Goal: Task Accomplishment & Management: Use online tool/utility

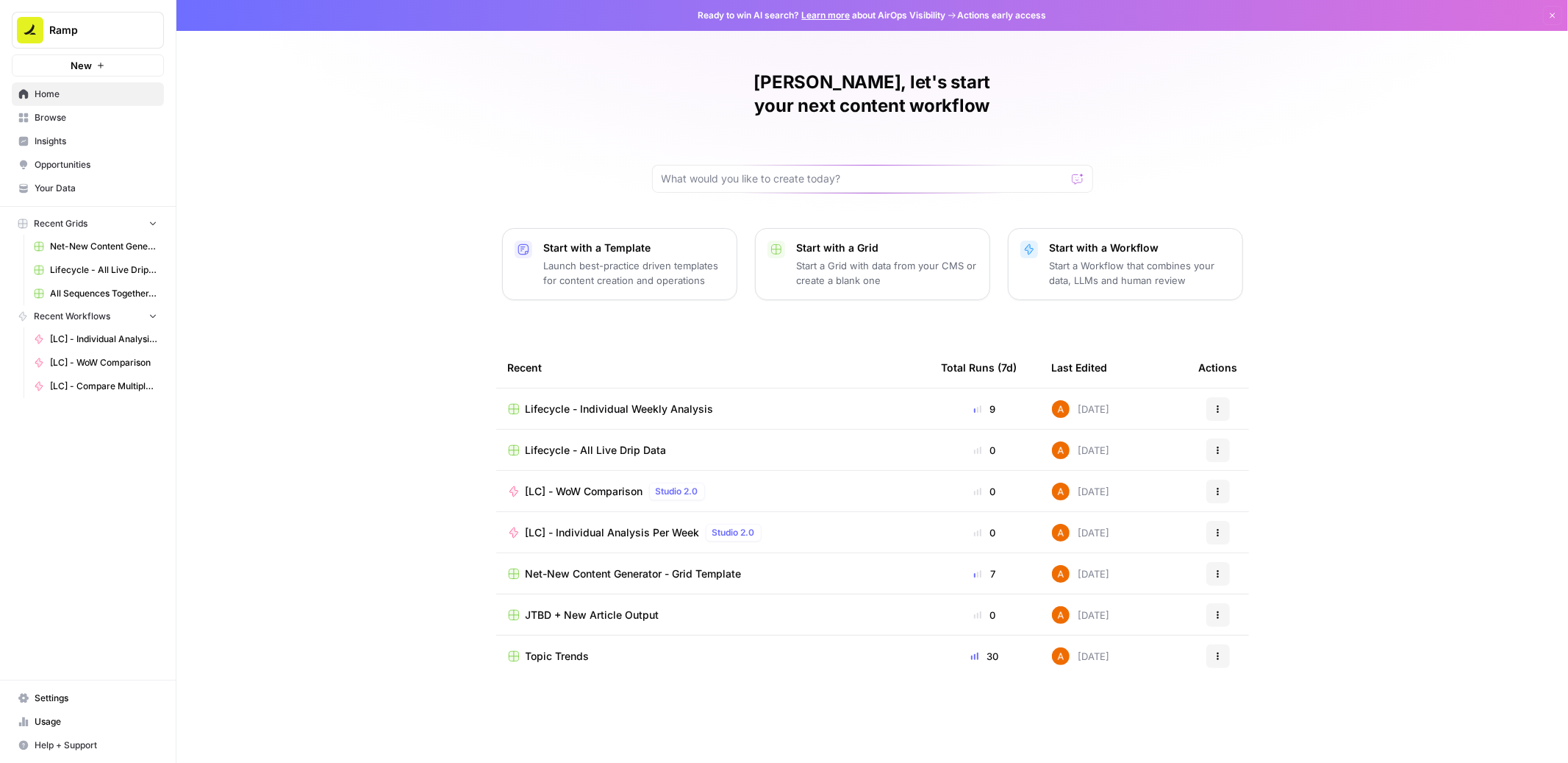
click at [70, 113] on span "Browse" at bounding box center [96, 118] width 123 height 14
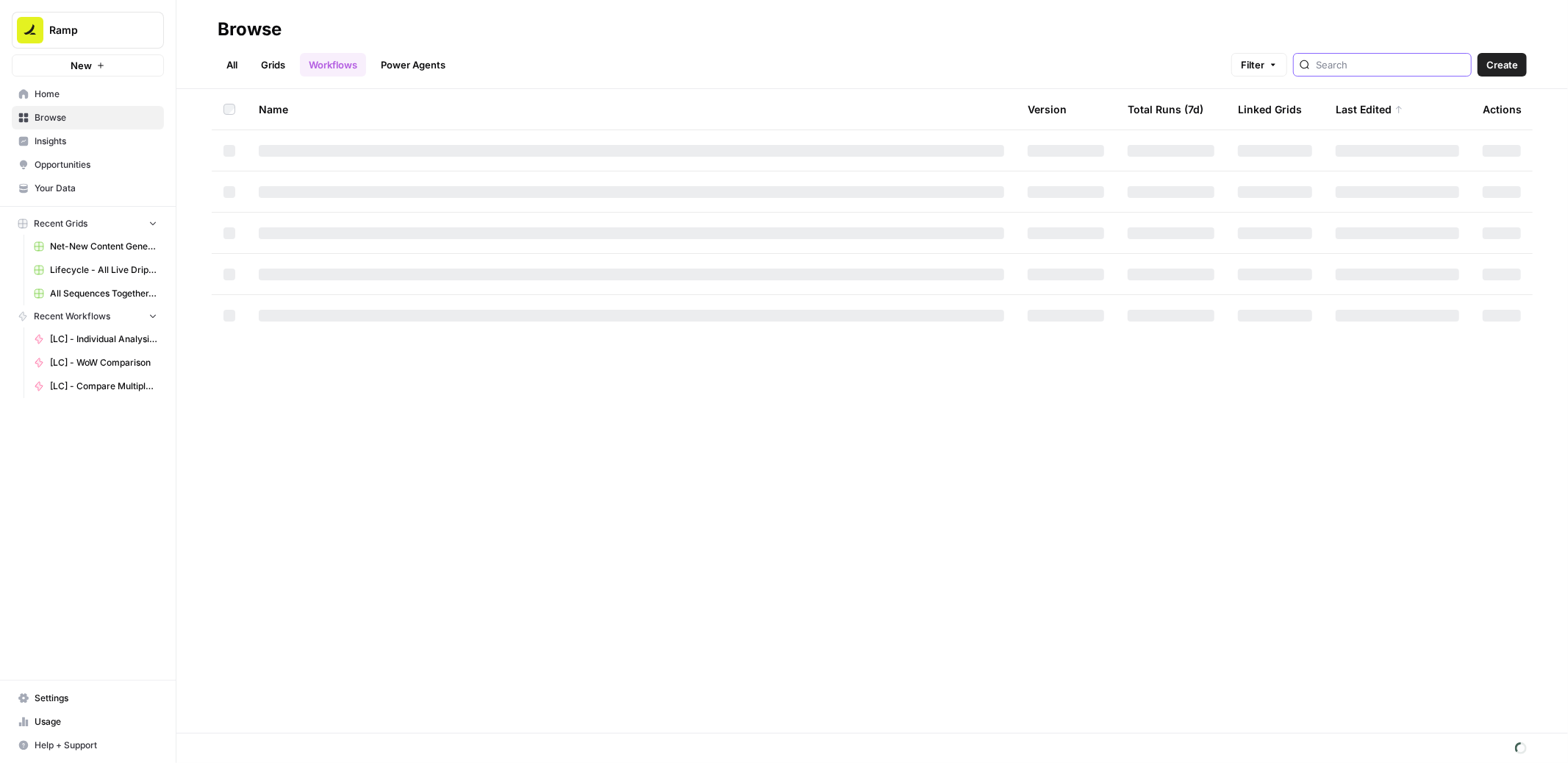
click at [1362, 68] on input "search" at bounding box center [1390, 64] width 150 height 14
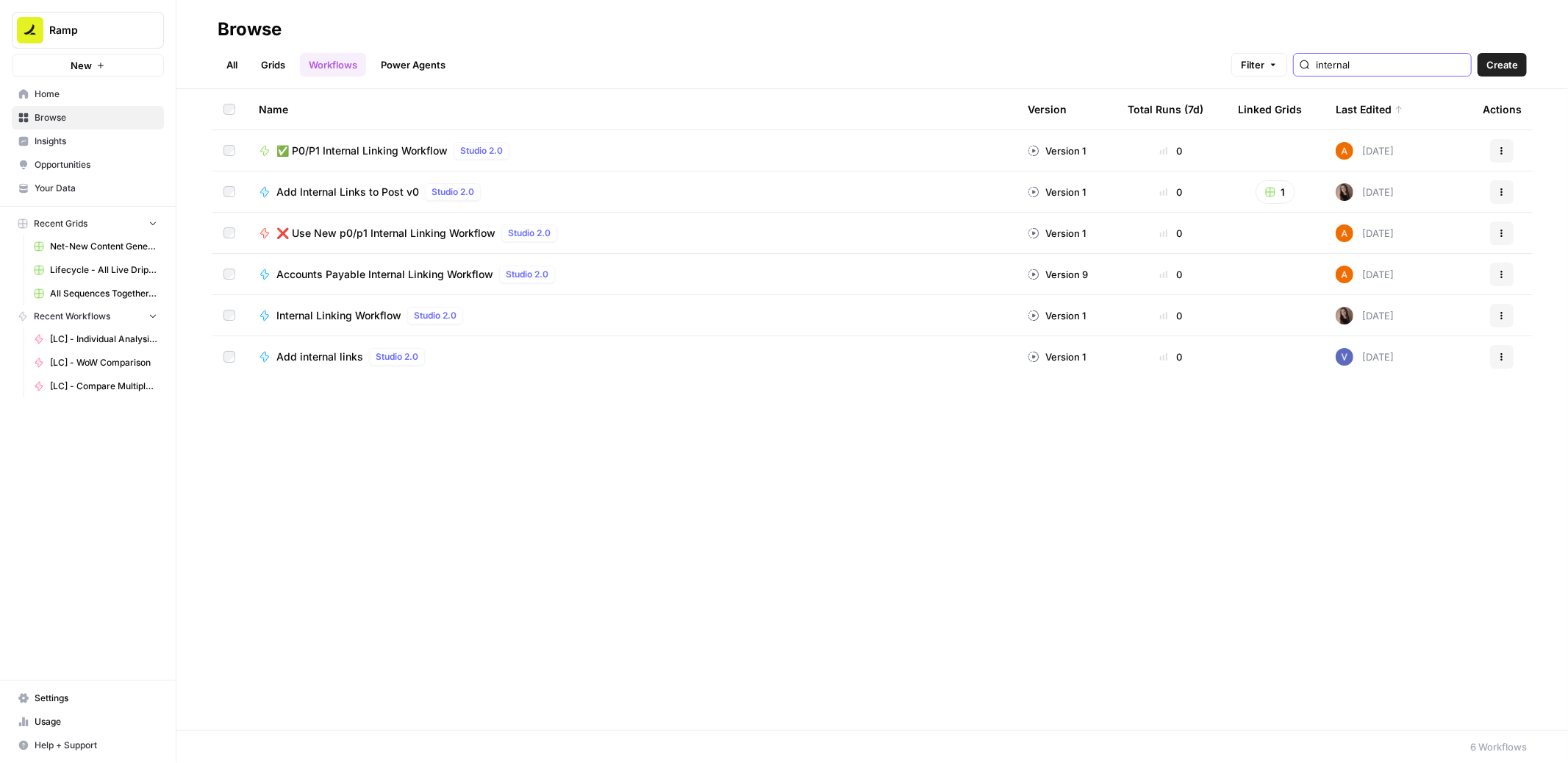
type input "internal"
click at [390, 149] on span "✅ P0/P1 Internal Linking Workflow" at bounding box center [361, 150] width 171 height 14
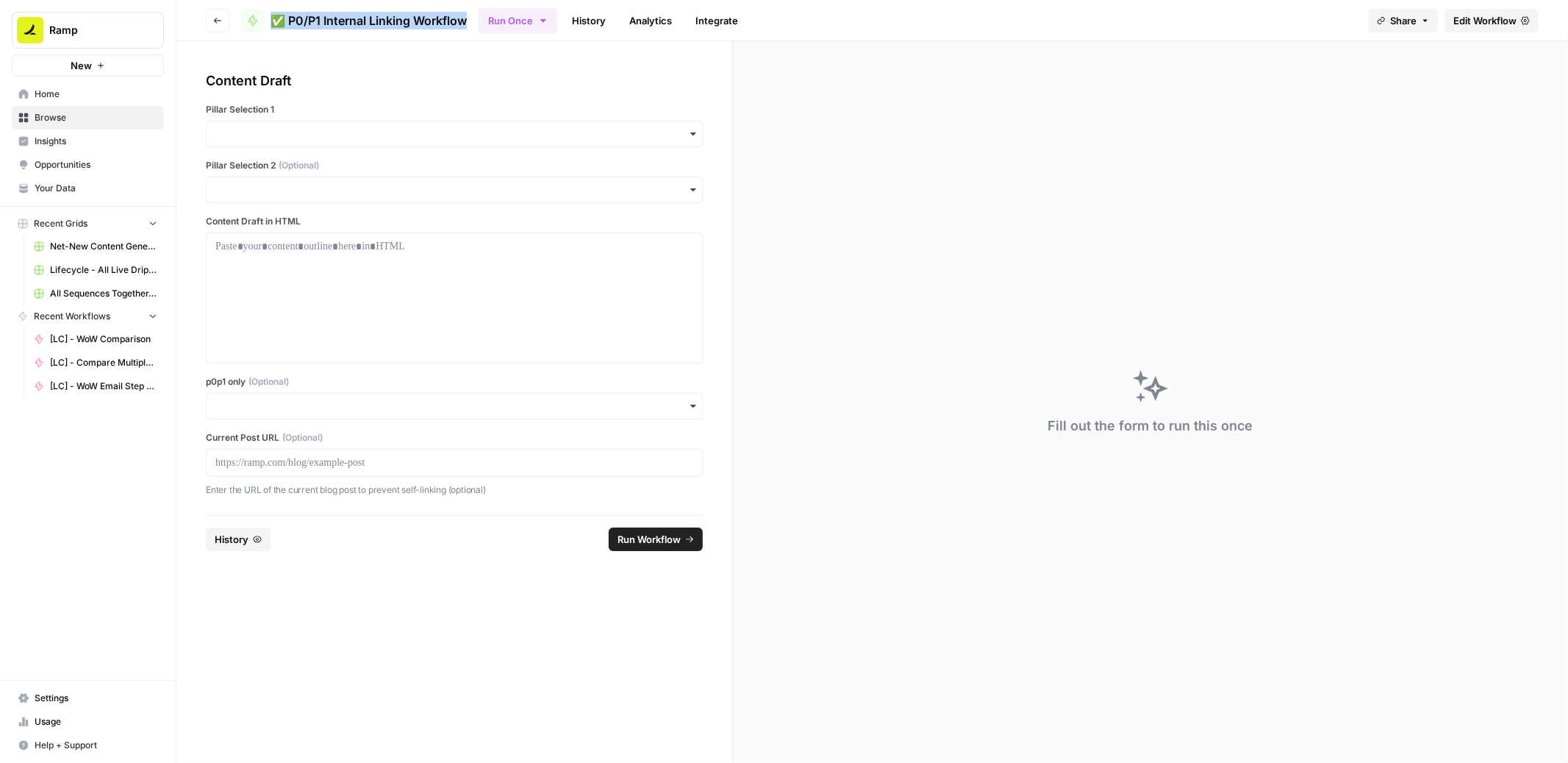
drag, startPoint x: 472, startPoint y: 20, endPoint x: 274, endPoint y: 14, distance: 198.1
click at [274, 14] on header "Go back ✅ P0/P1 Internal Linking Workflow Run Once History Analytics Integrate …" at bounding box center [872, 20] width 1391 height 42
copy span "✅ P0/P1 Internal Linking Workflow"
click at [687, 80] on div "Content Draft" at bounding box center [454, 80] width 497 height 20
click at [547, 20] on icon "button" at bounding box center [544, 20] width 12 height 12
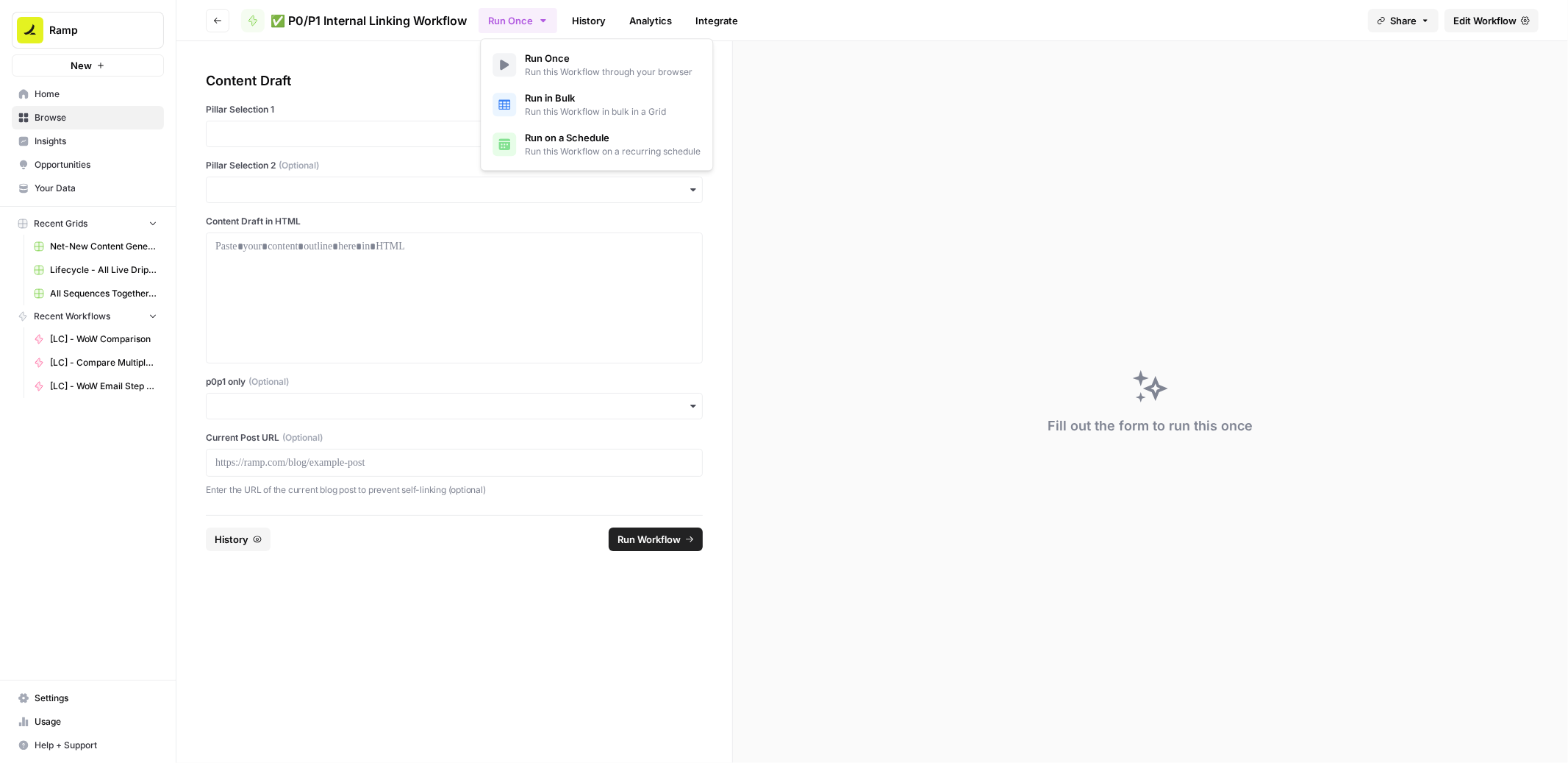
click at [430, 66] on div "Content Draft Pillar Selection 1 Pillar Selection 2 (Optional) Content Draft in…" at bounding box center [455, 278] width 556 height 473
click at [1487, 19] on span "Edit Workflow" at bounding box center [1484, 20] width 63 height 14
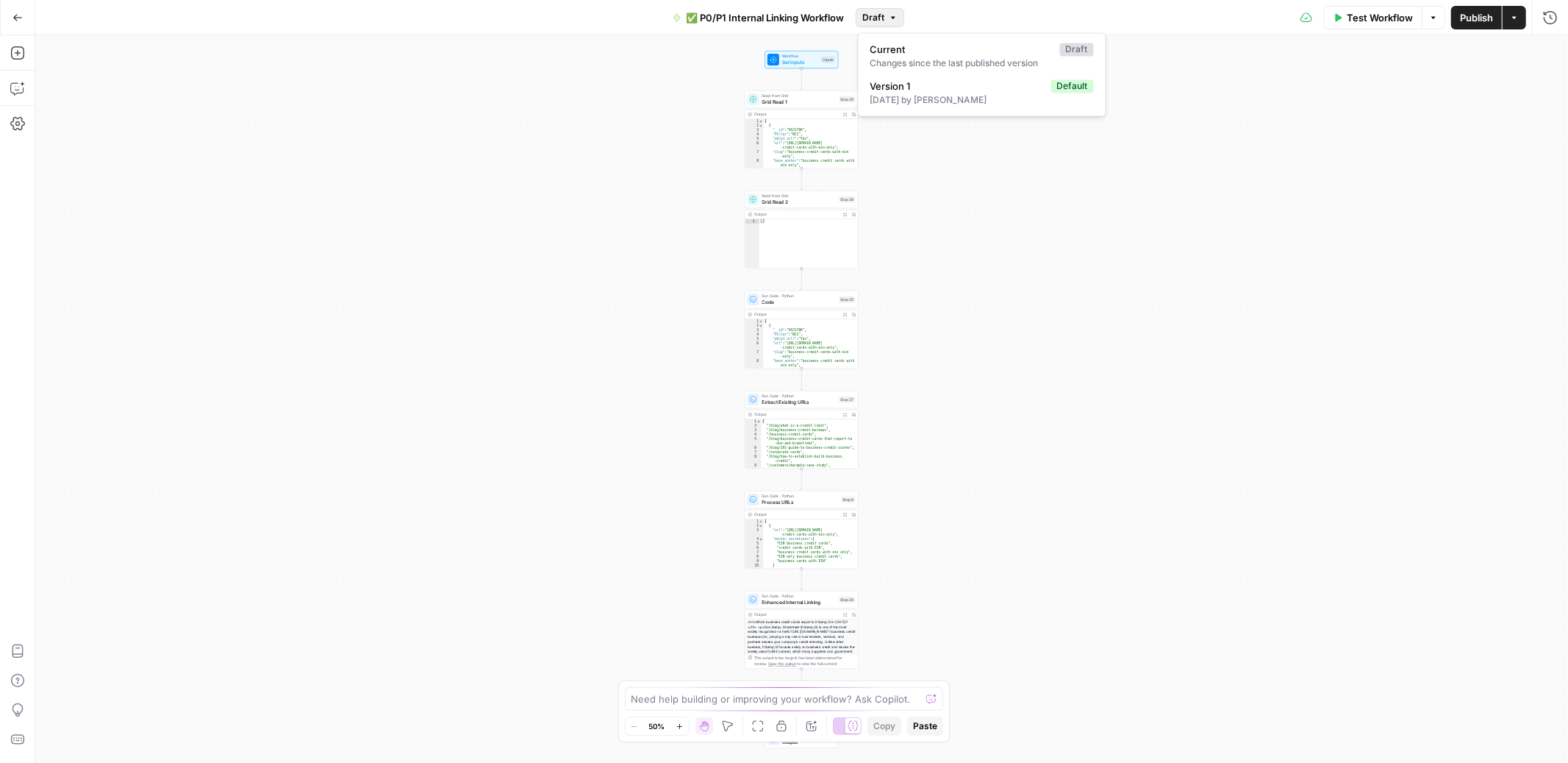
click at [882, 17] on span "Draft" at bounding box center [873, 17] width 22 height 14
click at [959, 233] on div "Workflow Set Inputs Inputs Read from Grid Grid Read 1 Step 30 Output Expand Out…" at bounding box center [802, 399] width 1533 height 727
click at [18, 20] on icon "button" at bounding box center [17, 17] width 11 height 11
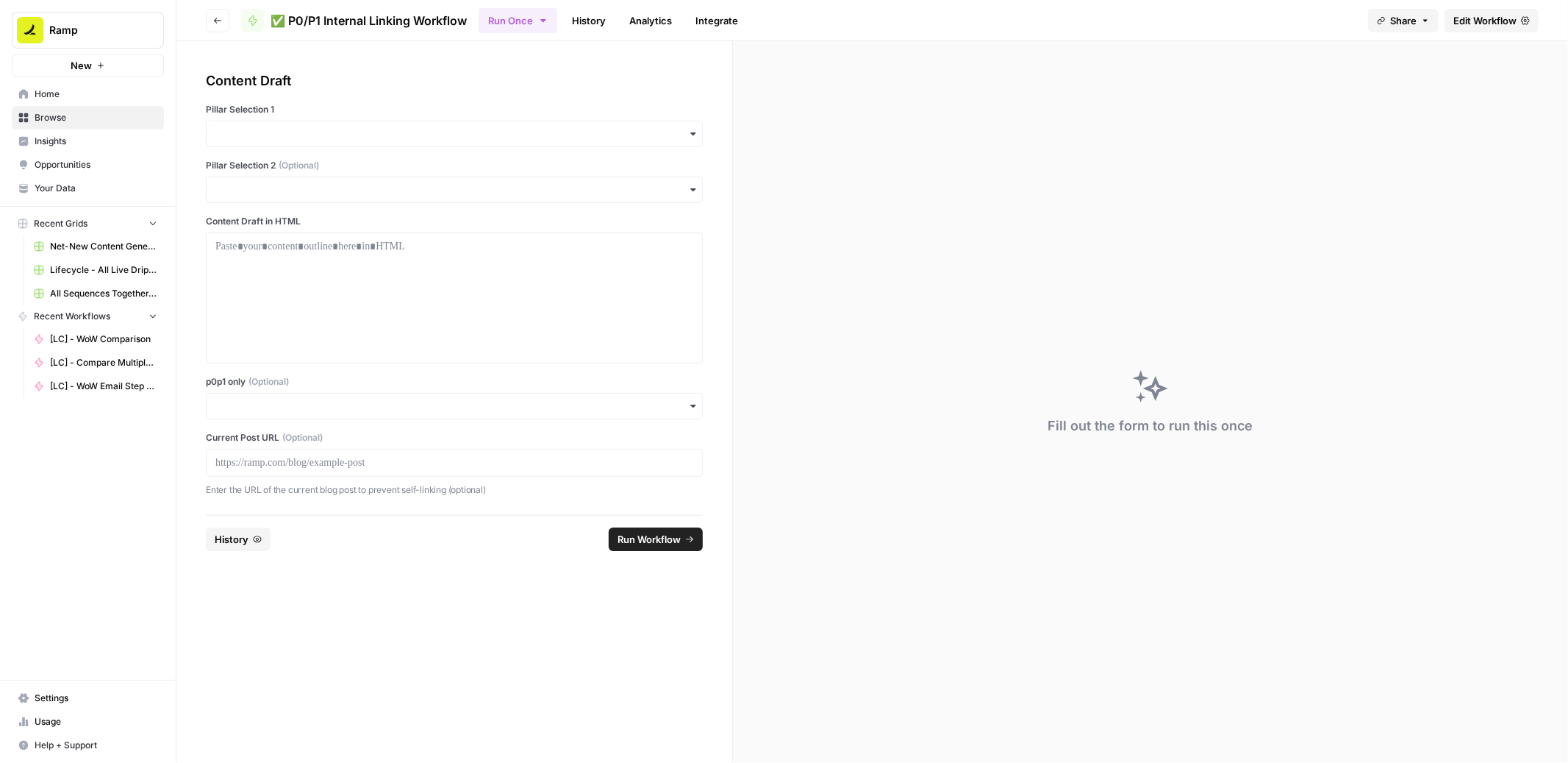
click at [208, 20] on button "Go back" at bounding box center [217, 20] width 23 height 23
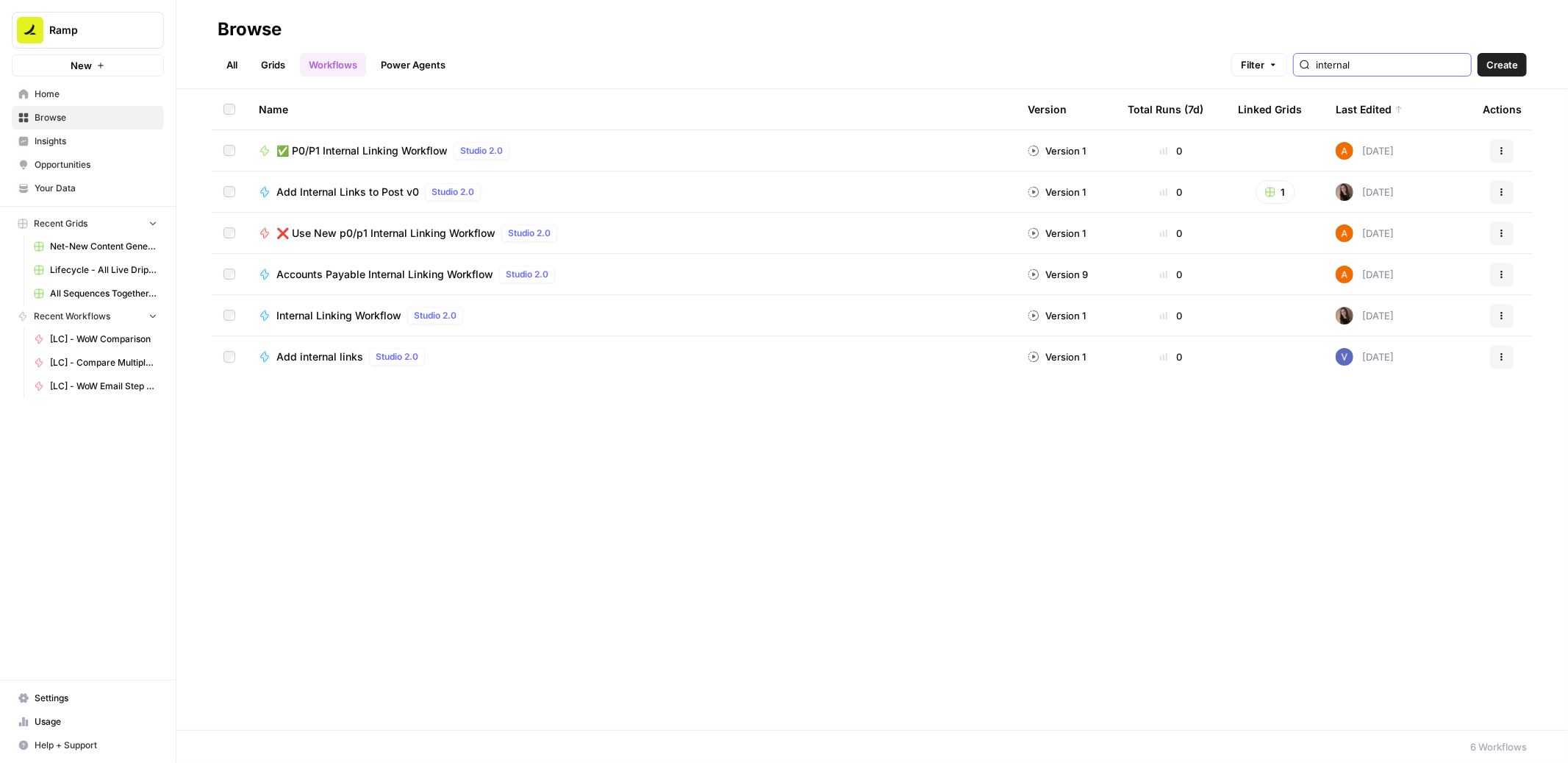
click at [1393, 69] on input "internal" at bounding box center [1390, 64] width 150 height 14
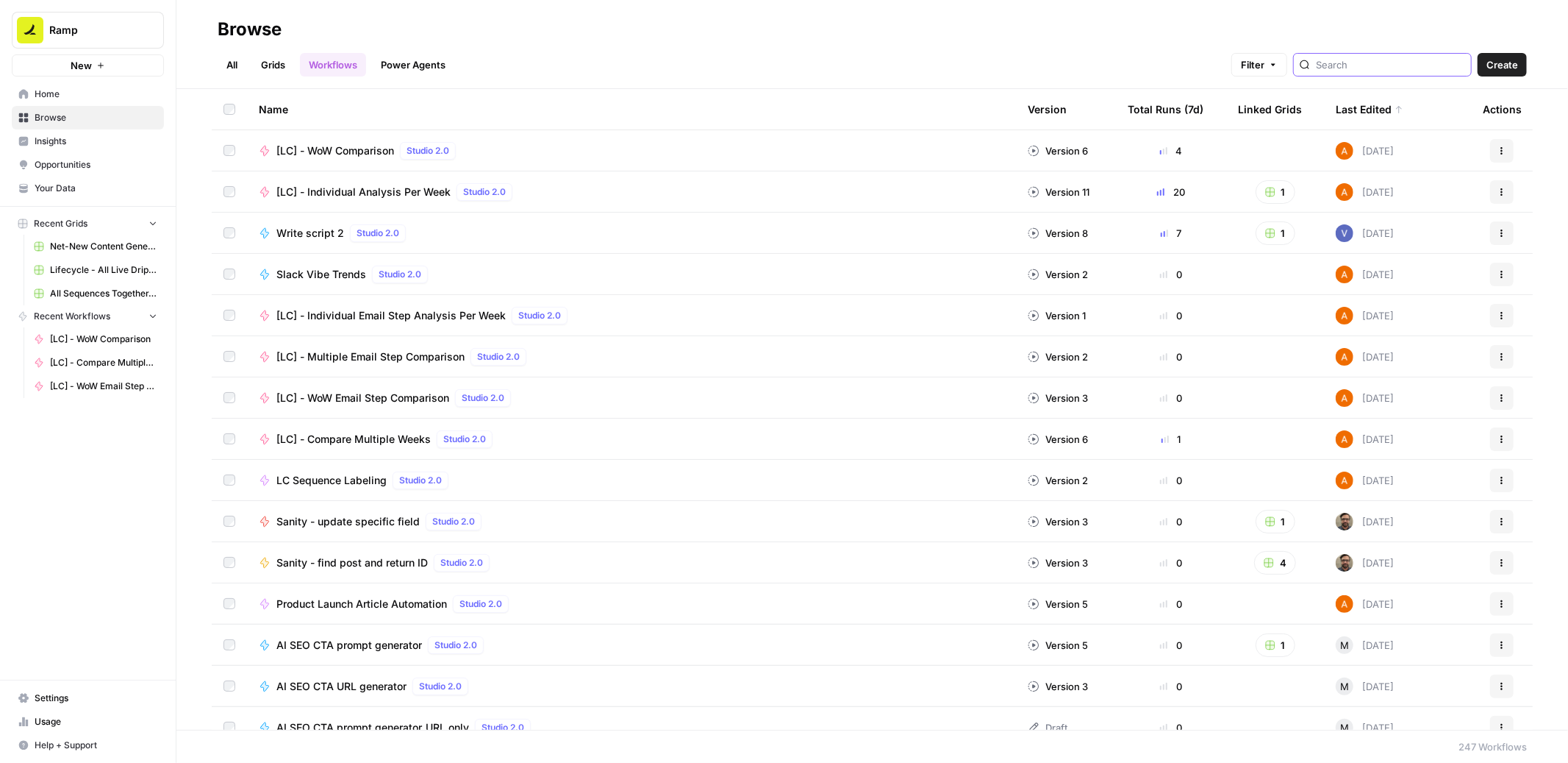
click at [1394, 63] on input "search" at bounding box center [1390, 64] width 150 height 14
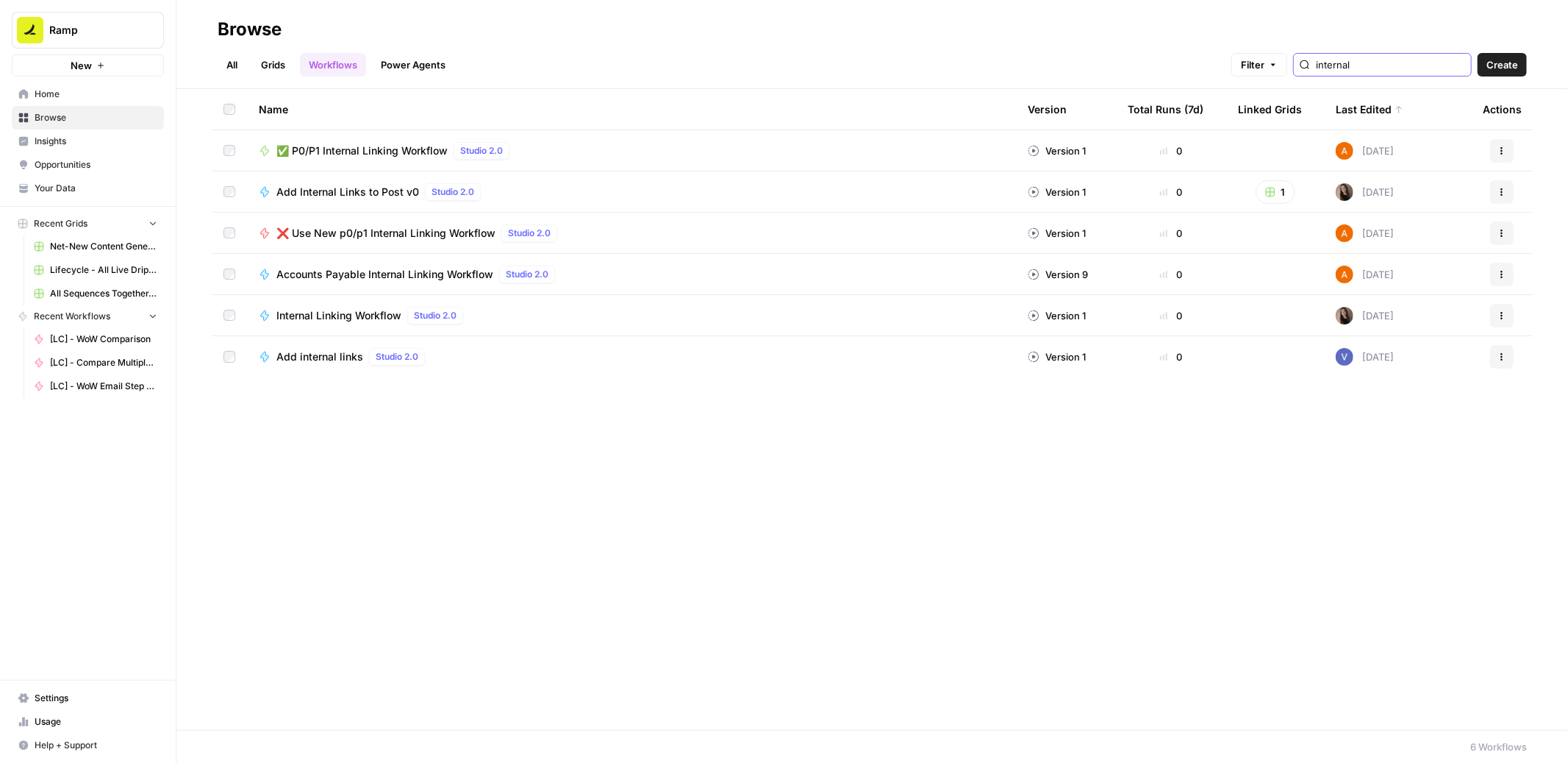
type input "internal"
click at [414, 152] on span "✅ P0/P1 Internal Linking Workflow" at bounding box center [361, 150] width 171 height 14
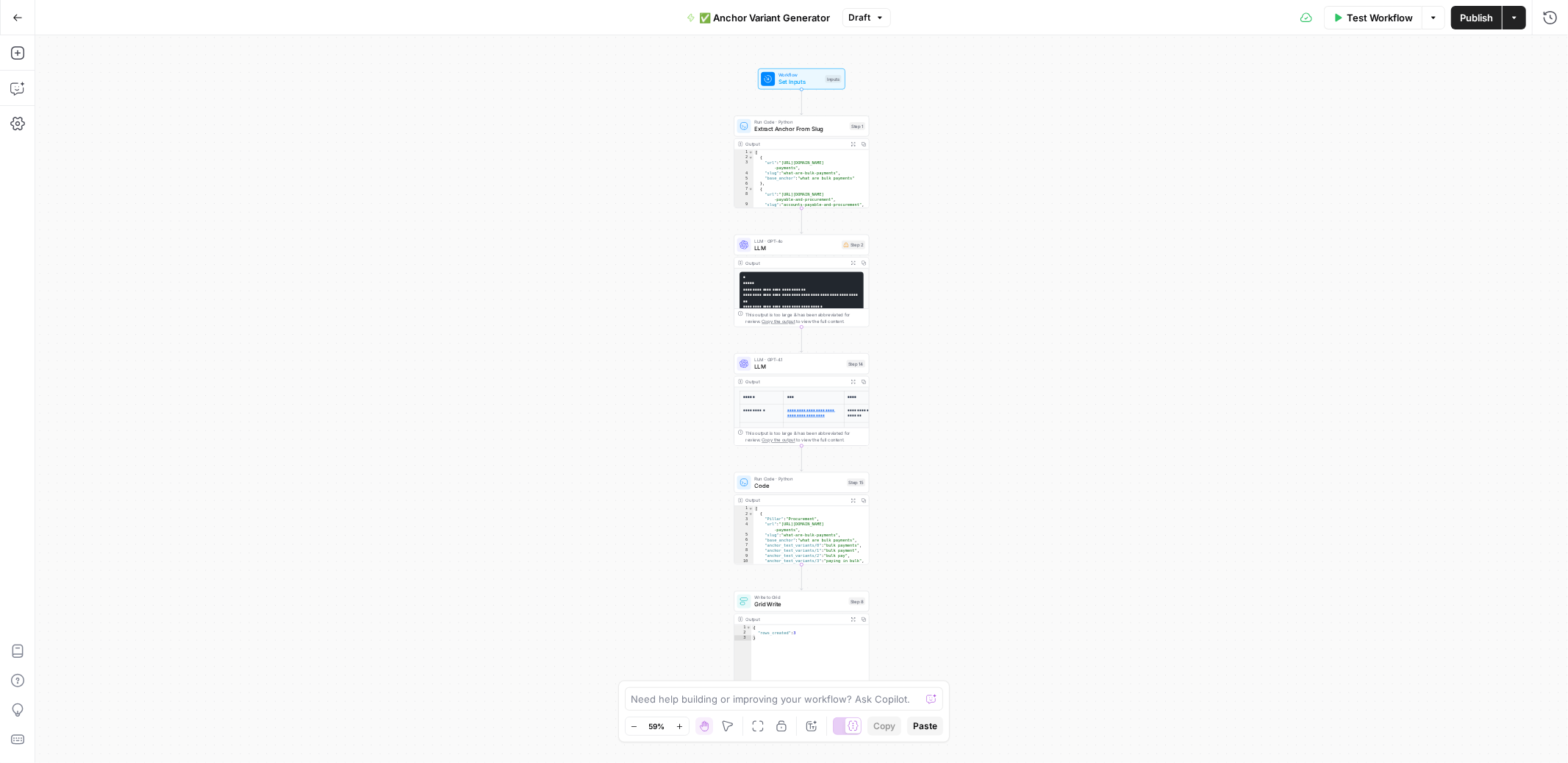
click at [28, 17] on button "Go Back" at bounding box center [17, 17] width 26 height 26
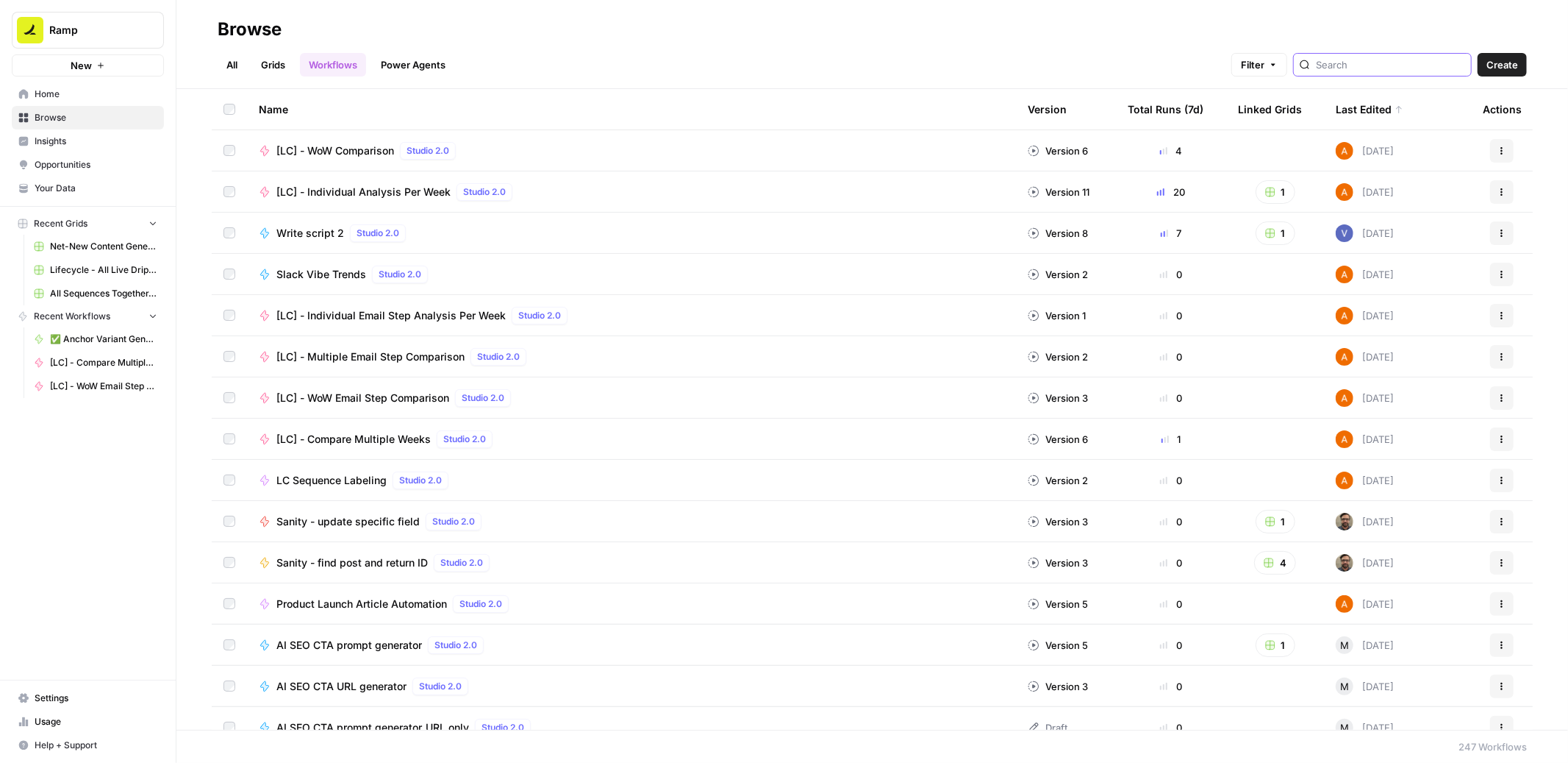
click at [1370, 71] on input "search" at bounding box center [1390, 64] width 150 height 14
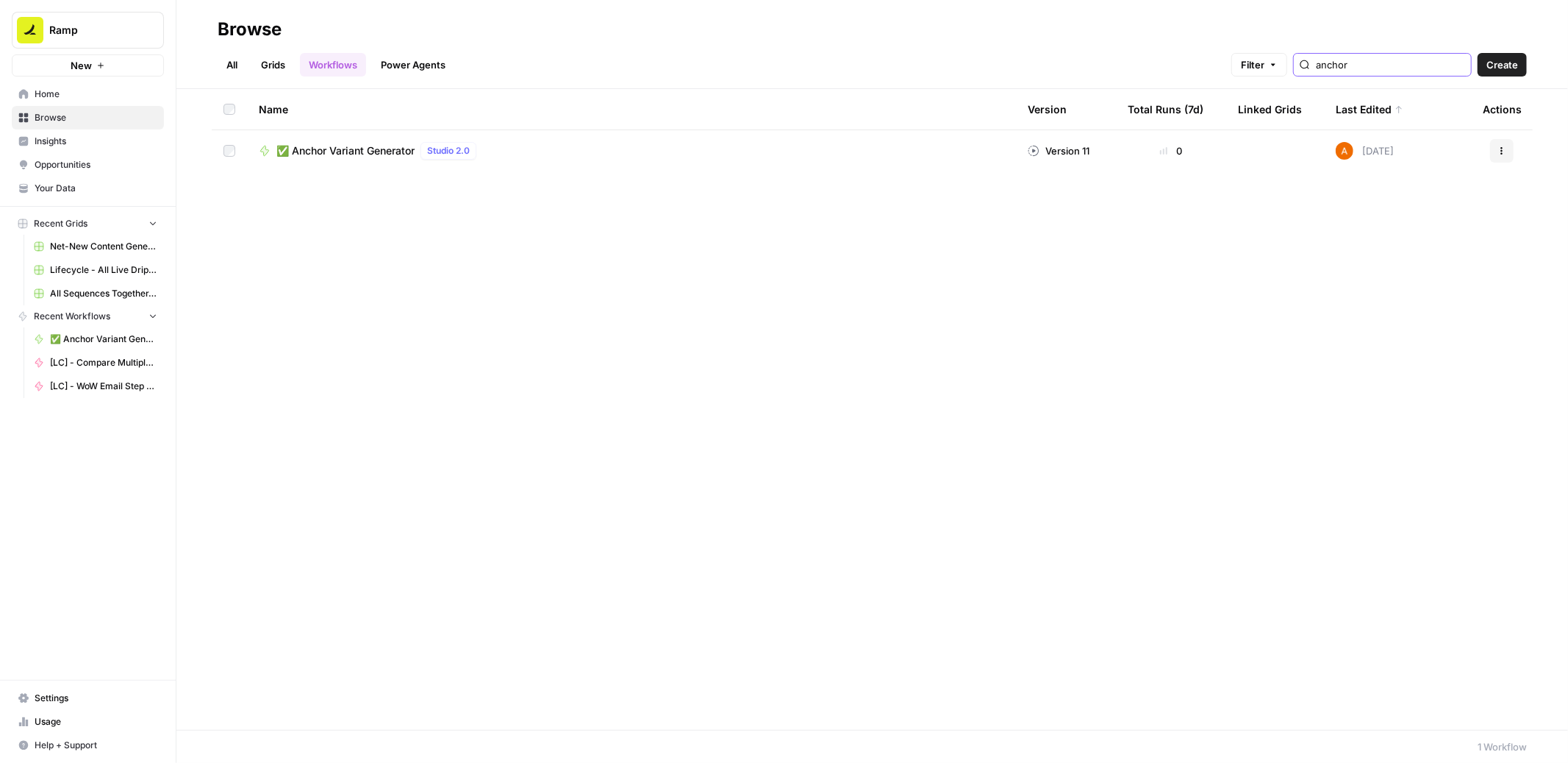
type input "anchor"
click at [370, 150] on span "✅ Anchor Variant Generator" at bounding box center [345, 150] width 138 height 14
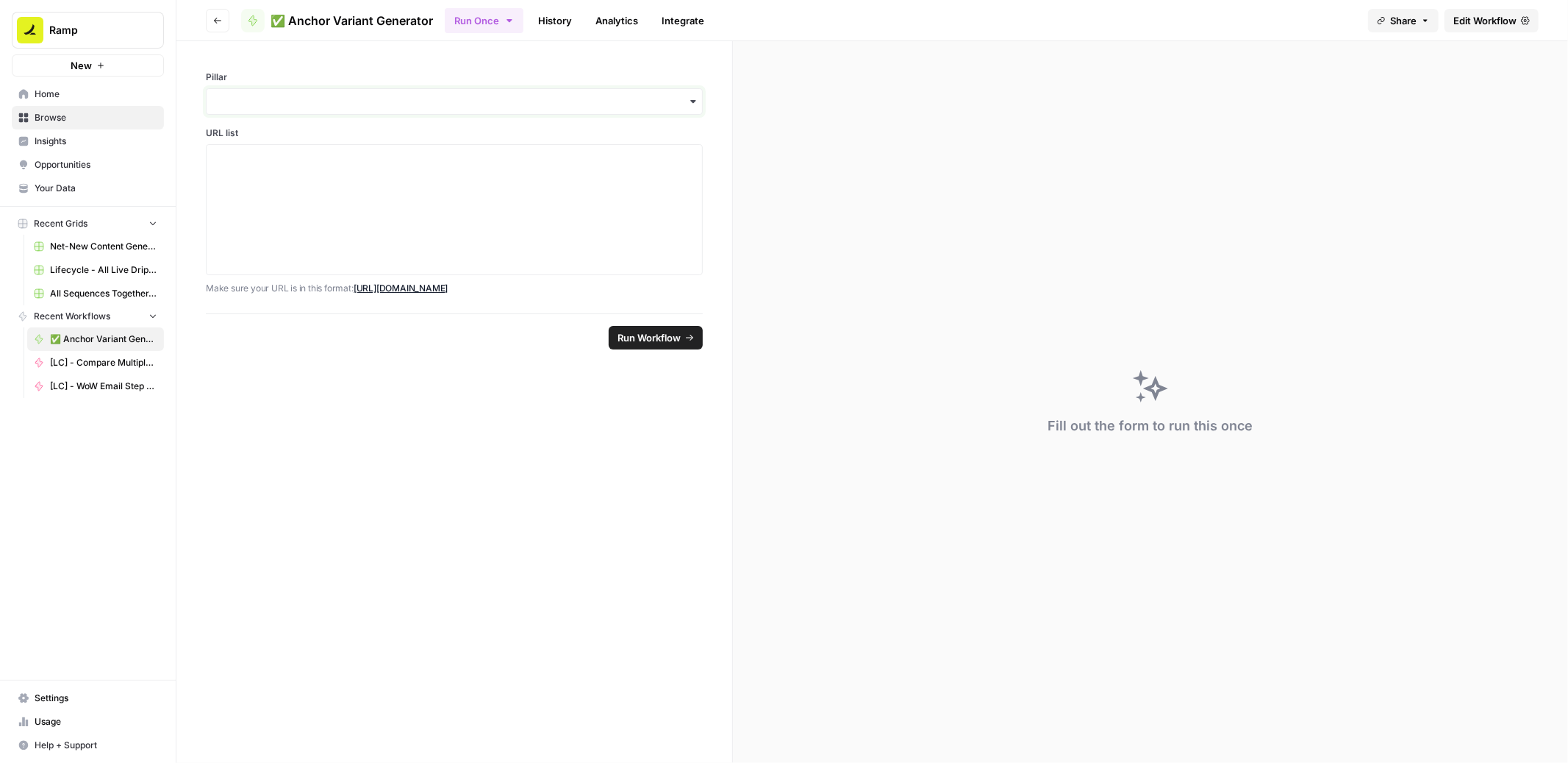
click at [643, 108] on input "Pillar" at bounding box center [454, 100] width 478 height 14
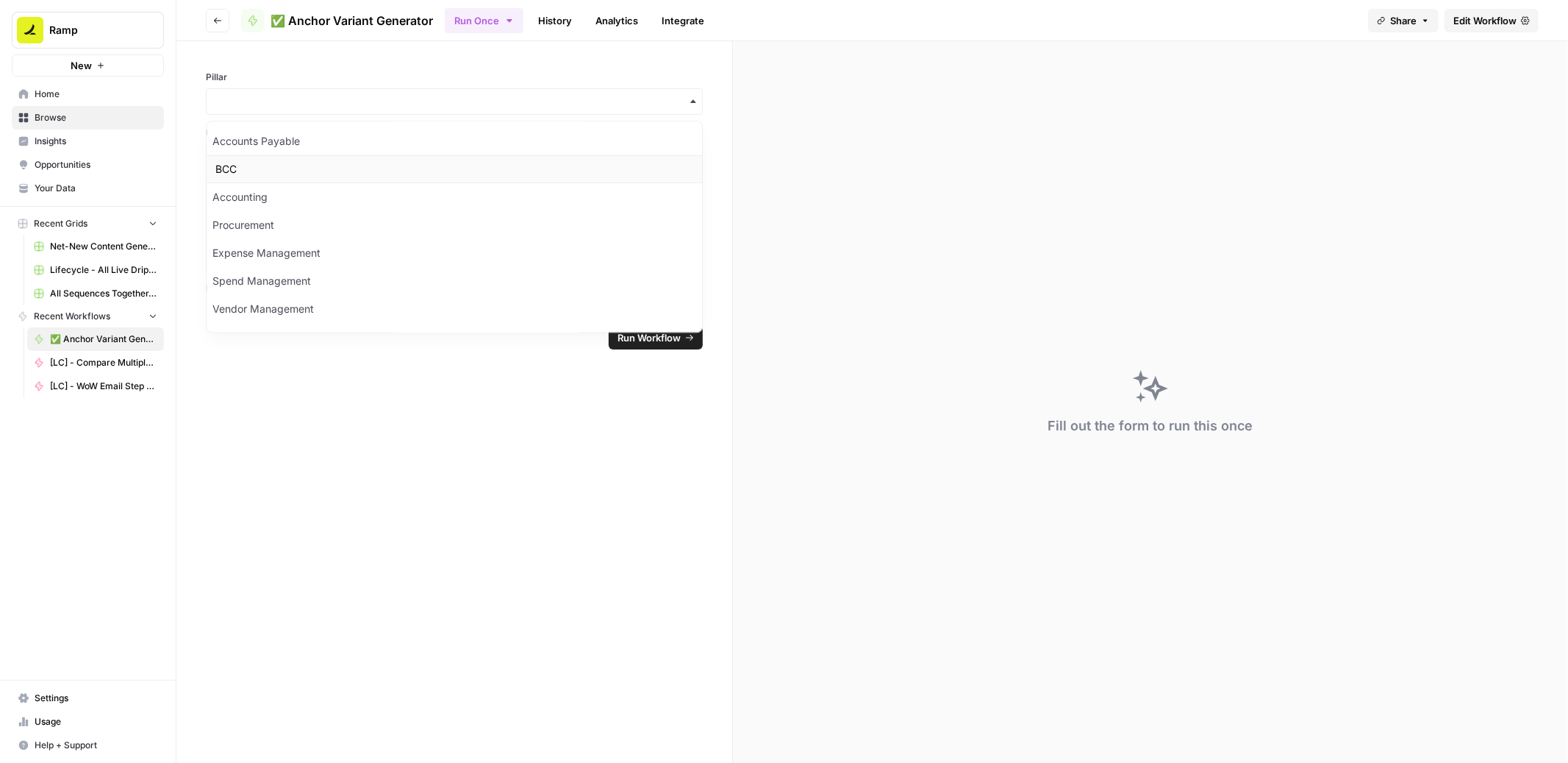
click at [552, 155] on div "BCC" at bounding box center [454, 169] width 495 height 28
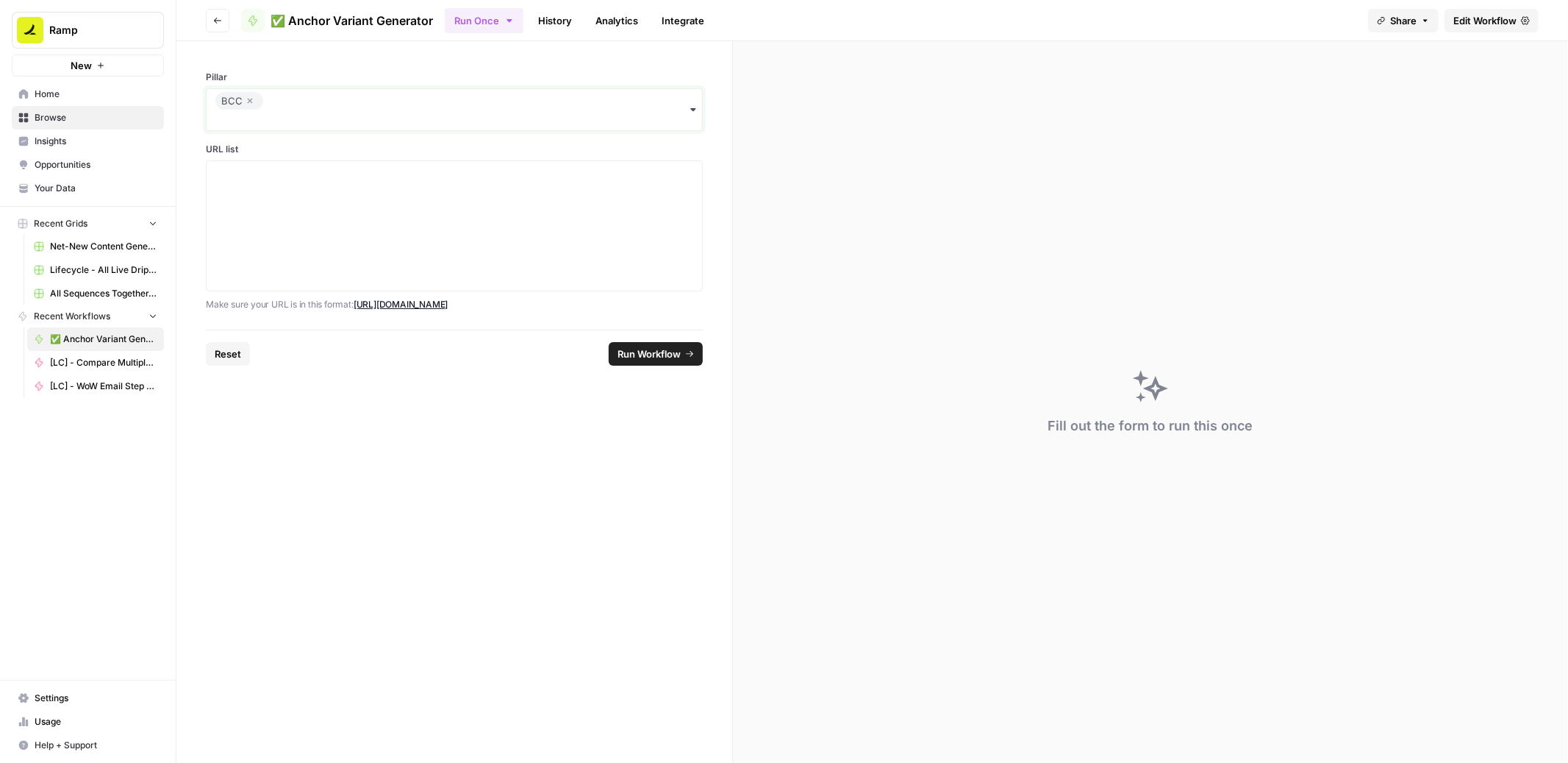
click at [535, 115] on input "Pillar" at bounding box center [454, 120] width 478 height 14
click at [501, 162] on div "Accounts Payable" at bounding box center [454, 157] width 495 height 28
click at [246, 100] on icon "button" at bounding box center [249, 100] width 9 height 17
click at [719, 137] on div "Pillar Accounts Payable URL list Make sure your URL is in this format: https://…" at bounding box center [455, 185] width 556 height 288
click at [359, 209] on div at bounding box center [454, 226] width 478 height 118
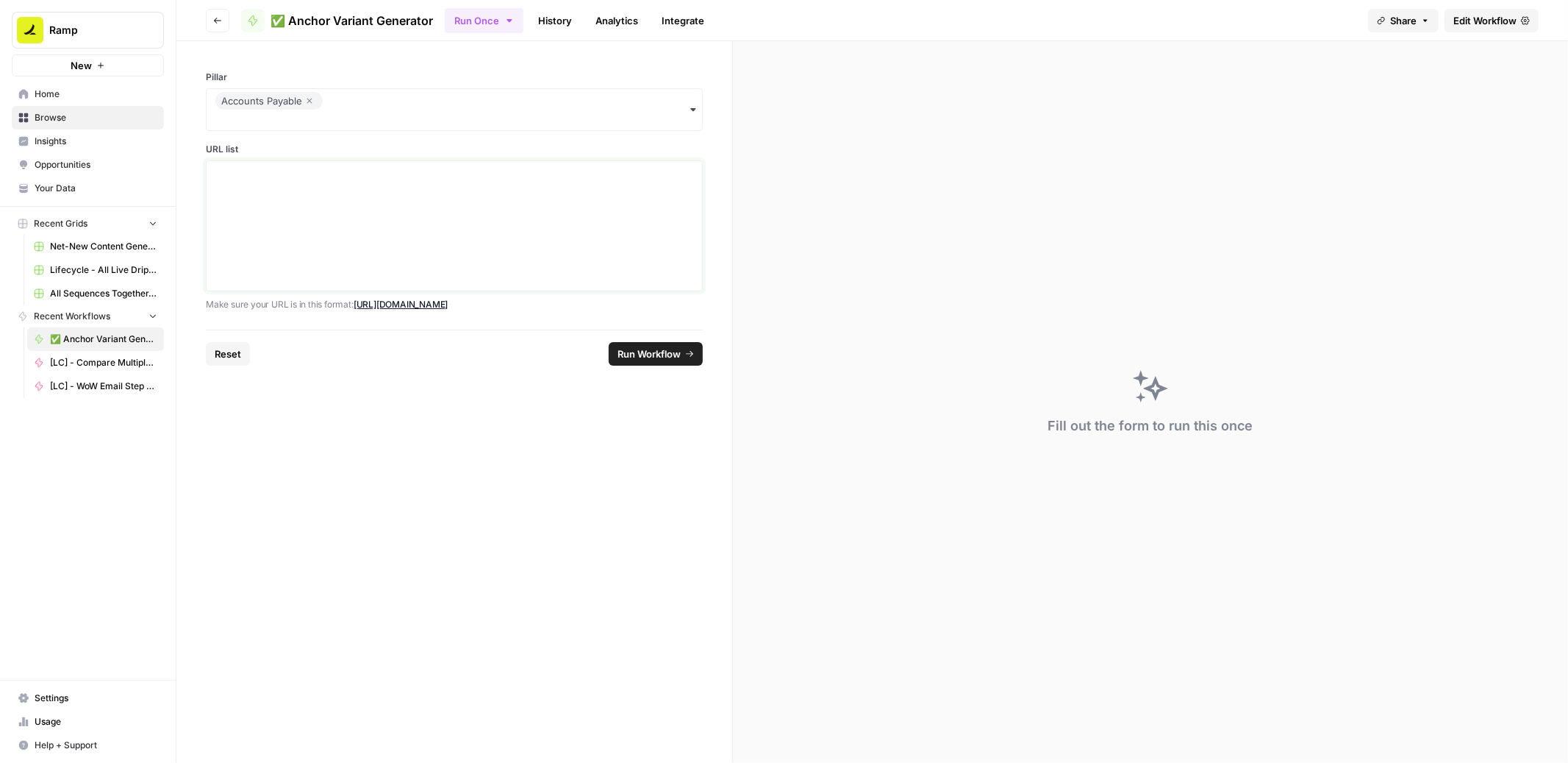
click at [623, 240] on div at bounding box center [454, 226] width 478 height 118
click at [1481, 16] on span "Edit Workflow" at bounding box center [1484, 20] width 63 height 14
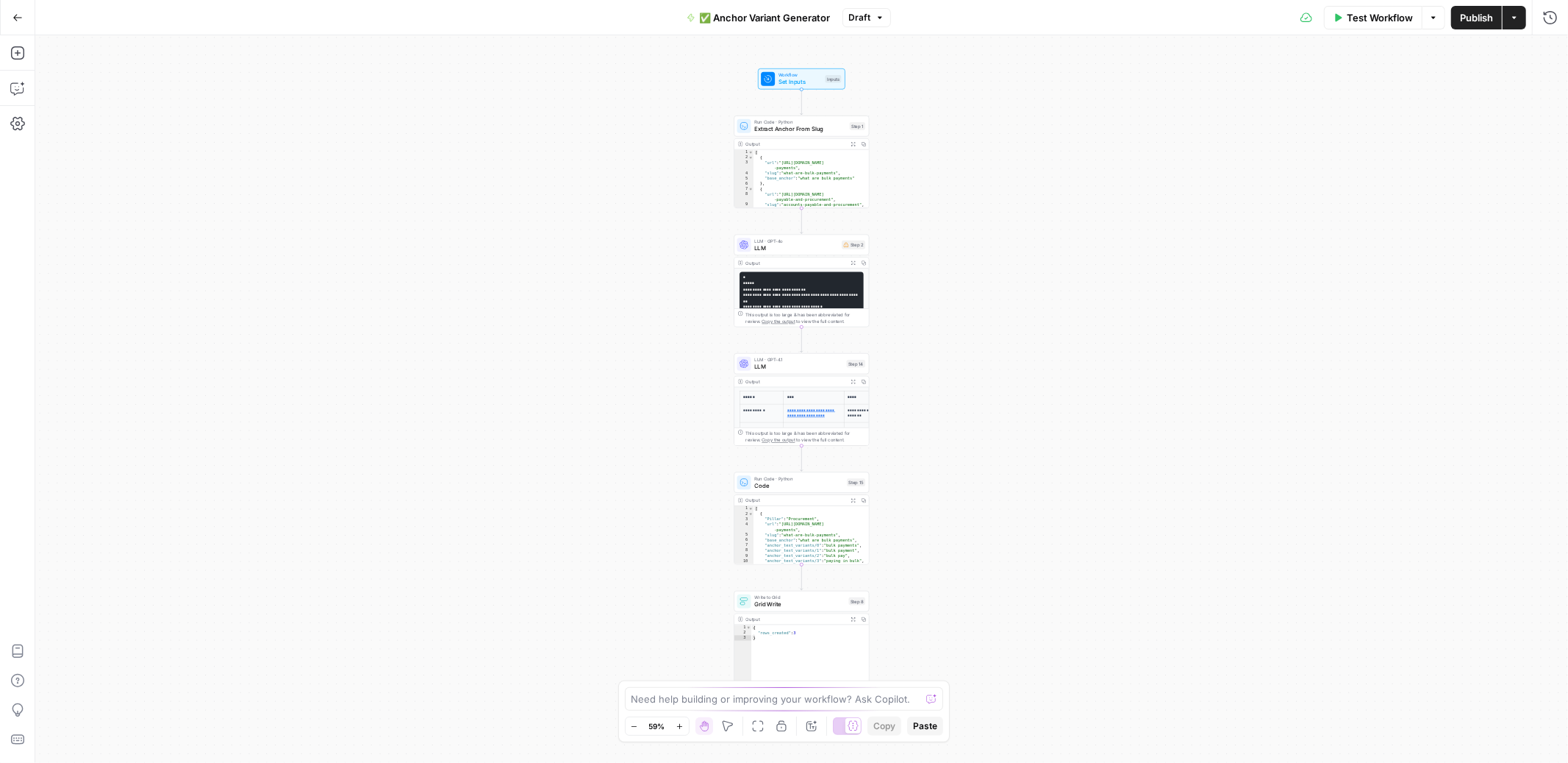
click at [1349, 13] on span "Test Workflow" at bounding box center [1380, 17] width 67 height 14
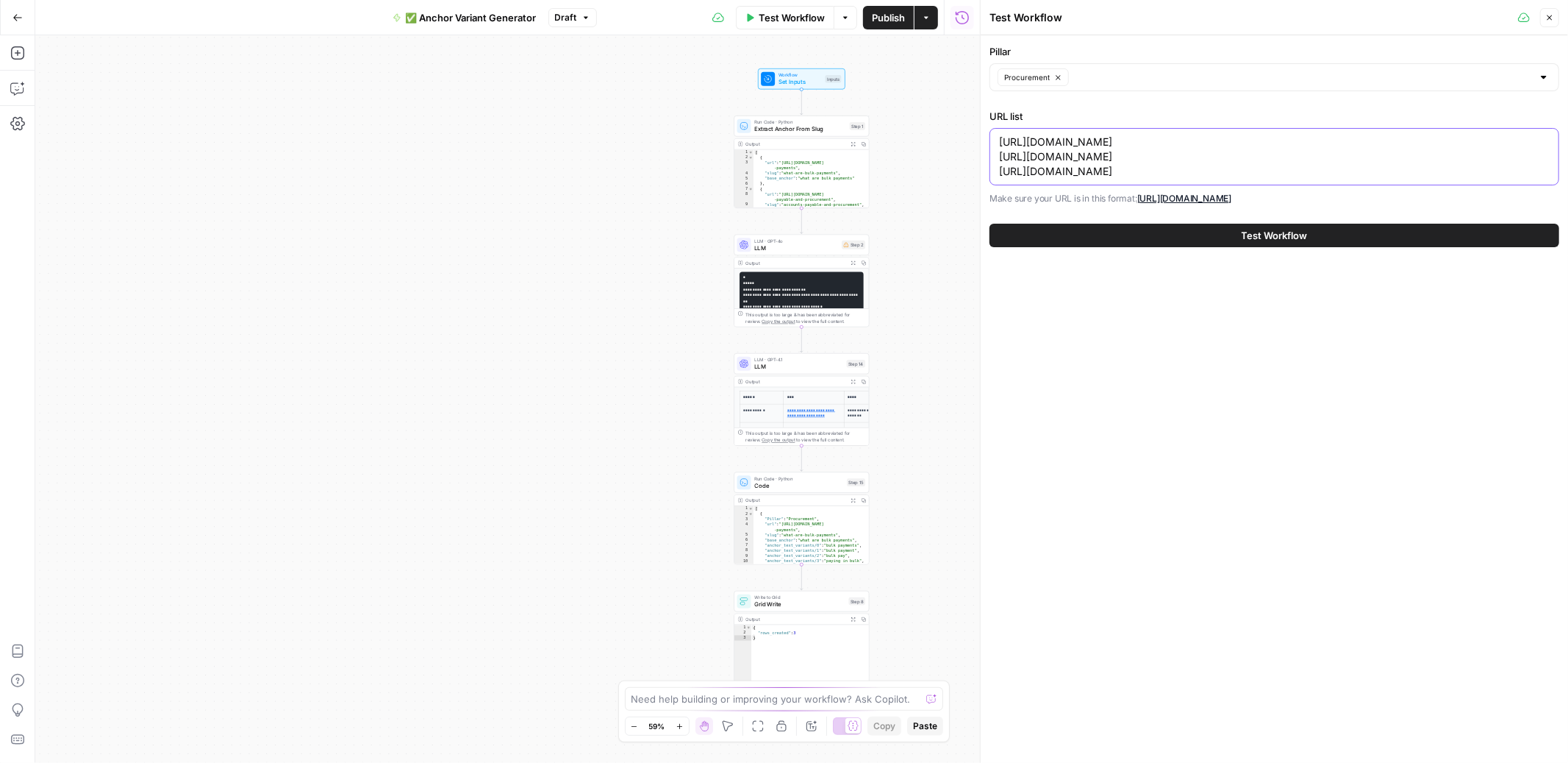
click at [1217, 155] on textarea "https://ramp.com/blog/what-are-bulk-payments https://ramp.com/blog/accounts-pay…" at bounding box center [1274, 156] width 550 height 44
paste textarea "iban-number https://ramp.com/blog/what-are-eft-payments https://ramp.com/blog/w…"
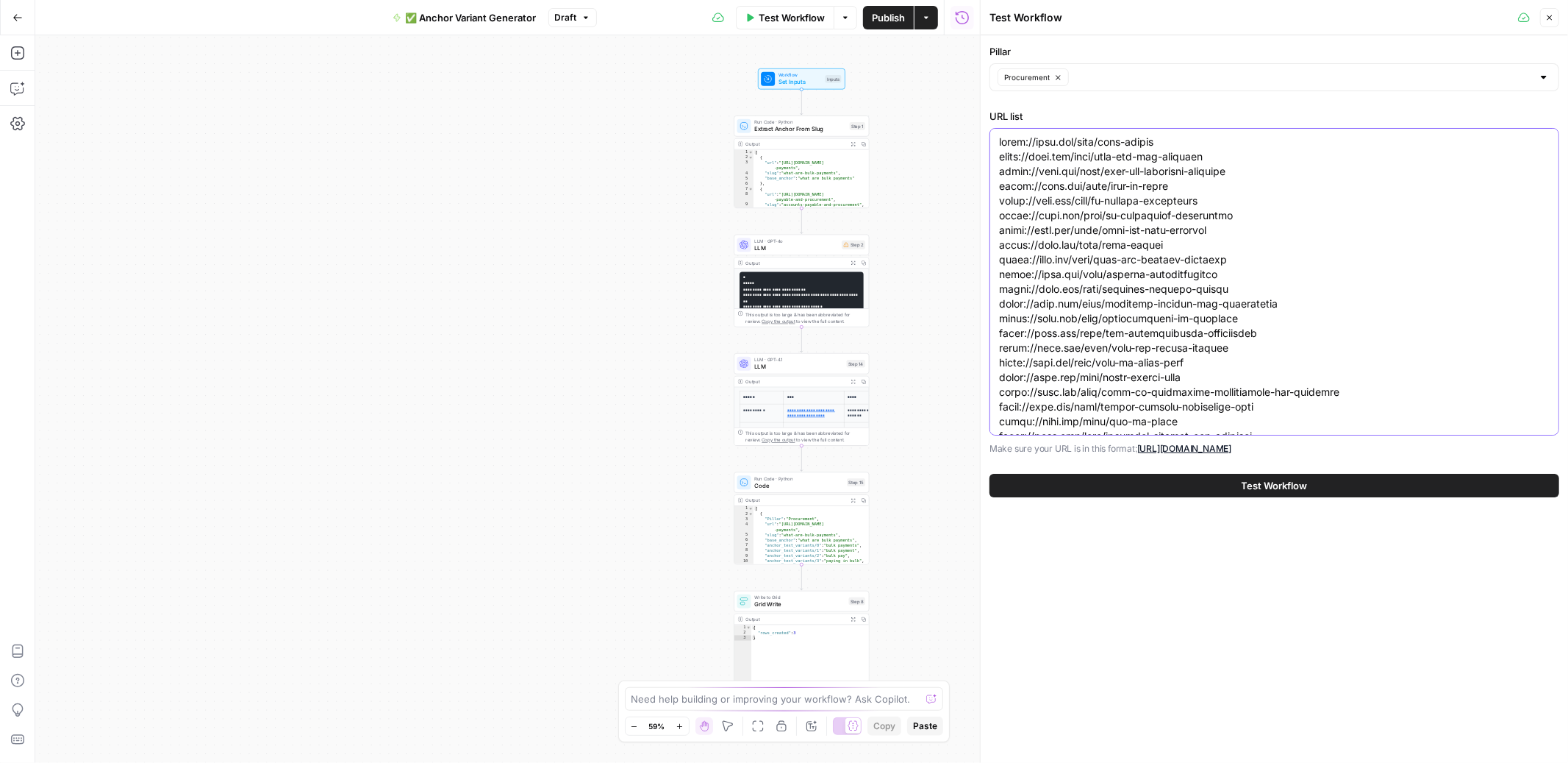
scroll to position [449, 0]
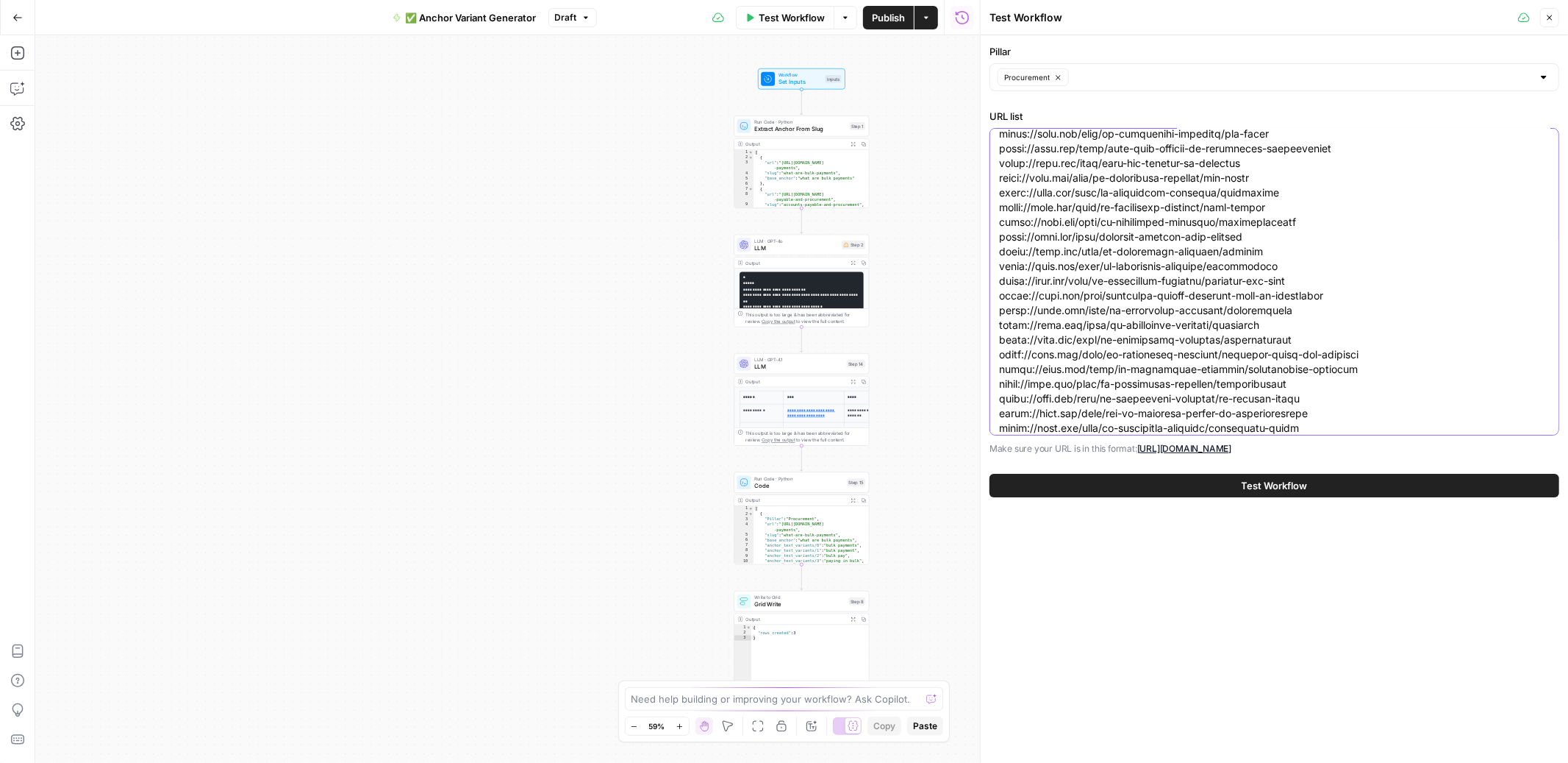
type textarea "https://ramp.com/blog/iban-number https://ramp.com/blog/what-are-eft-payments h…"
click at [1030, 82] on span "Procurement" at bounding box center [1026, 77] width 45 height 12
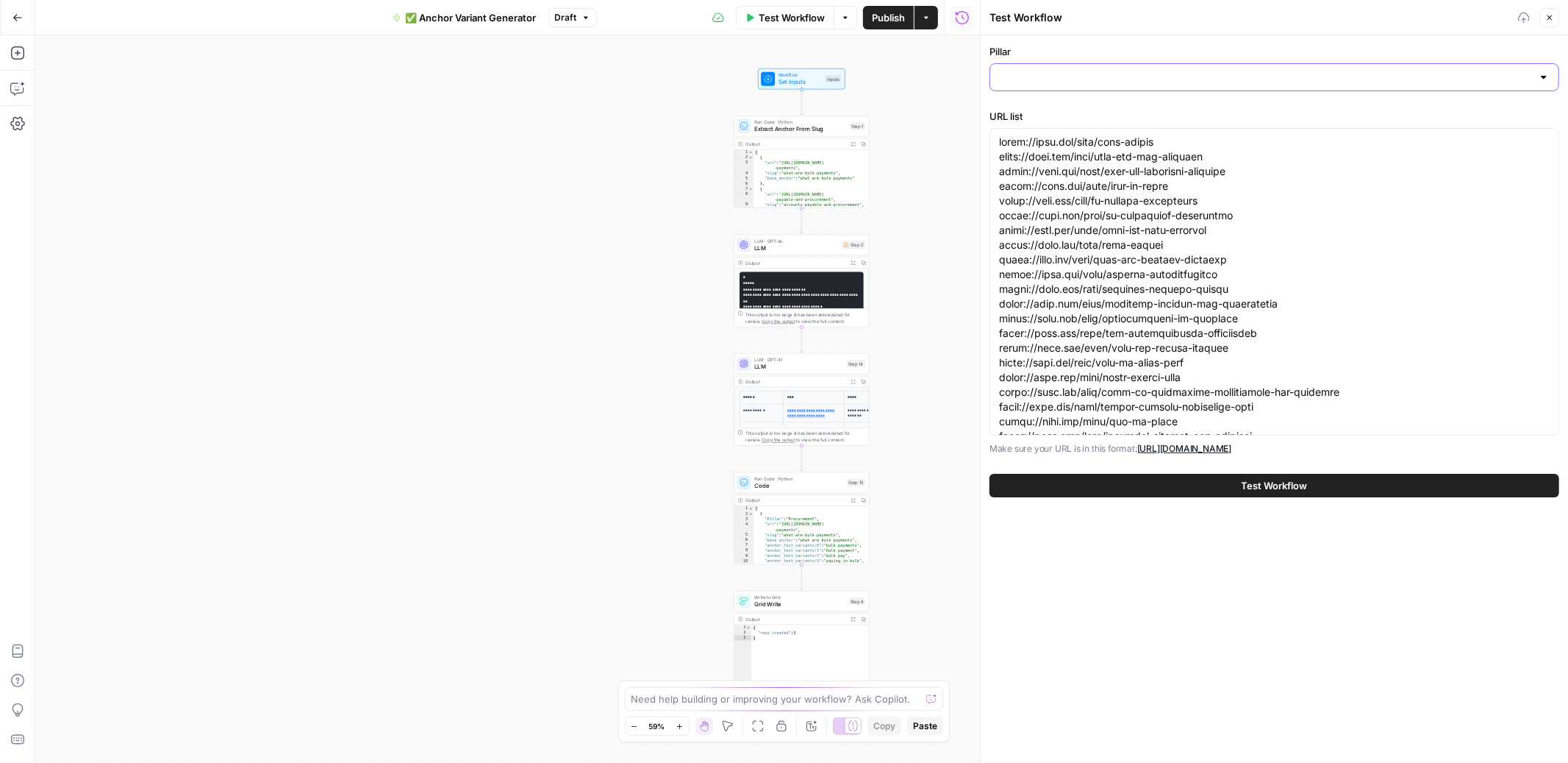
click at [1027, 77] on input "Pillar" at bounding box center [1266, 76] width 533 height 14
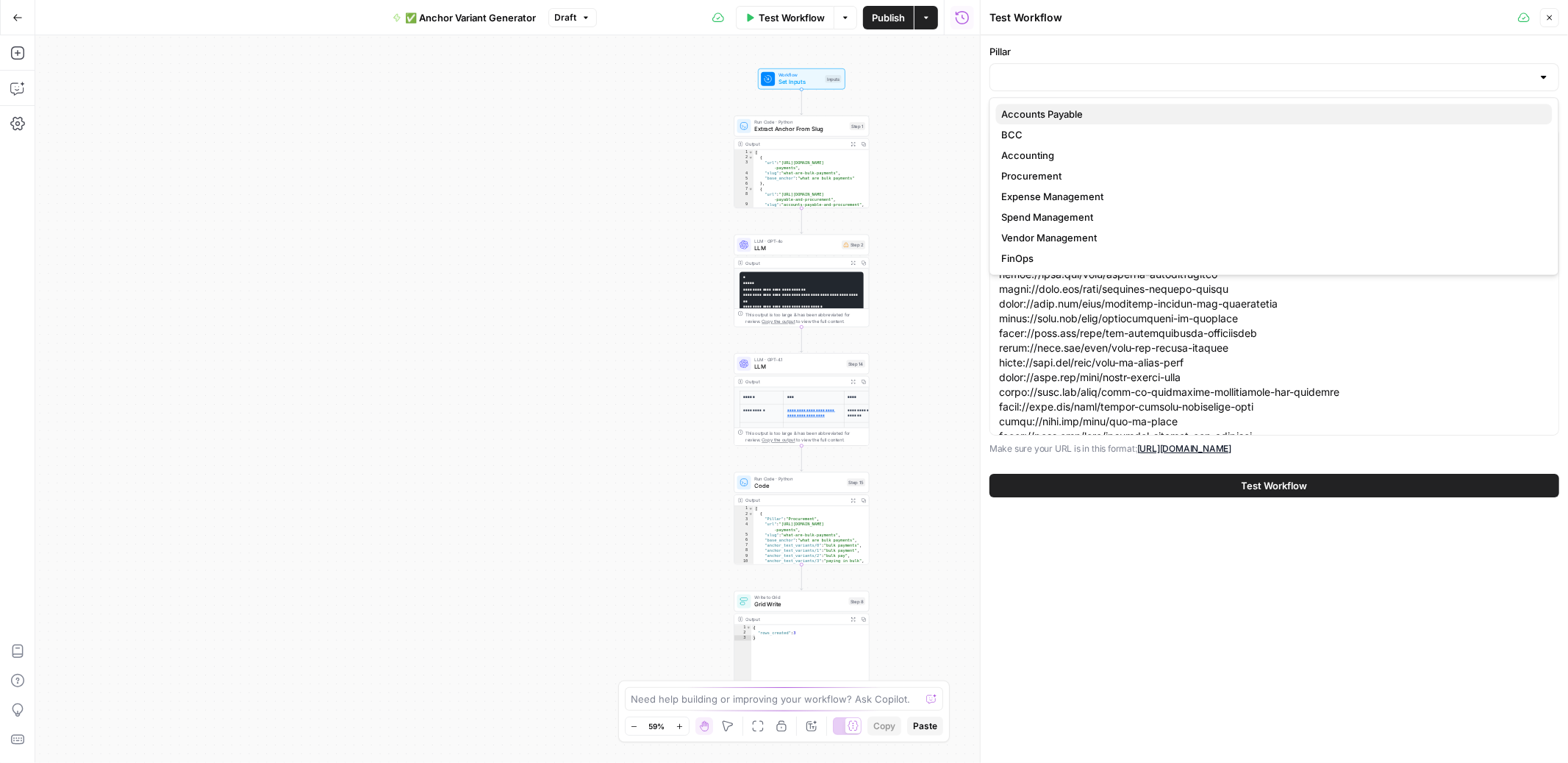
click at [1031, 113] on span "Accounts Payable" at bounding box center [1272, 113] width 539 height 14
click at [1137, 554] on div "Pillar Accounts Payable URL list Make sure your URL is in this format: https://…" at bounding box center [1274, 399] width 587 height 727
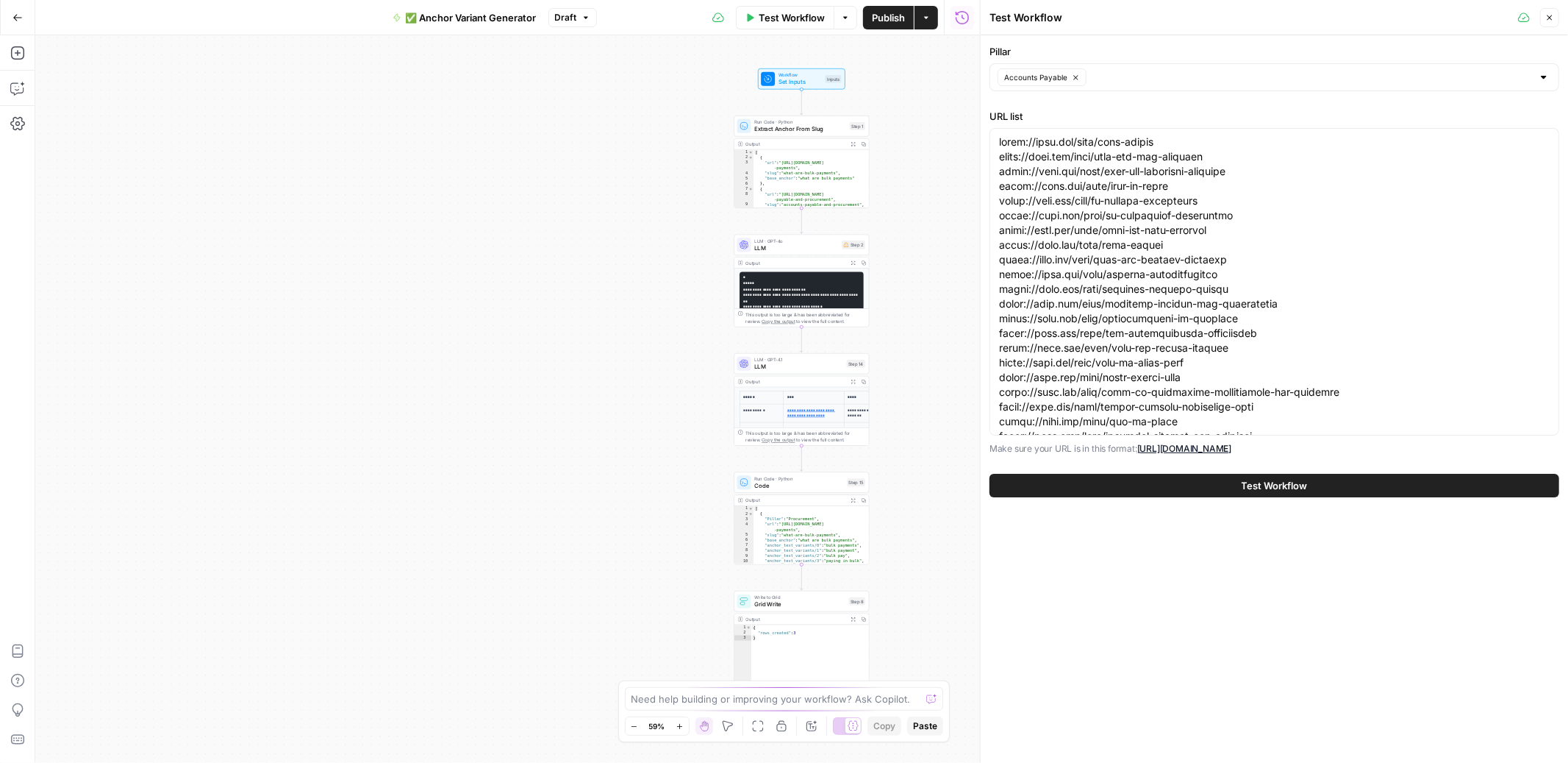
click at [1229, 479] on button "Test Workflow" at bounding box center [1274, 485] width 570 height 23
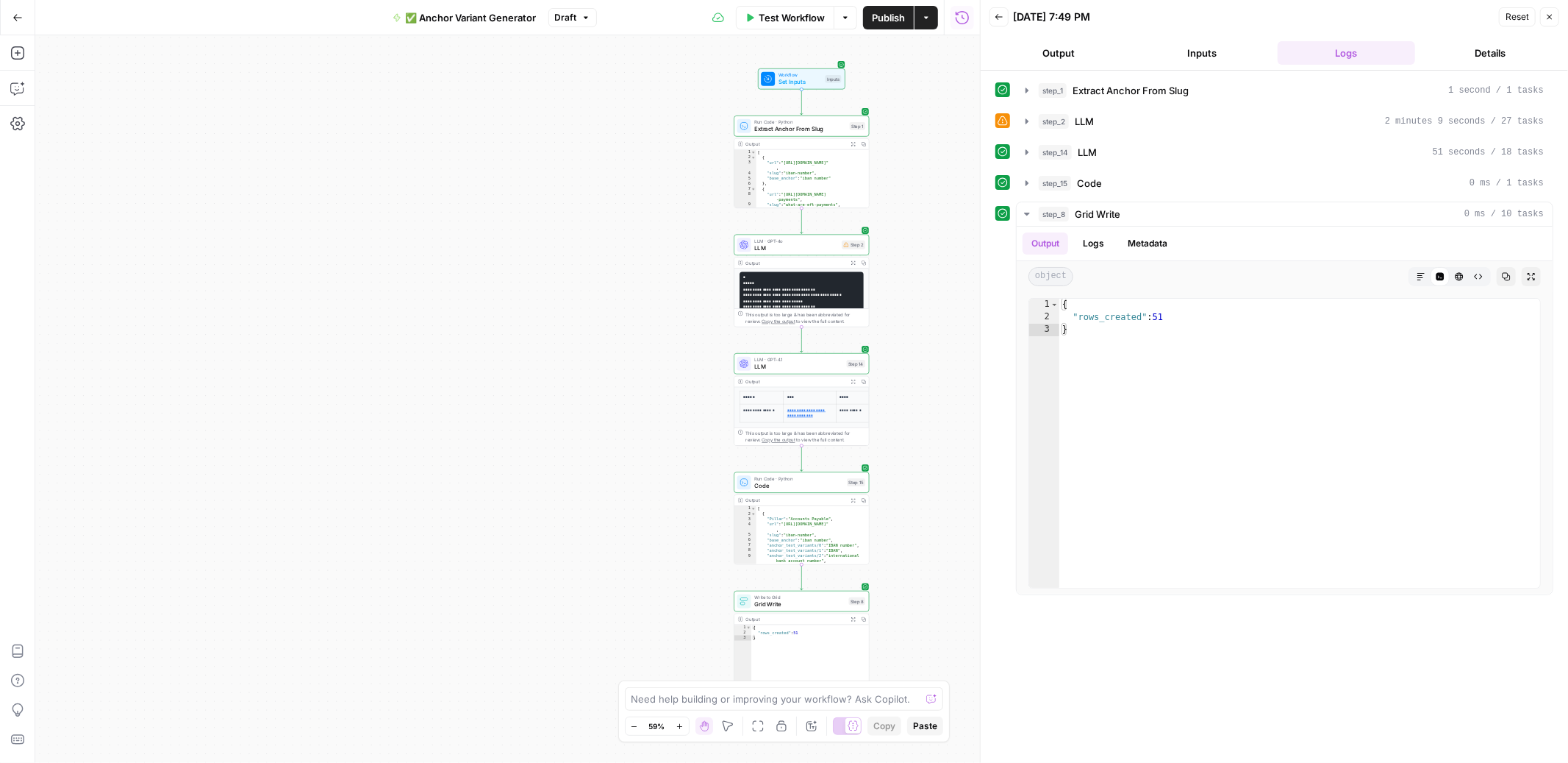
click at [771, 20] on span "Test Workflow" at bounding box center [792, 17] width 67 height 14
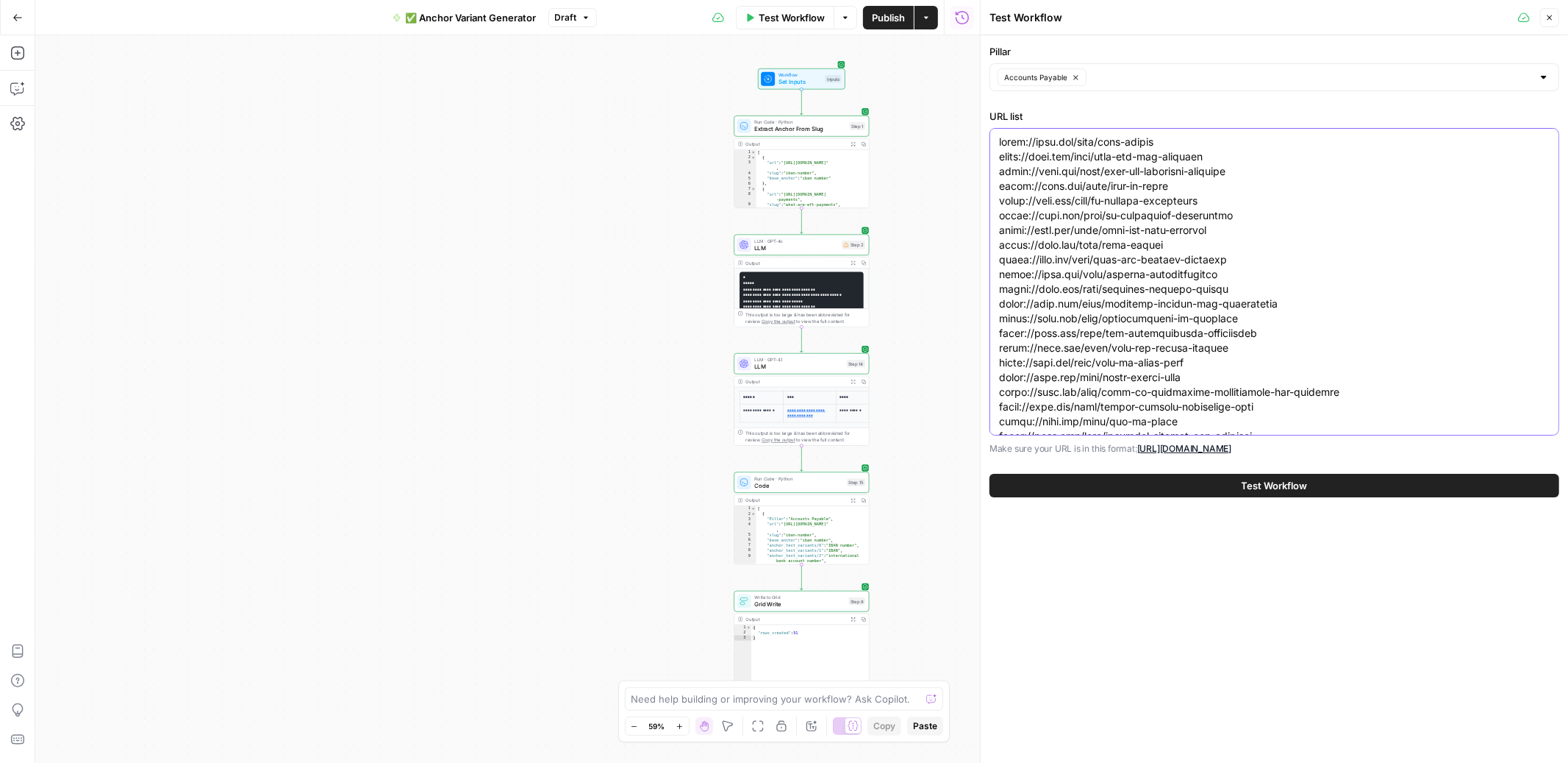
click at [1132, 204] on textarea "URL list" at bounding box center [1274, 509] width 550 height 750
paste textarea "bad-debt-recovery-journal-entry https://ramp.com/blog/sales-journal-entries htt…"
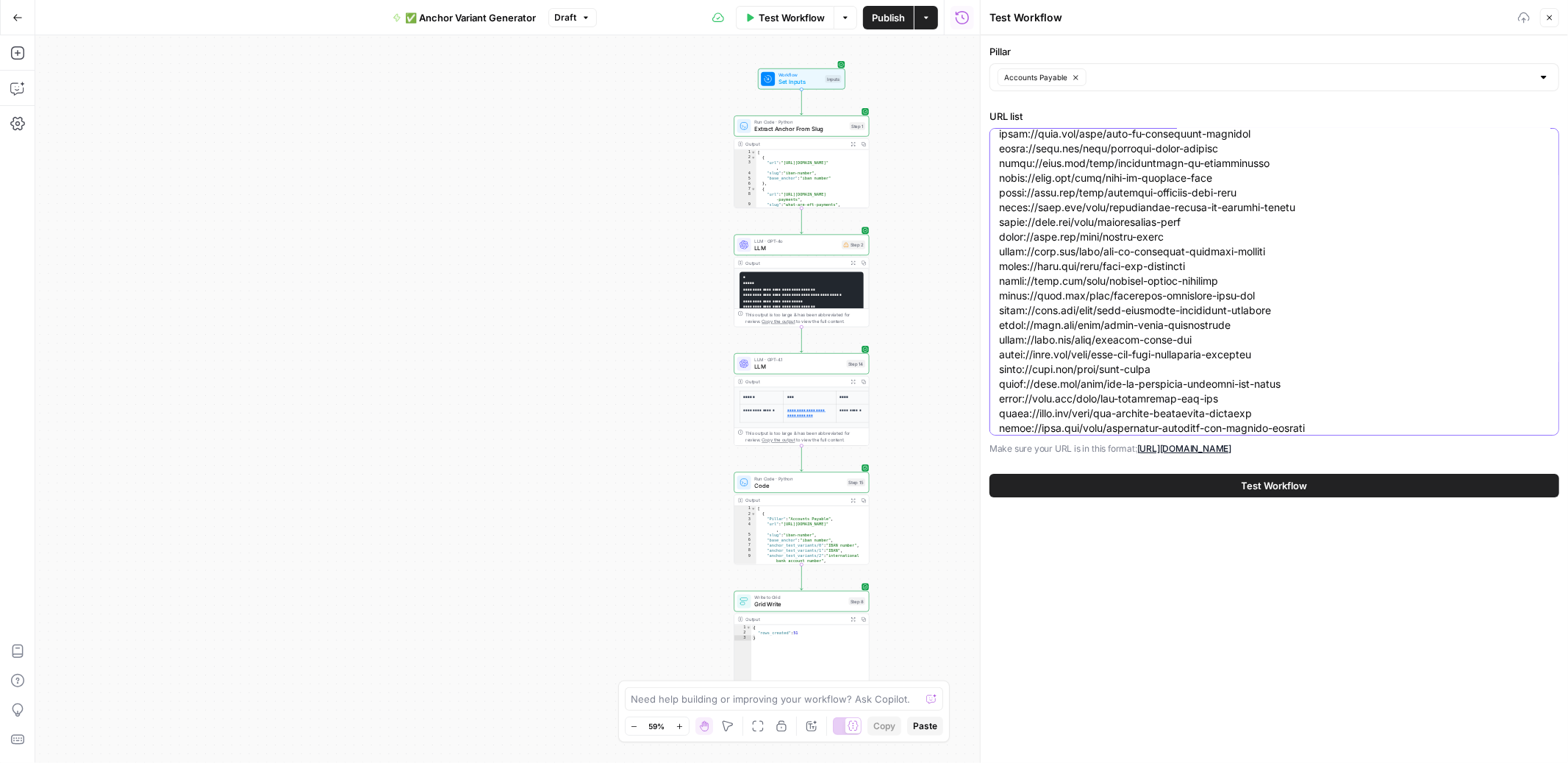
type textarea "https://ramp.com/blog/bad-debt-recovery-journal-entry https://ramp.com/blog/sal…"
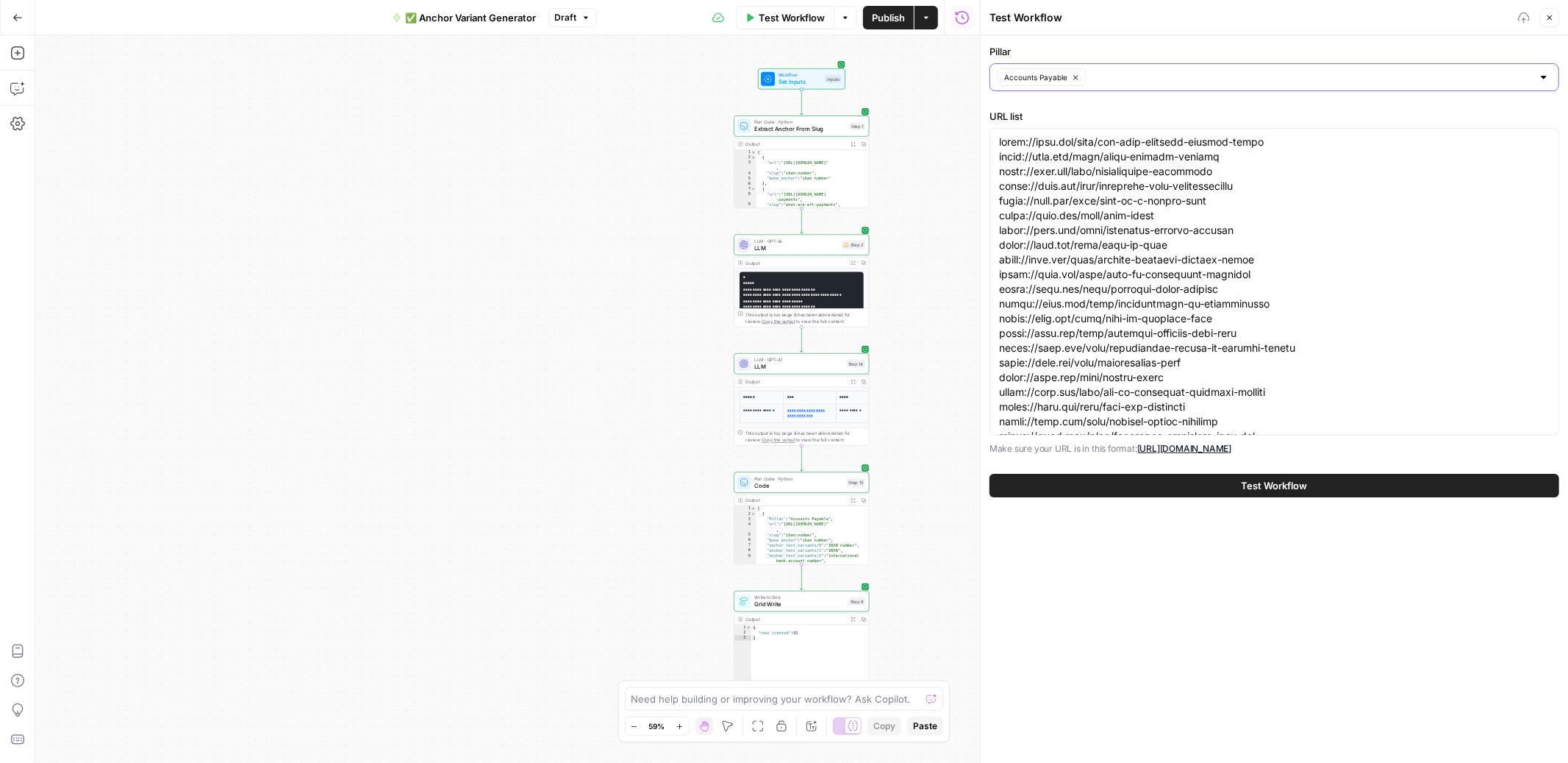
click at [1047, 69] on button "Accounts Payable" at bounding box center [1042, 77] width 89 height 17
click at [1056, 72] on input "Pillar" at bounding box center [1266, 76] width 533 height 14
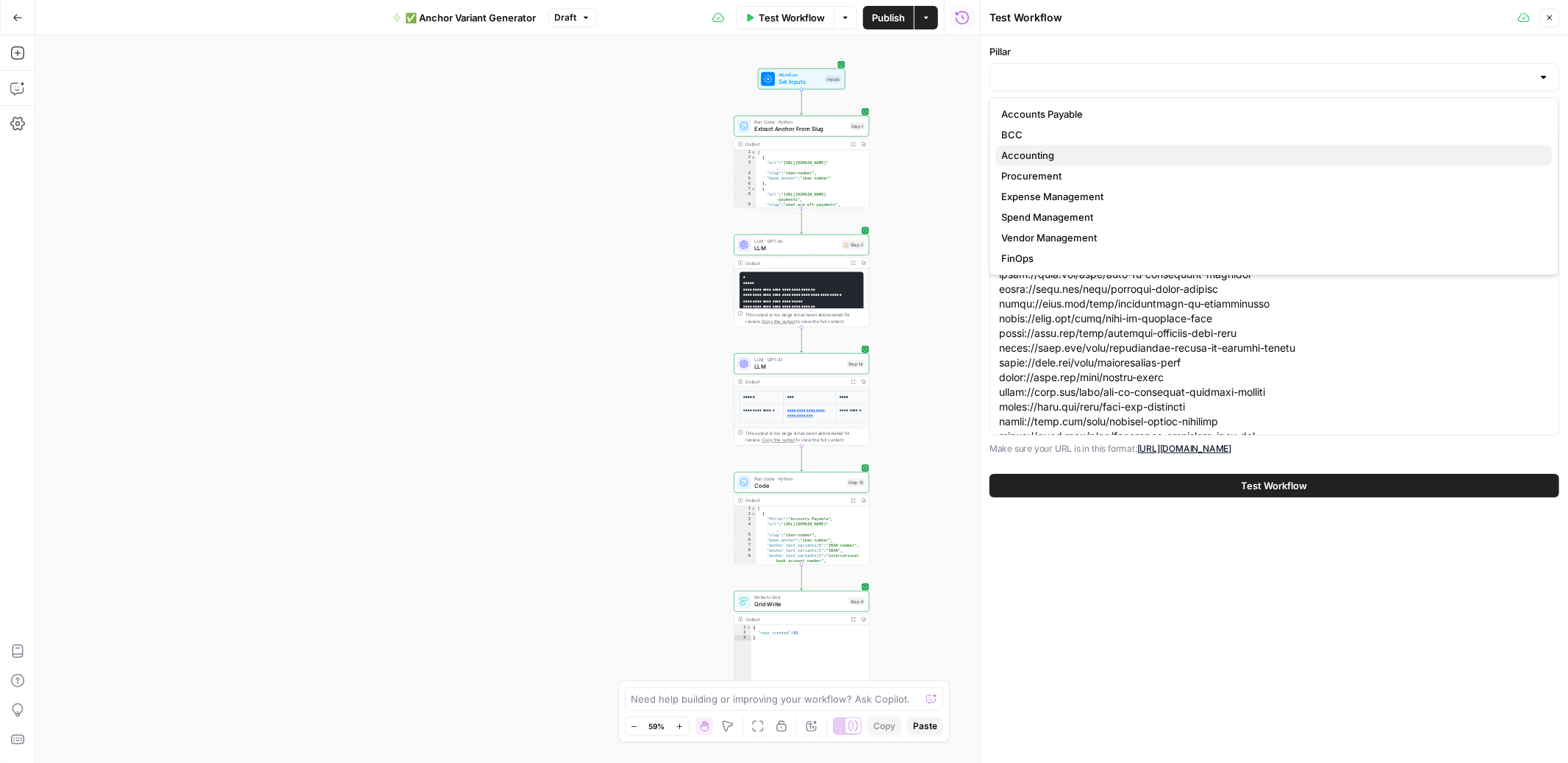
click at [1050, 161] on span "Accounting" at bounding box center [1272, 155] width 539 height 14
click at [1166, 489] on button "Test Workflow" at bounding box center [1274, 485] width 570 height 23
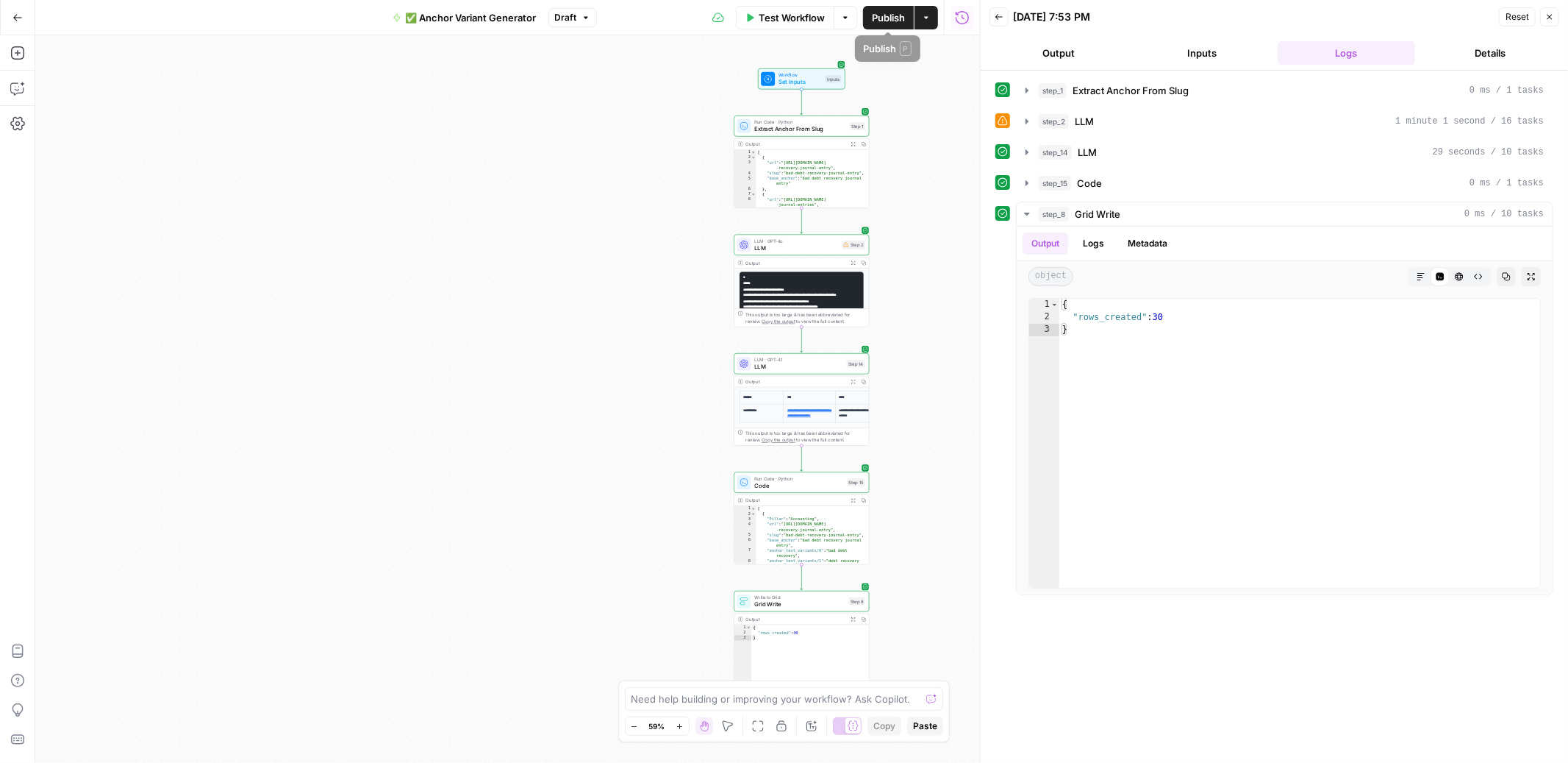
click at [782, 14] on span "Test Workflow" at bounding box center [792, 17] width 67 height 14
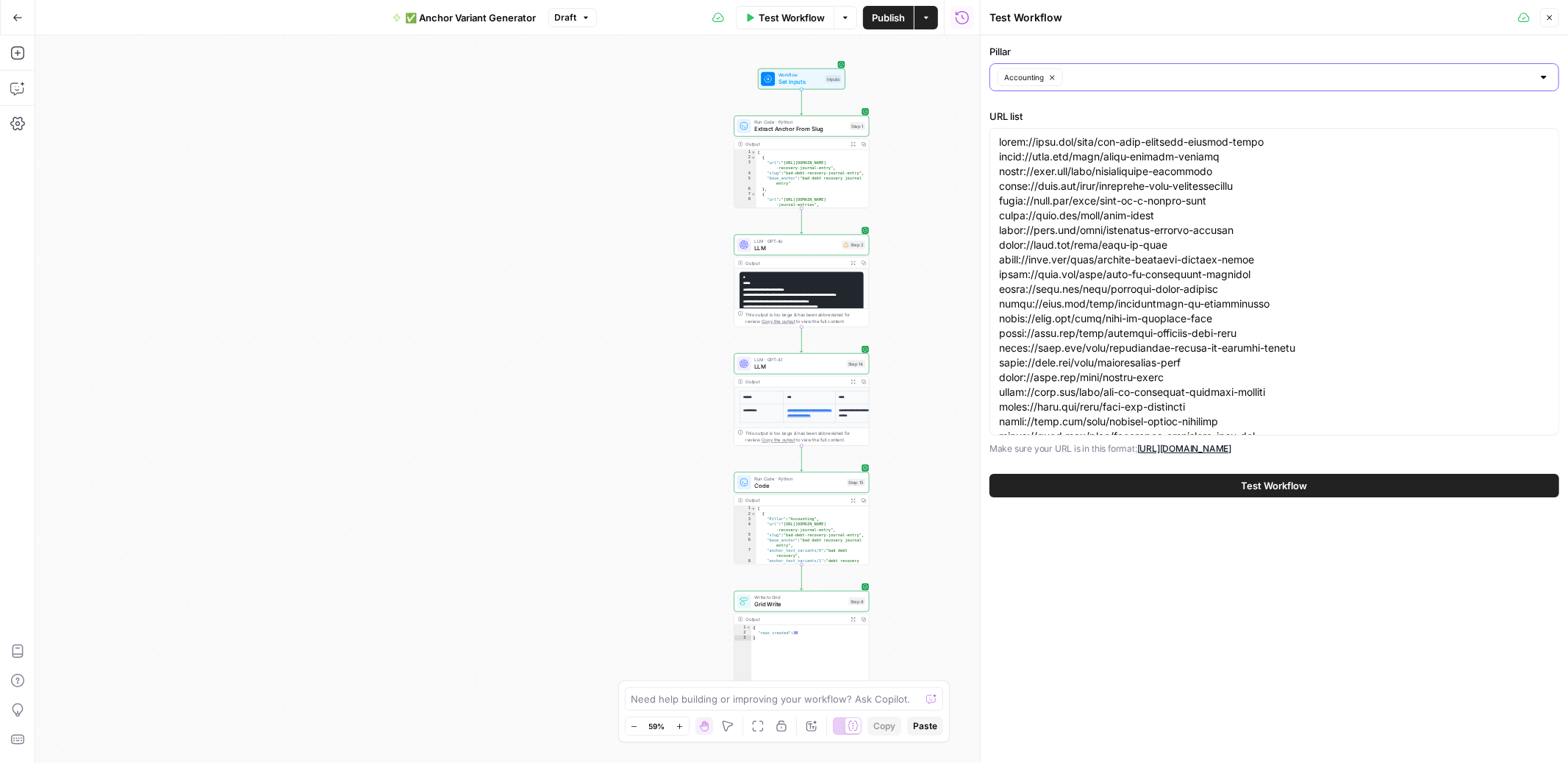
click at [1049, 75] on icon "button" at bounding box center [1052, 77] width 8 height 8
click at [1080, 77] on input "Pillar" at bounding box center [1266, 76] width 533 height 14
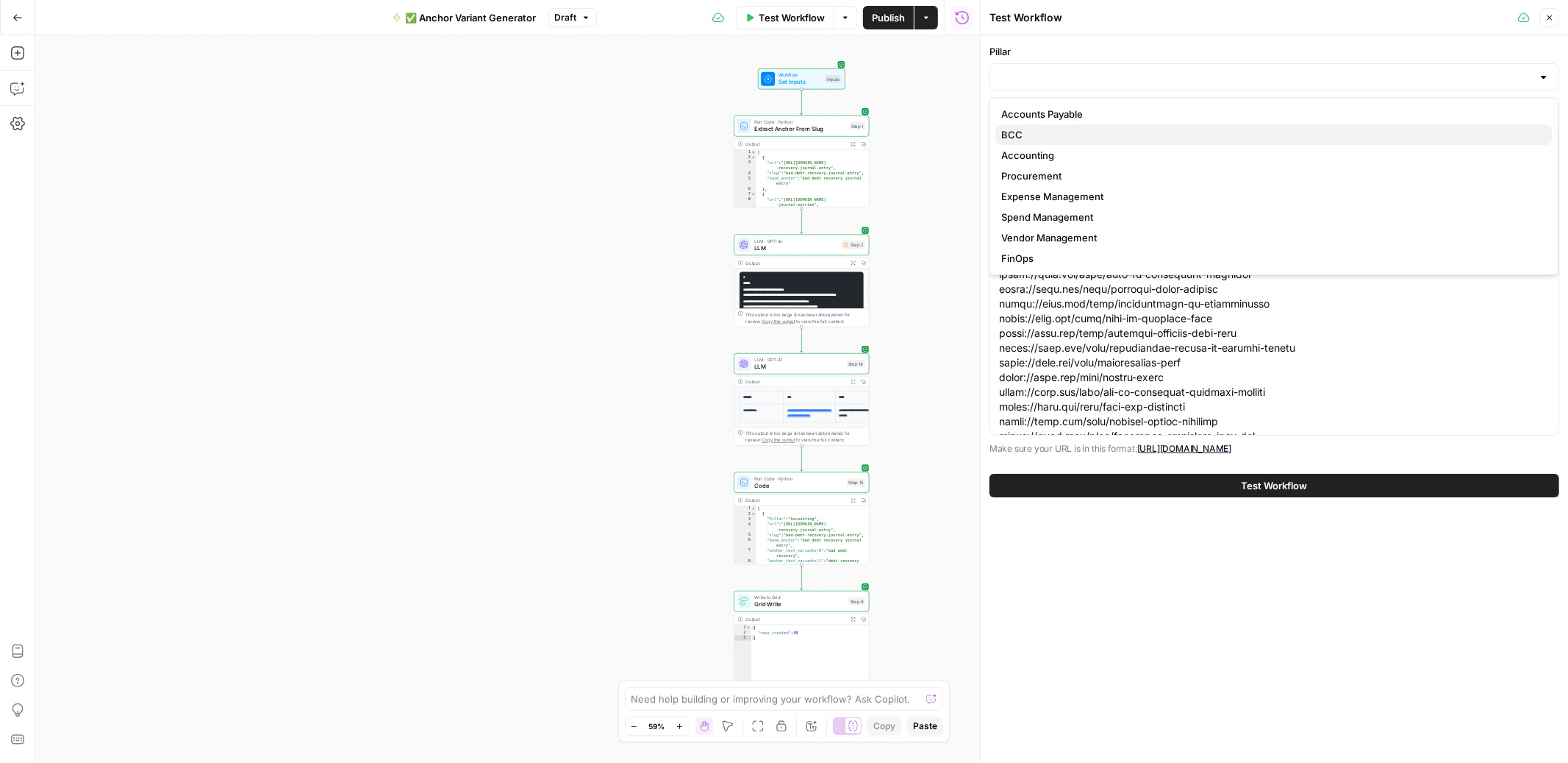
click at [1038, 140] on span "BCC" at bounding box center [1272, 134] width 539 height 14
click at [1093, 58] on label "Pillar" at bounding box center [1274, 51] width 570 height 14
click at [1093, 70] on input "Pillar" at bounding box center [1288, 76] width 489 height 14
click at [1046, 138] on span "BCC" at bounding box center [1265, 134] width 525 height 14
click at [1048, 306] on textarea "URL list" at bounding box center [1274, 354] width 550 height 441
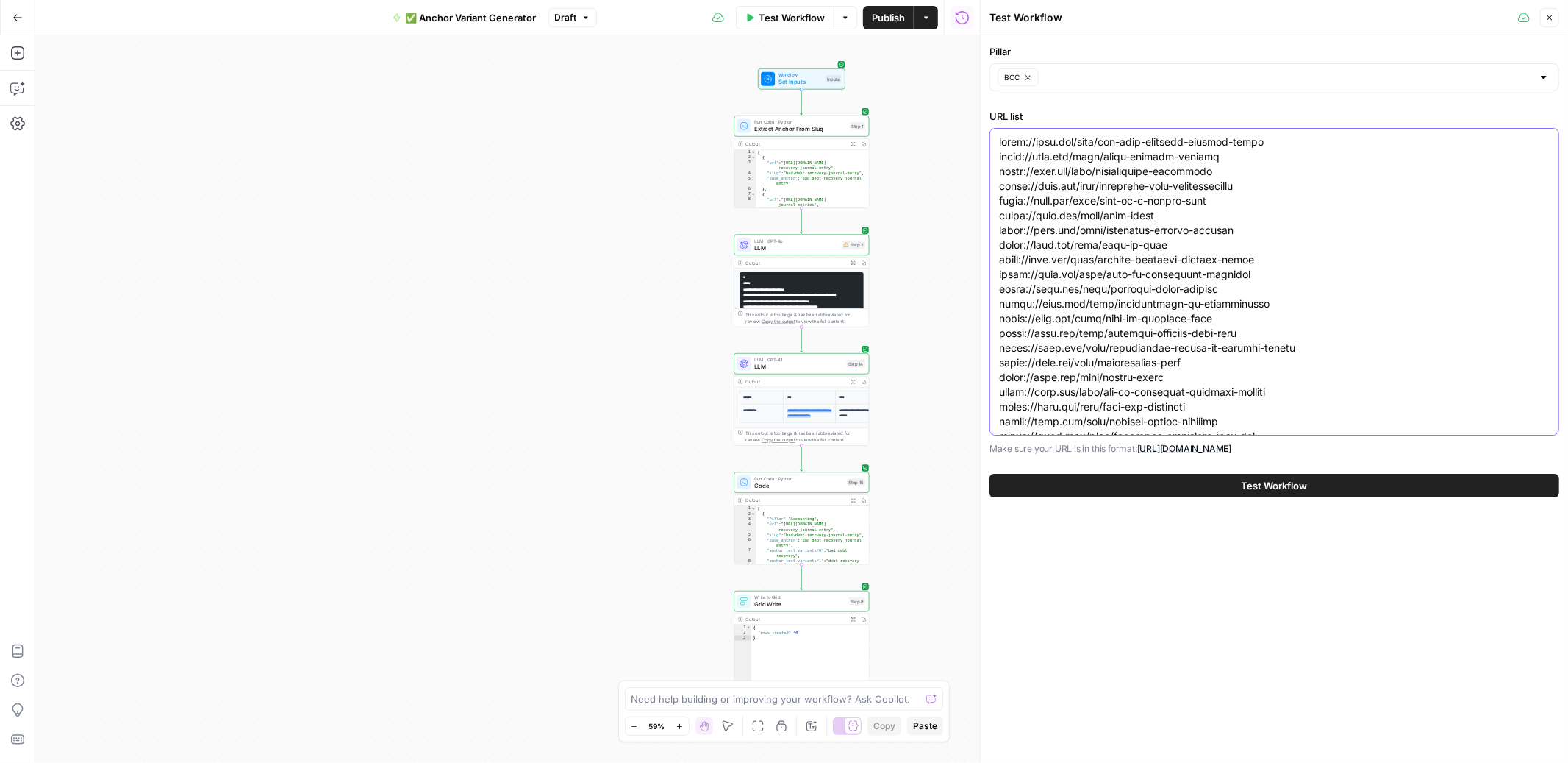
paste textarea "capital-one-foreign-transaction-fee https://ramp.com/blog/credit-card-refunds h…"
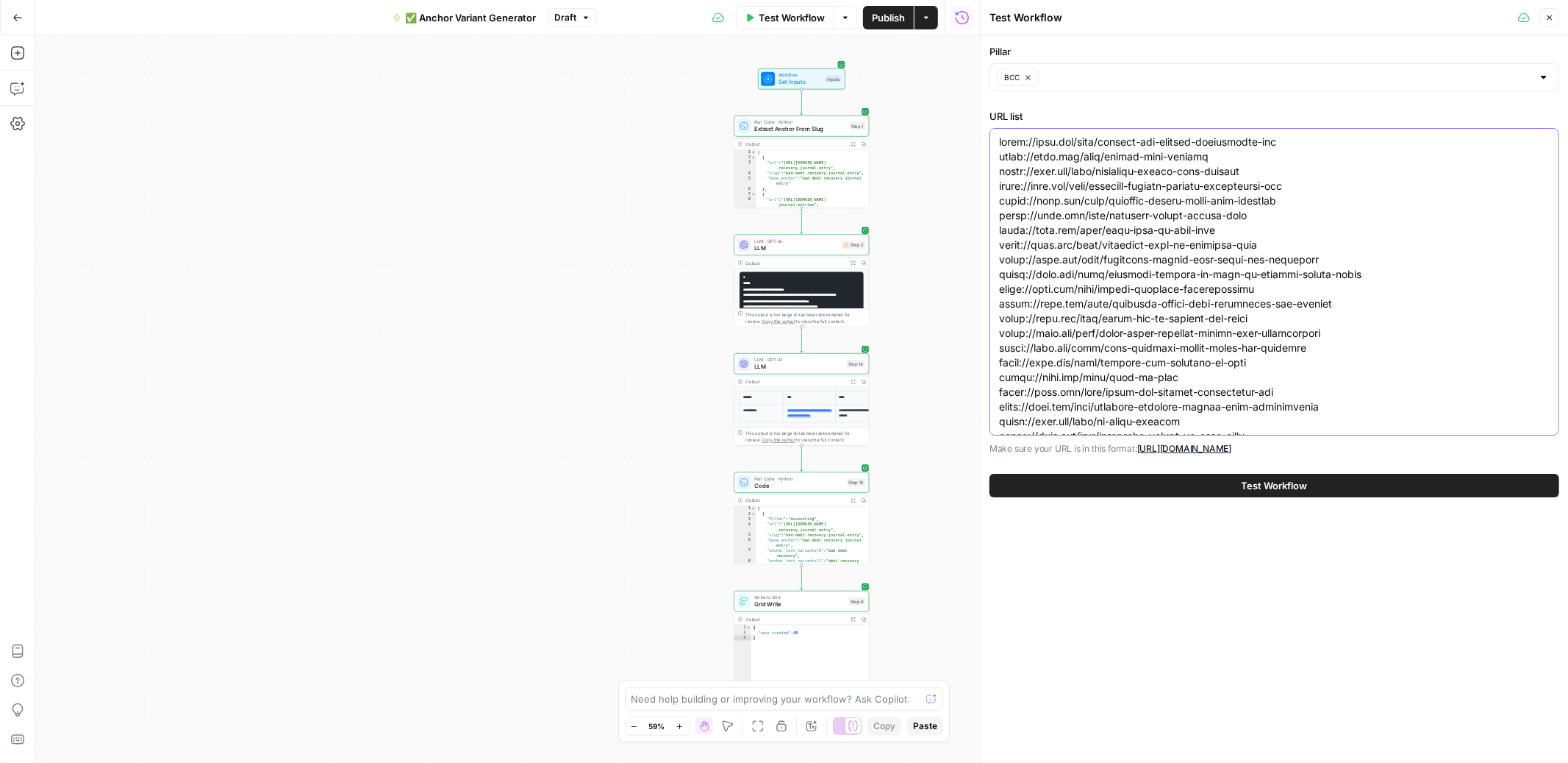
scroll to position [67, 0]
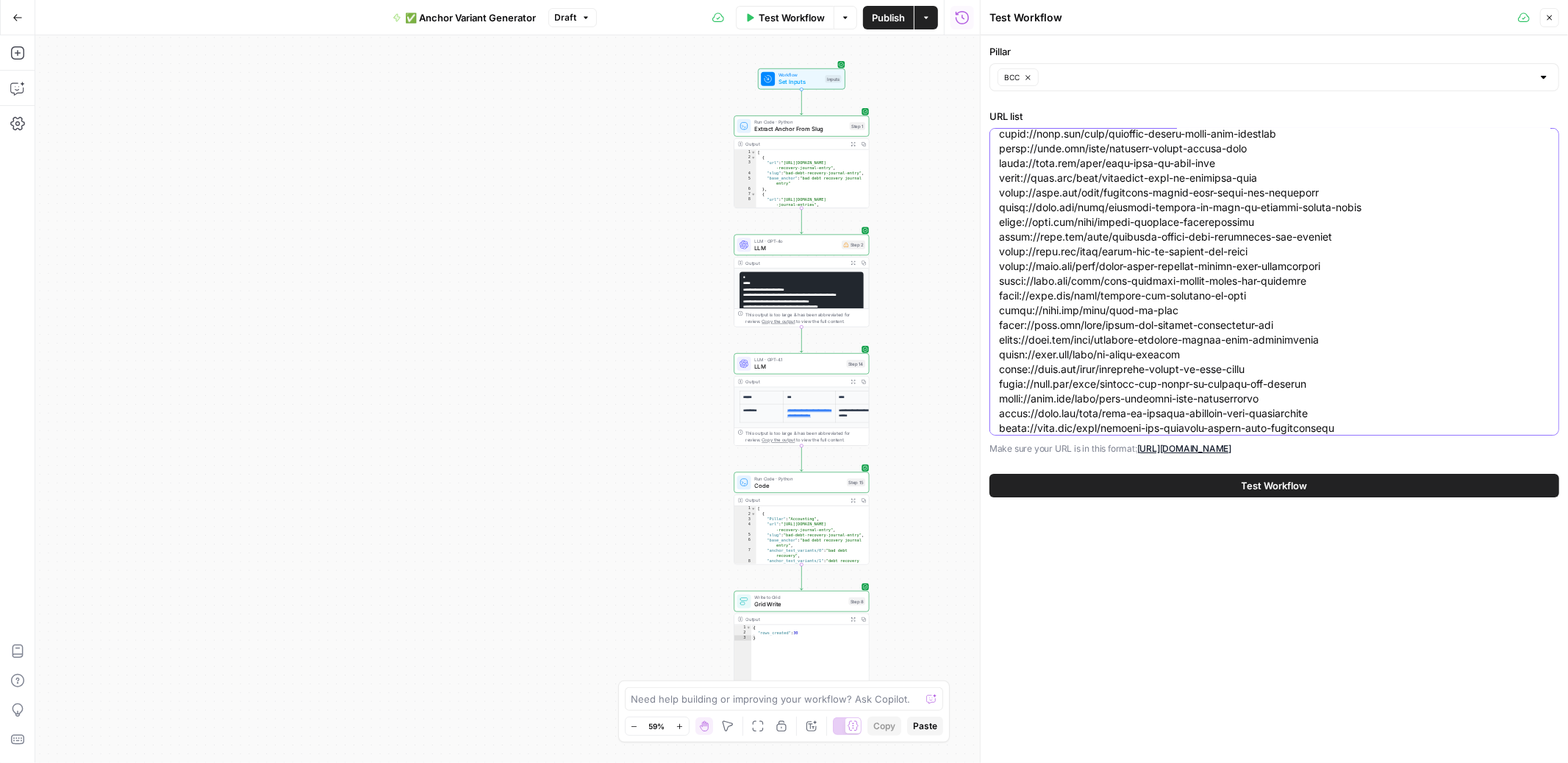
type textarea "https://ramp.com/blog/capital-one-foreign-transaction-fee https://ramp.com/blog…"
click at [1181, 487] on button "Test Workflow" at bounding box center [1274, 485] width 570 height 23
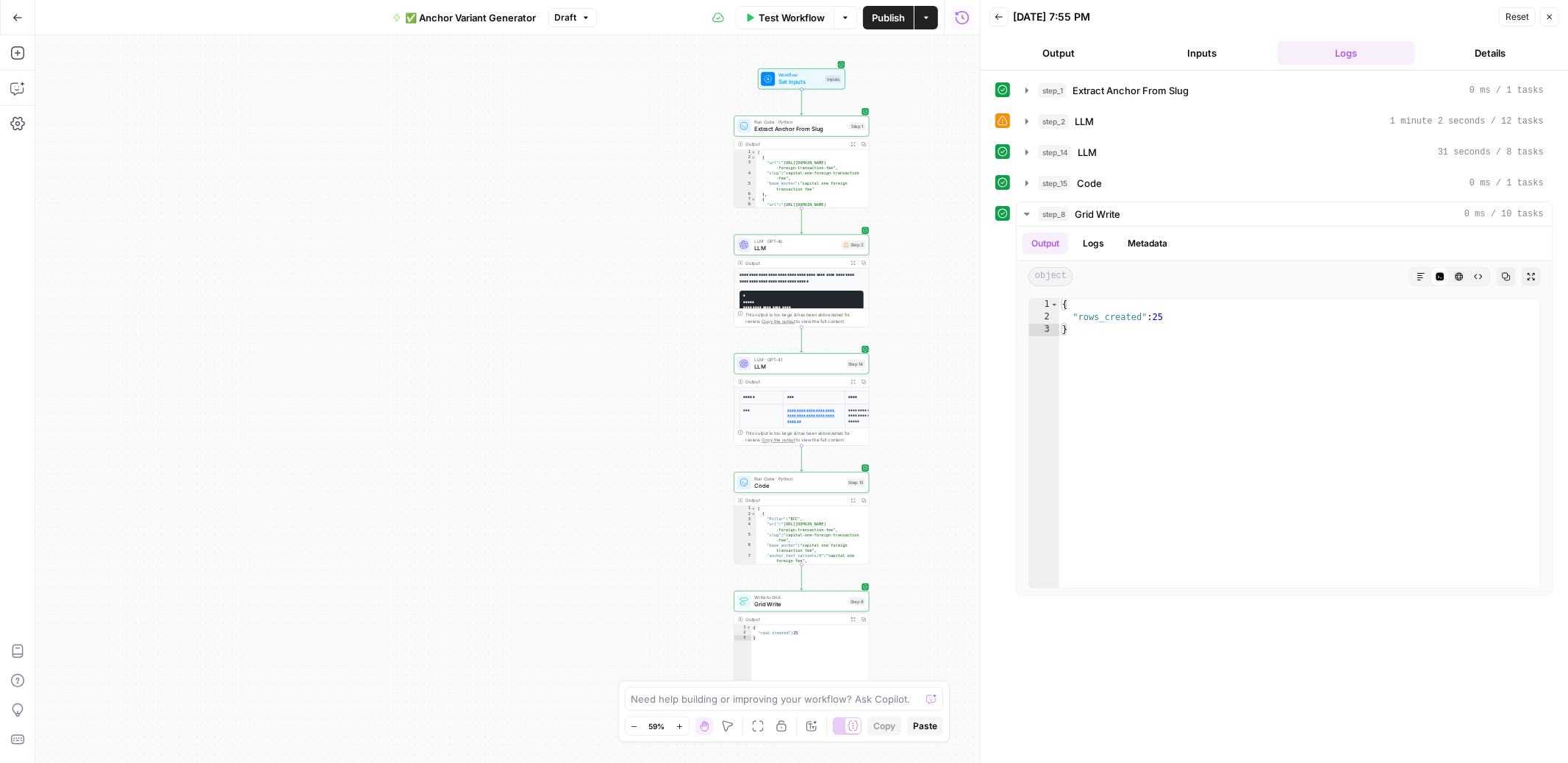
click at [805, 12] on span "Test Workflow" at bounding box center [792, 17] width 67 height 14
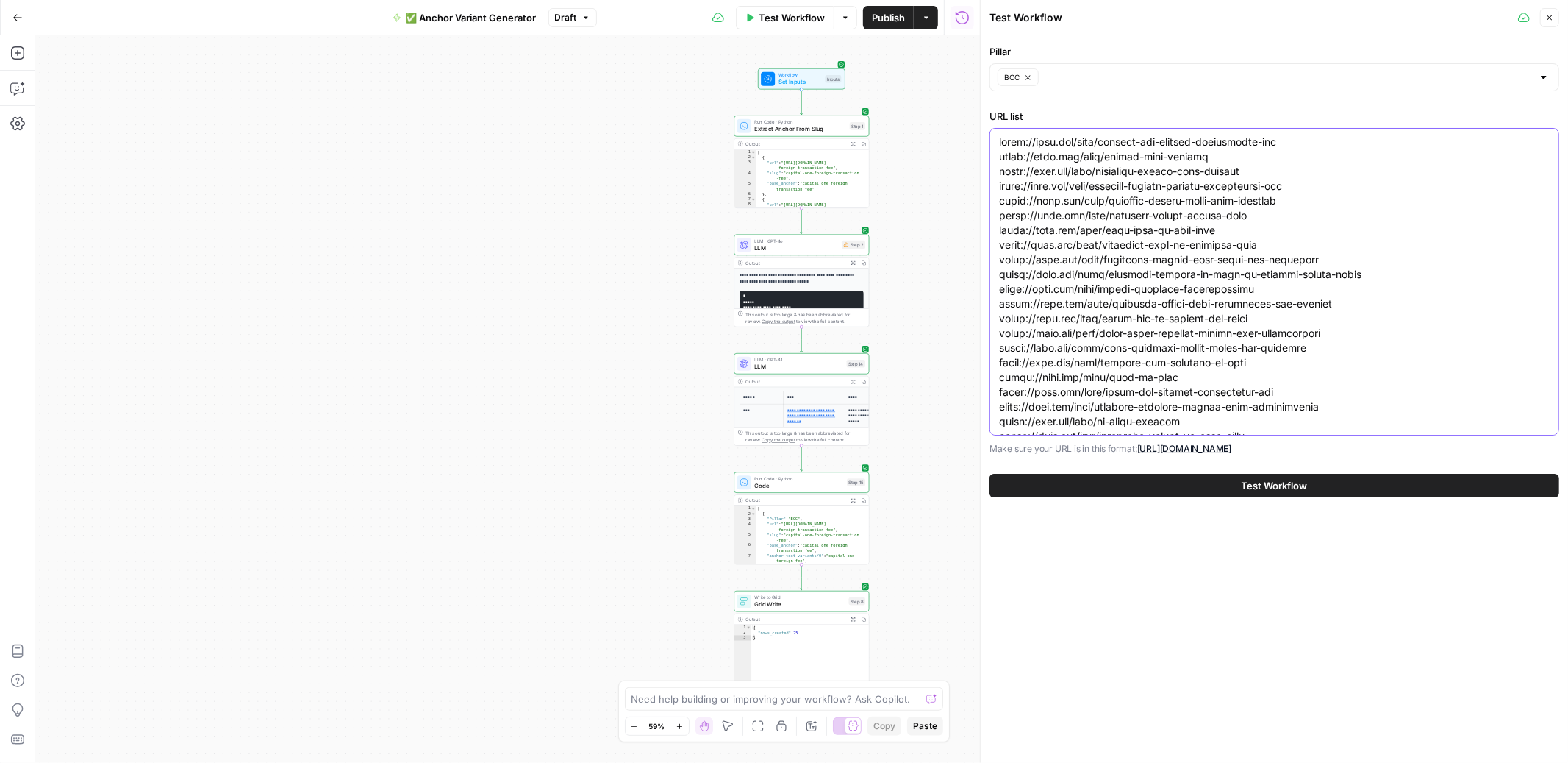
click at [1145, 292] on textarea "URL list" at bounding box center [1274, 318] width 550 height 368
paste textarea "legacy-cards-increase-vulnerability-to-fraud-fines https://ramp.com/blog/mileag…"
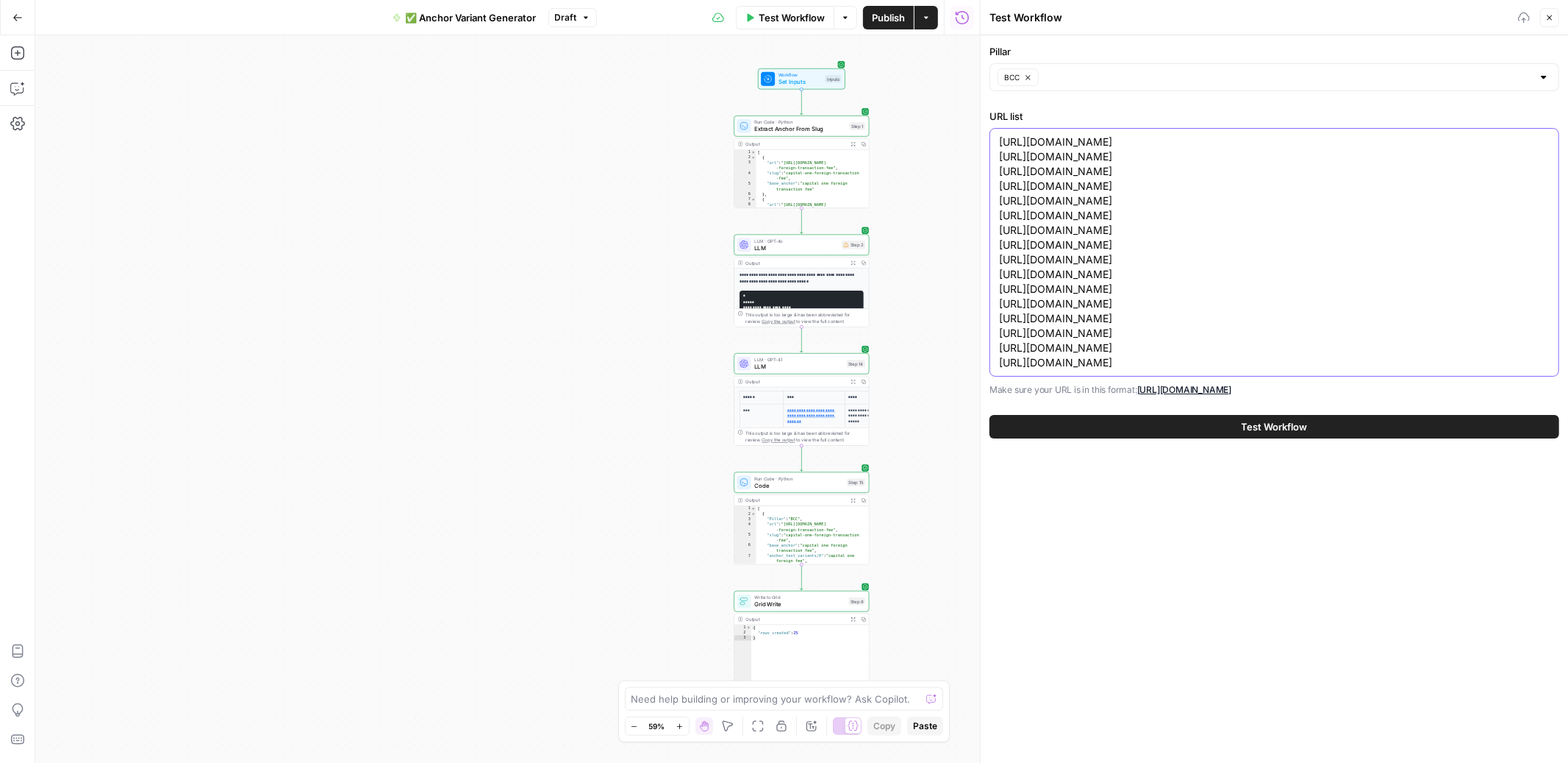
type textarea "https://ramp.com/blog/legacy-cards-increase-vulnerability-to-fraud-fines https:…"
click at [1030, 82] on button "BCC" at bounding box center [1018, 77] width 42 height 17
click at [1054, 76] on input "Pillar" at bounding box center [1266, 76] width 533 height 14
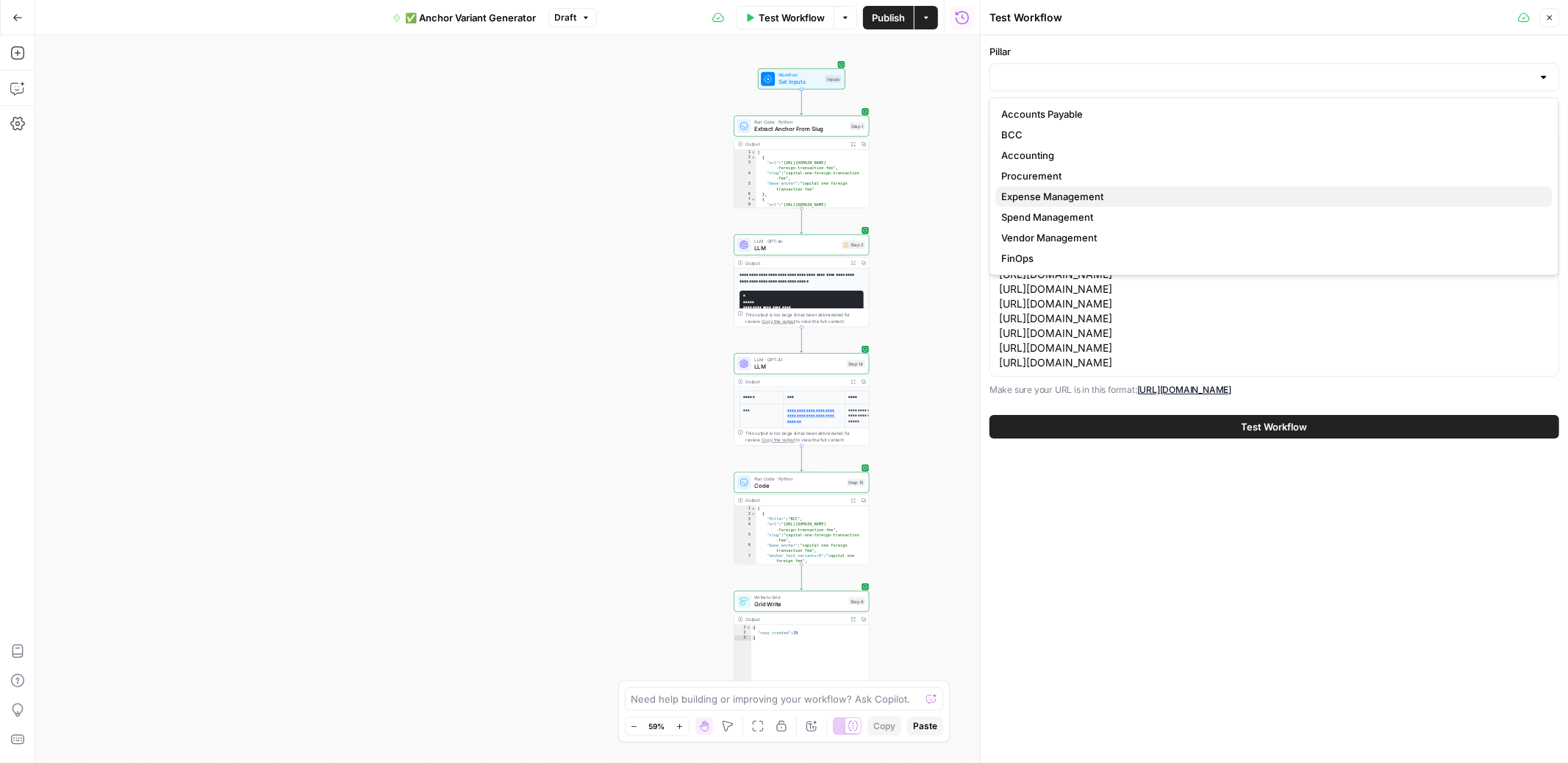
click at [1057, 200] on span "Expense Management" at bounding box center [1272, 196] width 539 height 14
click at [1200, 432] on button "Test Workflow" at bounding box center [1274, 426] width 570 height 23
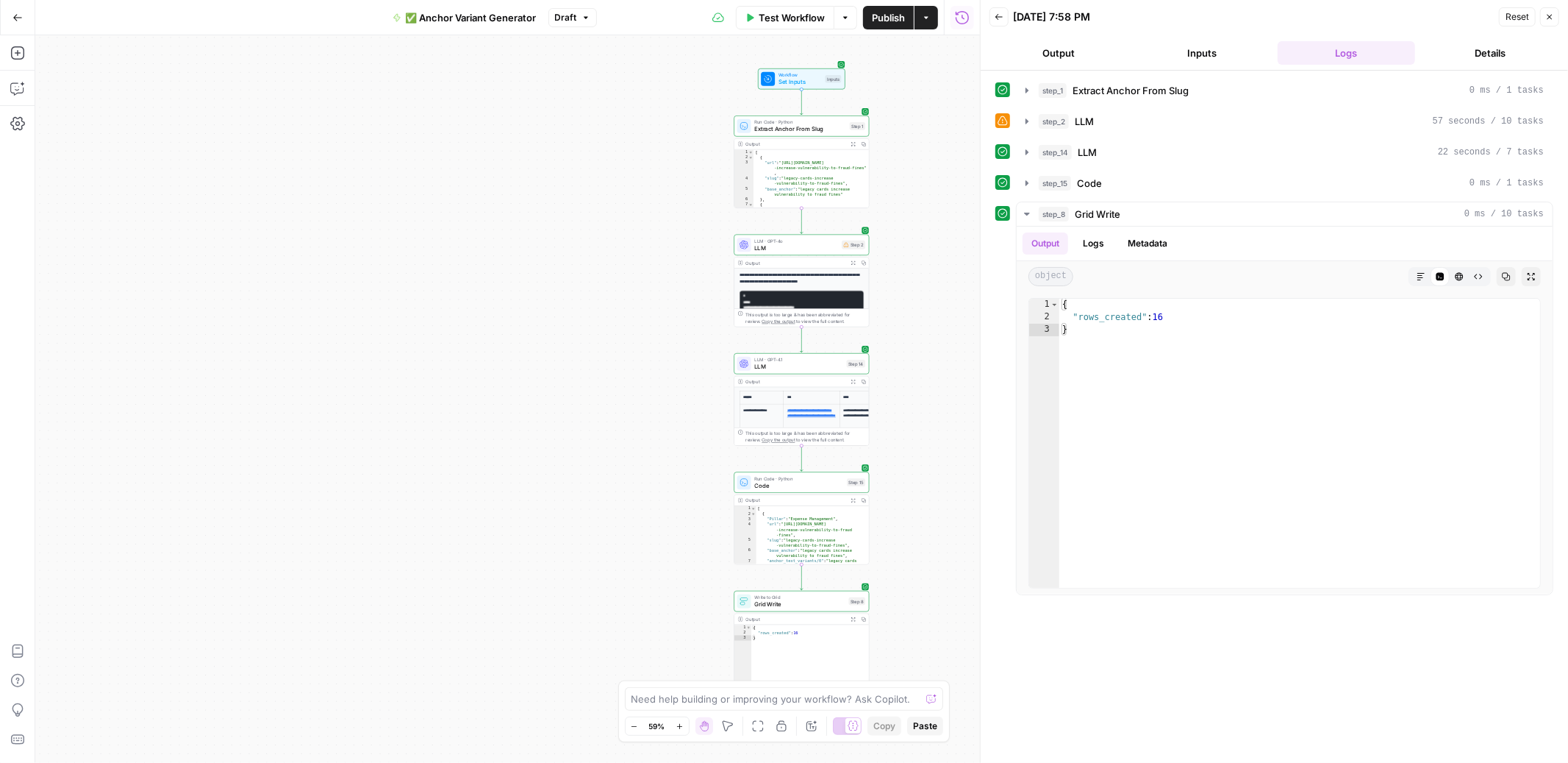
click at [771, 23] on span "Test Workflow" at bounding box center [792, 17] width 67 height 14
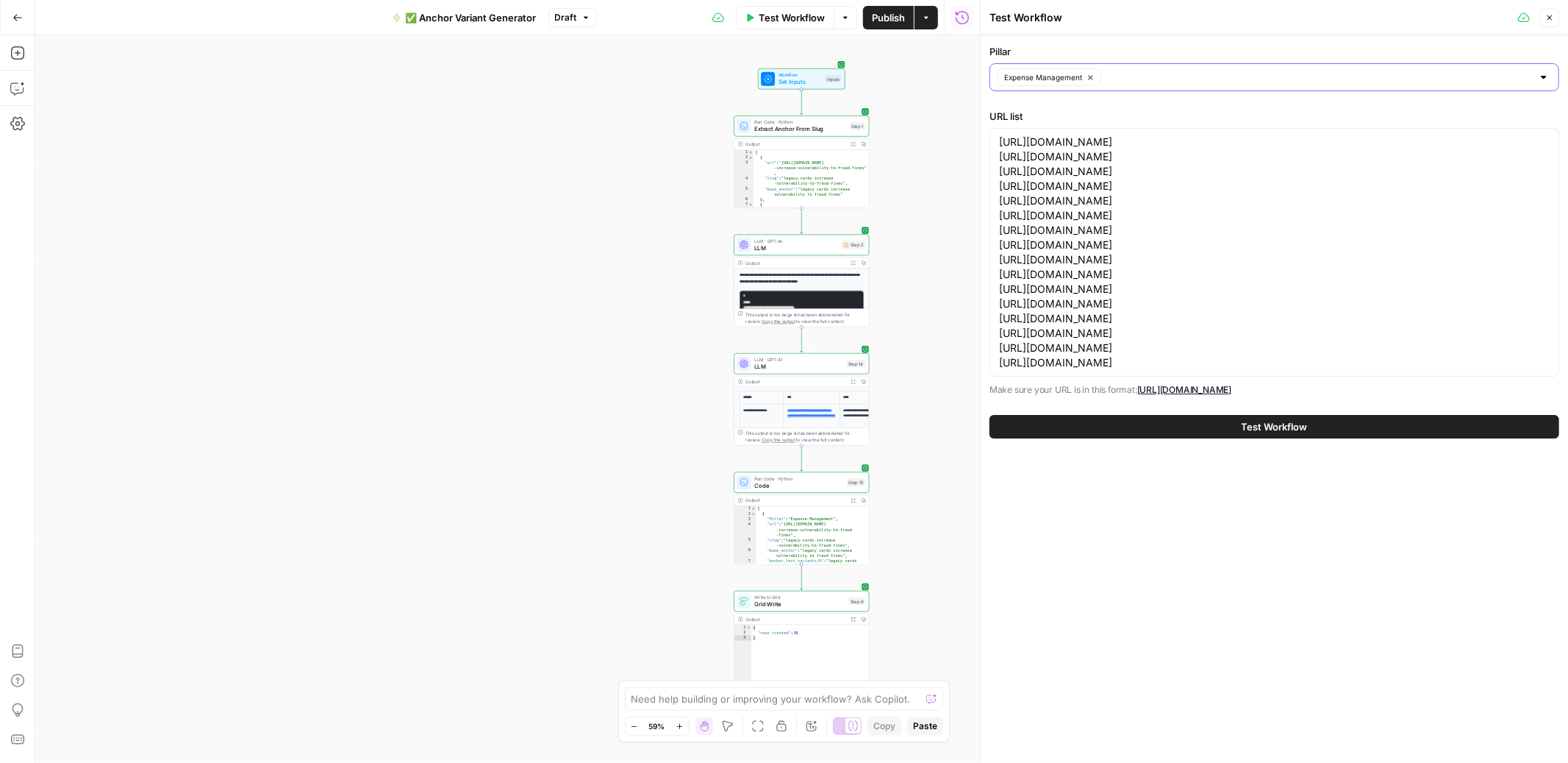
click at [1213, 77] on input "Pillar" at bounding box center [1319, 76] width 427 height 14
click at [1200, 44] on label "Pillar" at bounding box center [1274, 51] width 570 height 14
click at [1200, 70] on input "Pillar" at bounding box center [1319, 76] width 427 height 14
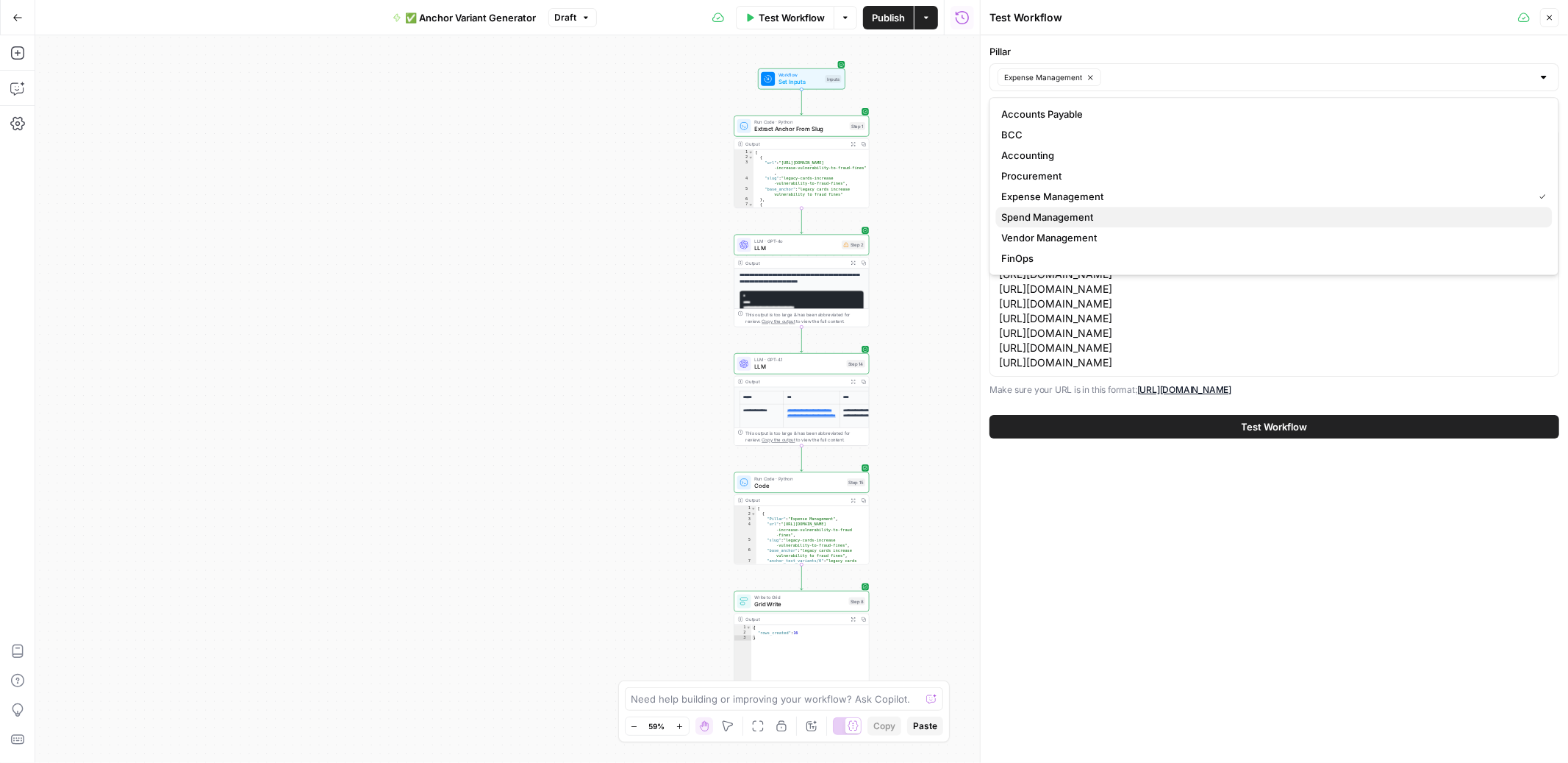
click at [1057, 217] on span "Spend Management" at bounding box center [1272, 216] width 539 height 14
click at [1093, 73] on icon "button" at bounding box center [1090, 77] width 8 height 8
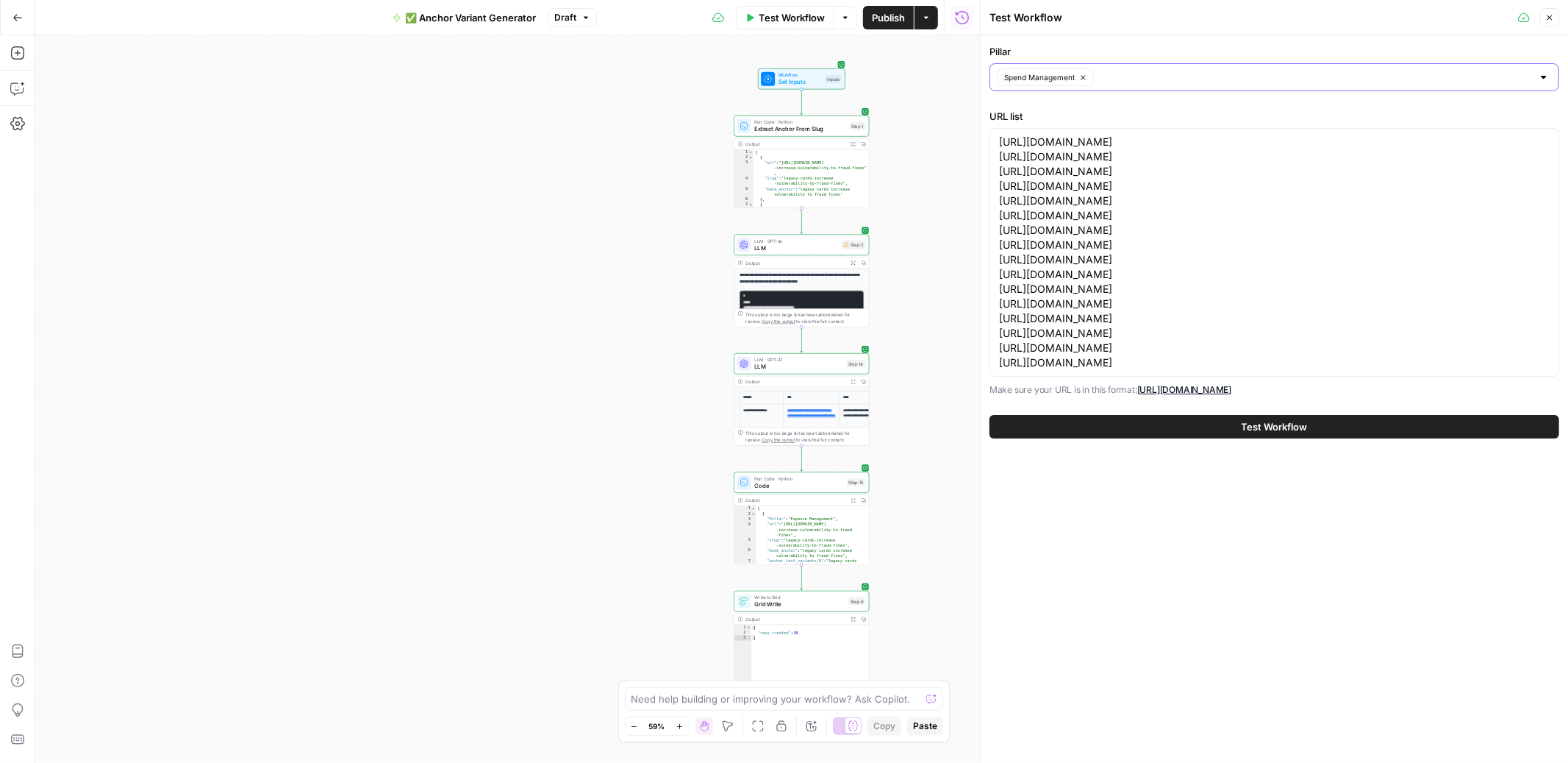
click at [1315, 23] on div "Test Workflow" at bounding box center [1251, 17] width 524 height 14
click at [1082, 77] on icon "button" at bounding box center [1083, 77] width 8 height 8
click at [1108, 77] on input "Pillar" at bounding box center [1266, 76] width 533 height 14
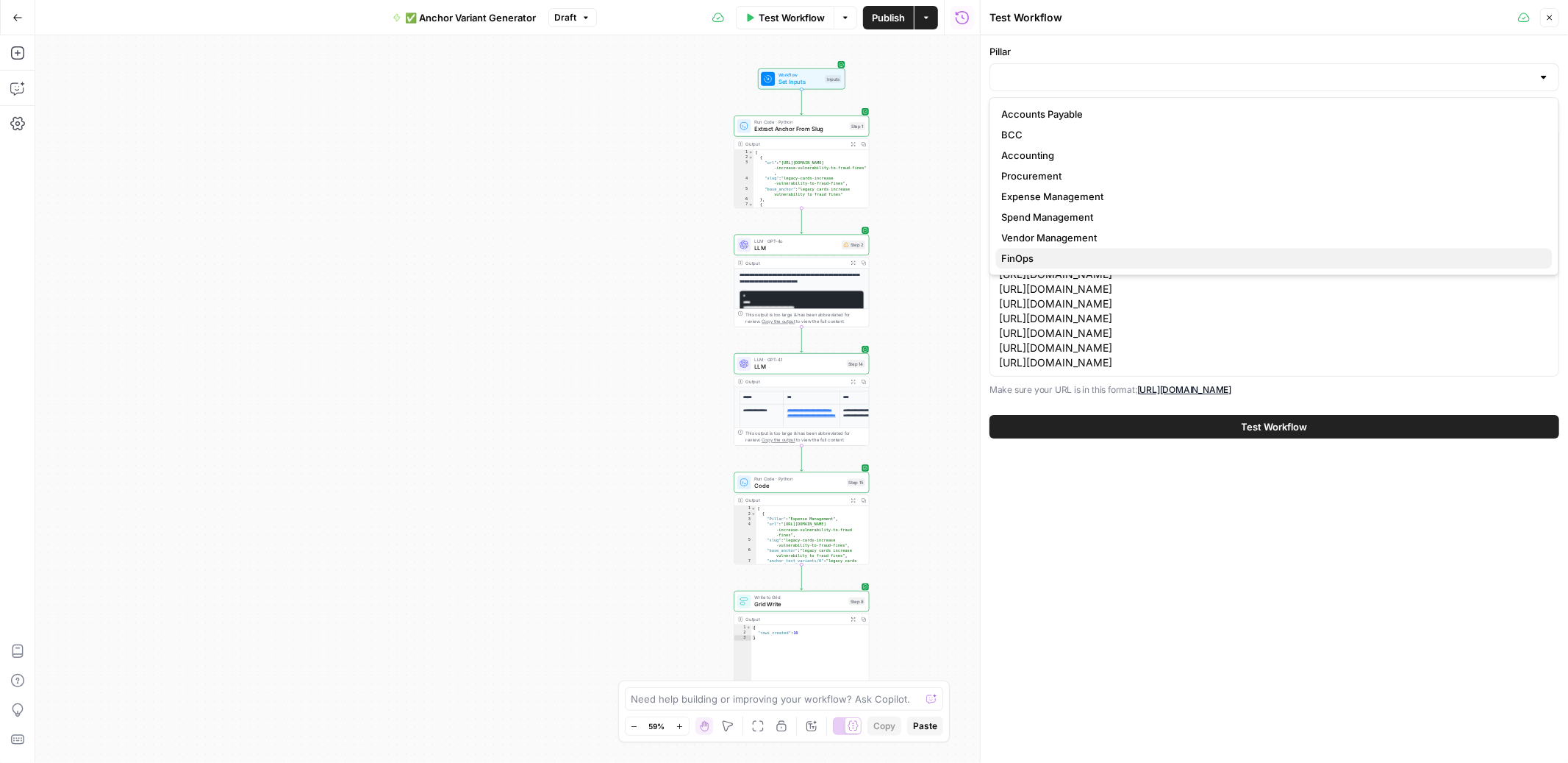
click at [1190, 254] on span "FinOps" at bounding box center [1272, 258] width 539 height 14
click at [1212, 498] on div "Pillar FinOps URL list https://ramp.com/blog/legacy-cards-increase-vulnerabilit…" at bounding box center [1274, 399] width 587 height 727
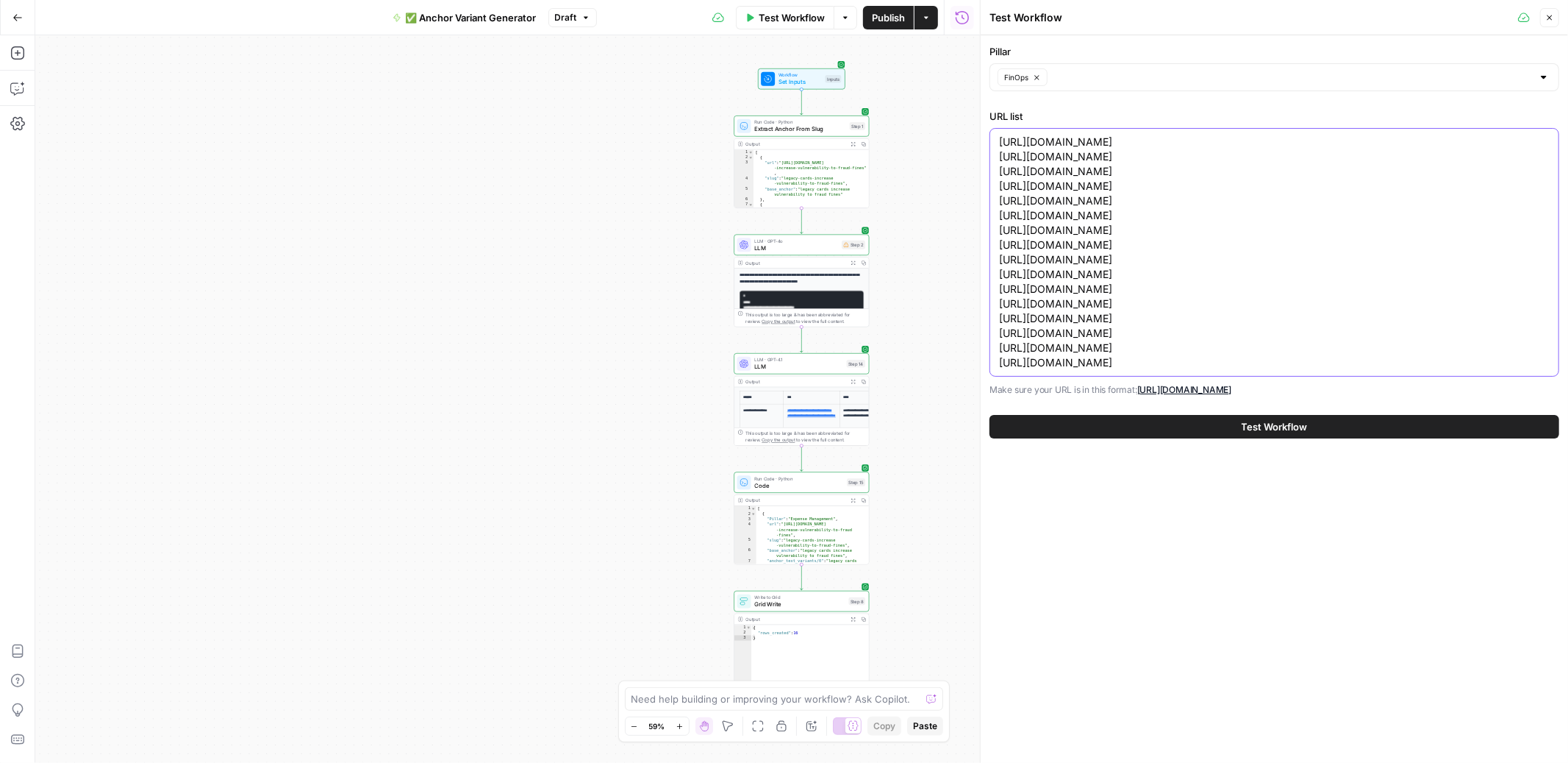
click at [1200, 173] on textarea "https://ramp.com/blog/legacy-cards-increase-vulnerability-to-fraud-fines https:…" at bounding box center [1274, 252] width 550 height 236
paste textarea "how-to-build-a-daily-cash-position-report https://ramp.com/blog/business-lines-…"
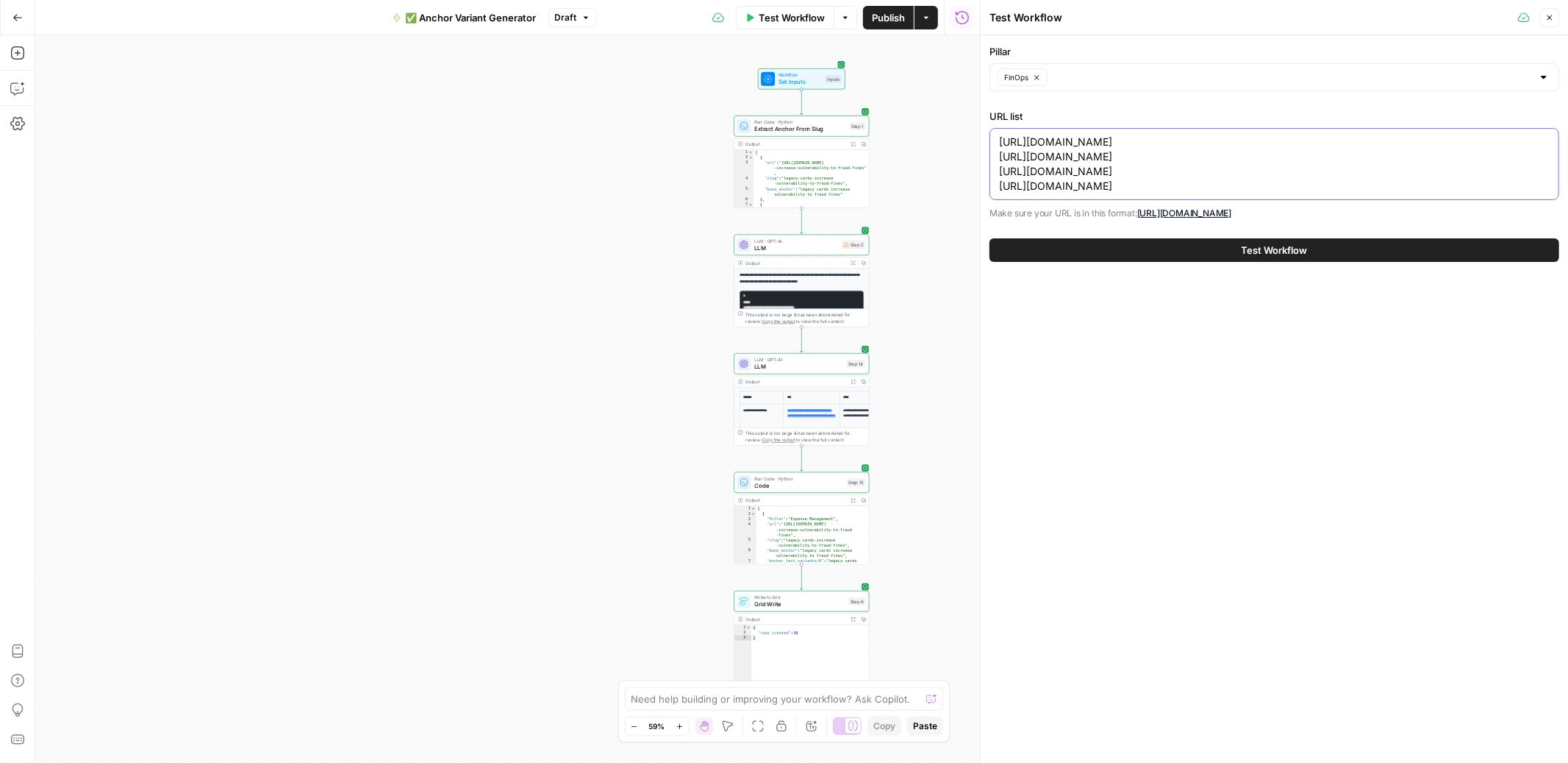
type textarea "https://ramp.com/blog/how-to-build-a-daily-cash-position-report https://ramp.co…"
click at [1232, 256] on button "Test Workflow" at bounding box center [1274, 250] width 570 height 23
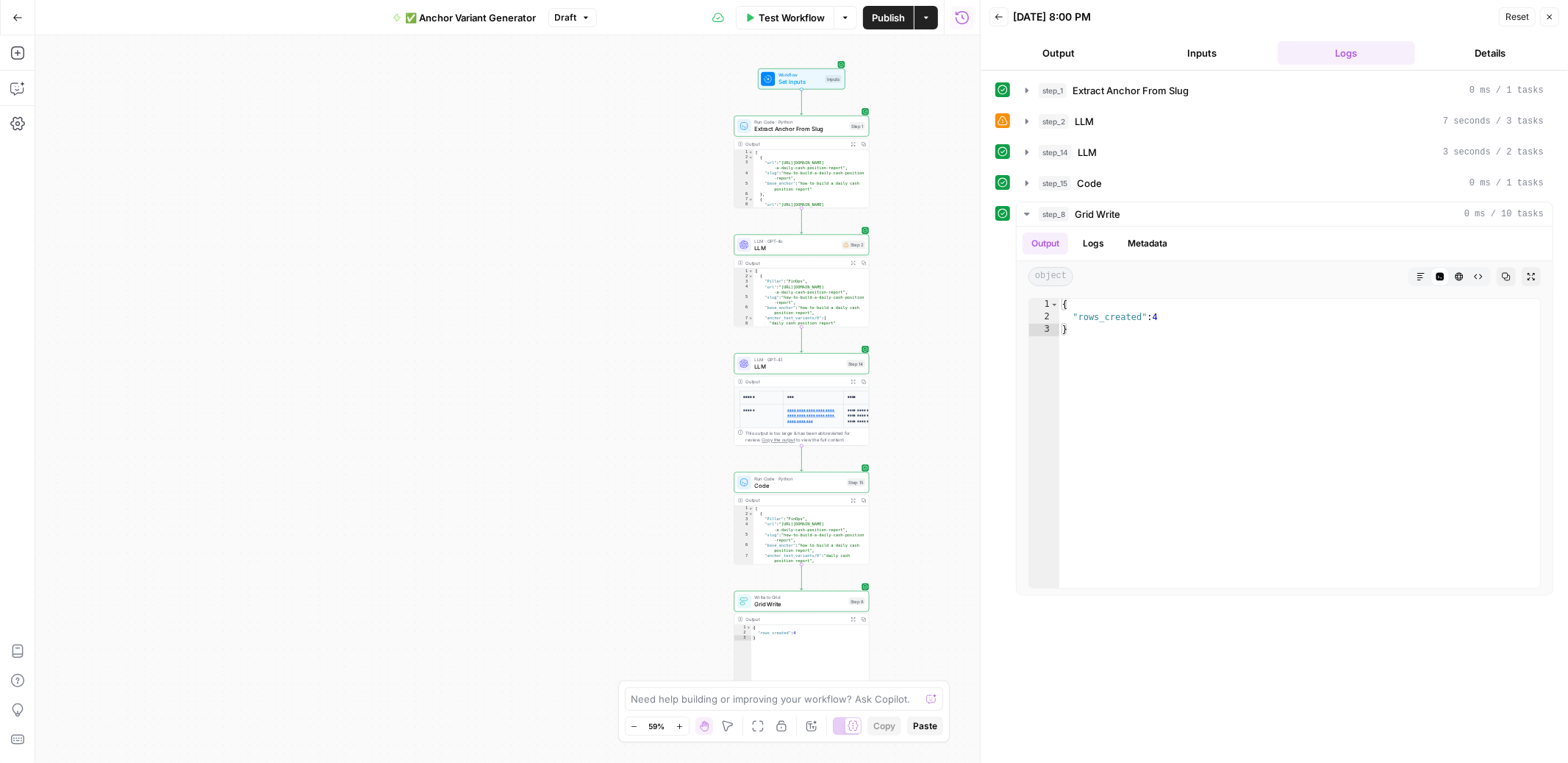
click at [806, 17] on span "Test Workflow" at bounding box center [792, 17] width 67 height 14
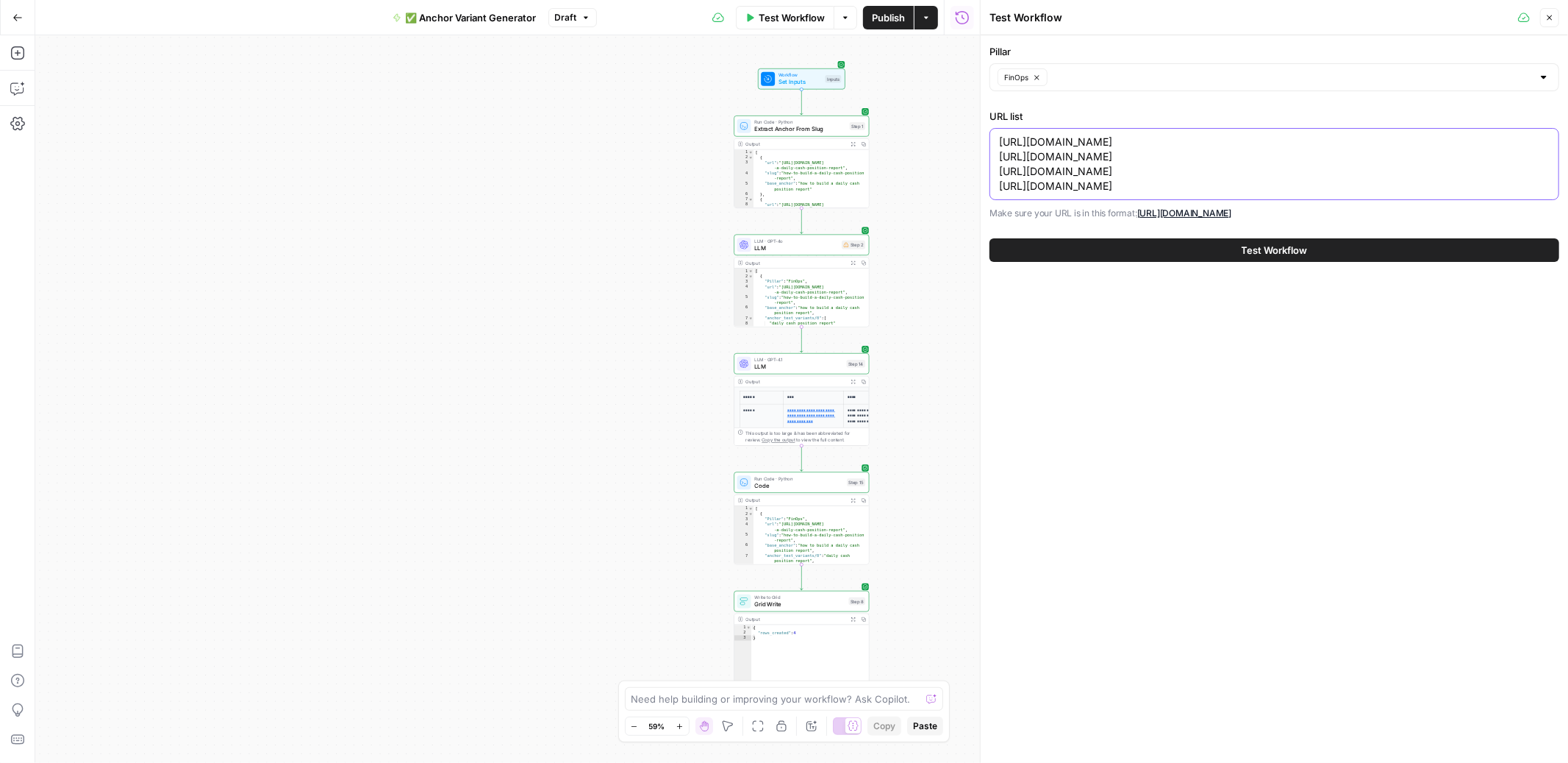
click at [1076, 181] on textarea "https://ramp.com/blog/how-to-build-a-daily-cash-position-report https://ramp.co…" at bounding box center [1274, 163] width 550 height 59
paste textarea "reports/2025-state-of-procurement https://ramp.com/blog/single-source-procureme…"
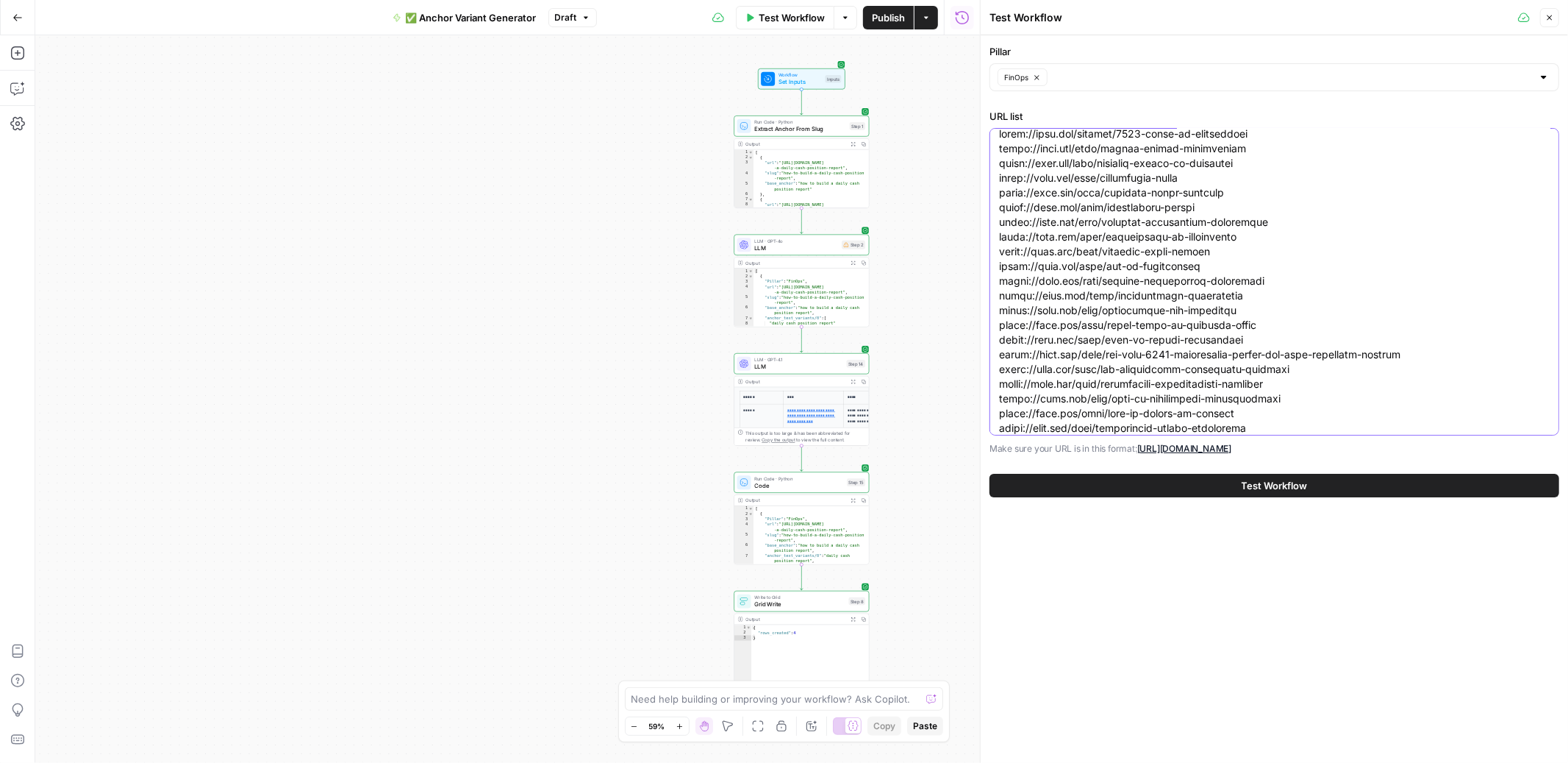
type textarea "https://ramp.com/reports/2025-state-of-procurement https://ramp.com/blog/single…"
click at [1030, 82] on button "FinOps" at bounding box center [1022, 77] width 50 height 17
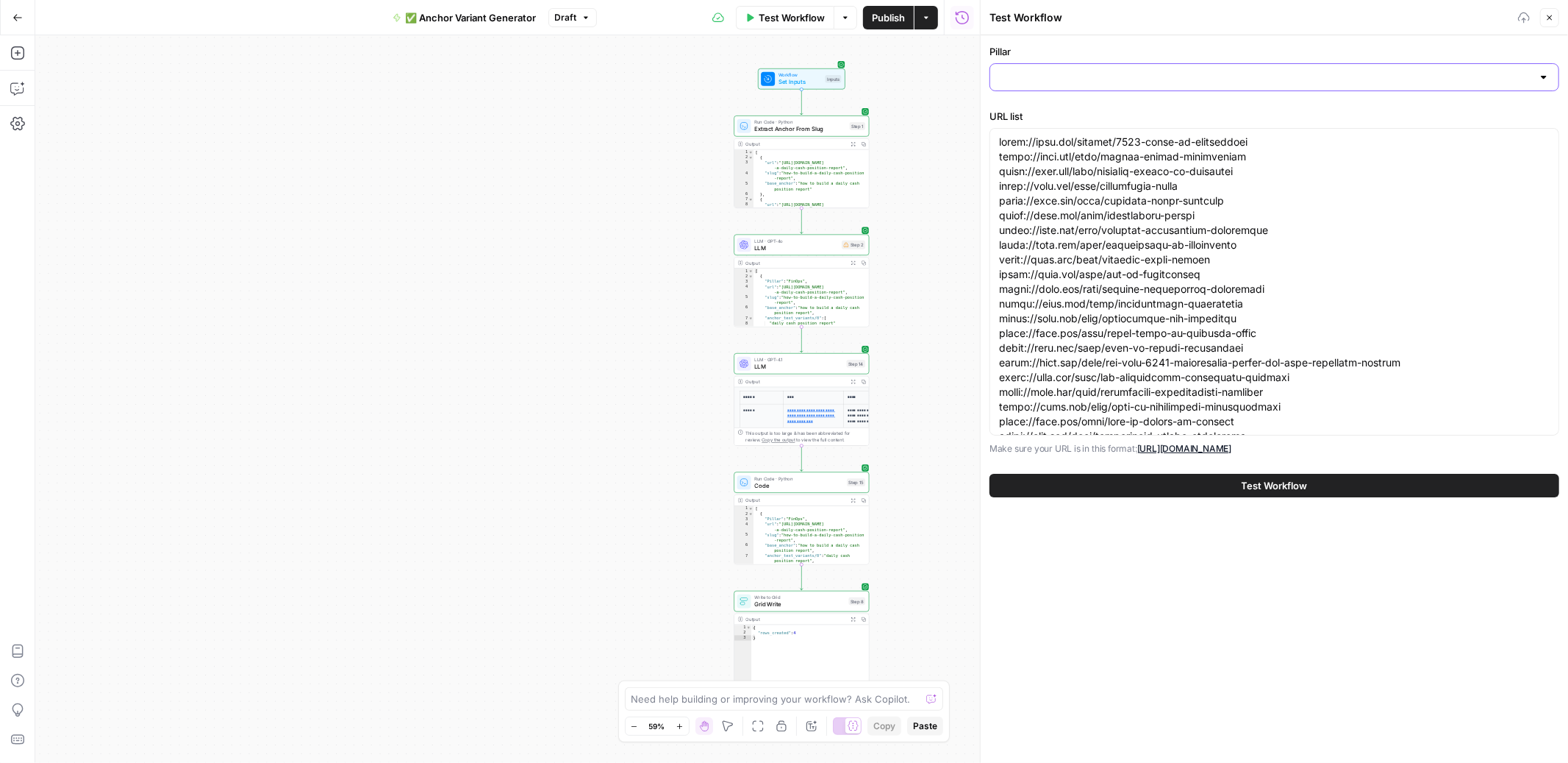
click at [1025, 79] on input "Pillar" at bounding box center [1266, 76] width 533 height 14
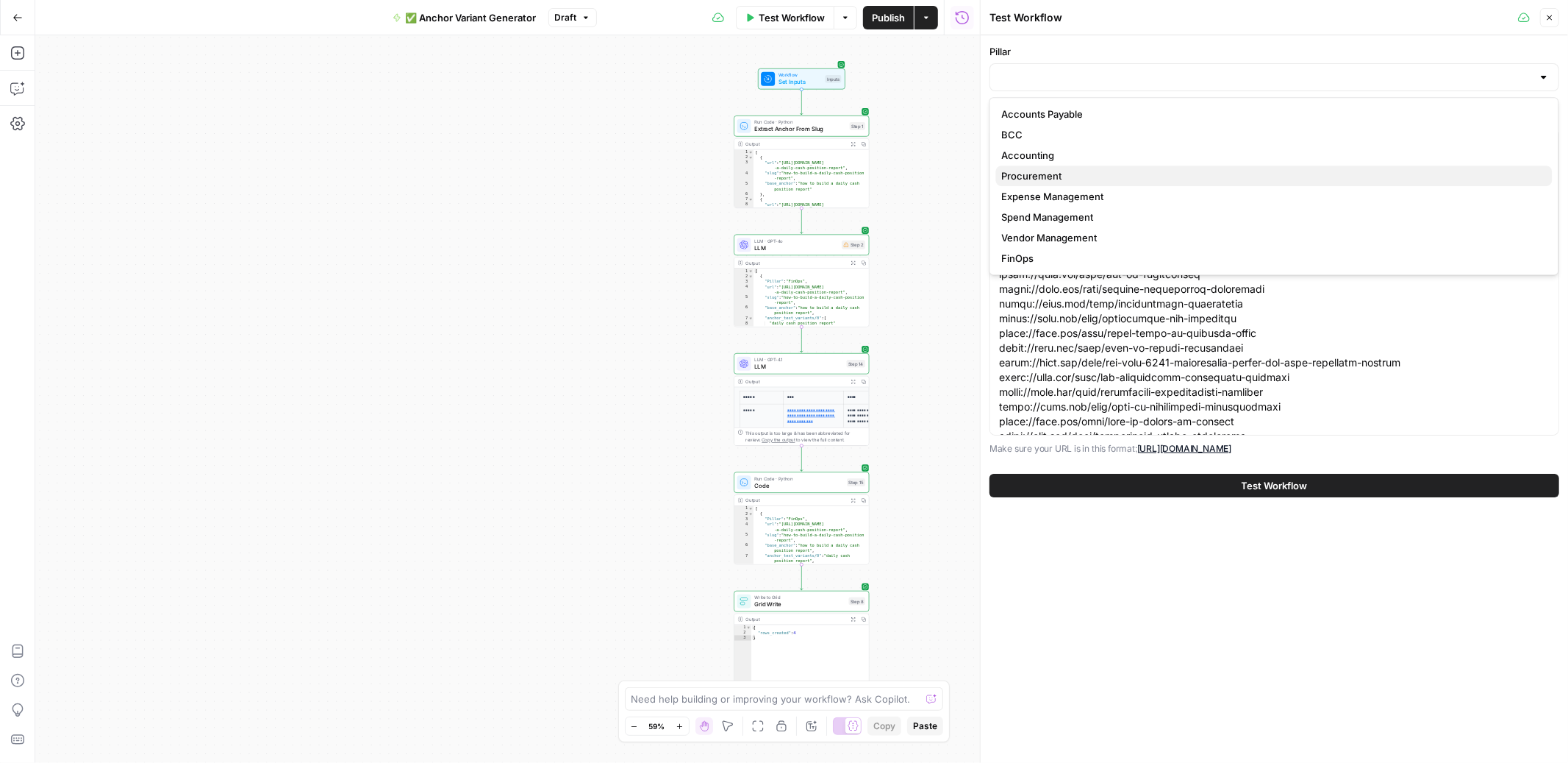
click at [1033, 175] on span "Procurement" at bounding box center [1272, 175] width 539 height 14
click at [1191, 488] on button "Test Workflow" at bounding box center [1274, 485] width 570 height 23
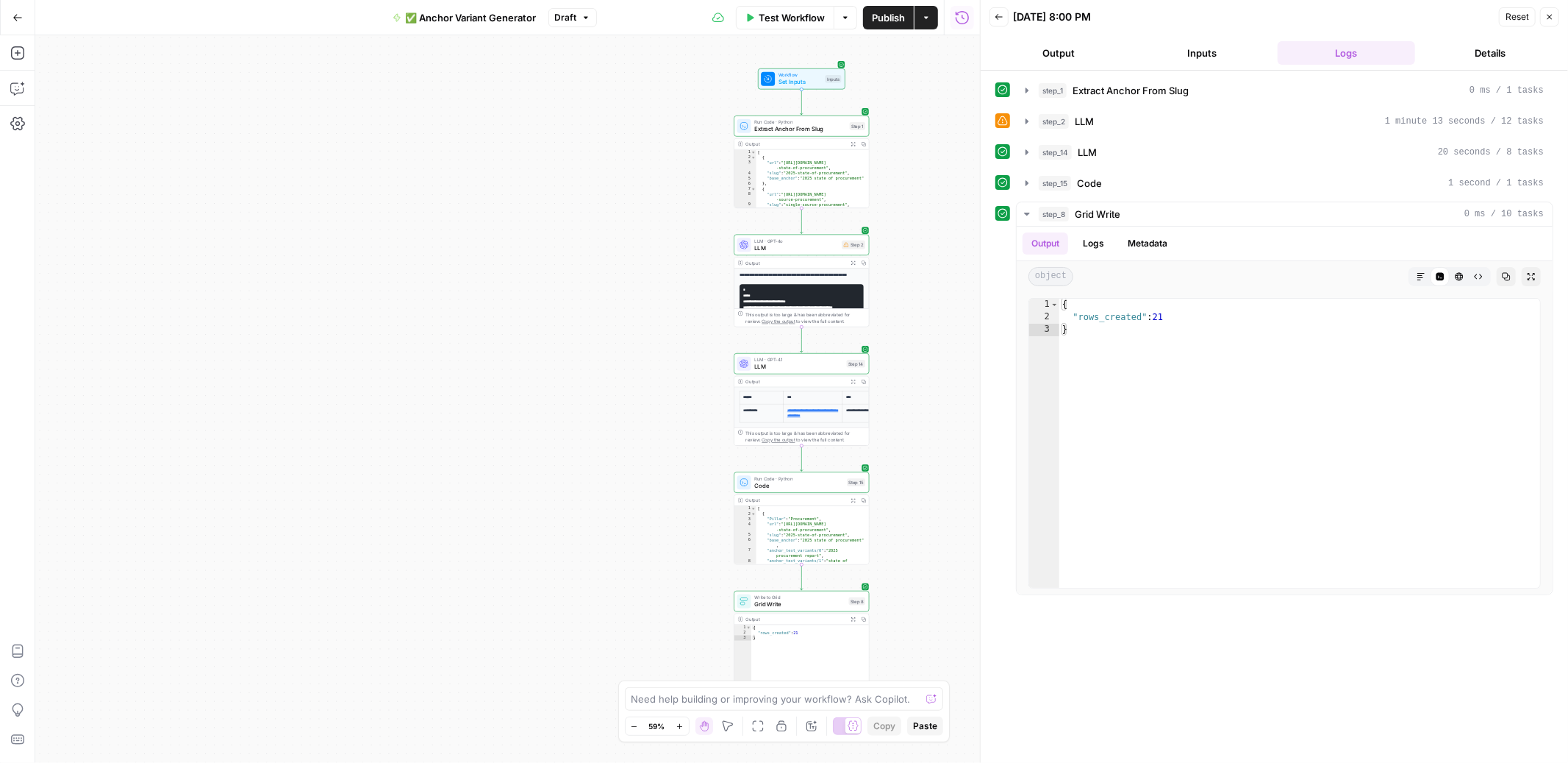
click at [799, 14] on span "Test Workflow" at bounding box center [792, 17] width 67 height 14
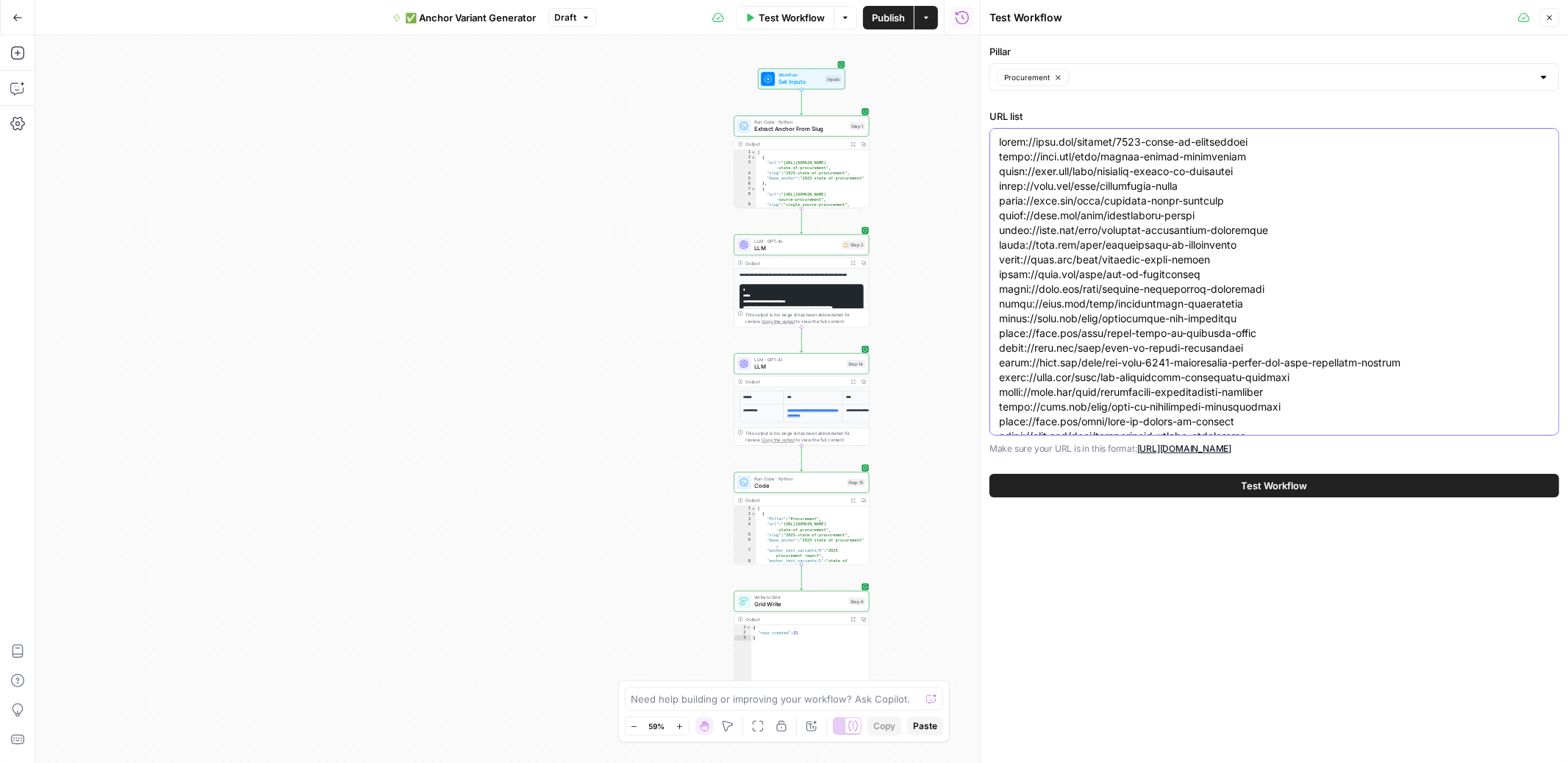
click at [1189, 247] on textarea "URL list" at bounding box center [1274, 289] width 550 height 309
paste textarea "blog/what-is-vendor-number https://ramp.com/blog/w9-vendors https://ramp.com/bl…"
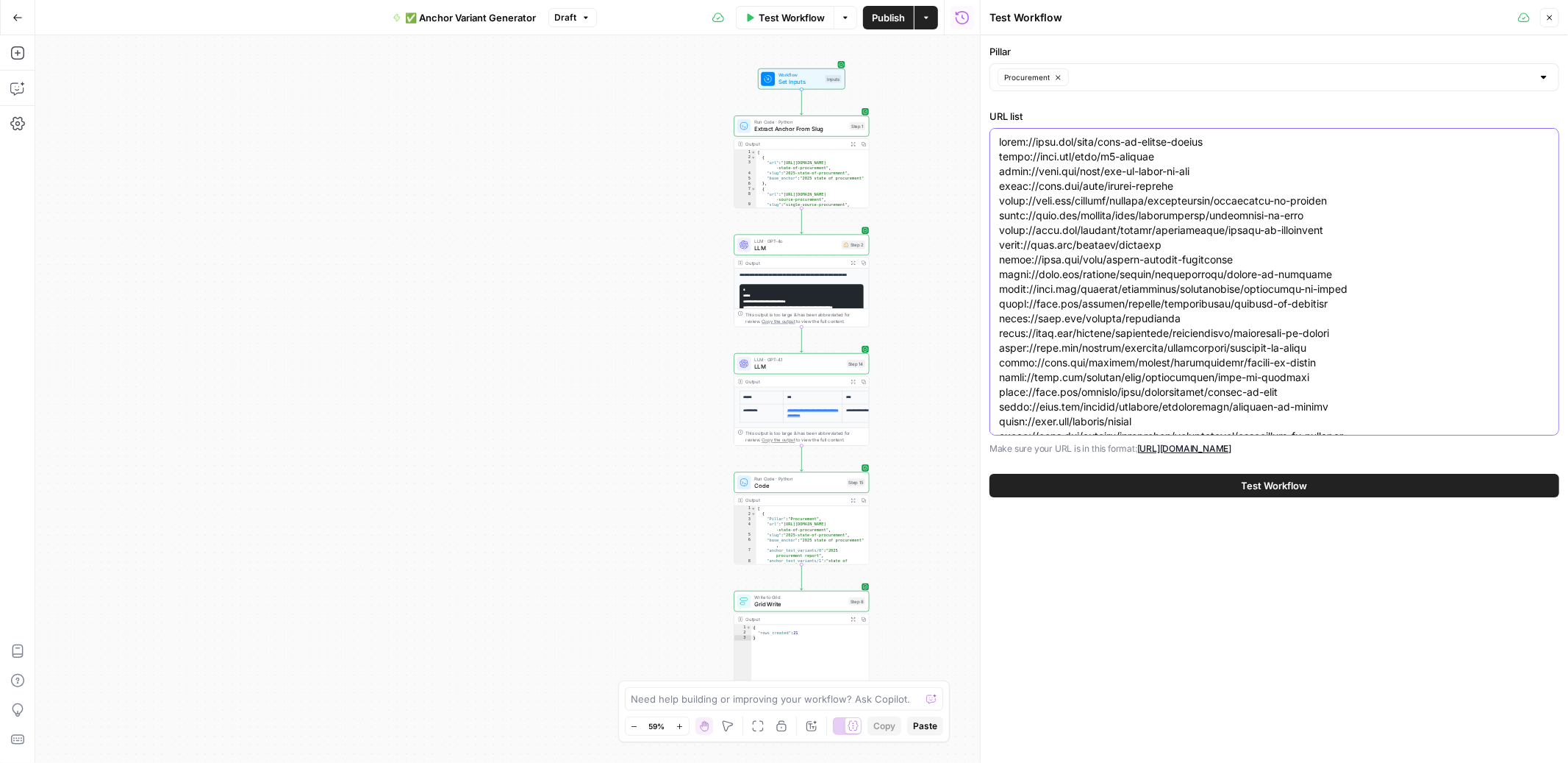
scroll to position [4583, 0]
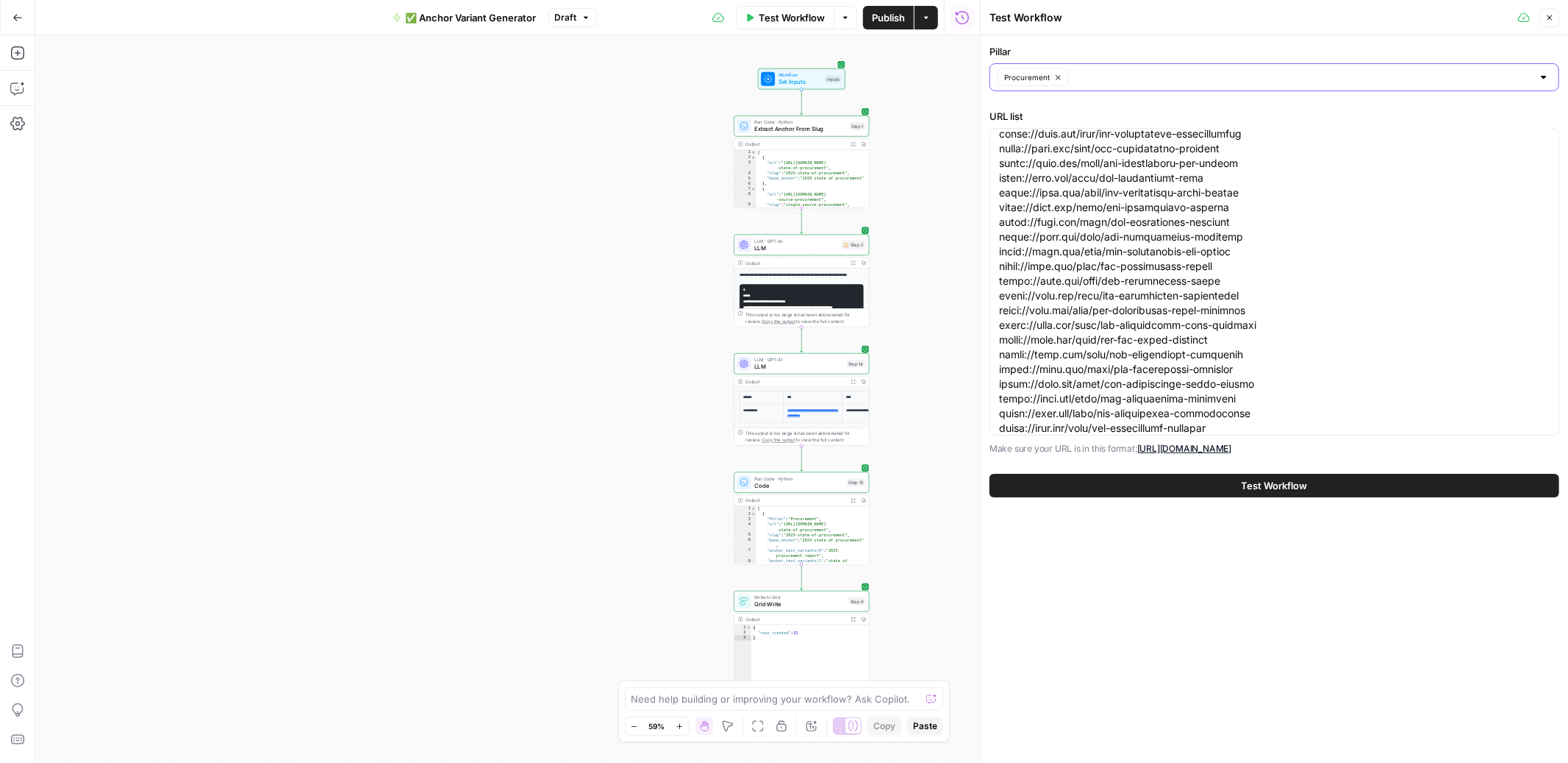
click at [1037, 76] on span "Procurement" at bounding box center [1026, 77] width 45 height 12
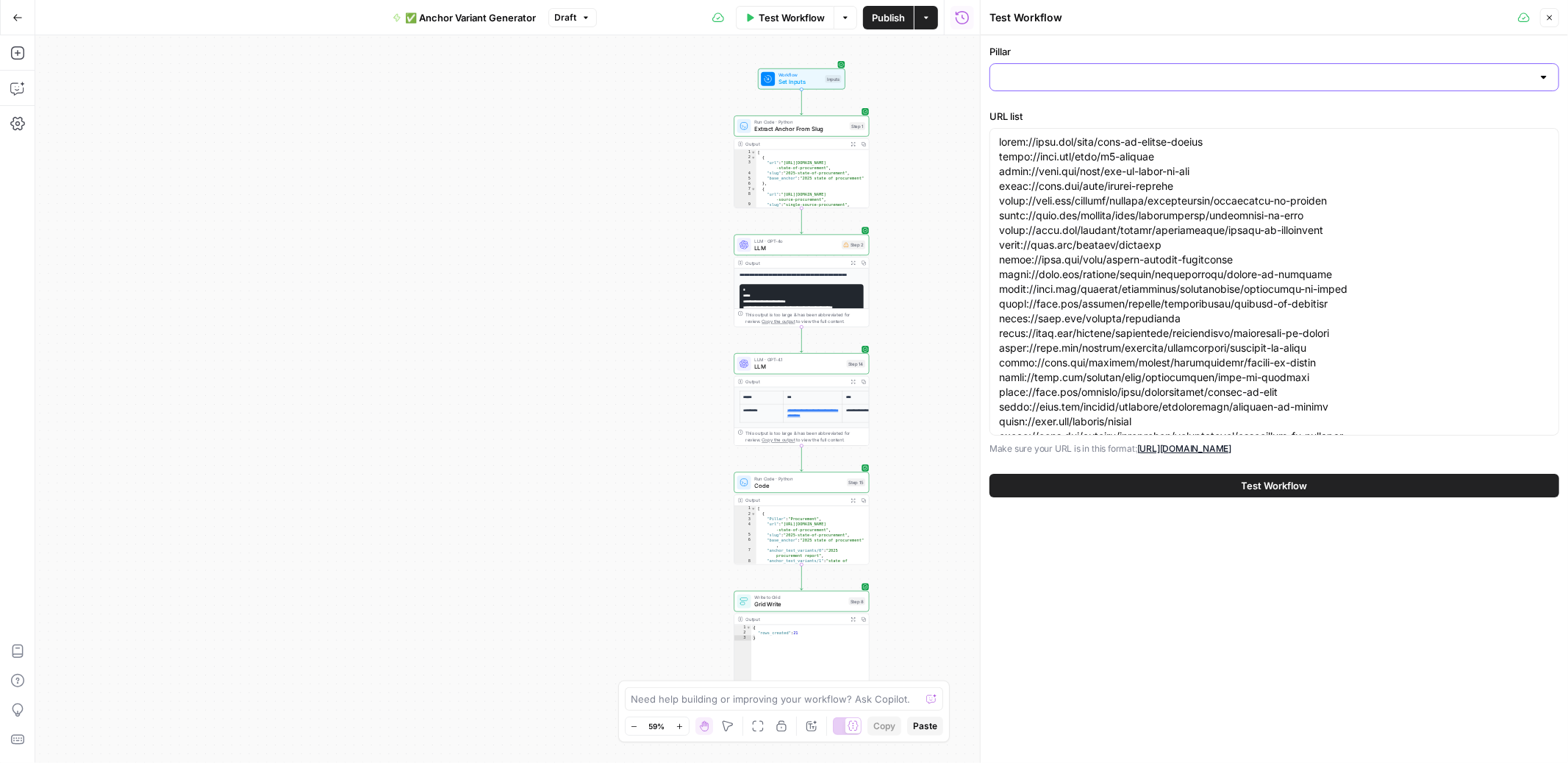
click at [1037, 76] on input "Pillar" at bounding box center [1266, 76] width 533 height 14
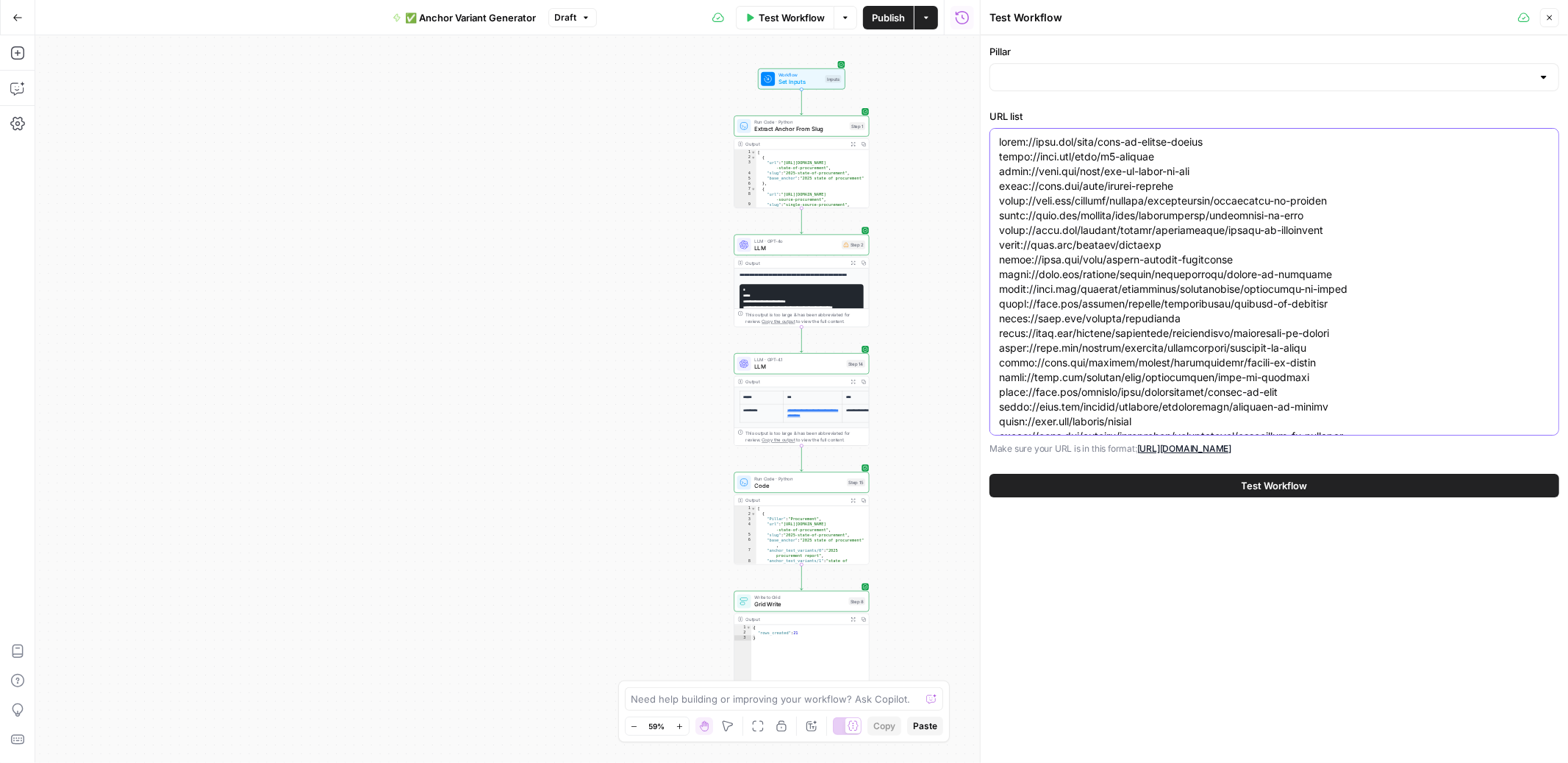
paste textarea
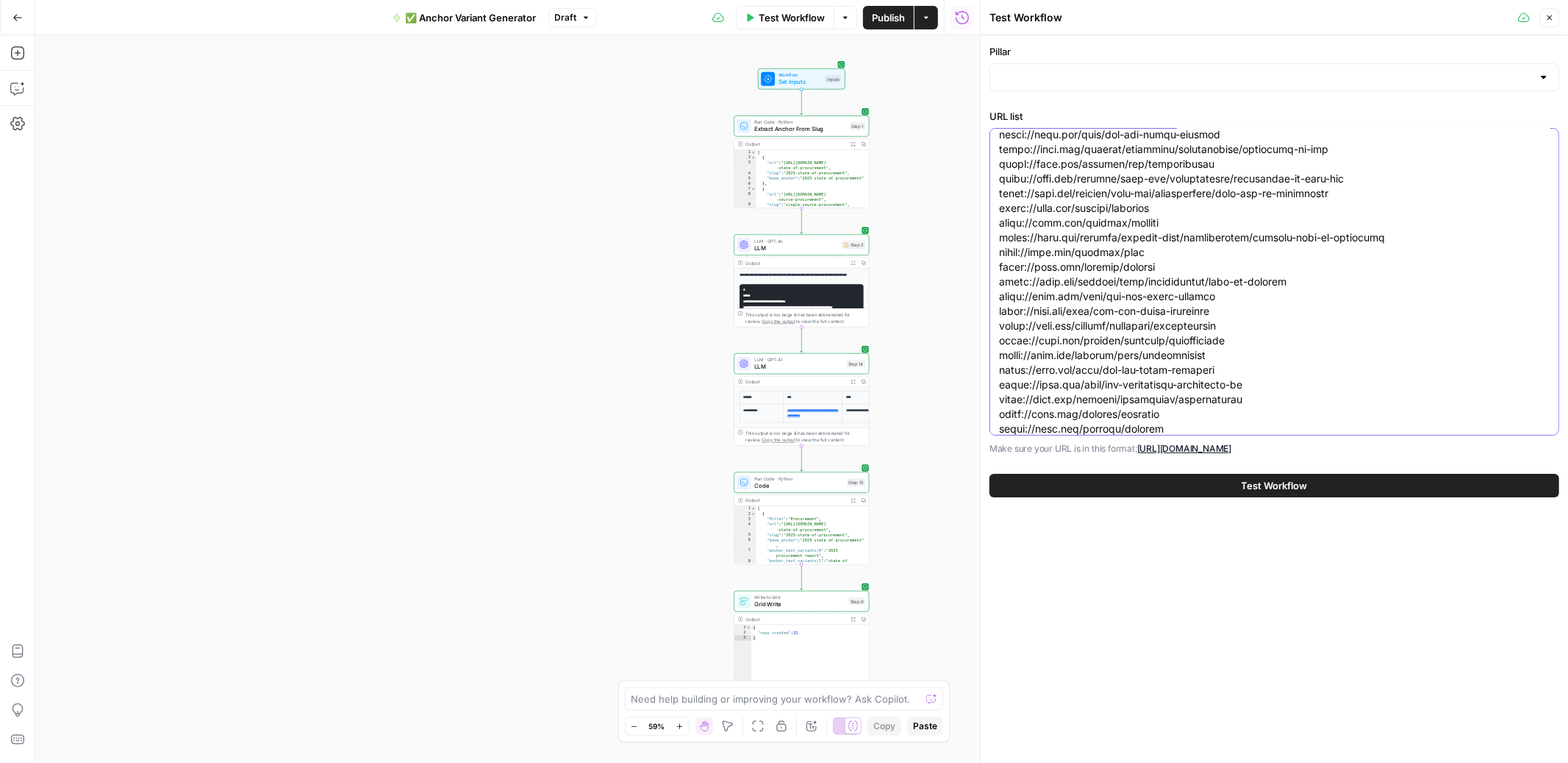
type textarea "https://ramp.com/blog/what-is-vendor-number https://ramp.com/blog/w9-vendors ht…"
click at [1106, 73] on input "Pillar" at bounding box center [1266, 76] width 533 height 14
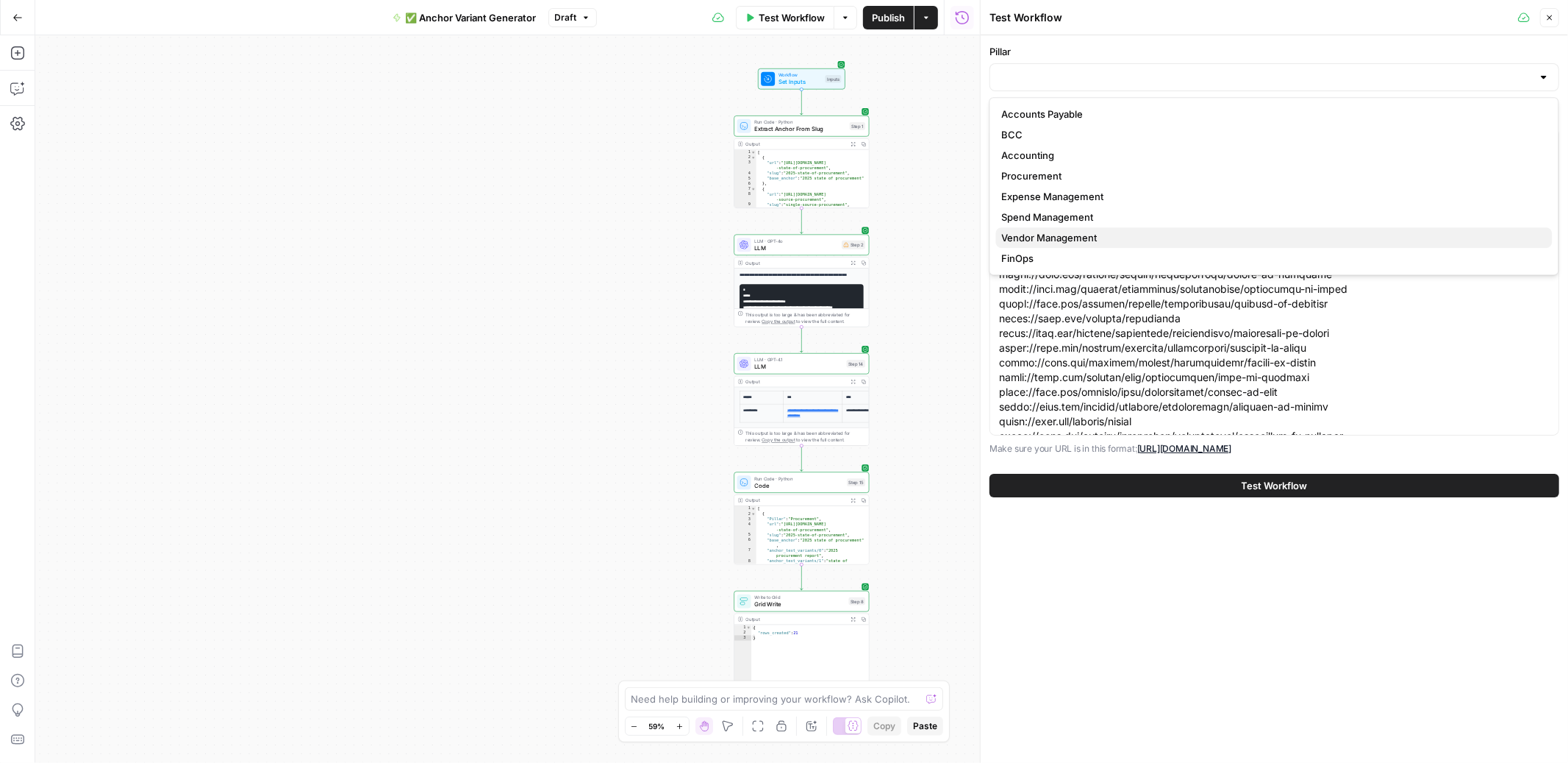
click at [1040, 240] on span "Vendor Management" at bounding box center [1272, 237] width 539 height 14
click at [1145, 479] on button "Test Workflow" at bounding box center [1274, 485] width 570 height 23
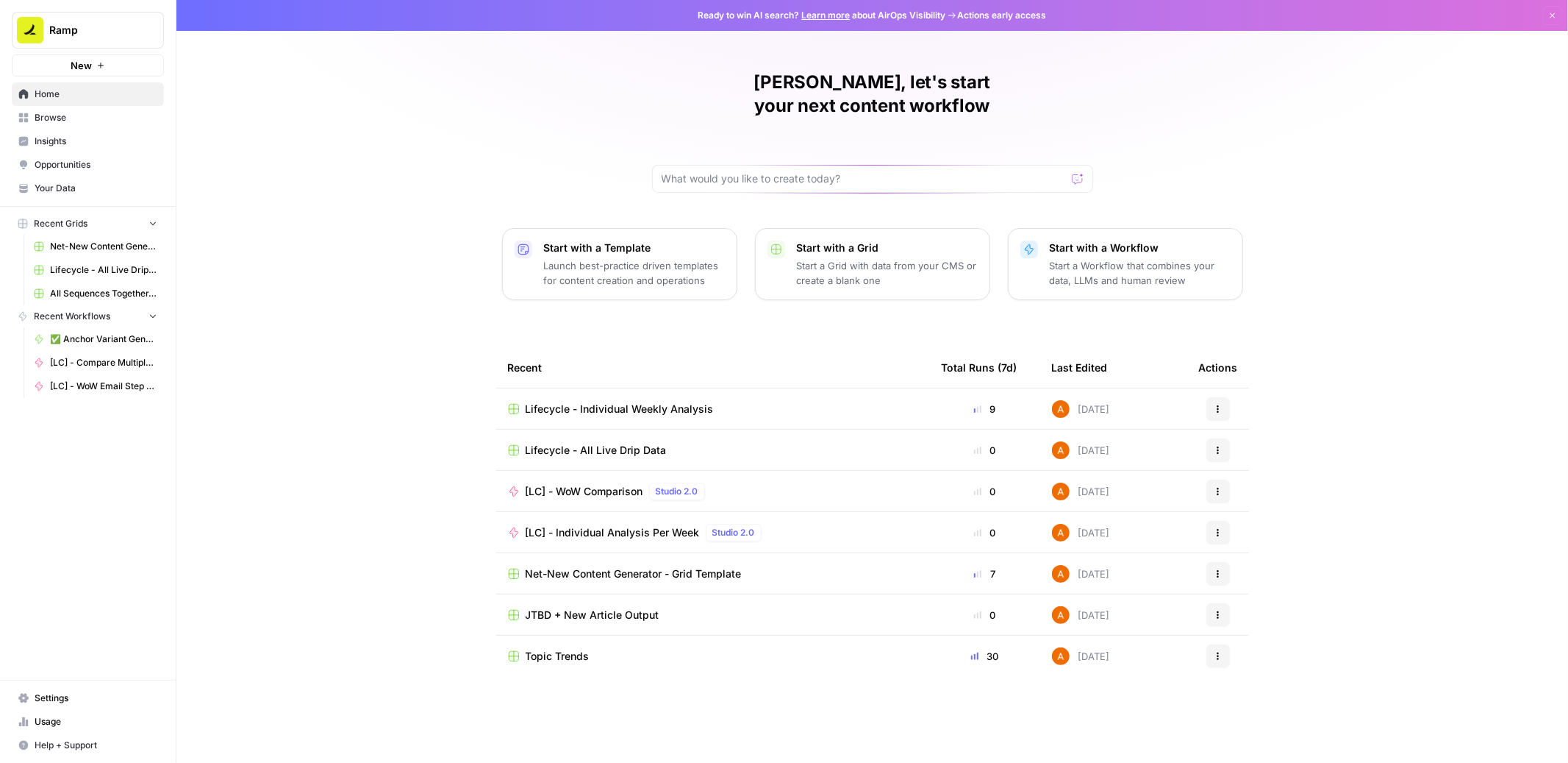
click at [75, 119] on span "Browse" at bounding box center [96, 118] width 123 height 14
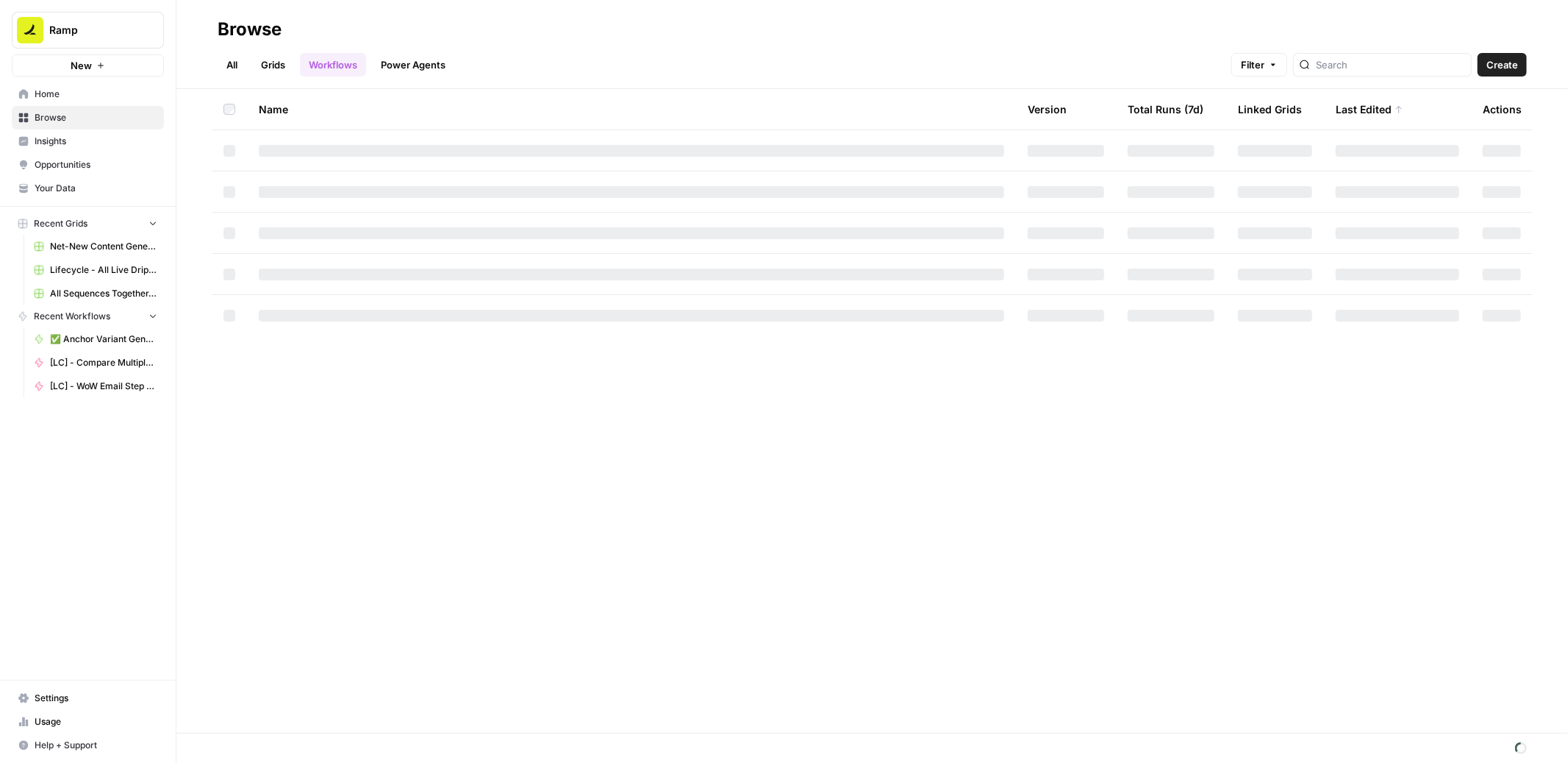
click at [277, 63] on link "Grids" at bounding box center [272, 65] width 42 height 23
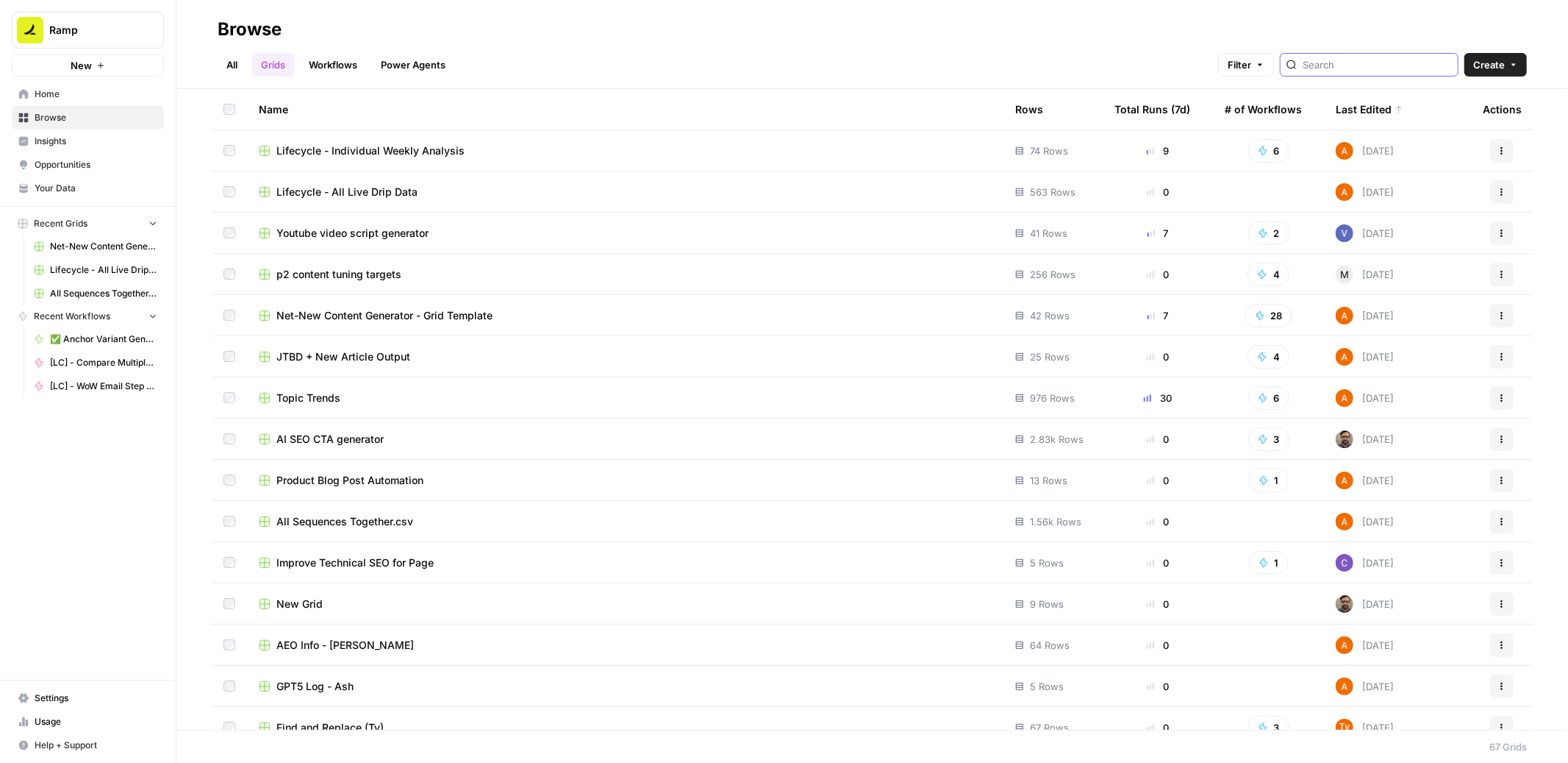
click at [1361, 70] on input "search" at bounding box center [1377, 64] width 150 height 14
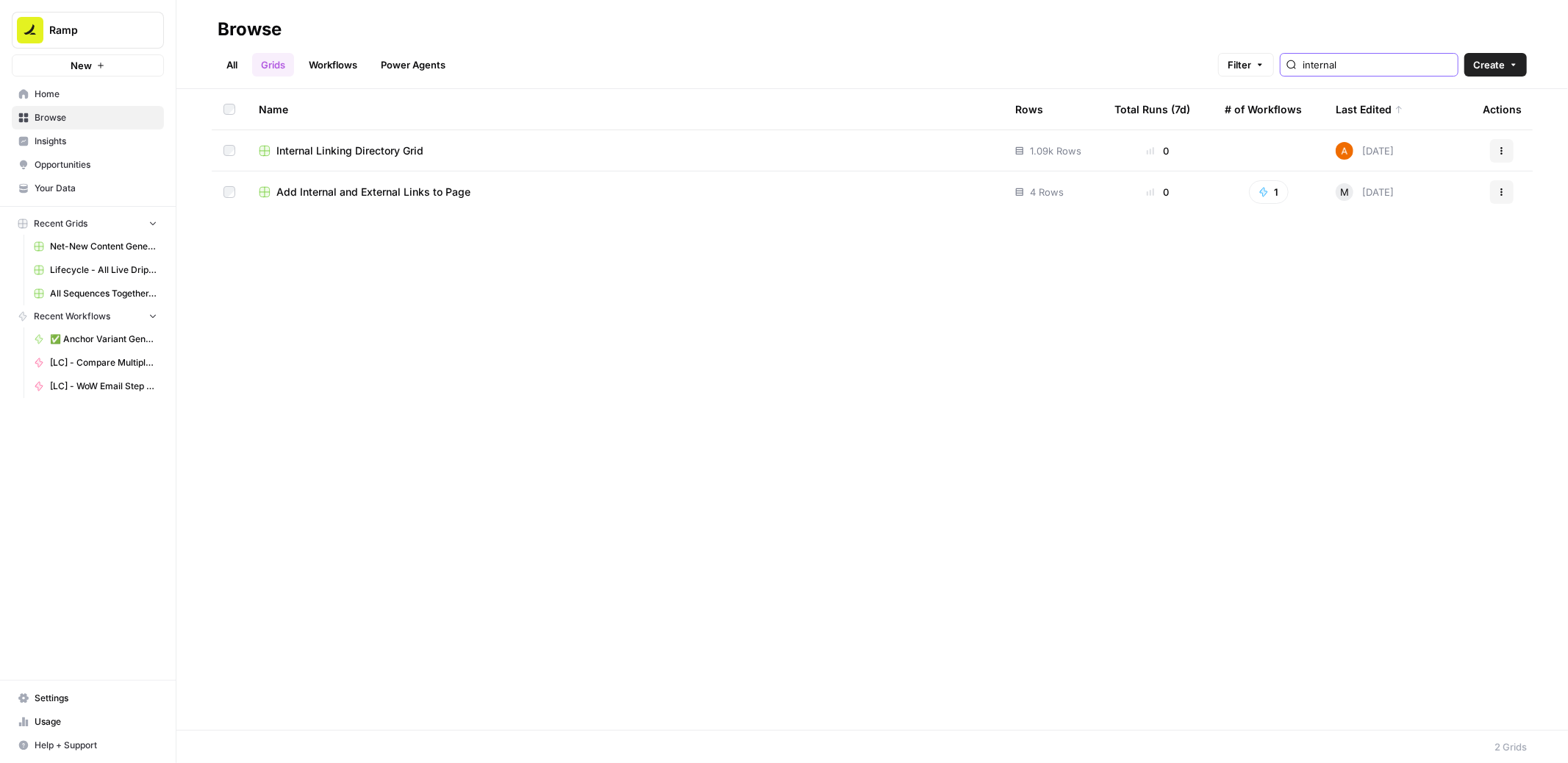
type input "internal"
click at [384, 150] on span "Internal Linking Directory Grid" at bounding box center [350, 150] width 147 height 14
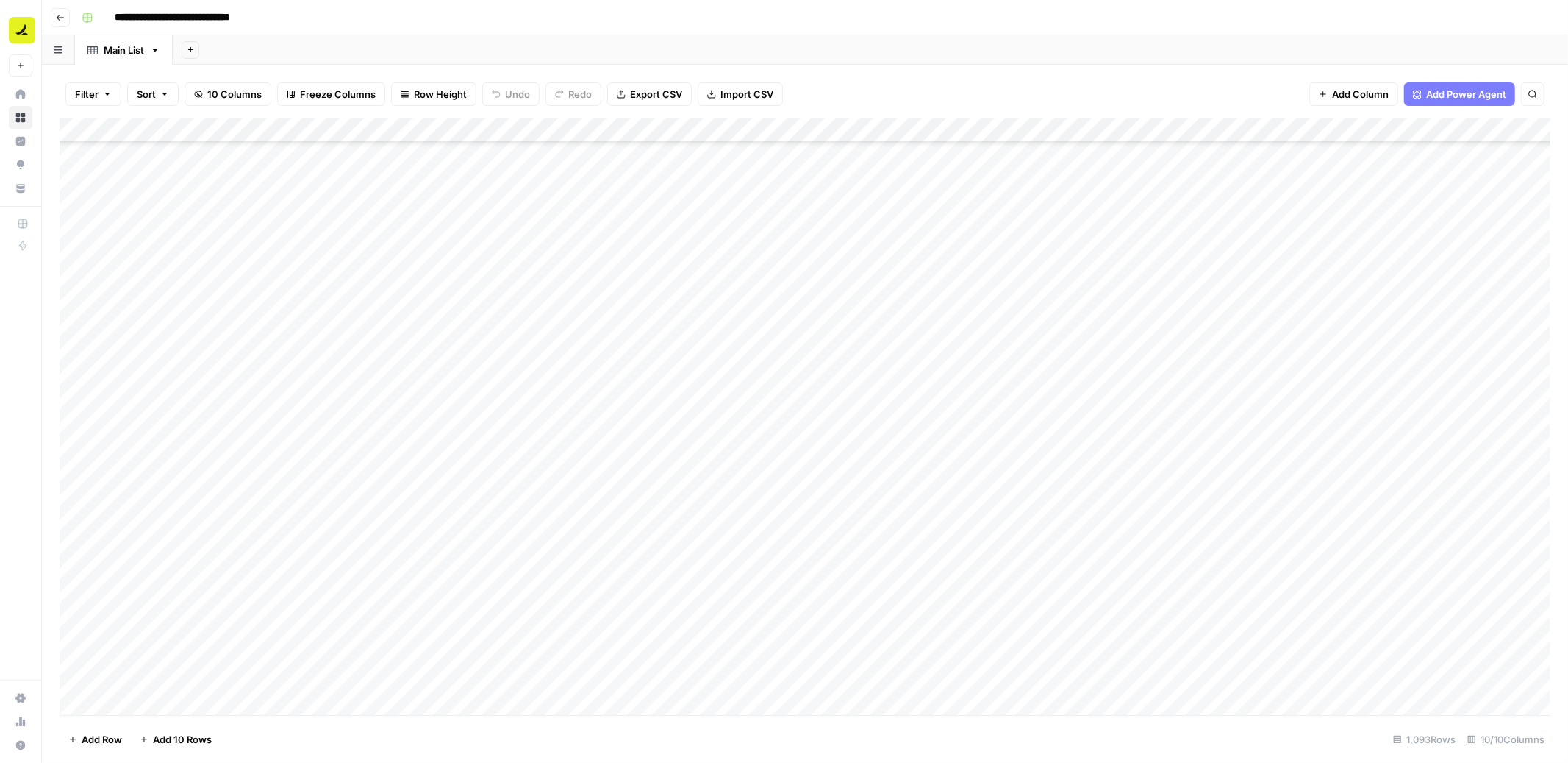
scroll to position [5256, 0]
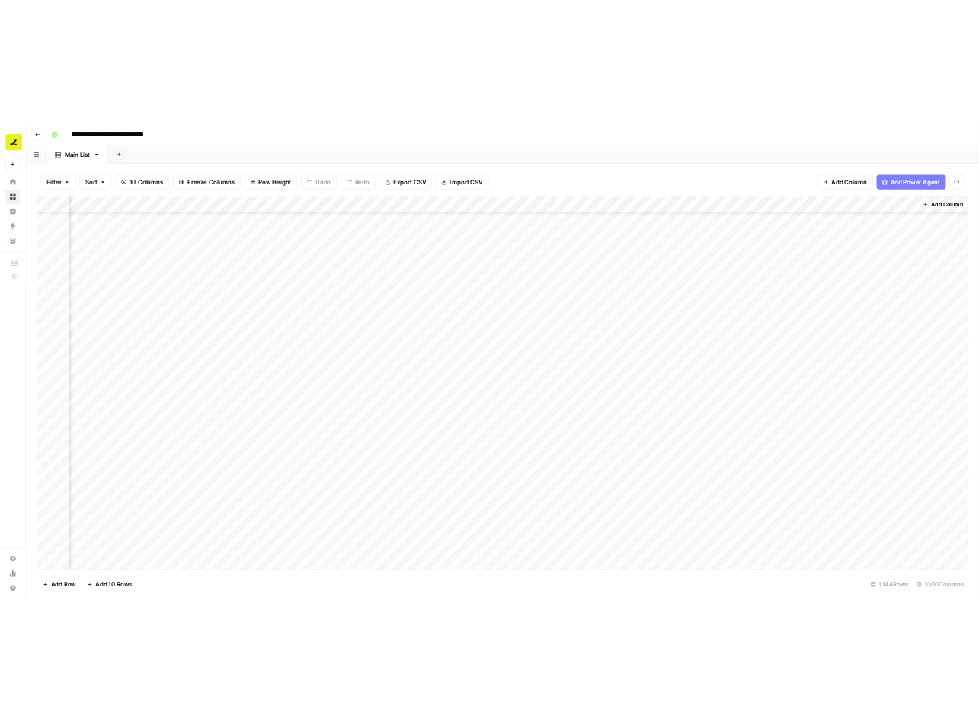
scroll to position [29050, 0]
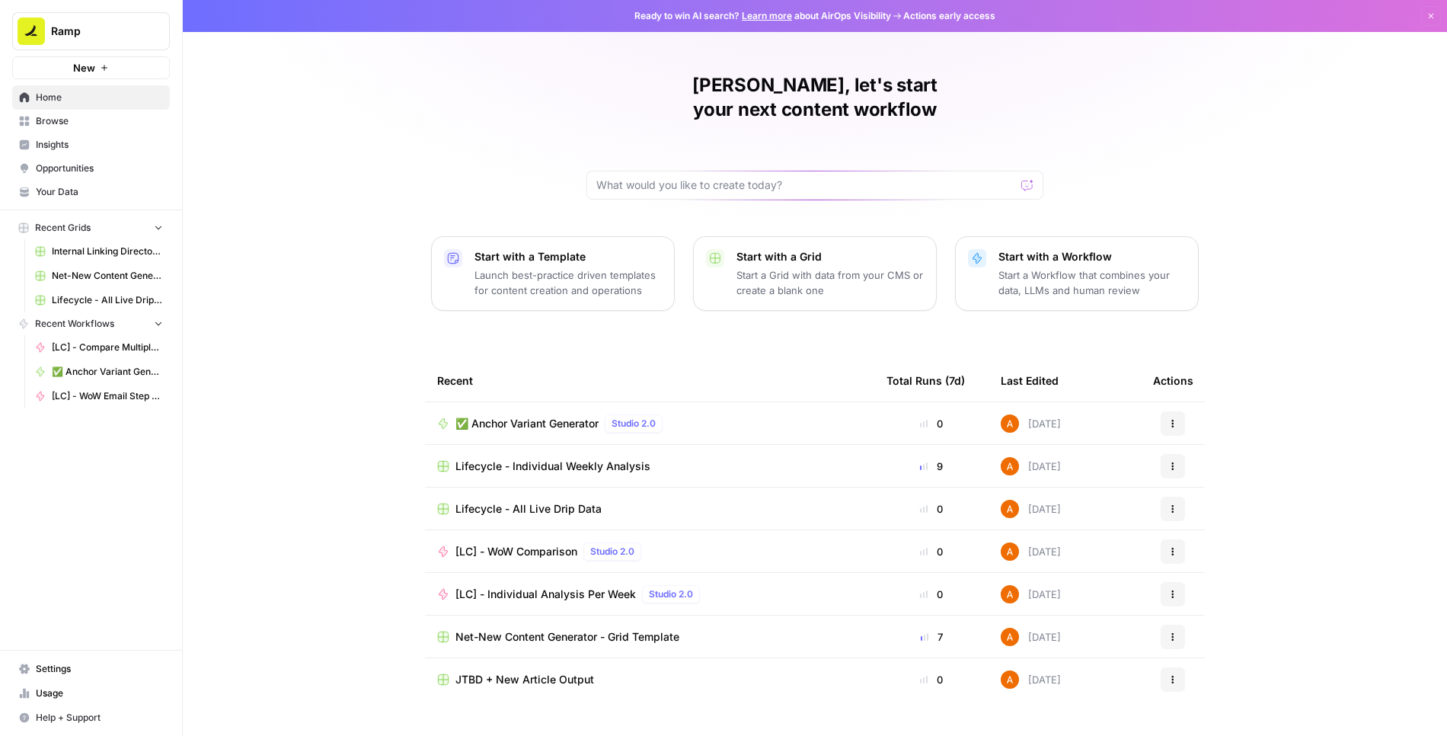
click at [88, 121] on span "Browse" at bounding box center [99, 121] width 127 height 14
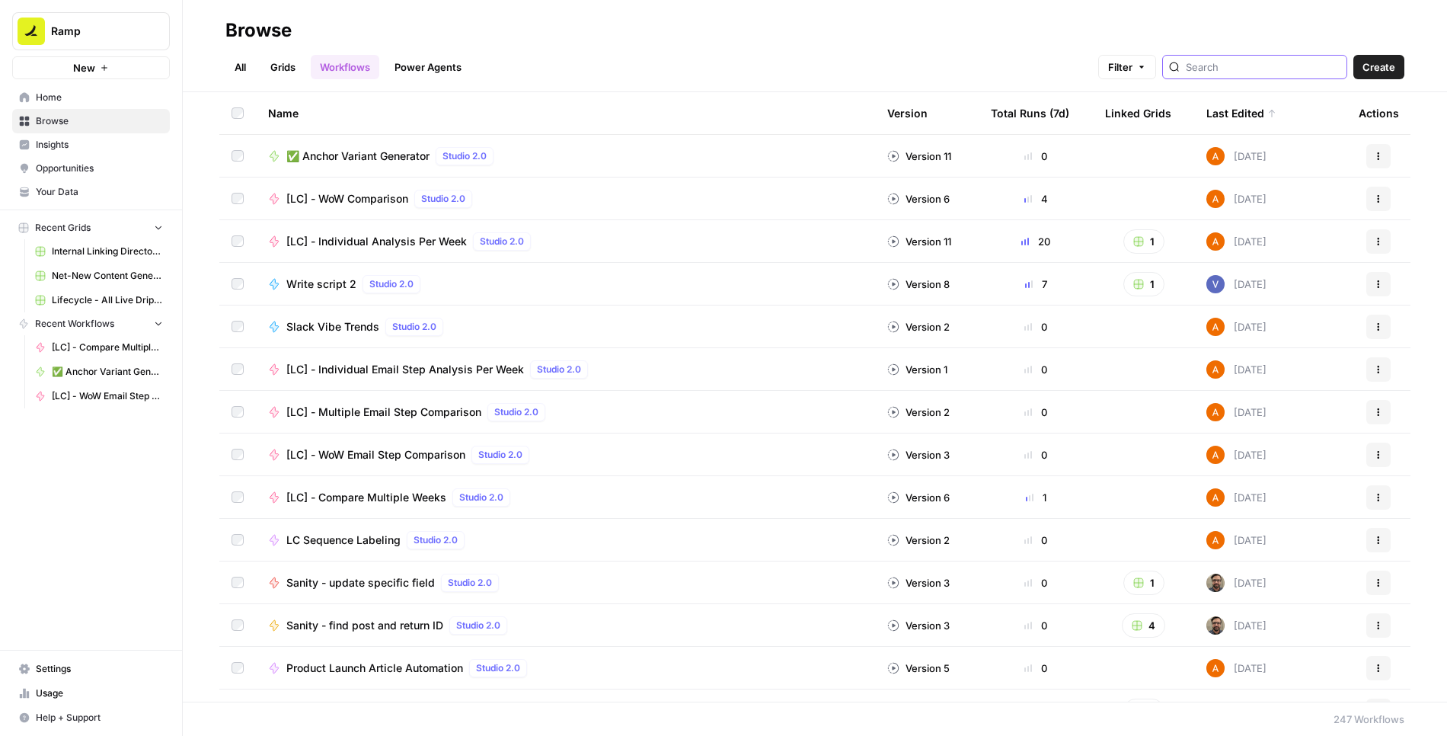
click at [1252, 68] on input "search" at bounding box center [1263, 66] width 155 height 15
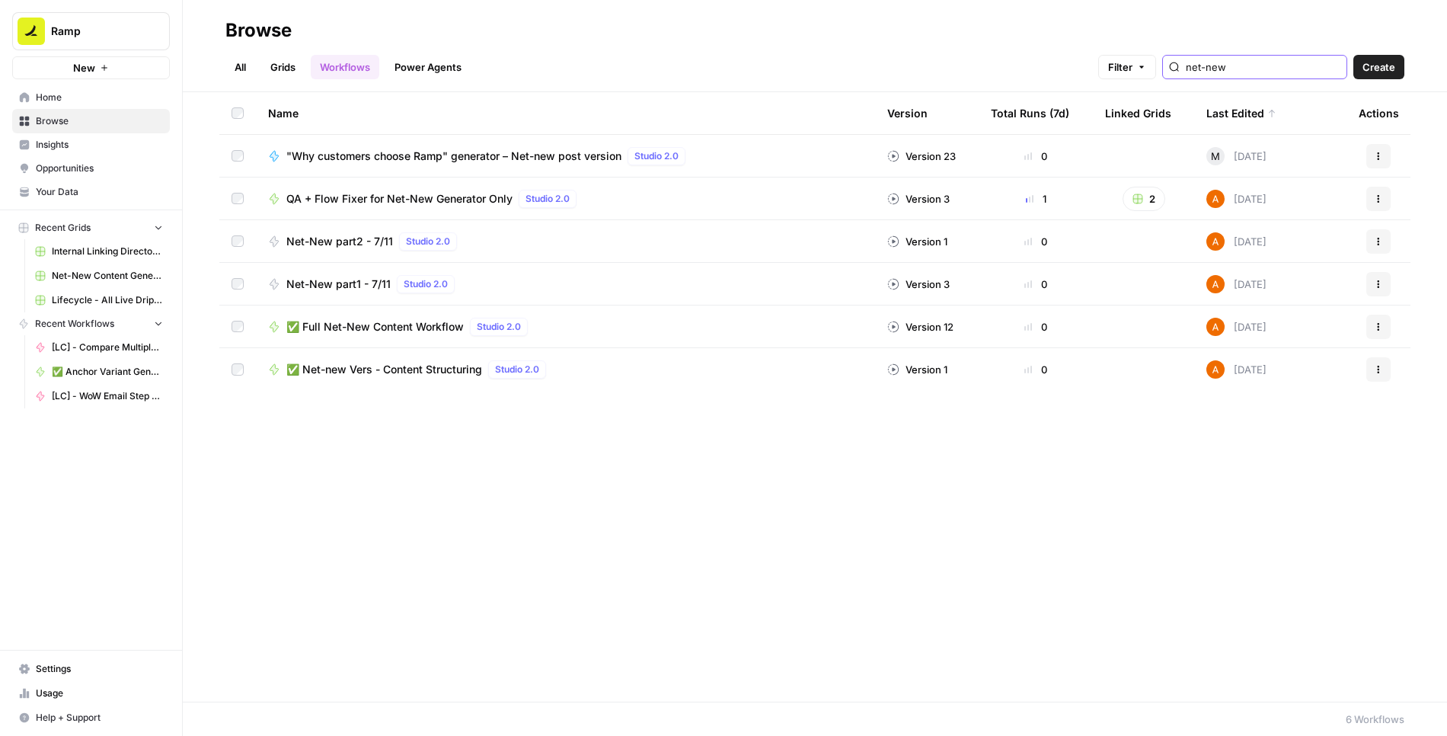
type input "net-new"
click at [413, 322] on span "✅ Full Net-New Content Workflow" at bounding box center [374, 326] width 177 height 15
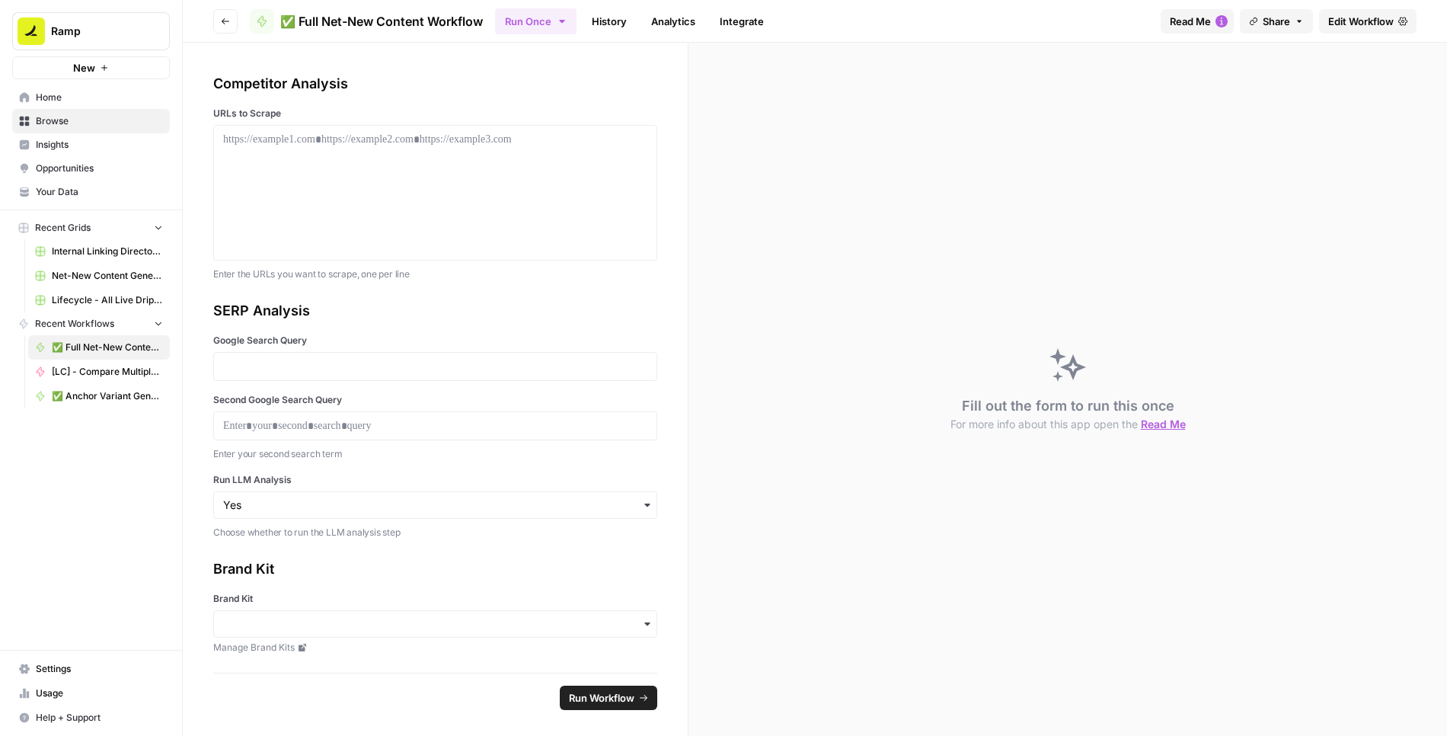
click at [1328, 24] on span "Edit Workflow" at bounding box center [1360, 21] width 65 height 15
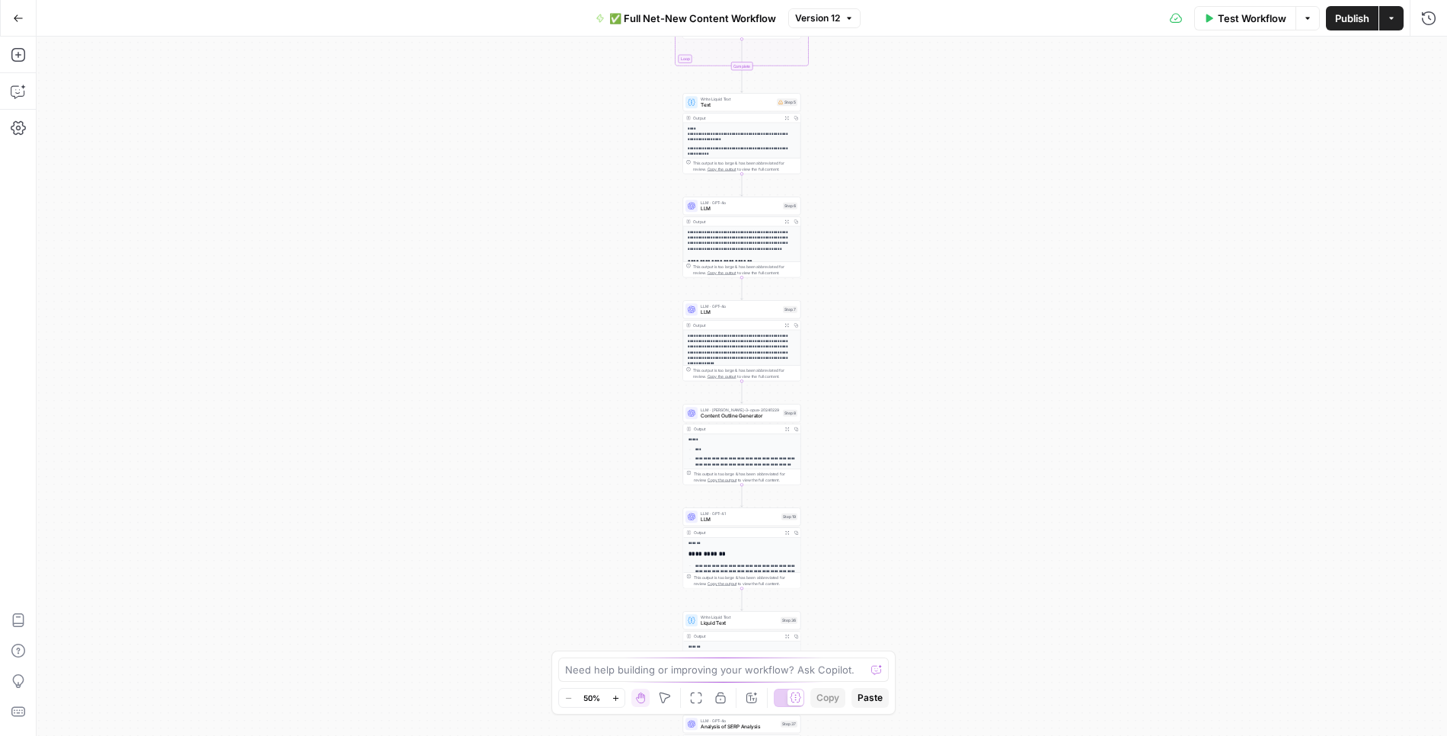
click at [703, 16] on span "✅ Full Net-New Content Workflow" at bounding box center [692, 18] width 167 height 15
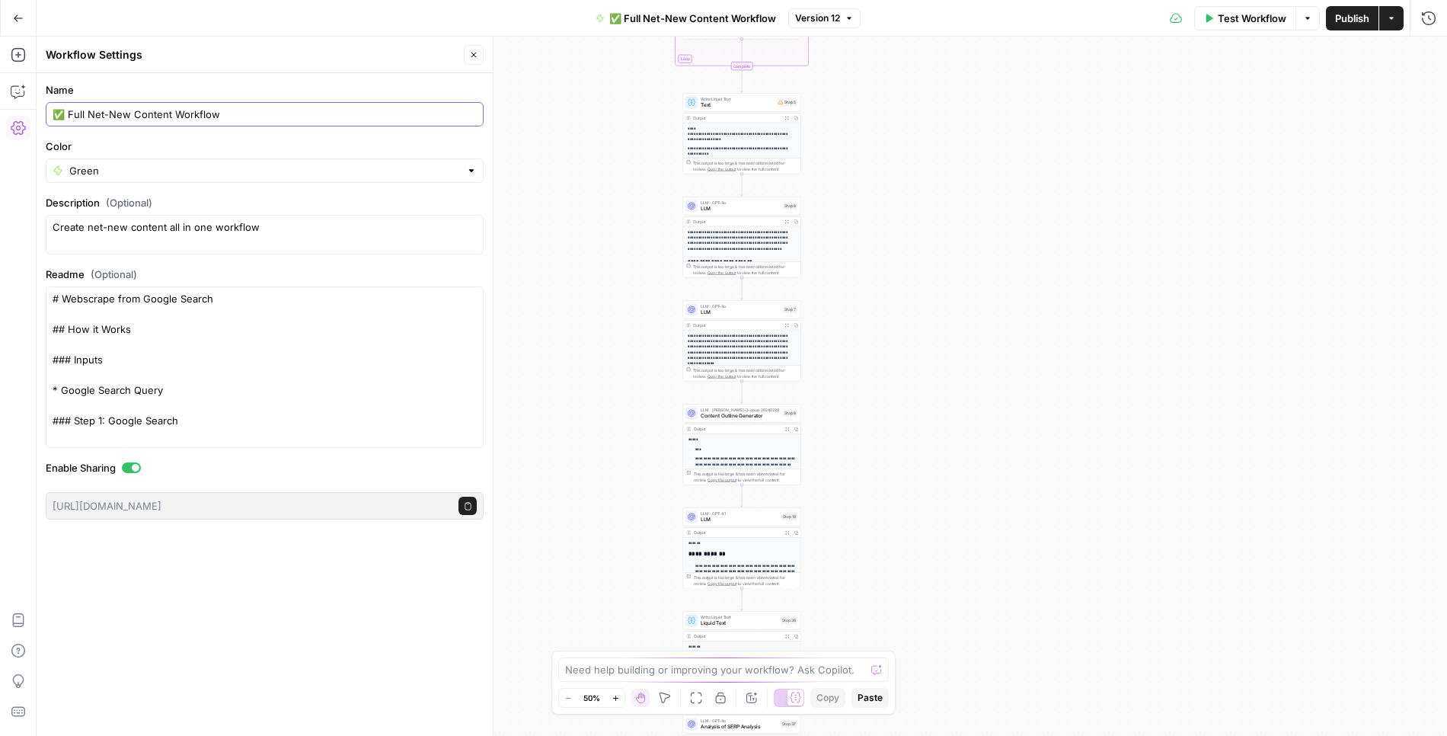
click at [65, 115] on input "✅ Full Net-New Content Workflow" at bounding box center [265, 114] width 424 height 15
type input "[Old] Full Net-New Content Workflow"
click at [98, 171] on input "Color" at bounding box center [264, 170] width 391 height 15
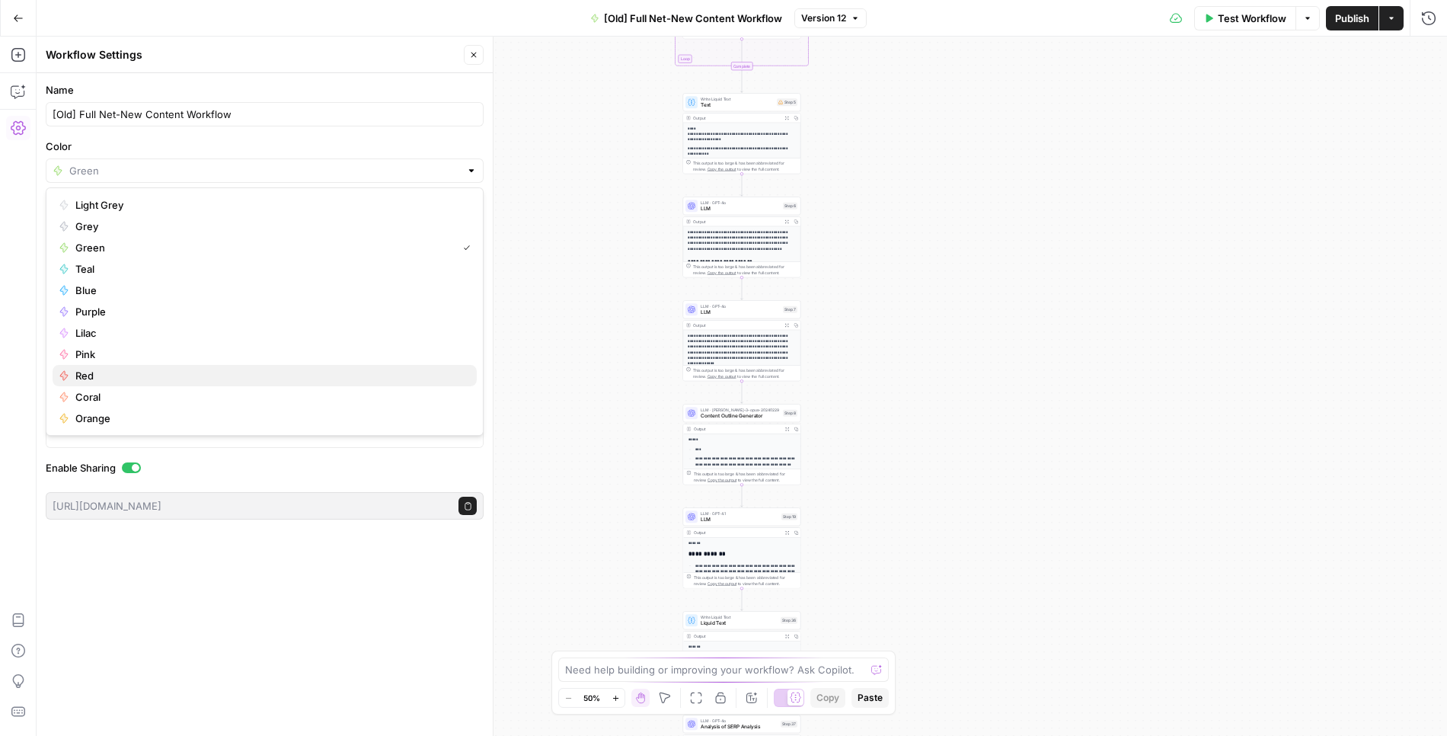
click at [94, 376] on span "Red" at bounding box center [269, 375] width 389 height 15
type input "Red"
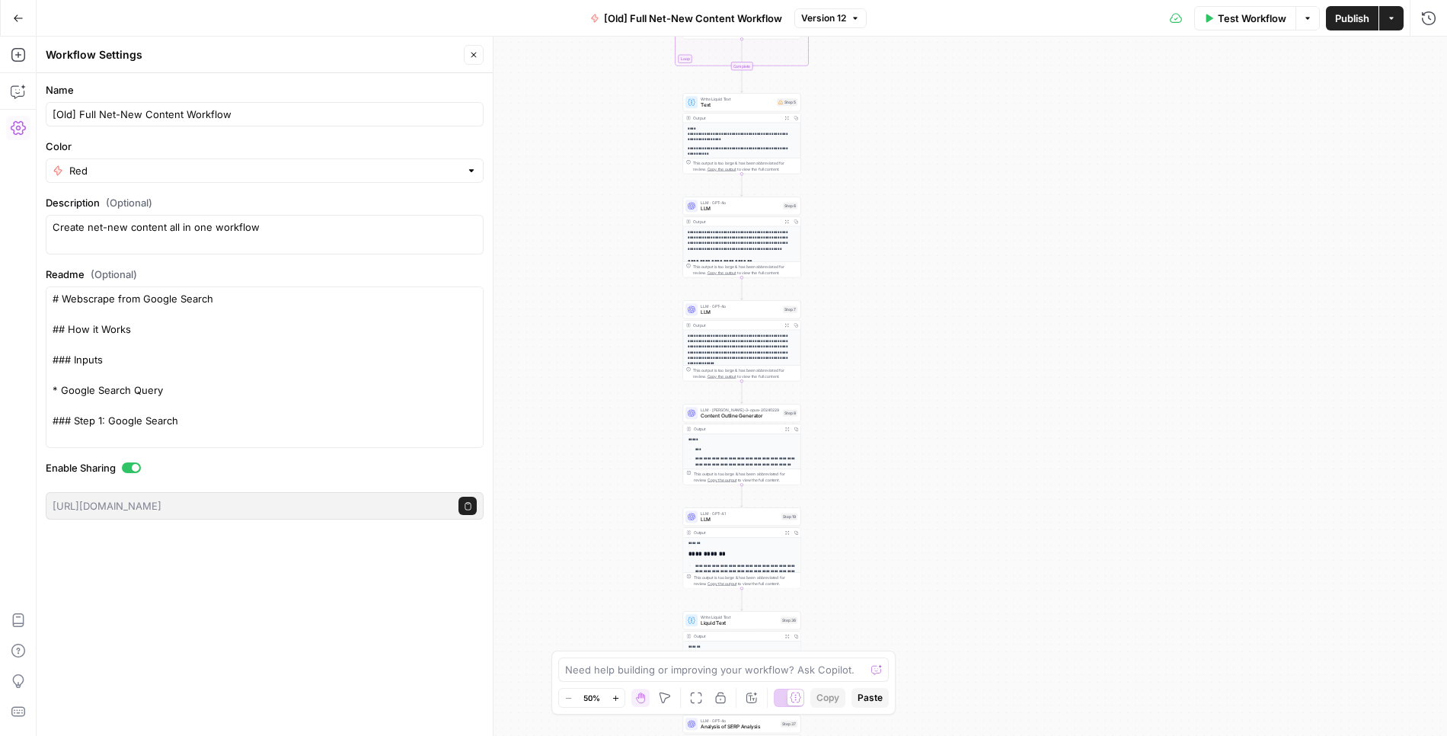
click at [474, 50] on icon "button" at bounding box center [473, 54] width 9 height 9
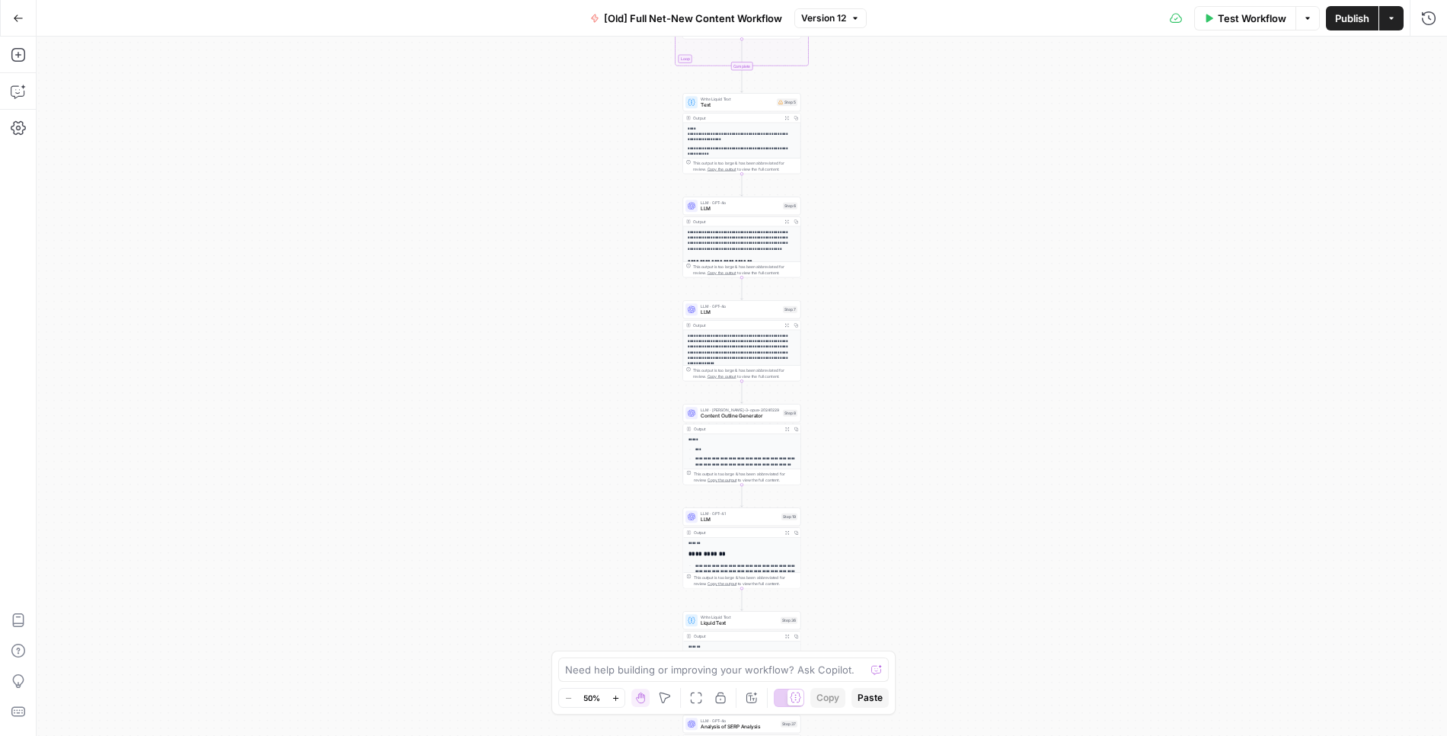
click at [26, 18] on button "Go Back" at bounding box center [18, 18] width 27 height 27
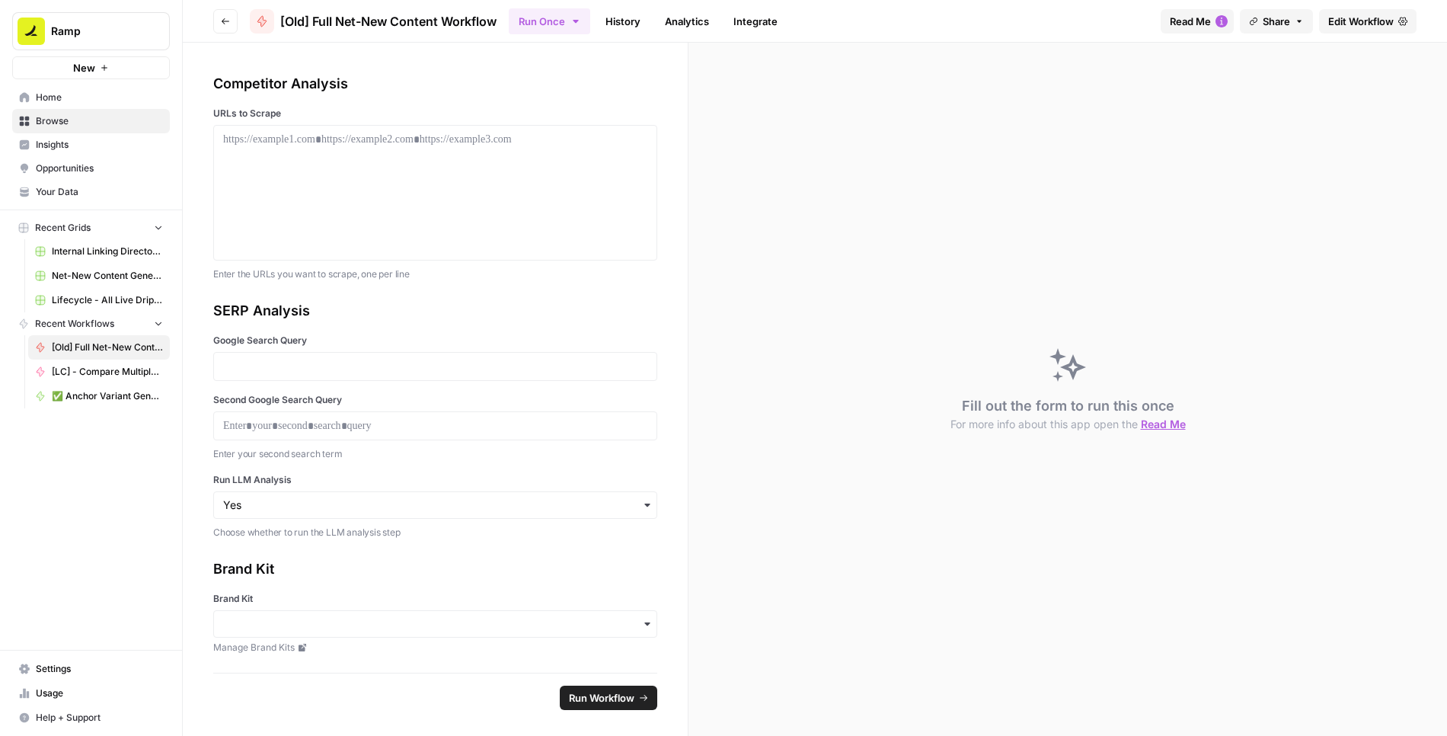
click at [233, 21] on button "Go back" at bounding box center [225, 21] width 24 height 24
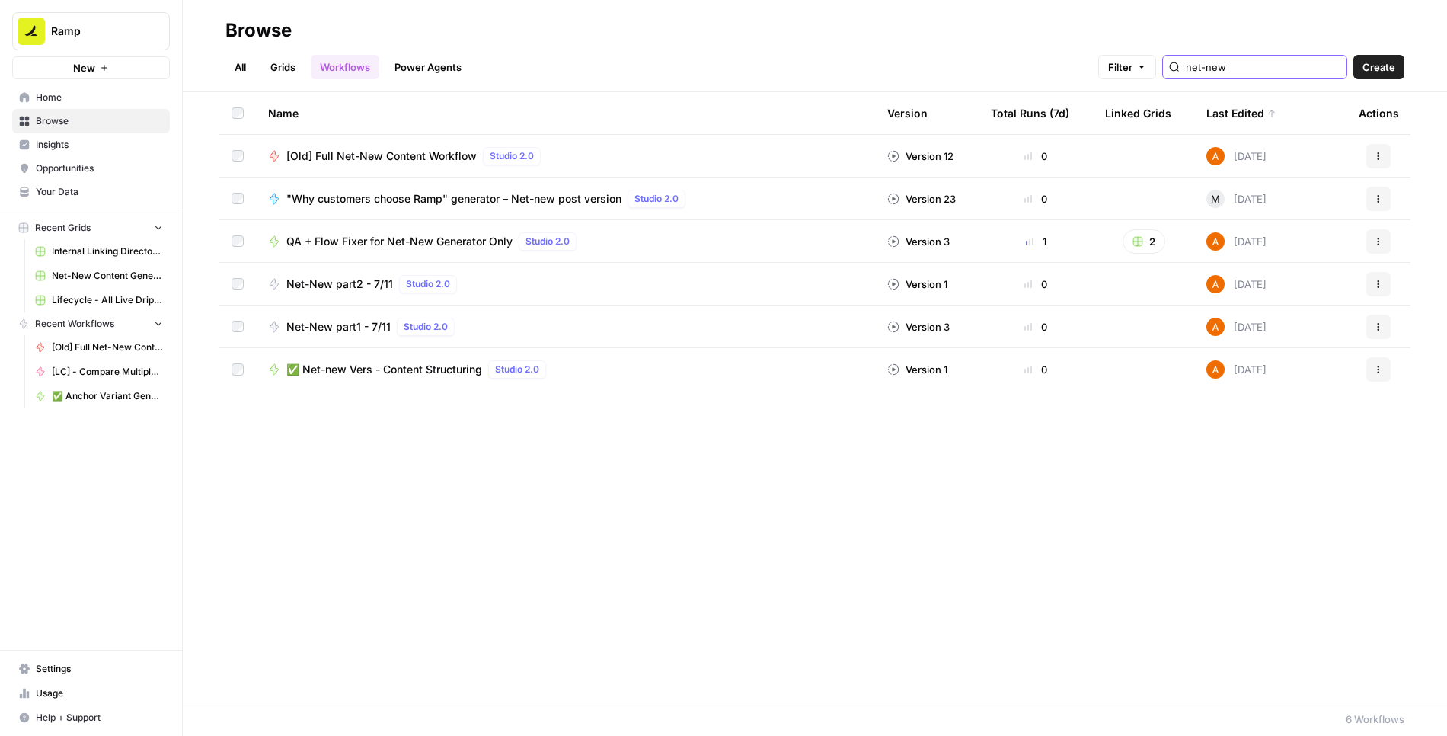
click at [1260, 70] on input "net-new" at bounding box center [1263, 66] width 155 height 15
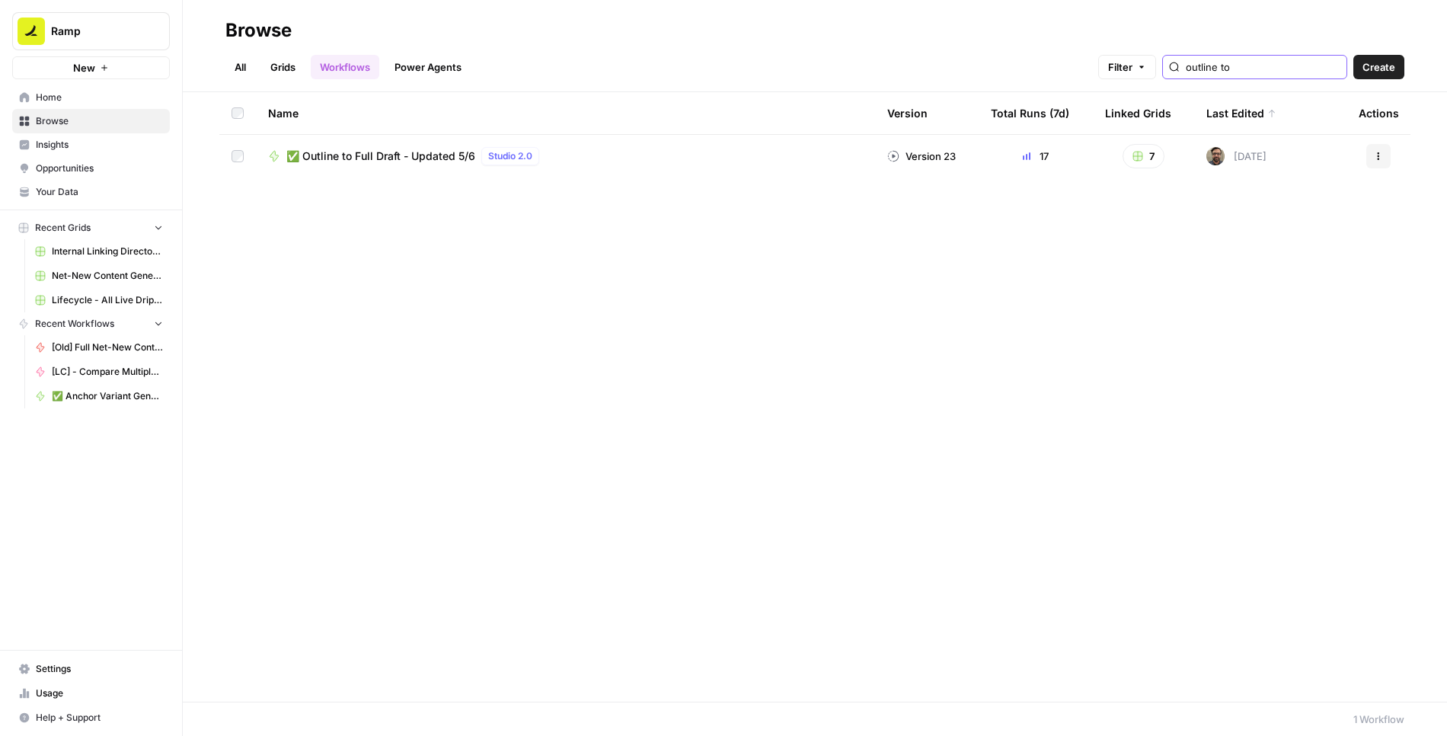
type input "outline to"
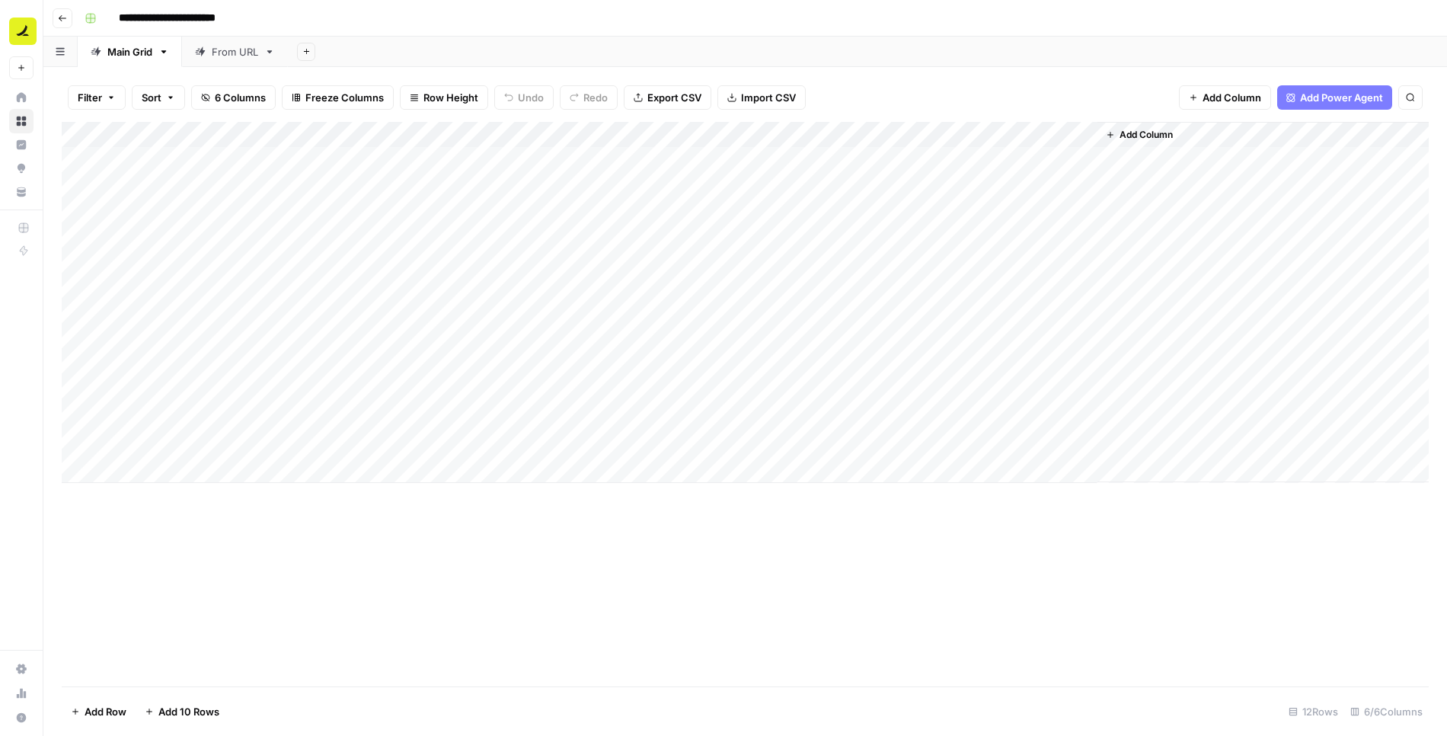
click at [608, 132] on div "Add Column" at bounding box center [745, 302] width 1367 height 361
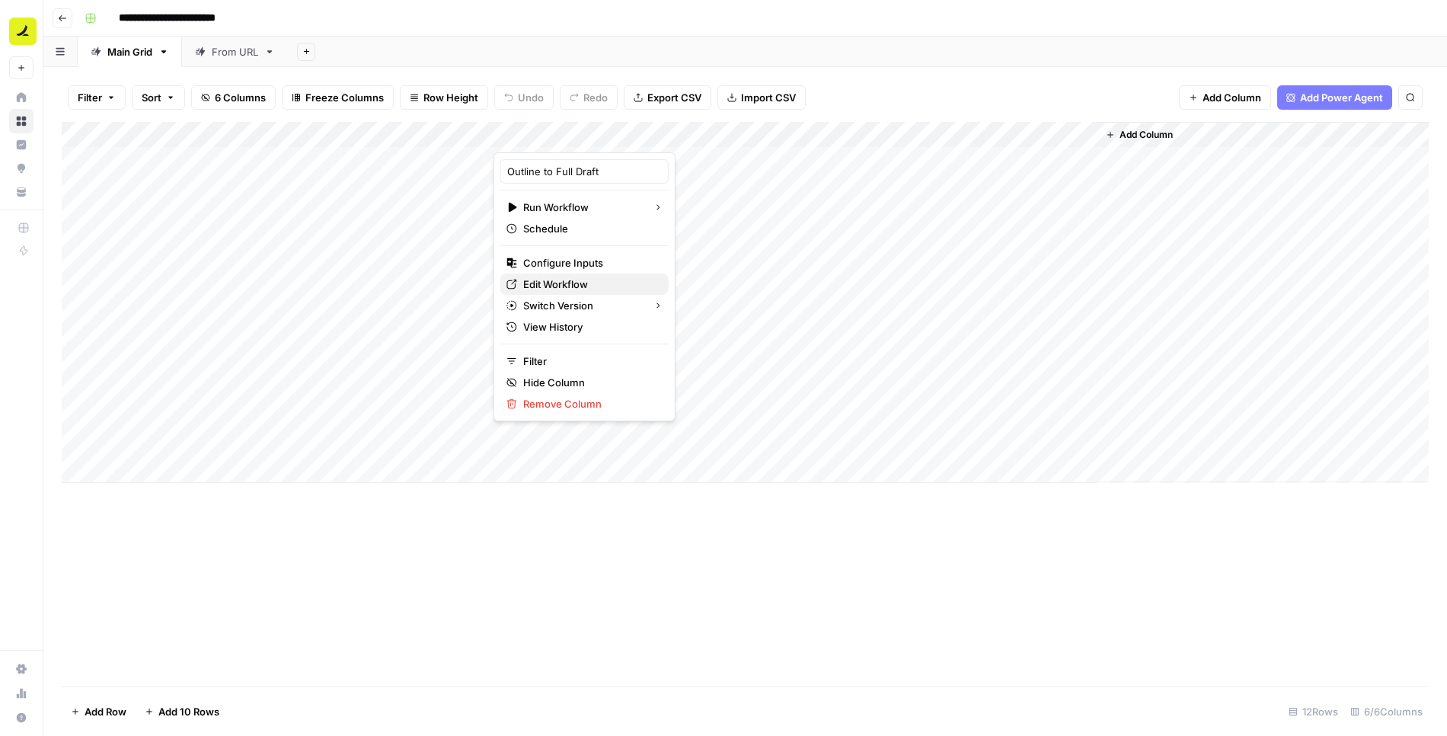
click at [577, 276] on span "Edit Workflow" at bounding box center [589, 283] width 133 height 15
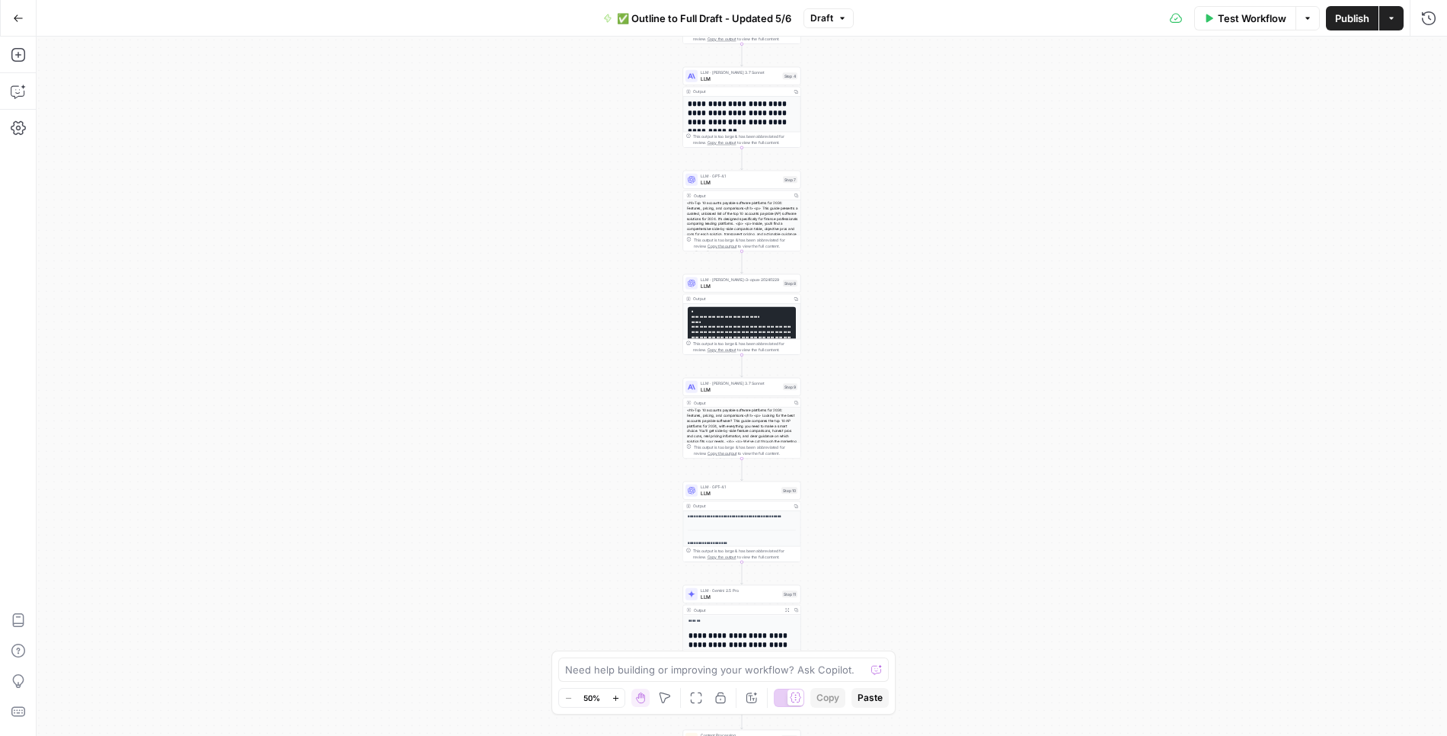
click at [756, 16] on span "✅ Outline to Full Draft - Updated 5/6" at bounding box center [704, 18] width 174 height 15
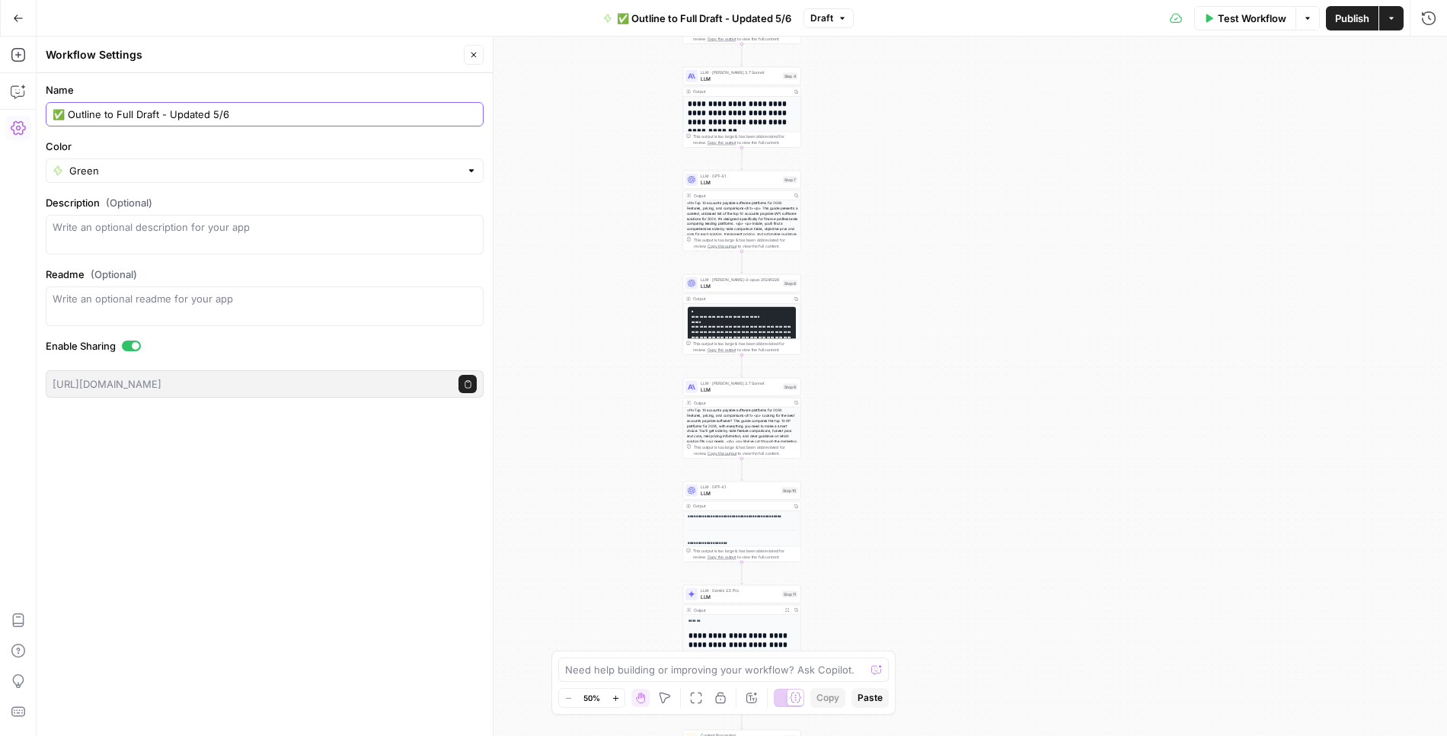
click at [67, 117] on input "✅ Outline to Full Draft - Updated 5/6" at bounding box center [265, 114] width 424 height 15
drag, startPoint x: 235, startPoint y: 117, endPoint x: 151, endPoint y: 114, distance: 84.6
click at [151, 114] on input "Outline to Full Draft - Updated 5/6" at bounding box center [265, 114] width 424 height 15
click at [221, 112] on input "Outline to Full Draft - Updated 5/6" at bounding box center [265, 114] width 424 height 15
type input "Outline to Full Draft - Updated 9/5"
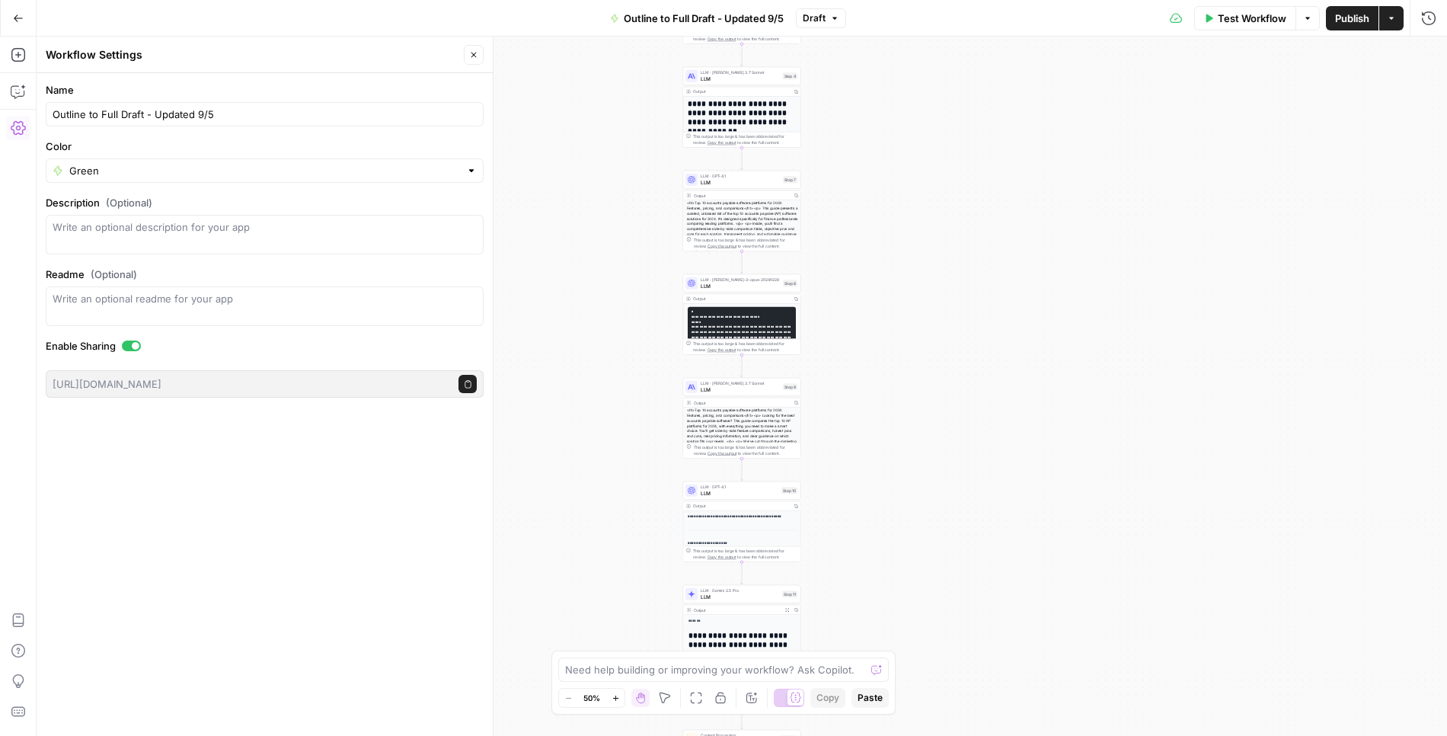
click at [264, 83] on label "Name" at bounding box center [265, 89] width 438 height 15
click at [264, 107] on input "Outline to Full Draft - Updated 9/5" at bounding box center [265, 114] width 424 height 15
click at [311, 94] on label "Name" at bounding box center [265, 89] width 438 height 15
click at [311, 107] on input "Outline to Full Draft - Updated 9/5" at bounding box center [265, 114] width 424 height 15
click at [474, 60] on button "Close" at bounding box center [474, 55] width 20 height 20
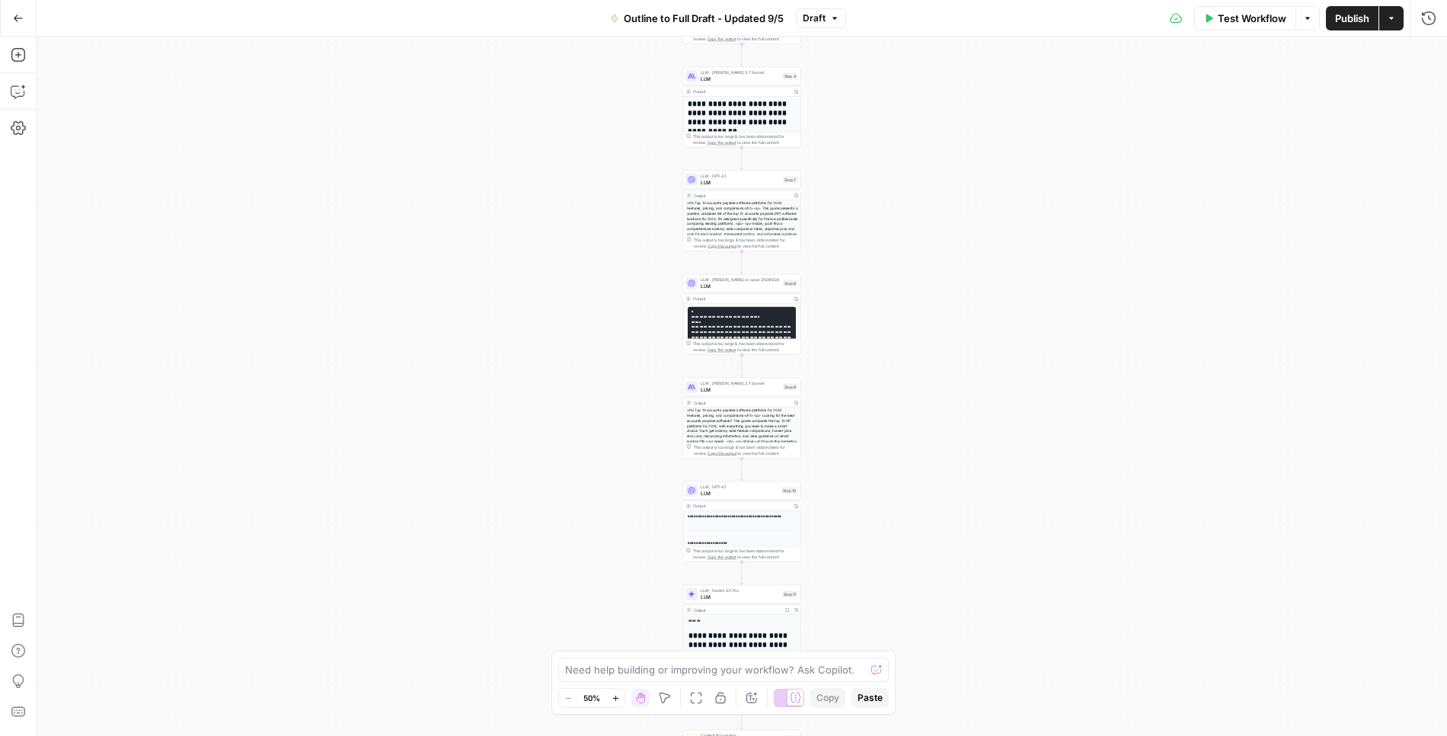
click at [18, 13] on icon "button" at bounding box center [18, 18] width 11 height 11
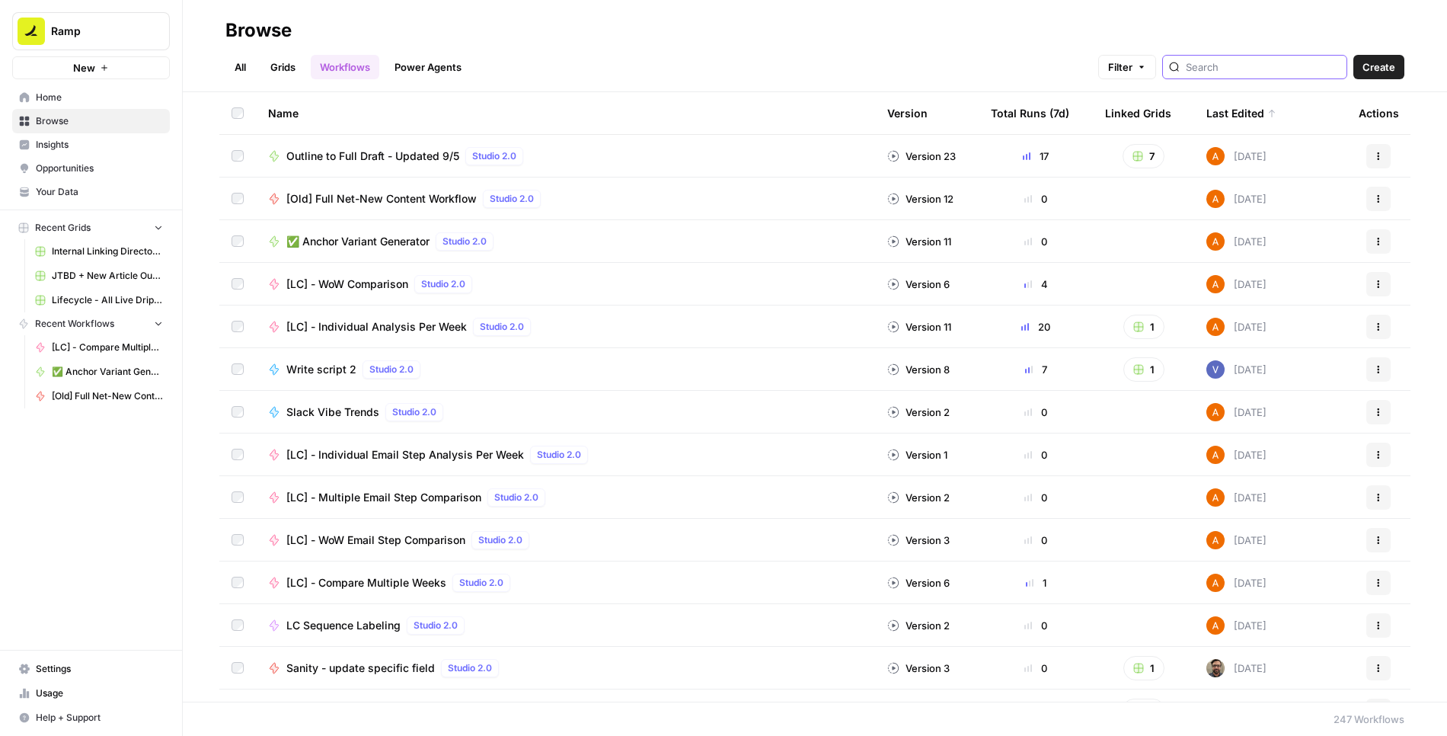
click at [1268, 69] on input "search" at bounding box center [1263, 66] width 155 height 15
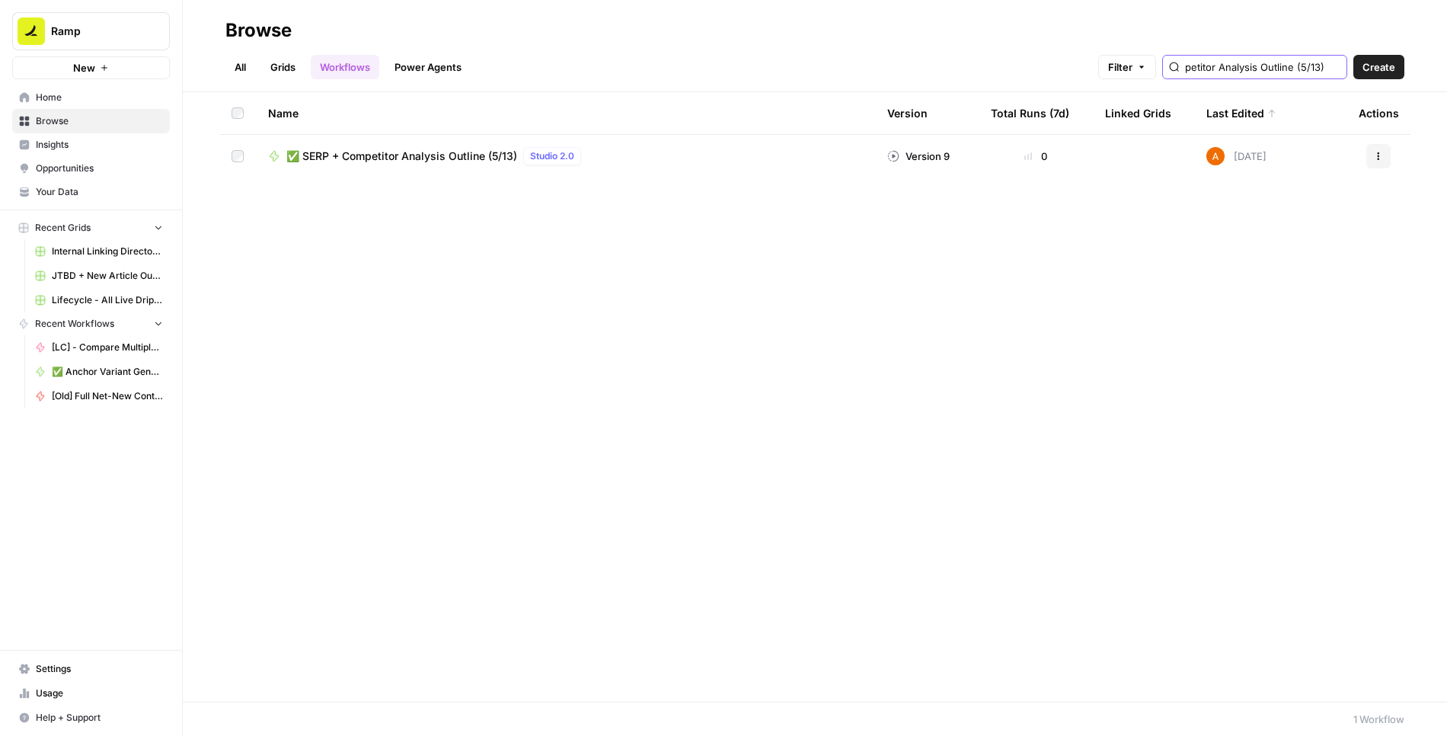
type input "SERP + Competitor Analysis Outline (5/13)"
click at [461, 156] on span "✅ SERP + Competitor Analysis Outline (5/13)" at bounding box center [401, 155] width 231 height 15
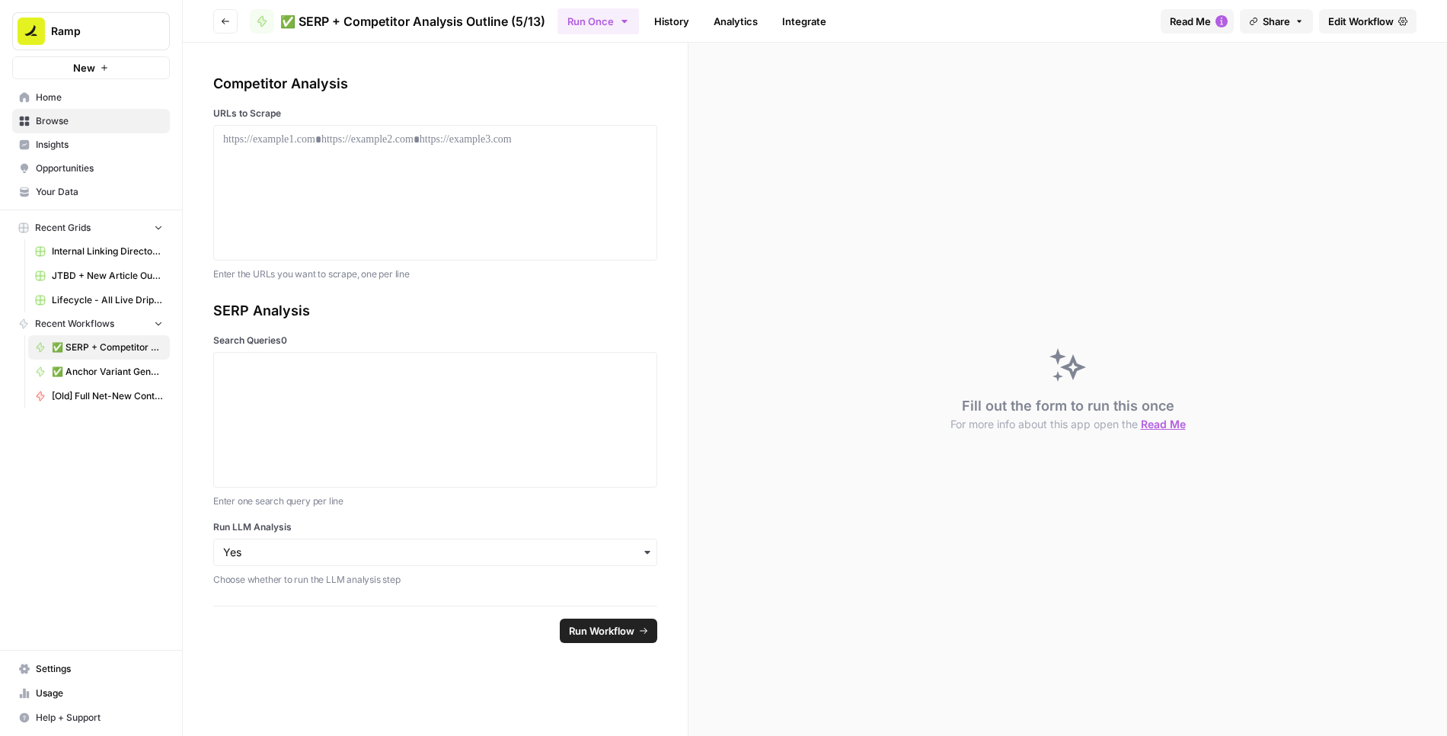
click at [1348, 26] on span "Edit Workflow" at bounding box center [1360, 21] width 65 height 15
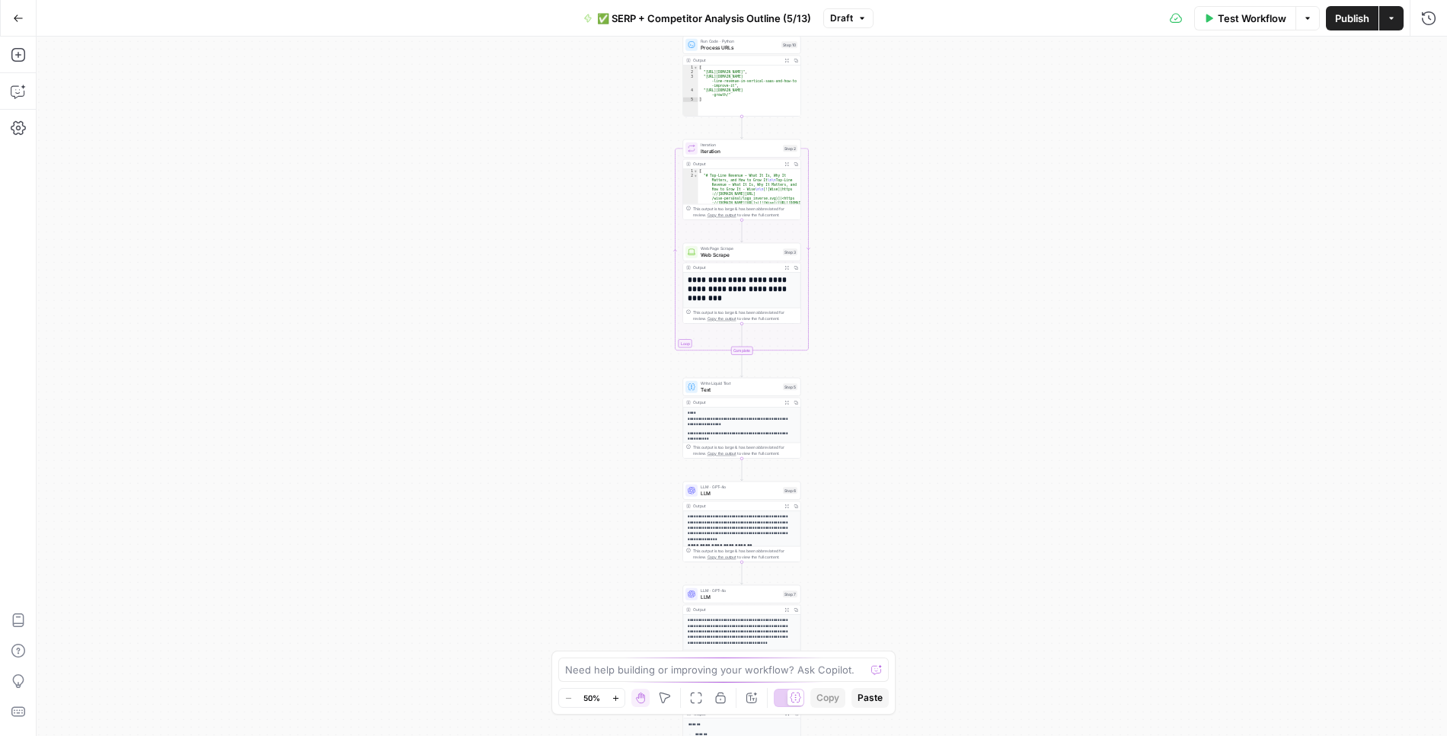
click at [681, 18] on span "✅ SERP + Competitor Analysis Outline (5/13)" at bounding box center [704, 18] width 214 height 15
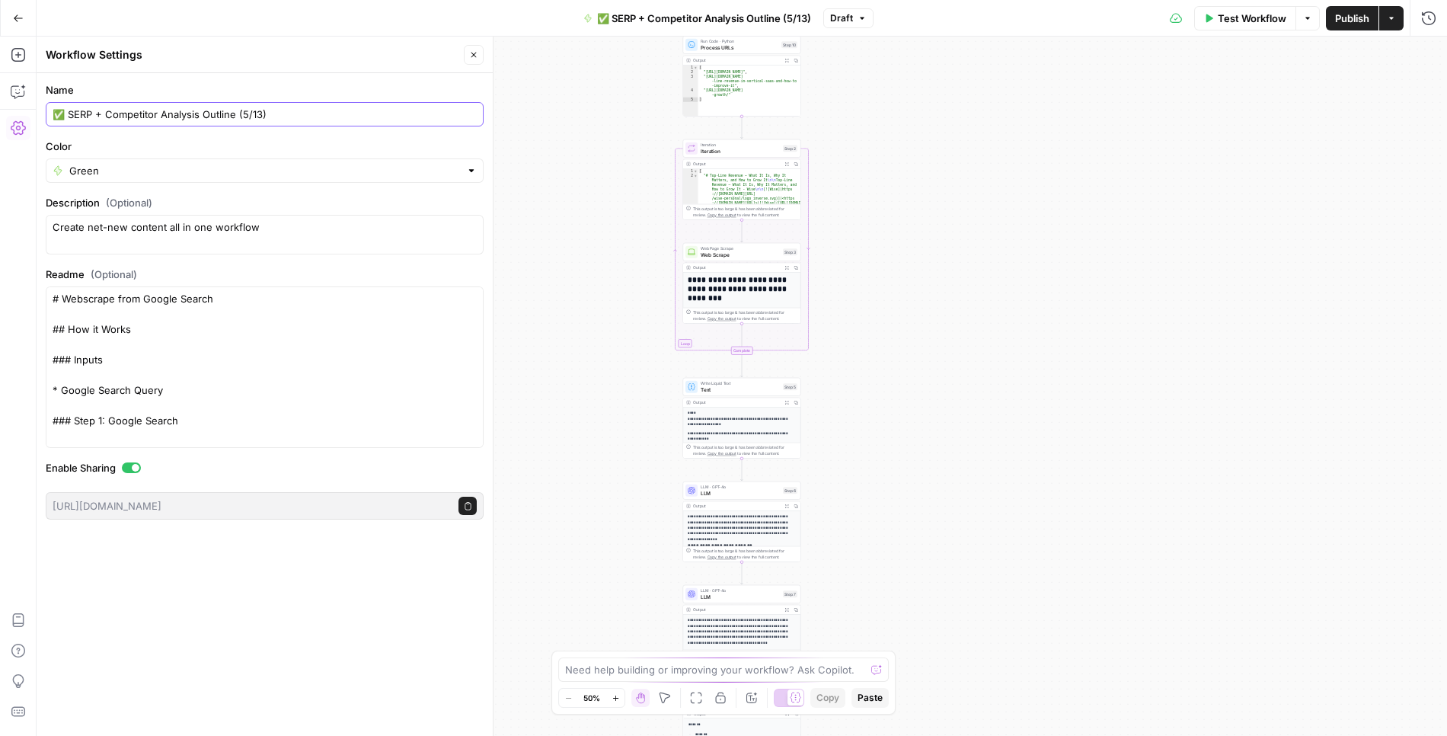
click at [65, 112] on input "✅ SERP + Competitor Analysis Outline (5/13)" at bounding box center [265, 114] width 424 height 15
click at [278, 116] on input "SERP + Competitor Analysis Outline (5/13)" at bounding box center [265, 114] width 424 height 15
type input "SERP + Competitor Analysis Outline"
click at [391, 14] on div "Go Back SERP + Competitor Analysis Outline Draft Test Workflow Options Publish …" at bounding box center [723, 18] width 1447 height 36
click at [14, 16] on icon "button" at bounding box center [18, 18] width 11 height 11
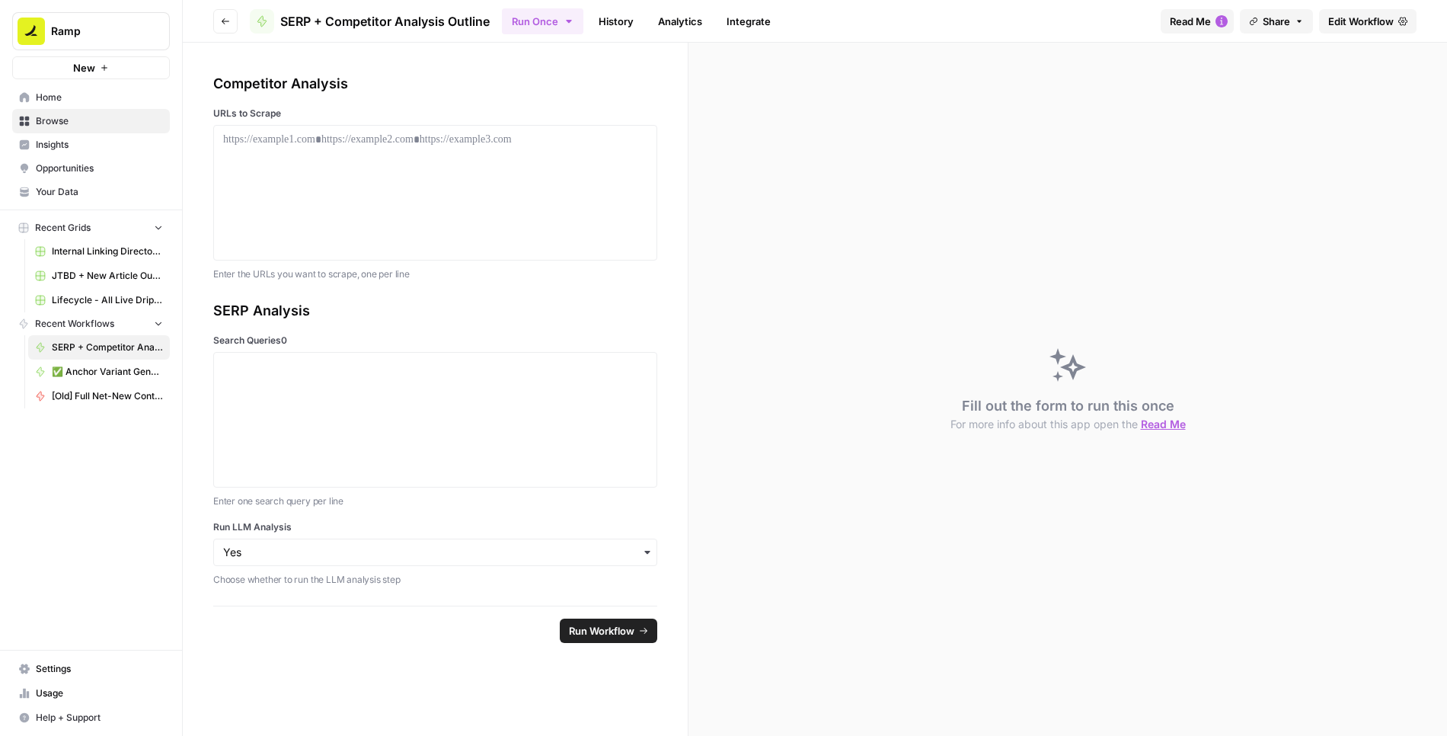
click at [1373, 21] on span "Edit Workflow" at bounding box center [1360, 21] width 65 height 15
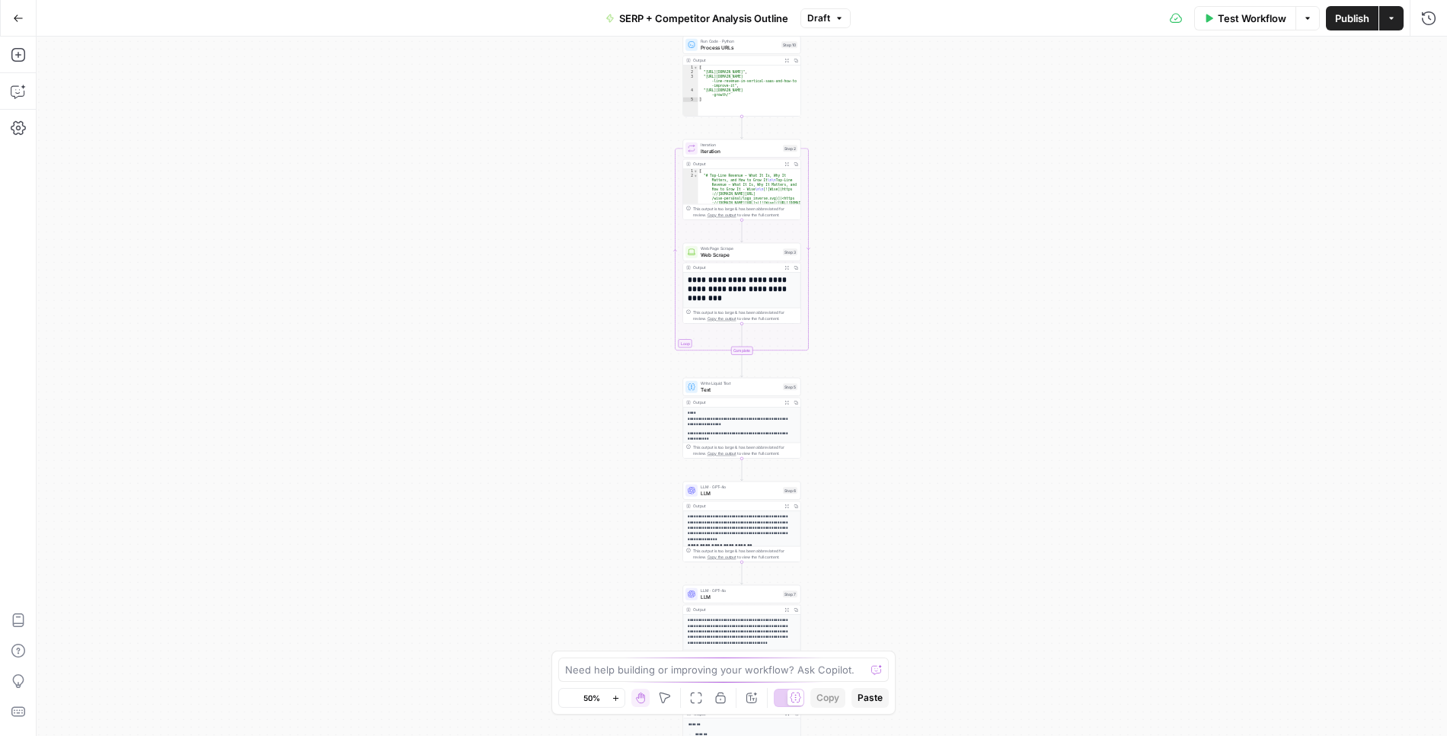
click at [813, 21] on span "Draft" at bounding box center [818, 18] width 23 height 14
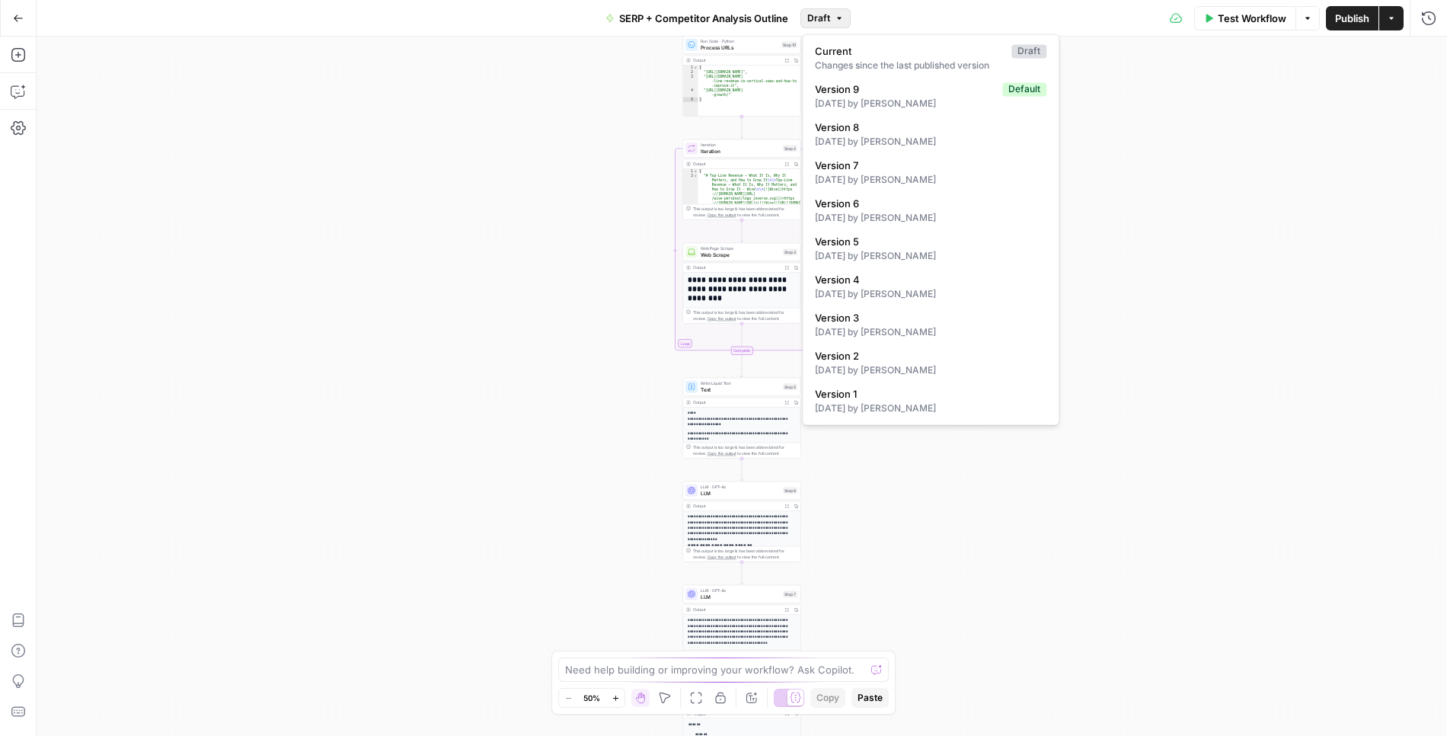
click at [974, 14] on div "Test Workflow Options Publish Actions Run History" at bounding box center [1149, 18] width 596 height 36
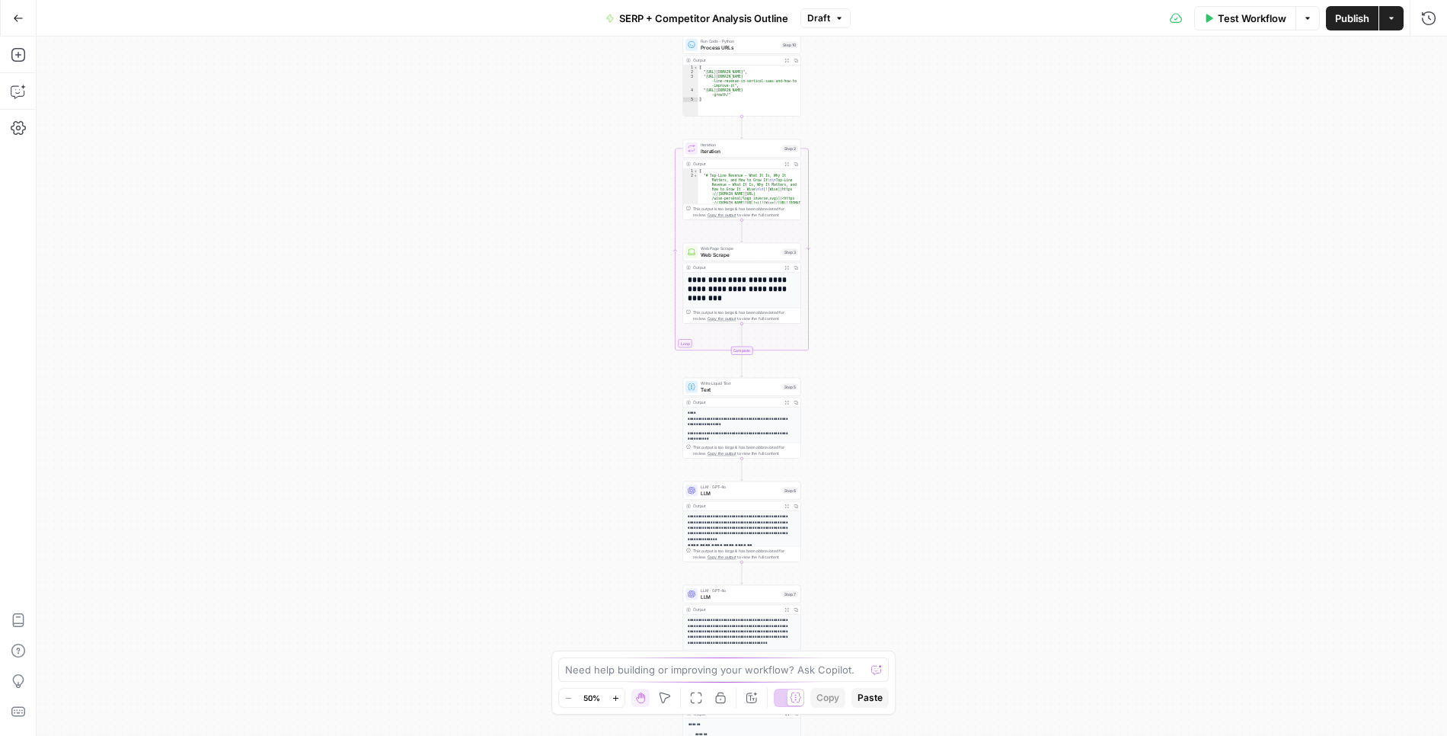
click at [24, 18] on button "Go Back" at bounding box center [18, 18] width 27 height 27
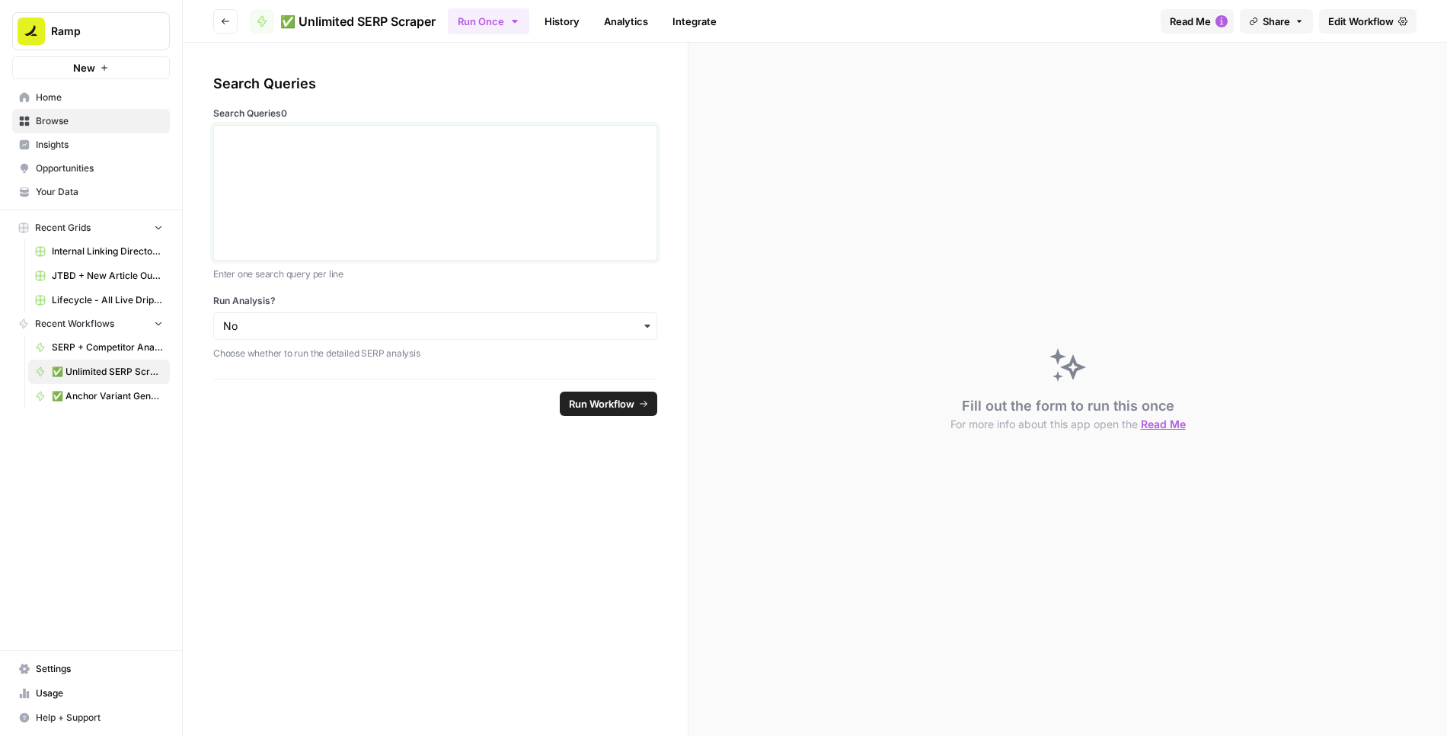
click at [564, 158] on div at bounding box center [435, 193] width 424 height 122
click at [588, 410] on button "Run Workflow" at bounding box center [608, 403] width 97 height 24
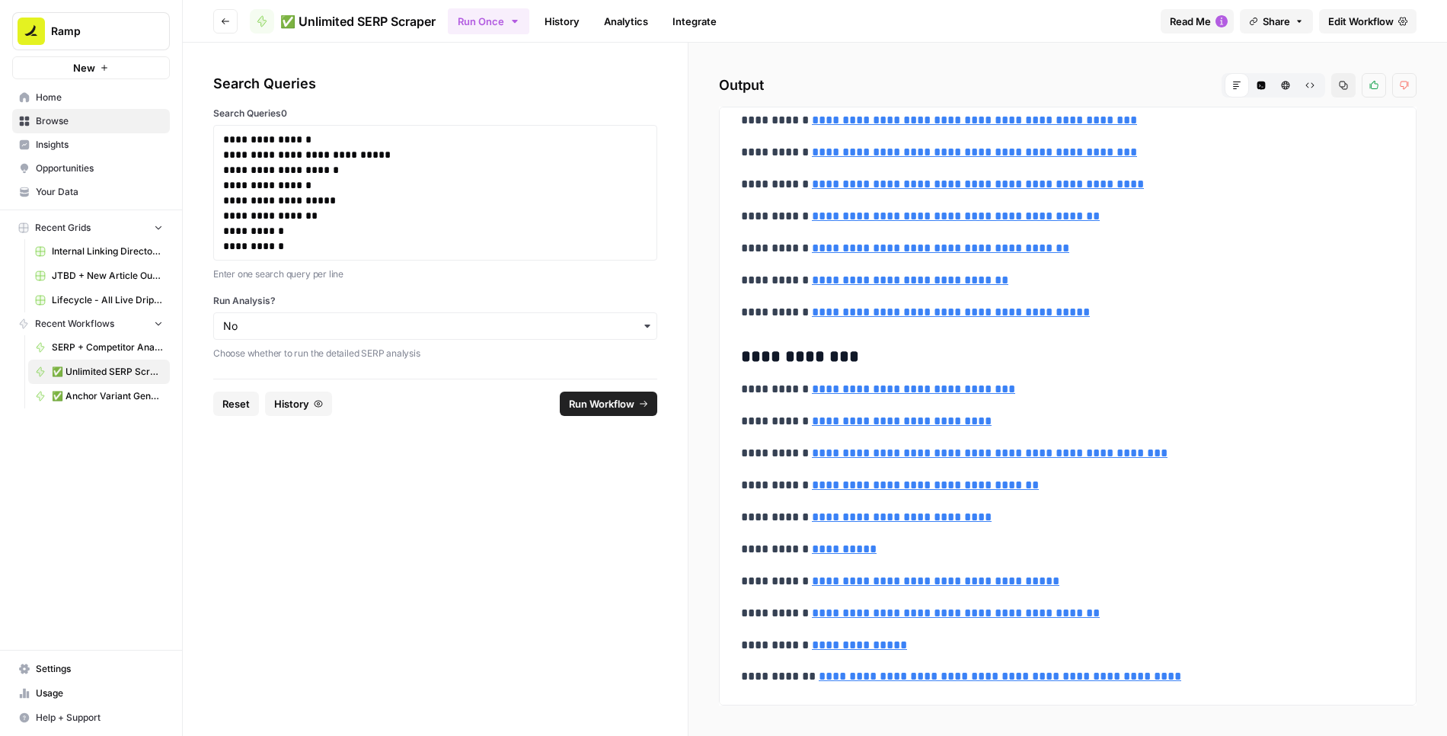
scroll to position [19201, 0]
click at [1342, 22] on span "Edit Workflow" at bounding box center [1360, 21] width 65 height 15
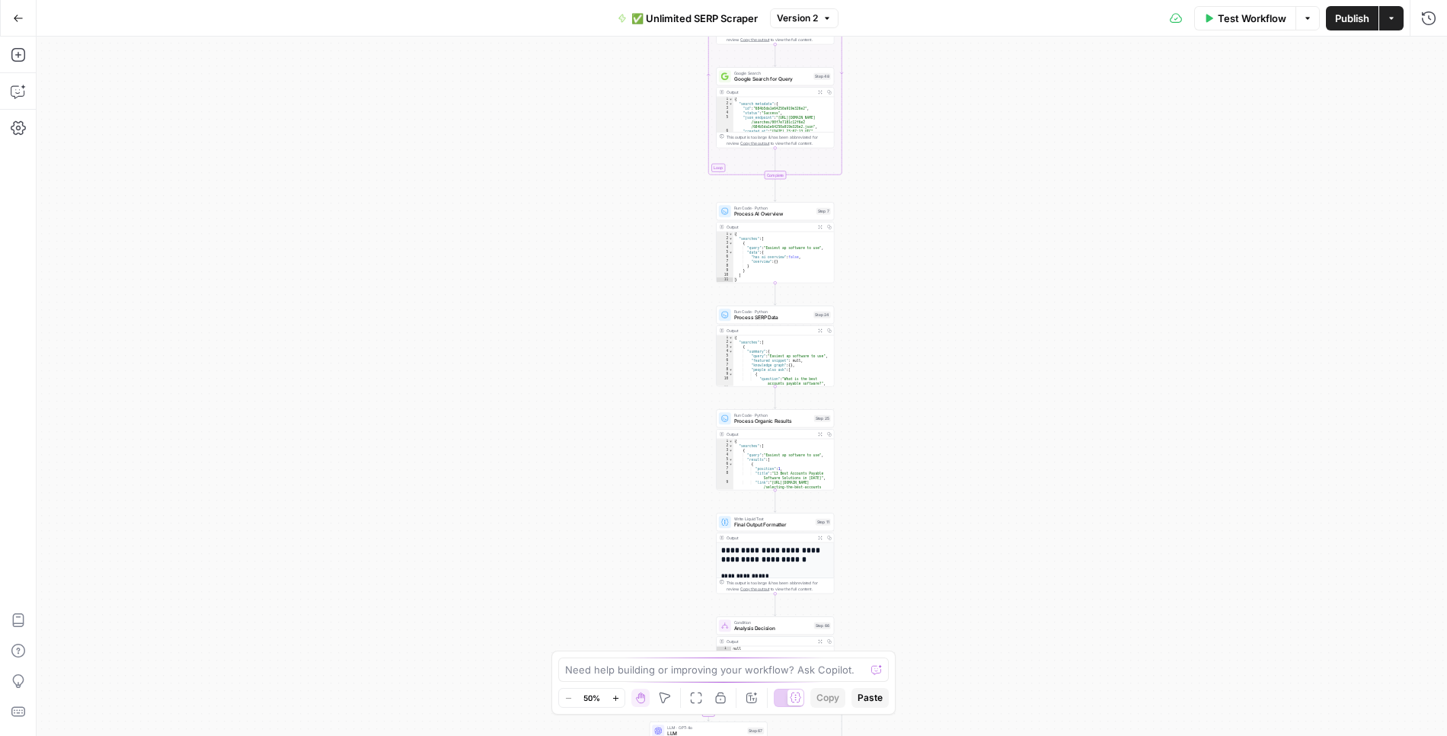
click at [713, 20] on span "✅ Unlimited SERP Scraper" at bounding box center [694, 18] width 126 height 15
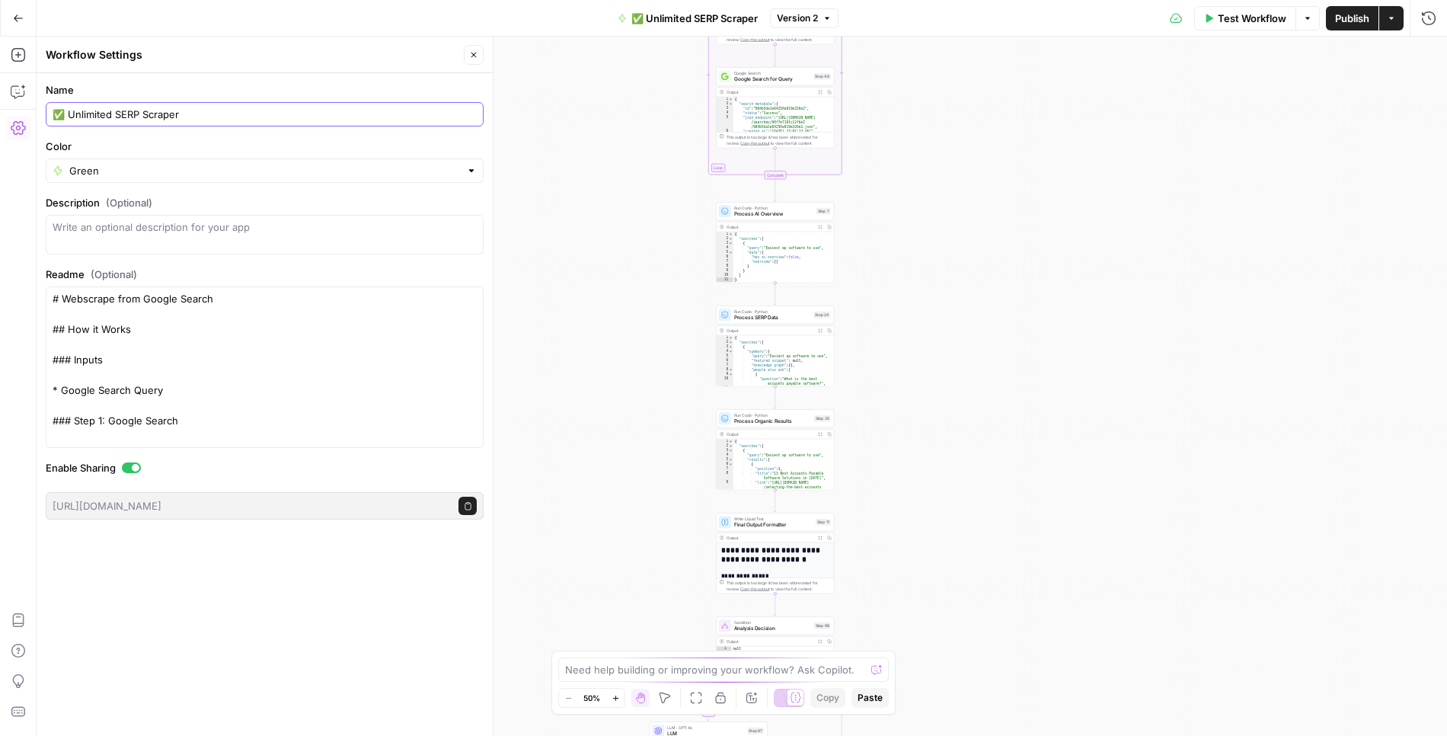
click at [66, 117] on input "✅ Unlimited SERP Scraper" at bounding box center [265, 114] width 424 height 15
type input "Unlimited SERP Scraper"
click at [911, 16] on div "Test Workflow Options Publish Actions Run History" at bounding box center [1140, 18] width 616 height 36
click at [20, 16] on icon "button" at bounding box center [18, 18] width 11 height 11
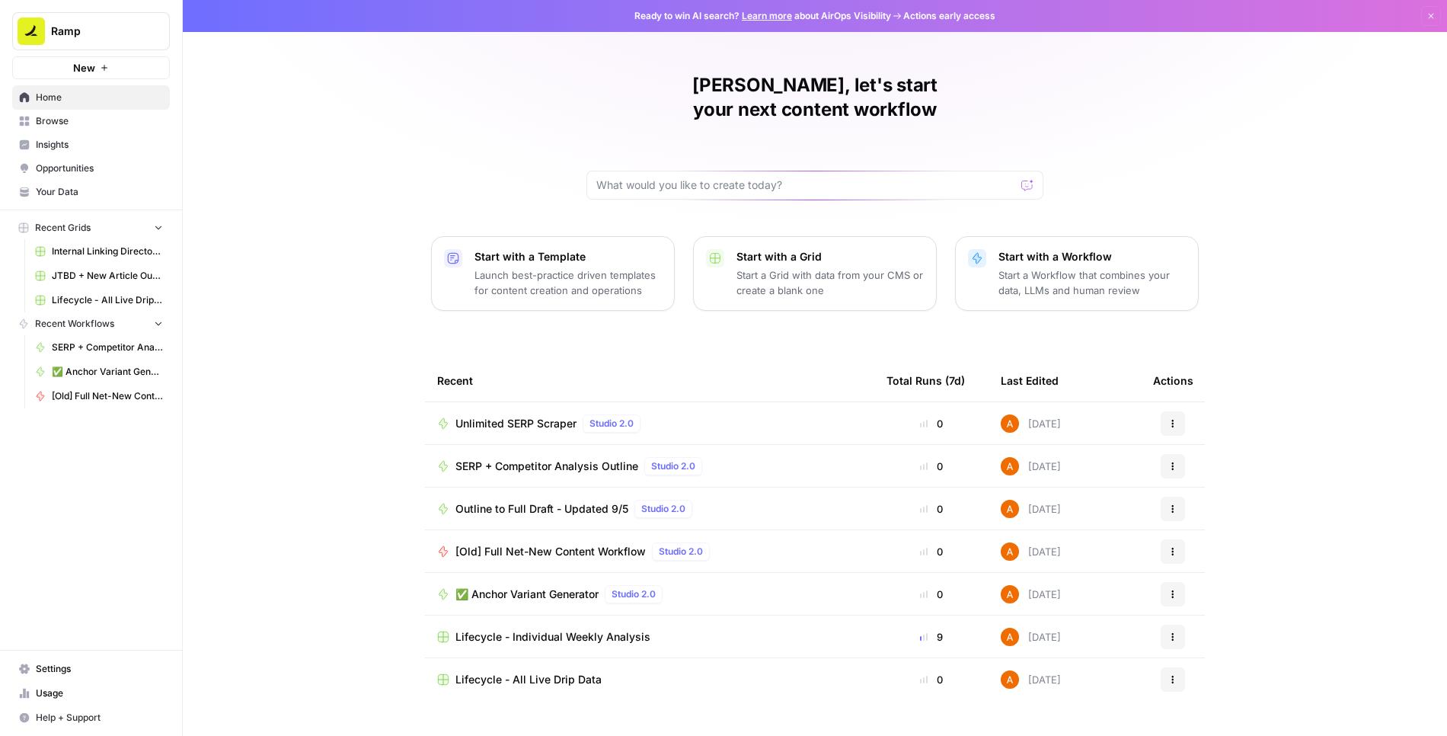
click at [57, 123] on span "Browse" at bounding box center [99, 121] width 127 height 14
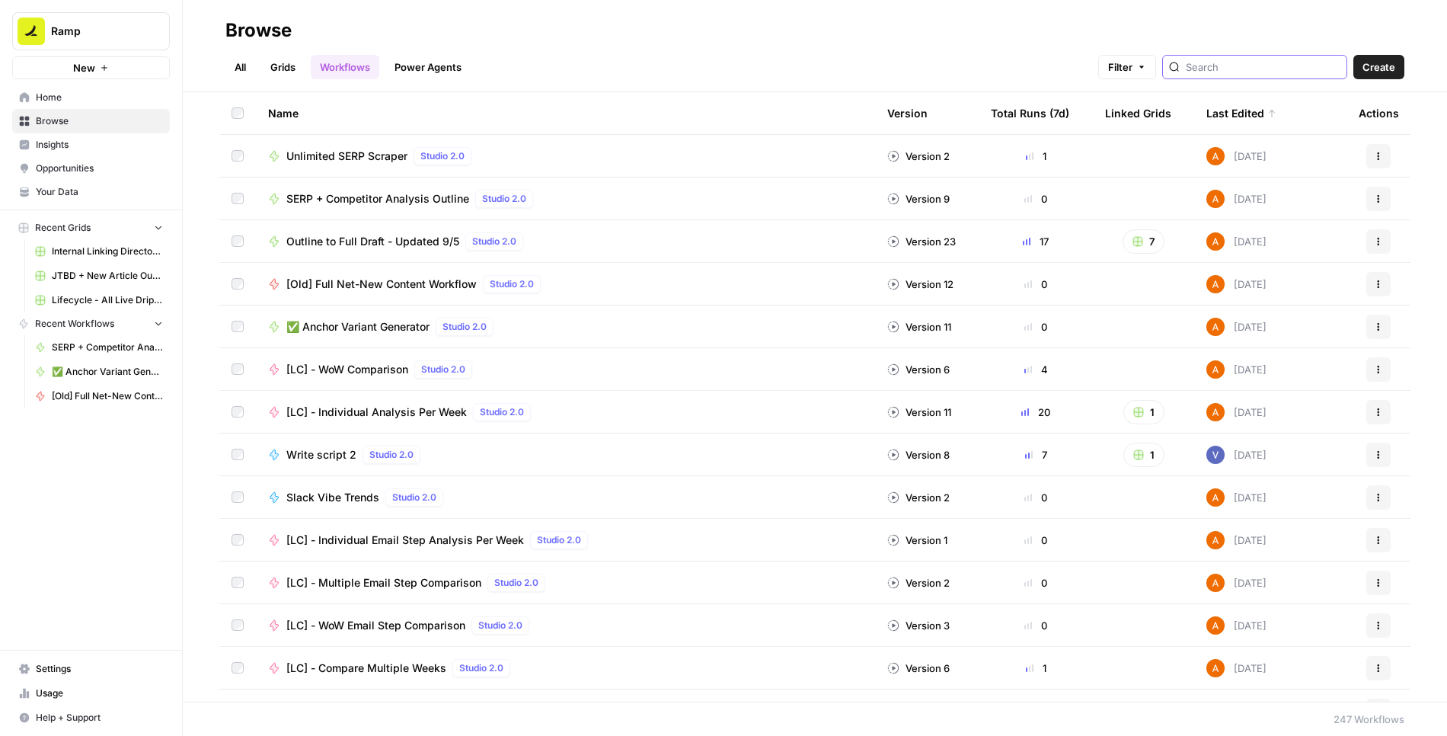
click at [1272, 62] on input "search" at bounding box center [1263, 66] width 155 height 15
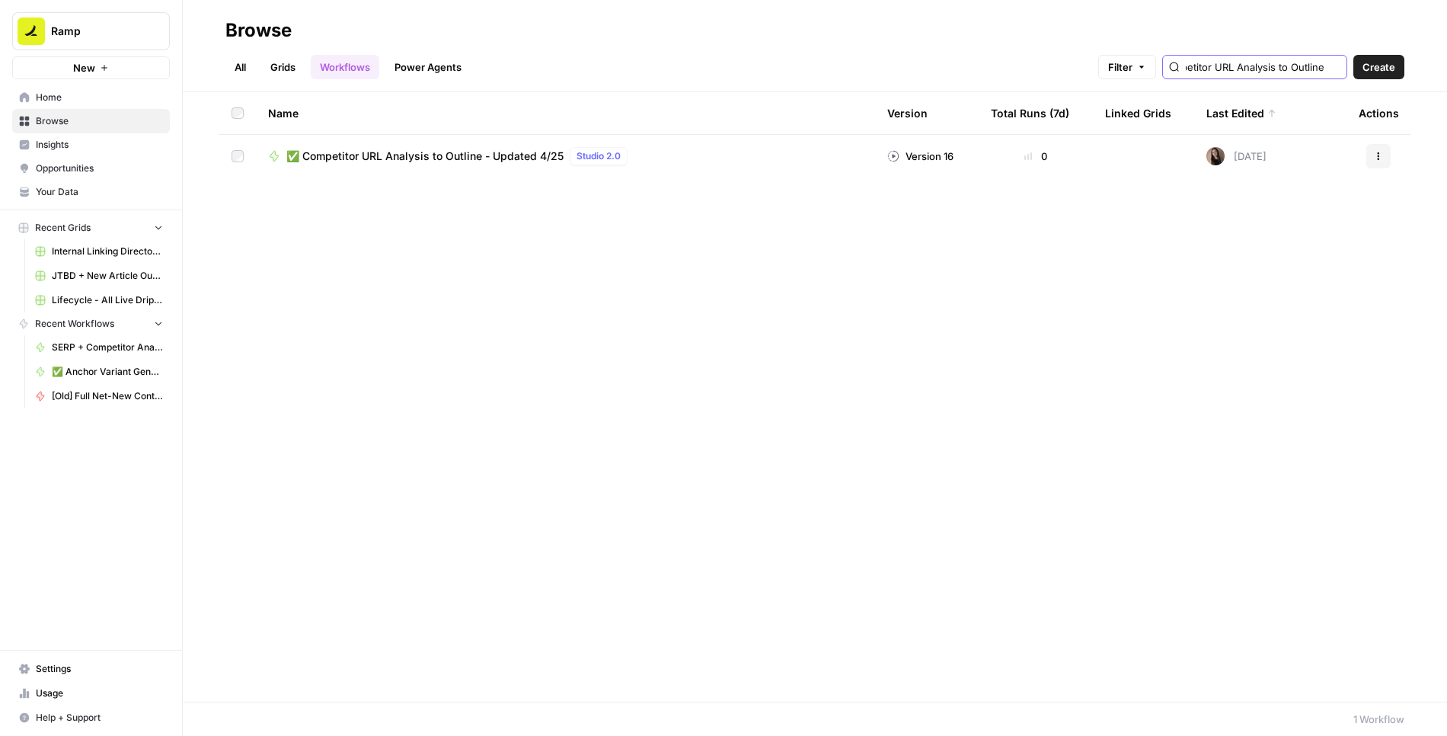
type input "Competitor URL Analysis to Outline"
click at [448, 154] on span "✅ Competitor URL Analysis to Outline - Updated 4/25" at bounding box center [424, 155] width 277 height 15
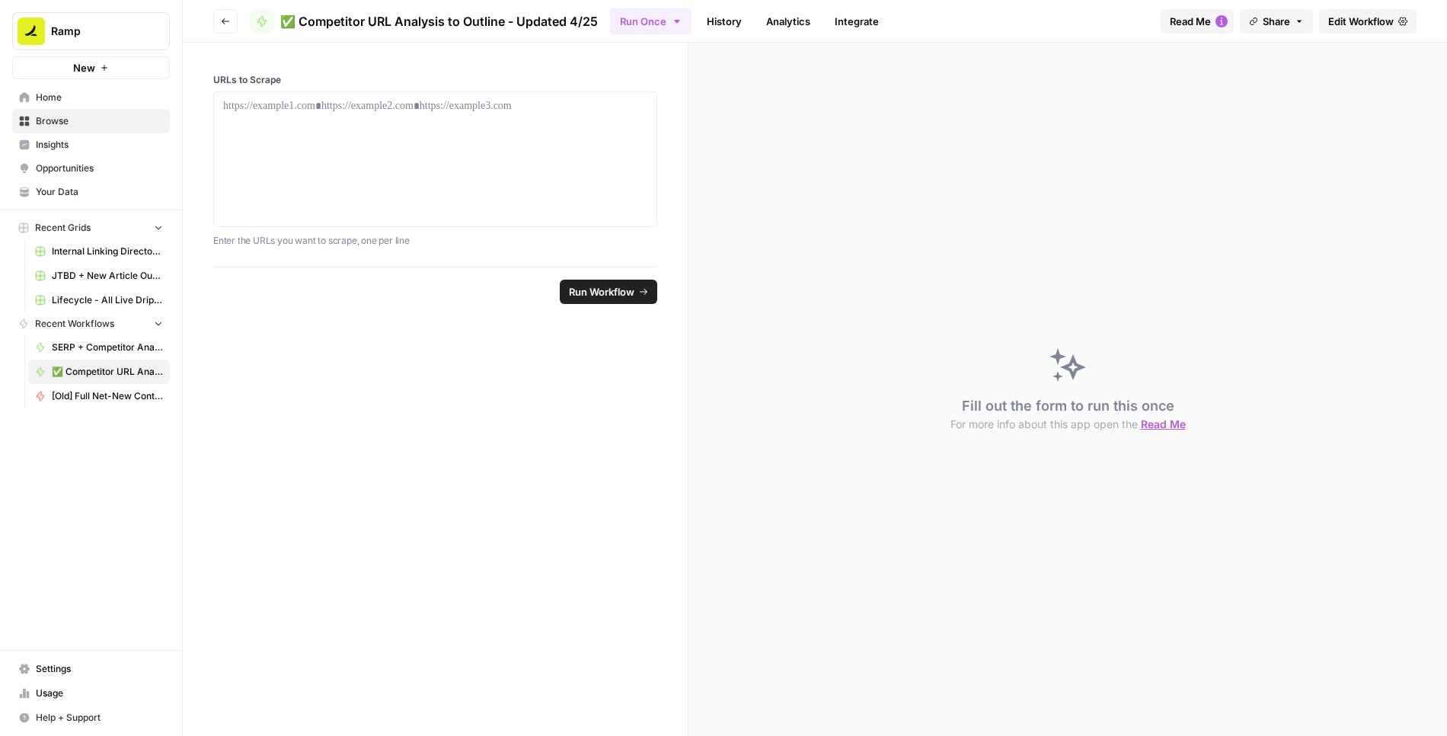
click at [1346, 22] on span "Edit Workflow" at bounding box center [1360, 21] width 65 height 15
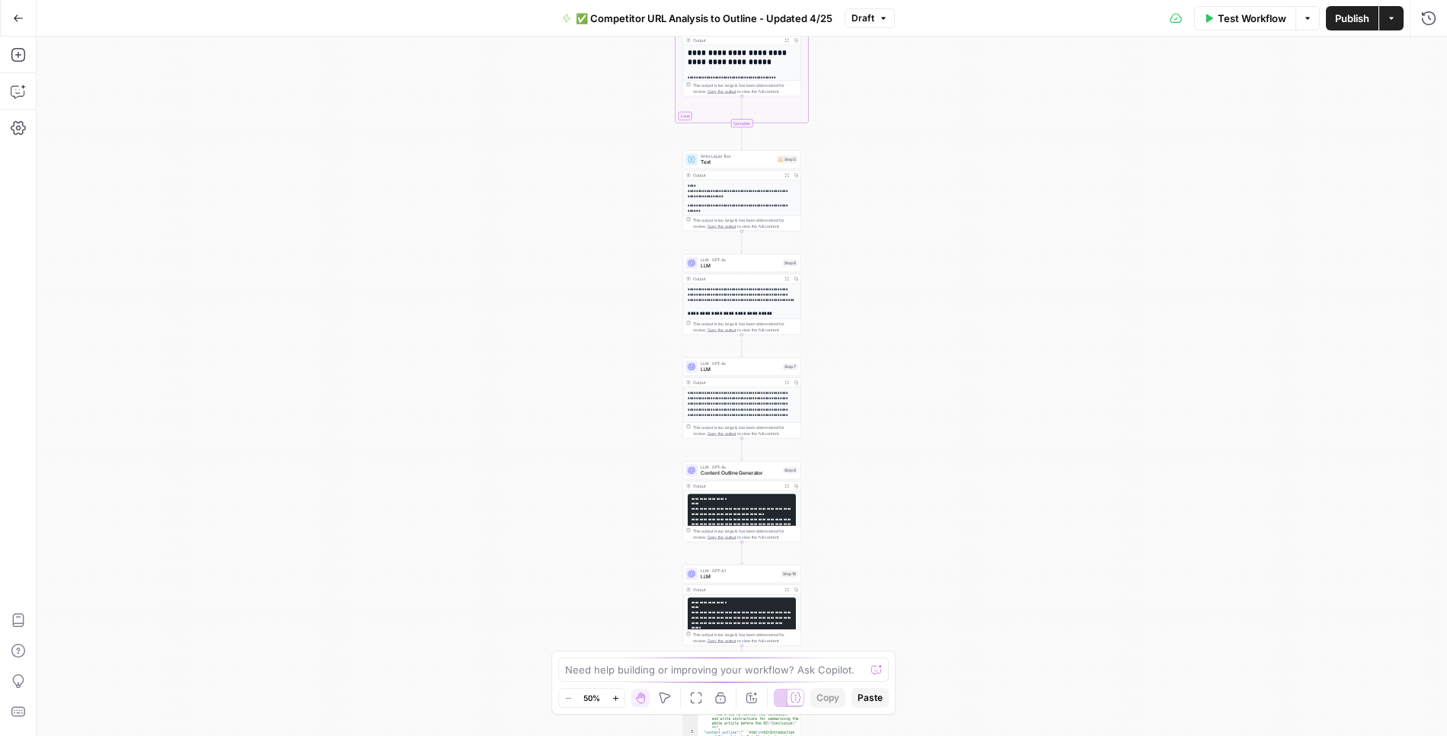
click at [612, 21] on span "✅ Competitor URL Analysis to Outline - Updated 4/25" at bounding box center [704, 18] width 257 height 15
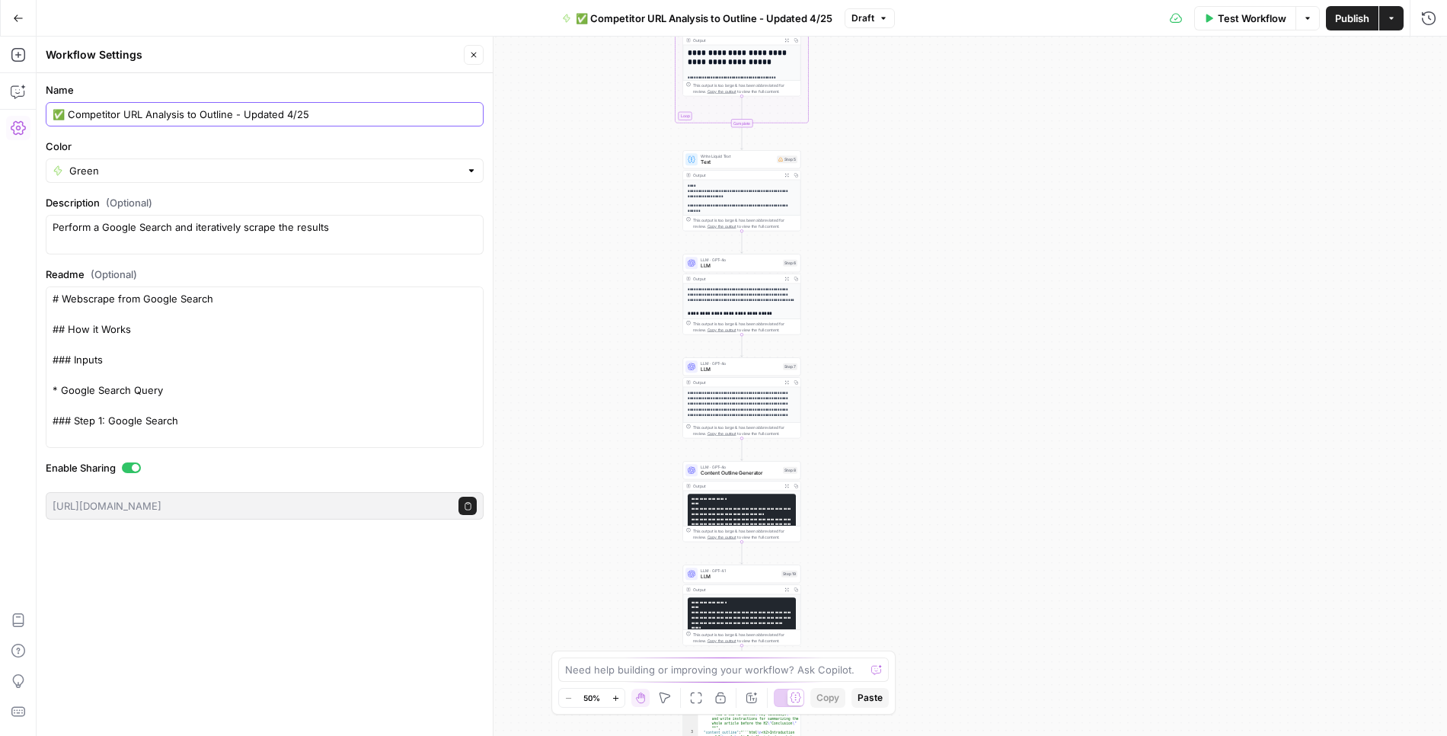
drag, startPoint x: 317, startPoint y: 115, endPoint x: 232, endPoint y: 113, distance: 84.5
click at [232, 113] on input "✅ Competitor URL Analysis to Outline - Updated 4/25" at bounding box center [265, 114] width 424 height 15
click at [64, 110] on input "✅ Competitor URL Analysis to Outline" at bounding box center [265, 114] width 424 height 15
type input "[Old] Competitor URL Analysis to Outline"
click at [72, 158] on div "Green" at bounding box center [265, 170] width 438 height 24
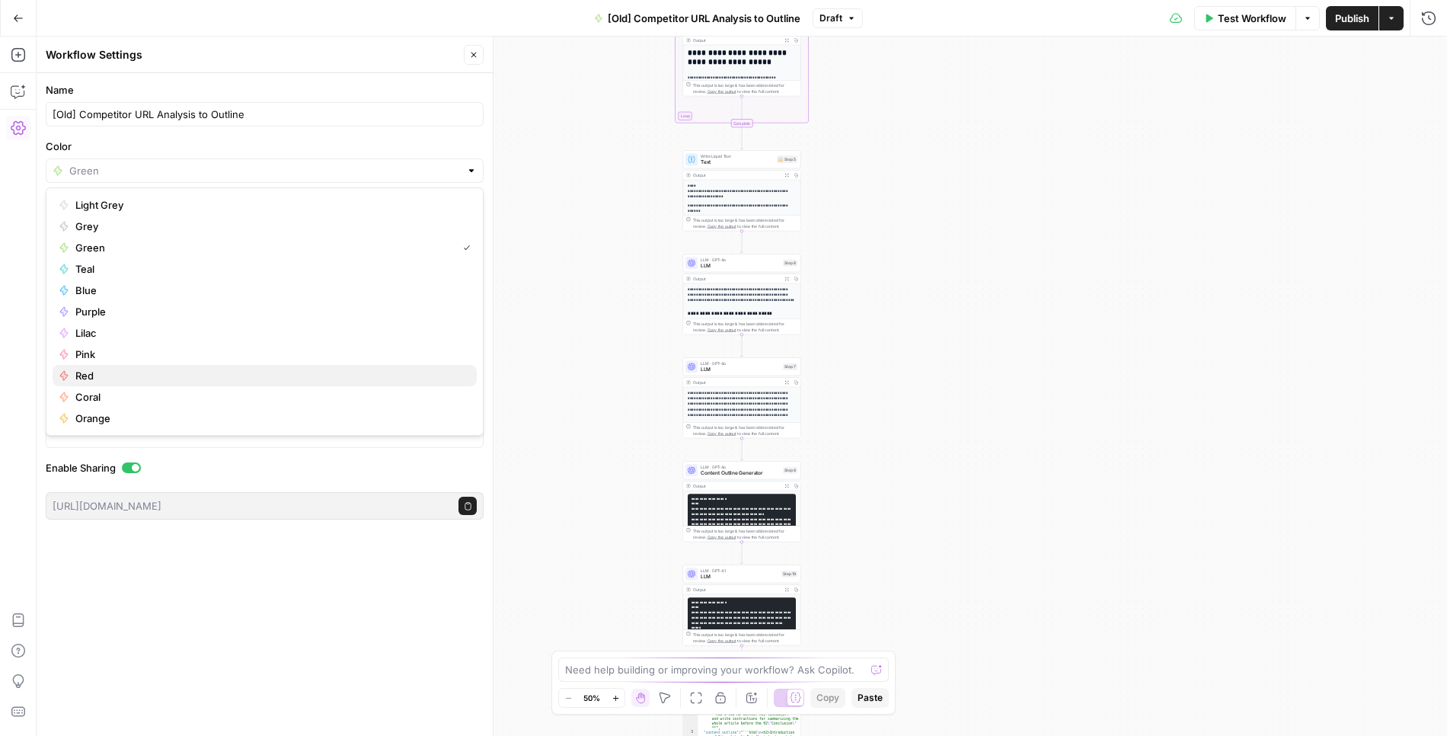
click at [89, 364] on div "Light Grey Grey Green Teal Blue Purple Lilac Pink Red Coral Orange" at bounding box center [265, 311] width 438 height 248
click at [91, 376] on span "Red" at bounding box center [269, 375] width 389 height 15
type input "Red"
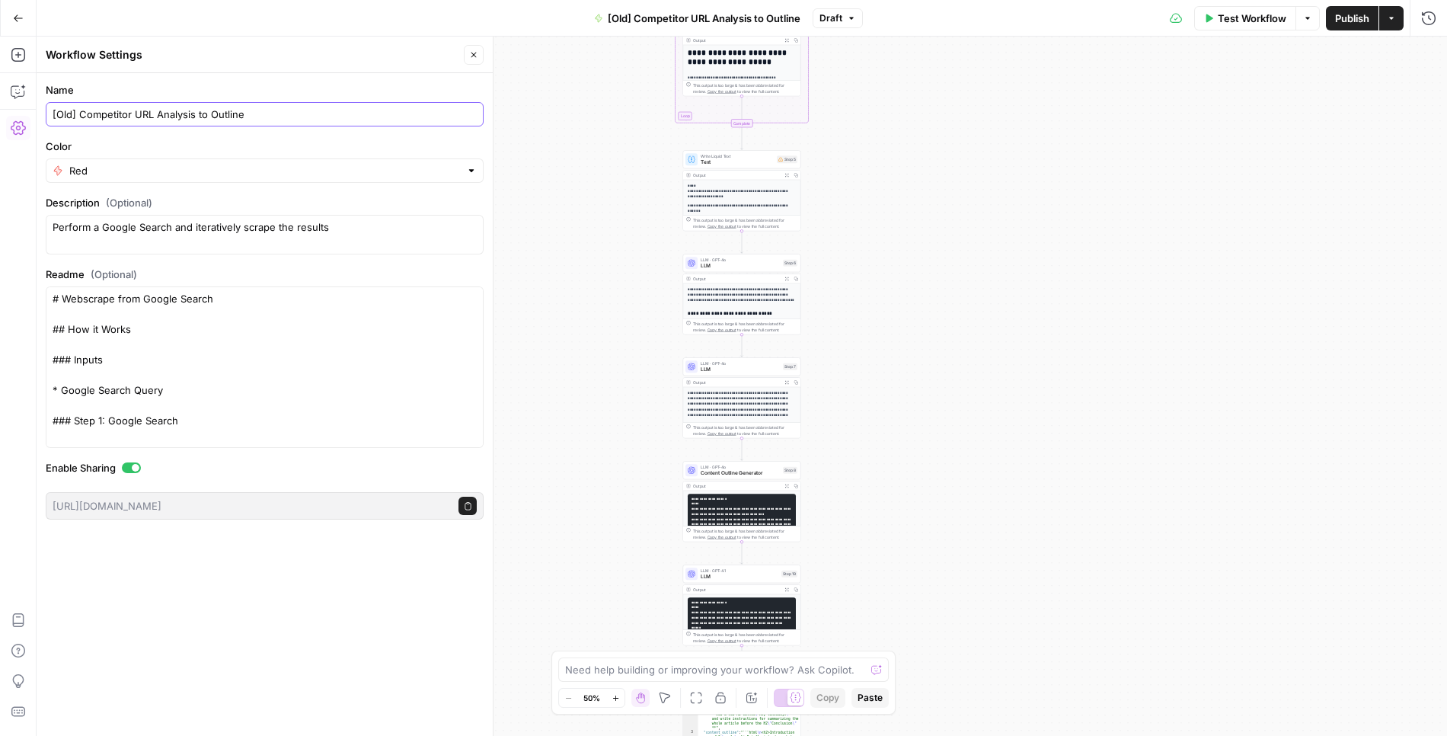
click at [269, 116] on input "[Old] Competitor URL Analysis to Outline" at bounding box center [265, 114] width 424 height 15
click at [27, 19] on button "Go Back" at bounding box center [18, 18] width 27 height 27
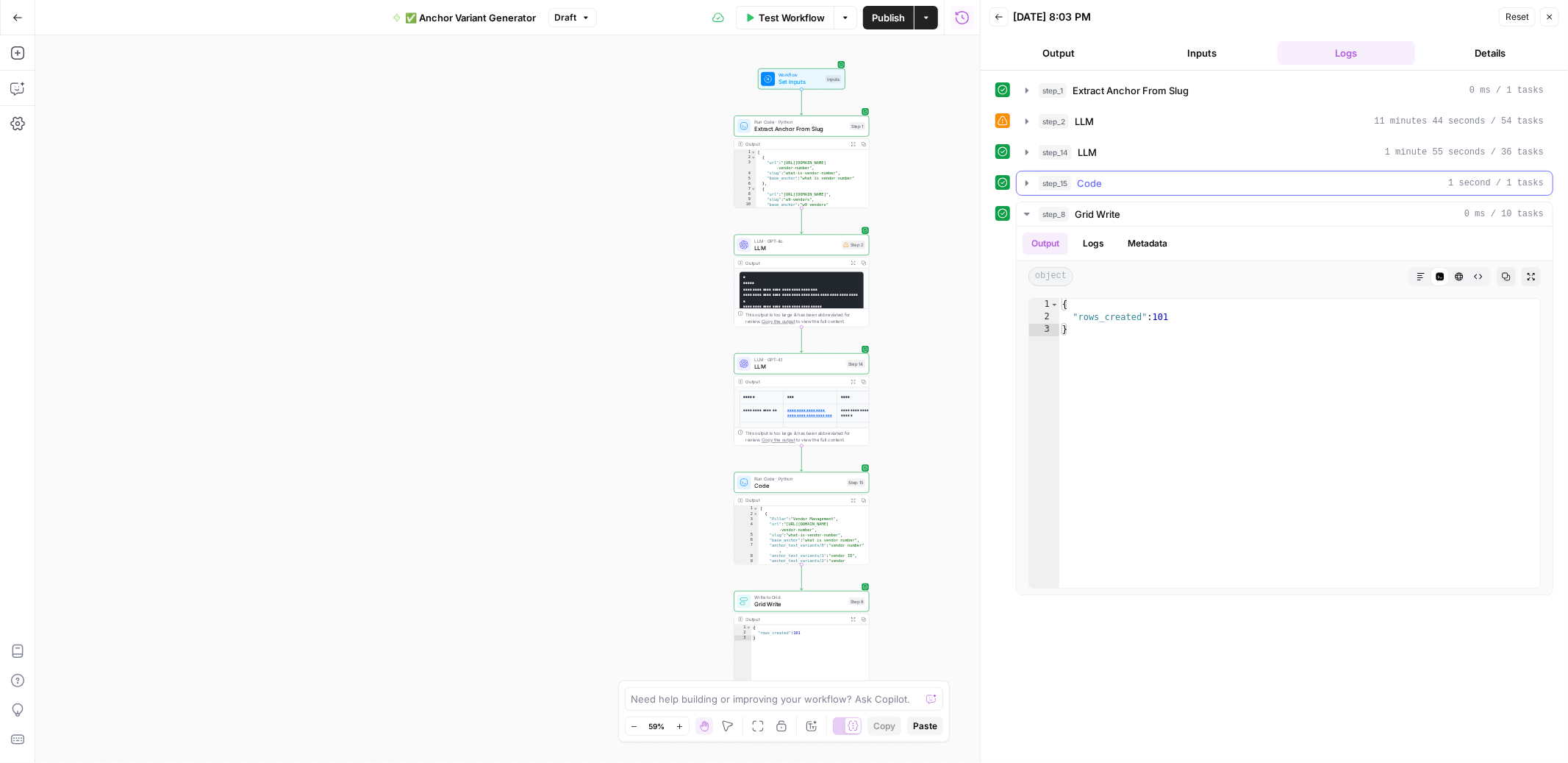
click at [1023, 189] on icon "button" at bounding box center [1027, 184] width 12 height 12
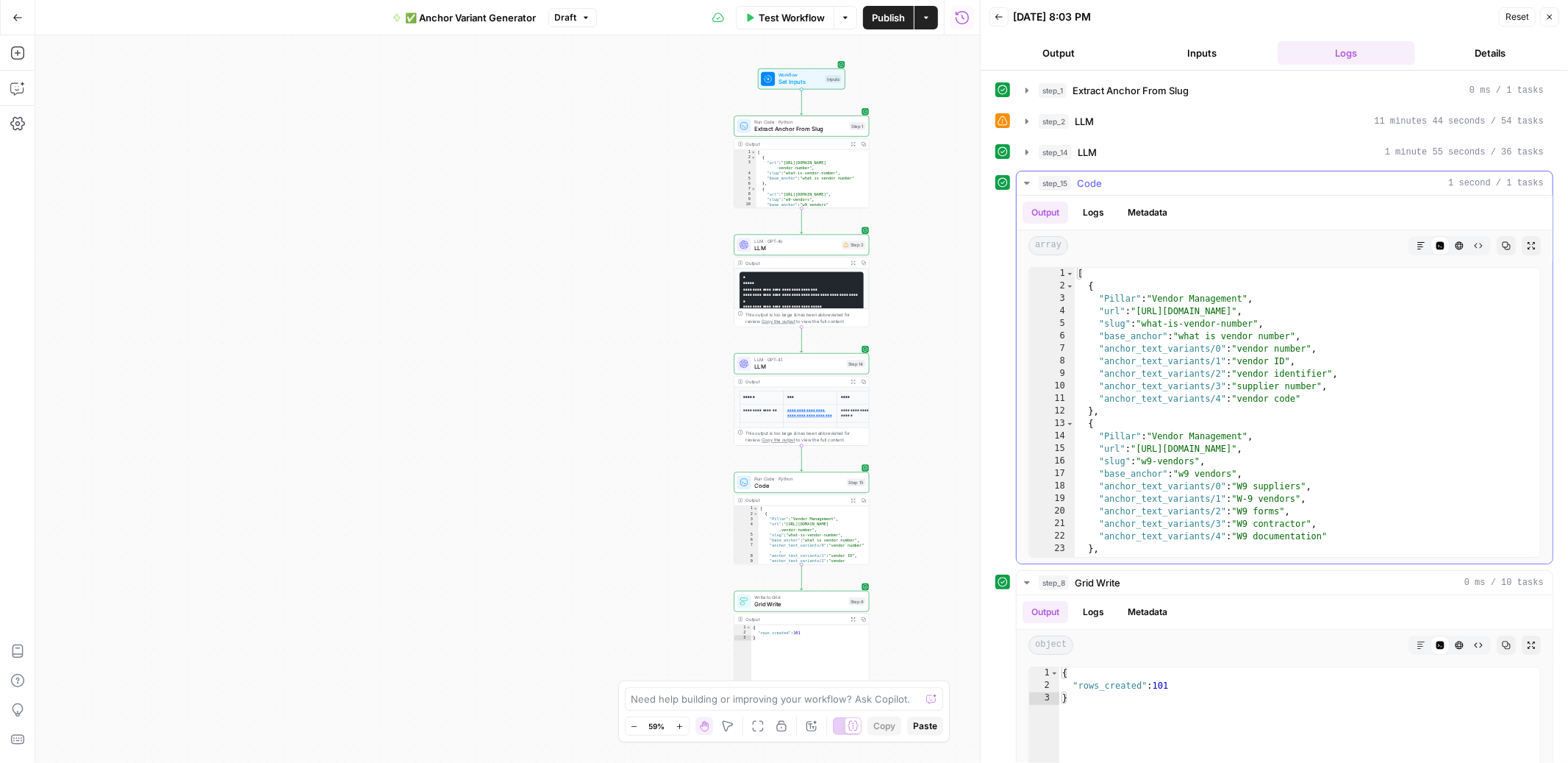
click at [1023, 184] on icon "button" at bounding box center [1027, 184] width 12 height 12
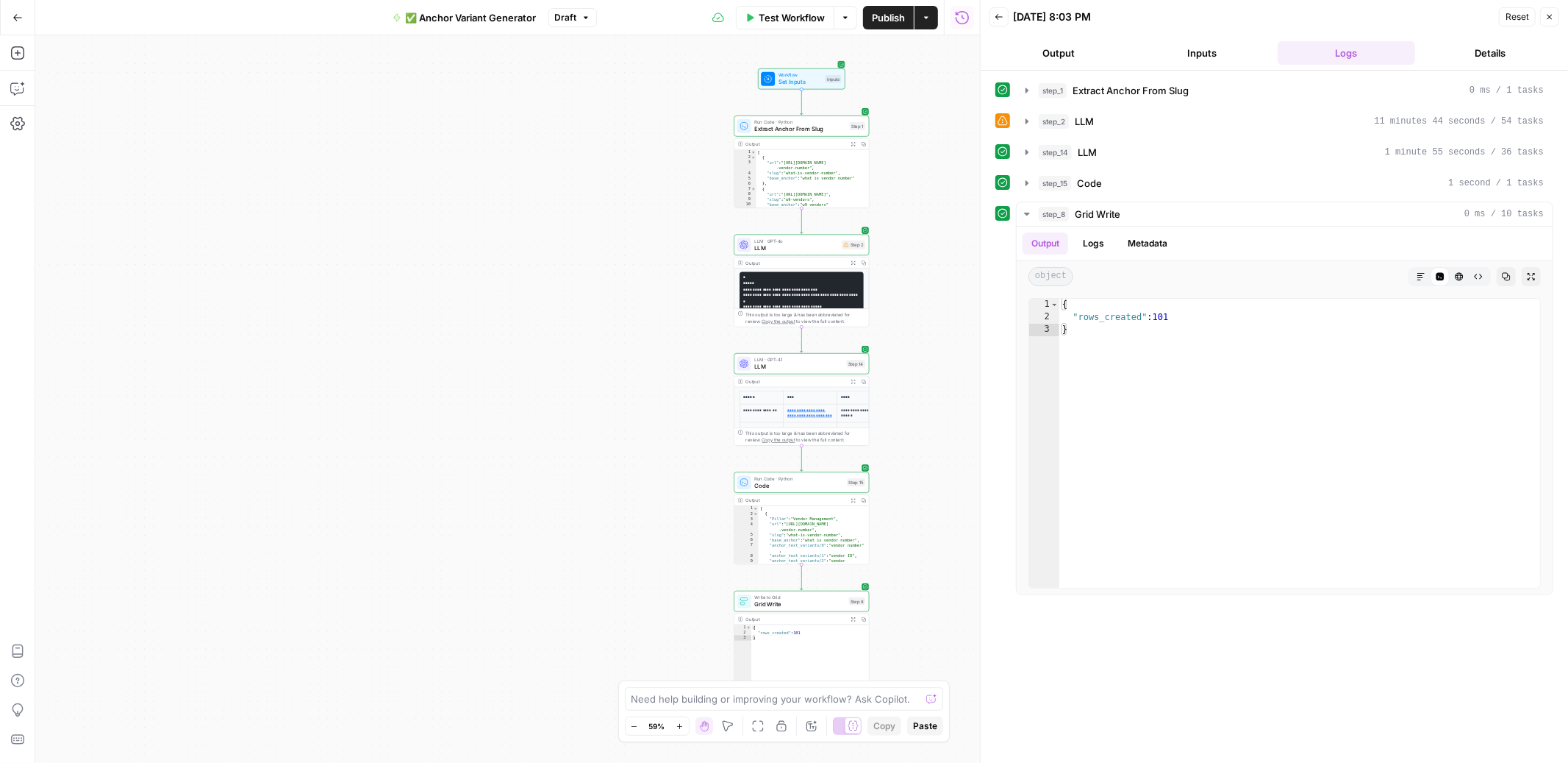
click at [801, 23] on span "Test Workflow" at bounding box center [792, 17] width 67 height 14
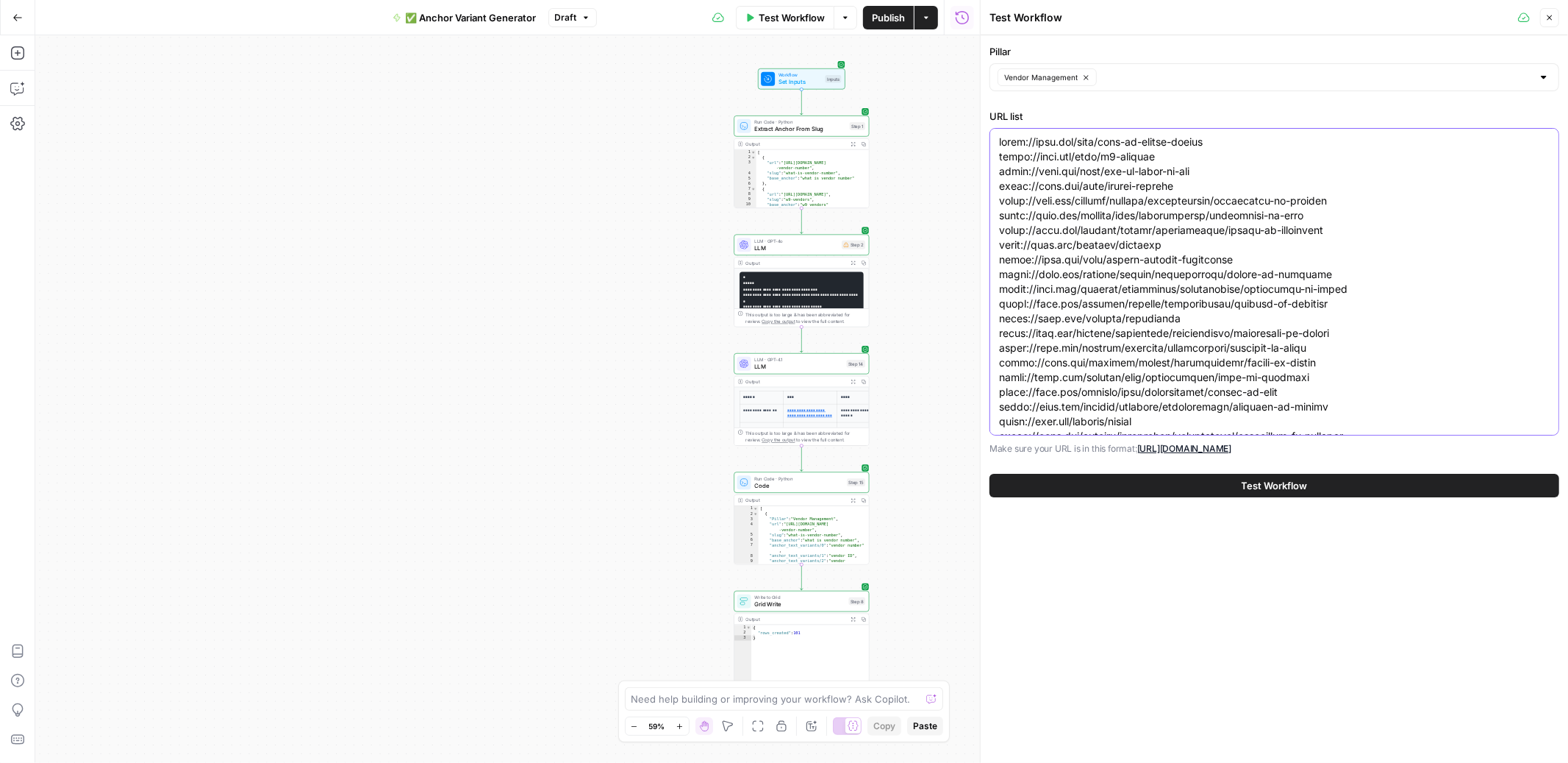
paste textarea "vendors/sendgrid/alternatives/sendgrid-vs-mailchimp [URL][DOMAIN_NAME] [URL][DO…"
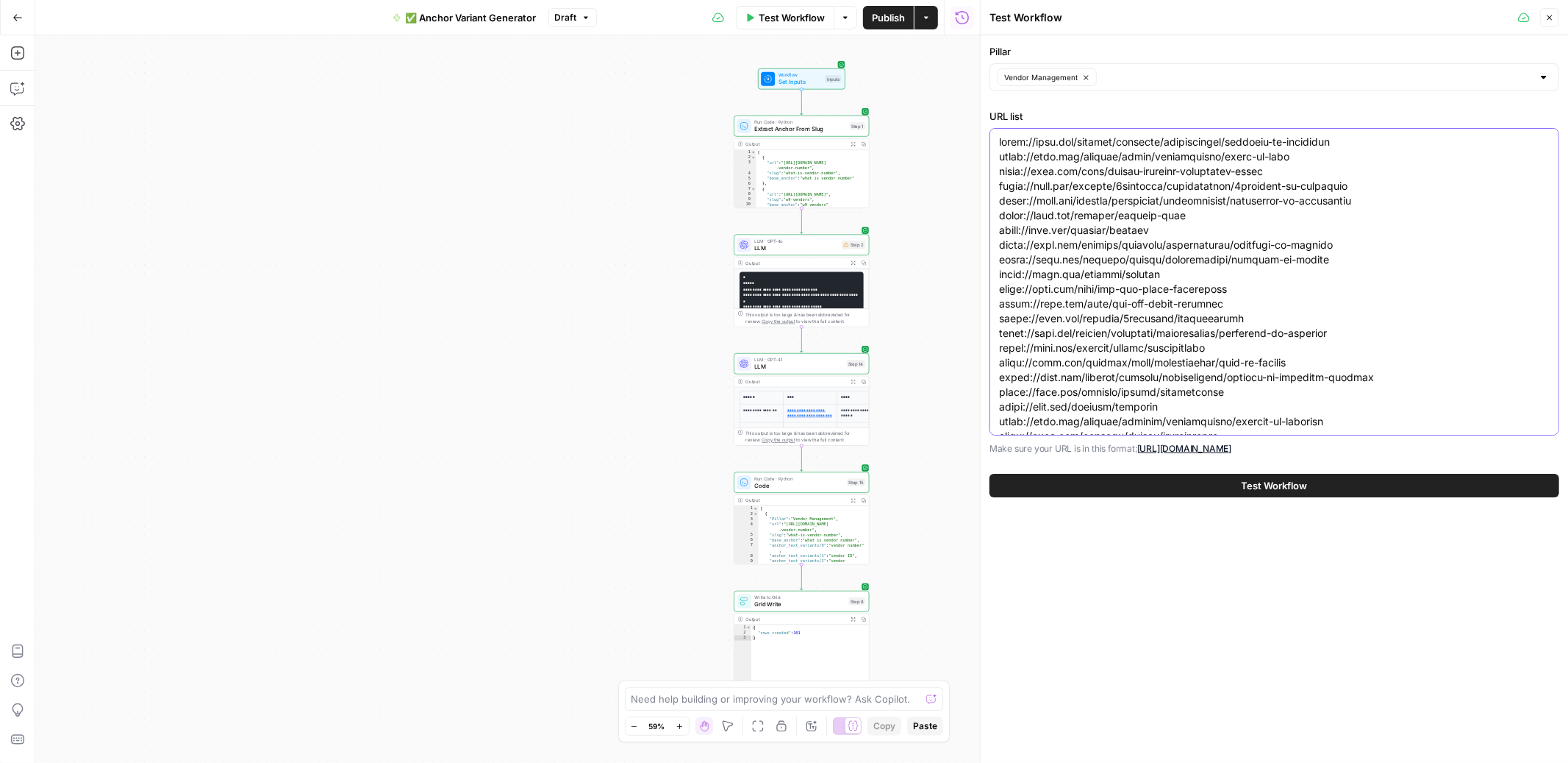
scroll to position [1185, 0]
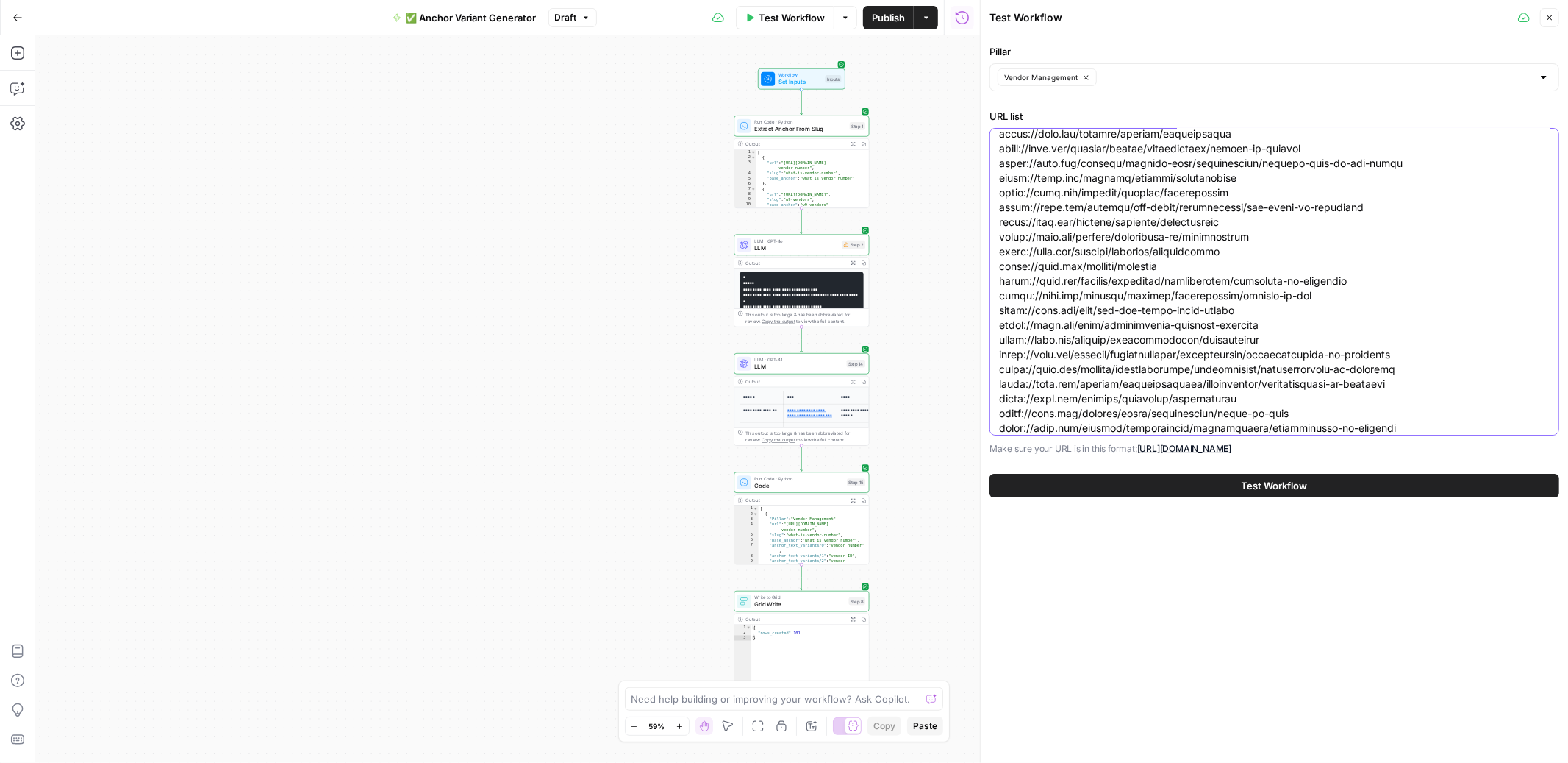
type textarea "[URL][DOMAIN_NAME] [URL][DOMAIN_NAME] [URL][DOMAIN_NAME] [URL][DOMAIN_NAME] [UR…"
click at [1252, 480] on span "Test Workflow" at bounding box center [1274, 485] width 67 height 14
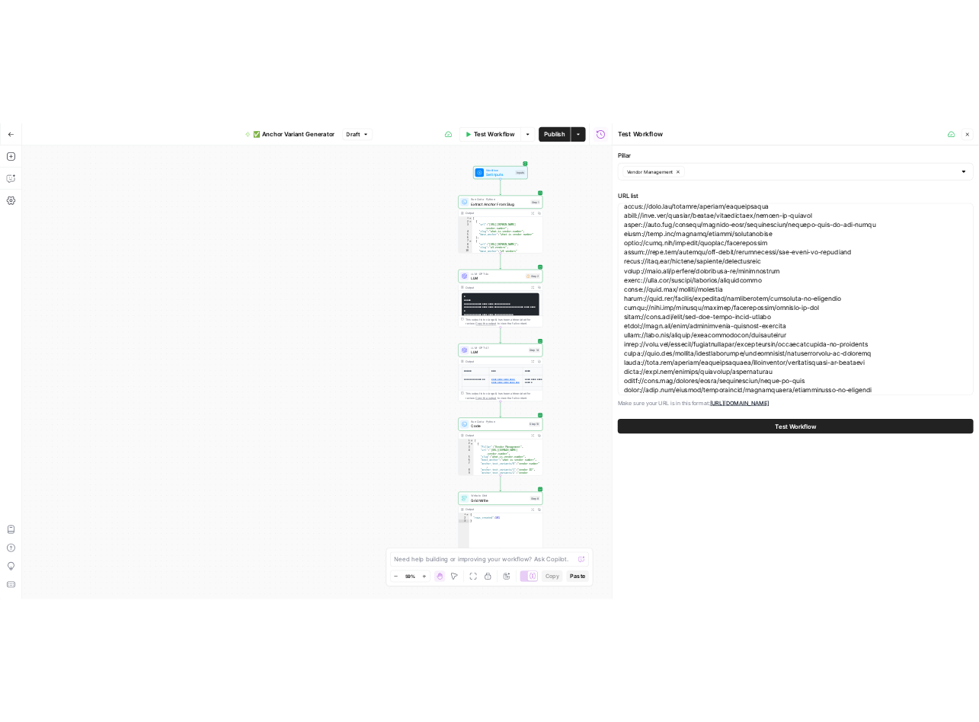
scroll to position [0, 0]
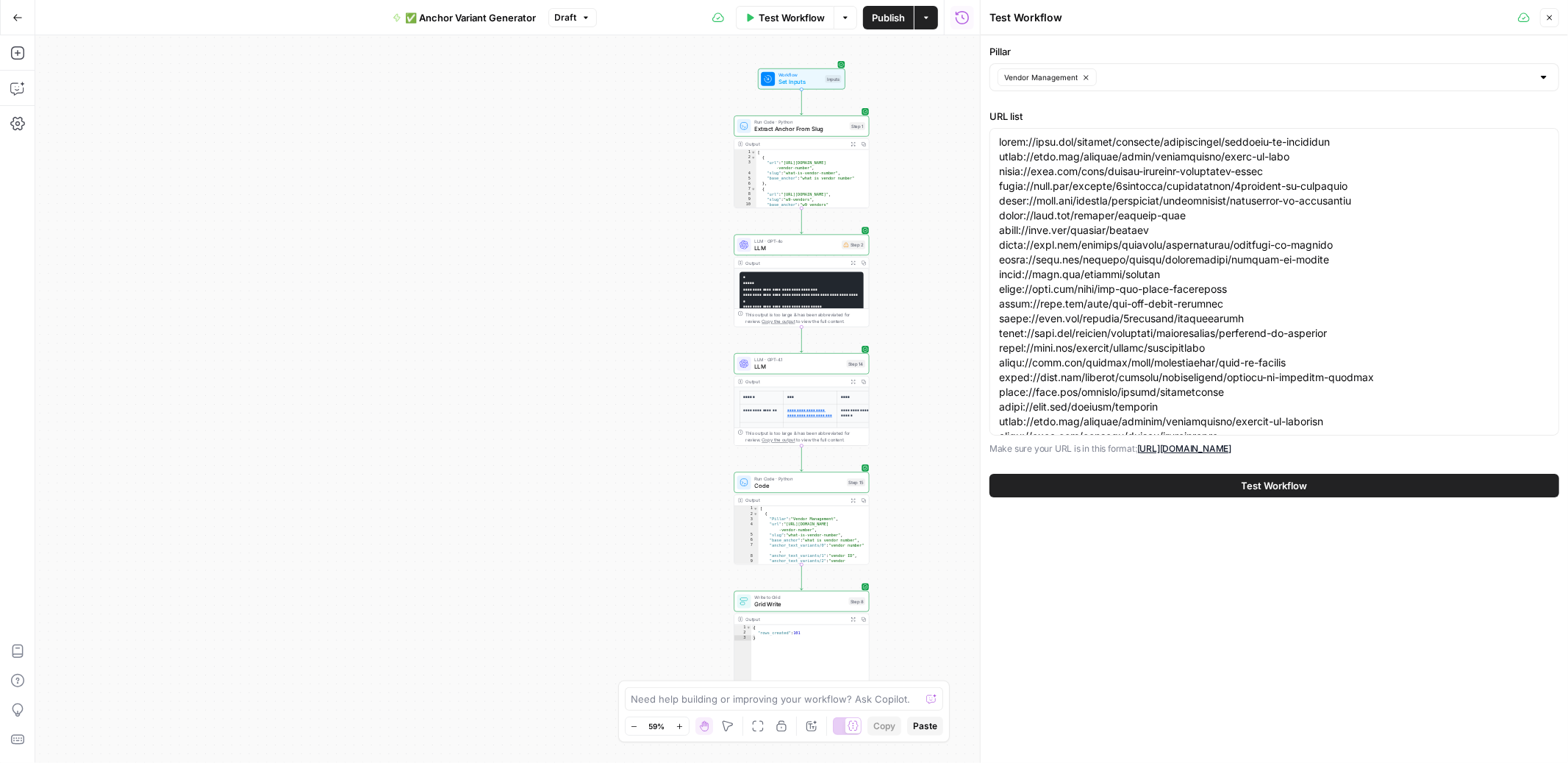
click at [1279, 487] on span "Test Workflow" at bounding box center [1274, 485] width 67 height 14
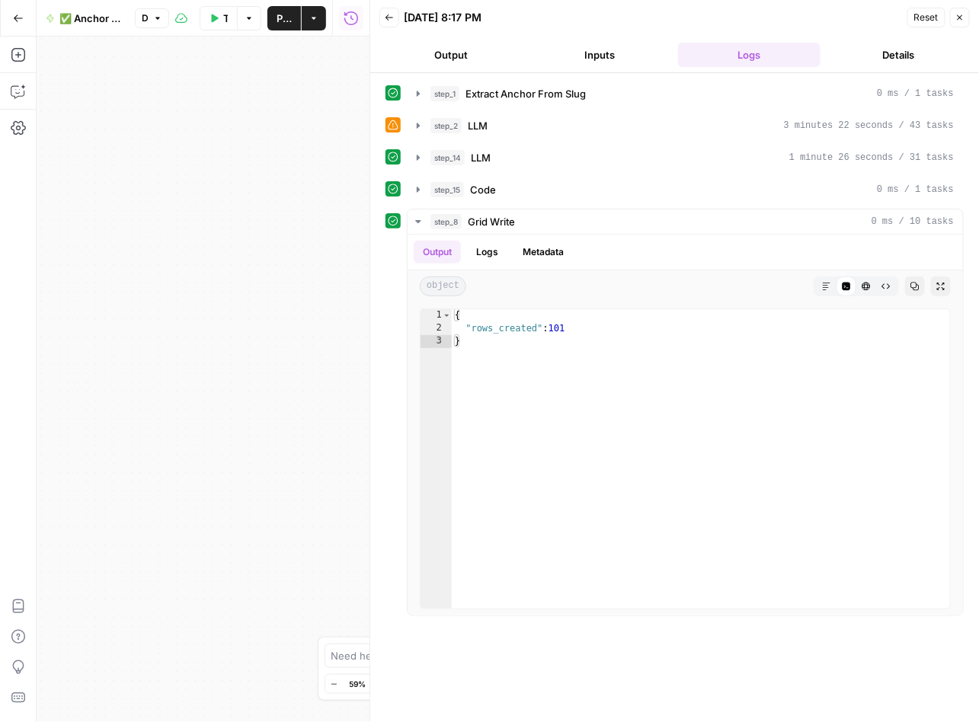
click at [209, 20] on icon "button" at bounding box center [213, 18] width 9 height 9
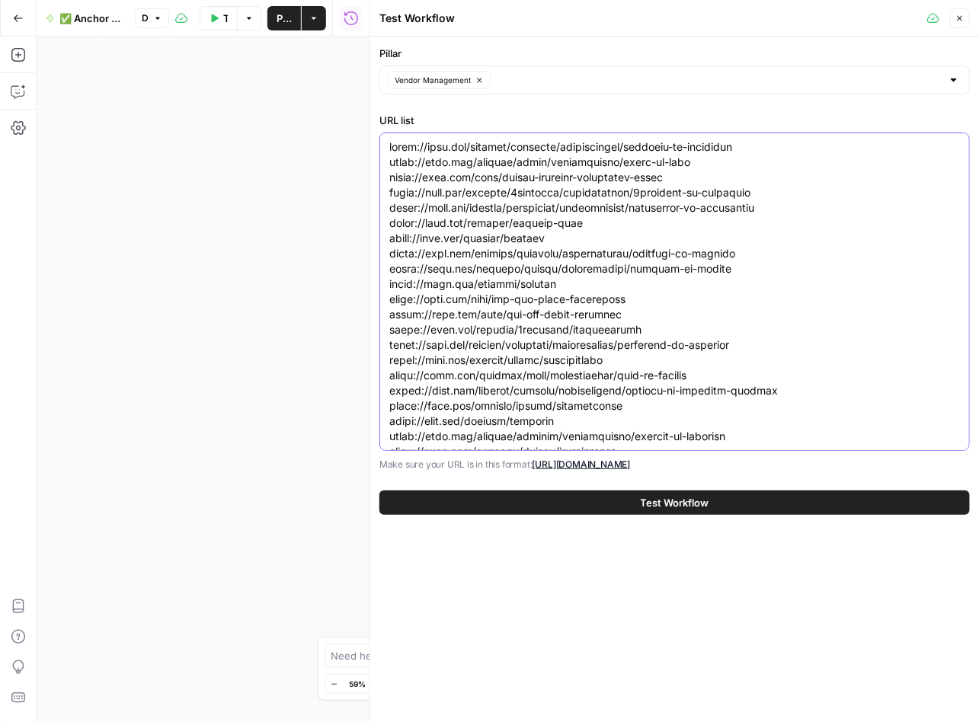
paste textarea "browserstack/alternatives/browserstack-vs-postman [URL][DOMAIN_NAME] [URL][DOMA…"
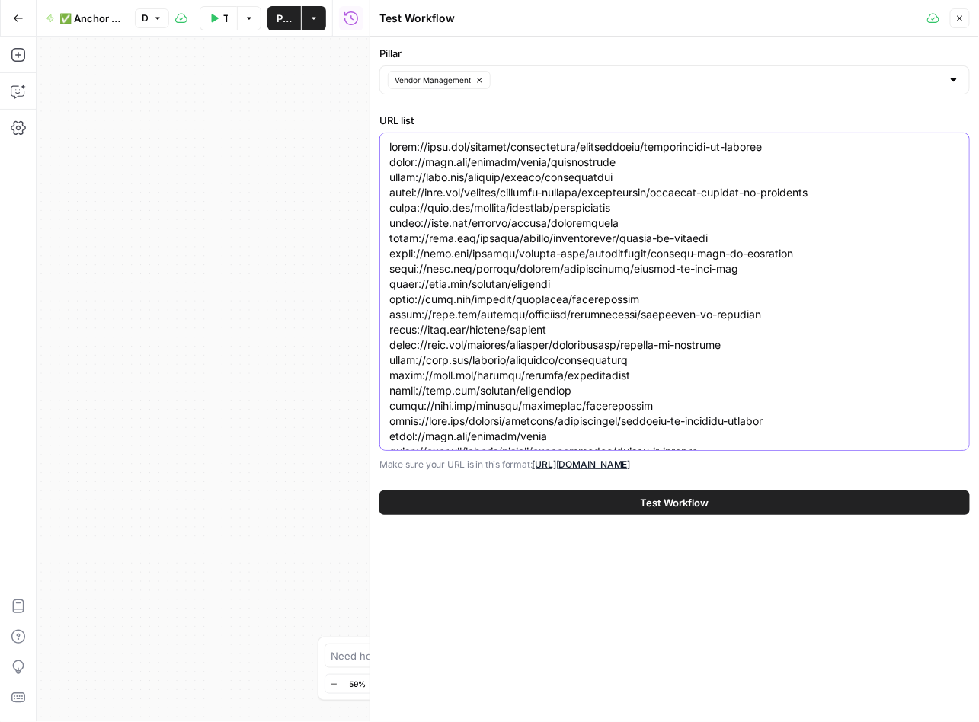
scroll to position [1668, 0]
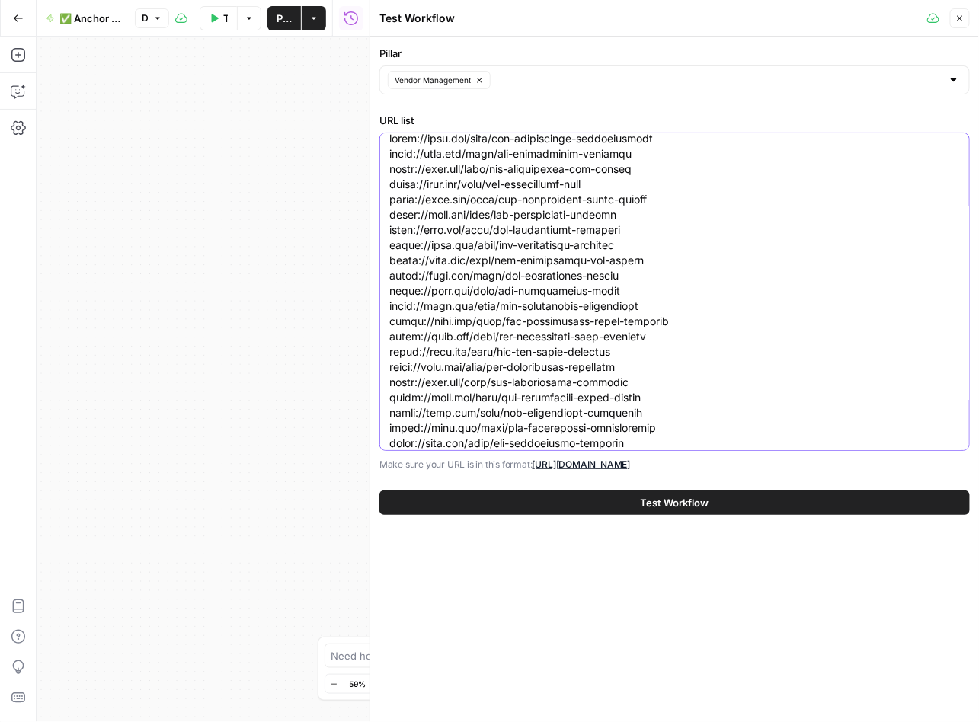
type textarea "[URL][DOMAIN_NAME] [URL][DOMAIN_NAME] [URL][DOMAIN_NAME] [URL][DOMAIN_NAME] [UR…"
click at [584, 505] on button "Test Workflow" at bounding box center [674, 502] width 590 height 24
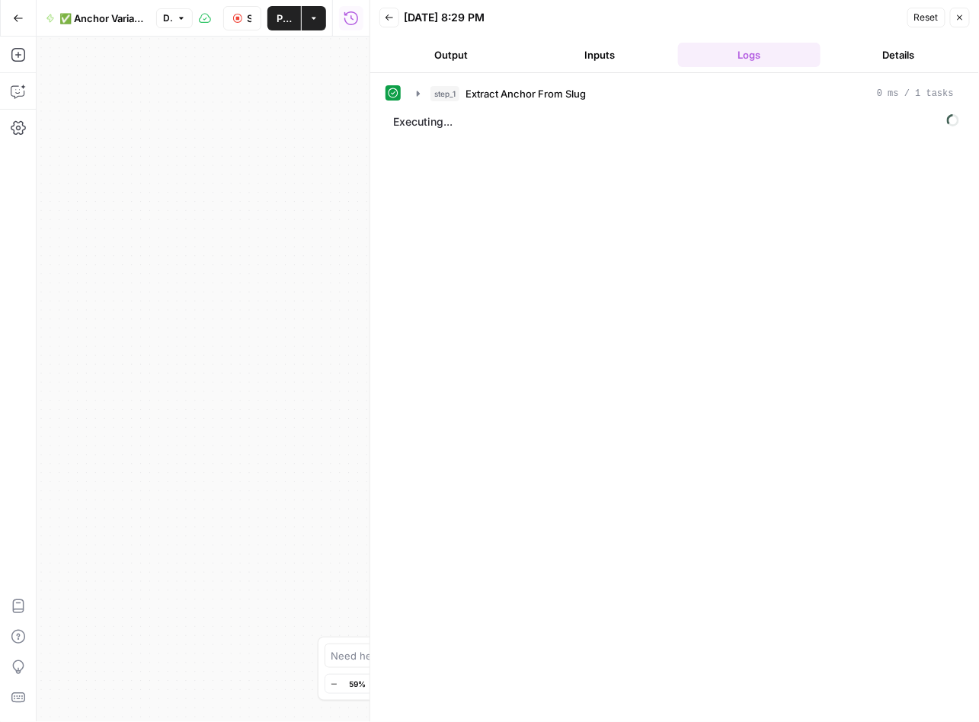
click at [476, 120] on span "Executing..." at bounding box center [675, 122] width 575 height 24
click at [252, 24] on button "Stop Run" at bounding box center [242, 18] width 38 height 24
click at [225, 17] on span "Test Workflow" at bounding box center [225, 18] width 5 height 15
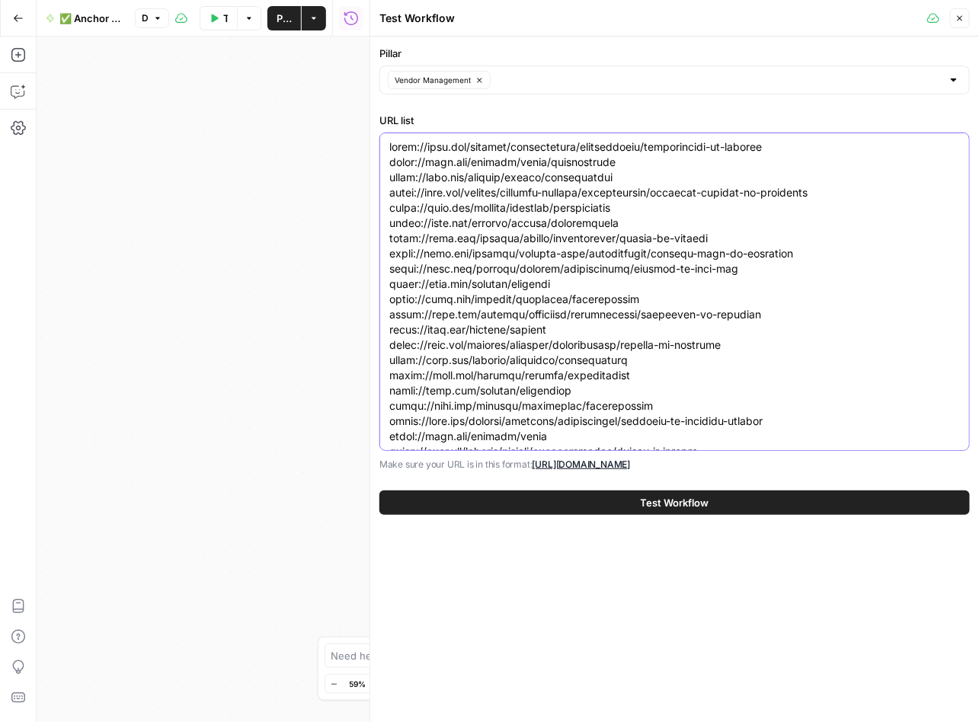
click at [652, 497] on span "Test Workflow" at bounding box center [674, 502] width 69 height 15
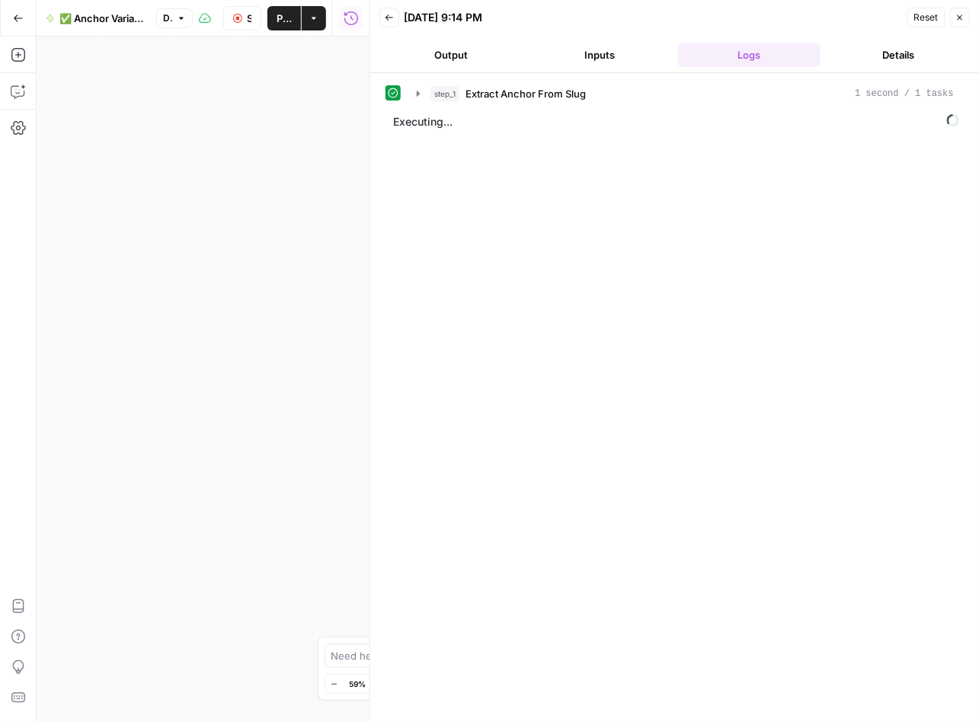
click at [530, 359] on div "step_1 Extract Anchor From Slug 1 second / 1 tasks Executing..." at bounding box center [674, 398] width 578 height 634
click at [579, 468] on div "step_1 Extract Anchor From Slug 1 second / 1 tasks Executing..." at bounding box center [674, 398] width 578 height 634
click at [619, 52] on button "Inputs" at bounding box center [599, 55] width 143 height 24
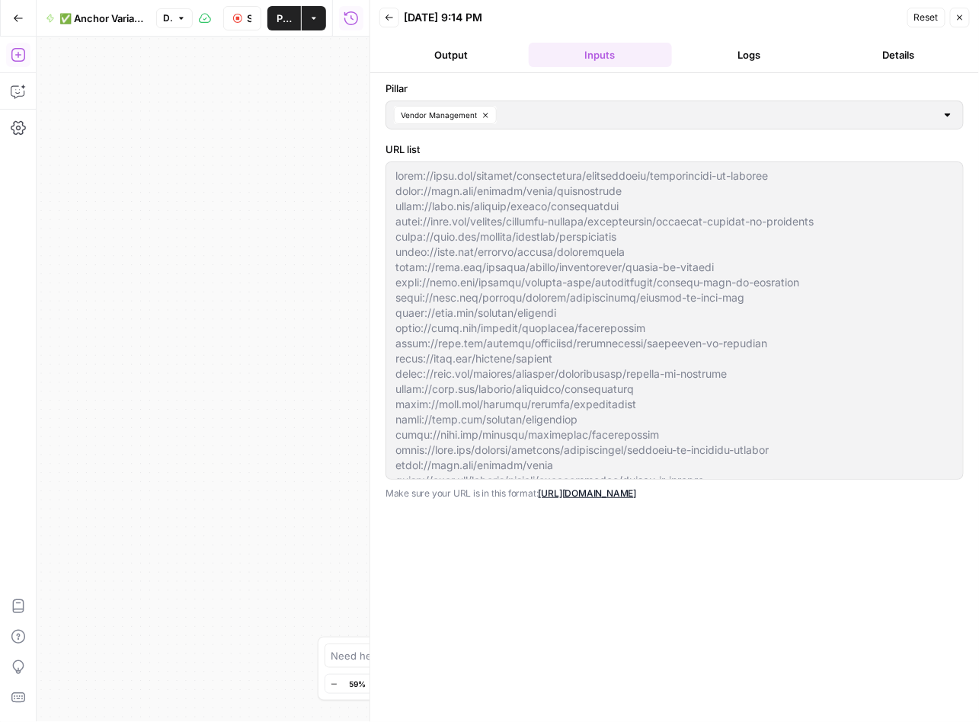
click at [765, 59] on button "Logs" at bounding box center [749, 55] width 143 height 24
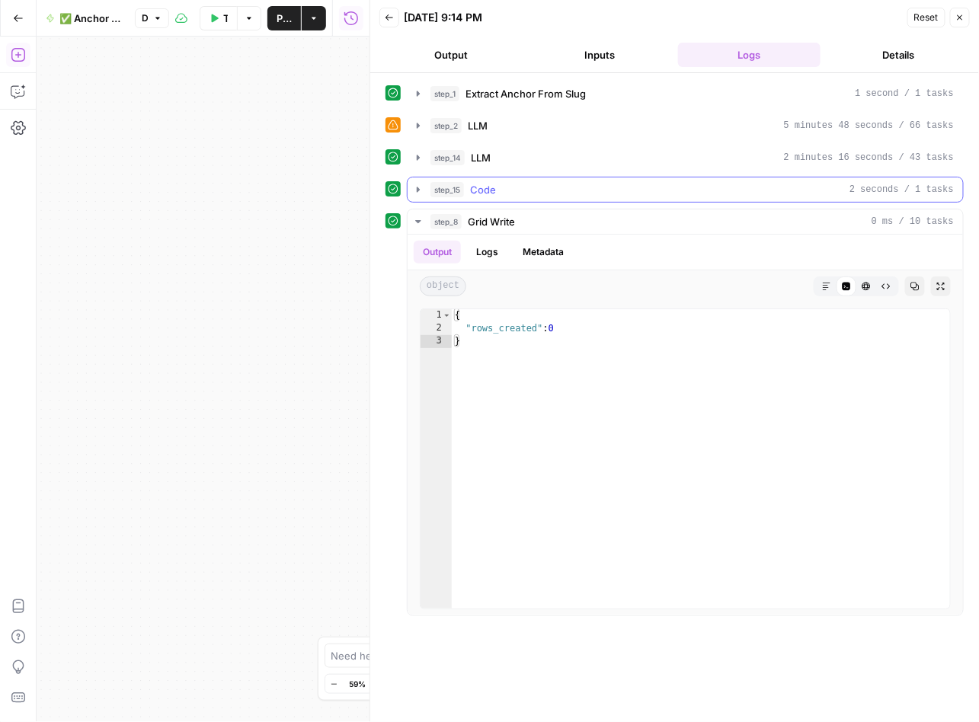
click at [417, 187] on icon "button" at bounding box center [418, 190] width 12 height 12
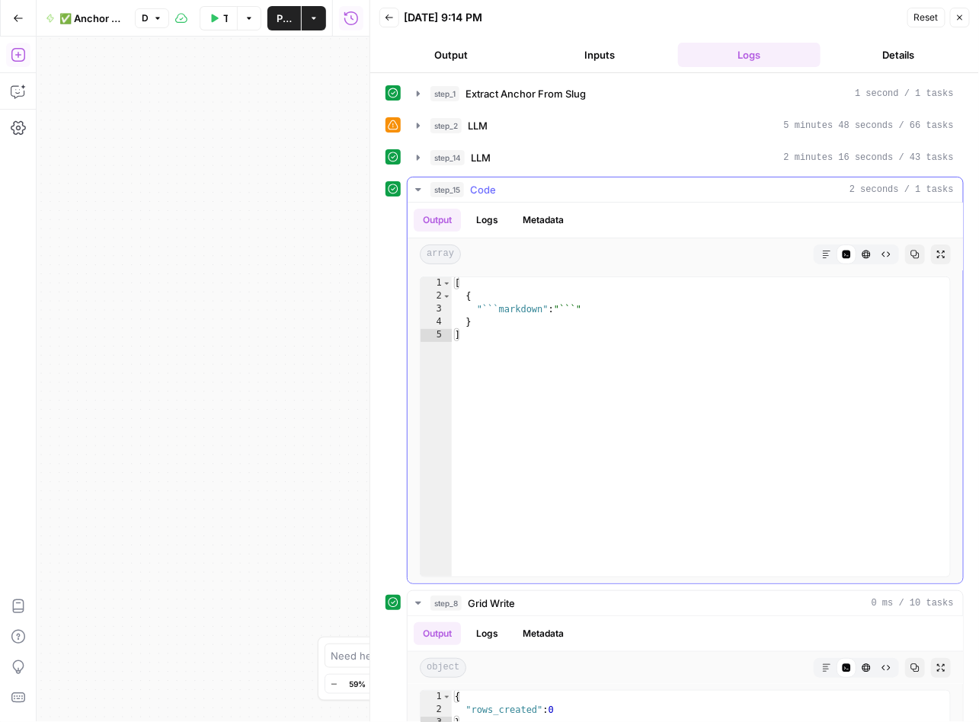
click at [417, 187] on icon "button" at bounding box center [418, 190] width 12 height 12
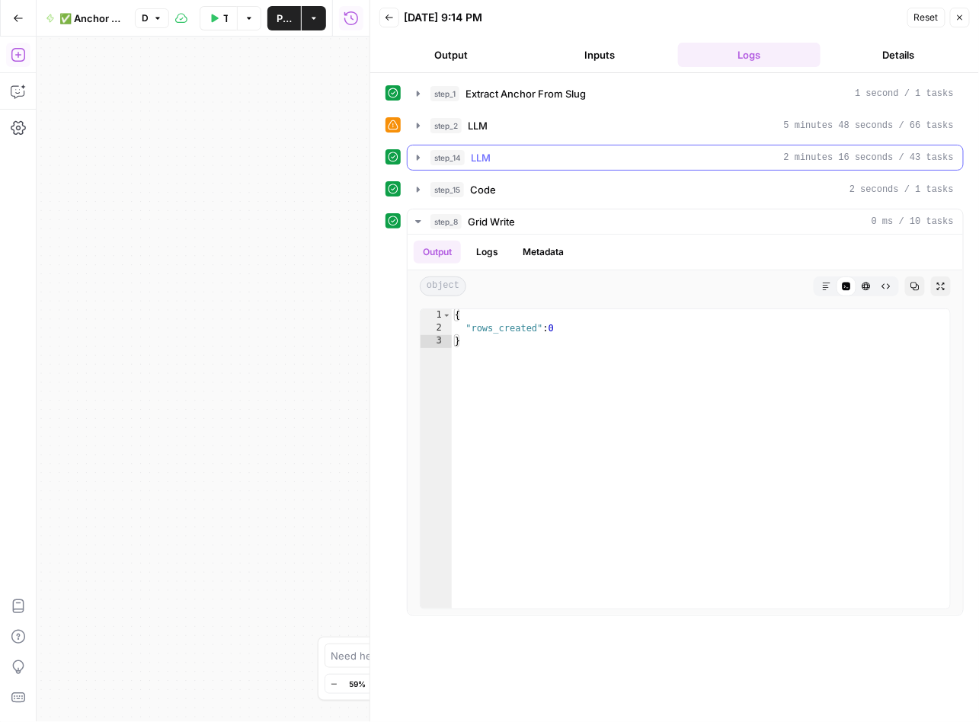
click at [417, 155] on icon "button" at bounding box center [418, 158] width 12 height 12
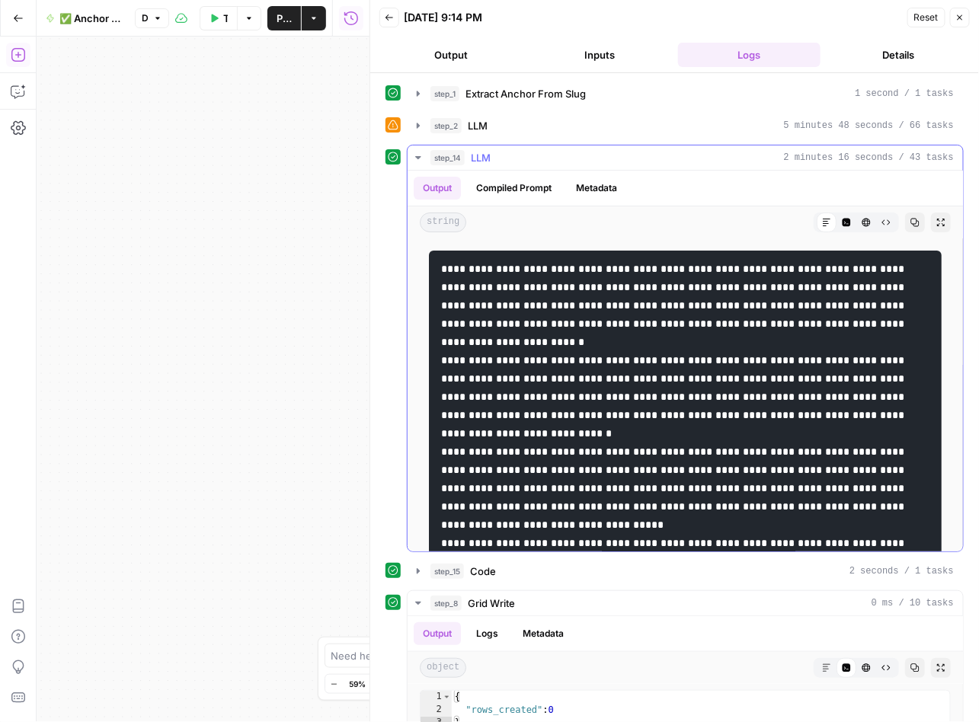
click at [417, 155] on icon "button" at bounding box center [418, 158] width 12 height 12
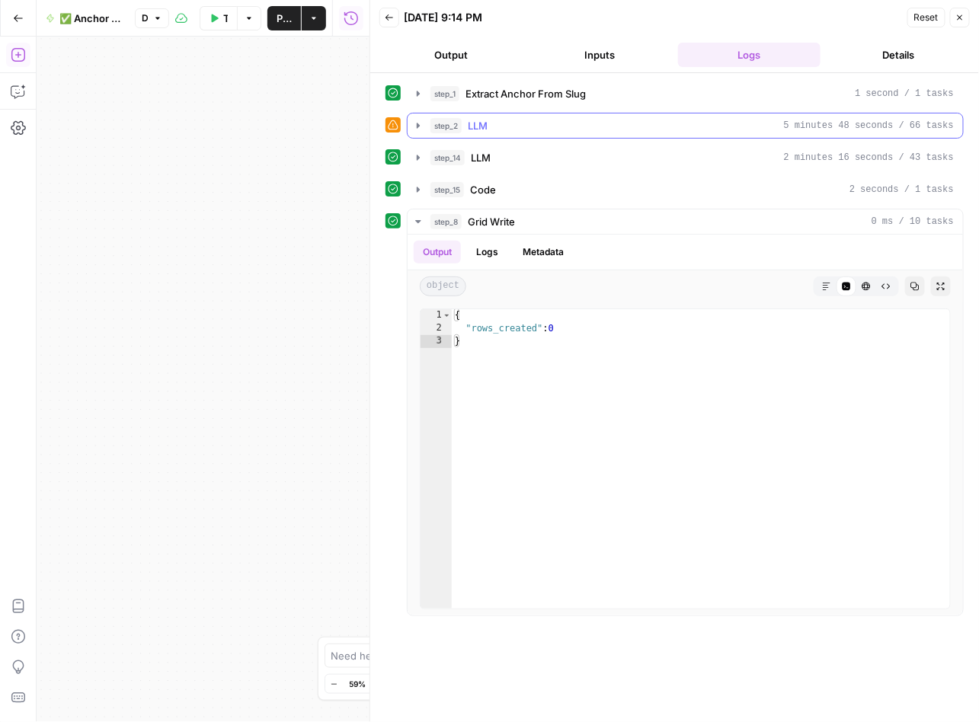
click at [417, 127] on icon "button" at bounding box center [418, 126] width 12 height 12
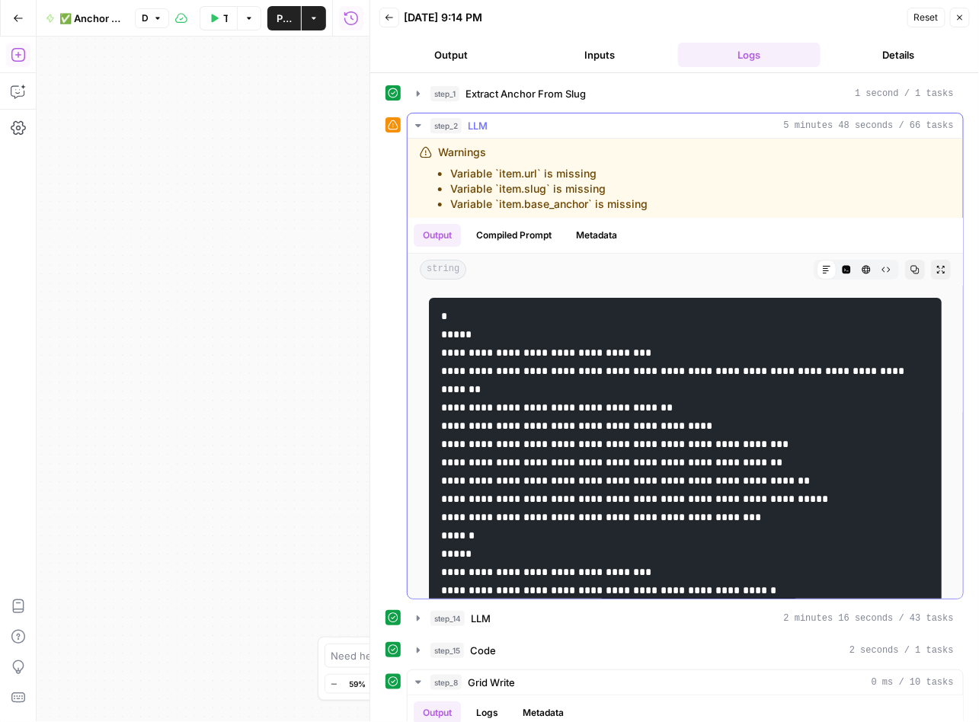
click at [416, 124] on icon "button" at bounding box center [417, 125] width 5 height 3
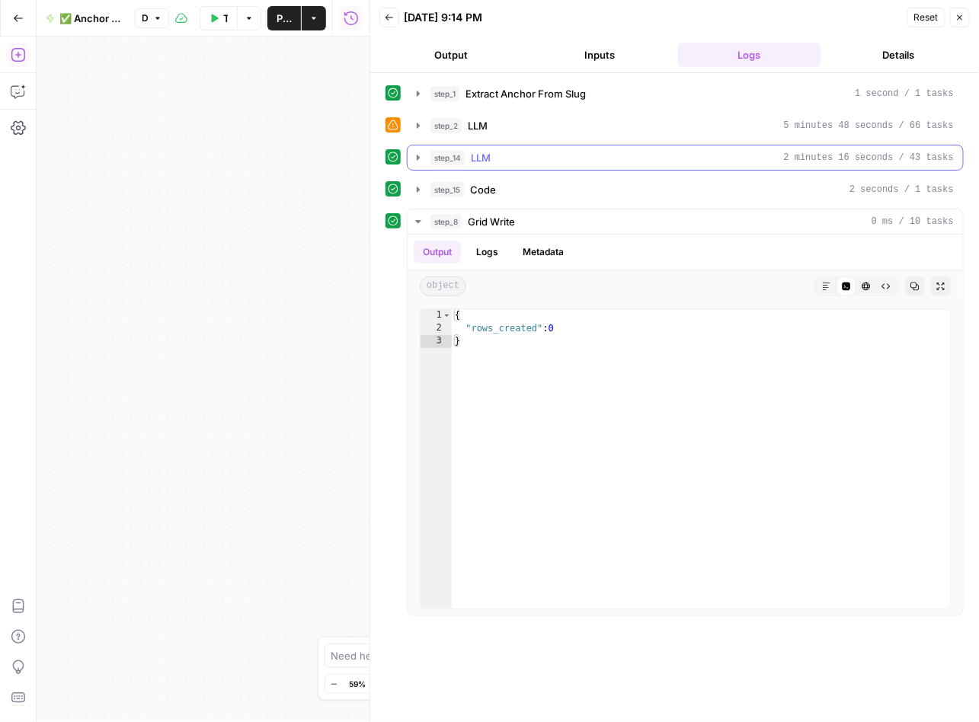
click at [417, 159] on icon "button" at bounding box center [418, 157] width 3 height 5
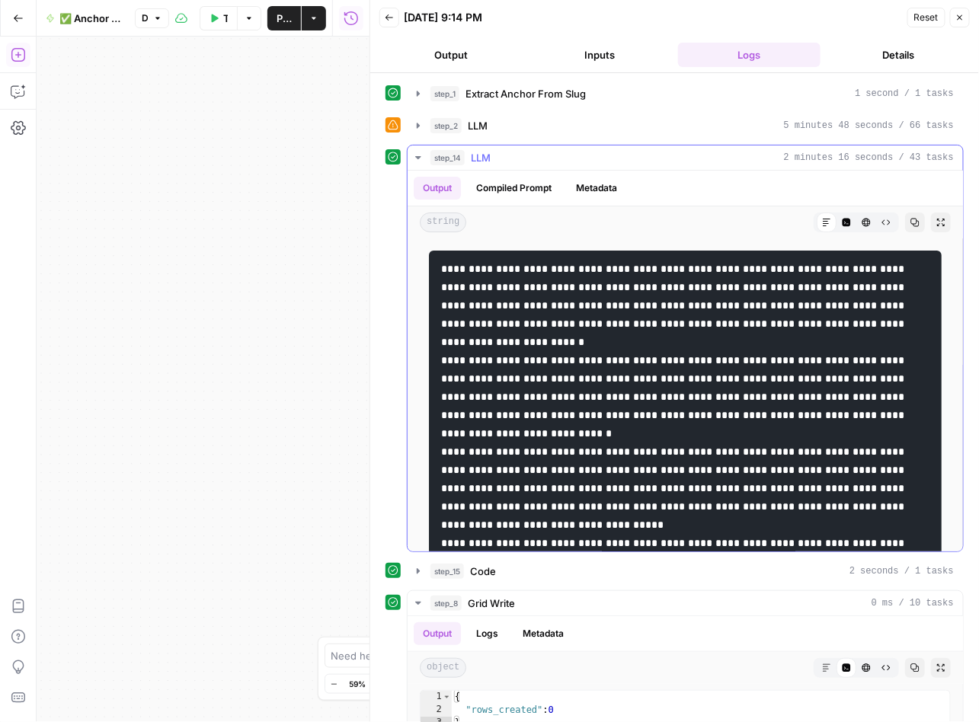
click at [417, 159] on icon "button" at bounding box center [418, 158] width 12 height 12
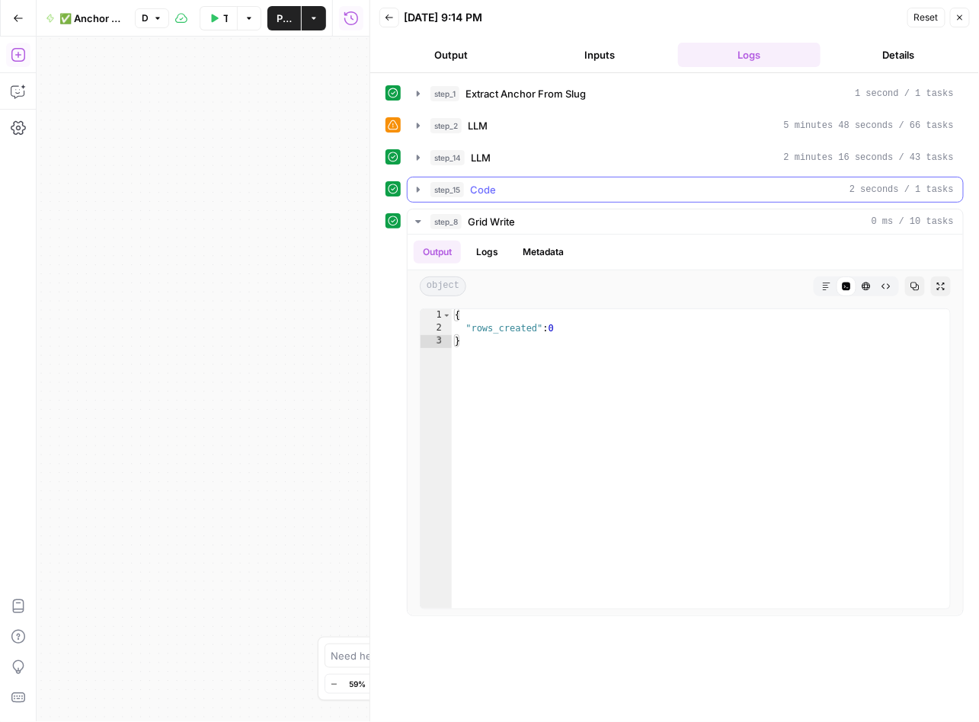
click at [417, 188] on icon "button" at bounding box center [418, 189] width 3 height 5
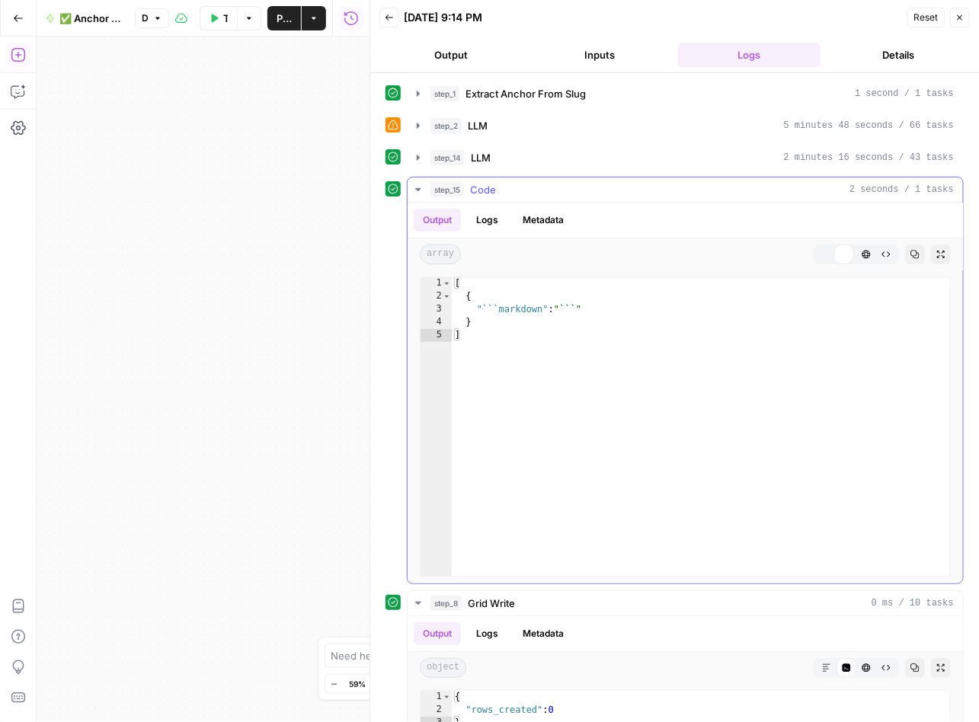
click at [417, 188] on icon "button" at bounding box center [418, 190] width 12 height 12
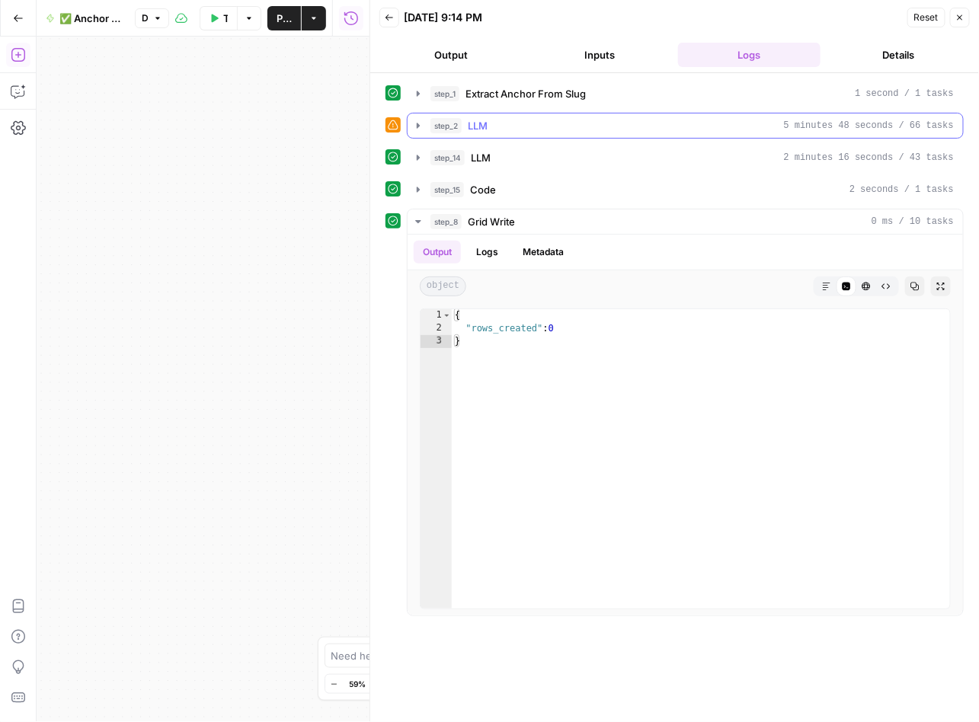
click at [423, 129] on icon "button" at bounding box center [418, 126] width 12 height 12
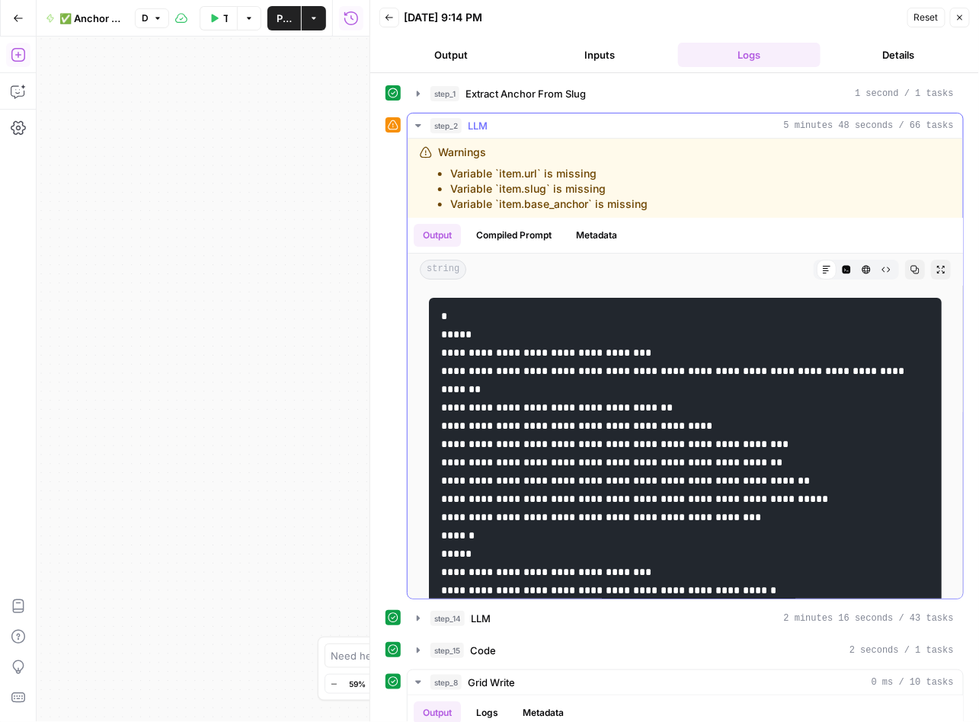
scroll to position [2, 0]
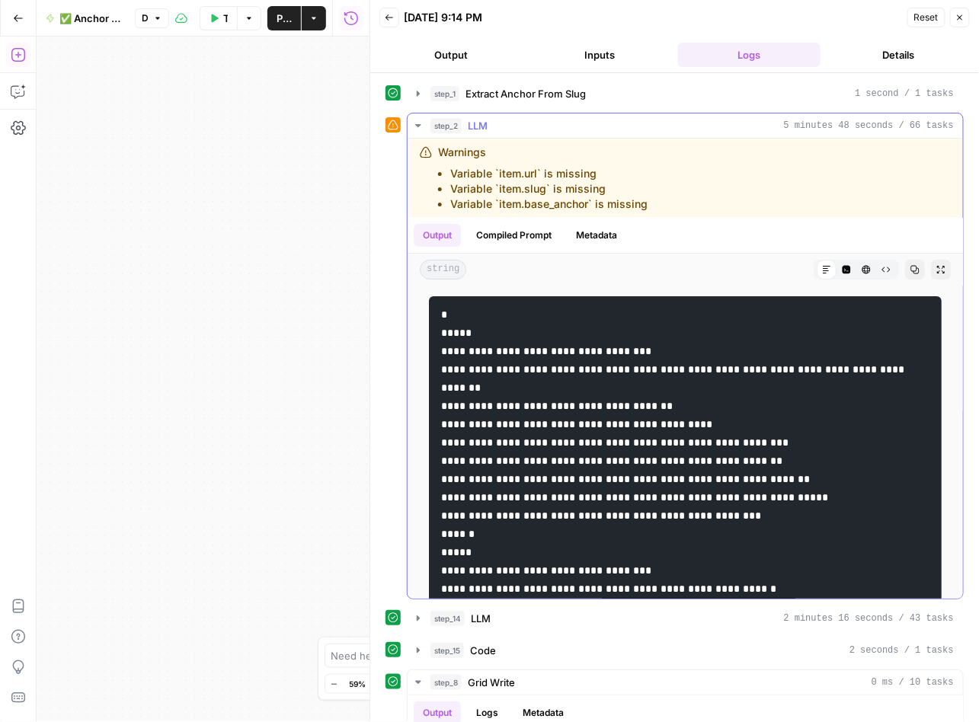
click at [937, 268] on icon "button" at bounding box center [941, 270] width 8 height 8
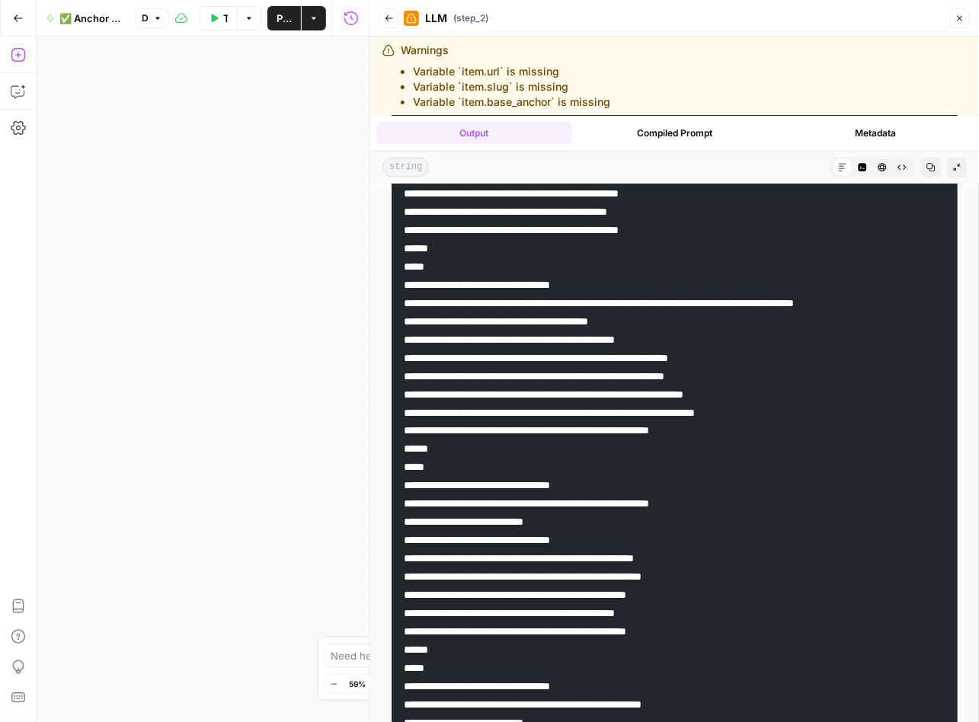
scroll to position [0, 0]
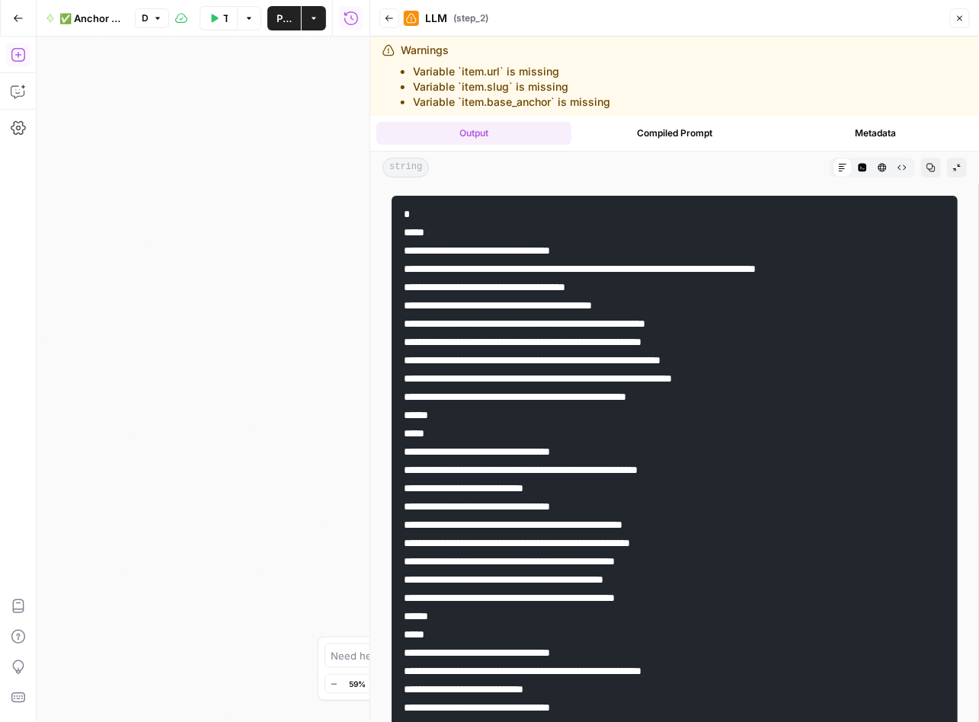
click at [931, 168] on icon "button" at bounding box center [930, 167] width 9 height 9
click at [933, 171] on icon "button" at bounding box center [931, 168] width 8 height 8
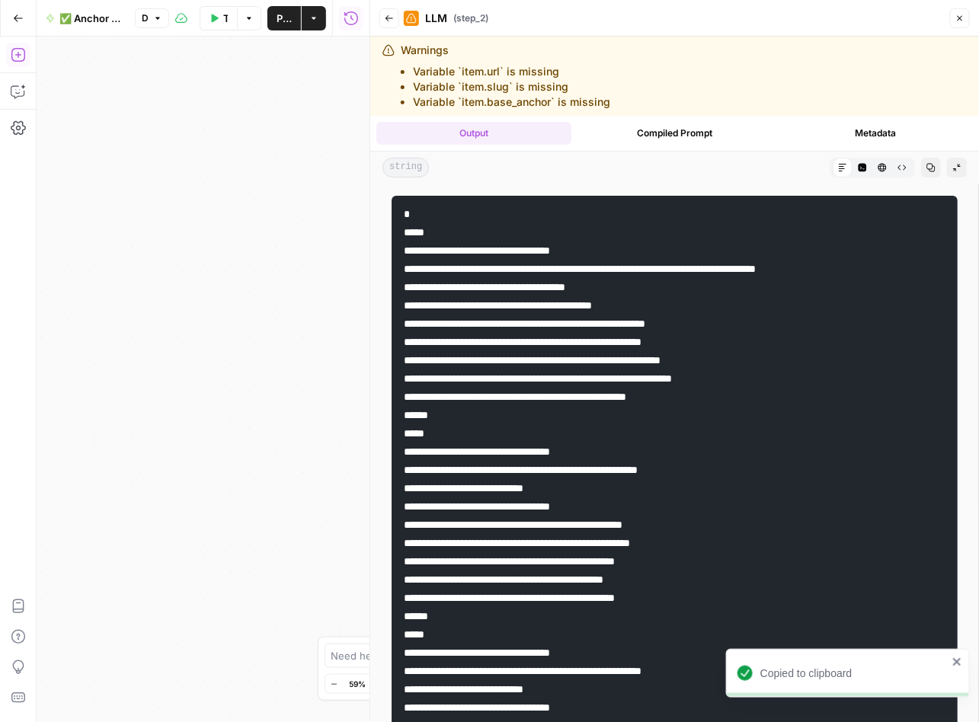
drag, startPoint x: 407, startPoint y: 209, endPoint x: 463, endPoint y: 420, distance: 219.1
copy code "**********"
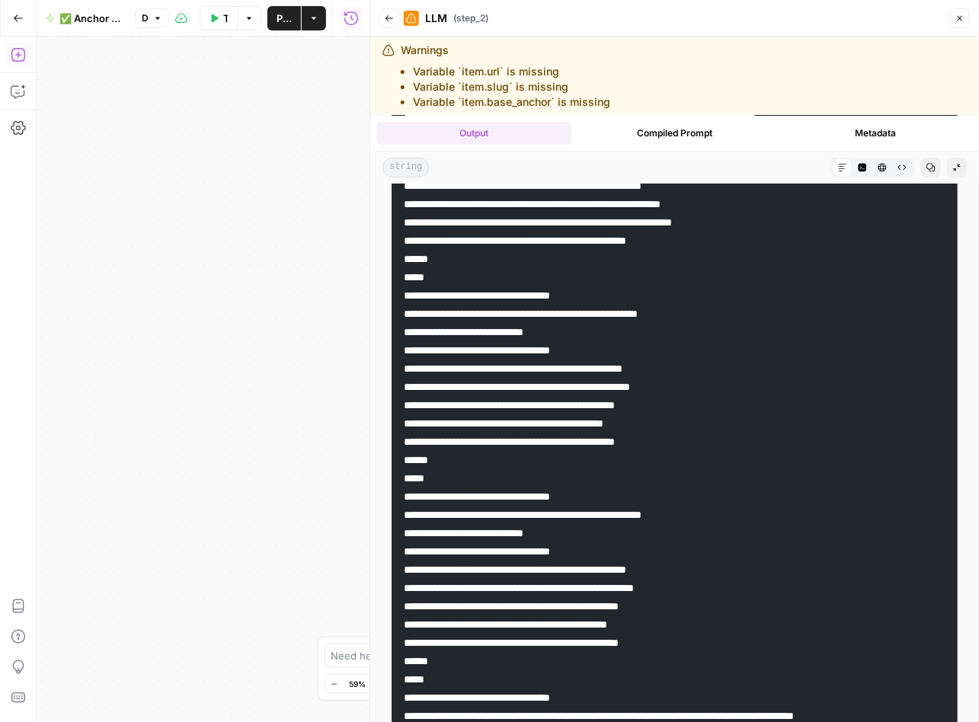
scroll to position [284, 0]
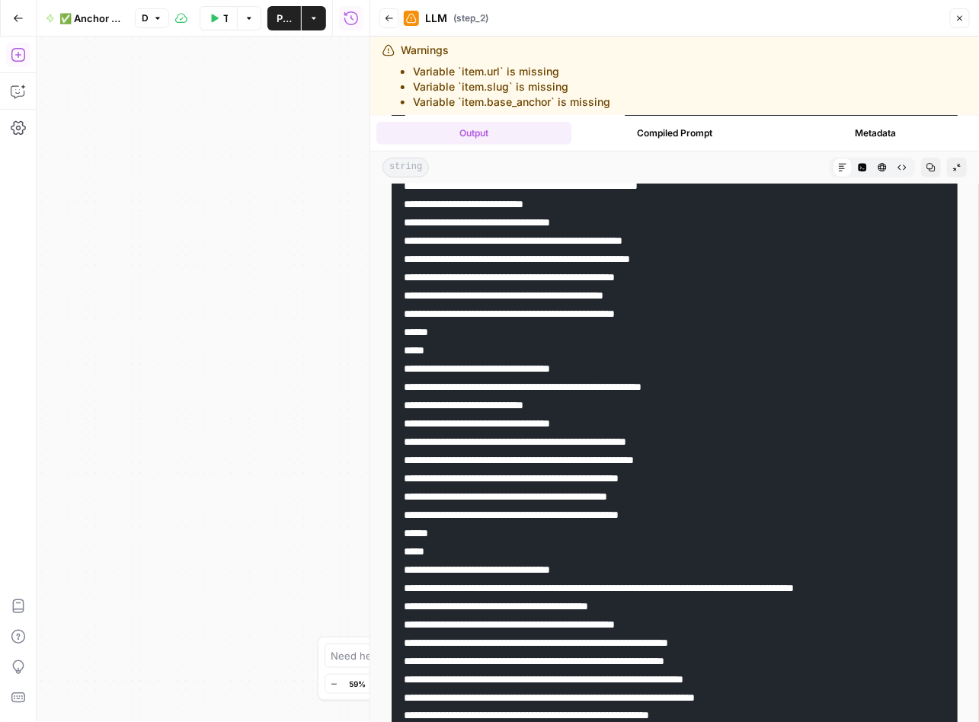
drag, startPoint x: 406, startPoint y: 215, endPoint x: 510, endPoint y: 541, distance: 342.2
copy code "**********"
click at [931, 165] on icon "button" at bounding box center [930, 167] width 9 height 9
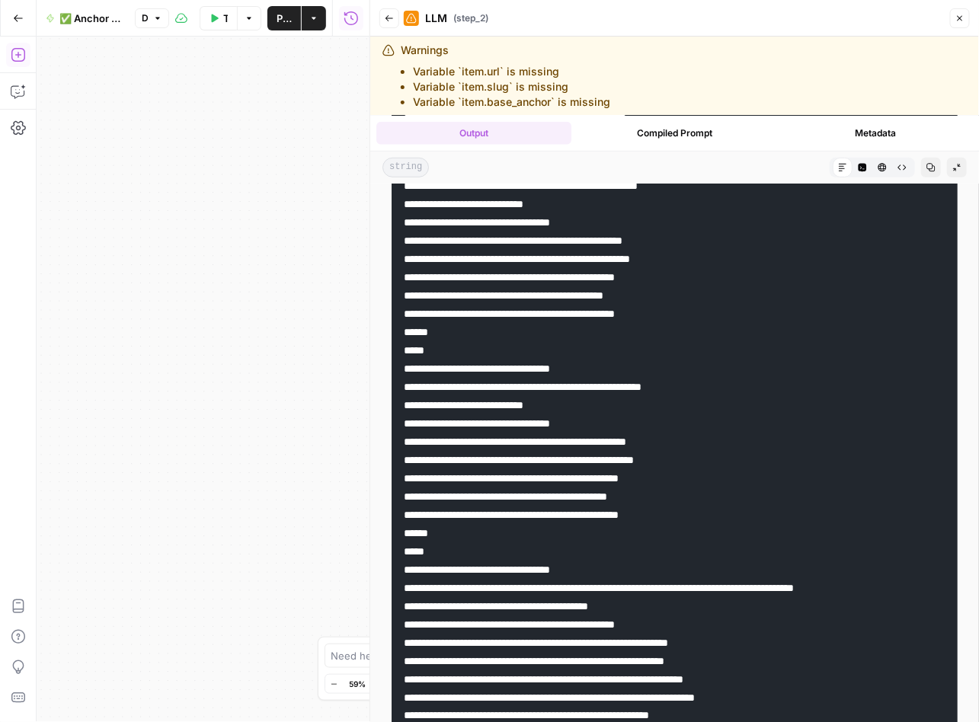
scroll to position [0, 0]
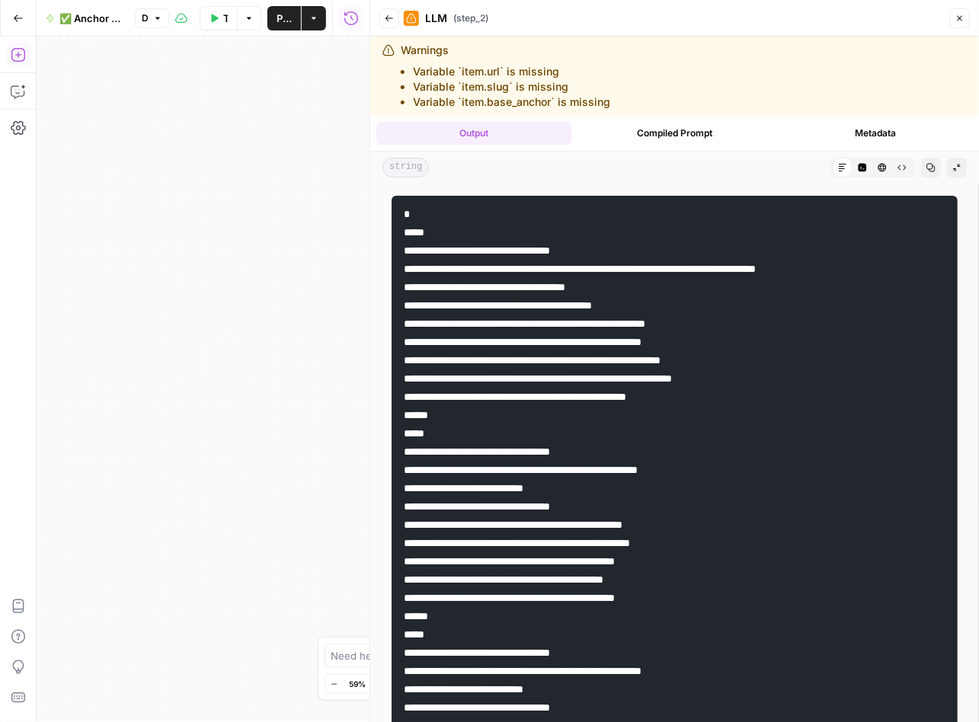
drag, startPoint x: 706, startPoint y: 305, endPoint x: 560, endPoint y: 300, distance: 146.3
copy code "**********"
drag, startPoint x: 789, startPoint y: 321, endPoint x: 634, endPoint y: 324, distance: 155.4
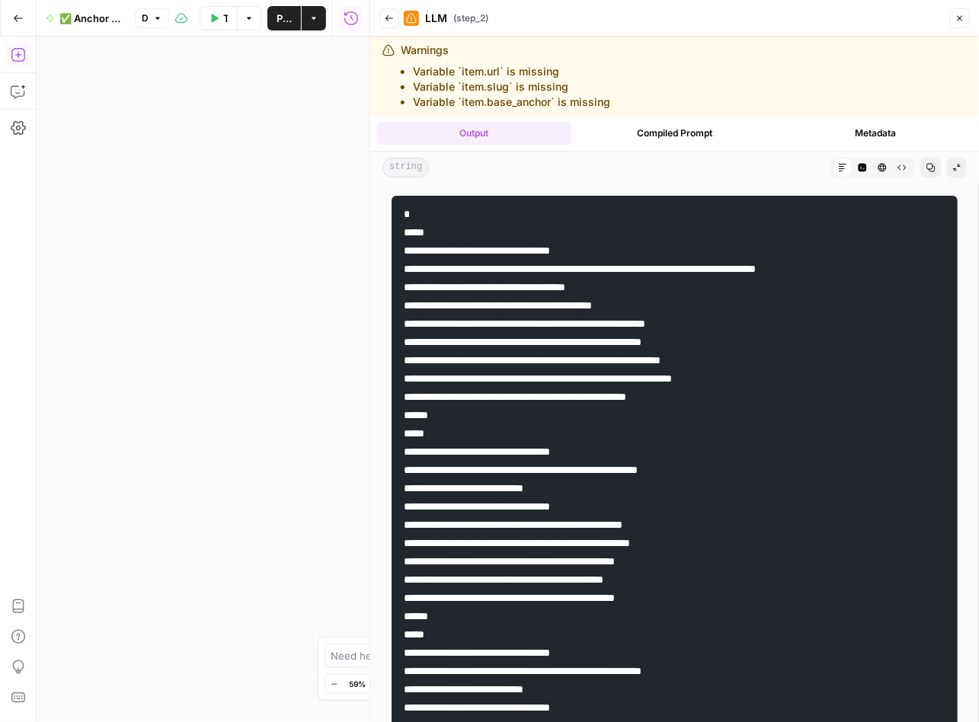
copy code "**********"
drag, startPoint x: 784, startPoint y: 342, endPoint x: 637, endPoint y: 337, distance: 147.0
copy code "**********"
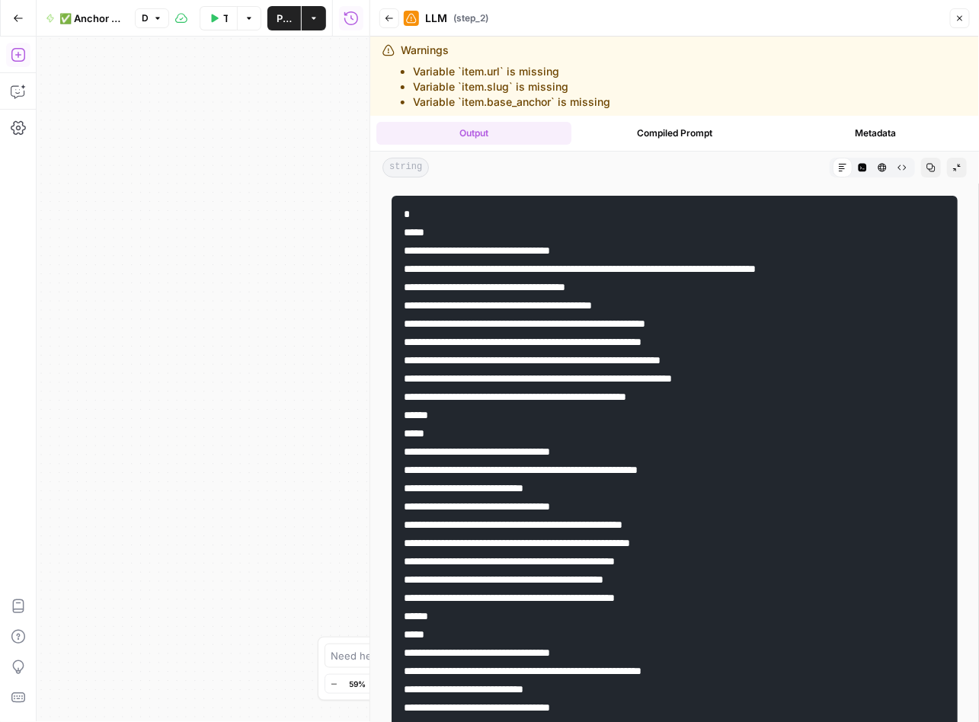
drag, startPoint x: 661, startPoint y: 282, endPoint x: 516, endPoint y: 279, distance: 145.5
copy code "**********"
drag, startPoint x: 832, startPoint y: 378, endPoint x: 772, endPoint y: 378, distance: 60.2
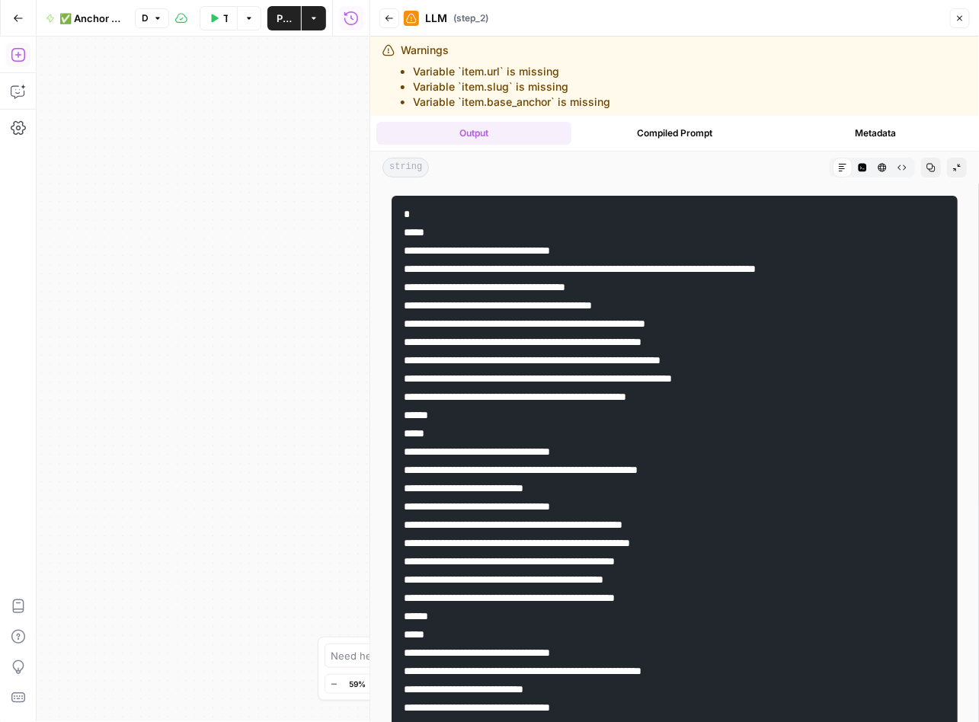
drag, startPoint x: 814, startPoint y: 358, endPoint x: 637, endPoint y: 355, distance: 177.5
copy code "**********"
drag, startPoint x: 832, startPoint y: 380, endPoint x: 635, endPoint y: 380, distance: 197.2
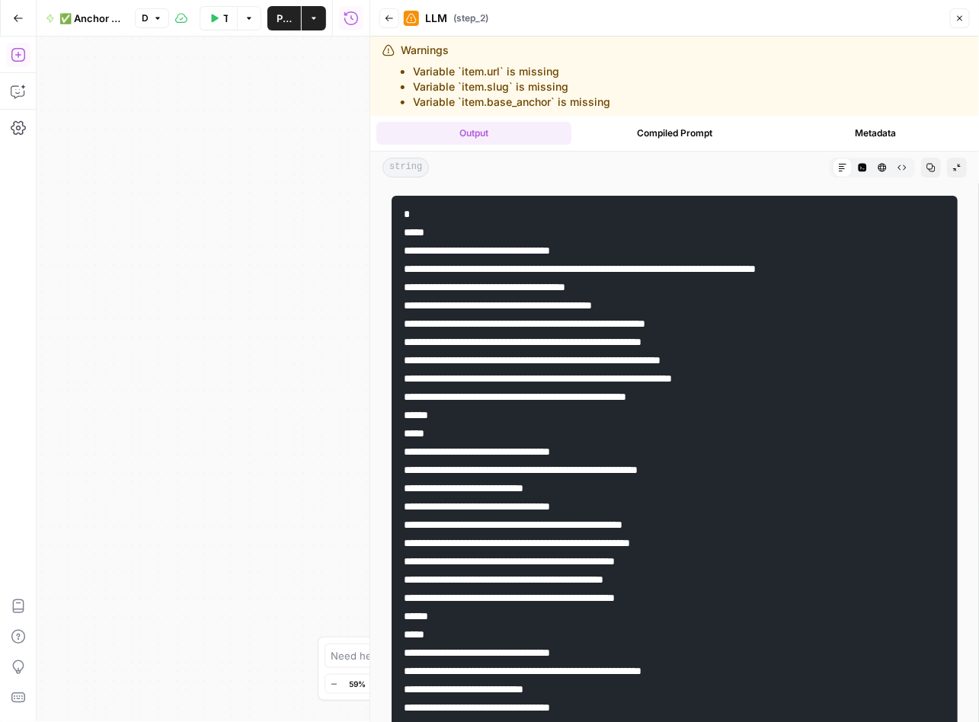
copy code "**********"
drag, startPoint x: 761, startPoint y: 396, endPoint x: 634, endPoint y: 396, distance: 127.9
copy code "**********"
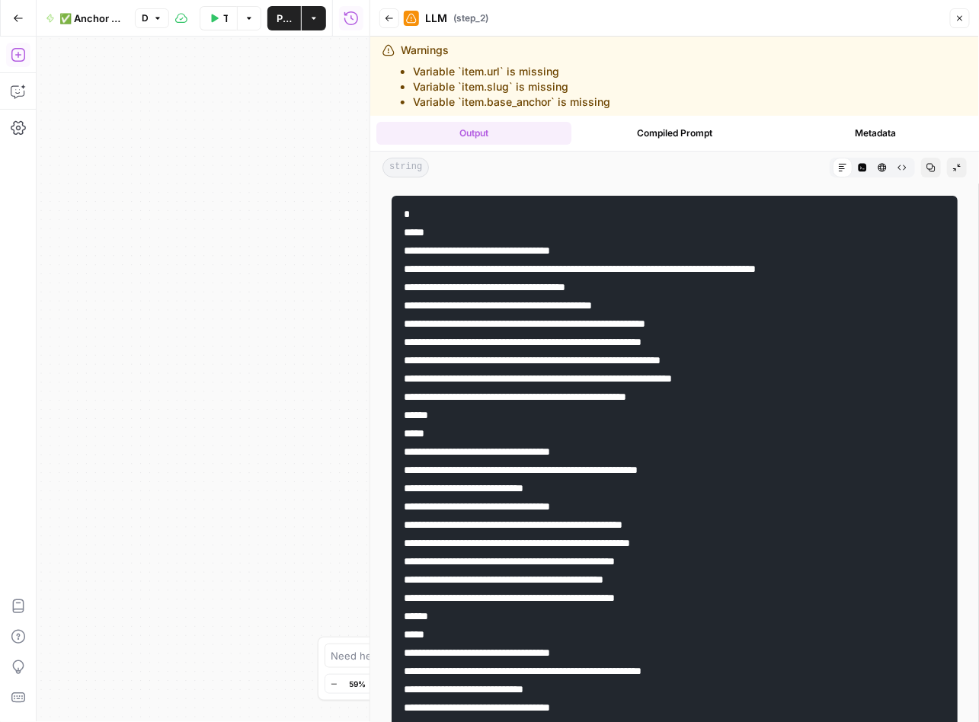
drag, startPoint x: 751, startPoint y: 523, endPoint x: 638, endPoint y: 520, distance: 112.7
drag, startPoint x: 749, startPoint y: 522, endPoint x: 634, endPoint y: 535, distance: 115.6
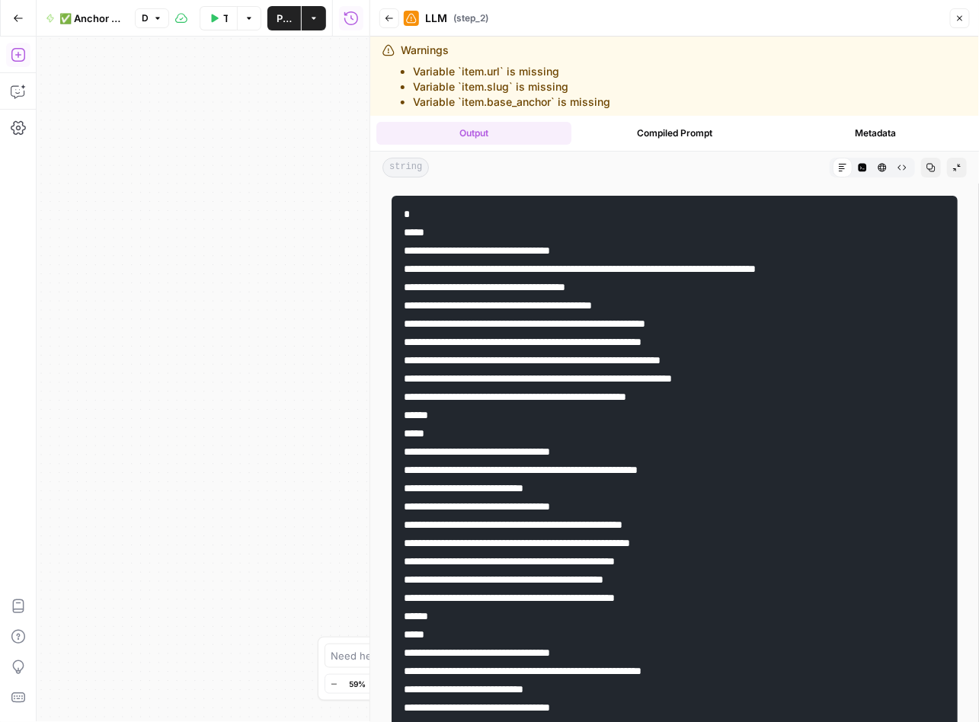
copy code "**********"
drag, startPoint x: 765, startPoint y: 544, endPoint x: 635, endPoint y: 546, distance: 130.2
drag, startPoint x: 739, startPoint y: 560, endPoint x: 637, endPoint y: 563, distance: 102.1
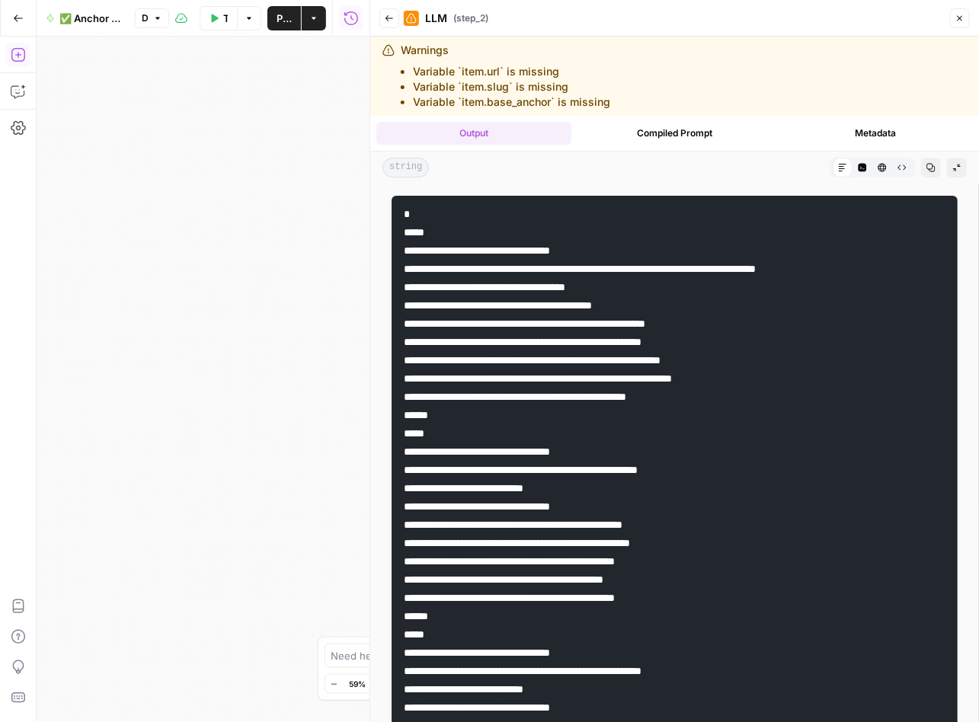
drag, startPoint x: 719, startPoint y: 576, endPoint x: 637, endPoint y: 576, distance: 81.5
drag, startPoint x: 640, startPoint y: 579, endPoint x: 717, endPoint y: 579, distance: 77.7
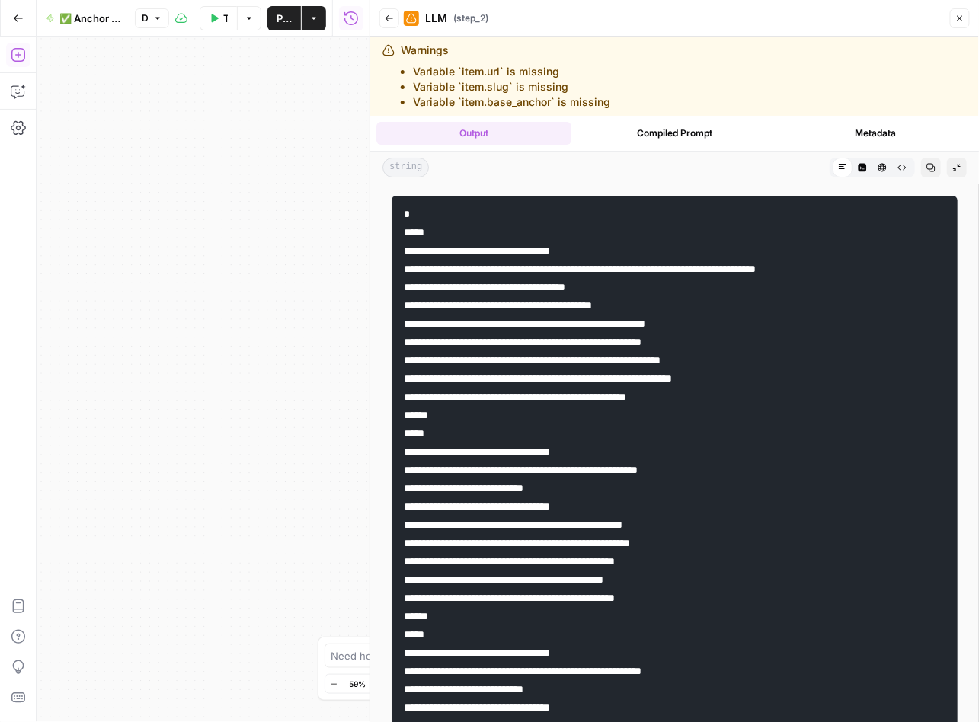
drag, startPoint x: 636, startPoint y: 599, endPoint x: 742, endPoint y: 604, distance: 106.7
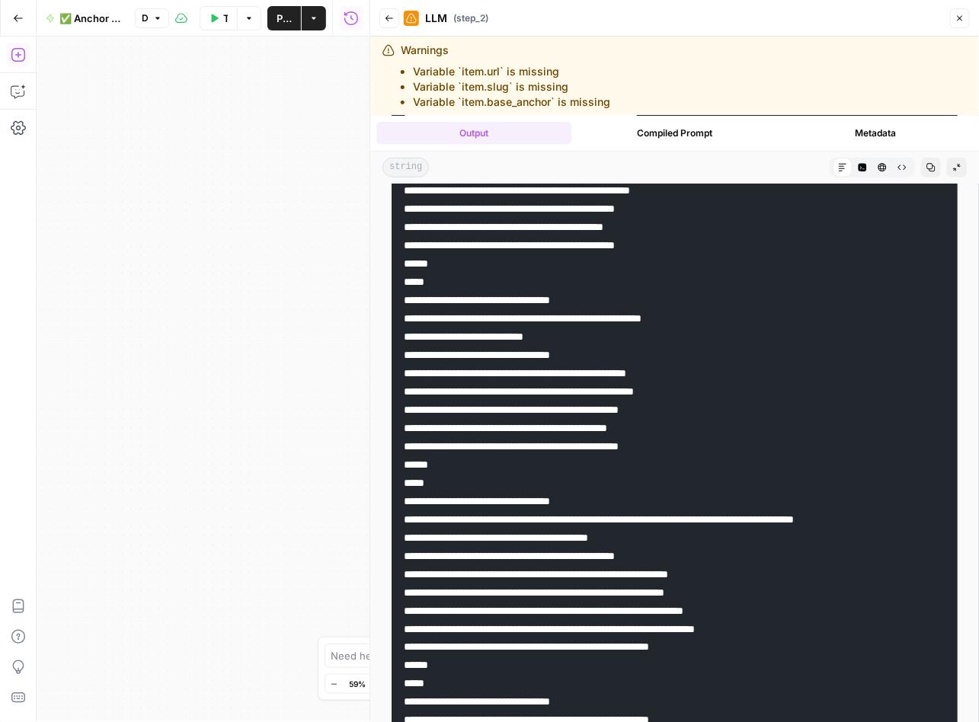
scroll to position [356, 0]
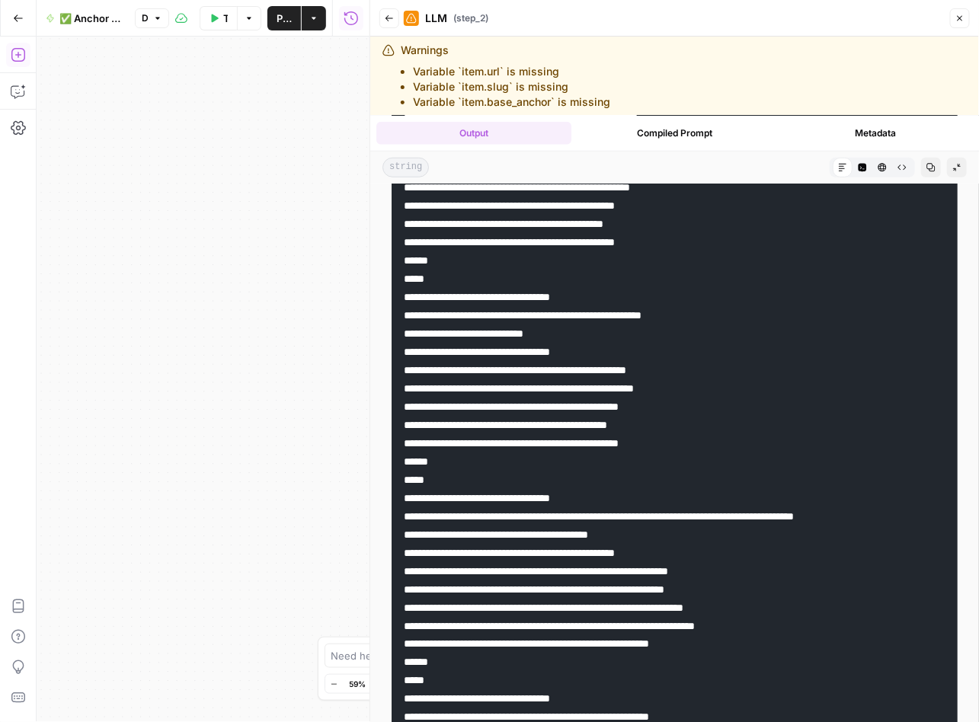
drag, startPoint x: 636, startPoint y: 366, endPoint x: 758, endPoint y: 369, distance: 121.9
drag, startPoint x: 637, startPoint y: 388, endPoint x: 770, endPoint y: 388, distance: 132.5
drag, startPoint x: 637, startPoint y: 404, endPoint x: 742, endPoint y: 404, distance: 105.8
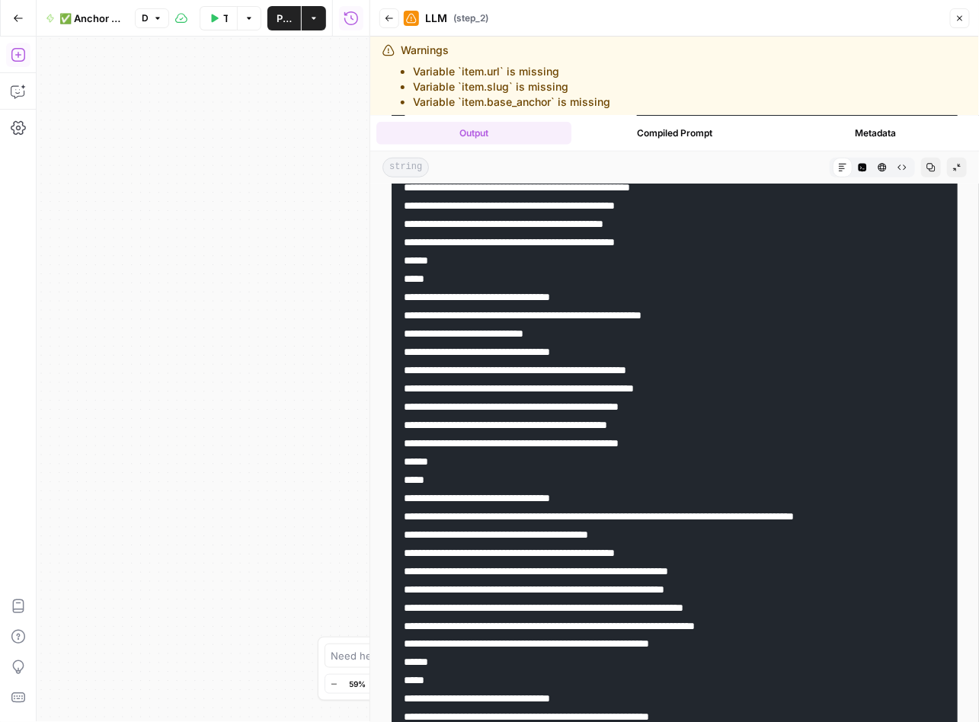
drag, startPoint x: 638, startPoint y: 424, endPoint x: 721, endPoint y: 423, distance: 83.0
drag, startPoint x: 750, startPoint y: 445, endPoint x: 637, endPoint y: 445, distance: 112.7
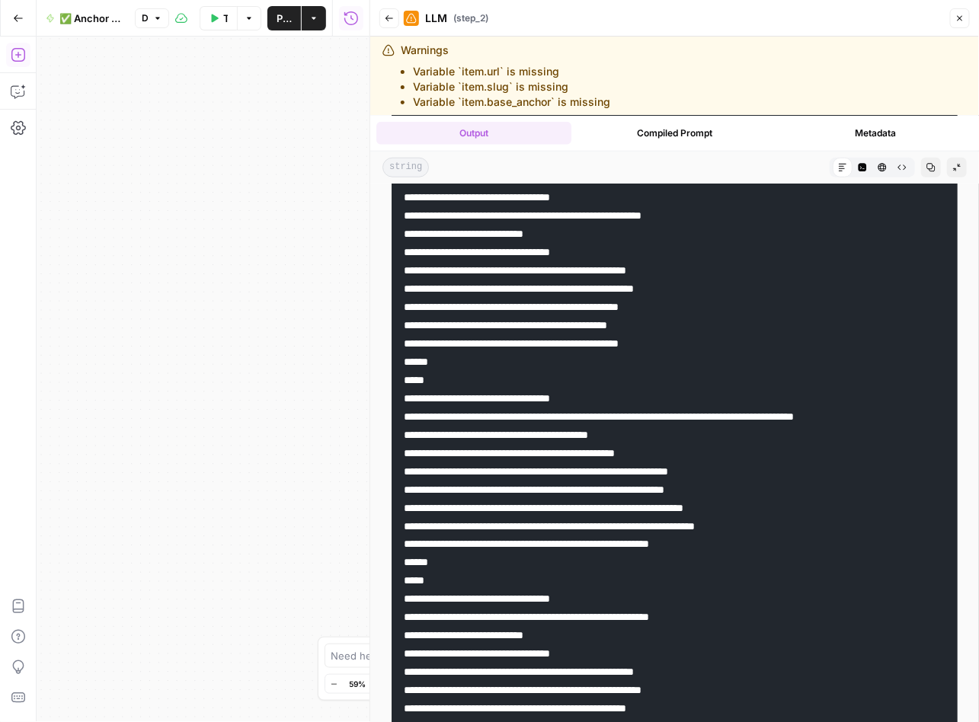
scroll to position [490, 0]
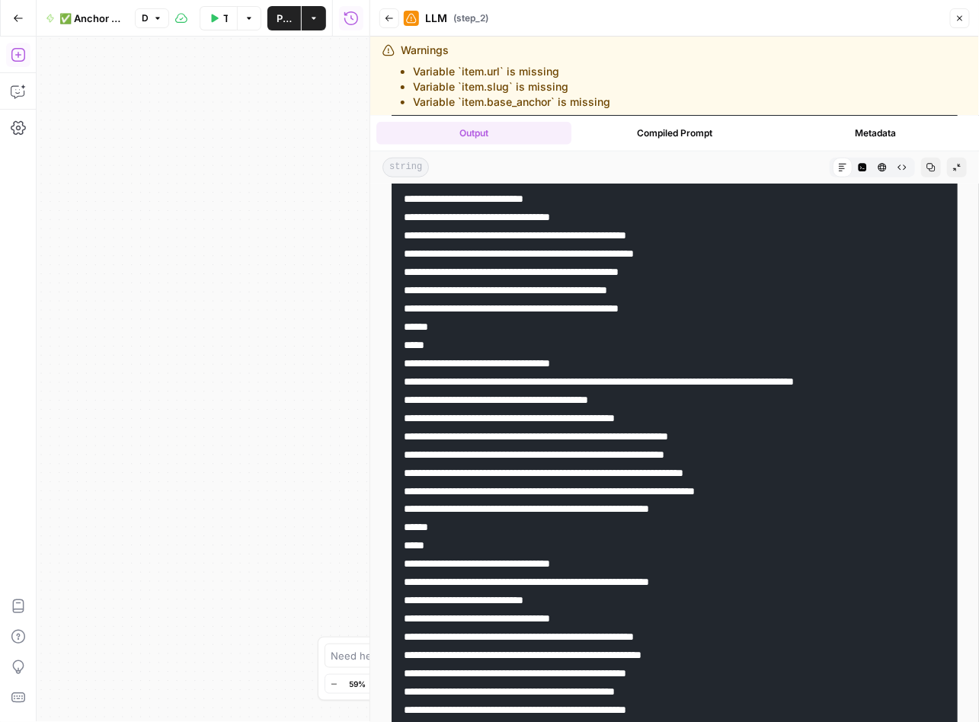
drag, startPoint x: 744, startPoint y: 417, endPoint x: 560, endPoint y: 418, distance: 183.5
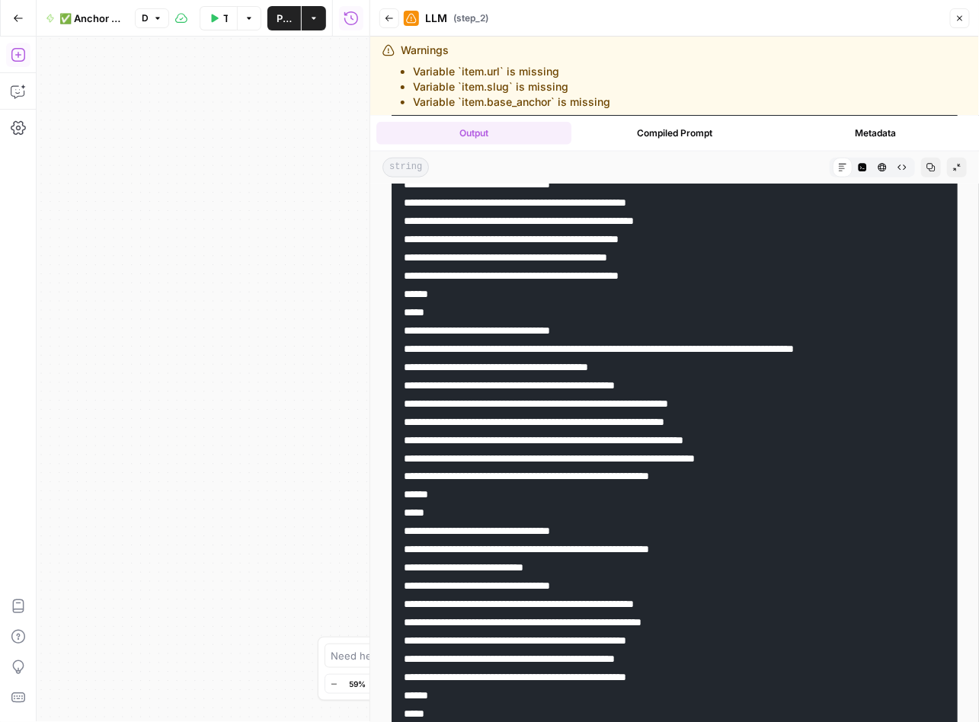
scroll to position [551, 0]
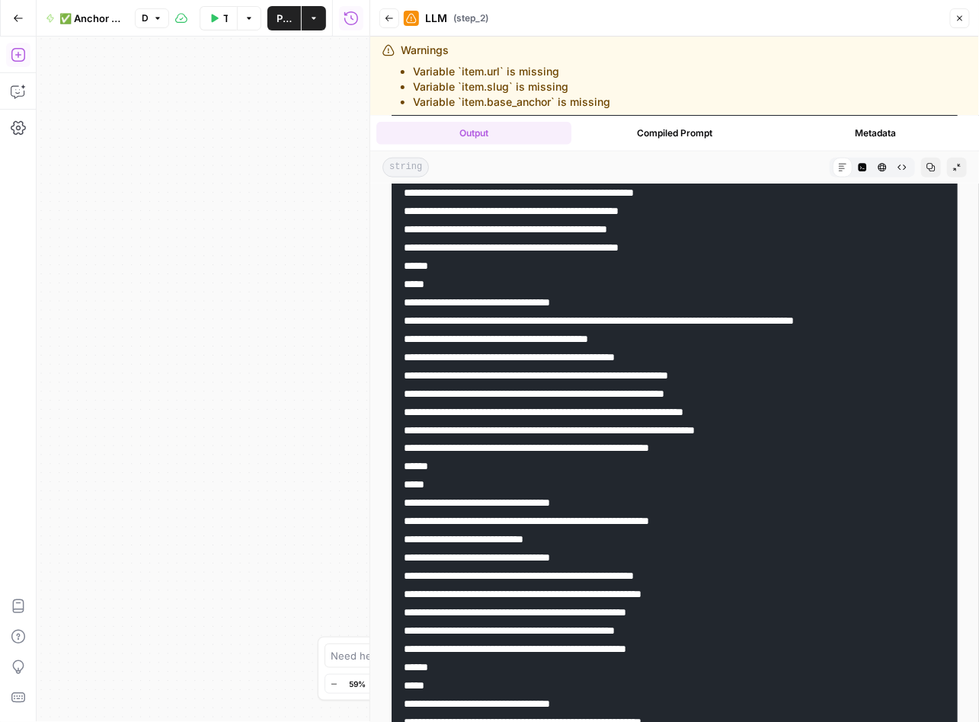
drag, startPoint x: 827, startPoint y: 374, endPoint x: 637, endPoint y: 378, distance: 190.4
drag, startPoint x: 821, startPoint y: 395, endPoint x: 635, endPoint y: 395, distance: 185.8
drag, startPoint x: 854, startPoint y: 415, endPoint x: 634, endPoint y: 417, distance: 219.3
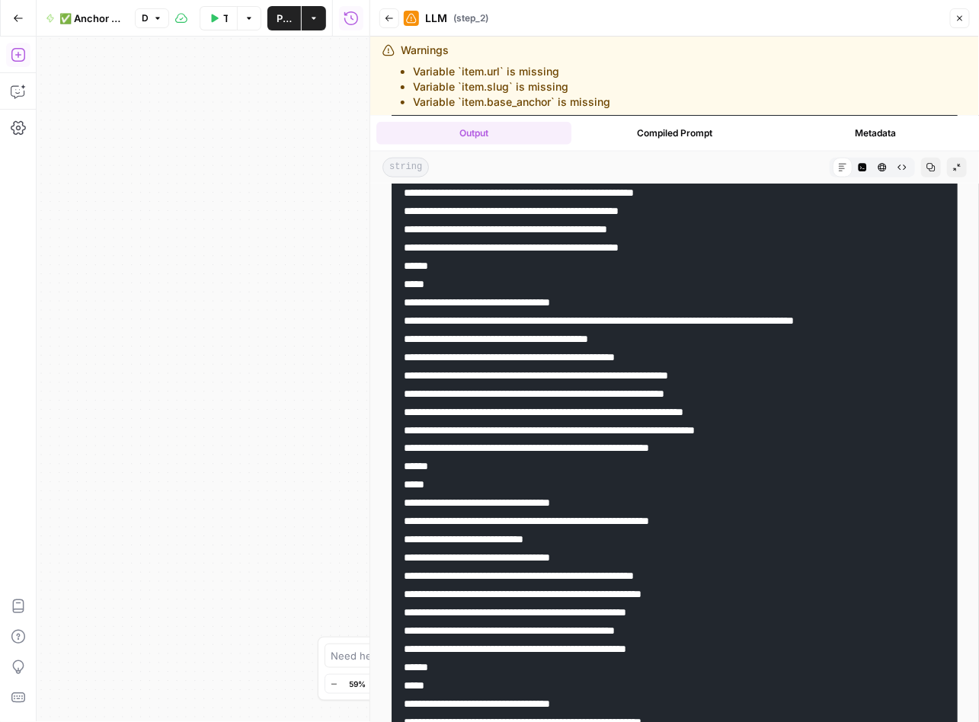
drag, startPoint x: 873, startPoint y: 428, endPoint x: 637, endPoint y: 435, distance: 236.2
drag, startPoint x: 803, startPoint y: 445, endPoint x: 634, endPoint y: 448, distance: 169.1
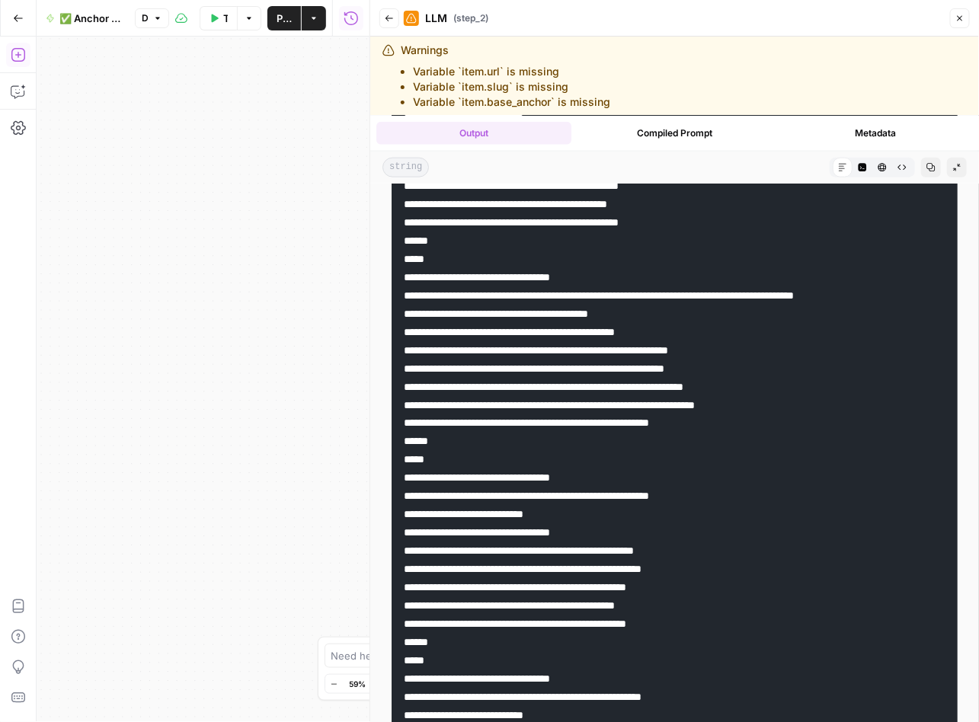
scroll to position [696, 0]
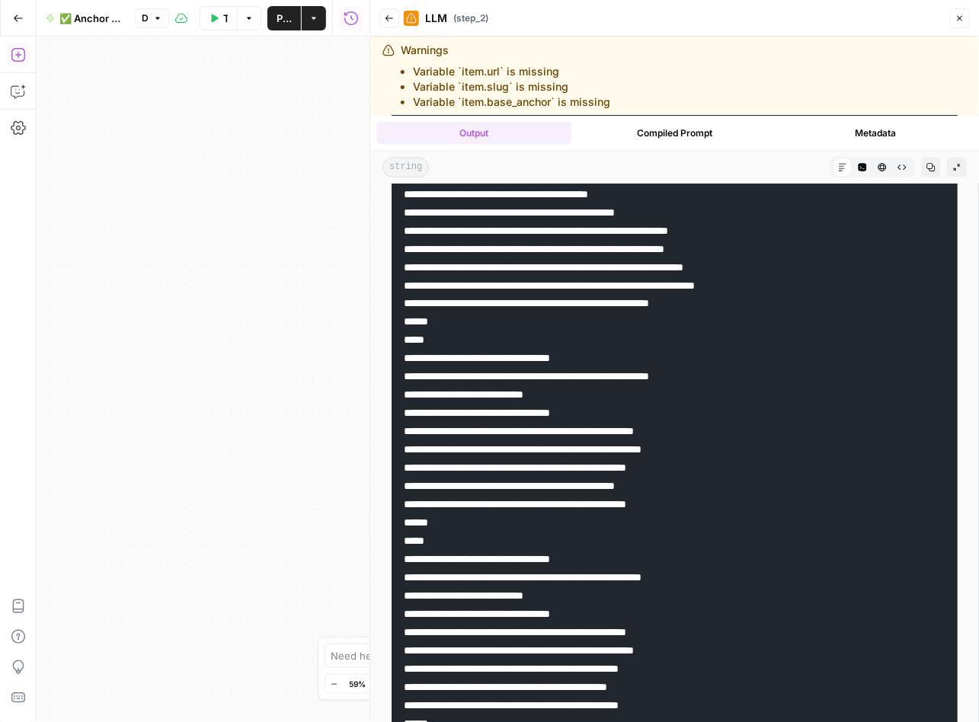
drag, startPoint x: 769, startPoint y: 432, endPoint x: 636, endPoint y: 435, distance: 133.3
drag, startPoint x: 766, startPoint y: 450, endPoint x: 637, endPoint y: 450, distance: 129.5
drag, startPoint x: 758, startPoint y: 468, endPoint x: 637, endPoint y: 462, distance: 122.0
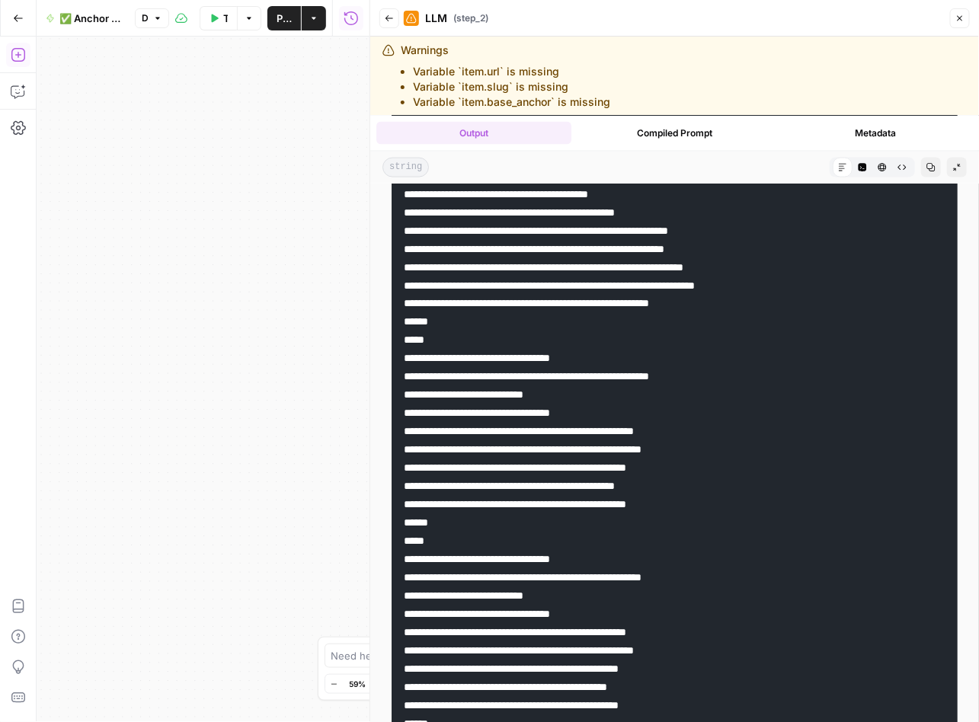
drag, startPoint x: 738, startPoint y: 489, endPoint x: 618, endPoint y: 509, distance: 121.2
drag, startPoint x: 765, startPoint y: 503, endPoint x: 636, endPoint y: 507, distance: 129.5
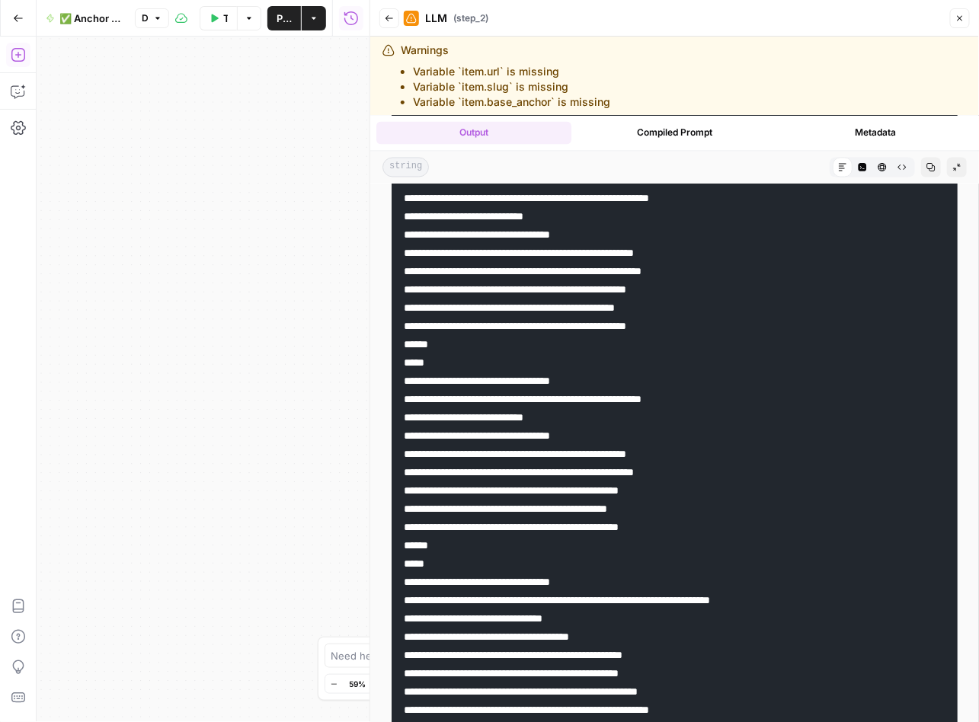
scroll to position [897, 0]
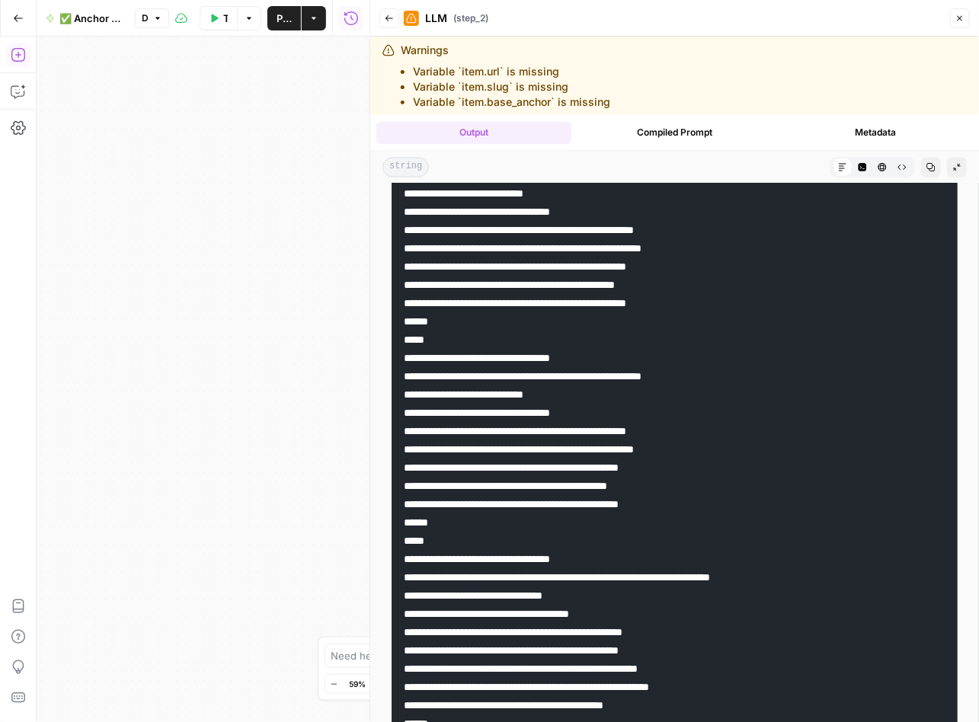
drag, startPoint x: 756, startPoint y: 427, endPoint x: 636, endPoint y: 434, distance: 120.5
drag, startPoint x: 769, startPoint y: 447, endPoint x: 637, endPoint y: 447, distance: 132.5
drag, startPoint x: 743, startPoint y: 468, endPoint x: 636, endPoint y: 469, distance: 107.4
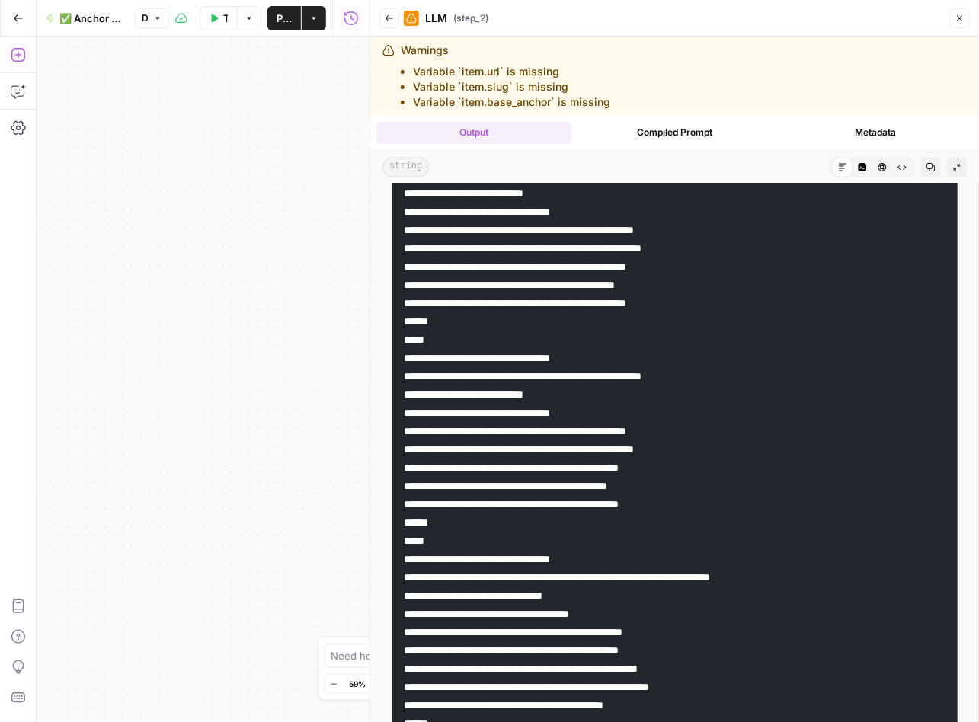
drag, startPoint x: 724, startPoint y: 480, endPoint x: 631, endPoint y: 543, distance: 111.9
drag, startPoint x: 749, startPoint y: 504, endPoint x: 633, endPoint y: 505, distance: 115.7
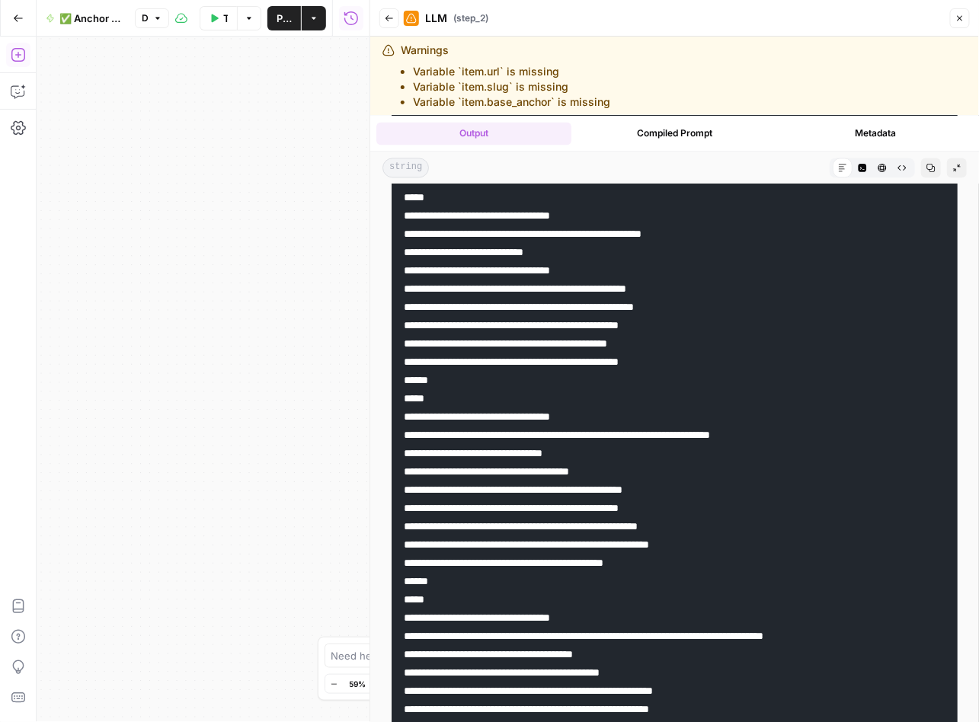
scroll to position [1056, 0]
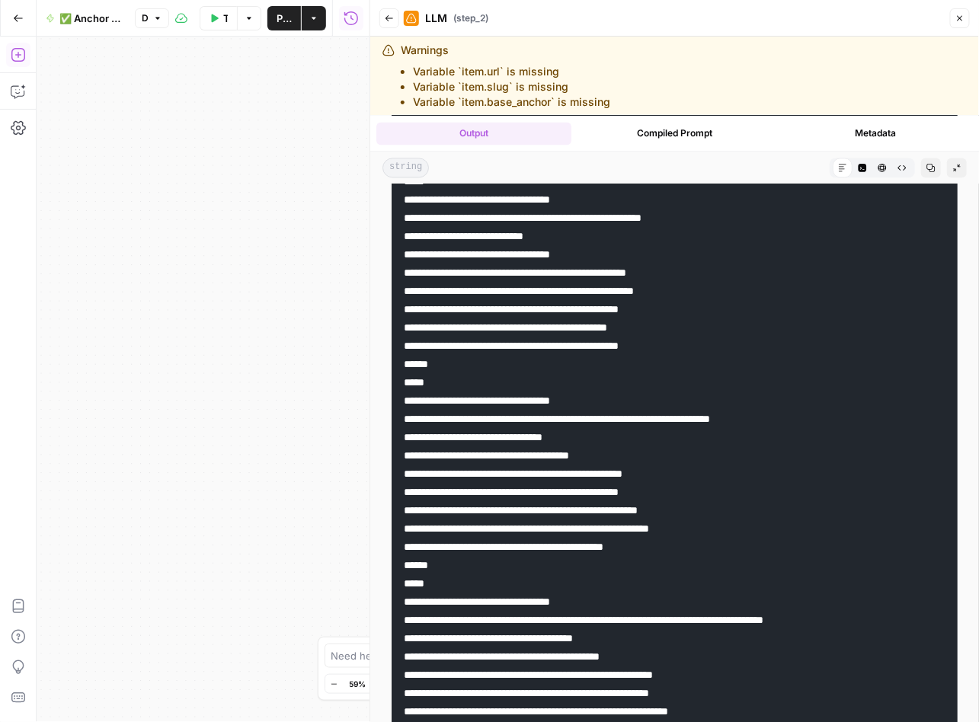
drag, startPoint x: 749, startPoint y: 474, endPoint x: 638, endPoint y: 476, distance: 110.4
drag, startPoint x: 745, startPoint y: 493, endPoint x: 636, endPoint y: 494, distance: 108.9
drag, startPoint x: 668, startPoint y: 451, endPoint x: 560, endPoint y: 456, distance: 108.3
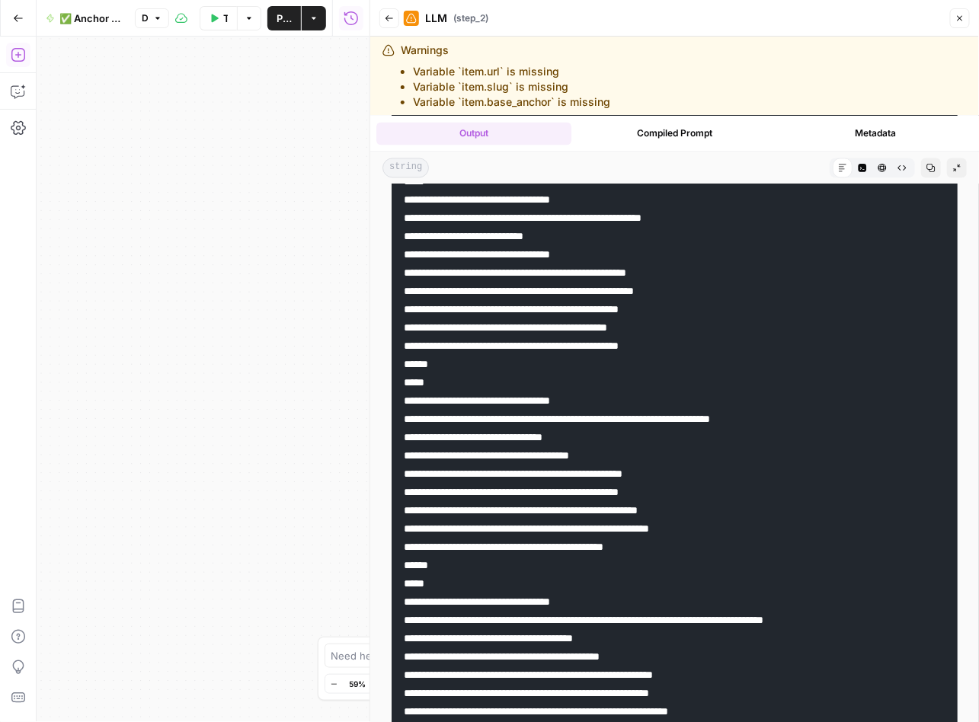
drag, startPoint x: 777, startPoint y: 506, endPoint x: 637, endPoint y: 510, distance: 139.4
drag, startPoint x: 793, startPoint y: 528, endPoint x: 653, endPoint y: 715, distance: 233.5
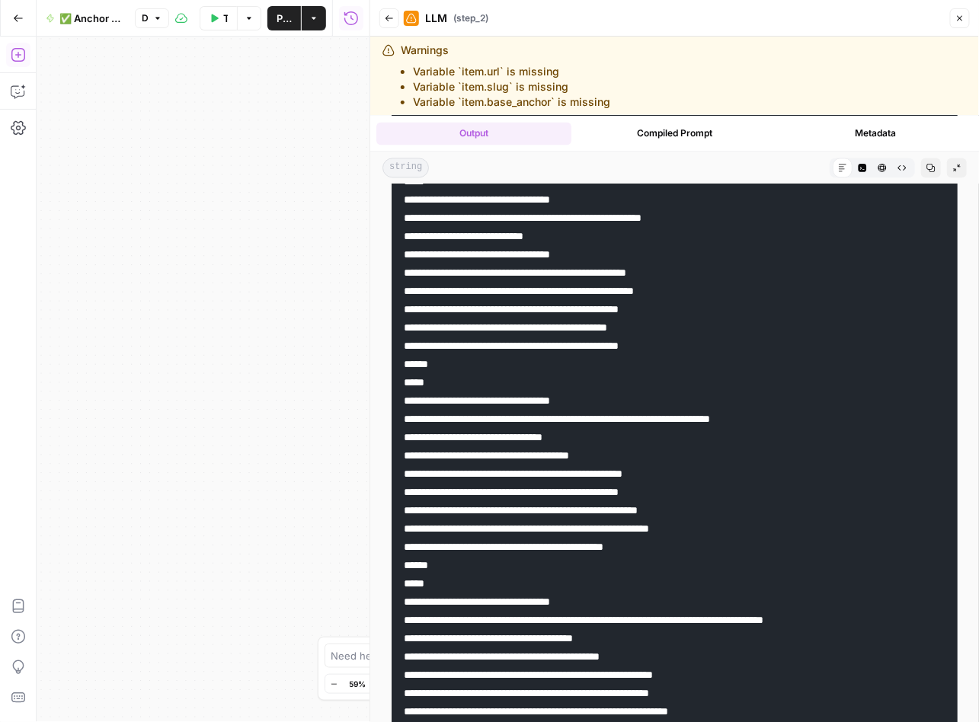
drag, startPoint x: 726, startPoint y: 544, endPoint x: 637, endPoint y: 548, distance: 88.4
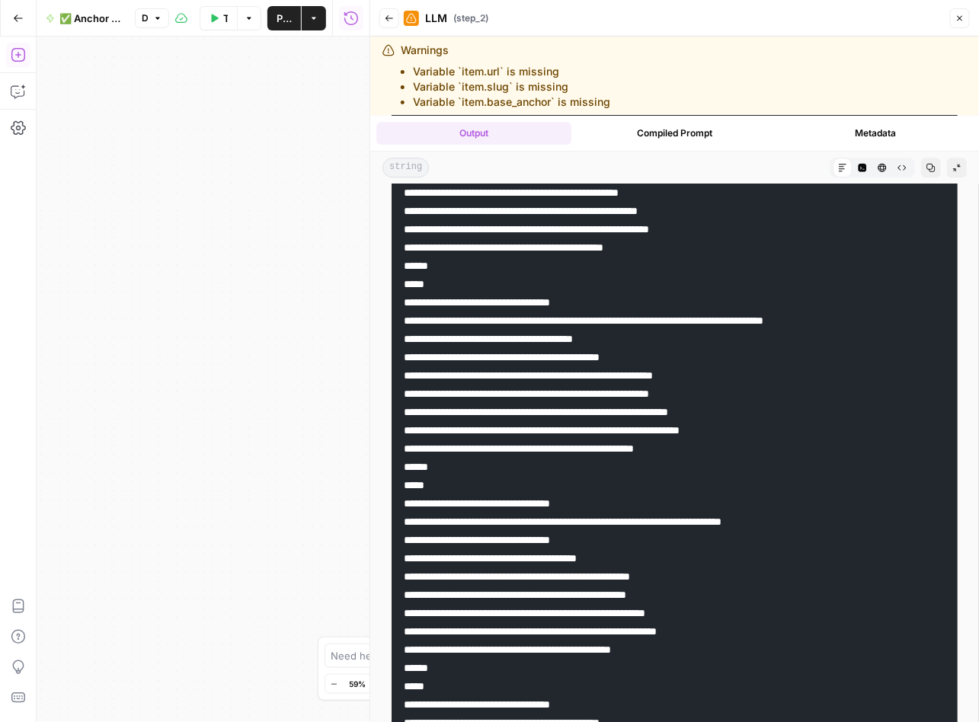
scroll to position [1291, 0]
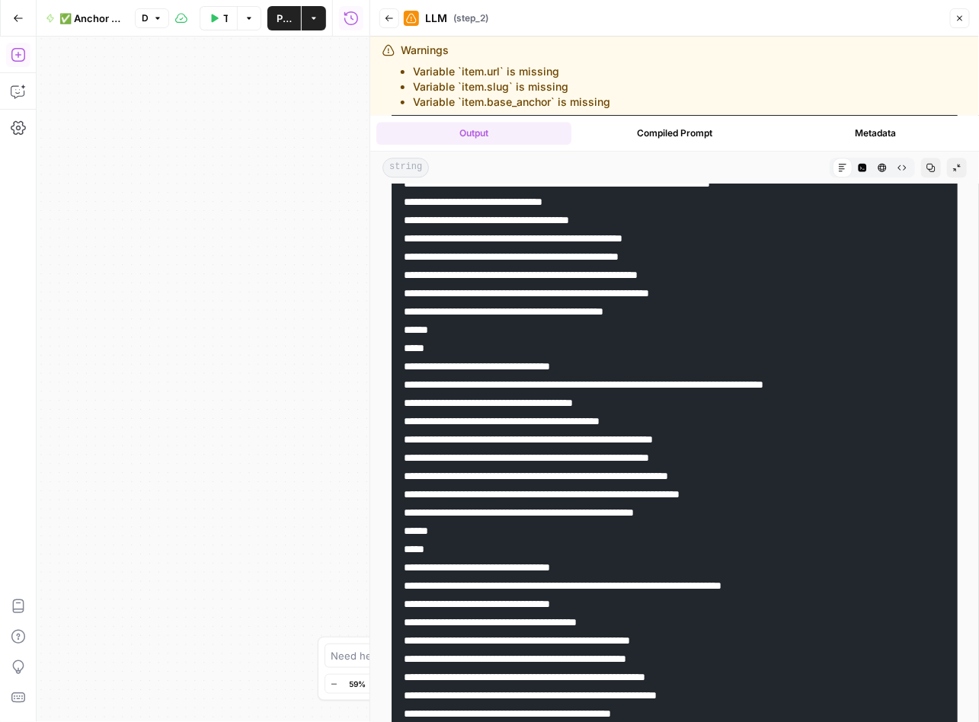
drag, startPoint x: 659, startPoint y: 401, endPoint x: 515, endPoint y: 401, distance: 144.7
drag, startPoint x: 720, startPoint y: 421, endPoint x: 557, endPoint y: 424, distance: 162.2
drag, startPoint x: 801, startPoint y: 437, endPoint x: 637, endPoint y: 442, distance: 164.6
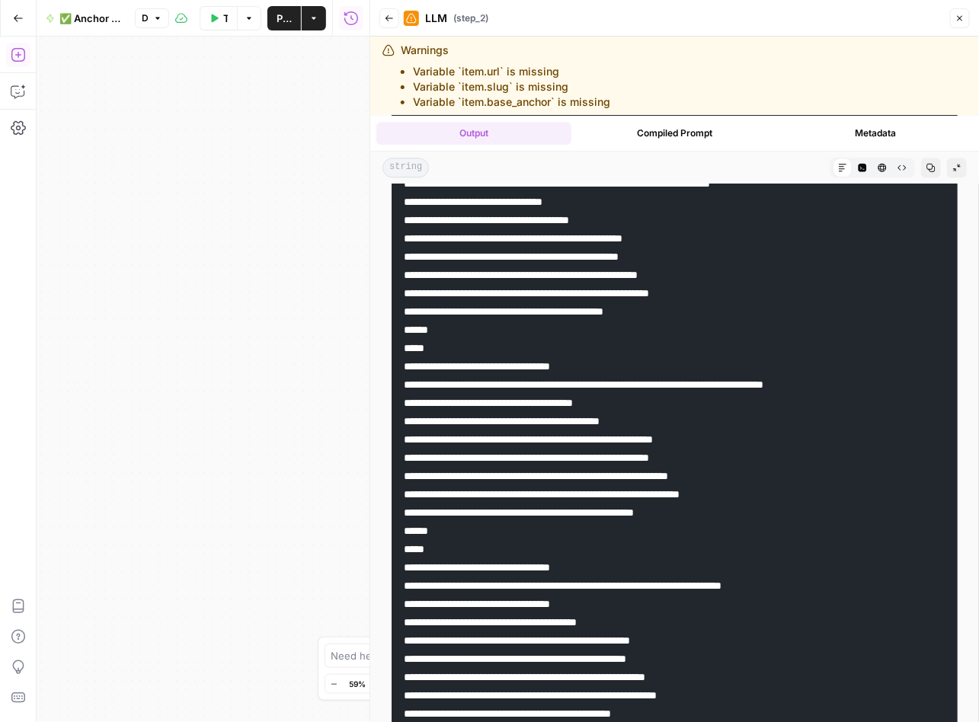
drag, startPoint x: 797, startPoint y: 452, endPoint x: 593, endPoint y: 717, distance: 334.0
drag, startPoint x: 828, startPoint y: 474, endPoint x: 634, endPoint y: 480, distance: 195.0
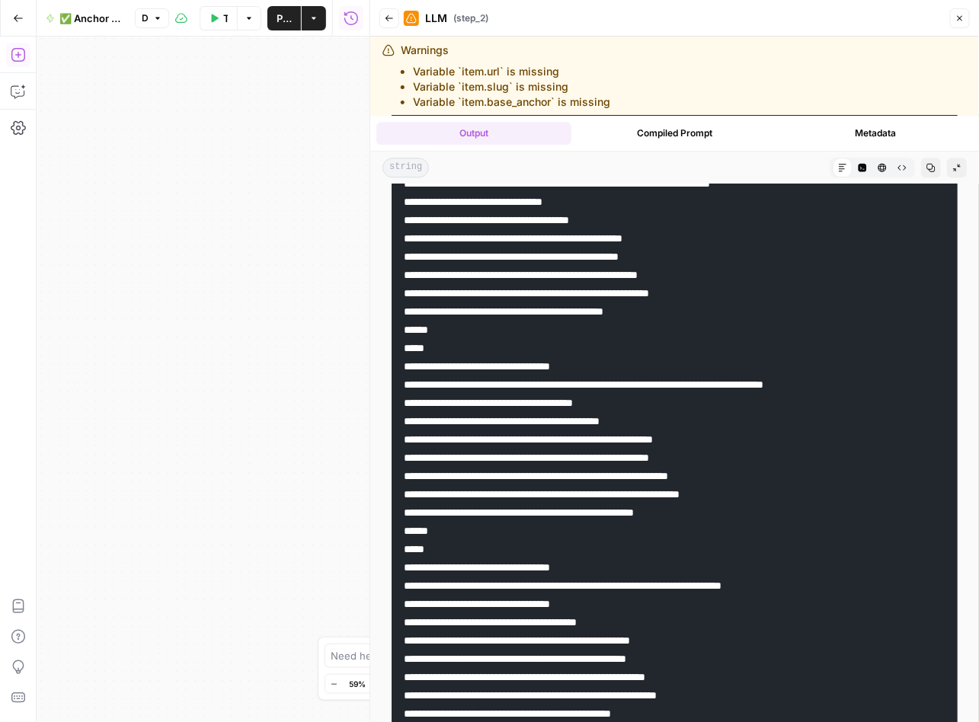
drag, startPoint x: 846, startPoint y: 496, endPoint x: 637, endPoint y: 497, distance: 209.4
drag, startPoint x: 775, startPoint y: 509, endPoint x: 698, endPoint y: 511, distance: 76.9
drag, startPoint x: 698, startPoint y: 496, endPoint x: 694, endPoint y: 487, distance: 9.6
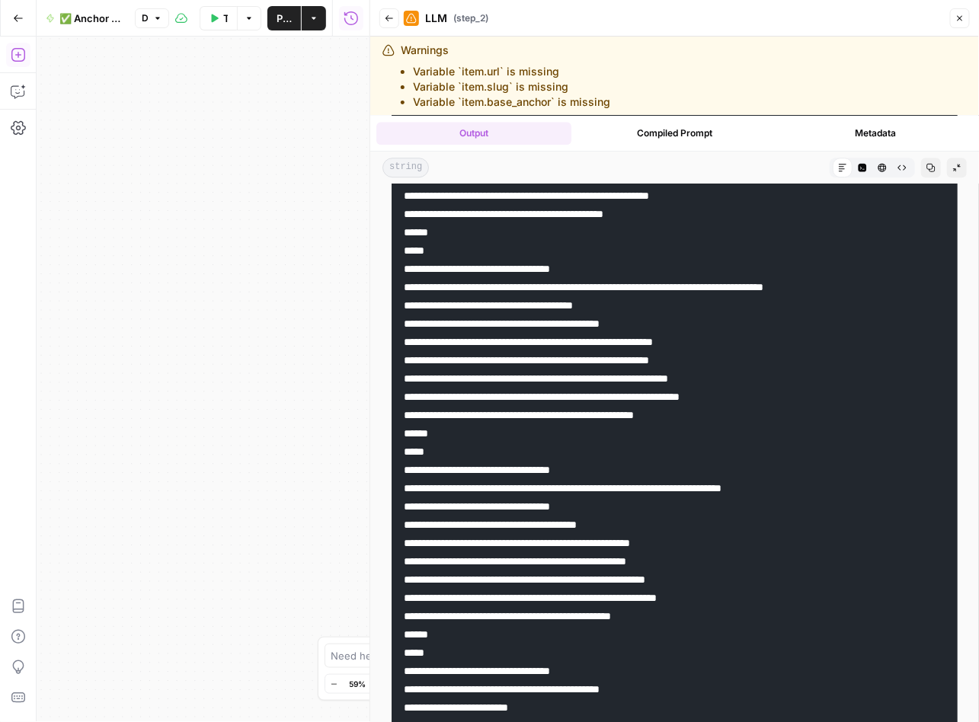
scroll to position [1435, 0]
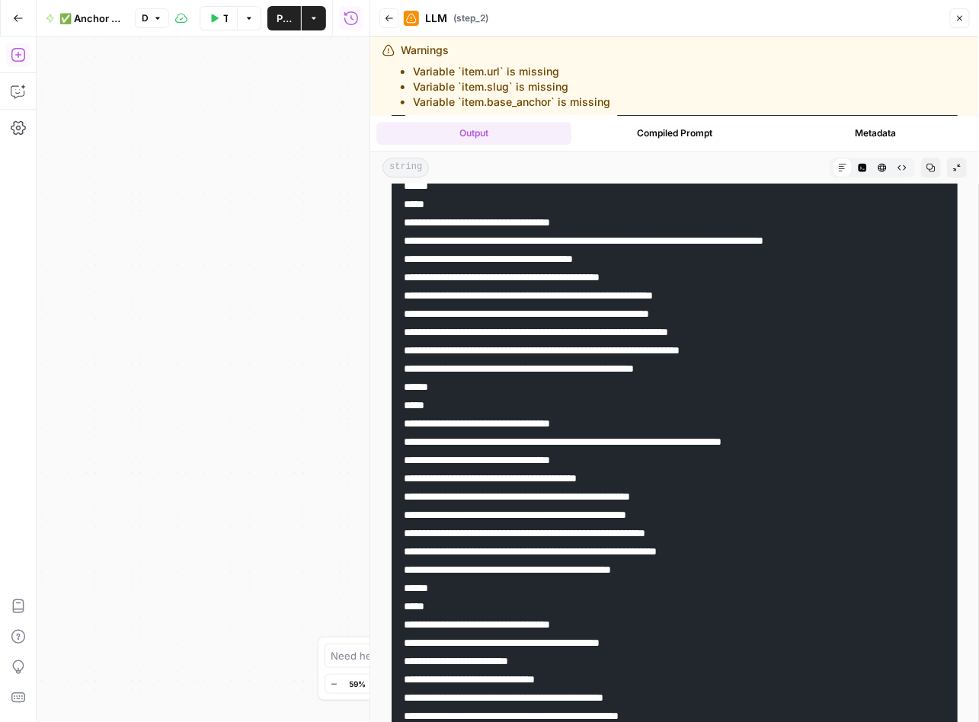
drag, startPoint x: 635, startPoint y: 458, endPoint x: 362, endPoint y: 720, distance: 378.1
drag, startPoint x: 679, startPoint y: 479, endPoint x: 559, endPoint y: 478, distance: 120.3
drag, startPoint x: 765, startPoint y: 492, endPoint x: 636, endPoint y: 496, distance: 128.7
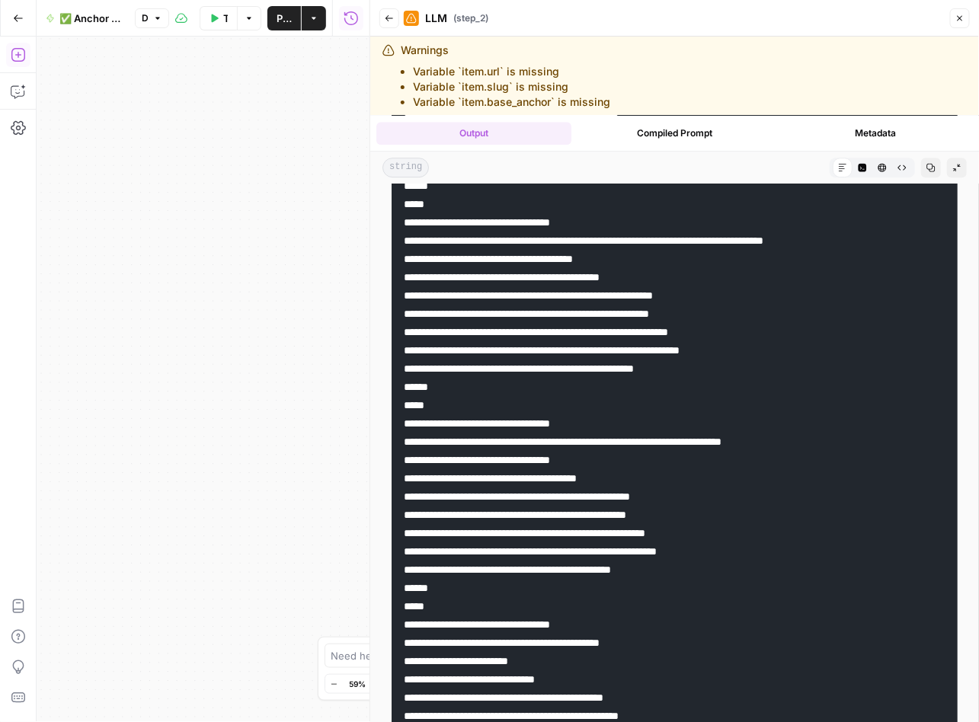
drag, startPoint x: 758, startPoint y: 514, endPoint x: 636, endPoint y: 514, distance: 122.6
drag, startPoint x: 788, startPoint y: 532, endPoint x: 634, endPoint y: 538, distance: 153.9
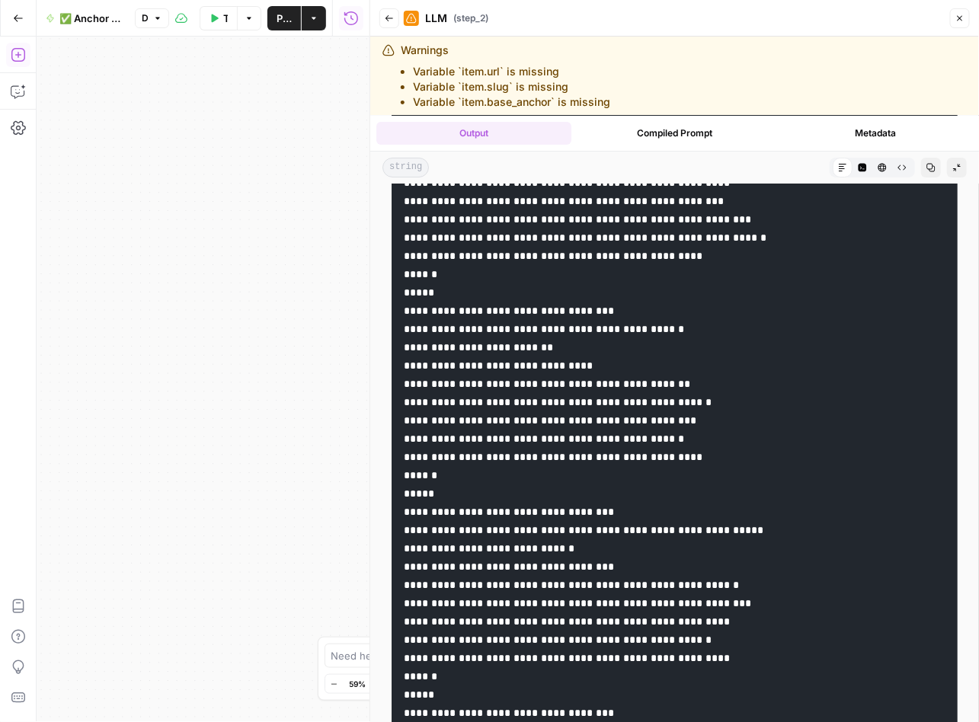
scroll to position [1794, 0]
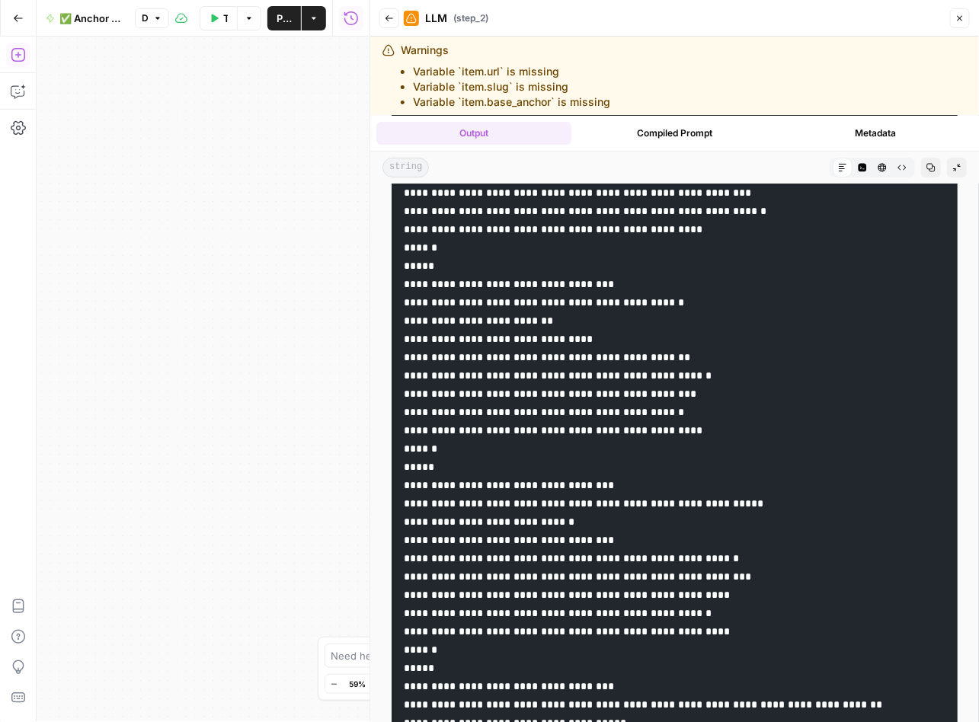
drag, startPoint x: 720, startPoint y: 410, endPoint x: 637, endPoint y: 412, distance: 83.0
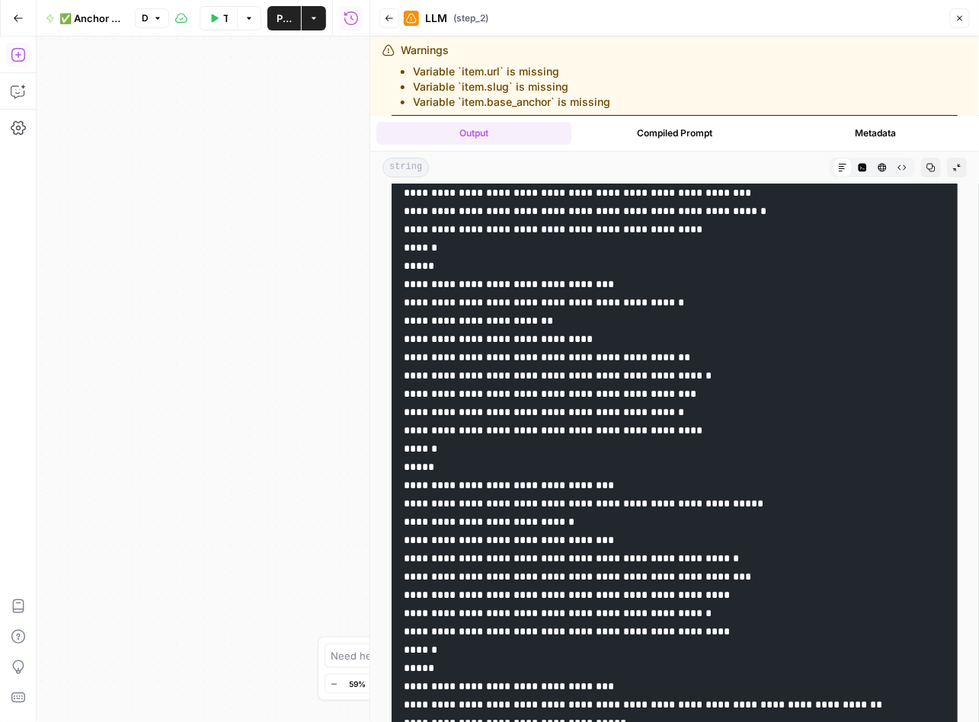
drag, startPoint x: 744, startPoint y: 427, endPoint x: 637, endPoint y: 432, distance: 107.5
drag, startPoint x: 723, startPoint y: 445, endPoint x: 637, endPoint y: 443, distance: 86.1
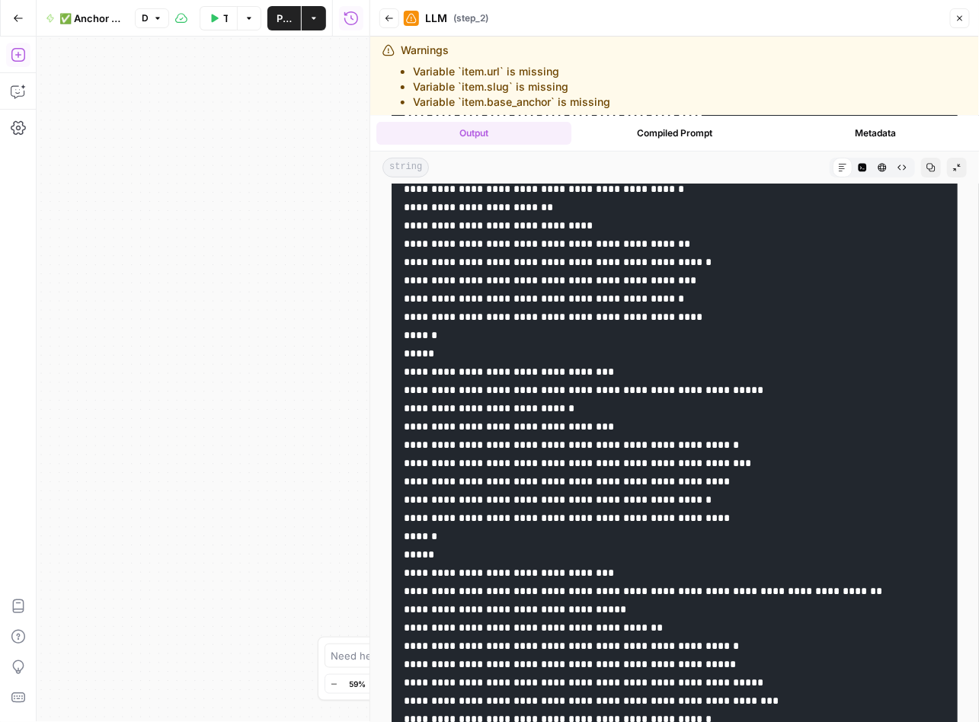
scroll to position [1939, 0]
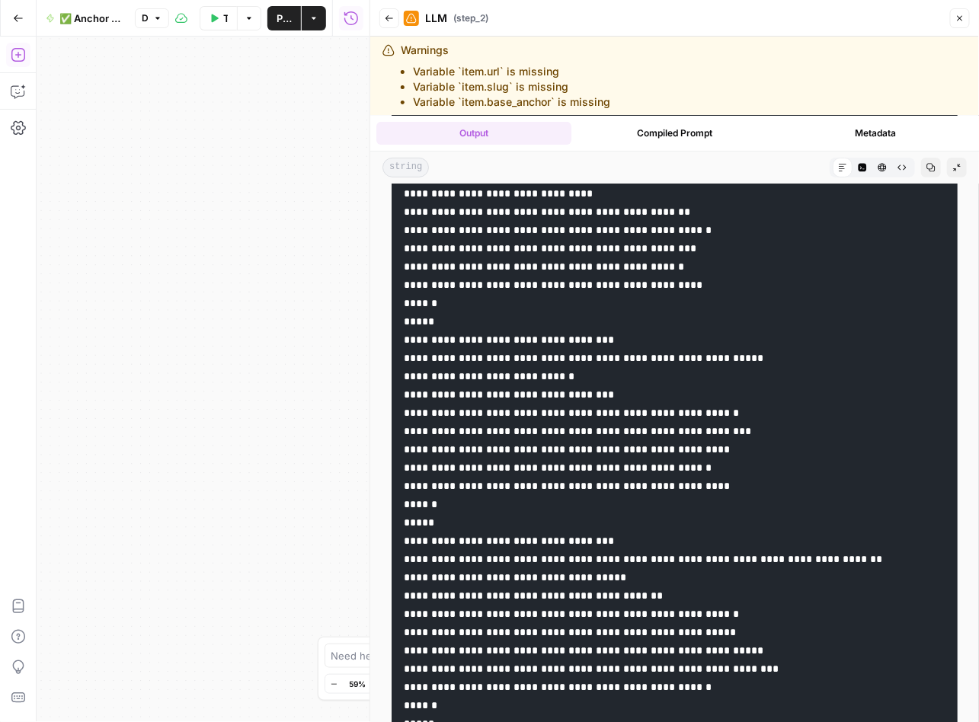
drag, startPoint x: 775, startPoint y: 461, endPoint x: 638, endPoint y: 468, distance: 137.2
drag, startPoint x: 636, startPoint y: 466, endPoint x: 604, endPoint y: 675, distance: 211.8
drag, startPoint x: 787, startPoint y: 481, endPoint x: 634, endPoint y: 487, distance: 153.2
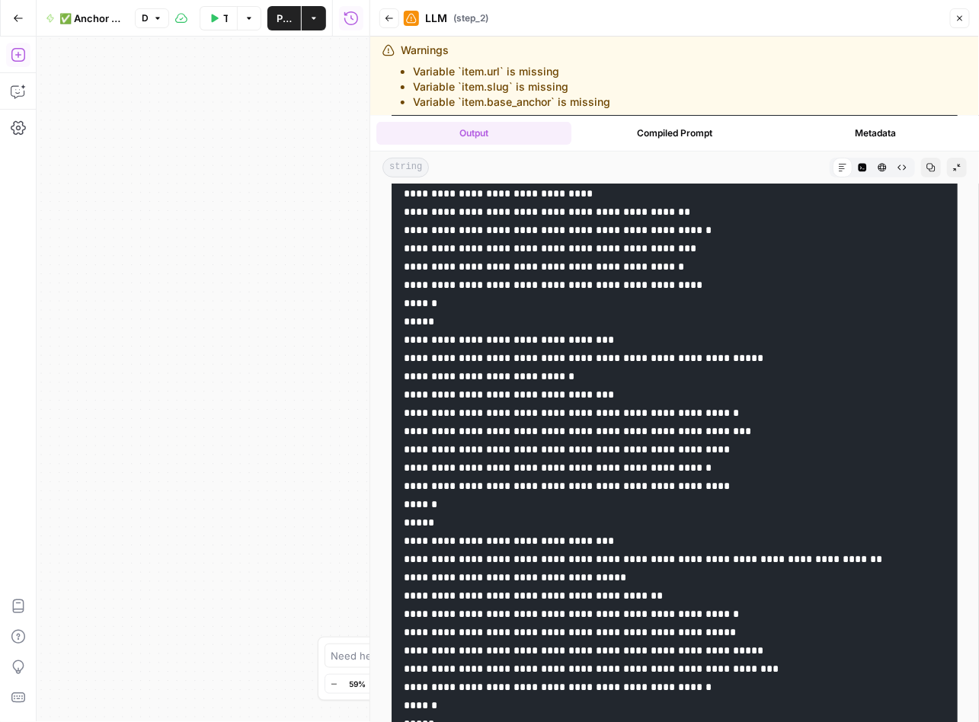
drag, startPoint x: 763, startPoint y: 500, endPoint x: 640, endPoint y: 512, distance: 124.0
drag, startPoint x: 743, startPoint y: 513, endPoint x: 638, endPoint y: 518, distance: 105.2
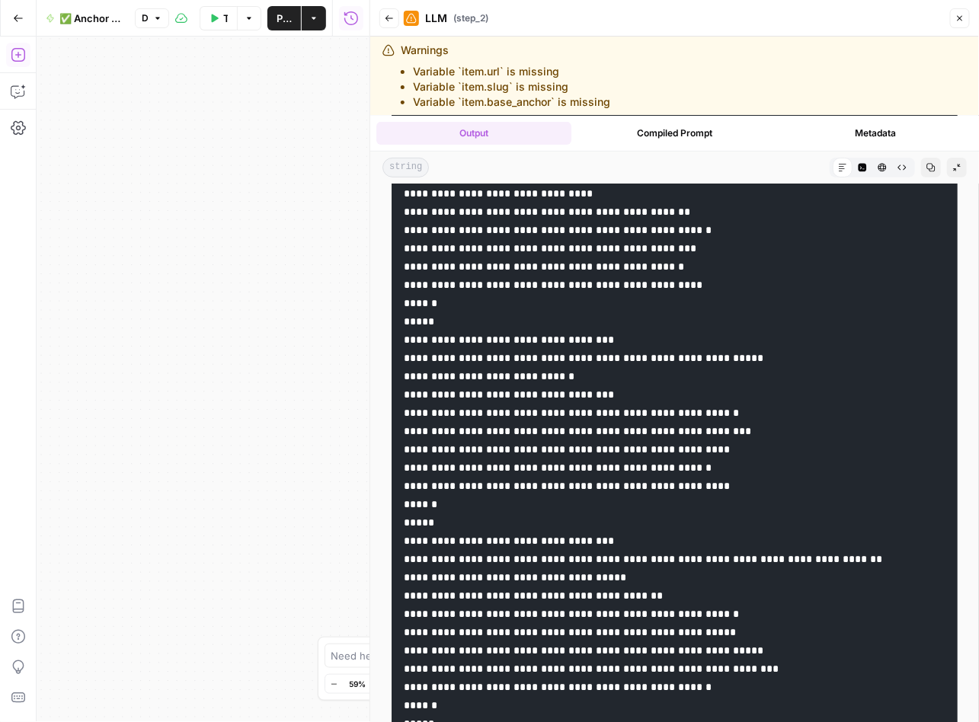
drag, startPoint x: 736, startPoint y: 529, endPoint x: 758, endPoint y: 531, distance: 21.4
drag, startPoint x: 770, startPoint y: 538, endPoint x: 634, endPoint y: 538, distance: 136.3
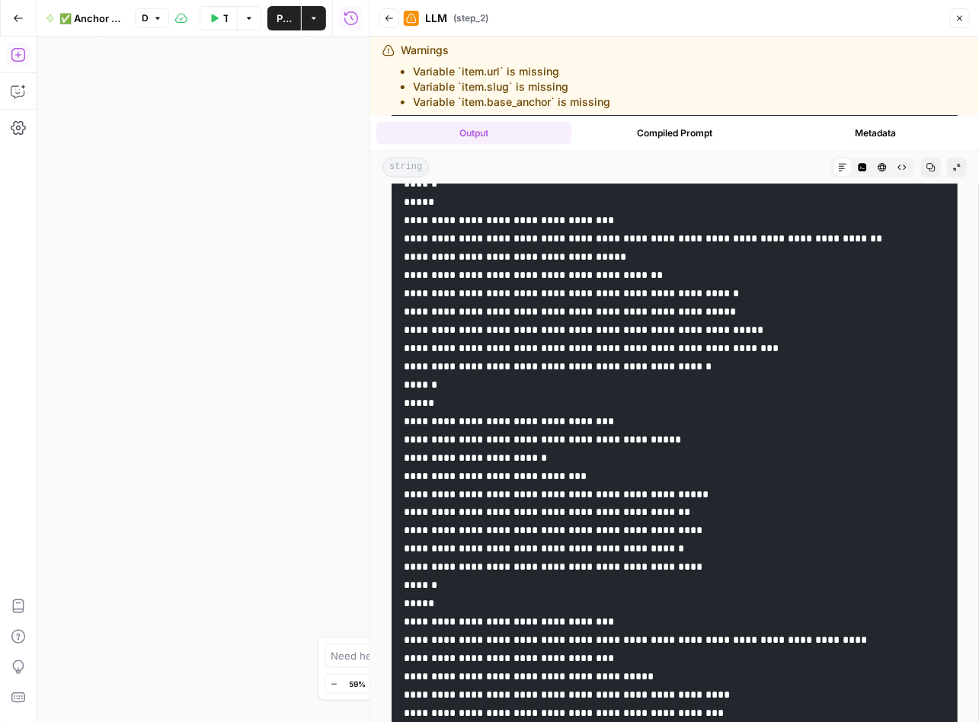
scroll to position [2252, 0]
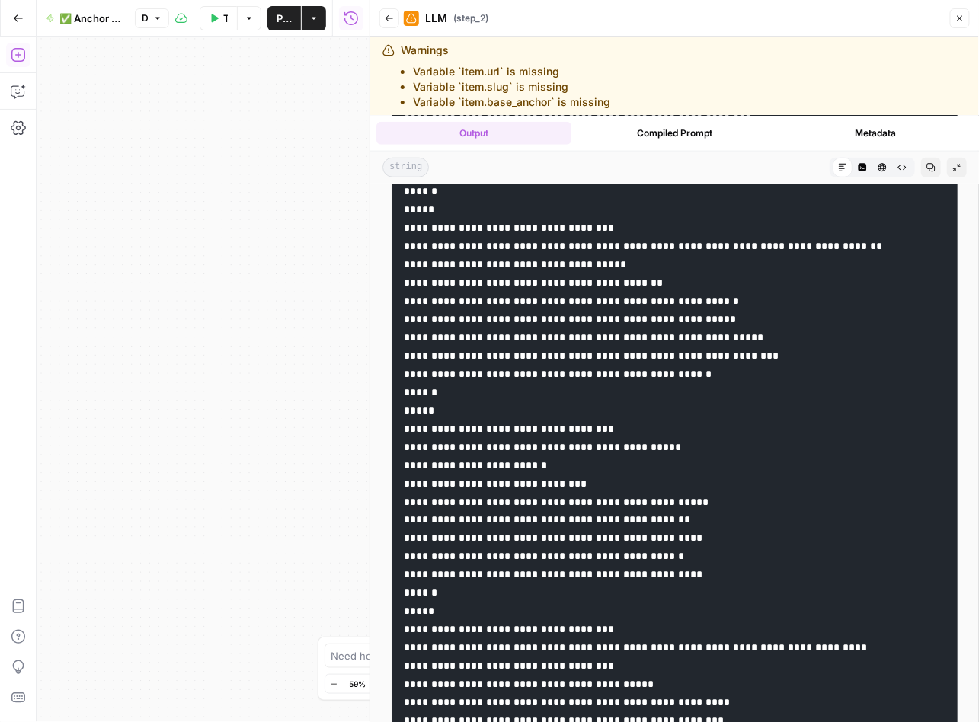
drag, startPoint x: 692, startPoint y: 351, endPoint x: 439, endPoint y: 714, distance: 443.0
drag, startPoint x: 646, startPoint y: 332, endPoint x: 512, endPoint y: 331, distance: 133.3
drag, startPoint x: 776, startPoint y: 370, endPoint x: 633, endPoint y: 371, distance: 143.2
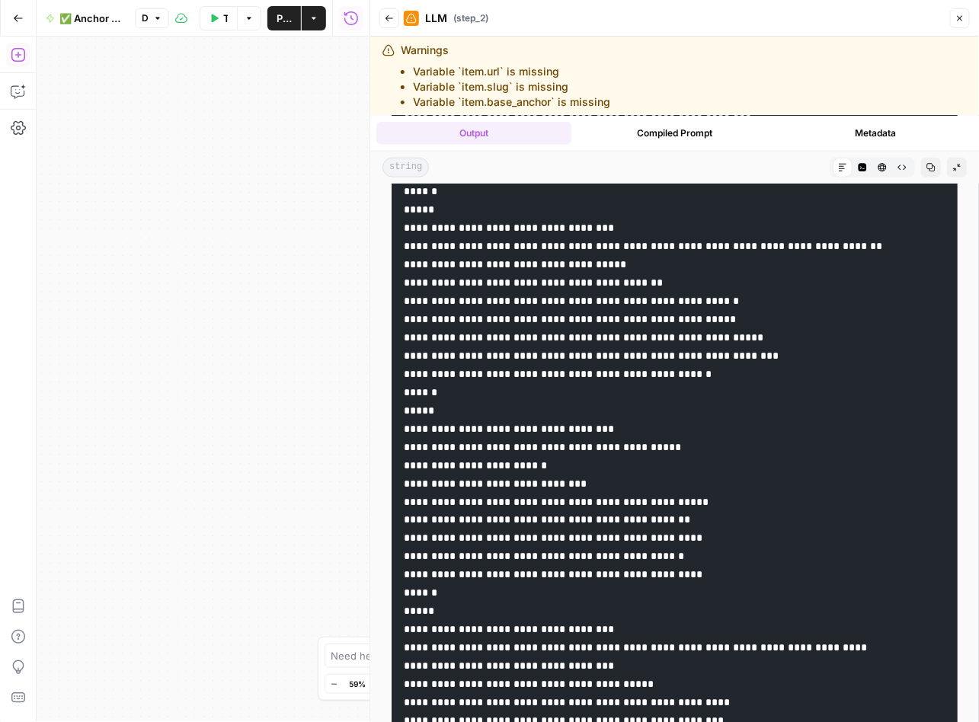
drag, startPoint x: 771, startPoint y: 386, endPoint x: 636, endPoint y: 387, distance: 134.8
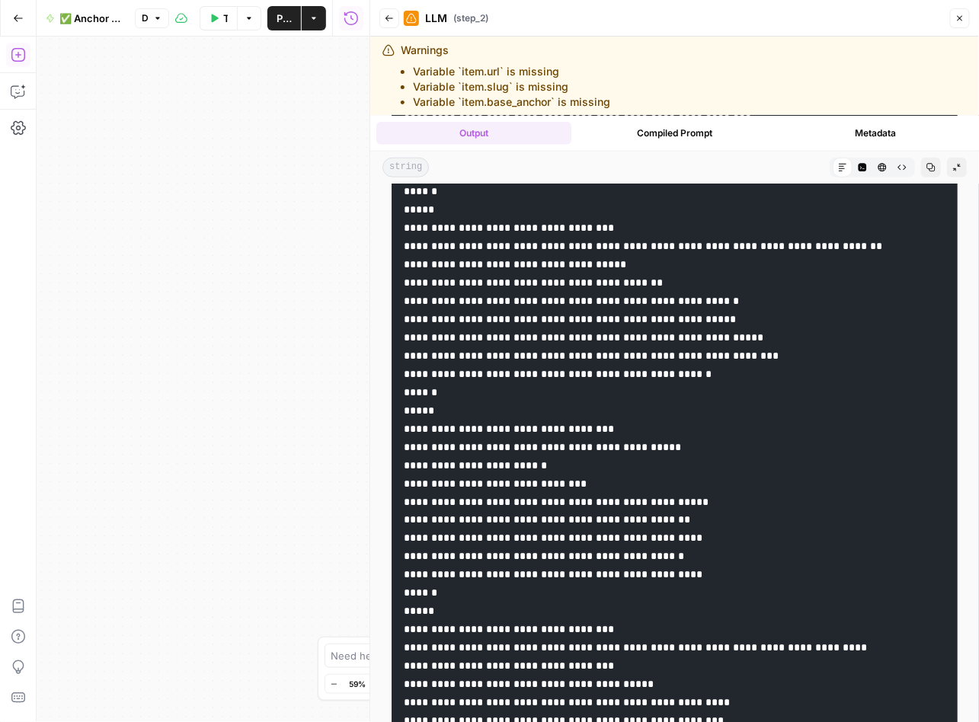
drag, startPoint x: 738, startPoint y: 570, endPoint x: 635, endPoint y: 571, distance: 102.8
drag, startPoint x: 718, startPoint y: 592, endPoint x: 637, endPoint y: 601, distance: 81.2
drag, startPoint x: 739, startPoint y: 646, endPoint x: 636, endPoint y: 653, distance: 103.0
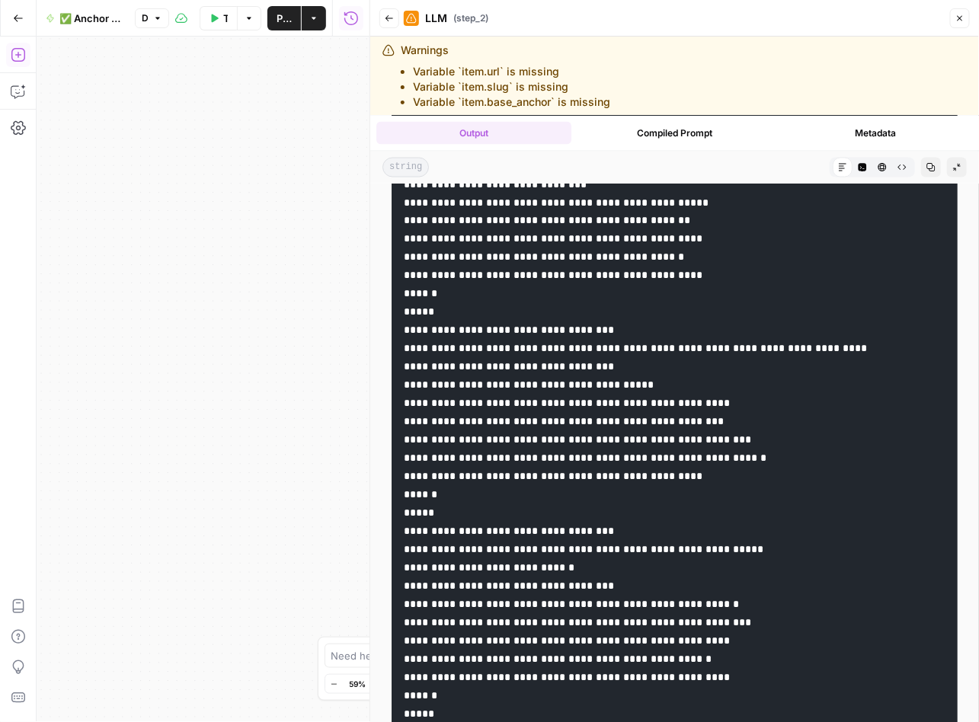
scroll to position [2559, 0]
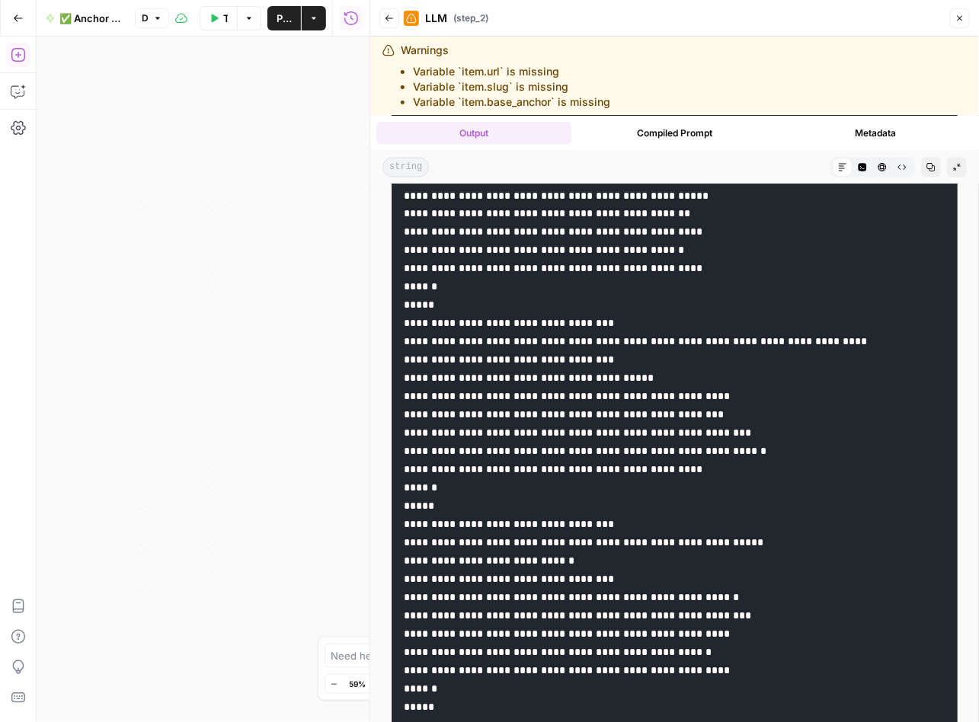
drag, startPoint x: 635, startPoint y: 452, endPoint x: 515, endPoint y: 451, distance: 120.3
drag, startPoint x: 680, startPoint y: 467, endPoint x: 544, endPoint y: 484, distance: 137.4
drag, startPoint x: 763, startPoint y: 484, endPoint x: 637, endPoint y: 482, distance: 126.4
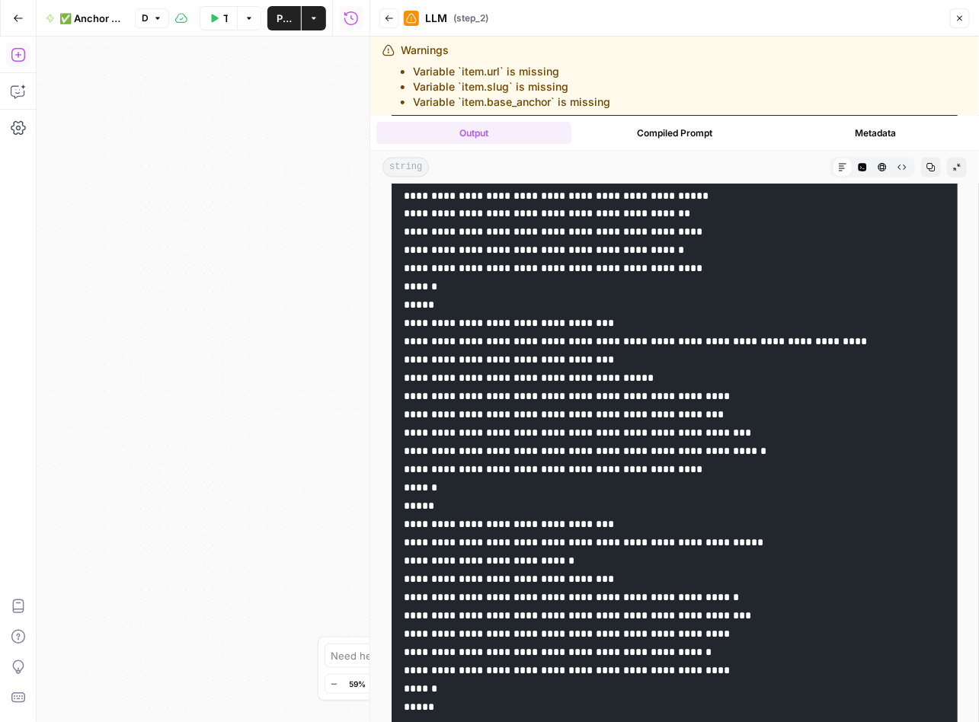
drag, startPoint x: 757, startPoint y: 503, endPoint x: 635, endPoint y: 506, distance: 121.9
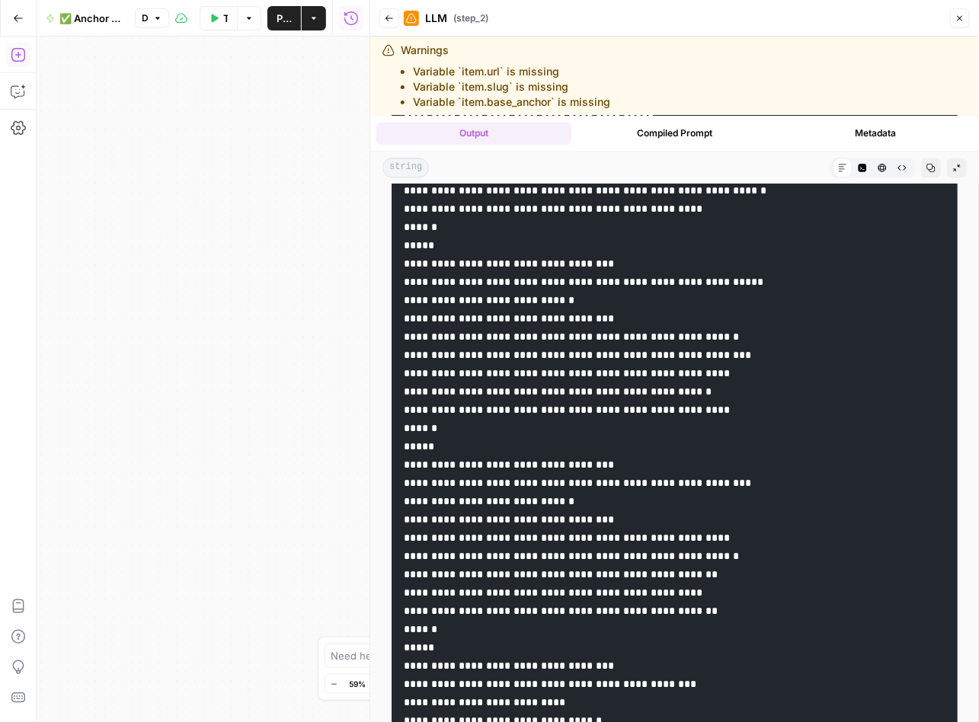
scroll to position [2851, 0]
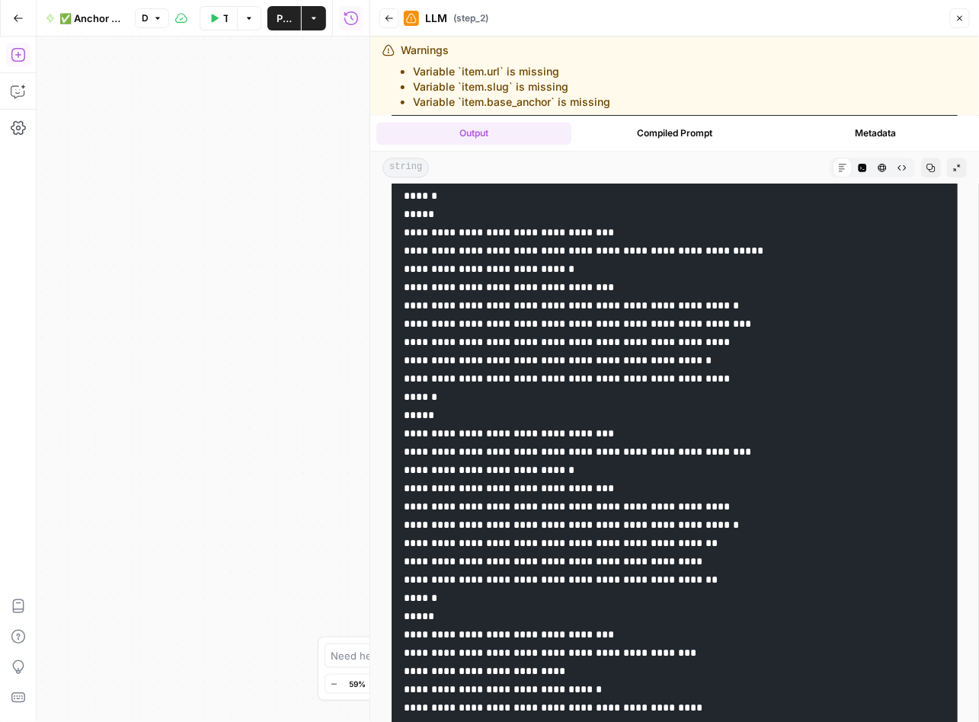
drag, startPoint x: 774, startPoint y: 394, endPoint x: 637, endPoint y: 396, distance: 137.1
drag, startPoint x: 788, startPoint y: 413, endPoint x: 634, endPoint y: 412, distance: 154.6
drag, startPoint x: 764, startPoint y: 431, endPoint x: 636, endPoint y: 433, distance: 127.9
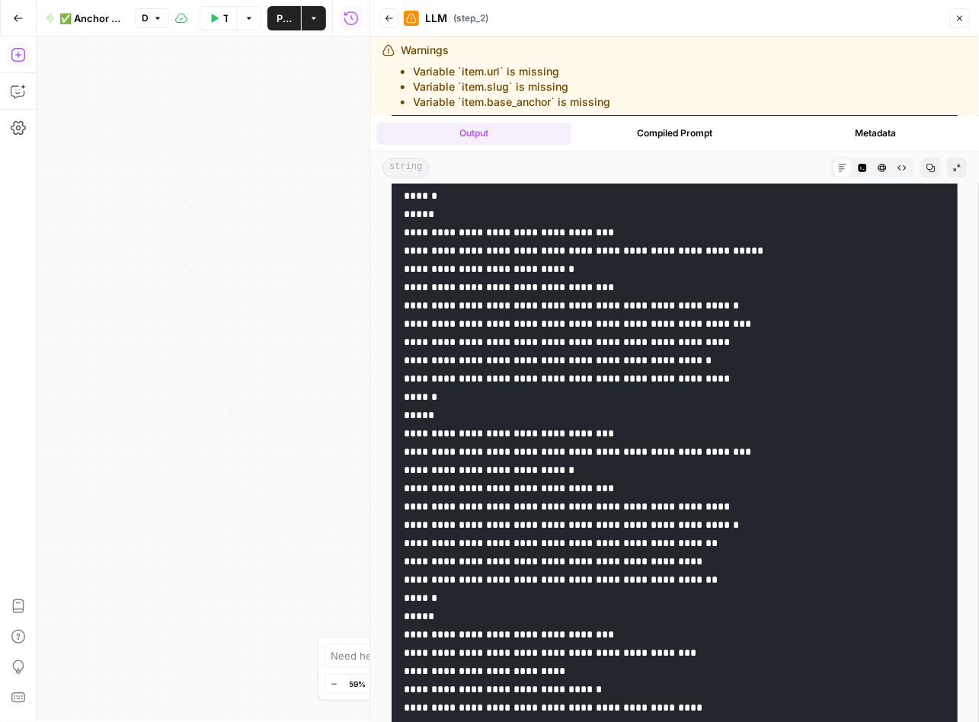
drag, startPoint x: 745, startPoint y: 447, endPoint x: 636, endPoint y: 452, distance: 109.0
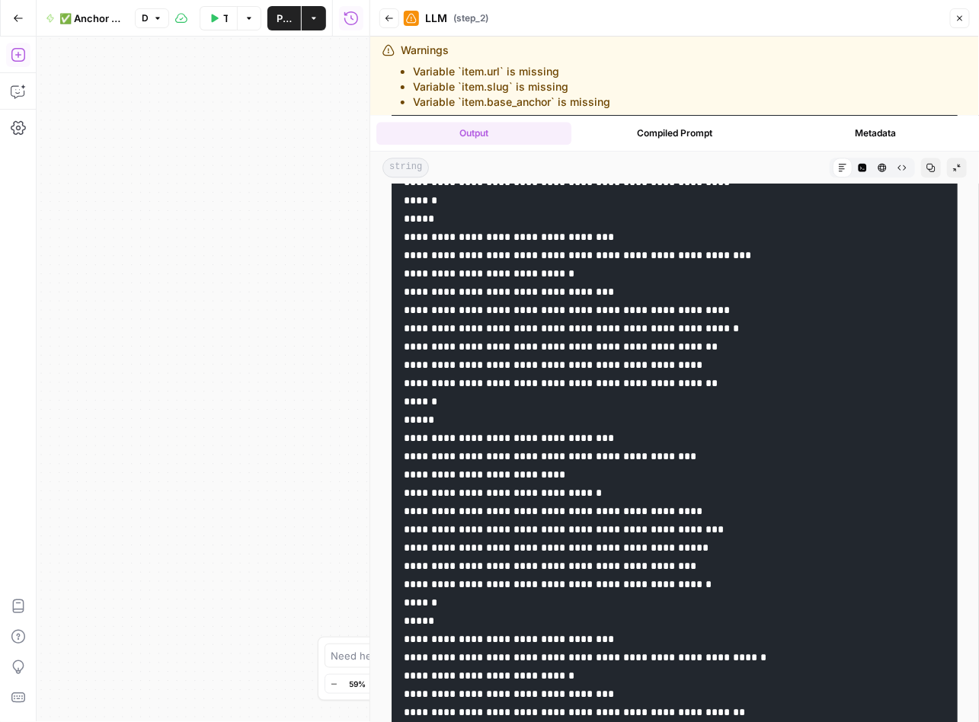
scroll to position [3047, 0]
drag, startPoint x: 762, startPoint y: 401, endPoint x: 635, endPoint y: 397, distance: 127.2
drag, startPoint x: 777, startPoint y: 418, endPoint x: 636, endPoint y: 418, distance: 140.9
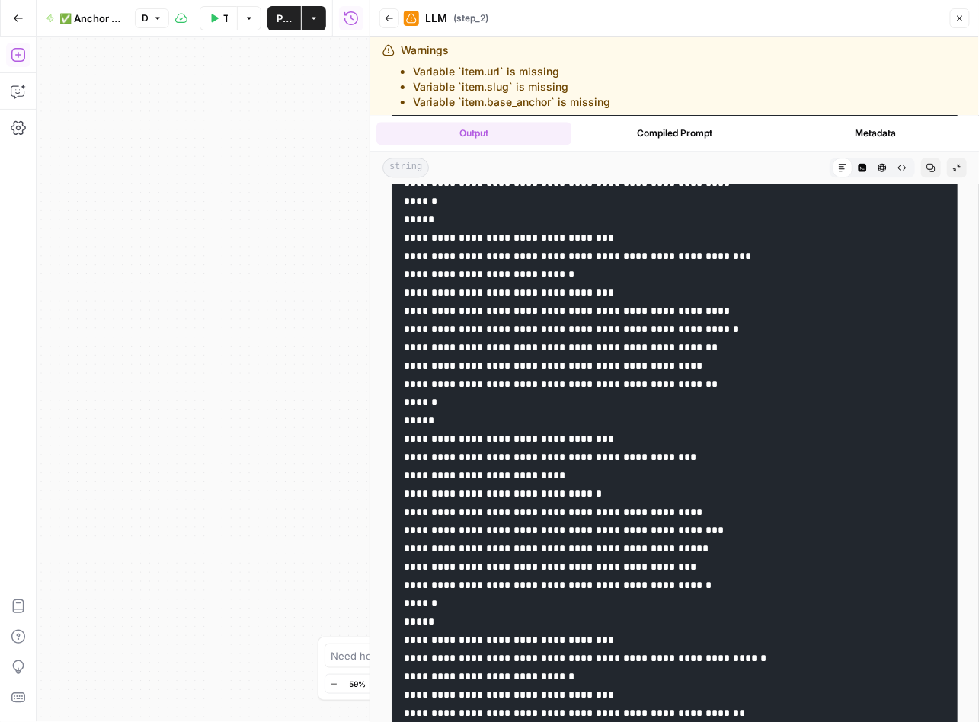
drag, startPoint x: 721, startPoint y: 472, endPoint x: 727, endPoint y: 465, distance: 9.2
drag, startPoint x: 734, startPoint y: 452, endPoint x: 636, endPoint y: 452, distance: 98.2
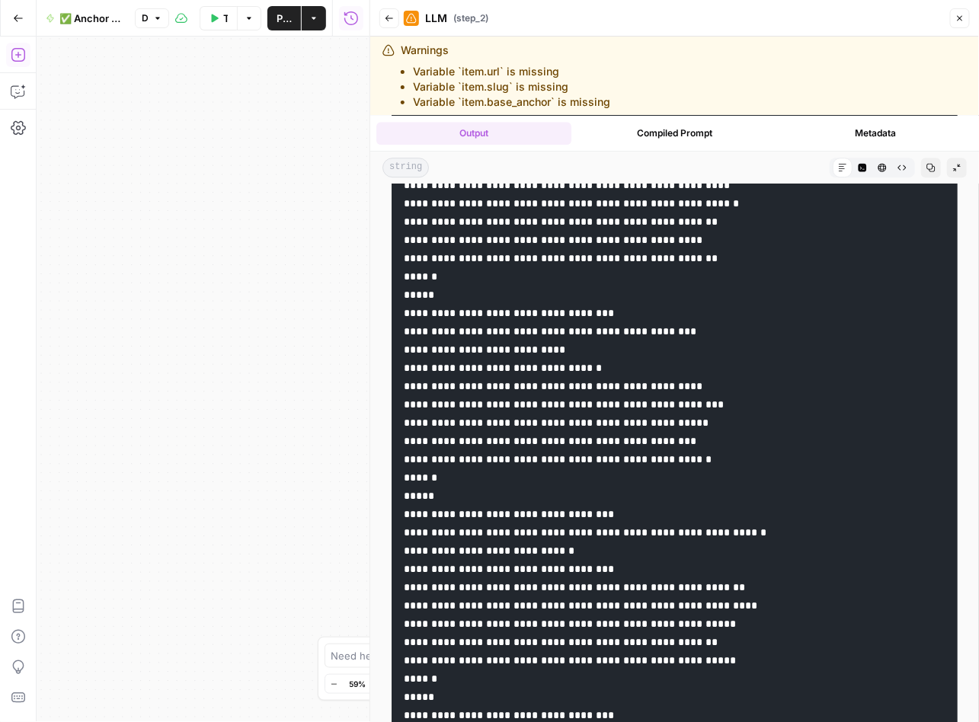
scroll to position [3212, 0]
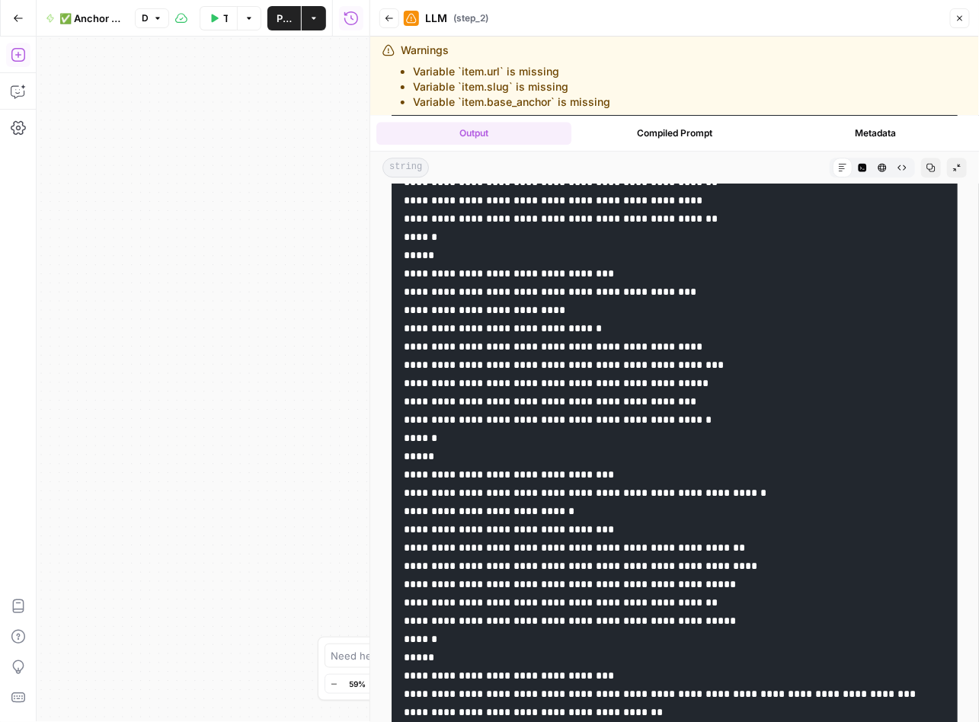
drag, startPoint x: 732, startPoint y: 434, endPoint x: 636, endPoint y: 431, distance: 96.0
drag, startPoint x: 756, startPoint y: 450, endPoint x: 635, endPoint y: 455, distance: 121.2
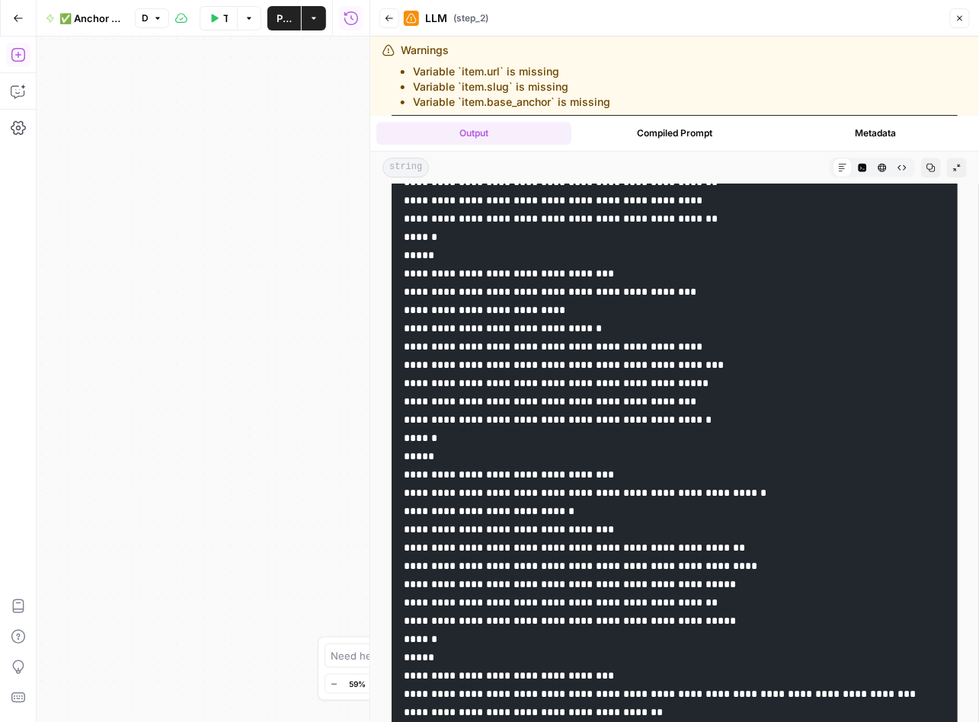
drag, startPoint x: 740, startPoint y: 466, endPoint x: 636, endPoint y: 503, distance: 110.5
drag, startPoint x: 752, startPoint y: 509, endPoint x: 636, endPoint y: 510, distance: 115.8
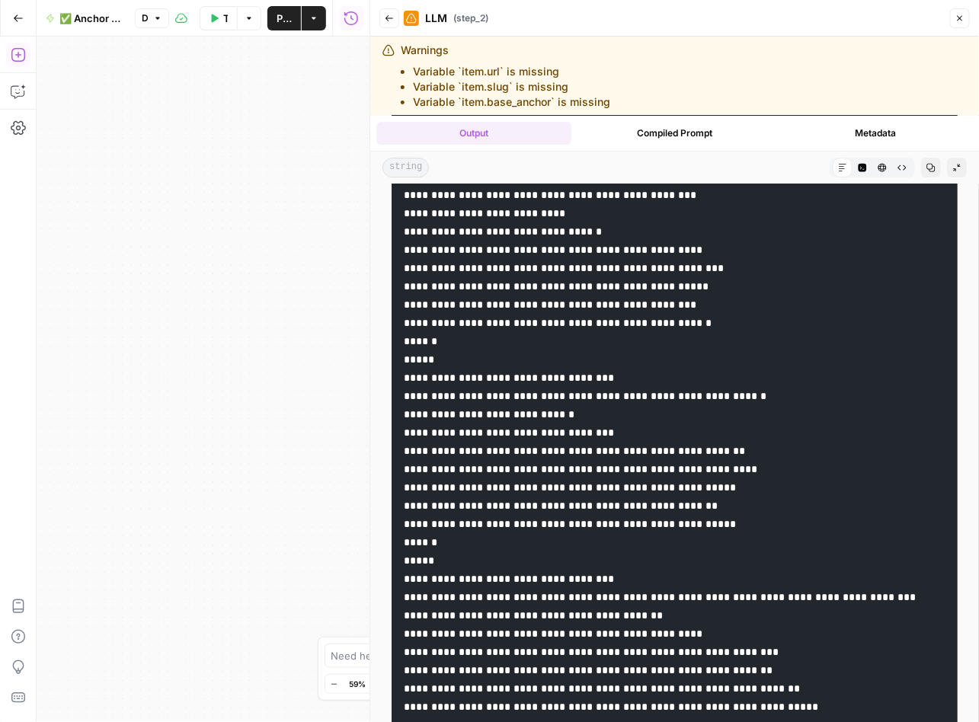
scroll to position [3312, 0]
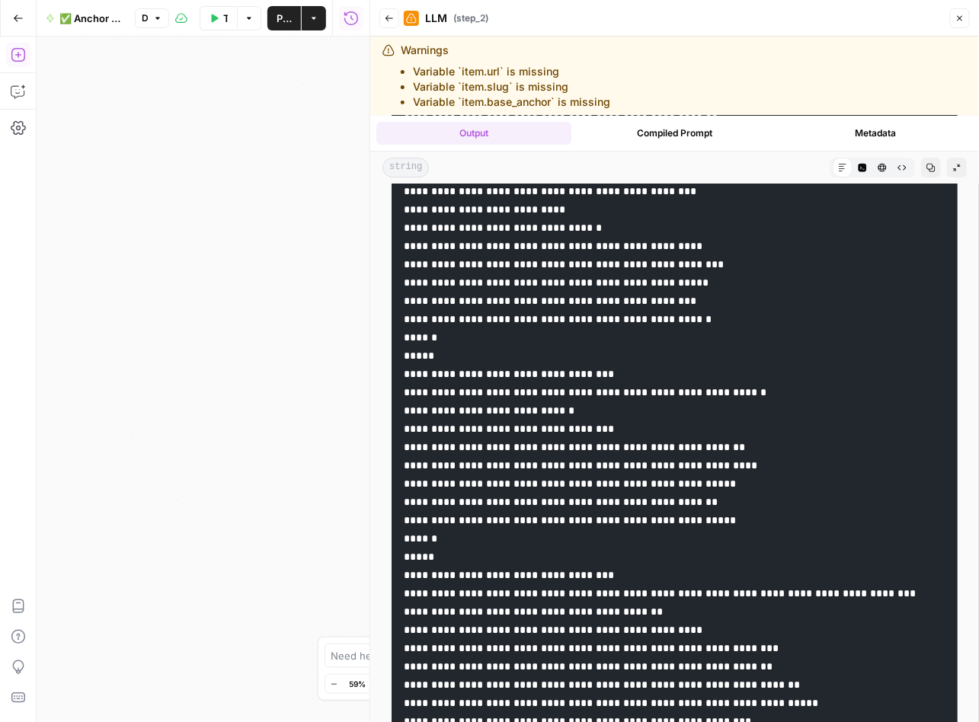
drag, startPoint x: 782, startPoint y: 532, endPoint x: 635, endPoint y: 536, distance: 147.0
drag, startPoint x: 795, startPoint y: 551, endPoint x: 635, endPoint y: 554, distance: 159.9
drag, startPoint x: 751, startPoint y: 592, endPoint x: 636, endPoint y: 594, distance: 115.0
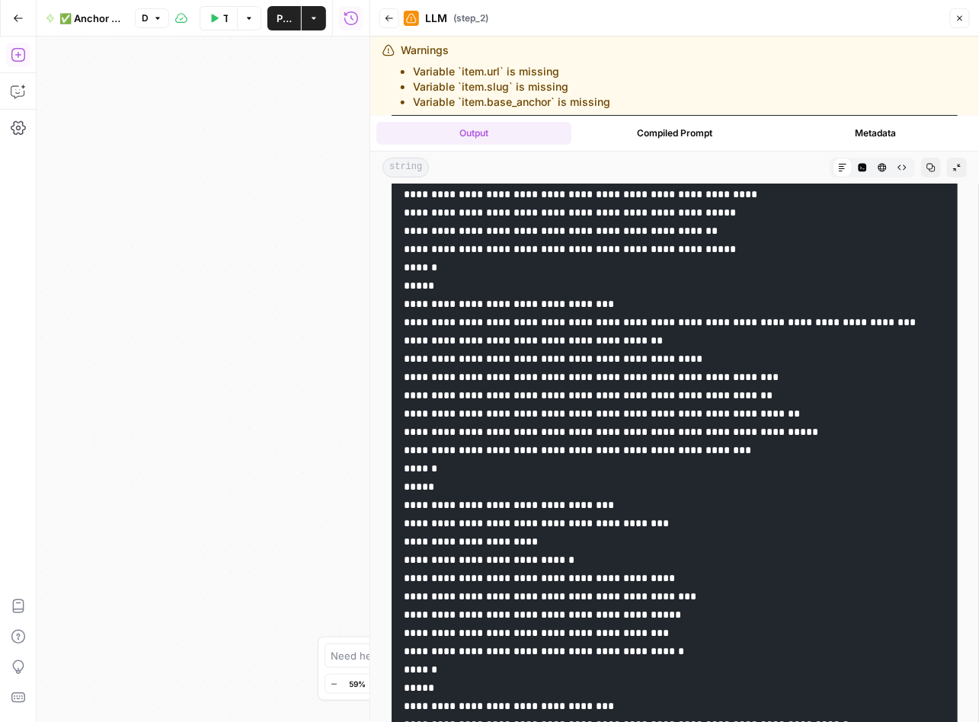
scroll to position [3612, 0]
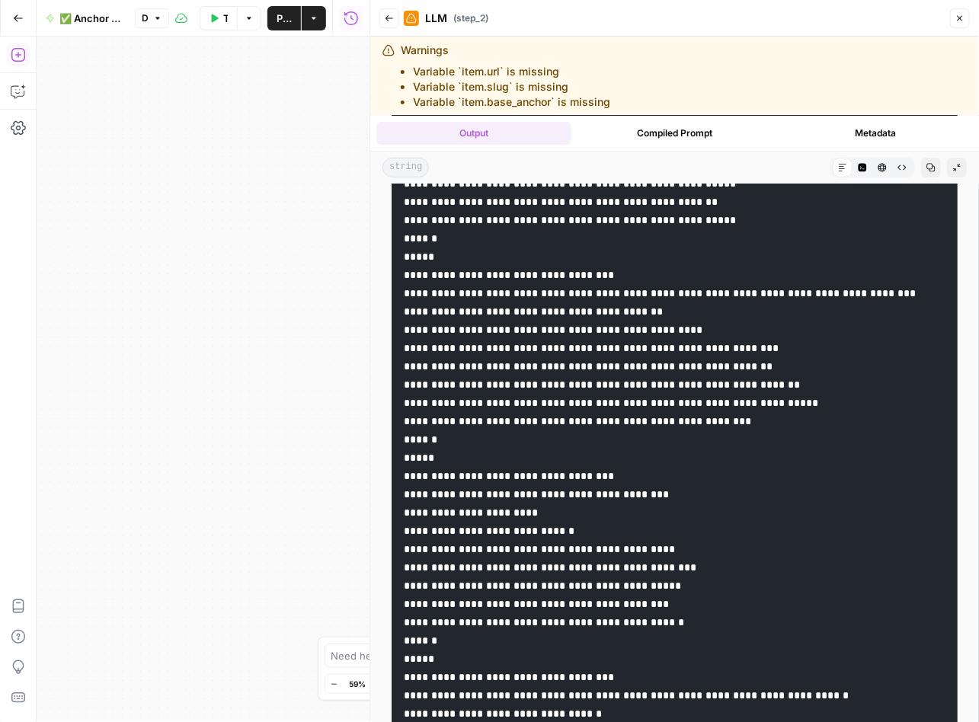
drag, startPoint x: 679, startPoint y: 416, endPoint x: 479, endPoint y: 720, distance: 363.9
drag, startPoint x: 739, startPoint y: 436, endPoint x: 560, endPoint y: 438, distance: 179.0
drag, startPoint x: 770, startPoint y: 456, endPoint x: 643, endPoint y: 491, distance: 131.2
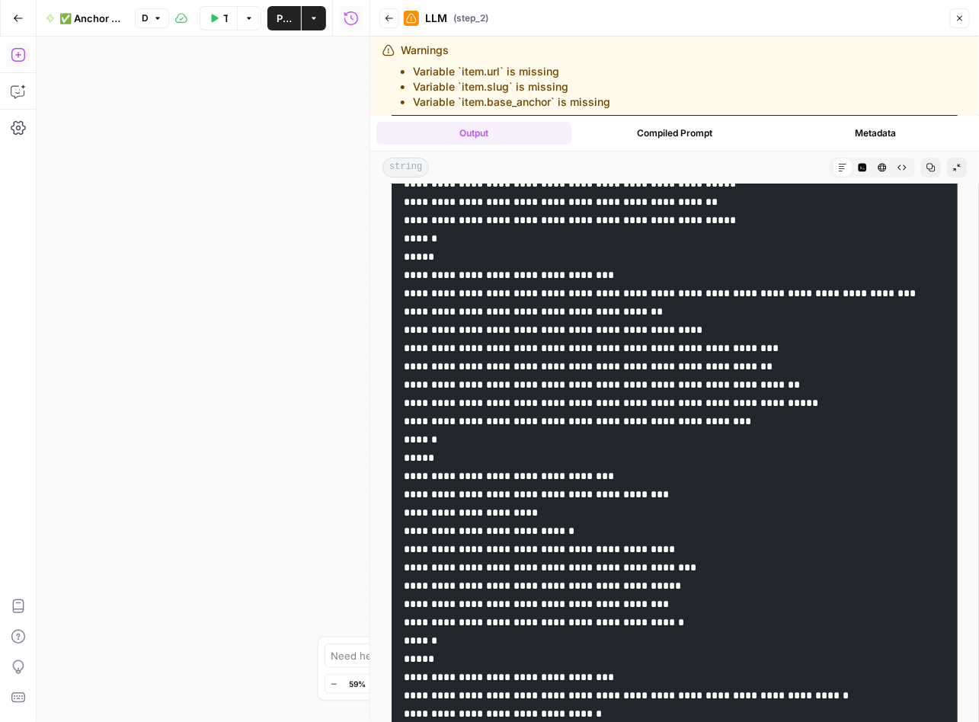
drag, startPoint x: 816, startPoint y: 471, endPoint x: 637, endPoint y: 476, distance: 179.0
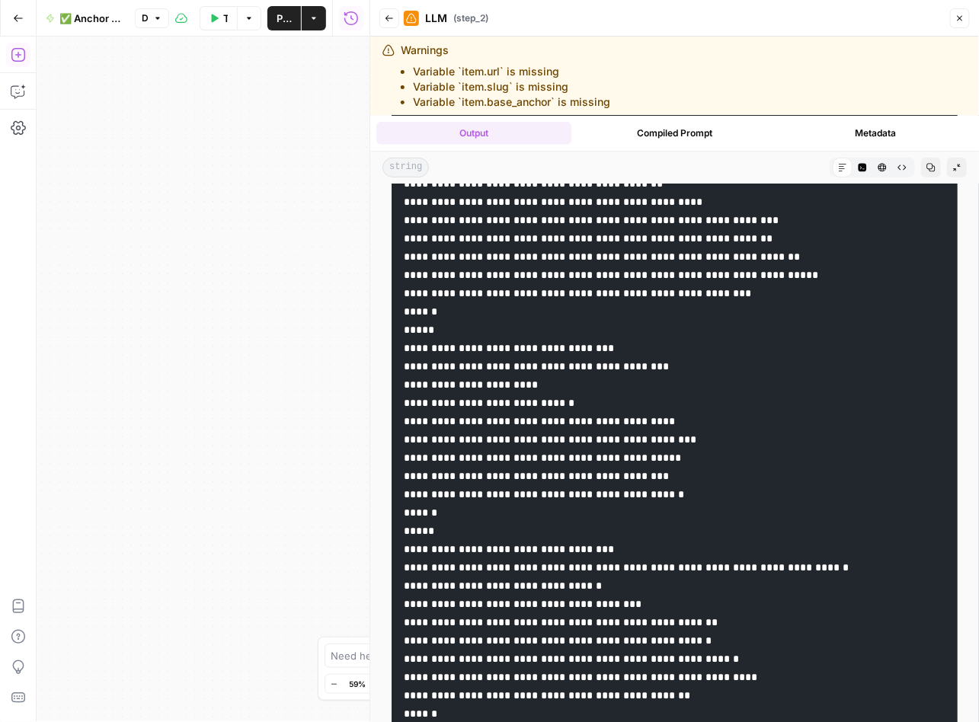
scroll to position [3779, 0]
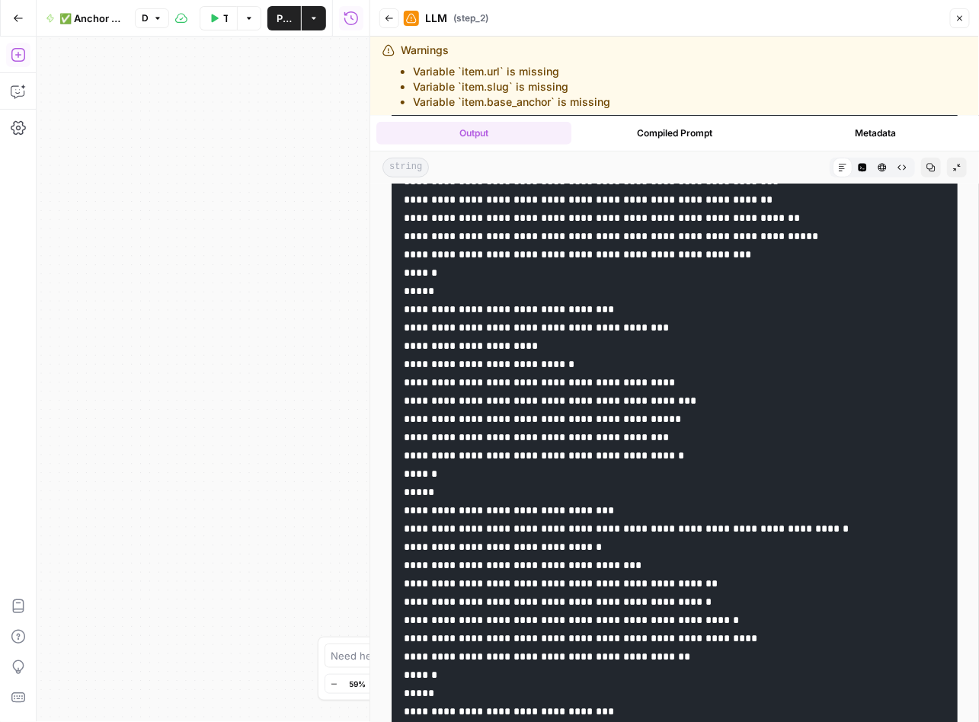
drag, startPoint x: 700, startPoint y: 487, endPoint x: 635, endPoint y: 486, distance: 64.7
drag, startPoint x: 725, startPoint y: 503, endPoint x: 637, endPoint y: 506, distance: 88.4
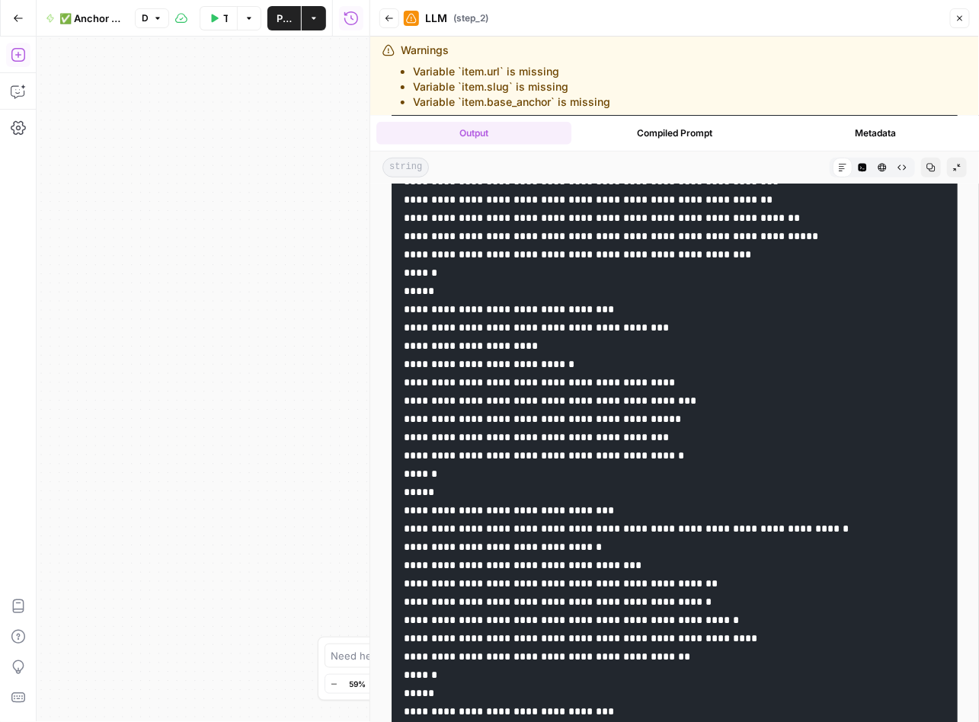
drag, startPoint x: 709, startPoint y: 525, endPoint x: 683, endPoint y: 526, distance: 25.9
drag, startPoint x: 704, startPoint y: 522, endPoint x: 637, endPoint y: 523, distance: 67.0
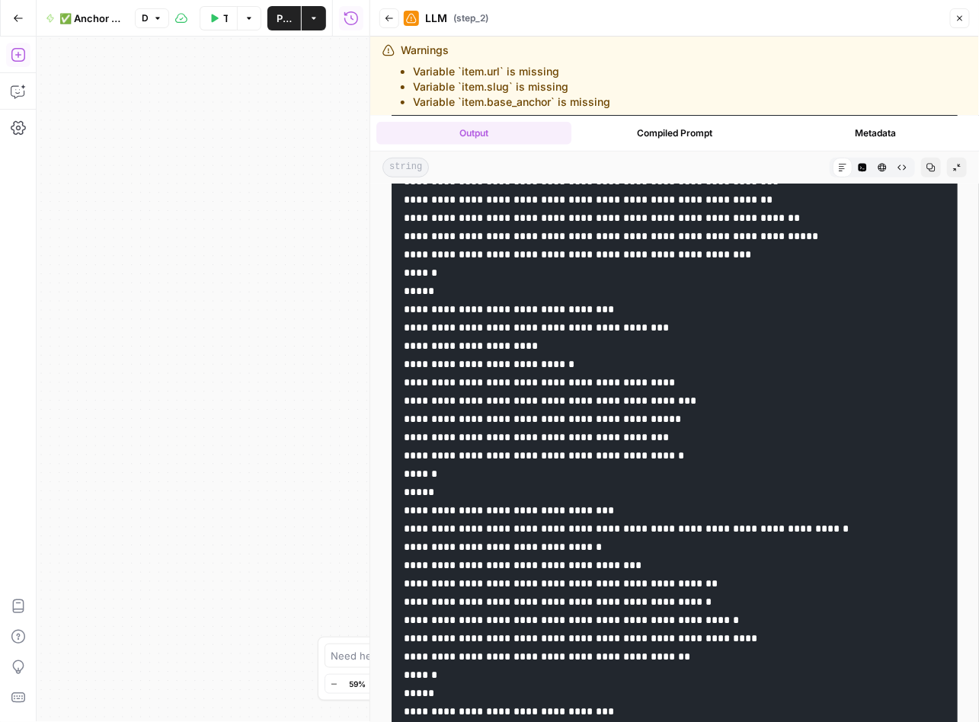
drag, startPoint x: 694, startPoint y: 543, endPoint x: 636, endPoint y: 545, distance: 57.9
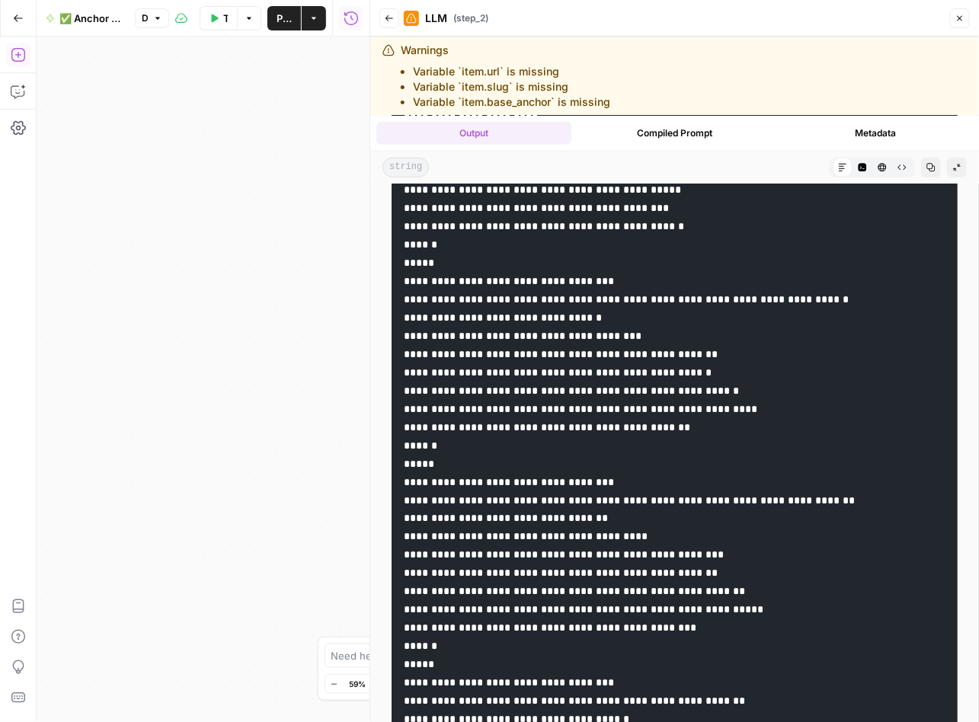
scroll to position [4004, 0]
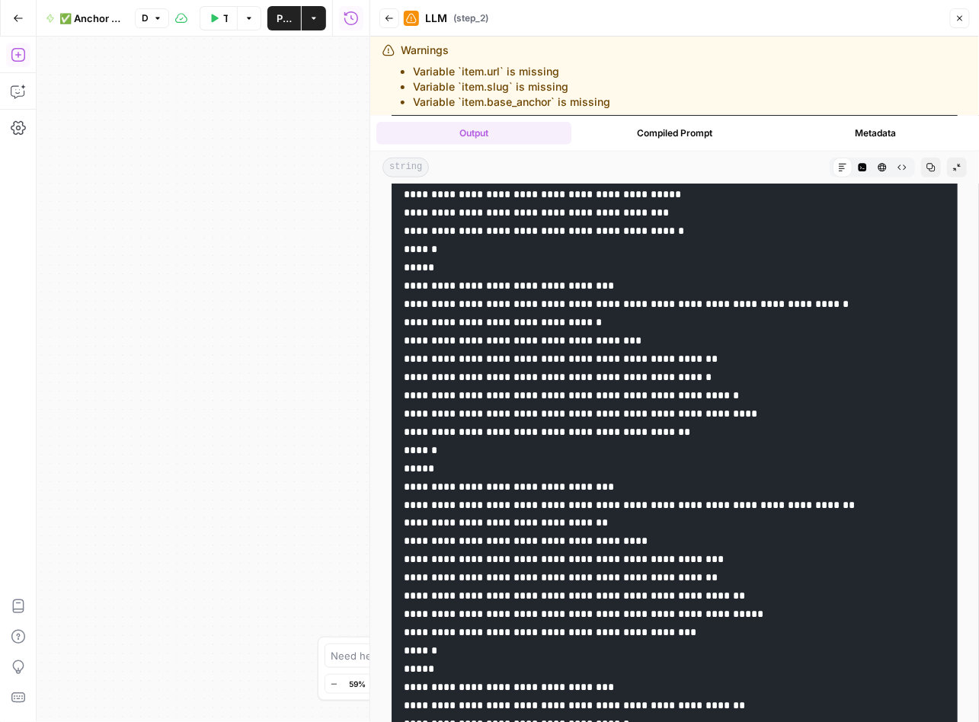
drag, startPoint x: 623, startPoint y: 445, endPoint x: 515, endPoint y: 449, distance: 108.2
drag, startPoint x: 666, startPoint y: 461, endPoint x: 561, endPoint y: 463, distance: 105.1
drag, startPoint x: 749, startPoint y: 481, endPoint x: 637, endPoint y: 484, distance: 112.0
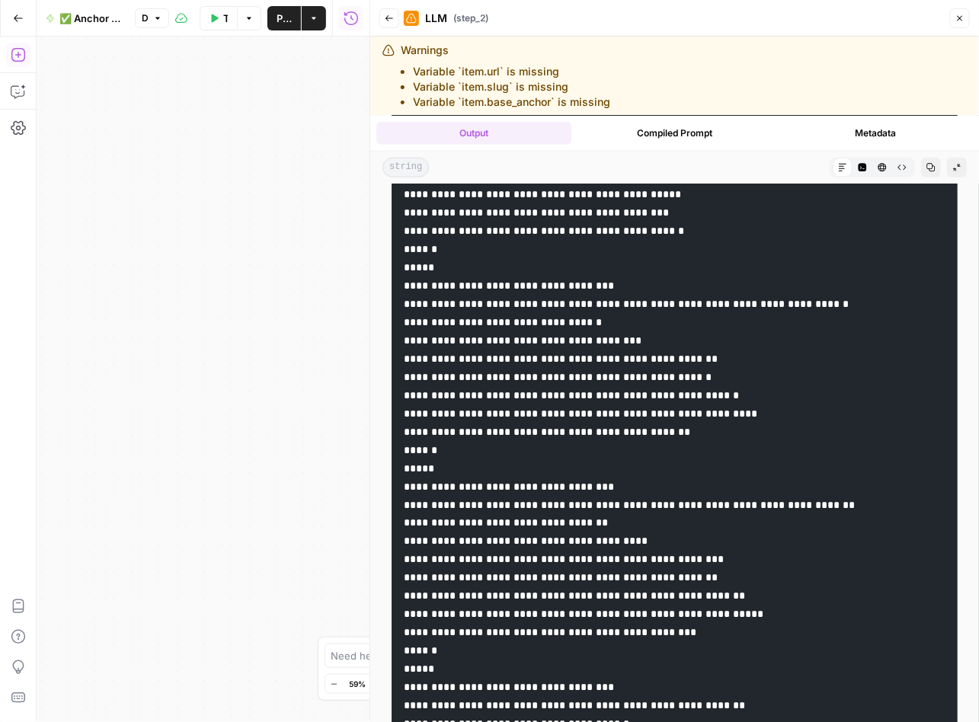
drag, startPoint x: 743, startPoint y: 499, endPoint x: 636, endPoint y: 500, distance: 107.4
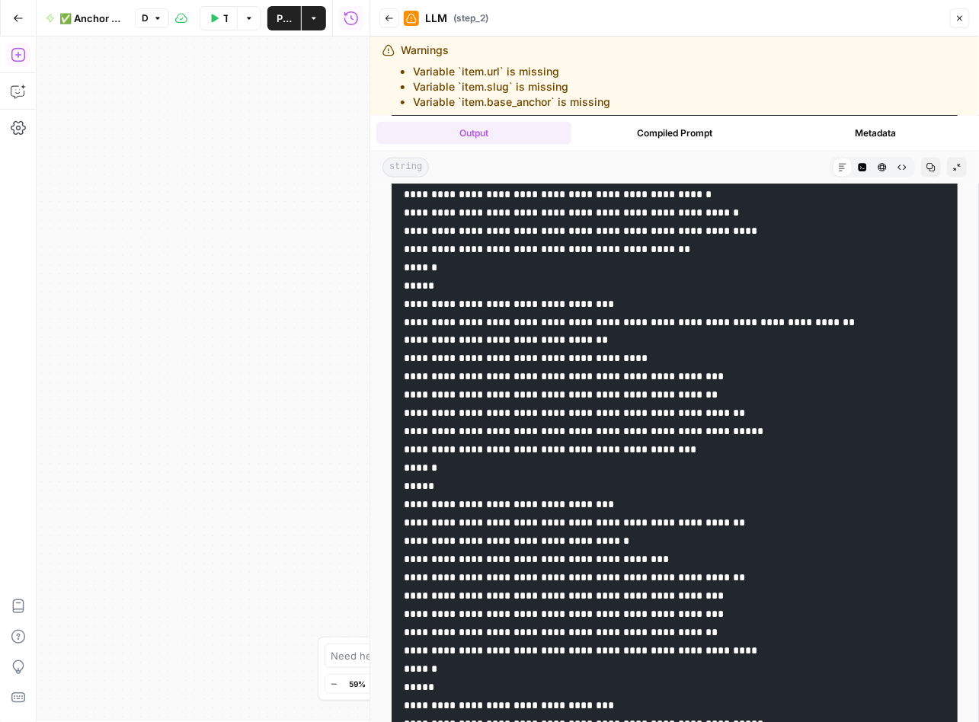
scroll to position [4190, 0]
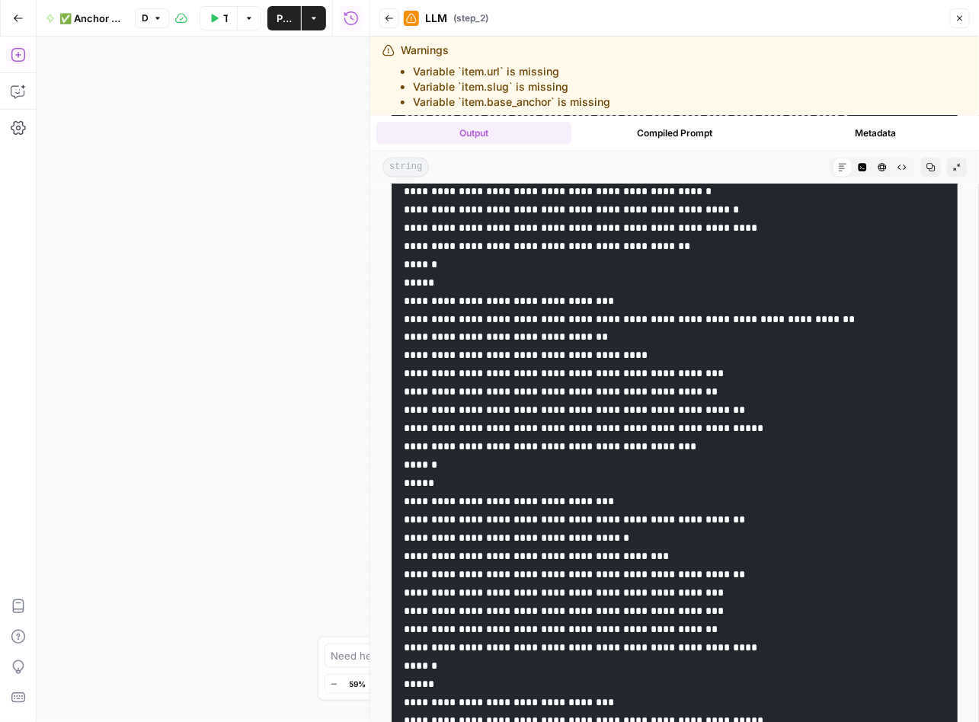
drag, startPoint x: 629, startPoint y: 478, endPoint x: 338, endPoint y: 715, distance: 375.1
drag, startPoint x: 674, startPoint y: 495, endPoint x: 560, endPoint y: 502, distance: 114.4
drag, startPoint x: 759, startPoint y: 515, endPoint x: 637, endPoint y: 517, distance: 121.9
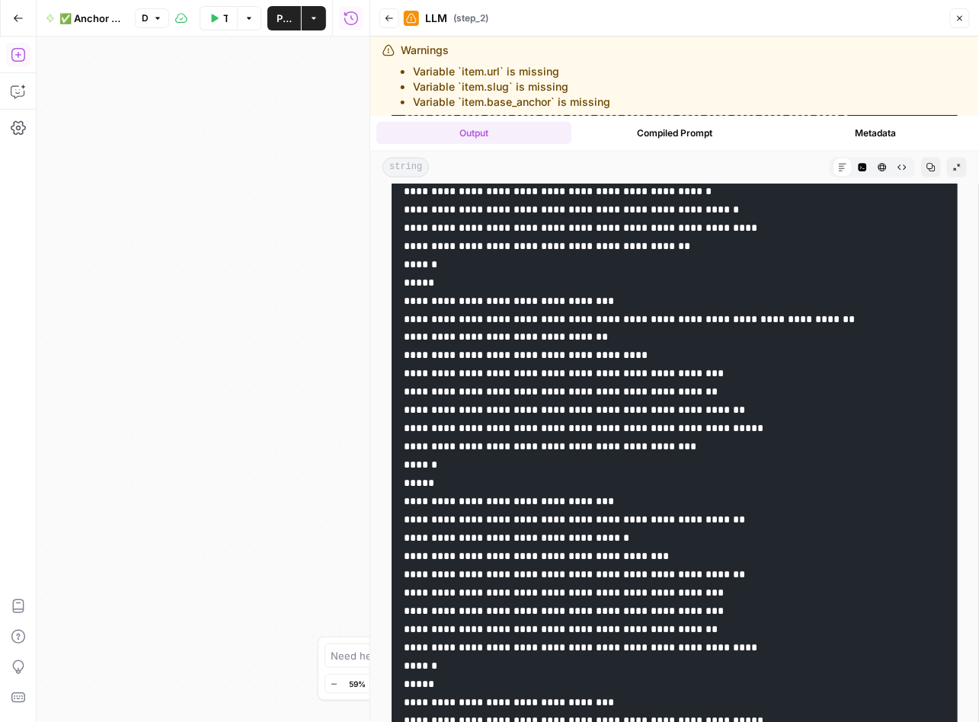
drag, startPoint x: 752, startPoint y: 538, endPoint x: 621, endPoint y: 618, distance: 152.8
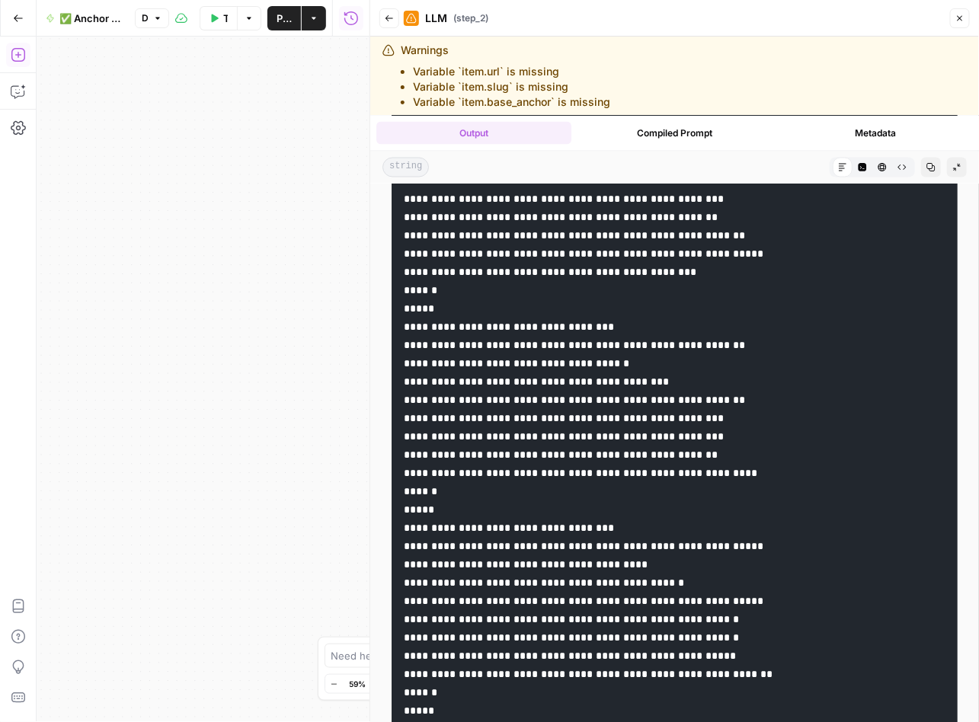
scroll to position [4419, 0]
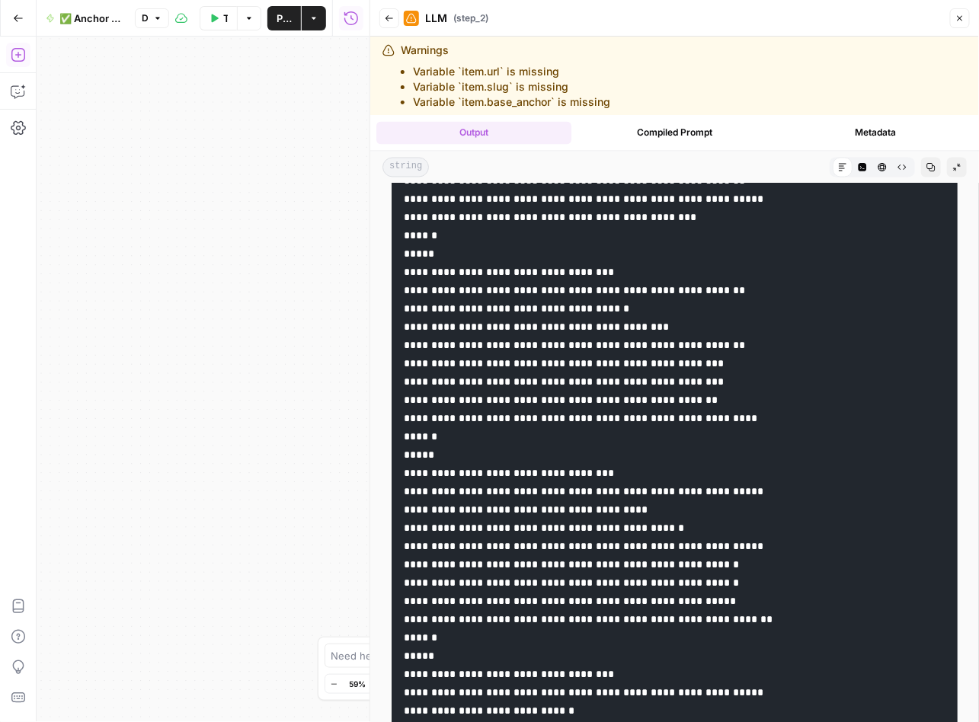
drag, startPoint x: 652, startPoint y: 453, endPoint x: 513, endPoint y: 455, distance: 138.6
drag, startPoint x: 699, startPoint y: 470, endPoint x: 560, endPoint y: 473, distance: 138.6
drag, startPoint x: 783, startPoint y: 490, endPoint x: 635, endPoint y: 490, distance: 147.7
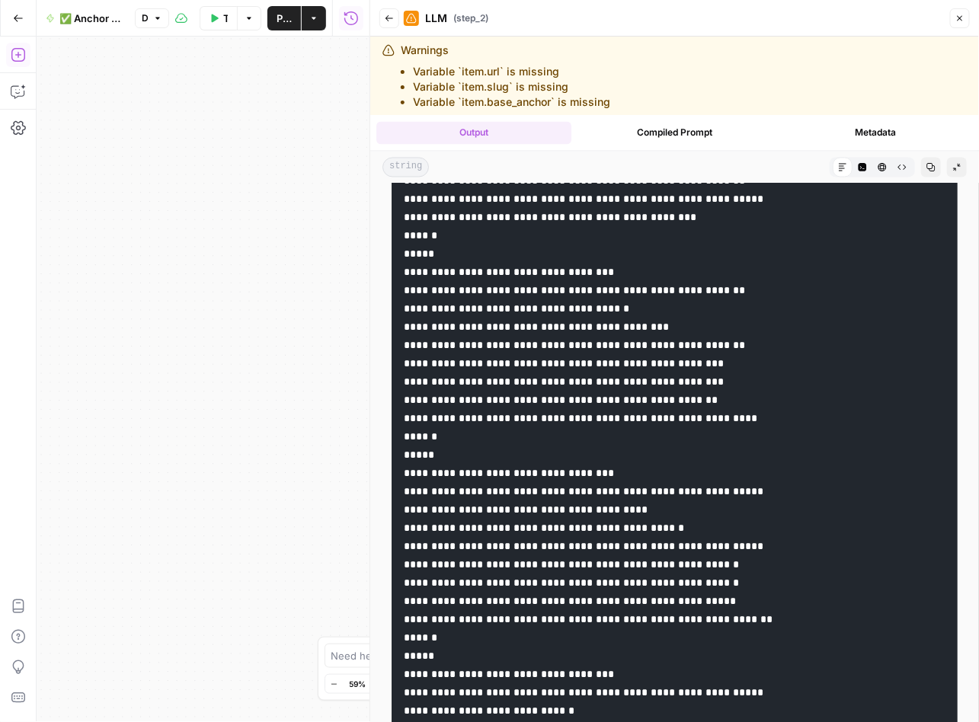
drag, startPoint x: 758, startPoint y: 505, endPoint x: 635, endPoint y: 502, distance: 123.4
drag, startPoint x: 758, startPoint y: 526, endPoint x: 636, endPoint y: 526, distance: 122.6
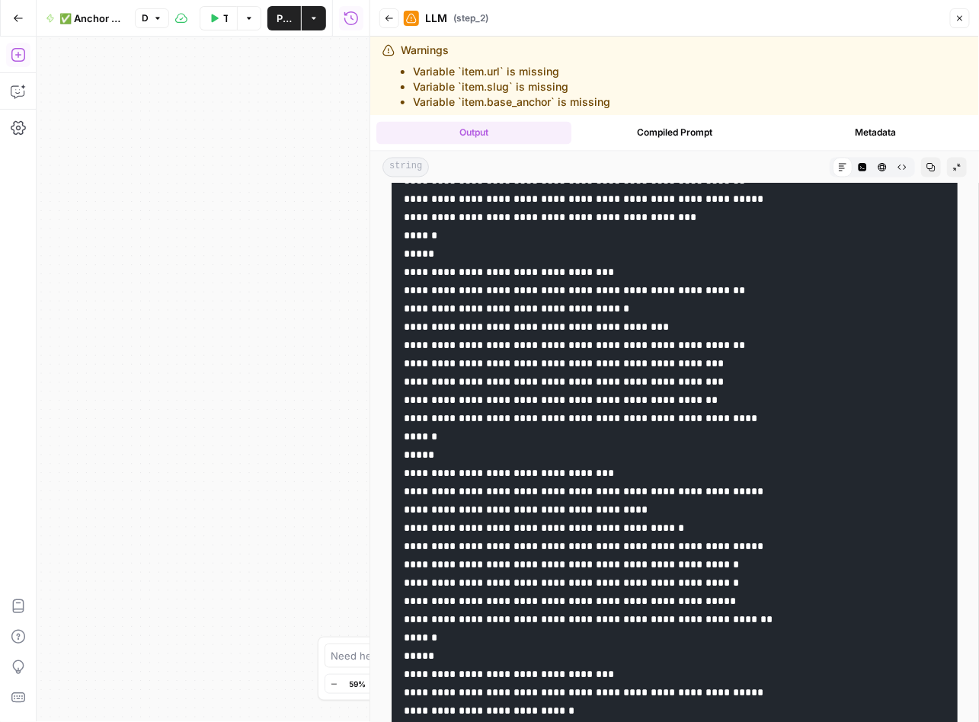
drag, startPoint x: 832, startPoint y: 556, endPoint x: 558, endPoint y: 169, distance: 473.7
drag, startPoint x: 757, startPoint y: 503, endPoint x: 777, endPoint y: 493, distance: 22.8
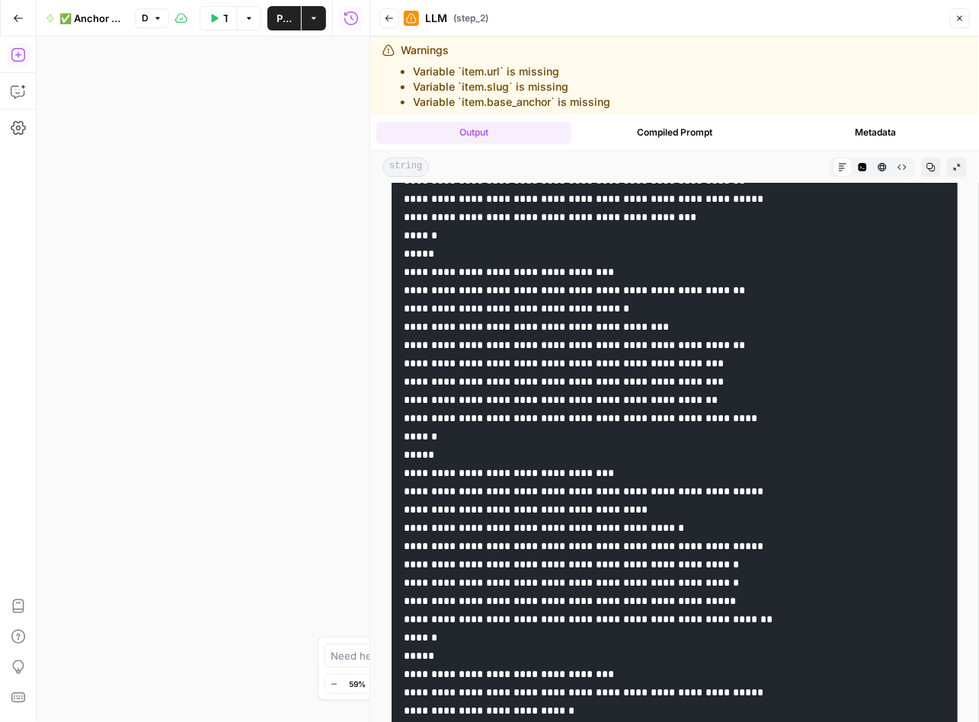
drag, startPoint x: 784, startPoint y: 487, endPoint x: 637, endPoint y: 481, distance: 147.8
drag, startPoint x: 757, startPoint y: 506, endPoint x: 636, endPoint y: 503, distance: 121.1
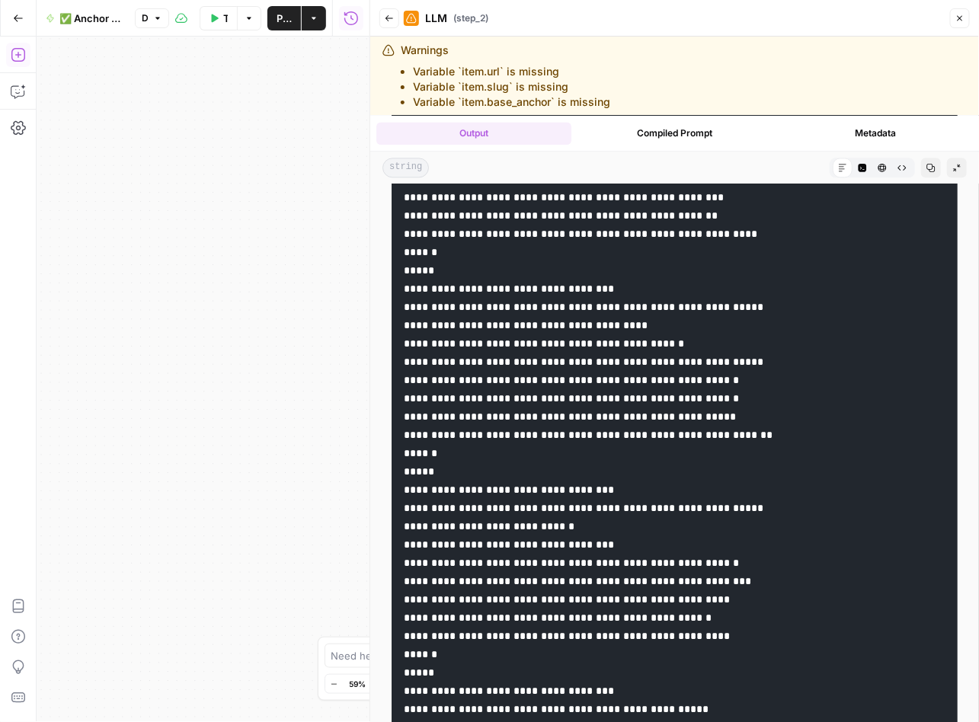
scroll to position [4626, 0]
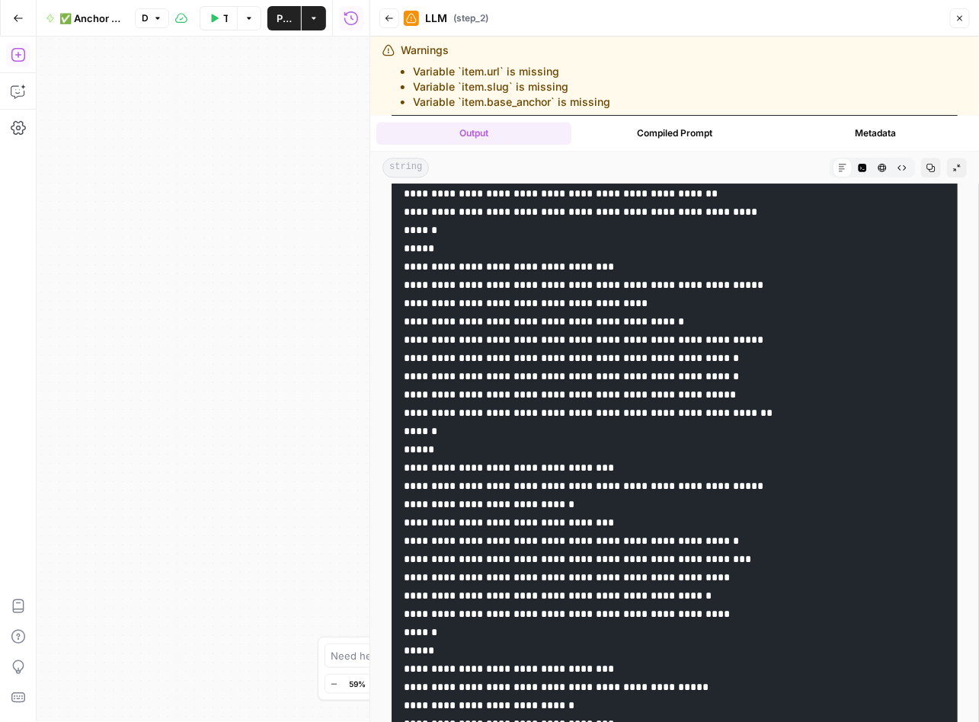
drag, startPoint x: 720, startPoint y: 462, endPoint x: 560, endPoint y: 464, distance: 159.9
drag, startPoint x: 672, startPoint y: 444, endPoint x: 512, endPoint y: 442, distance: 159.2
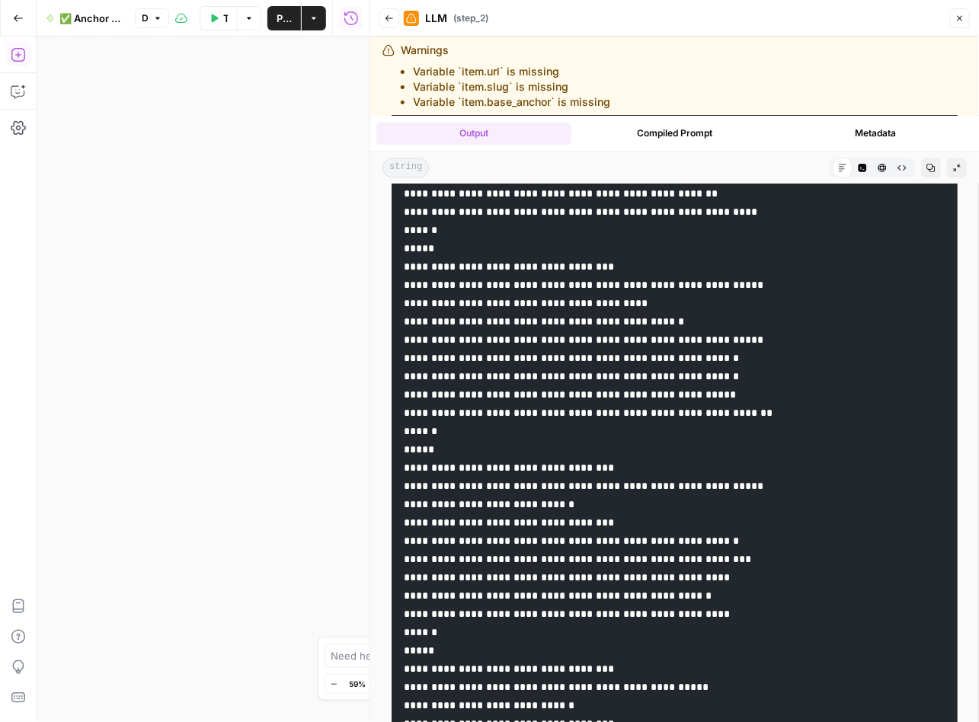
drag, startPoint x: 802, startPoint y: 480, endPoint x: 636, endPoint y: 480, distance: 166.0
drag, startPoint x: 774, startPoint y: 500, endPoint x: 637, endPoint y: 500, distance: 137.1
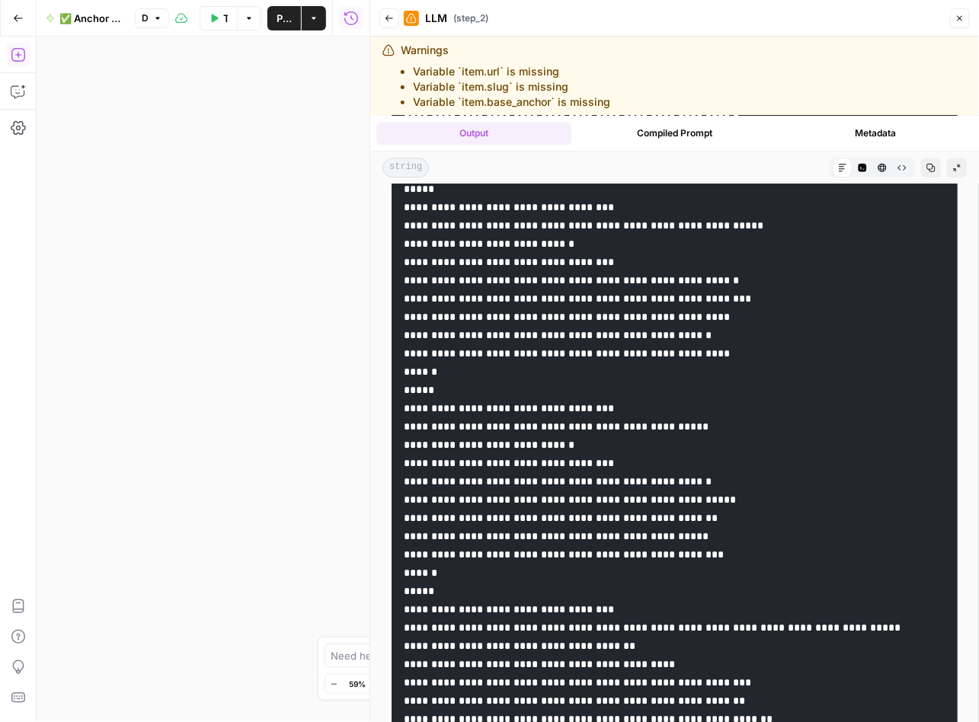
scroll to position [4900, 0]
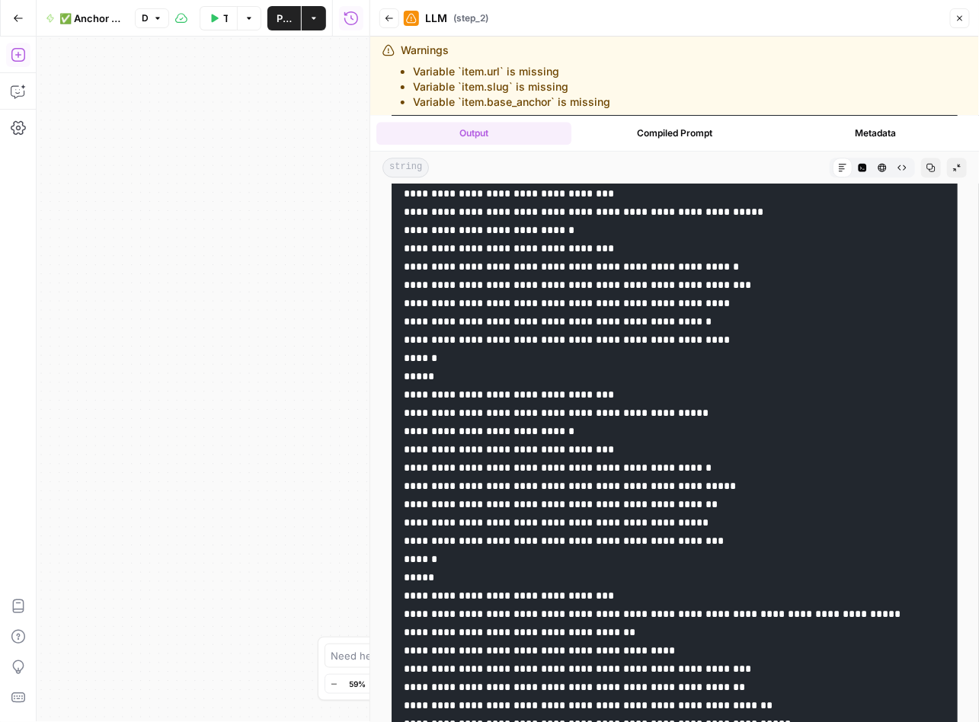
drag, startPoint x: 775, startPoint y: 407, endPoint x: 604, endPoint y: 677, distance: 320.0
drag, startPoint x: 781, startPoint y: 426, endPoint x: 635, endPoint y: 425, distance: 146.2
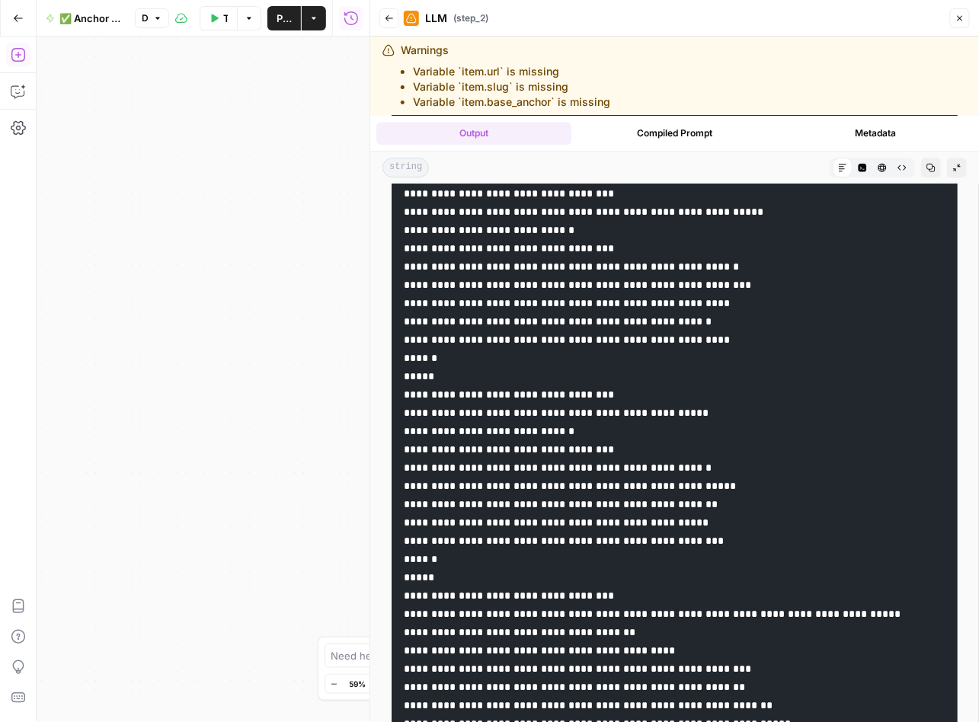
drag, startPoint x: 745, startPoint y: 464, endPoint x: 637, endPoint y: 458, distance: 109.0
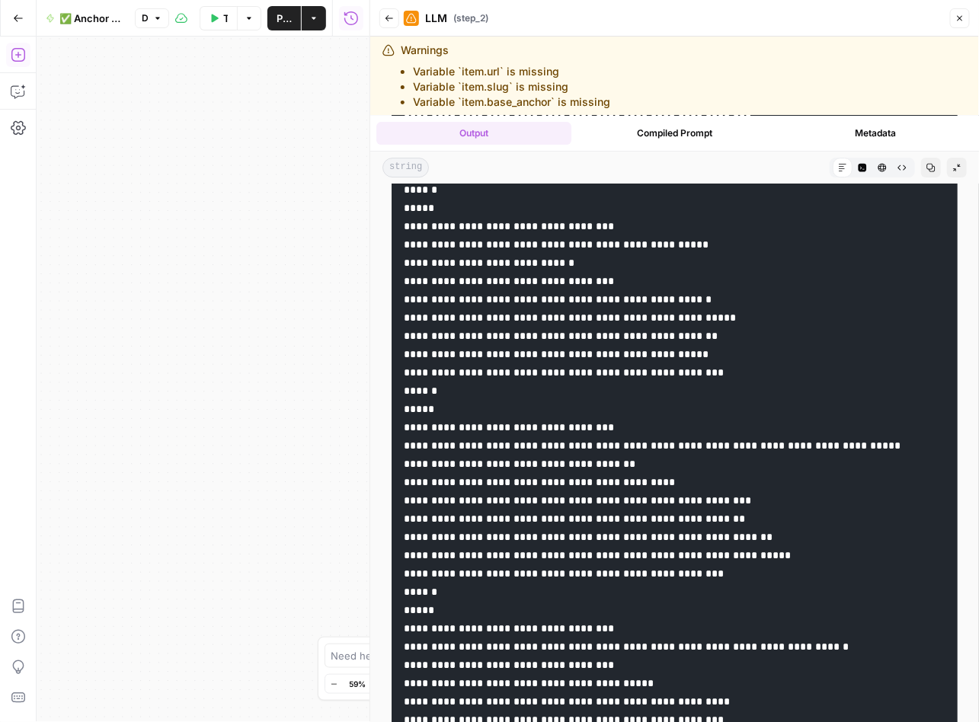
scroll to position [5069, 0]
drag, startPoint x: 768, startPoint y: 454, endPoint x: 636, endPoint y: 452, distance: 132.5
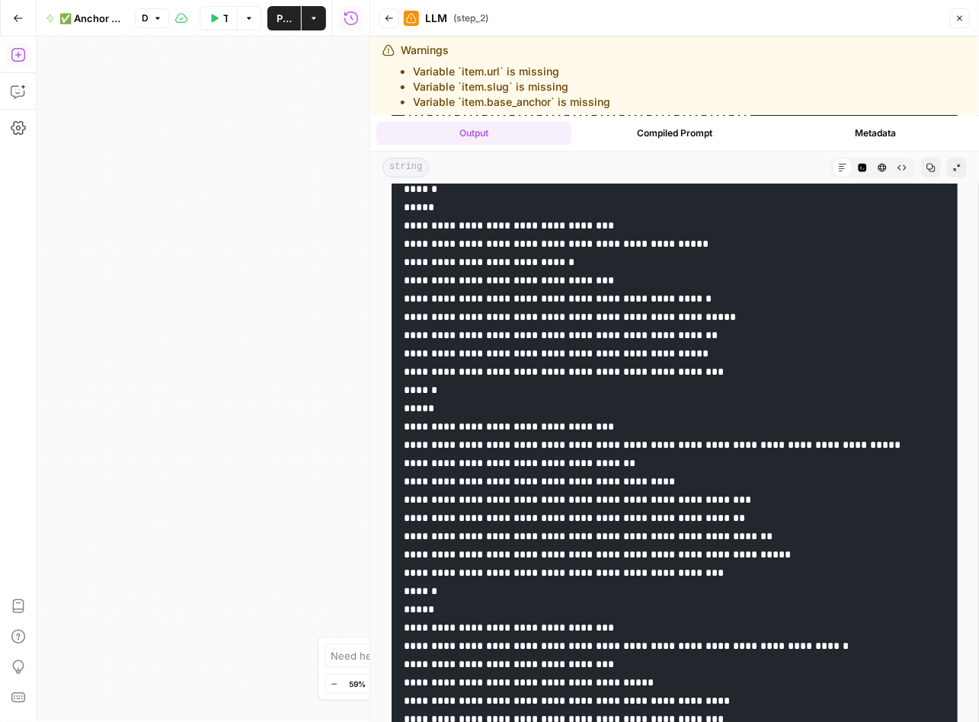
drag, startPoint x: 751, startPoint y: 476, endPoint x: 637, endPoint y: 477, distance: 114.2
drag, startPoint x: 735, startPoint y: 491, endPoint x: 637, endPoint y: 494, distance: 97.5
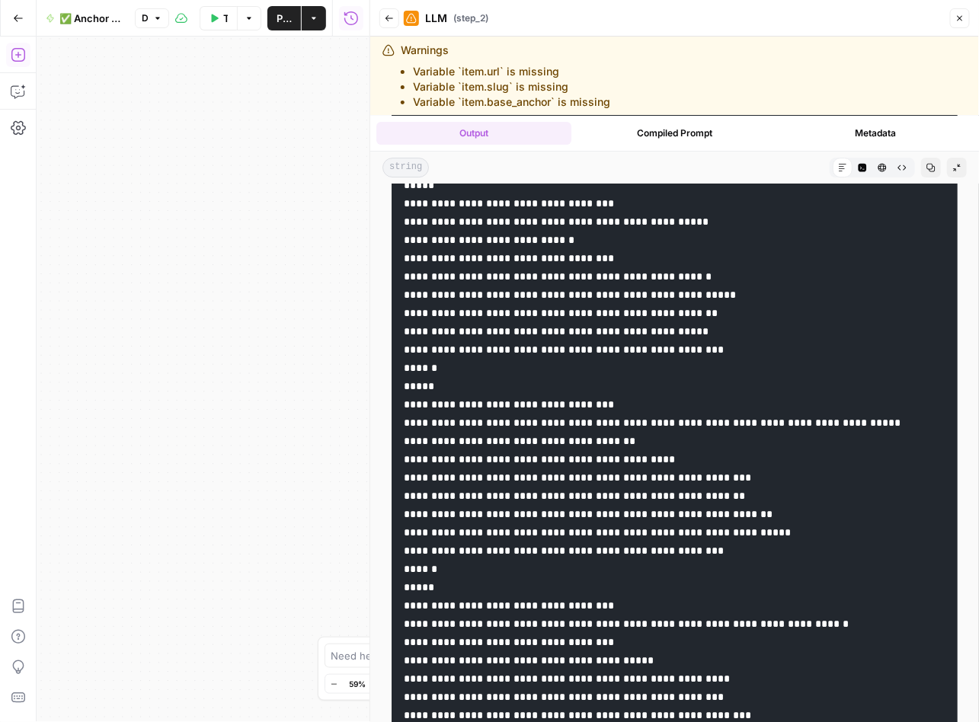
scroll to position [5098, 0]
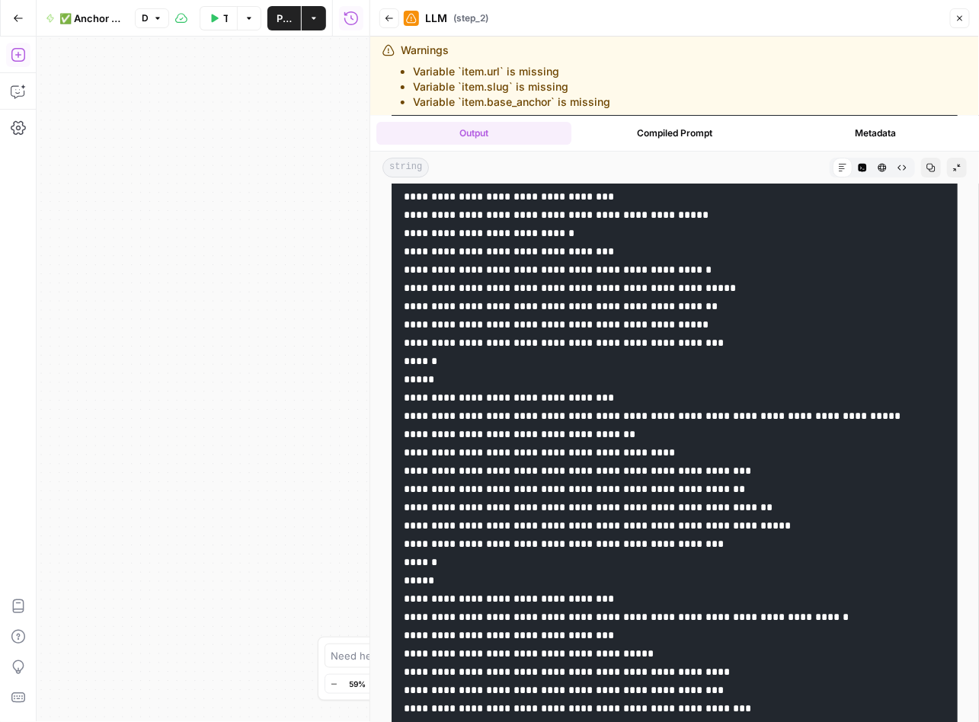
drag, startPoint x: 662, startPoint y: 592, endPoint x: 515, endPoint y: 596, distance: 147.0
drag, startPoint x: 704, startPoint y: 611, endPoint x: 558, endPoint y: 611, distance: 146.2
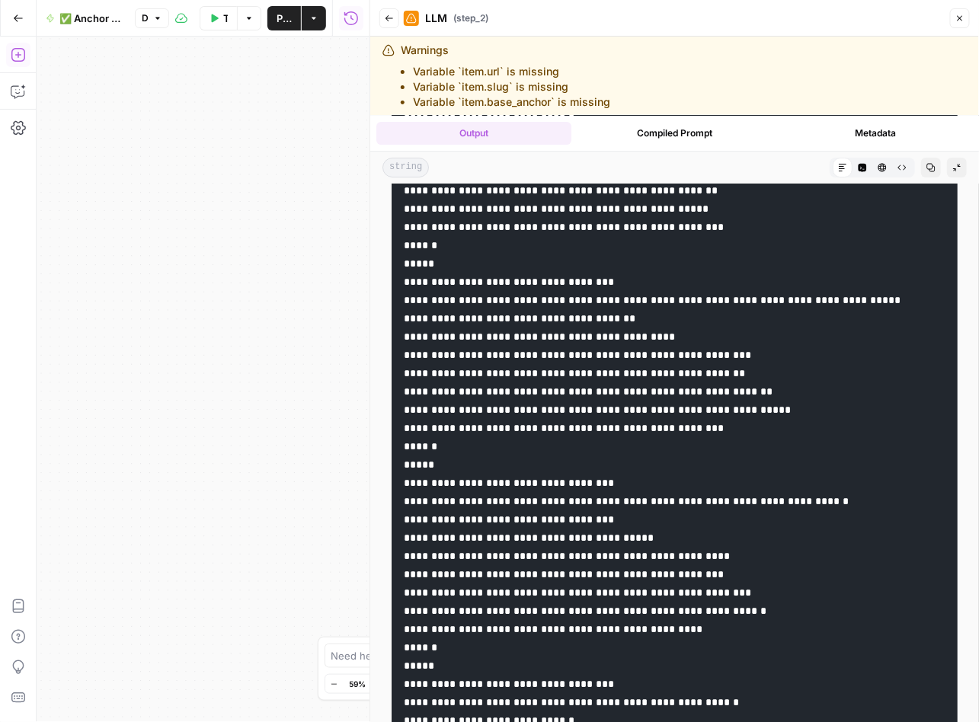
scroll to position [5243, 0]
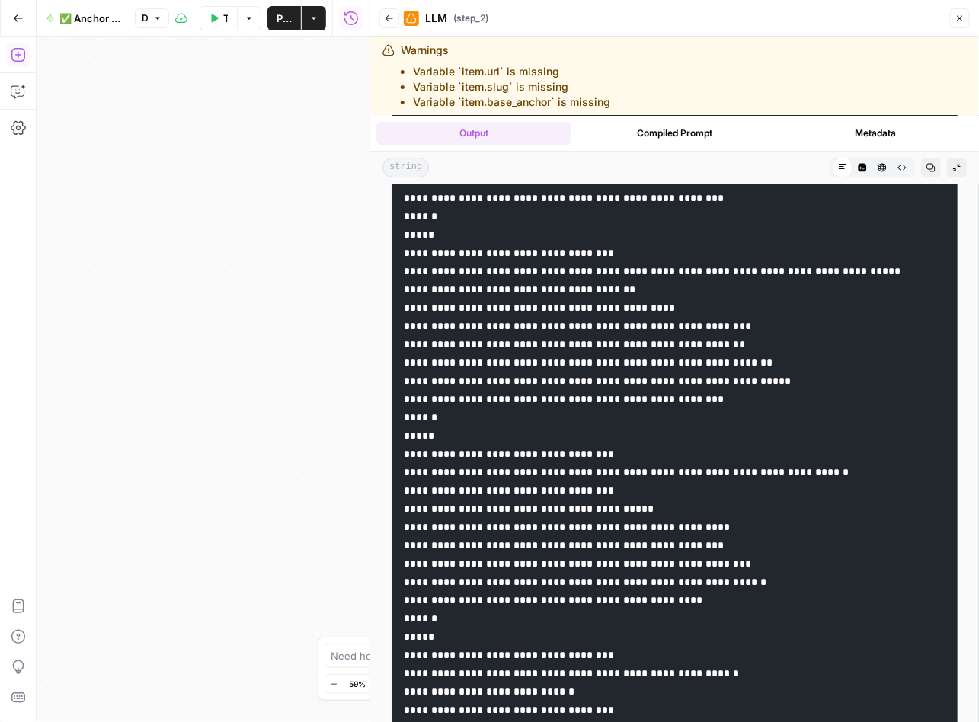
drag, startPoint x: 791, startPoint y: 483, endPoint x: 637, endPoint y: 484, distance: 153.8
drag, startPoint x: 784, startPoint y: 499, endPoint x: 637, endPoint y: 506, distance: 147.2
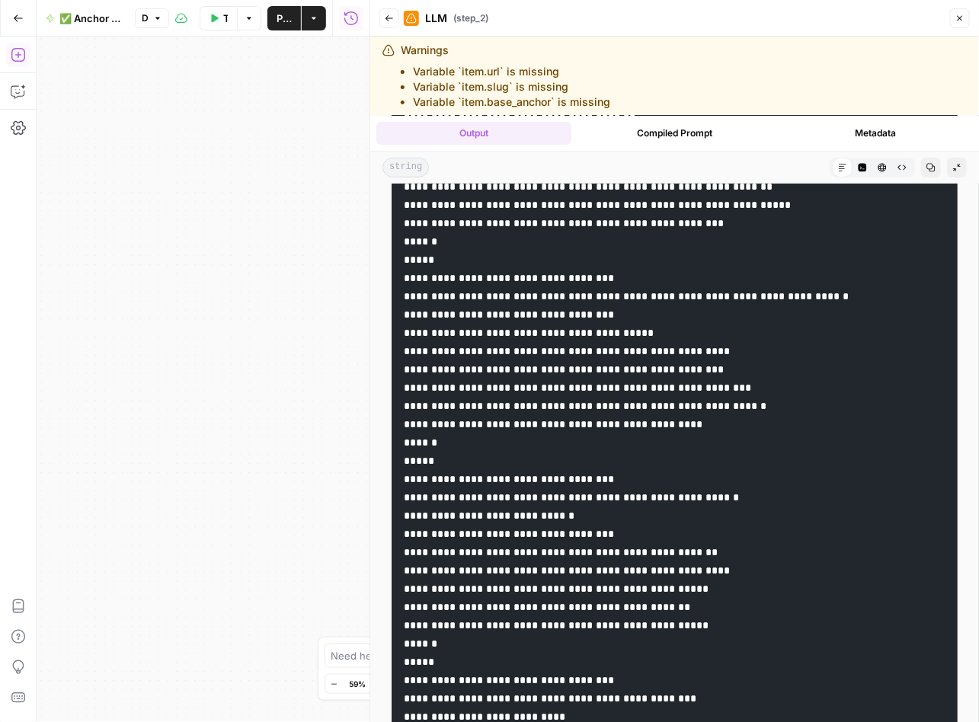
scroll to position [5422, 0]
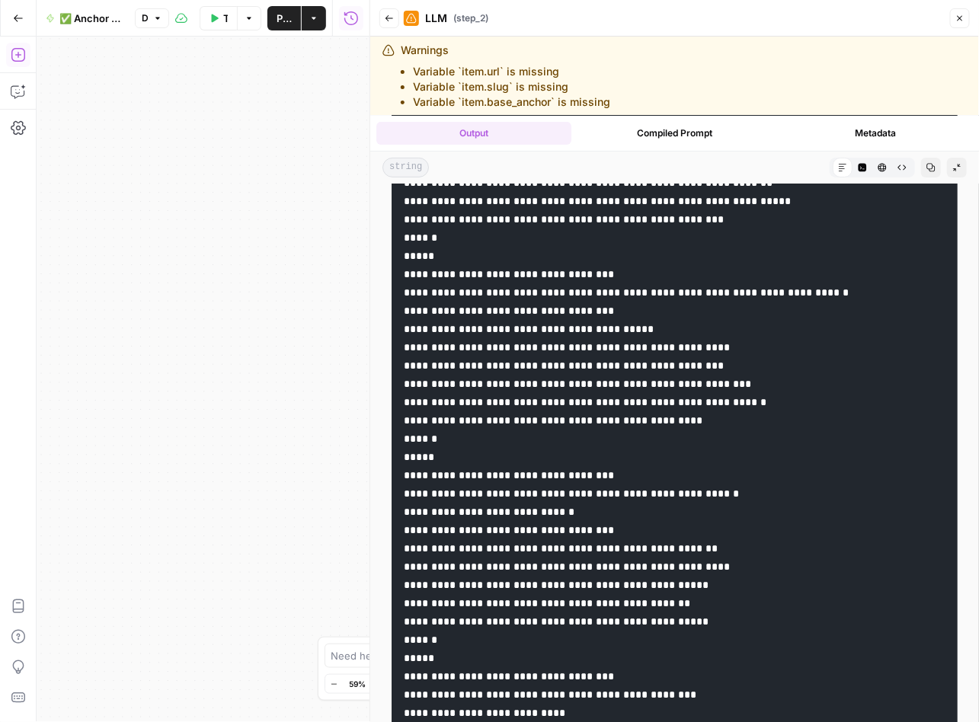
drag, startPoint x: 634, startPoint y: 487, endPoint x: 514, endPoint y: 490, distance: 119.6
drag, startPoint x: 679, startPoint y: 506, endPoint x: 560, endPoint y: 508, distance: 118.8
drag, startPoint x: 764, startPoint y: 524, endPoint x: 637, endPoint y: 527, distance: 126.4
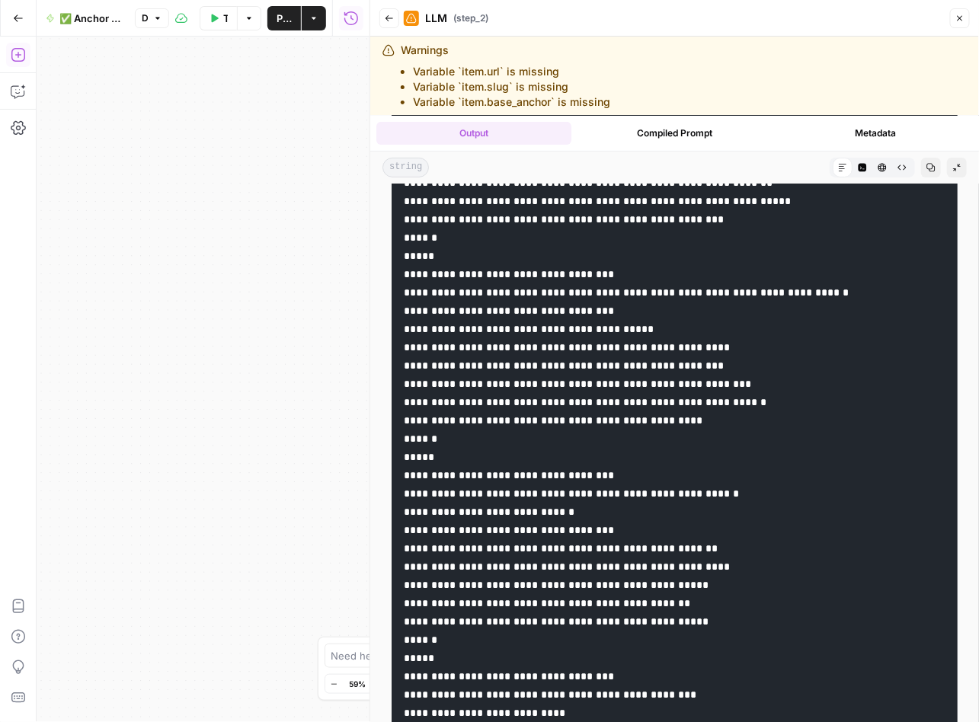
drag, startPoint x: 750, startPoint y: 541, endPoint x: 637, endPoint y: 544, distance: 113.5
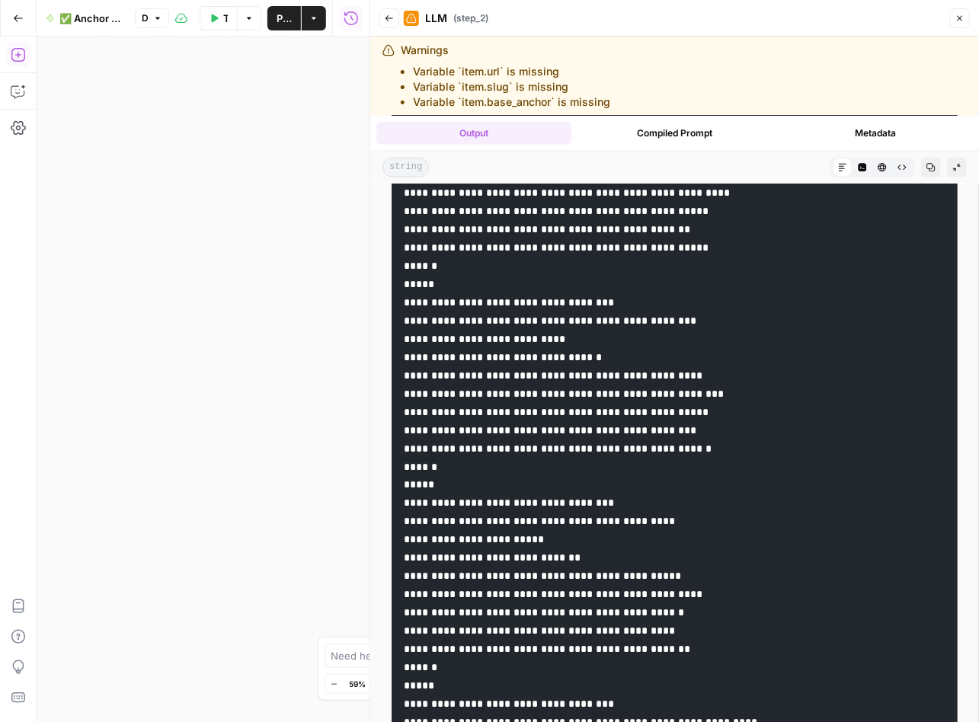
scroll to position [5751, 0]
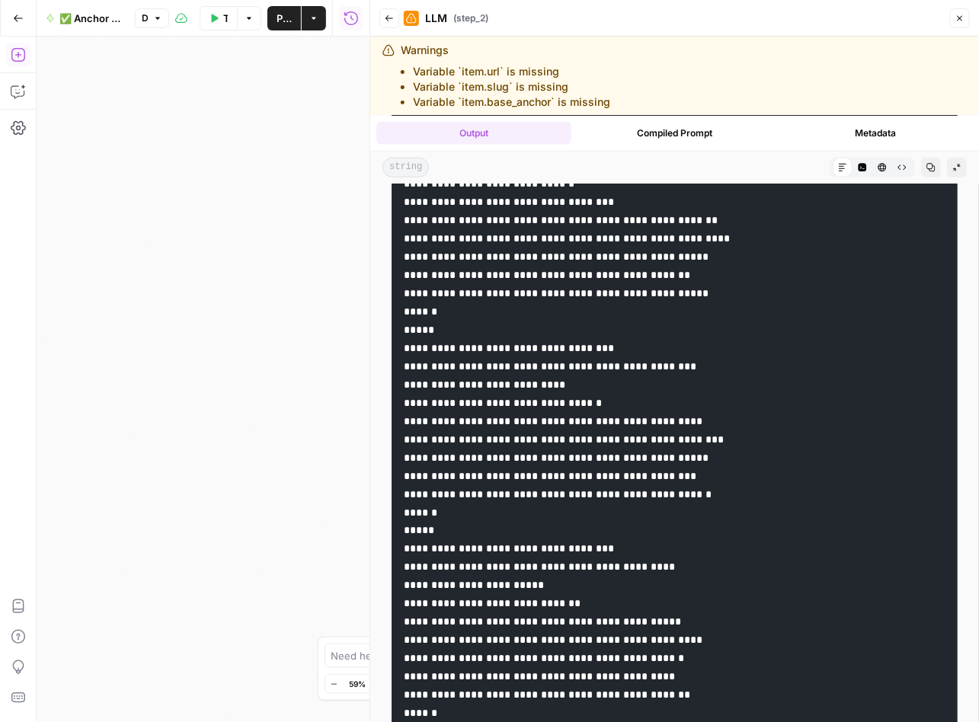
drag, startPoint x: 749, startPoint y: 397, endPoint x: 635, endPoint y: 388, distance: 114.6
drag, startPoint x: 765, startPoint y: 416, endPoint x: 634, endPoint y: 419, distance: 131.8
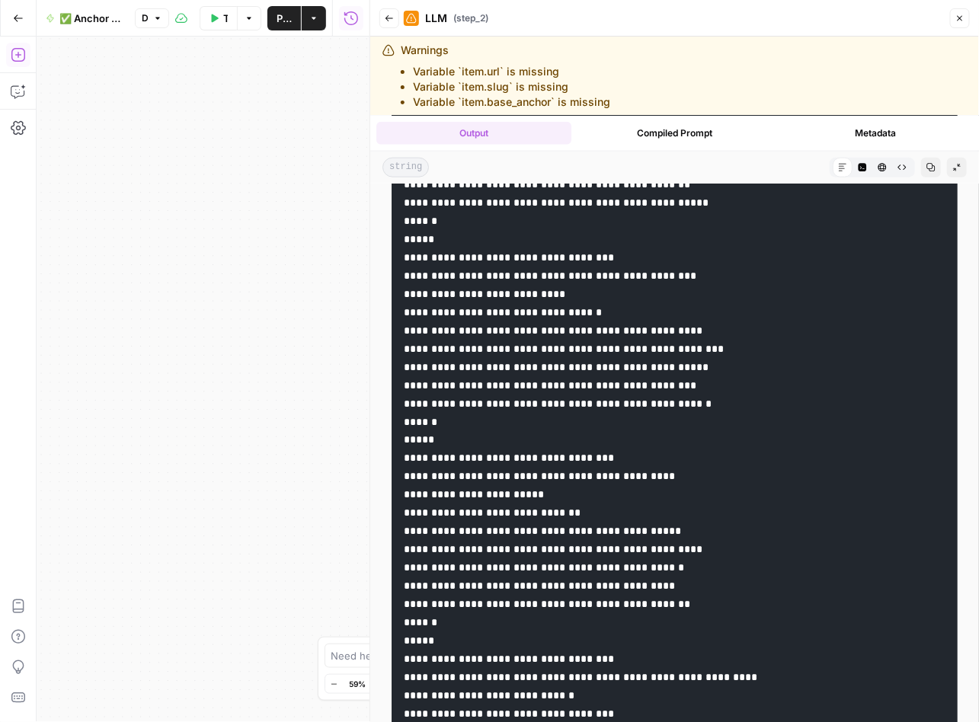
scroll to position [5849, 0]
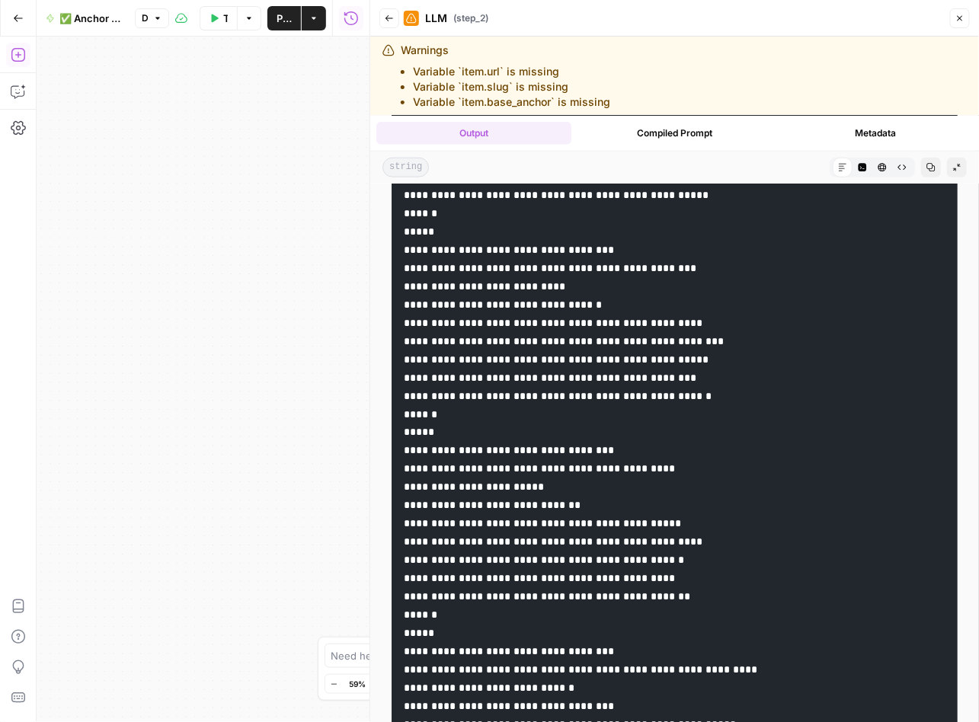
drag, startPoint x: 733, startPoint y: 500, endPoint x: 637, endPoint y: 501, distance: 96.0
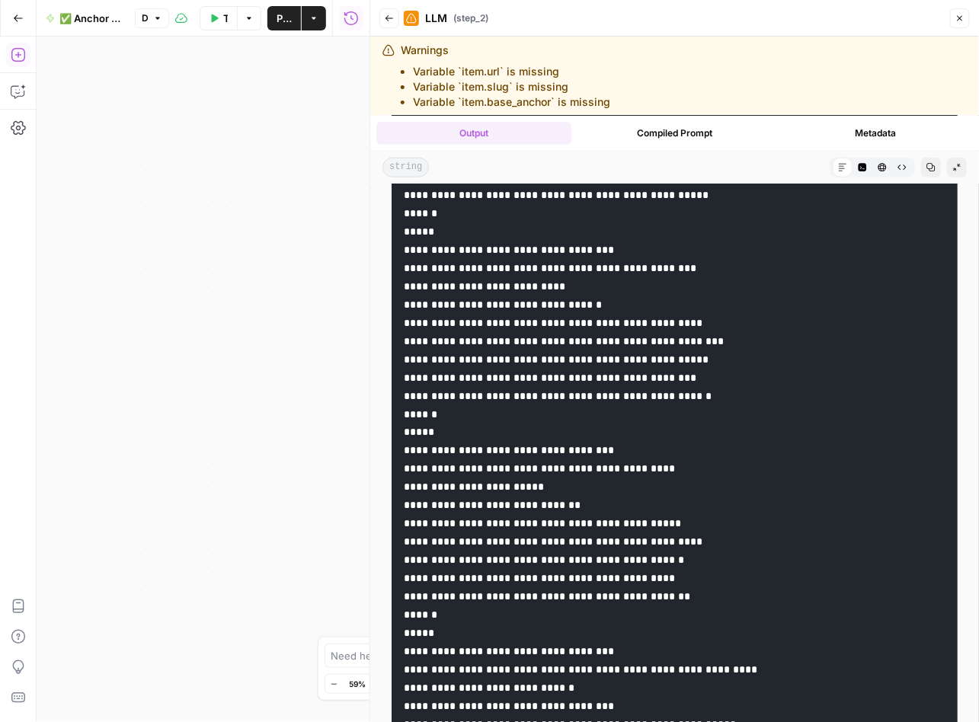
drag, startPoint x: 755, startPoint y: 514, endPoint x: 634, endPoint y: 517, distance: 121.1
drag, startPoint x: 739, startPoint y: 537, endPoint x: 637, endPoint y: 537, distance: 102.0
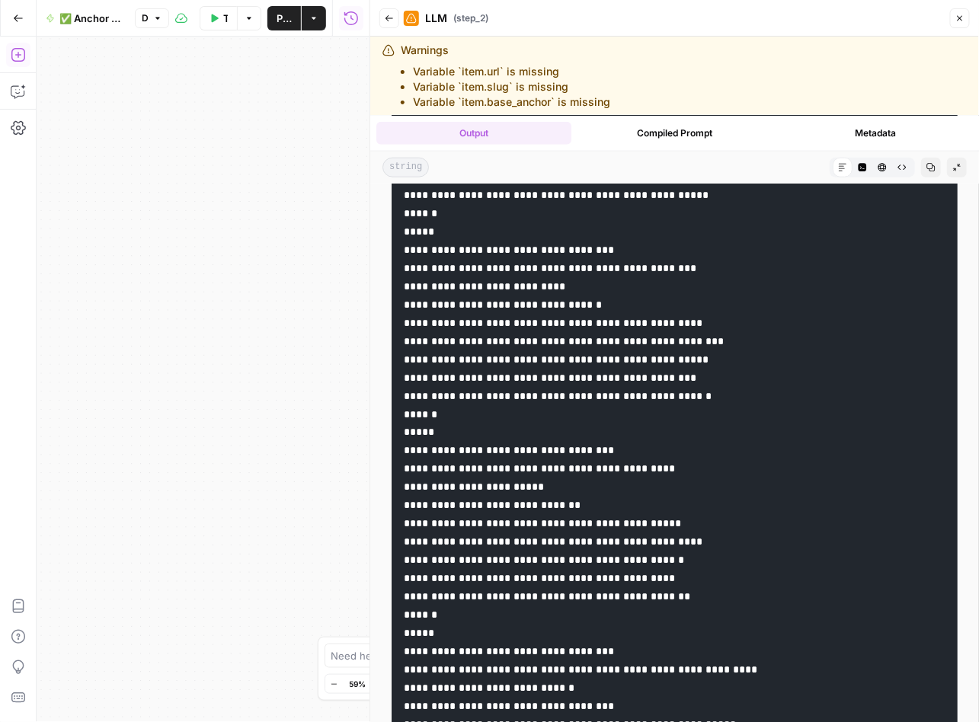
drag, startPoint x: 725, startPoint y: 552, endPoint x: 636, endPoint y: 555, distance: 89.1
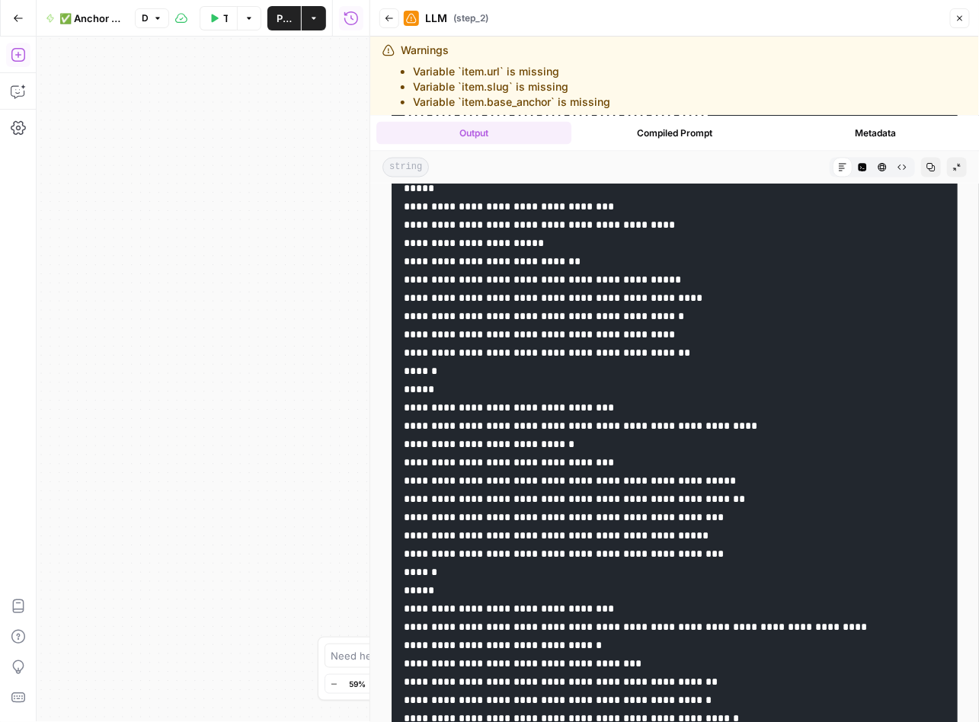
scroll to position [6122, 0]
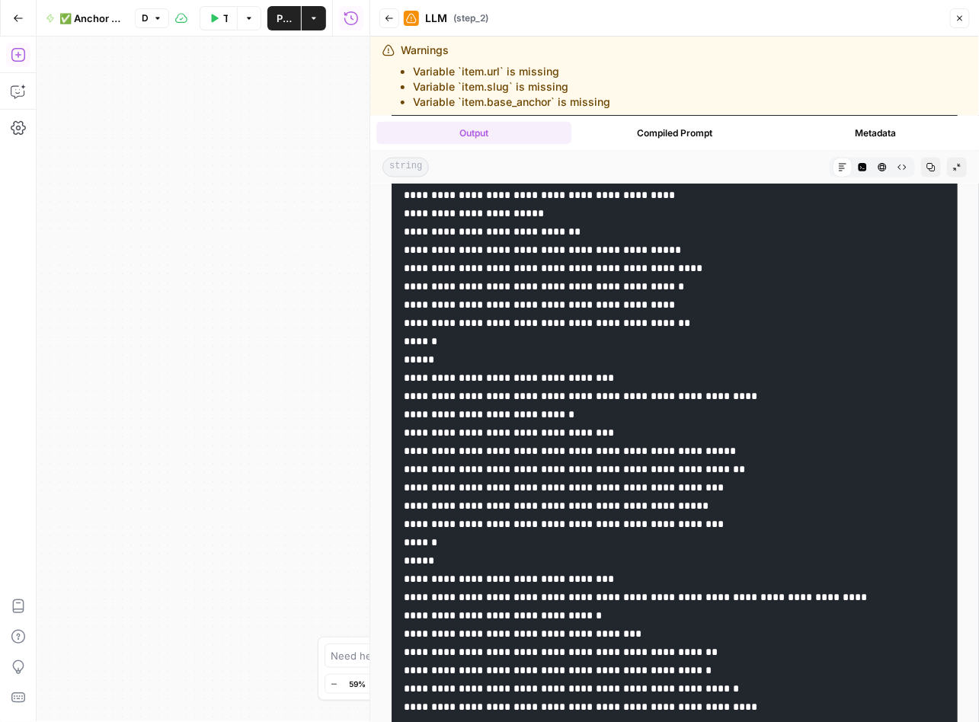
drag, startPoint x: 707, startPoint y: 426, endPoint x: 637, endPoint y: 440, distance: 71.4
drag, startPoint x: 731, startPoint y: 444, endPoint x: 637, endPoint y: 447, distance: 93.7
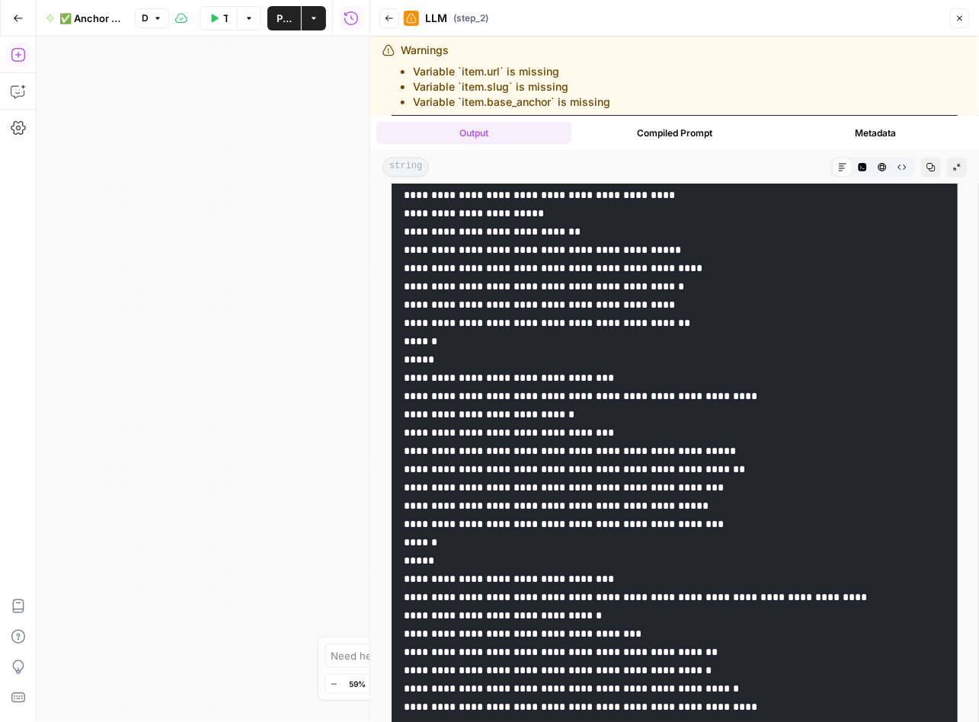
drag, startPoint x: 695, startPoint y: 464, endPoint x: 637, endPoint y: 465, distance: 57.9
drag, startPoint x: 700, startPoint y: 478, endPoint x: 638, endPoint y: 483, distance: 61.8
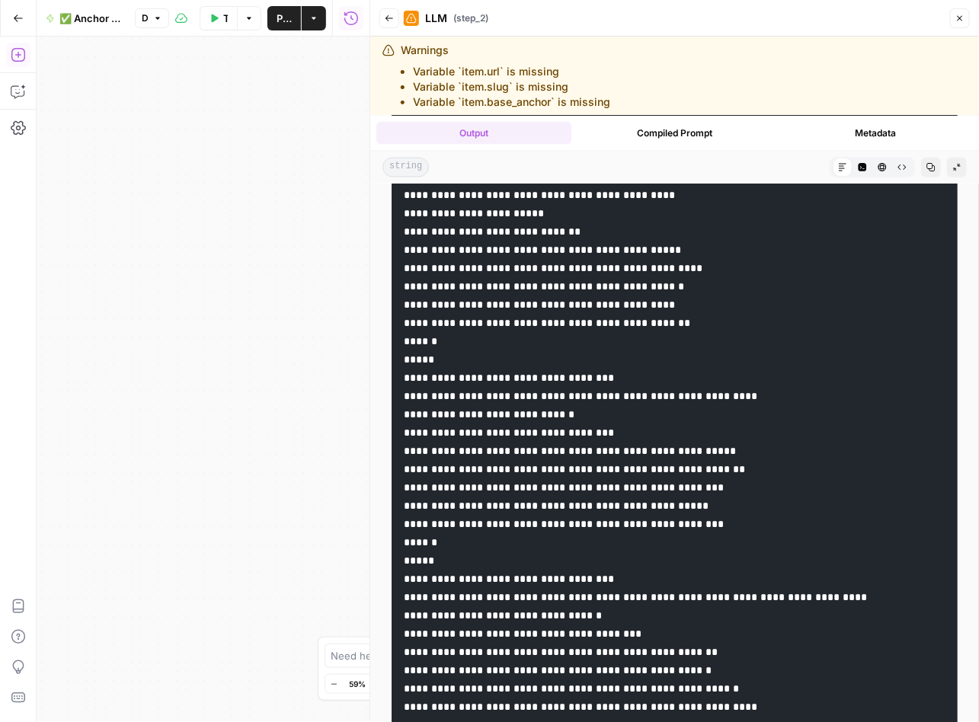
drag, startPoint x: 636, startPoint y: 482, endPoint x: 698, endPoint y: 484, distance: 61.7
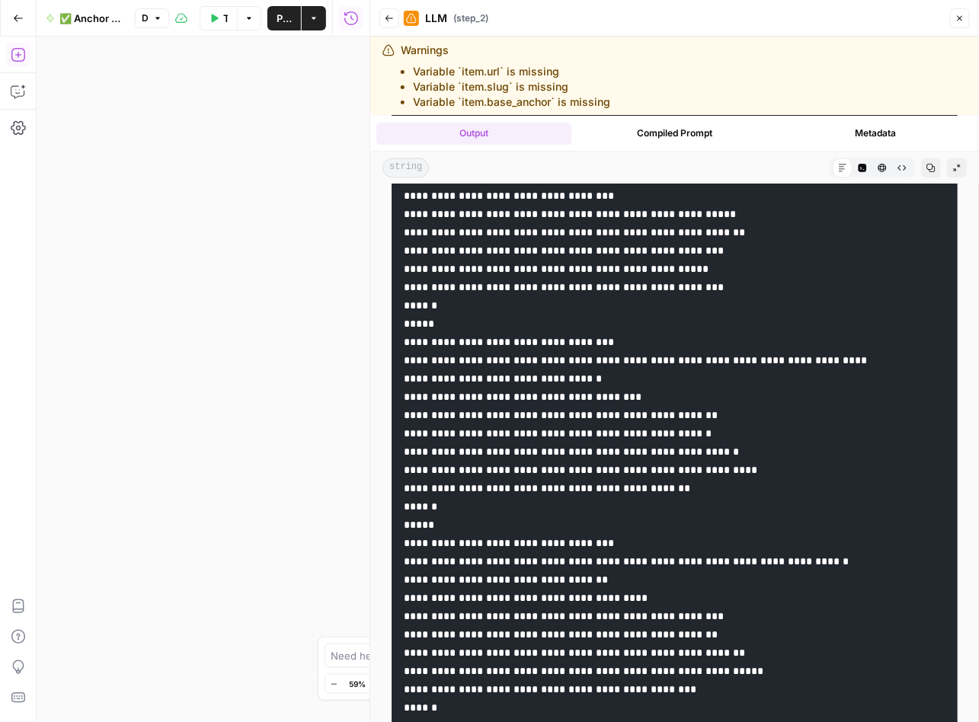
scroll to position [6406, 0]
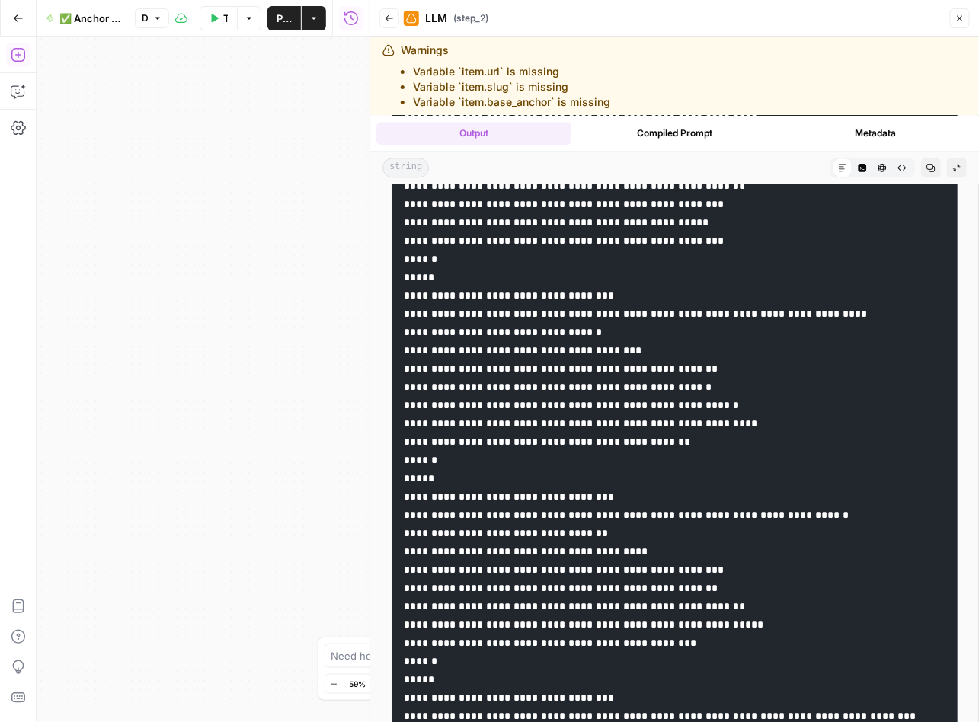
drag, startPoint x: 769, startPoint y: 344, endPoint x: 636, endPoint y: 346, distance: 133.3
drag, startPoint x: 785, startPoint y: 359, endPoint x: 637, endPoint y: 361, distance: 148.5
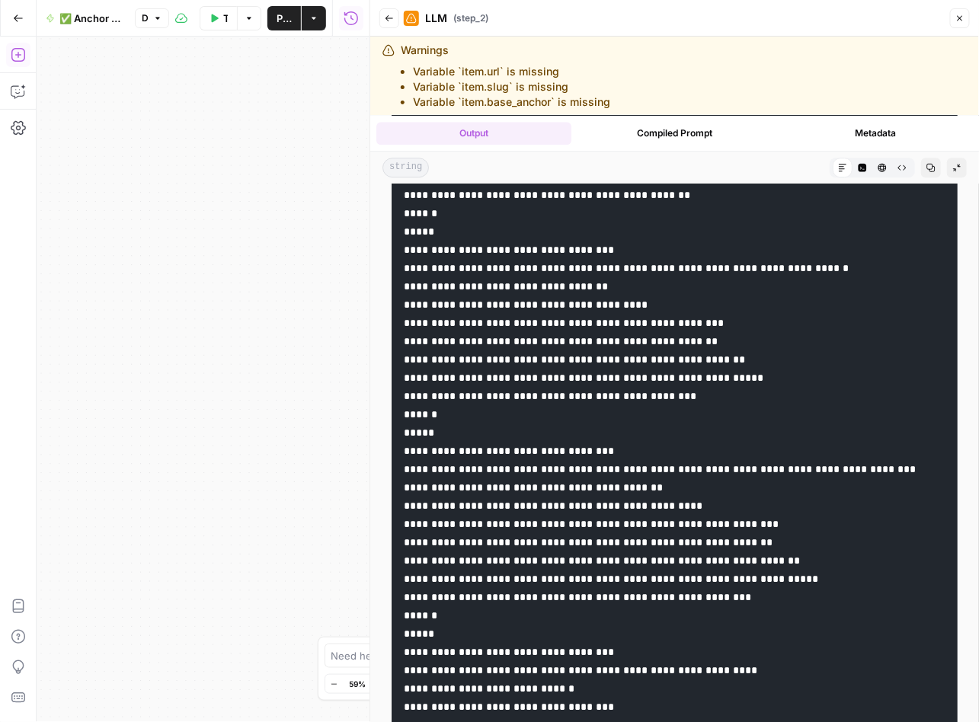
scroll to position [6580, 0]
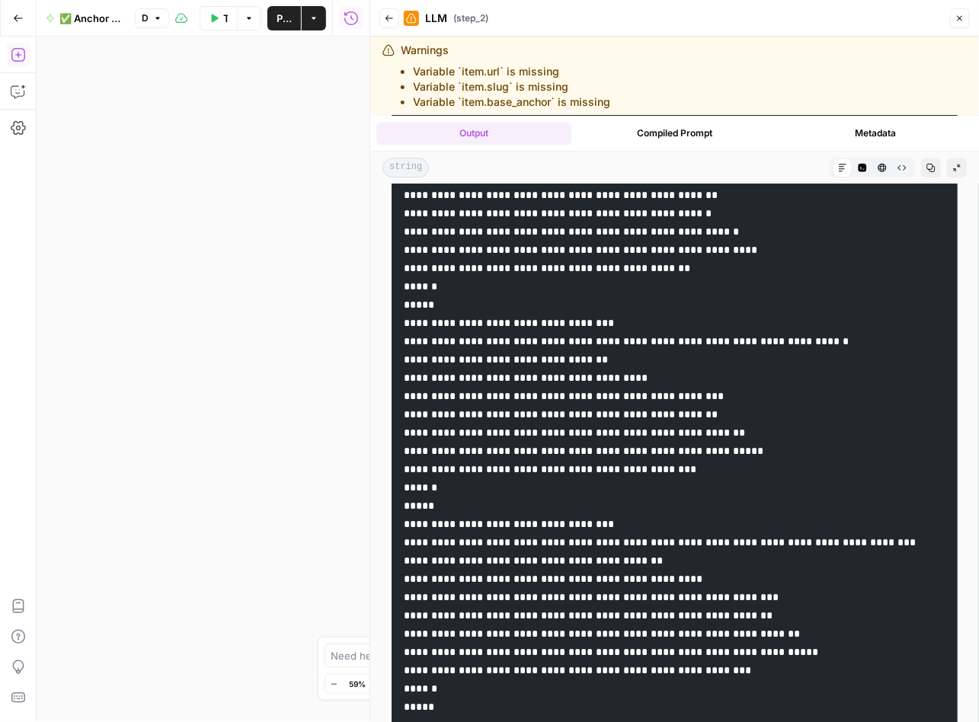
drag, startPoint x: 624, startPoint y: 352, endPoint x: 513, endPoint y: 352, distance: 110.4
drag, startPoint x: 667, startPoint y: 368, endPoint x: 558, endPoint y: 372, distance: 109.0
drag, startPoint x: 752, startPoint y: 385, endPoint x: 635, endPoint y: 388, distance: 117.3
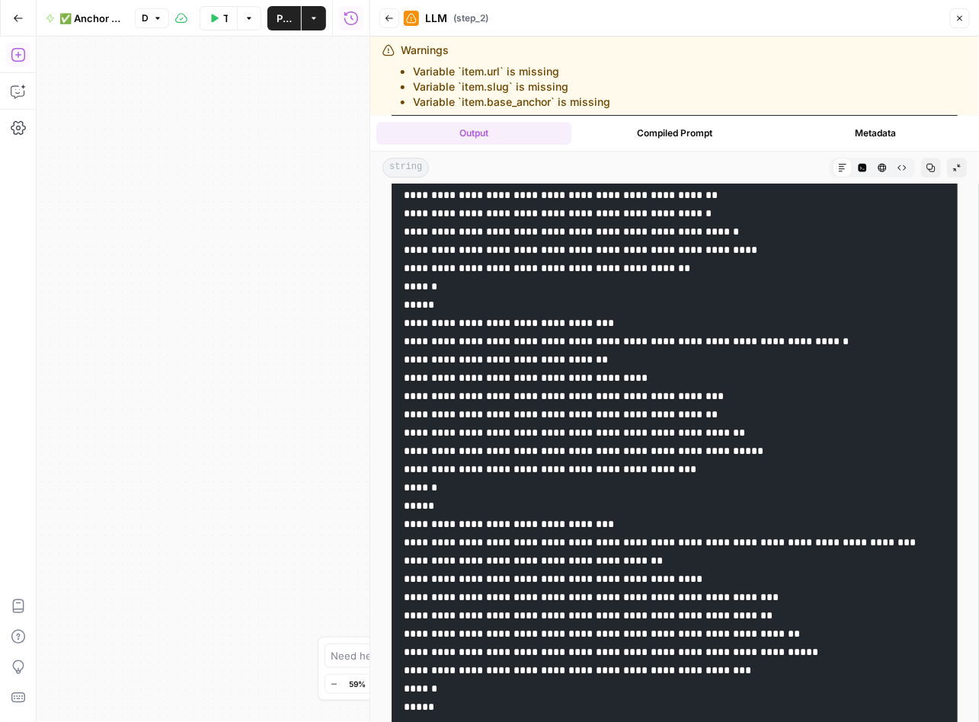
drag, startPoint x: 746, startPoint y: 404, endPoint x: 635, endPoint y: 405, distance: 111.2
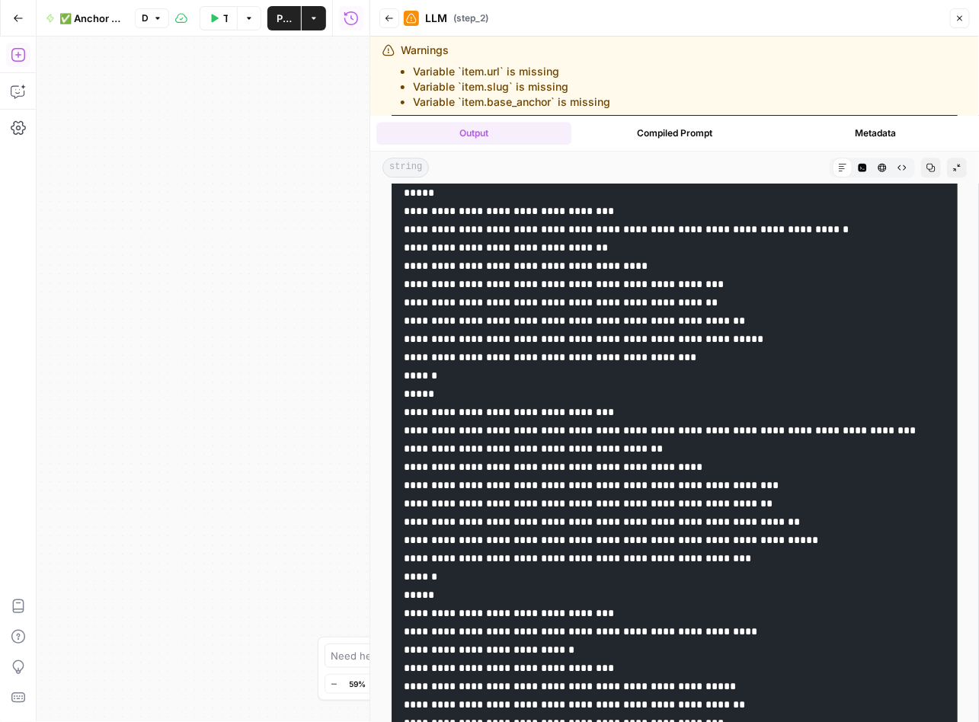
scroll to position [6729, 0]
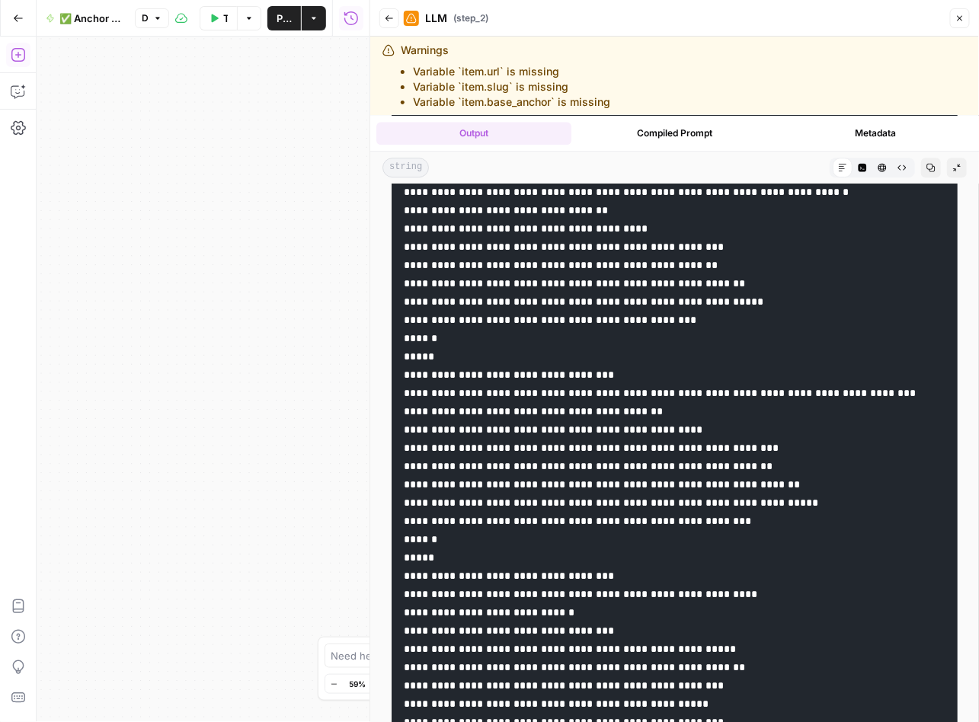
drag, startPoint x: 628, startPoint y: 421, endPoint x: 514, endPoint y: 423, distance: 114.2
drag, startPoint x: 655, startPoint y: 441, endPoint x: 557, endPoint y: 443, distance: 97.5
drag, startPoint x: 758, startPoint y: 461, endPoint x: 635, endPoint y: 466, distance: 122.7
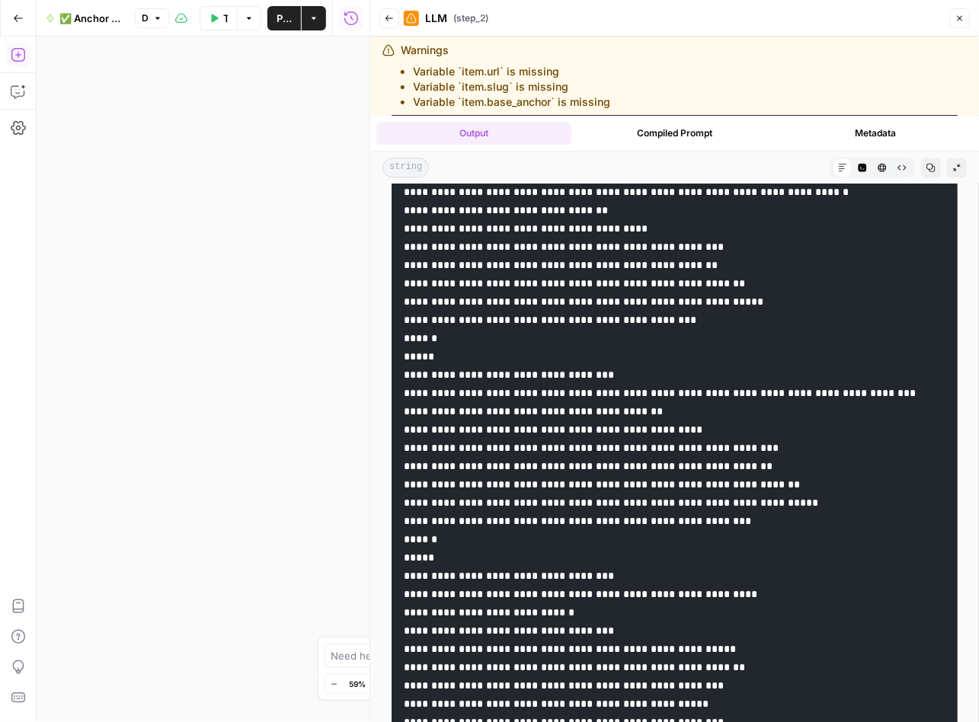
drag, startPoint x: 752, startPoint y: 476, endPoint x: 635, endPoint y: 484, distance: 117.5
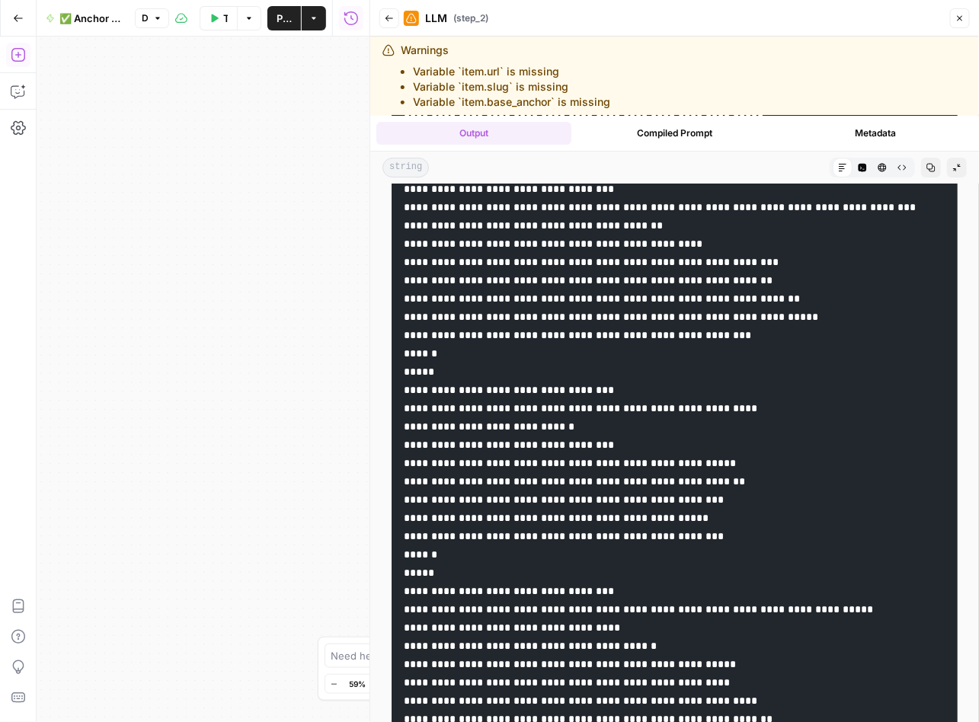
scroll to position [6917, 0]
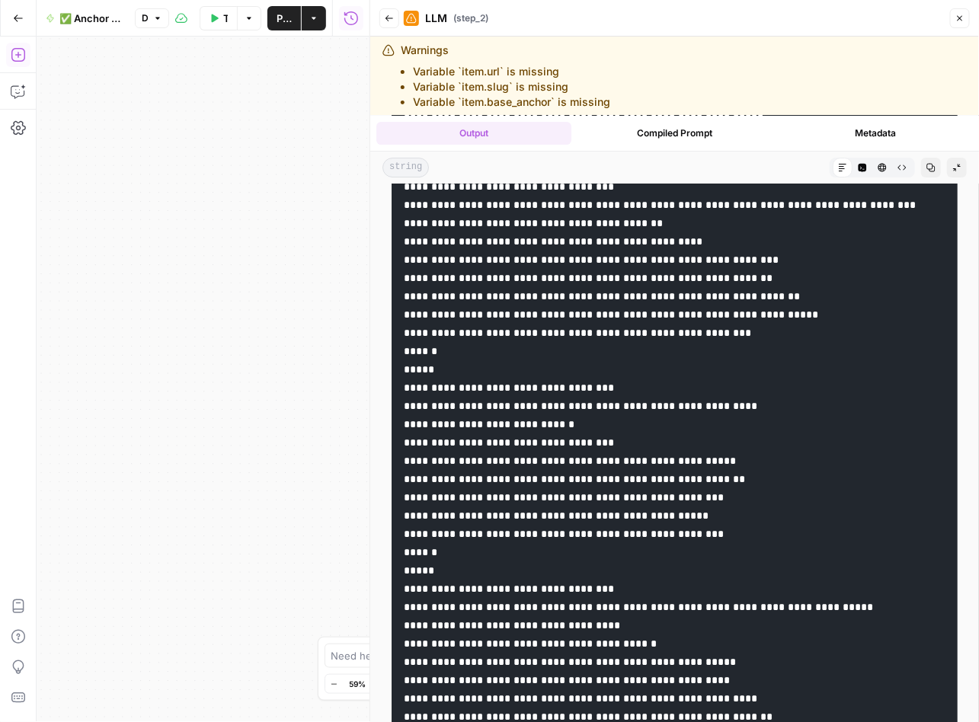
drag, startPoint x: 692, startPoint y: 455, endPoint x: 512, endPoint y: 456, distance: 179.7
drag, startPoint x: 692, startPoint y: 475, endPoint x: 559, endPoint y: 477, distance: 133.3
drag, startPoint x: 822, startPoint y: 487, endPoint x: 637, endPoint y: 489, distance: 185.1
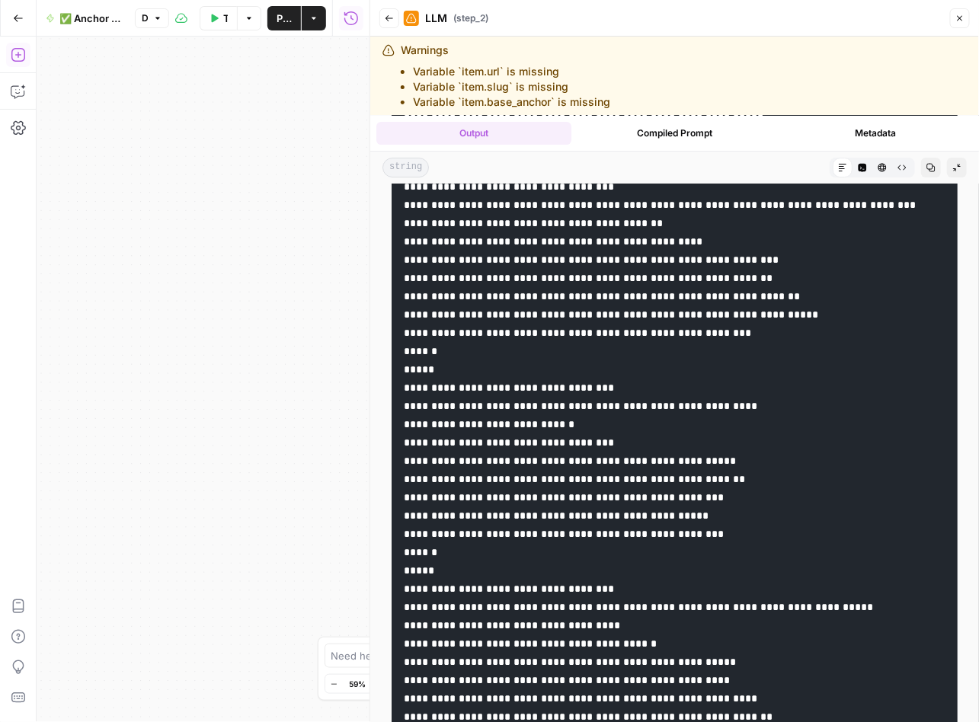
drag, startPoint x: 816, startPoint y: 510, endPoint x: 635, endPoint y: 512, distance: 181.2
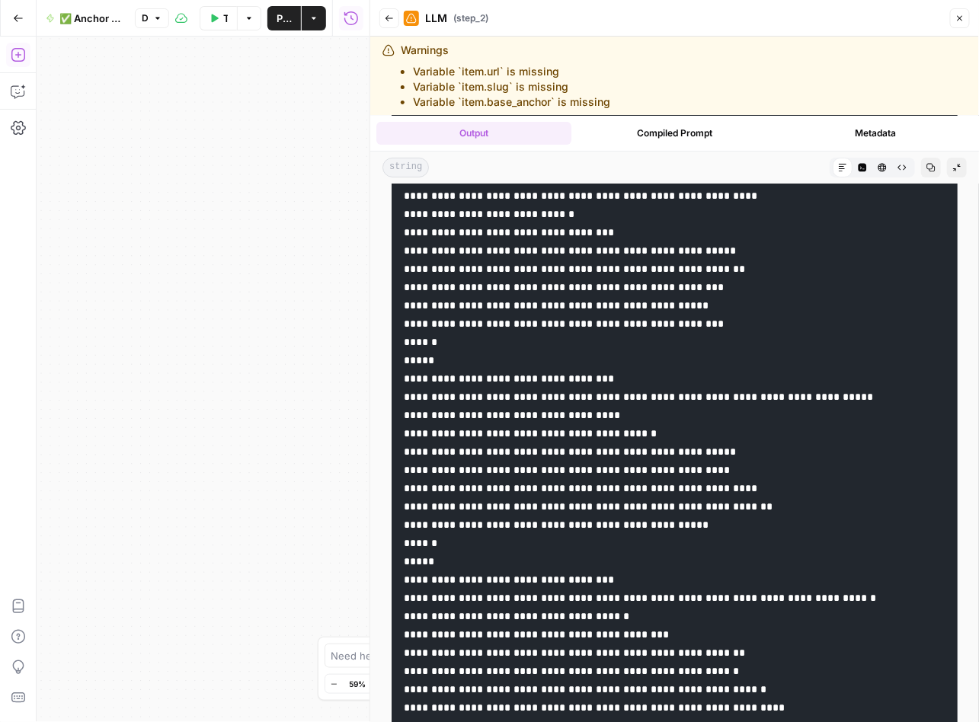
scroll to position [7178, 0]
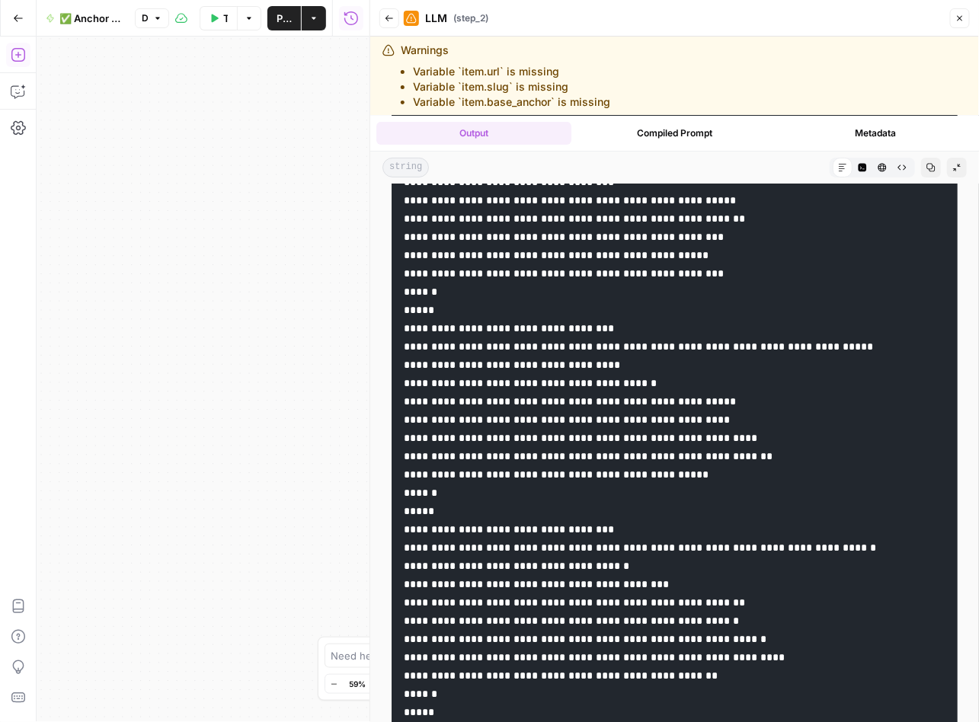
drag, startPoint x: 694, startPoint y: 431, endPoint x: 637, endPoint y: 429, distance: 57.9
drag, startPoint x: 783, startPoint y: 447, endPoint x: 571, endPoint y: 714, distance: 341.0
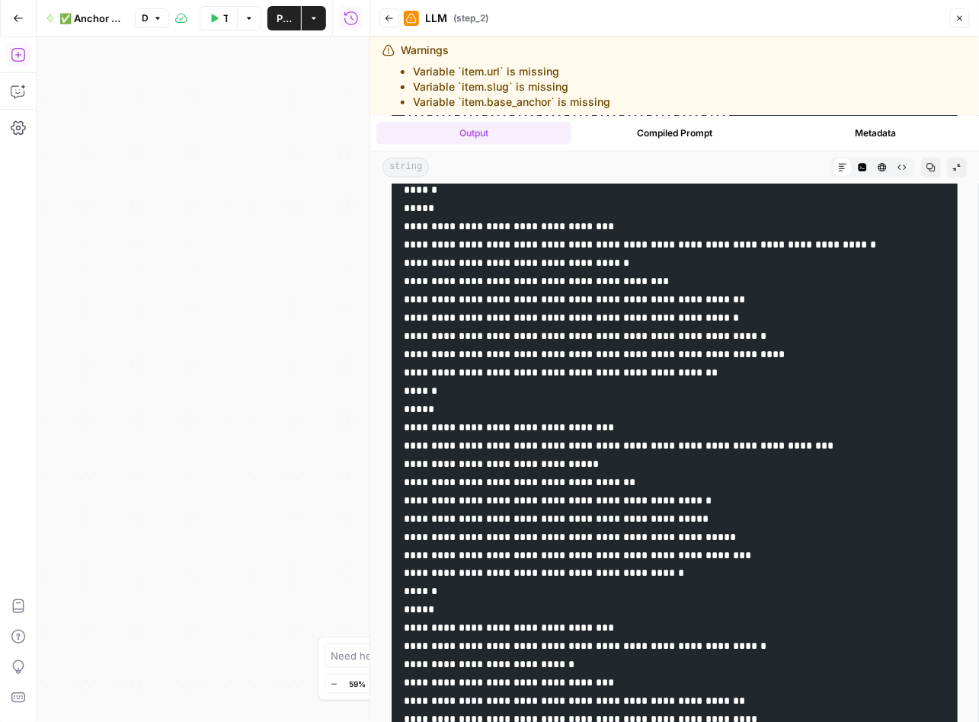
scroll to position [7474, 0]
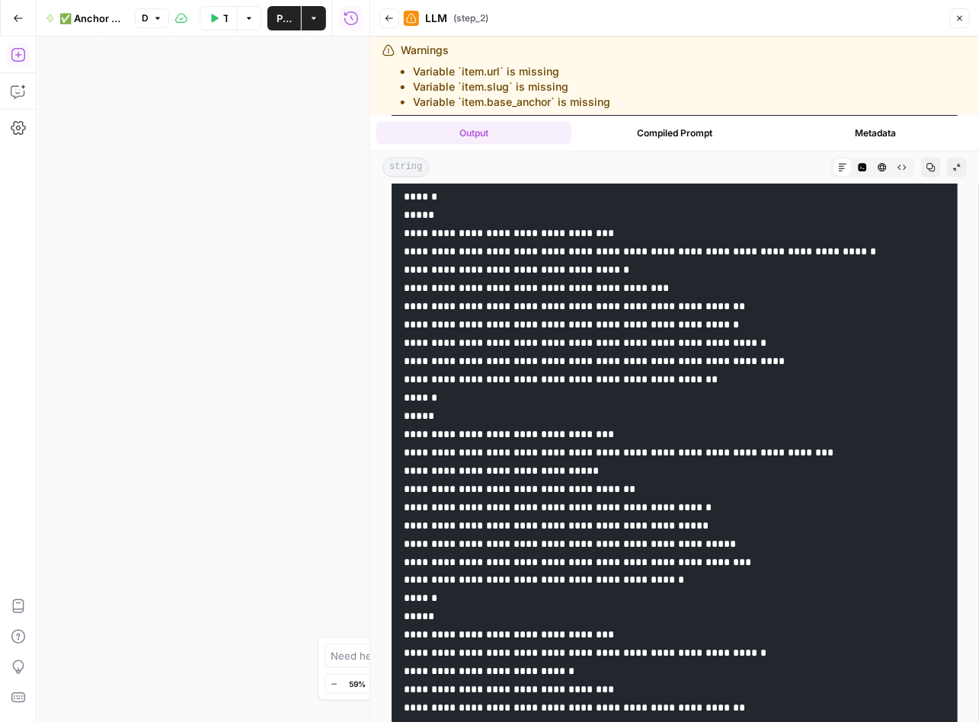
drag, startPoint x: 641, startPoint y: 314, endPoint x: 506, endPoint y: 426, distance: 175.3
drag, startPoint x: 686, startPoint y: 333, endPoint x: 560, endPoint y: 336, distance: 126.4
drag, startPoint x: 770, startPoint y: 353, endPoint x: 637, endPoint y: 350, distance: 133.3
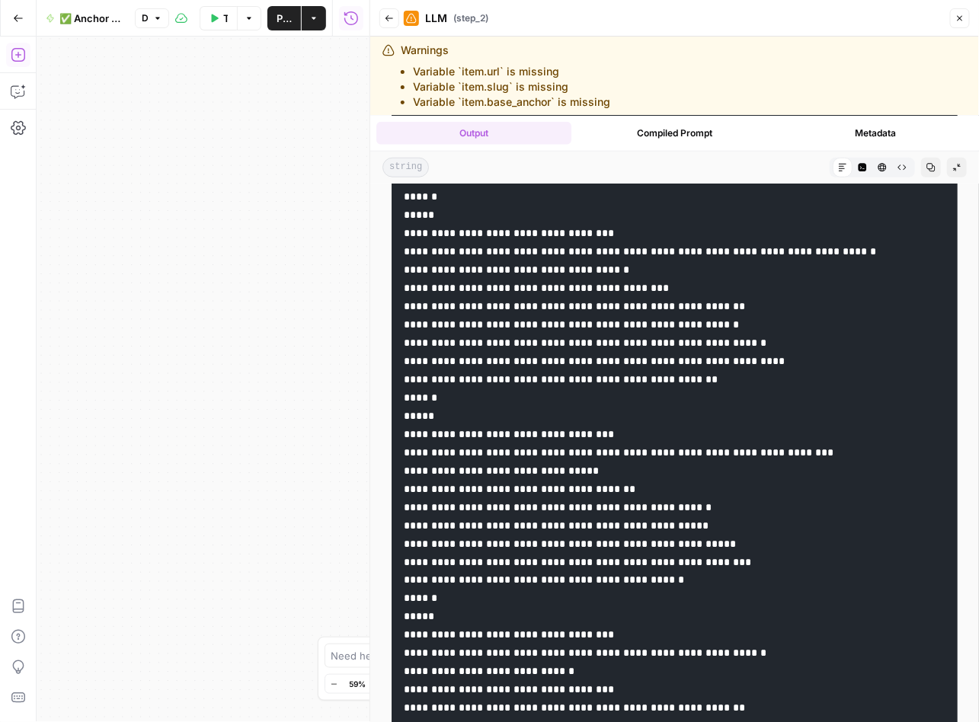
drag, startPoint x: 710, startPoint y: 366, endPoint x: 635, endPoint y: 366, distance: 74.6
drag, startPoint x: 794, startPoint y: 390, endPoint x: 639, endPoint y: 388, distance: 155.4
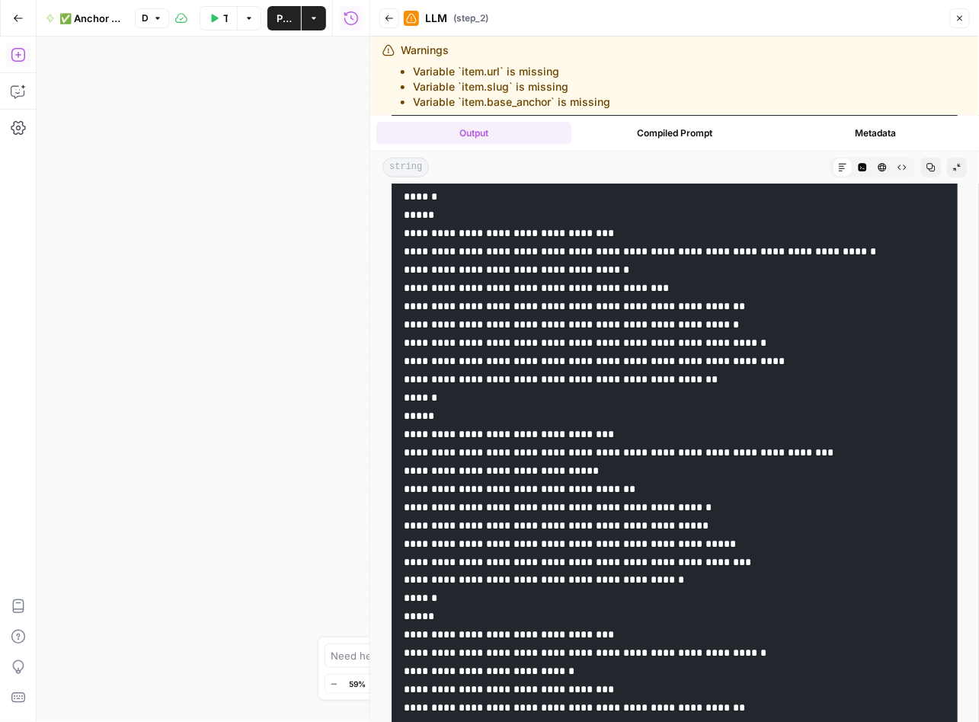
drag, startPoint x: 662, startPoint y: 563, endPoint x: 646, endPoint y: 555, distance: 18.7
drag, startPoint x: 653, startPoint y: 538, endPoint x: 516, endPoint y: 534, distance: 137.9
drag, startPoint x: 697, startPoint y: 555, endPoint x: 558, endPoint y: 556, distance: 138.6
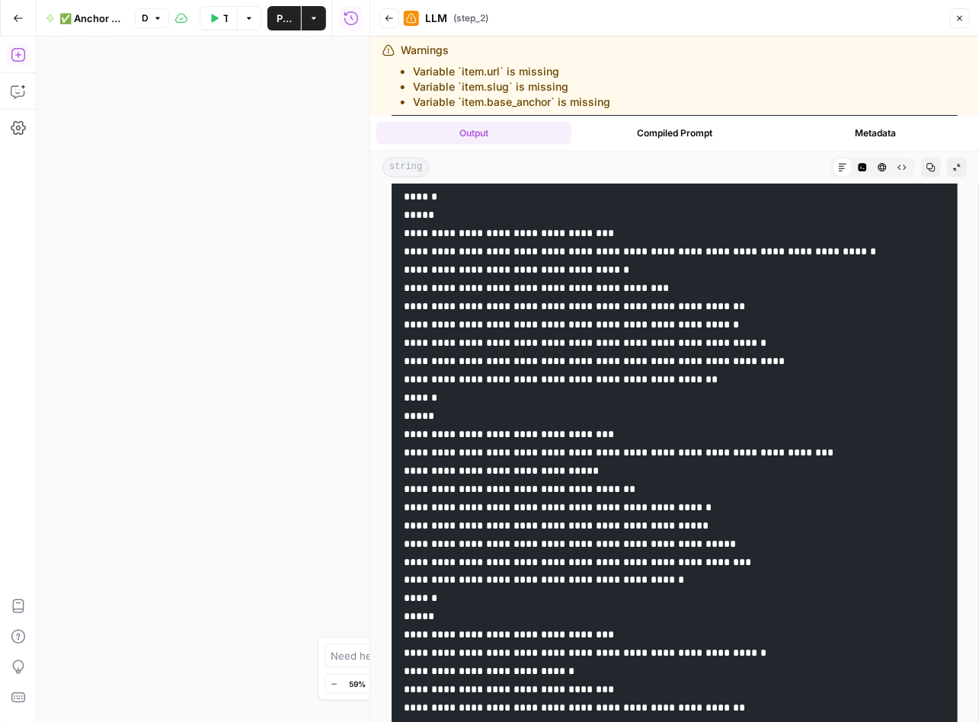
drag, startPoint x: 783, startPoint y: 571, endPoint x: 544, endPoint y: 717, distance: 279.6
drag, startPoint x: 777, startPoint y: 591, endPoint x: 636, endPoint y: 592, distance: 141.6
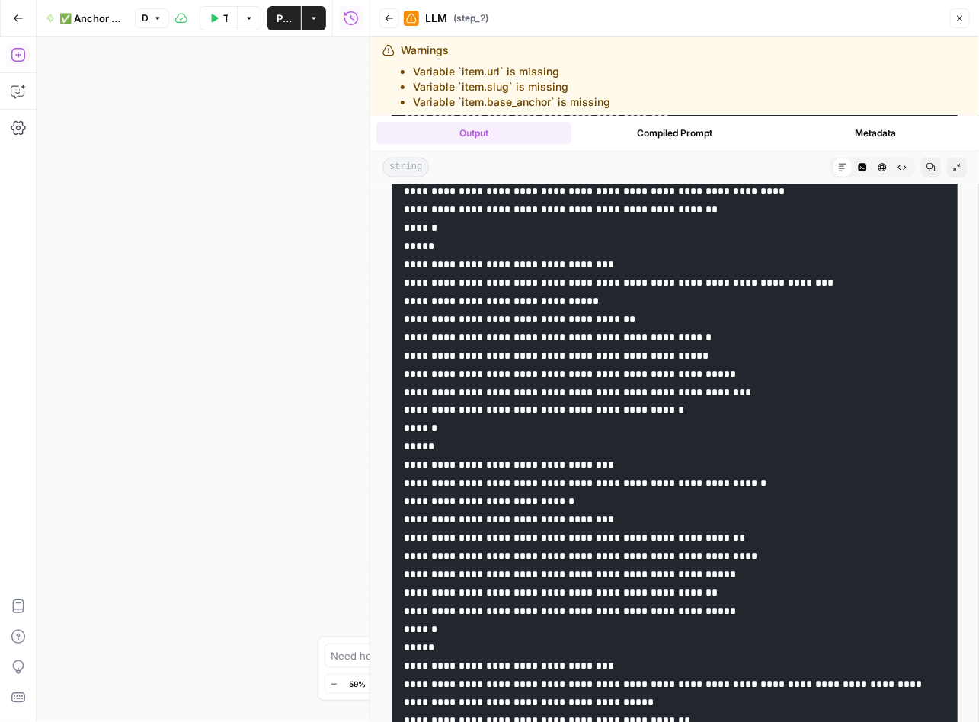
scroll to position [7678, 0]
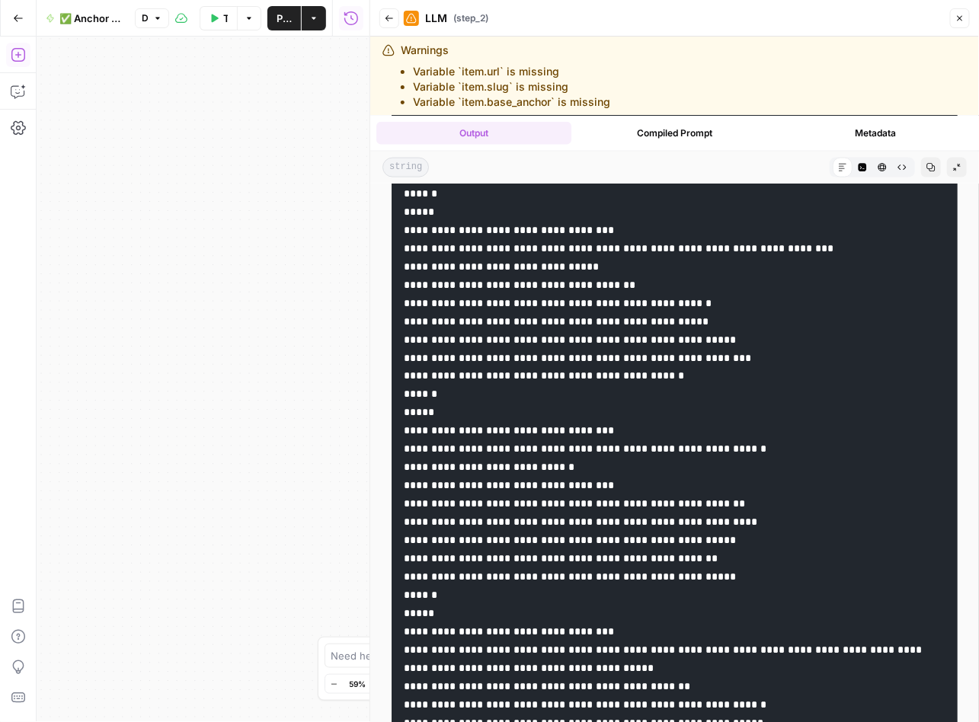
drag, startPoint x: 613, startPoint y: 530, endPoint x: 515, endPoint y: 531, distance: 98.2
drag, startPoint x: 661, startPoint y: 551, endPoint x: 558, endPoint y: 551, distance: 102.8
drag, startPoint x: 744, startPoint y: 567, endPoint x: 635, endPoint y: 567, distance: 108.9
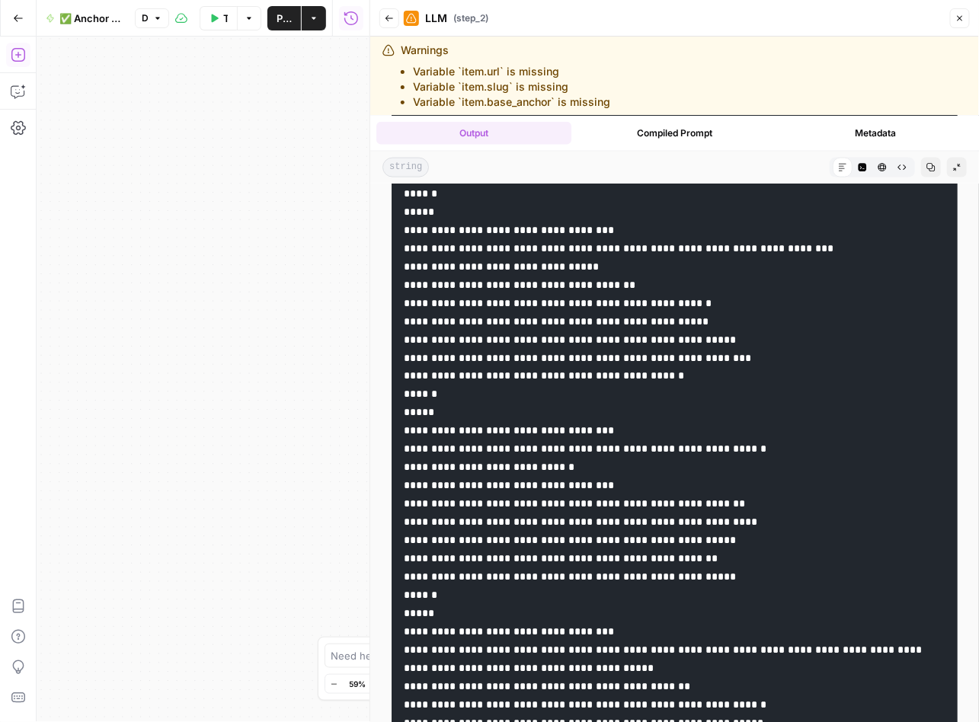
drag, startPoint x: 738, startPoint y: 588, endPoint x: 624, endPoint y: 659, distance: 134.4
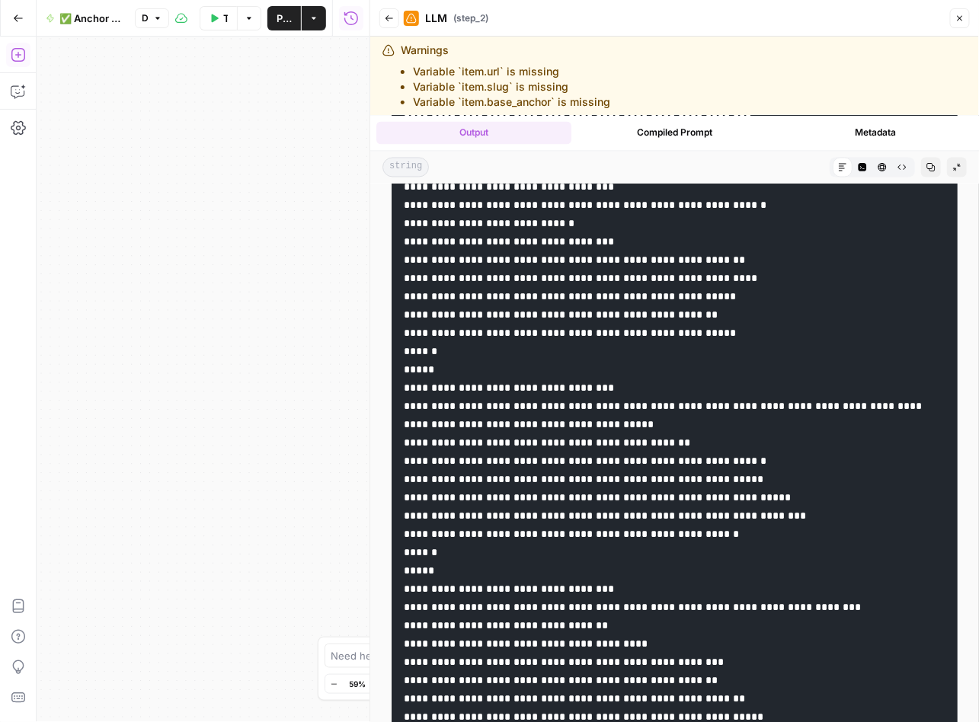
scroll to position [7929, 0]
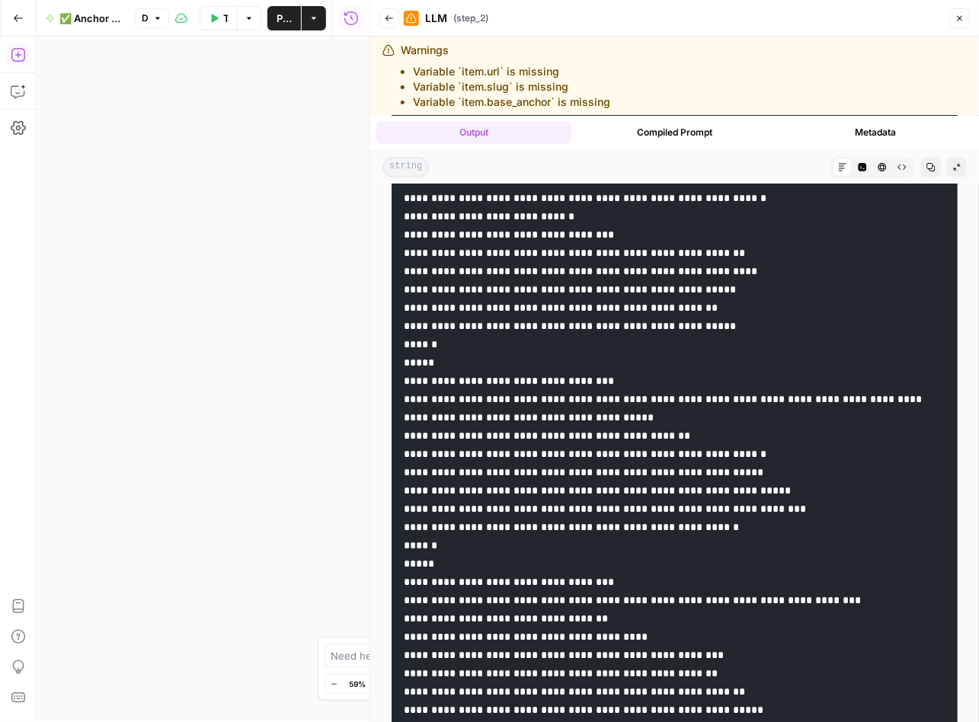
drag, startPoint x: 782, startPoint y: 521, endPoint x: 637, endPoint y: 520, distance: 144.7
drag, startPoint x: 795, startPoint y: 535, endPoint x: 634, endPoint y: 529, distance: 161.5
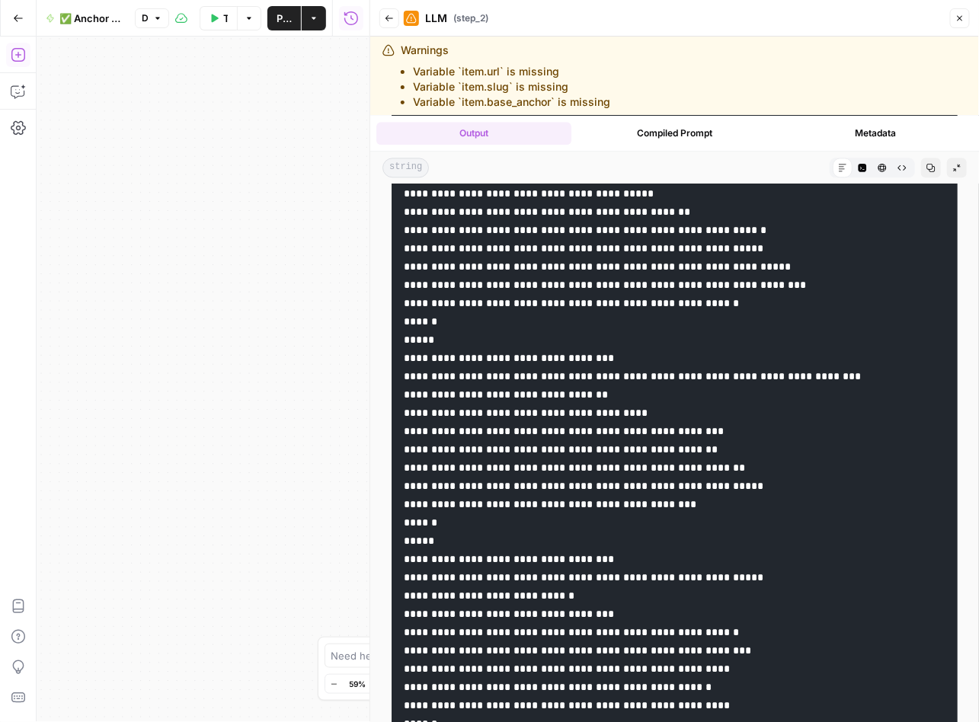
scroll to position [8183, 0]
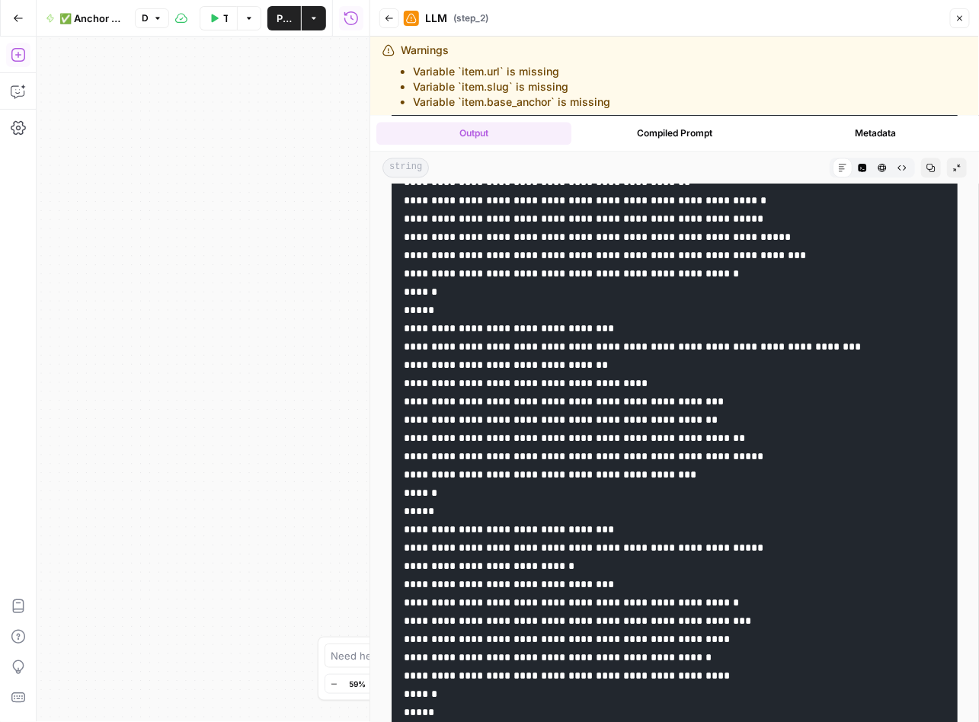
drag, startPoint x: 678, startPoint y: 447, endPoint x: 466, endPoint y: 714, distance: 340.8
drag, startPoint x: 725, startPoint y: 465, endPoint x: 557, endPoint y: 465, distance: 167.5
drag, startPoint x: 805, startPoint y: 484, endPoint x: 635, endPoint y: 486, distance: 169.8
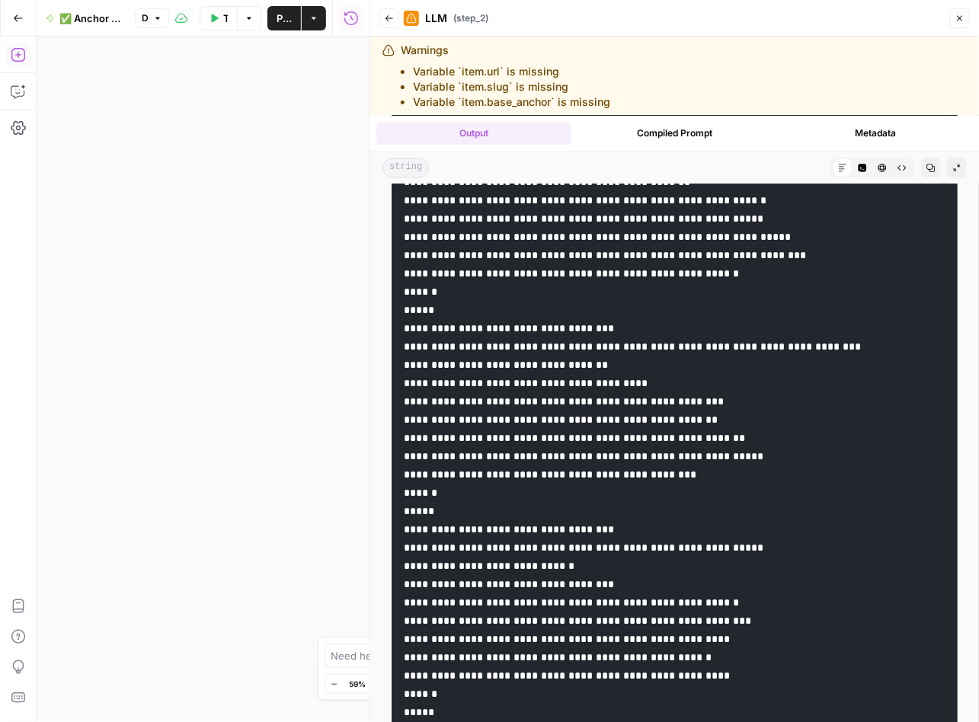
drag, startPoint x: 800, startPoint y: 503, endPoint x: 636, endPoint y: 505, distance: 163.7
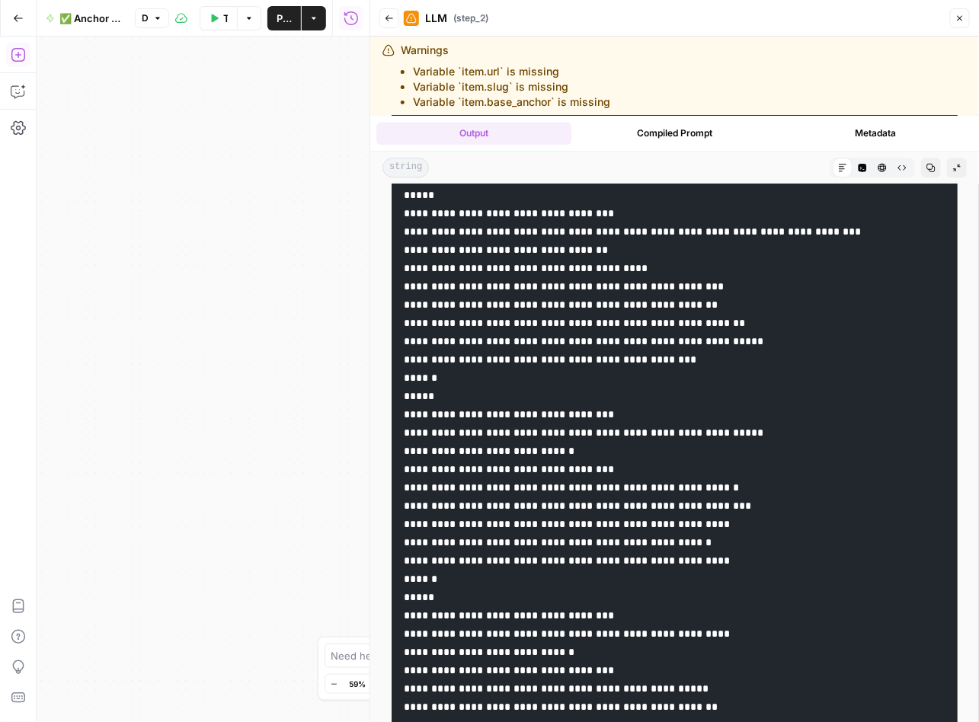
scroll to position [8336, 0]
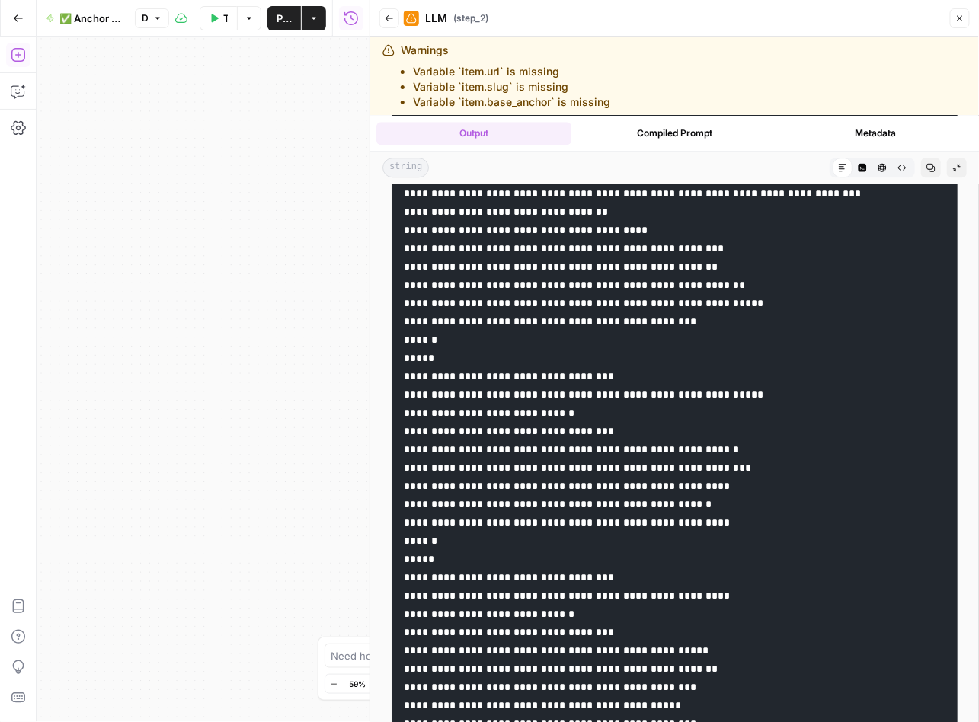
drag, startPoint x: 628, startPoint y: 516, endPoint x: 513, endPoint y: 517, distance: 115.0
drag, startPoint x: 675, startPoint y: 534, endPoint x: 557, endPoint y: 535, distance: 117.3
drag, startPoint x: 758, startPoint y: 548, endPoint x: 637, endPoint y: 548, distance: 121.1
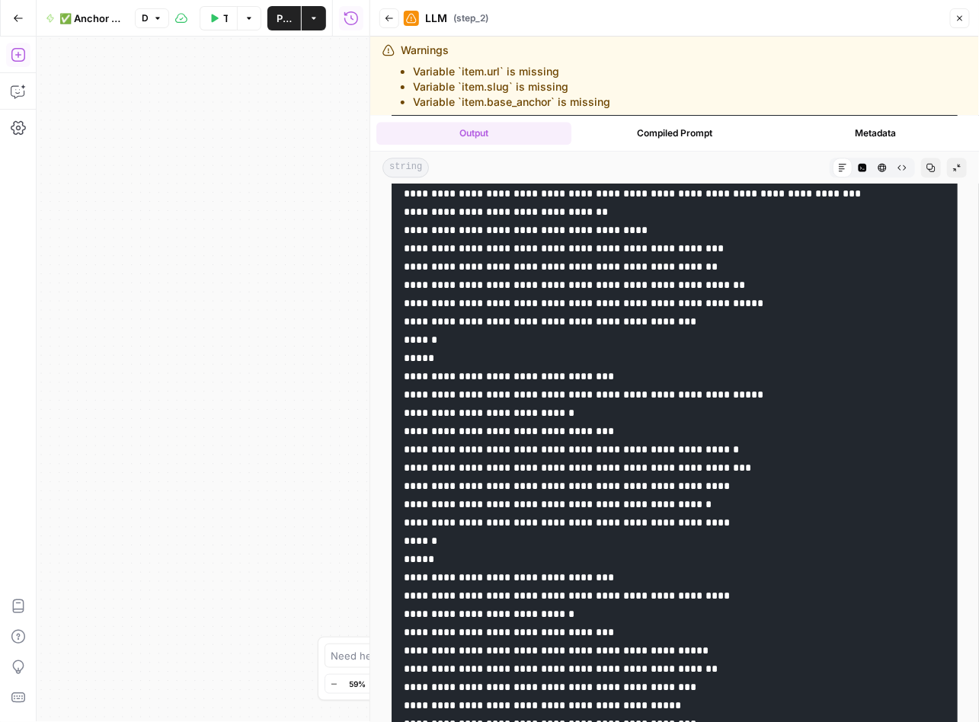
drag, startPoint x: 747, startPoint y: 565, endPoint x: 635, endPoint y: 569, distance: 112.0
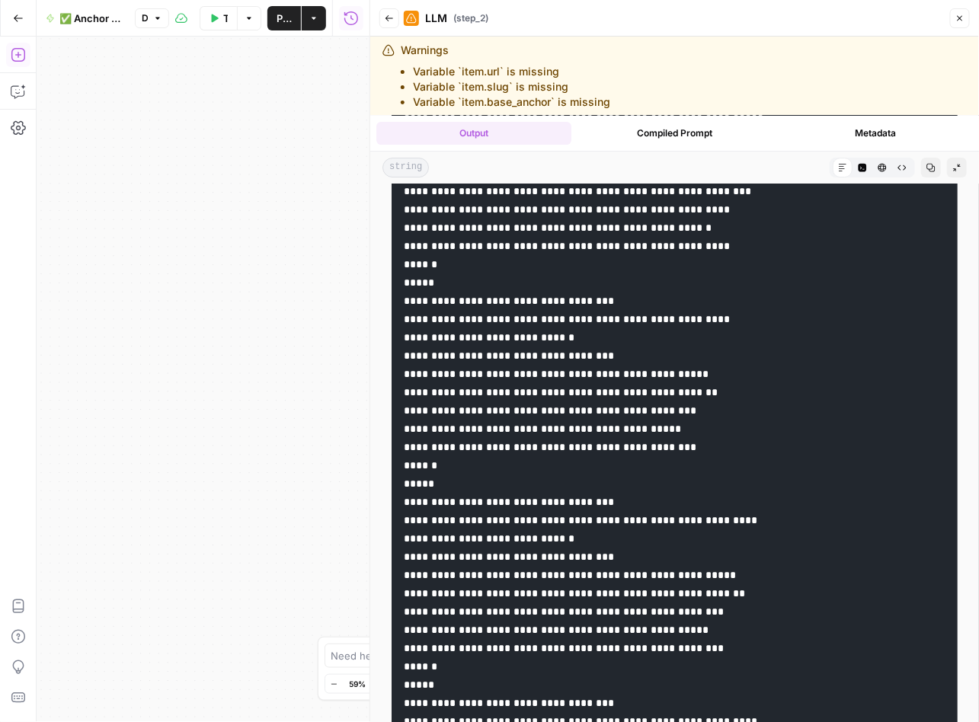
scroll to position [8645, 0]
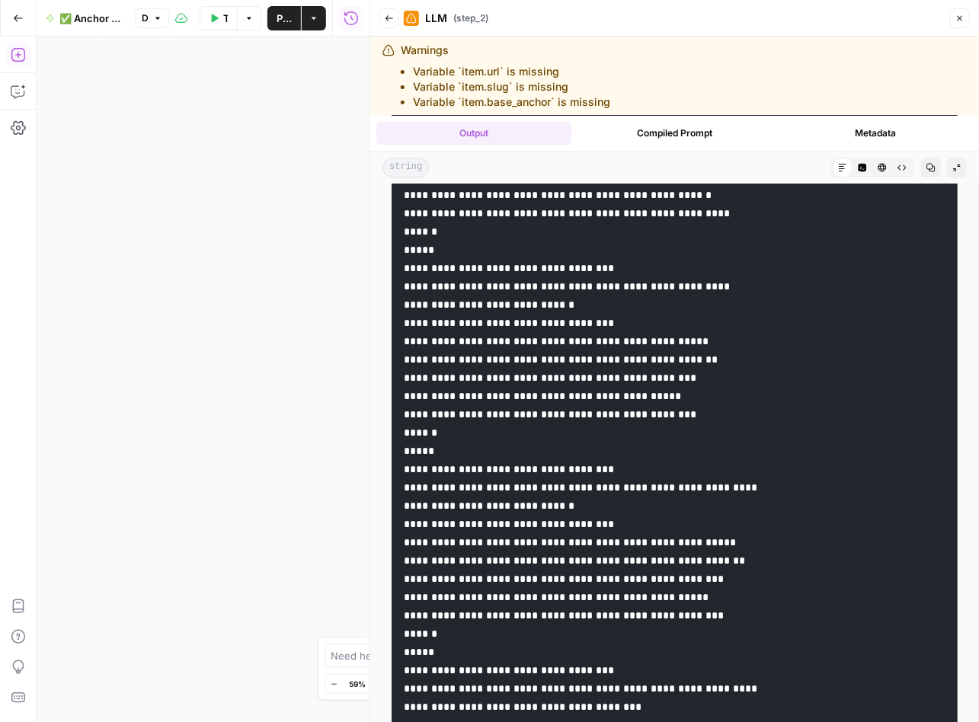
drag, startPoint x: 778, startPoint y: 442, endPoint x: 631, endPoint y: 478, distance: 152.0
drag, startPoint x: 788, startPoint y: 458, endPoint x: 637, endPoint y: 458, distance: 151.5
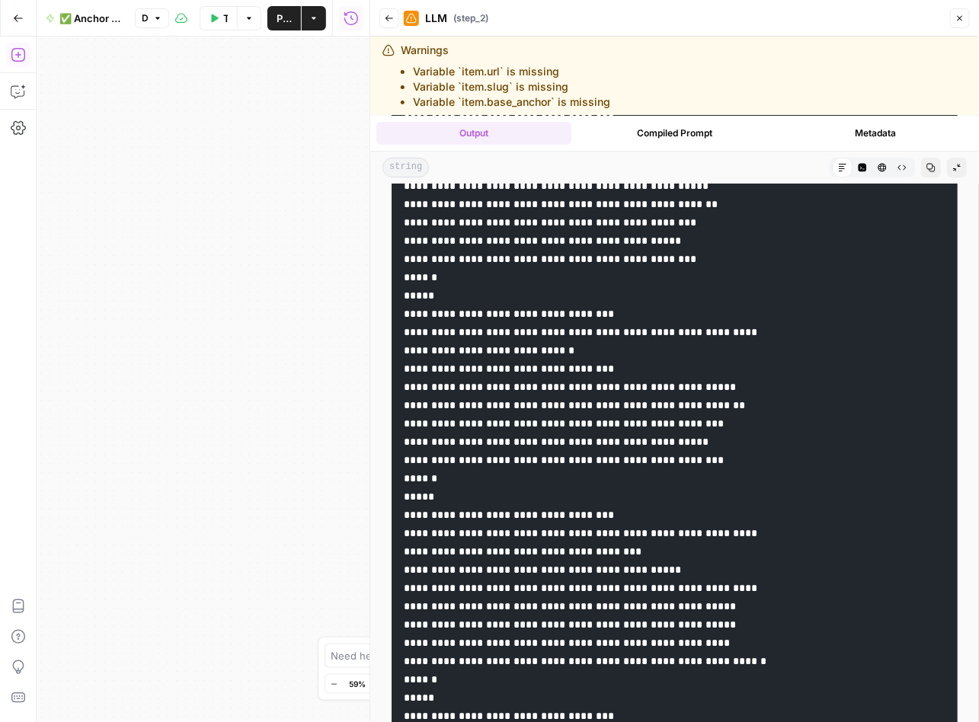
scroll to position [8810, 0]
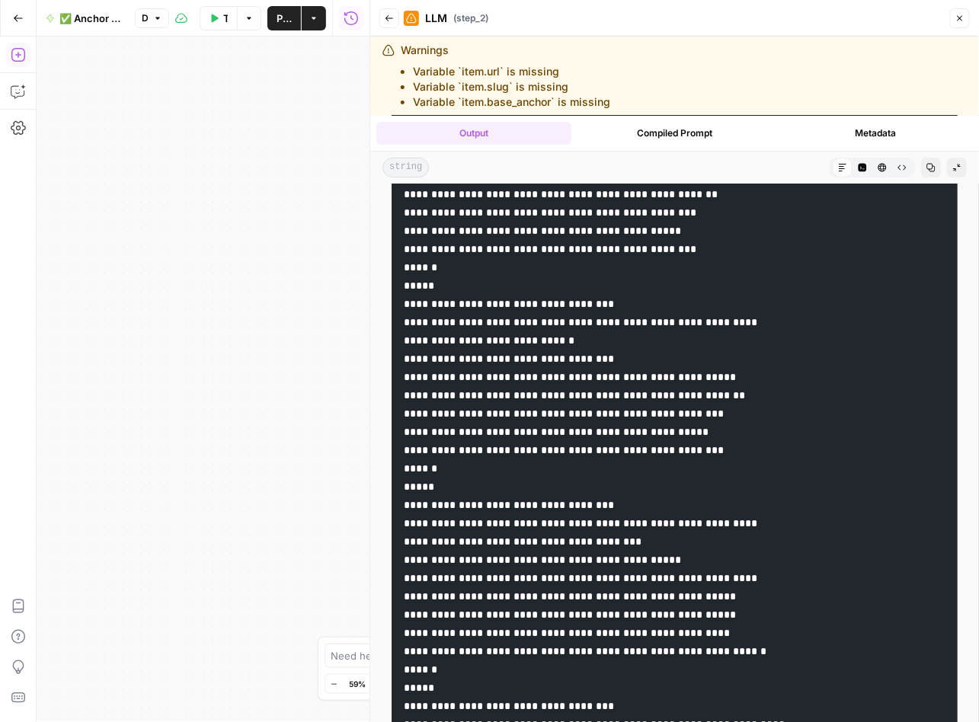
drag, startPoint x: 736, startPoint y: 479, endPoint x: 636, endPoint y: 477, distance: 100.5
drag, startPoint x: 750, startPoint y: 493, endPoint x: 636, endPoint y: 495, distance: 114.2
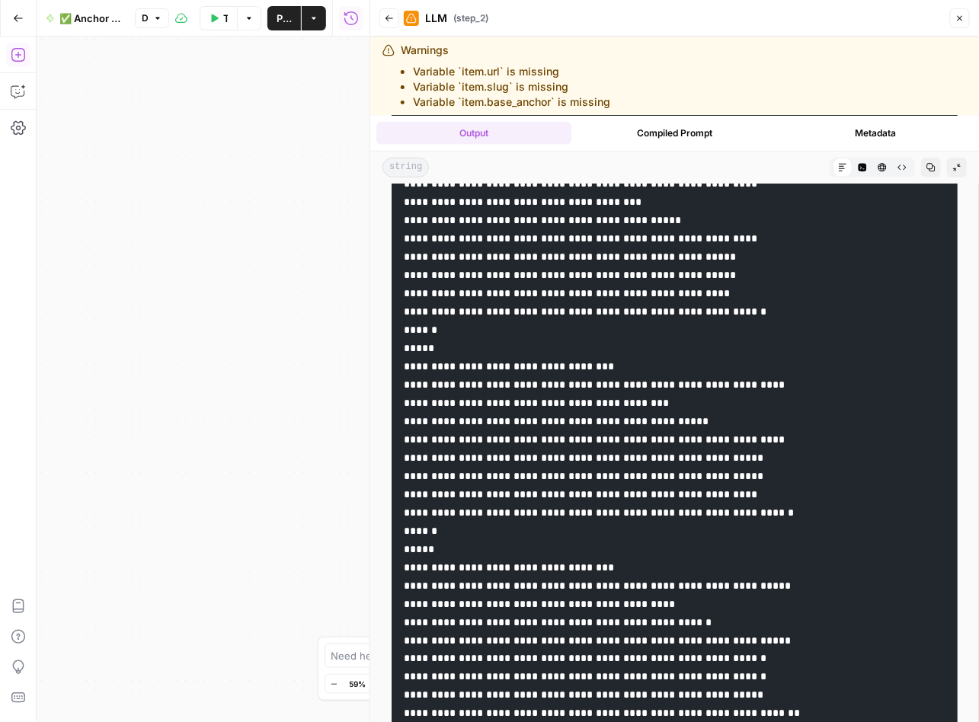
scroll to position [9151, 0]
drag, startPoint x: 765, startPoint y: 333, endPoint x: 637, endPoint y: 335, distance: 127.2
drag, startPoint x: 782, startPoint y: 356, endPoint x: 634, endPoint y: 358, distance: 147.7
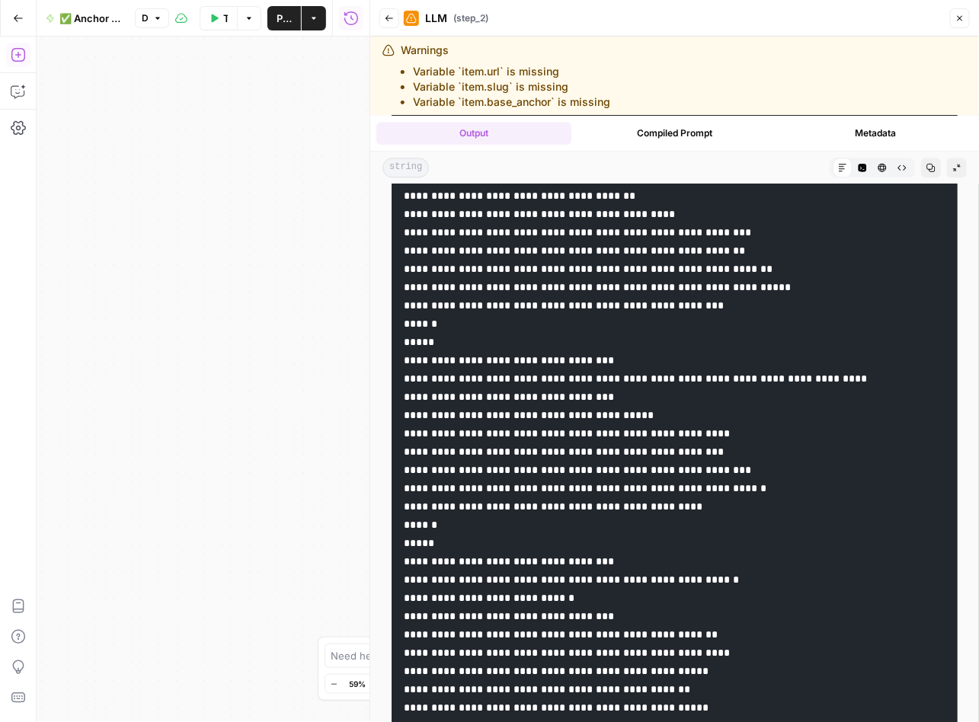
scroll to position [9949, 0]
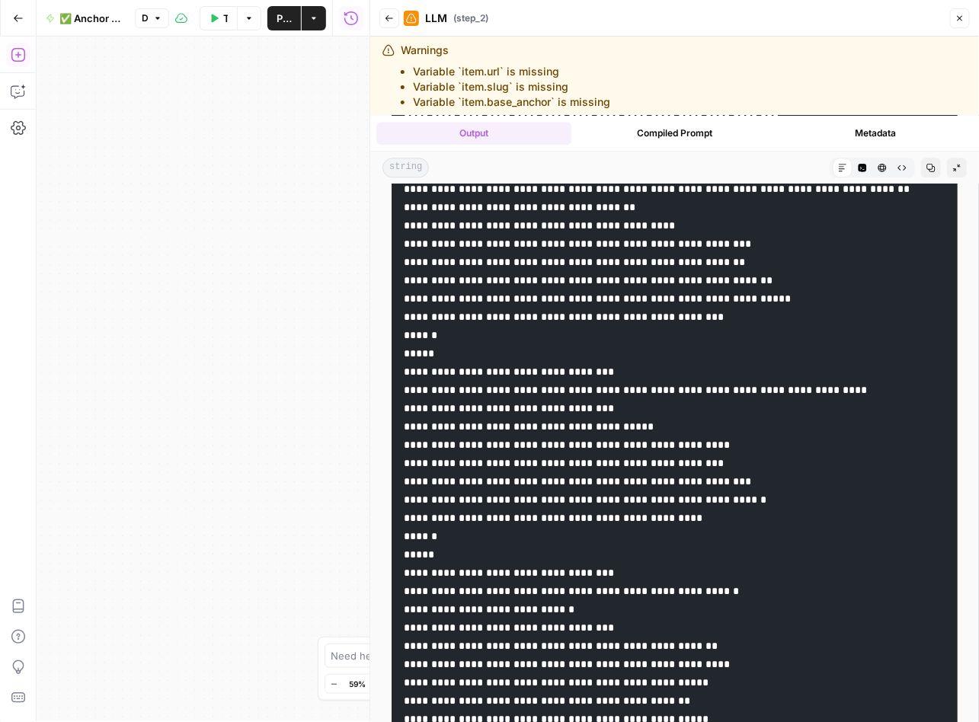
click at [955, 15] on icon "button" at bounding box center [959, 18] width 9 height 9
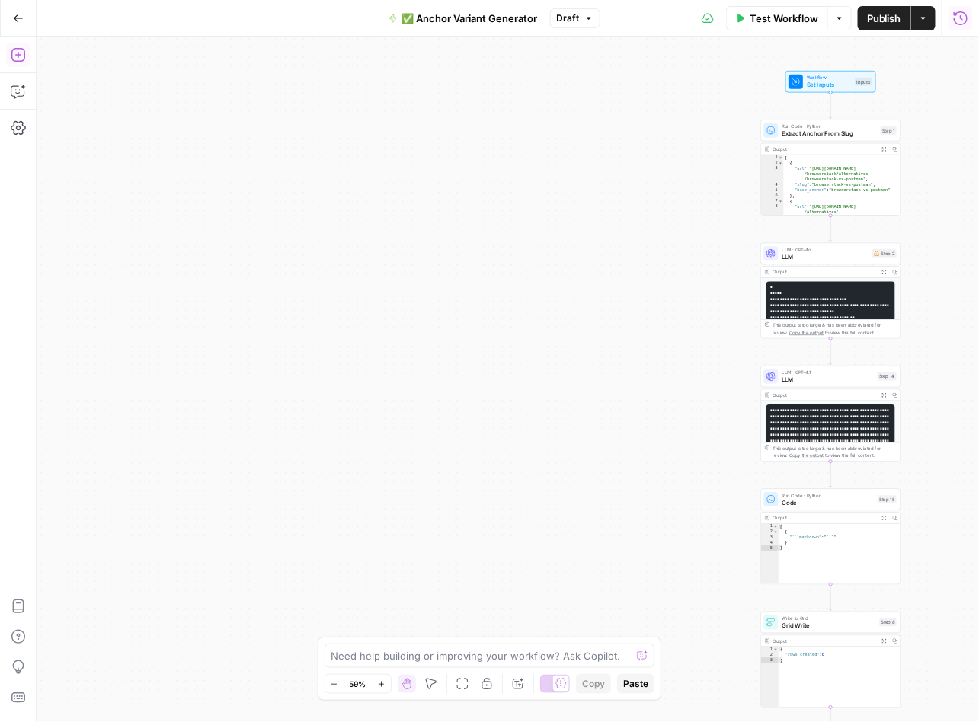
click at [966, 19] on icon "button" at bounding box center [960, 18] width 14 height 14
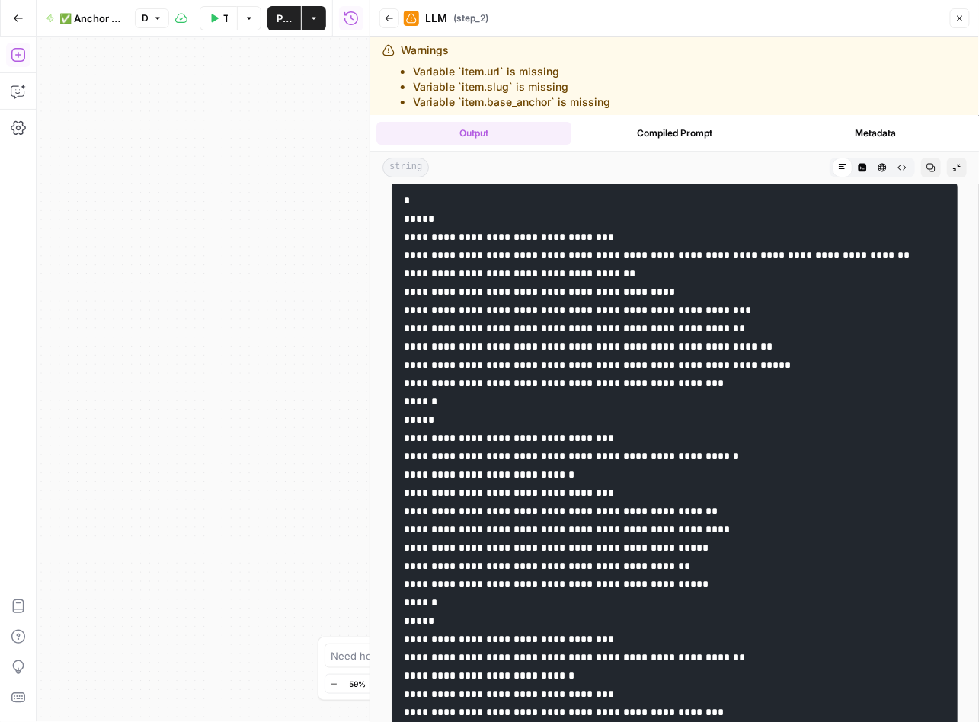
scroll to position [0, 0]
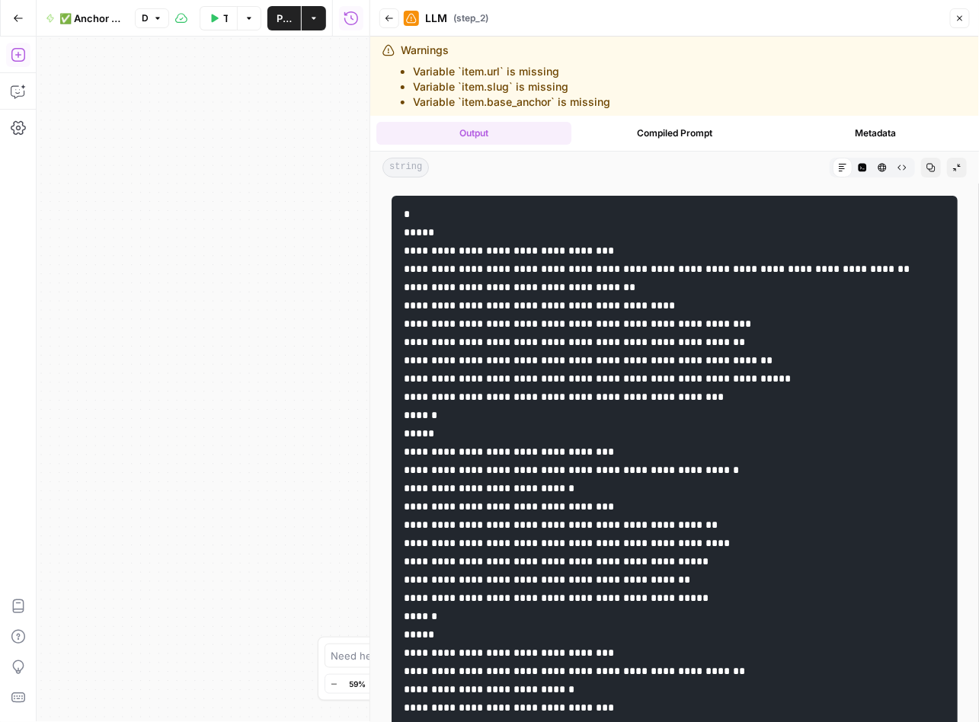
click at [390, 20] on icon "button" at bounding box center [389, 18] width 9 height 9
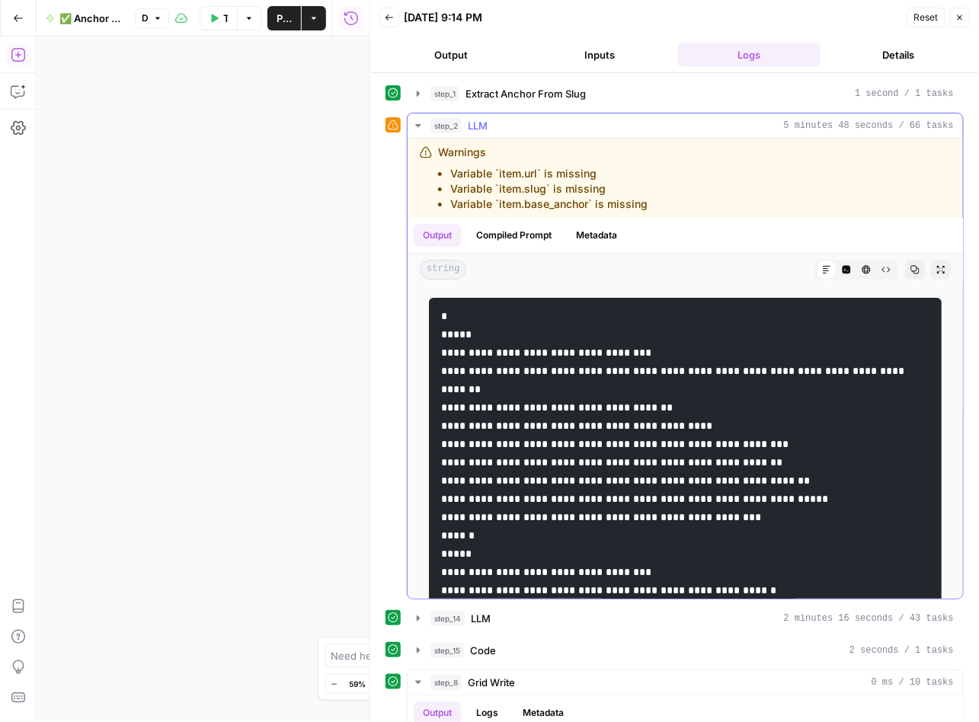
click at [414, 120] on icon "button" at bounding box center [418, 126] width 12 height 12
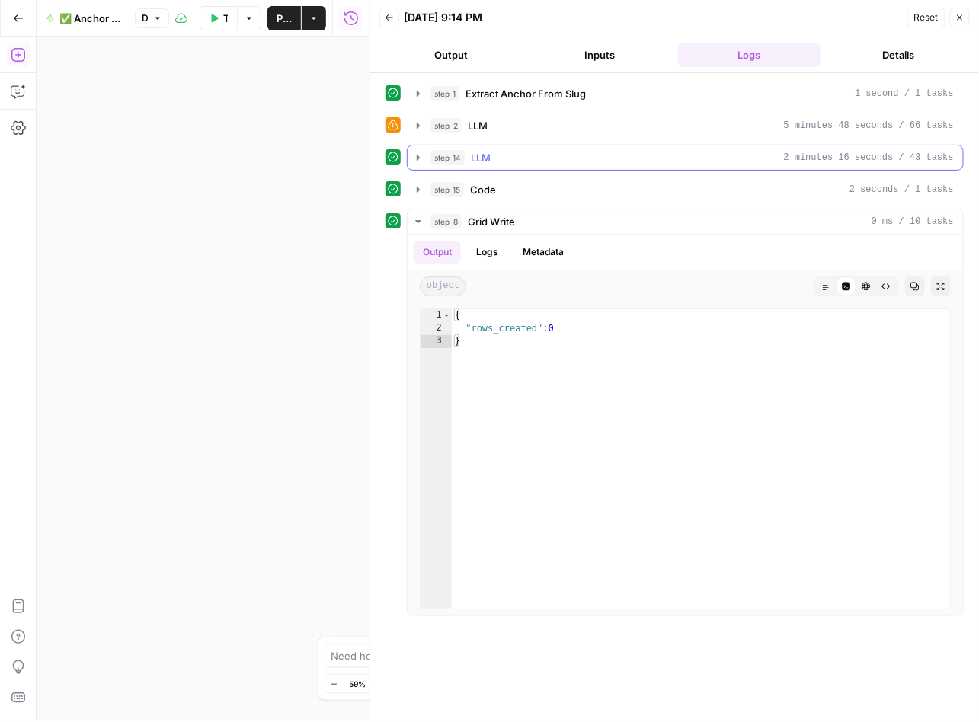
click at [416, 158] on icon "button" at bounding box center [418, 158] width 12 height 12
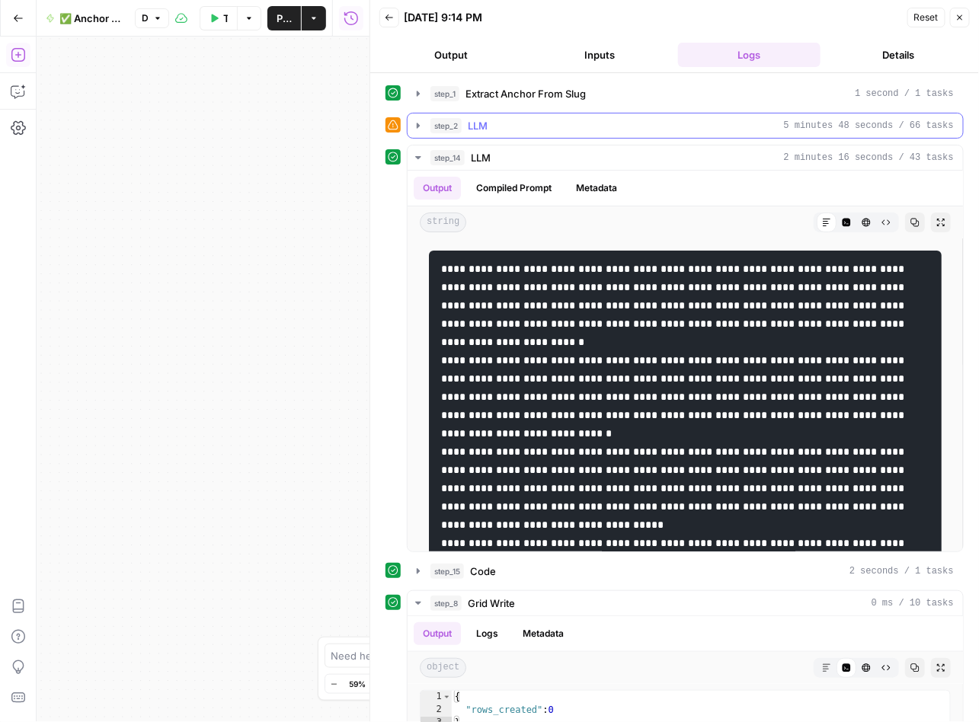
click at [421, 125] on icon "button" at bounding box center [418, 126] width 12 height 12
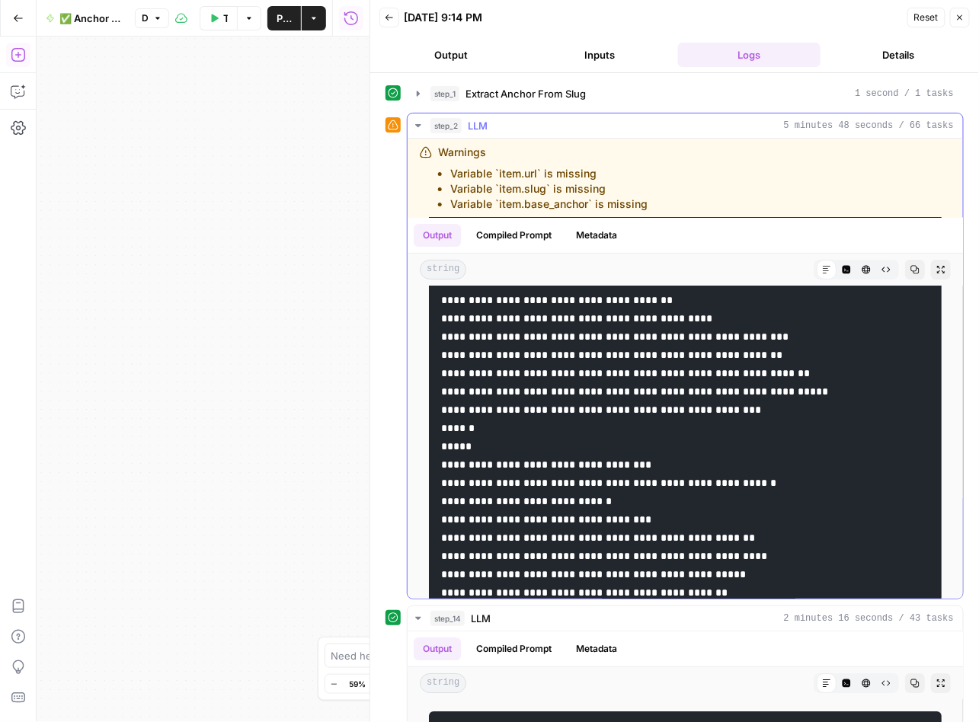
scroll to position [139, 0]
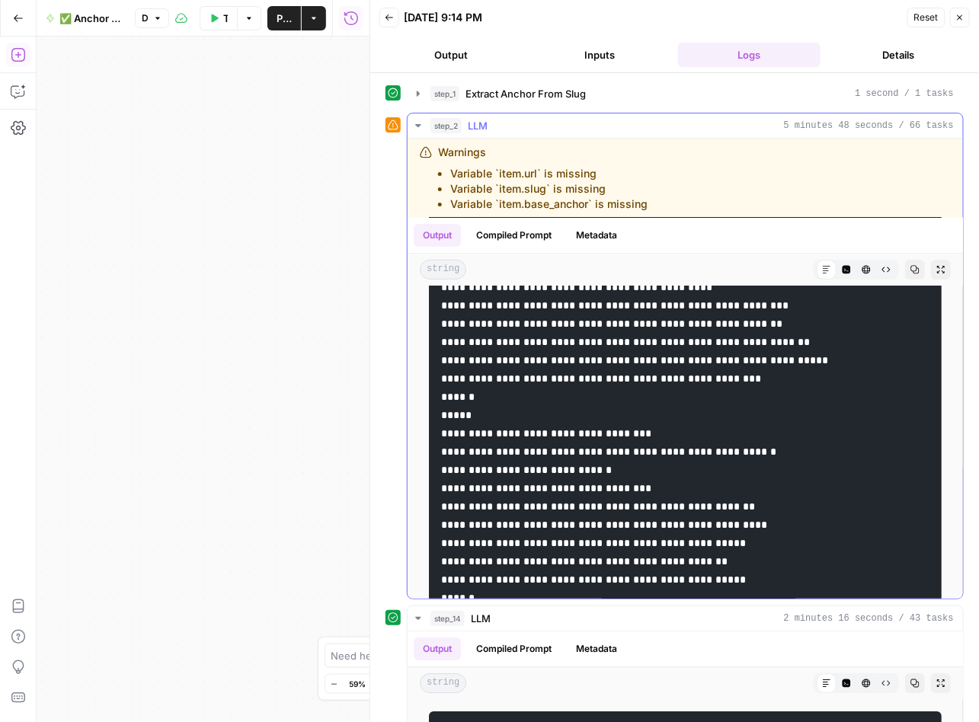
click at [936, 267] on icon "button" at bounding box center [940, 269] width 9 height 9
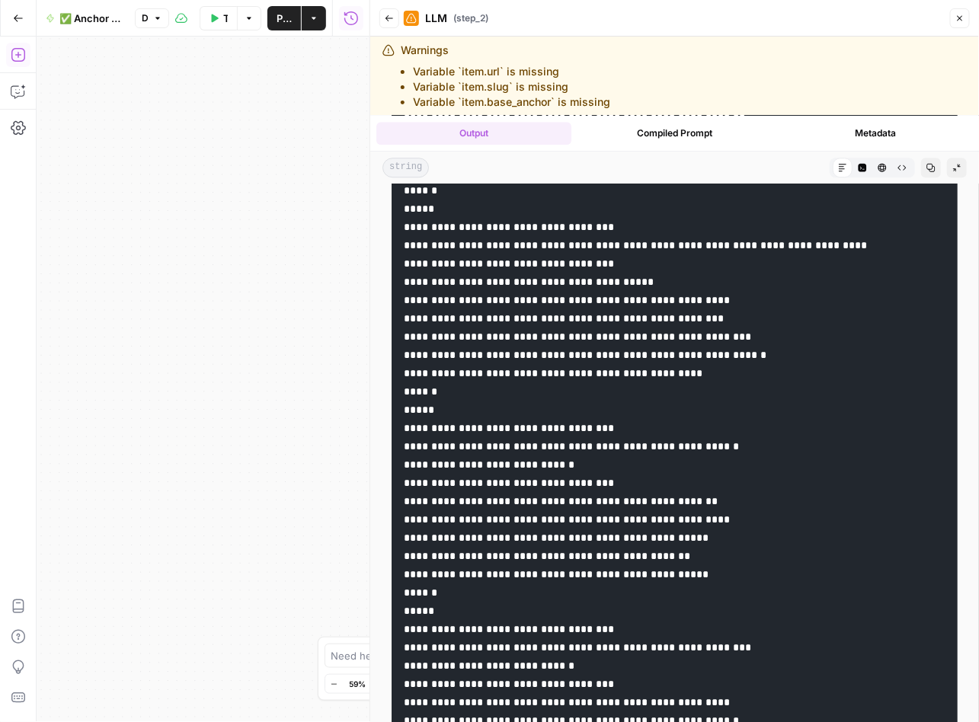
scroll to position [10065, 0]
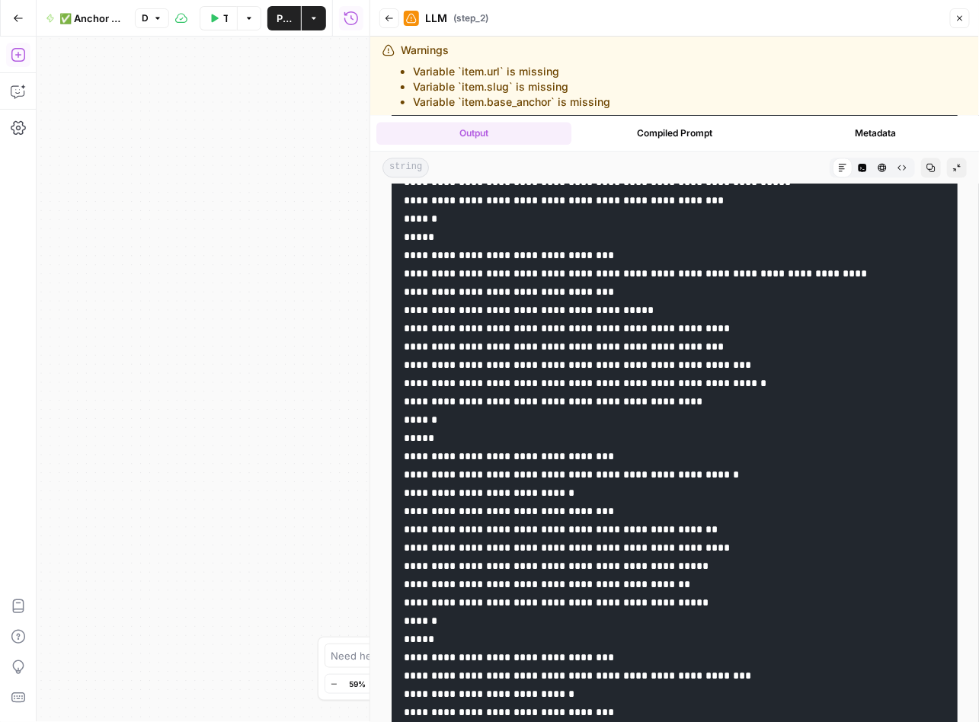
drag, startPoint x: 660, startPoint y: 410, endPoint x: 514, endPoint y: 410, distance: 146.2
drag, startPoint x: 704, startPoint y: 426, endPoint x: 558, endPoint y: 428, distance: 146.2
drag, startPoint x: 787, startPoint y: 444, endPoint x: 634, endPoint y: 445, distance: 153.1
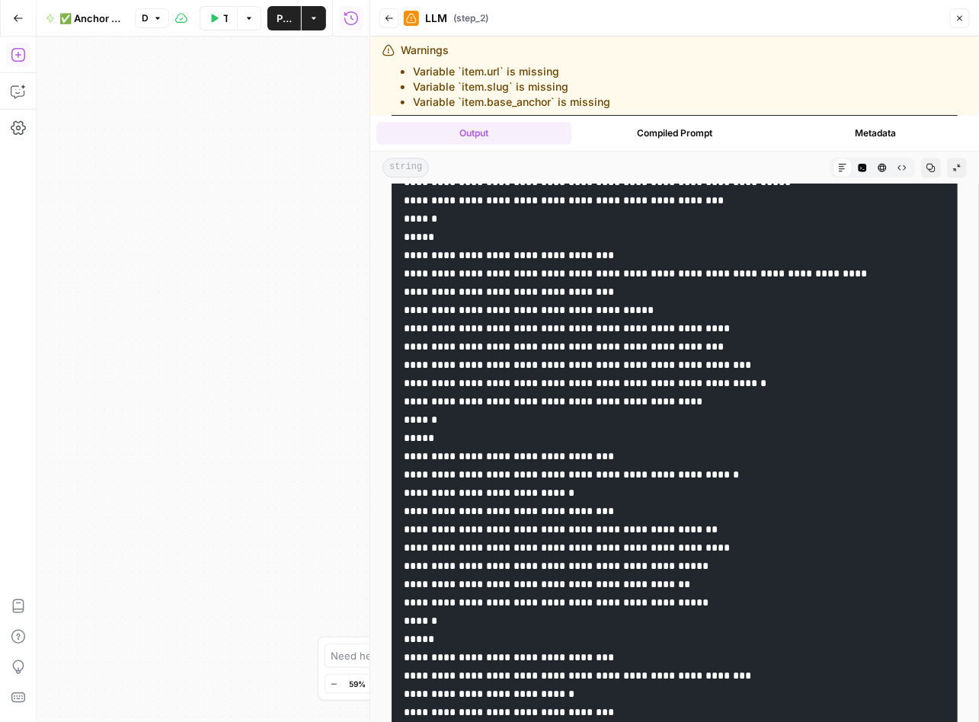
drag, startPoint x: 773, startPoint y: 463, endPoint x: 635, endPoint y: 465, distance: 137.8
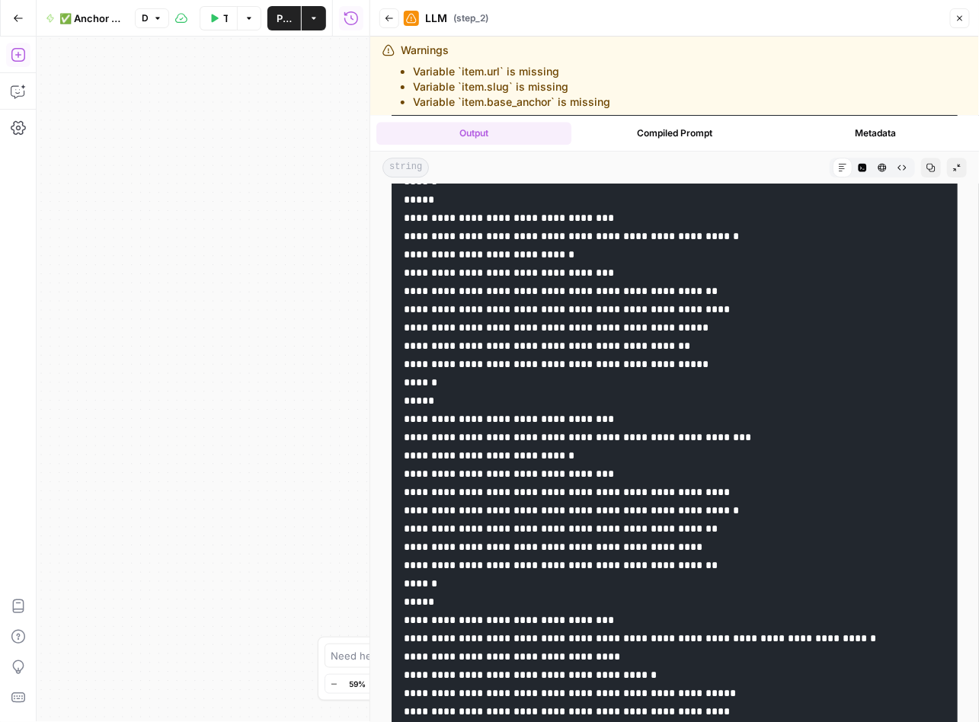
scroll to position [10307, 0]
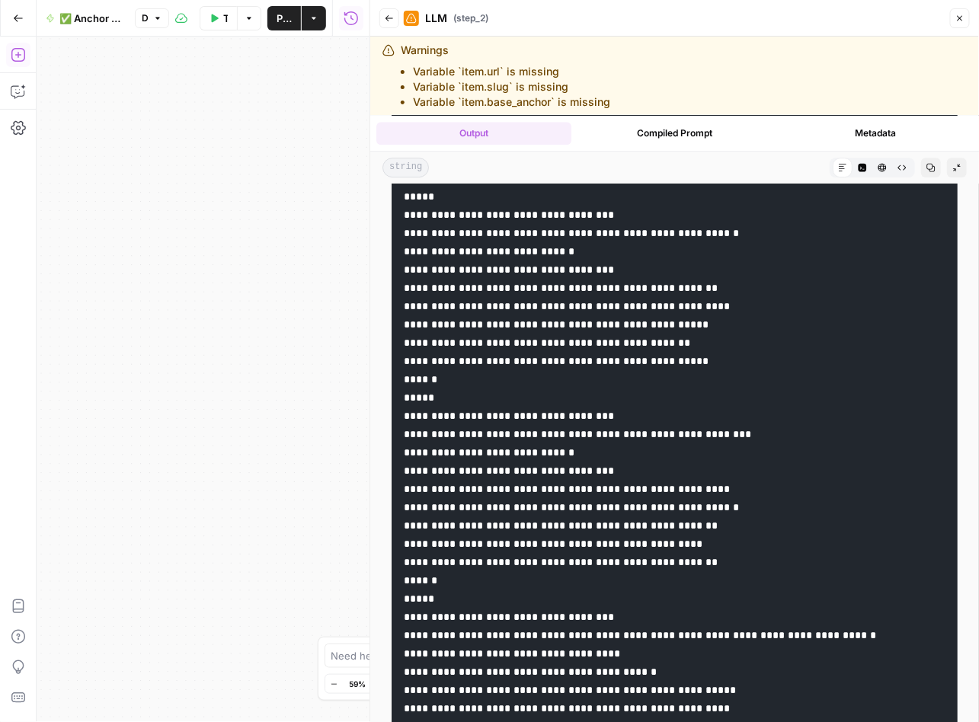
drag, startPoint x: 634, startPoint y: 387, endPoint x: 515, endPoint y: 386, distance: 118.8
drag, startPoint x: 681, startPoint y: 405, endPoint x: 558, endPoint y: 404, distance: 122.6
drag, startPoint x: 762, startPoint y: 417, endPoint x: 637, endPoint y: 423, distance: 125.0
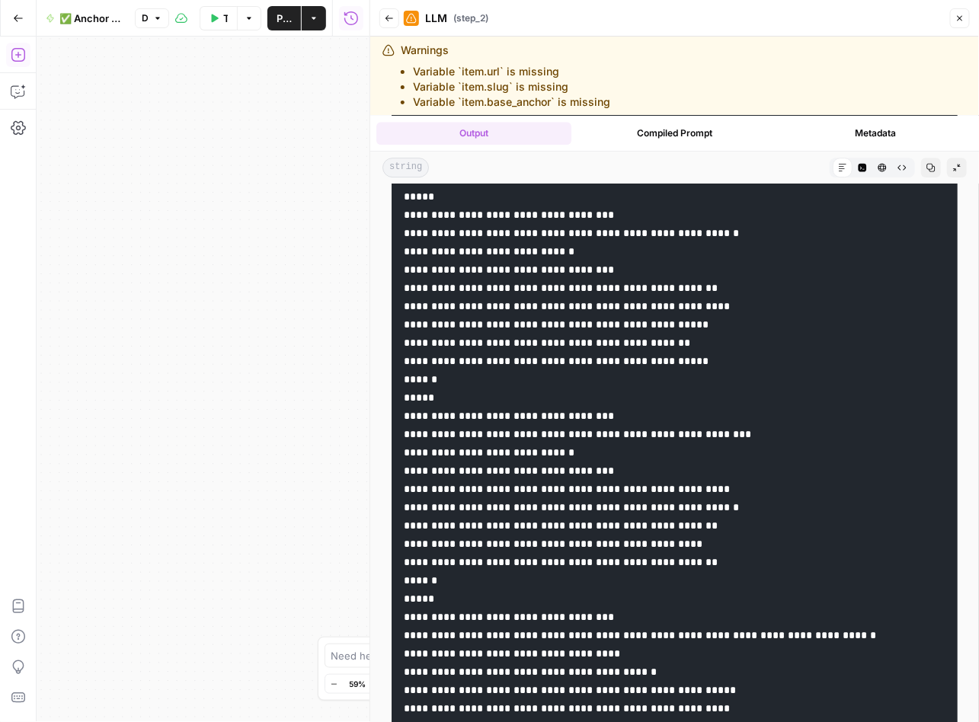
drag, startPoint x: 758, startPoint y: 443, endPoint x: 637, endPoint y: 442, distance: 120.3
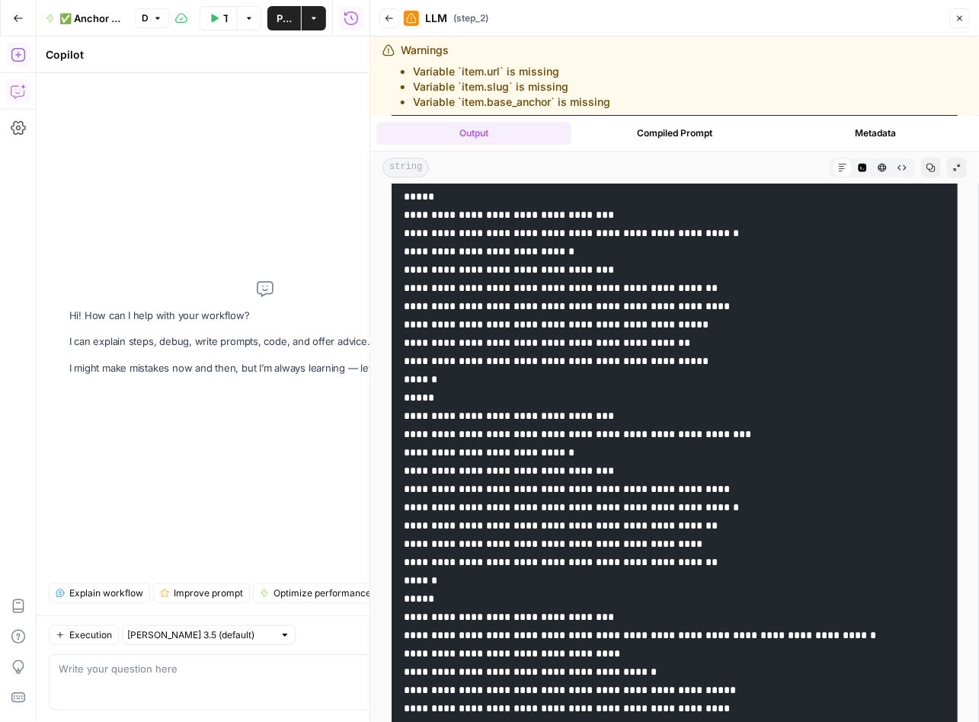
drag, startPoint x: 758, startPoint y: 443, endPoint x: 637, endPoint y: 444, distance: 121.1
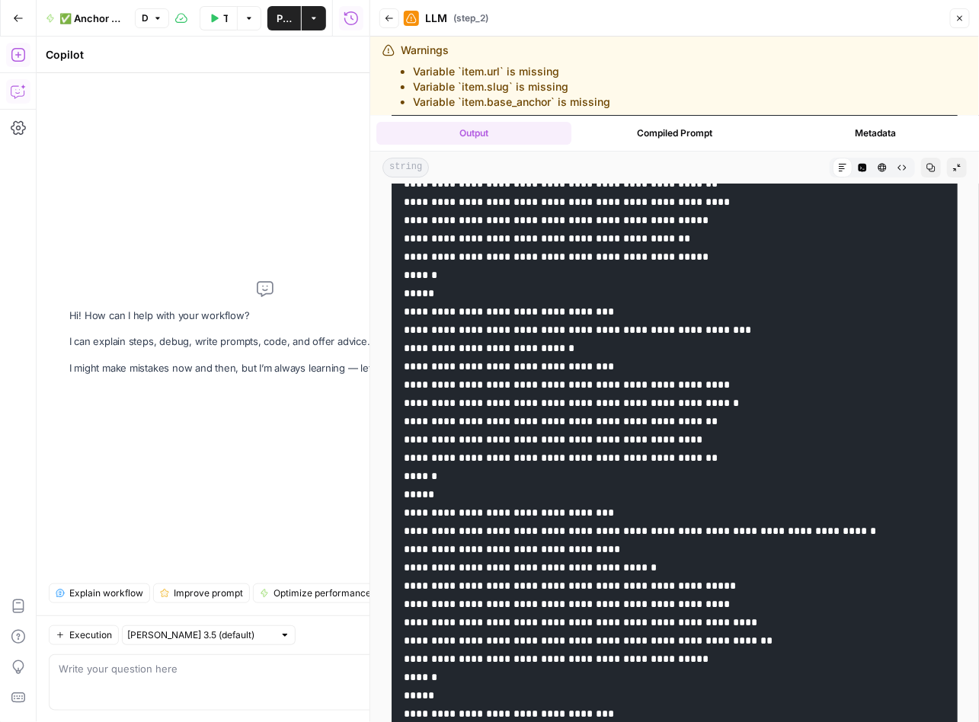
scroll to position [10451, 0]
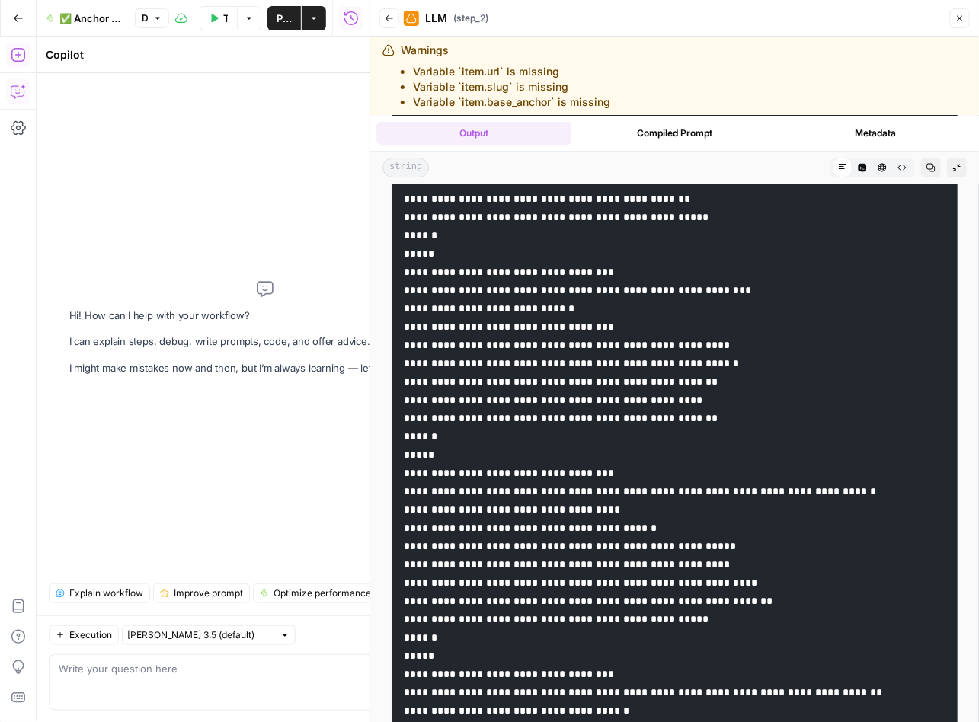
drag, startPoint x: 749, startPoint y: 478, endPoint x: 637, endPoint y: 482, distance: 112.8
drag, startPoint x: 727, startPoint y: 497, endPoint x: 634, endPoint y: 500, distance: 92.9
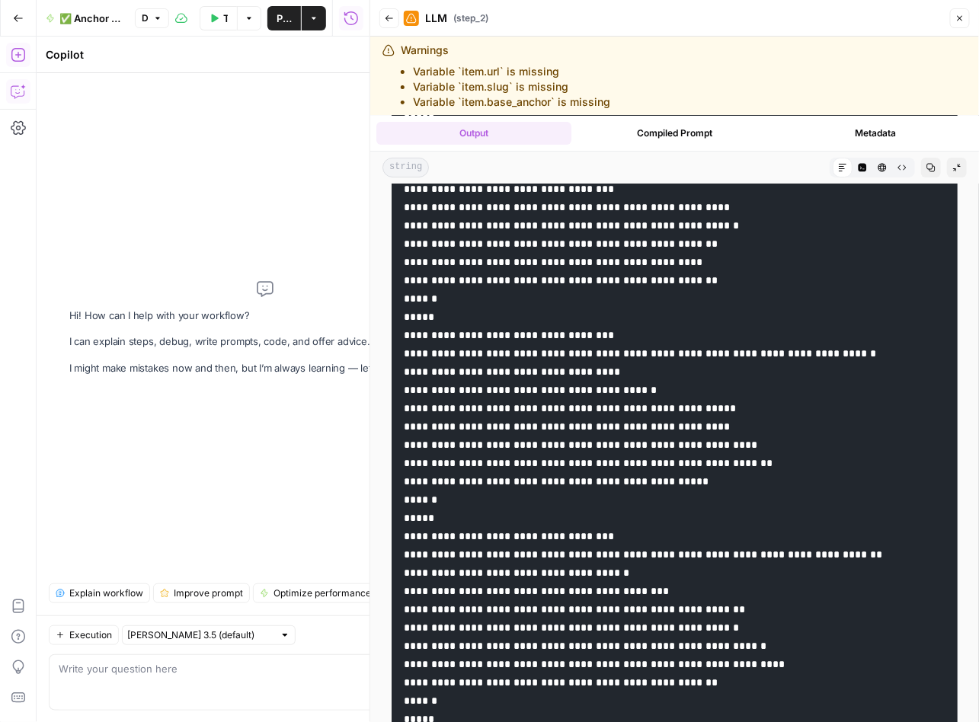
scroll to position [10670, 0]
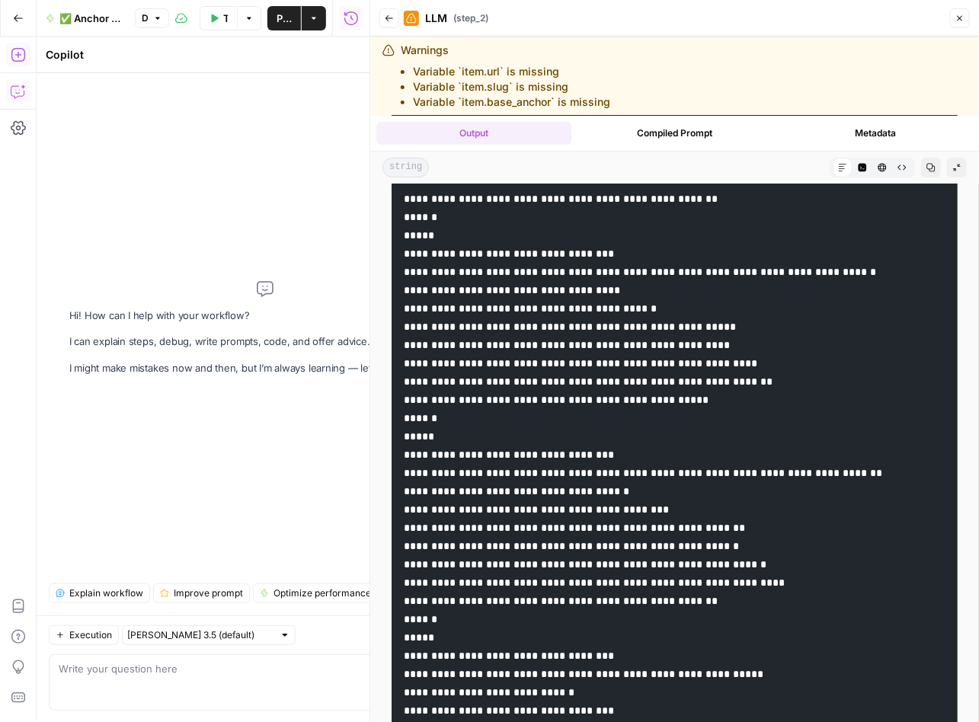
drag, startPoint x: 765, startPoint y: 460, endPoint x: 634, endPoint y: 463, distance: 130.2
drag, startPoint x: 776, startPoint y: 476, endPoint x: 637, endPoint y: 479, distance: 139.4
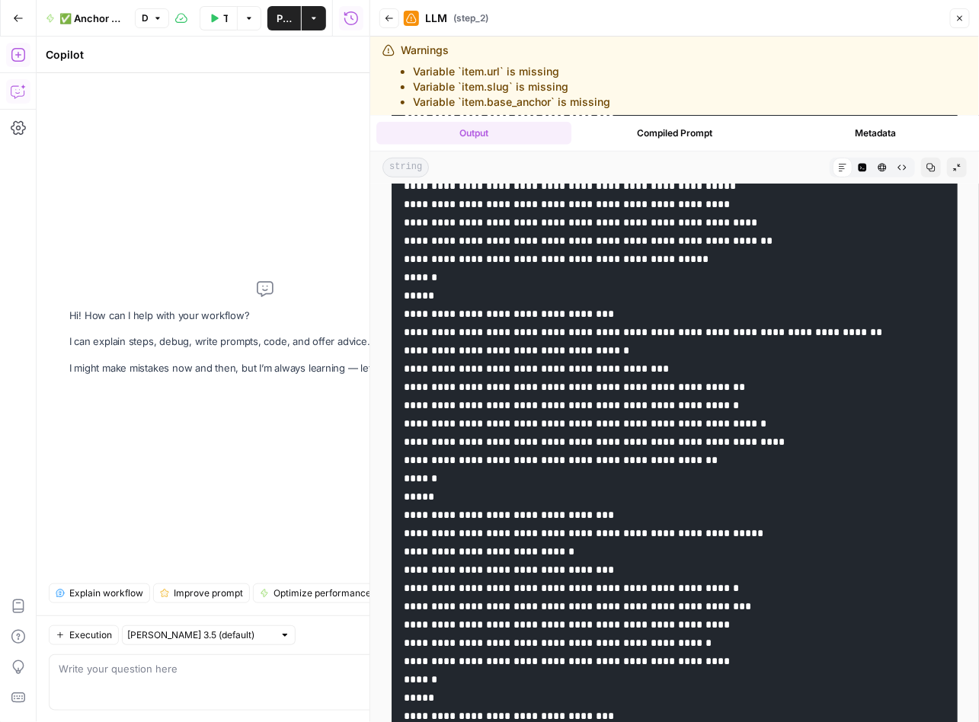
scroll to position [10831, 0]
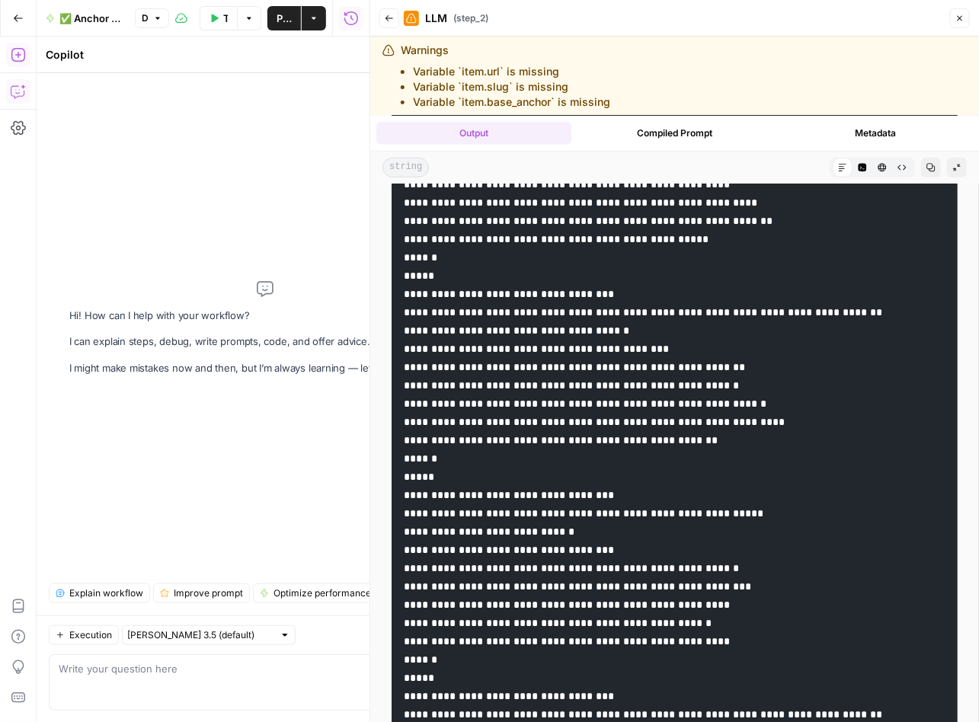
drag, startPoint x: 641, startPoint y: 487, endPoint x: 516, endPoint y: 486, distance: 125.7
drag, startPoint x: 650, startPoint y: 505, endPoint x: 557, endPoint y: 503, distance: 92.9
drag, startPoint x: 770, startPoint y: 519, endPoint x: 634, endPoint y: 519, distance: 136.3
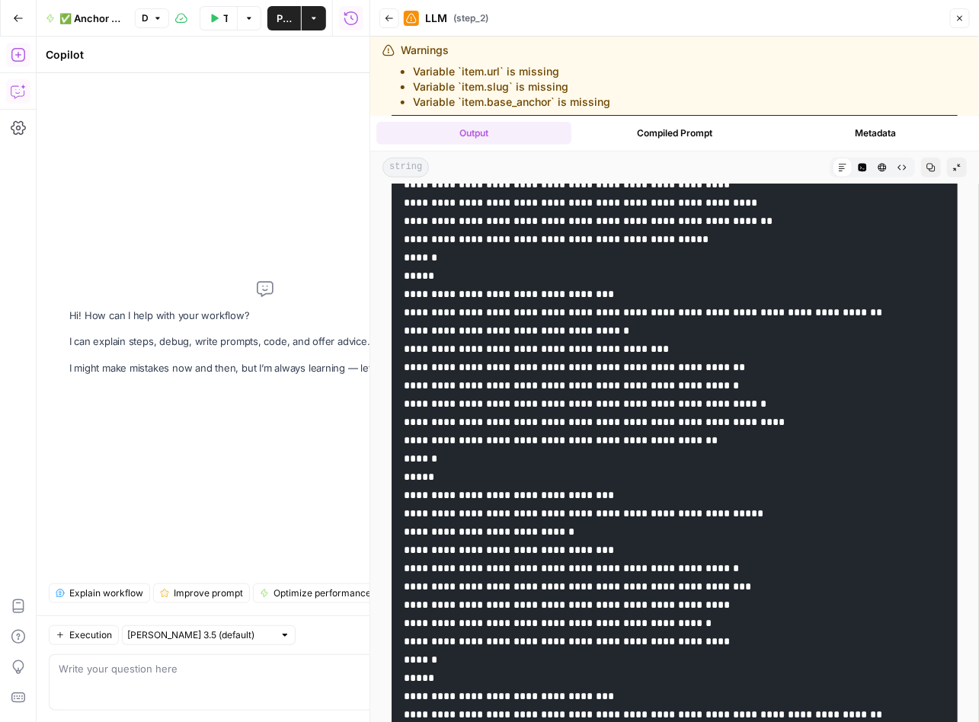
drag, startPoint x: 765, startPoint y: 542, endPoint x: 620, endPoint y: 717, distance: 227.2
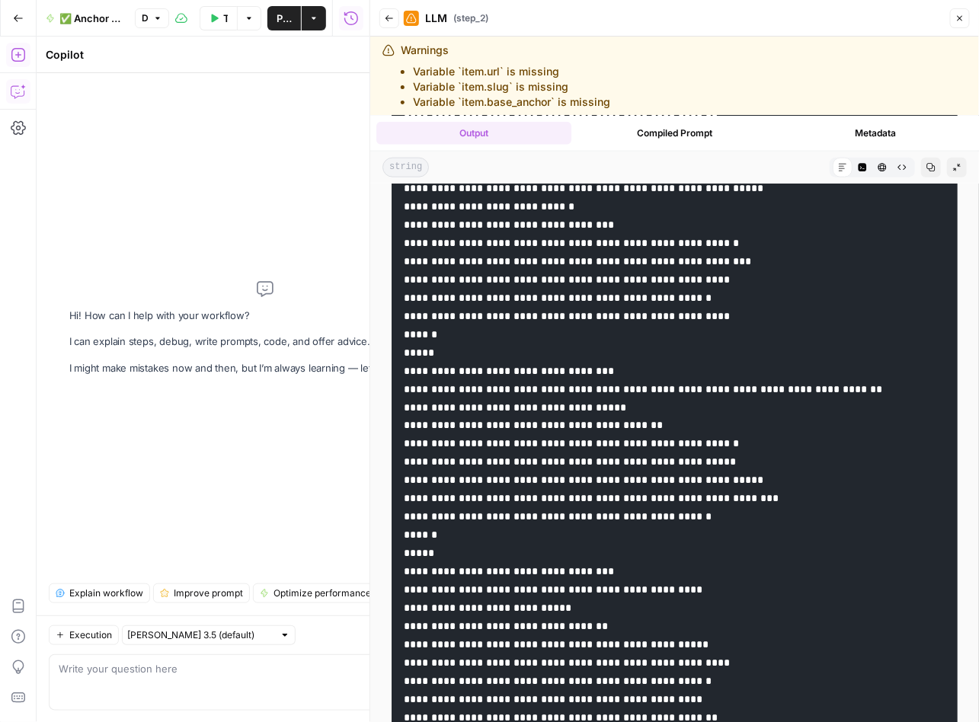
scroll to position [11172, 0]
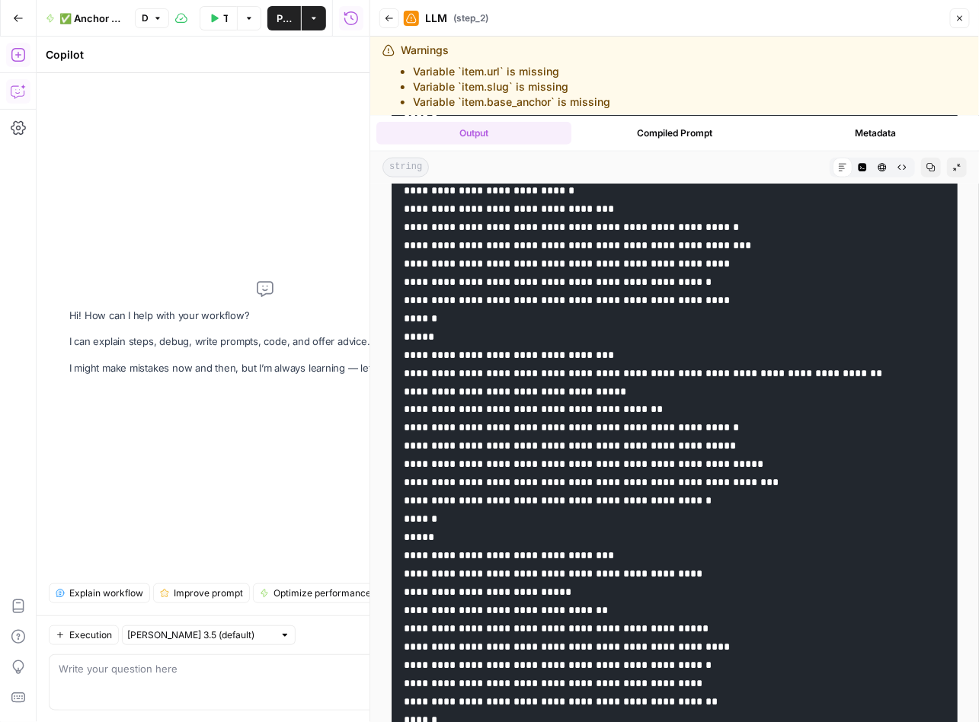
drag, startPoint x: 656, startPoint y: 360, endPoint x: 516, endPoint y: 363, distance: 140.1
drag, startPoint x: 701, startPoint y: 378, endPoint x: 557, endPoint y: 380, distance: 143.9
drag, startPoint x: 784, startPoint y: 399, endPoint x: 633, endPoint y: 399, distance: 151.5
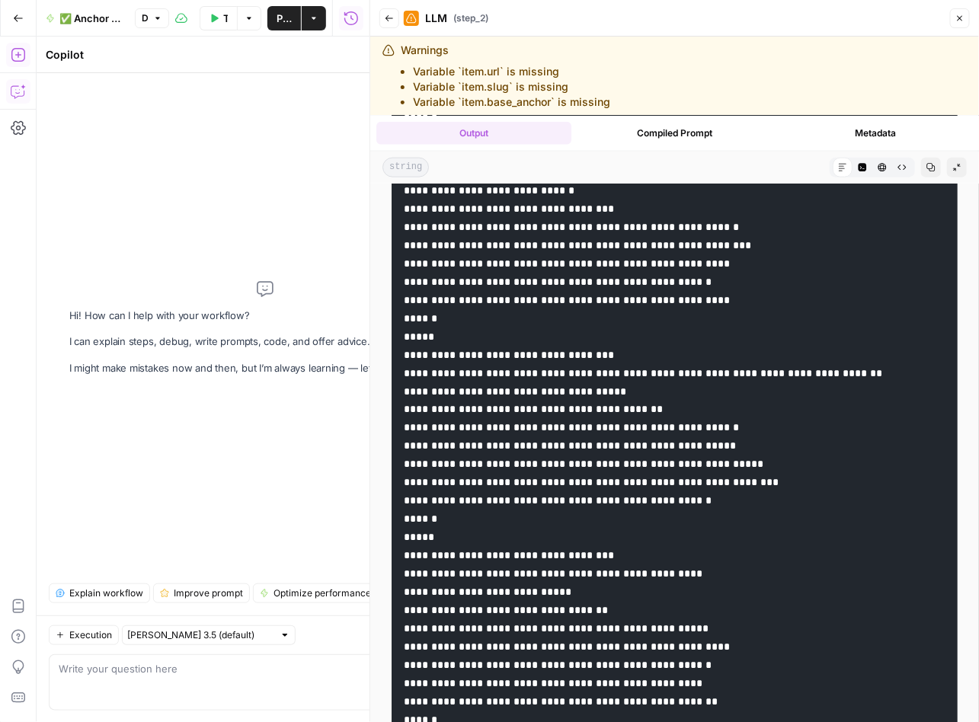
drag, startPoint x: 778, startPoint y: 420, endPoint x: 637, endPoint y: 422, distance: 141.7
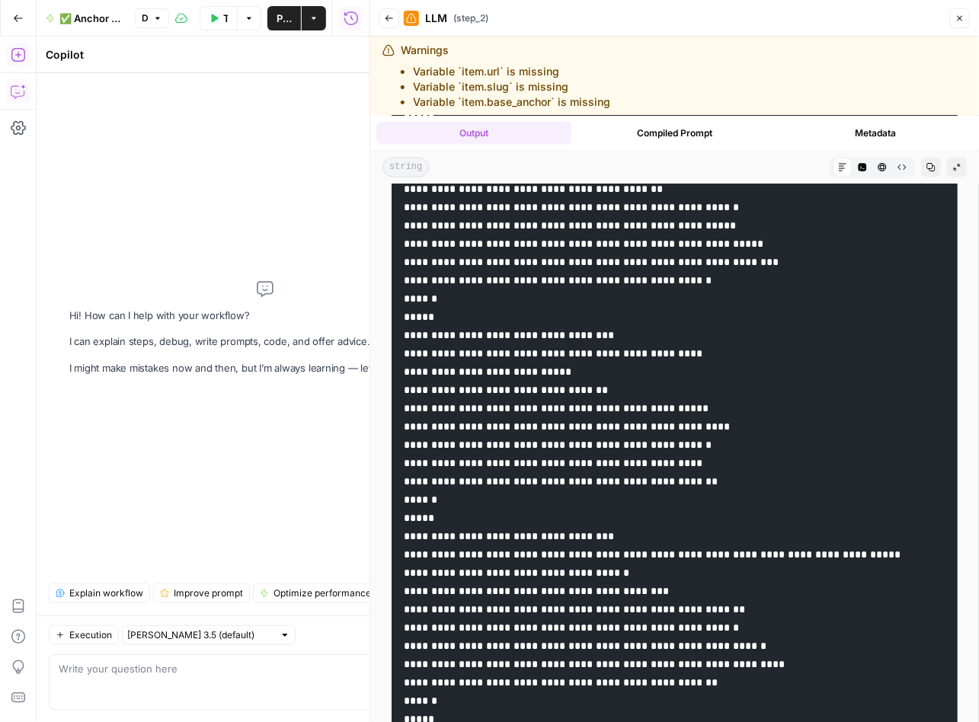
scroll to position [11366, 0]
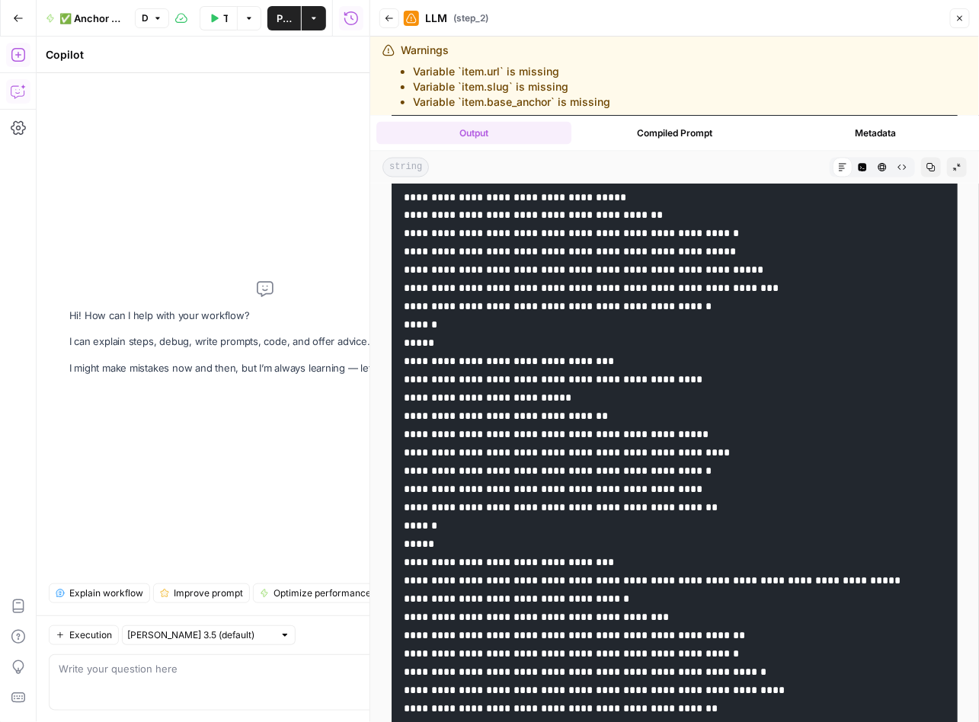
drag, startPoint x: 775, startPoint y: 405, endPoint x: 635, endPoint y: 405, distance: 140.1
drag, startPoint x: 788, startPoint y: 423, endPoint x: 636, endPoint y: 423, distance: 152.3
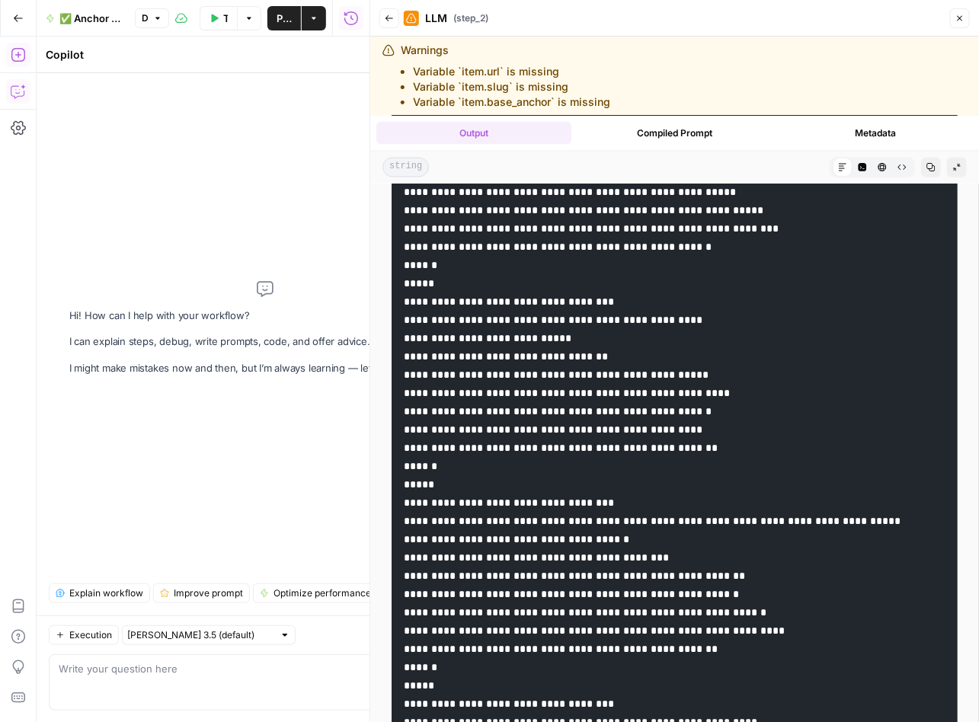
scroll to position [11501, 0]
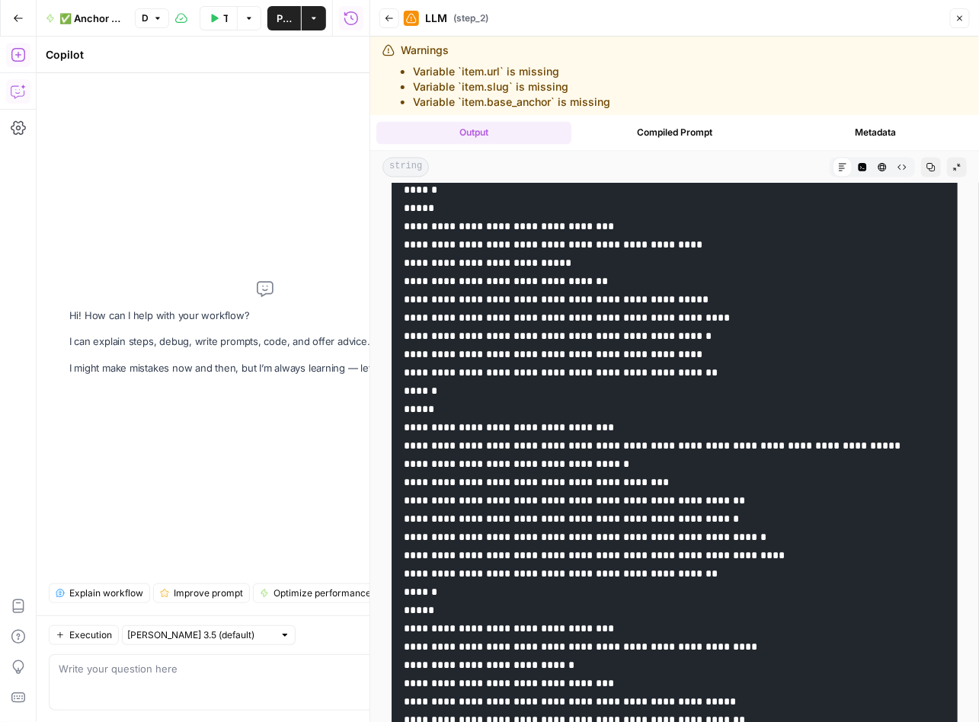
drag, startPoint x: 650, startPoint y: 451, endPoint x: 515, endPoint y: 448, distance: 134.8
drag, startPoint x: 691, startPoint y: 469, endPoint x: 559, endPoint y: 471, distance: 132.5
drag, startPoint x: 779, startPoint y: 489, endPoint x: 637, endPoint y: 485, distance: 142.4
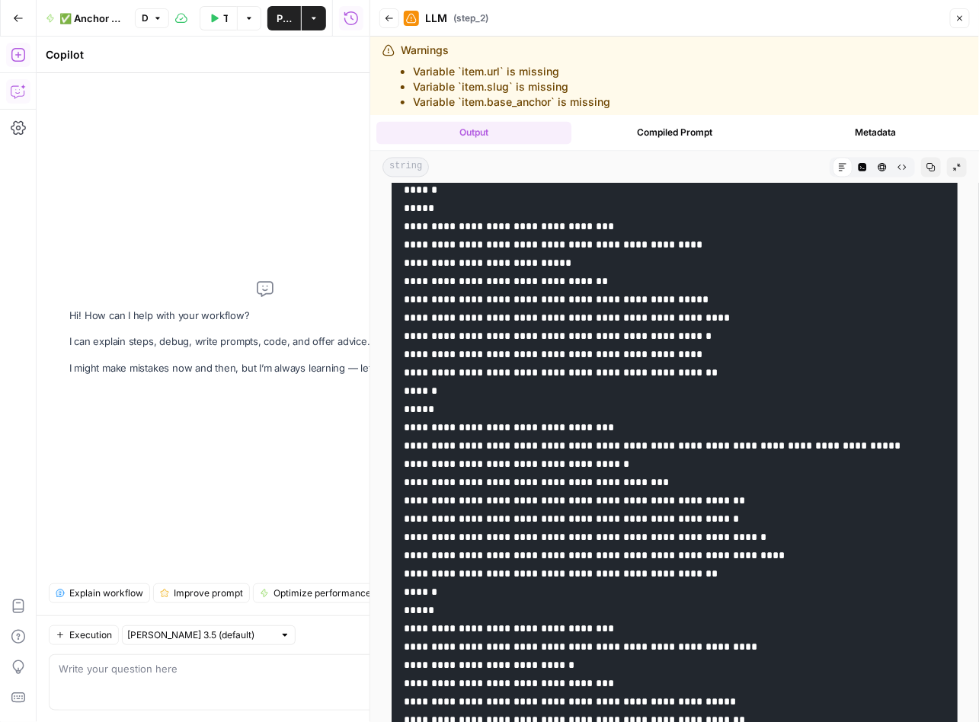
drag, startPoint x: 769, startPoint y: 508, endPoint x: 634, endPoint y: 507, distance: 135.5
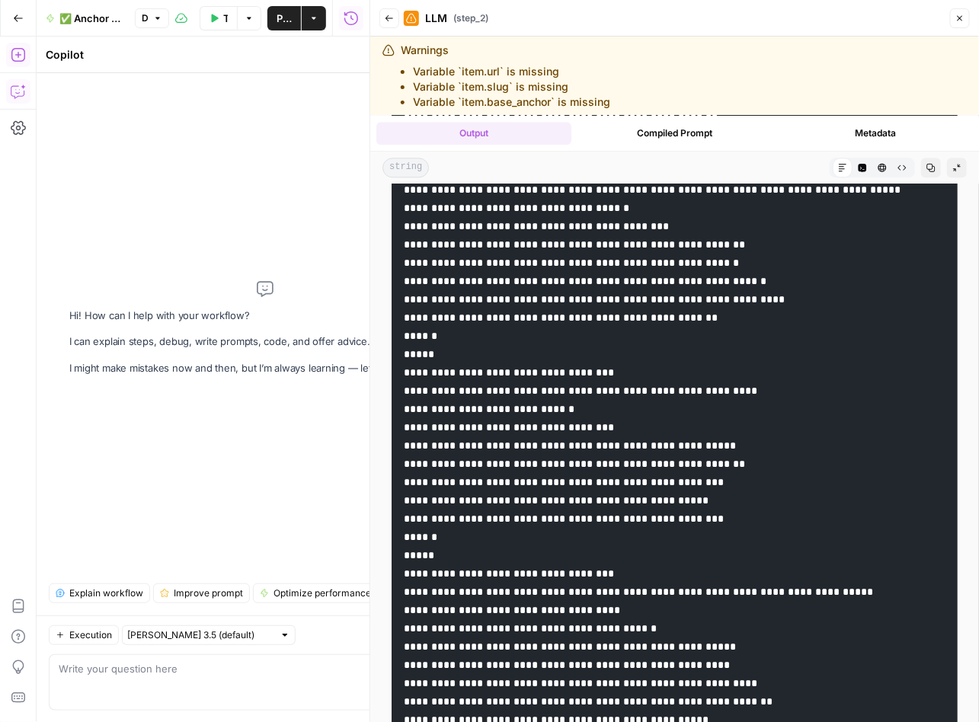
scroll to position [11798, 0]
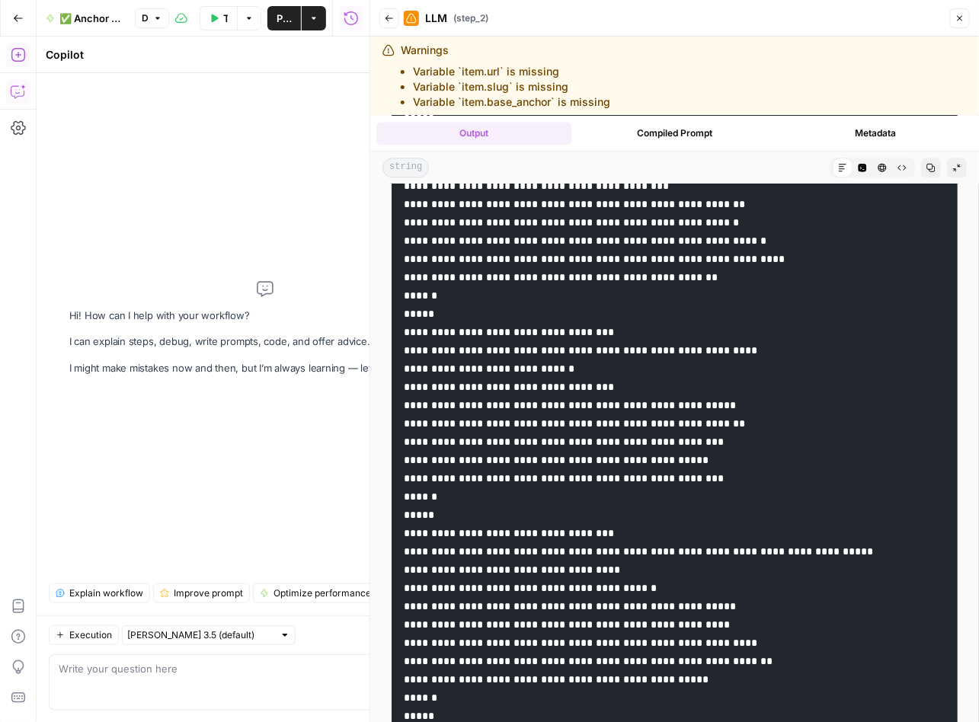
drag, startPoint x: 608, startPoint y: 375, endPoint x: 585, endPoint y: 463, distance: 90.7
drag, startPoint x: 739, startPoint y: 397, endPoint x: 637, endPoint y: 394, distance: 102.1
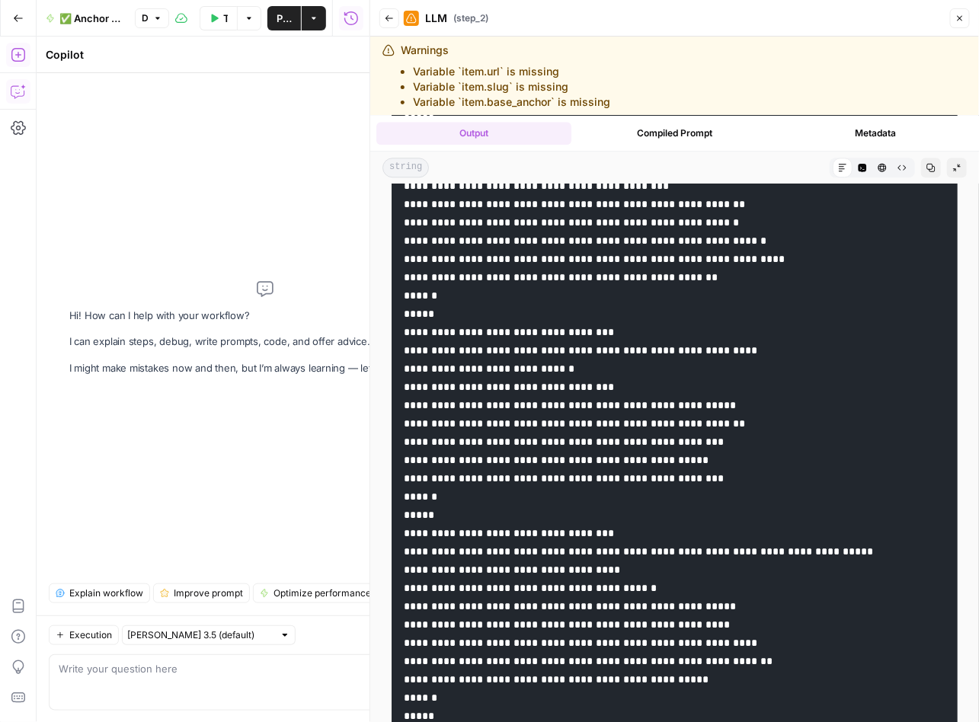
drag, startPoint x: 764, startPoint y: 410, endPoint x: 636, endPoint y: 412, distance: 127.9
drag, startPoint x: 745, startPoint y: 430, endPoint x: 637, endPoint y: 426, distance: 108.2
drag, startPoint x: 729, startPoint y: 444, endPoint x: 637, endPoint y: 446, distance: 92.2
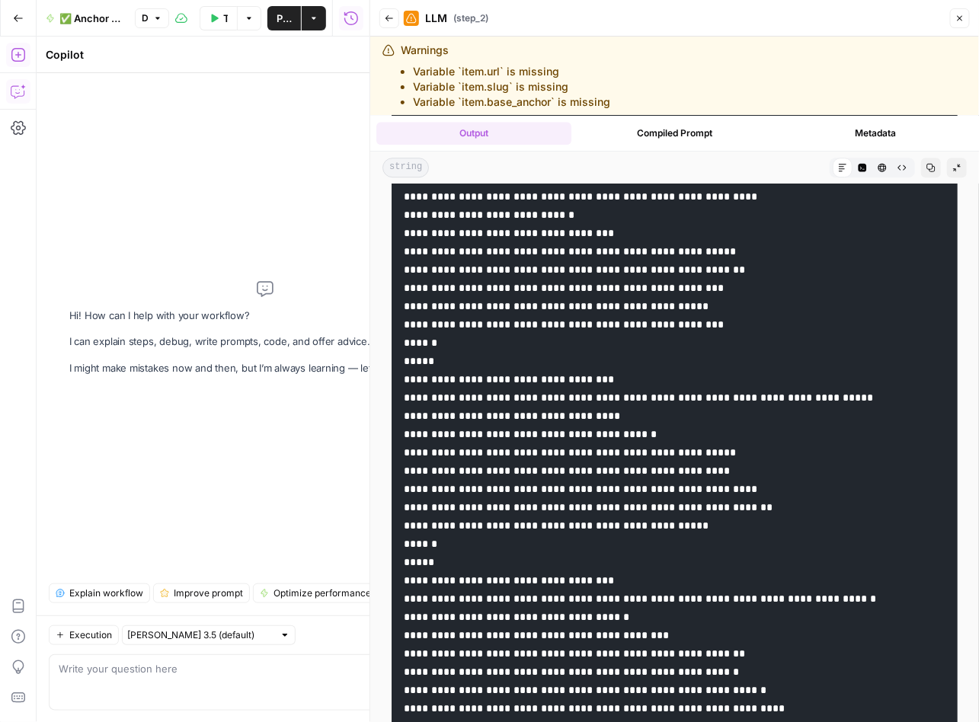
scroll to position [11980, 0]
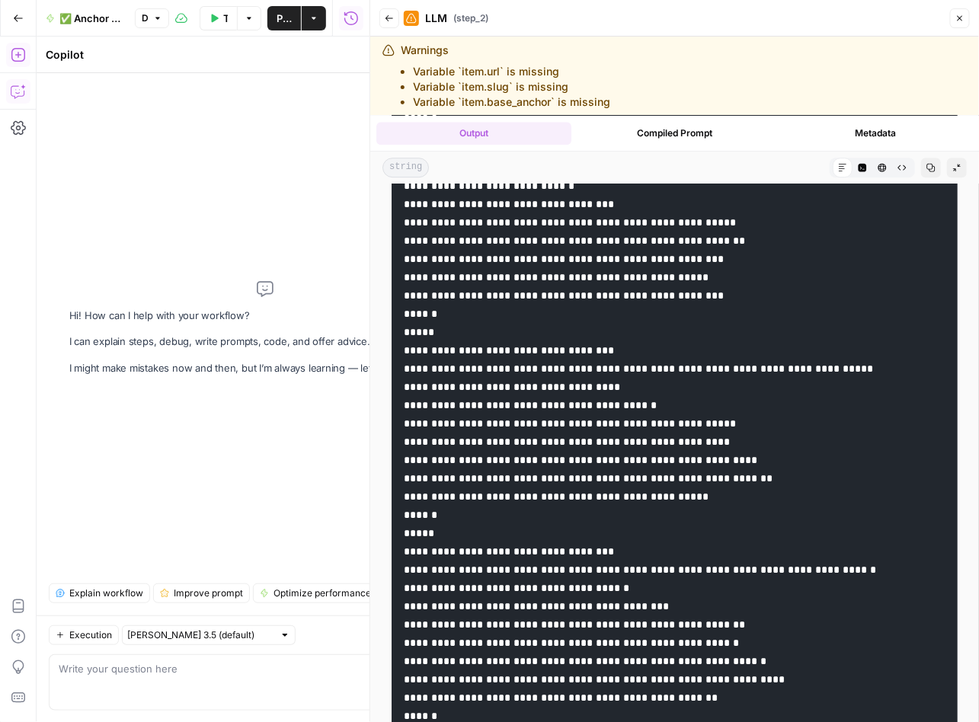
drag, startPoint x: 653, startPoint y: 391, endPoint x: 515, endPoint y: 394, distance: 137.8
drag, startPoint x: 698, startPoint y: 410, endPoint x: 559, endPoint y: 411, distance: 139.4
drag, startPoint x: 779, startPoint y: 424, endPoint x: 637, endPoint y: 429, distance: 141.7
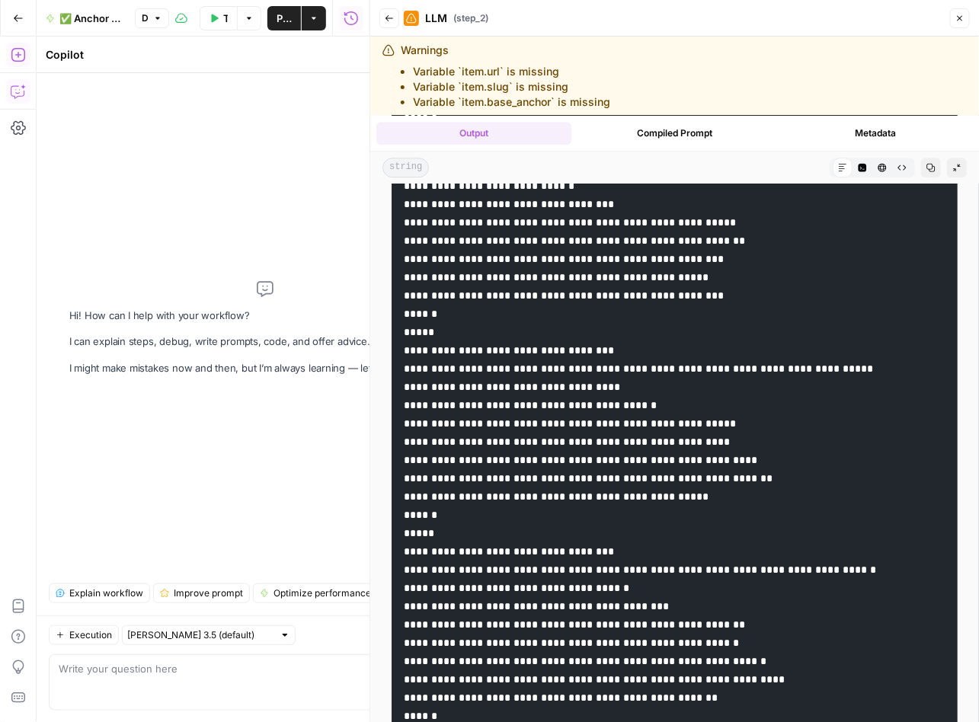
drag, startPoint x: 779, startPoint y: 448, endPoint x: 634, endPoint y: 450, distance: 144.7
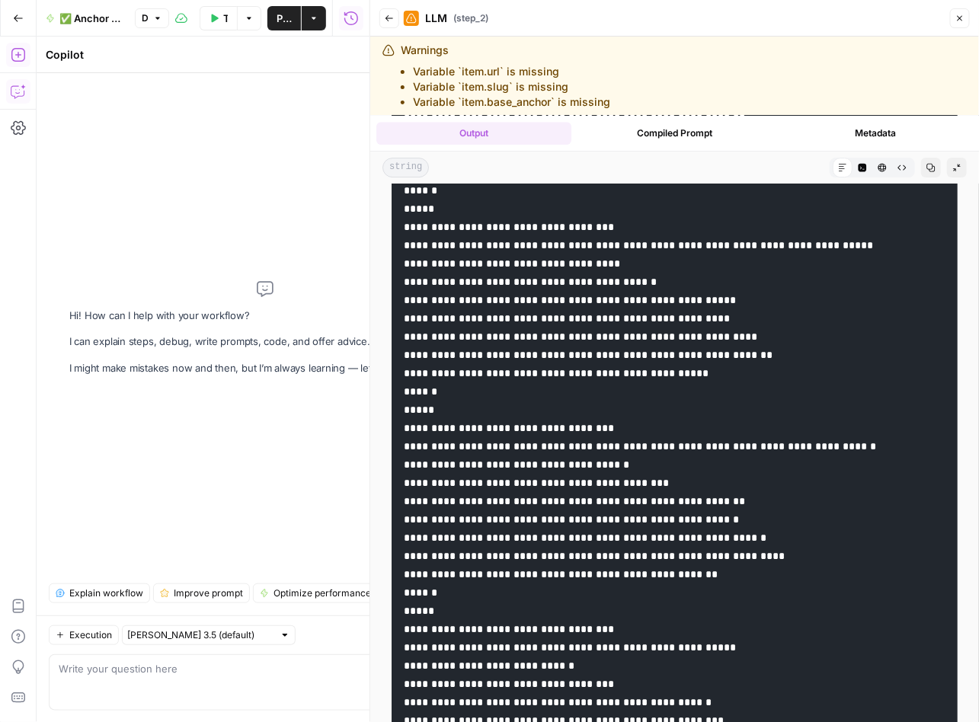
scroll to position [12134, 0]
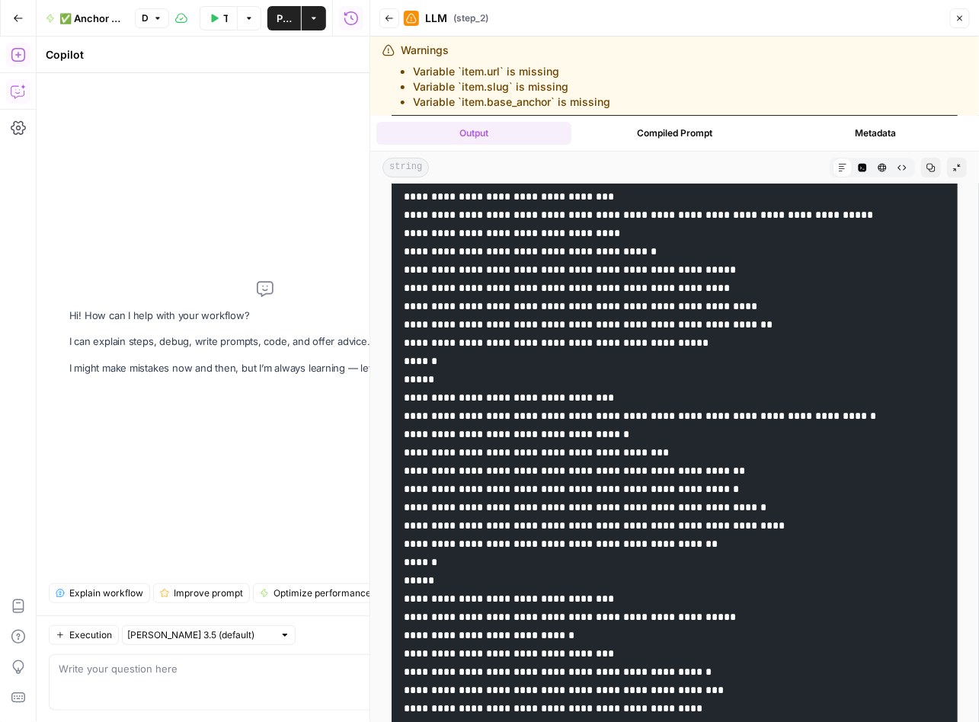
drag, startPoint x: 771, startPoint y: 476, endPoint x: 637, endPoint y: 474, distance: 133.3
click at [637, 474] on code at bounding box center [664, 643] width 521 height 25139
drag, startPoint x: 782, startPoint y: 495, endPoint x: 641, endPoint y: 651, distance: 210.3
click at [637, 494] on code at bounding box center [664, 643] width 521 height 25139
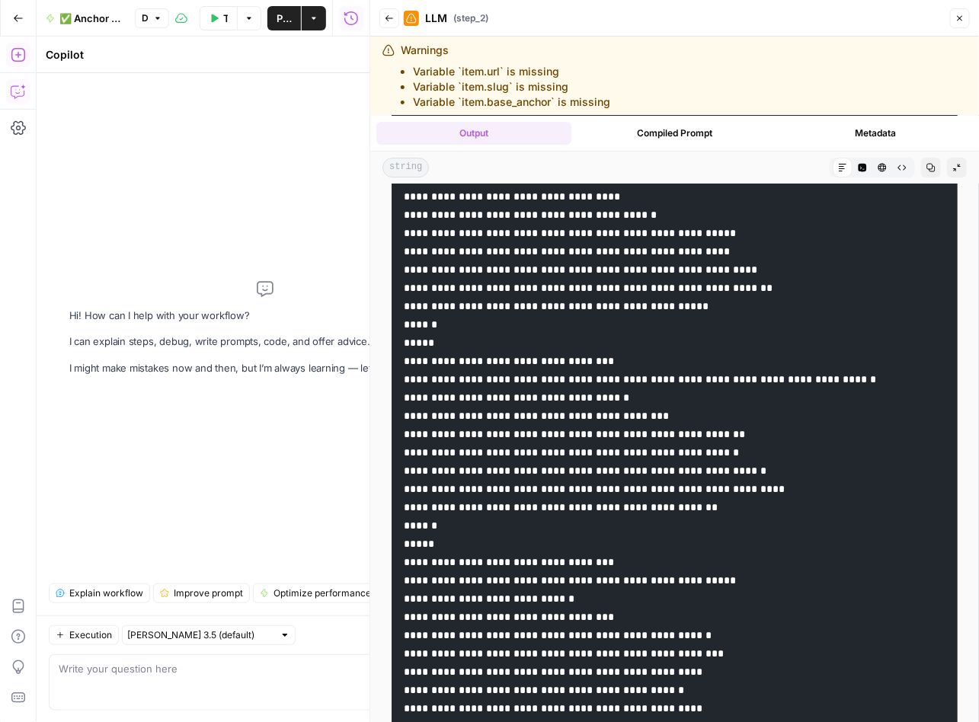
scroll to position [12284, 0]
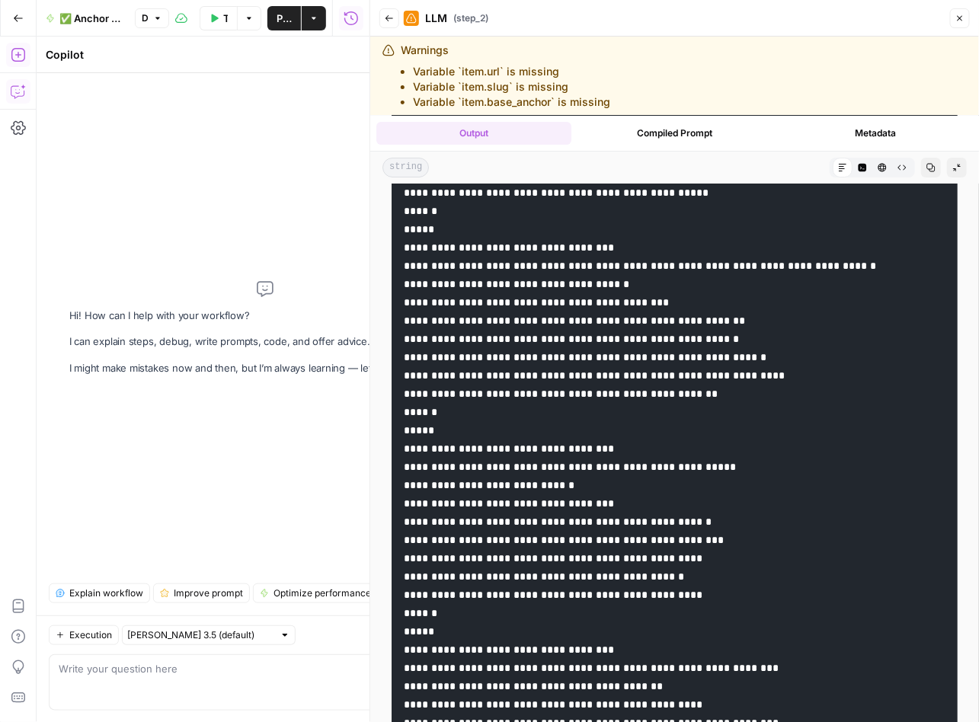
drag, startPoint x: 640, startPoint y: 511, endPoint x: 514, endPoint y: 509, distance: 126.4
click at [514, 509] on code at bounding box center [664, 493] width 521 height 25139
drag, startPoint x: 686, startPoint y: 524, endPoint x: 525, endPoint y: 713, distance: 247.9
click at [559, 525] on code at bounding box center [664, 493] width 521 height 25139
drag, startPoint x: 769, startPoint y: 546, endPoint x: 638, endPoint y: 548, distance: 131.0
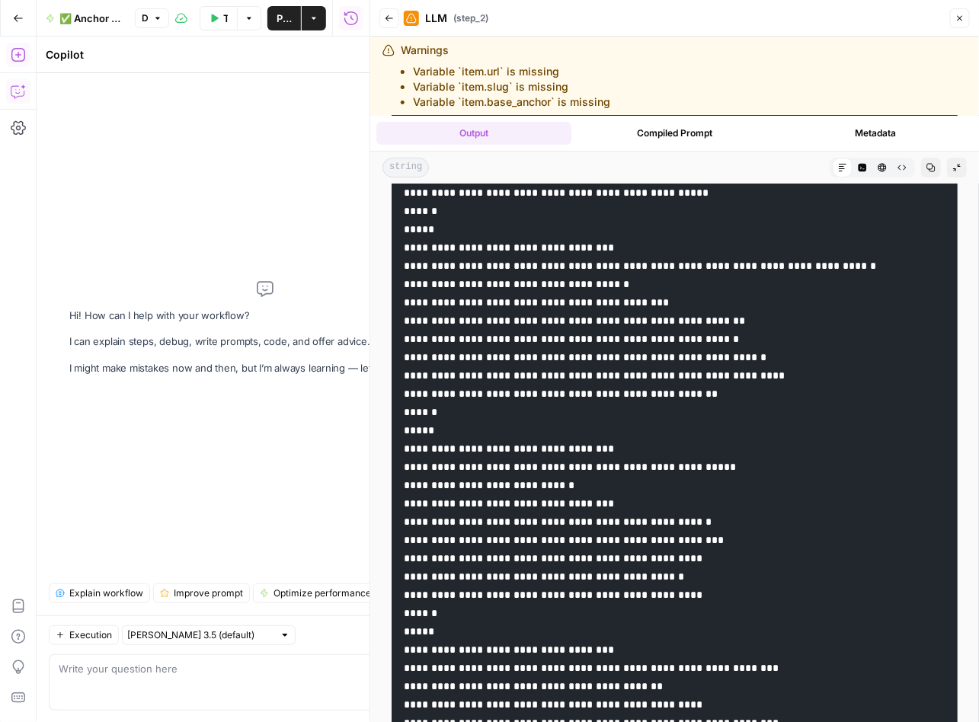
click at [638, 548] on code at bounding box center [664, 493] width 521 height 25139
drag, startPoint x: 761, startPoint y: 564, endPoint x: 634, endPoint y: 566, distance: 126.4
click at [634, 566] on code at bounding box center [664, 493] width 521 height 25139
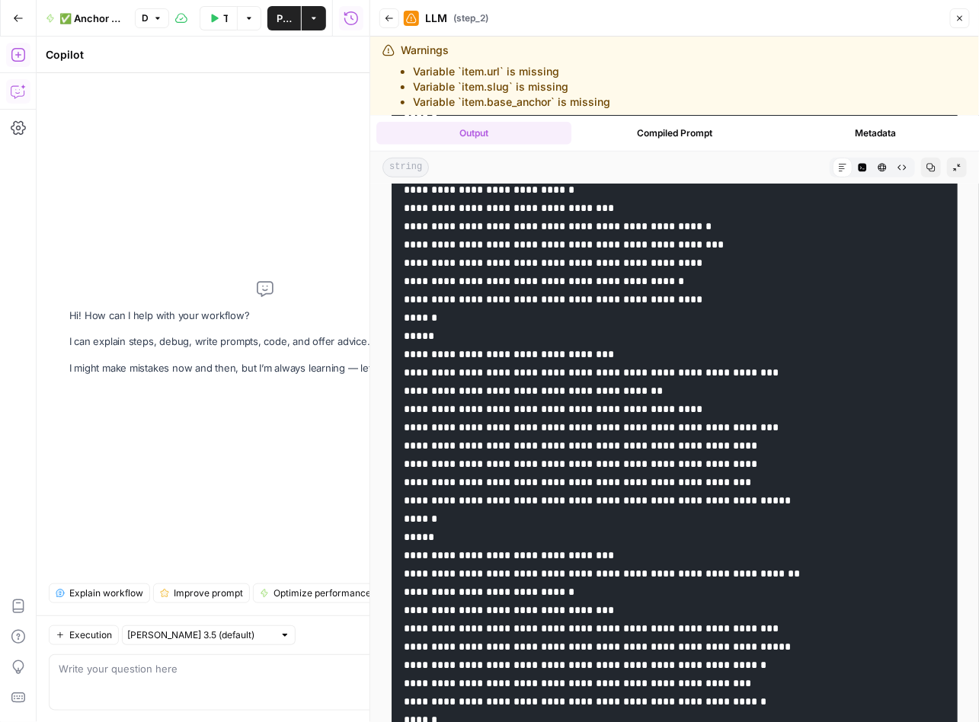
scroll to position [12608, 0]
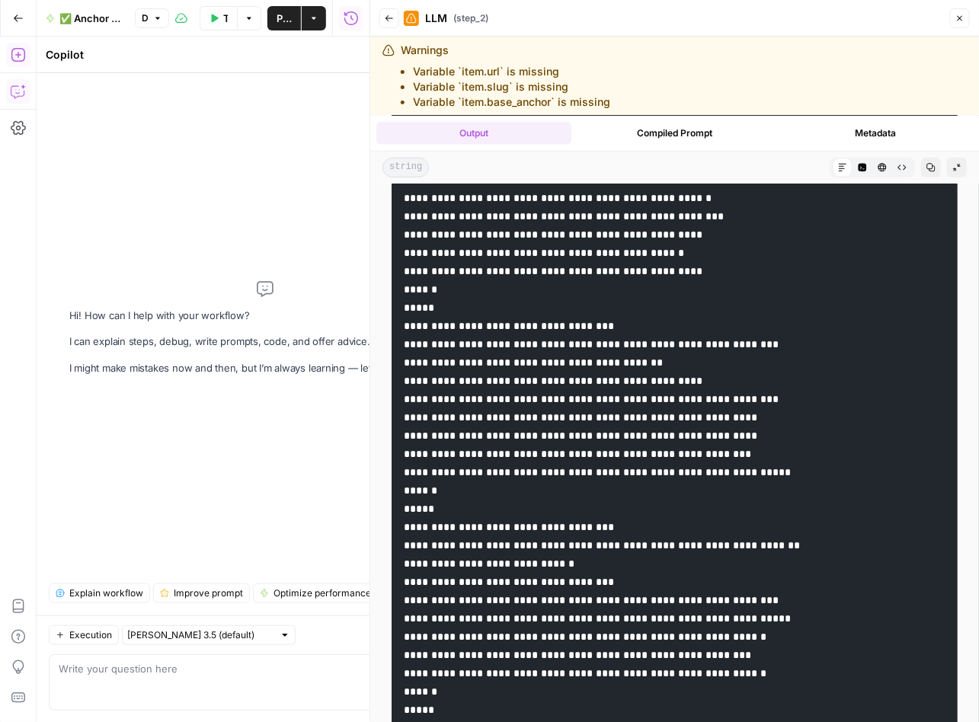
drag, startPoint x: 653, startPoint y: 401, endPoint x: 514, endPoint y: 406, distance: 139.4
click at [514, 406] on code at bounding box center [664, 170] width 521 height 25139
drag, startPoint x: 698, startPoint y: 423, endPoint x: 559, endPoint y: 423, distance: 139.4
click at [559, 423] on code at bounding box center [664, 170] width 521 height 25139
drag, startPoint x: 783, startPoint y: 439, endPoint x: 635, endPoint y: 440, distance: 147.7
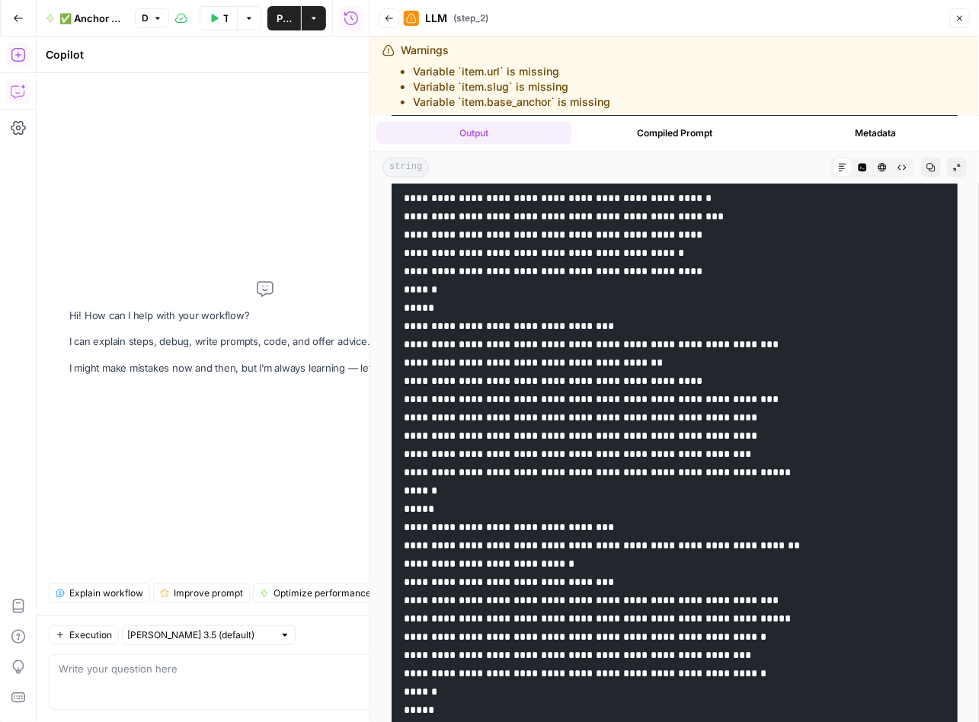
click at [635, 440] on code at bounding box center [664, 170] width 521 height 25139
drag, startPoint x: 774, startPoint y: 455, endPoint x: 635, endPoint y: 462, distance: 139.5
click at [635, 462] on code at bounding box center [664, 170] width 521 height 25139
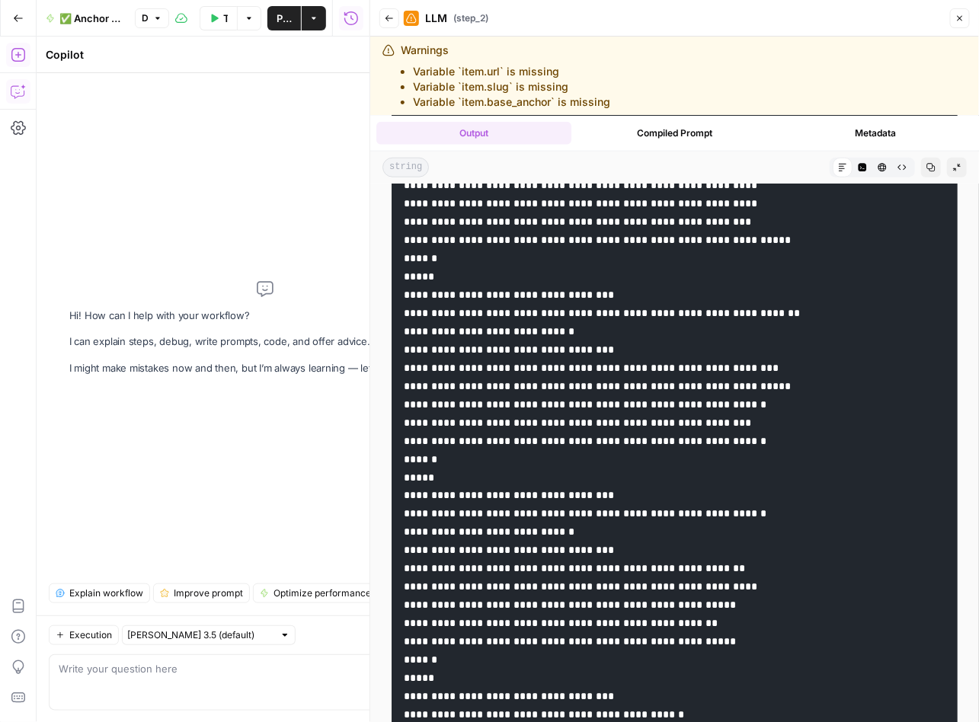
scroll to position [12870, 0]
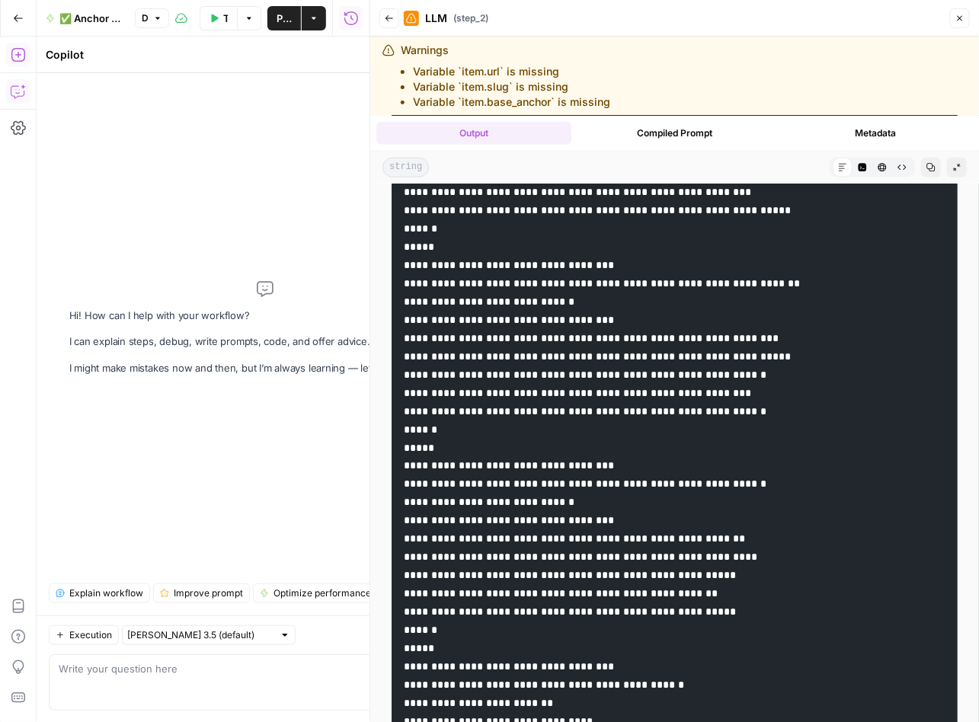
drag, startPoint x: 742, startPoint y: 382, endPoint x: 634, endPoint y: 382, distance: 107.4
drag, startPoint x: 754, startPoint y: 399, endPoint x: 636, endPoint y: 396, distance: 118.1
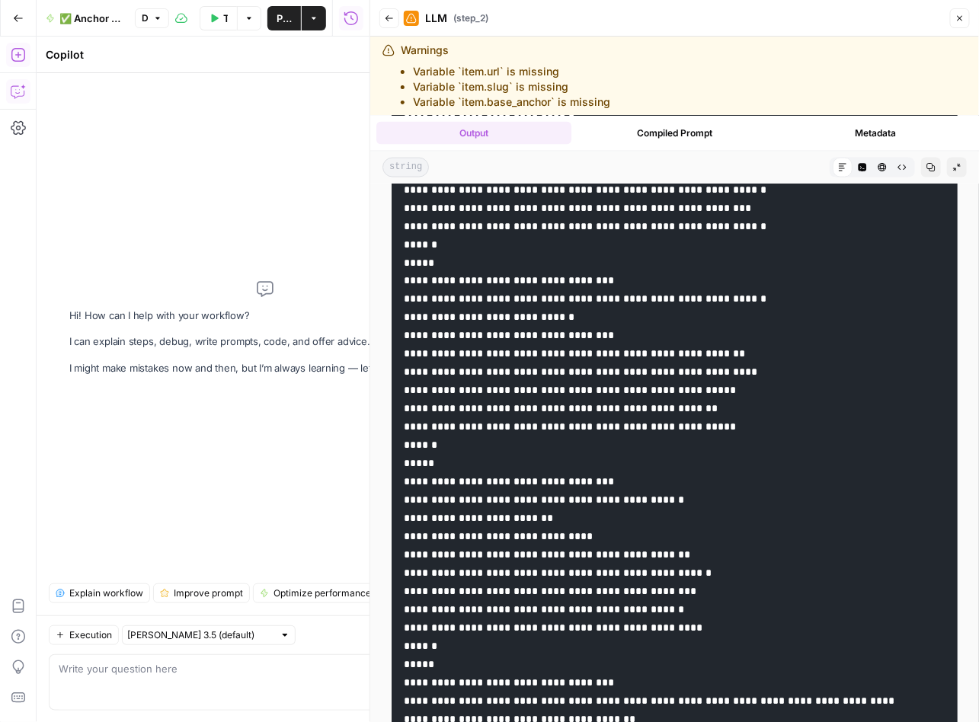
scroll to position [13166, 0]
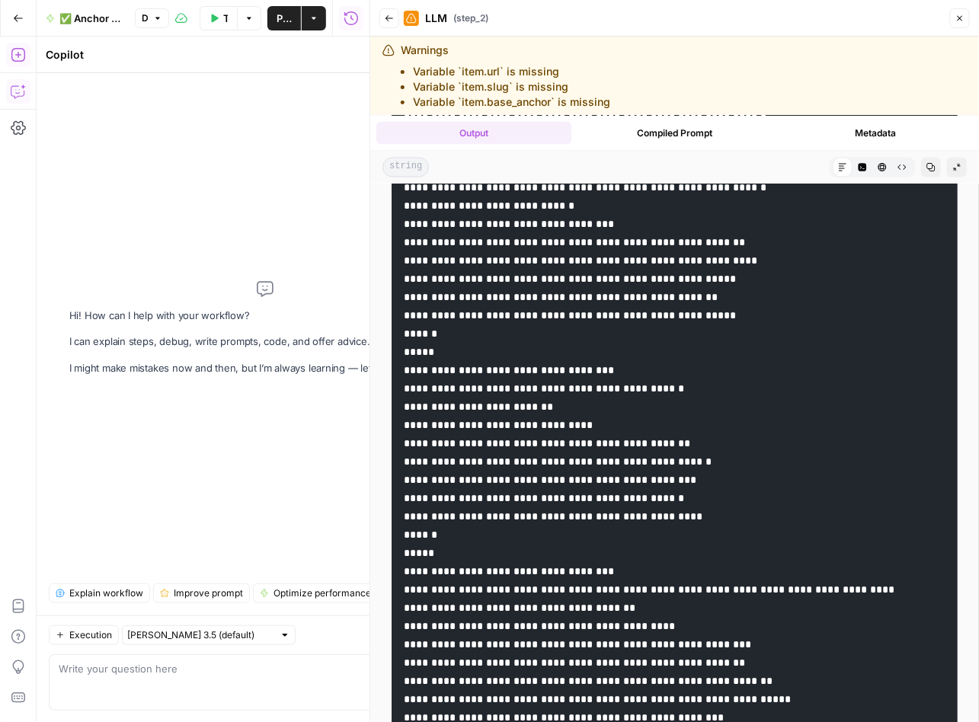
drag, startPoint x: 814, startPoint y: 484, endPoint x: 637, endPoint y: 489, distance: 177.5
drag, startPoint x: 835, startPoint y: 504, endPoint x: 637, endPoint y: 509, distance: 198.0
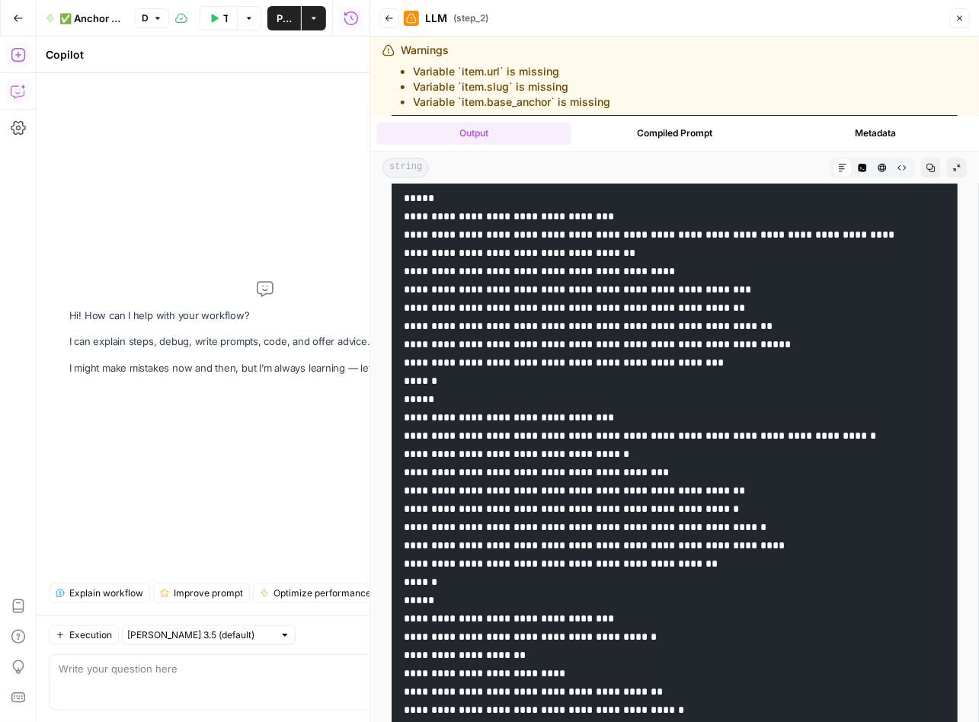
drag, startPoint x: 783, startPoint y: 327, endPoint x: 635, endPoint y: 328, distance: 147.7
drag, startPoint x: 795, startPoint y: 346, endPoint x: 632, endPoint y: 348, distance: 163.0
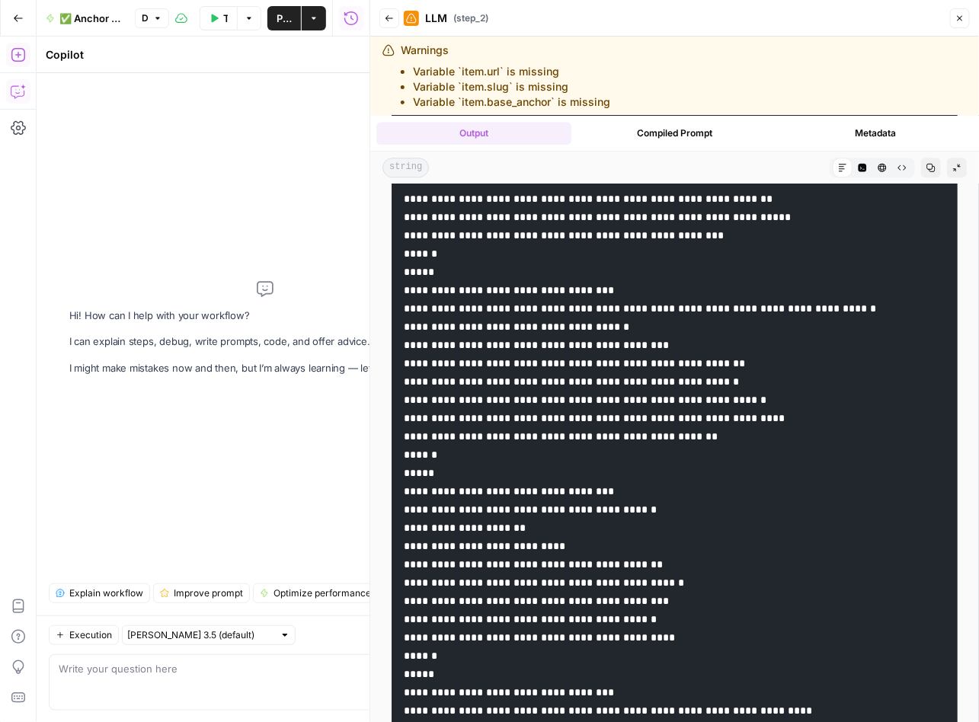
scroll to position [13650, 0]
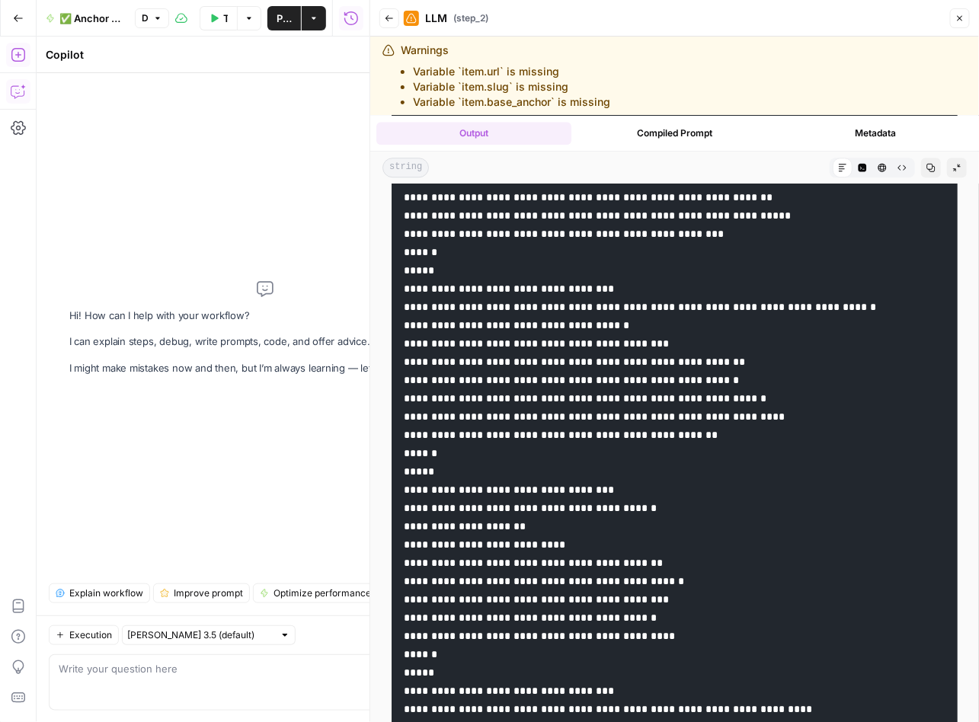
drag, startPoint x: 720, startPoint y: 401, endPoint x: 568, endPoint y: 608, distance: 257.3
drag, startPoint x: 744, startPoint y: 421, endPoint x: 636, endPoint y: 423, distance: 108.2
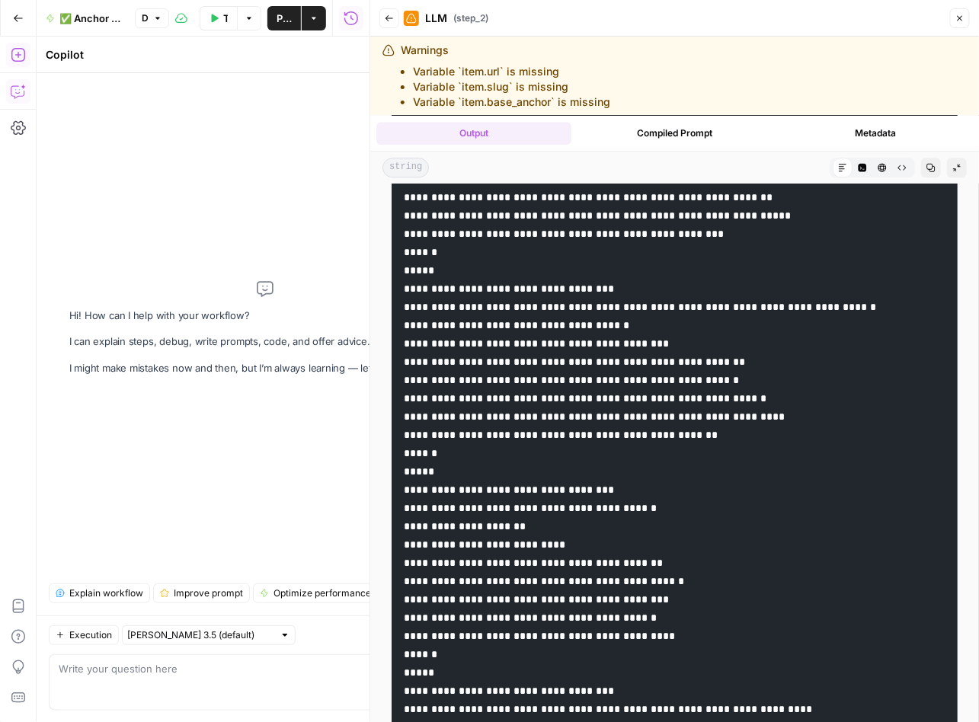
drag, startPoint x: 725, startPoint y: 440, endPoint x: 637, endPoint y: 439, distance: 88.3
drag, startPoint x: 714, startPoint y: 457, endPoint x: 635, endPoint y: 459, distance: 78.5
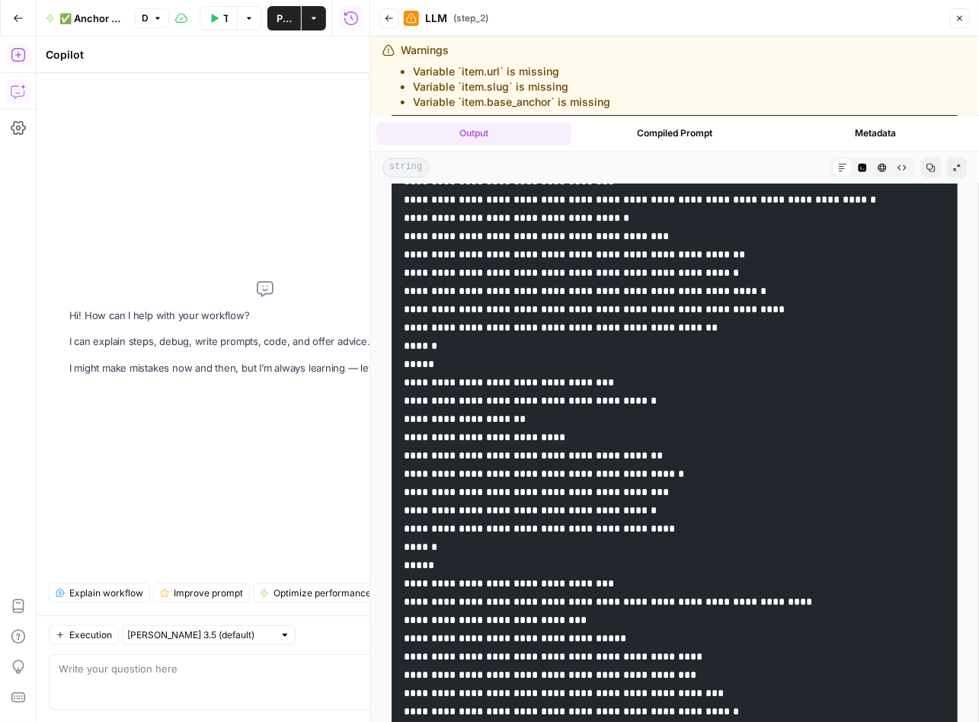
scroll to position [13787, 0]
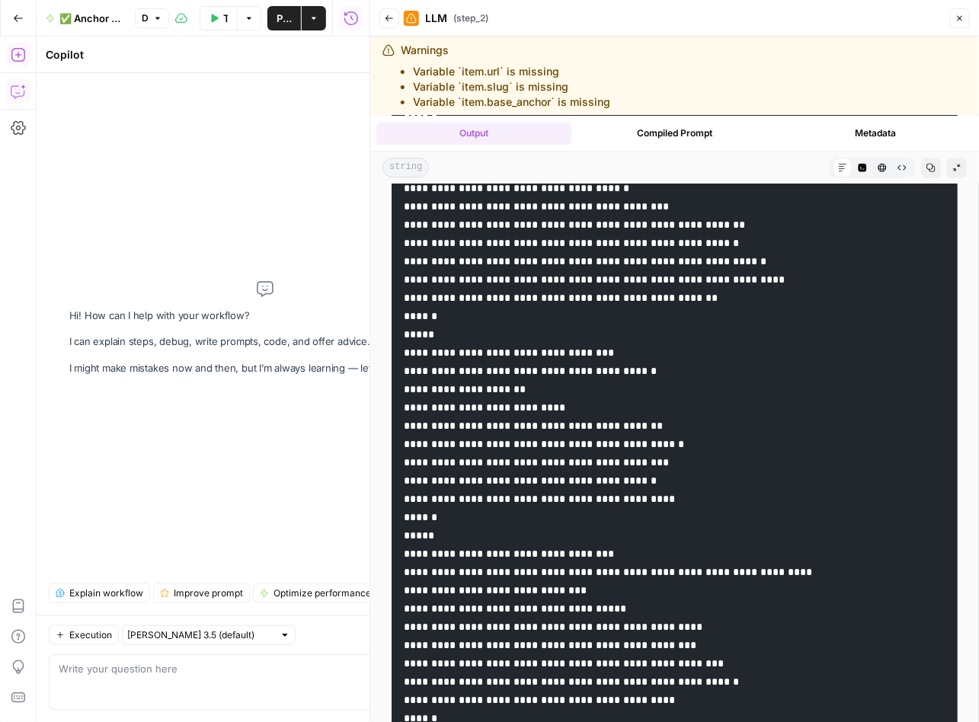
drag, startPoint x: 658, startPoint y: 445, endPoint x: 515, endPoint y: 447, distance: 143.2
drag, startPoint x: 705, startPoint y: 465, endPoint x: 497, endPoint y: 711, distance: 322.6
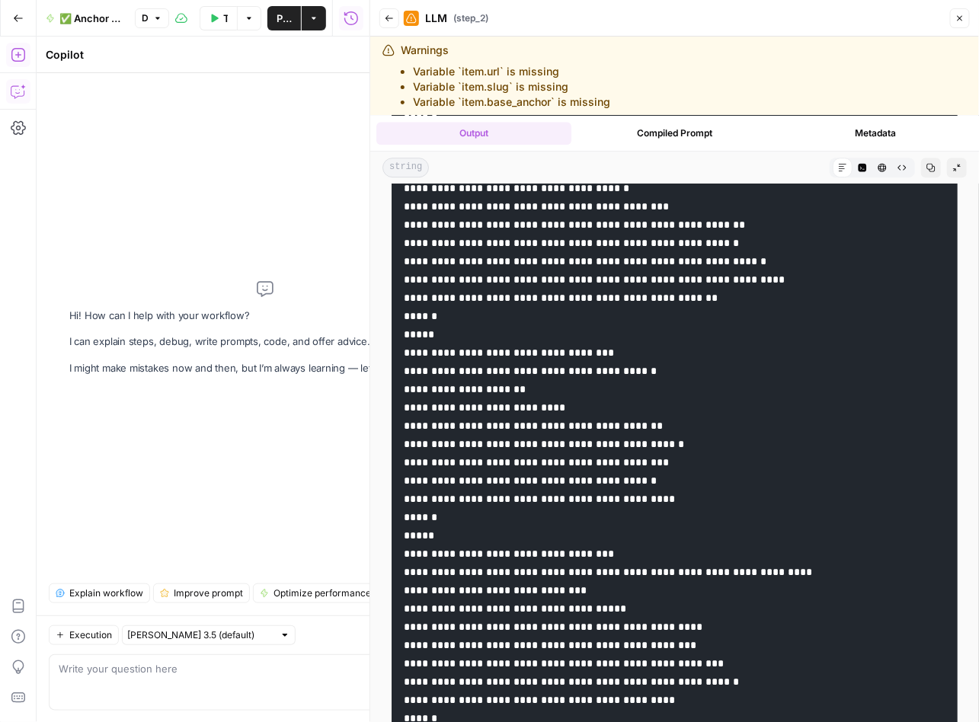
drag, startPoint x: 790, startPoint y: 487, endPoint x: 638, endPoint y: 490, distance: 152.3
drag, startPoint x: 784, startPoint y: 504, endPoint x: 634, endPoint y: 509, distance: 150.1
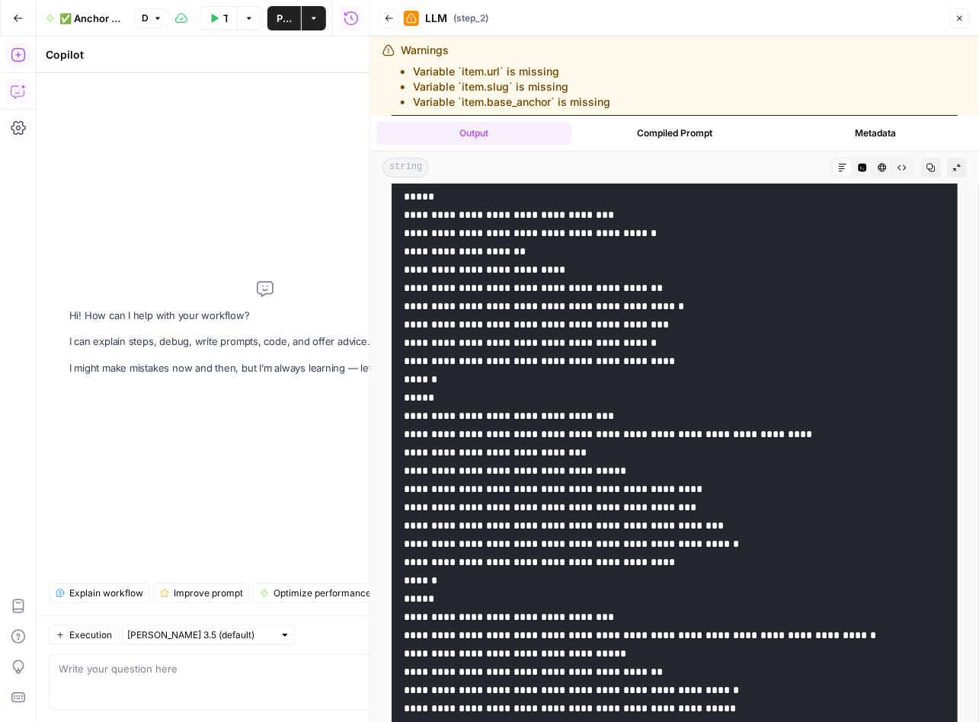
scroll to position [14067, 0]
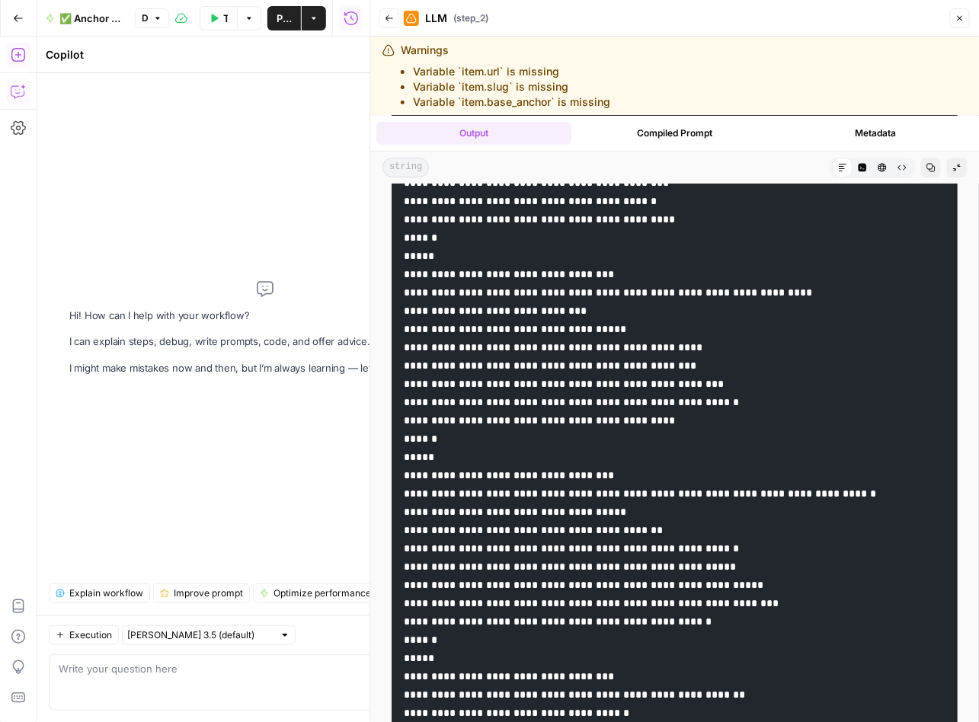
drag, startPoint x: 653, startPoint y: 389, endPoint x: 503, endPoint y: 445, distance: 160.0
drag, startPoint x: 701, startPoint y: 405, endPoint x: 562, endPoint y: 404, distance: 138.6
drag, startPoint x: 559, startPoint y: 405, endPoint x: 700, endPoint y: 404, distance: 140.9
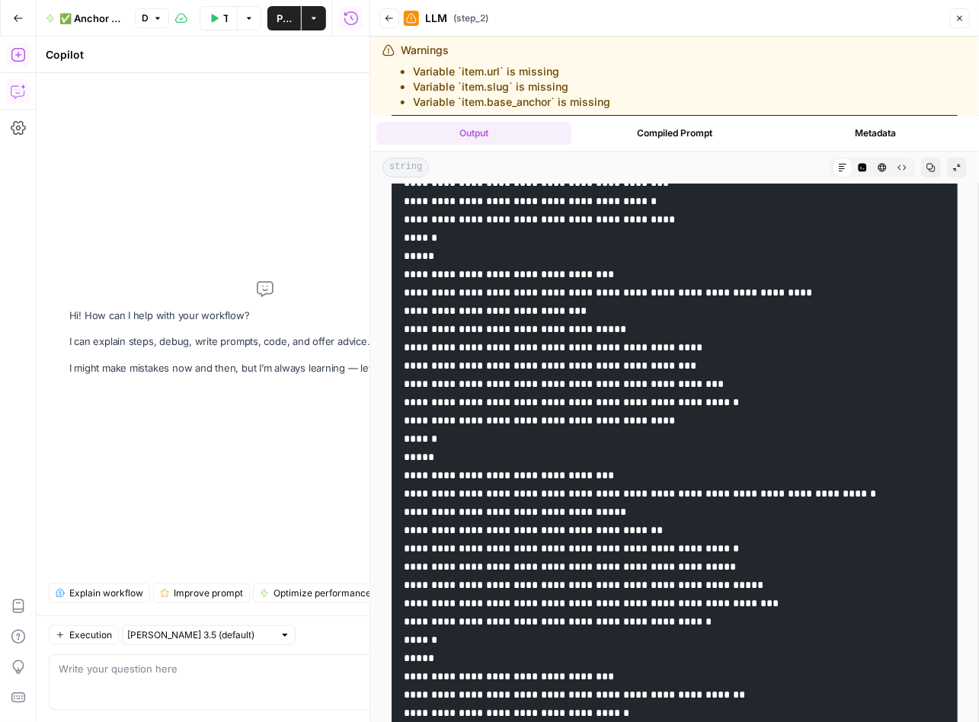
drag, startPoint x: 773, startPoint y: 421, endPoint x: 636, endPoint y: 423, distance: 137.1
drag, startPoint x: 755, startPoint y: 443, endPoint x: 637, endPoint y: 446, distance: 118.8
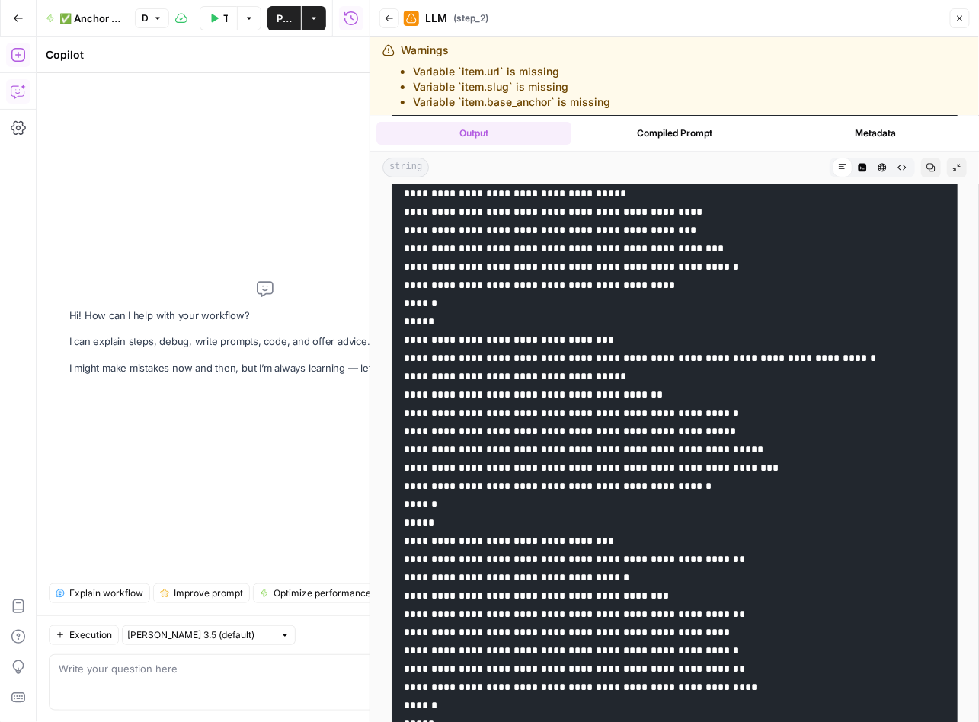
scroll to position [14212, 0]
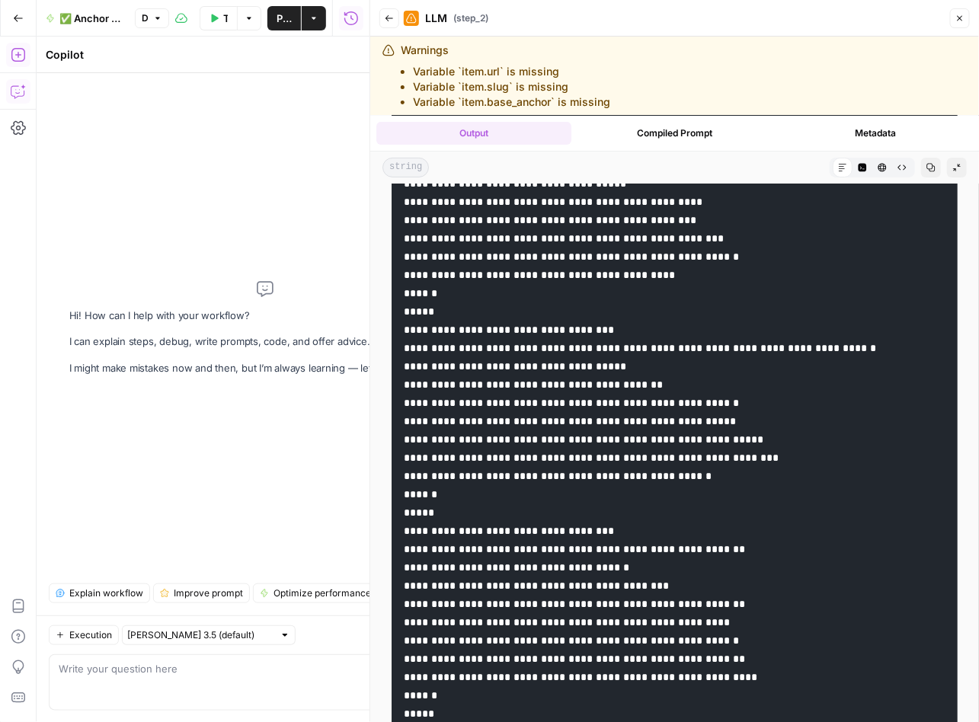
drag, startPoint x: 687, startPoint y: 478, endPoint x: 636, endPoint y: 480, distance: 51.1
drag, startPoint x: 709, startPoint y: 500, endPoint x: 636, endPoint y: 500, distance: 73.1
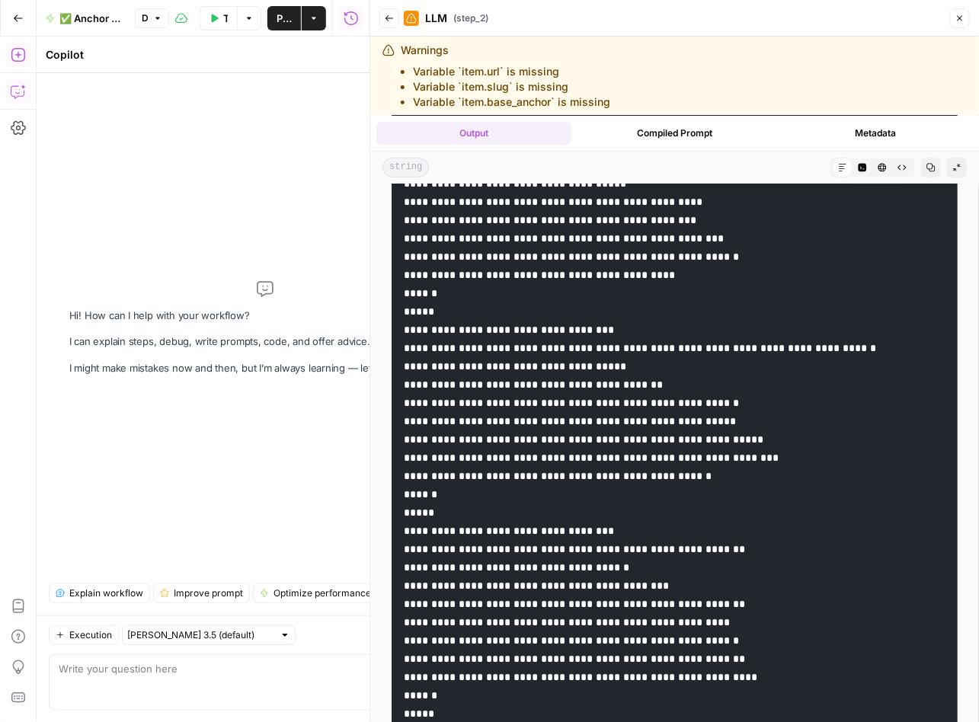
drag, startPoint x: 690, startPoint y: 516, endPoint x: 638, endPoint y: 516, distance: 51.8
drag, startPoint x: 682, startPoint y: 537, endPoint x: 636, endPoint y: 538, distance: 45.7
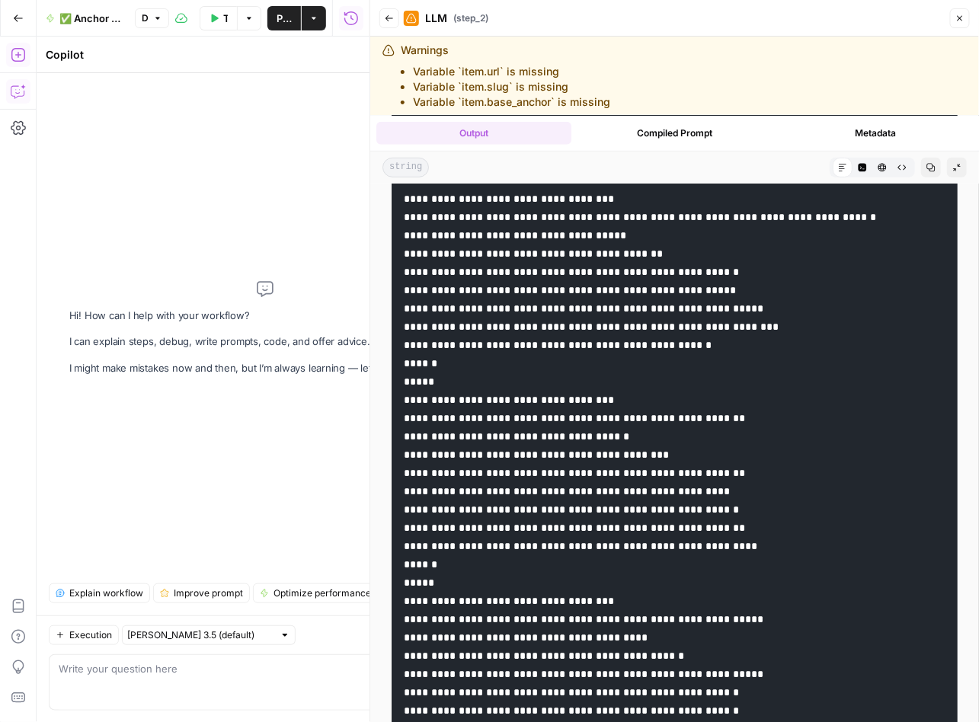
scroll to position [14371, 0]
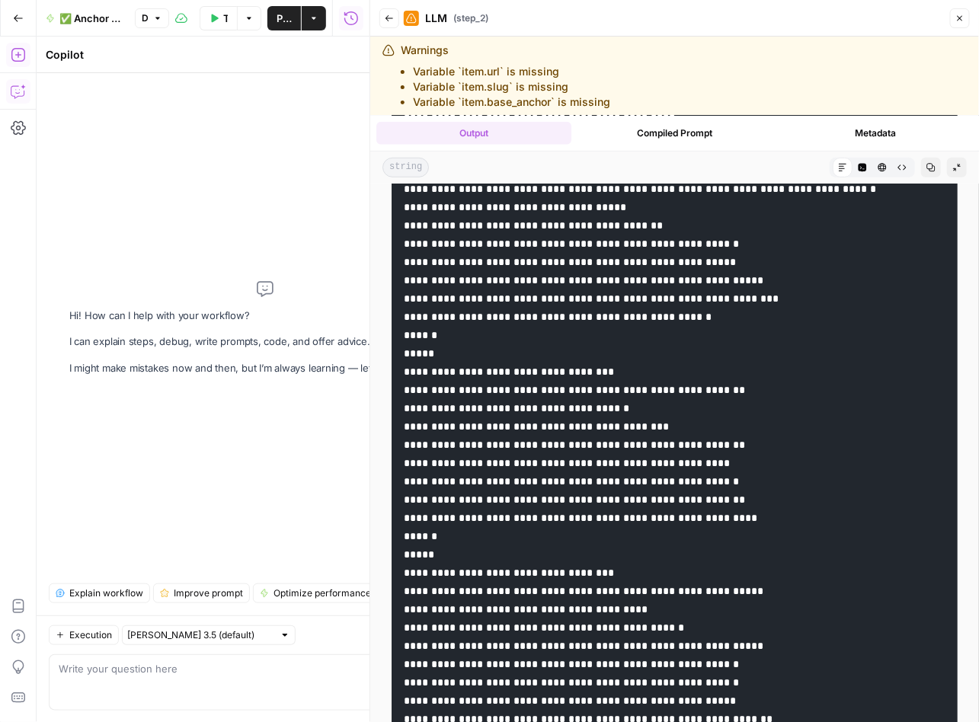
drag, startPoint x: 602, startPoint y: 487, endPoint x: 514, endPoint y: 488, distance: 88.3
drag, startPoint x: 647, startPoint y: 502, endPoint x: 557, endPoint y: 503, distance: 89.9
drag, startPoint x: 732, startPoint y: 522, endPoint x: 634, endPoint y: 522, distance: 98.2
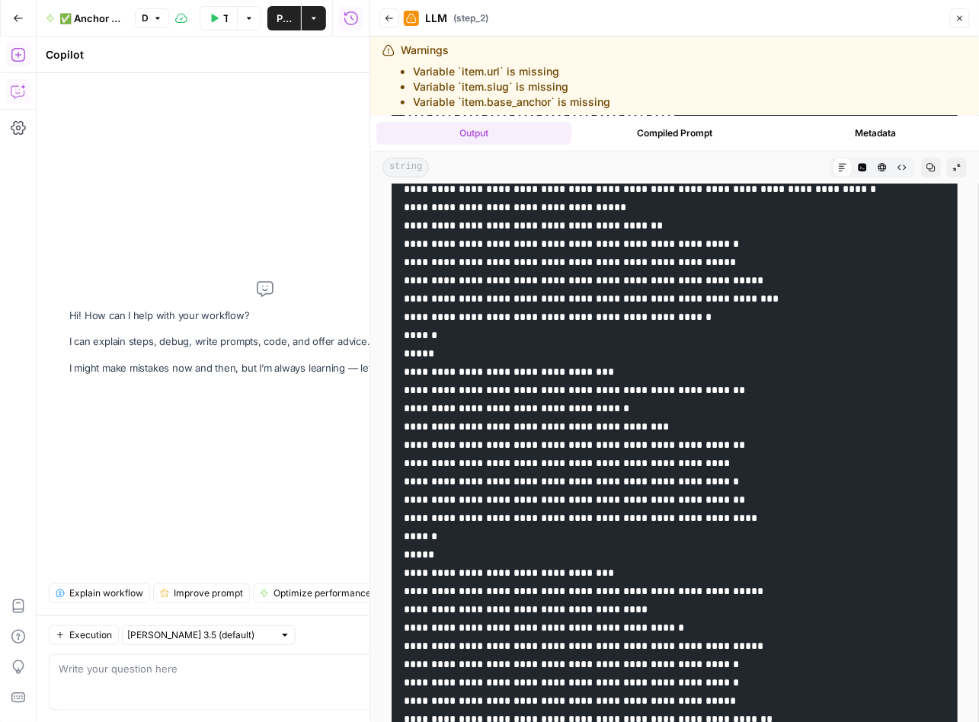
drag, startPoint x: 726, startPoint y: 541, endPoint x: 634, endPoint y: 538, distance: 92.2
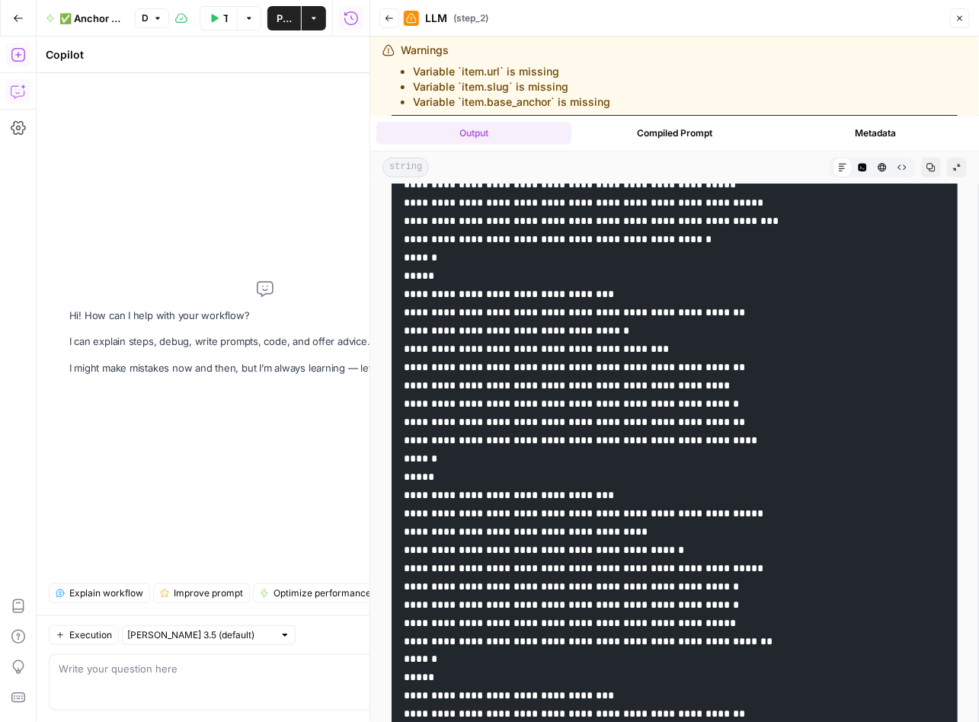
scroll to position [14509, 0]
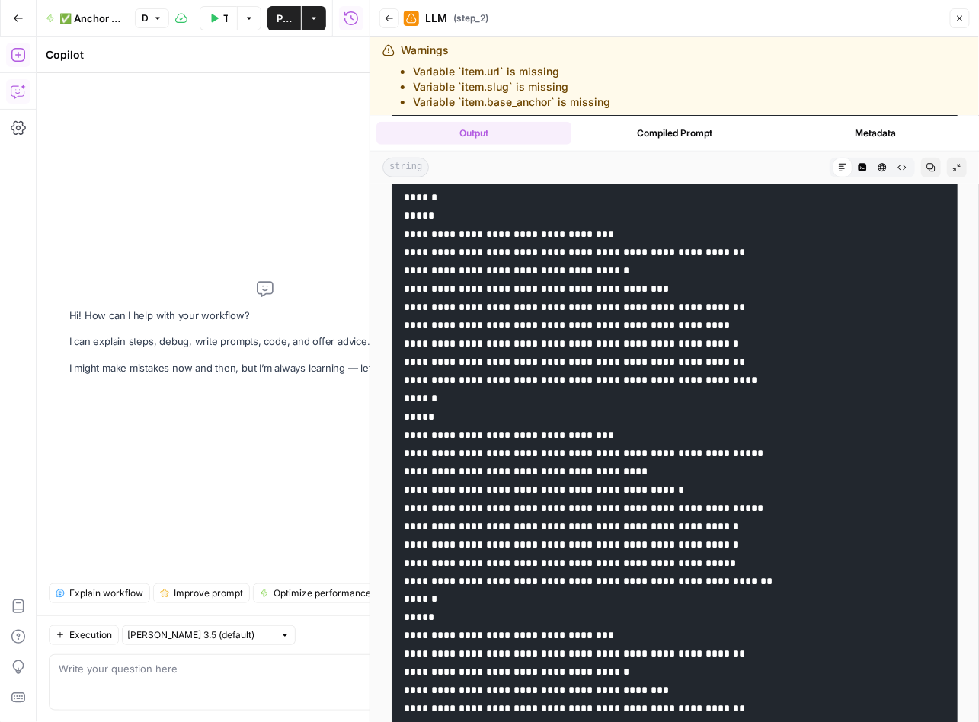
drag, startPoint x: 692, startPoint y: 580, endPoint x: 560, endPoint y: 584, distance: 131.8
drag, startPoint x: 648, startPoint y: 566, endPoint x: 509, endPoint y: 588, distance: 141.1
drag, startPoint x: 777, startPoint y: 600, endPoint x: 634, endPoint y: 605, distance: 142.5
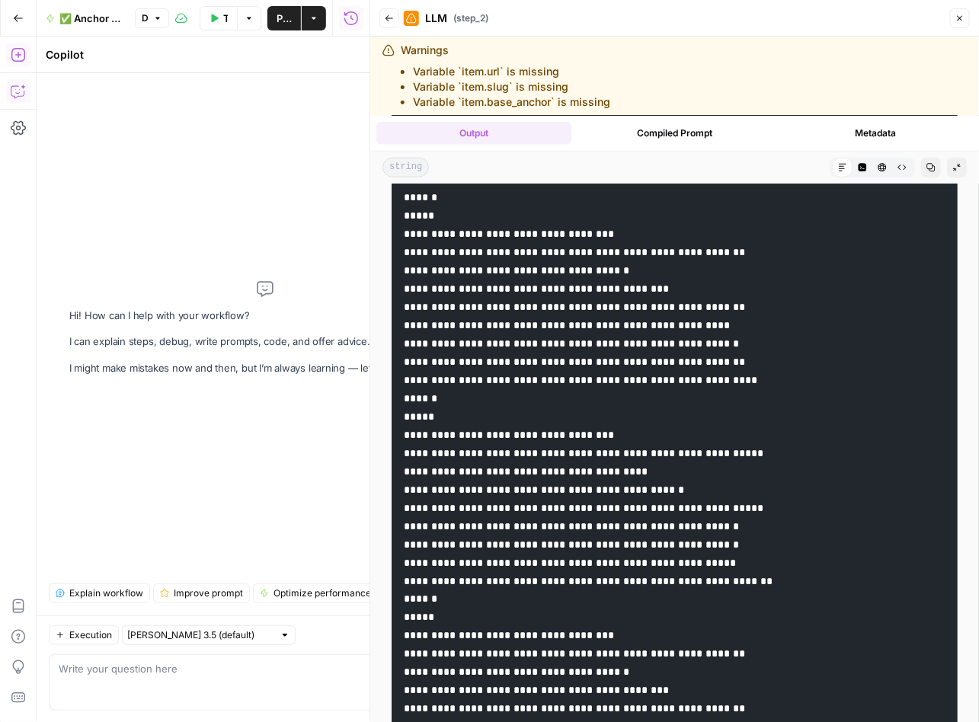
drag, startPoint x: 774, startPoint y: 618, endPoint x: 634, endPoint y: 625, distance: 140.3
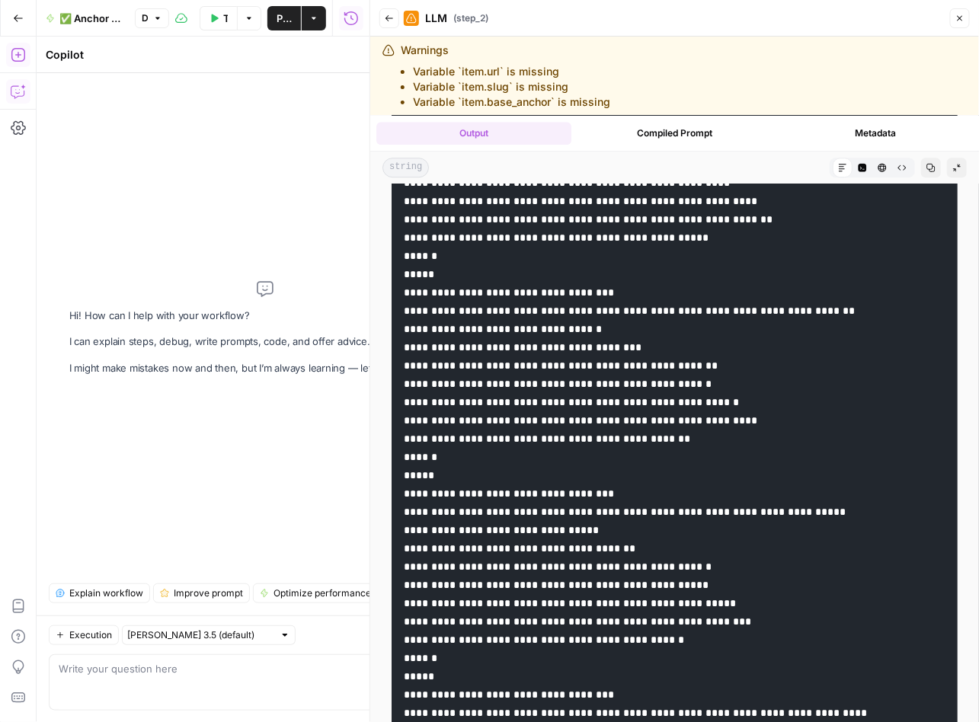
scroll to position [15471, 0]
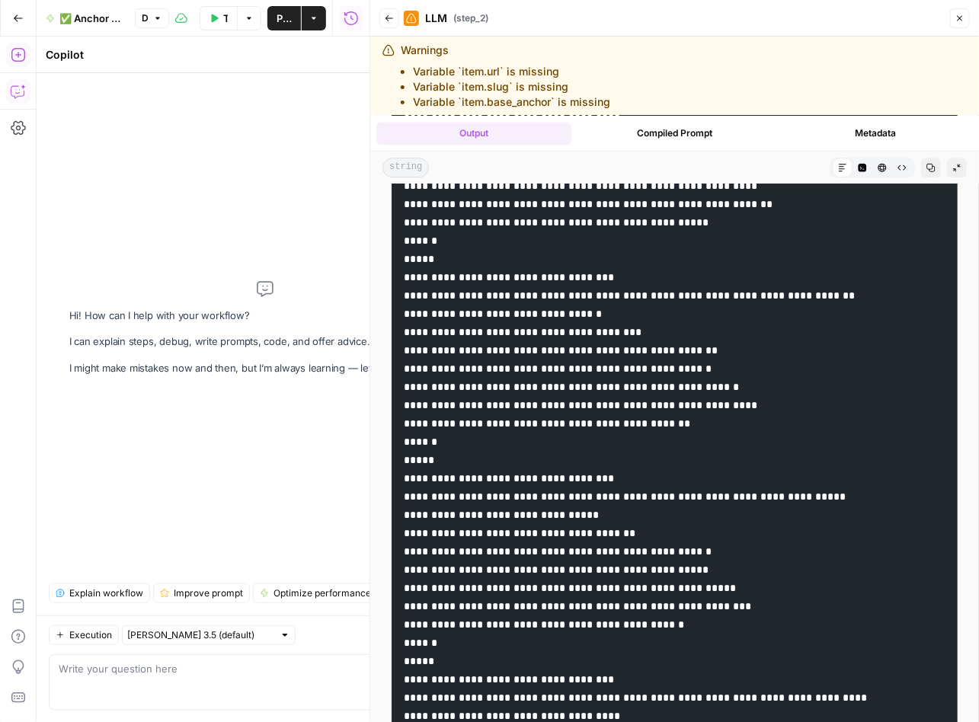
drag, startPoint x: 635, startPoint y: 423, endPoint x: 512, endPoint y: 425, distance: 123.4
drag, startPoint x: 678, startPoint y: 445, endPoint x: 558, endPoint y: 444, distance: 119.6
drag, startPoint x: 762, startPoint y: 464, endPoint x: 636, endPoint y: 465, distance: 126.4
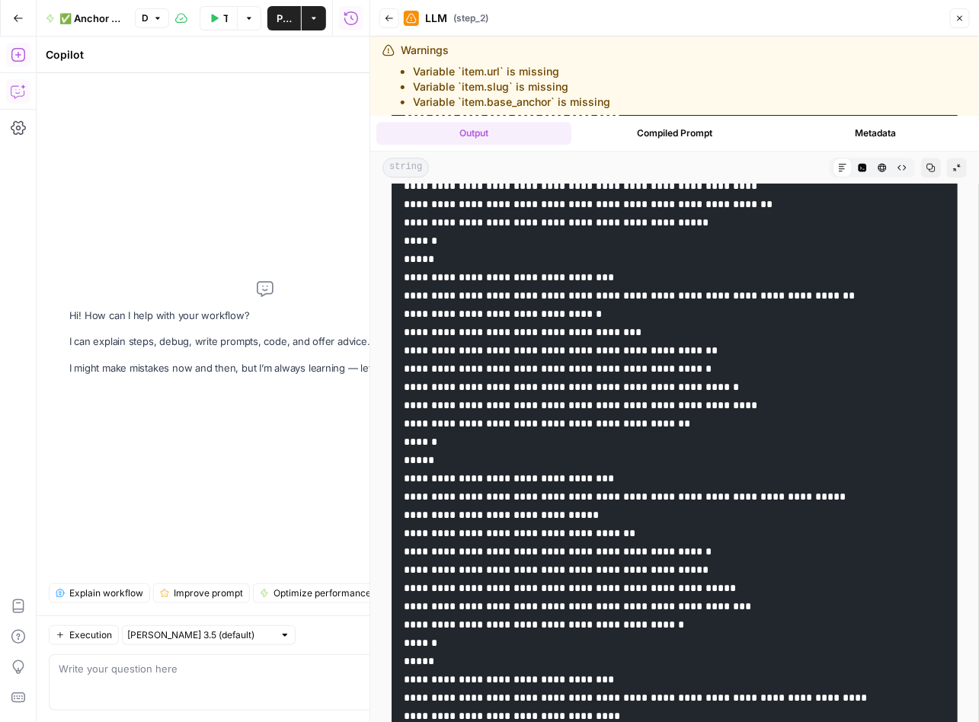
drag, startPoint x: 743, startPoint y: 476, endPoint x: 635, endPoint y: 481, distance: 108.3
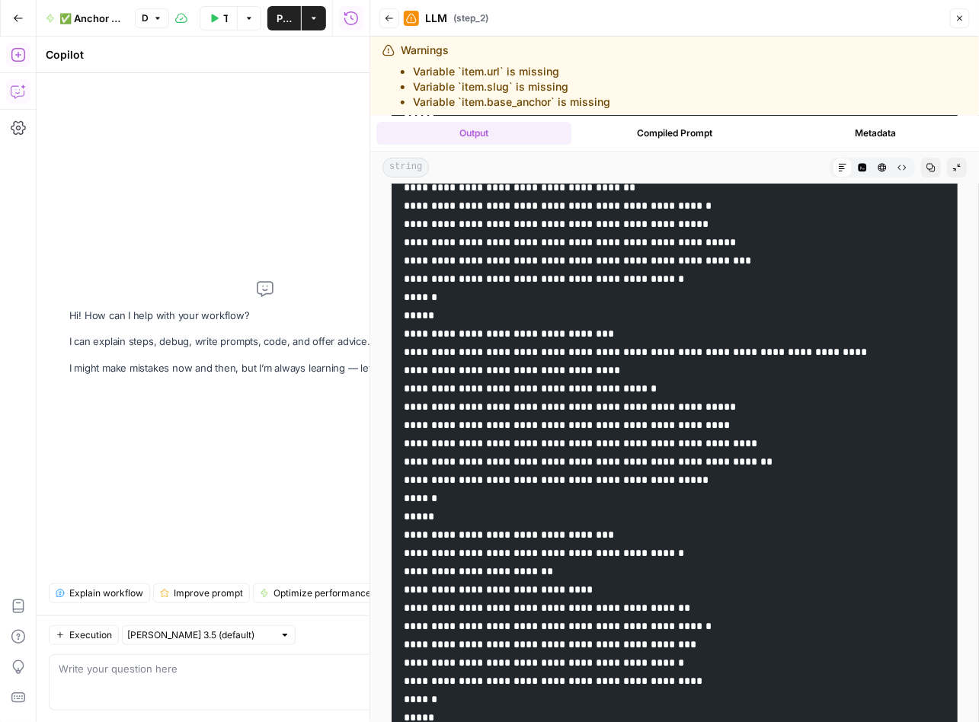
scroll to position [15824, 0]
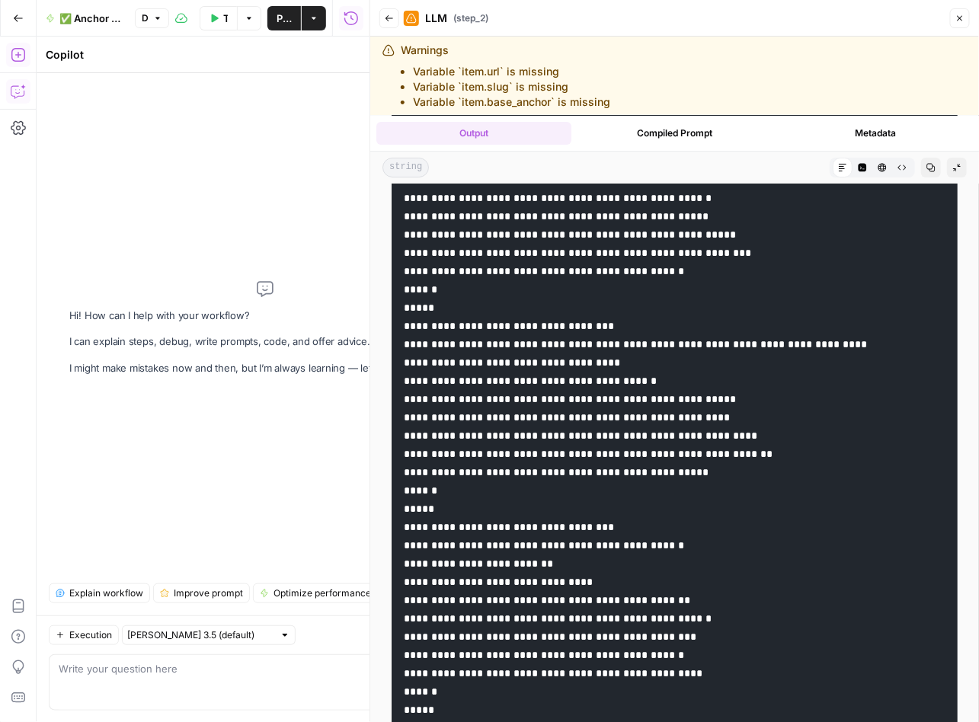
drag, startPoint x: 640, startPoint y: 291, endPoint x: 435, endPoint y: 718, distance: 474.1
drag, startPoint x: 686, startPoint y: 310, endPoint x: 559, endPoint y: 309, distance: 127.2
drag, startPoint x: 768, startPoint y: 331, endPoint x: 635, endPoint y: 331, distance: 132.5
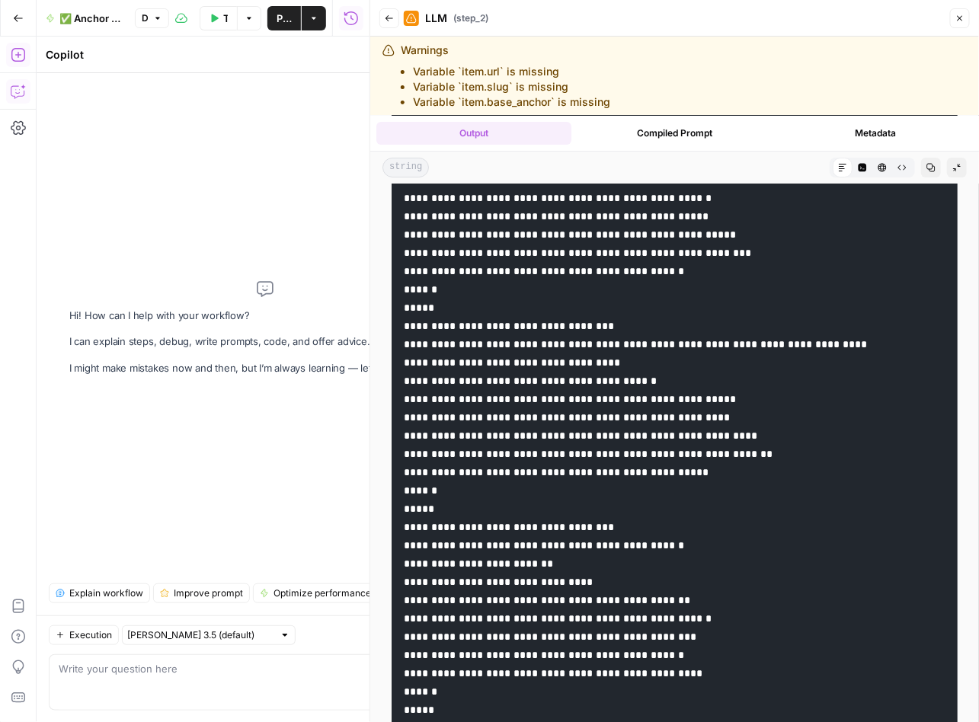
drag, startPoint x: 763, startPoint y: 349, endPoint x: 637, endPoint y: 343, distance: 126.6
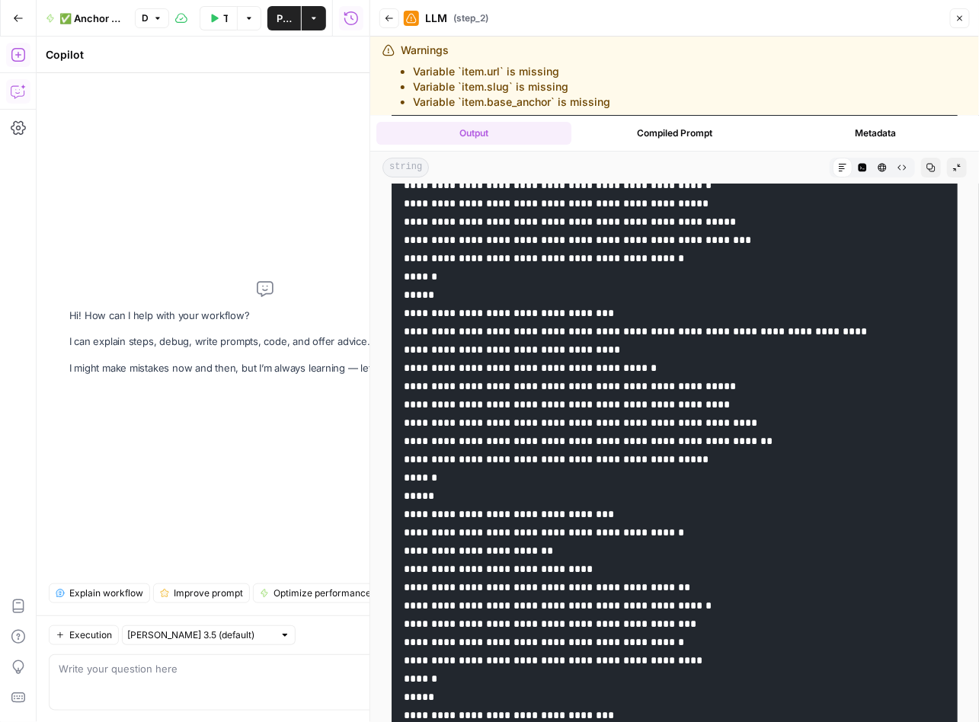
scroll to position [15845, 0]
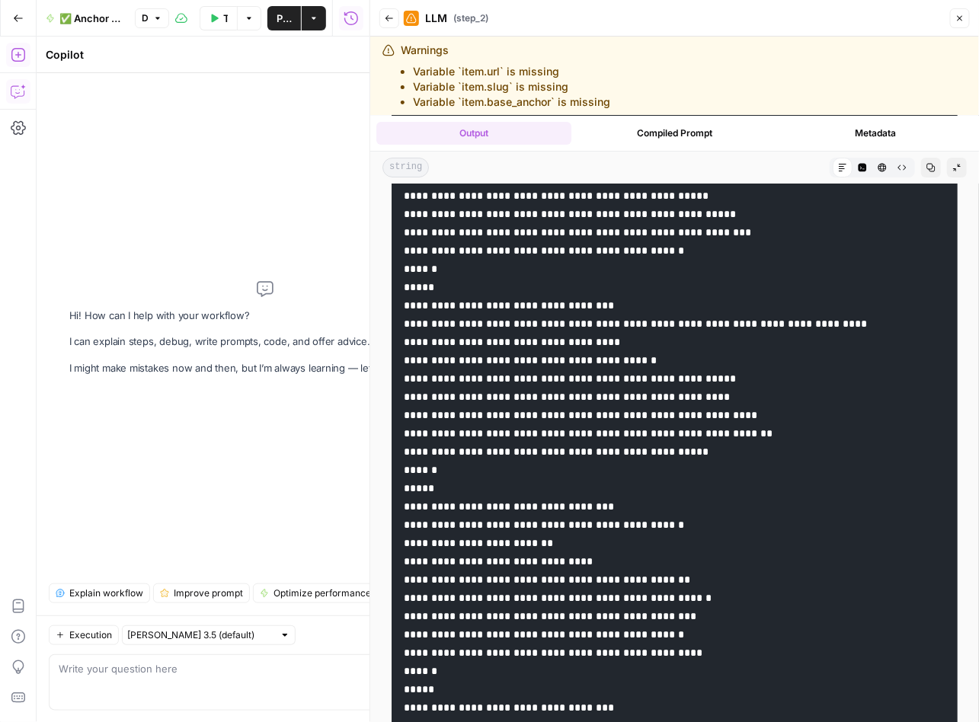
drag, startPoint x: 622, startPoint y: 491, endPoint x: 511, endPoint y: 495, distance: 111.2
drag, startPoint x: 667, startPoint y: 508, endPoint x: 557, endPoint y: 510, distance: 110.4
drag, startPoint x: 753, startPoint y: 527, endPoint x: 636, endPoint y: 528, distance: 117.3
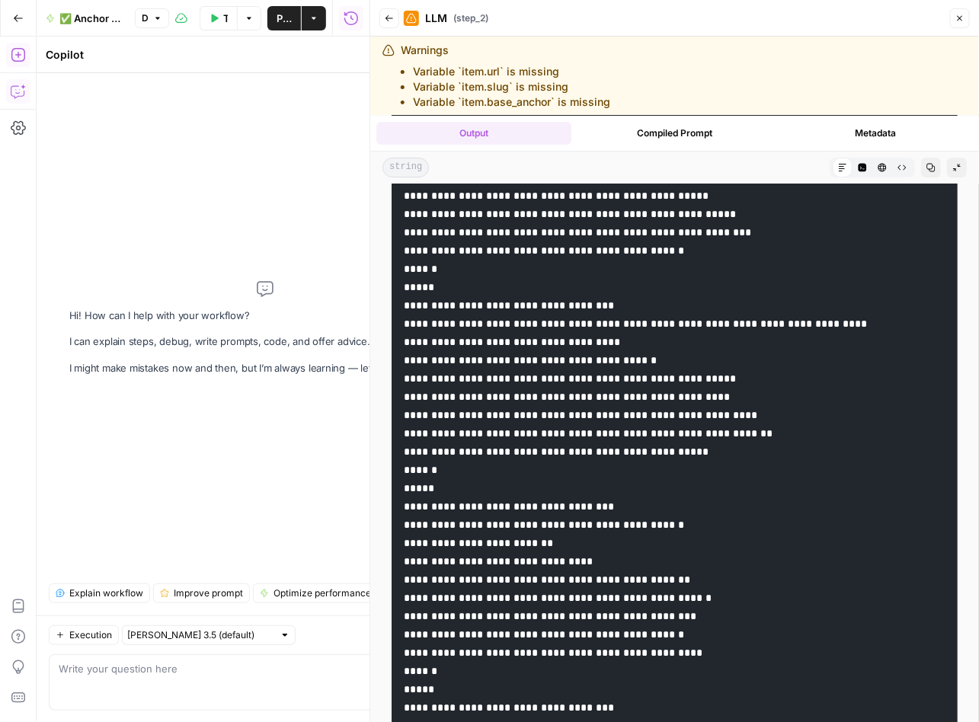
drag, startPoint x: 745, startPoint y: 542, endPoint x: 635, endPoint y: 544, distance: 109.7
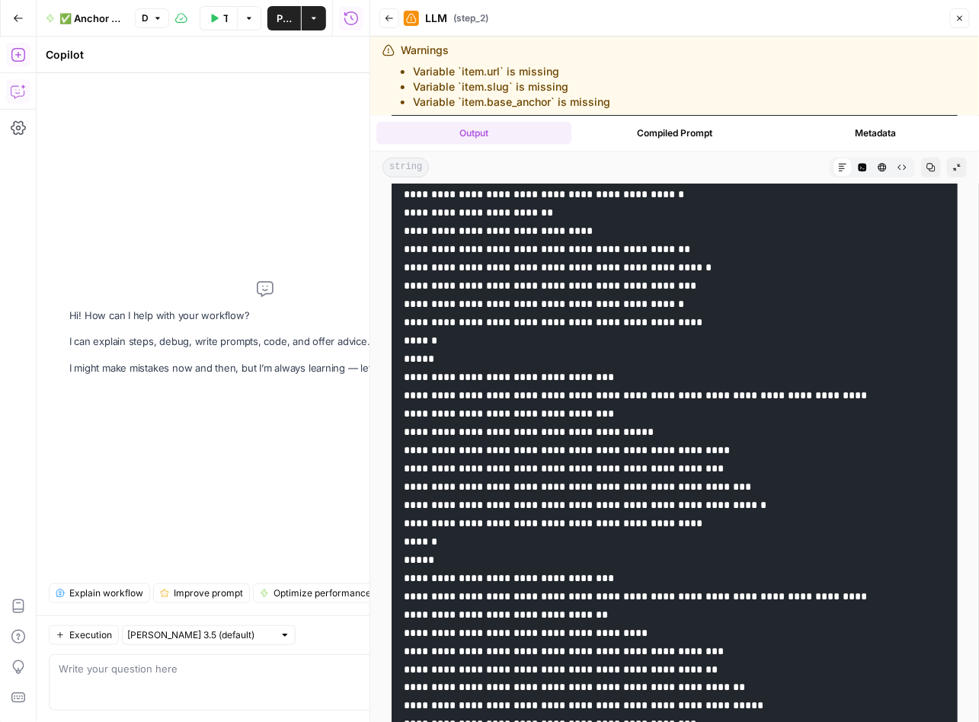
scroll to position [16179, 0]
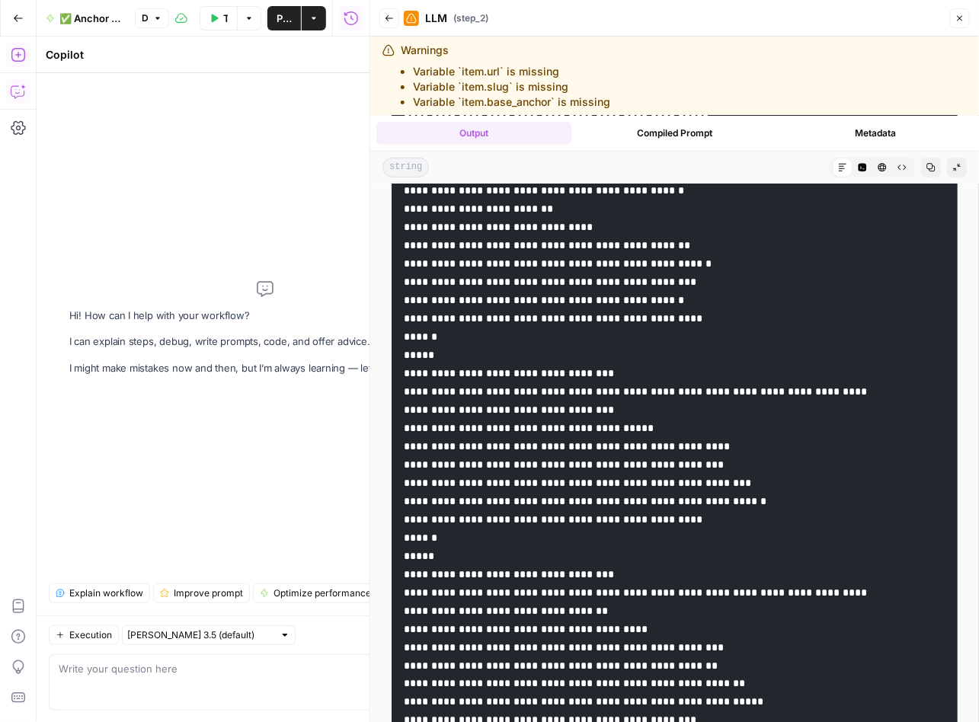
drag, startPoint x: 615, startPoint y: 354, endPoint x: 516, endPoint y: 357, distance: 99.0
drag, startPoint x: 659, startPoint y: 375, endPoint x: 542, endPoint y: 404, distance: 121.0
drag, startPoint x: 742, startPoint y: 394, endPoint x: 637, endPoint y: 396, distance: 105.1
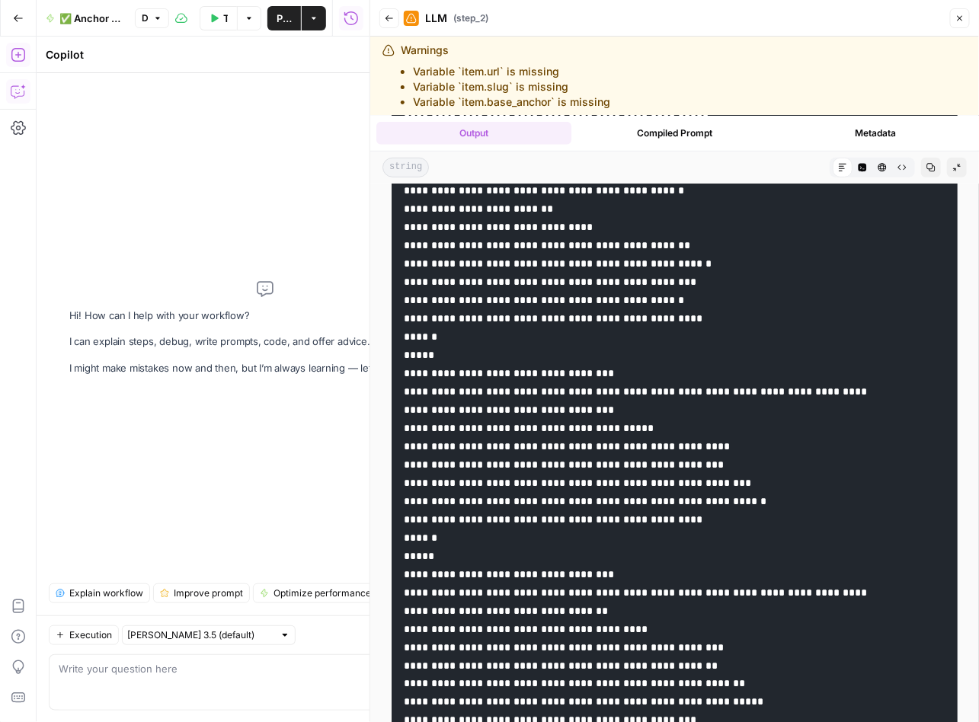
drag, startPoint x: 737, startPoint y: 412, endPoint x: 633, endPoint y: 413, distance: 104.3
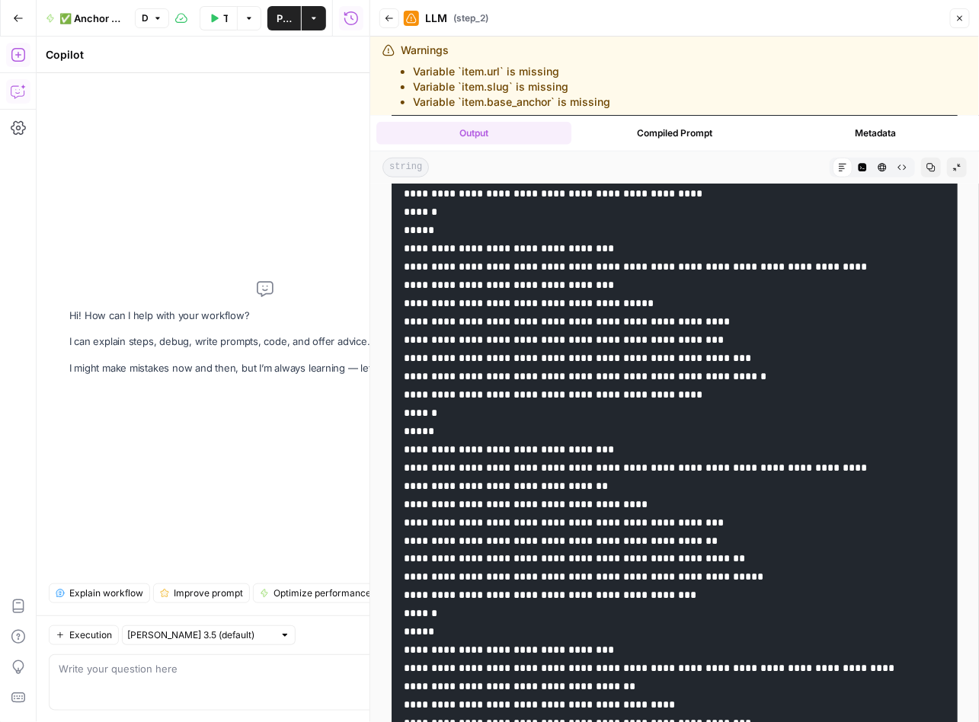
scroll to position [16305, 0]
drag, startPoint x: 643, startPoint y: 452, endPoint x: 513, endPoint y: 452, distance: 129.5
drag, startPoint x: 685, startPoint y: 469, endPoint x: 556, endPoint y: 471, distance: 128.7
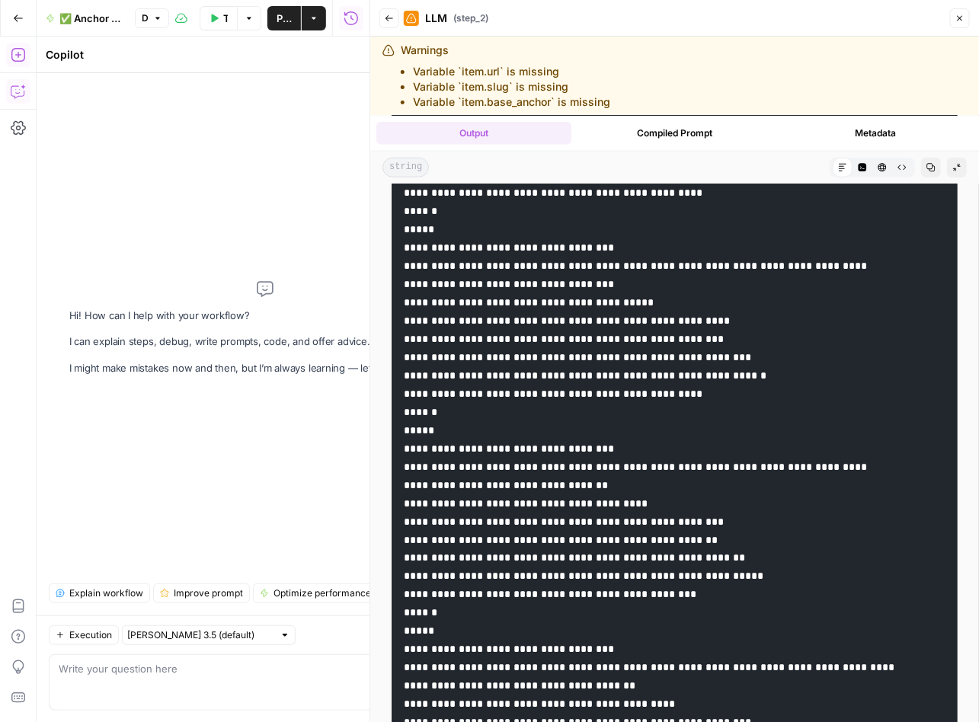
drag, startPoint x: 770, startPoint y: 487, endPoint x: 636, endPoint y: 487, distance: 134.0
drag, startPoint x: 763, startPoint y: 505, endPoint x: 636, endPoint y: 506, distance: 127.2
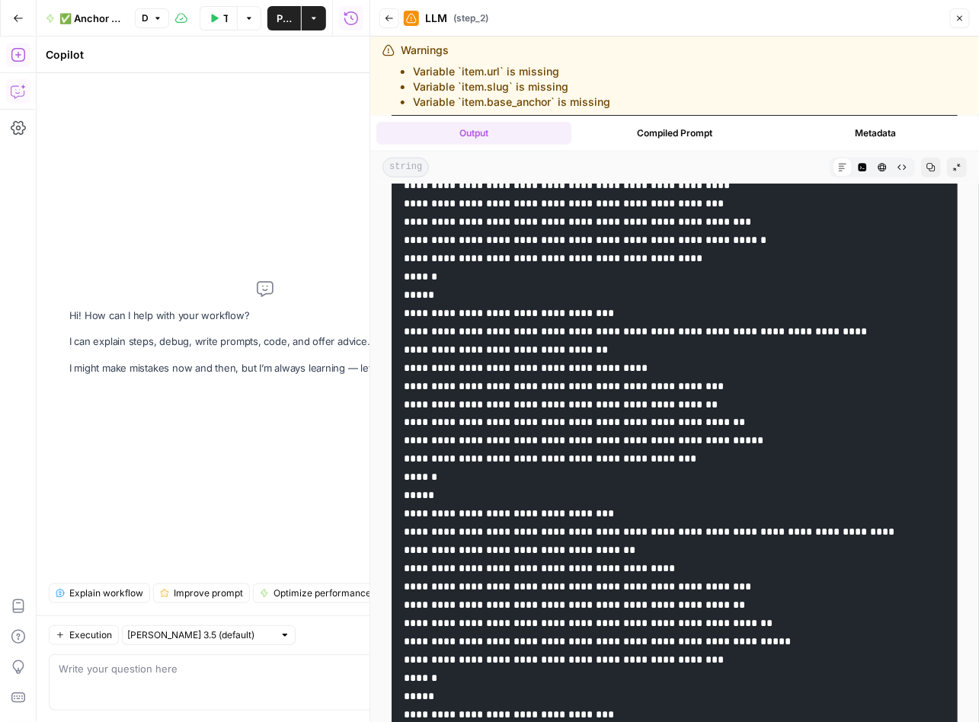
scroll to position [16482, 0]
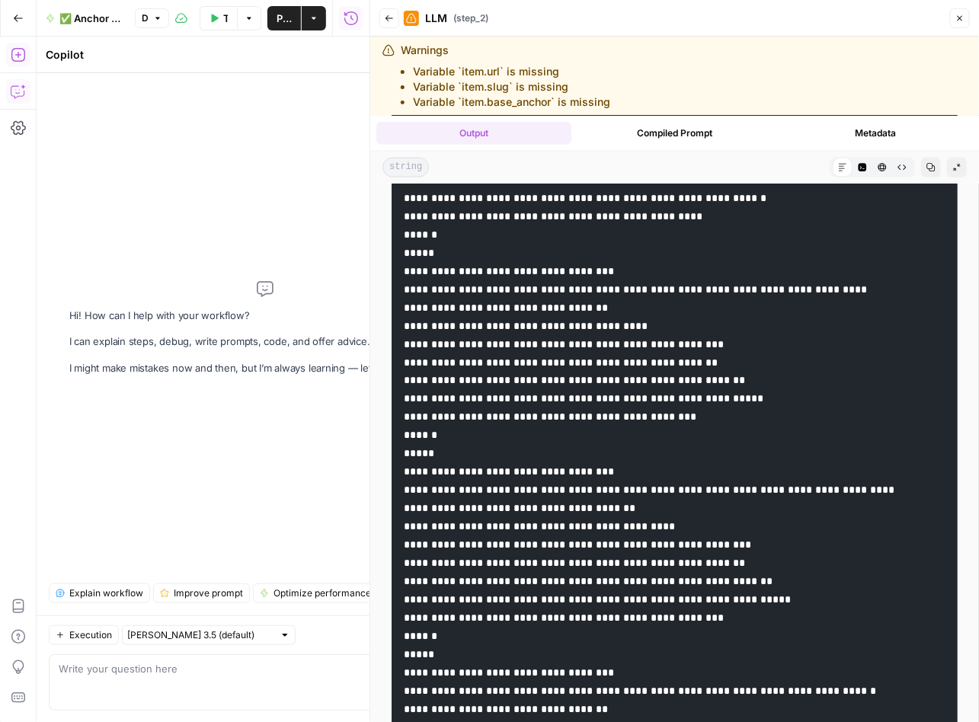
drag, startPoint x: 715, startPoint y: 506, endPoint x: 636, endPoint y: 508, distance: 79.2
drag, startPoint x: 744, startPoint y: 526, endPoint x: 637, endPoint y: 531, distance: 107.5
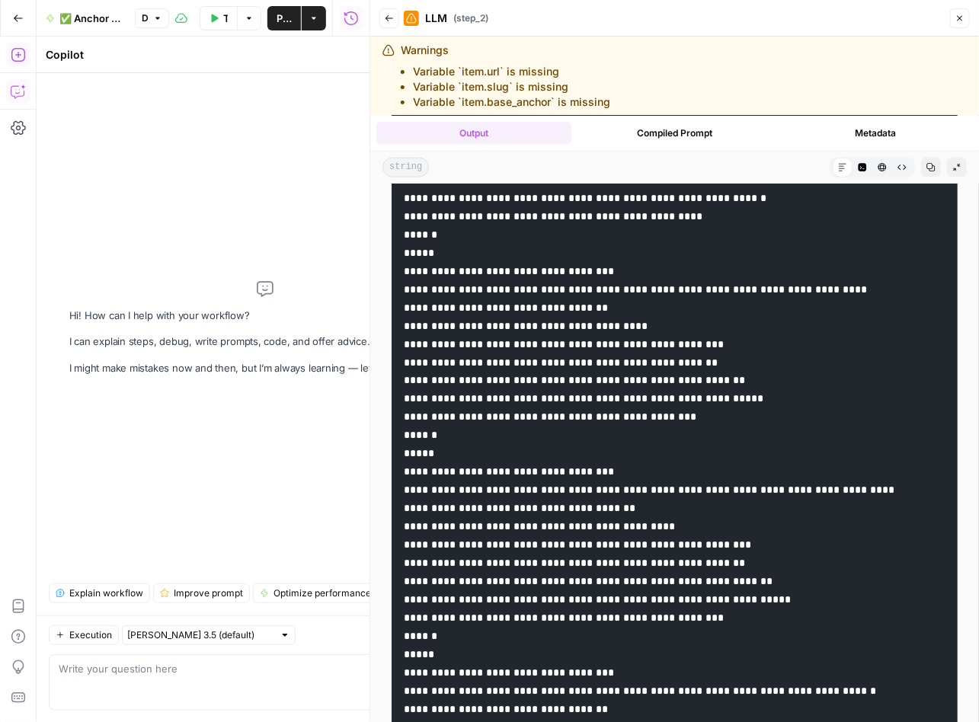
drag, startPoint x: 724, startPoint y: 545, endPoint x: 636, endPoint y: 548, distance: 88.4
drag, startPoint x: 712, startPoint y: 566, endPoint x: 645, endPoint y: 720, distance: 167.8
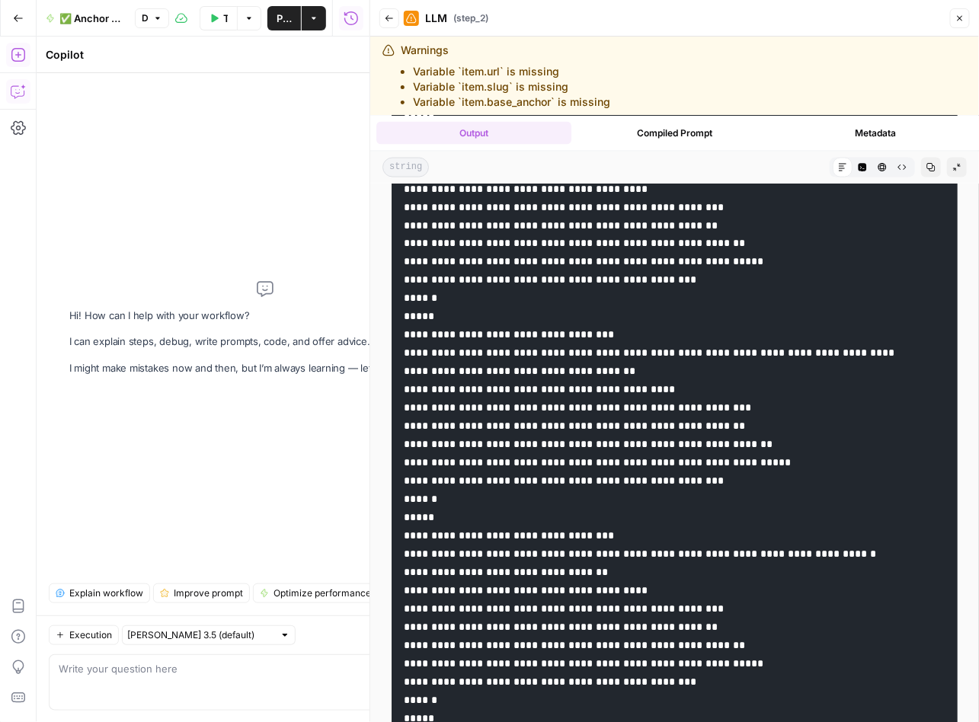
scroll to position [16643, 0]
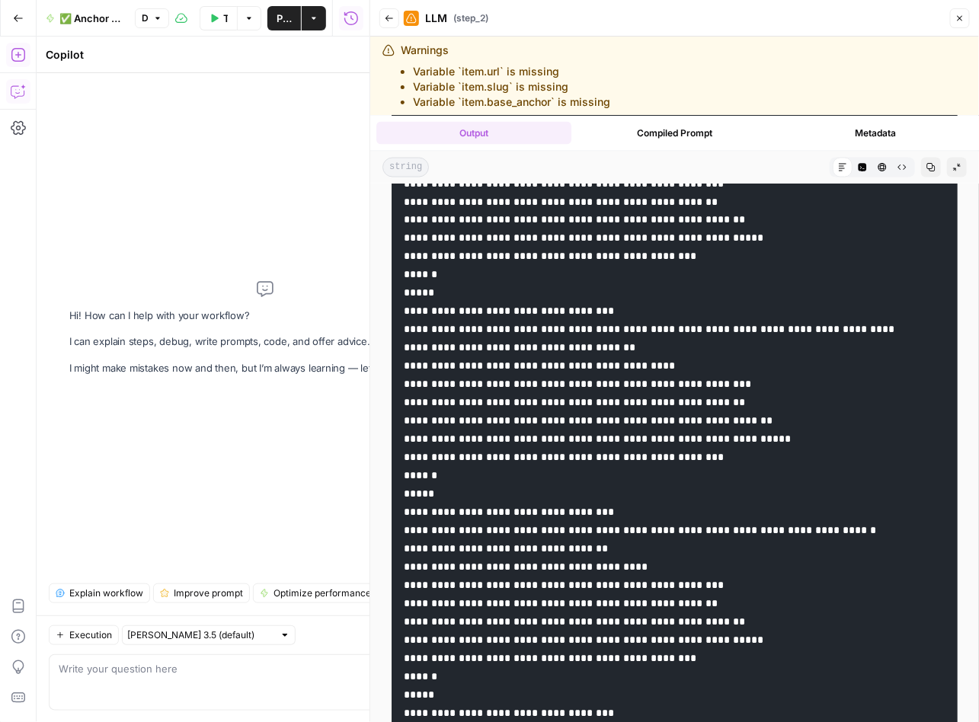
drag, startPoint x: 634, startPoint y: 532, endPoint x: 515, endPoint y: 532, distance: 118.8
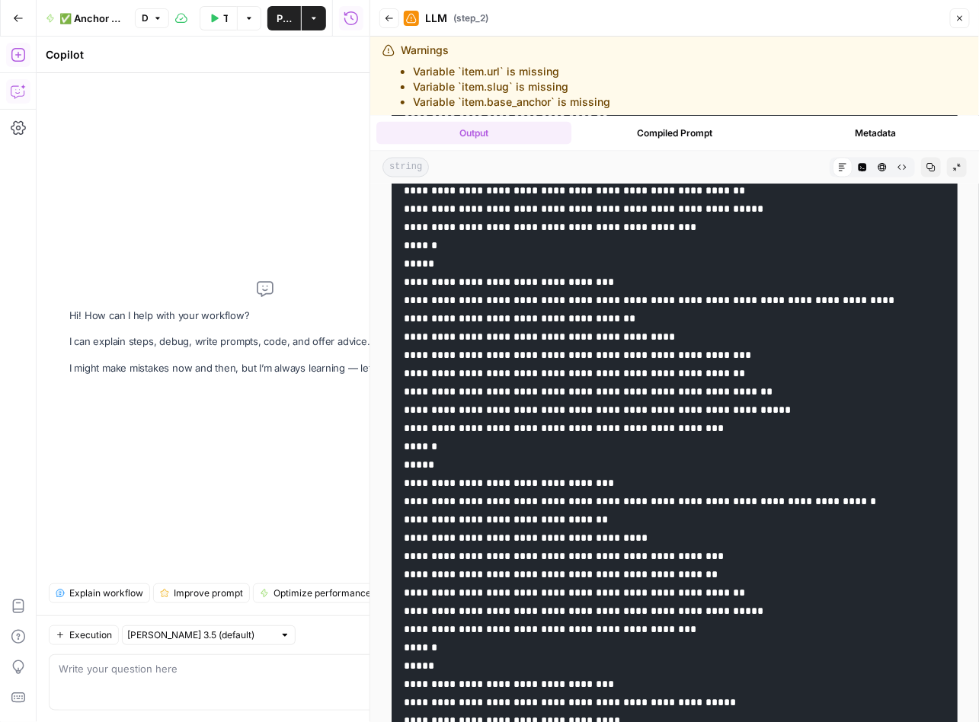
scroll to position [16675, 0]
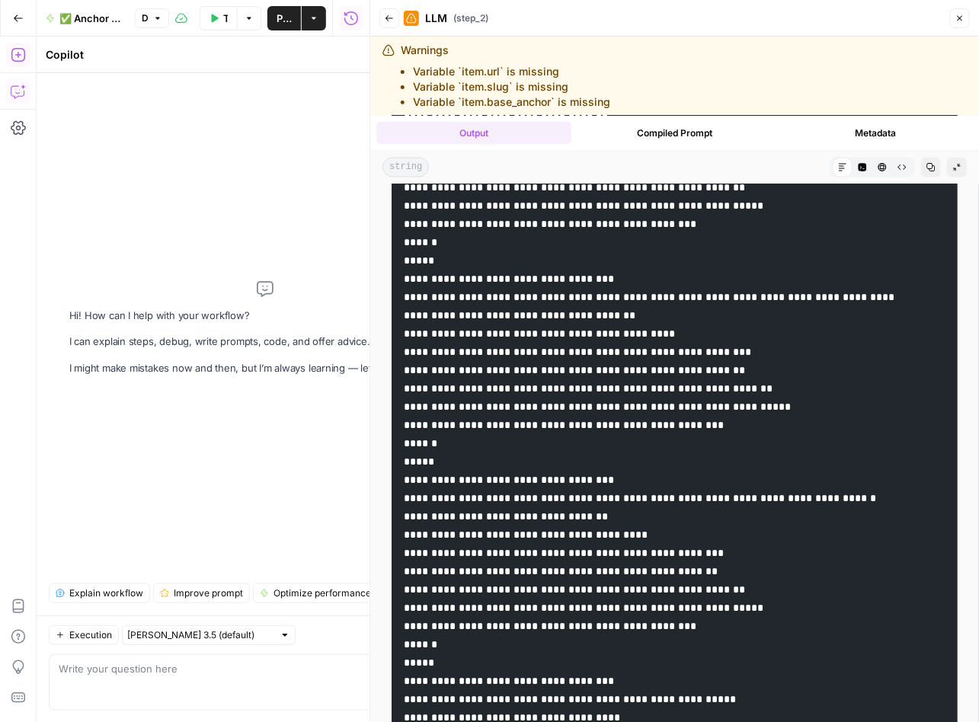
drag, startPoint x: 680, startPoint y: 519, endPoint x: 557, endPoint y: 521, distance: 123.4
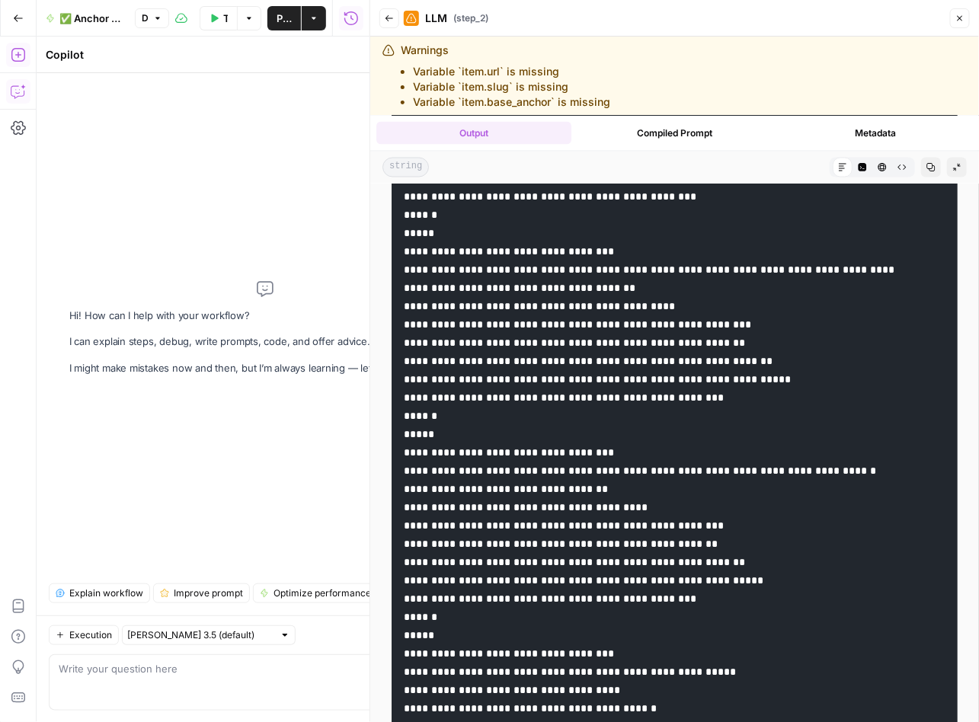
scroll to position [16708, 0]
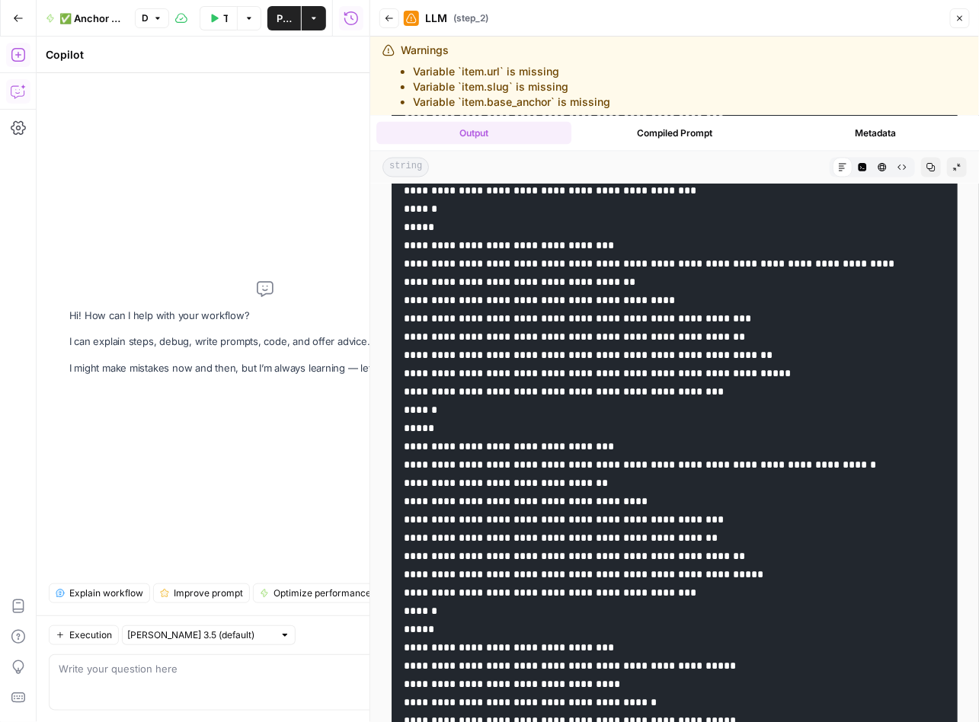
drag, startPoint x: 765, startPoint y: 503, endPoint x: 635, endPoint y: 505, distance: 130.2
drag, startPoint x: 756, startPoint y: 521, endPoint x: 637, endPoint y: 522, distance: 119.6
drag, startPoint x: 781, startPoint y: 542, endPoint x: 636, endPoint y: 541, distance: 145.4
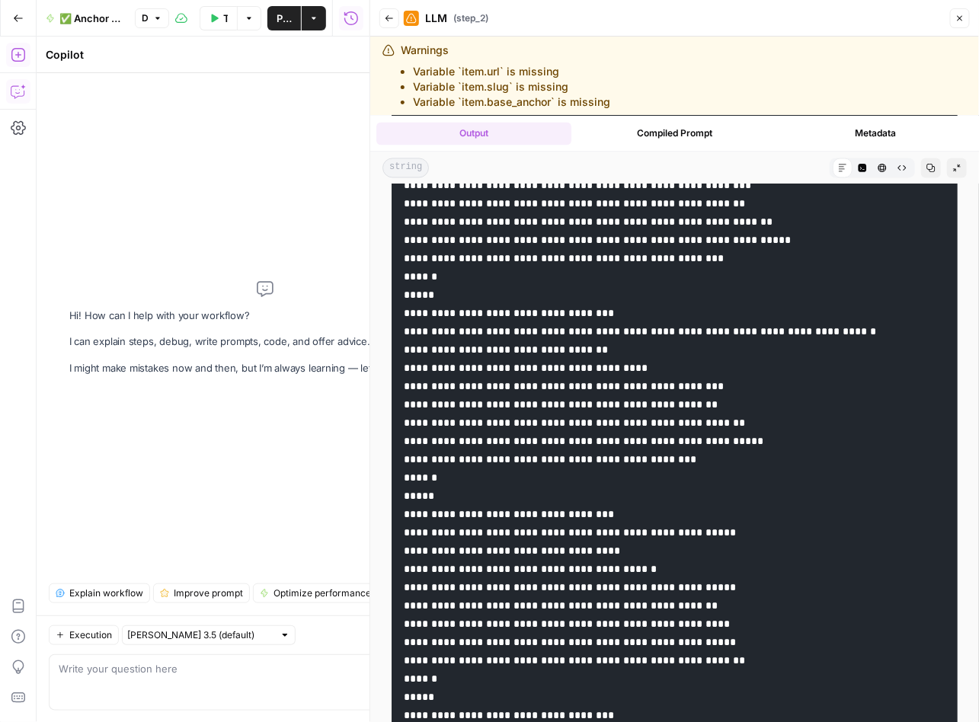
scroll to position [16864, 0]
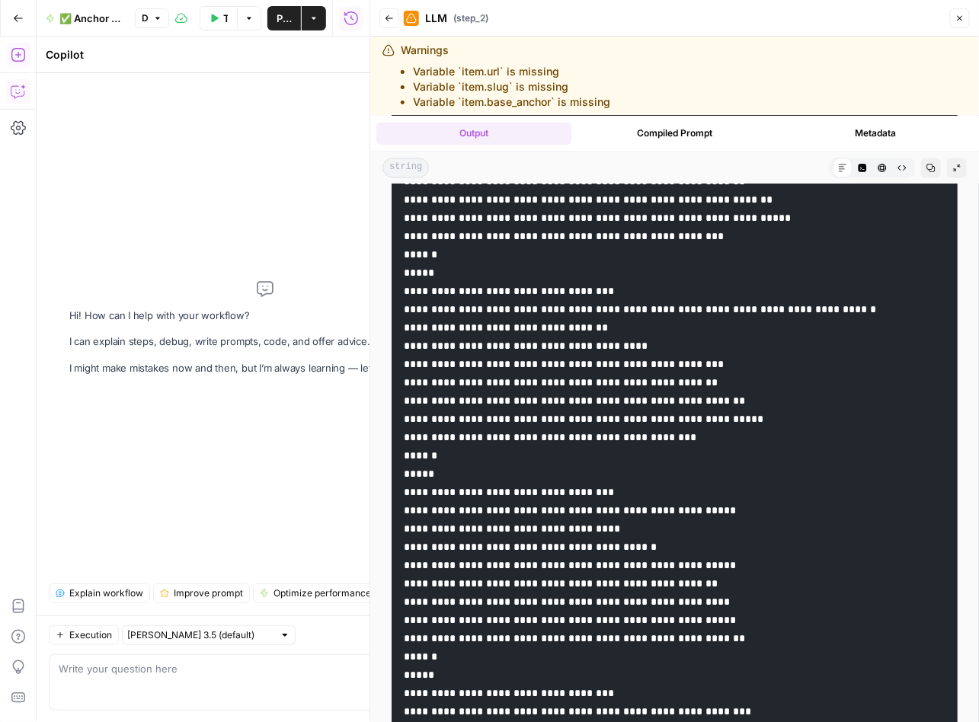
drag, startPoint x: 630, startPoint y: 528, endPoint x: 515, endPoint y: 528, distance: 115.0
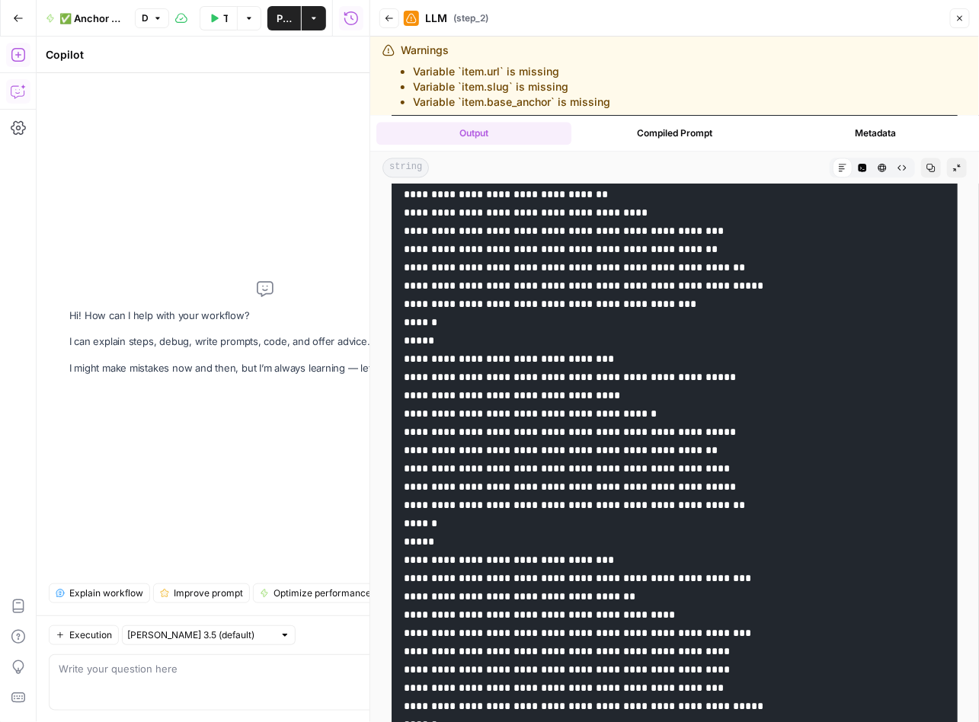
scroll to position [17019, 0]
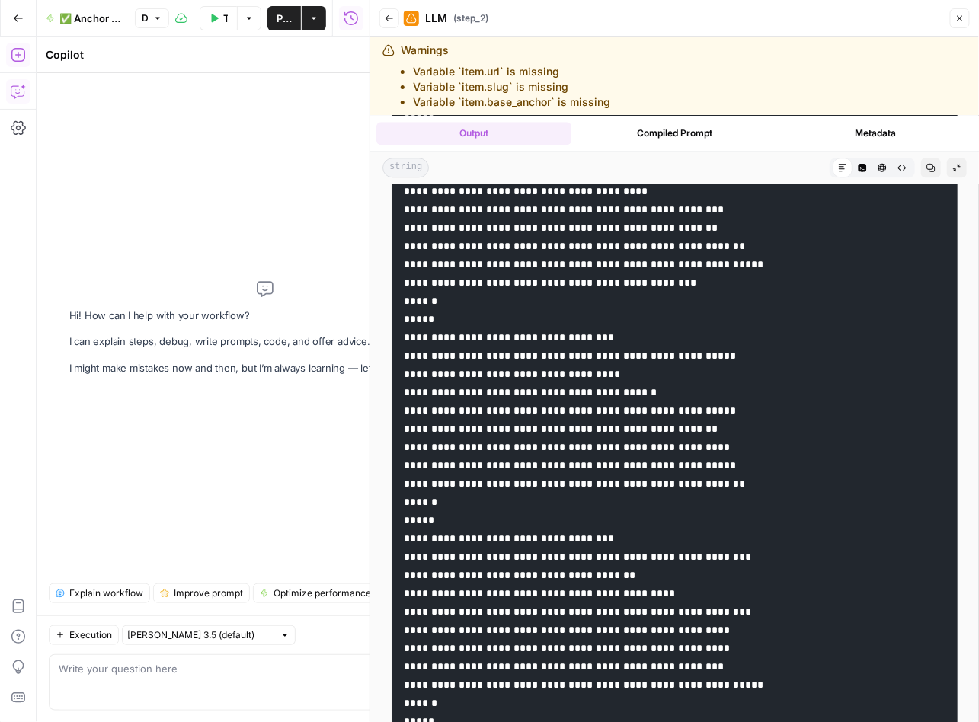
drag, startPoint x: 670, startPoint y: 394, endPoint x: 559, endPoint y: 397, distance: 111.2
drag, startPoint x: 733, startPoint y: 412, endPoint x: 636, endPoint y: 412, distance: 96.7
drag, startPoint x: 752, startPoint y: 432, endPoint x: 635, endPoint y: 427, distance: 117.4
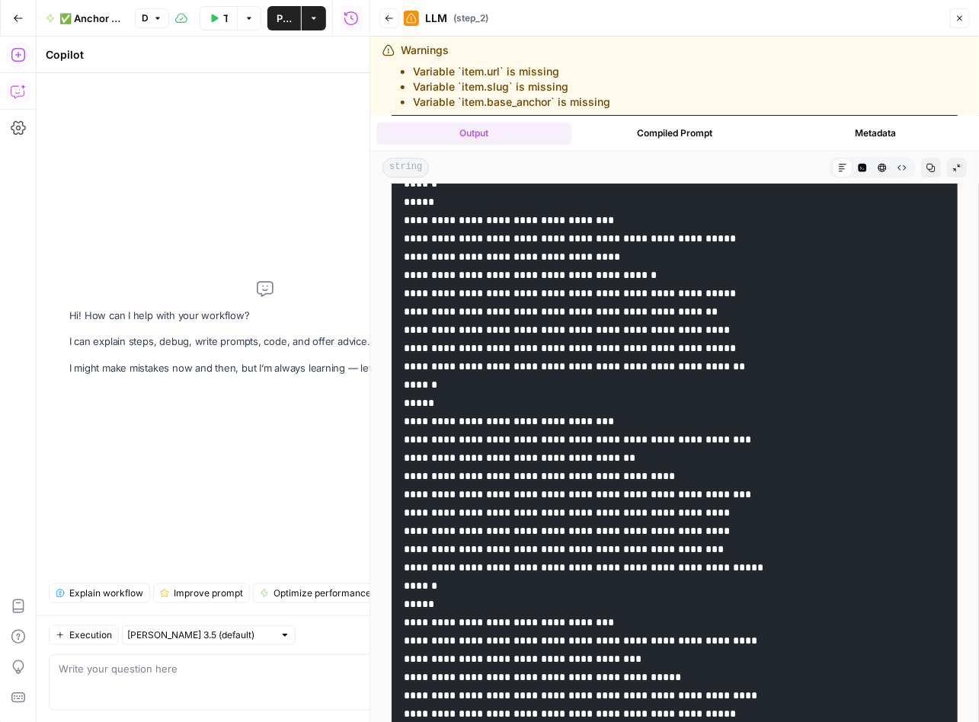
scroll to position [17164, 0]
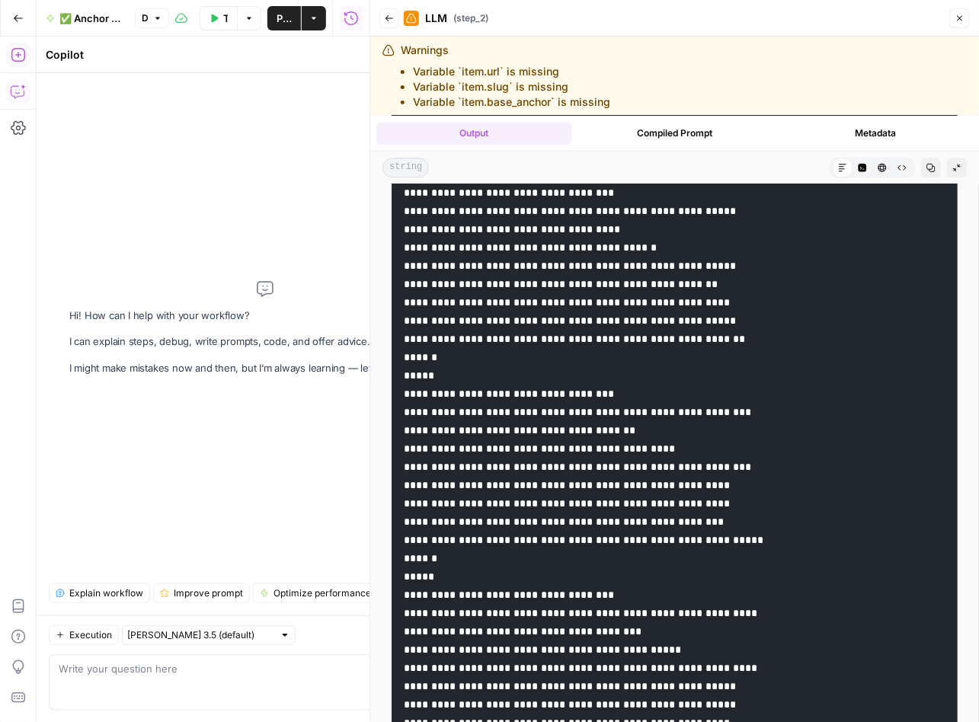
drag, startPoint x: 660, startPoint y: 448, endPoint x: 512, endPoint y: 447, distance: 147.7
drag, startPoint x: 704, startPoint y: 467, endPoint x: 560, endPoint y: 467, distance: 143.9
drag, startPoint x: 787, startPoint y: 485, endPoint x: 634, endPoint y: 482, distance: 153.8
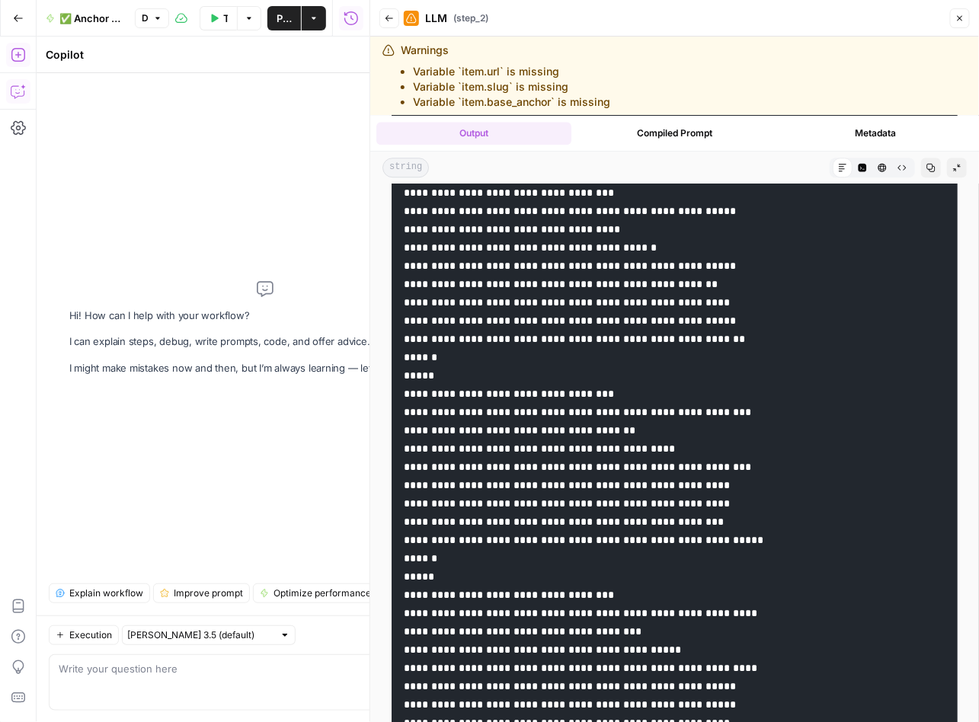
drag, startPoint x: 731, startPoint y: 501, endPoint x: 636, endPoint y: 501, distance: 95.2
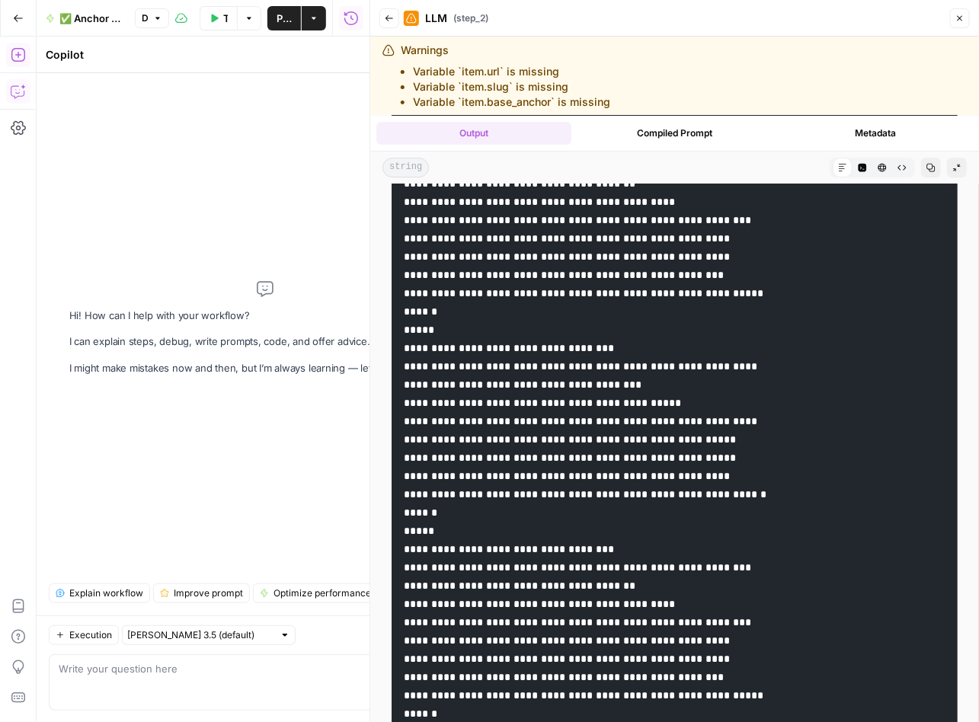
scroll to position [17469, 0]
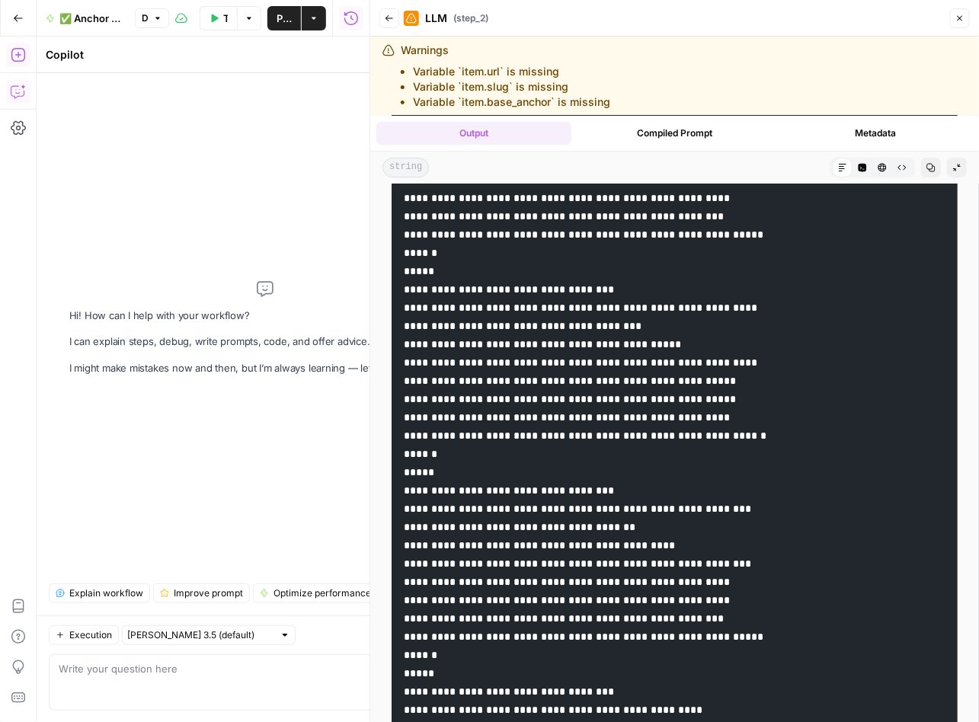
drag, startPoint x: 628, startPoint y: 363, endPoint x: 515, endPoint y: 358, distance: 113.6
drag, startPoint x: 673, startPoint y: 382, endPoint x: 558, endPoint y: 378, distance: 115.0
drag, startPoint x: 759, startPoint y: 398, endPoint x: 637, endPoint y: 398, distance: 122.6
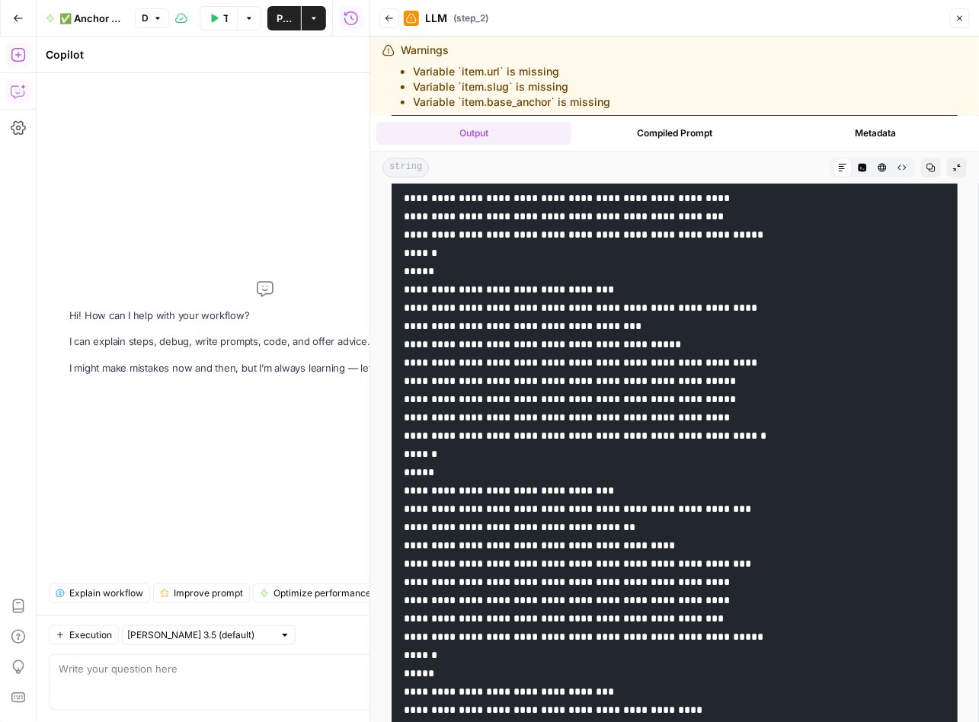
drag, startPoint x: 749, startPoint y: 422, endPoint x: 634, endPoint y: 426, distance: 115.0
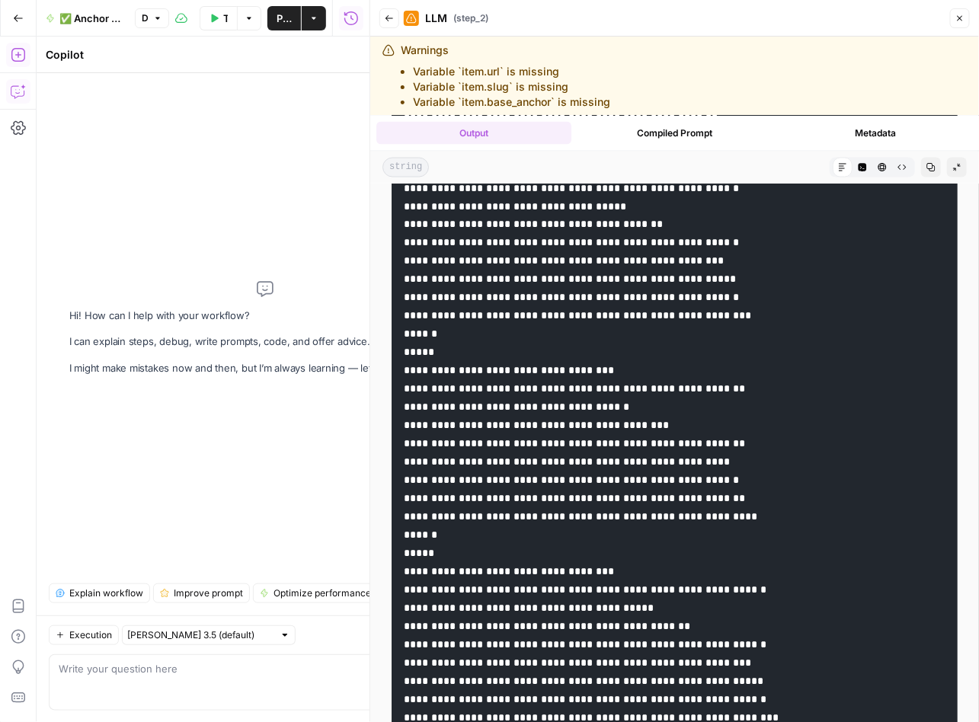
scroll to position [18416, 0]
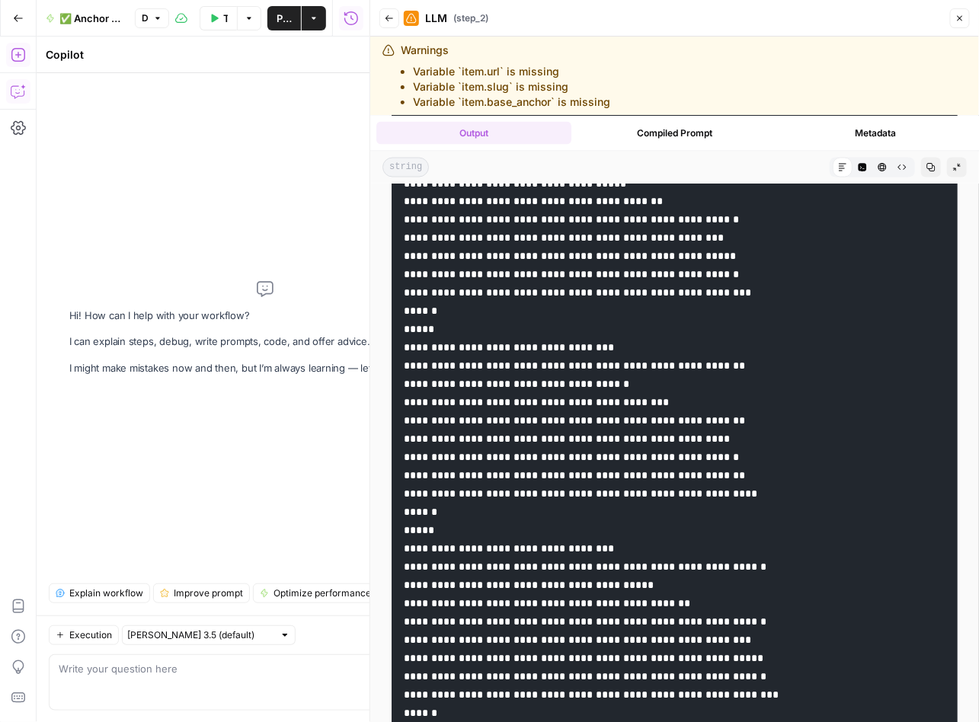
drag, startPoint x: 734, startPoint y: 456, endPoint x: 667, endPoint y: 455, distance: 67.0
drag, startPoint x: 728, startPoint y: 456, endPoint x: 636, endPoint y: 458, distance: 92.2
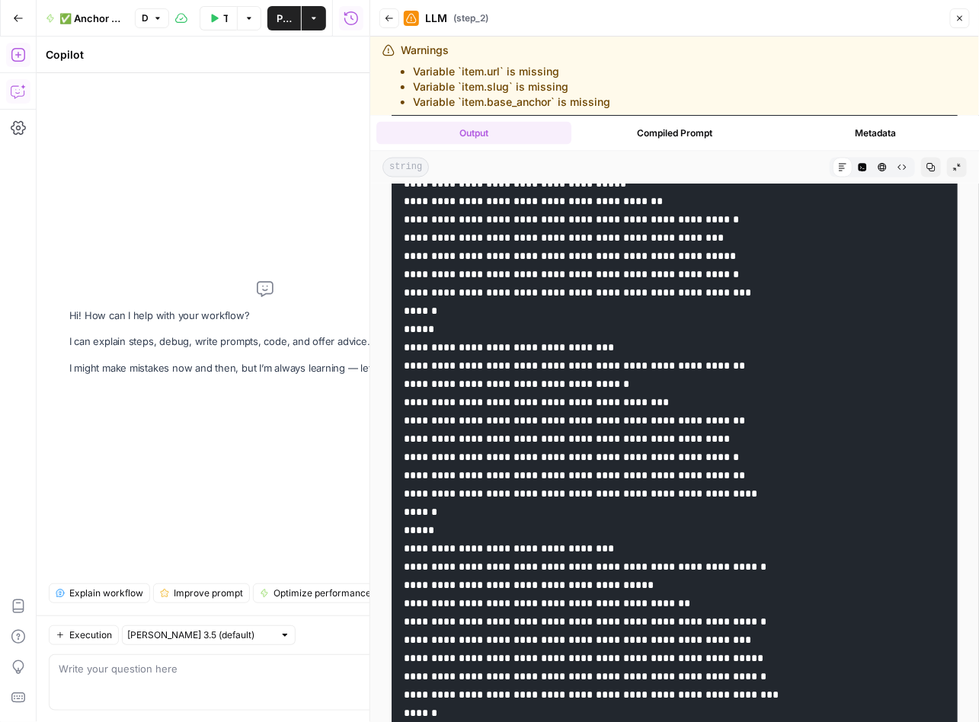
drag, startPoint x: 766, startPoint y: 475, endPoint x: 637, endPoint y: 477, distance: 128.7
drag, startPoint x: 744, startPoint y: 493, endPoint x: 636, endPoint y: 493, distance: 108.1
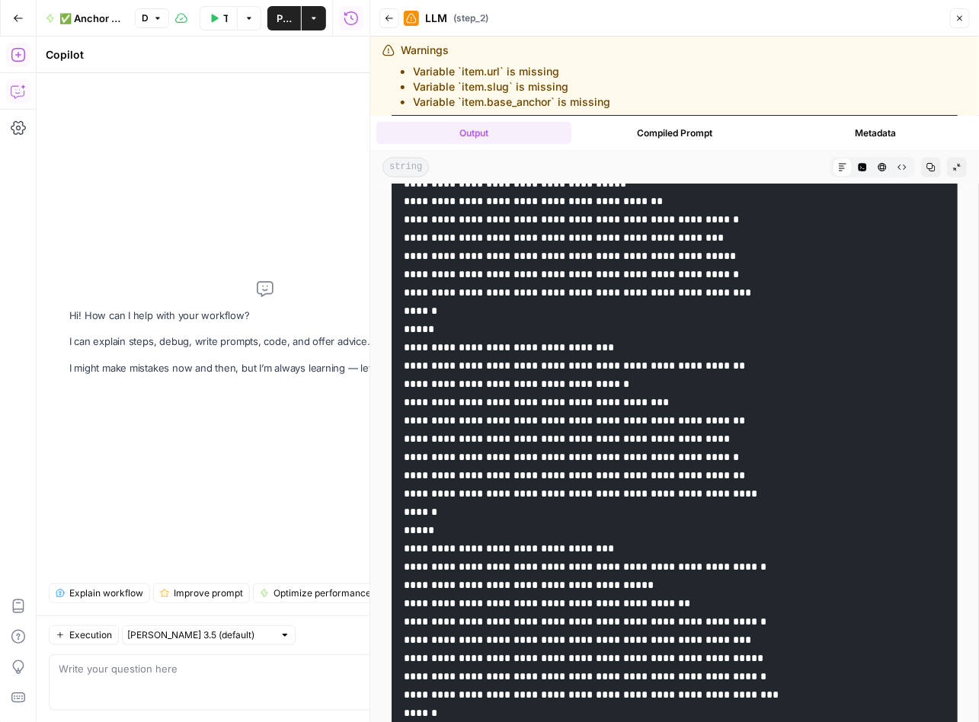
drag, startPoint x: 731, startPoint y: 512, endPoint x: 634, endPoint y: 509, distance: 96.7
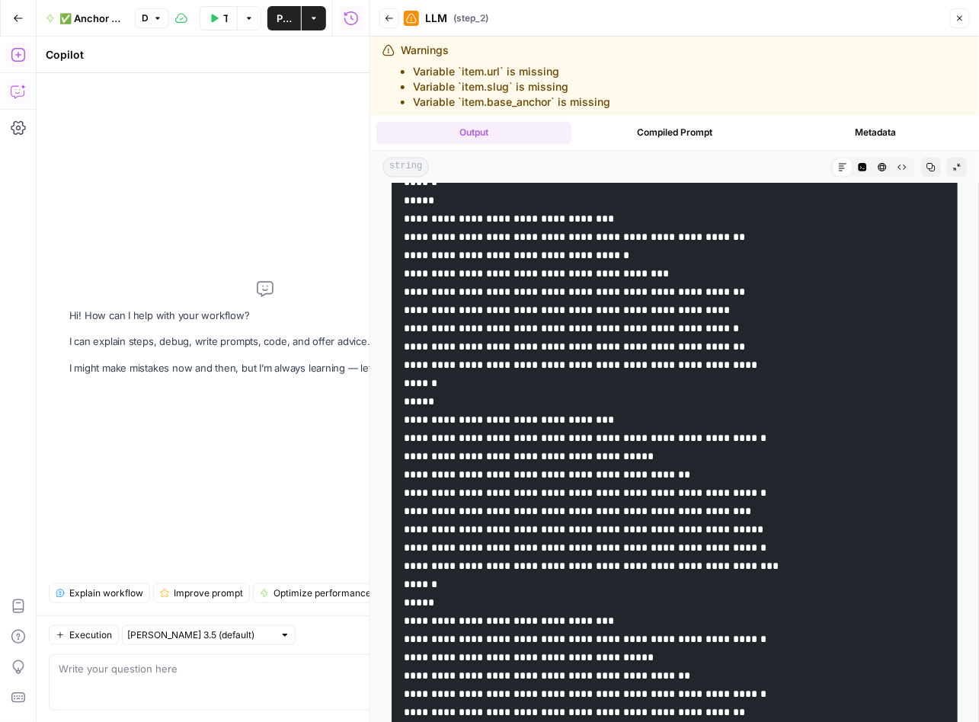
scroll to position [18572, 0]
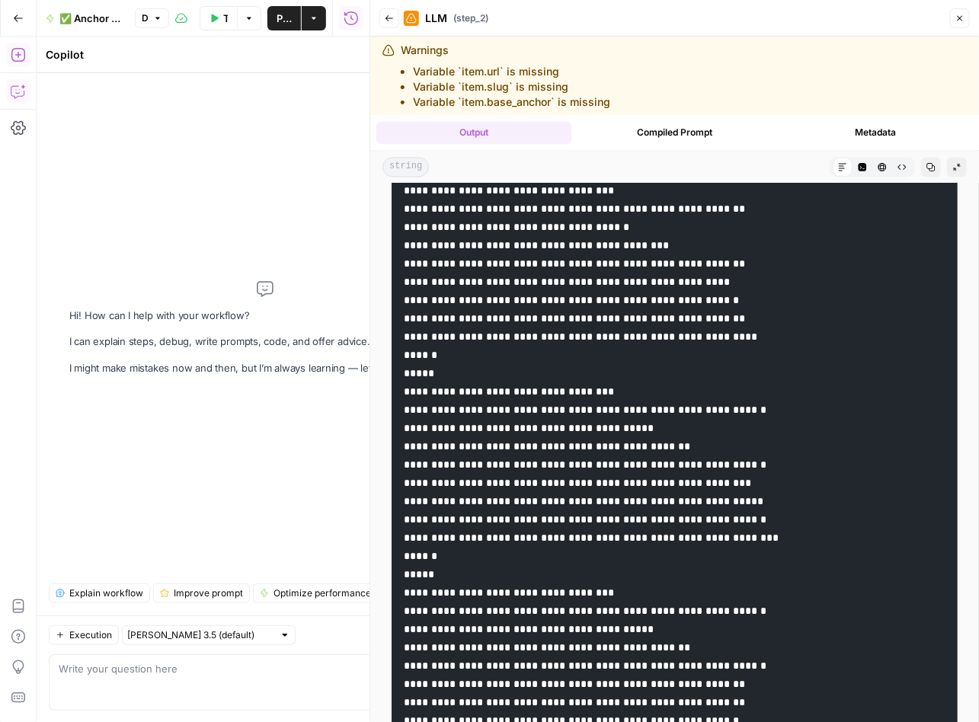
drag, startPoint x: 656, startPoint y: 484, endPoint x: 514, endPoint y: 481, distance: 142.4
drag, startPoint x: 701, startPoint y: 501, endPoint x: 559, endPoint y: 506, distance: 141.7
drag, startPoint x: 771, startPoint y: 515, endPoint x: 636, endPoint y: 519, distance: 134.8
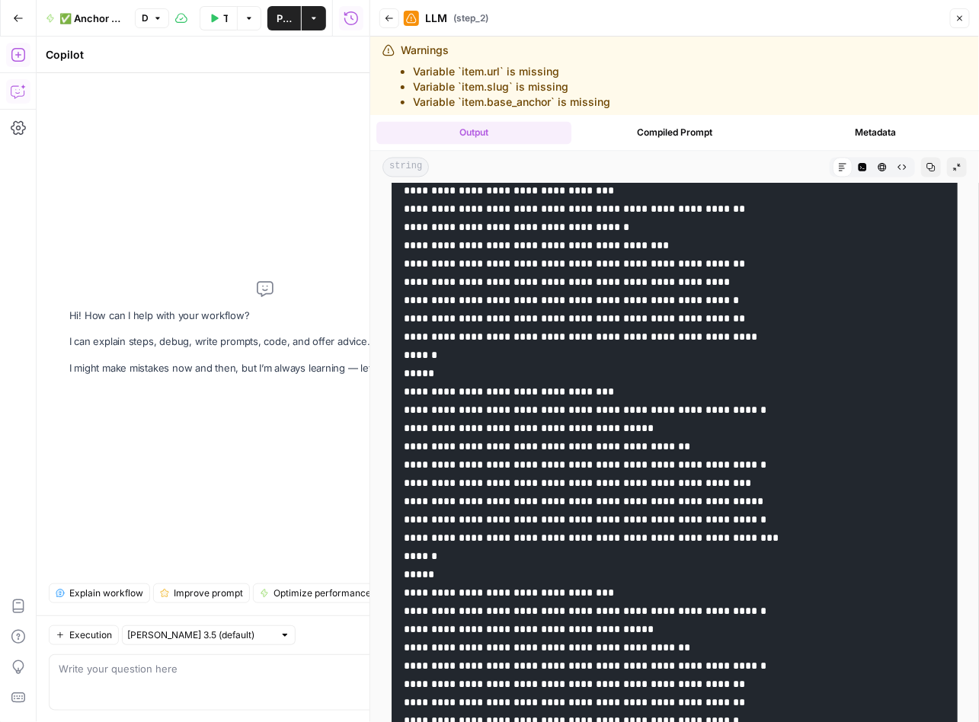
drag, startPoint x: 768, startPoint y: 539, endPoint x: 629, endPoint y: 582, distance: 145.7
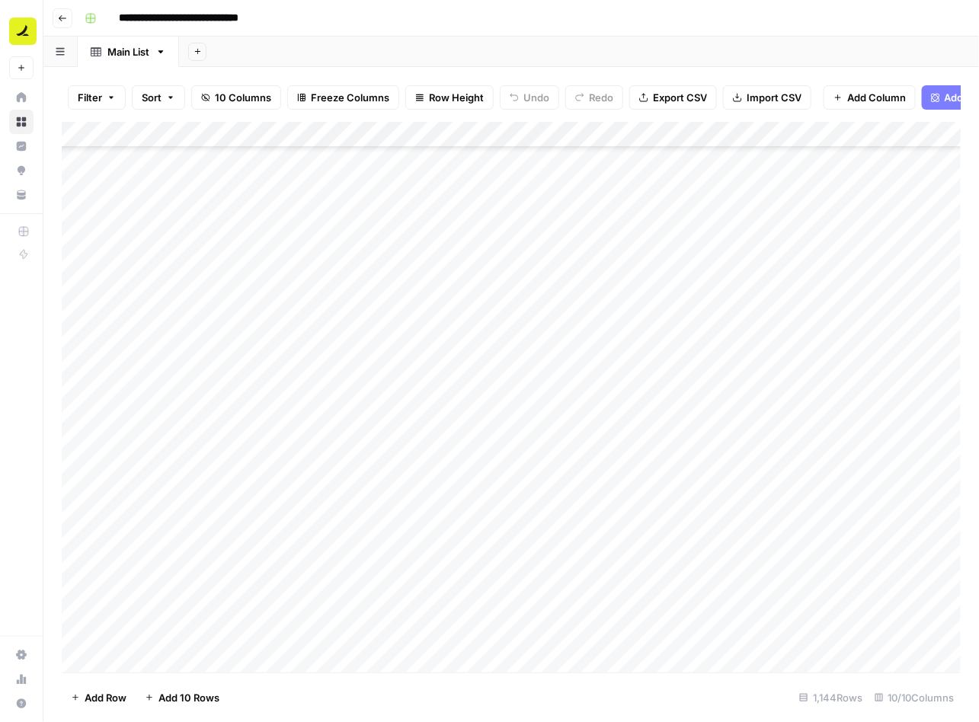
scroll to position [29117, 0]
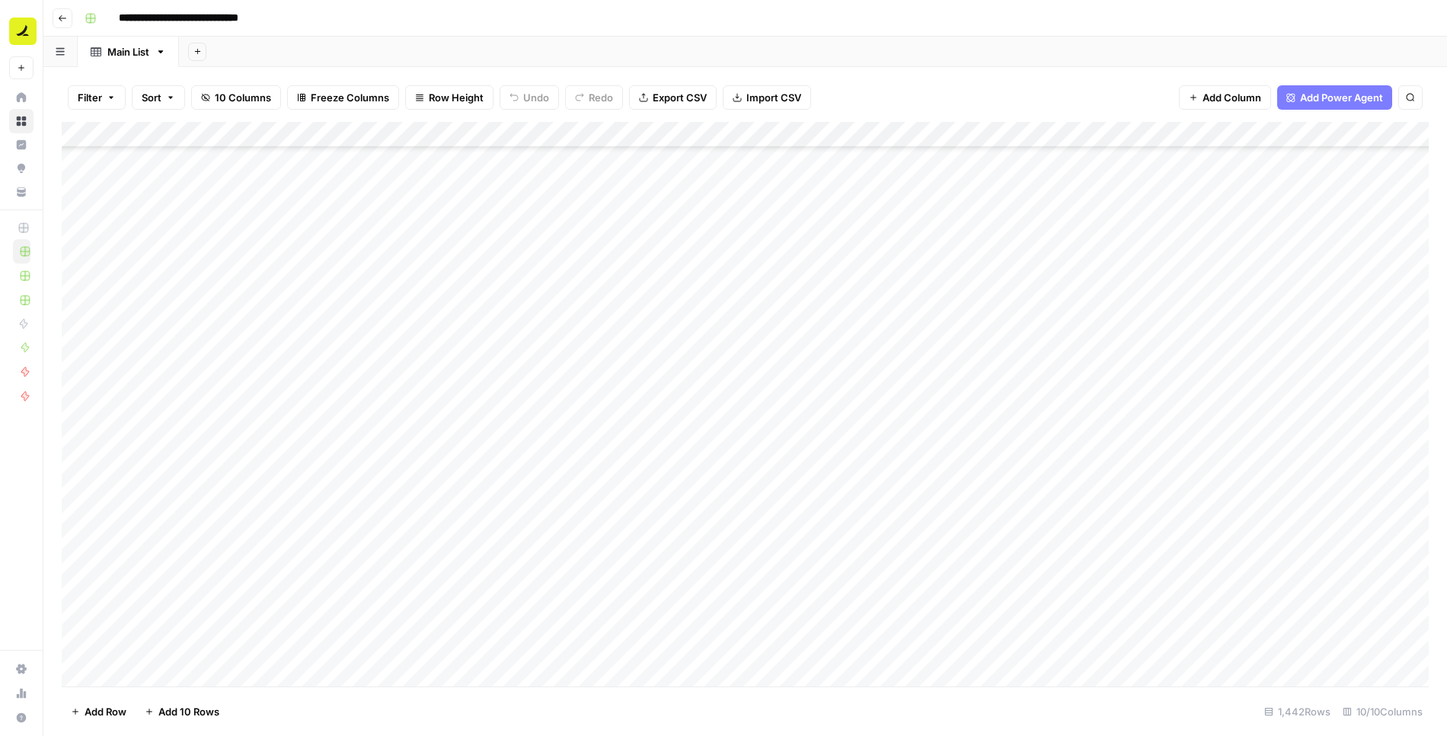
scroll to position [36818, 0]
click at [193, 710] on span "Add 10 Rows" at bounding box center [188, 711] width 61 height 15
click at [573, 420] on div "Add Column" at bounding box center [745, 404] width 1367 height 565
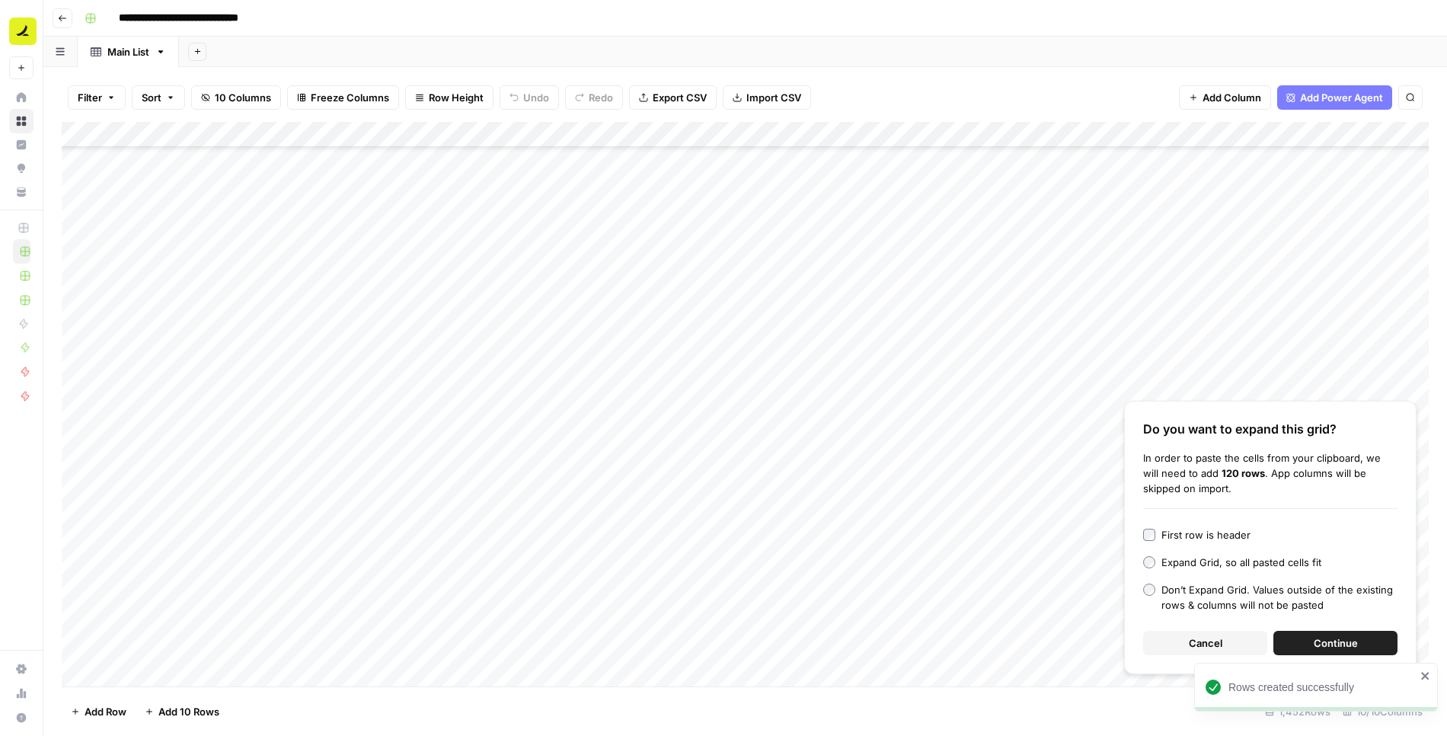
click at [1311, 637] on button "Continue" at bounding box center [1335, 643] width 124 height 24
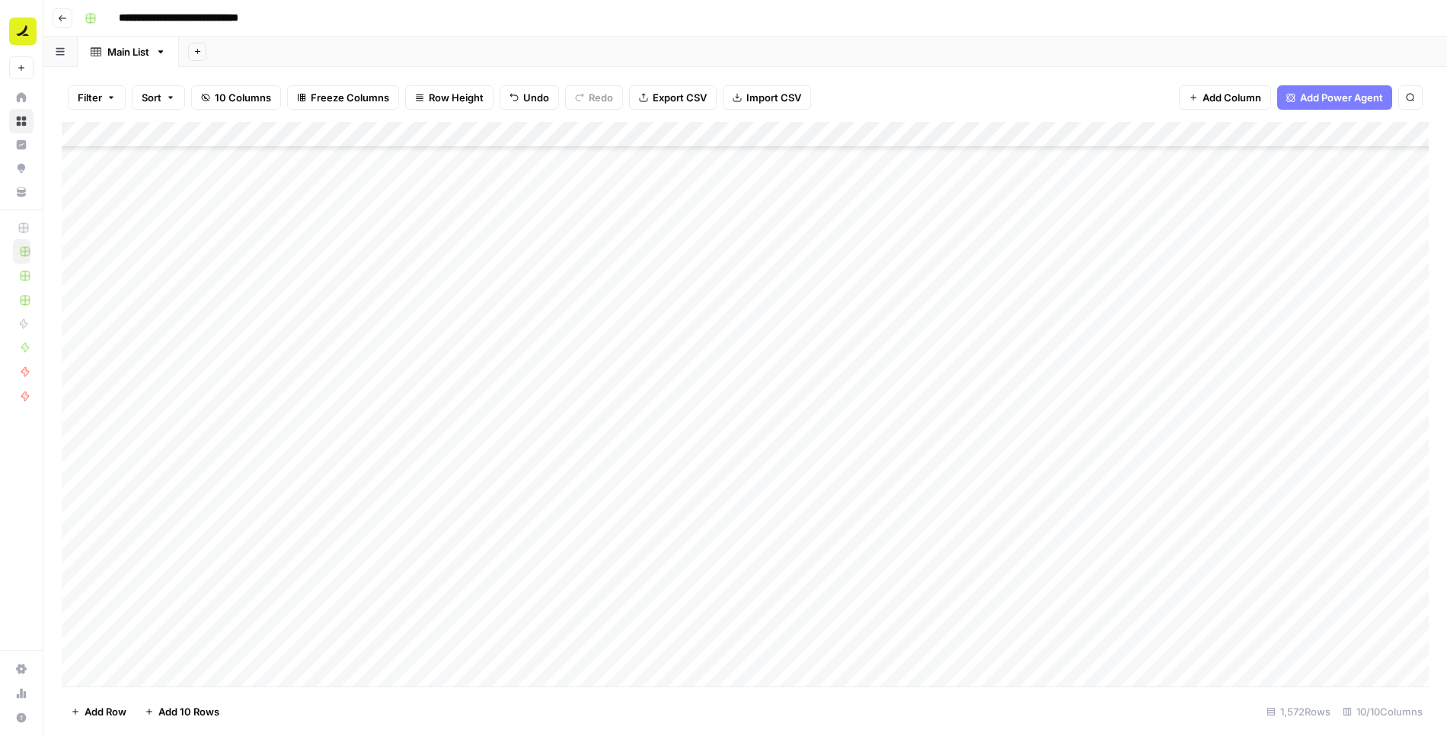
scroll to position [37135, 0]
click at [232, 334] on div "Add Column" at bounding box center [745, 404] width 1367 height 565
drag, startPoint x: 249, startPoint y: 342, endPoint x: 237, endPoint y: 643, distance: 301.8
click at [237, 643] on div "Add Column" at bounding box center [745, 404] width 1367 height 565
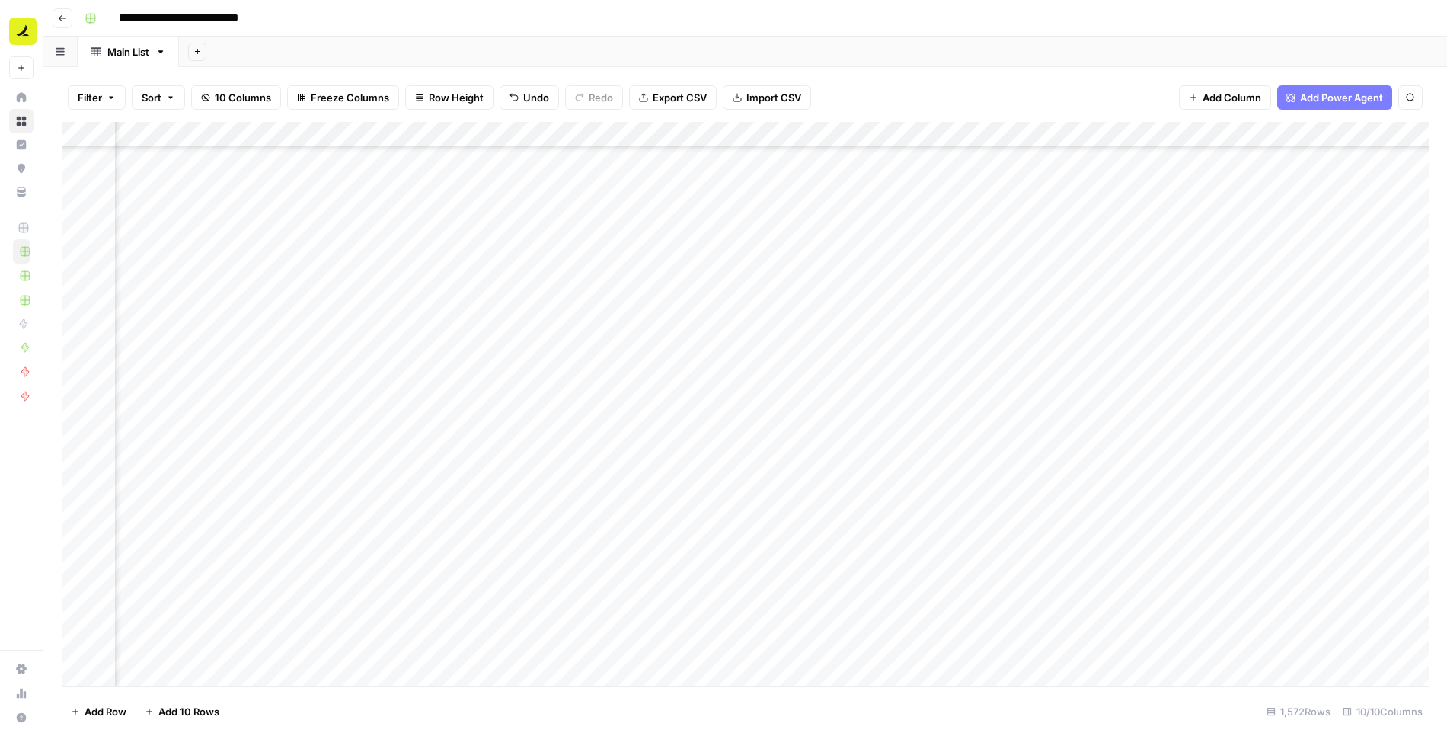
scroll to position [37261, 231]
click at [953, 230] on div "Add Column" at bounding box center [745, 404] width 1367 height 565
click at [1084, 238] on div "Add Column" at bounding box center [745, 404] width 1367 height 565
click at [1215, 231] on div "Add Column" at bounding box center [745, 404] width 1367 height 565
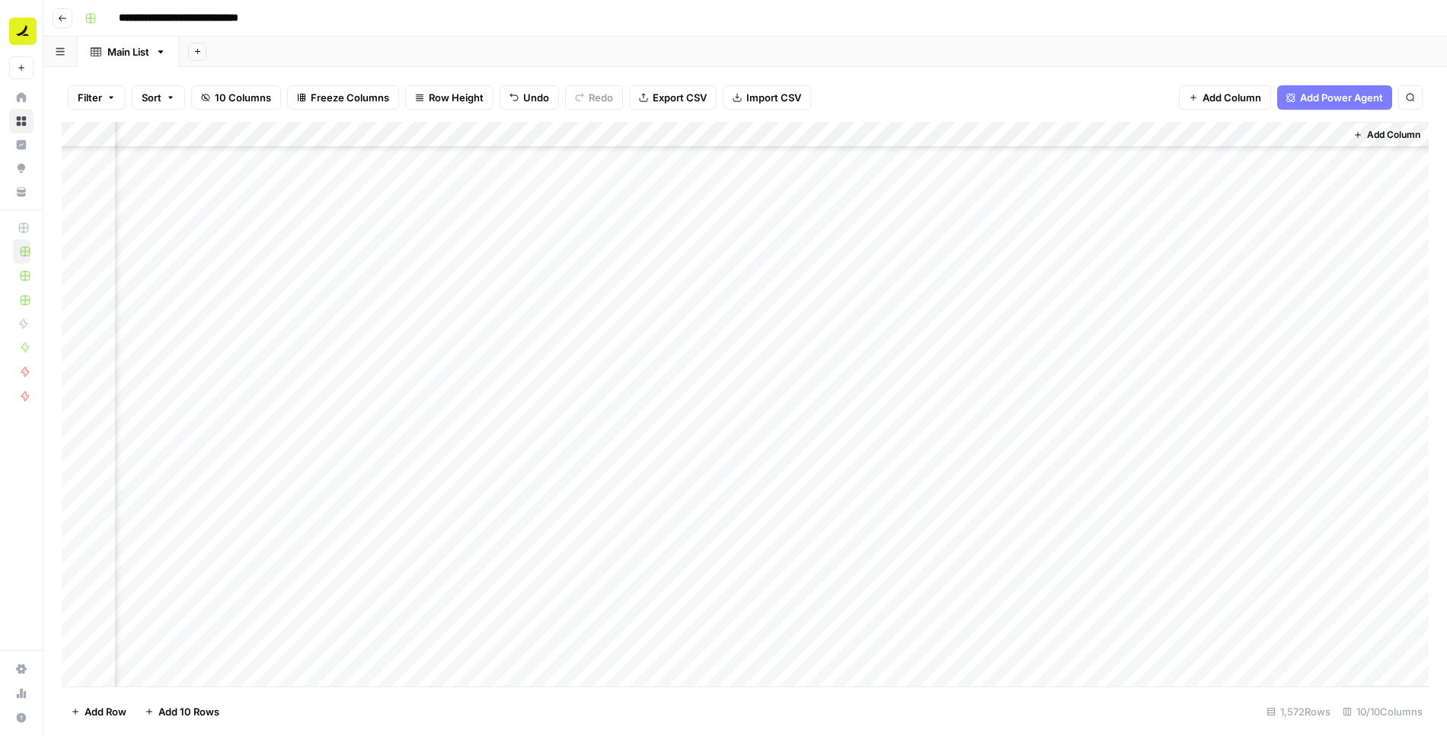
click at [460, 234] on div "Add Column" at bounding box center [745, 404] width 1367 height 565
click at [1019, 225] on div "Add Column" at bounding box center [745, 404] width 1367 height 565
click at [1112, 231] on div "Add Column" at bounding box center [745, 404] width 1367 height 565
click at [1228, 230] on div "Add Column" at bounding box center [745, 404] width 1367 height 565
click at [562, 260] on div "Add Column" at bounding box center [745, 404] width 1367 height 565
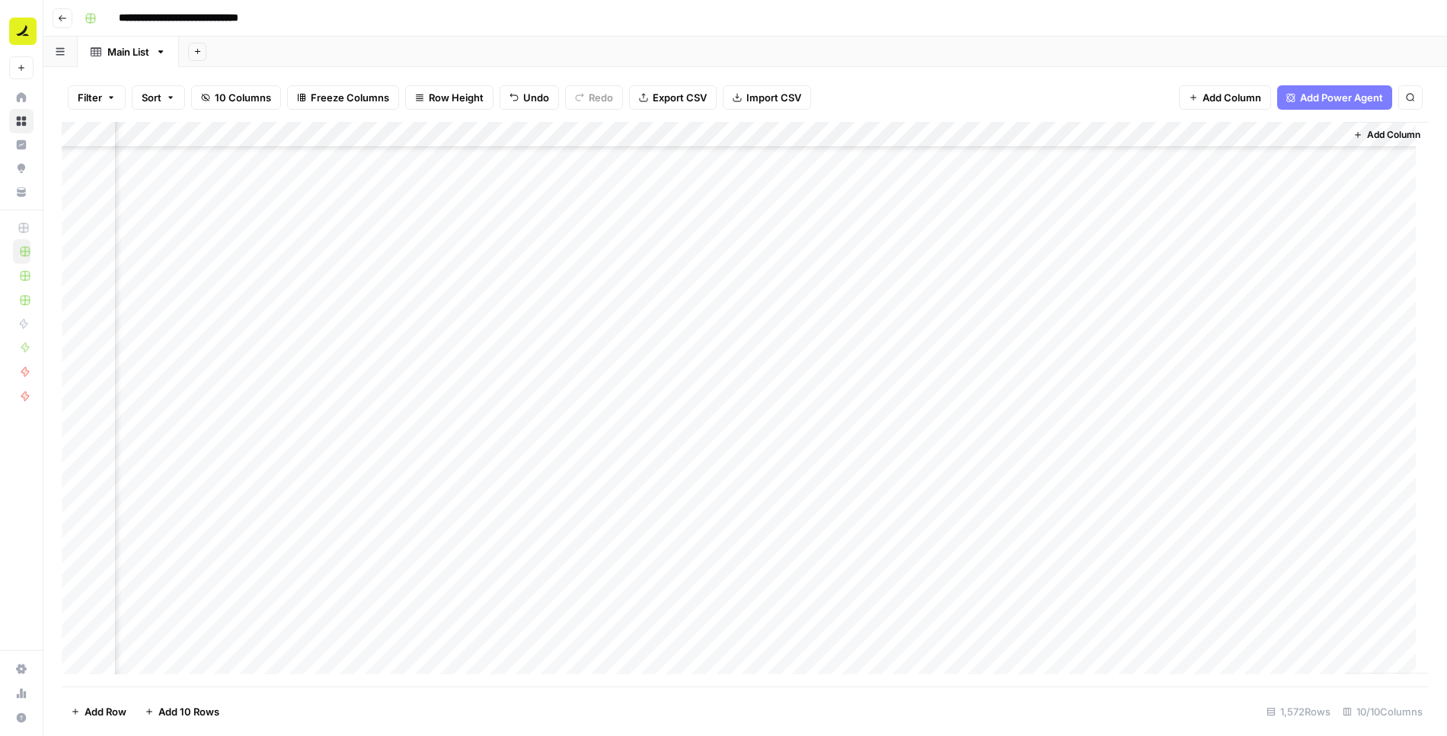
click at [700, 265] on div "Add Column" at bounding box center [745, 404] width 1367 height 565
click at [870, 256] on div "Add Column" at bounding box center [745, 404] width 1367 height 565
click at [985, 257] on div "Add Column" at bounding box center [745, 404] width 1367 height 565
click at [1107, 255] on div "Add Column" at bounding box center [745, 404] width 1367 height 565
click at [636, 260] on div "Add Column" at bounding box center [745, 404] width 1367 height 565
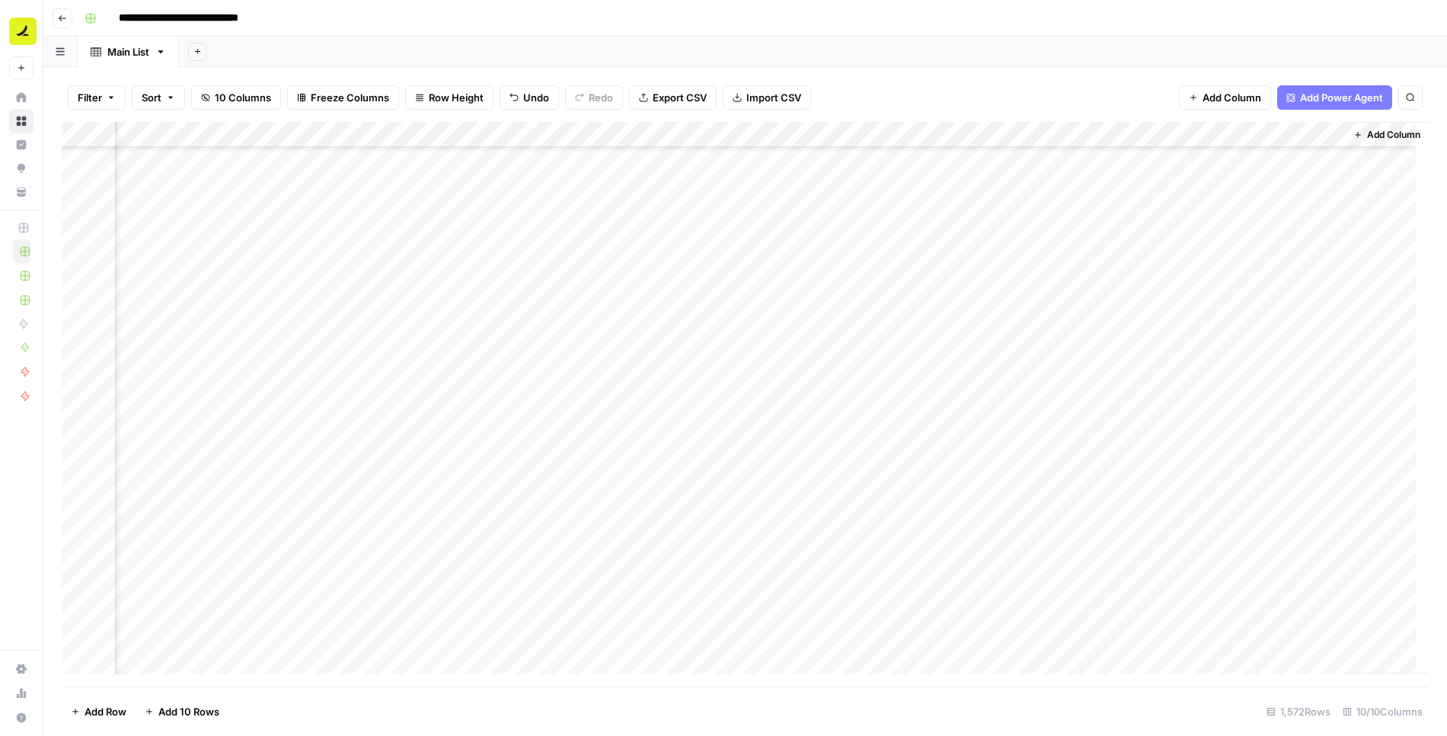
click at [1161, 268] on div "Add Column" at bounding box center [745, 404] width 1367 height 565
click at [762, 260] on div "Add Column" at bounding box center [745, 404] width 1367 height 565
click at [736, 299] on div "Add Column" at bounding box center [745, 404] width 1367 height 565
click at [729, 282] on div "Add Column" at bounding box center [745, 404] width 1367 height 565
click at [840, 286] on div "Add Column" at bounding box center [745, 404] width 1367 height 565
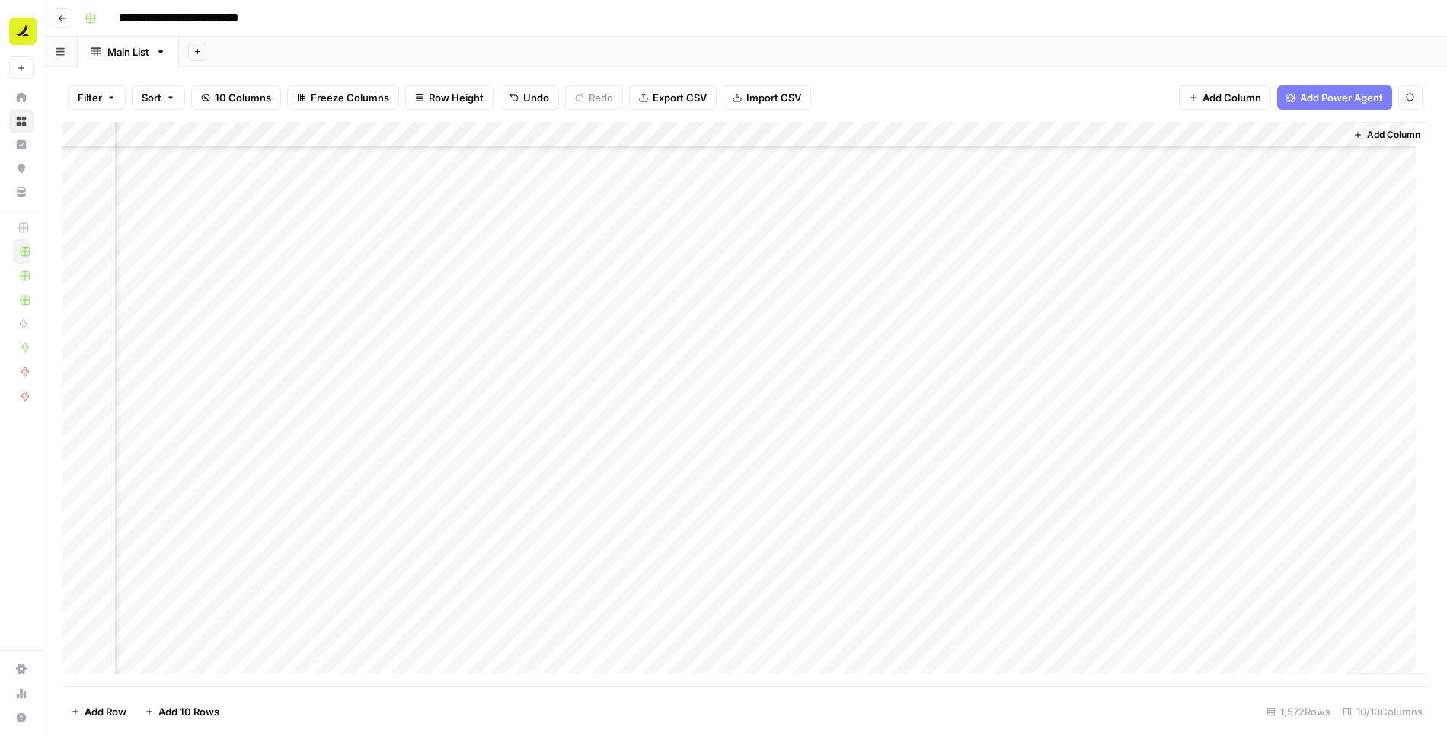
click at [979, 279] on div "Add Column" at bounding box center [745, 404] width 1367 height 565
click at [1111, 280] on div "Add Column" at bounding box center [745, 404] width 1367 height 565
type textarea "*"
type textarea "**********"
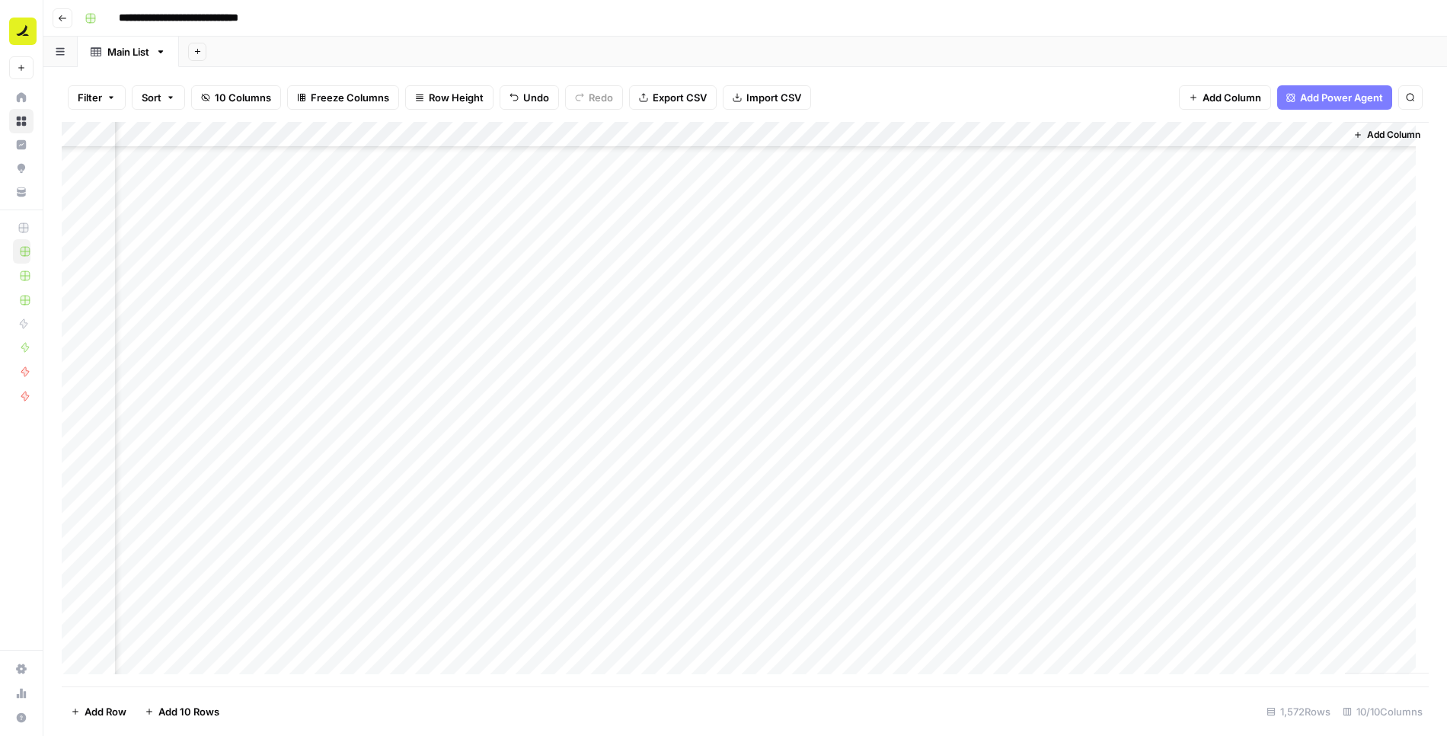
click at [1151, 407] on div "Add Column" at bounding box center [745, 404] width 1367 height 565
click at [1255, 284] on div "Add Column" at bounding box center [745, 404] width 1367 height 565
click at [551, 308] on div "Add Column" at bounding box center [745, 404] width 1367 height 565
click at [742, 313] on div "Add Column" at bounding box center [745, 404] width 1367 height 565
click at [882, 306] on div "Add Column" at bounding box center [745, 404] width 1367 height 565
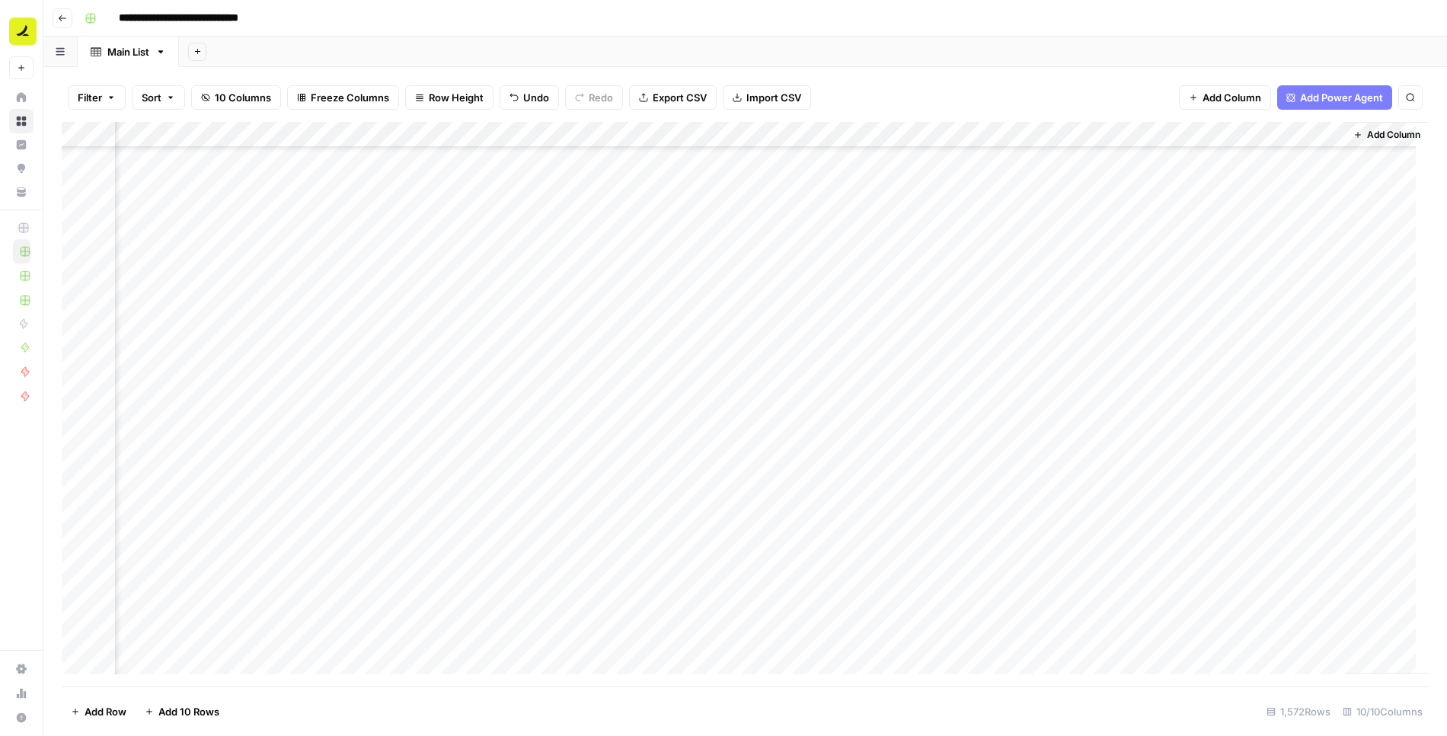
click at [984, 307] on div "Add Column" at bounding box center [745, 404] width 1367 height 565
click at [1122, 309] on div "Add Column" at bounding box center [745, 404] width 1367 height 565
drag, startPoint x: 1240, startPoint y: 310, endPoint x: 1279, endPoint y: 37, distance: 275.4
click at [1240, 309] on div "Add Column" at bounding box center [745, 404] width 1367 height 565
click at [701, 337] on div "Add Column" at bounding box center [745, 404] width 1367 height 565
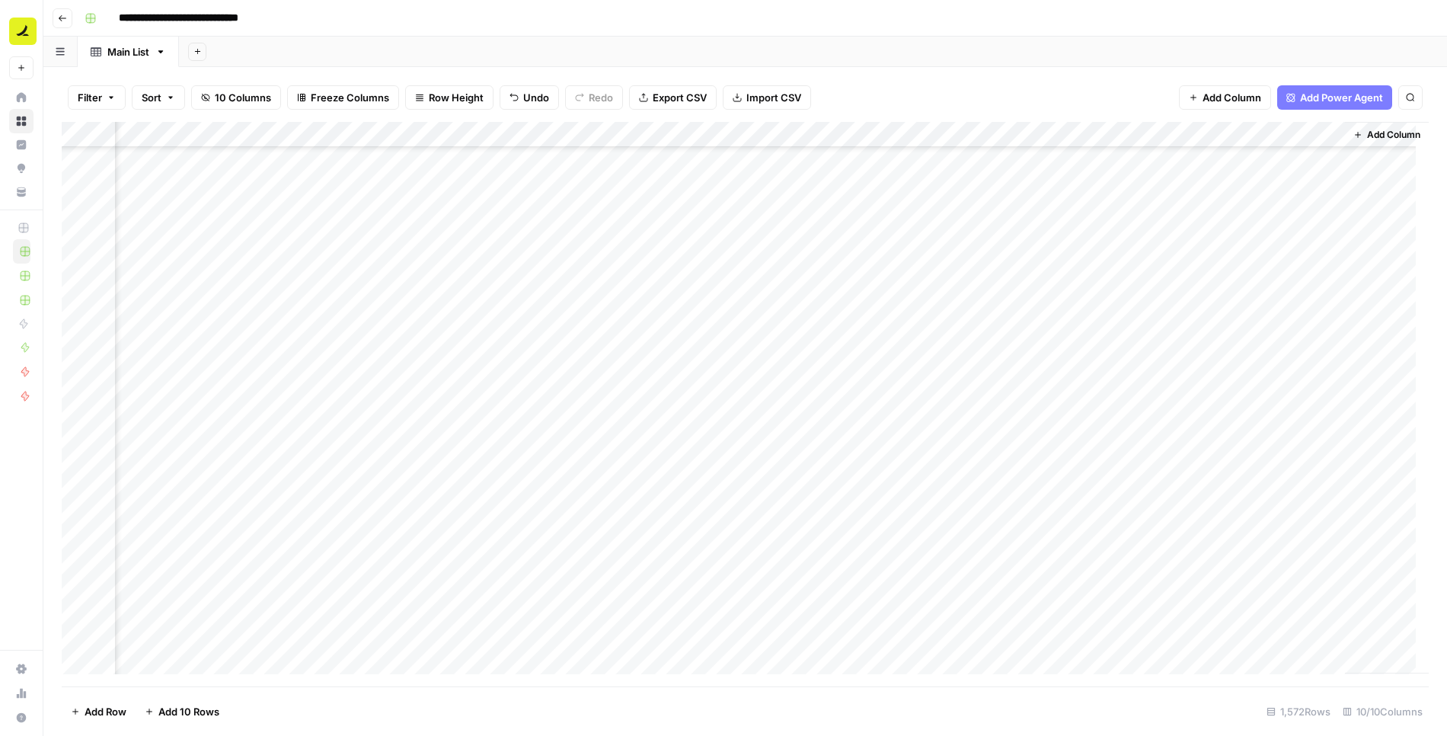
click at [867, 337] on div "Add Column" at bounding box center [745, 404] width 1367 height 565
click at [966, 337] on div "Add Column" at bounding box center [745, 404] width 1367 height 565
click at [1141, 334] on div "Add Column" at bounding box center [745, 404] width 1367 height 565
click at [1285, 337] on div "Add Column" at bounding box center [745, 404] width 1367 height 565
click at [683, 365] on div "Add Column" at bounding box center [745, 404] width 1367 height 565
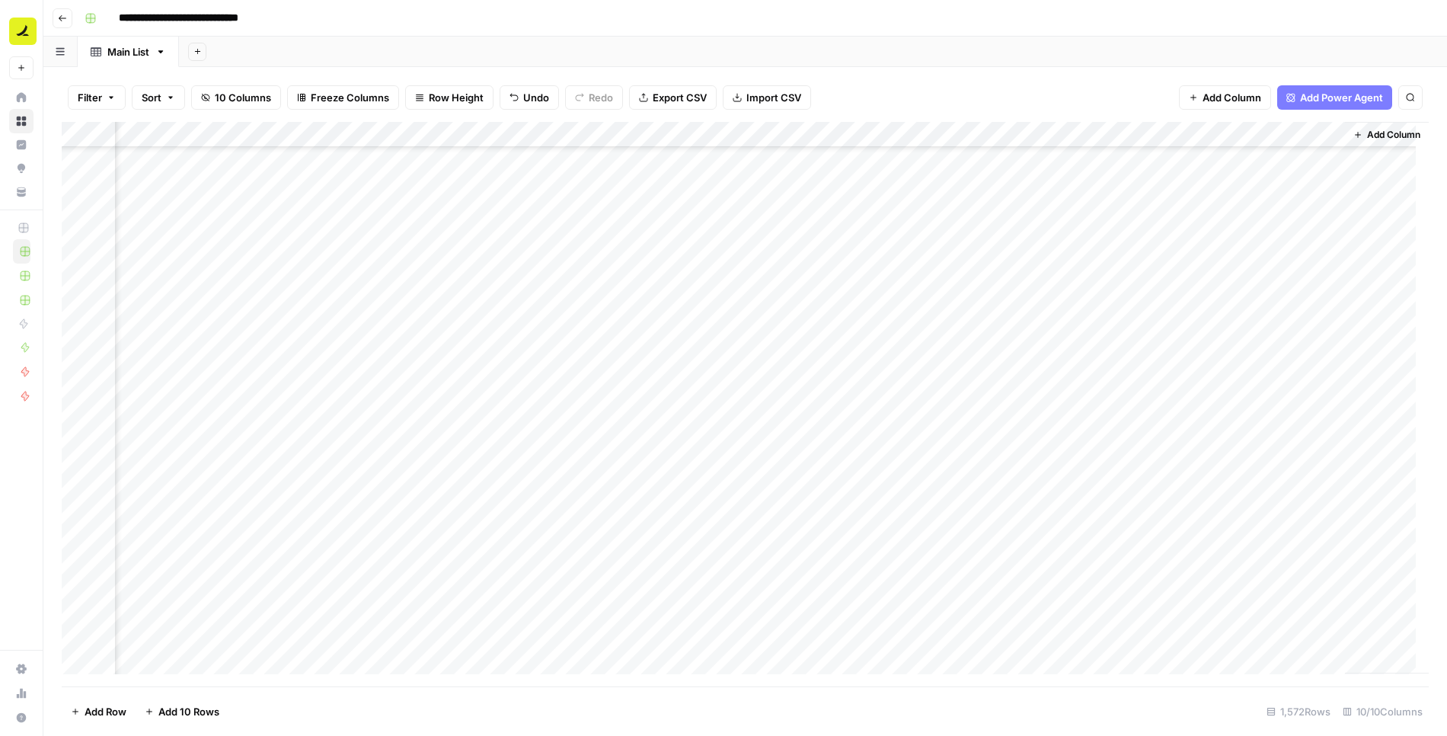
click at [873, 357] on div "Add Column" at bounding box center [745, 404] width 1367 height 565
click at [991, 366] on div "Add Column" at bounding box center [745, 404] width 1367 height 565
type textarea "**********"
click at [1113, 354] on div "Add Column" at bounding box center [745, 404] width 1367 height 565
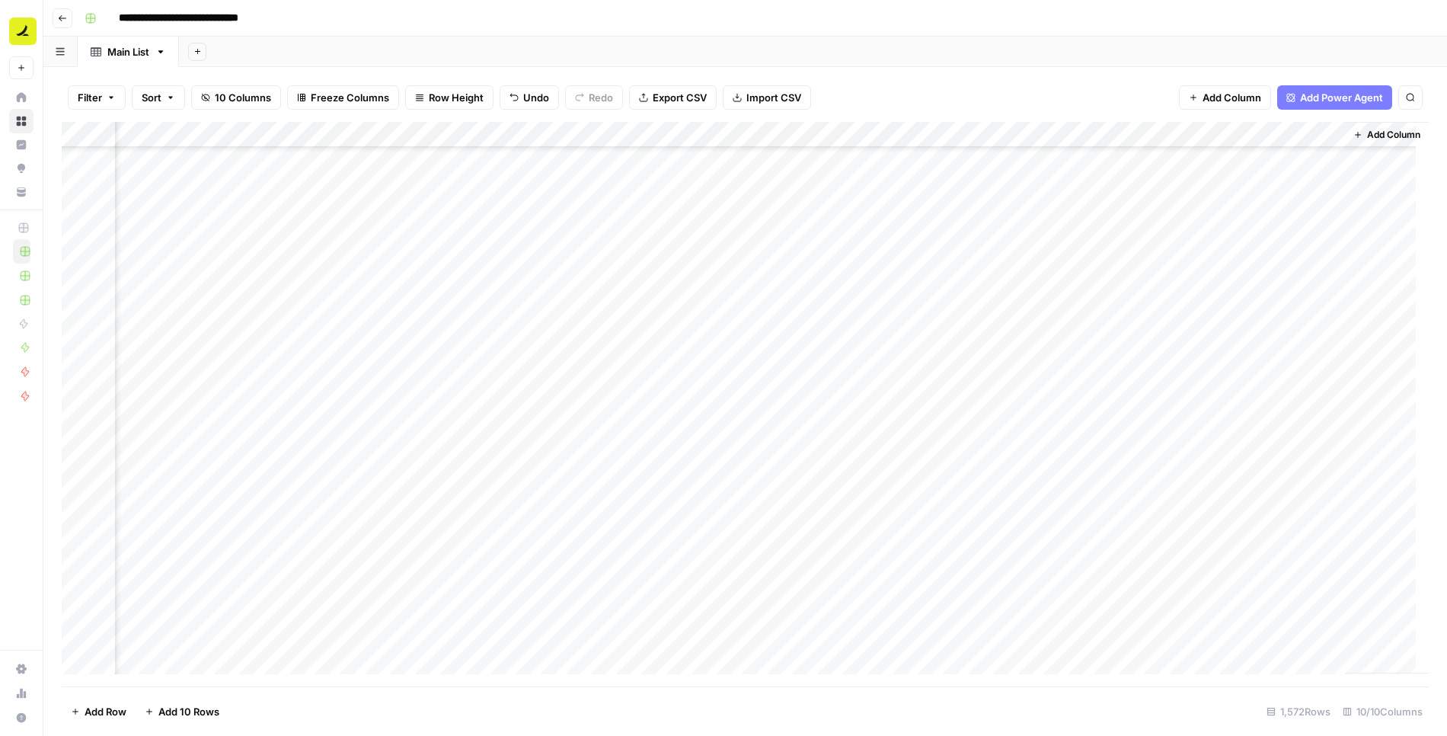
click at [1246, 356] on div "Add Column" at bounding box center [745, 404] width 1367 height 565
click at [727, 382] on div "Add Column" at bounding box center [745, 404] width 1367 height 565
click at [717, 382] on div "Add Column" at bounding box center [745, 404] width 1367 height 565
type textarea "**********"
click at [832, 424] on div "Add Column" at bounding box center [745, 404] width 1367 height 565
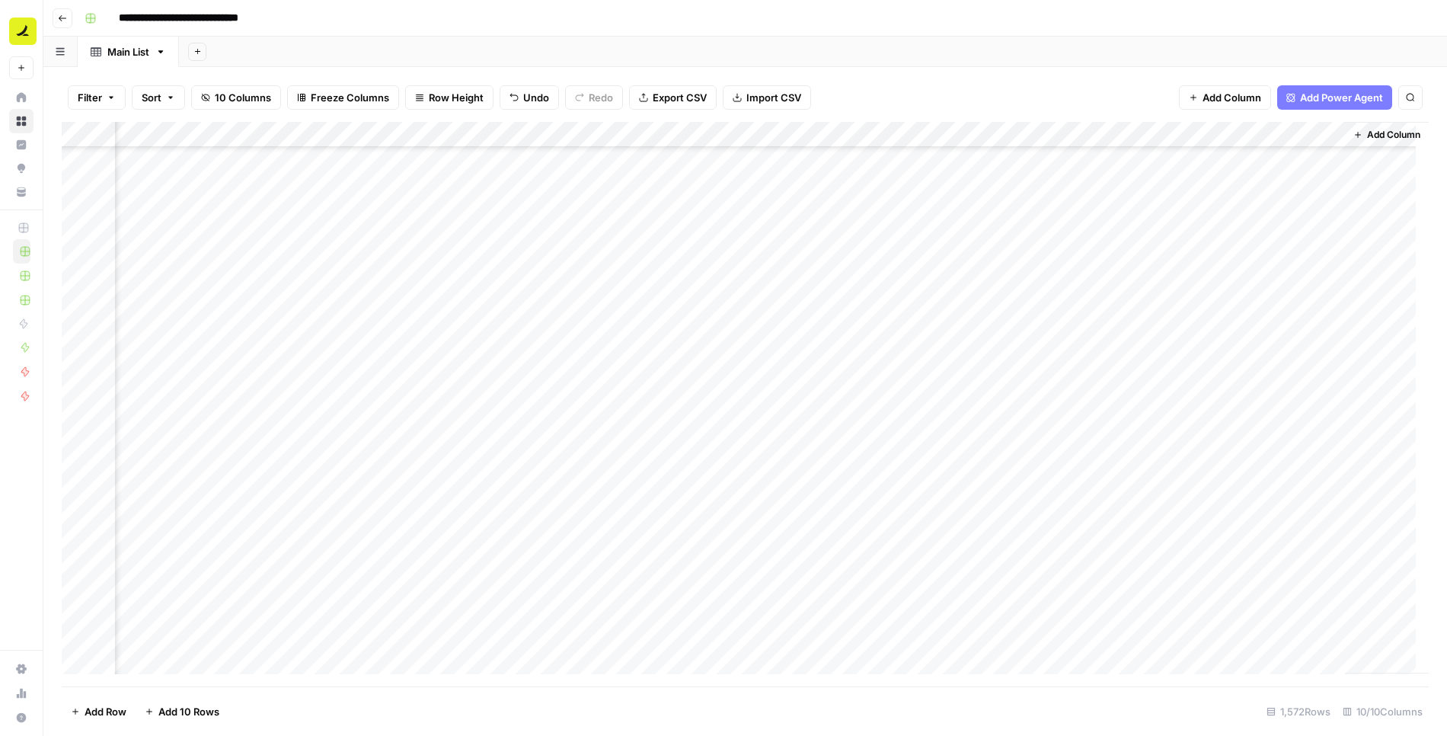
click at [899, 385] on div "Add Column" at bounding box center [745, 404] width 1367 height 565
click at [555, 388] on div "Add Column" at bounding box center [745, 404] width 1367 height 565
click at [995, 391] on div "Add Column" at bounding box center [745, 404] width 1367 height 565
click at [1143, 392] on div "Add Column" at bounding box center [745, 404] width 1367 height 565
click at [1240, 387] on div "Add Column" at bounding box center [745, 404] width 1367 height 565
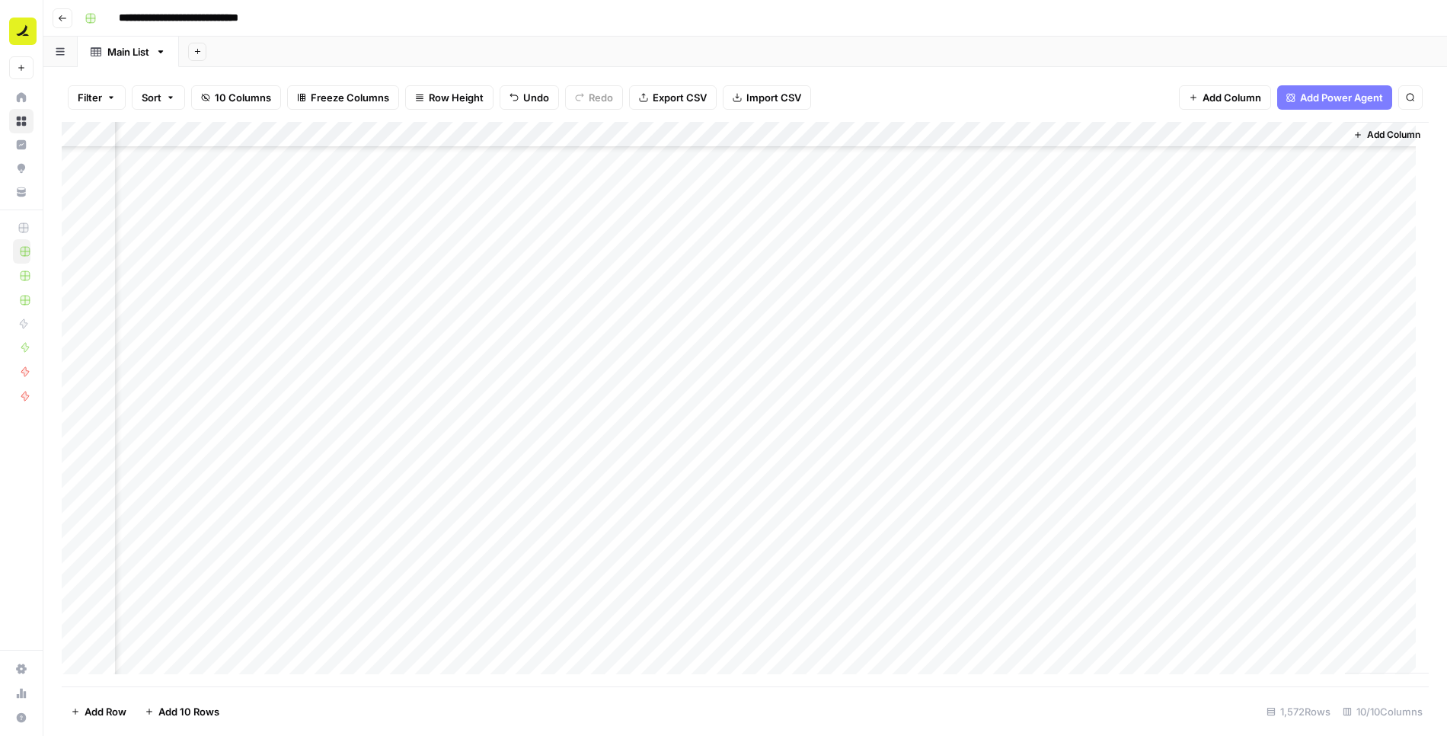
click at [412, 411] on div "Add Column" at bounding box center [745, 404] width 1367 height 565
click at [605, 410] on div "Add Column" at bounding box center [745, 404] width 1367 height 565
click at [757, 405] on div "Add Column" at bounding box center [745, 404] width 1367 height 565
click at [840, 409] on div "Add Column" at bounding box center [745, 404] width 1367 height 565
click at [990, 403] on div "Add Column" at bounding box center [745, 404] width 1367 height 565
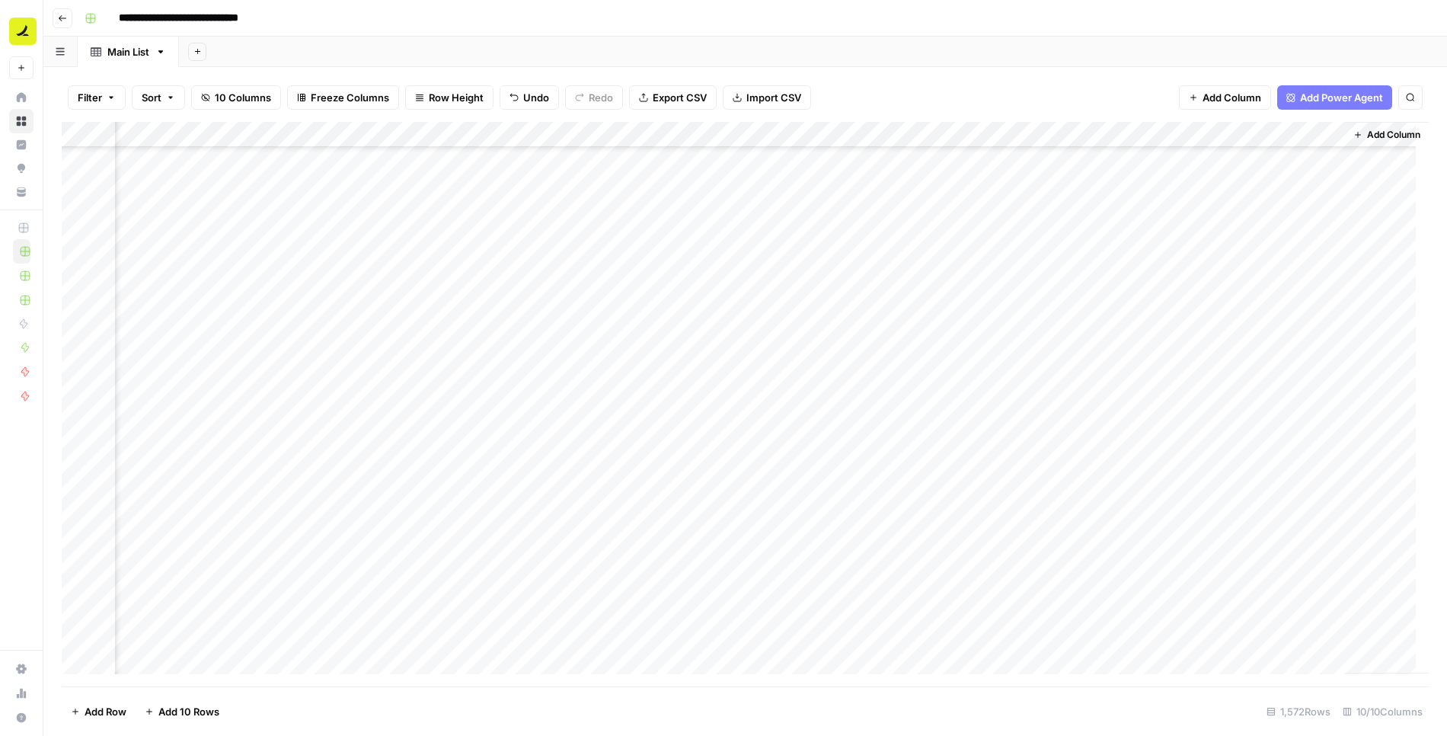
click at [1117, 410] on div "Add Column" at bounding box center [745, 404] width 1367 height 565
click at [370, 439] on div "Add Column" at bounding box center [745, 404] width 1367 height 565
click at [571, 432] on div "Add Column" at bounding box center [745, 404] width 1367 height 565
click at [710, 437] on div "Add Column" at bounding box center [745, 404] width 1367 height 565
drag, startPoint x: 868, startPoint y: 440, endPoint x: 889, endPoint y: 389, distance: 55.0
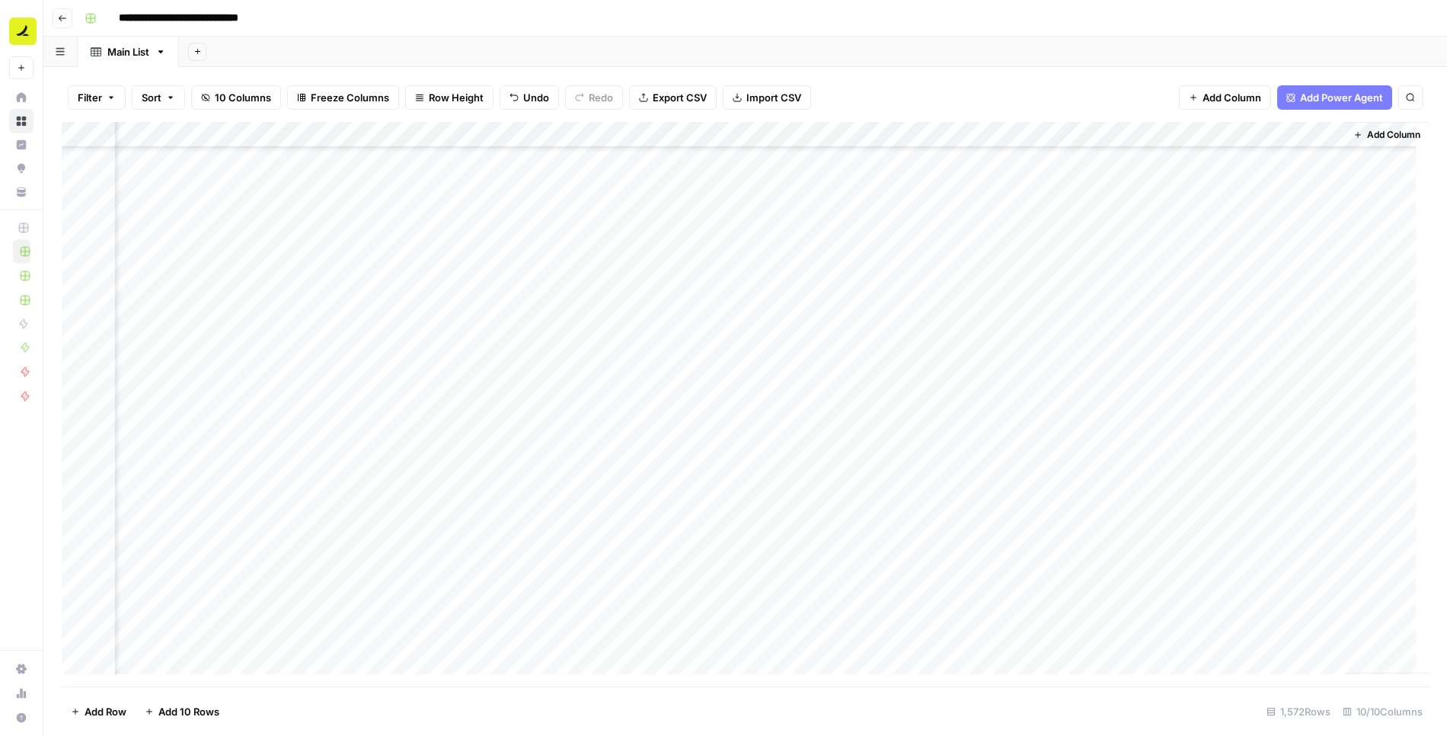
click at [868, 440] on div "Add Column" at bounding box center [745, 404] width 1367 height 565
click at [371, 461] on div "Add Column" at bounding box center [745, 404] width 1367 height 565
click at [567, 465] on div "Add Column" at bounding box center [745, 404] width 1367 height 565
click at [732, 471] on div "Add Column" at bounding box center [745, 404] width 1367 height 565
click at [890, 472] on div "Add Column" at bounding box center [745, 404] width 1367 height 565
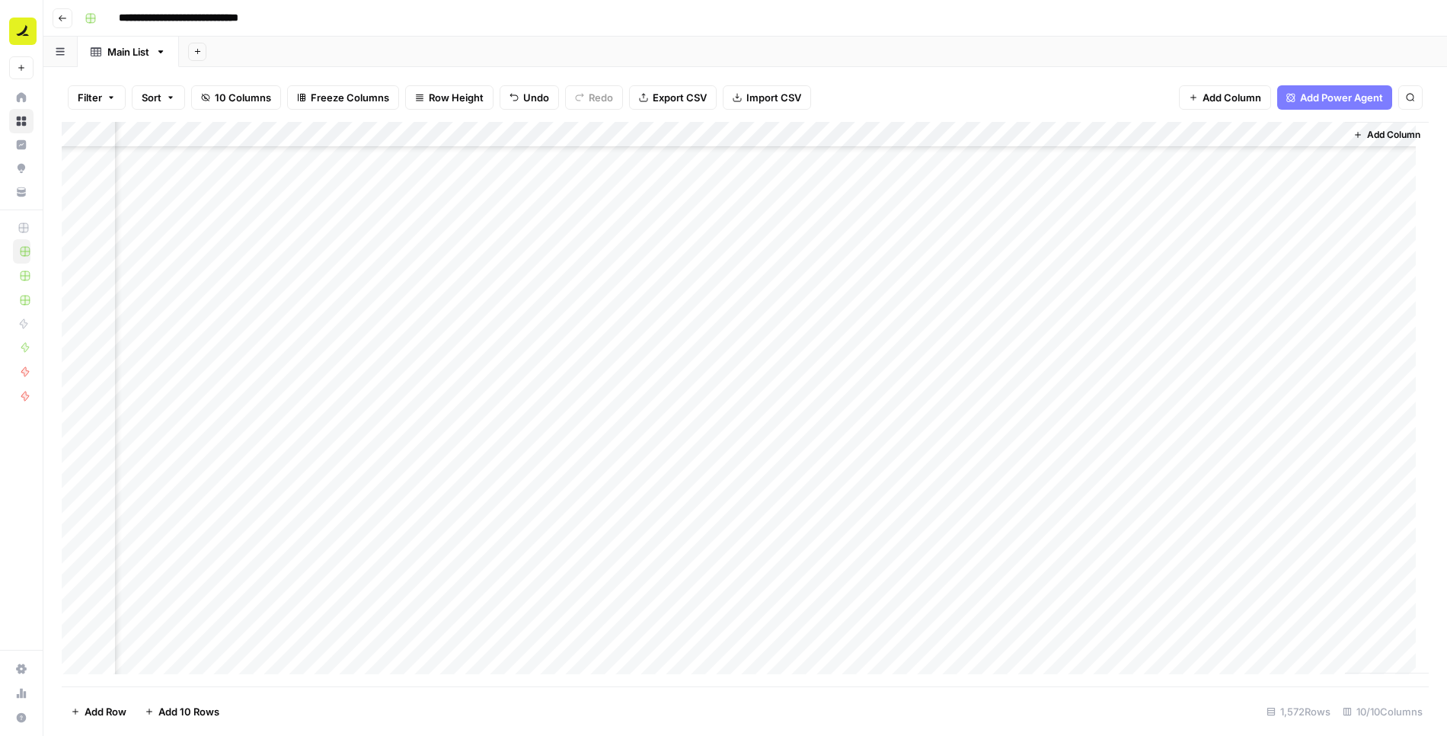
click at [1033, 461] on div "Add Column" at bounding box center [745, 404] width 1367 height 565
click at [688, 481] on div "Add Column" at bounding box center [745, 404] width 1367 height 565
click at [876, 481] on div "Add Column" at bounding box center [745, 404] width 1367 height 565
click at [1000, 490] on div "Add Column" at bounding box center [745, 404] width 1367 height 565
click at [1135, 486] on div "Add Column" at bounding box center [745, 404] width 1367 height 565
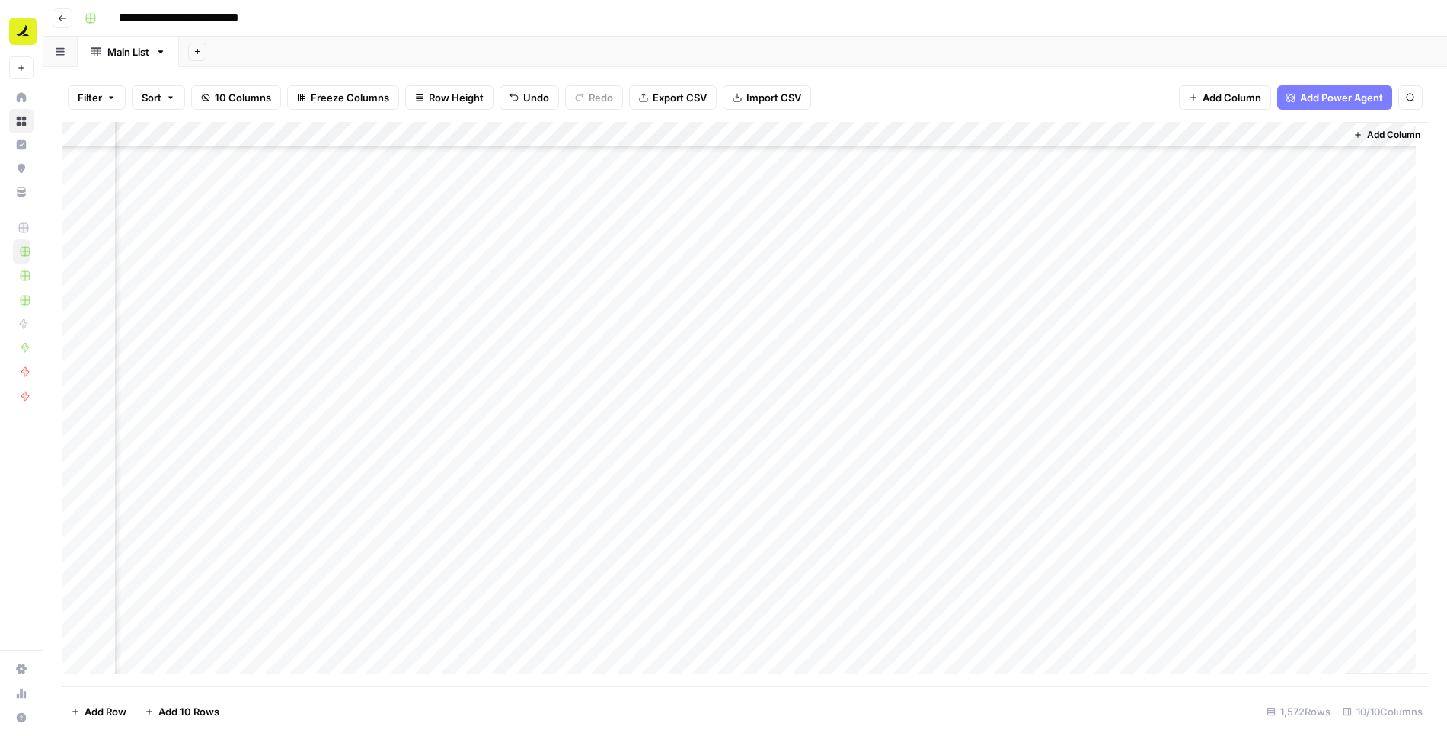
click at [1135, 486] on div "Add Column" at bounding box center [745, 404] width 1367 height 565
type textarea "**********"
click at [1220, 447] on div "Add Column" at bounding box center [745, 404] width 1367 height 565
click at [1238, 484] on div "Add Column" at bounding box center [745, 404] width 1367 height 565
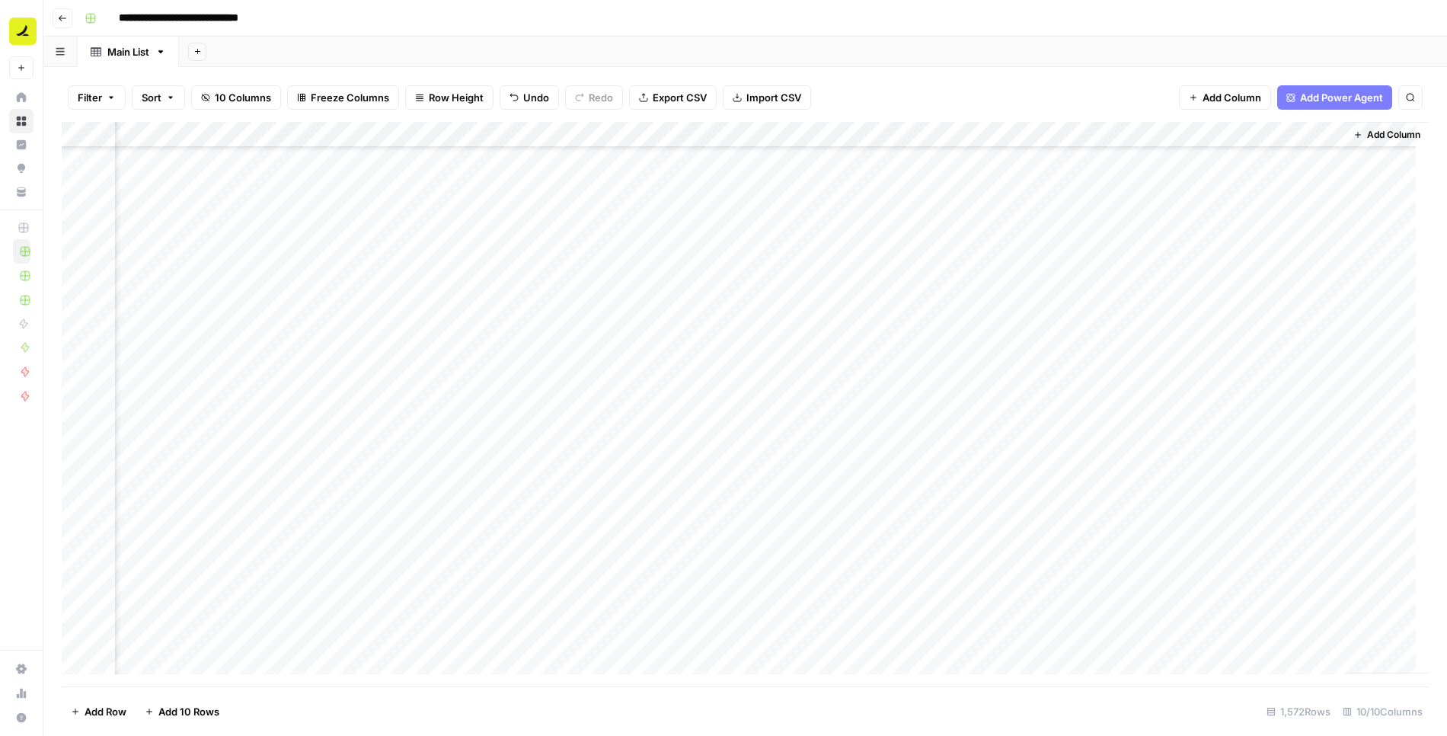
click at [548, 487] on div "Add Column" at bounding box center [745, 404] width 1367 height 565
click at [421, 488] on div "Add Column" at bounding box center [745, 404] width 1367 height 565
click at [746, 493] on div "Add Column" at bounding box center [745, 404] width 1367 height 565
click at [854, 490] on div "Add Column" at bounding box center [745, 404] width 1367 height 565
click at [407, 516] on div "Add Column" at bounding box center [745, 404] width 1367 height 565
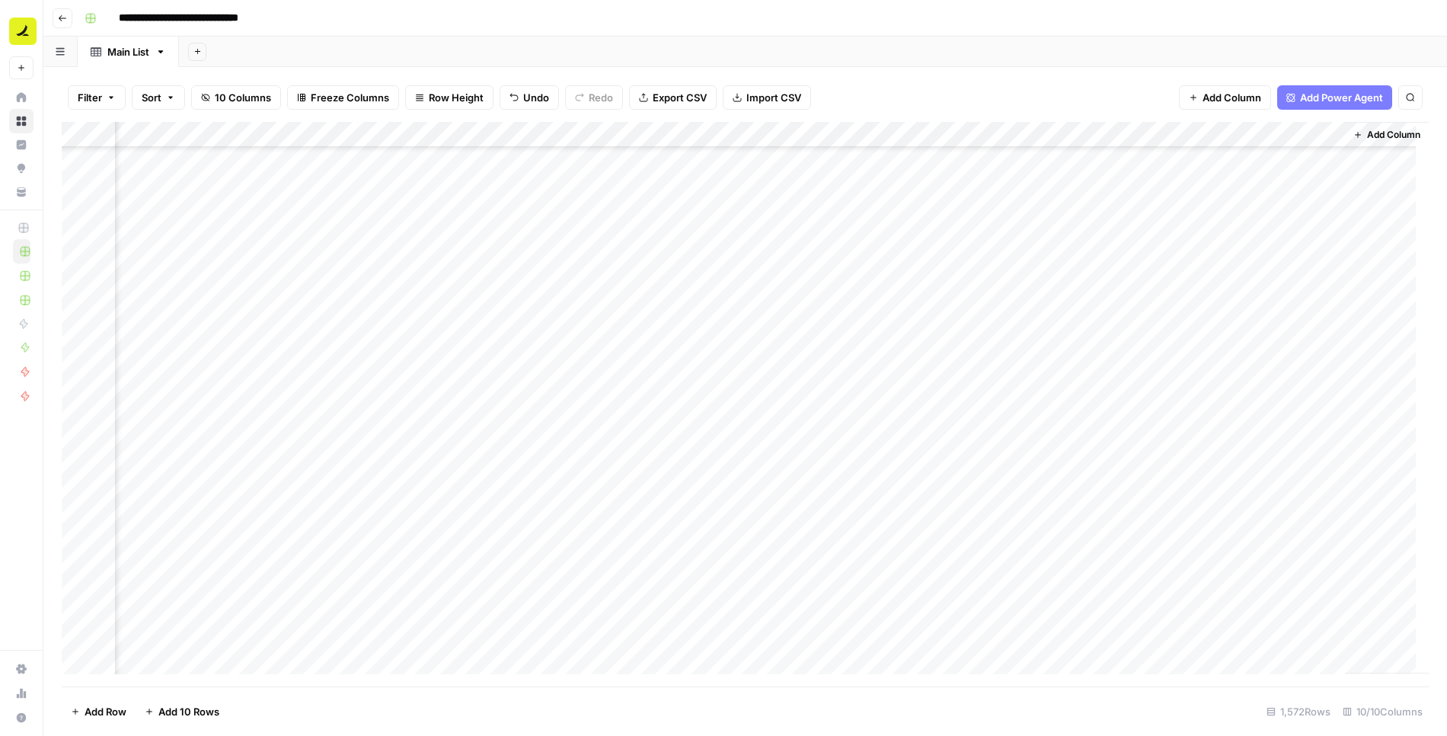
click at [589, 518] on div "Add Column" at bounding box center [745, 404] width 1367 height 565
click at [688, 513] on div "Add Column" at bounding box center [745, 404] width 1367 height 565
click at [899, 512] on div "Add Column" at bounding box center [745, 404] width 1367 height 565
click at [976, 519] on div "Add Column" at bounding box center [745, 404] width 1367 height 565
click at [437, 545] on div "Add Column" at bounding box center [745, 404] width 1367 height 565
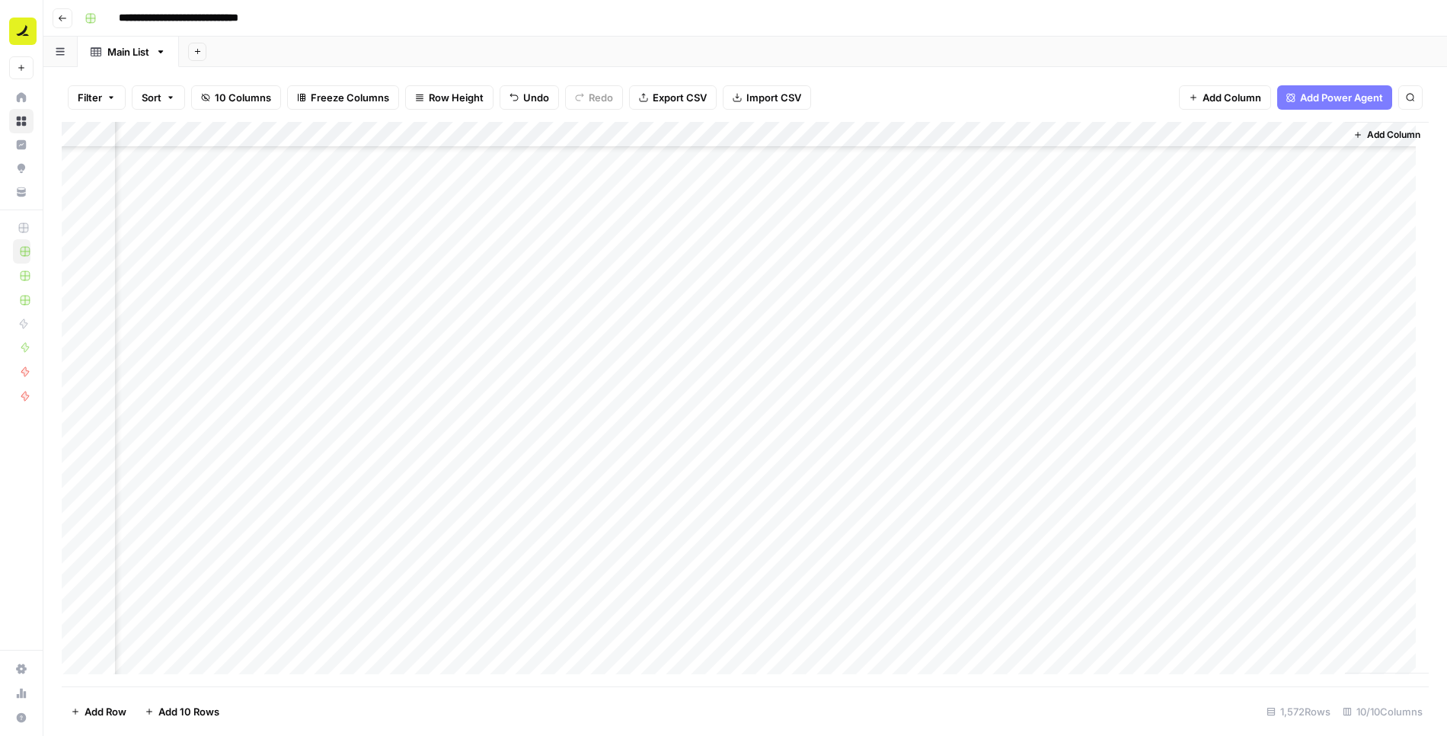
click at [588, 542] on div "Add Column" at bounding box center [745, 404] width 1367 height 565
click at [587, 541] on div "Add Column" at bounding box center [745, 404] width 1367 height 565
type textarea "**********"
click at [839, 535] on div "Add Column" at bounding box center [745, 404] width 1367 height 565
drag, startPoint x: 725, startPoint y: 542, endPoint x: 751, endPoint y: 493, distance: 55.9
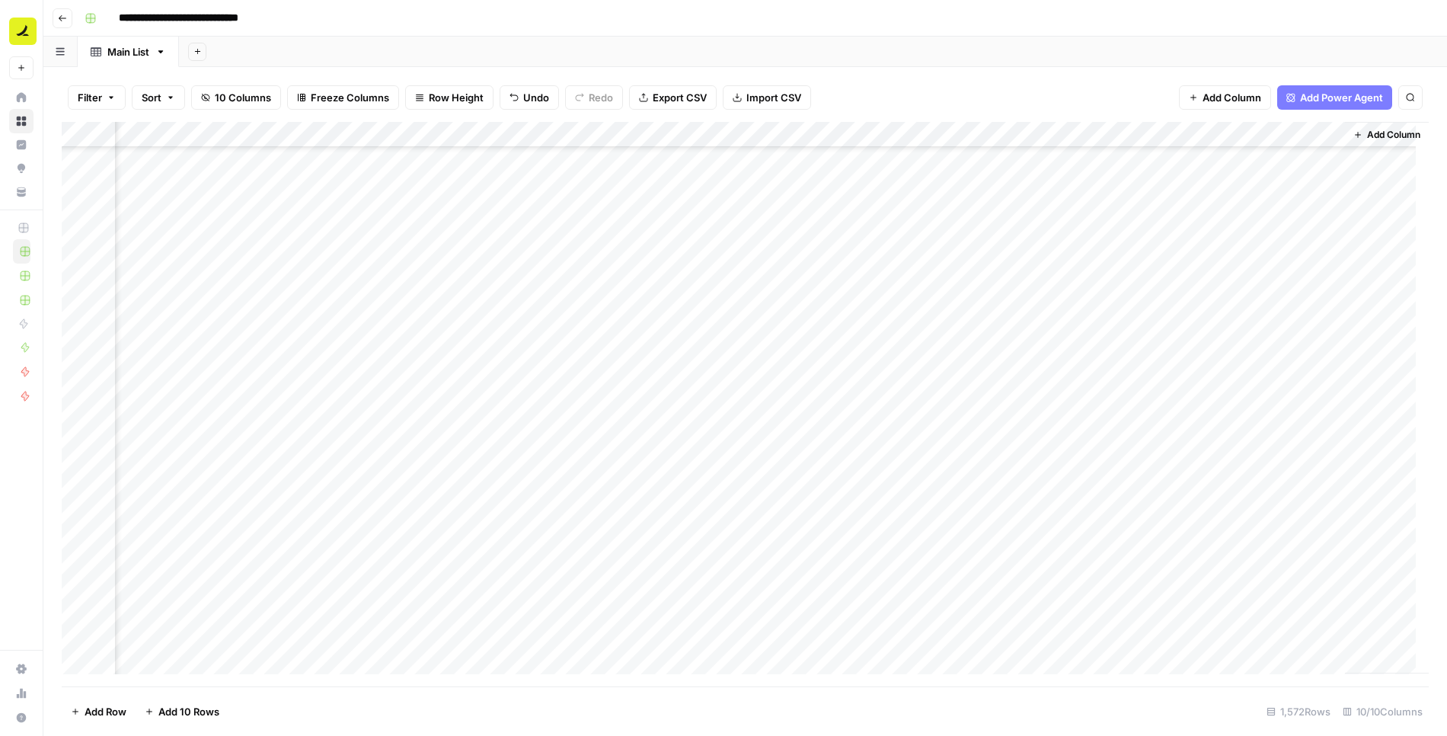
click at [725, 542] on div "Add Column" at bounding box center [745, 404] width 1367 height 565
click at [900, 547] on div "Add Column" at bounding box center [745, 404] width 1367 height 565
click at [725, 564] on div "Add Column" at bounding box center [745, 404] width 1367 height 565
click at [826, 571] on div "Add Column" at bounding box center [745, 404] width 1367 height 565
drag, startPoint x: 991, startPoint y: 563, endPoint x: 1141, endPoint y: 8, distance: 575.2
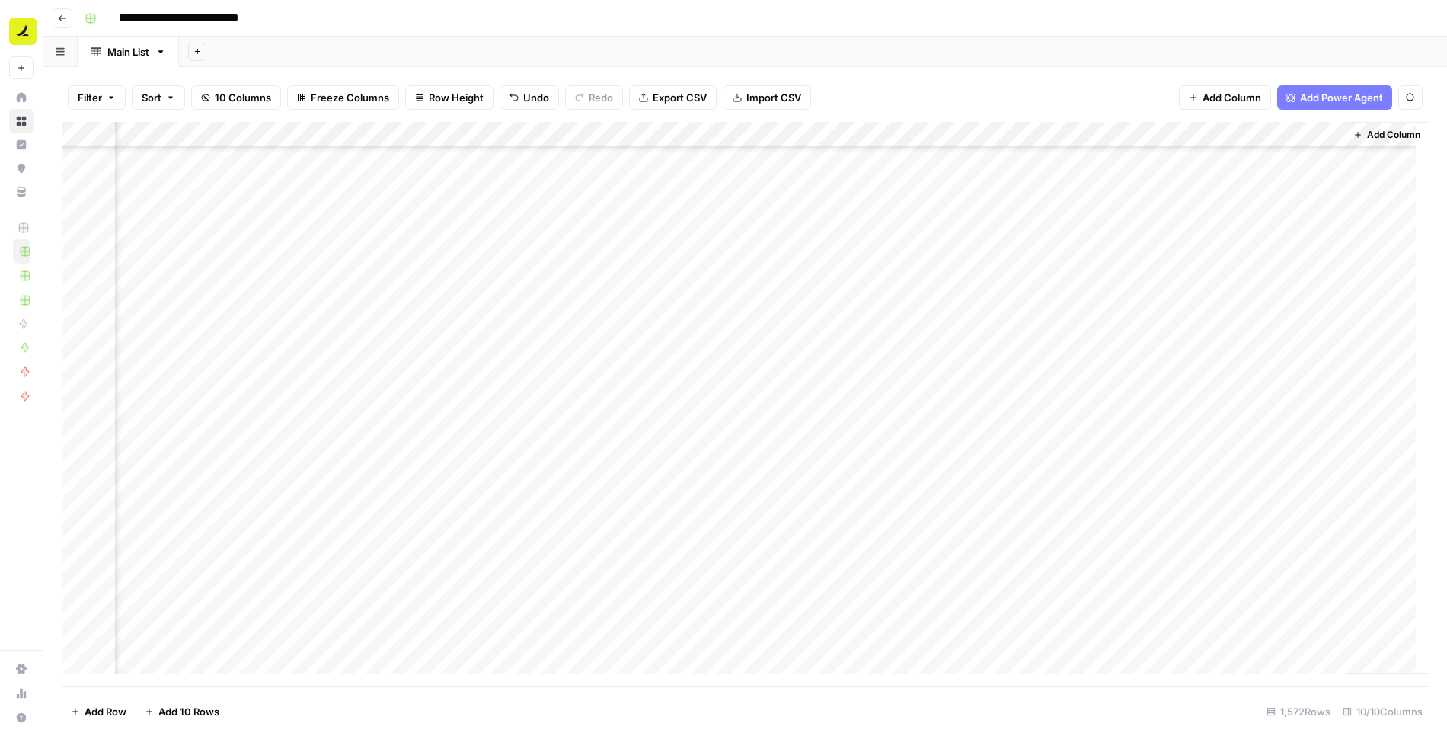
click at [991, 563] on div "Add Column" at bounding box center [745, 404] width 1367 height 565
click at [1125, 560] on div "Add Column" at bounding box center [745, 404] width 1367 height 565
click at [696, 305] on div "Add Column" at bounding box center [745, 404] width 1367 height 565
click at [861, 308] on div "Add Column" at bounding box center [745, 404] width 1367 height 565
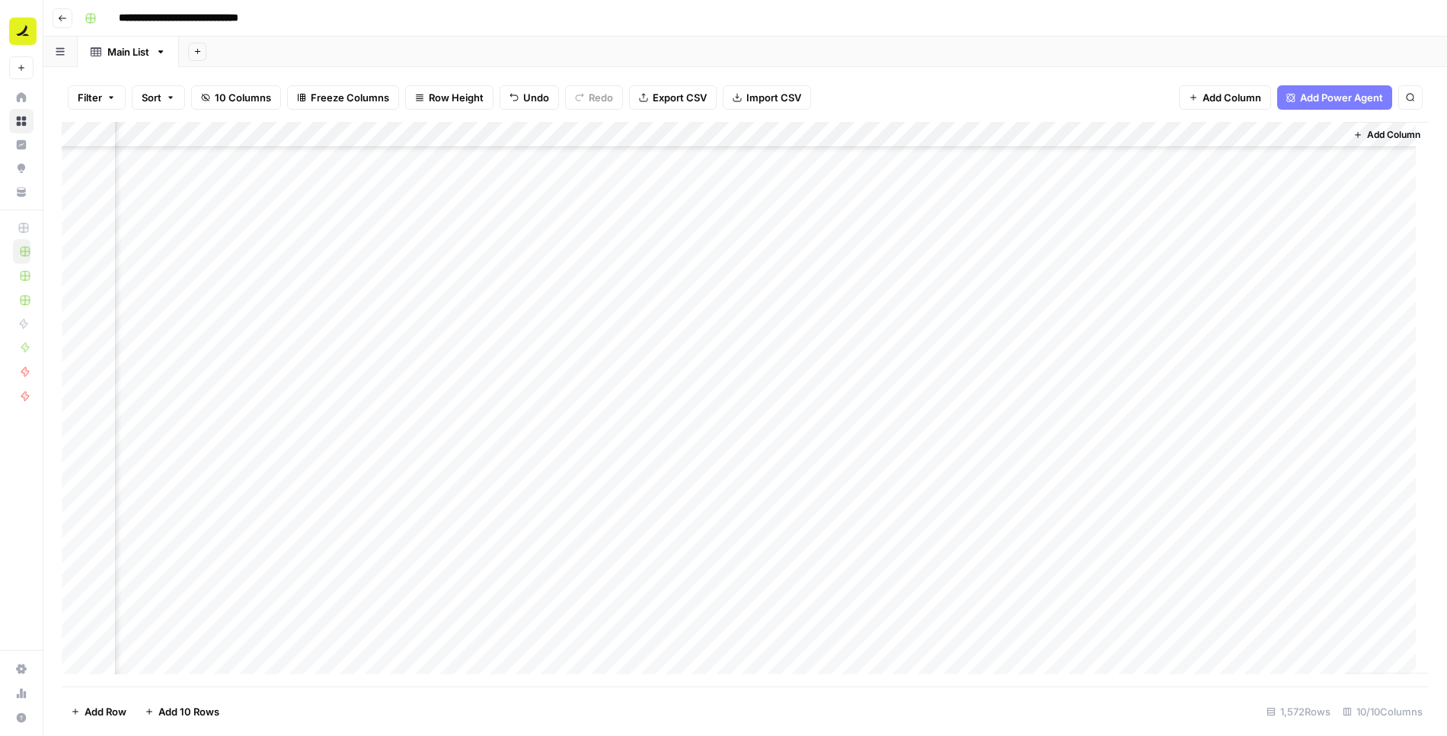
click at [983, 304] on div "Add Column" at bounding box center [745, 404] width 1367 height 565
click at [426, 334] on div "Add Column" at bounding box center [745, 404] width 1367 height 565
click at [576, 343] on div "Add Column" at bounding box center [745, 404] width 1367 height 565
click at [745, 330] on div "Add Column" at bounding box center [745, 404] width 1367 height 565
click at [880, 337] on div "Add Column" at bounding box center [745, 404] width 1367 height 565
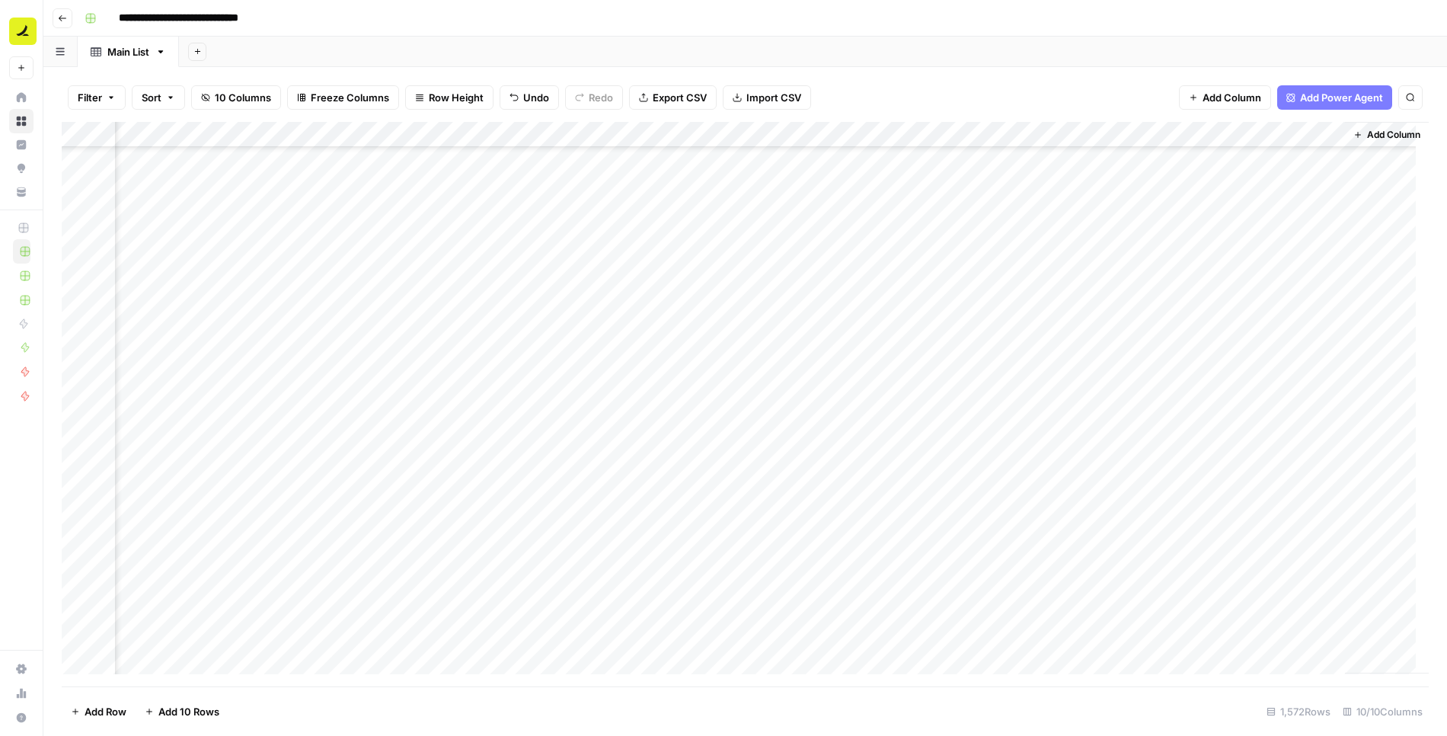
click at [970, 331] on div "Add Column" at bounding box center [745, 404] width 1367 height 565
click at [1094, 334] on div "Add Column" at bounding box center [745, 404] width 1367 height 565
click at [704, 363] on div "Add Column" at bounding box center [745, 404] width 1367 height 565
drag, startPoint x: 881, startPoint y: 359, endPoint x: 1007, endPoint y: 220, distance: 187.6
click at [881, 358] on div "Add Column" at bounding box center [745, 404] width 1367 height 565
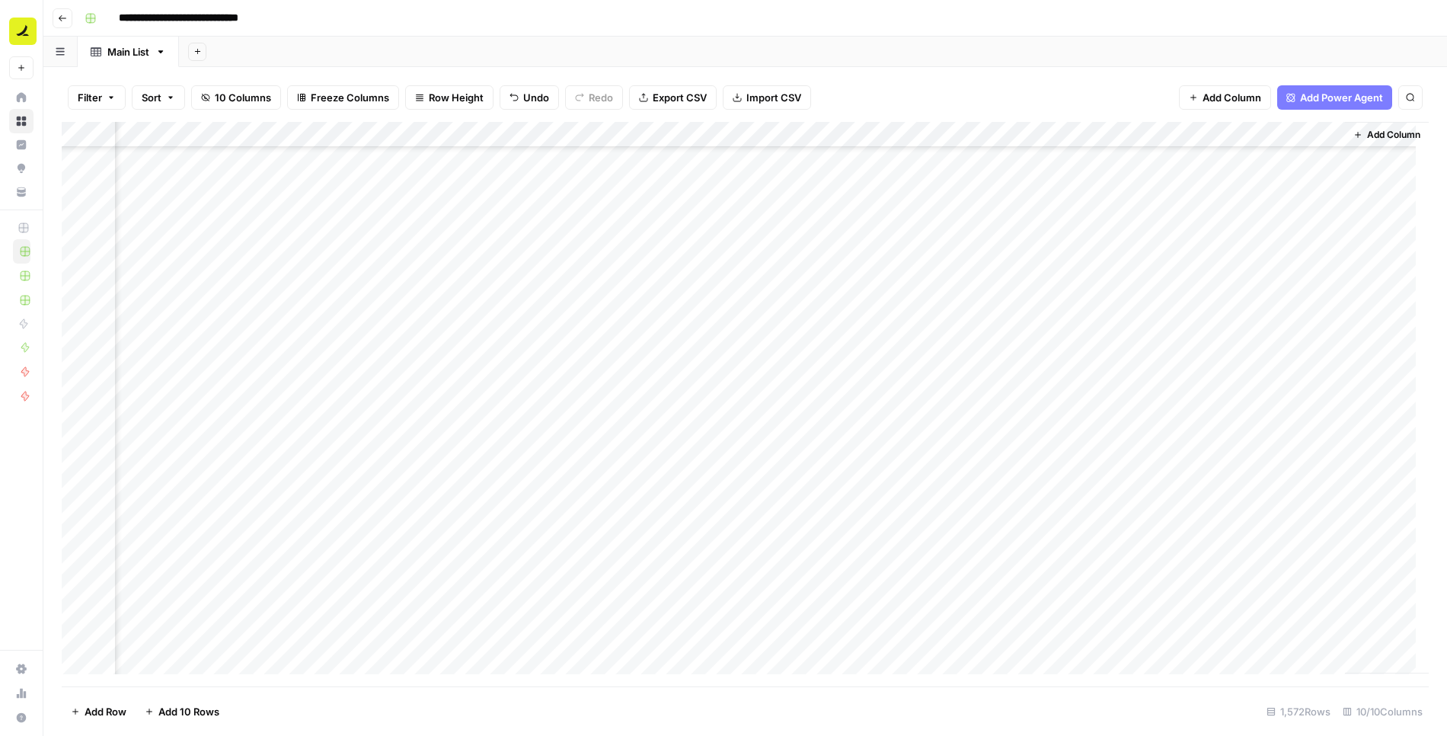
click at [1001, 355] on div "Add Column" at bounding box center [745, 404] width 1367 height 565
click at [436, 388] on div "Add Column" at bounding box center [745, 404] width 1367 height 565
click at [550, 380] on div "Add Column" at bounding box center [745, 404] width 1367 height 565
click at [723, 380] on div "Add Column" at bounding box center [745, 404] width 1367 height 565
click at [867, 382] on div "Add Column" at bounding box center [745, 404] width 1367 height 565
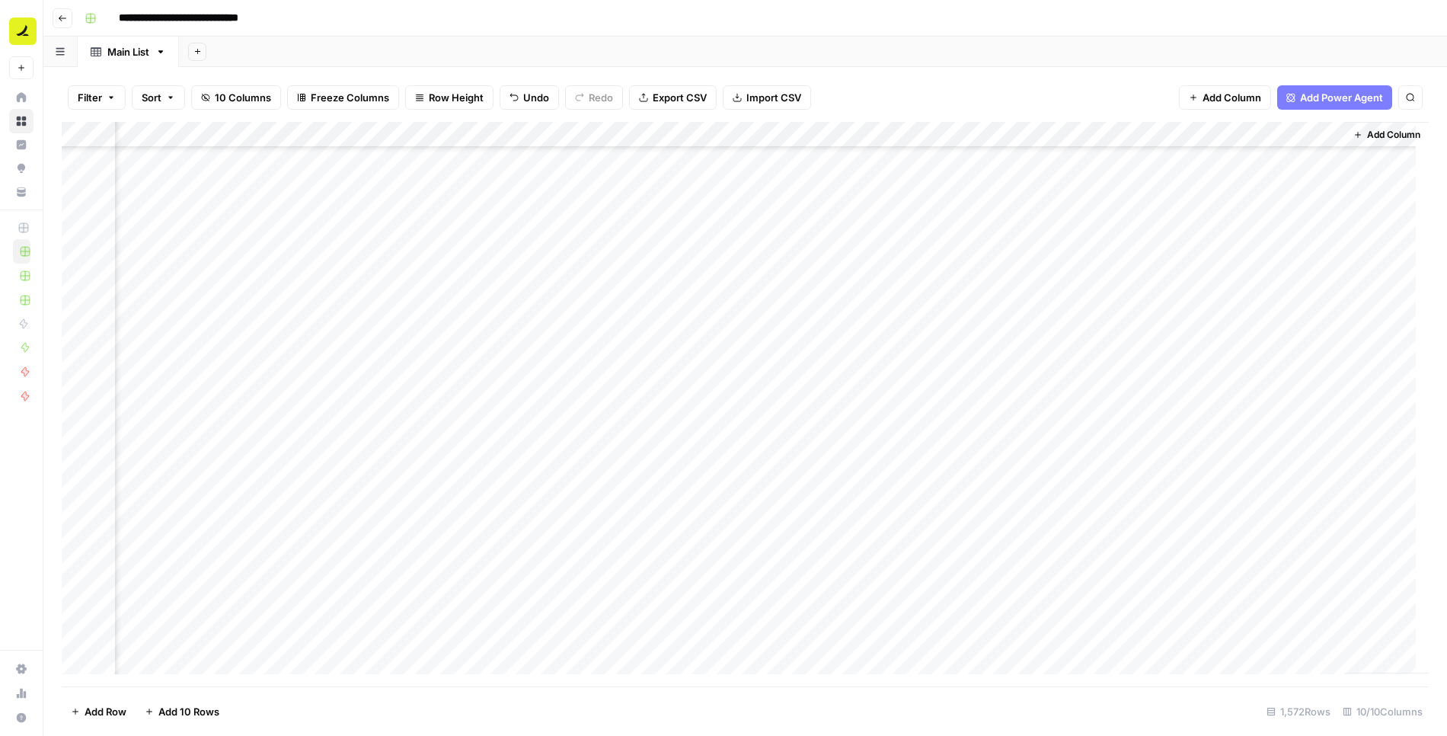
drag, startPoint x: 433, startPoint y: 417, endPoint x: 498, endPoint y: 421, distance: 65.6
click at [432, 417] on div "Add Column" at bounding box center [745, 404] width 1367 height 565
click at [557, 416] on div "Add Column" at bounding box center [745, 404] width 1367 height 565
click at [701, 415] on div "Add Column" at bounding box center [745, 404] width 1367 height 565
click at [851, 413] on div "Add Column" at bounding box center [745, 404] width 1367 height 565
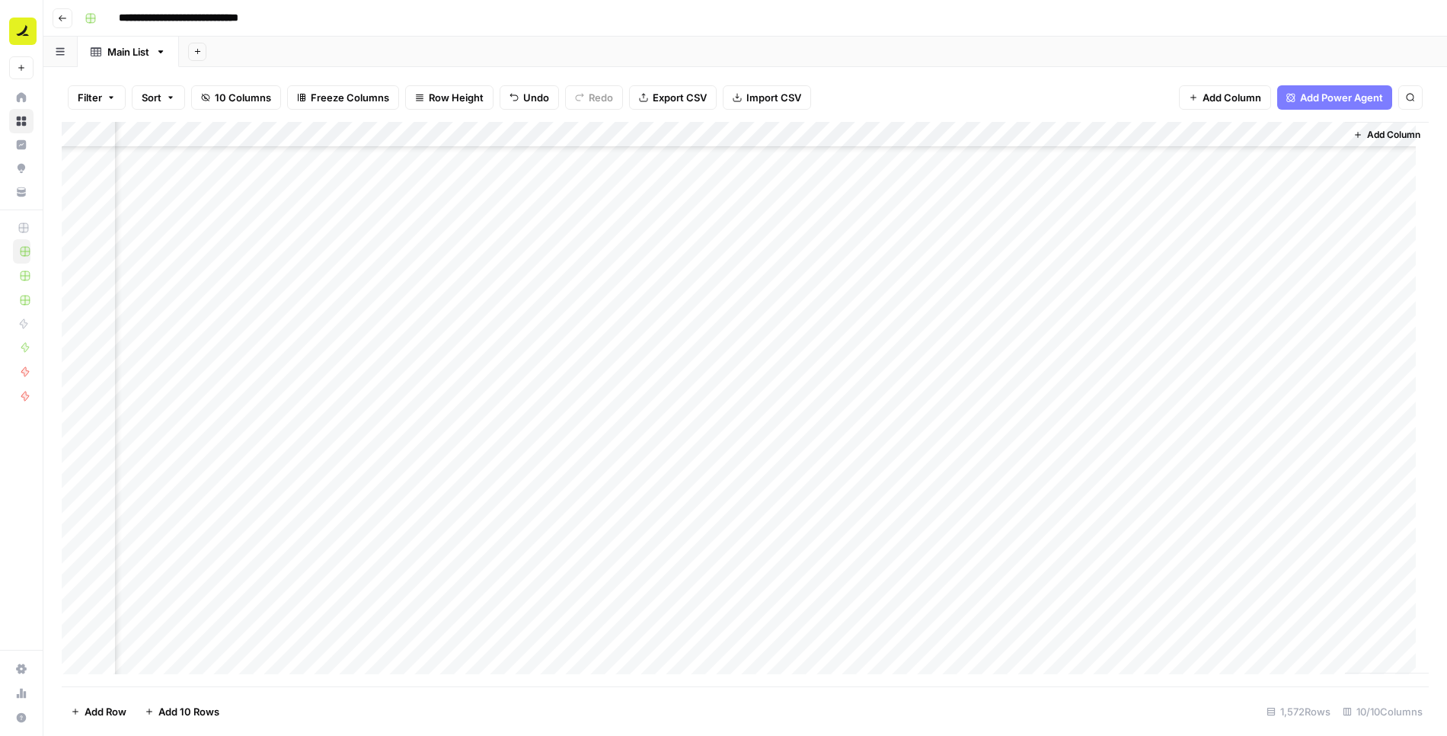
click at [979, 410] on div "Add Column" at bounding box center [745, 404] width 1367 height 565
click at [1099, 409] on div "Add Column" at bounding box center [745, 404] width 1367 height 565
click at [356, 440] on div "Add Column" at bounding box center [745, 404] width 1367 height 565
click at [559, 443] on div "Add Column" at bounding box center [745, 404] width 1367 height 565
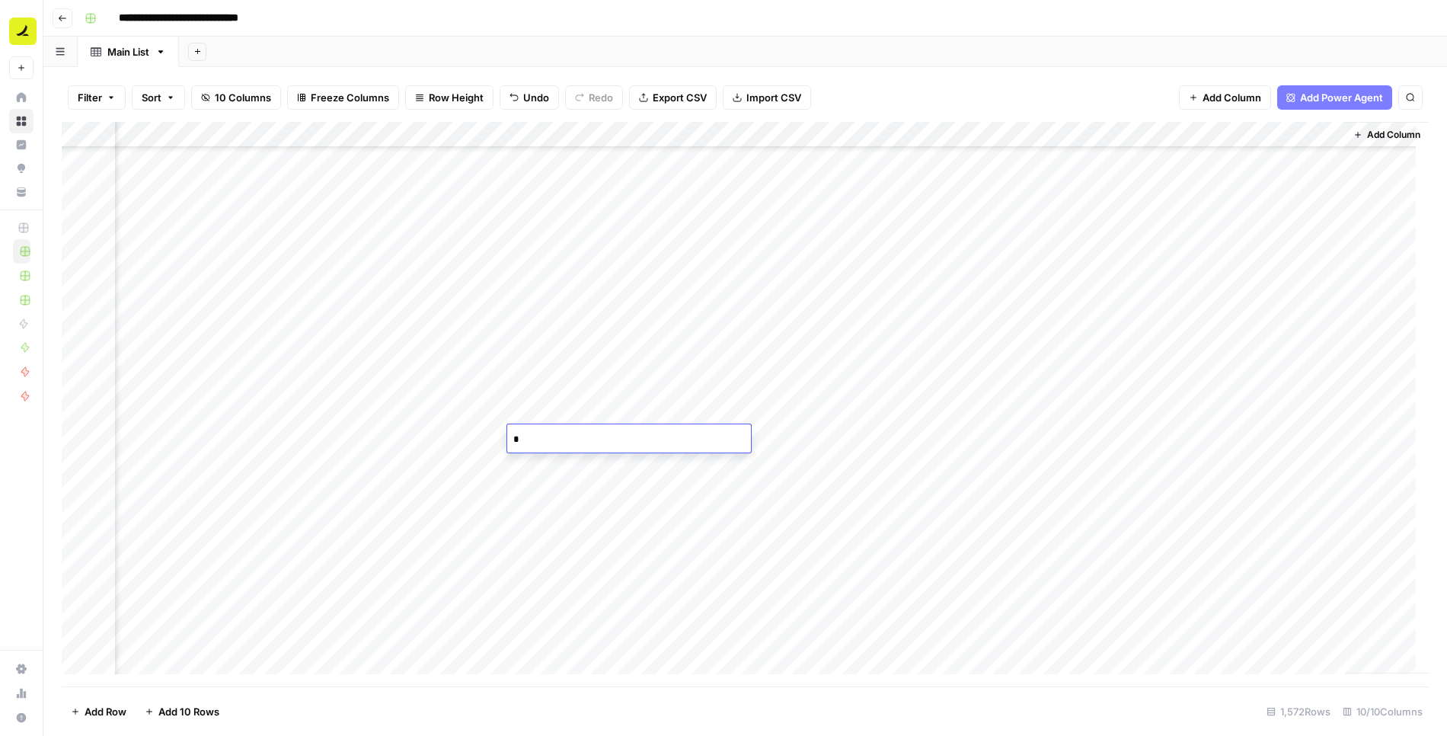
type textarea "**********"
click at [595, 490] on div "Add Column" at bounding box center [745, 404] width 1367 height 565
drag, startPoint x: 731, startPoint y: 435, endPoint x: 839, endPoint y: 286, distance: 184.3
click at [732, 435] on div "Add Column" at bounding box center [745, 404] width 1367 height 565
click at [834, 442] on div "Add Column" at bounding box center [745, 404] width 1367 height 565
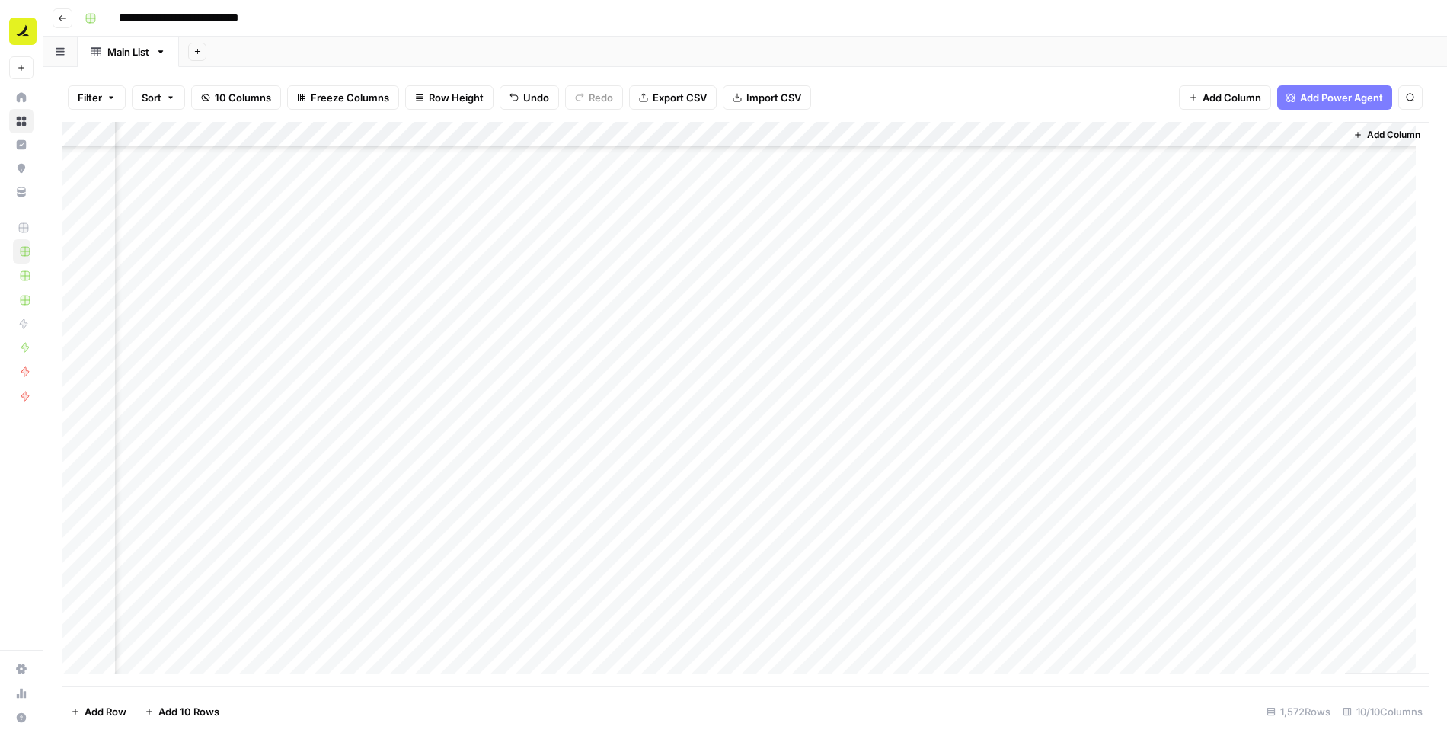
drag, startPoint x: 346, startPoint y: 471, endPoint x: 507, endPoint y: 273, distance: 255.0
click at [347, 471] on div "Add Column" at bounding box center [745, 404] width 1367 height 565
click at [550, 463] on div "Add Column" at bounding box center [745, 404] width 1367 height 565
click at [717, 468] on div "Add Column" at bounding box center [745, 404] width 1367 height 565
click at [832, 461] on div "Add Column" at bounding box center [745, 404] width 1367 height 565
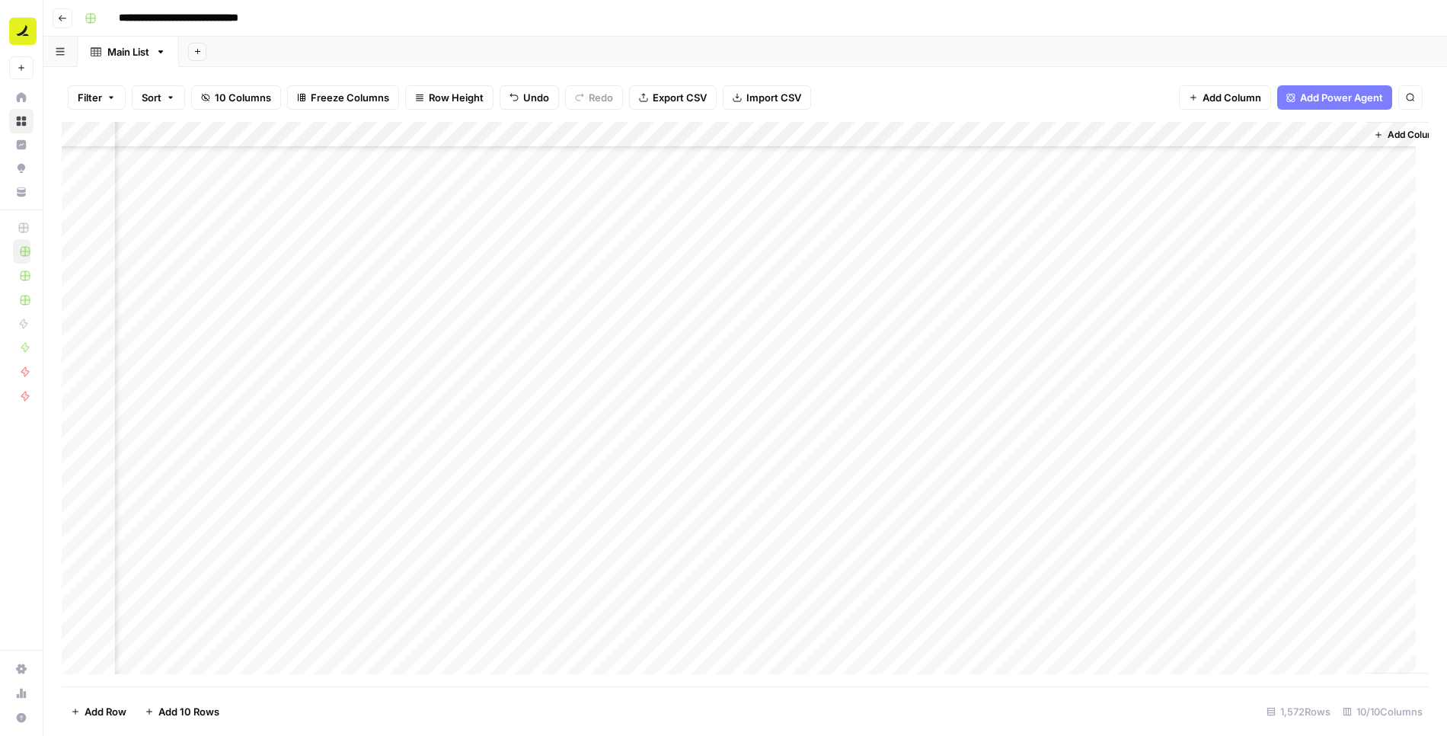
scroll to position [37824, 576]
click at [412, 243] on div "Add Column" at bounding box center [745, 404] width 1367 height 565
click at [610, 241] on div "Add Column" at bounding box center [745, 404] width 1367 height 565
click at [787, 236] on div "Add Column" at bounding box center [745, 404] width 1367 height 565
click at [769, 238] on div "Add Column" at bounding box center [745, 404] width 1367 height 565
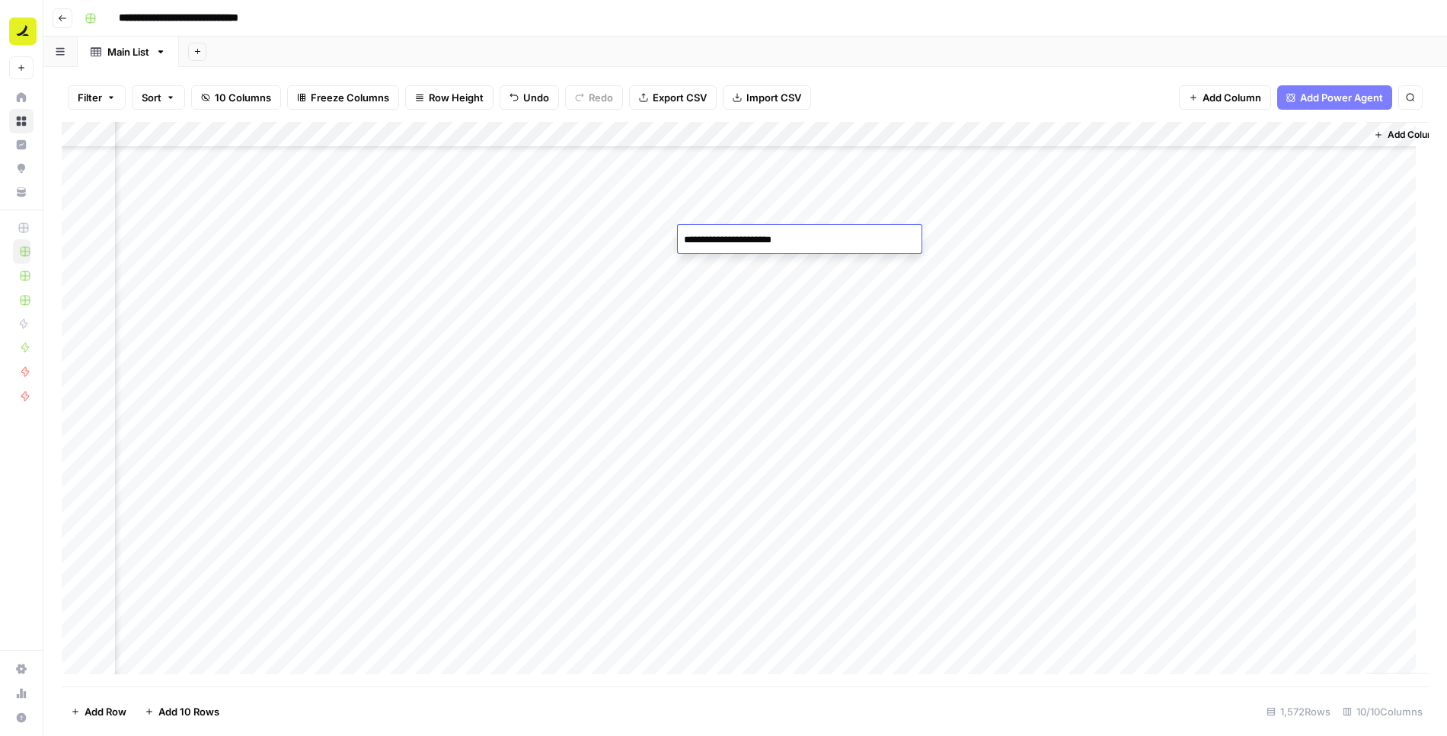
drag, startPoint x: 763, startPoint y: 239, endPoint x: 793, endPoint y: 230, distance: 31.1
click at [764, 239] on textarea "**********" at bounding box center [800, 239] width 244 height 21
type textarea "**********"
click at [849, 238] on div "Add Column" at bounding box center [745, 404] width 1367 height 565
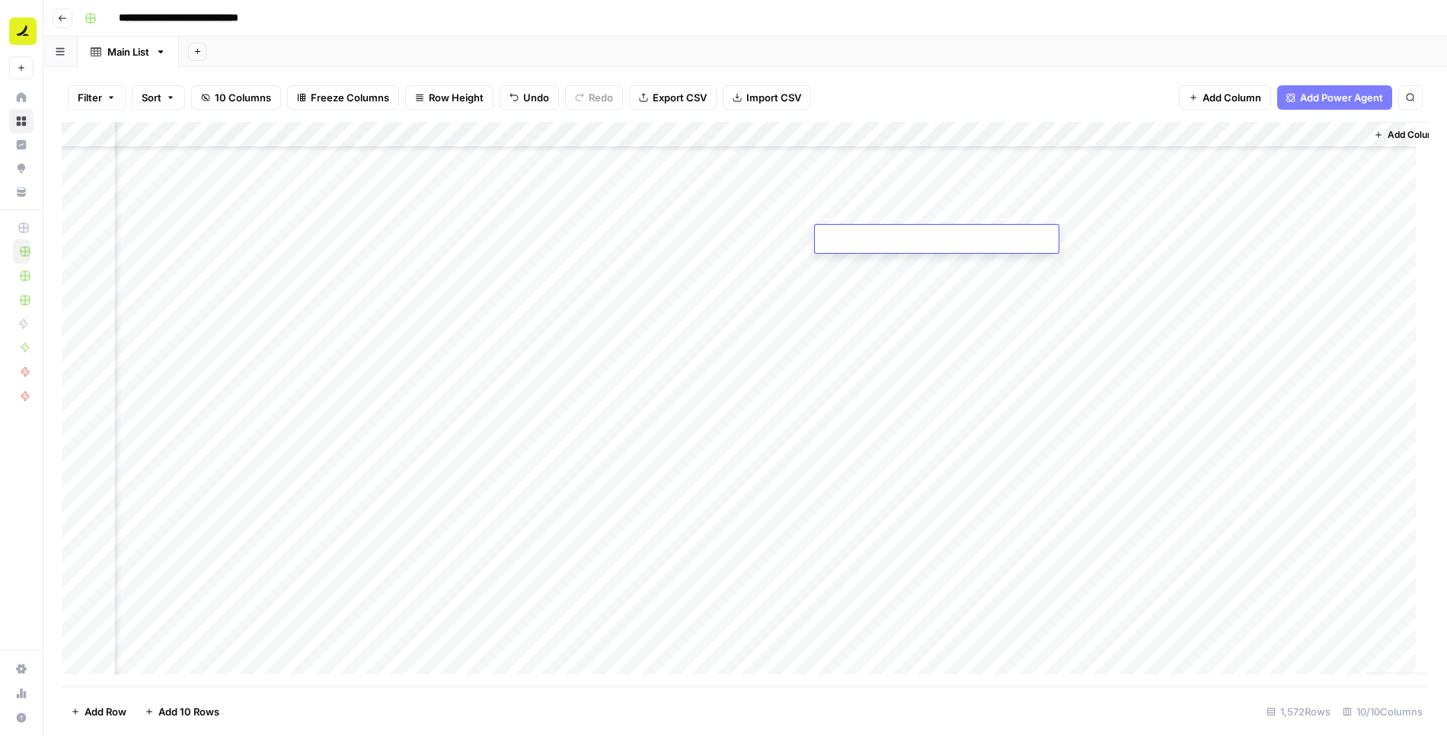
type textarea "**********"
click at [901, 281] on div "Add Column" at bounding box center [745, 404] width 1367 height 565
click at [879, 247] on div "Add Column" at bounding box center [745, 404] width 1367 height 565
click at [715, 243] on div "Add Column" at bounding box center [745, 404] width 1367 height 565
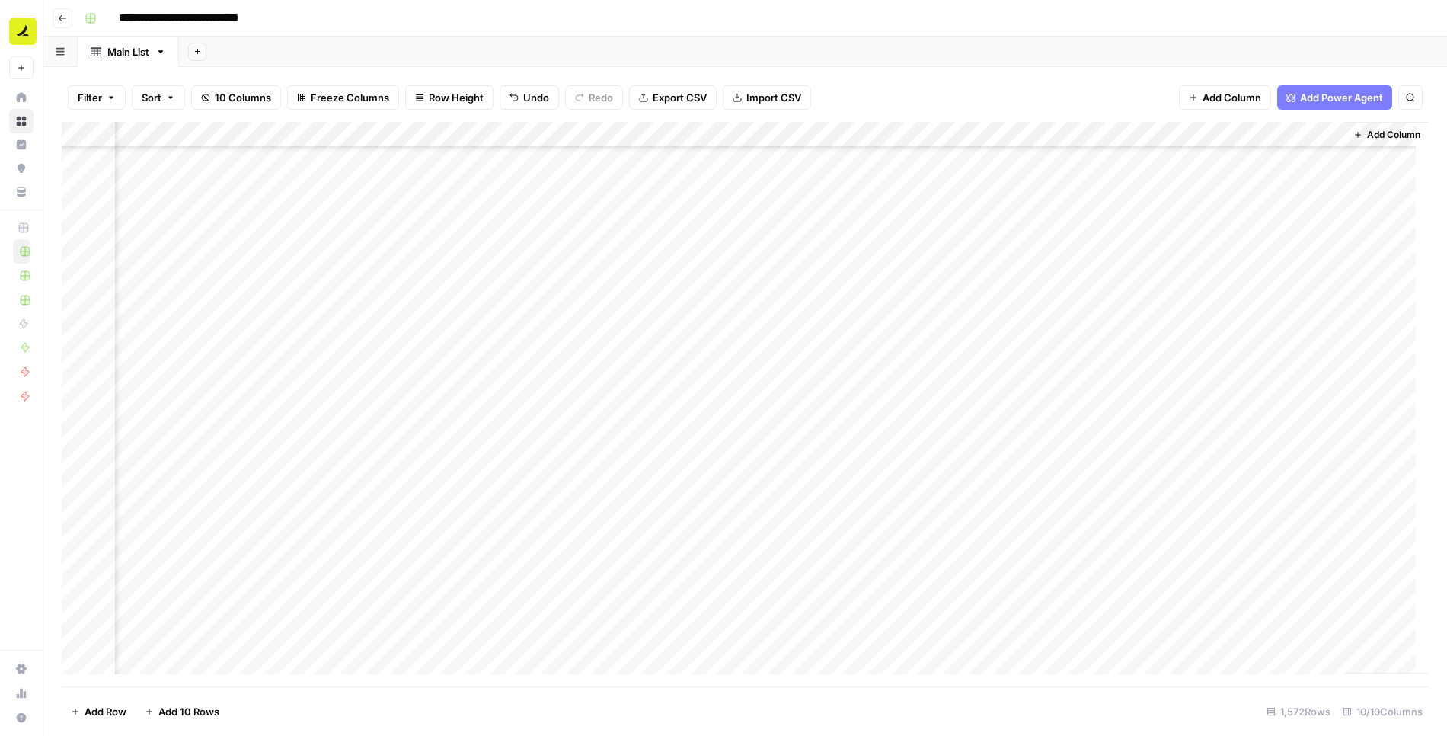
click at [603, 235] on div "Add Column" at bounding box center [745, 404] width 1367 height 565
click at [603, 235] on textarea "**********" at bounding box center [629, 239] width 244 height 21
click at [896, 226] on div "Add Column" at bounding box center [745, 404] width 1367 height 565
click at [710, 244] on div "Add Column" at bounding box center [745, 404] width 1367 height 565
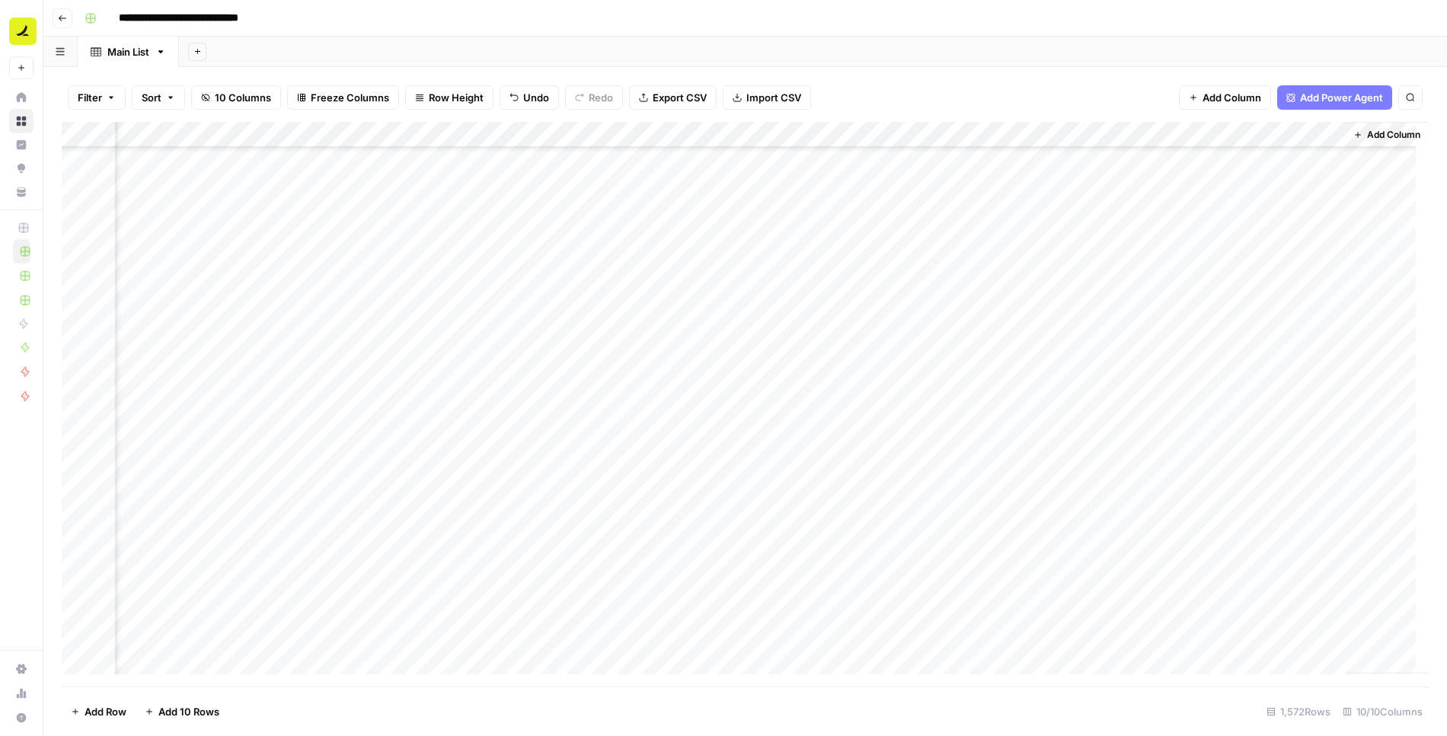
click at [710, 244] on div "Add Column" at bounding box center [745, 404] width 1367 height 565
drag, startPoint x: 724, startPoint y: 241, endPoint x: 742, endPoint y: 228, distance: 21.8
click at [724, 241] on textarea "**********" at bounding box center [766, 239] width 244 height 21
type textarea "**********"
click at [854, 235] on div "Add Column" at bounding box center [745, 404] width 1367 height 565
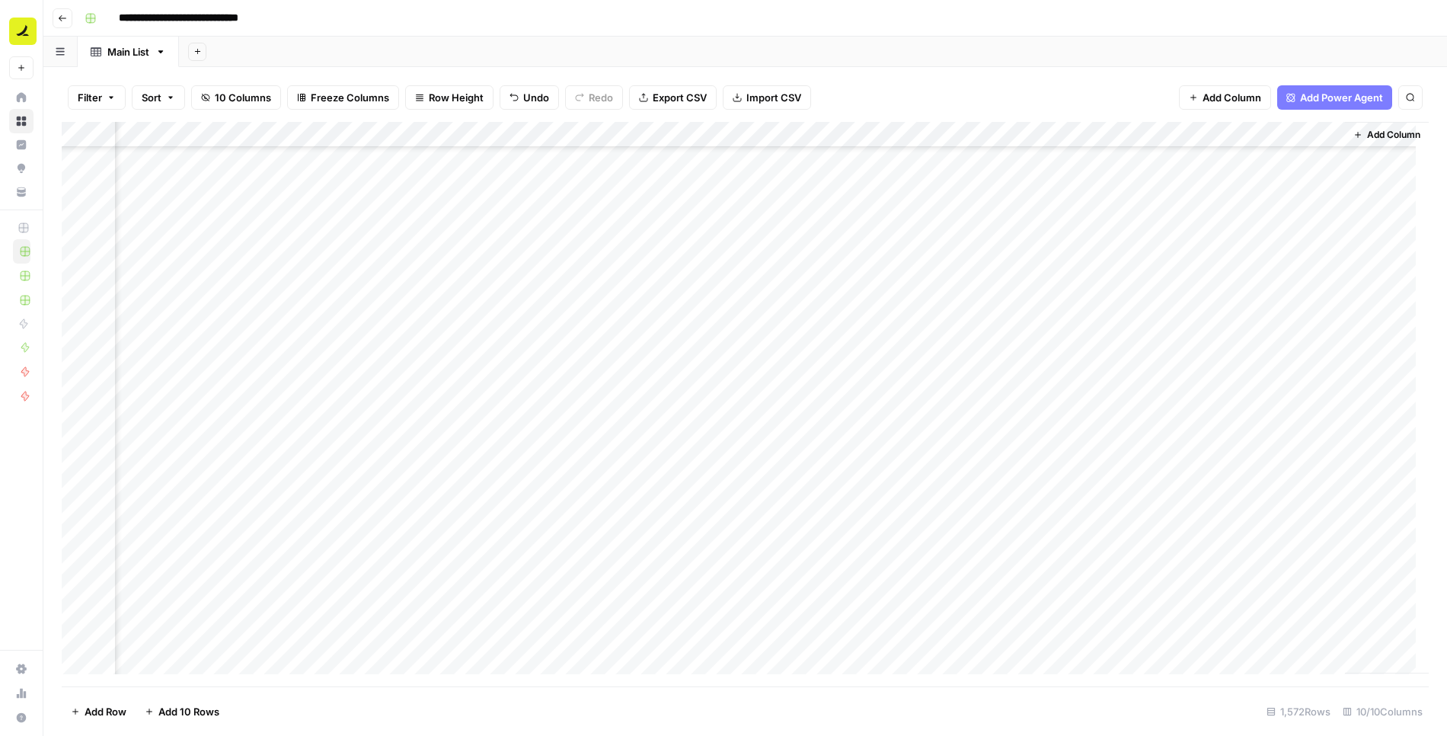
click at [854, 234] on div "Add Column" at bounding box center [745, 404] width 1367 height 565
click at [867, 241] on textarea "**********" at bounding box center [903, 239] width 244 height 21
type textarea "**********"
click at [964, 237] on div "Add Column" at bounding box center [745, 404] width 1367 height 565
type textarea "**********"
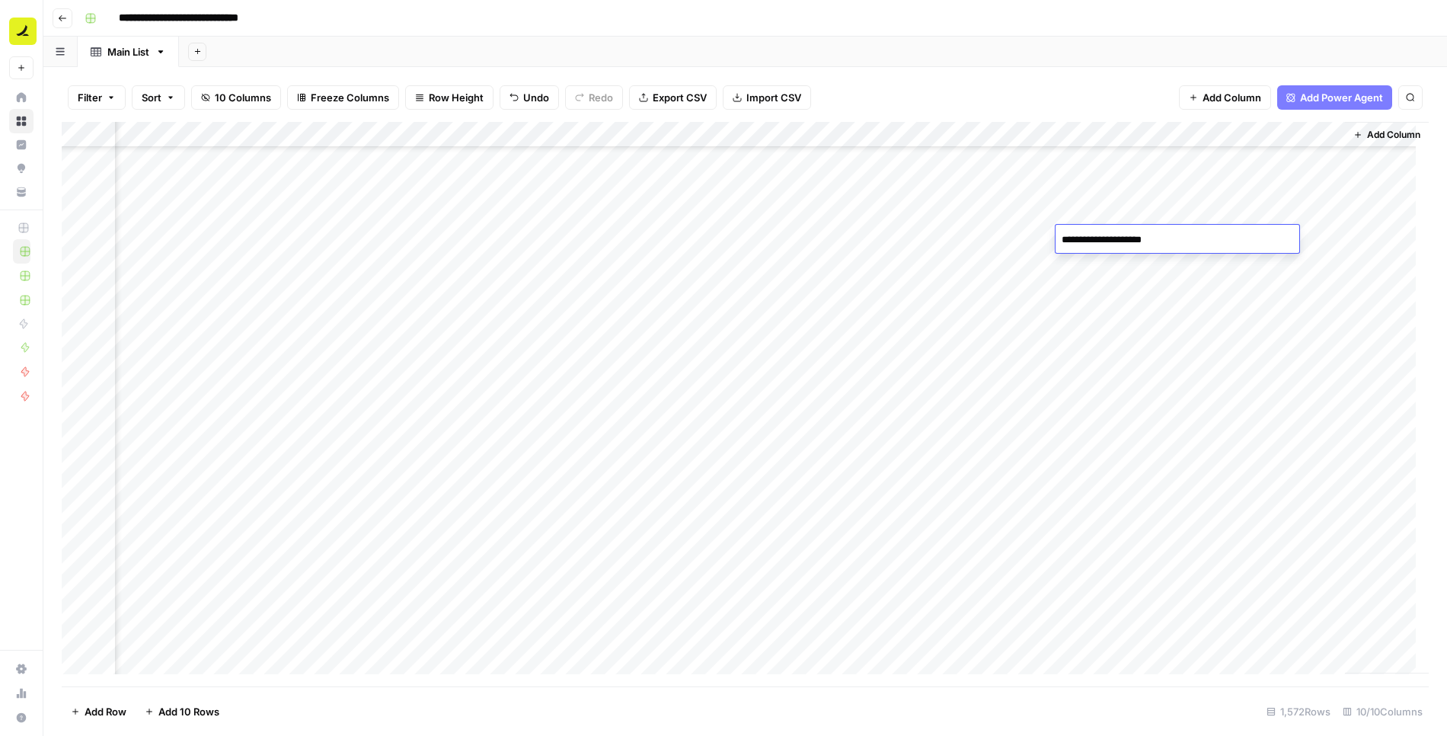
type textarea "**********"
click at [1144, 242] on div "Add Column" at bounding box center [745, 404] width 1367 height 565
click at [1145, 240] on textarea "**********" at bounding box center [1177, 239] width 244 height 21
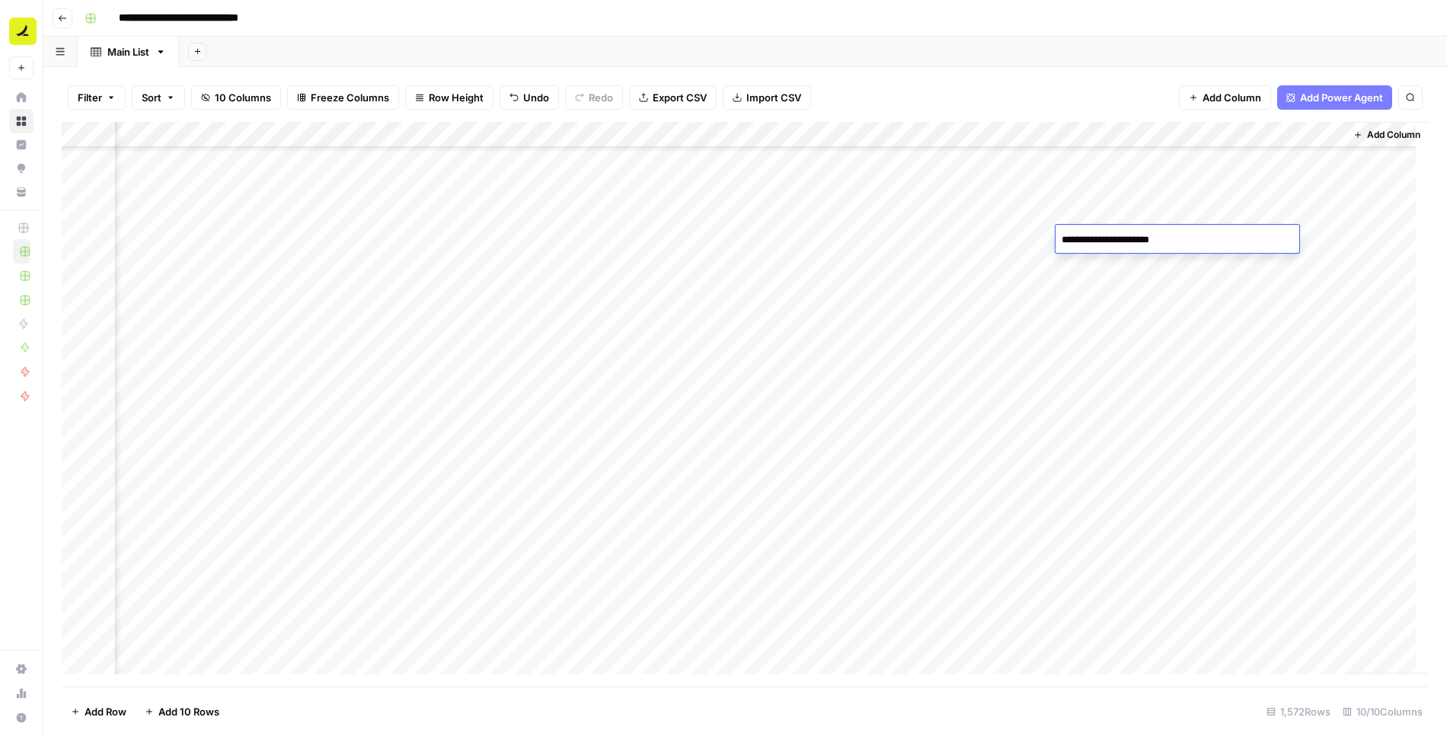
type textarea "**********"
click at [1304, 244] on div "Add Column" at bounding box center [745, 404] width 1367 height 565
type textarea "**********"
click at [564, 251] on div "Add Column" at bounding box center [745, 404] width 1367 height 565
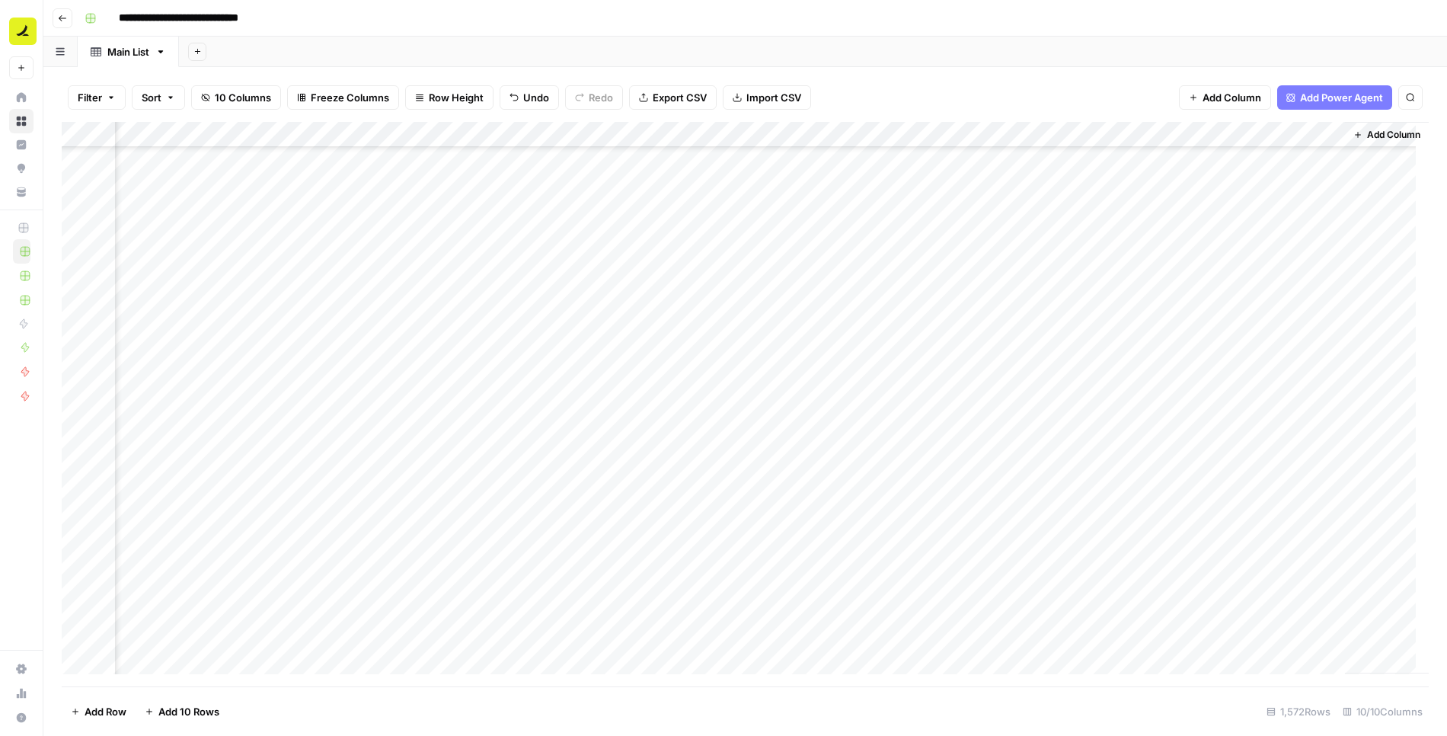
click at [564, 251] on div "Add Column" at bounding box center [745, 404] width 1367 height 565
click at [567, 263] on div "Add Column" at bounding box center [745, 404] width 1367 height 565
type textarea "**********"
click at [384, 253] on div "Add Column" at bounding box center [745, 404] width 1367 height 565
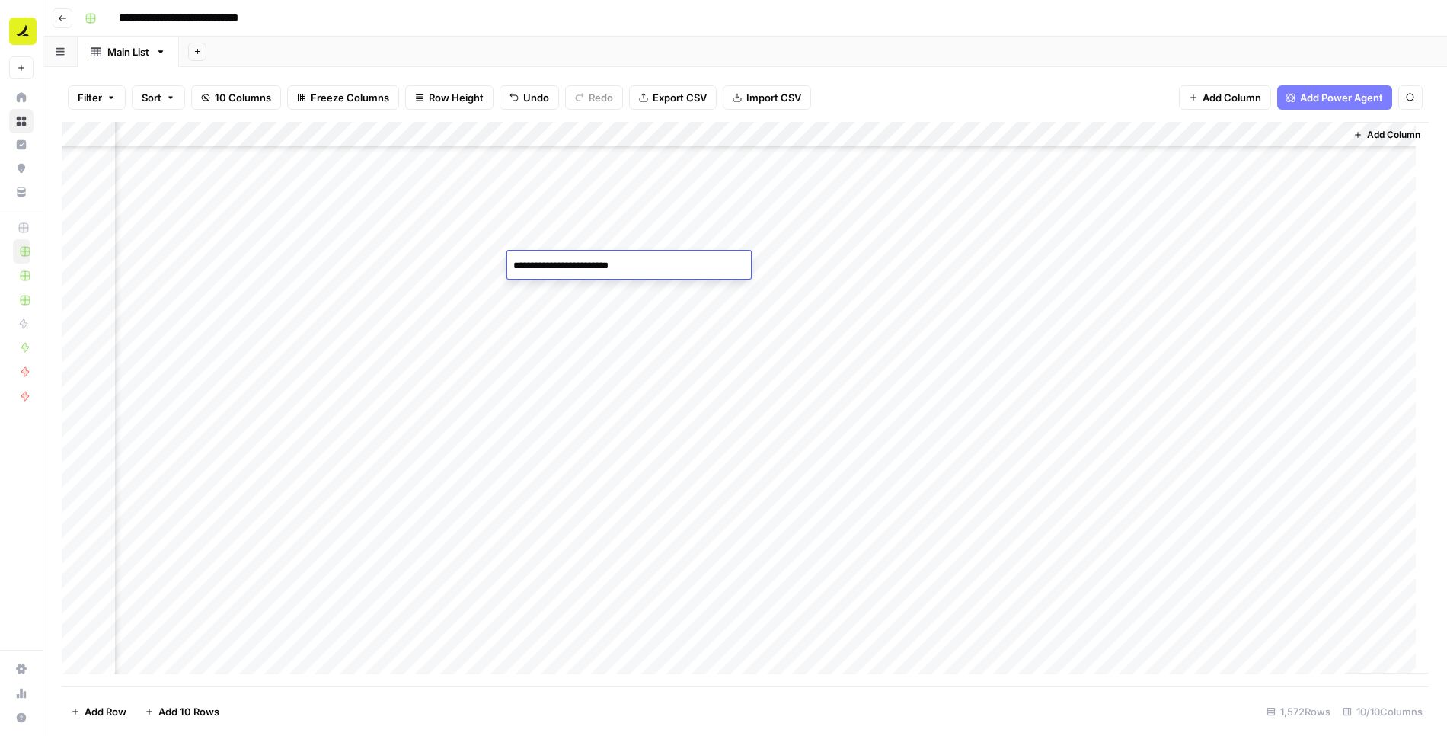
click at [383, 254] on div "Add Column" at bounding box center [745, 404] width 1367 height 565
type textarea "**********"
click at [702, 313] on div "Add Column" at bounding box center [745, 404] width 1367 height 565
click at [861, 267] on div "Add Column" at bounding box center [745, 404] width 1367 height 565
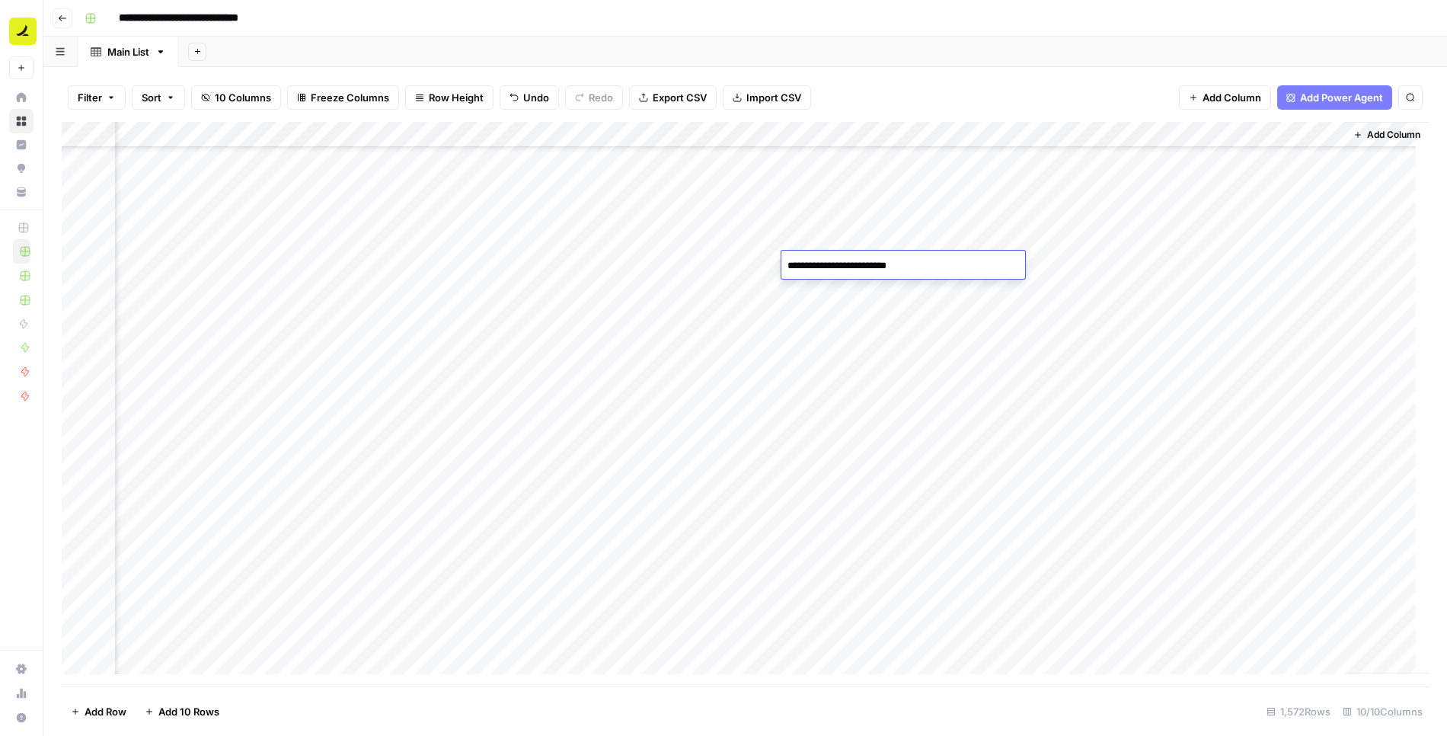
click at [865, 263] on textarea "**********" at bounding box center [903, 265] width 244 height 21
type textarea "**********"
click at [678, 269] on div "Add Column" at bounding box center [745, 404] width 1367 height 565
click at [599, 259] on div "Add Column" at bounding box center [745, 404] width 1367 height 565
click at [732, 266] on div "Add Column" at bounding box center [745, 404] width 1367 height 565
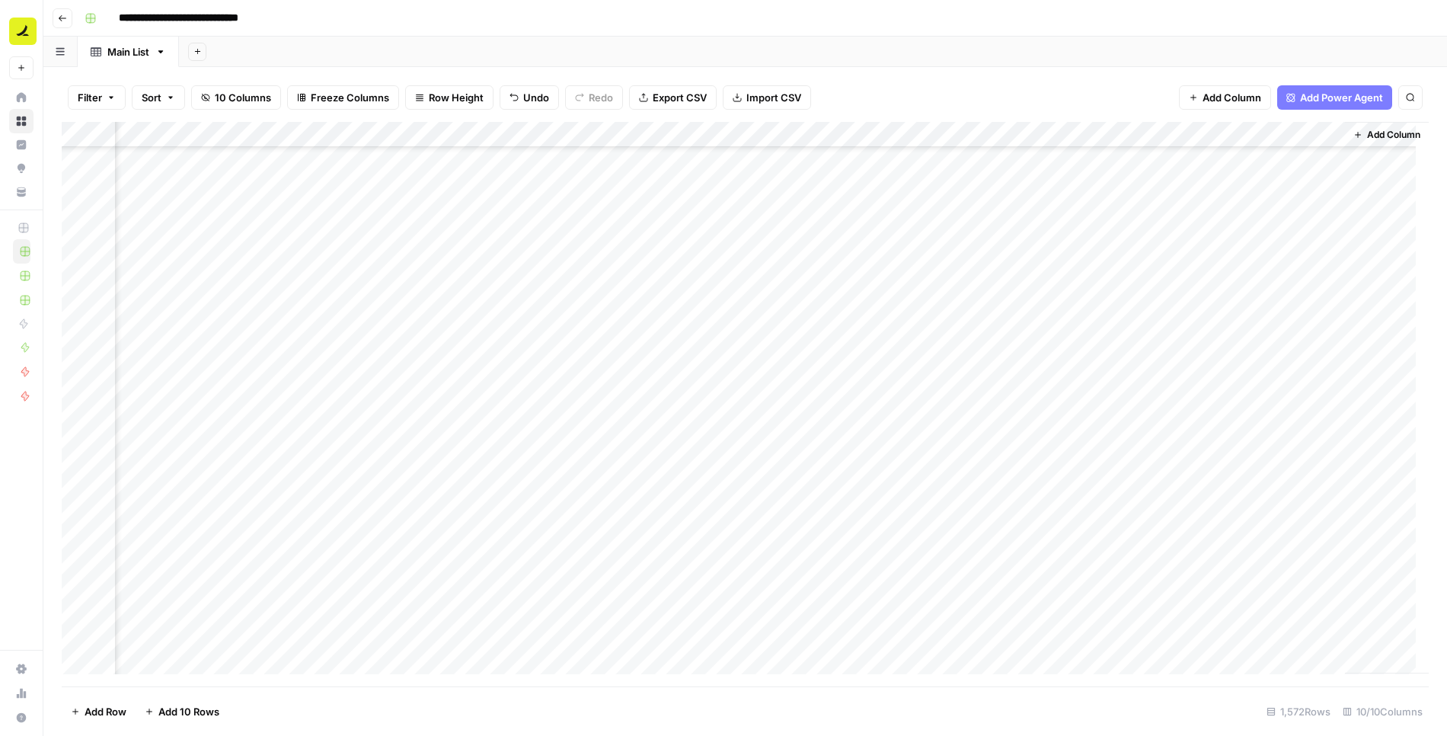
click at [748, 266] on div "Add Column" at bounding box center [745, 404] width 1367 height 565
click at [723, 265] on textarea "**********" at bounding box center [766, 265] width 244 height 21
type textarea "**********"
click at [976, 261] on div "Add Column" at bounding box center [745, 404] width 1367 height 565
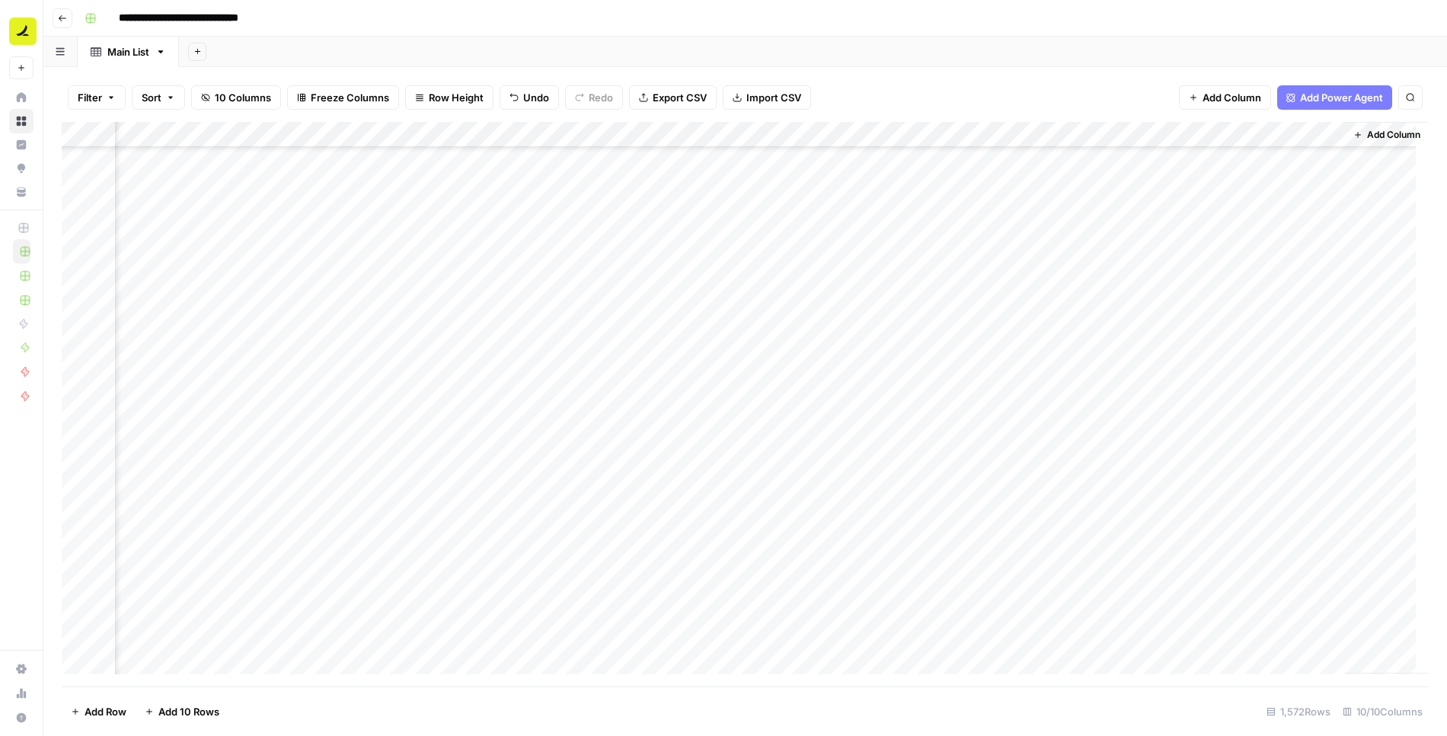
click at [976, 261] on div "Add Column" at bounding box center [745, 404] width 1367 height 565
click at [959, 264] on textarea "**********" at bounding box center [1040, 265] width 244 height 21
click at [1062, 270] on textarea "**********" at bounding box center [1040, 265] width 244 height 21
type textarea "**********"
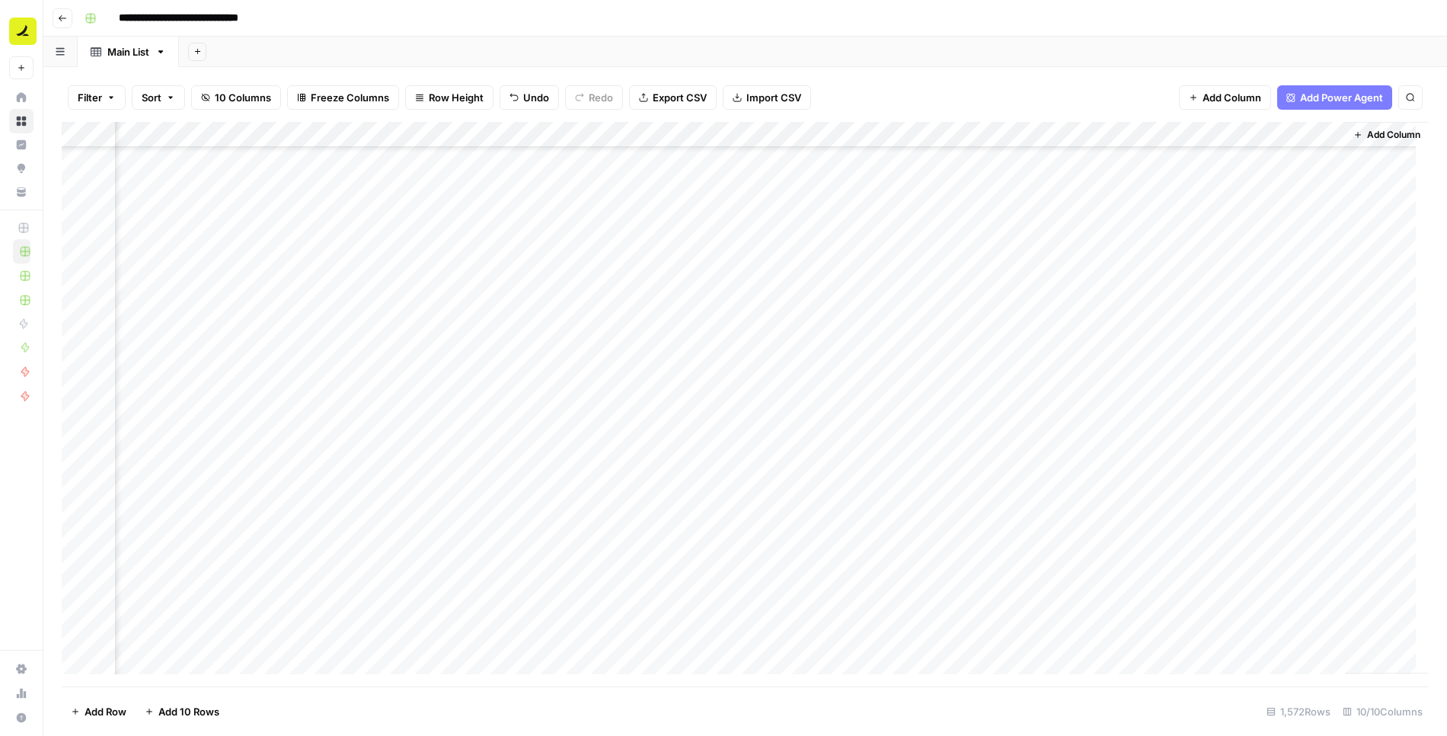
click at [1116, 239] on div "Add Column" at bounding box center [745, 404] width 1367 height 565
click at [1235, 241] on div "Add Column" at bounding box center [745, 404] width 1367 height 565
click at [1130, 272] on div "Add Column" at bounding box center [745, 404] width 1367 height 565
click at [833, 262] on div "Add Column" at bounding box center [745, 404] width 1367 height 565
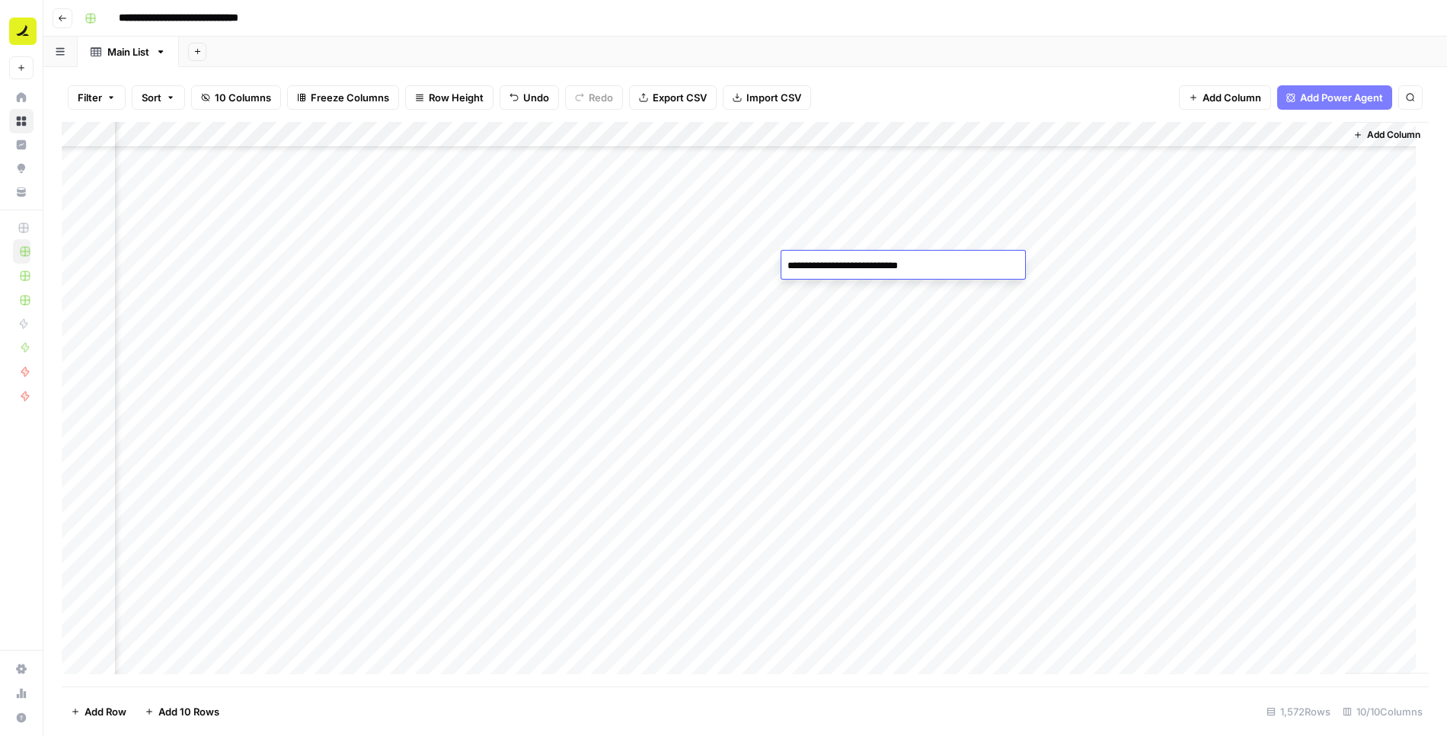
click at [911, 266] on textarea "**********" at bounding box center [903, 265] width 244 height 21
click at [974, 295] on div "Add Column" at bounding box center [745, 404] width 1367 height 565
click at [1151, 261] on div "Add Column" at bounding box center [745, 404] width 1367 height 565
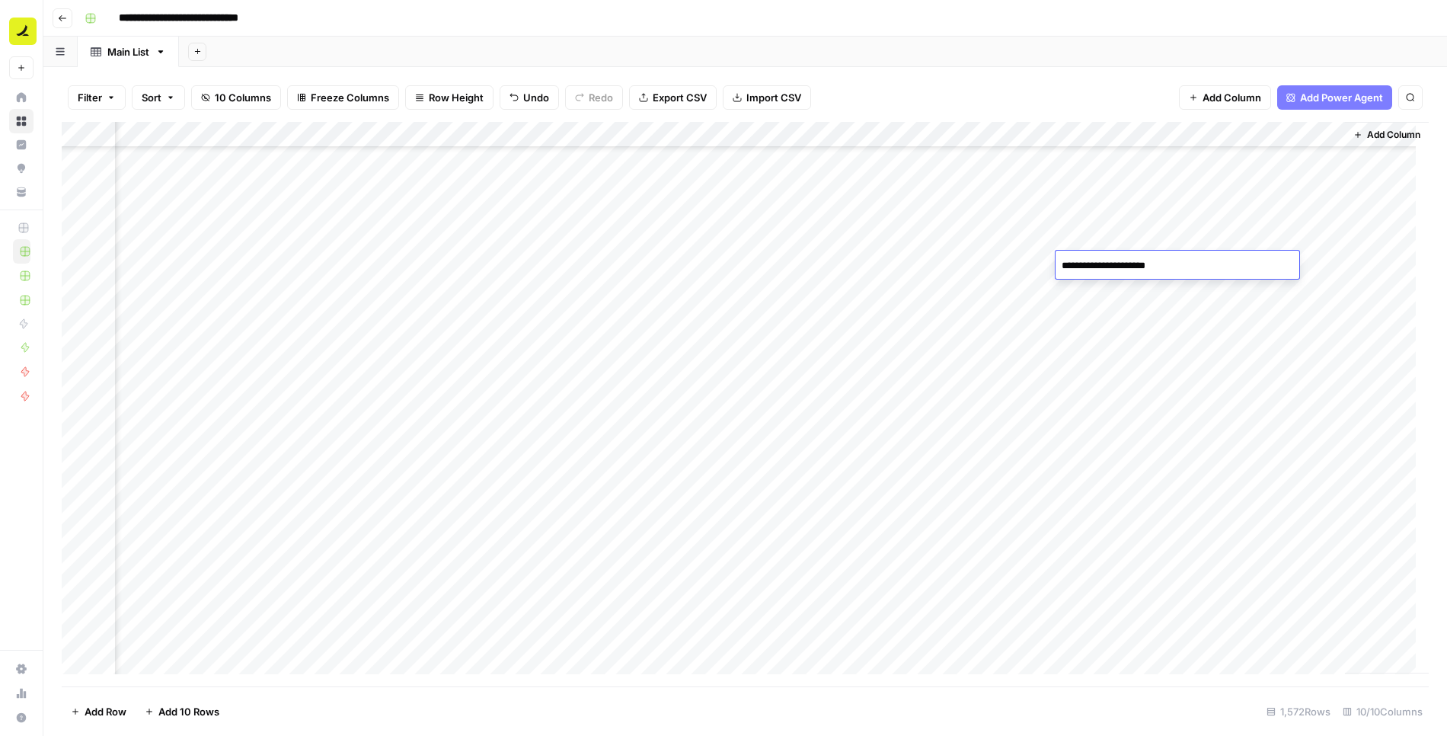
click at [1140, 260] on textarea "**********" at bounding box center [1177, 265] width 244 height 21
type textarea "**********"
click at [1143, 321] on div "Add Column" at bounding box center [745, 404] width 1367 height 565
click at [1288, 257] on div "Add Column" at bounding box center [745, 404] width 1367 height 565
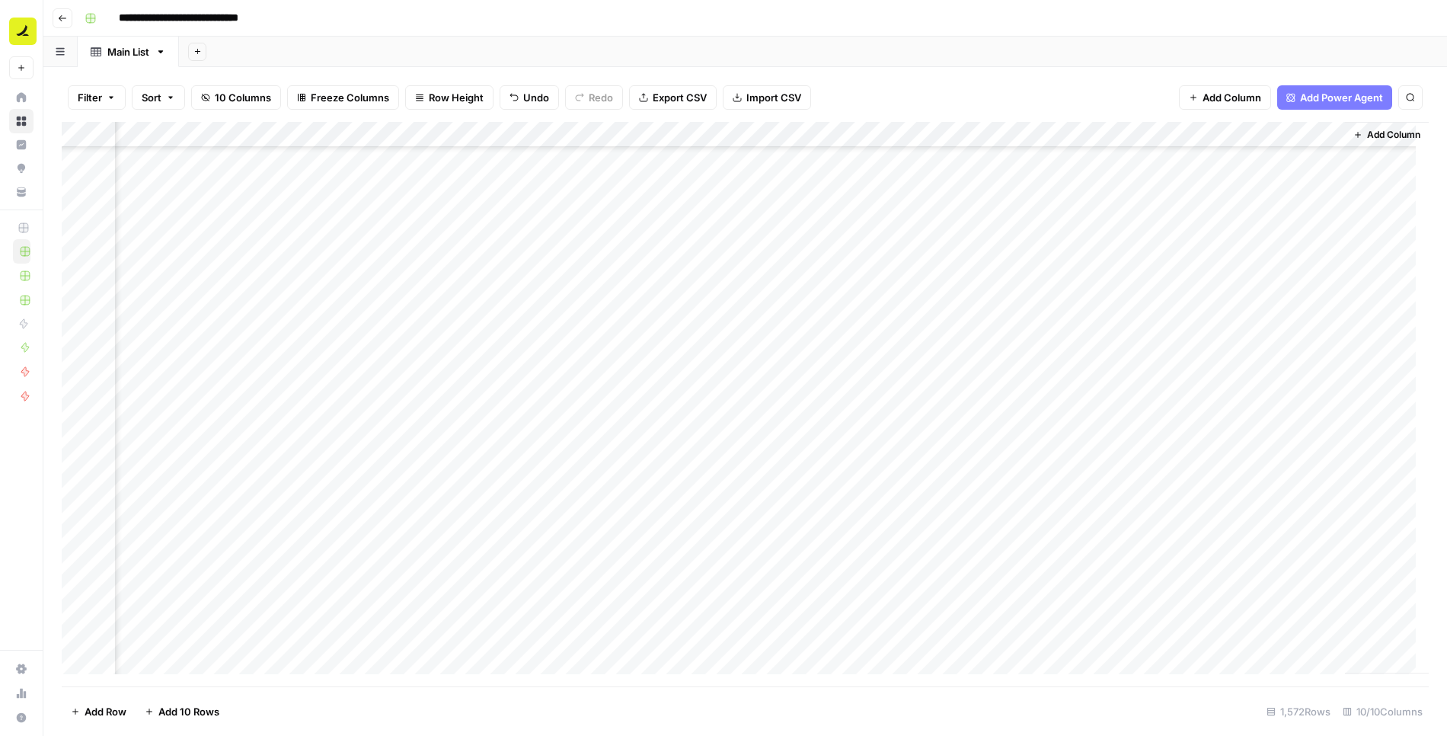
click at [1288, 257] on div "Add Column" at bounding box center [745, 404] width 1367 height 565
click at [1300, 262] on textarea "**********" at bounding box center [1314, 265] width 244 height 21
type textarea "**********"
click at [1252, 321] on div "Add Column" at bounding box center [745, 404] width 1367 height 565
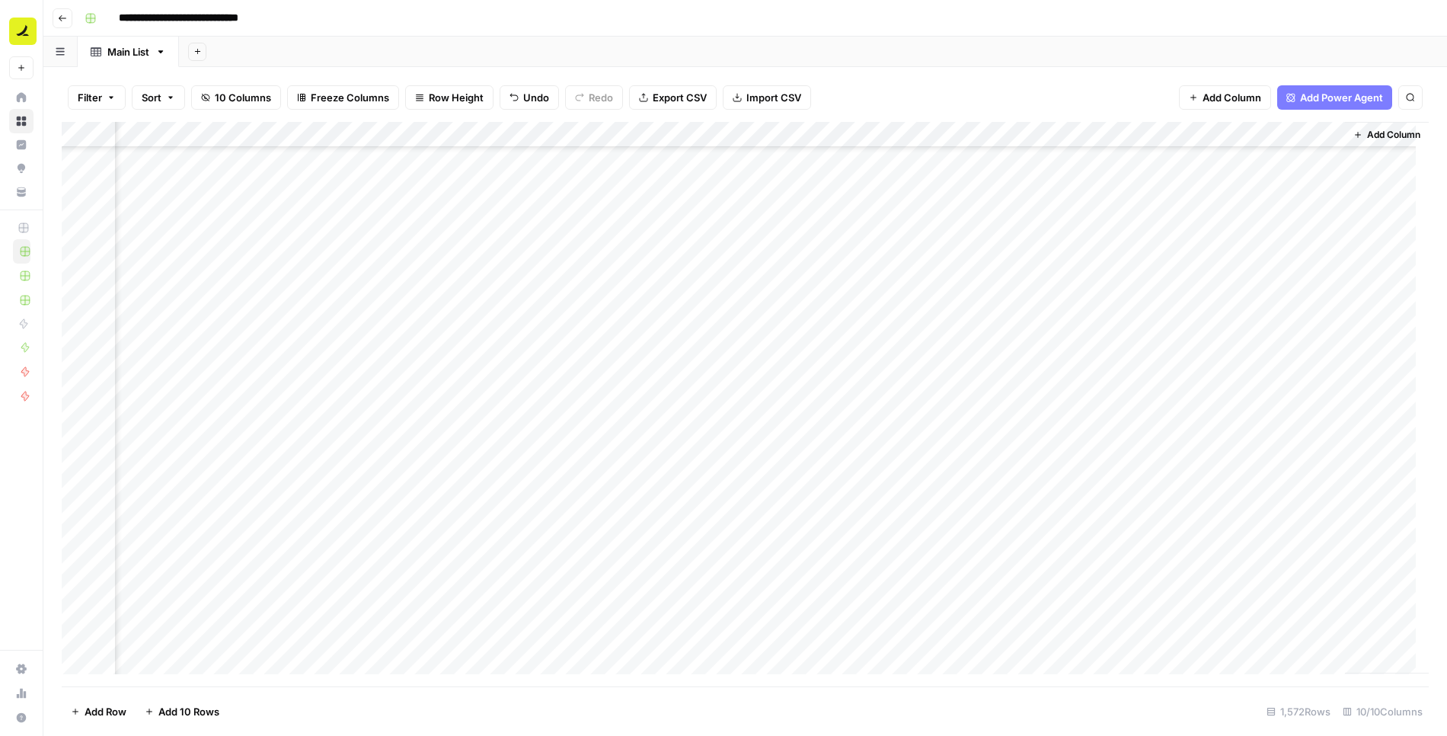
click at [1243, 262] on div "Add Column" at bounding box center [745, 404] width 1367 height 565
click at [900, 265] on div "Add Column" at bounding box center [745, 404] width 1367 height 565
click at [986, 382] on div "Add Column" at bounding box center [745, 404] width 1367 height 565
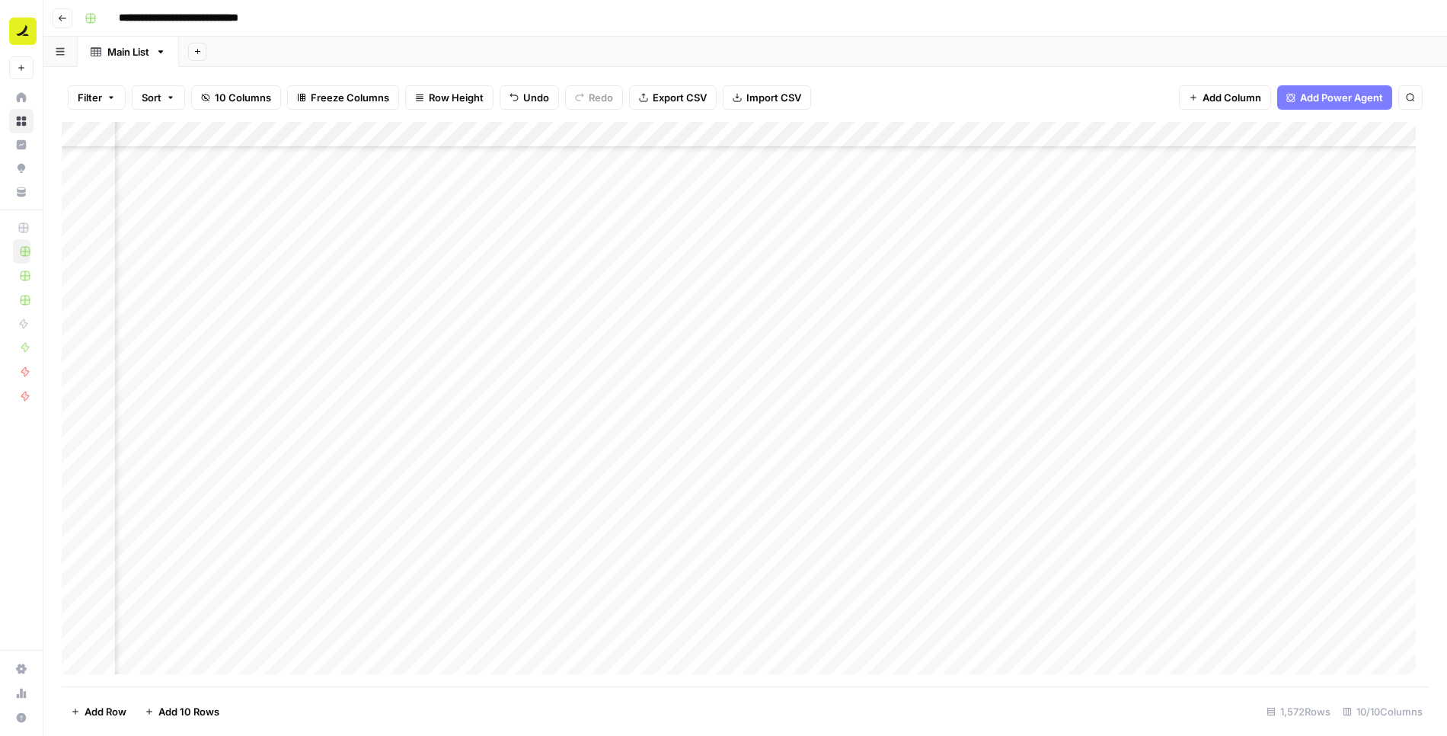
click at [968, 413] on div "Add Column" at bounding box center [745, 404] width 1367 height 565
click at [965, 443] on div "Add Column" at bounding box center [745, 404] width 1367 height 565
click at [965, 463] on div "Add Column" at bounding box center [745, 404] width 1367 height 565
click at [976, 319] on div "Add Column" at bounding box center [745, 404] width 1367 height 565
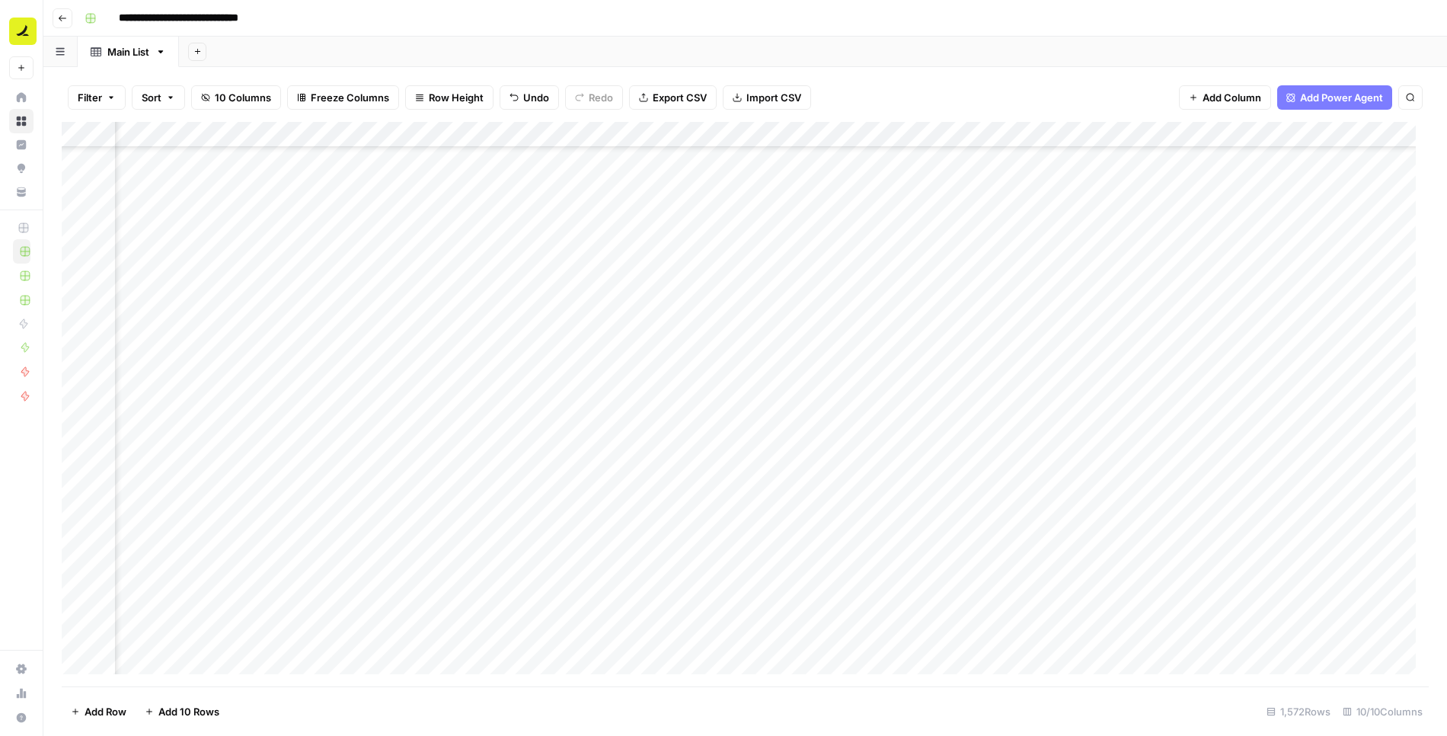
click at [979, 576] on div "Add Column" at bounding box center [745, 404] width 1367 height 565
click at [972, 610] on div "Add Column" at bounding box center [745, 404] width 1367 height 565
click at [986, 430] on div "Add Column" at bounding box center [745, 404] width 1367 height 565
click at [978, 458] on div "Add Column" at bounding box center [745, 404] width 1367 height 565
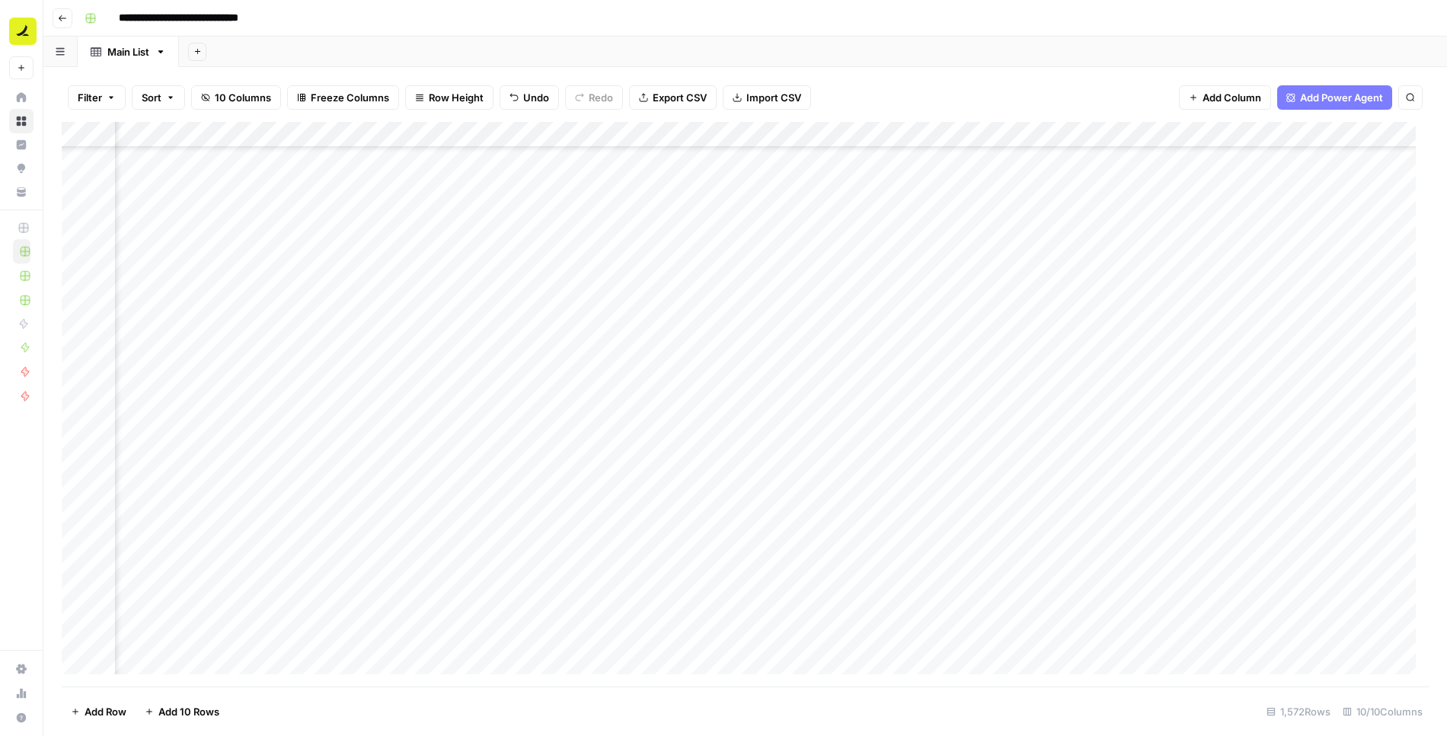
click at [975, 488] on div "Add Column" at bounding box center [745, 404] width 1367 height 565
click at [975, 510] on div "Add Column" at bounding box center [745, 404] width 1367 height 565
click at [967, 460] on div "Add Column" at bounding box center [745, 404] width 1367 height 565
click at [959, 413] on div "Add Column" at bounding box center [745, 404] width 1367 height 565
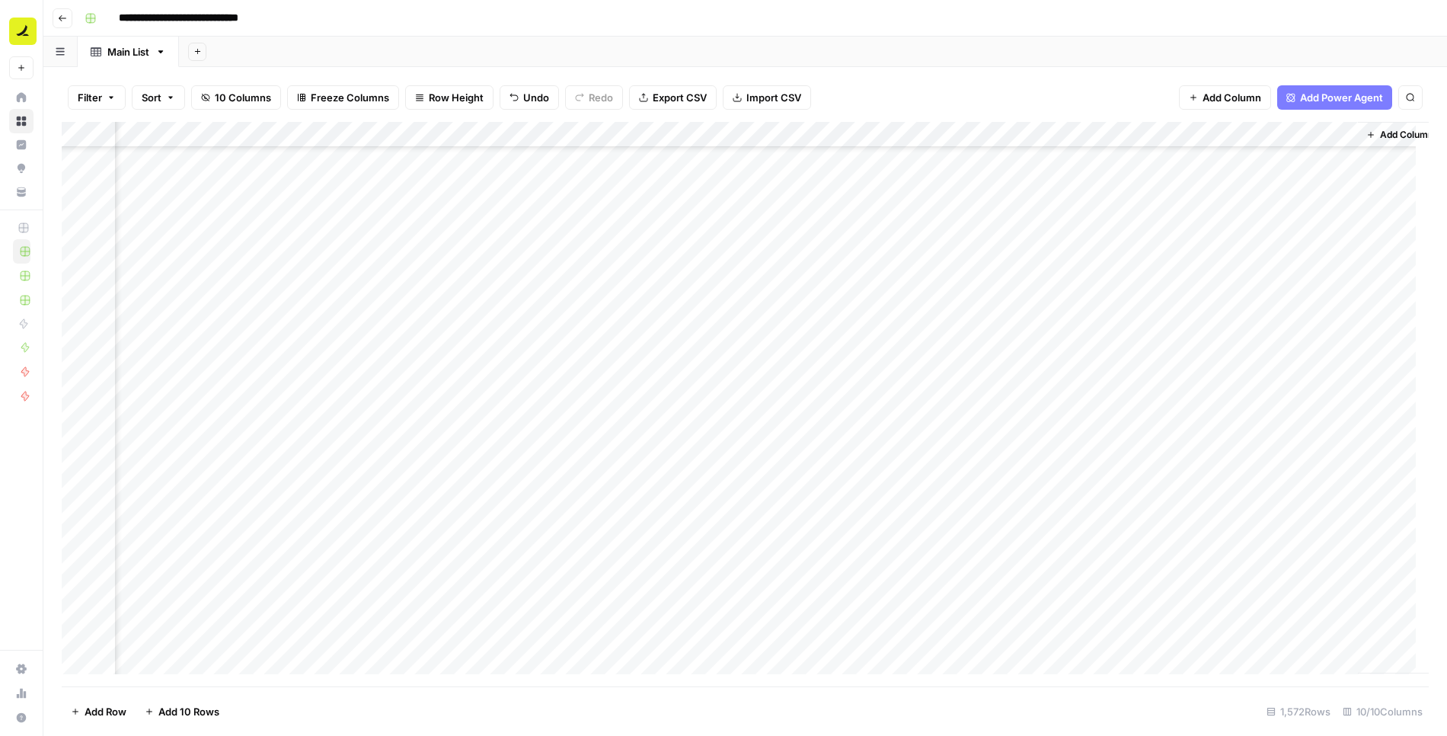
scroll to position [39281, 609]
click at [1277, 490] on div "Add Column" at bounding box center [745, 404] width 1367 height 565
click at [717, 377] on div "Add Column" at bounding box center [745, 404] width 1367 height 565
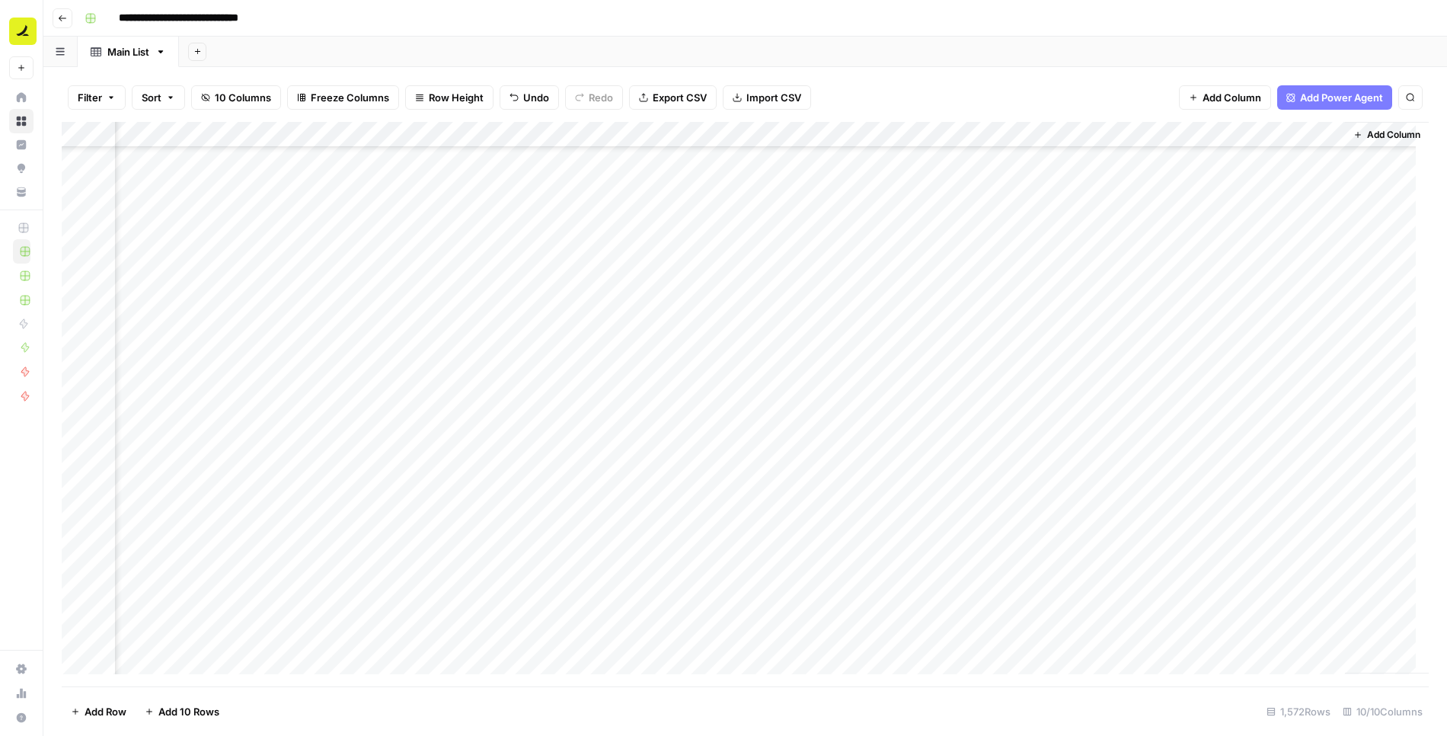
click at [1266, 501] on div "Add Column" at bounding box center [745, 404] width 1367 height 565
click at [884, 134] on div "Add Column" at bounding box center [745, 404] width 1367 height 565
click at [469, 295] on span "Filter" at bounding box center [485, 296] width 133 height 15
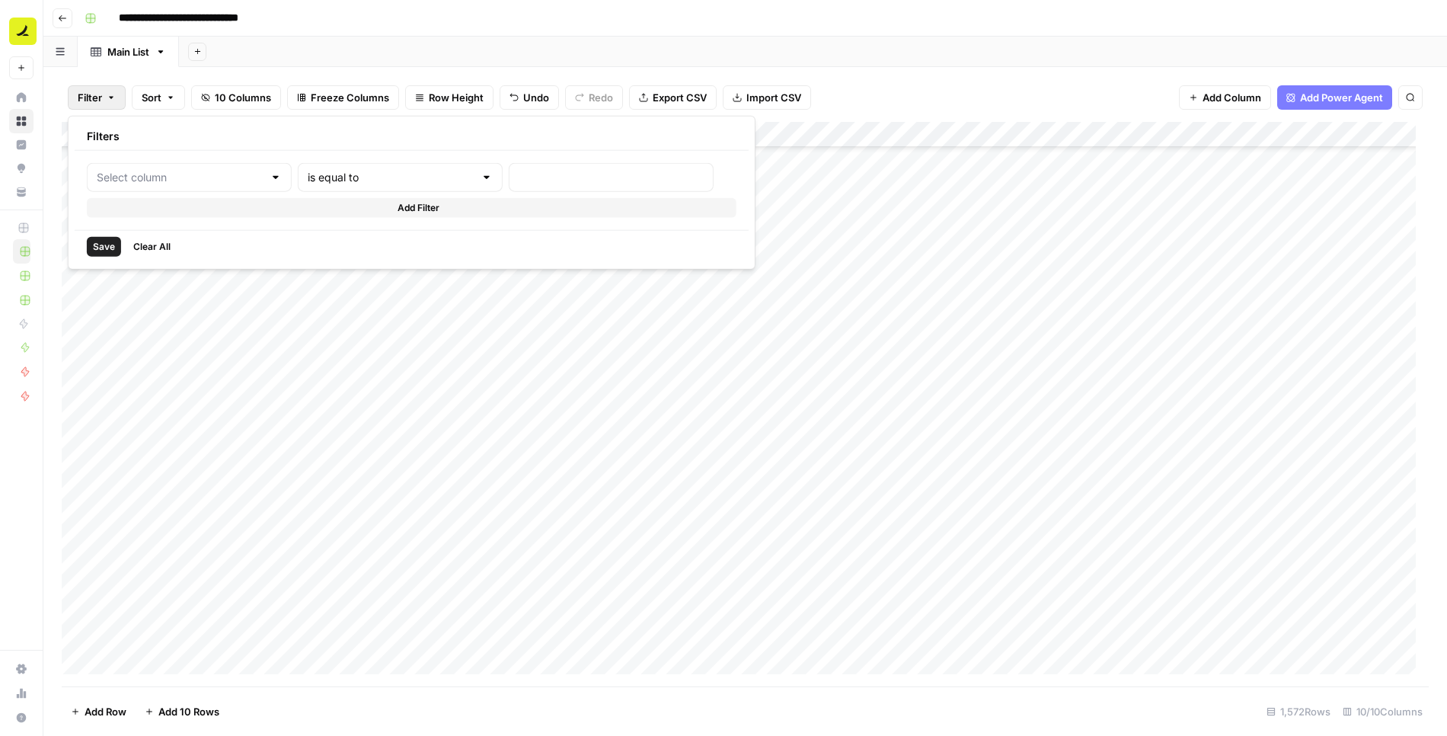
type input "url"
click at [552, 173] on input "text" at bounding box center [653, 177] width 202 height 15
click at [394, 177] on input "text" at bounding box center [416, 177] width 184 height 15
click at [343, 251] on span "contains" at bounding box center [355, 256] width 145 height 15
type input "contains"
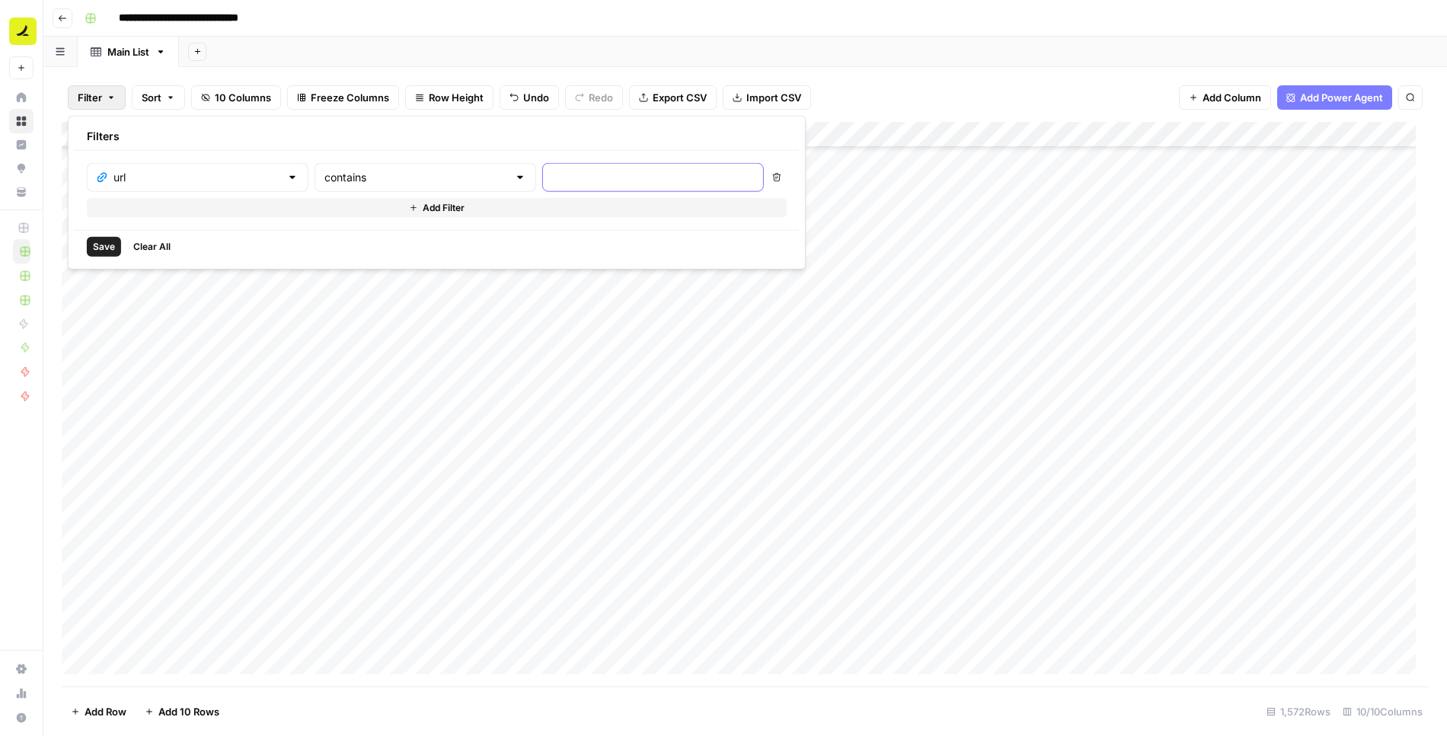
click at [552, 175] on input "text" at bounding box center [653, 177] width 202 height 15
type input "restaurant"
click at [107, 250] on span "Save" at bounding box center [104, 247] width 22 height 14
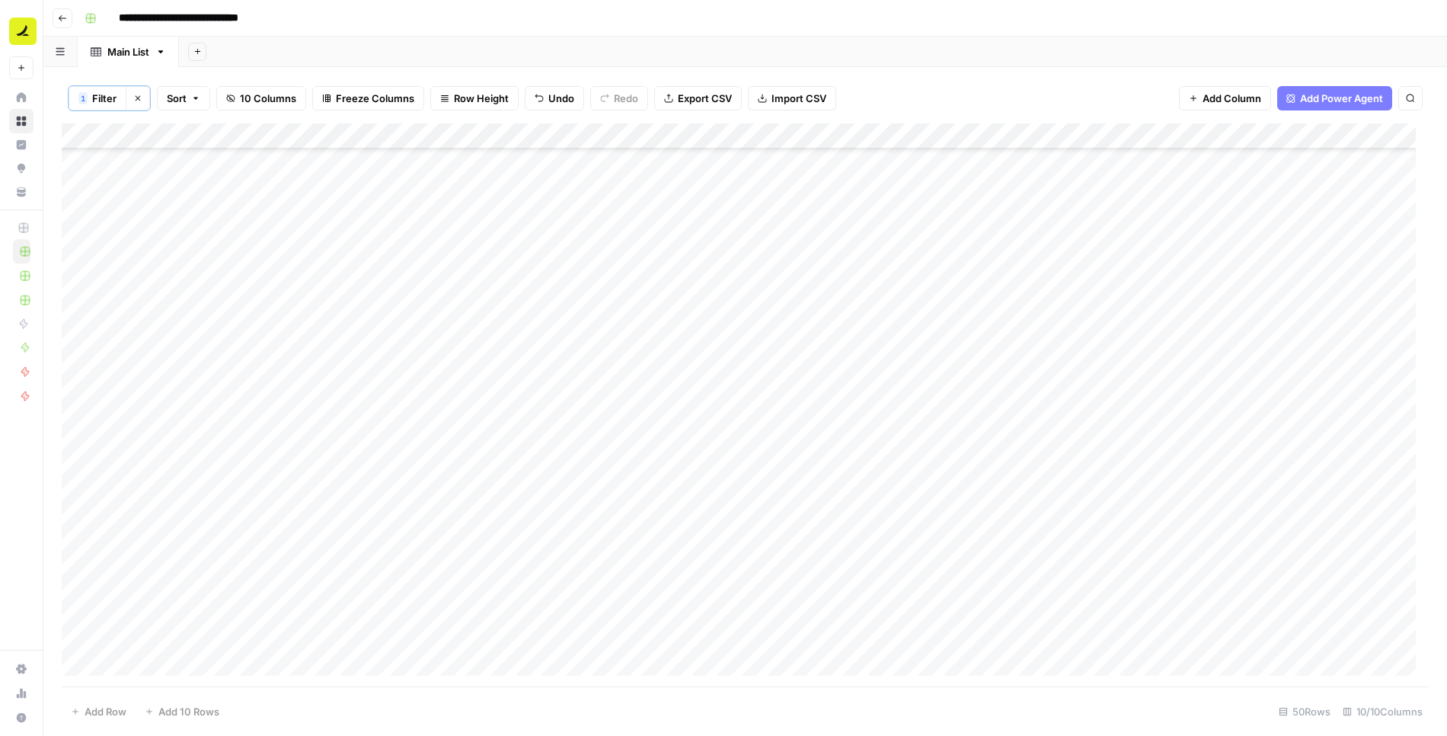
scroll to position [0, 0]
click at [773, 371] on div "Add Column" at bounding box center [745, 405] width 1367 height 565
click at [722, 660] on div "Add Column" at bounding box center [745, 405] width 1367 height 565
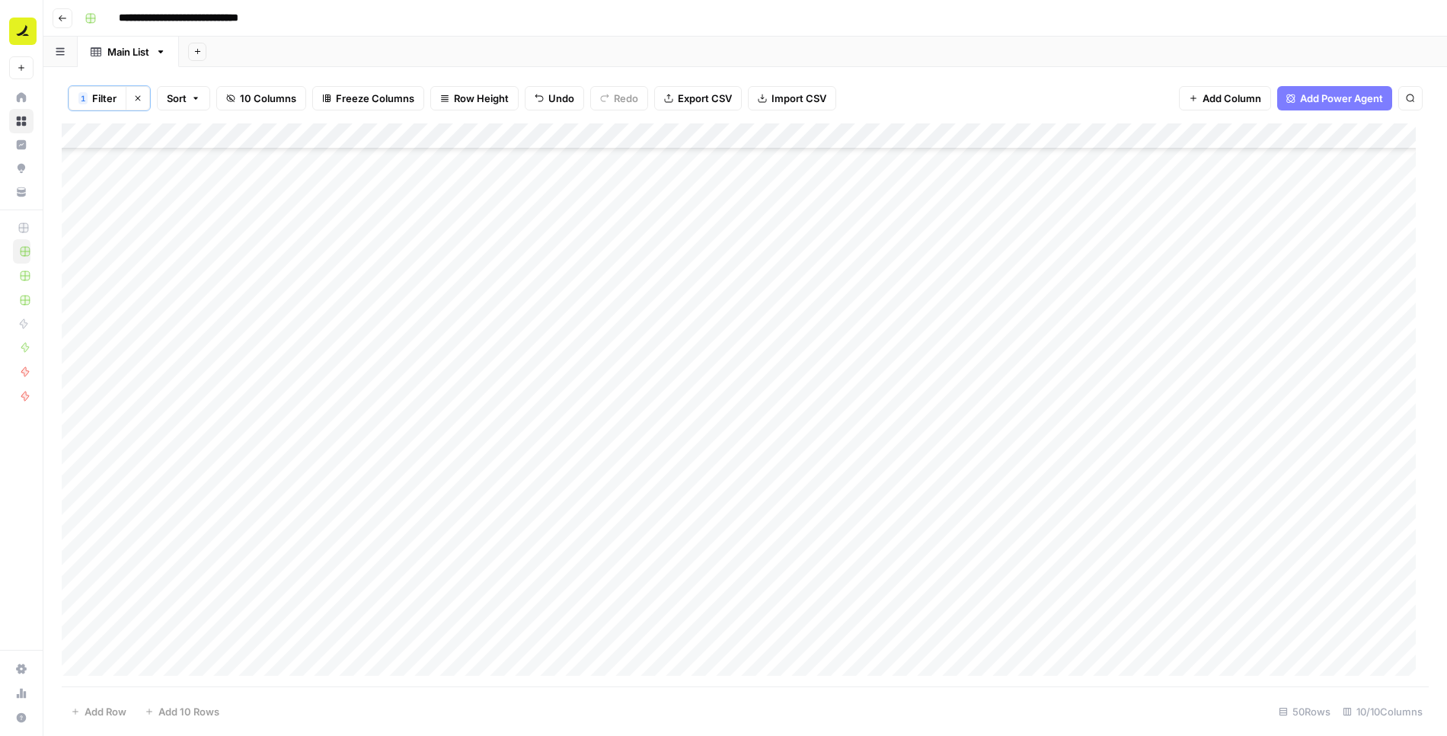
click at [80, 224] on div "Add Column" at bounding box center [745, 405] width 1367 height 565
click at [79, 254] on div "Add Column" at bounding box center [745, 405] width 1367 height 565
click at [80, 274] on div "Add Column" at bounding box center [745, 405] width 1367 height 565
click at [81, 309] on div "Add Column" at bounding box center [745, 405] width 1367 height 565
click at [81, 334] on div "Add Column" at bounding box center [745, 405] width 1367 height 565
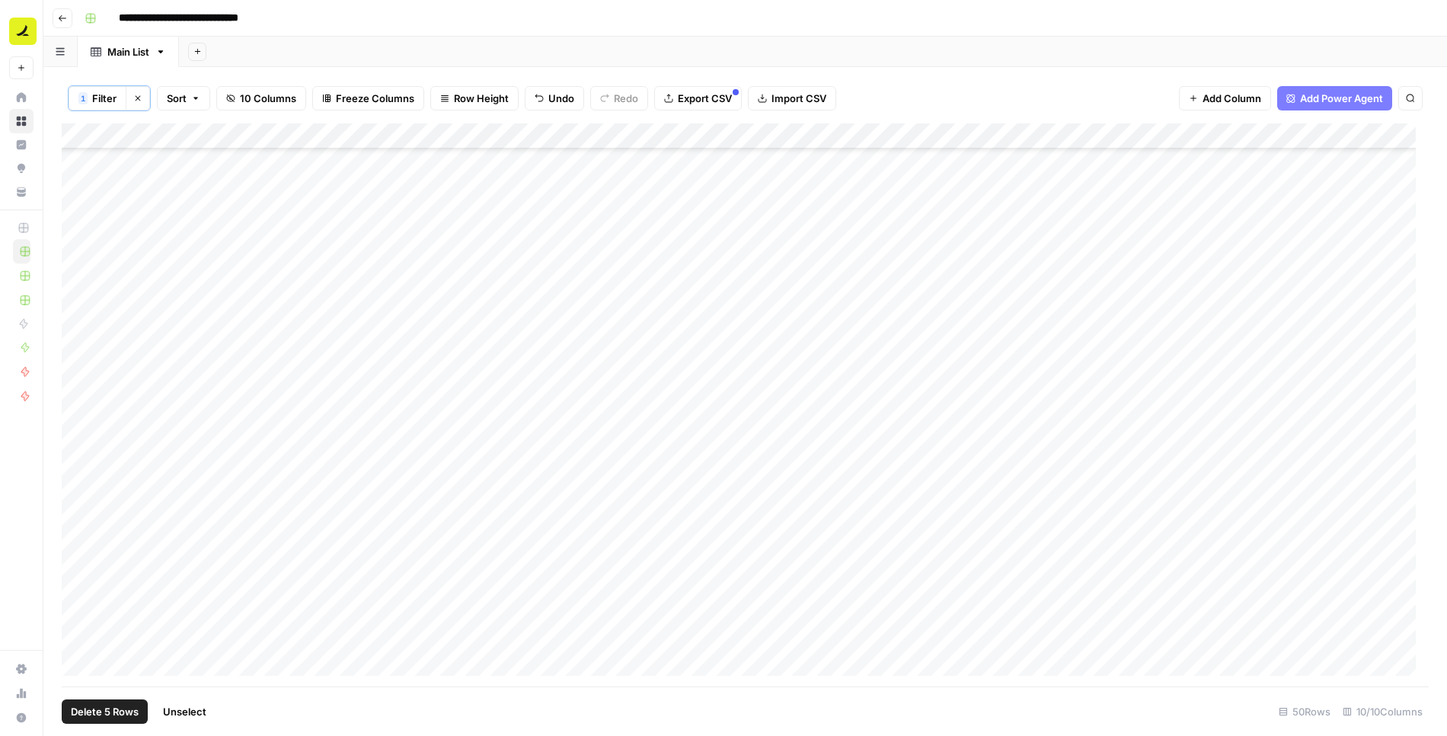
click at [81, 366] on div "Add Column" at bounding box center [745, 405] width 1367 height 565
click at [80, 379] on div "Add Column" at bounding box center [745, 405] width 1367 height 565
click at [78, 353] on div "Add Column" at bounding box center [745, 405] width 1367 height 565
click at [76, 404] on div "Add Column" at bounding box center [745, 405] width 1367 height 565
click at [76, 426] on div "Add Column" at bounding box center [745, 405] width 1367 height 565
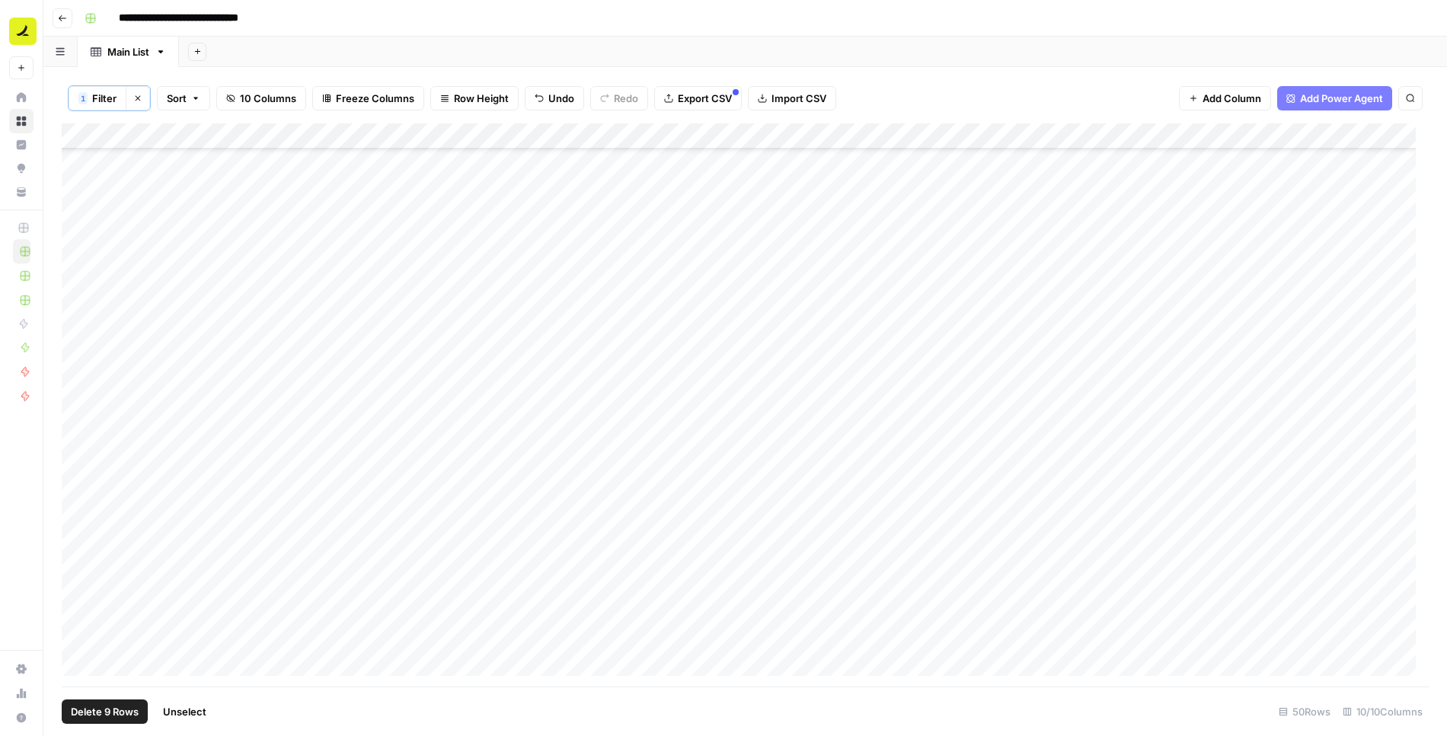
click at [76, 455] on div "Add Column" at bounding box center [745, 405] width 1367 height 565
click at [77, 480] on div "Add Column" at bounding box center [745, 405] width 1367 height 565
click at [81, 523] on div "Add Column" at bounding box center [745, 405] width 1367 height 565
click at [81, 508] on div "Add Column" at bounding box center [745, 405] width 1367 height 565
click at [81, 538] on div "Add Column" at bounding box center [745, 405] width 1367 height 565
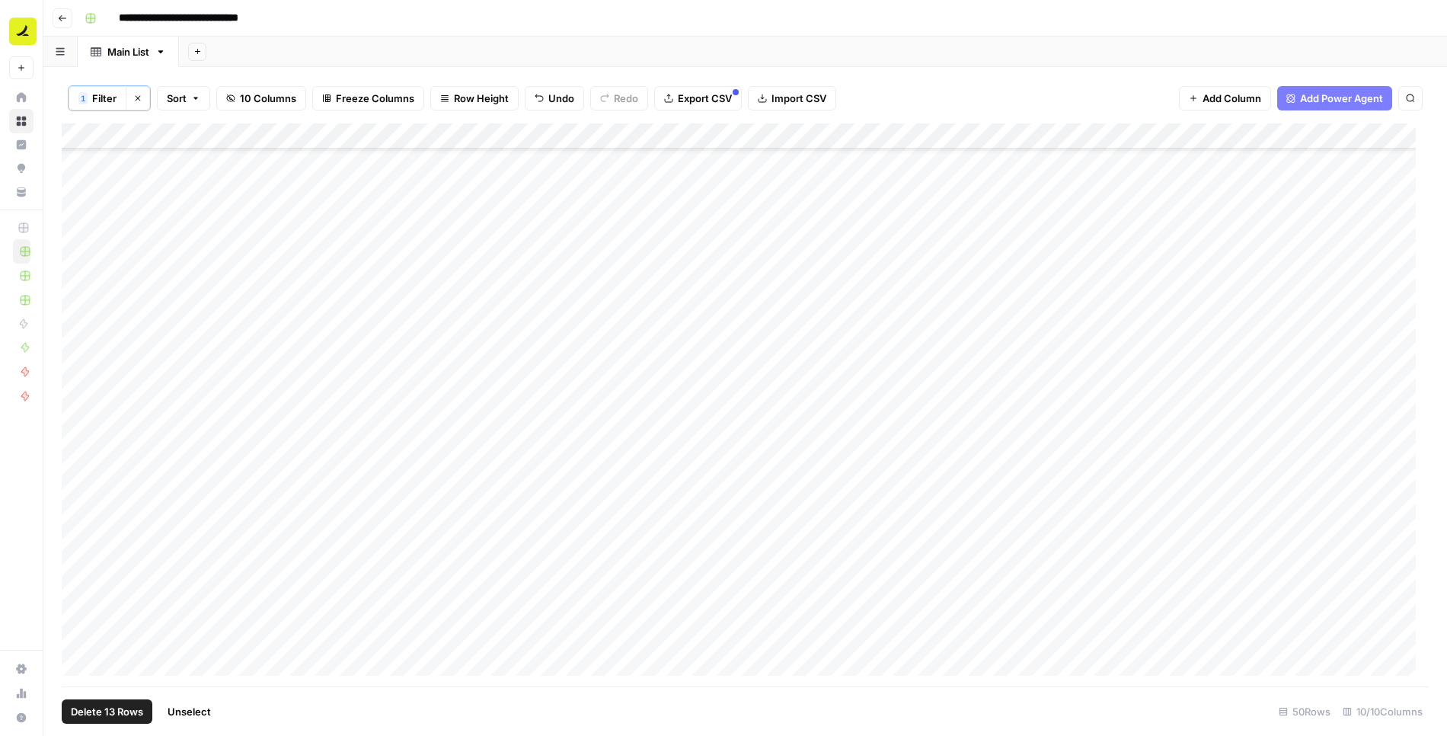
scroll to position [353, 0]
click at [83, 345] on div "Add Column" at bounding box center [745, 405] width 1367 height 565
click at [83, 377] on div "Add Column" at bounding box center [745, 405] width 1367 height 565
click at [82, 409] on div "Add Column" at bounding box center [745, 405] width 1367 height 565
click at [81, 430] on div "Add Column" at bounding box center [745, 405] width 1367 height 565
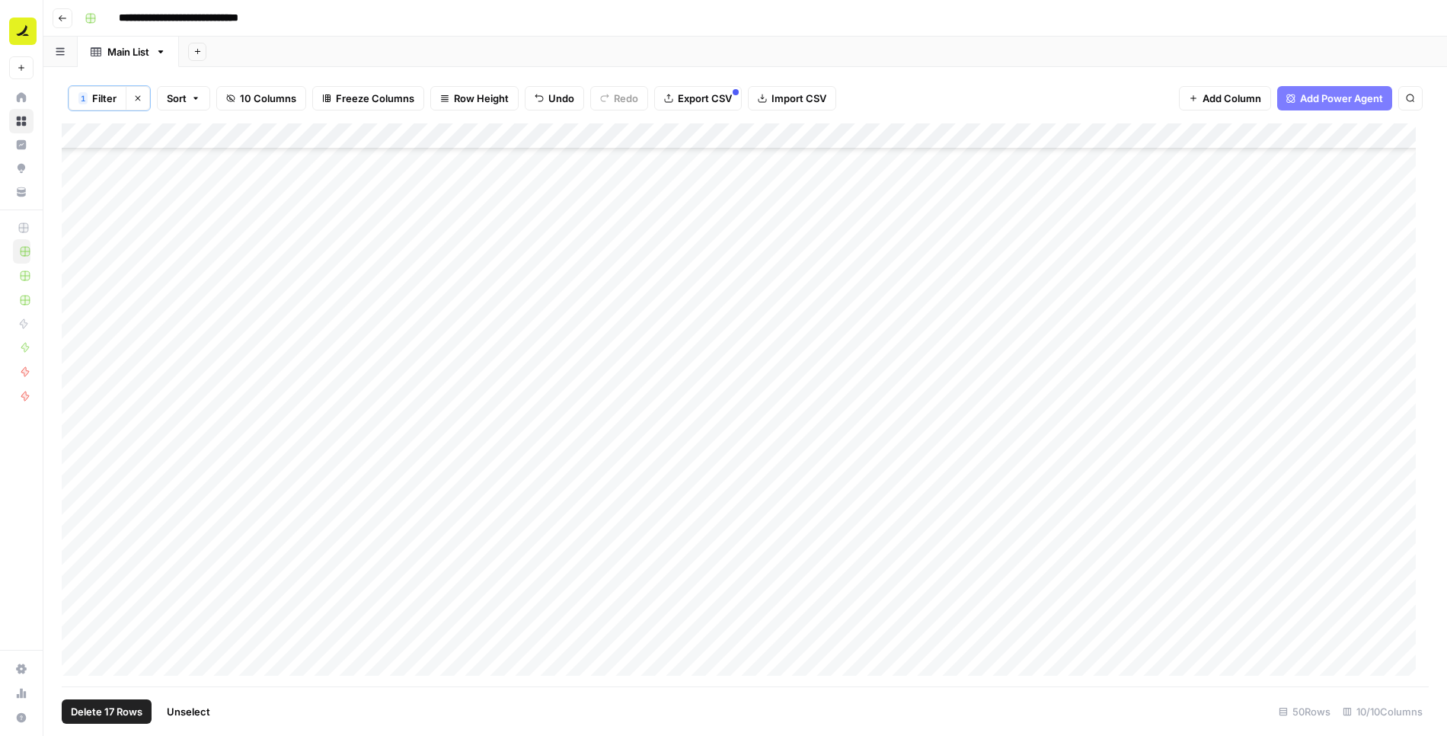
click at [81, 454] on div "Add Column" at bounding box center [745, 405] width 1367 height 565
click at [80, 260] on div "Add Column" at bounding box center [745, 405] width 1367 height 565
click at [80, 294] on div "Add Column" at bounding box center [745, 405] width 1367 height 565
click at [80, 318] on div "Add Column" at bounding box center [745, 405] width 1367 height 565
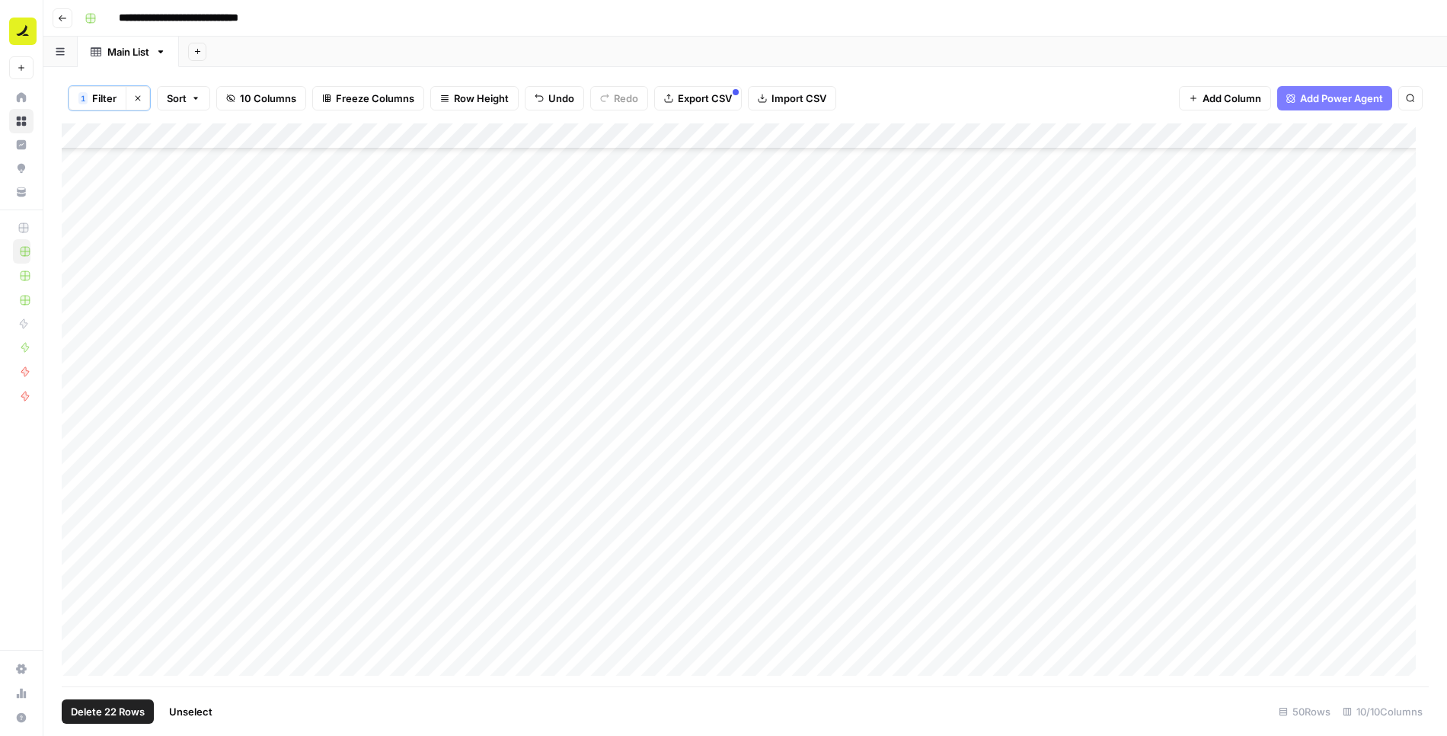
click at [80, 337] on div "Add Column" at bounding box center [745, 405] width 1367 height 565
click at [80, 372] on div "Add Column" at bounding box center [745, 405] width 1367 height 565
click at [80, 400] on div "Add Column" at bounding box center [745, 405] width 1367 height 565
click at [80, 389] on div "Add Column" at bounding box center [745, 405] width 1367 height 565
click at [80, 412] on div "Add Column" at bounding box center [745, 405] width 1367 height 565
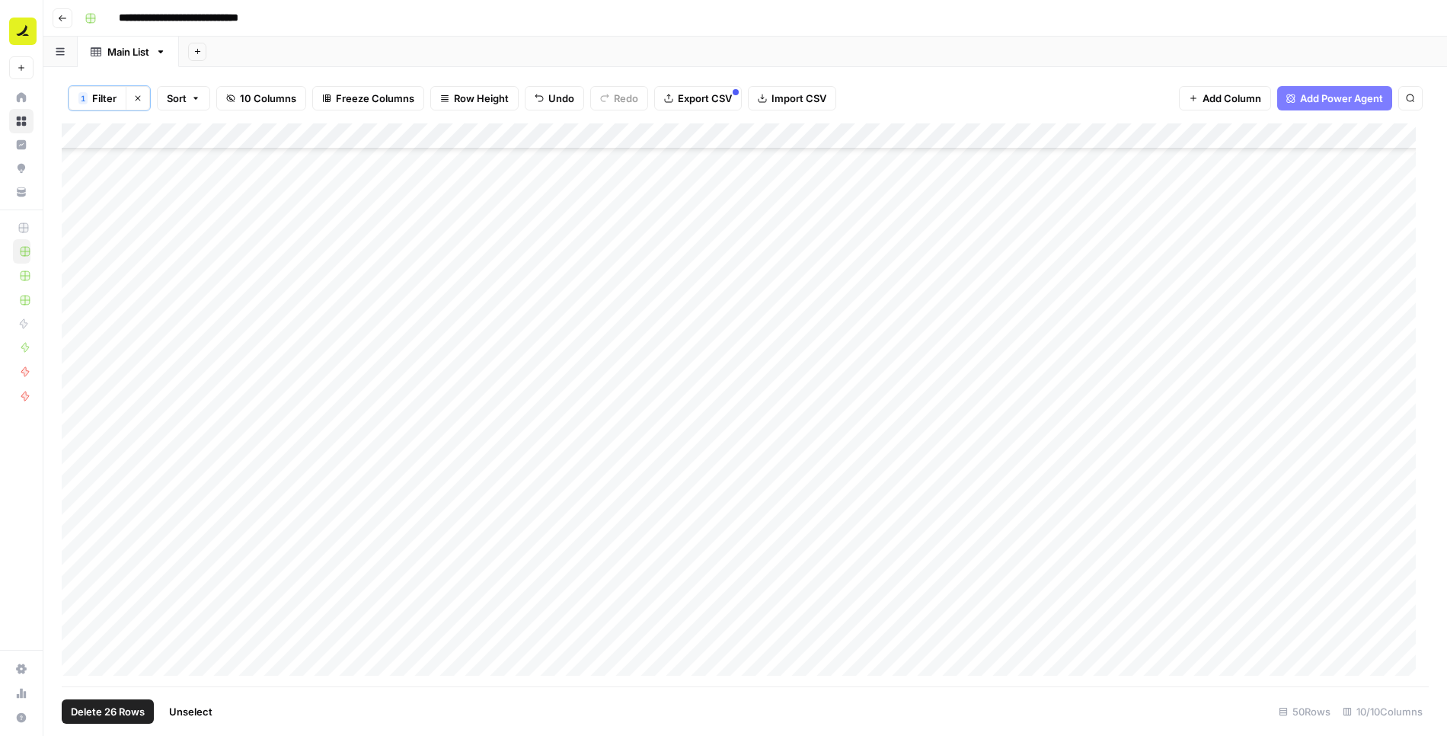
click at [80, 442] on div "Add Column" at bounding box center [745, 405] width 1367 height 565
click at [80, 472] on div "Add Column" at bounding box center [745, 405] width 1367 height 565
click at [80, 501] on div "Add Column" at bounding box center [745, 405] width 1367 height 565
click at [80, 525] on div "Add Column" at bounding box center [745, 405] width 1367 height 565
click at [80, 545] on div "Add Column" at bounding box center [745, 405] width 1367 height 565
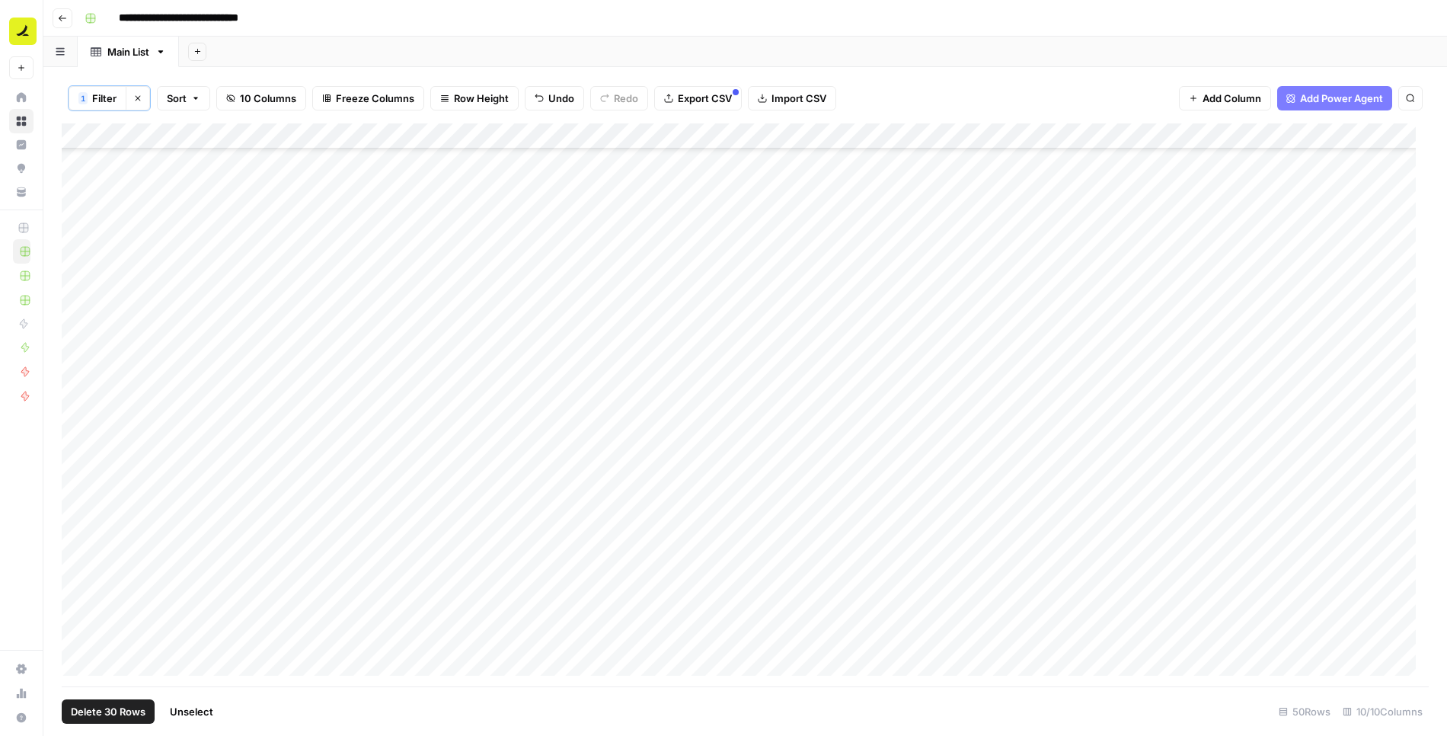
scroll to position [765, 0]
click at [81, 377] on div "Add Column" at bounding box center [745, 405] width 1367 height 565
click at [81, 401] on div "Add Column" at bounding box center [745, 405] width 1367 height 565
click at [81, 435] on div "Add Column" at bounding box center [745, 405] width 1367 height 565
click at [81, 459] on div "Add Column" at bounding box center [745, 405] width 1367 height 565
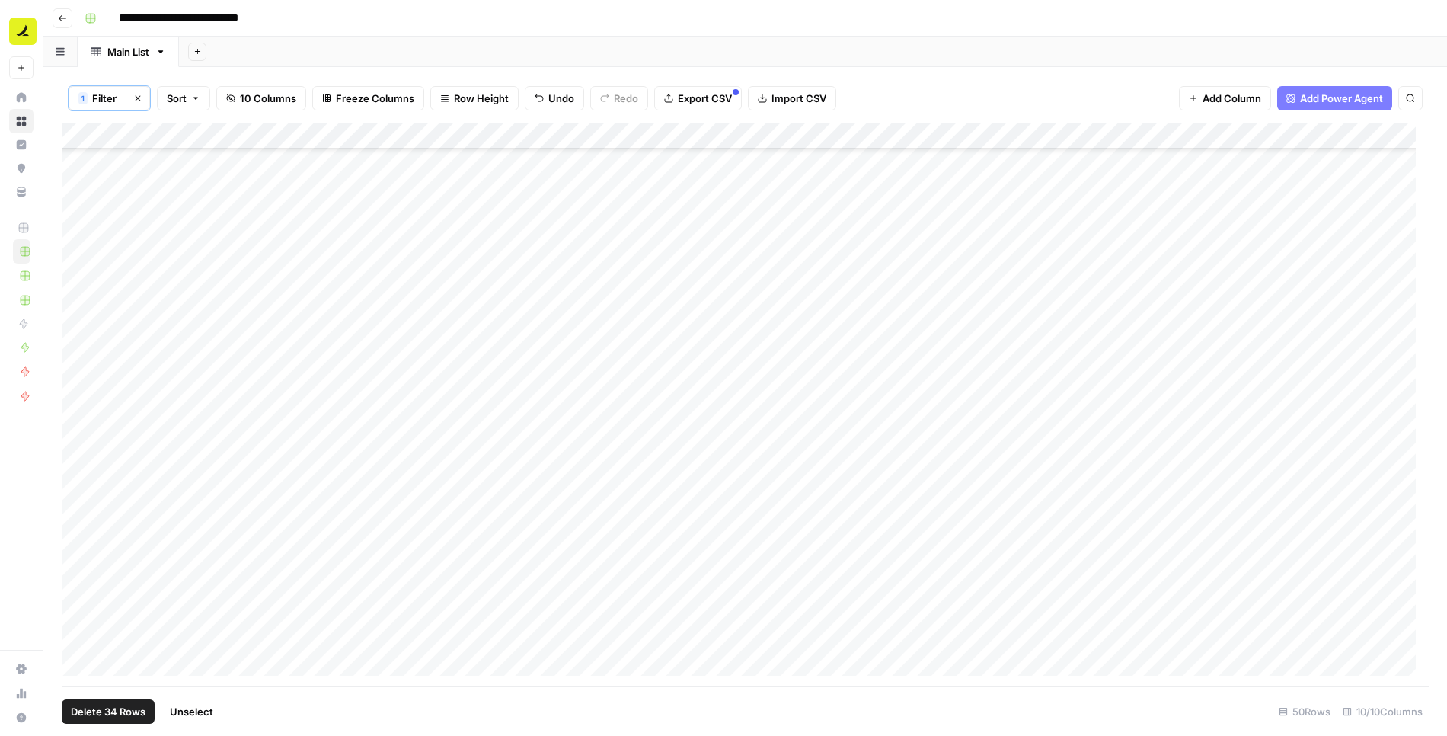
click at [81, 482] on div "Add Column" at bounding box center [745, 405] width 1367 height 565
click at [80, 514] on div "Add Column" at bounding box center [745, 405] width 1367 height 565
click at [80, 537] on div "Add Column" at bounding box center [745, 405] width 1367 height 565
click at [80, 558] on div "Add Column" at bounding box center [745, 405] width 1367 height 565
click at [80, 587] on div "Add Column" at bounding box center [745, 405] width 1367 height 565
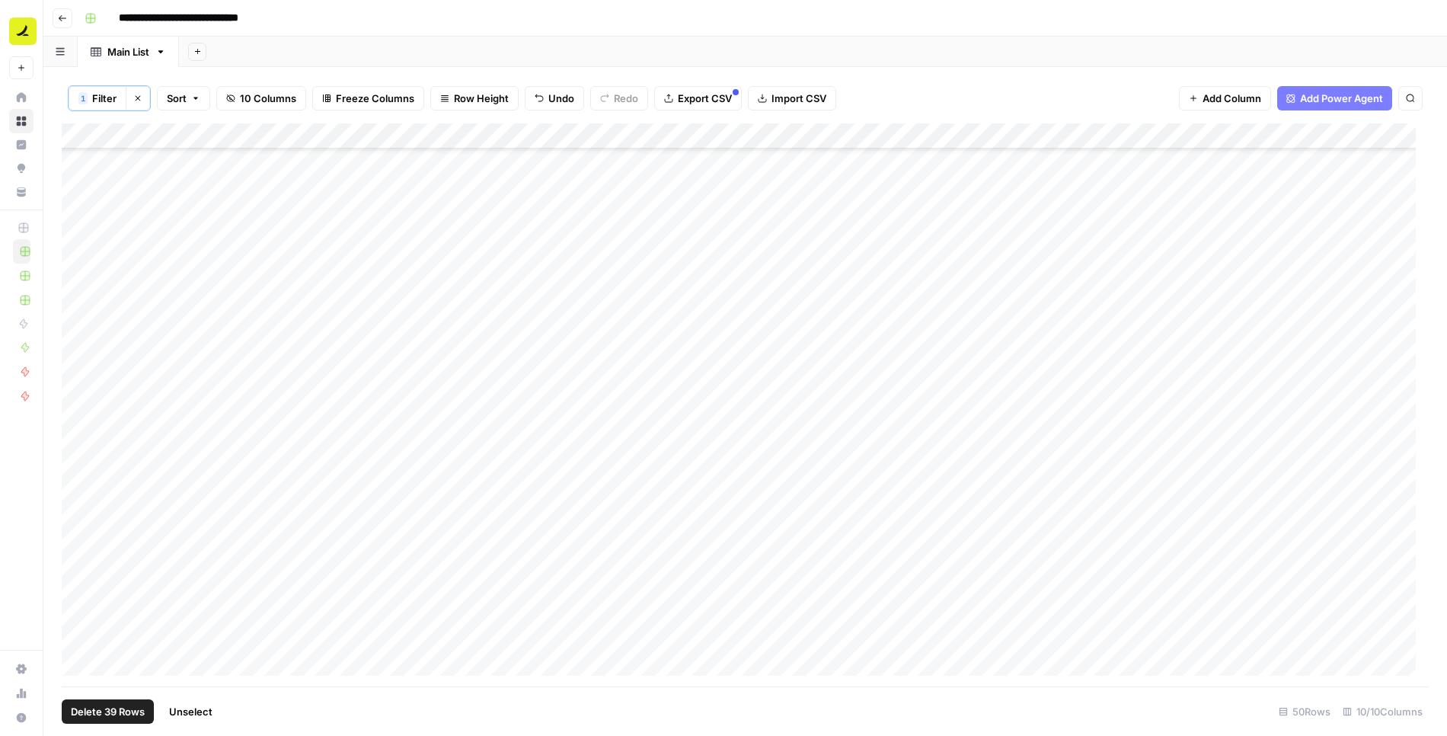
click at [80, 615] on div "Add Column" at bounding box center [745, 405] width 1367 height 565
click at [81, 642] on div "Add Column" at bounding box center [745, 405] width 1367 height 565
click at [79, 663] on div "Add Column" at bounding box center [745, 405] width 1367 height 565
click at [112, 715] on span "Delete 42 Rows" at bounding box center [108, 711] width 75 height 15
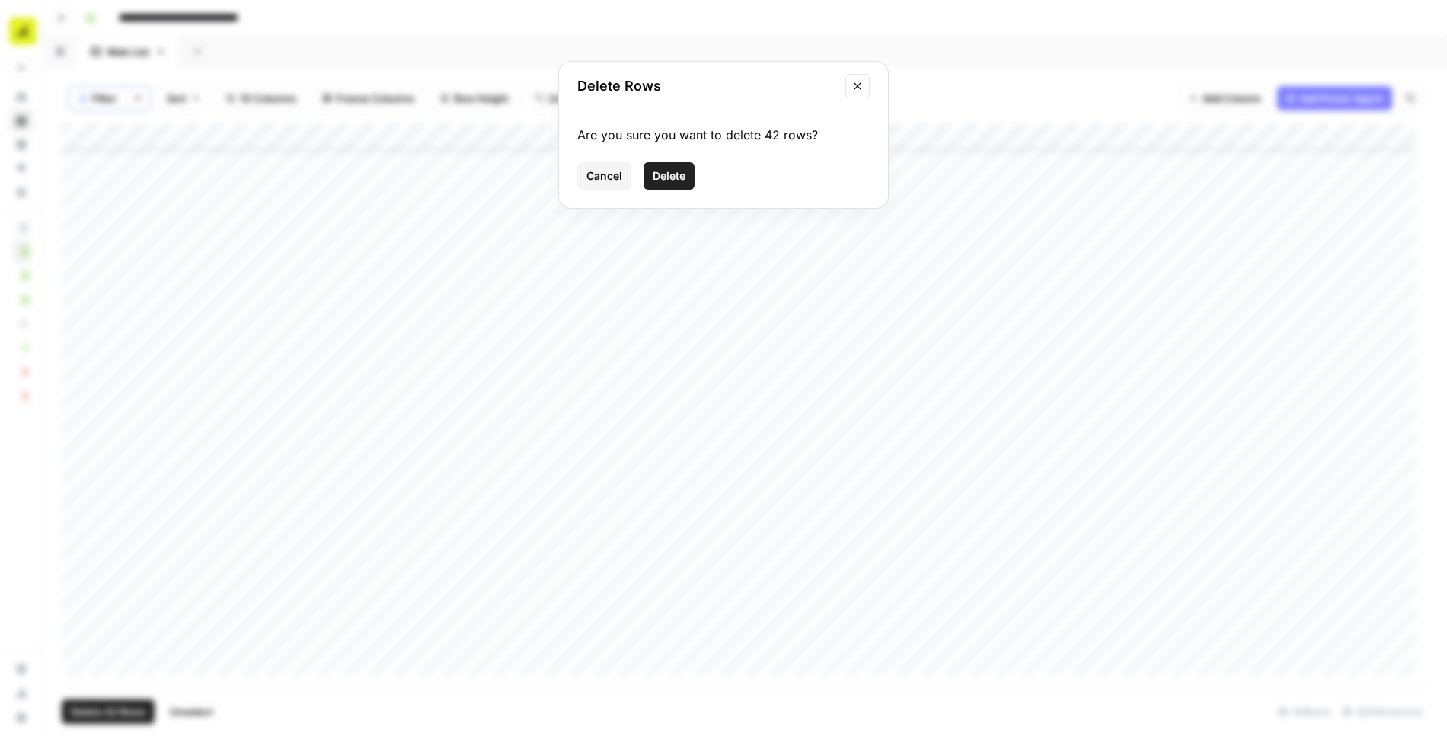
click at [687, 176] on button "Delete" at bounding box center [668, 175] width 51 height 27
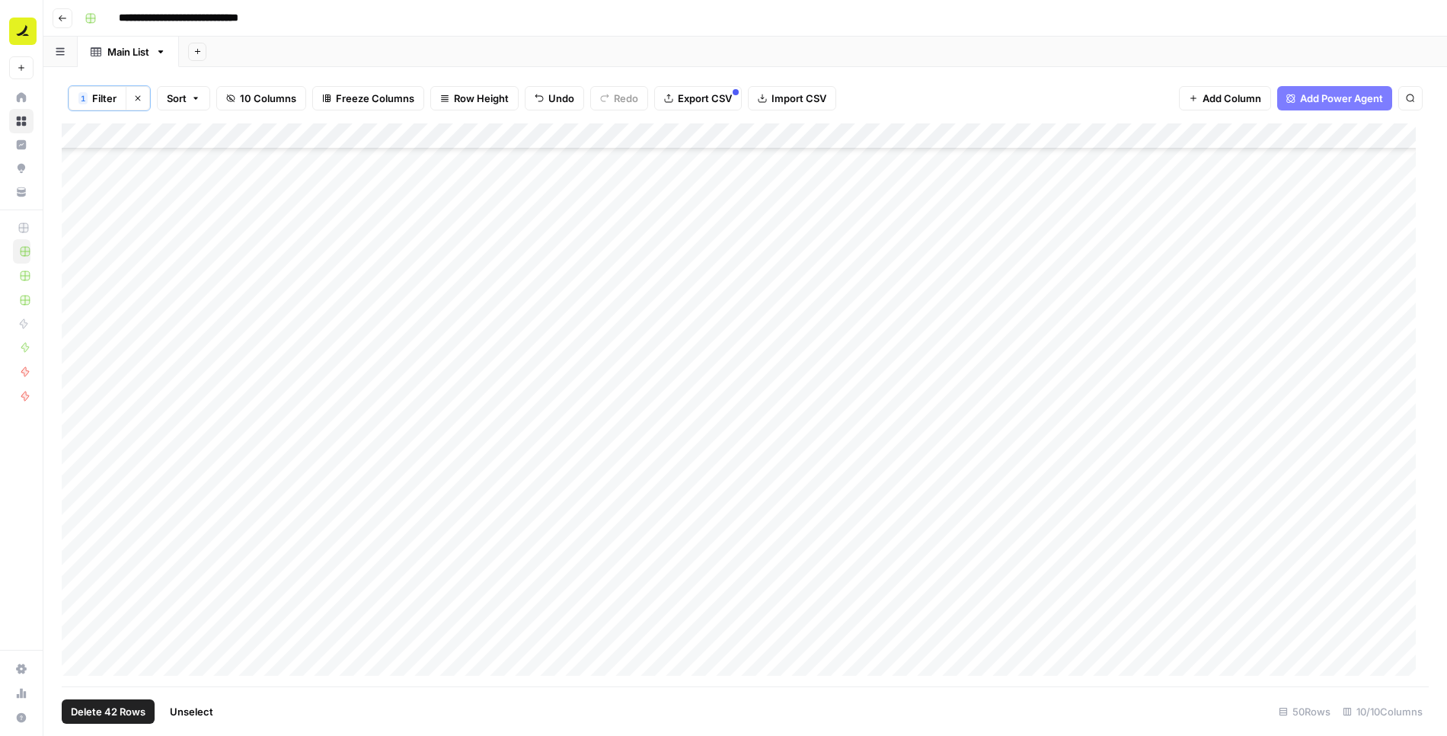
scroll to position [0, 0]
click at [138, 99] on icon "button" at bounding box center [137, 98] width 9 height 9
click at [1043, 285] on div "Add Column" at bounding box center [745, 404] width 1367 height 565
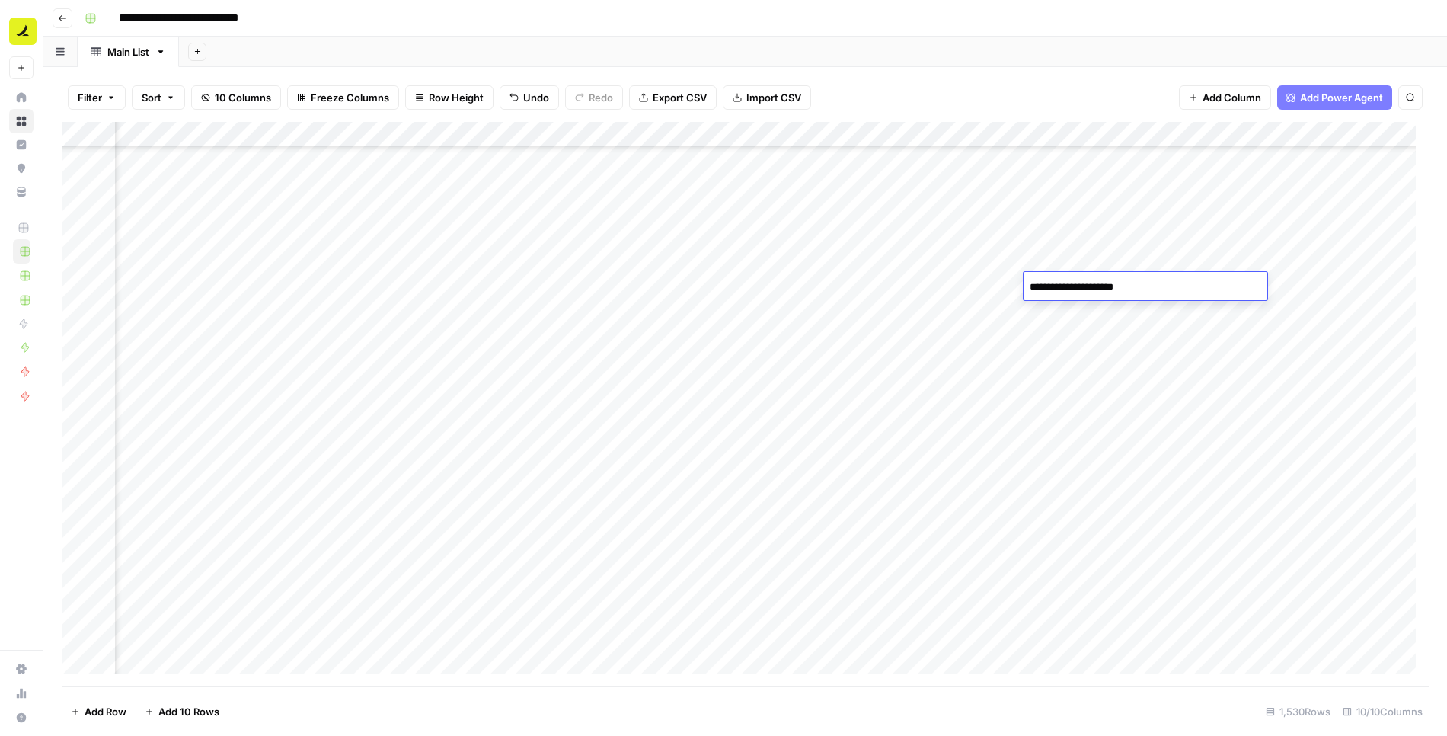
click at [1013, 351] on div "Add Column" at bounding box center [745, 404] width 1367 height 565
click at [880, 292] on div "Add Column" at bounding box center [745, 404] width 1367 height 565
click at [965, 331] on div "Add Column" at bounding box center [745, 404] width 1367 height 565
click at [968, 289] on div "Add Column" at bounding box center [745, 404] width 1367 height 565
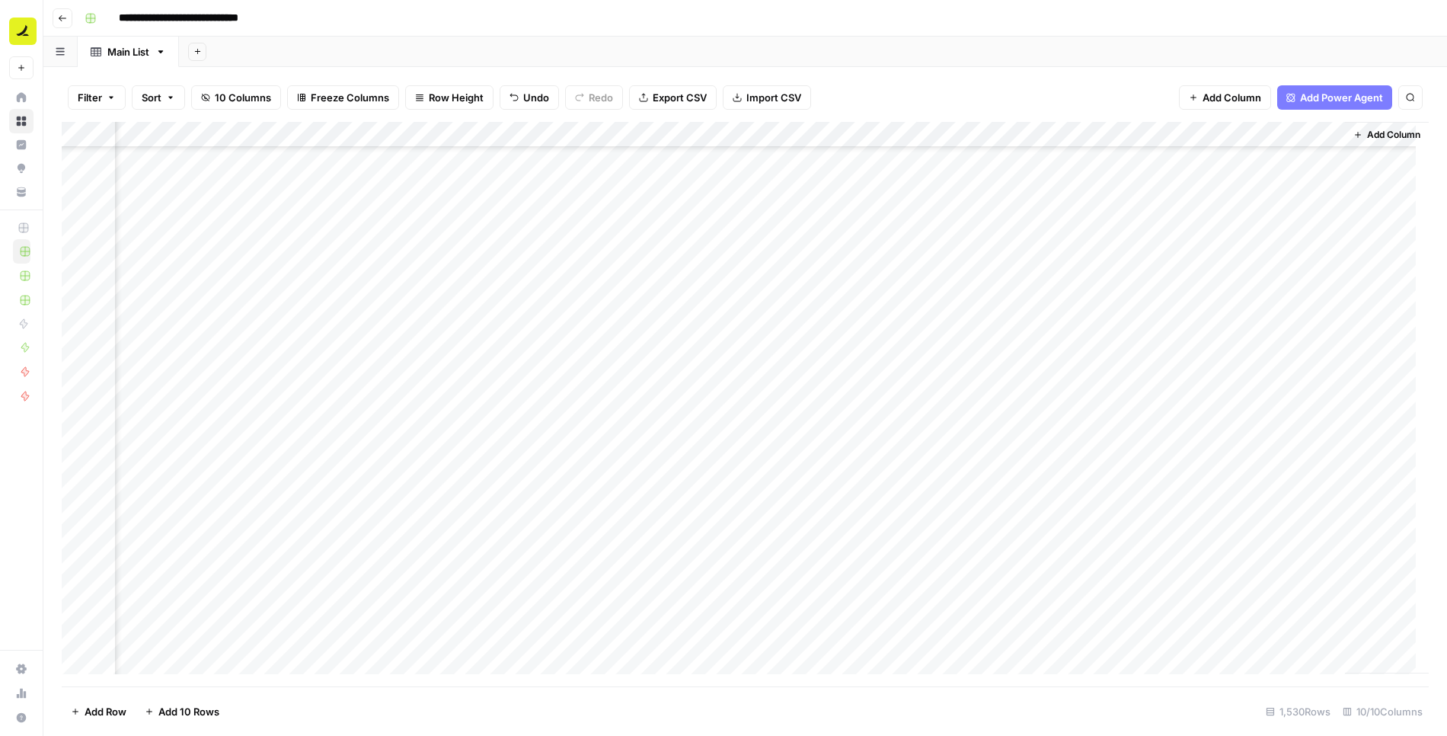
click at [968, 289] on div "Add Column" at bounding box center [745, 404] width 1367 height 565
type textarea "**********"
click at [922, 321] on div "Add Column" at bounding box center [745, 404] width 1367 height 565
click at [585, 311] on div "Add Column" at bounding box center [745, 404] width 1367 height 565
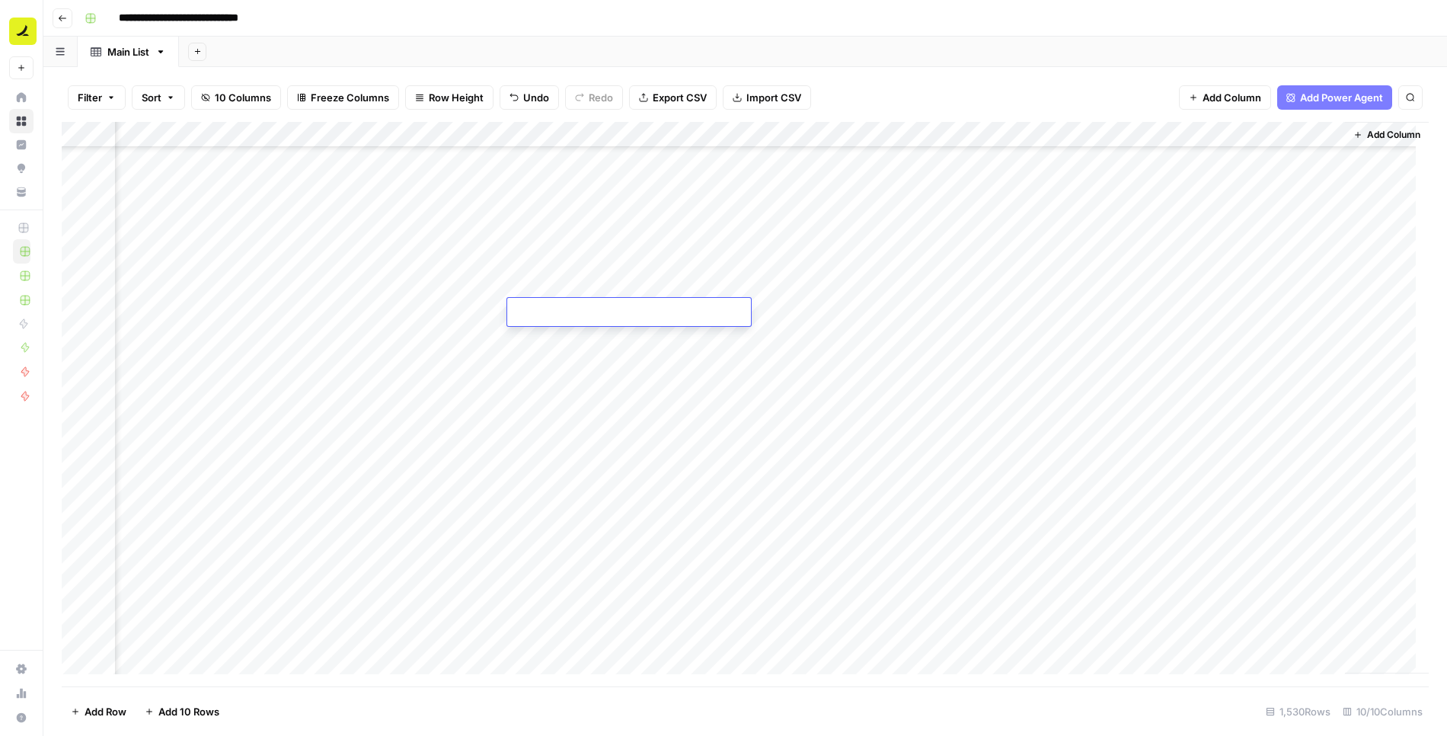
type textarea "**********"
click at [564, 356] on div "Add Column" at bounding box center [745, 404] width 1367 height 565
click at [477, 313] on div "Add Column" at bounding box center [745, 404] width 1367 height 565
type textarea "**********"
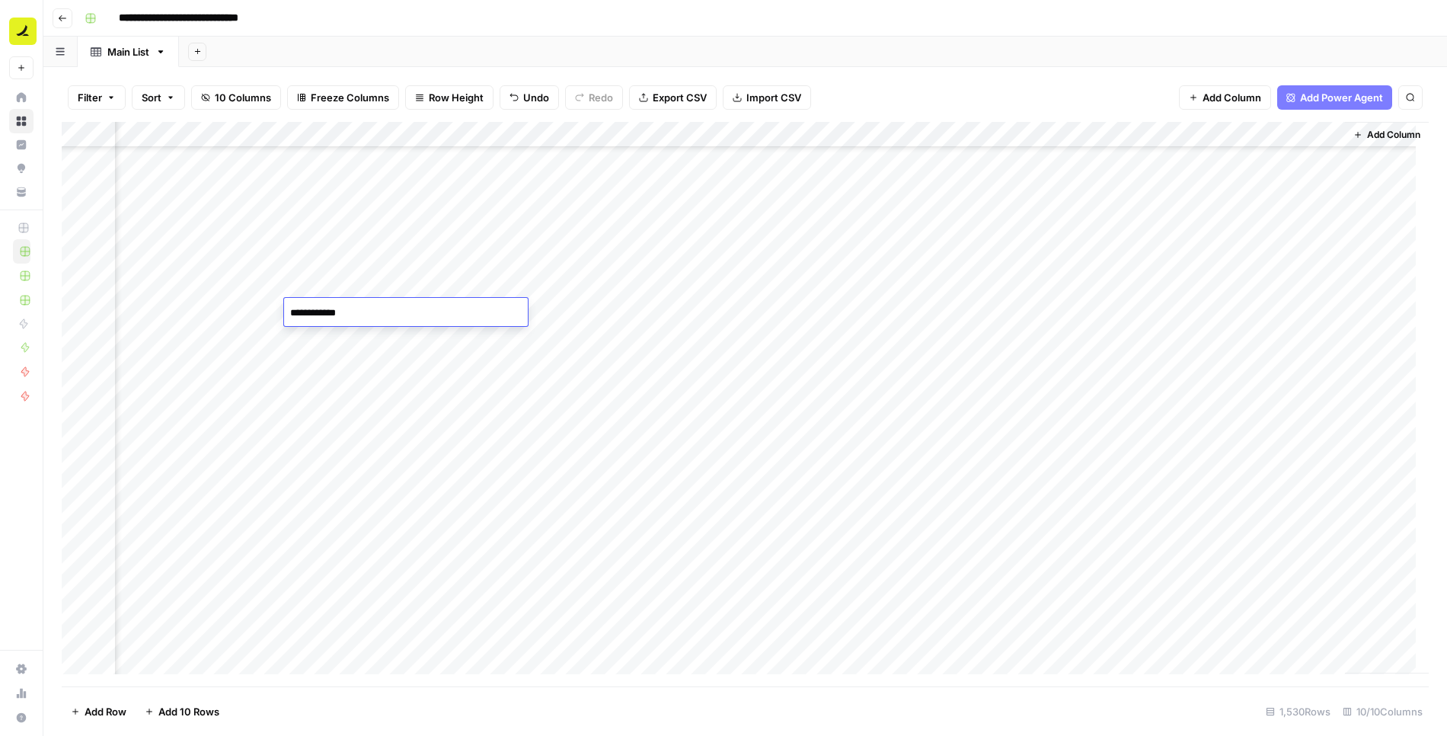
click at [628, 438] on div "Add Column" at bounding box center [745, 404] width 1367 height 565
click at [719, 317] on div "Add Column" at bounding box center [745, 404] width 1367 height 565
click at [717, 315] on div "Add Column" at bounding box center [745, 404] width 1367 height 565
click at [864, 338] on div "Add Column" at bounding box center [745, 404] width 1367 height 565
click at [841, 302] on div "Add Column" at bounding box center [745, 404] width 1367 height 565
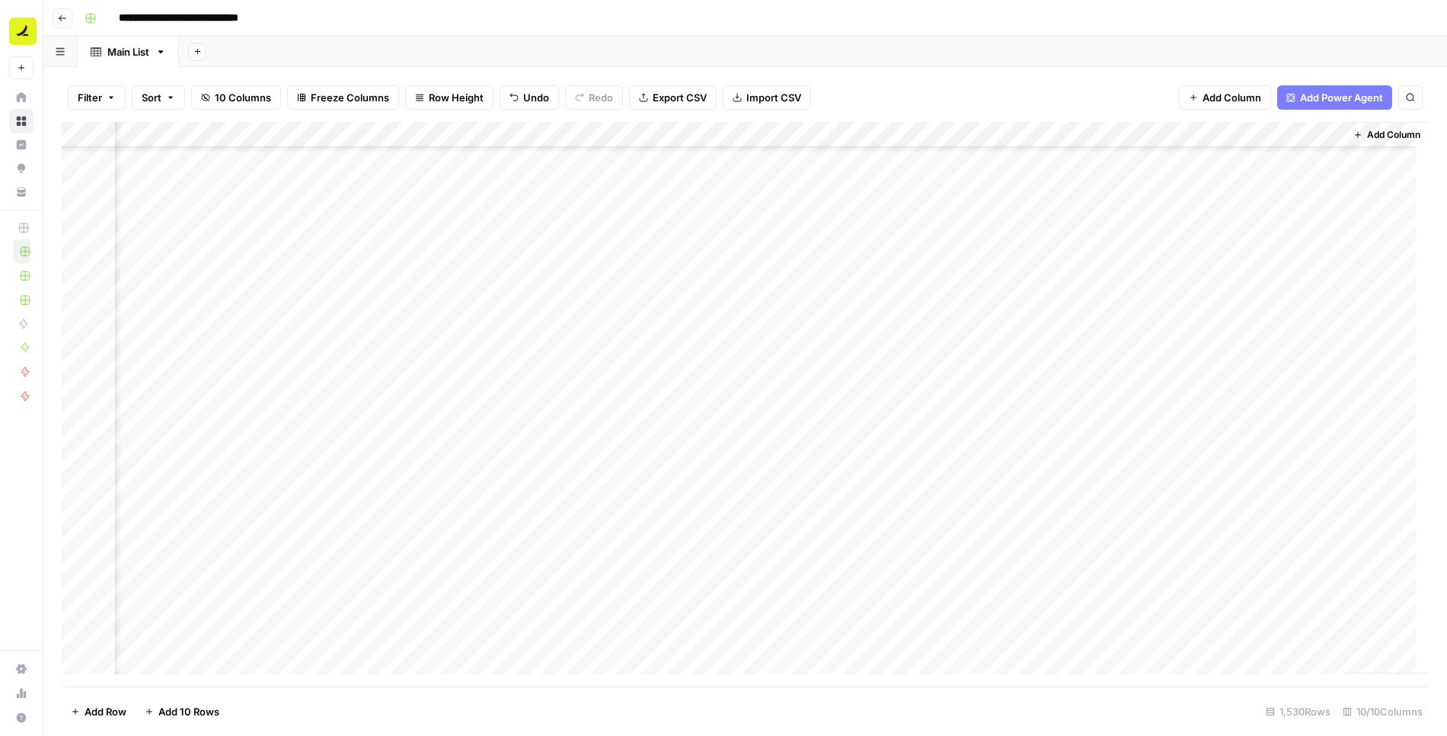
click at [841, 302] on div "Add Column" at bounding box center [745, 404] width 1367 height 565
type textarea "**********"
click at [813, 384] on div "Add Column" at bounding box center [745, 404] width 1367 height 565
click at [959, 313] on div "Add Column" at bounding box center [745, 404] width 1367 height 565
click at [868, 364] on div "Add Column" at bounding box center [745, 404] width 1367 height 565
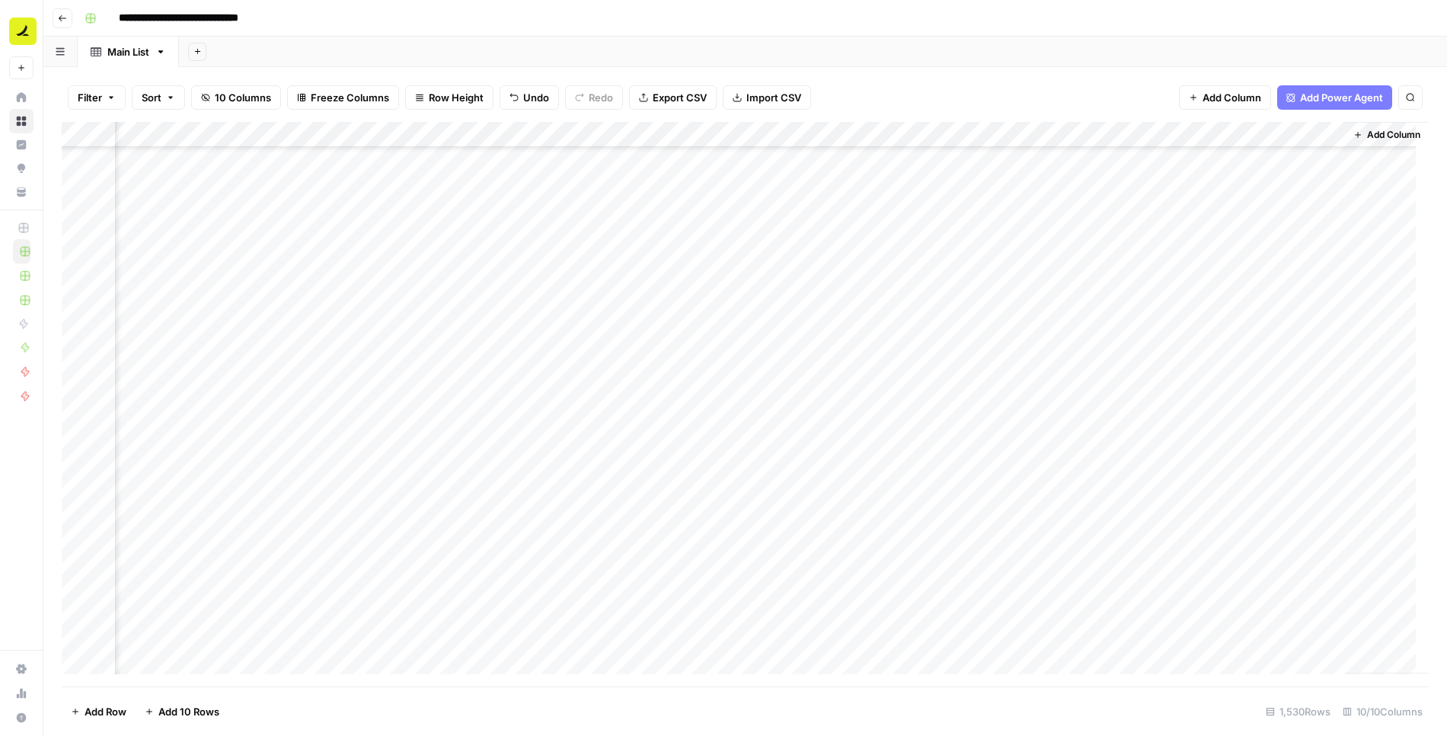
click at [465, 339] on div "Add Column" at bounding box center [745, 404] width 1367 height 565
click at [559, 333] on div "Add Column" at bounding box center [745, 404] width 1367 height 565
click at [734, 337] on div "Add Column" at bounding box center [745, 404] width 1367 height 565
type textarea "**********"
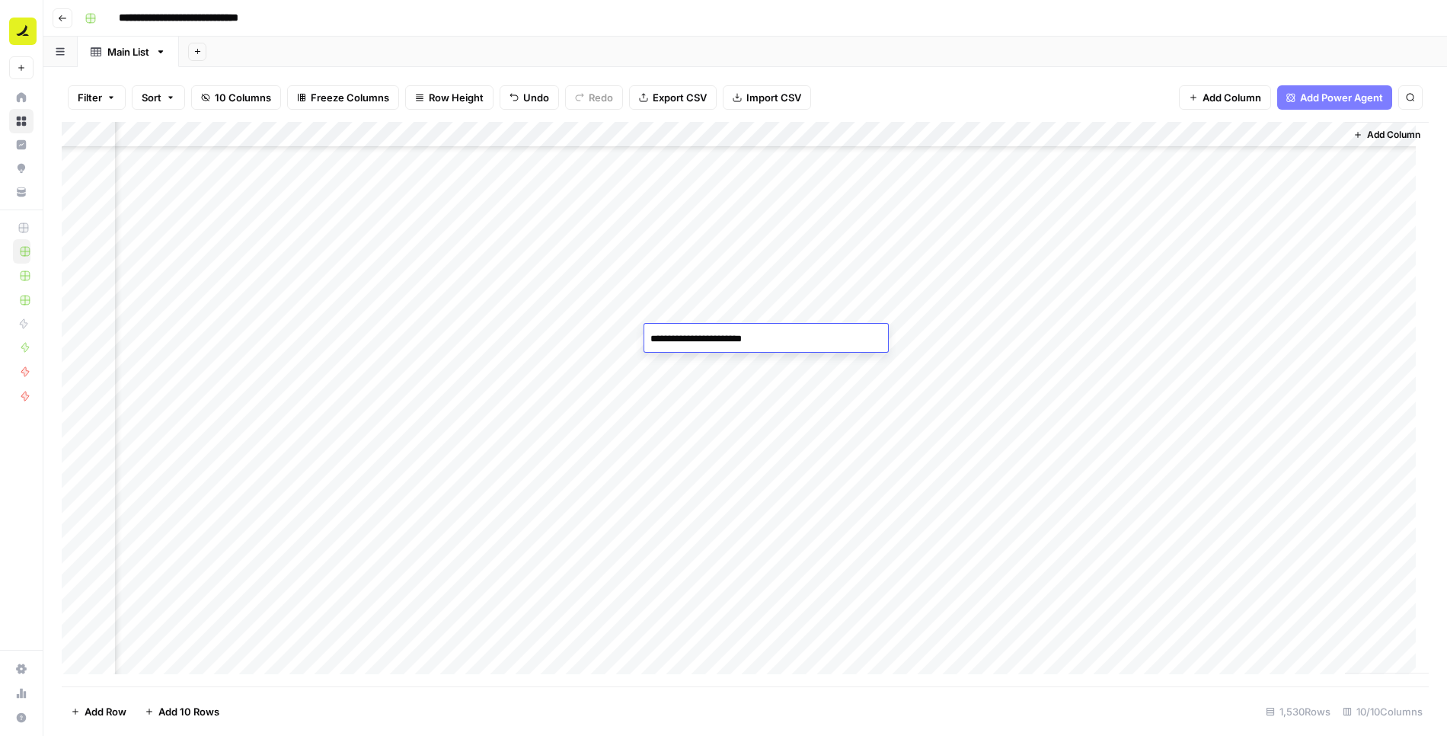
click at [752, 412] on div "Add Column" at bounding box center [745, 404] width 1367 height 565
click at [861, 339] on div "Add Column" at bounding box center [745, 404] width 1367 height 565
click at [434, 369] on div "Add Column" at bounding box center [745, 404] width 1367 height 565
click at [573, 369] on div "Add Column" at bounding box center [745, 404] width 1367 height 565
click at [753, 344] on div "Add Column" at bounding box center [745, 404] width 1367 height 565
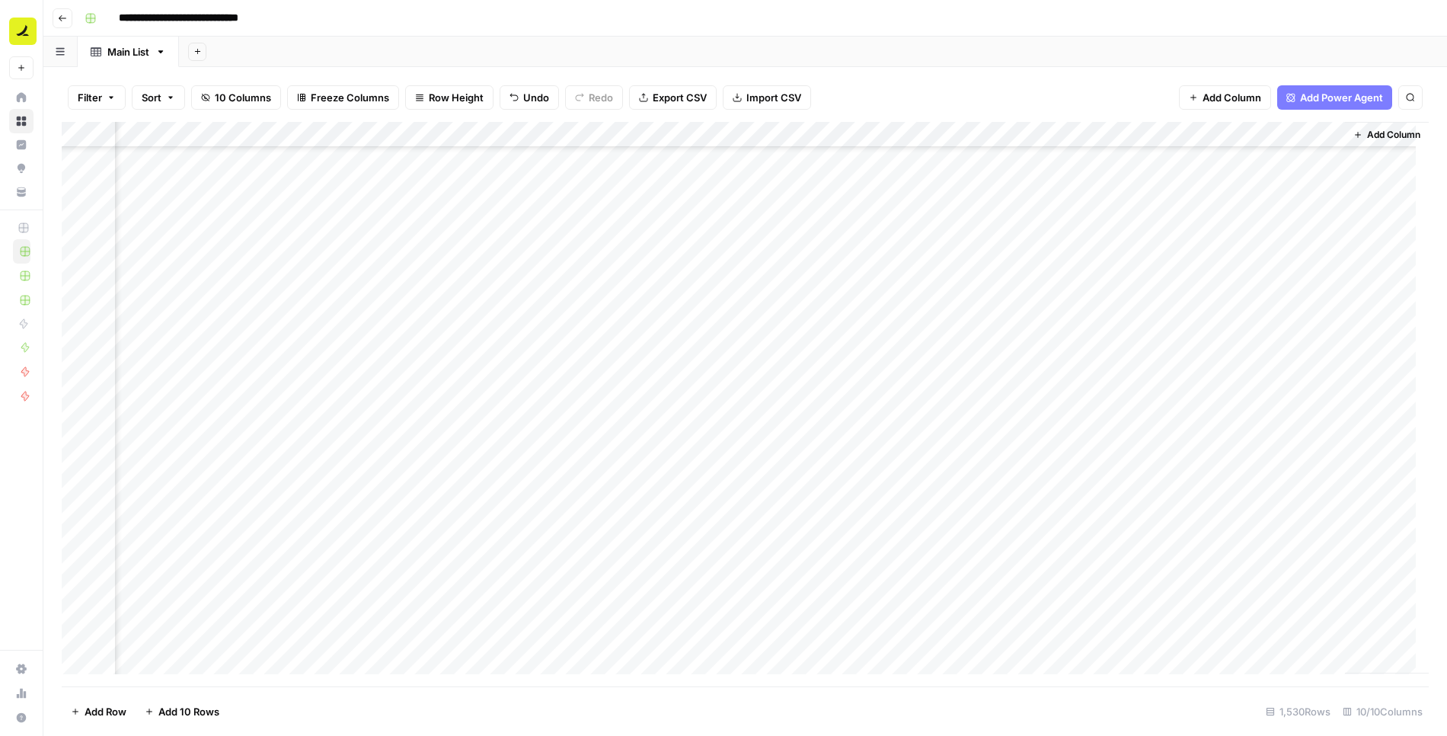
click at [733, 364] on div "Add Column" at bounding box center [745, 404] width 1367 height 565
click at [882, 366] on div "Add Column" at bounding box center [745, 404] width 1367 height 565
click at [685, 390] on div "Add Column" at bounding box center [745, 404] width 1367 height 565
click at [869, 388] on div "Add Column" at bounding box center [745, 404] width 1367 height 565
click at [969, 388] on div "Add Column" at bounding box center [745, 404] width 1367 height 565
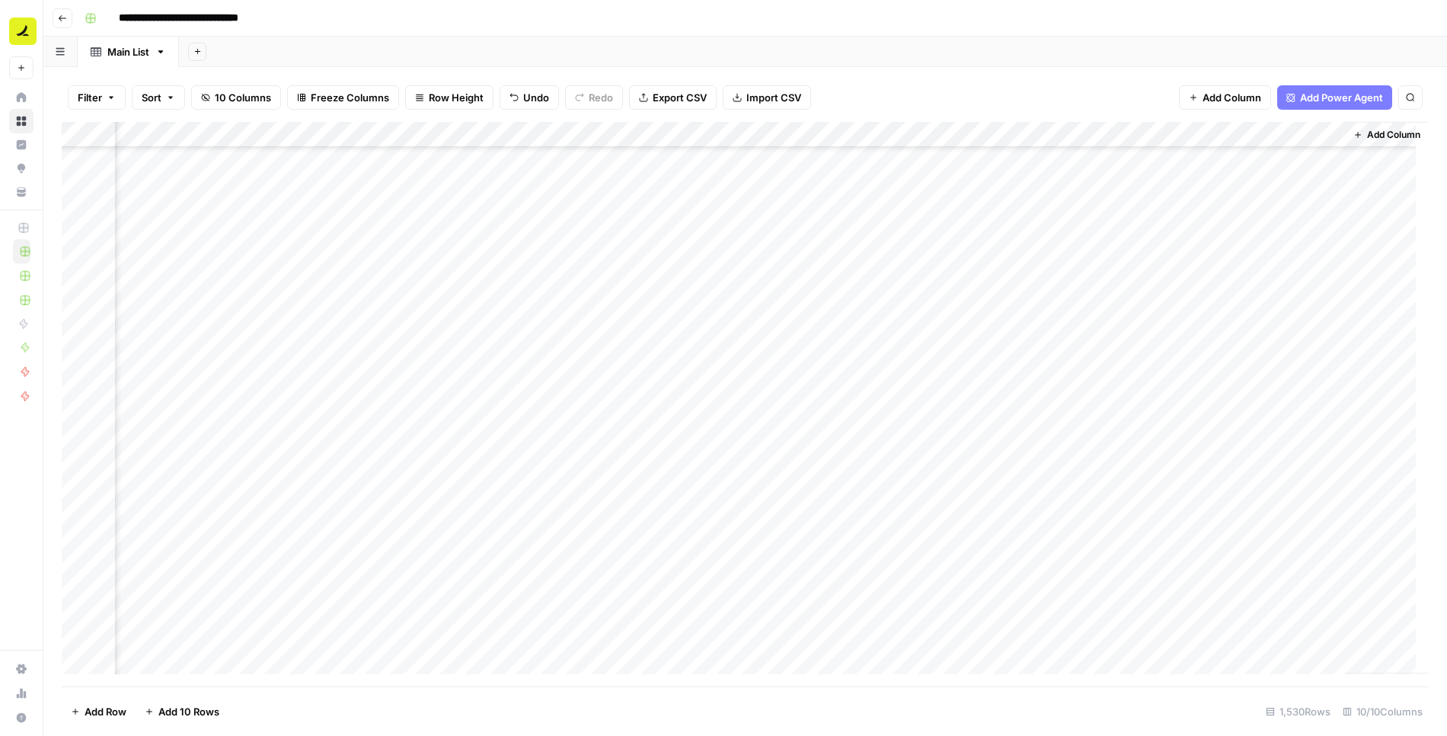
click at [996, 392] on div "Add Column" at bounding box center [745, 404] width 1367 height 565
click at [996, 392] on textarea at bounding box center [1040, 390] width 244 height 21
click at [978, 429] on div "Add Column" at bounding box center [745, 404] width 1367 height 565
click at [998, 392] on div "Add Column" at bounding box center [745, 404] width 1367 height 565
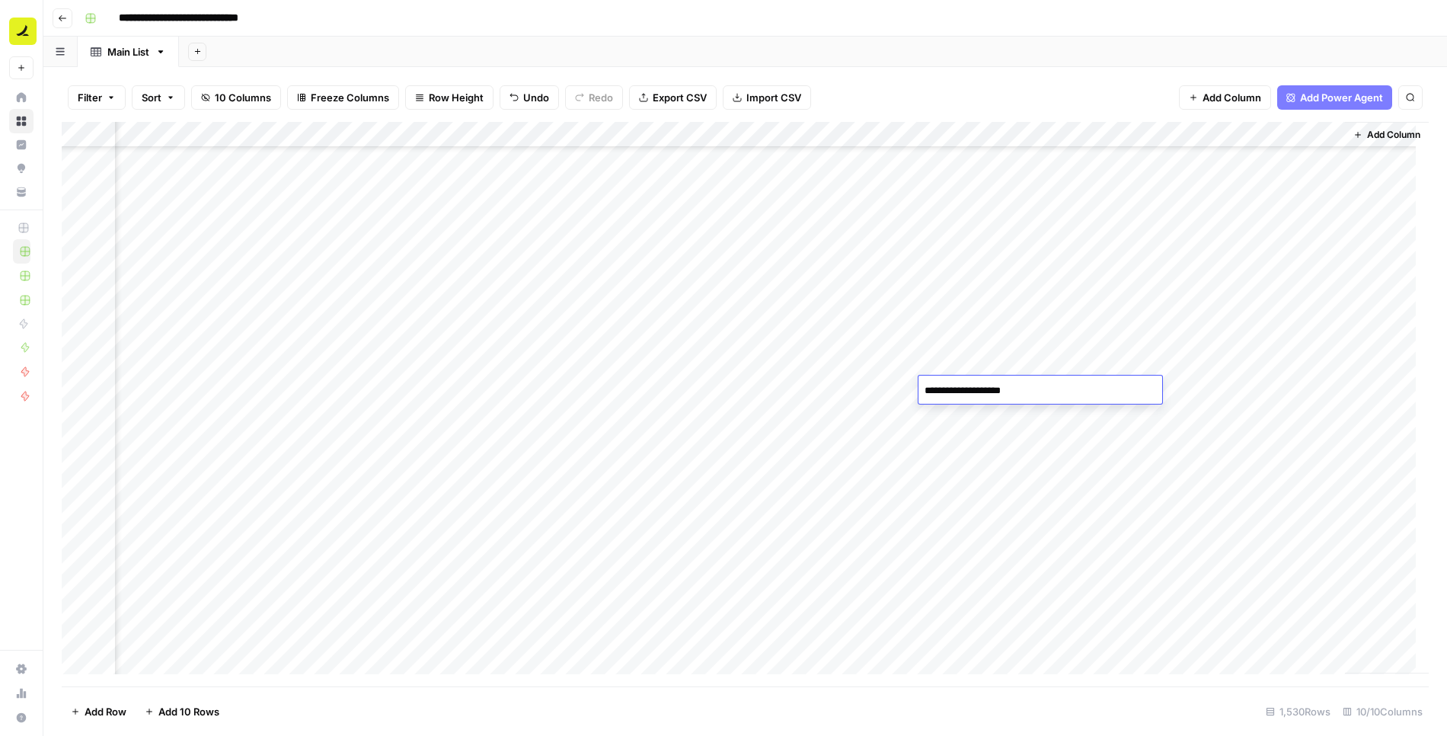
click at [974, 391] on textarea "**********" at bounding box center [1040, 390] width 244 height 21
type textarea "**********"
click at [407, 417] on div "Add Column" at bounding box center [745, 404] width 1367 height 565
click at [597, 416] on div "Add Column" at bounding box center [745, 404] width 1367 height 565
click at [729, 413] on div "Add Column" at bounding box center [745, 404] width 1367 height 565
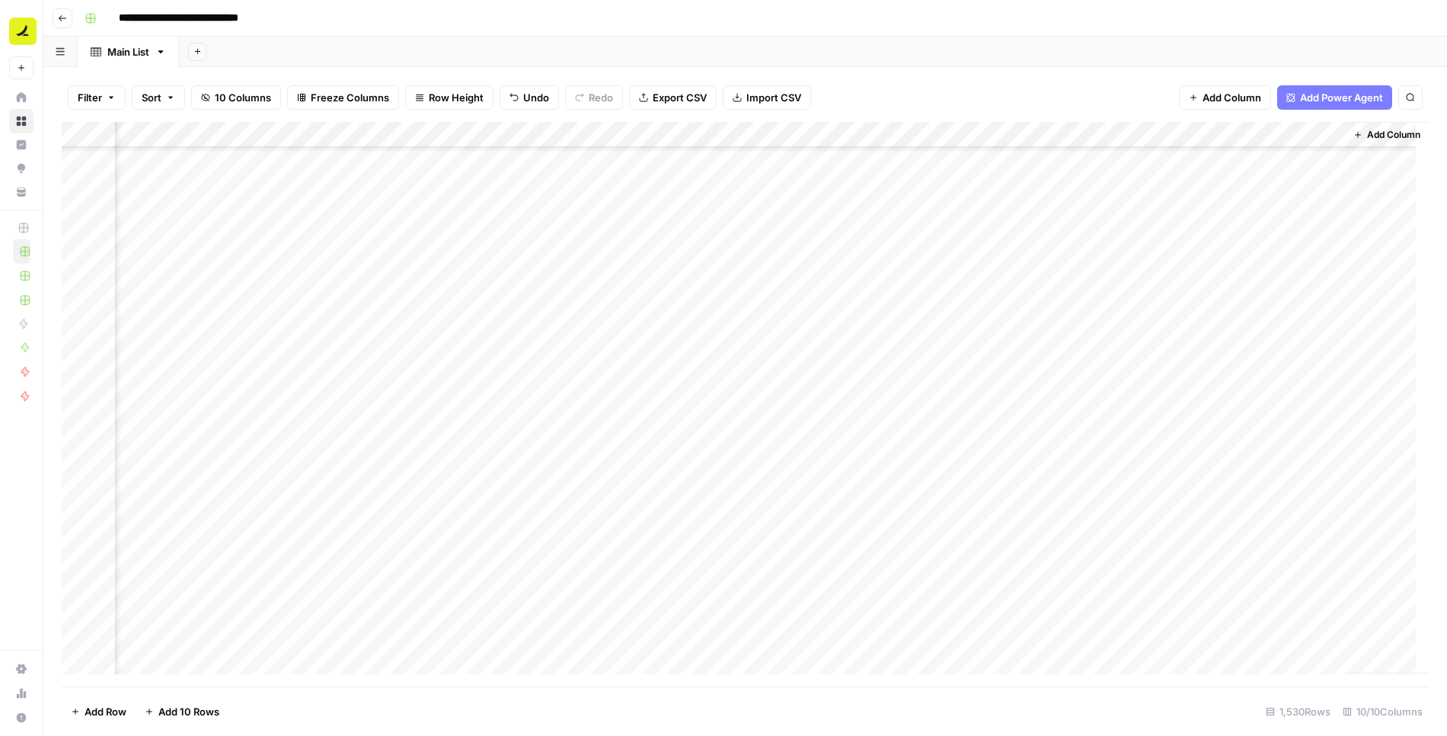
click at [382, 418] on div "Add Column" at bounding box center [745, 404] width 1367 height 565
click at [865, 404] on div "Add Column" at bounding box center [745, 404] width 1367 height 565
drag, startPoint x: 966, startPoint y: 408, endPoint x: 973, endPoint y: 396, distance: 14.4
click at [966, 408] on div "Add Column" at bounding box center [745, 404] width 1367 height 565
click at [1132, 407] on div "Add Column" at bounding box center [745, 404] width 1367 height 565
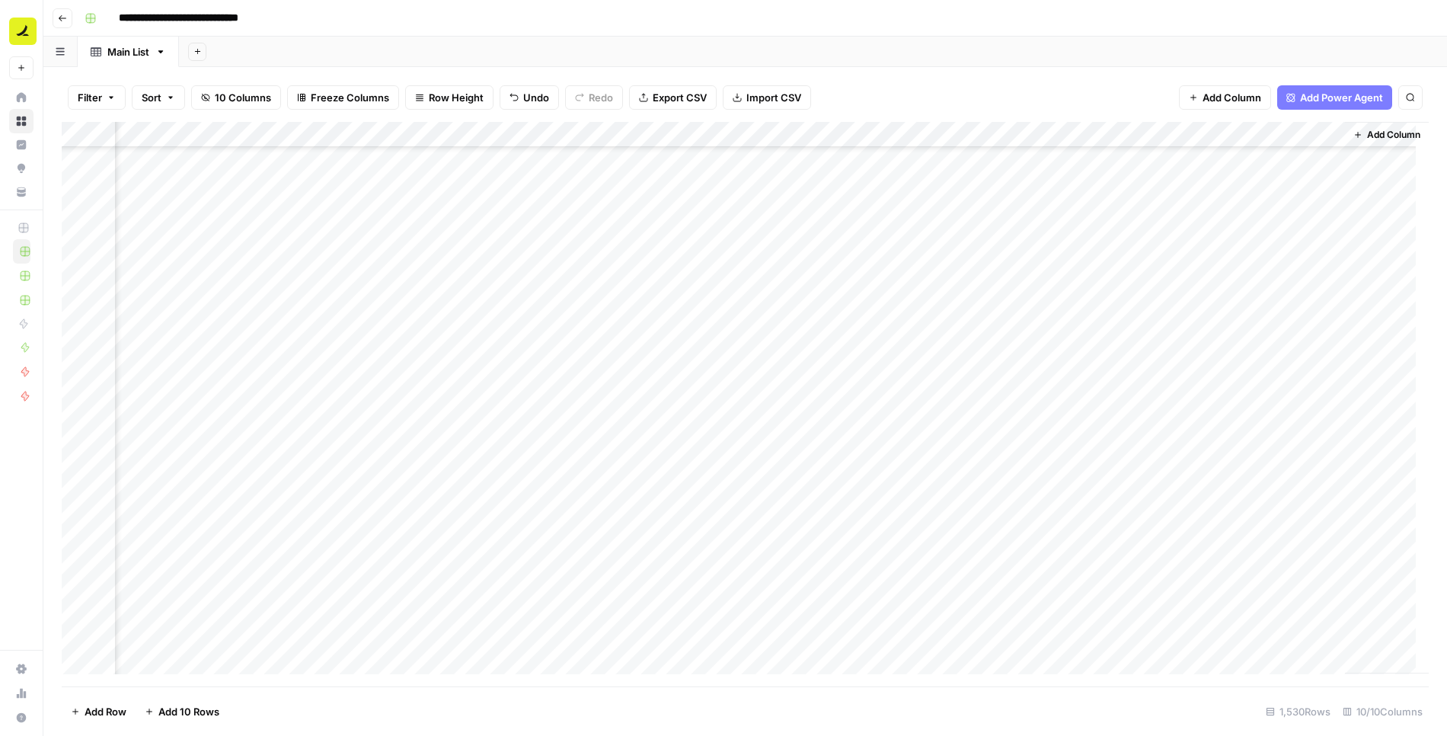
click at [1089, 372] on div "Add Column" at bounding box center [745, 404] width 1367 height 565
click at [385, 440] on div "Add Column" at bounding box center [745, 404] width 1367 height 565
click at [561, 446] on div "Add Column" at bounding box center [745, 404] width 1367 height 565
click at [742, 441] on div "Add Column" at bounding box center [745, 404] width 1367 height 565
click at [873, 447] on div "Add Column" at bounding box center [745, 404] width 1367 height 565
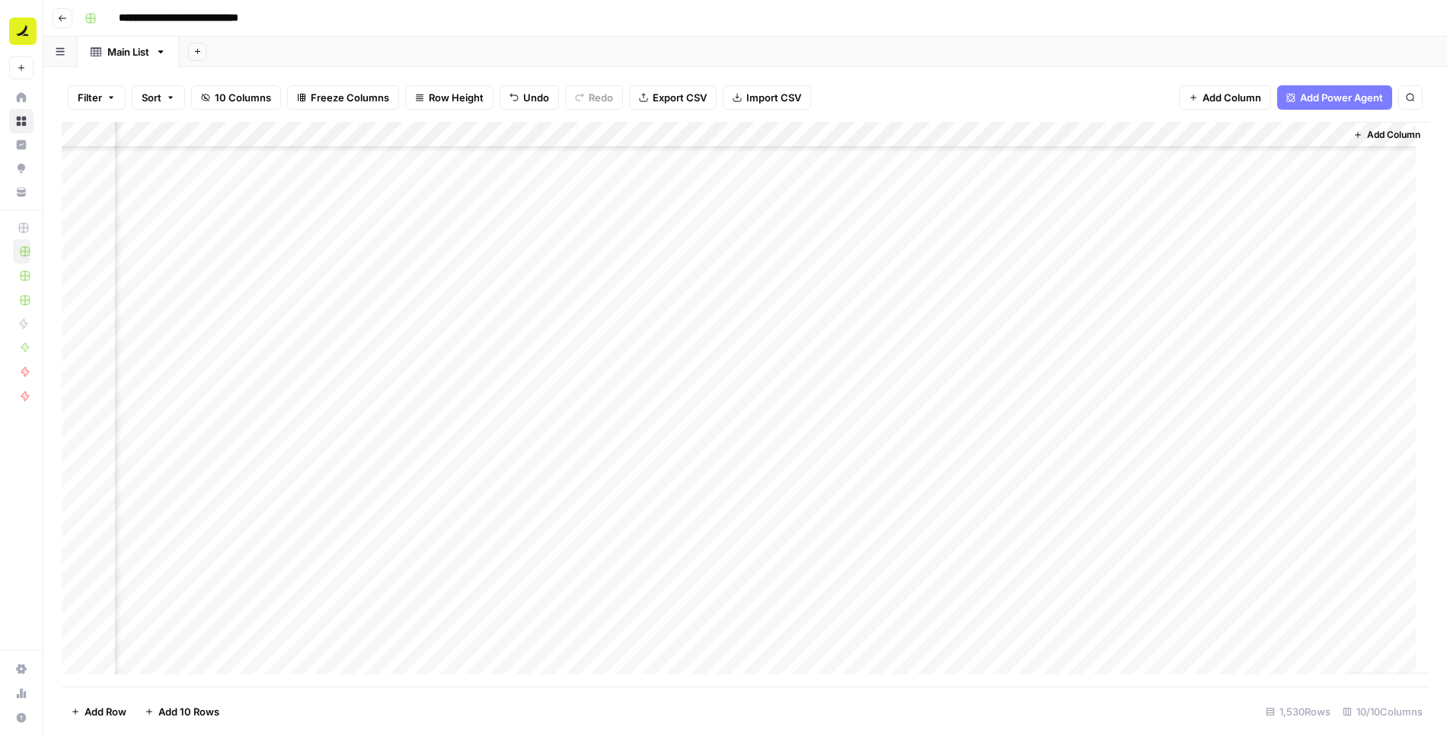
drag, startPoint x: 1001, startPoint y: 439, endPoint x: 1005, endPoint y: 421, distance: 18.8
click at [1000, 439] on div "Add Column" at bounding box center [745, 404] width 1367 height 565
click at [1103, 441] on div "Add Column" at bounding box center [745, 404] width 1367 height 565
click at [699, 470] on div "Add Column" at bounding box center [745, 404] width 1367 height 565
click at [856, 479] on div "Add Column" at bounding box center [745, 404] width 1367 height 565
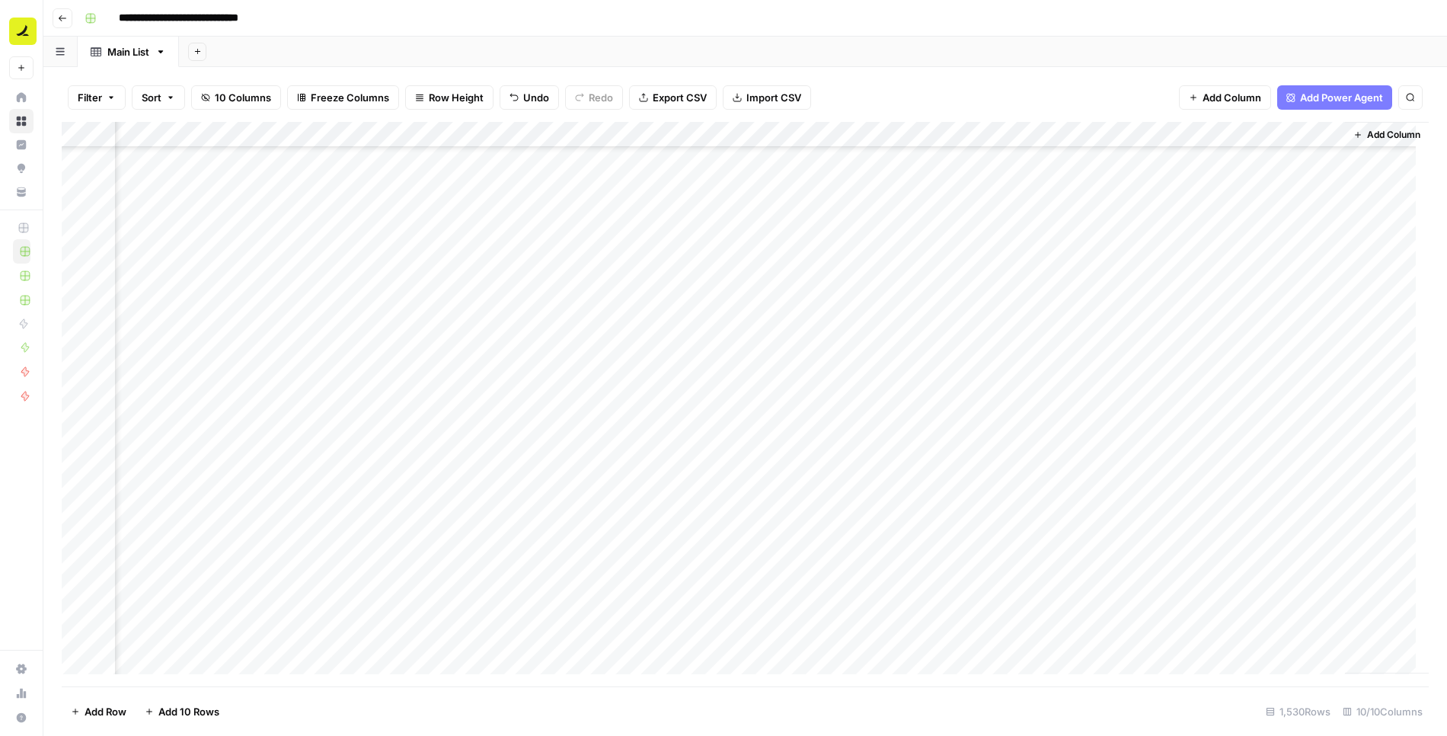
click at [977, 473] on div "Add Column" at bounding box center [745, 404] width 1367 height 565
click at [973, 468] on div "Add Column" at bounding box center [745, 404] width 1367 height 565
click at [974, 466] on textarea "**********" at bounding box center [1040, 468] width 244 height 21
type textarea "**********"
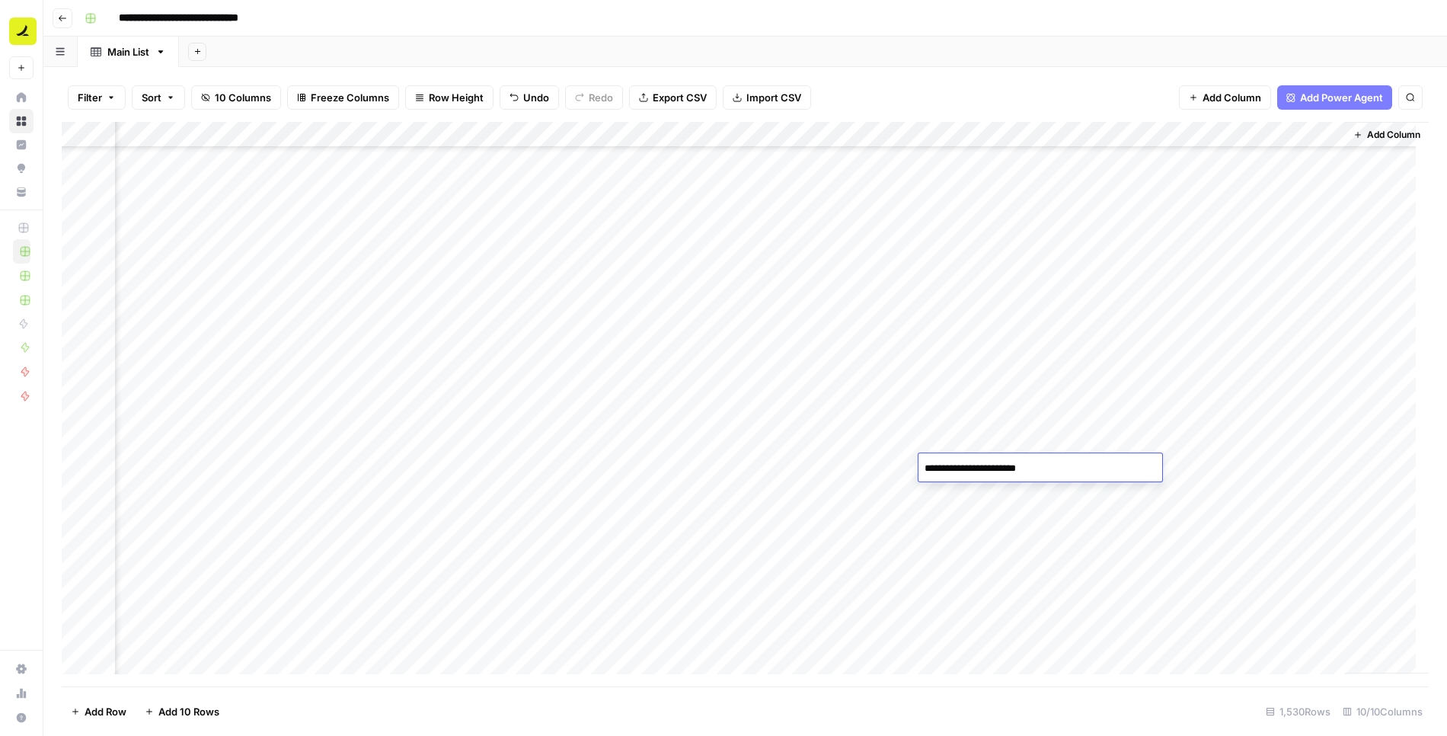
click at [980, 499] on div "Add Column" at bounding box center [745, 404] width 1367 height 565
click at [474, 495] on div "Add Column" at bounding box center [745, 404] width 1367 height 565
click at [603, 509] on div "Add Column" at bounding box center [745, 404] width 1367 height 565
click at [608, 500] on div "Add Column" at bounding box center [745, 404] width 1367 height 565
click at [757, 500] on div "Add Column" at bounding box center [745, 404] width 1367 height 565
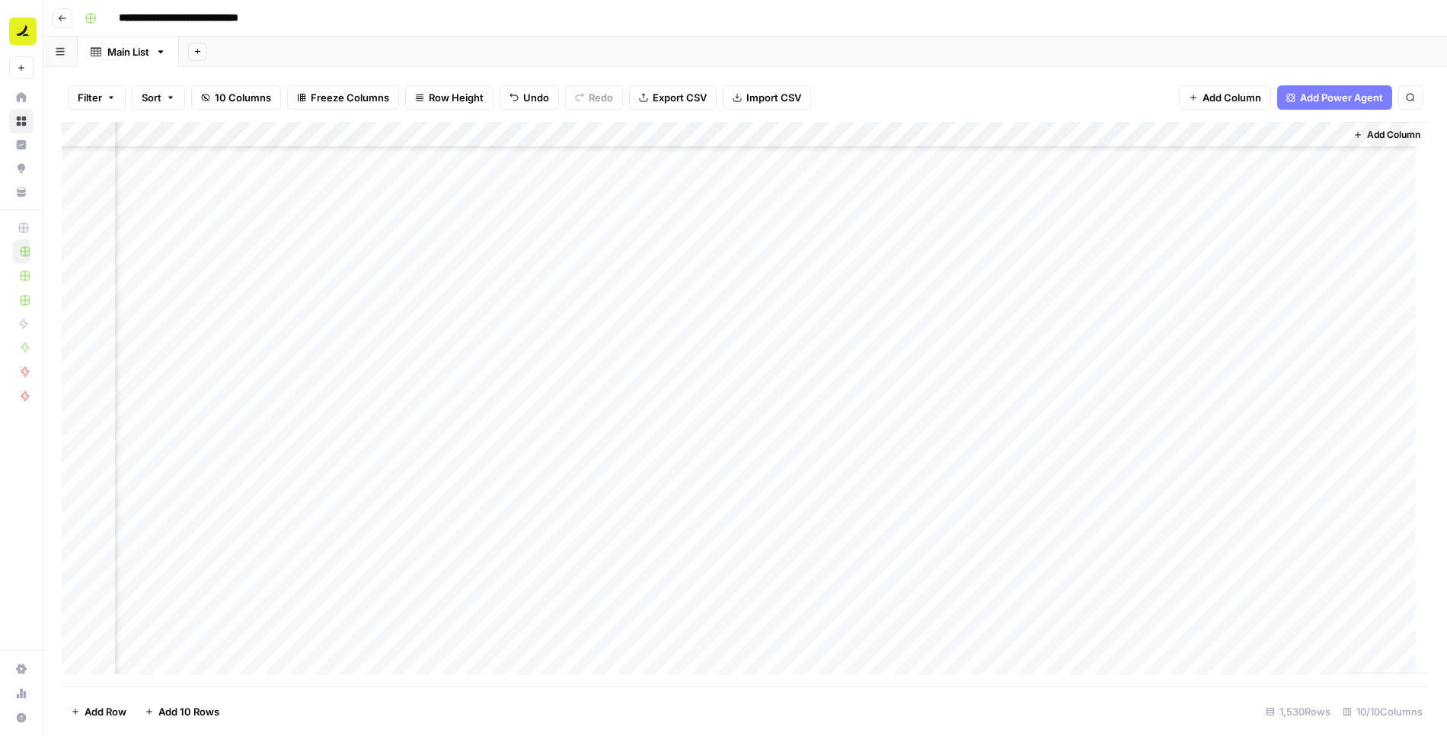
click at [855, 490] on div "Add Column" at bounding box center [745, 404] width 1367 height 565
click at [410, 526] on div "Add Column" at bounding box center [745, 404] width 1367 height 565
click at [550, 516] on div "Add Column" at bounding box center [745, 404] width 1367 height 565
click at [729, 518] on div "Add Column" at bounding box center [745, 404] width 1367 height 565
click at [847, 508] on div "Add Column" at bounding box center [745, 404] width 1367 height 565
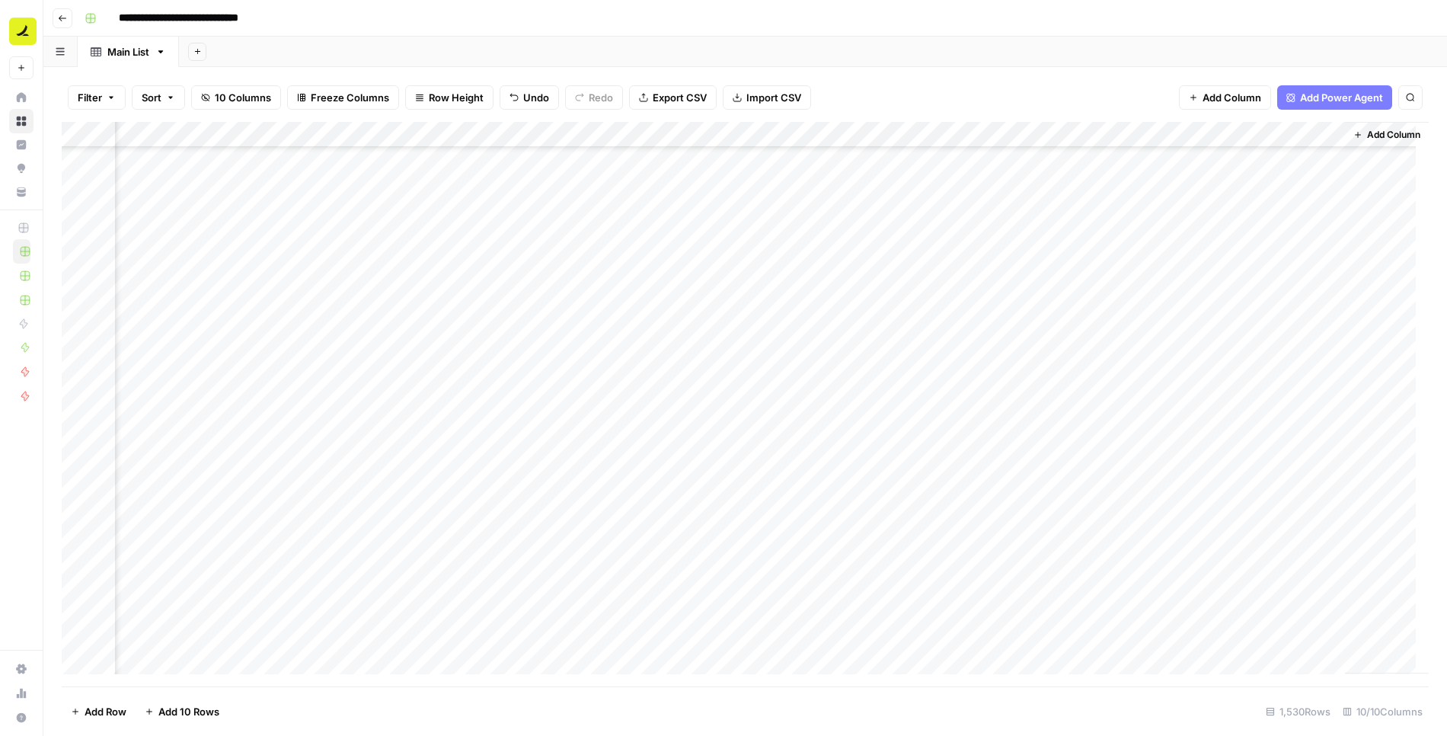
click at [848, 513] on div "Add Column" at bounding box center [745, 404] width 1367 height 565
drag, startPoint x: 446, startPoint y: 547, endPoint x: 463, endPoint y: 528, distance: 25.4
click at [446, 547] on div "Add Column" at bounding box center [745, 404] width 1367 height 565
click at [567, 226] on div "Add Column" at bounding box center [745, 404] width 1367 height 565
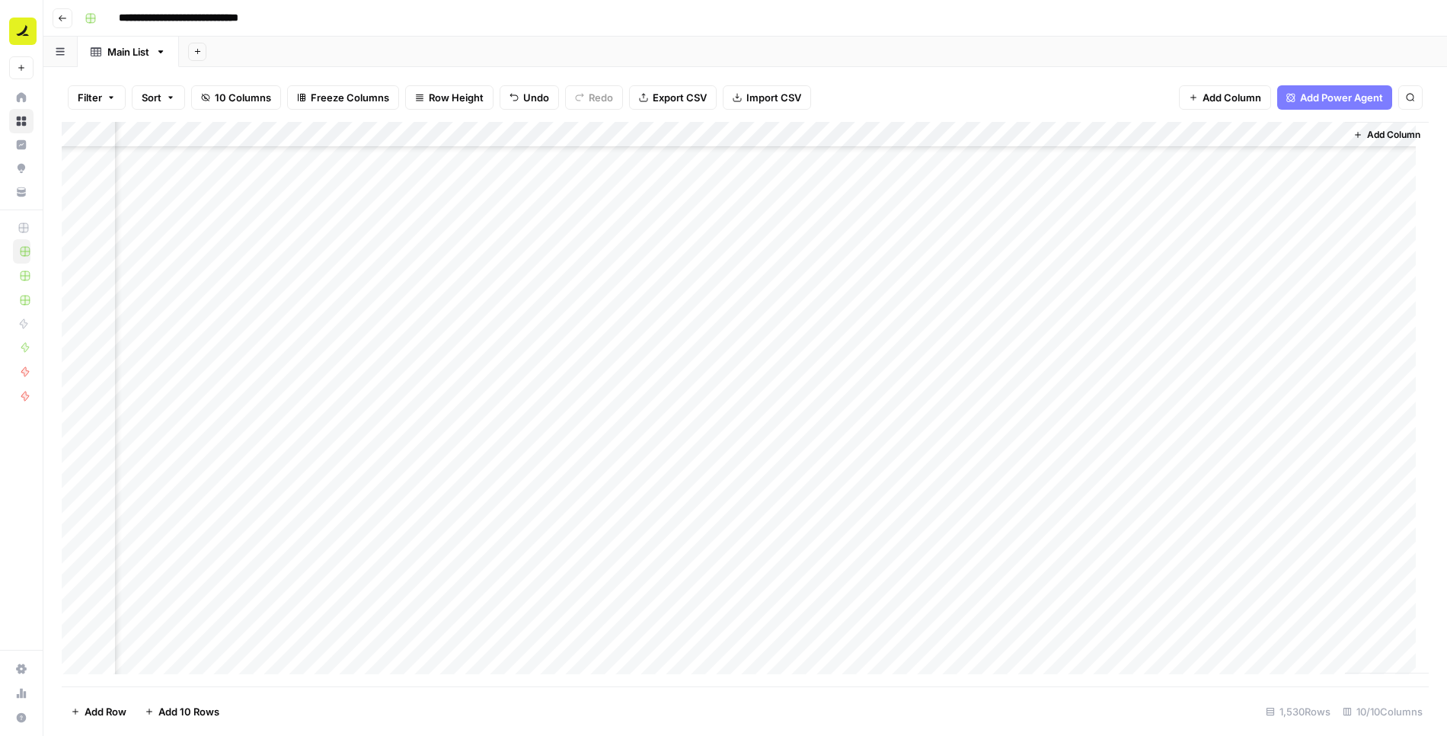
click at [749, 222] on div "Add Column" at bounding box center [745, 404] width 1367 height 565
click at [831, 222] on div "Add Column" at bounding box center [745, 404] width 1367 height 565
click at [681, 254] on div "Add Column" at bounding box center [745, 404] width 1367 height 565
click at [832, 240] on div "Add Column" at bounding box center [745, 404] width 1367 height 565
click at [1001, 247] on div "Add Column" at bounding box center [745, 404] width 1367 height 565
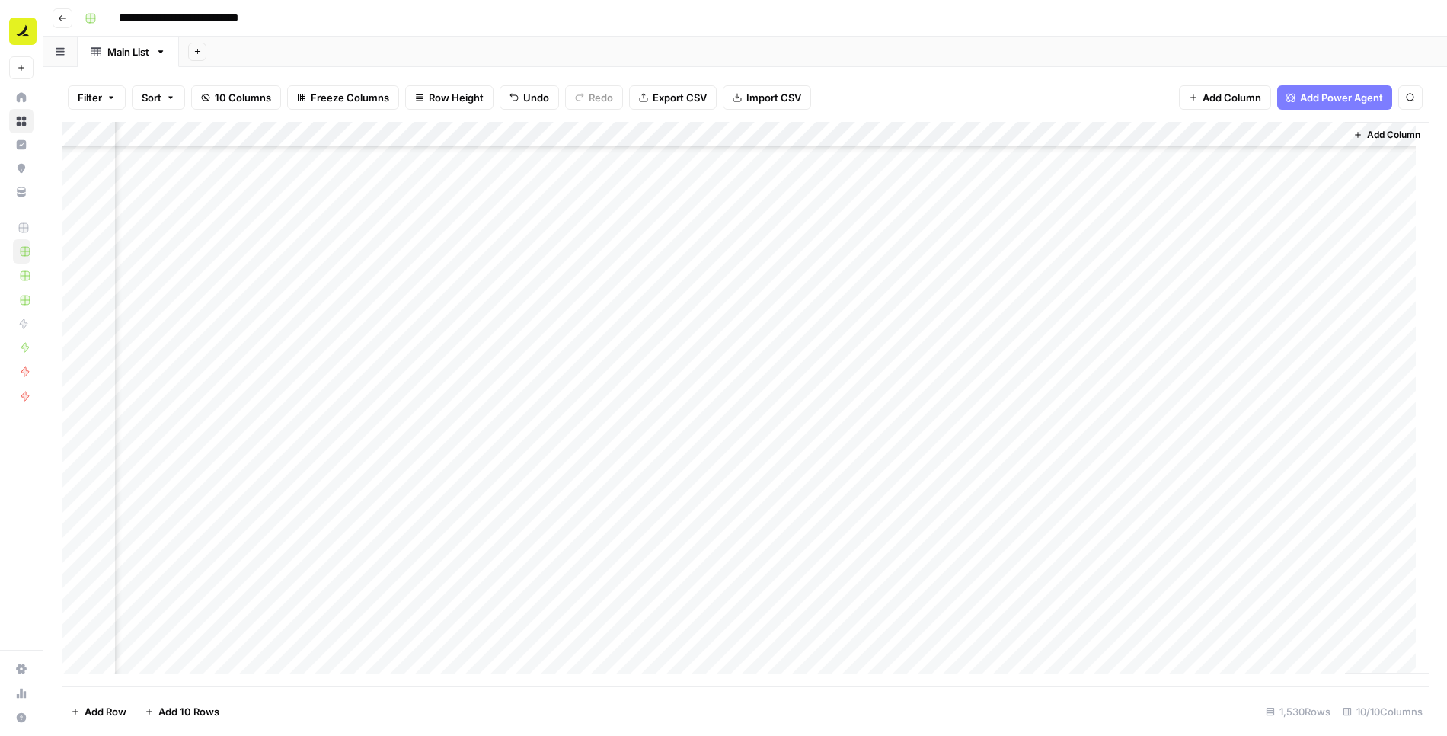
click at [983, 250] on div "Add Column" at bounding box center [745, 404] width 1367 height 565
drag, startPoint x: 974, startPoint y: 249, endPoint x: 956, endPoint y: 276, distance: 31.9
click at [973, 249] on textarea "**********" at bounding box center [1040, 248] width 244 height 21
type textarea "**********"
click at [956, 292] on div "Add Column" at bounding box center [745, 404] width 1367 height 565
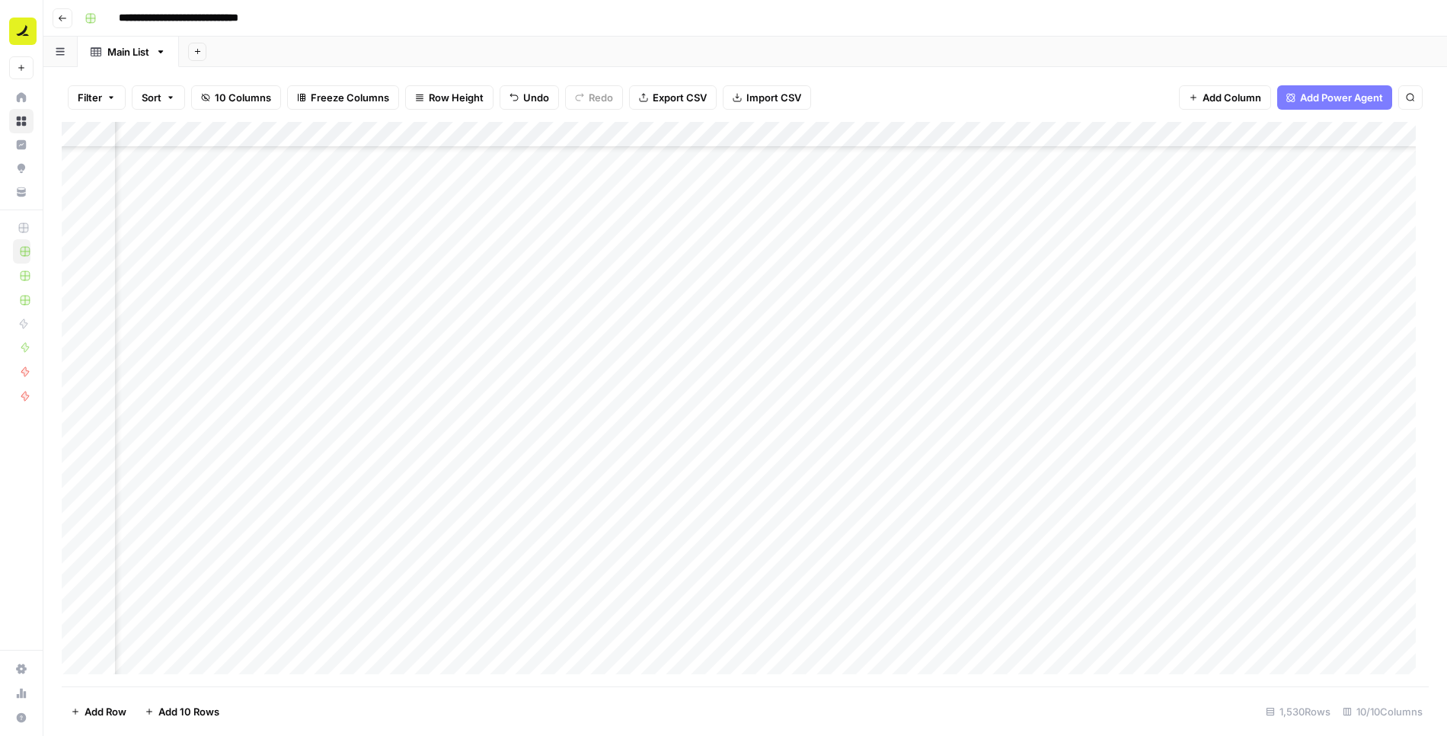
scroll to position [38104, 427]
click at [618, 318] on div "Add Column" at bounding box center [745, 404] width 1367 height 565
click at [772, 317] on div "Add Column" at bounding box center [745, 404] width 1367 height 565
click at [899, 321] on div "Add Column" at bounding box center [745, 404] width 1367 height 565
drag, startPoint x: 1026, startPoint y: 321, endPoint x: 1046, endPoint y: 237, distance: 85.9
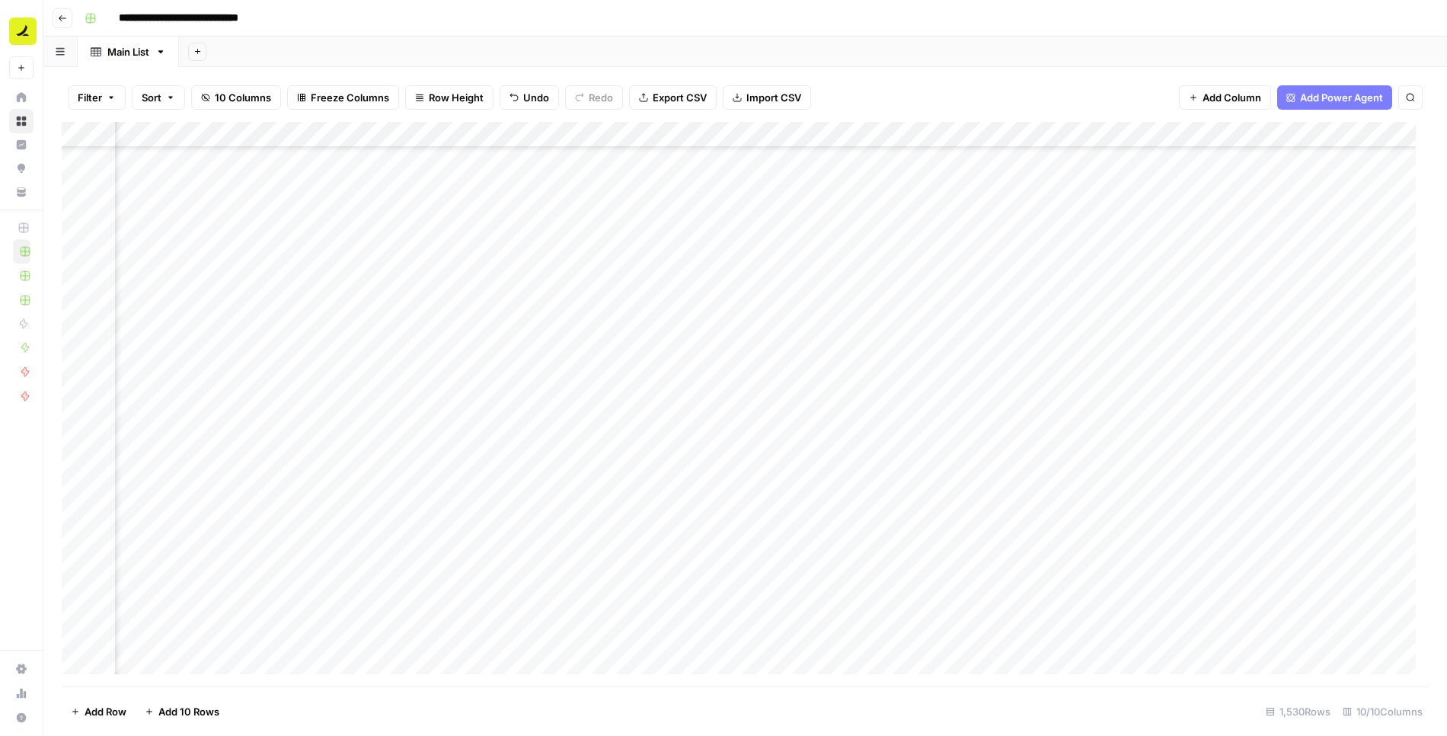
click at [1026, 320] on div "Add Column" at bounding box center [745, 404] width 1367 height 565
click at [610, 345] on div "Add Column" at bounding box center [745, 404] width 1367 height 565
click at [749, 349] on div "Add Column" at bounding box center [745, 404] width 1367 height 565
click at [892, 350] on div "Add Column" at bounding box center [745, 404] width 1367 height 565
click at [1032, 350] on div "Add Column" at bounding box center [745, 404] width 1367 height 565
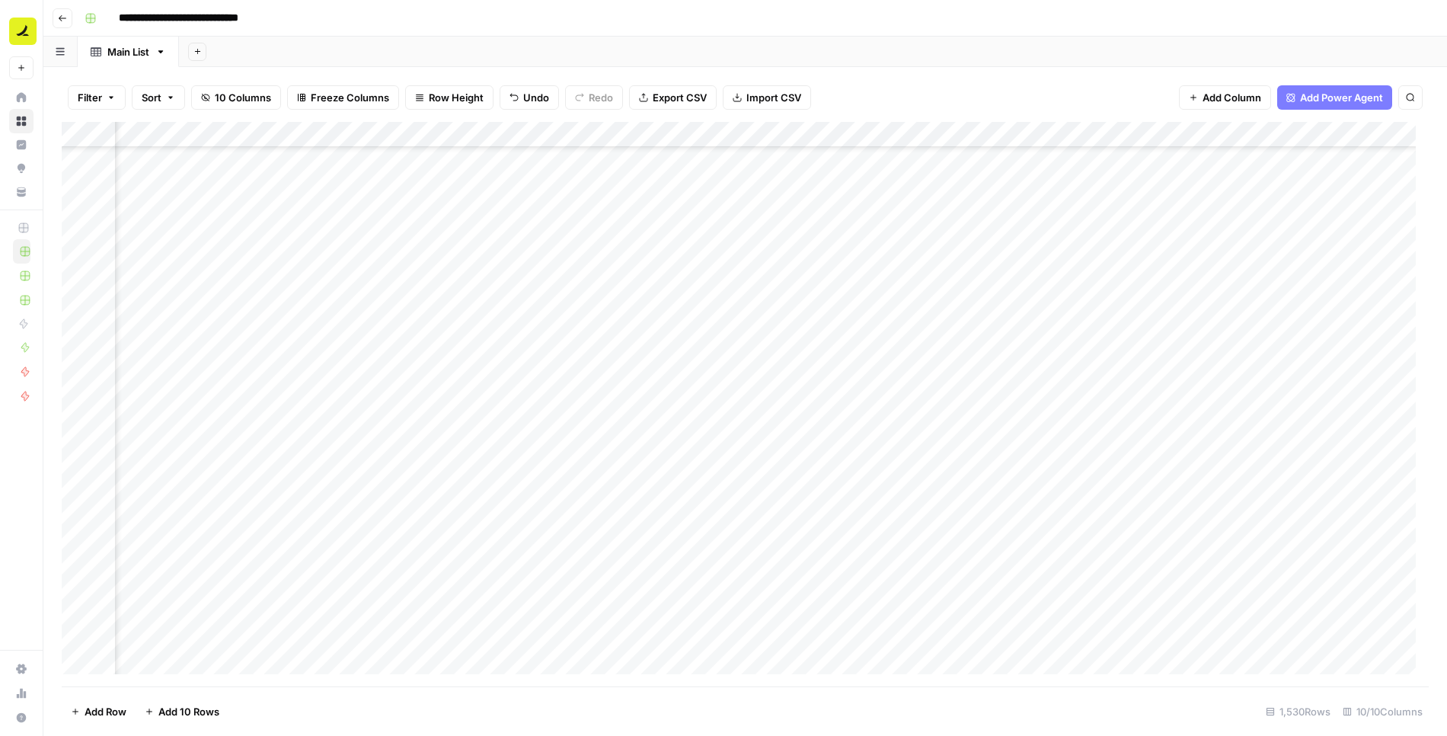
drag, startPoint x: 621, startPoint y: 373, endPoint x: 681, endPoint y: 306, distance: 89.5
click at [621, 373] on div "Add Column" at bounding box center [745, 404] width 1367 height 565
drag, startPoint x: 768, startPoint y: 366, endPoint x: 803, endPoint y: 323, distance: 54.7
click at [768, 366] on div "Add Column" at bounding box center [745, 404] width 1367 height 565
click at [886, 373] on div "Add Column" at bounding box center [745, 404] width 1367 height 565
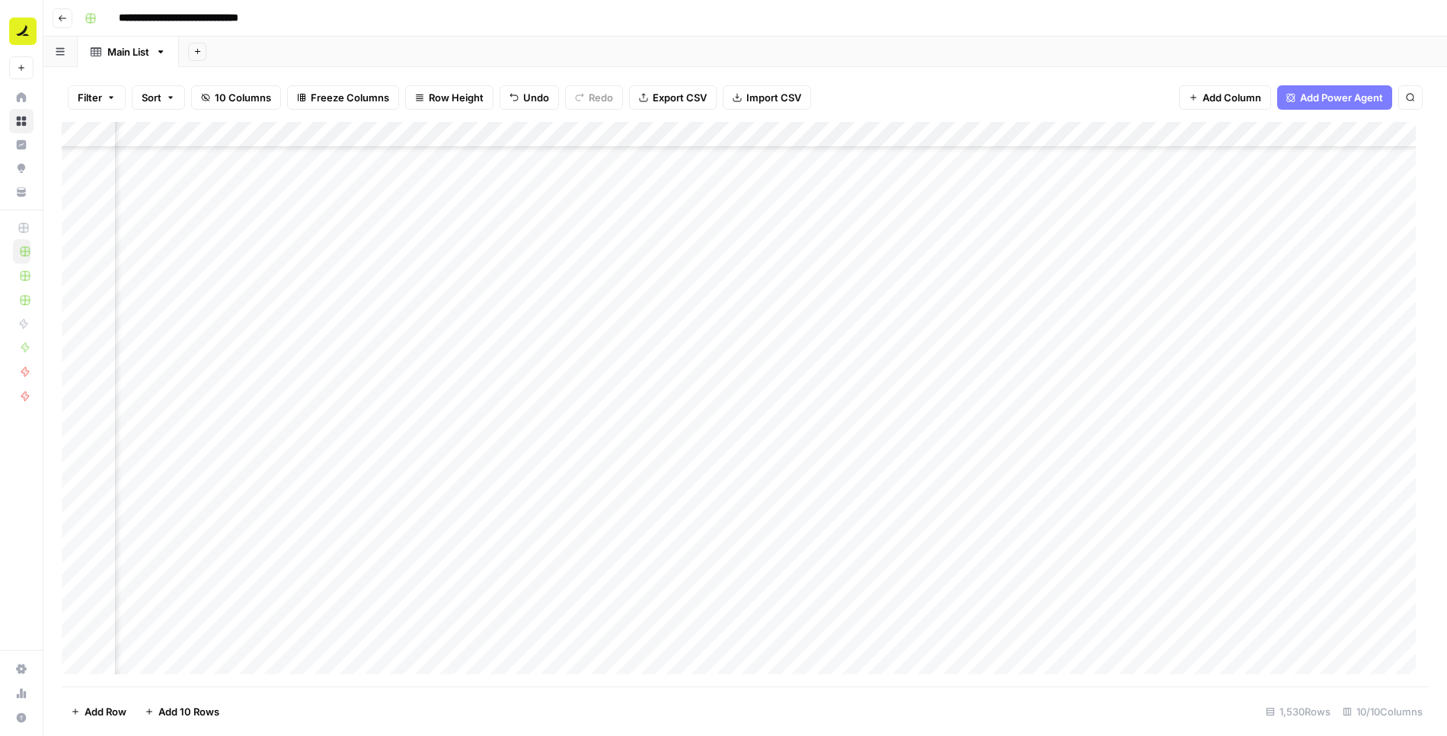
drag, startPoint x: 1001, startPoint y: 375, endPoint x: 1039, endPoint y: 299, distance: 85.1
click at [1001, 375] on div "Add Column" at bounding box center [745, 404] width 1367 height 565
click at [628, 396] on div "Add Column" at bounding box center [745, 404] width 1367 height 565
click at [887, 395] on div "Add Column" at bounding box center [745, 404] width 1367 height 565
click at [1045, 403] on div "Add Column" at bounding box center [745, 404] width 1367 height 565
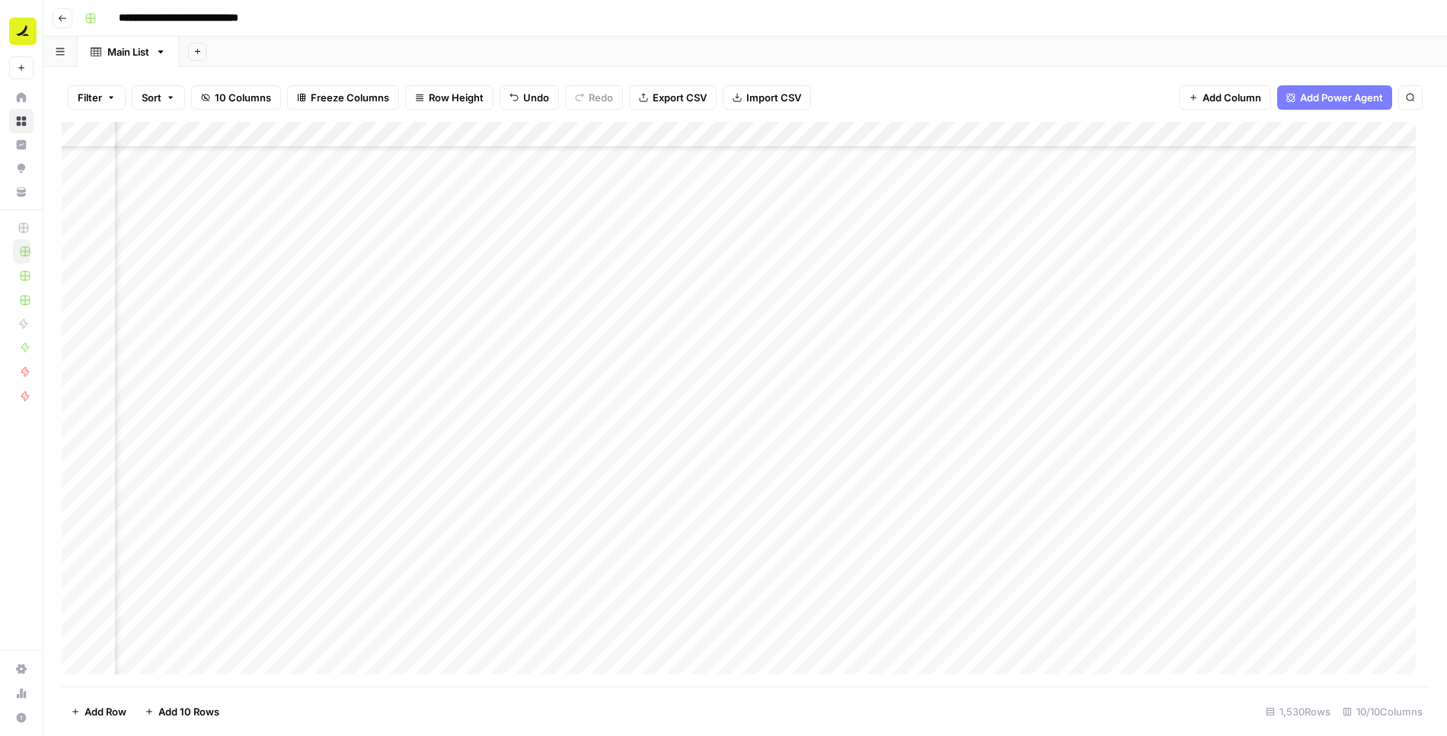
click at [1183, 402] on div "Add Column" at bounding box center [745, 404] width 1367 height 565
click at [1154, 399] on textarea "**********" at bounding box center [1223, 399] width 244 height 21
type textarea "**********"
click at [1150, 451] on div "Add Column" at bounding box center [745, 404] width 1367 height 565
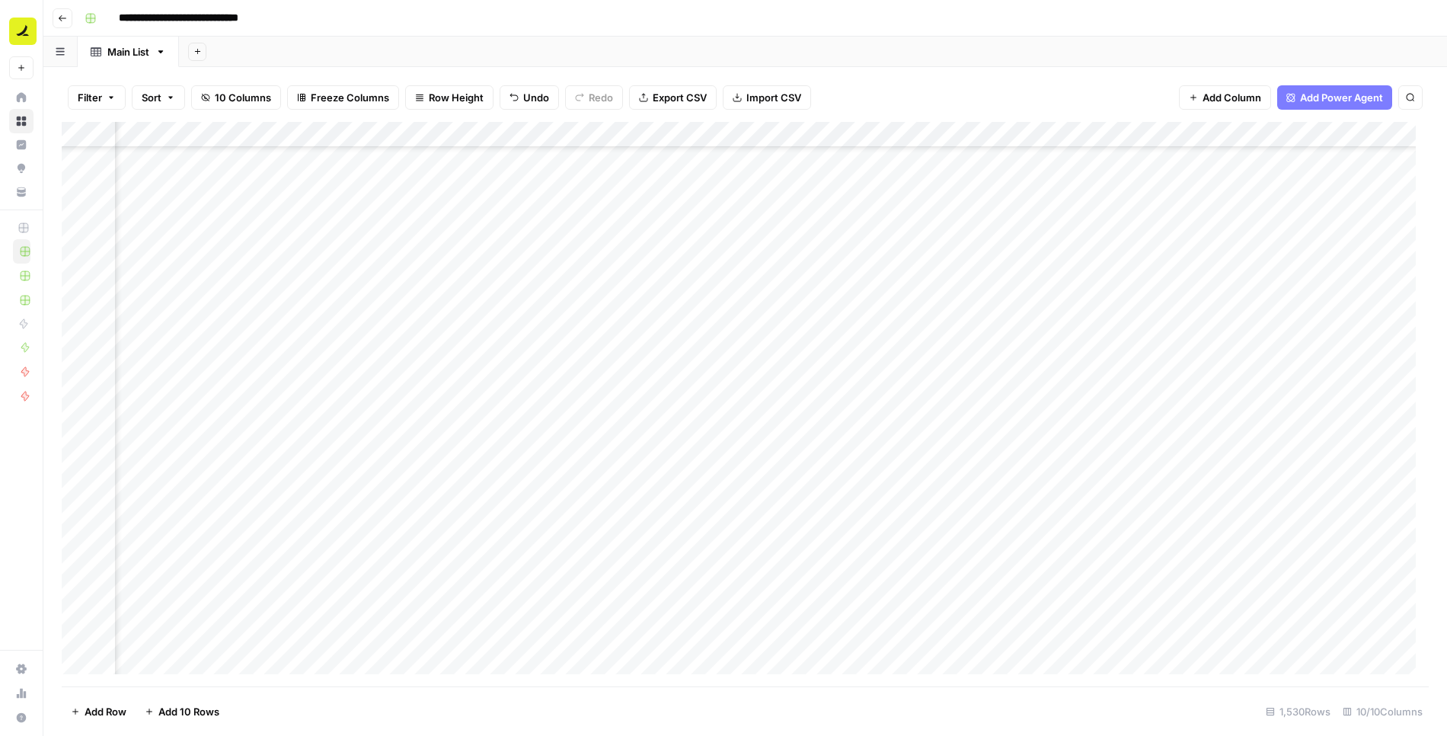
click at [641, 434] on div "Add Column" at bounding box center [745, 404] width 1367 height 565
type textarea "**********"
click at [727, 475] on div "Add Column" at bounding box center [745, 404] width 1367 height 565
click at [793, 425] on div "Add Column" at bounding box center [745, 404] width 1367 height 565
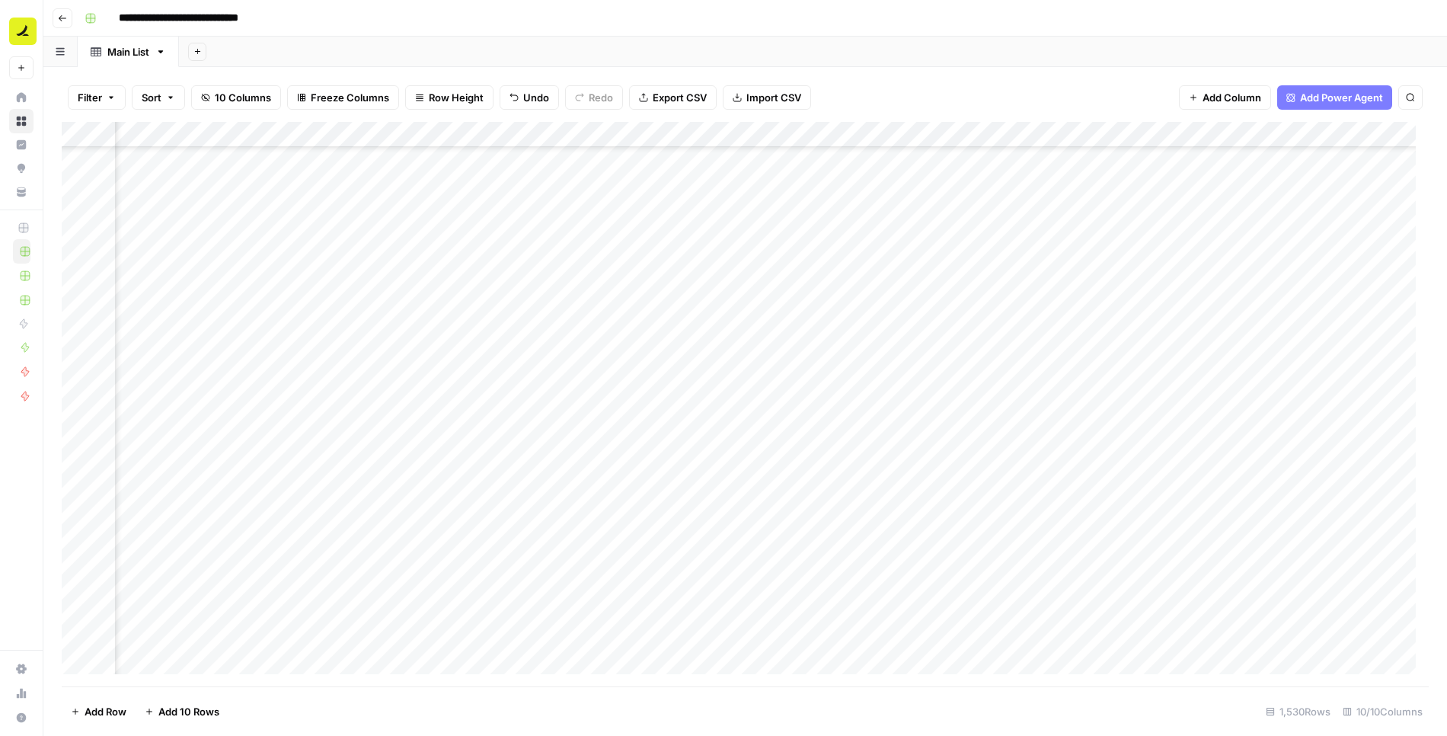
drag, startPoint x: 919, startPoint y: 426, endPoint x: 923, endPoint y: 417, distance: 9.9
click at [918, 426] on div "Add Column" at bounding box center [745, 404] width 1367 height 565
click at [1062, 420] on div "Add Column" at bounding box center [745, 404] width 1367 height 565
click at [642, 450] on div "Add Column" at bounding box center [745, 404] width 1367 height 565
click at [781, 449] on div "Add Column" at bounding box center [745, 404] width 1367 height 565
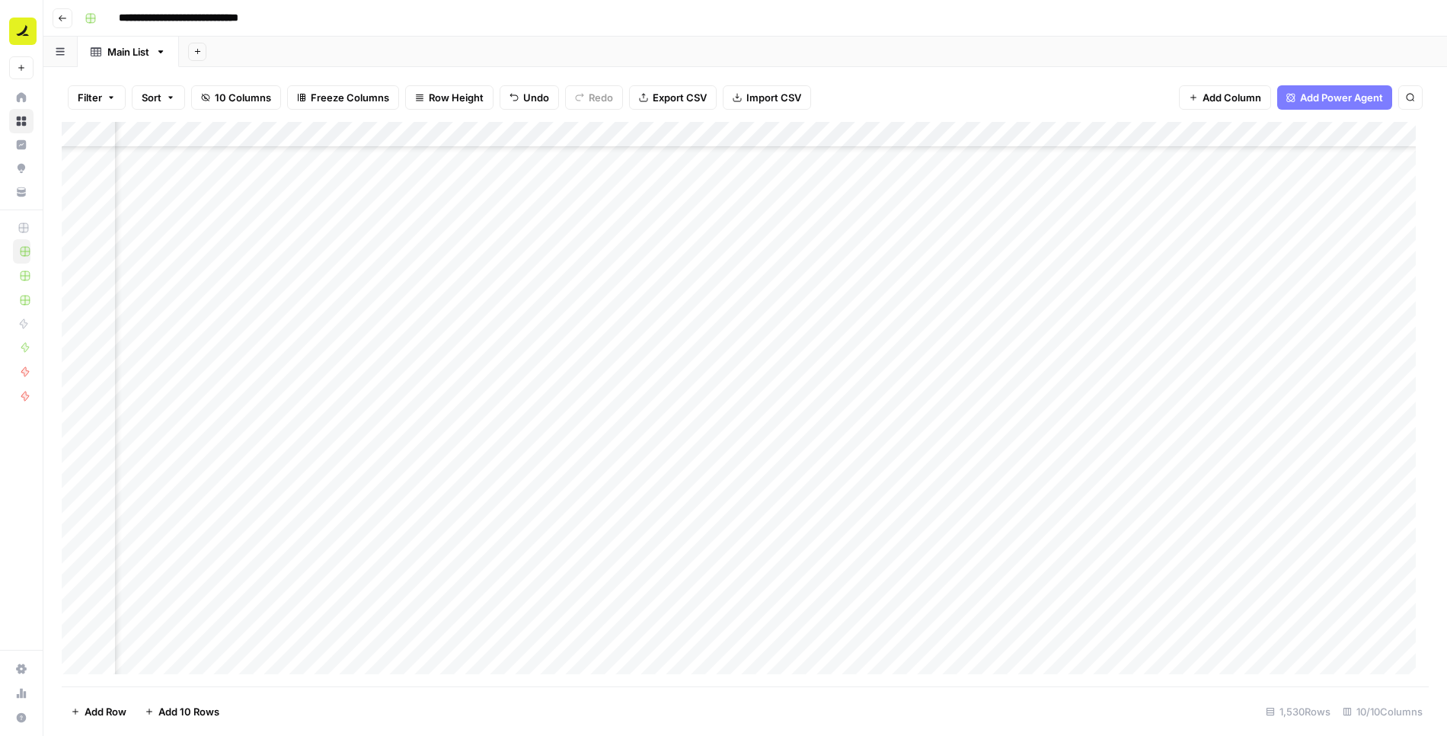
click at [918, 450] on div "Add Column" at bounding box center [745, 404] width 1367 height 565
drag, startPoint x: 1038, startPoint y: 453, endPoint x: 1042, endPoint y: 301, distance: 152.3
click at [1038, 453] on div "Add Column" at bounding box center [745, 404] width 1367 height 565
click at [861, 476] on div "Add Column" at bounding box center [745, 404] width 1367 height 565
click at [1037, 481] on div "Add Column" at bounding box center [745, 404] width 1367 height 565
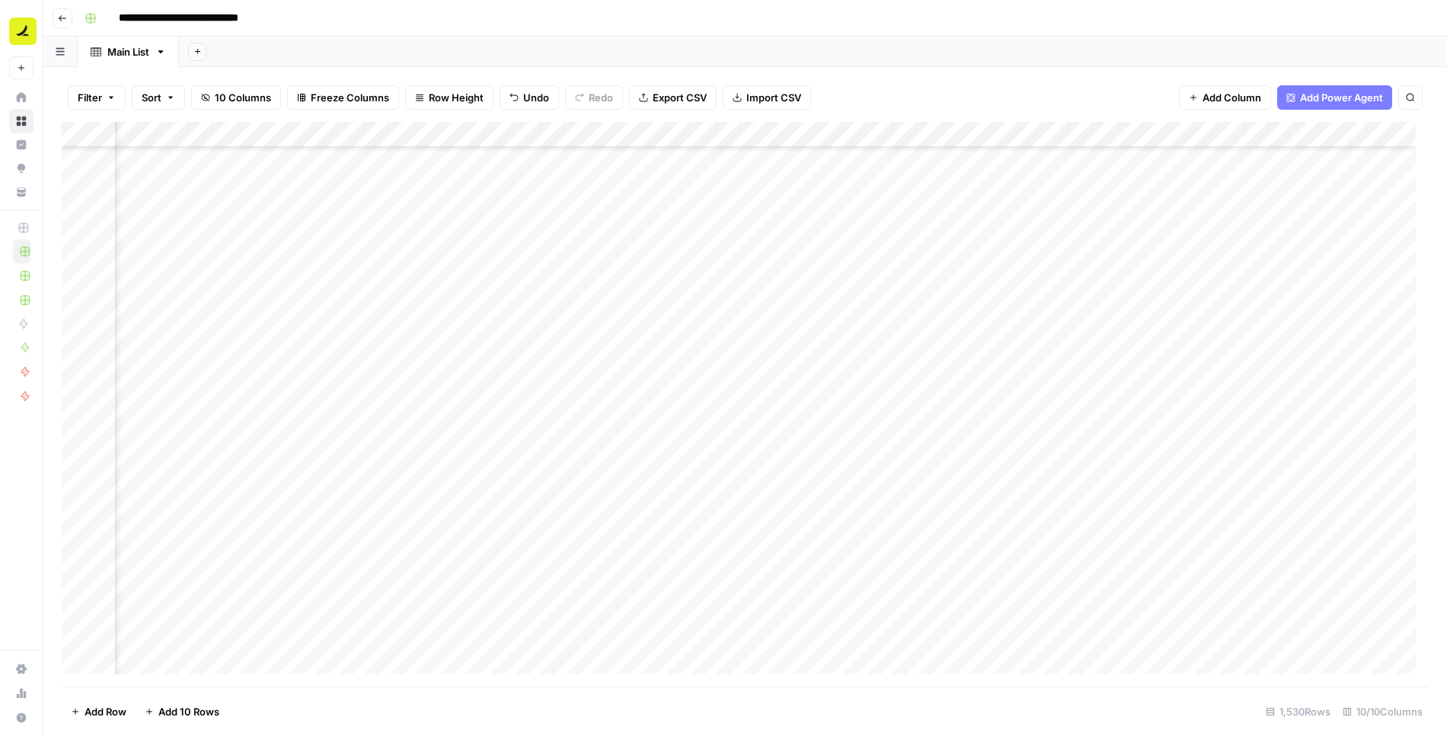
click at [1161, 475] on div "Add Column" at bounding box center [745, 404] width 1367 height 565
click at [1176, 479] on div "Add Column" at bounding box center [745, 404] width 1367 height 565
click at [1154, 477] on textarea "**********" at bounding box center [1223, 477] width 244 height 21
type textarea "**********"
click at [1149, 523] on div "Add Column" at bounding box center [745, 404] width 1367 height 565
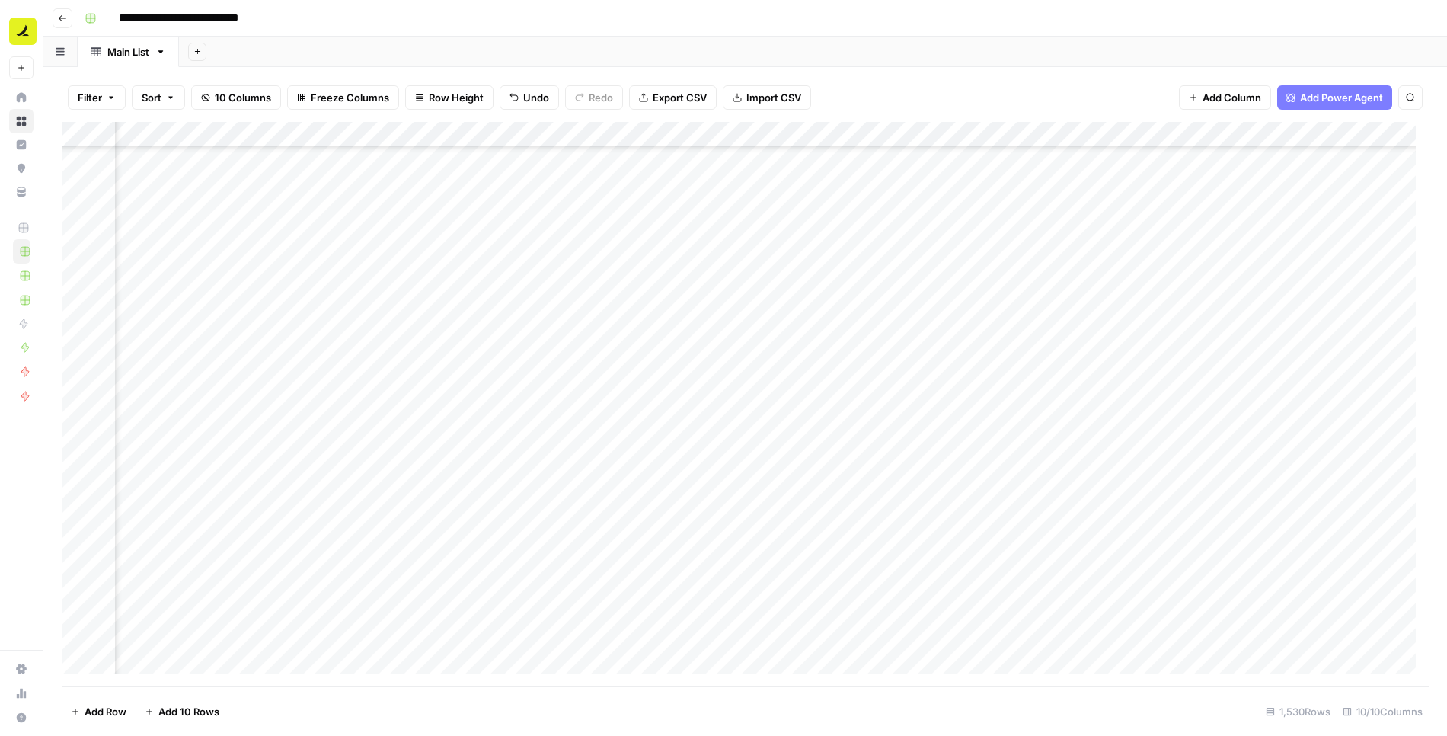
scroll to position [38270, 427]
click at [893, 332] on div "Add Column" at bounding box center [745, 404] width 1367 height 565
click at [1038, 337] on div "Add Column" at bounding box center [745, 404] width 1367 height 565
click at [1145, 337] on div "Add Column" at bounding box center [745, 404] width 1367 height 565
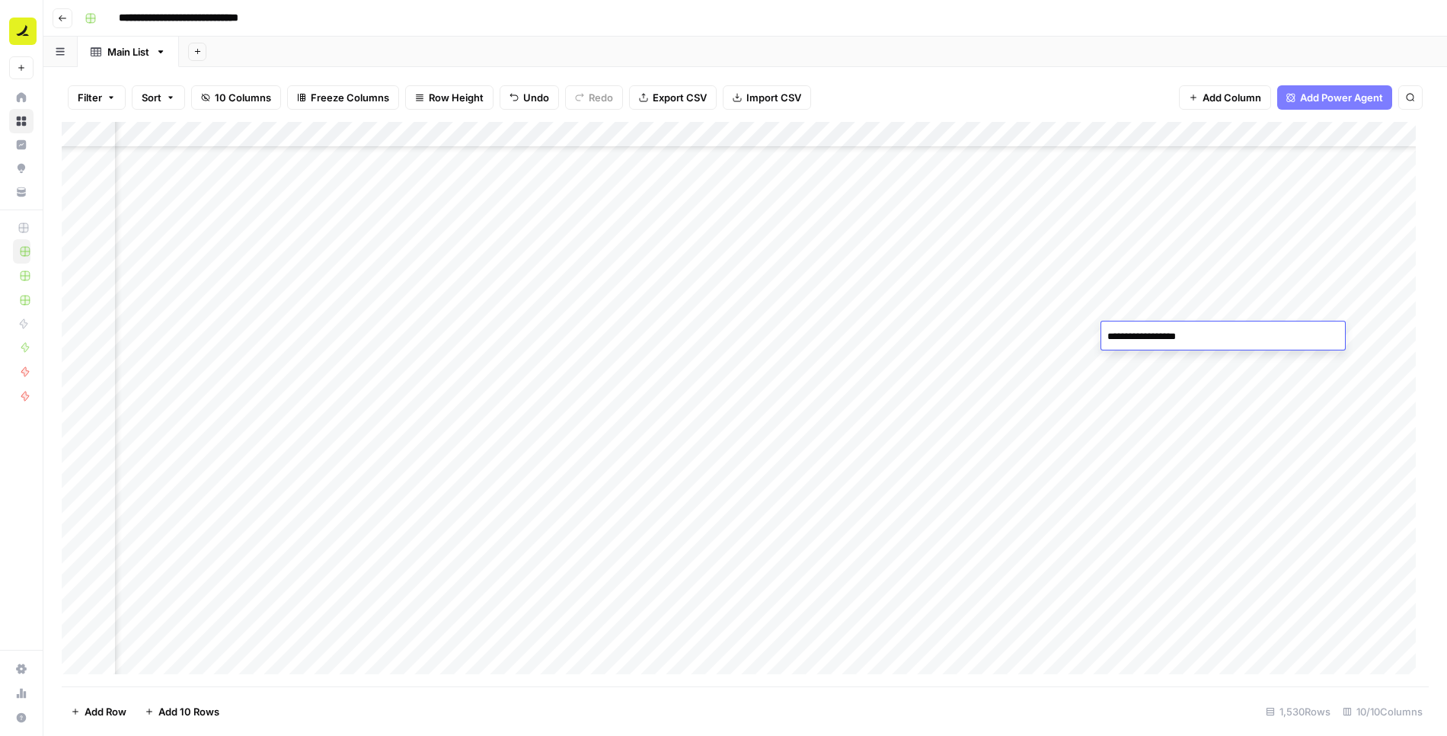
click at [1153, 339] on textarea "**********" at bounding box center [1223, 336] width 244 height 21
click at [1155, 339] on textarea "**********" at bounding box center [1223, 336] width 244 height 21
type textarea "**********"
click at [1141, 368] on div "Add Column" at bounding box center [745, 404] width 1367 height 565
click at [919, 366] on div "Add Column" at bounding box center [745, 404] width 1367 height 565
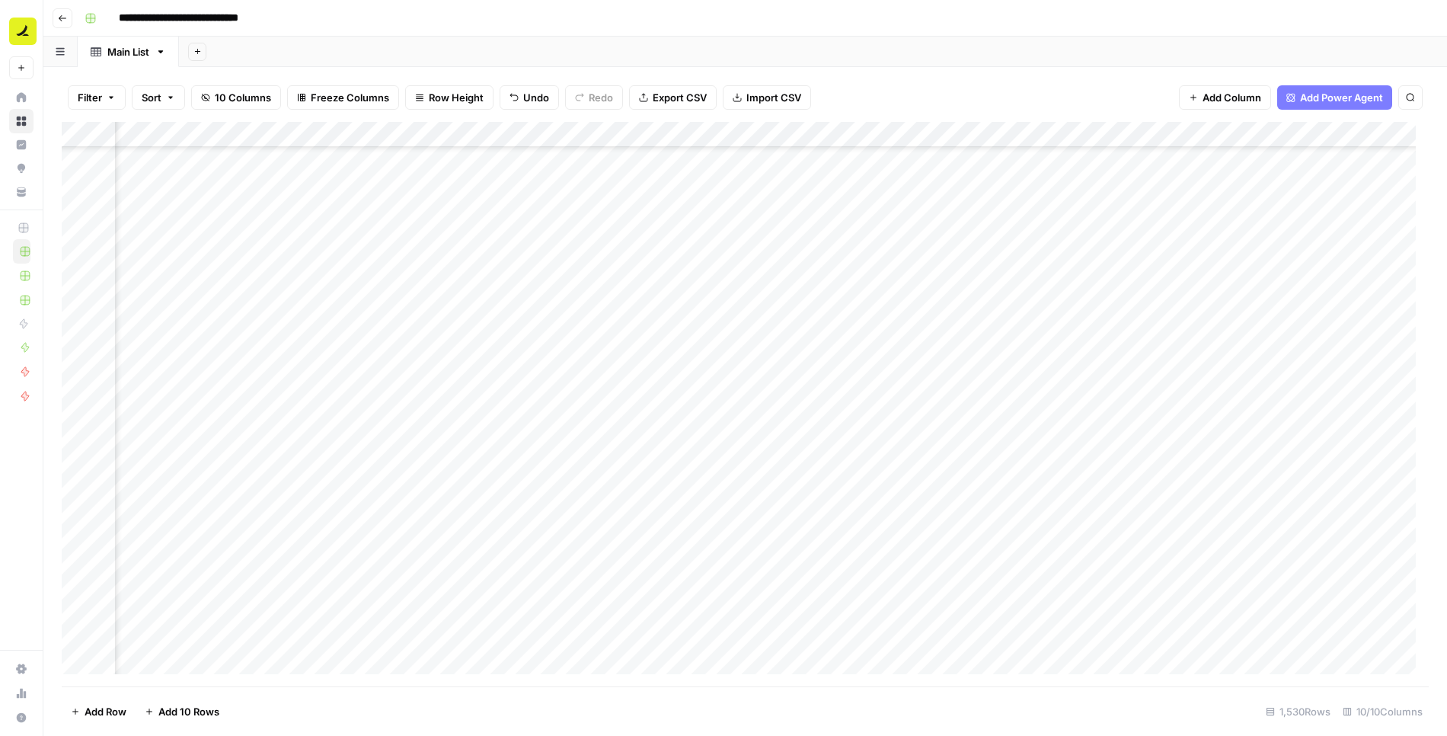
click at [1051, 358] on div "Add Column" at bounding box center [745, 404] width 1367 height 565
click at [1145, 357] on div "Add Column" at bounding box center [745, 404] width 1367 height 565
click at [1168, 361] on div "Add Column" at bounding box center [745, 404] width 1367 height 565
click at [1168, 361] on textarea "**********" at bounding box center [1223, 362] width 244 height 21
click at [1153, 362] on textarea "**********" at bounding box center [1223, 362] width 244 height 21
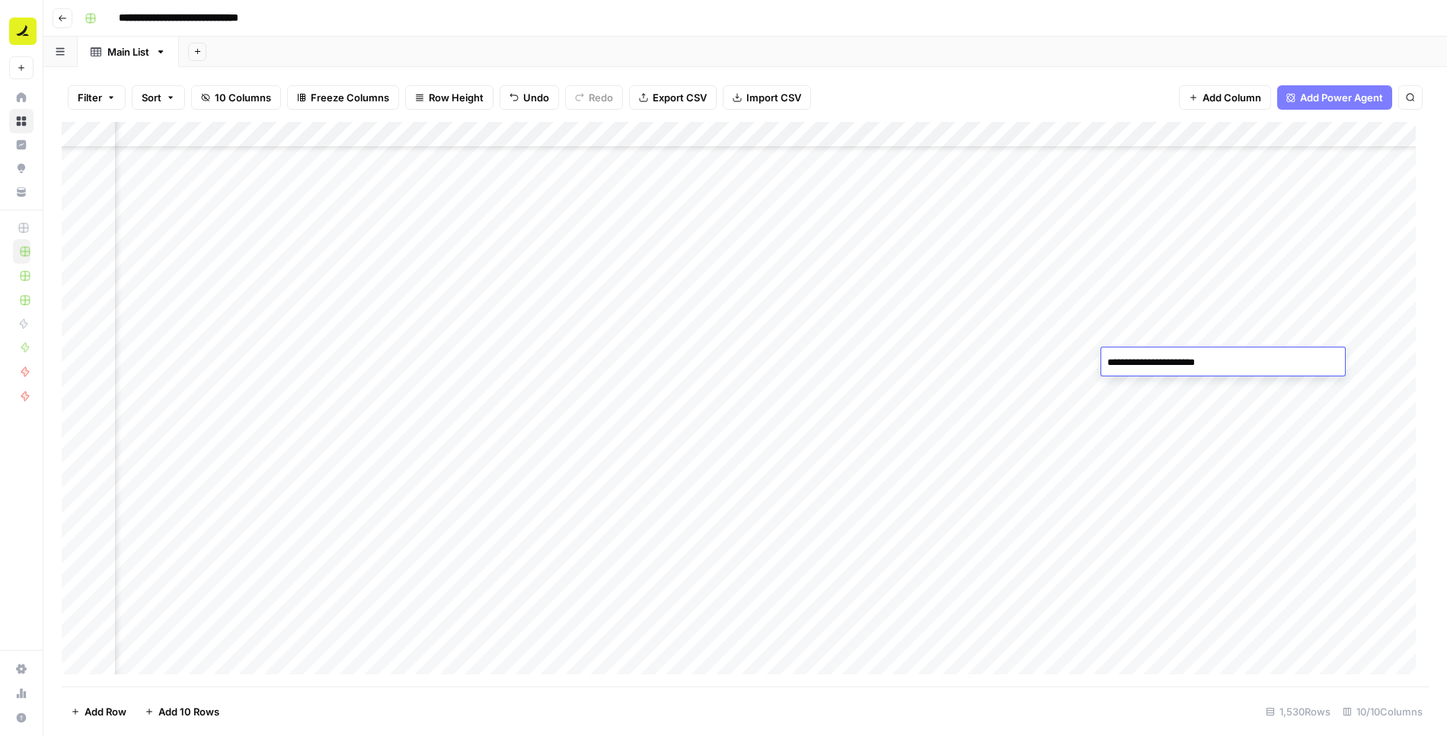
type textarea "**********"
click at [1160, 416] on div "Add Column" at bounding box center [745, 404] width 1367 height 565
click at [559, 393] on div "Add Column" at bounding box center [745, 404] width 1367 height 565
drag, startPoint x: 777, startPoint y: 387, endPoint x: 784, endPoint y: 372, distance: 15.7
click at [777, 387] on div "Add Column" at bounding box center [745, 404] width 1367 height 565
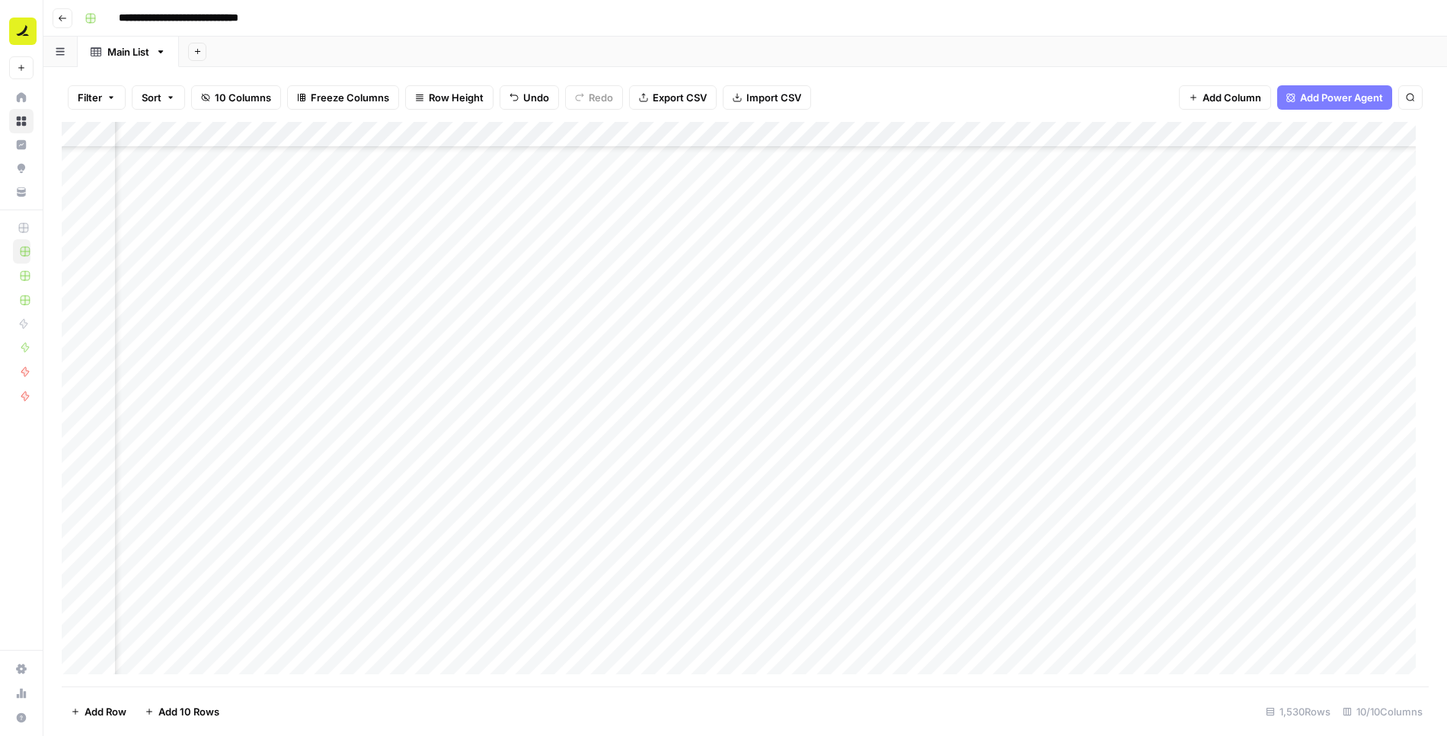
click at [905, 387] on div "Add Column" at bounding box center [745, 404] width 1367 height 565
click at [1026, 393] on div "Add Column" at bounding box center [745, 404] width 1367 height 565
click at [1020, 420] on div "Add Column" at bounding box center [745, 404] width 1367 height 565
click at [600, 415] on div "Add Column" at bounding box center [745, 404] width 1367 height 565
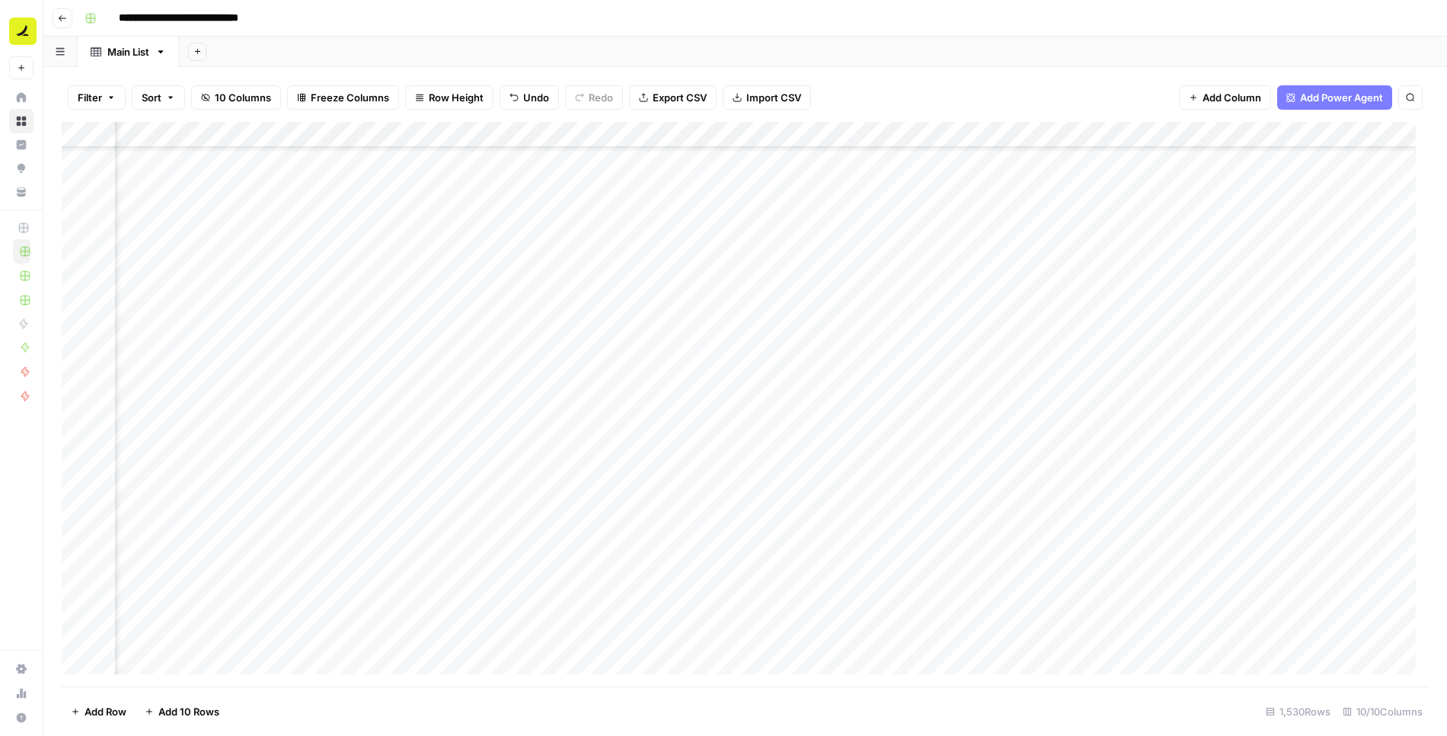
click at [736, 275] on div "Add Column" at bounding box center [745, 404] width 1367 height 565
click at [920, 279] on div "Add Column" at bounding box center [745, 404] width 1367 height 565
click at [1010, 283] on div "Add Column" at bounding box center [745, 404] width 1367 height 565
click at [885, 308] on div "Add Column" at bounding box center [745, 404] width 1367 height 565
click at [1074, 298] on div "Add Column" at bounding box center [745, 404] width 1367 height 565
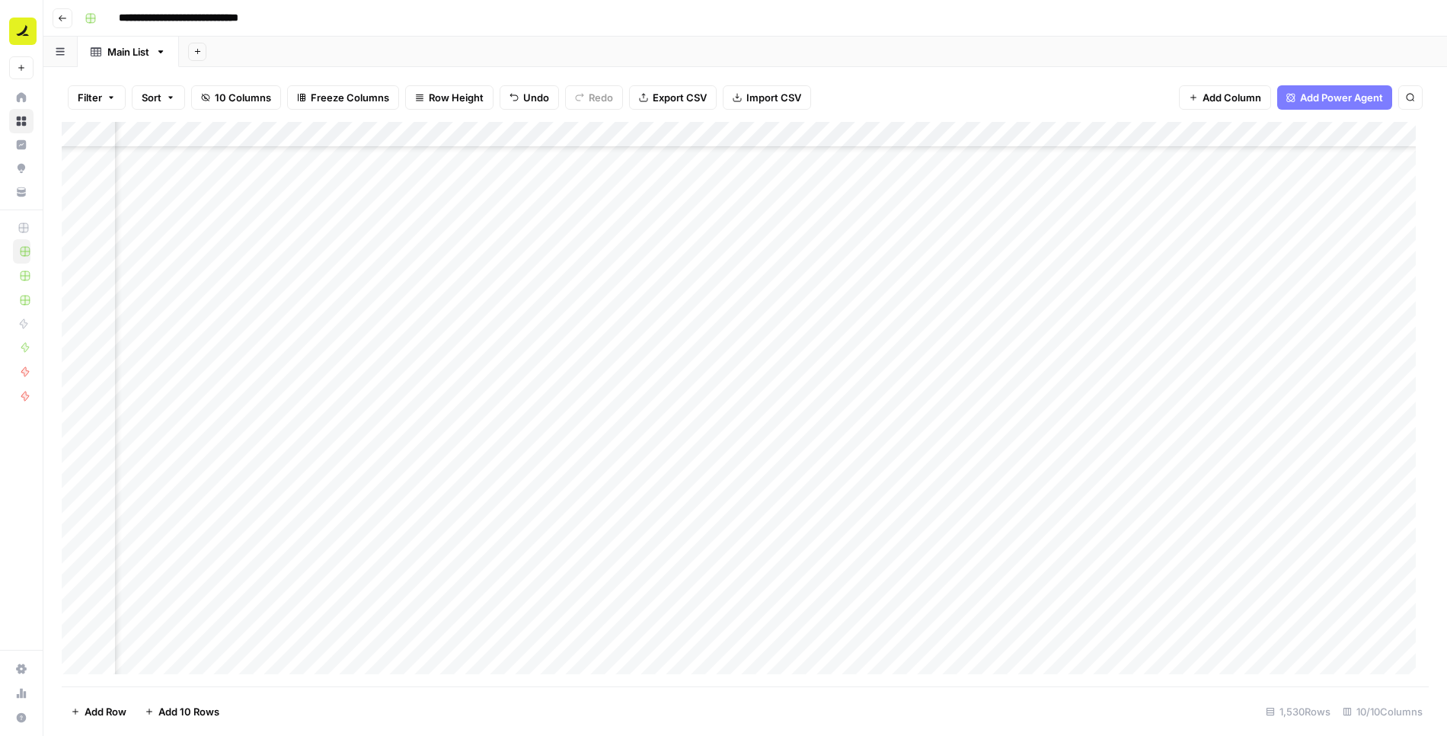
click at [1145, 305] on div "Add Column" at bounding box center [745, 404] width 1367 height 565
click at [1167, 305] on div "Add Column" at bounding box center [745, 404] width 1367 height 565
drag, startPoint x: 1156, startPoint y: 308, endPoint x: 1148, endPoint y: 340, distance: 33.1
click at [1156, 308] on textarea "**********" at bounding box center [1223, 307] width 244 height 21
type textarea "**********"
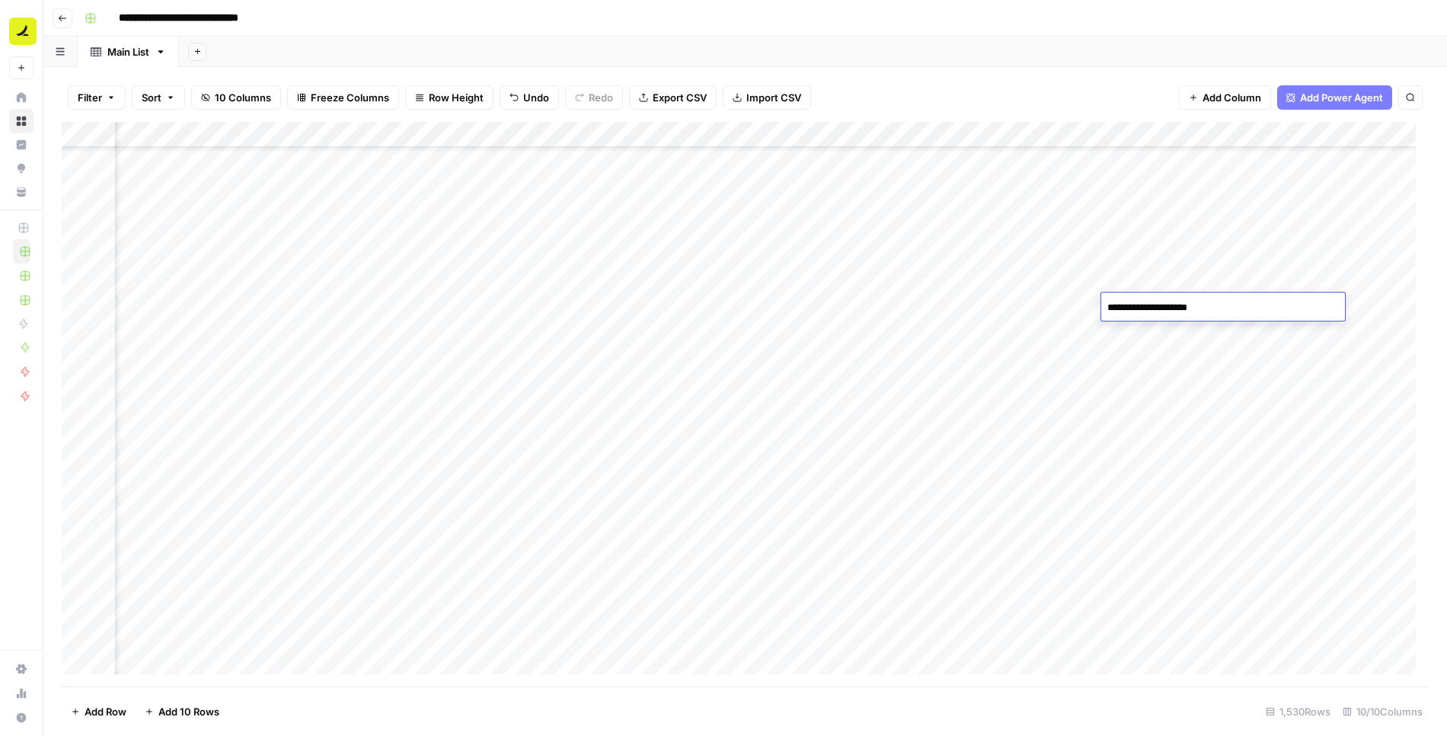
click at [1148, 341] on div "Add Column" at bounding box center [745, 404] width 1367 height 565
click at [903, 333] on div "Add Column" at bounding box center [745, 404] width 1367 height 565
click at [1026, 338] on div "Add Column" at bounding box center [745, 404] width 1367 height 565
click at [1142, 326] on div "Add Column" at bounding box center [745, 404] width 1367 height 565
click at [1162, 330] on div "Add Column" at bounding box center [745, 404] width 1367 height 565
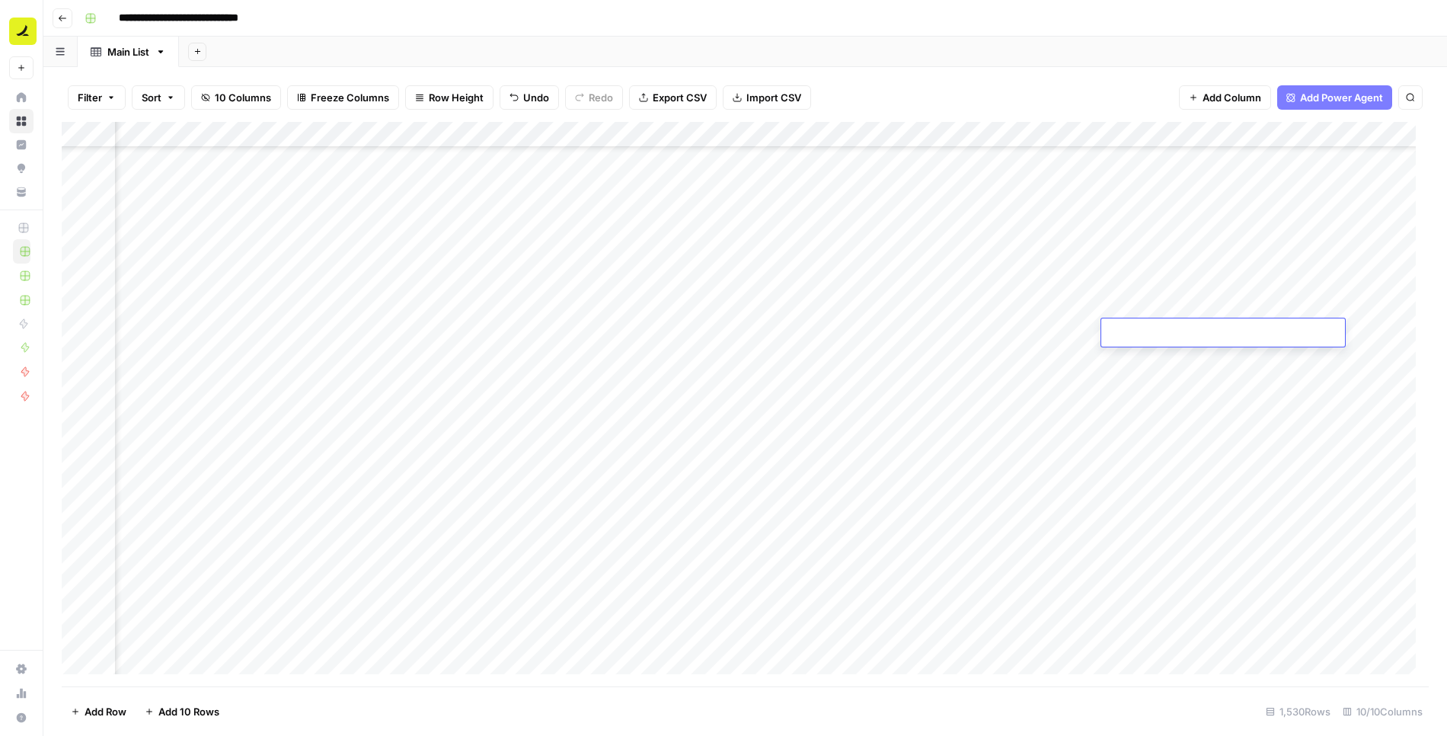
click at [1162, 330] on textarea at bounding box center [1223, 333] width 244 height 21
click at [1153, 333] on textarea "**********" at bounding box center [1223, 333] width 244 height 21
type textarea "**********"
click at [1170, 378] on div "Add Column" at bounding box center [745, 404] width 1367 height 565
click at [640, 365] on div "Add Column" at bounding box center [745, 404] width 1367 height 565
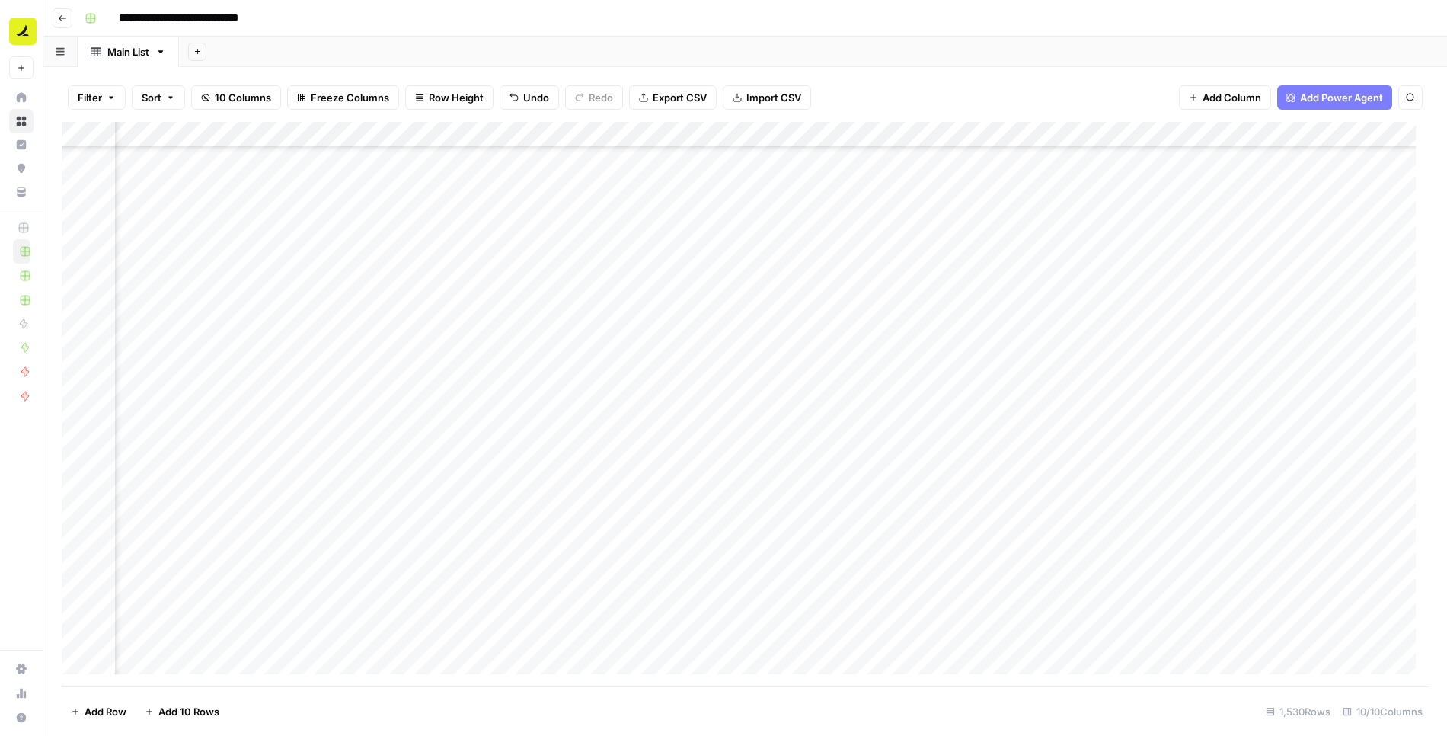
click at [762, 357] on div "Add Column" at bounding box center [745, 404] width 1367 height 565
click at [927, 347] on div "Add Column" at bounding box center [745, 404] width 1367 height 565
click at [1033, 361] on div "Add Column" at bounding box center [745, 404] width 1367 height 565
click at [575, 382] on div "Add Column" at bounding box center [745, 404] width 1367 height 565
drag, startPoint x: 790, startPoint y: 380, endPoint x: 793, endPoint y: 372, distance: 8.9
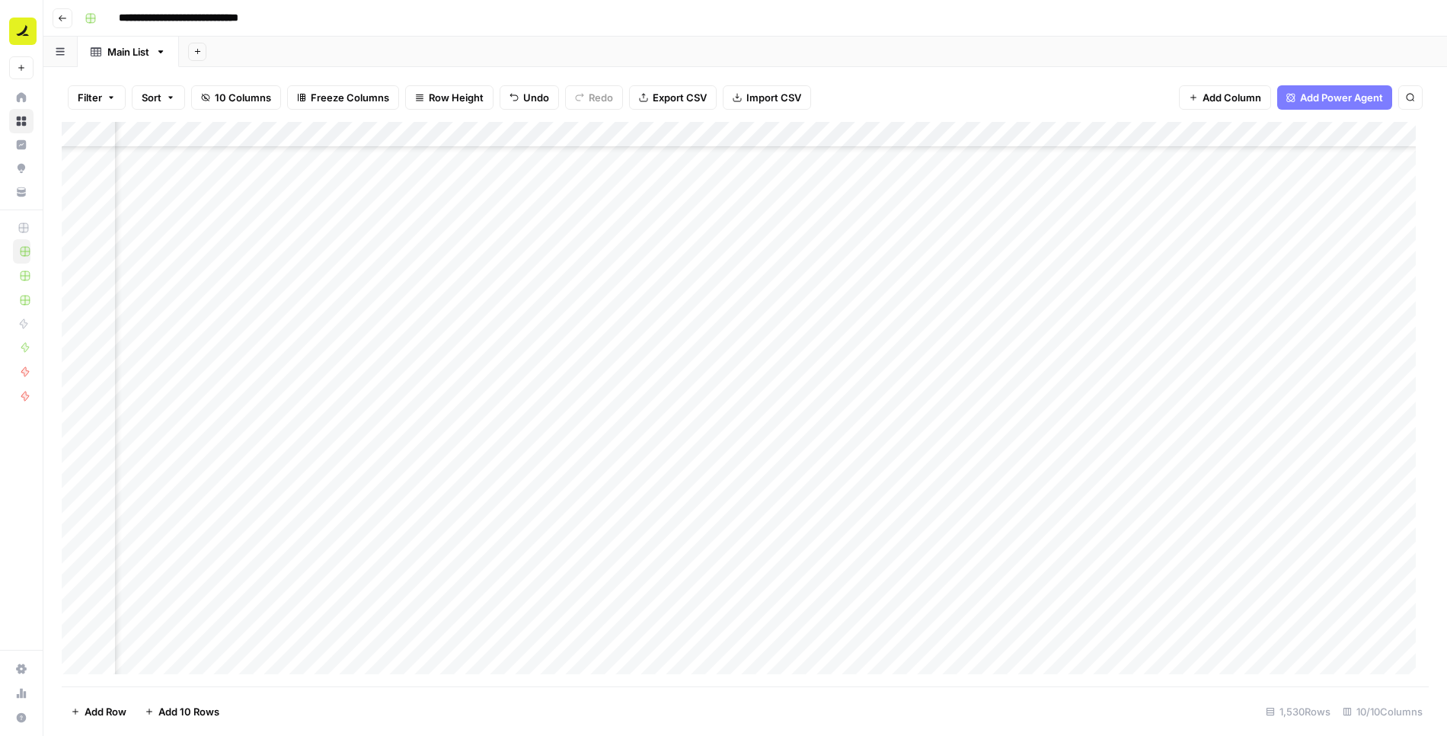
click at [789, 379] on div "Add Column" at bounding box center [745, 404] width 1367 height 565
drag, startPoint x: 881, startPoint y: 384, endPoint x: 936, endPoint y: 246, distance: 148.3
click at [881, 383] on div "Add Column" at bounding box center [745, 404] width 1367 height 565
click at [1016, 378] on div "Add Column" at bounding box center [745, 404] width 1367 height 565
click at [929, 407] on div "Add Column" at bounding box center [745, 404] width 1367 height 565
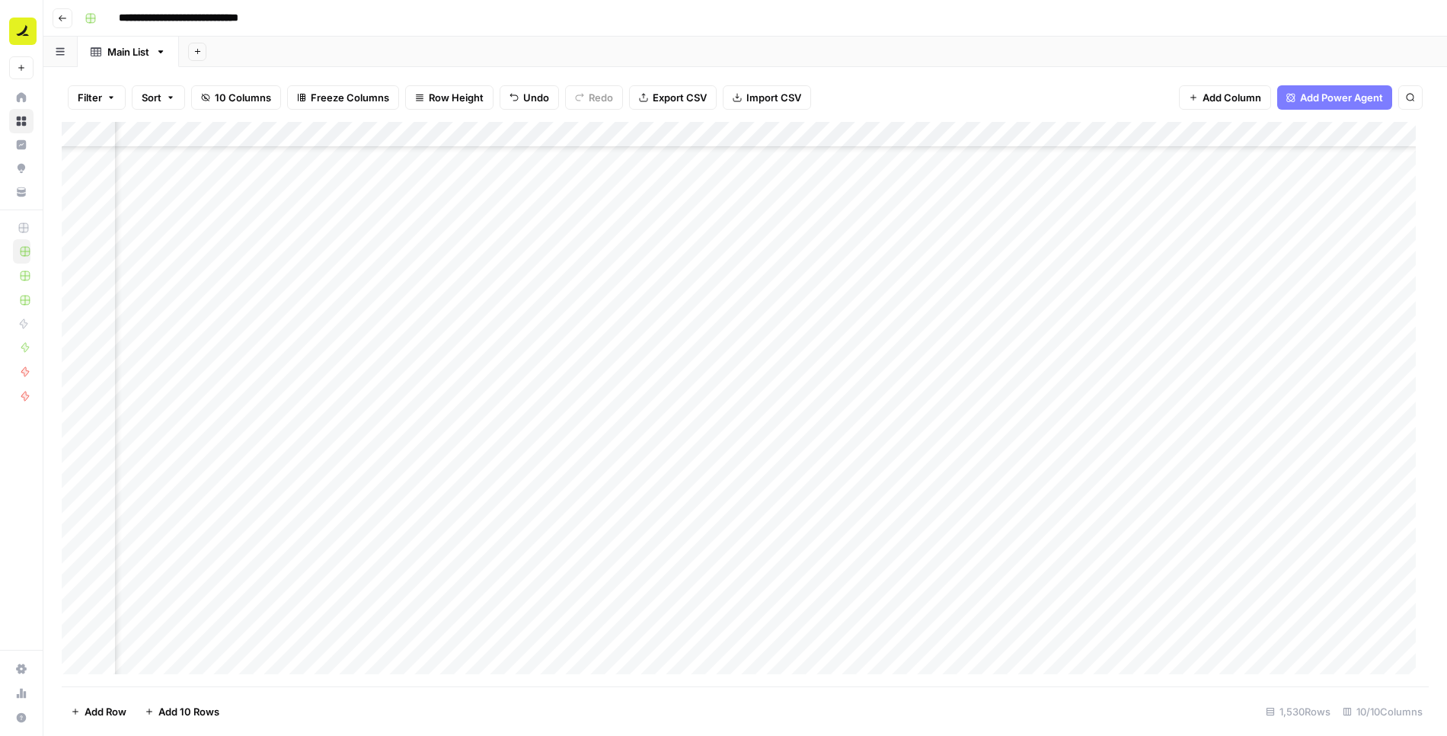
click at [1080, 413] on div "Add Column" at bounding box center [745, 404] width 1367 height 565
click at [1165, 411] on div "Add Column" at bounding box center [745, 404] width 1367 height 565
click at [1181, 409] on div "Add Column" at bounding box center [745, 404] width 1367 height 565
click at [1155, 411] on textarea "**********" at bounding box center [1223, 411] width 244 height 21
type textarea "**********"
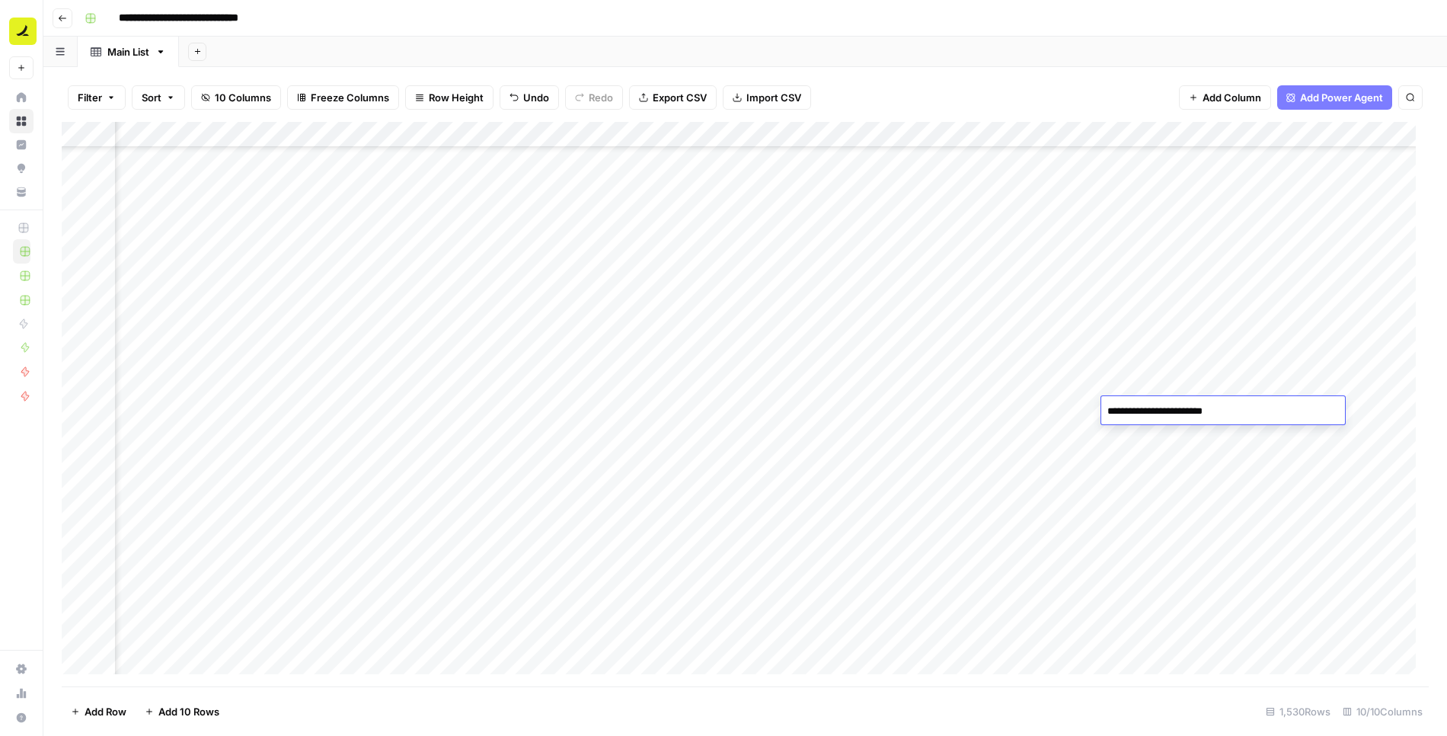
click at [1164, 454] on div "Add Column" at bounding box center [745, 404] width 1367 height 565
click at [600, 449] on div "Add Column" at bounding box center [745, 404] width 1367 height 565
click at [801, 443] on div "Add Column" at bounding box center [745, 404] width 1367 height 565
click at [883, 434] on div "Add Column" at bounding box center [745, 404] width 1367 height 565
click at [1024, 432] on div "Add Column" at bounding box center [745, 404] width 1367 height 565
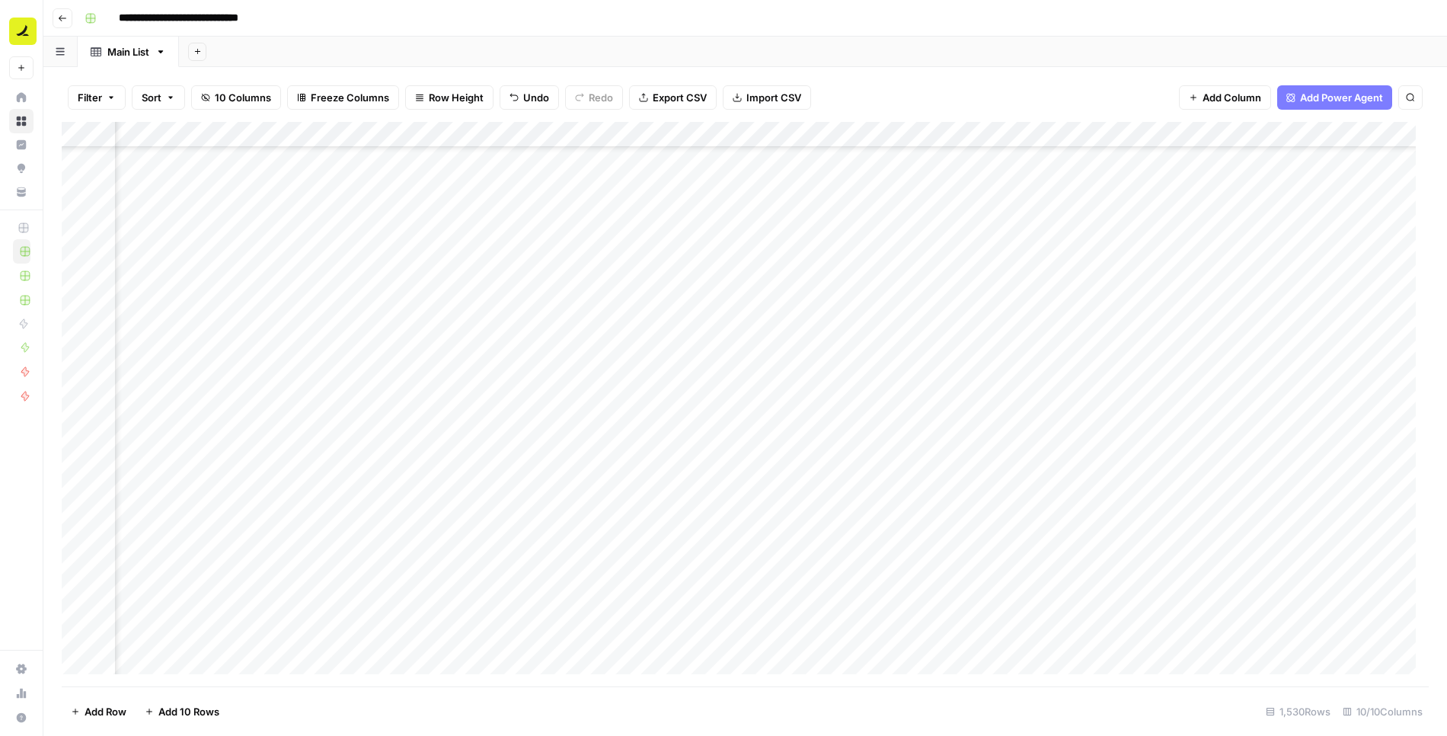
click at [625, 454] on div "Add Column" at bounding box center [745, 404] width 1367 height 565
type textarea "**********"
click at [716, 463] on div "Add Column" at bounding box center [745, 404] width 1367 height 565
click at [740, 461] on div "Add Column" at bounding box center [745, 404] width 1367 height 565
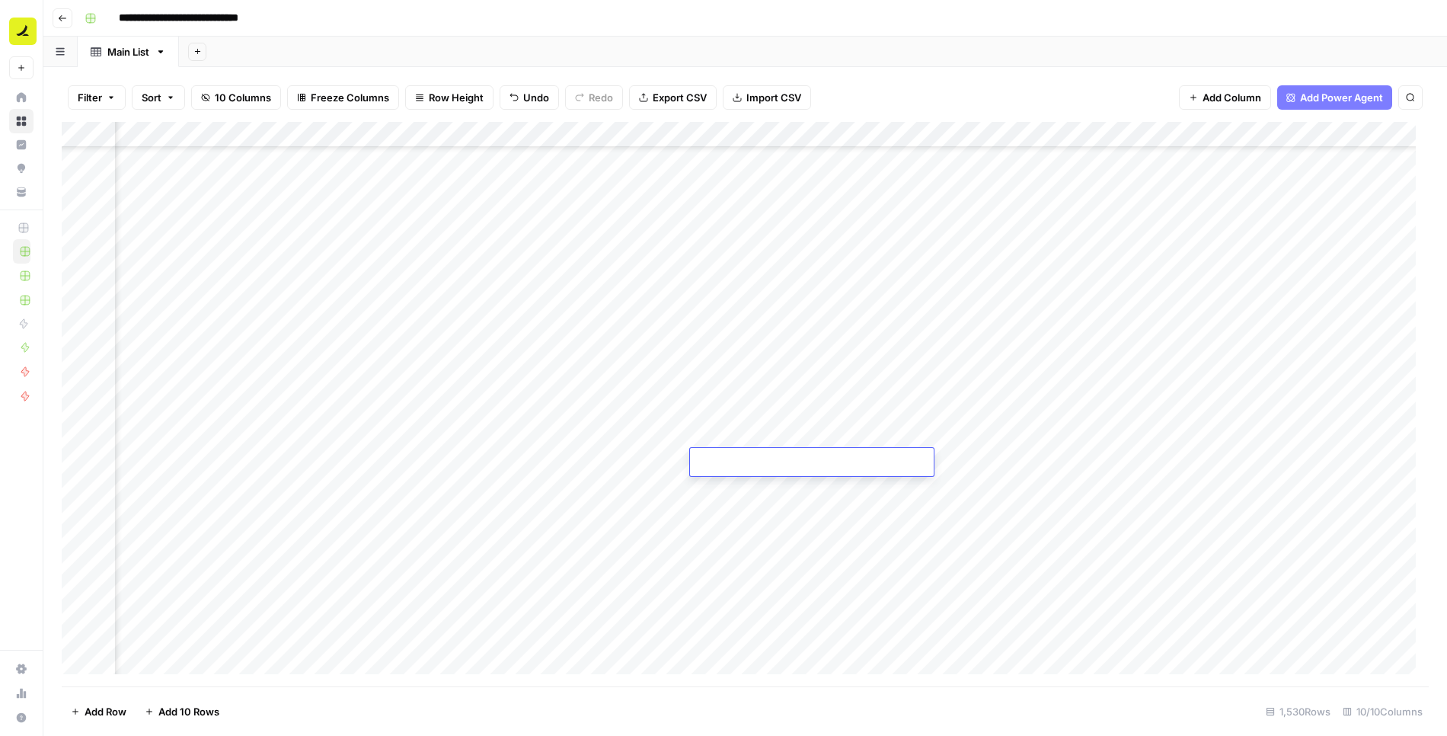
click at [739, 461] on textarea at bounding box center [812, 462] width 244 height 21
type textarea "**********"
click at [1035, 464] on div "Add Column" at bounding box center [745, 404] width 1367 height 565
click at [944, 458] on div "Add Column" at bounding box center [745, 404] width 1367 height 565
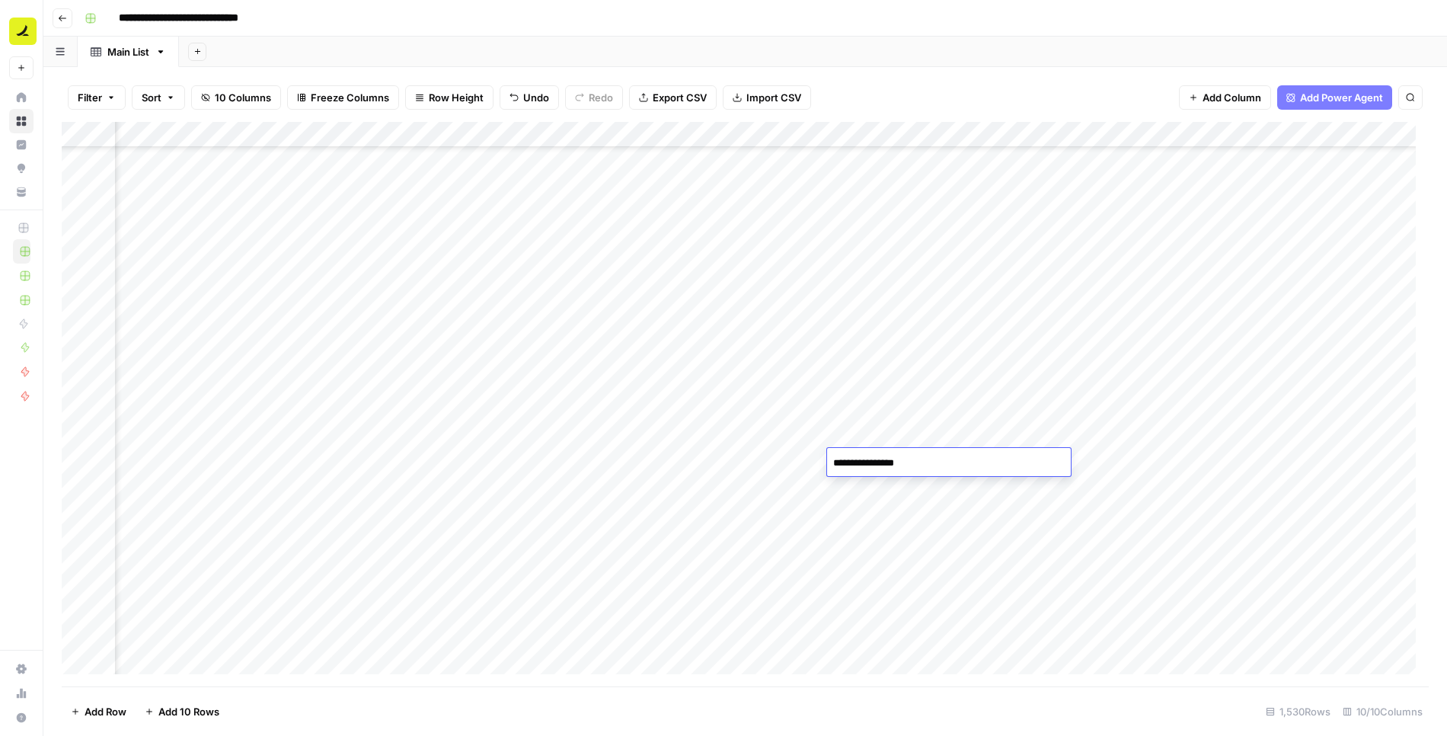
click at [1202, 466] on div "Add Column" at bounding box center [745, 404] width 1367 height 565
click at [1004, 461] on div "Add Column" at bounding box center [745, 404] width 1367 height 565
click at [1004, 459] on div "Add Column" at bounding box center [745, 404] width 1367 height 565
type textarea "**********"
click at [1123, 433] on div "Add Column" at bounding box center [745, 404] width 1367 height 565
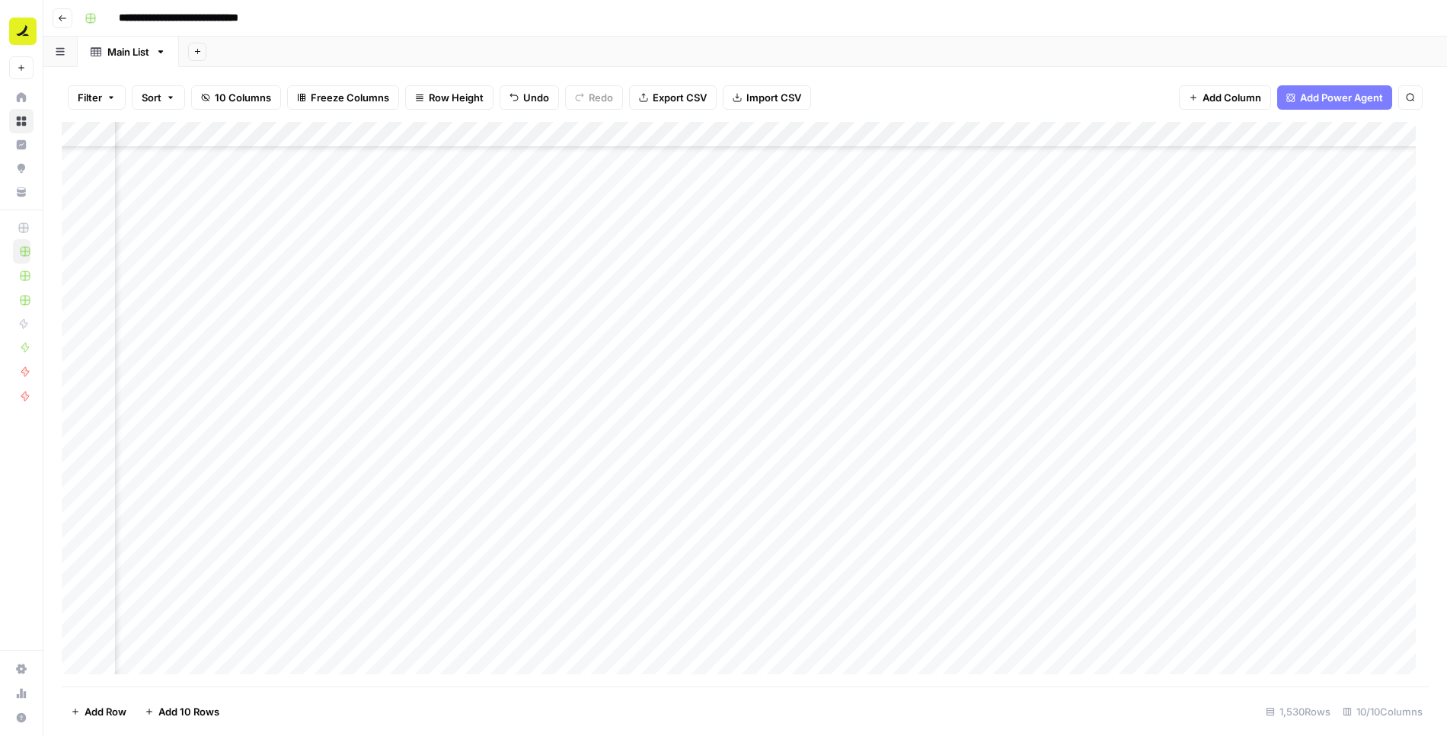
click at [1140, 457] on div "Add Column" at bounding box center [745, 404] width 1367 height 565
drag, startPoint x: 1059, startPoint y: 493, endPoint x: 1067, endPoint y: 441, distance: 53.1
click at [1059, 493] on div "Add Column" at bounding box center [745, 404] width 1367 height 565
click at [1264, 455] on div "Add Column" at bounding box center [745, 404] width 1367 height 565
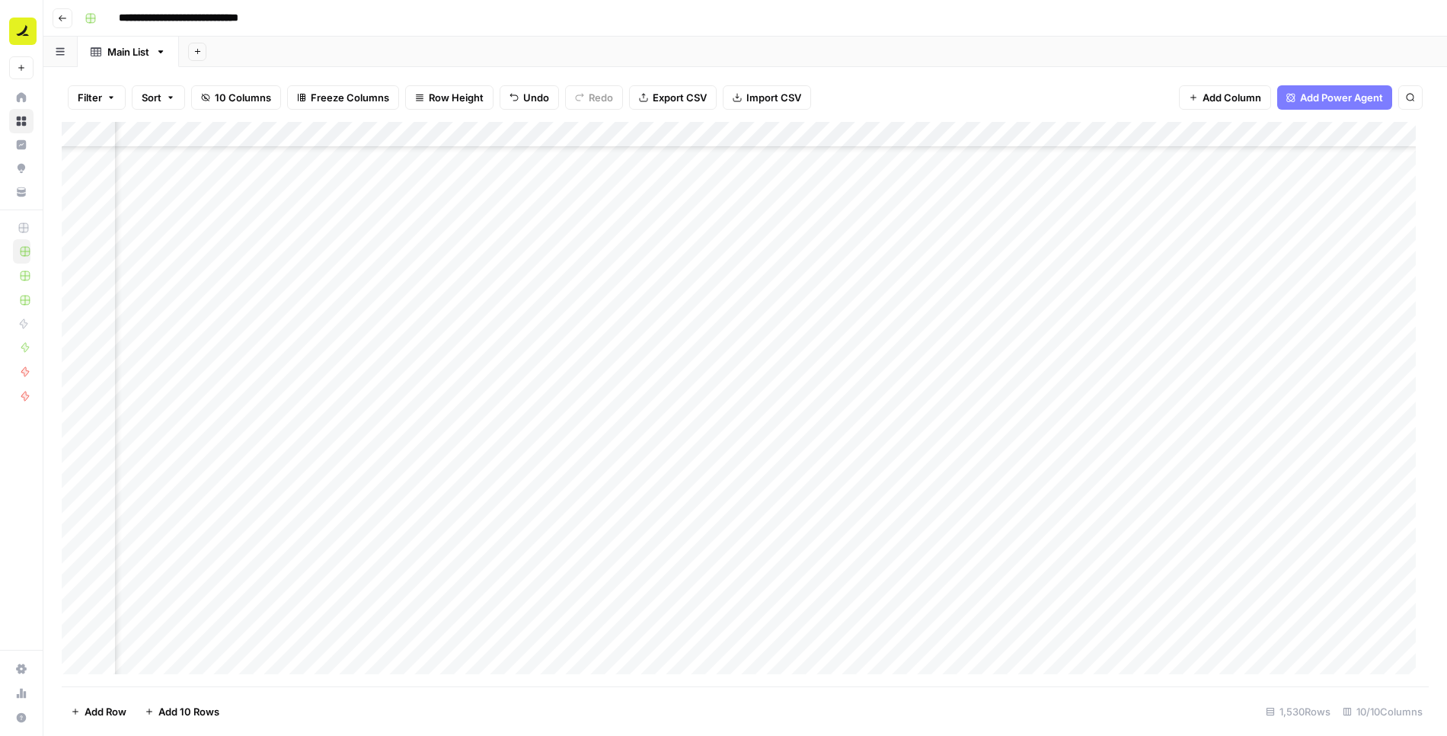
drag, startPoint x: 1264, startPoint y: 455, endPoint x: 1040, endPoint y: 522, distance: 233.7
click at [1264, 455] on div "Add Column" at bounding box center [745, 404] width 1367 height 565
click at [984, 556] on div "Add Column" at bounding box center [745, 404] width 1367 height 565
click at [593, 263] on div "Add Column" at bounding box center [745, 404] width 1367 height 565
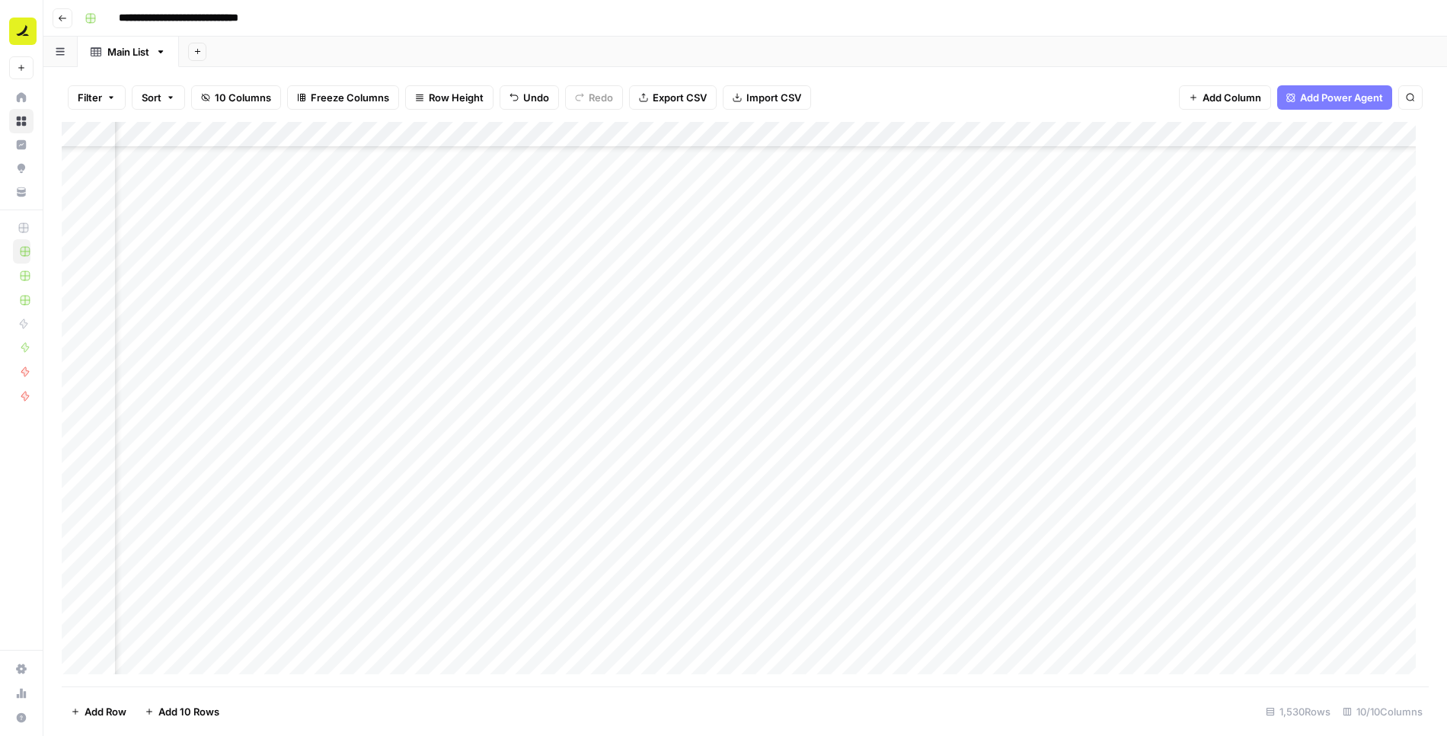
click at [593, 263] on div "Add Column" at bounding box center [745, 404] width 1367 height 565
click at [994, 302] on div "Add Column" at bounding box center [745, 404] width 1367 height 565
click at [761, 260] on div "Add Column" at bounding box center [745, 404] width 1367 height 565
click at [1048, 314] on div "Add Column" at bounding box center [745, 404] width 1367 height 565
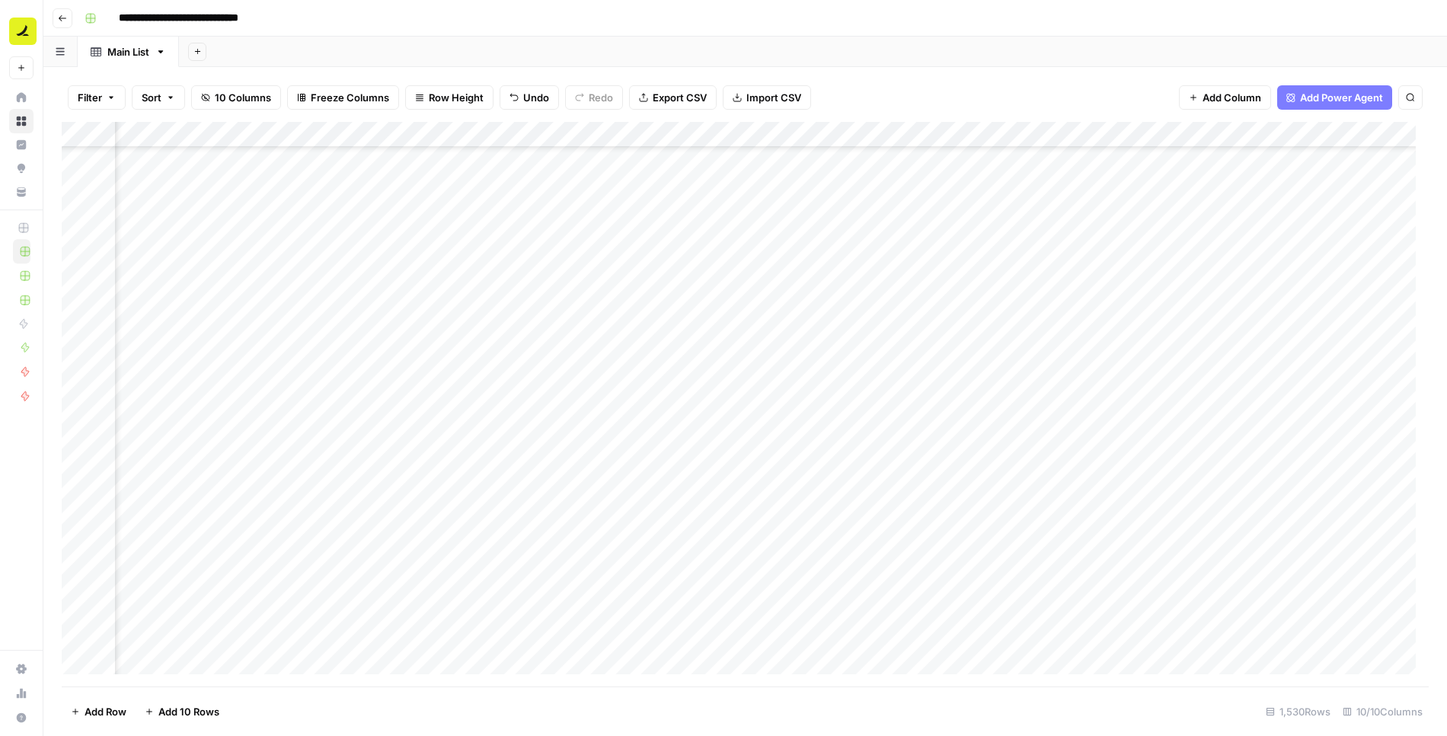
click at [900, 260] on div "Add Column" at bounding box center [745, 404] width 1367 height 565
type textarea "**********"
click at [899, 310] on div "Add Column" at bounding box center [745, 404] width 1367 height 565
click at [1053, 262] on div "Add Column" at bounding box center [745, 404] width 1367 height 565
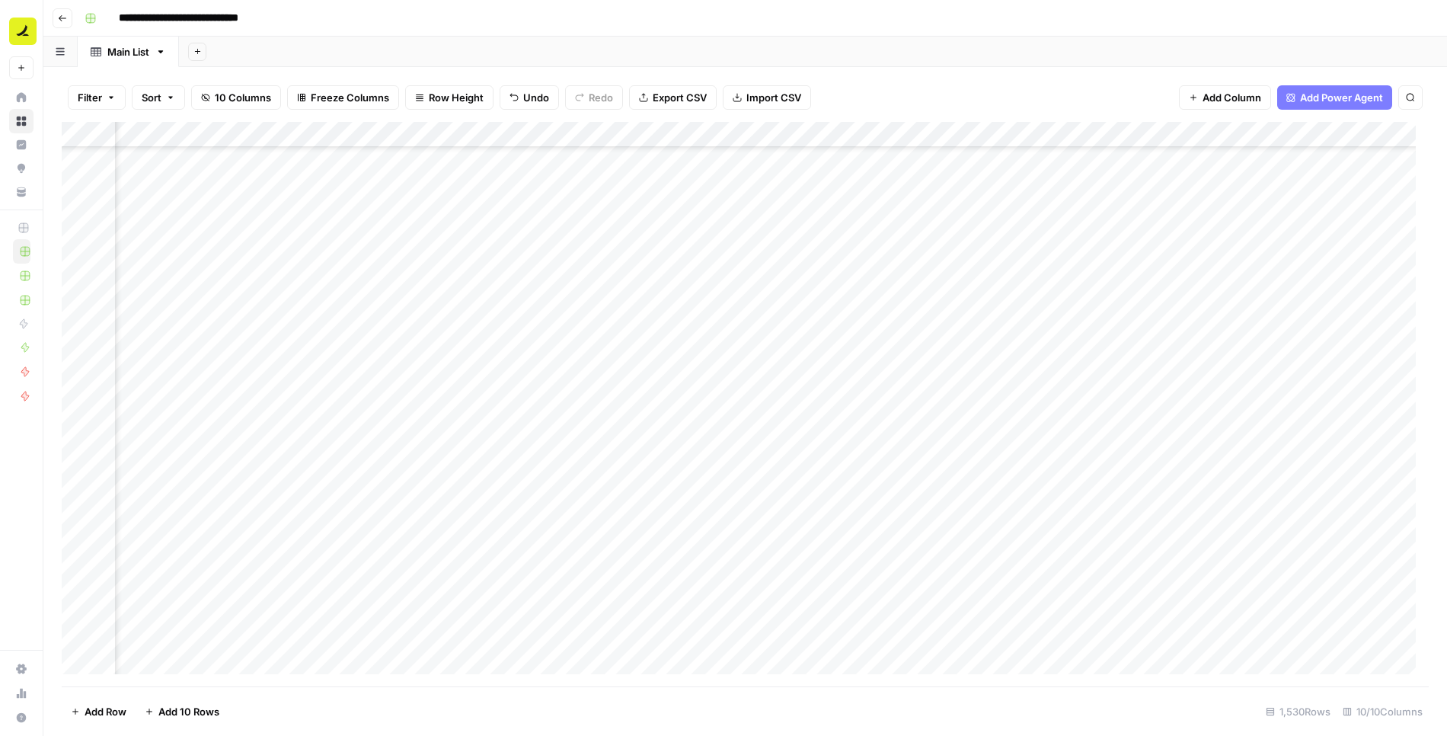
click at [1053, 262] on div "Add Column" at bounding box center [745, 404] width 1367 height 565
type textarea "**********"
click at [899, 294] on div "Add Column" at bounding box center [745, 404] width 1367 height 565
type textarea "**********"
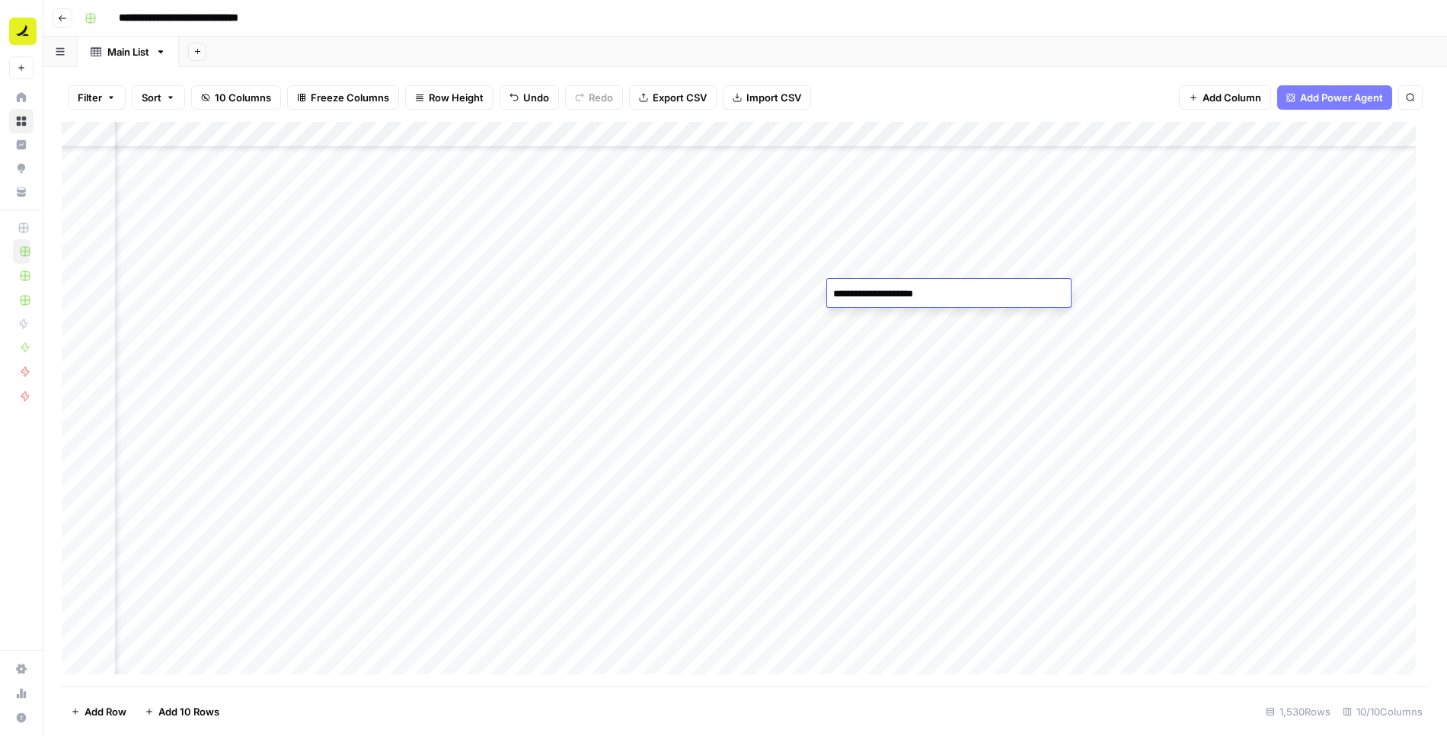
drag, startPoint x: 890, startPoint y: 371, endPoint x: 880, endPoint y: 373, distance: 10.2
click at [890, 371] on div "Add Column" at bounding box center [745, 404] width 1367 height 565
click at [1004, 292] on div "Add Column" at bounding box center [745, 404] width 1367 height 565
type textarea "**********"
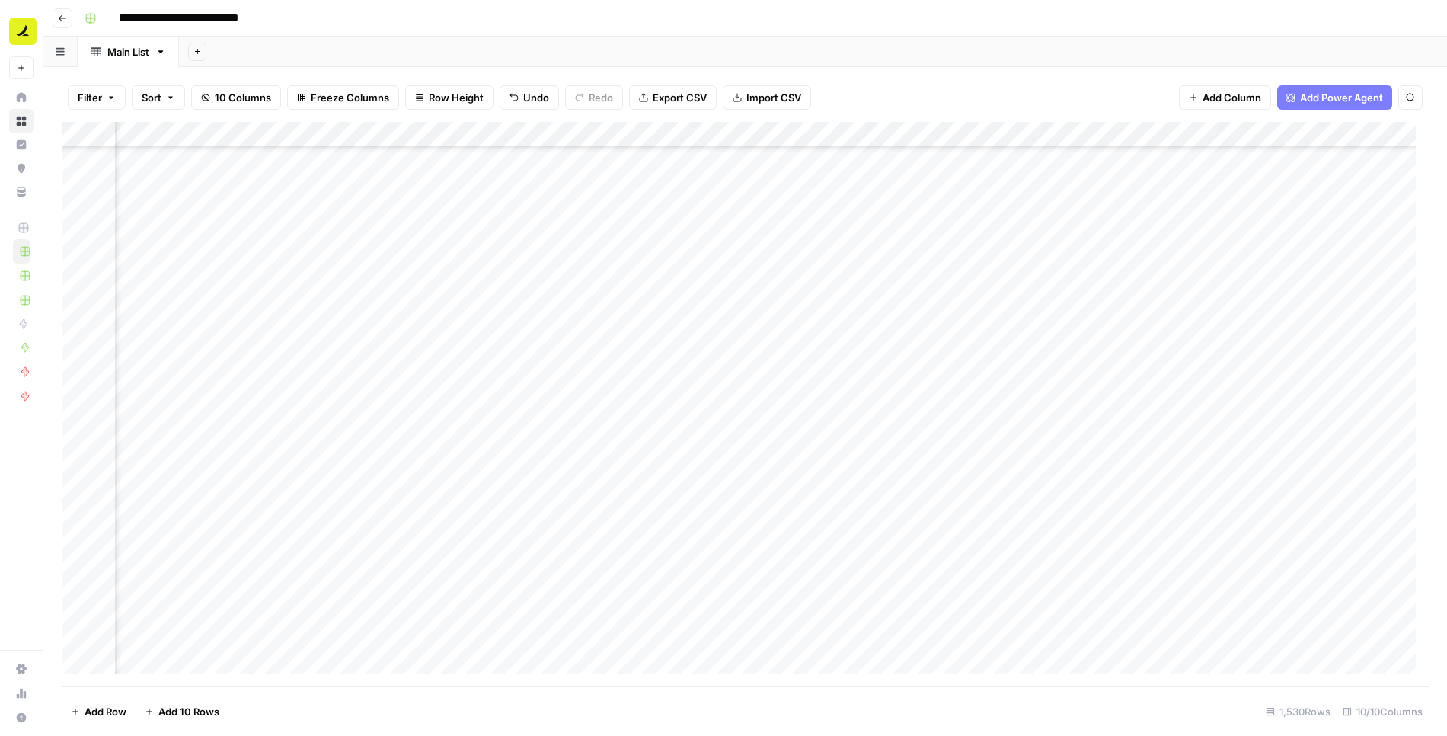
click at [1216, 289] on div "Add Column" at bounding box center [745, 404] width 1367 height 565
click at [1154, 295] on textarea "**********" at bounding box center [1223, 293] width 244 height 21
type textarea "**********"
drag, startPoint x: 1151, startPoint y: 363, endPoint x: 1148, endPoint y: 350, distance: 13.1
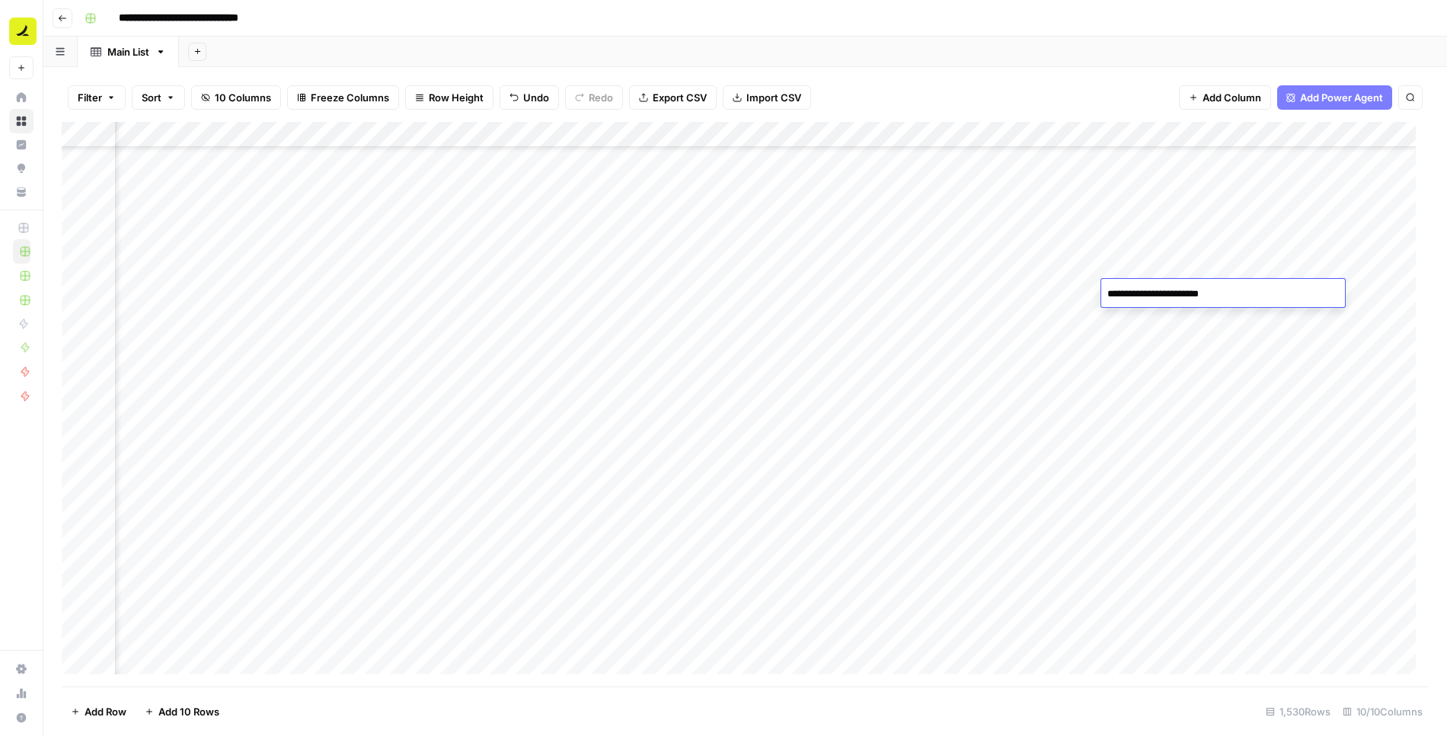
click at [1151, 362] on div "Add Column" at bounding box center [745, 404] width 1367 height 565
click at [649, 314] on div "Add Column" at bounding box center [745, 404] width 1367 height 565
click at [763, 321] on div "Add Column" at bounding box center [745, 404] width 1367 height 565
click at [872, 323] on div "Add Column" at bounding box center [745, 404] width 1367 height 565
type textarea "**********"
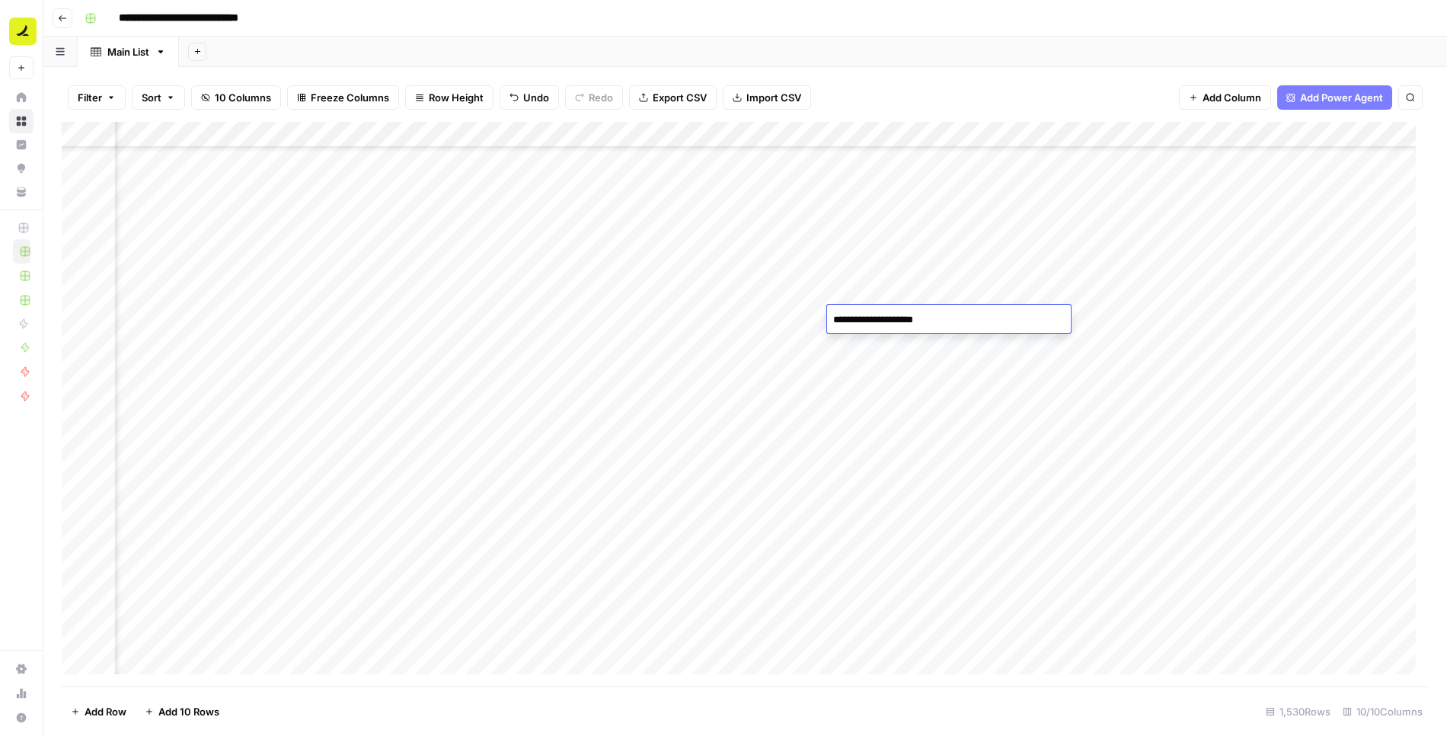
drag, startPoint x: 900, startPoint y: 355, endPoint x: 1009, endPoint y: 10, distance: 361.7
click at [901, 355] on div "Add Column" at bounding box center [745, 404] width 1367 height 565
click at [1032, 321] on div "Add Column" at bounding box center [745, 404] width 1367 height 565
click at [671, 345] on div "Add Column" at bounding box center [745, 404] width 1367 height 565
click at [753, 343] on div "Add Column" at bounding box center [745, 404] width 1367 height 565
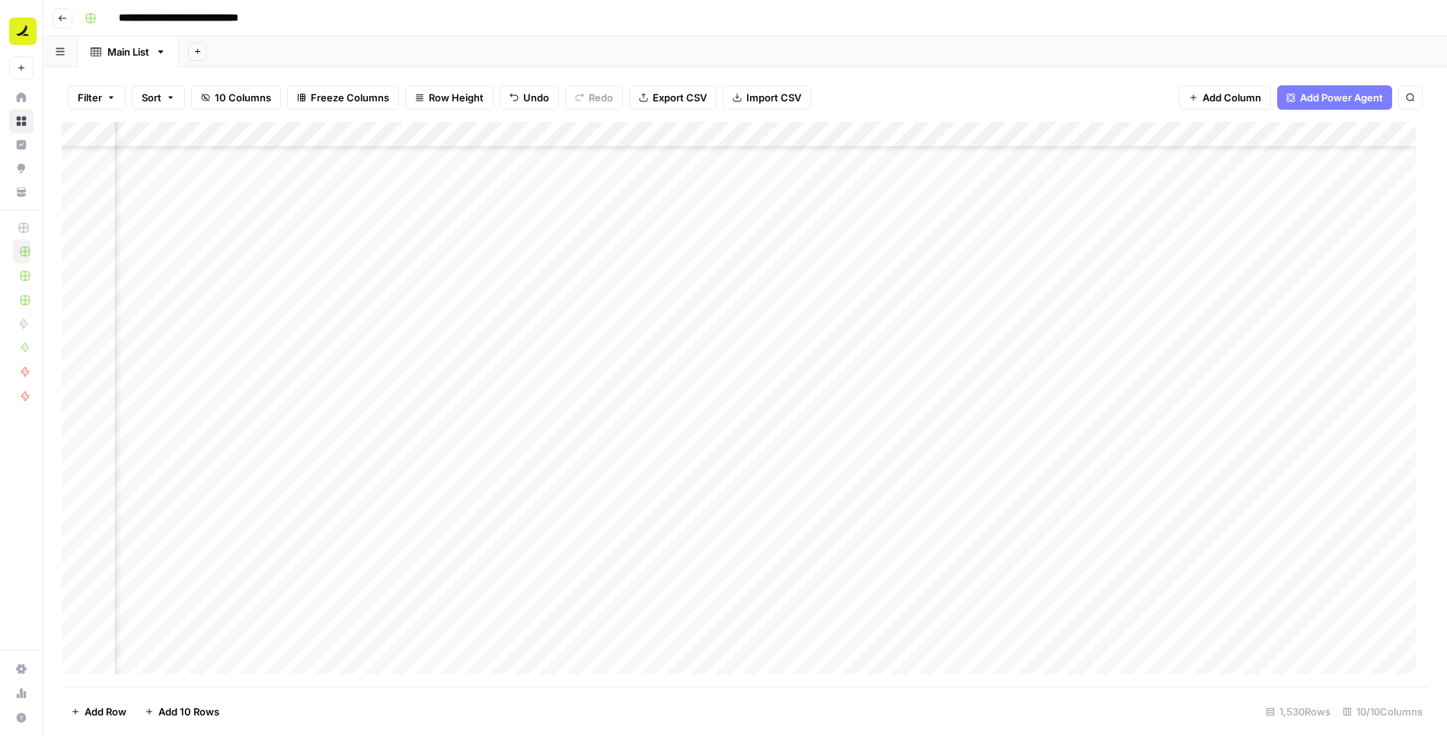
click at [753, 343] on div "Add Column" at bounding box center [745, 404] width 1367 height 565
type textarea "**********"
click at [913, 384] on div "Add Column" at bounding box center [745, 404] width 1367 height 565
click at [910, 340] on div "Add Column" at bounding box center [745, 404] width 1367 height 565
drag, startPoint x: 908, startPoint y: 340, endPoint x: 924, endPoint y: 374, distance: 37.8
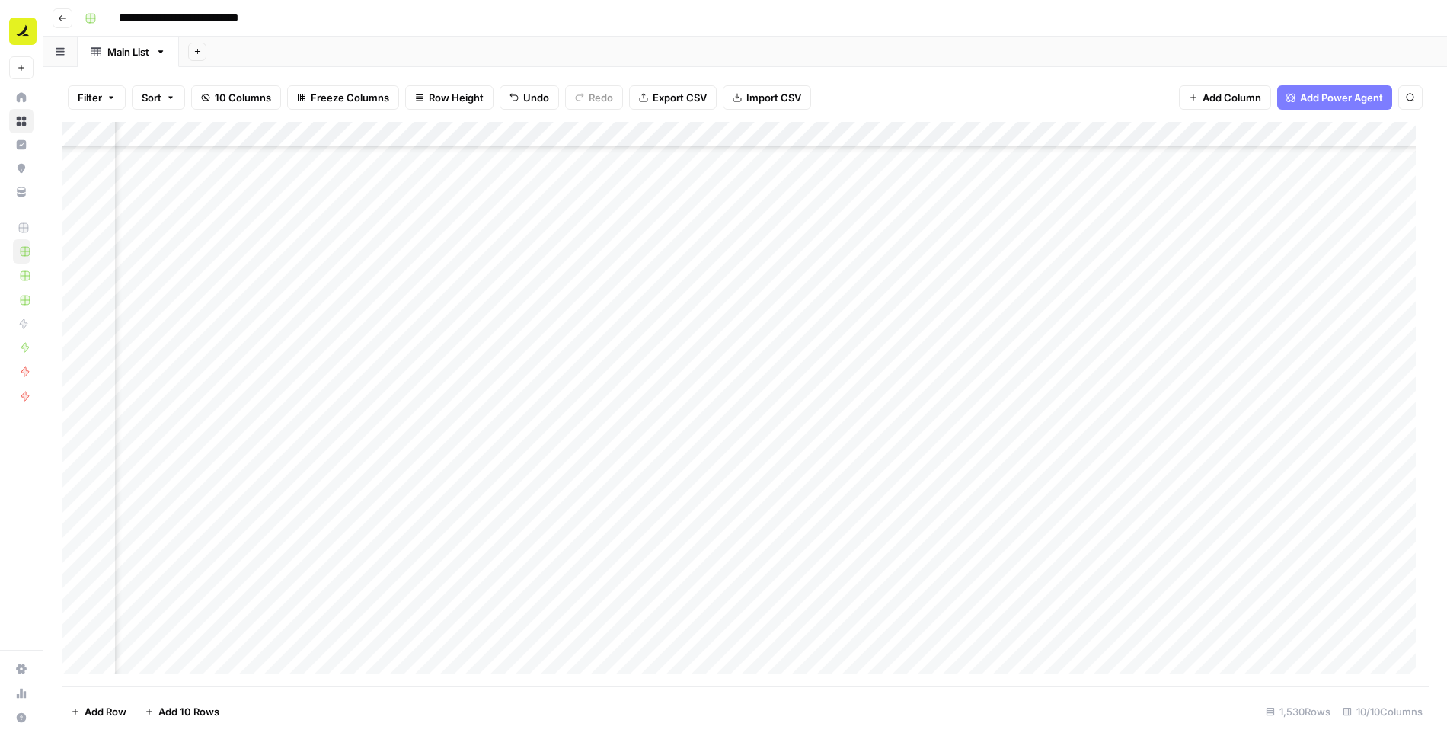
click at [908, 340] on div "Add Column" at bounding box center [745, 404] width 1367 height 565
click at [932, 402] on div "Add Column" at bounding box center [745, 404] width 1367 height 565
click at [1032, 339] on div "Add Column" at bounding box center [745, 404] width 1367 height 565
drag, startPoint x: 1032, startPoint y: 339, endPoint x: 963, endPoint y: 388, distance: 84.7
click at [1030, 340] on div "Add Column" at bounding box center [745, 404] width 1367 height 565
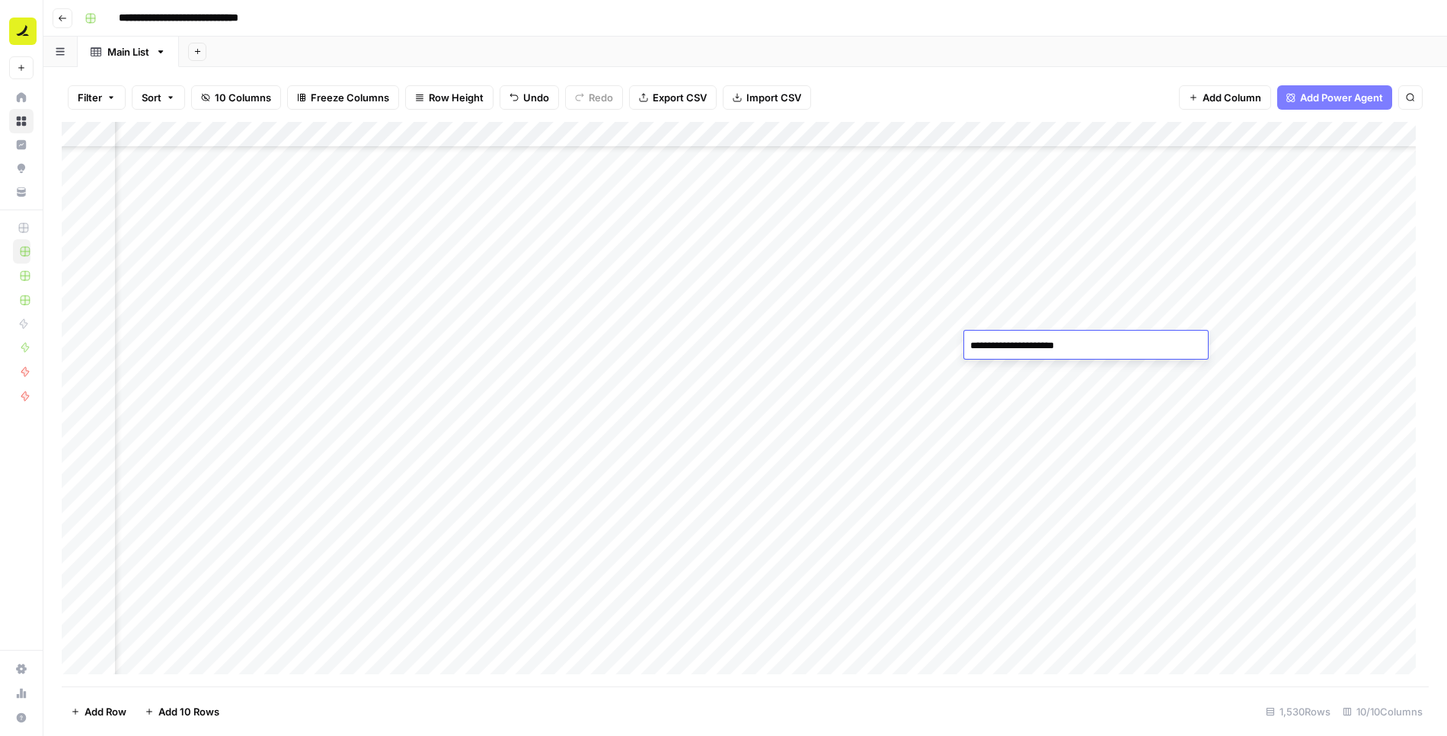
click at [954, 394] on div "Add Column" at bounding box center [745, 404] width 1367 height 565
click at [889, 402] on div "Add Column" at bounding box center [745, 404] width 1367 height 565
click at [890, 402] on div "Add Column" at bounding box center [745, 404] width 1367 height 565
type textarea "**********"
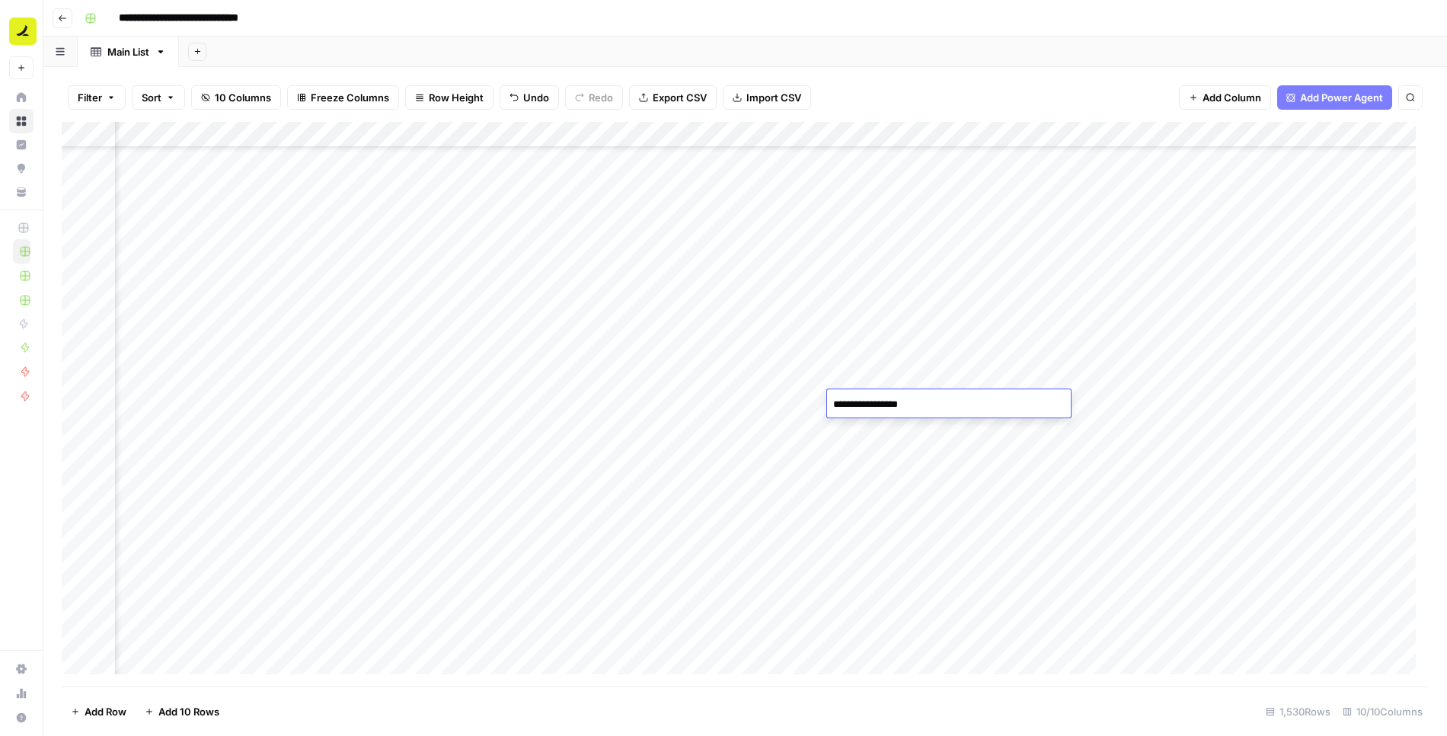
click at [1066, 402] on textarea "**********" at bounding box center [949, 404] width 244 height 21
click at [1096, 404] on div "Add Column" at bounding box center [745, 404] width 1367 height 565
click at [1059, 404] on div "Add Column" at bounding box center [745, 404] width 1367 height 565
type textarea "**********"
click at [1211, 444] on div "Add Column" at bounding box center [745, 404] width 1367 height 565
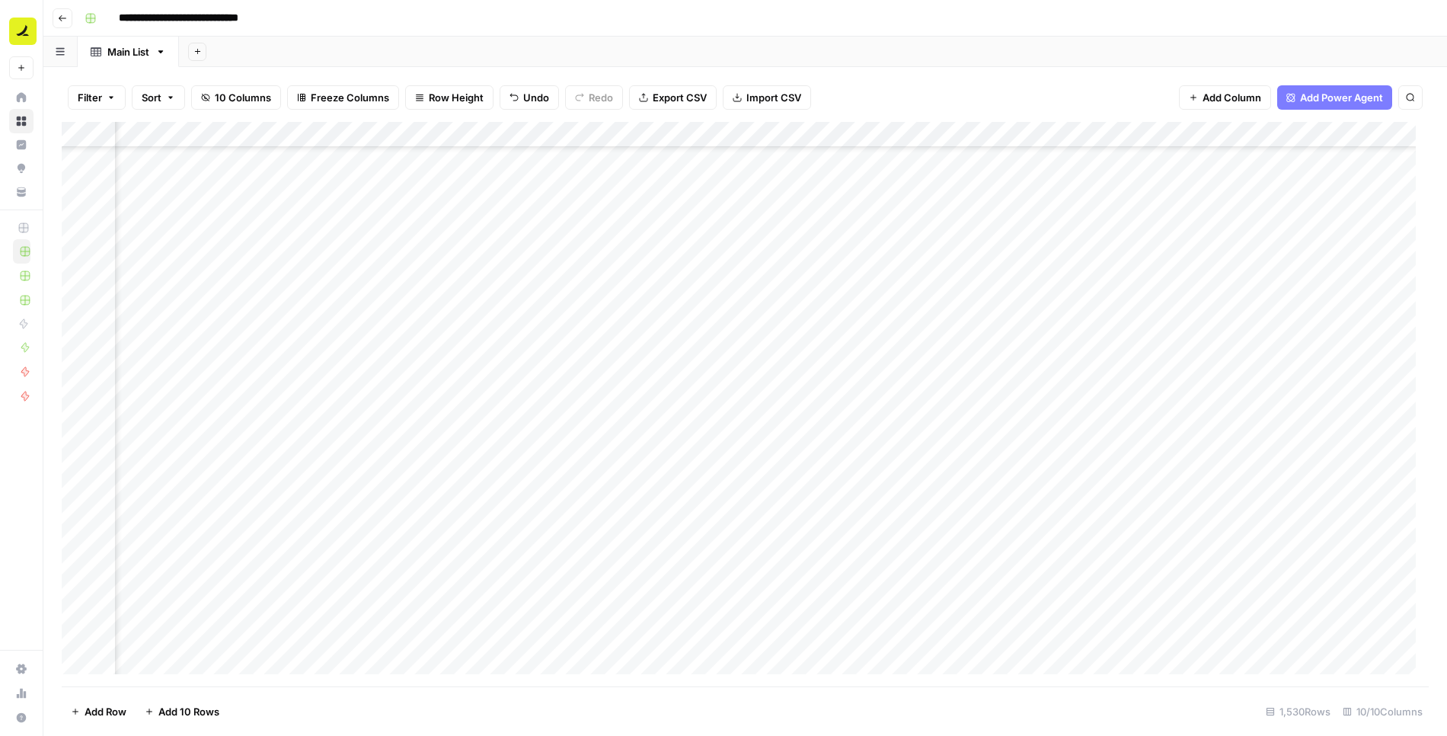
click at [1178, 407] on div "Add Column" at bounding box center [745, 404] width 1367 height 565
click at [1177, 406] on div "Add Column" at bounding box center [745, 404] width 1367 height 565
click at [1155, 405] on textarea "**********" at bounding box center [1223, 404] width 244 height 21
type textarea "**********"
drag, startPoint x: 1151, startPoint y: 436, endPoint x: 1147, endPoint y: 334, distance: 102.9
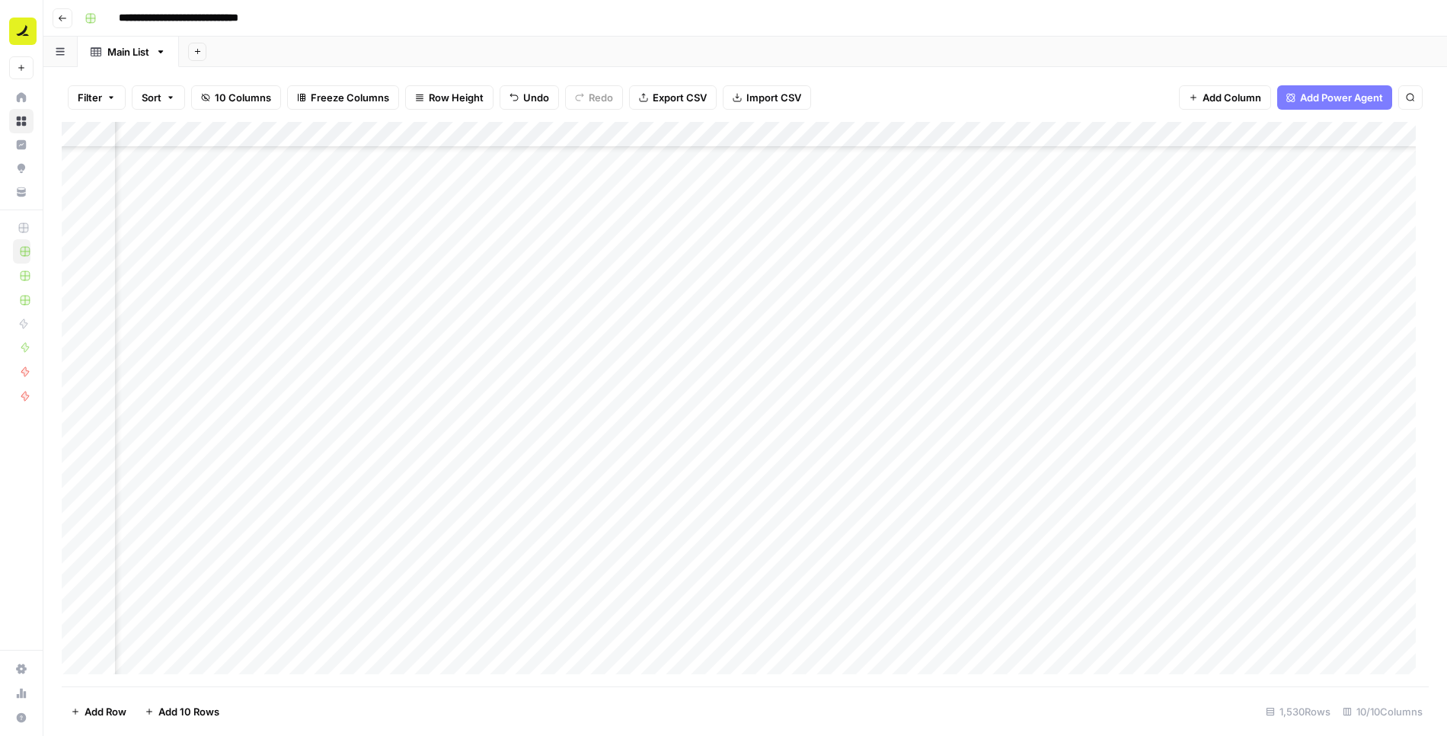
click at [1151, 436] on div "Add Column" at bounding box center [745, 404] width 1367 height 565
click at [906, 425] on div "Add Column" at bounding box center [745, 404] width 1367 height 565
click at [906, 424] on div "Add Column" at bounding box center [745, 404] width 1367 height 565
type textarea "**********"
click at [1065, 511] on div "Add Column" at bounding box center [745, 404] width 1367 height 565
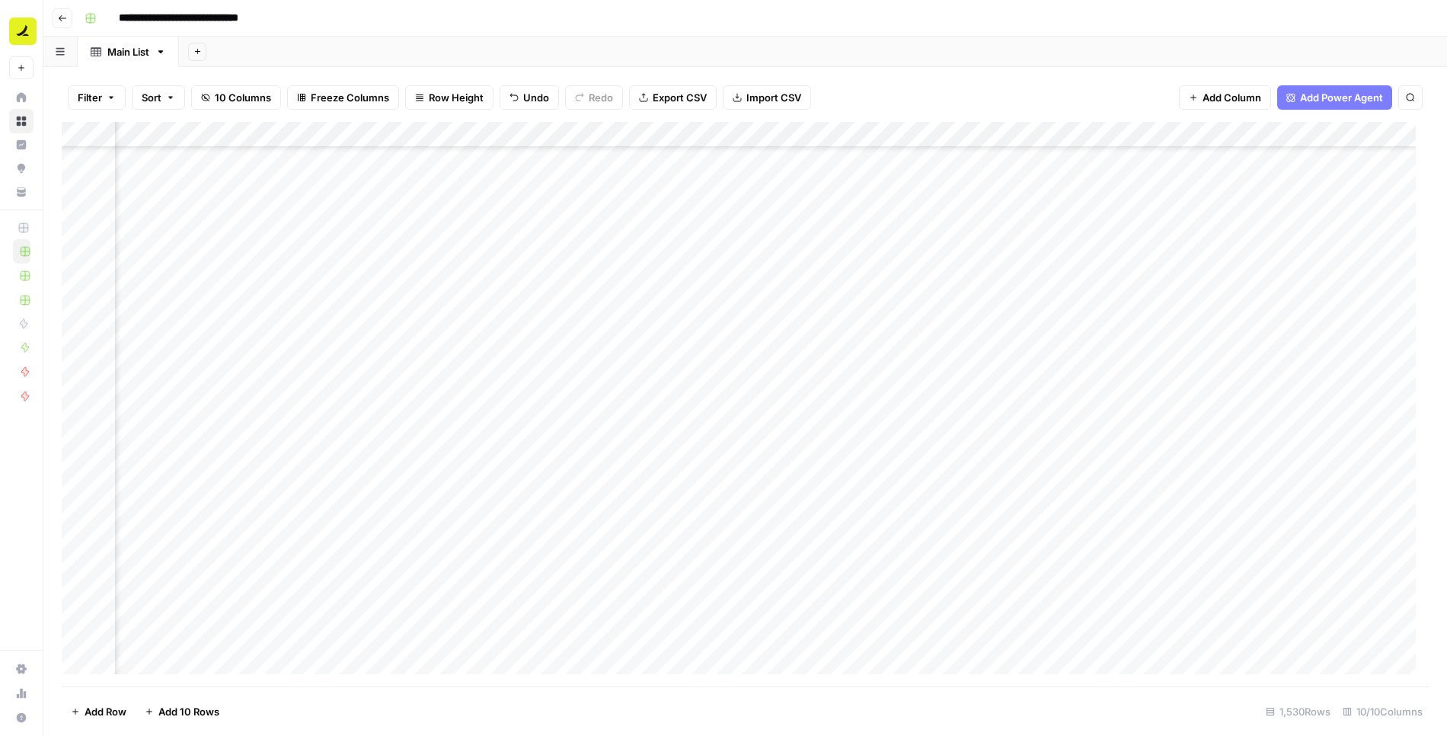
click at [1023, 429] on div "Add Column" at bounding box center [745, 404] width 1367 height 565
click at [1223, 429] on div "Add Column" at bounding box center [745, 404] width 1367 height 565
click at [1221, 429] on div "Add Column" at bounding box center [745, 404] width 1367 height 565
click at [1155, 432] on textarea "**********" at bounding box center [1223, 430] width 244 height 21
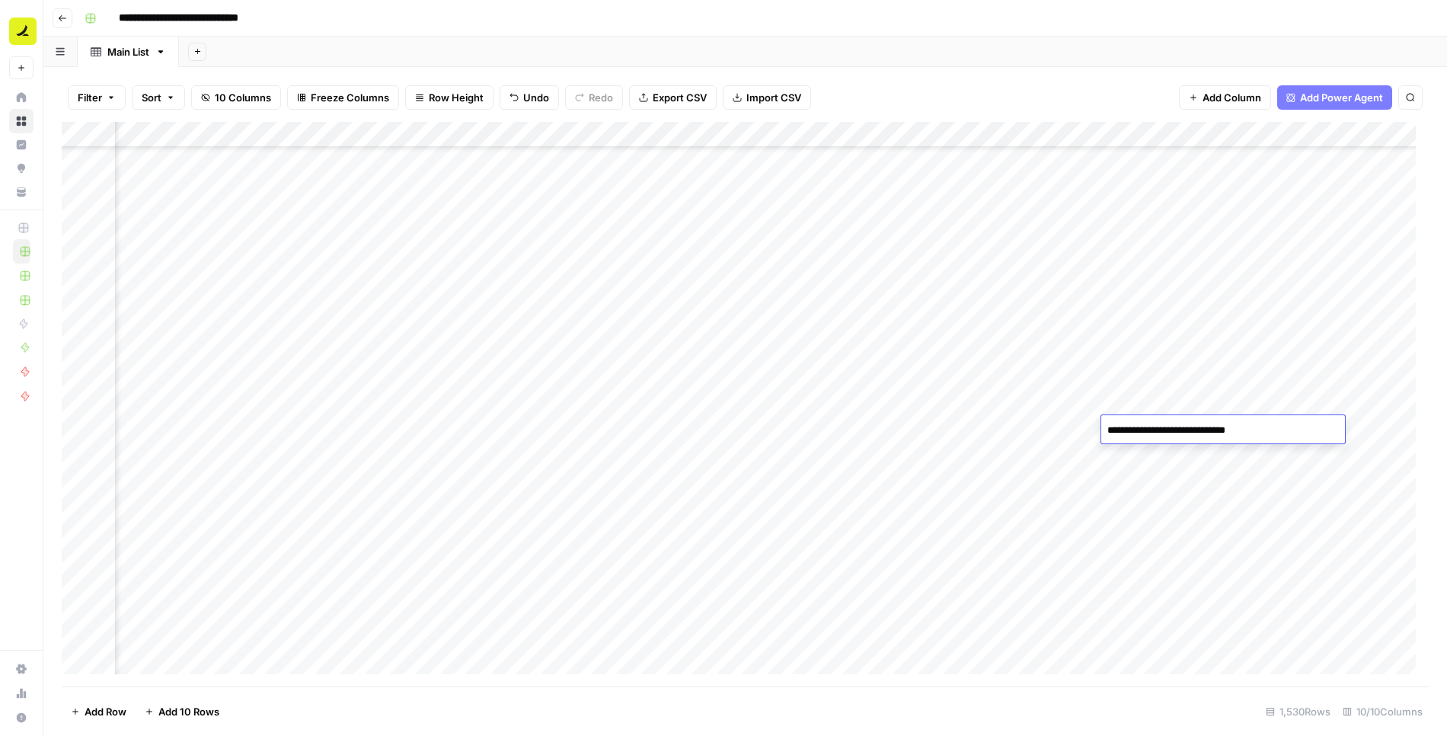
type textarea "**********"
click at [1148, 486] on div "Add Column" at bounding box center [745, 404] width 1367 height 565
click at [906, 457] on div "Add Column" at bounding box center [745, 404] width 1367 height 565
click at [906, 532] on div "Add Column" at bounding box center [745, 404] width 1367 height 565
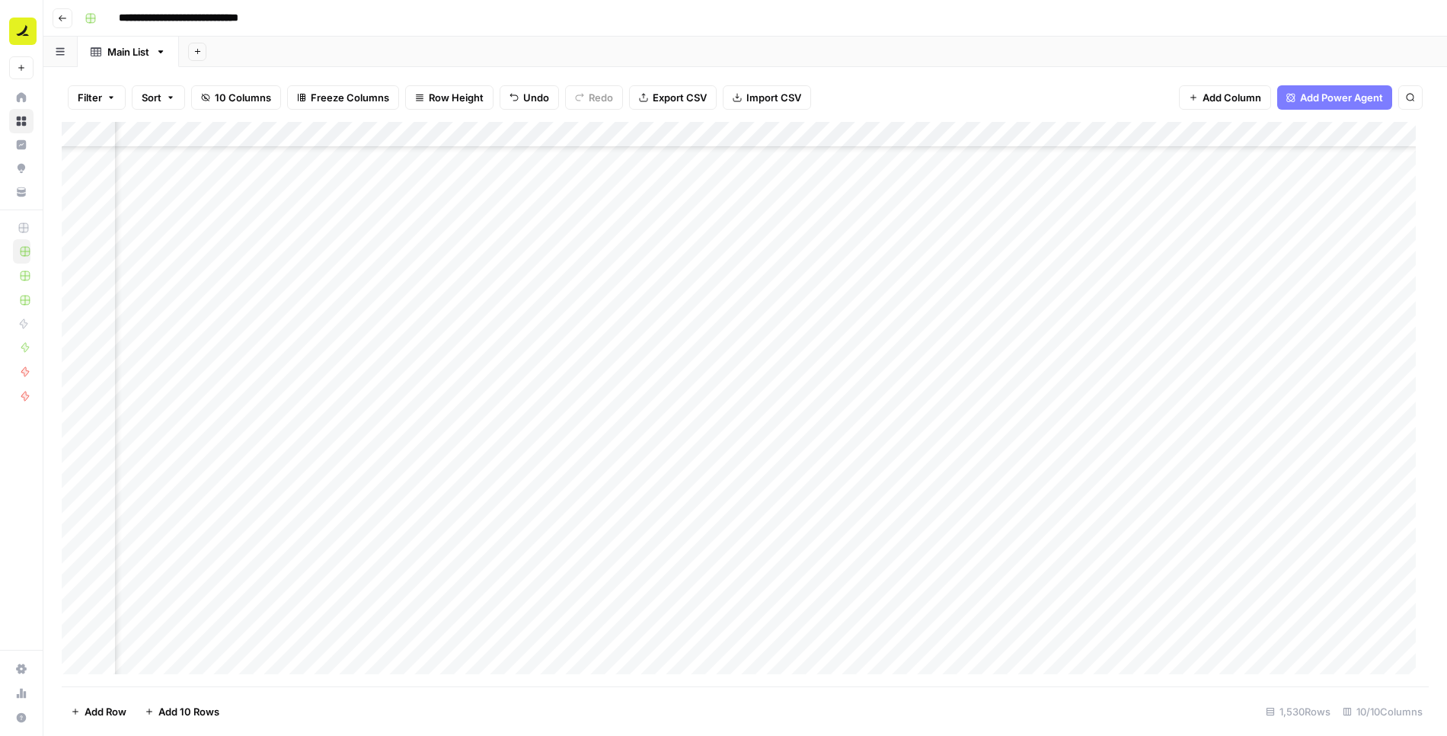
click at [1060, 455] on div "Add Column" at bounding box center [745, 404] width 1367 height 565
click at [1228, 459] on div "Add Column" at bounding box center [745, 404] width 1367 height 565
click at [1154, 455] on textarea "**********" at bounding box center [1223, 455] width 244 height 21
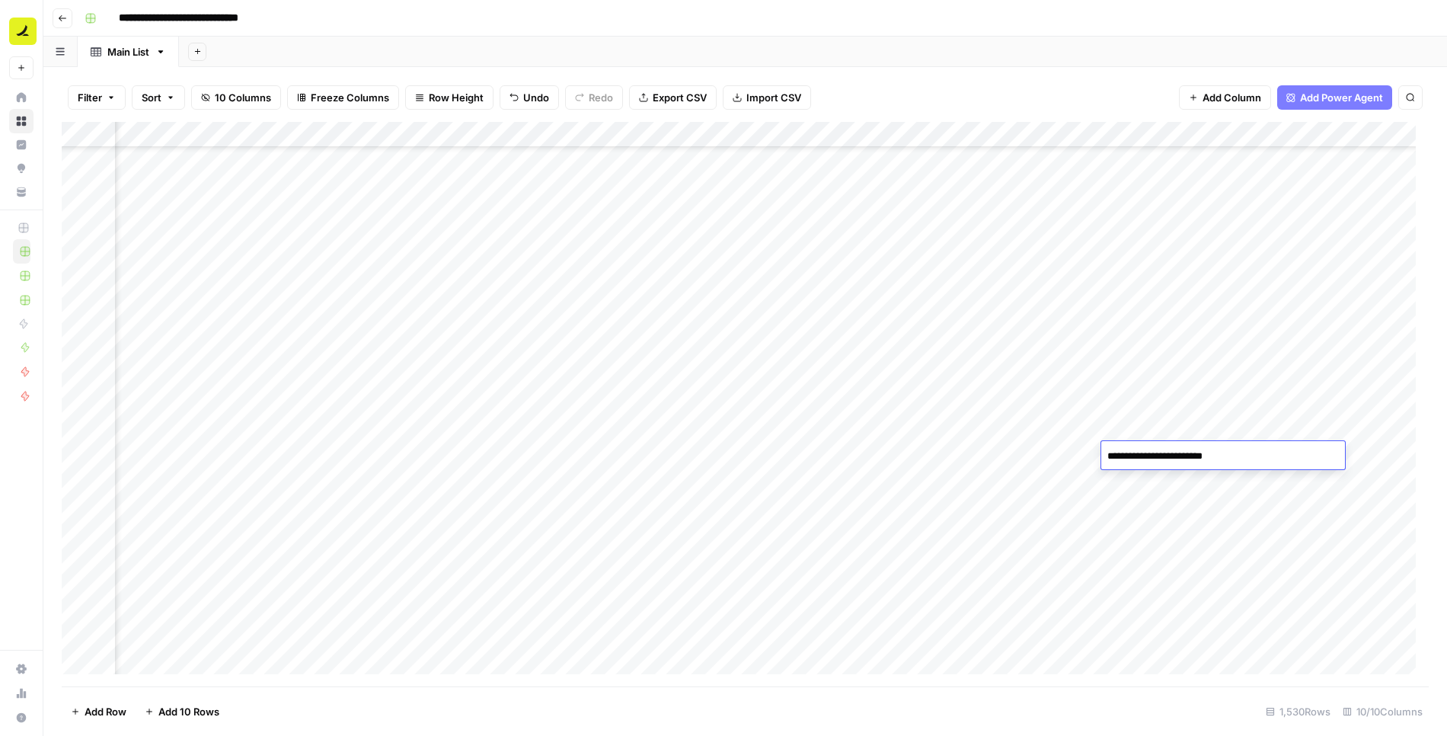
type textarea "**********"
click at [1154, 496] on div "Add Column" at bounding box center [745, 404] width 1367 height 565
click at [646, 484] on div "Add Column" at bounding box center [745, 404] width 1367 height 565
click at [760, 485] on div "Add Column" at bounding box center [745, 404] width 1367 height 565
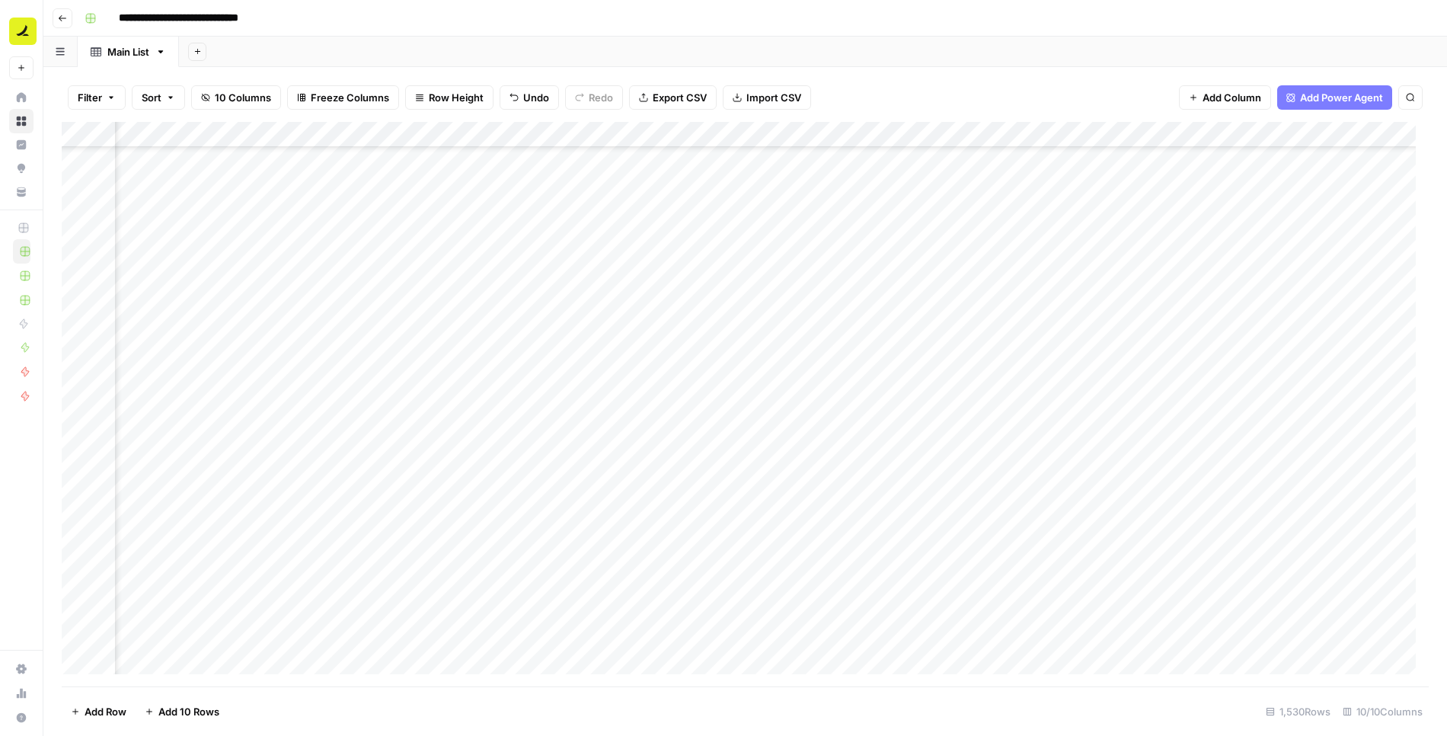
click at [760, 485] on div "Add Column" at bounding box center [745, 404] width 1367 height 565
type textarea "********"
click at [957, 484] on div "Add Column" at bounding box center [745, 404] width 1367 height 565
click at [911, 487] on div "Add Column" at bounding box center [745, 404] width 1367 height 565
type textarea "**********"
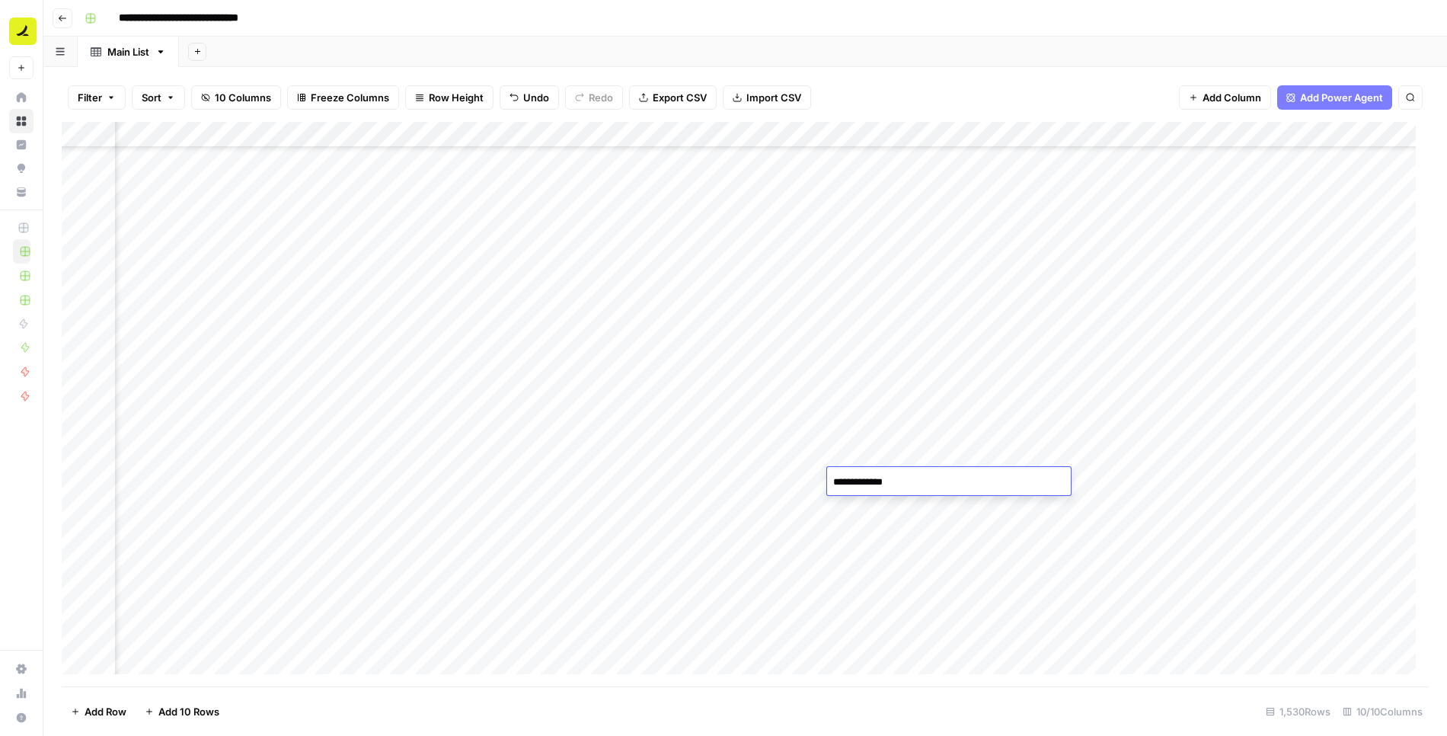
click at [1113, 519] on div "Add Column" at bounding box center [745, 404] width 1367 height 565
click at [1043, 479] on div "Add Column" at bounding box center [745, 404] width 1367 height 565
click at [1036, 478] on div "Add Column" at bounding box center [745, 404] width 1367 height 565
click at [926, 513] on div "Add Column" at bounding box center [745, 404] width 1367 height 565
click at [1137, 481] on div "Add Column" at bounding box center [745, 404] width 1367 height 565
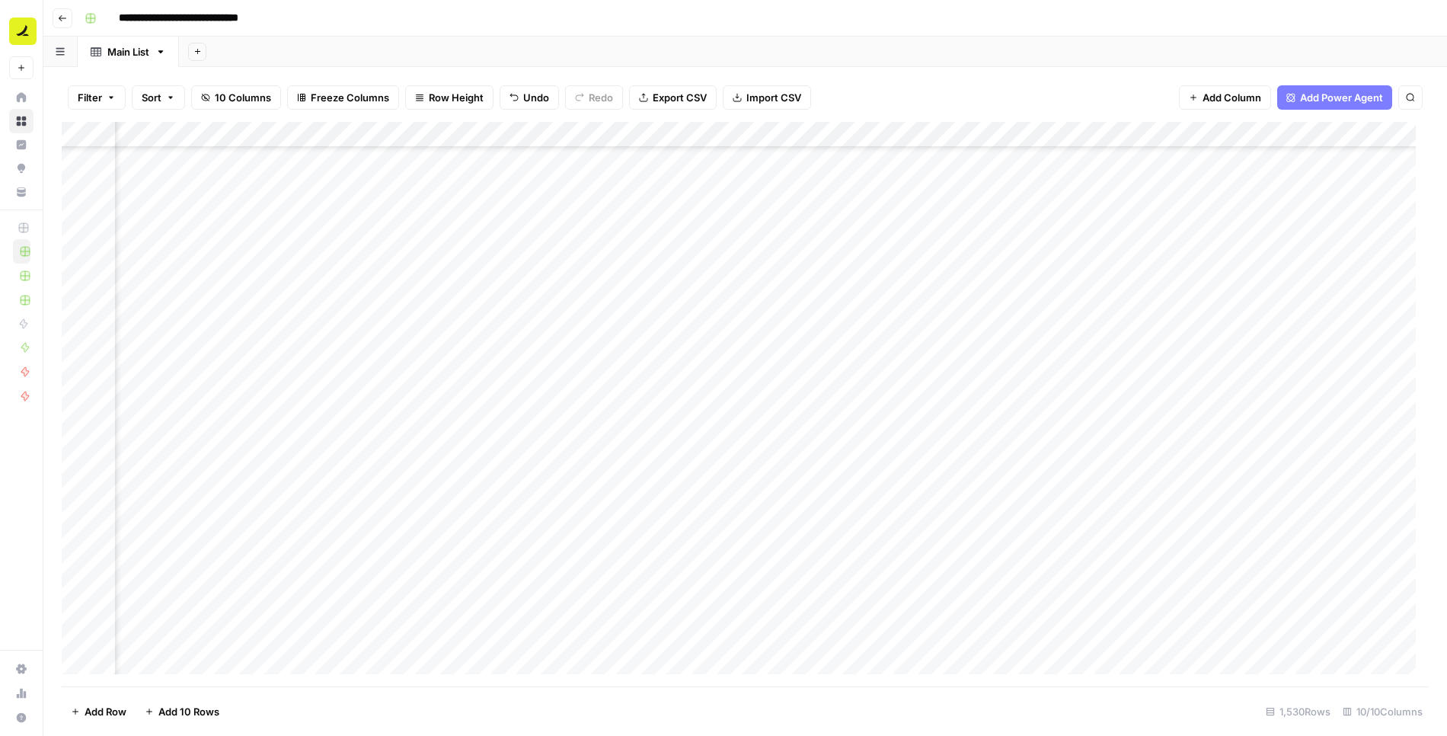
drag, startPoint x: 1137, startPoint y: 481, endPoint x: 1205, endPoint y: 535, distance: 86.2
click at [1134, 484] on div "Add Column" at bounding box center [745, 404] width 1367 height 565
click at [1004, 554] on div "Add Column" at bounding box center [745, 404] width 1367 height 565
click at [1263, 485] on div "Add Column" at bounding box center [745, 404] width 1367 height 565
click at [570, 509] on div "Add Column" at bounding box center [745, 404] width 1367 height 565
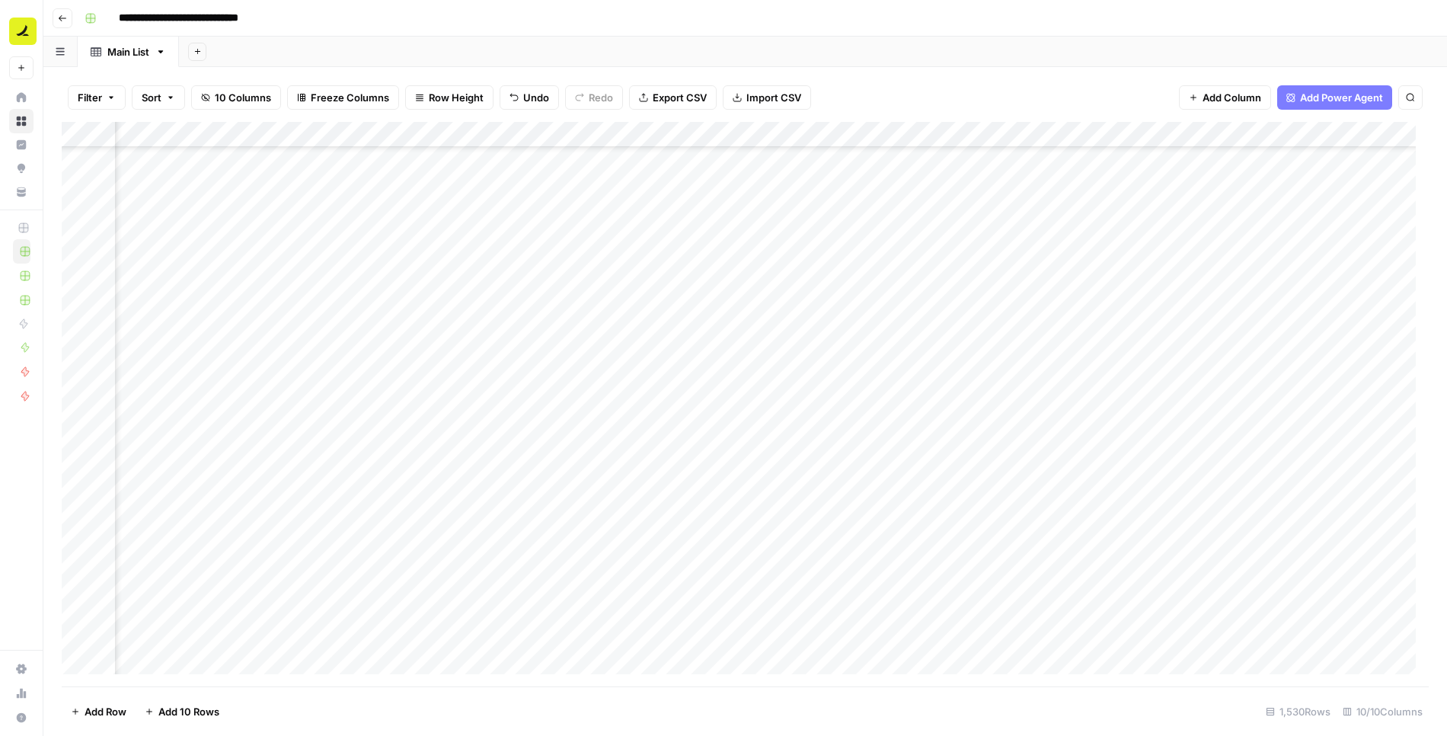
click at [742, 509] on div "Add Column" at bounding box center [745, 404] width 1367 height 565
click at [897, 509] on div "Add Column" at bounding box center [745, 404] width 1367 height 565
click at [1009, 512] on div "Add Column" at bounding box center [745, 404] width 1367 height 565
click at [621, 541] on div "Add Column" at bounding box center [745, 404] width 1367 height 565
click at [751, 536] on div "Add Column" at bounding box center [745, 404] width 1367 height 565
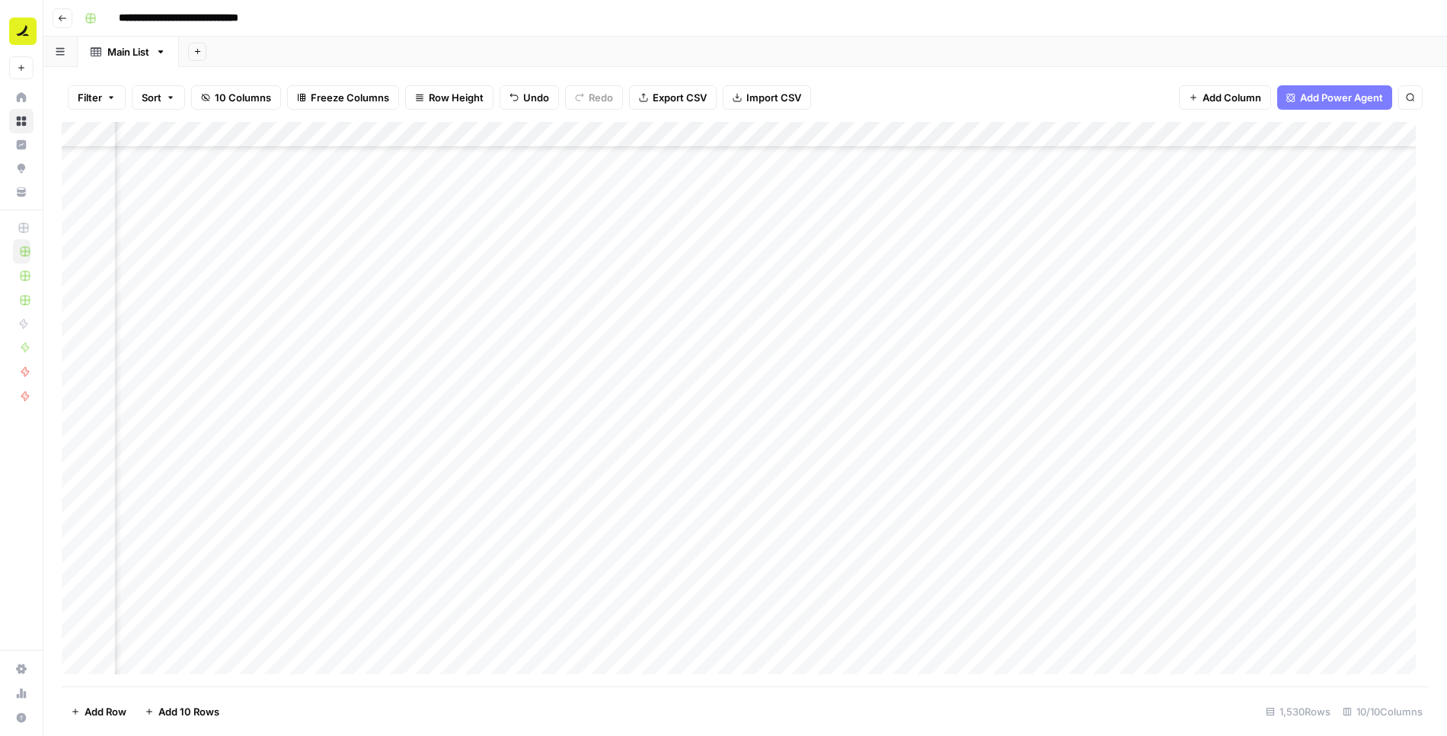
drag, startPoint x: 751, startPoint y: 536, endPoint x: 806, endPoint y: 428, distance: 121.2
click at [752, 535] on div "Add Column" at bounding box center [745, 404] width 1367 height 565
type textarea "**********"
drag, startPoint x: 971, startPoint y: 537, endPoint x: 957, endPoint y: 535, distance: 13.9
click at [964, 535] on div "Add Column" at bounding box center [745, 404] width 1367 height 565
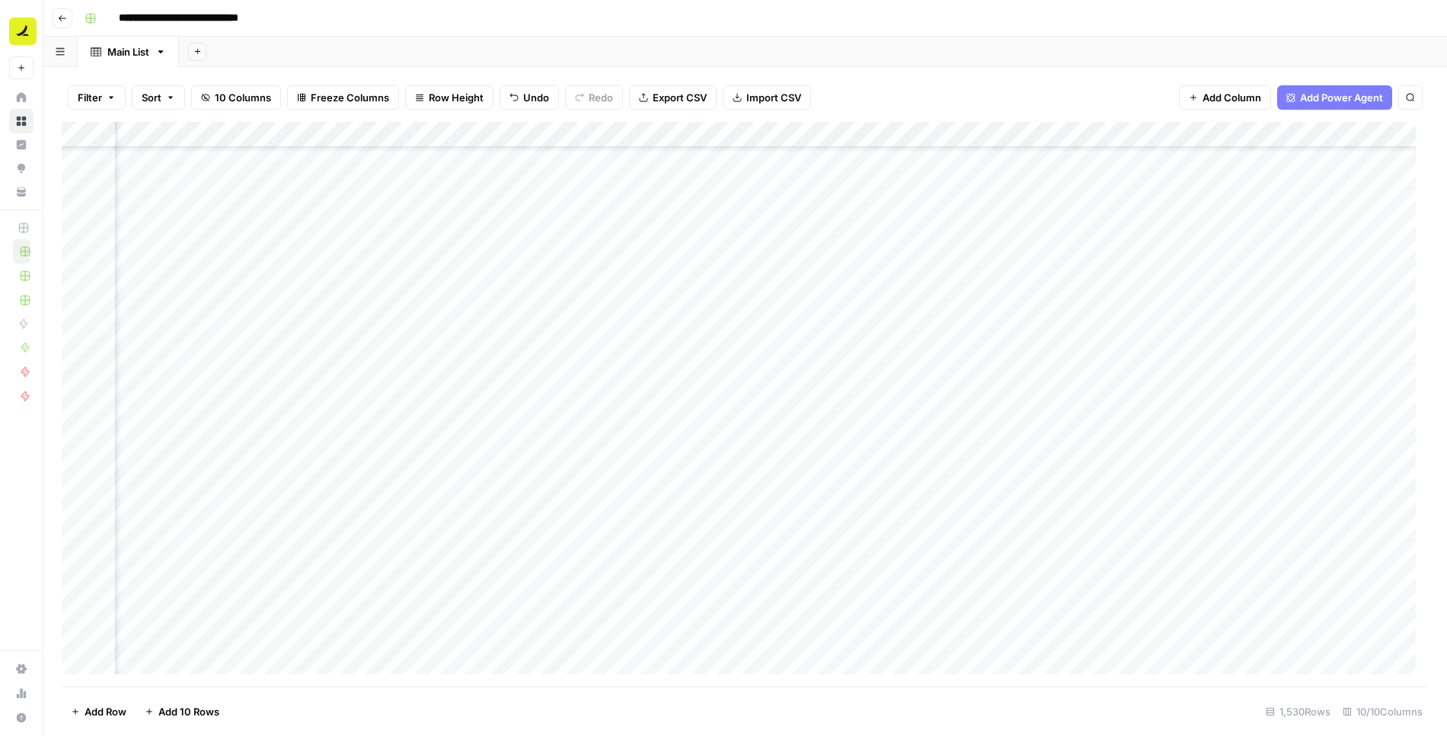
click at [947, 535] on div "Add Column" at bounding box center [745, 404] width 1367 height 565
click at [1009, 540] on div "Add Column" at bounding box center [745, 404] width 1367 height 565
click at [627, 432] on div "Add Column" at bounding box center [745, 404] width 1367 height 565
click at [761, 430] on div "Add Column" at bounding box center [745, 404] width 1367 height 565
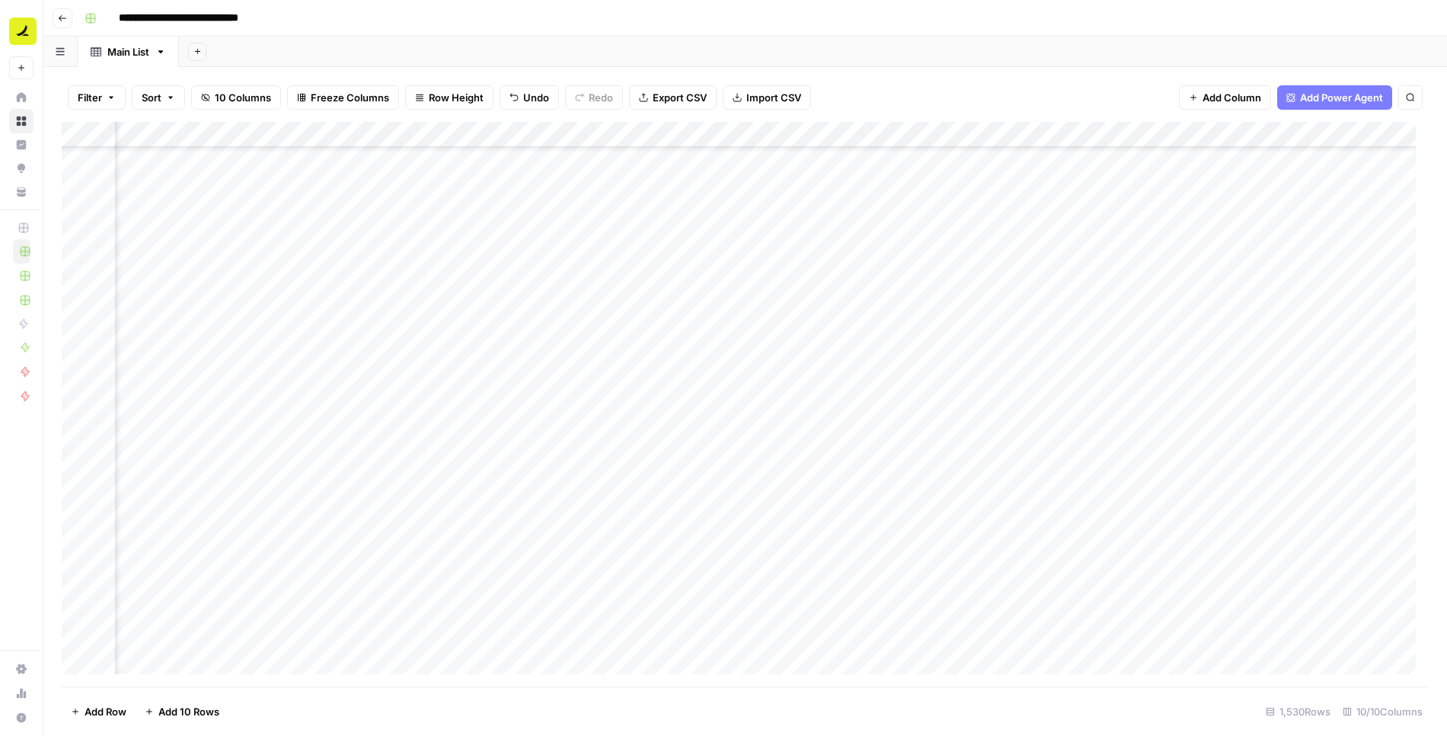
scroll to position [38908, 257]
click at [777, 244] on div "Add Column" at bounding box center [745, 404] width 1367 height 565
click at [777, 241] on div "Add Column" at bounding box center [745, 404] width 1367 height 565
type textarea "***"
click at [922, 240] on div "Add Column" at bounding box center [745, 404] width 1367 height 565
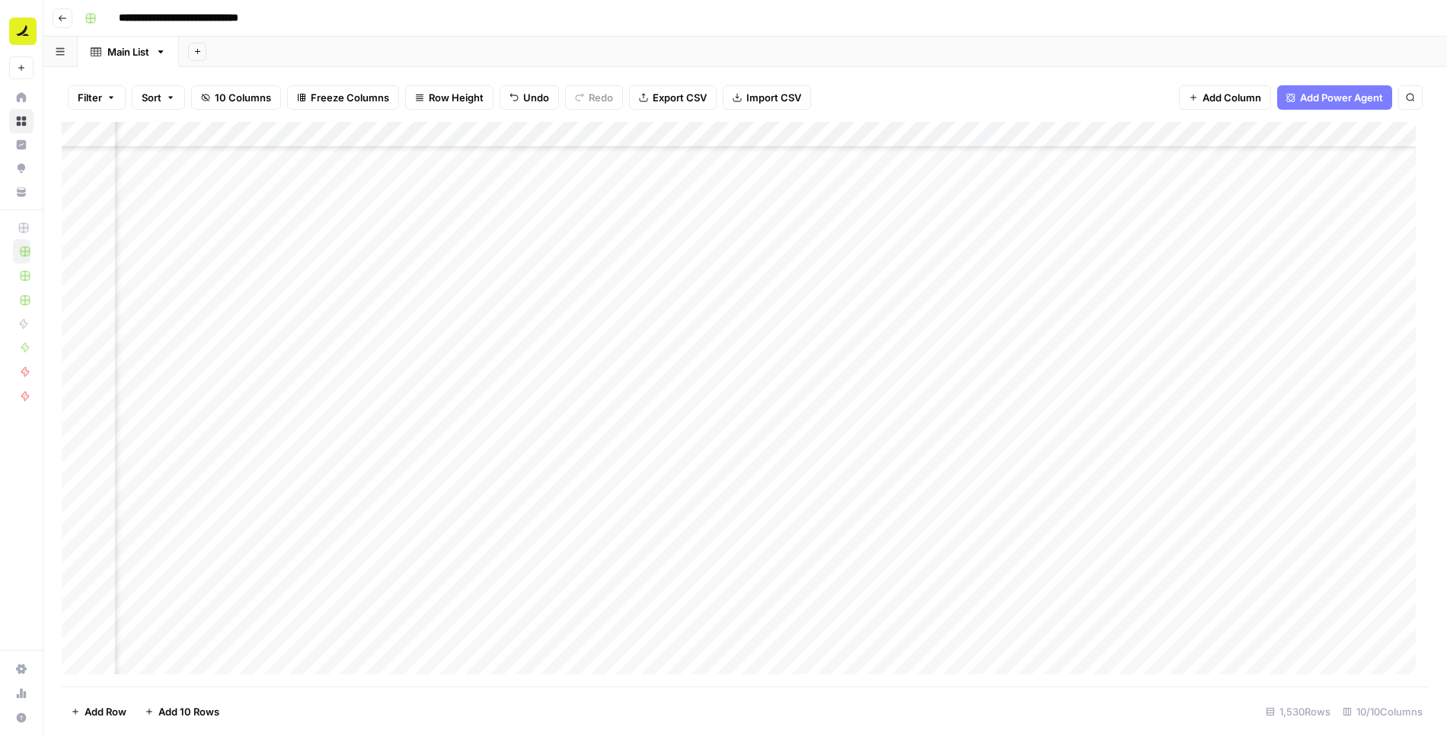
click at [922, 240] on div "Add Column" at bounding box center [745, 404] width 1367 height 565
click at [908, 302] on div "Add Column" at bounding box center [745, 404] width 1367 height 565
click at [1071, 244] on div "Add Column" at bounding box center [745, 404] width 1367 height 565
click at [1173, 235] on div "Add Column" at bounding box center [745, 404] width 1367 height 565
click at [1317, 248] on div "Add Column" at bounding box center [745, 404] width 1367 height 565
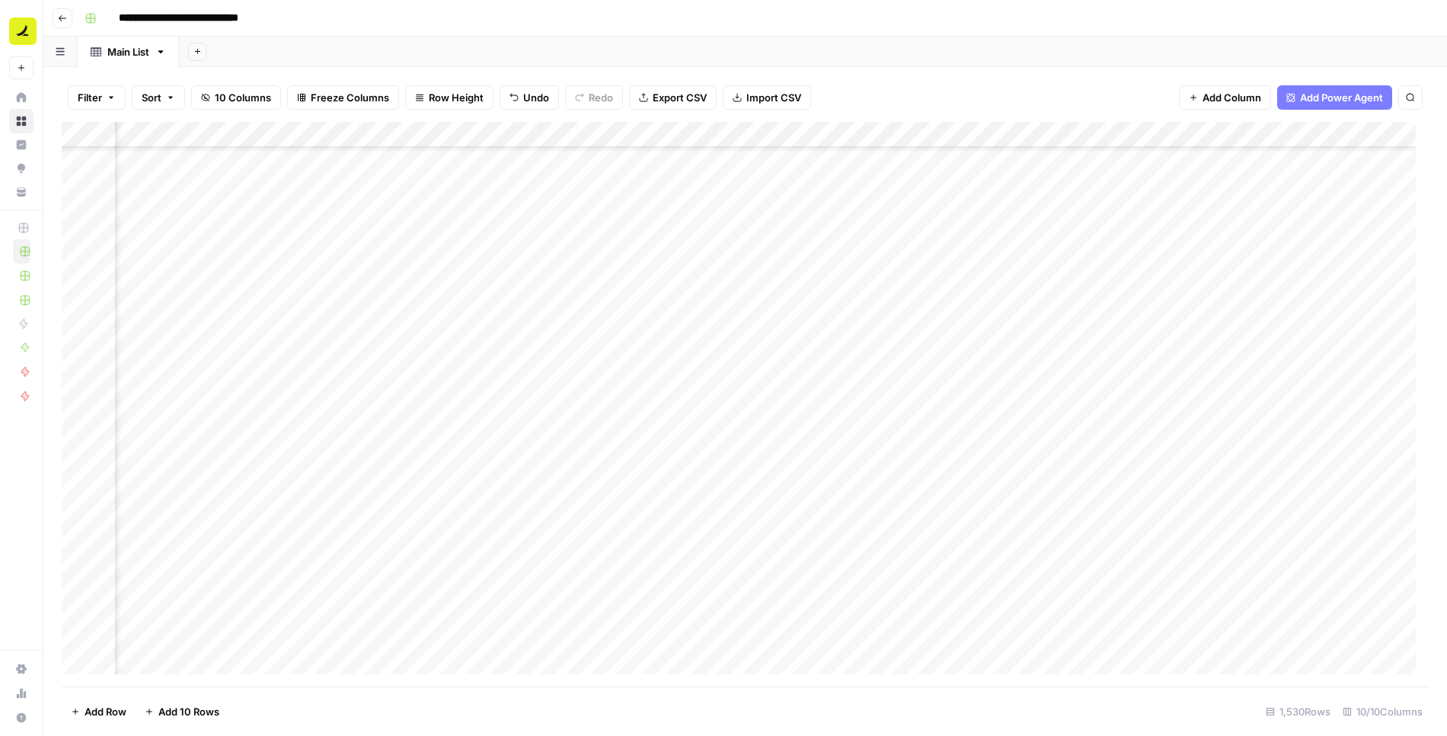
click at [1317, 248] on div "Add Column" at bounding box center [745, 404] width 1367 height 565
type textarea "*********"
click at [1266, 300] on div "Add Column" at bounding box center [745, 404] width 1367 height 565
click at [1272, 241] on div "Add Column" at bounding box center [745, 404] width 1367 height 565
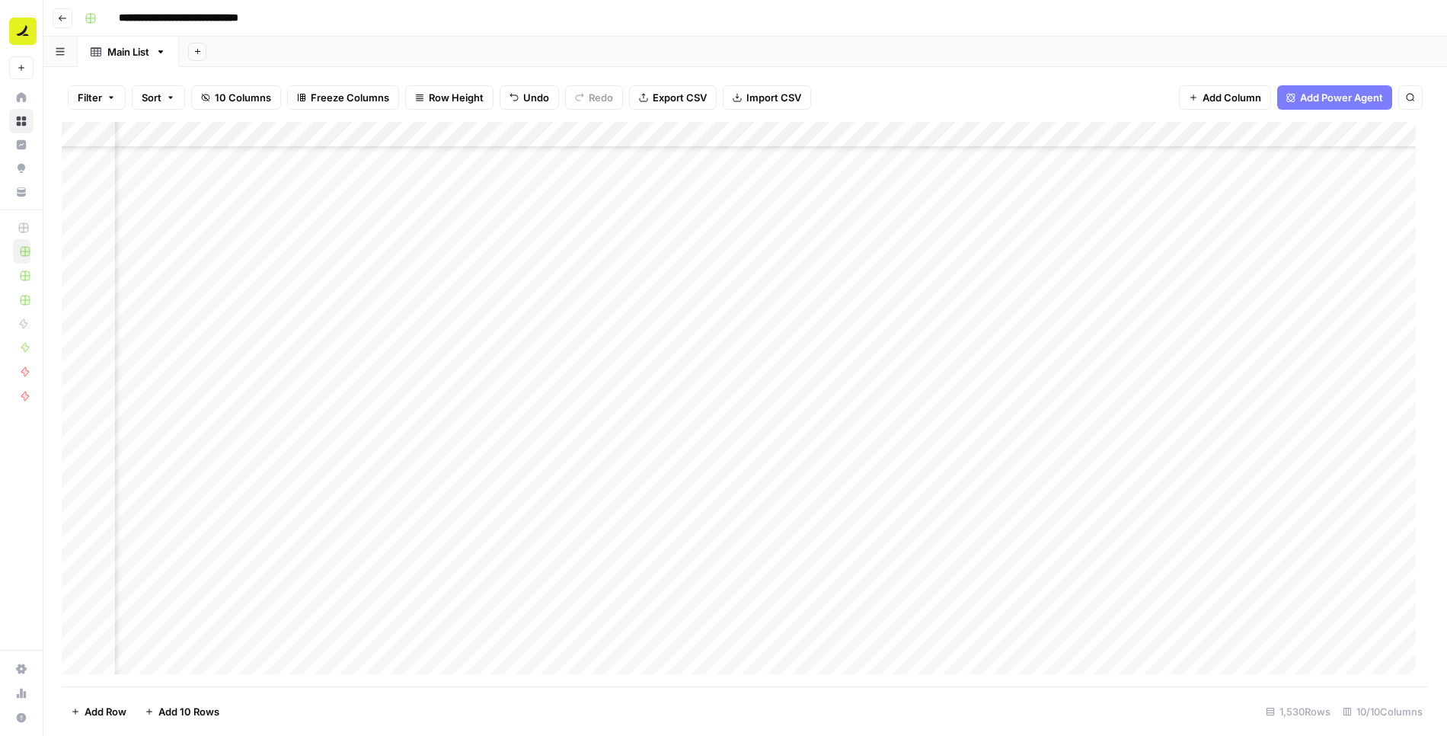
click at [551, 267] on div "Add Column" at bounding box center [745, 404] width 1367 height 565
click at [744, 265] on div "Add Column" at bounding box center [745, 404] width 1367 height 565
click at [895, 272] on div "Add Column" at bounding box center [745, 404] width 1367 height 565
click at [1074, 268] on div "Add Column" at bounding box center [745, 404] width 1367 height 565
click at [746, 295] on div "Add Column" at bounding box center [745, 404] width 1367 height 565
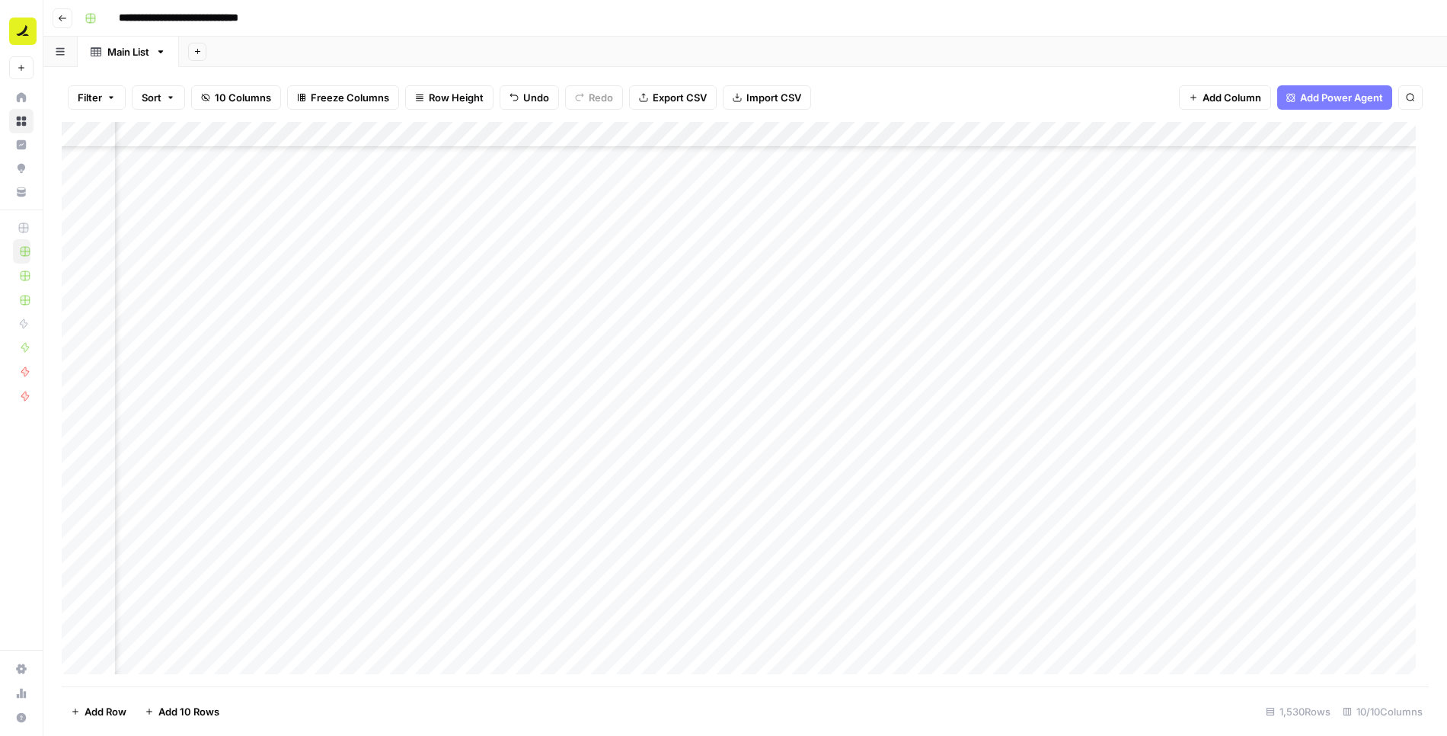
click at [746, 295] on div "Add Column" at bounding box center [745, 404] width 1367 height 565
click at [756, 334] on div "Add Column" at bounding box center [745, 404] width 1367 height 565
click at [787, 288] on div "Add Column" at bounding box center [745, 404] width 1367 height 565
click at [787, 289] on div "Add Column" at bounding box center [745, 404] width 1367 height 565
type textarea "**********"
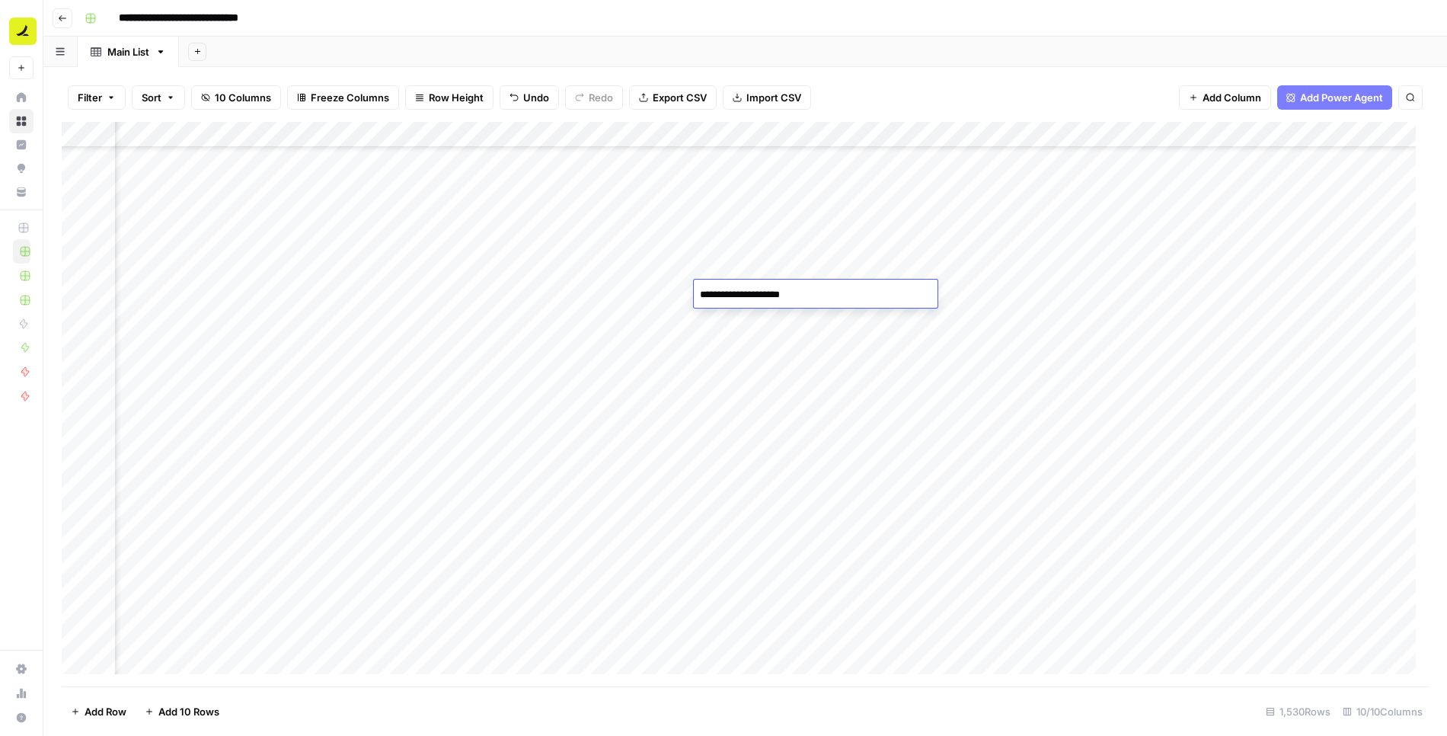
click at [790, 360] on div "Add Column" at bounding box center [745, 404] width 1367 height 565
click at [648, 295] on div "Add Column" at bounding box center [745, 404] width 1367 height 565
click at [904, 281] on div "Add Column" at bounding box center [745, 404] width 1367 height 565
click at [1020, 296] on div "Add Column" at bounding box center [745, 404] width 1367 height 565
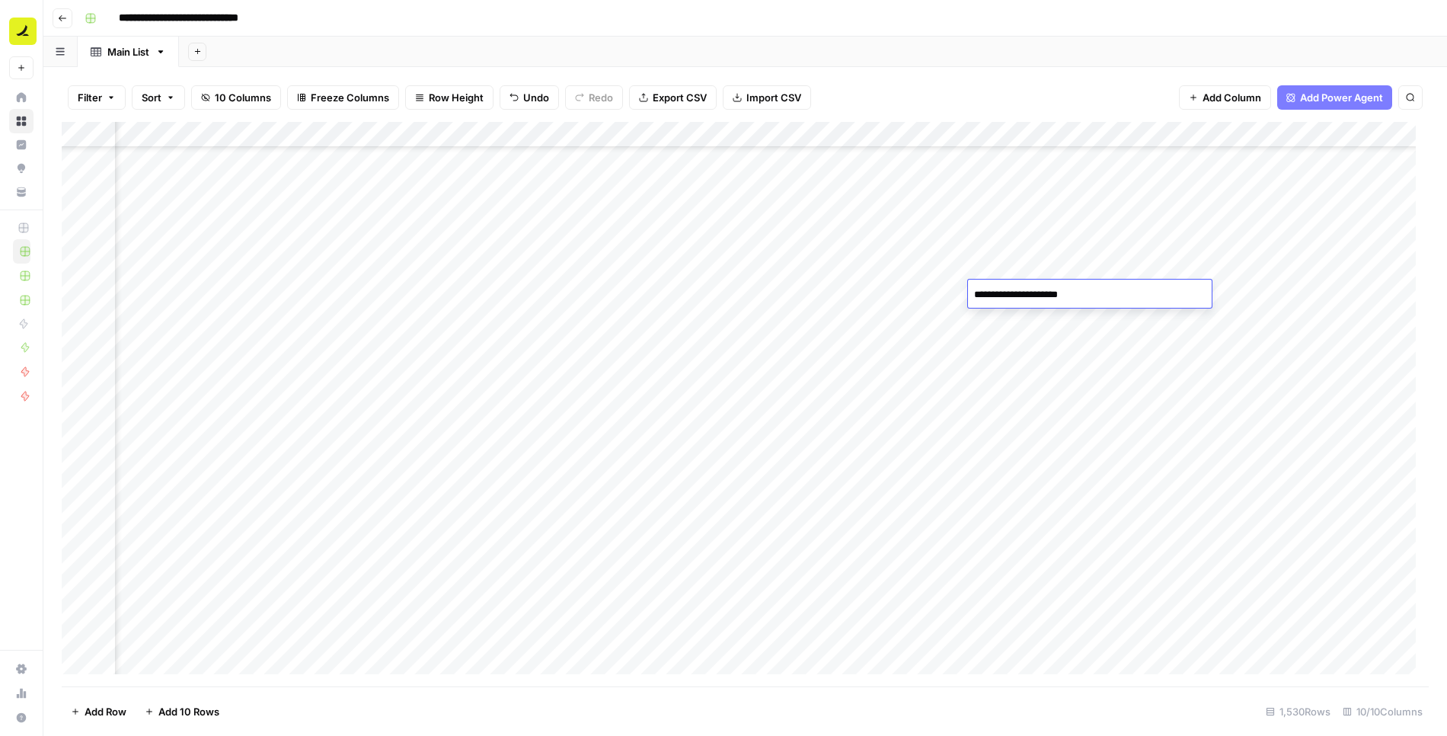
type textarea "**********"
click at [666, 341] on div "Add Column" at bounding box center [745, 404] width 1367 height 565
click at [779, 343] on div "Add Column" at bounding box center [745, 404] width 1367 height 565
click at [921, 348] on div "Add Column" at bounding box center [745, 404] width 1367 height 565
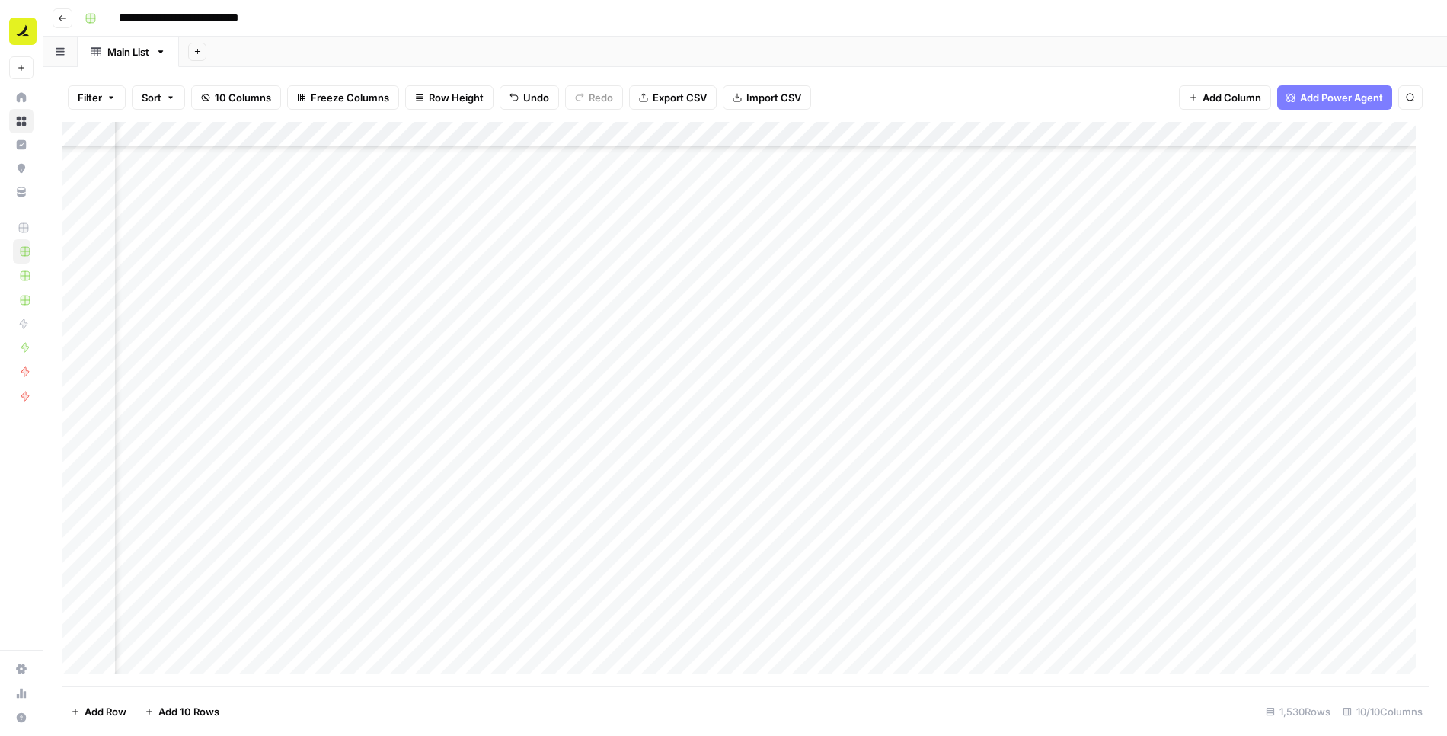
click at [1072, 334] on div "Add Column" at bounding box center [745, 404] width 1367 height 565
click at [659, 369] on div "Add Column" at bounding box center [745, 404] width 1367 height 565
click at [803, 367] on div "Add Column" at bounding box center [745, 404] width 1367 height 565
drag, startPoint x: 905, startPoint y: 368, endPoint x: 1058, endPoint y: 11, distance: 387.9
click at [906, 366] on div "Add Column" at bounding box center [745, 404] width 1367 height 565
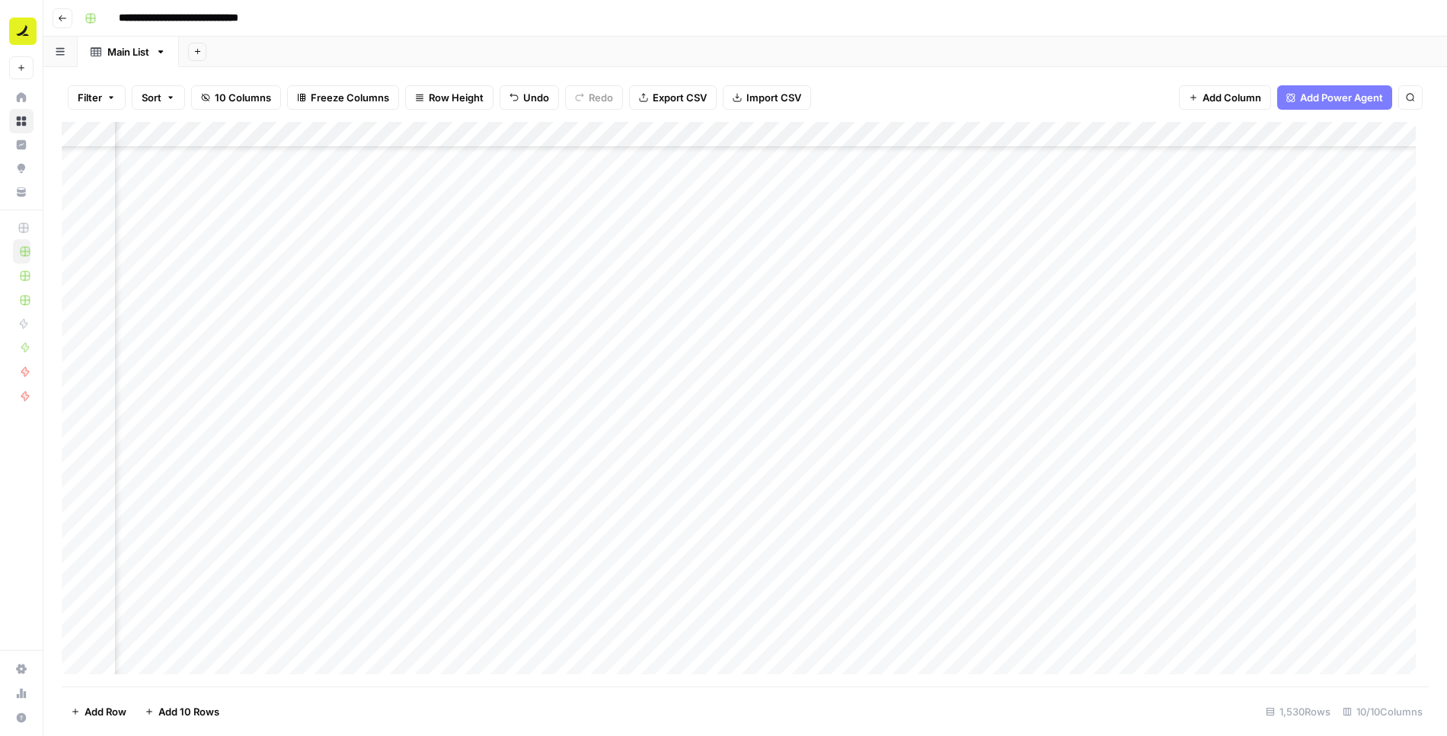
click at [1052, 375] on div "Add Column" at bounding box center [745, 404] width 1367 height 565
click at [656, 395] on div "Add Column" at bounding box center [745, 404] width 1367 height 565
click at [774, 391] on div "Add Column" at bounding box center [745, 404] width 1367 height 565
click at [924, 396] on div "Add Column" at bounding box center [745, 404] width 1367 height 565
click at [384, 400] on div "Add Column" at bounding box center [745, 404] width 1367 height 565
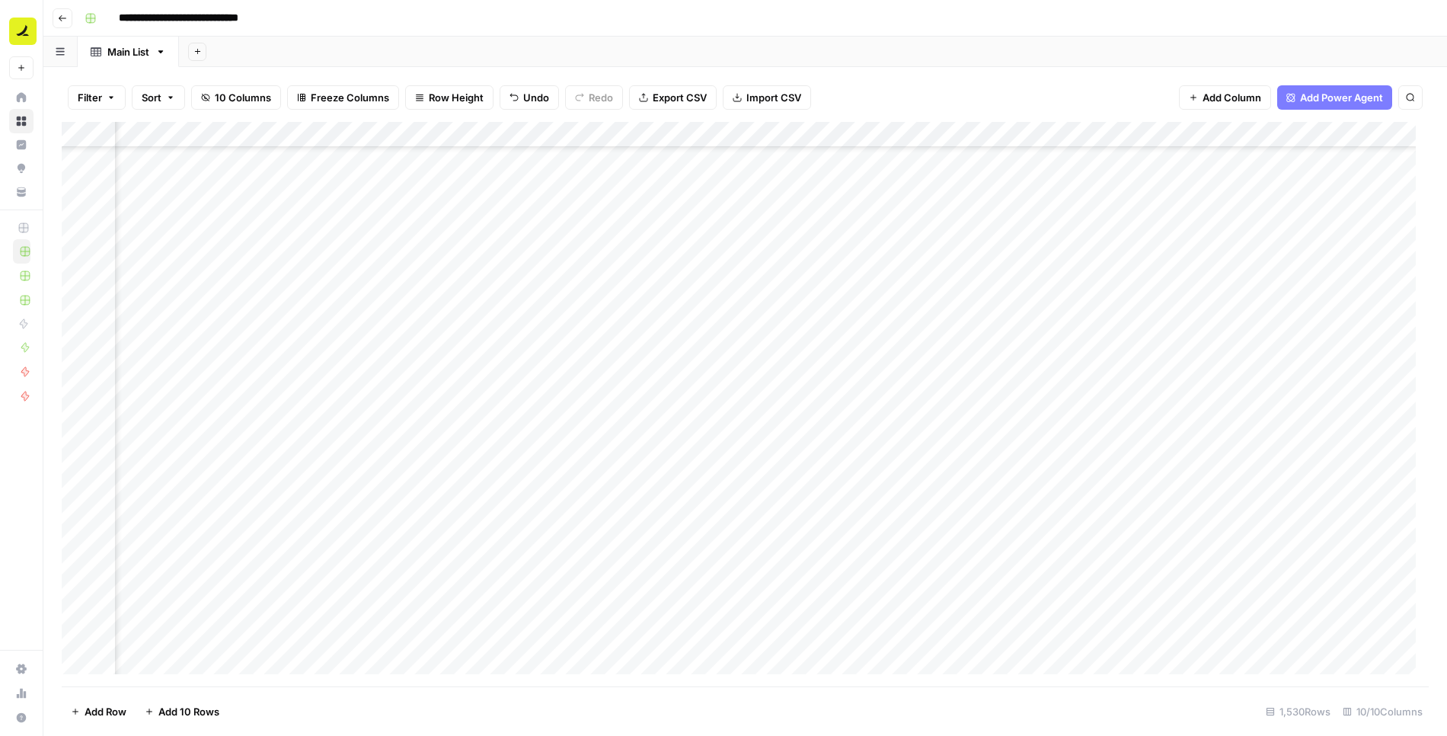
click at [384, 400] on div "Add Column" at bounding box center [745, 404] width 1367 height 565
drag, startPoint x: 1029, startPoint y: 390, endPoint x: 1023, endPoint y: 401, distance: 12.3
click at [1029, 391] on div "Add Column" at bounding box center [745, 404] width 1367 height 565
click at [969, 430] on div "Add Column" at bounding box center [745, 404] width 1367 height 565
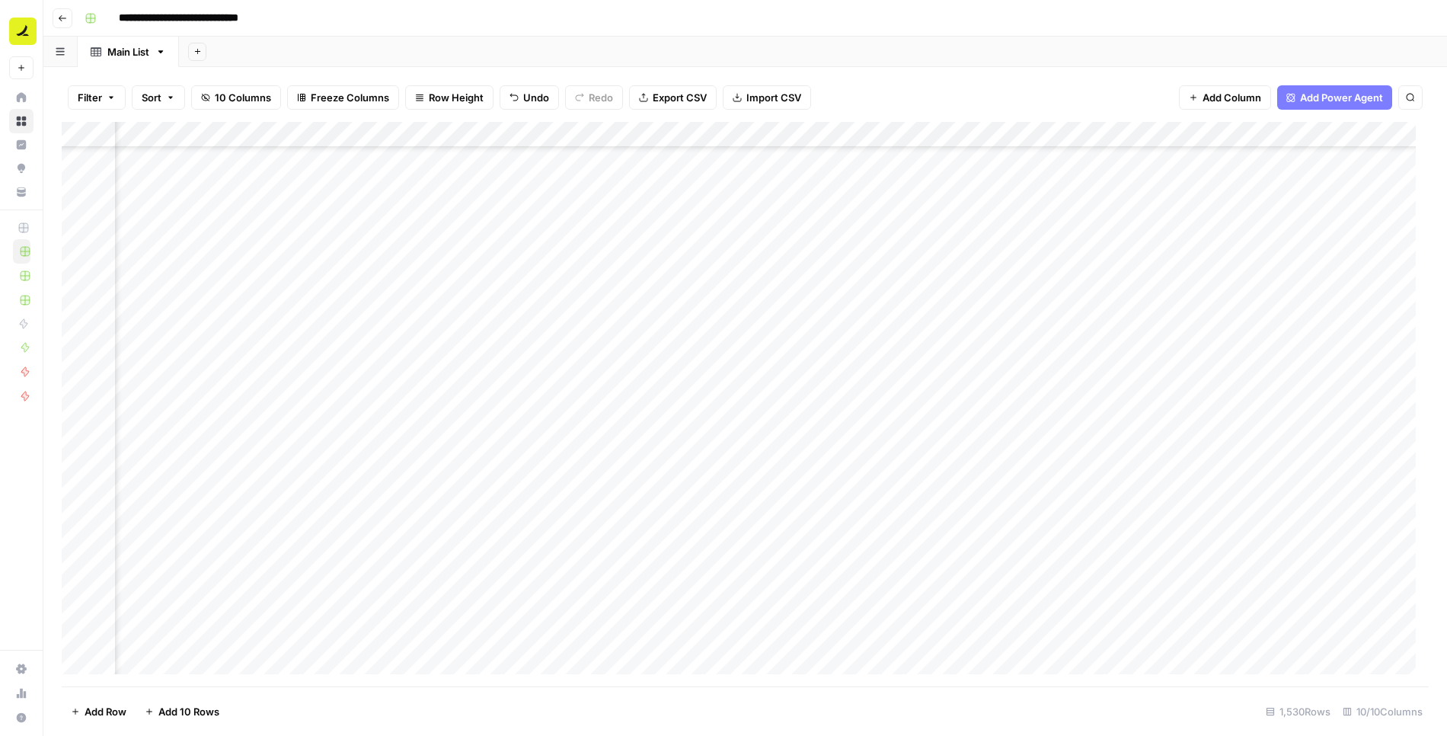
click at [653, 414] on div "Add Column" at bounding box center [745, 404] width 1367 height 565
click at [764, 420] on div "Add Column" at bounding box center [745, 404] width 1367 height 565
click at [919, 426] on div "Add Column" at bounding box center [745, 404] width 1367 height 565
drag, startPoint x: 1046, startPoint y: 417, endPoint x: 1055, endPoint y: 394, distance: 24.6
click at [1047, 416] on div "Add Column" at bounding box center [745, 404] width 1367 height 565
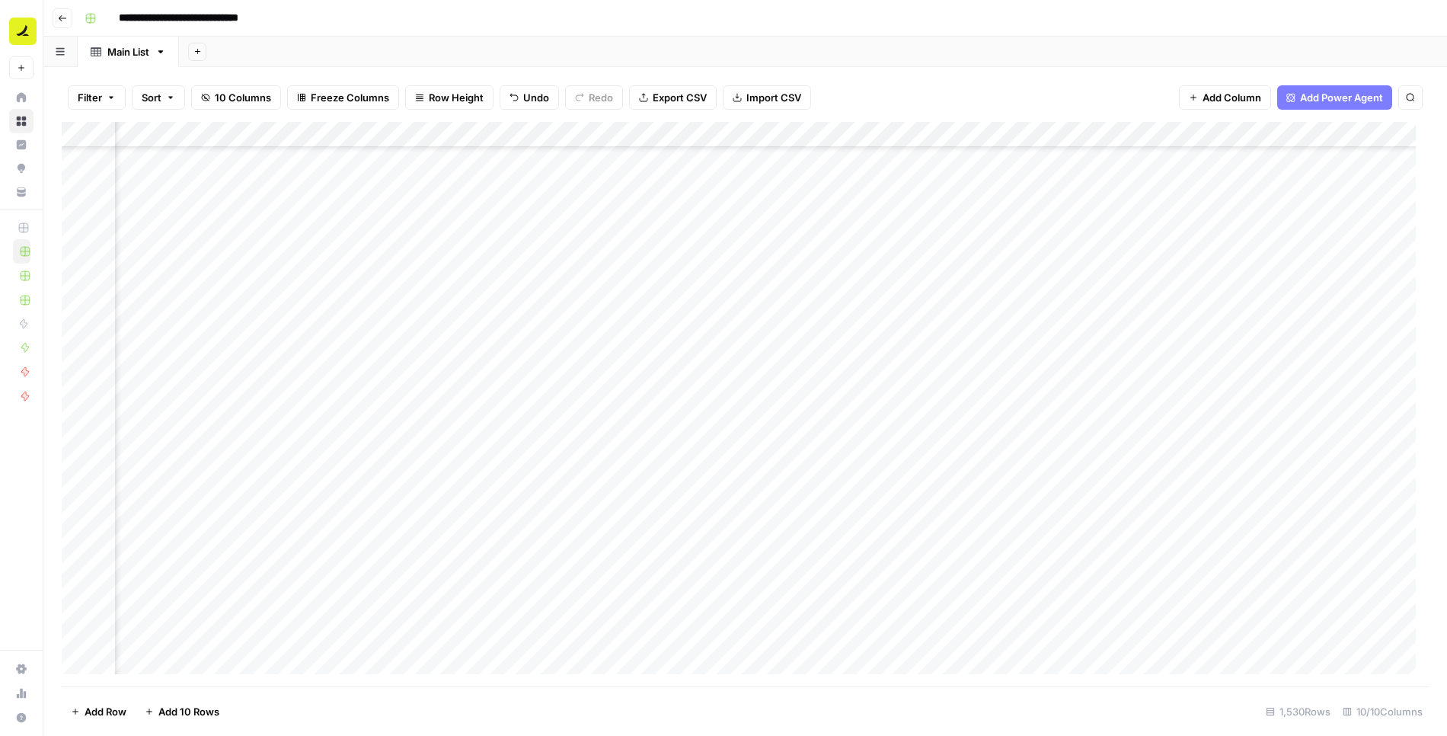
click at [605, 447] on div "Add Column" at bounding box center [745, 404] width 1367 height 565
drag, startPoint x: 766, startPoint y: 446, endPoint x: 866, endPoint y: 7, distance: 450.6
click at [765, 444] on div "Add Column" at bounding box center [745, 404] width 1367 height 565
drag, startPoint x: 932, startPoint y: 454, endPoint x: 1059, endPoint y: 4, distance: 467.7
click at [932, 454] on div "Add Column" at bounding box center [745, 404] width 1367 height 565
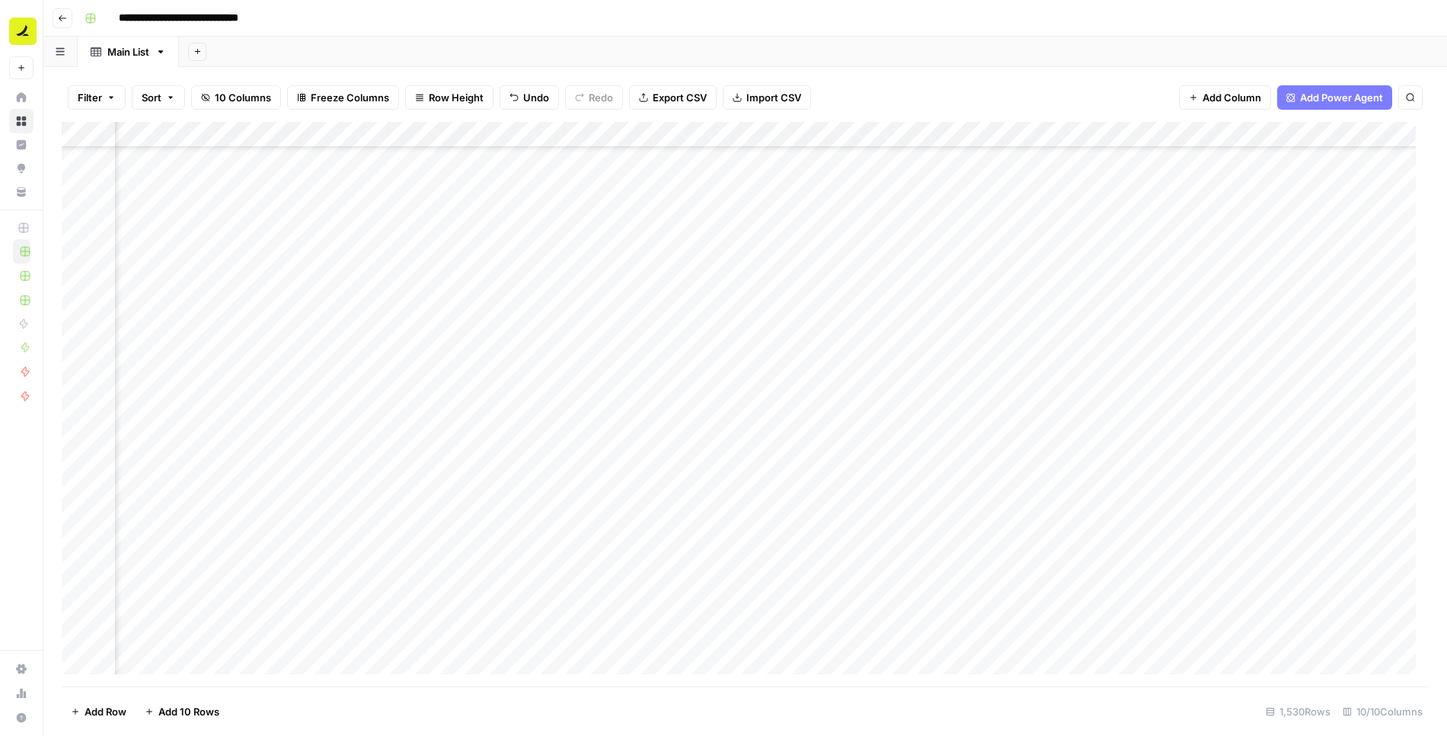
click at [1056, 452] on div "Add Column" at bounding box center [745, 404] width 1367 height 565
drag, startPoint x: 615, startPoint y: 293, endPoint x: 653, endPoint y: 291, distance: 37.4
click at [615, 293] on div "Add Column" at bounding box center [745, 404] width 1367 height 565
click at [812, 286] on div "Add Column" at bounding box center [745, 404] width 1367 height 565
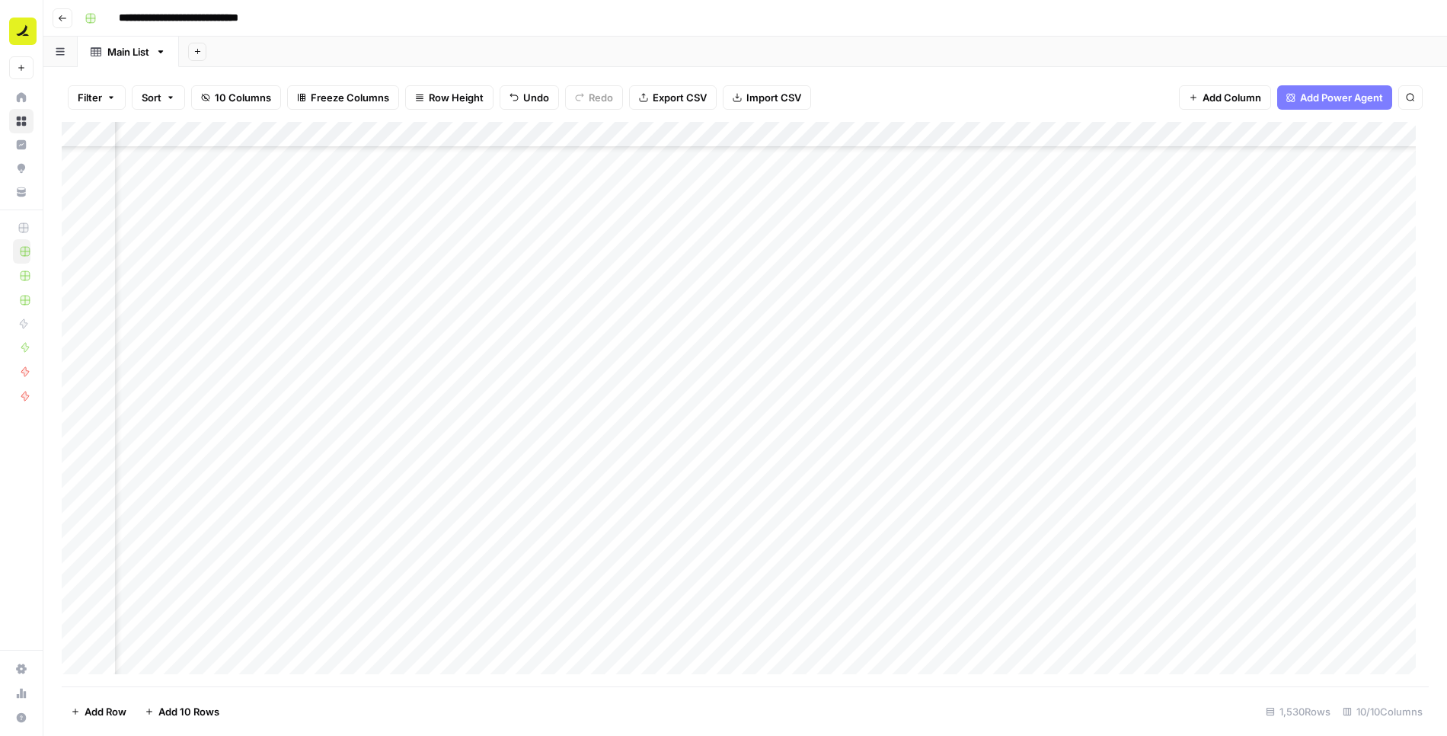
click at [885, 289] on div "Add Column" at bounding box center [745, 404] width 1367 height 565
click at [1078, 286] on div "Add Column" at bounding box center [745, 404] width 1367 height 565
click at [1154, 297] on div "Add Column" at bounding box center [745, 404] width 1367 height 565
click at [1282, 297] on div "Add Column" at bounding box center [745, 404] width 1367 height 565
click at [634, 309] on div "Add Column" at bounding box center [745, 404] width 1367 height 565
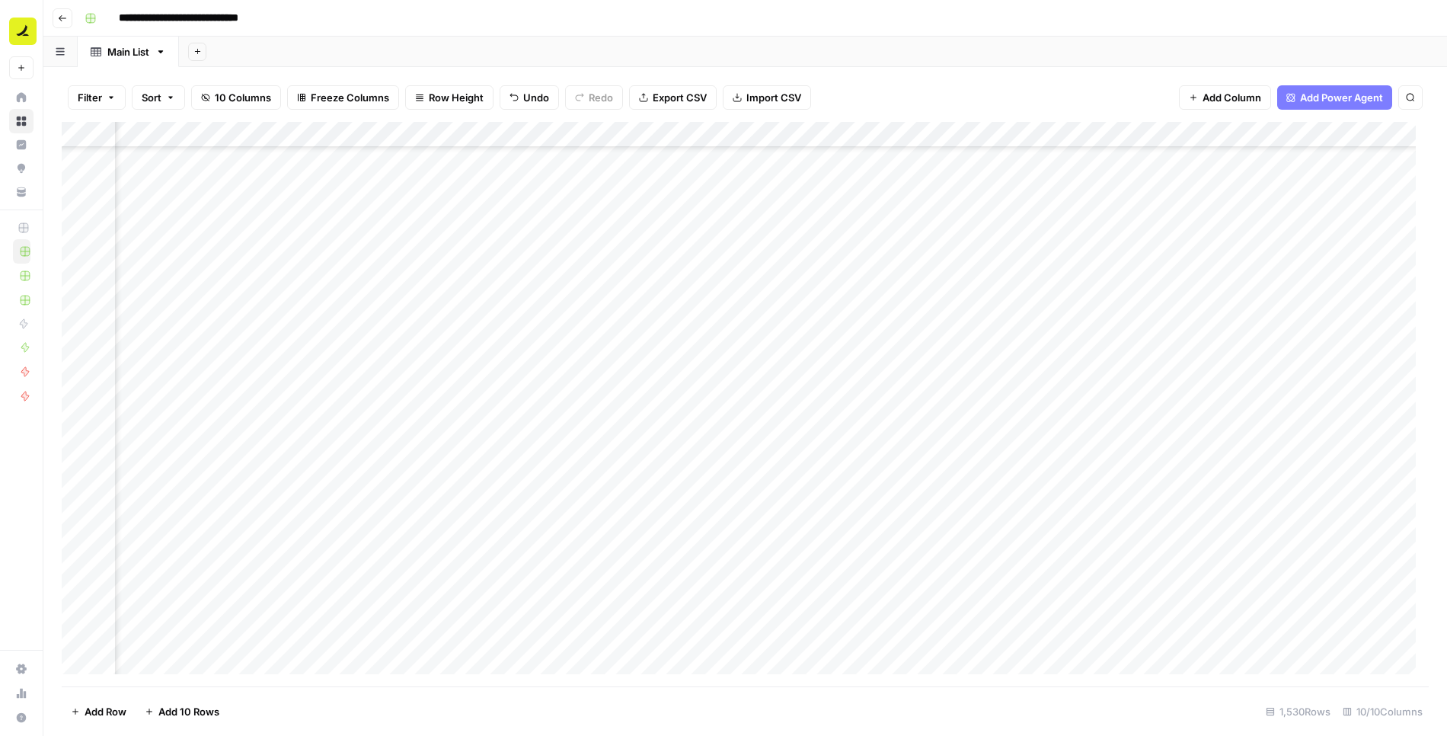
drag, startPoint x: 768, startPoint y: 317, endPoint x: 891, endPoint y: 196, distance: 171.8
click at [768, 314] on div "Add Column" at bounding box center [745, 404] width 1367 height 565
drag, startPoint x: 901, startPoint y: 316, endPoint x: 981, endPoint y: 169, distance: 167.3
click at [901, 316] on div "Add Column" at bounding box center [745, 404] width 1367 height 565
drag, startPoint x: 1013, startPoint y: 321, endPoint x: 1021, endPoint y: 304, distance: 19.4
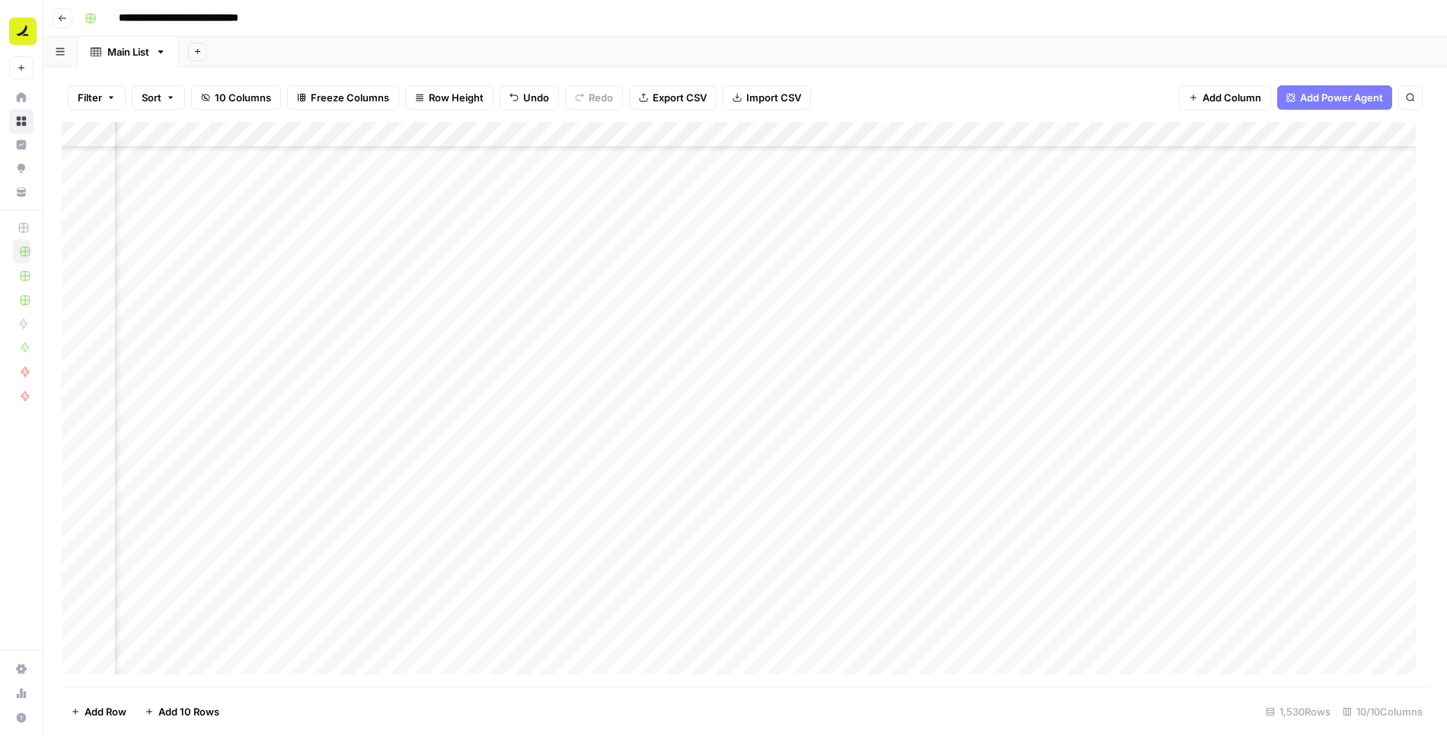
click at [1014, 319] on div "Add Column" at bounding box center [745, 404] width 1367 height 565
click at [653, 337] on div "Add Column" at bounding box center [745, 404] width 1367 height 565
click at [761, 341] on div "Add Column" at bounding box center [745, 404] width 1367 height 565
click at [919, 344] on div "Add Column" at bounding box center [745, 404] width 1367 height 565
click at [1043, 345] on div "Add Column" at bounding box center [745, 404] width 1367 height 565
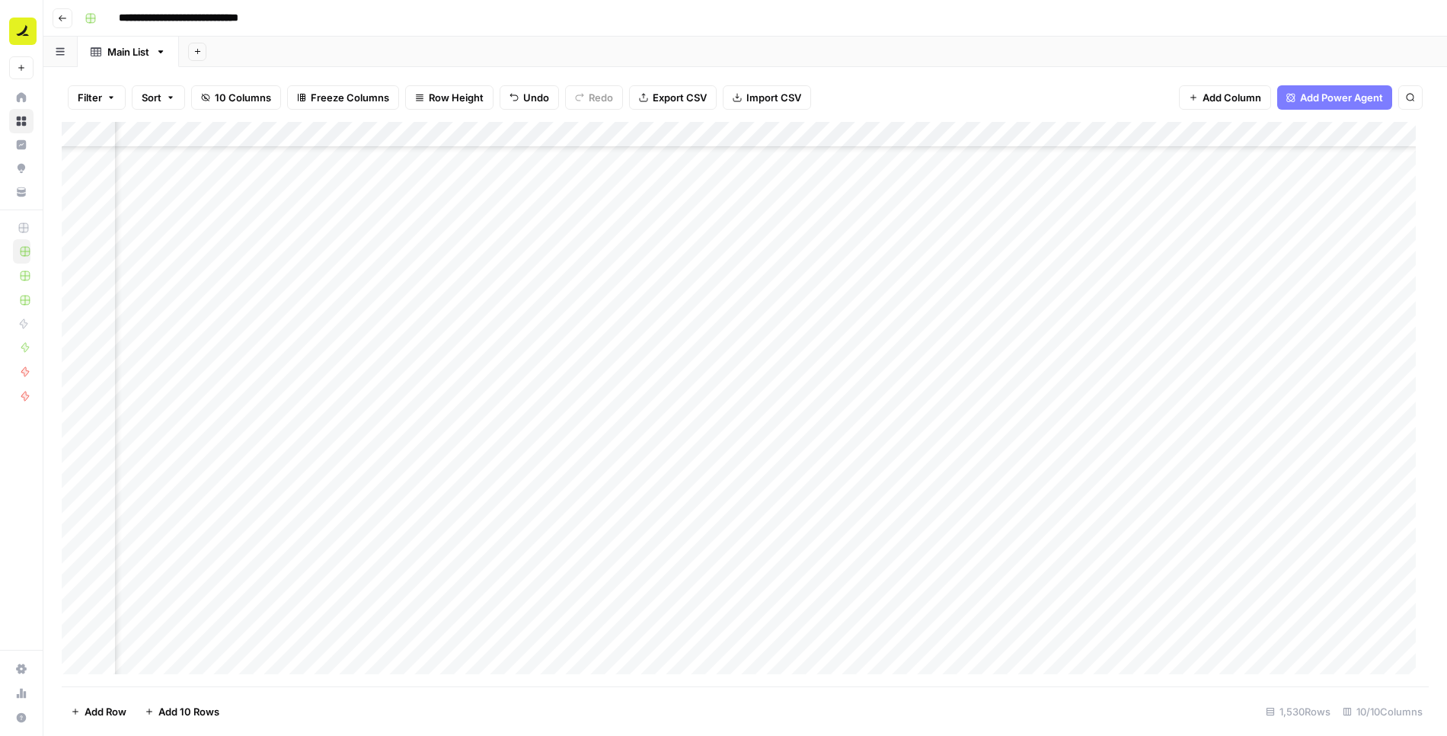
click at [695, 366] on div "Add Column" at bounding box center [745, 404] width 1367 height 565
click at [747, 366] on div "Add Column" at bounding box center [745, 404] width 1367 height 565
click at [911, 368] on div "Add Column" at bounding box center [745, 404] width 1367 height 565
click at [1058, 366] on div "Add Column" at bounding box center [745, 404] width 1367 height 565
click at [605, 397] on div "Add Column" at bounding box center [745, 404] width 1367 height 565
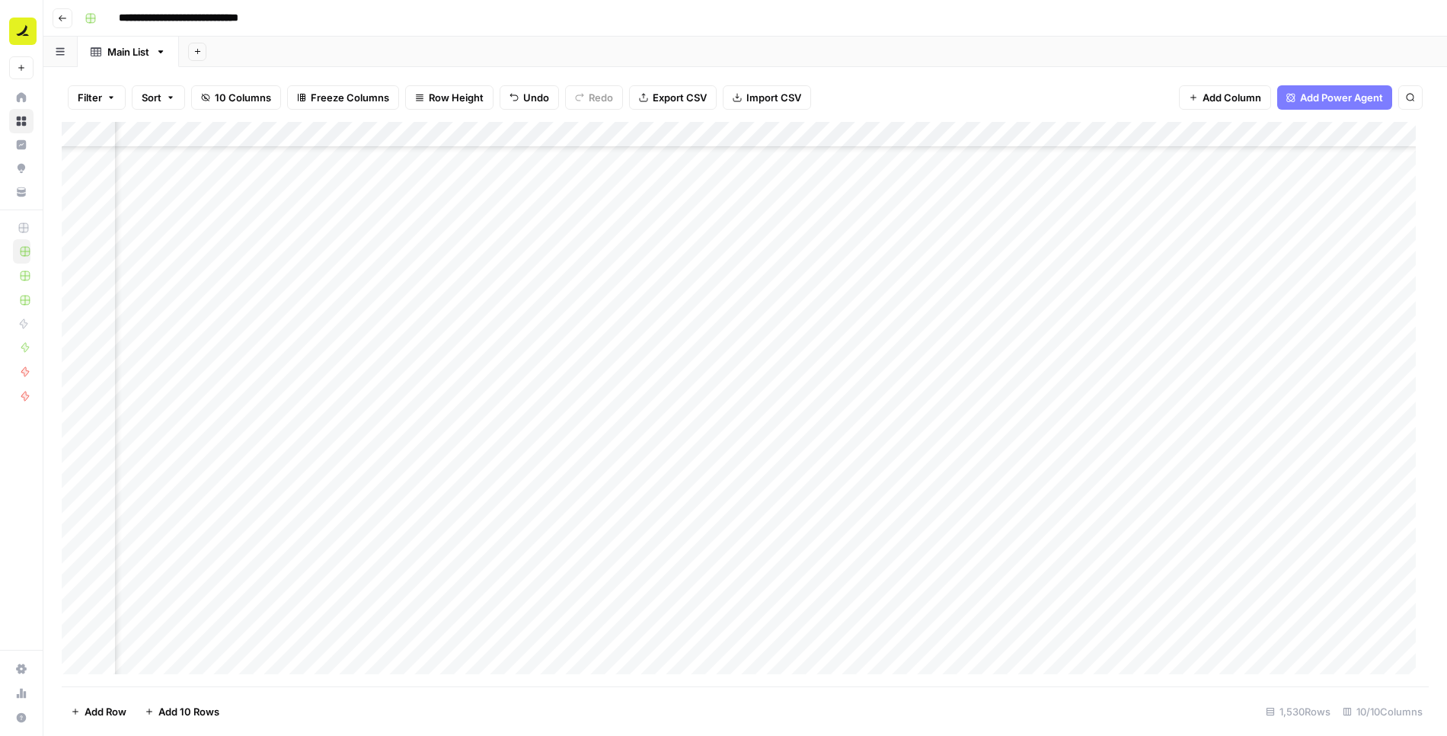
click at [799, 391] on div "Add Column" at bounding box center [745, 404] width 1367 height 565
click at [918, 414] on div "Add Column" at bounding box center [745, 404] width 1367 height 565
click at [918, 391] on div "Add Column" at bounding box center [745, 404] width 1367 height 565
click at [1081, 399] on div "Add Column" at bounding box center [745, 404] width 1367 height 565
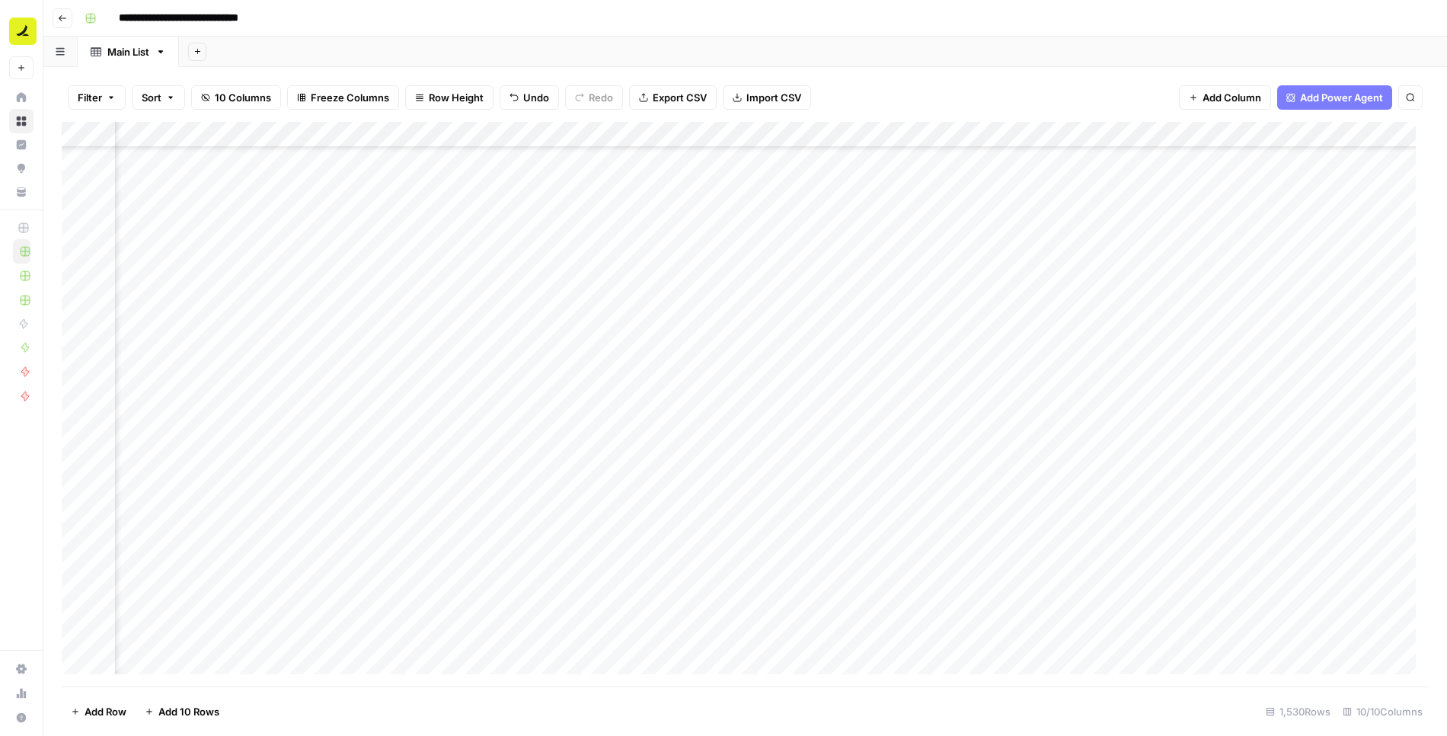
click at [609, 398] on div "Add Column" at bounding box center [745, 404] width 1367 height 565
click at [794, 398] on div "Add Column" at bounding box center [745, 404] width 1367 height 565
click at [892, 406] on div "Add Column" at bounding box center [745, 404] width 1367 height 565
click at [1065, 404] on div "Add Column" at bounding box center [745, 404] width 1367 height 565
click at [1176, 399] on div "Add Column" at bounding box center [745, 404] width 1367 height 565
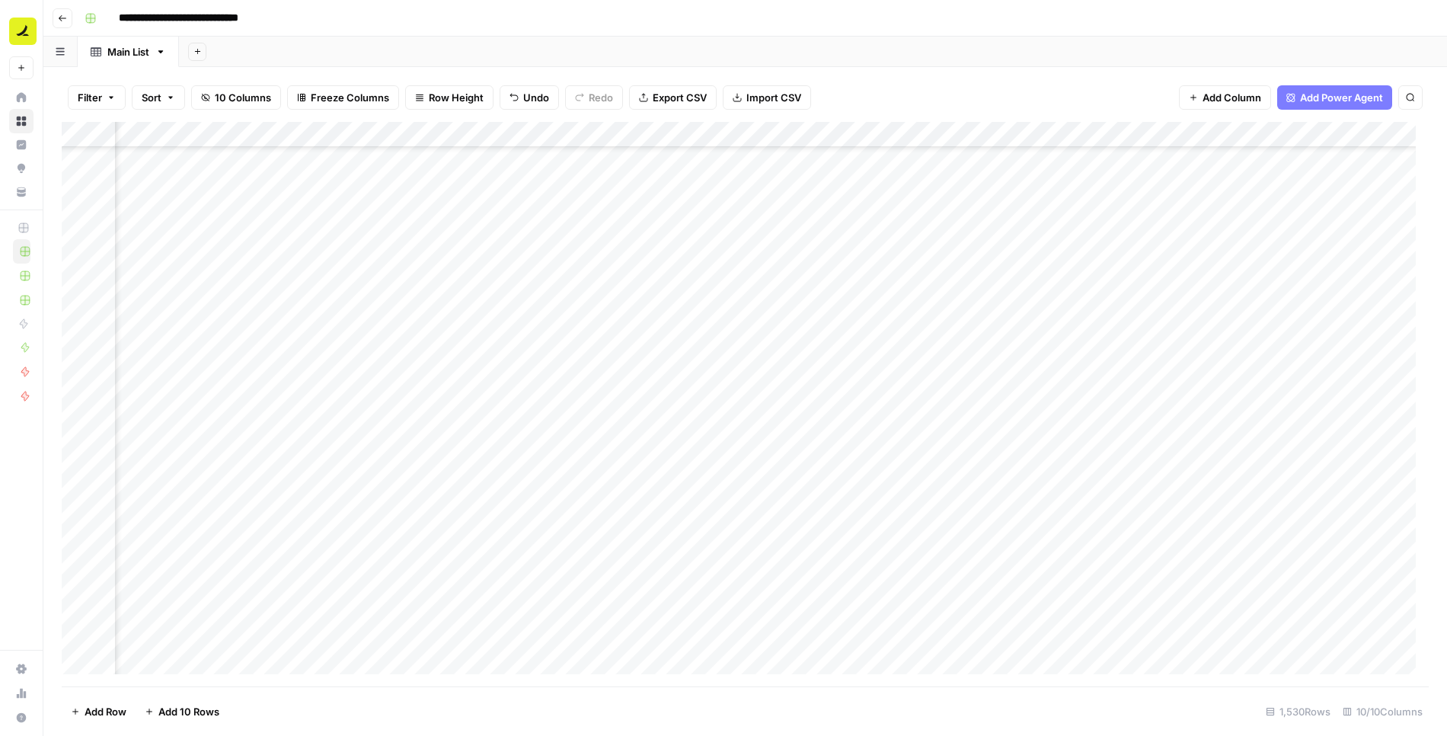
drag, startPoint x: 1307, startPoint y: 407, endPoint x: 1310, endPoint y: 389, distance: 18.4
click at [1308, 407] on div "Add Column" at bounding box center [745, 404] width 1367 height 565
click at [611, 429] on div "Add Column" at bounding box center [745, 404] width 1367 height 565
click at [679, 403] on div "Add Column" at bounding box center [745, 404] width 1367 height 565
click at [1306, 421] on div "Add Column" at bounding box center [745, 404] width 1367 height 565
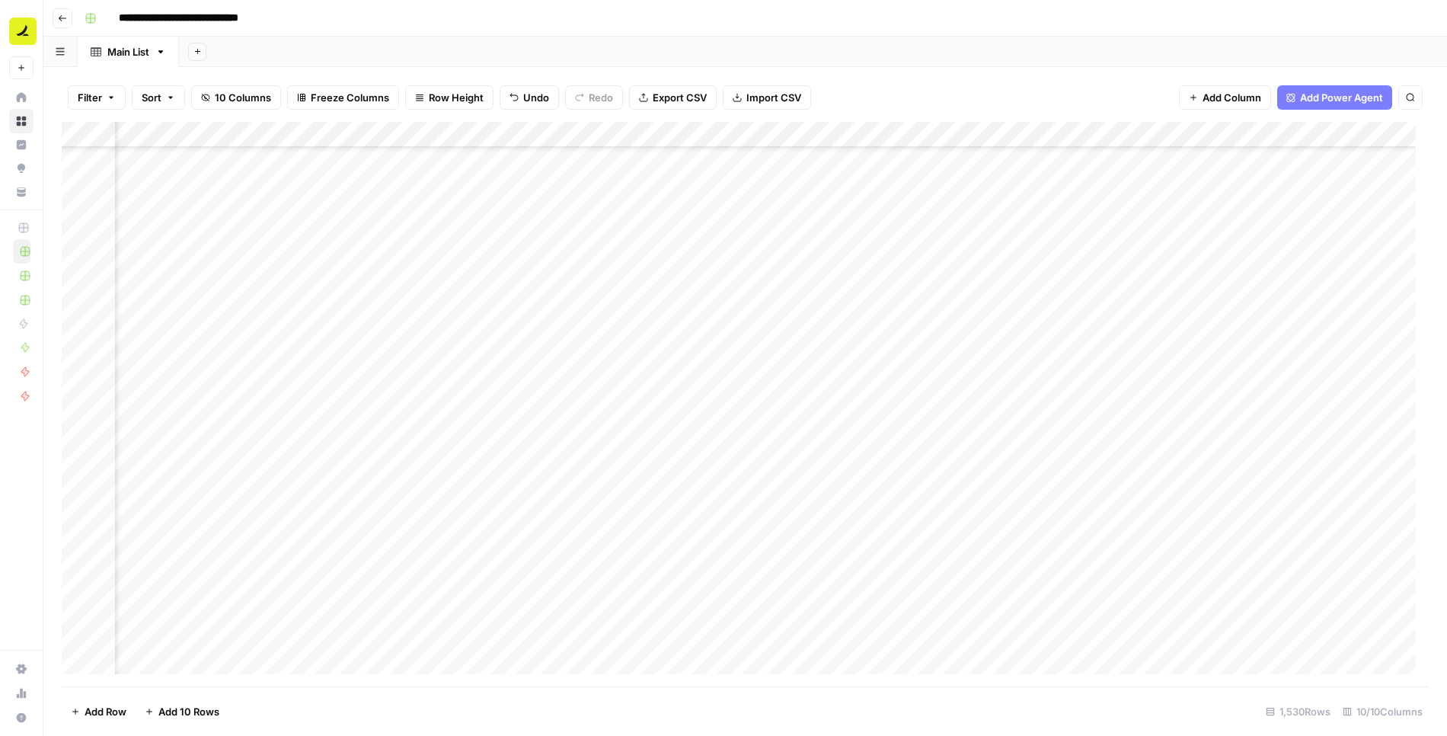
click at [613, 433] on div "Add Column" at bounding box center [745, 404] width 1367 height 565
click at [818, 448] on div "Add Column" at bounding box center [745, 404] width 1367 height 565
click at [928, 450] on div "Add Column" at bounding box center [745, 404] width 1367 height 565
click at [1041, 452] on div "Add Column" at bounding box center [745, 404] width 1367 height 565
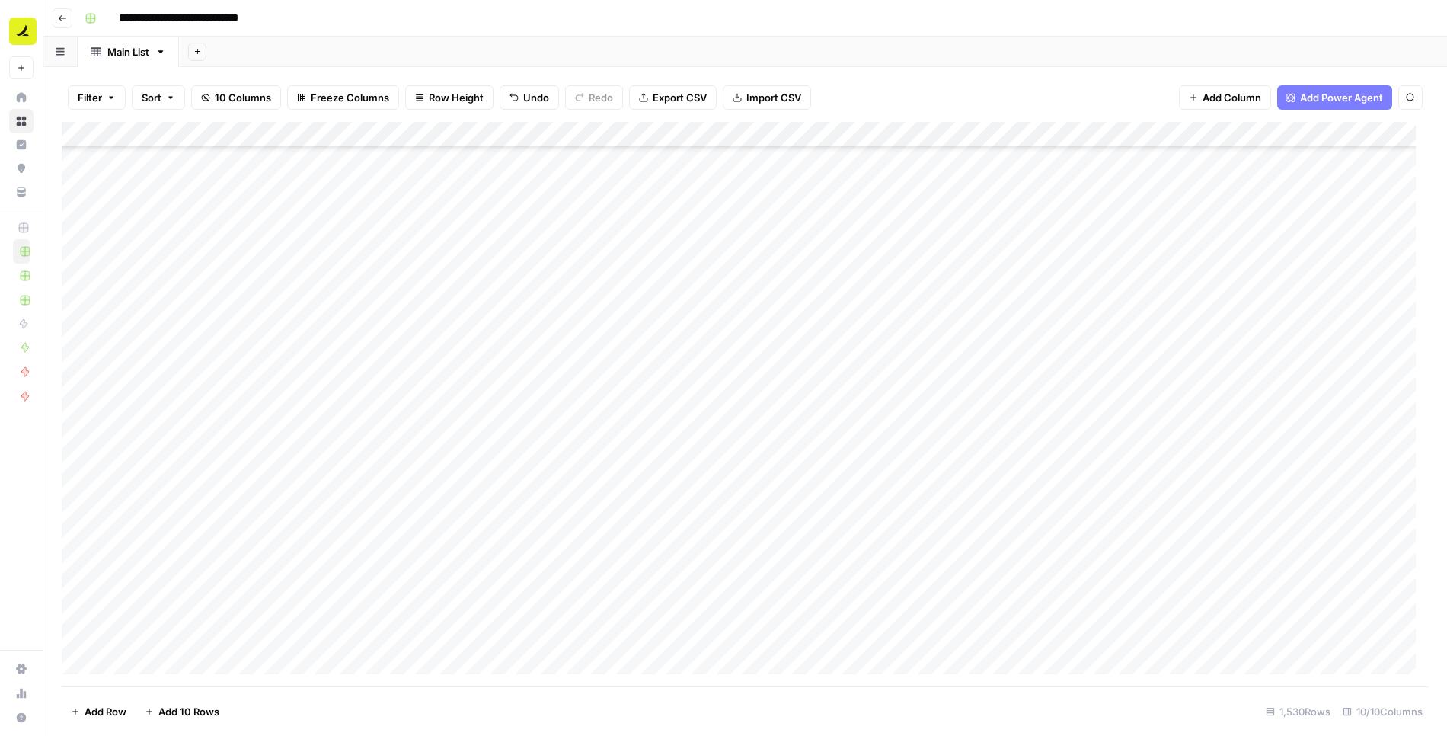
click at [656, 486] on div "Add Column" at bounding box center [745, 404] width 1367 height 565
click at [686, 633] on div "Add Column" at bounding box center [745, 404] width 1367 height 565
click at [103, 475] on div "Add Column" at bounding box center [745, 404] width 1367 height 565
click at [80, 483] on div "Add Column" at bounding box center [745, 404] width 1367 height 565
click at [74, 505] on div "Add Column" at bounding box center [745, 404] width 1367 height 565
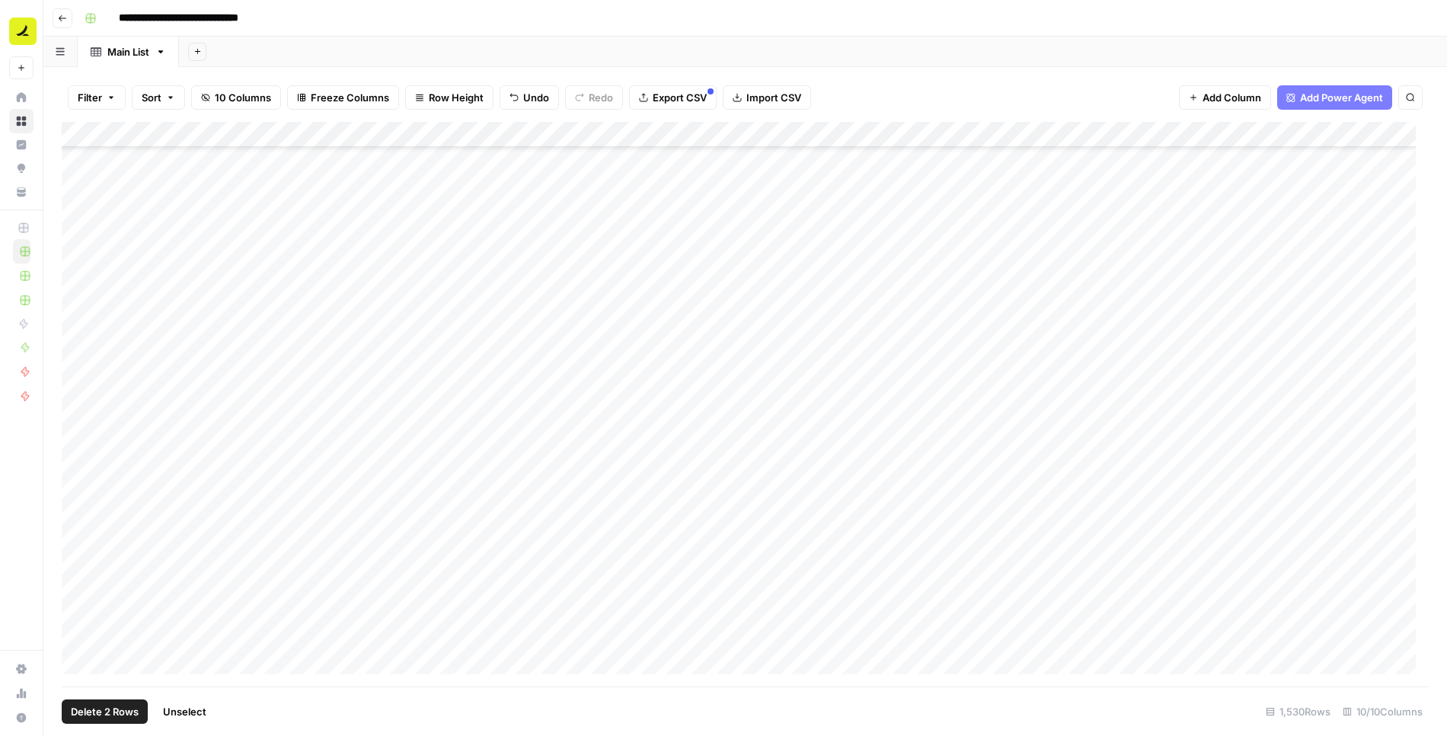
click at [80, 534] on div "Add Column" at bounding box center [745, 404] width 1367 height 565
click at [82, 559] on div "Add Column" at bounding box center [745, 404] width 1367 height 565
drag, startPoint x: 80, startPoint y: 581, endPoint x: 79, endPoint y: 589, distance: 8.4
click at [79, 582] on div "Add Column" at bounding box center [745, 404] width 1367 height 565
click at [78, 605] on div "Add Column" at bounding box center [745, 404] width 1367 height 565
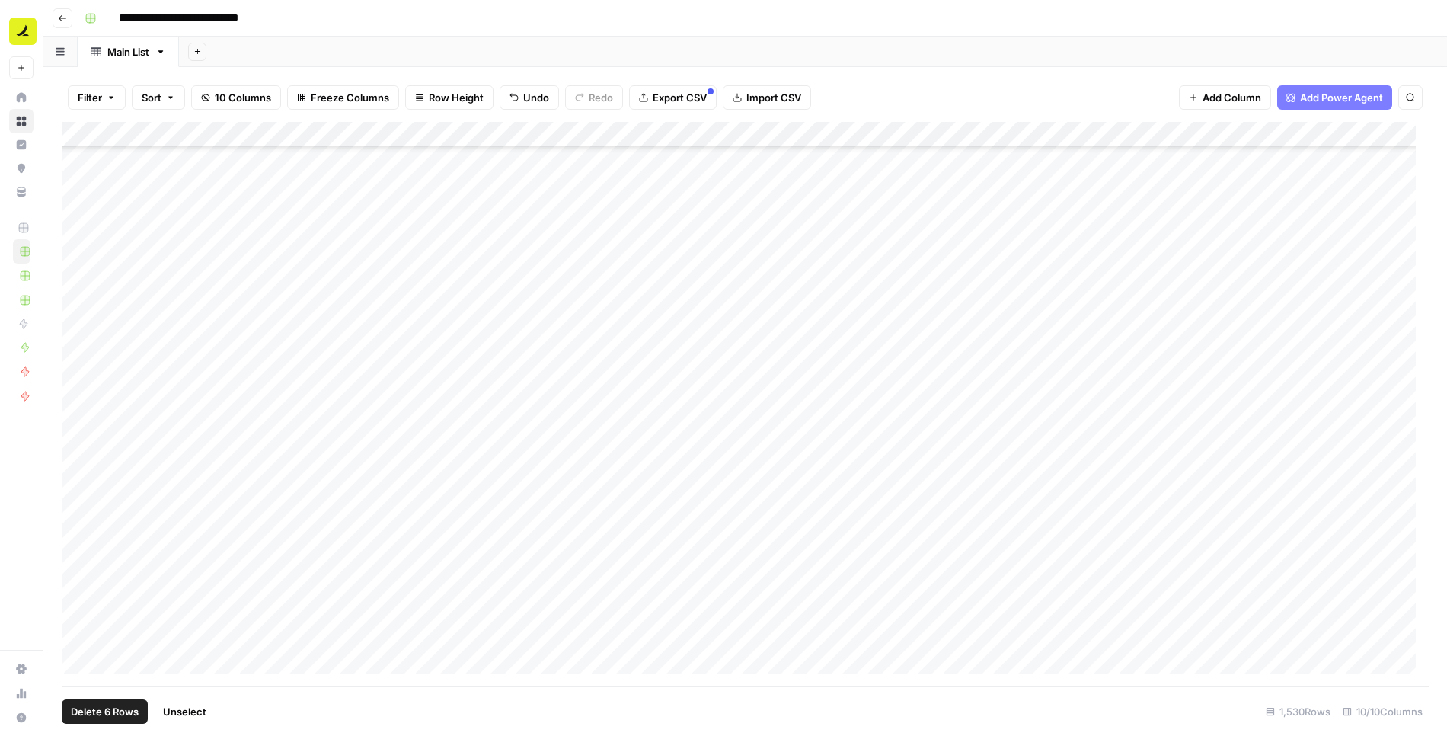
click at [79, 639] on div "Add Column" at bounding box center [745, 404] width 1367 height 565
click at [112, 709] on span "Delete 7 Rows" at bounding box center [104, 711] width 67 height 15
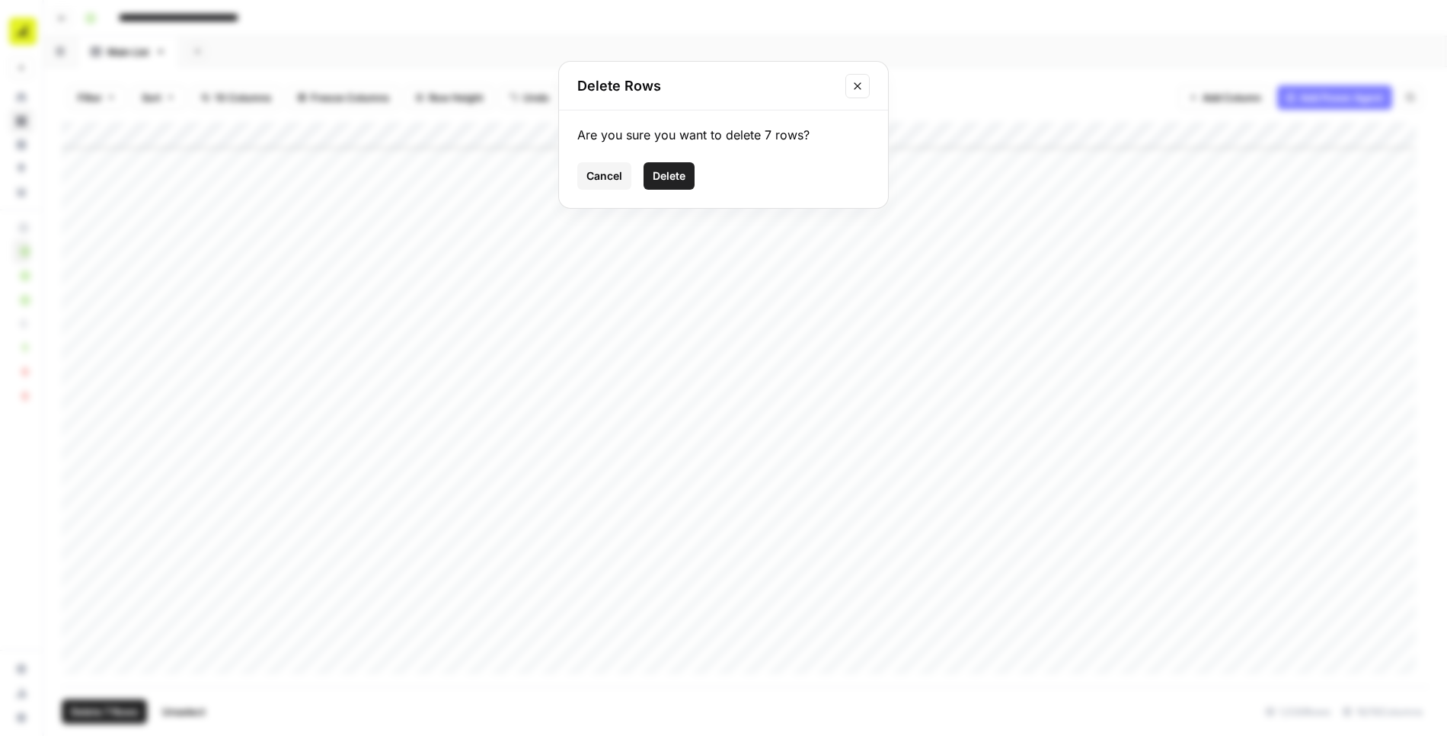
click at [666, 179] on span "Delete" at bounding box center [669, 175] width 33 height 15
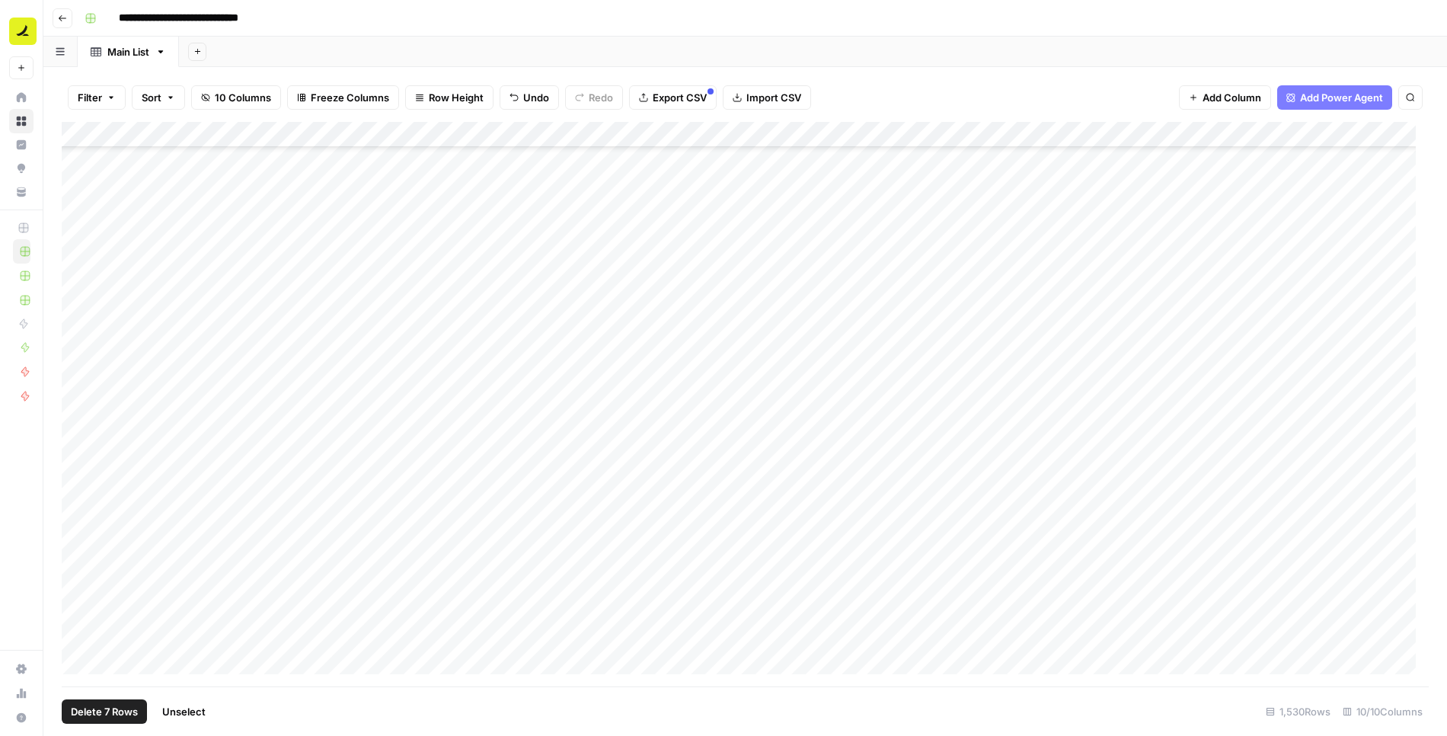
scroll to position [38928, 0]
click at [752, 585] on div "Add Column" at bounding box center [745, 404] width 1367 height 565
click at [774, 300] on div "Add Column" at bounding box center [745, 404] width 1367 height 565
click at [82, 300] on div "Add Column" at bounding box center [745, 404] width 1367 height 565
click at [80, 583] on div "Add Column" at bounding box center [745, 404] width 1367 height 565
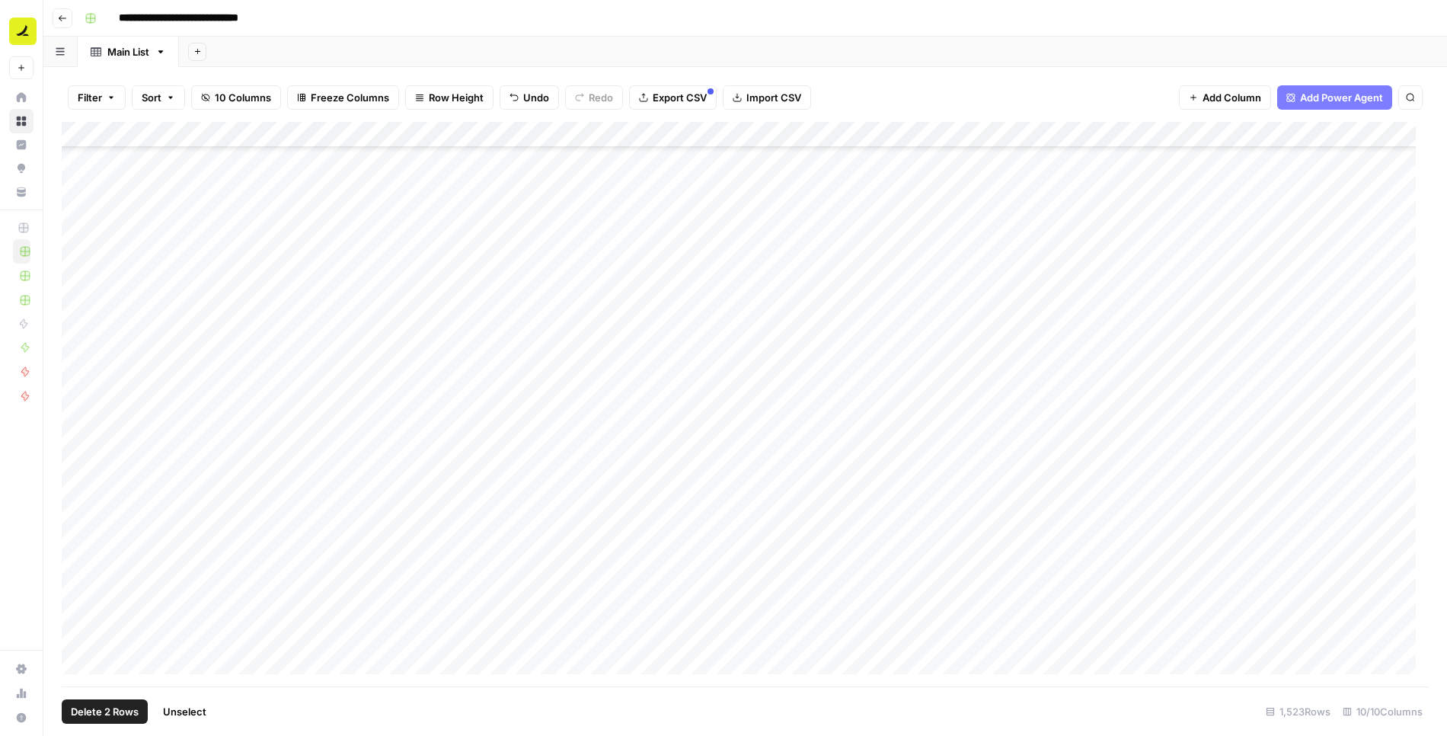
click at [95, 710] on span "Delete 2 Rows" at bounding box center [105, 711] width 68 height 15
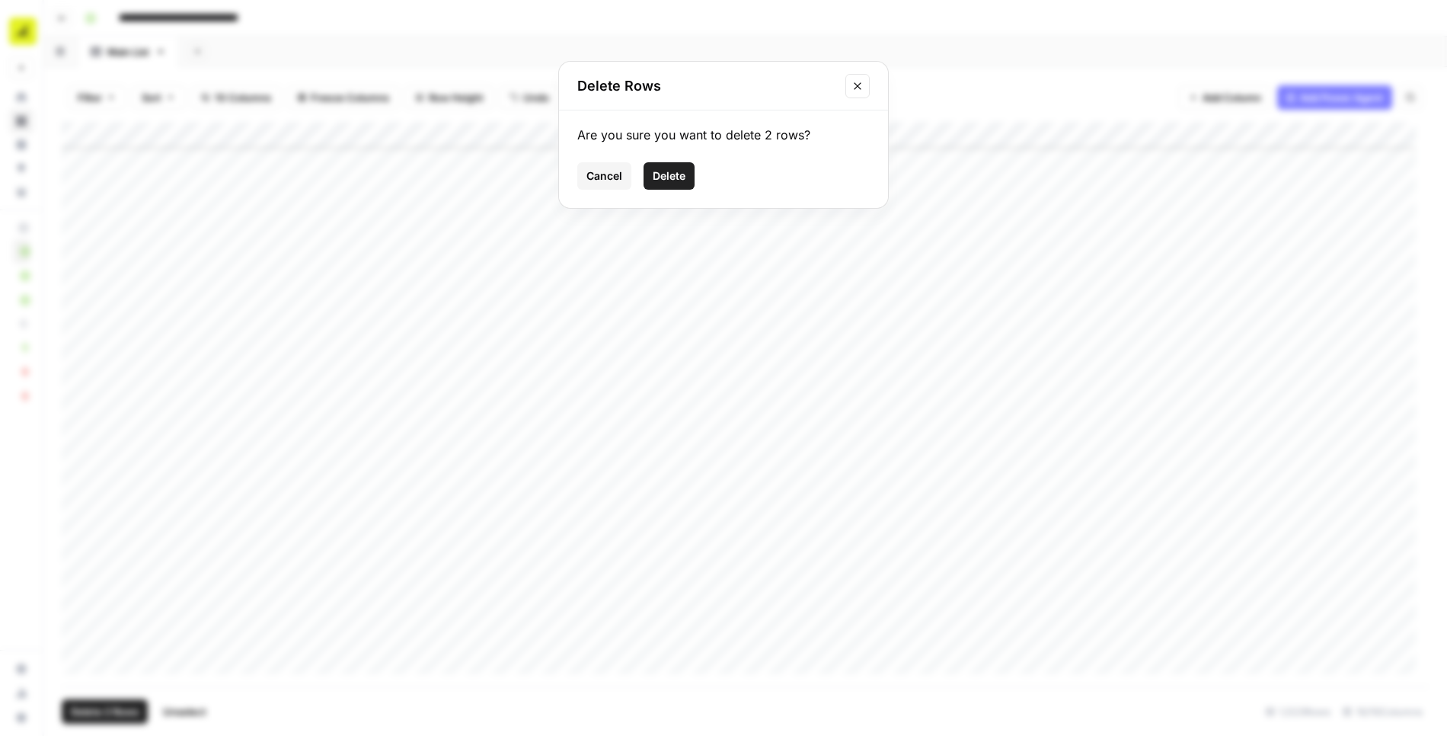
click at [678, 177] on span "Delete" at bounding box center [669, 175] width 33 height 15
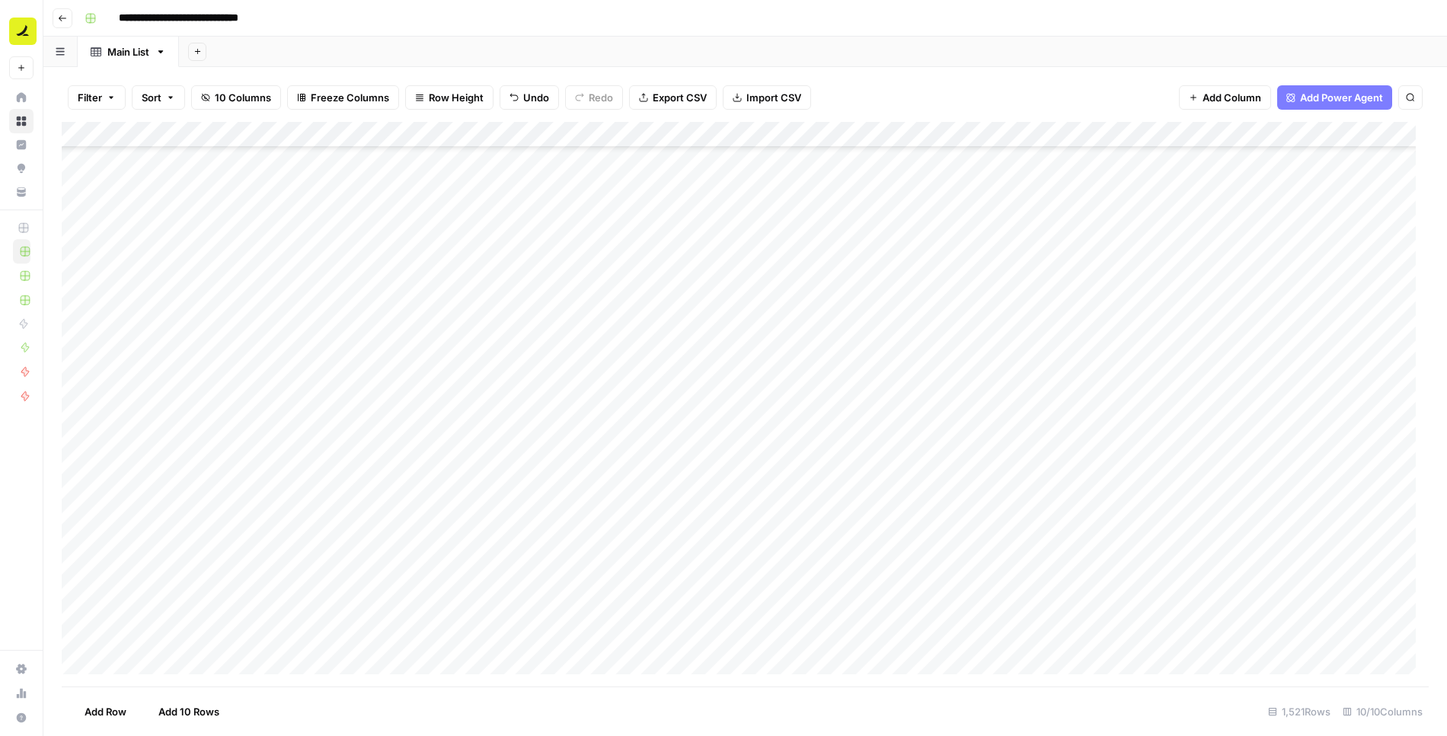
scroll to position [38876, 0]
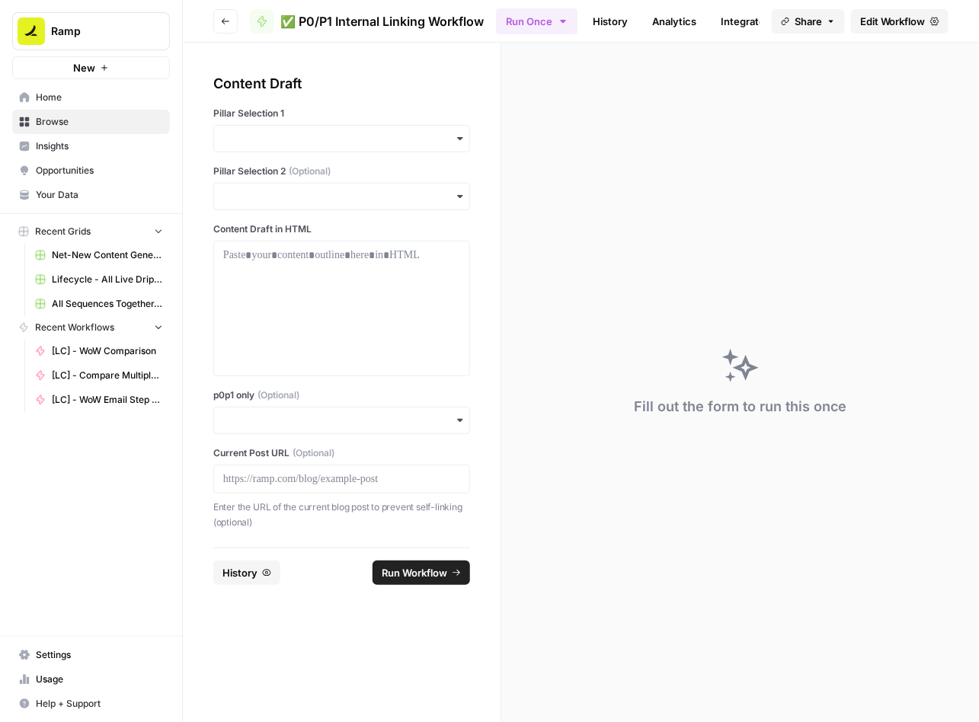
click at [880, 23] on span "Edit Workflow" at bounding box center [892, 21] width 65 height 15
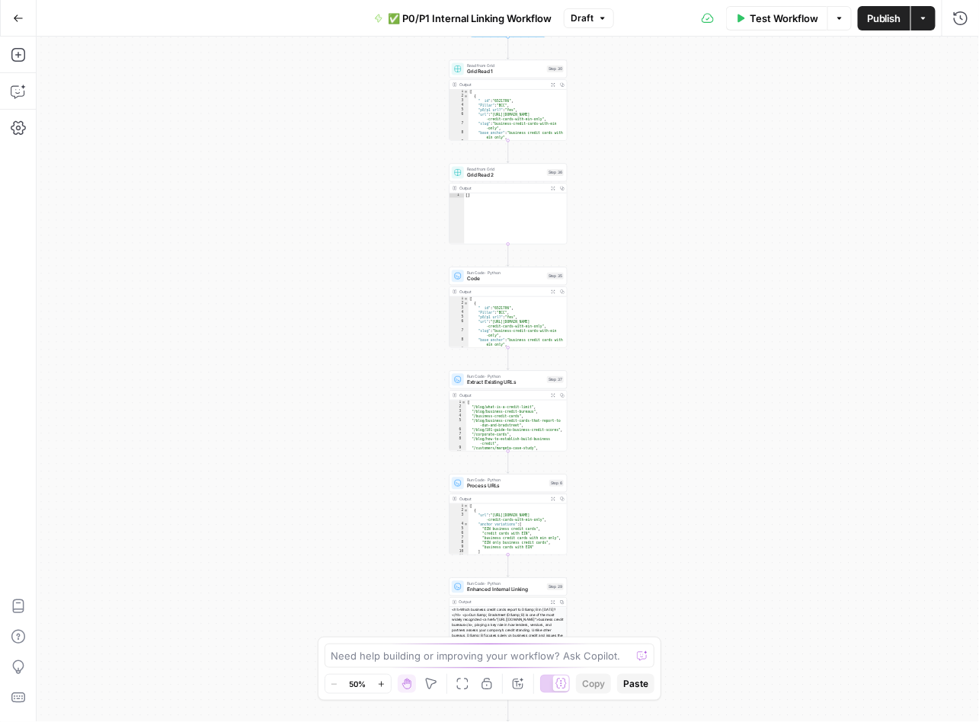
click at [425, 18] on span "✅ P0/P1 Internal Linking Workflow" at bounding box center [470, 18] width 164 height 15
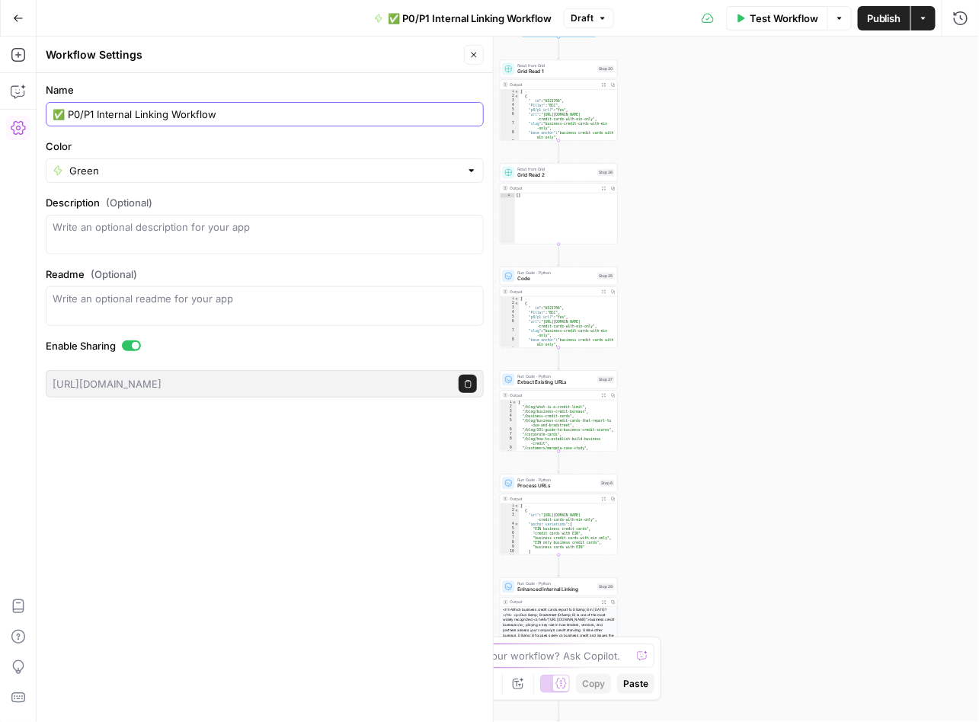
click at [69, 113] on input "✅ P0/P1 Internal Linking Workflow" at bounding box center [265, 114] width 424 height 15
type input "P0/P1 Internal Linking Workflow"
click at [22, 19] on icon "button" at bounding box center [18, 18] width 11 height 11
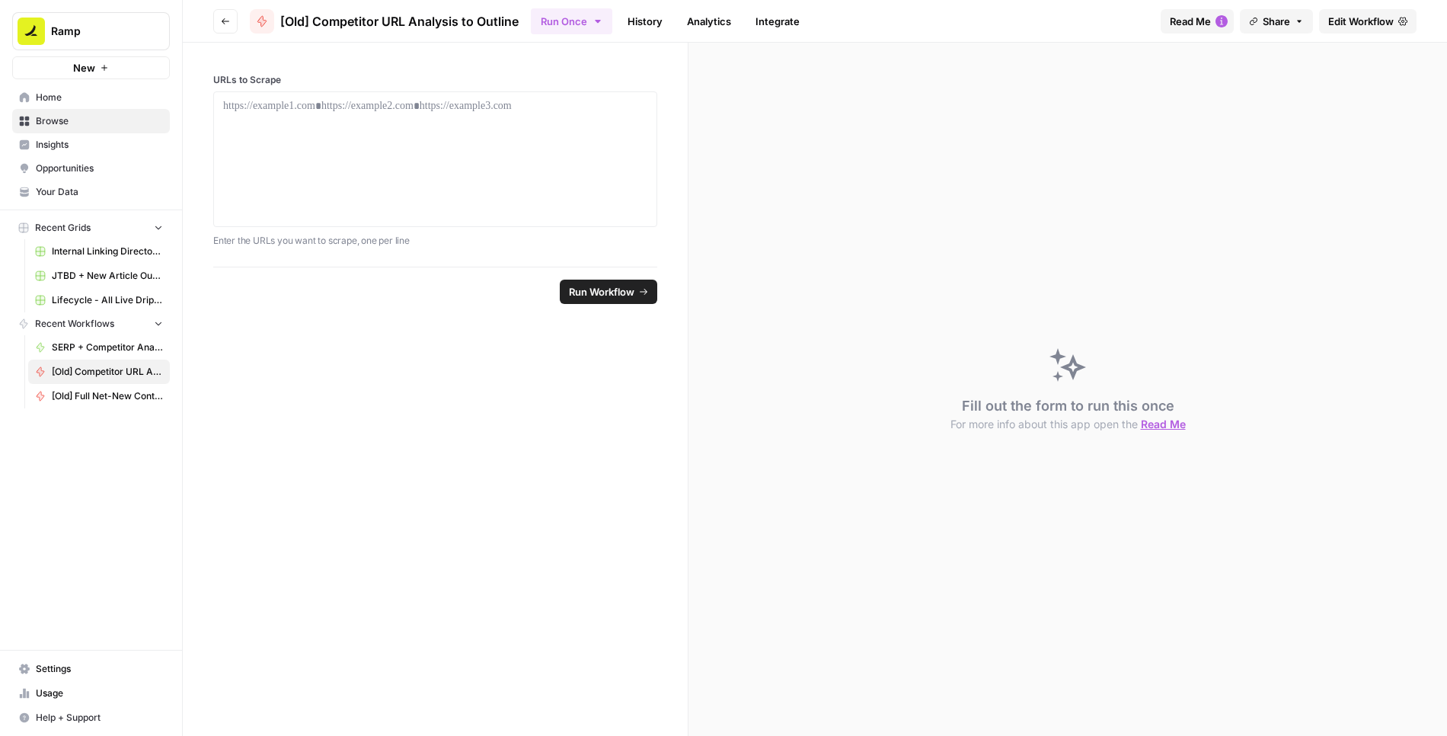
click at [223, 17] on icon "button" at bounding box center [225, 21] width 9 height 9
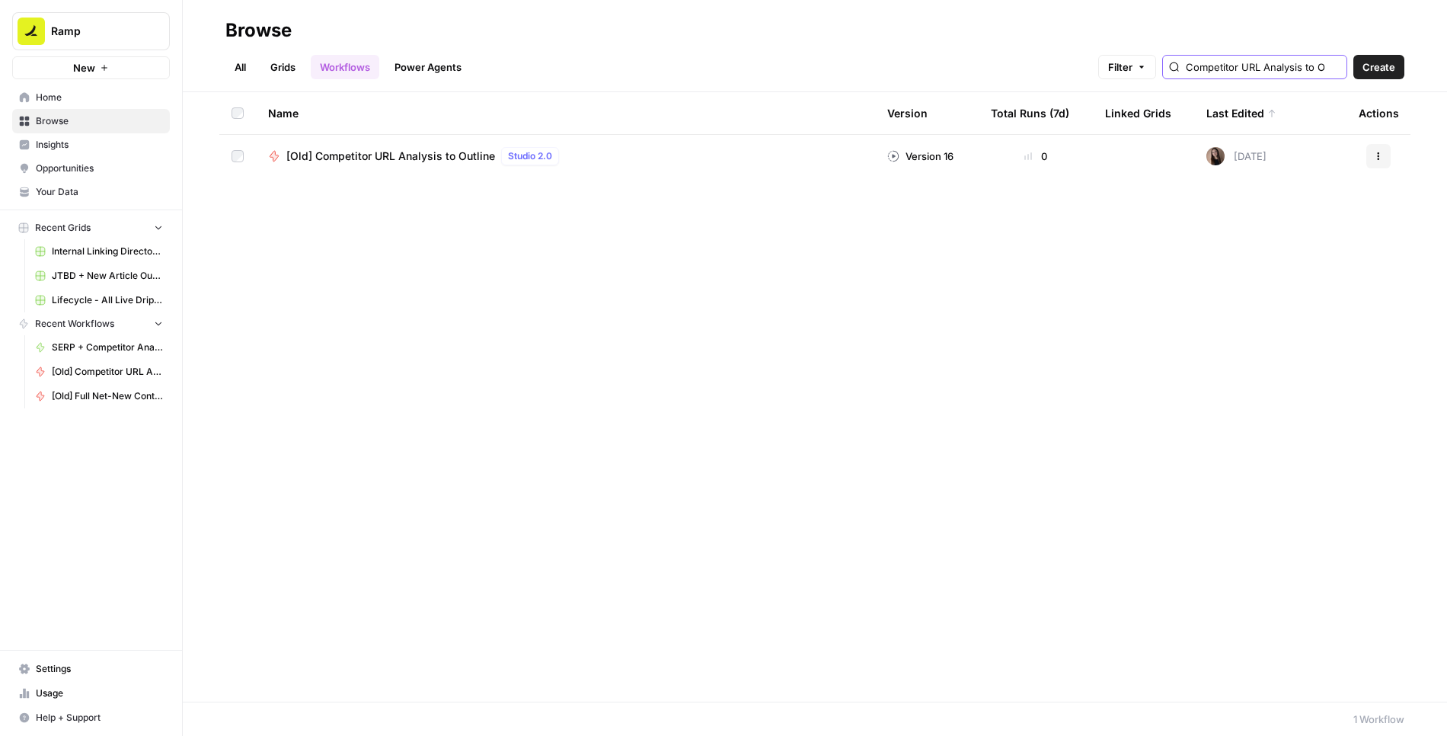
click at [1244, 65] on input "Competitor URL Analysis to Outline" at bounding box center [1263, 66] width 155 height 15
type input "Net-new Vers - Content Structuring"
click at [433, 152] on span "✅ Net-new Vers - Content Structuring" at bounding box center [384, 155] width 196 height 15
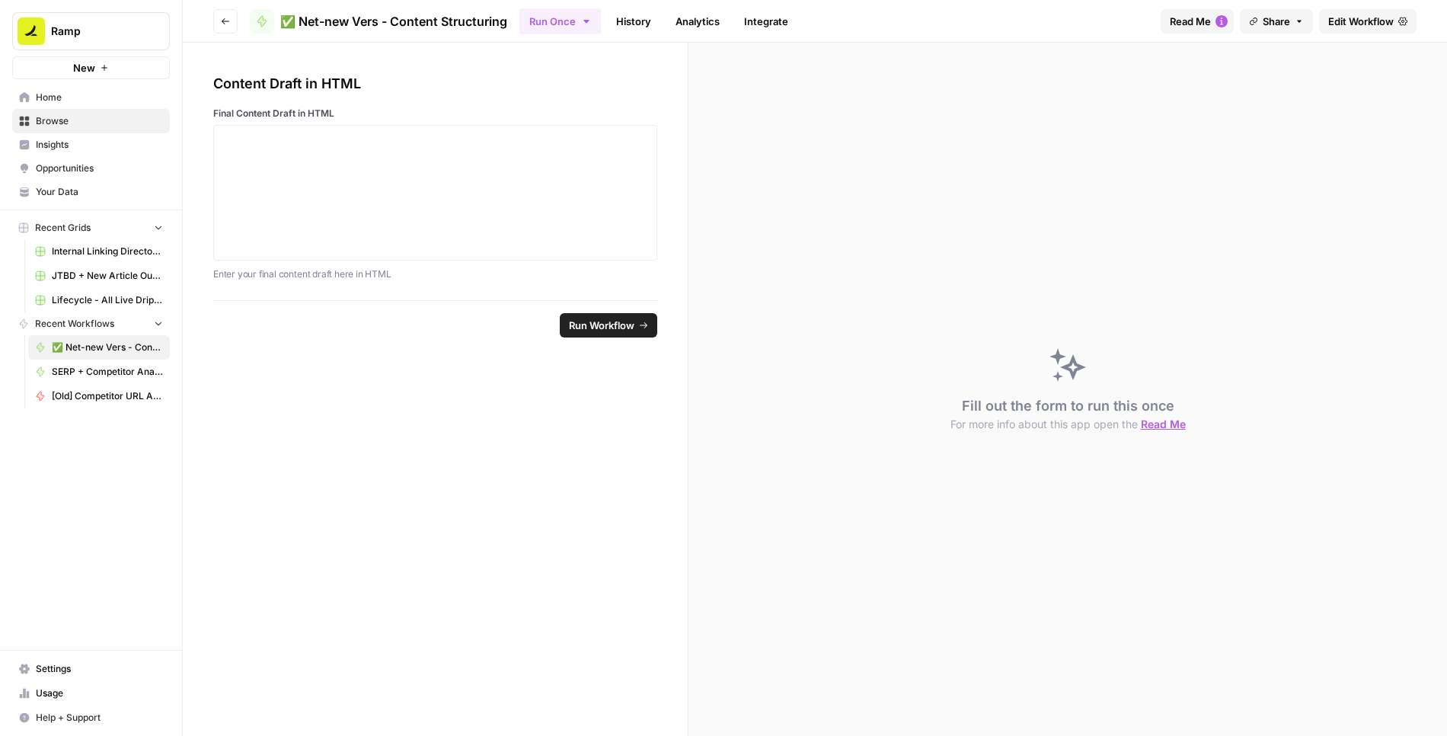
click at [1338, 15] on span "Edit Workflow" at bounding box center [1360, 21] width 65 height 15
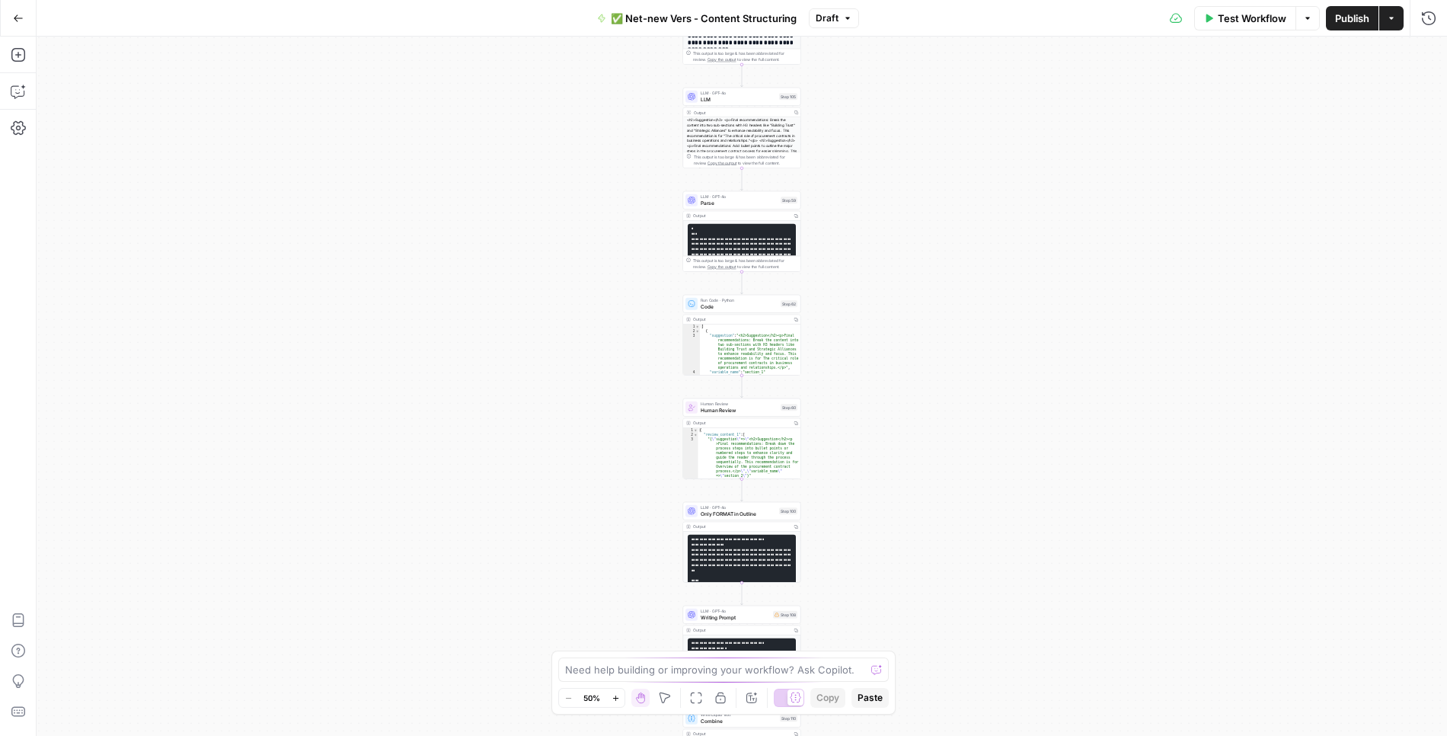
click at [682, 18] on span "✅ Net-new Vers - Content Structuring" at bounding box center [704, 18] width 186 height 15
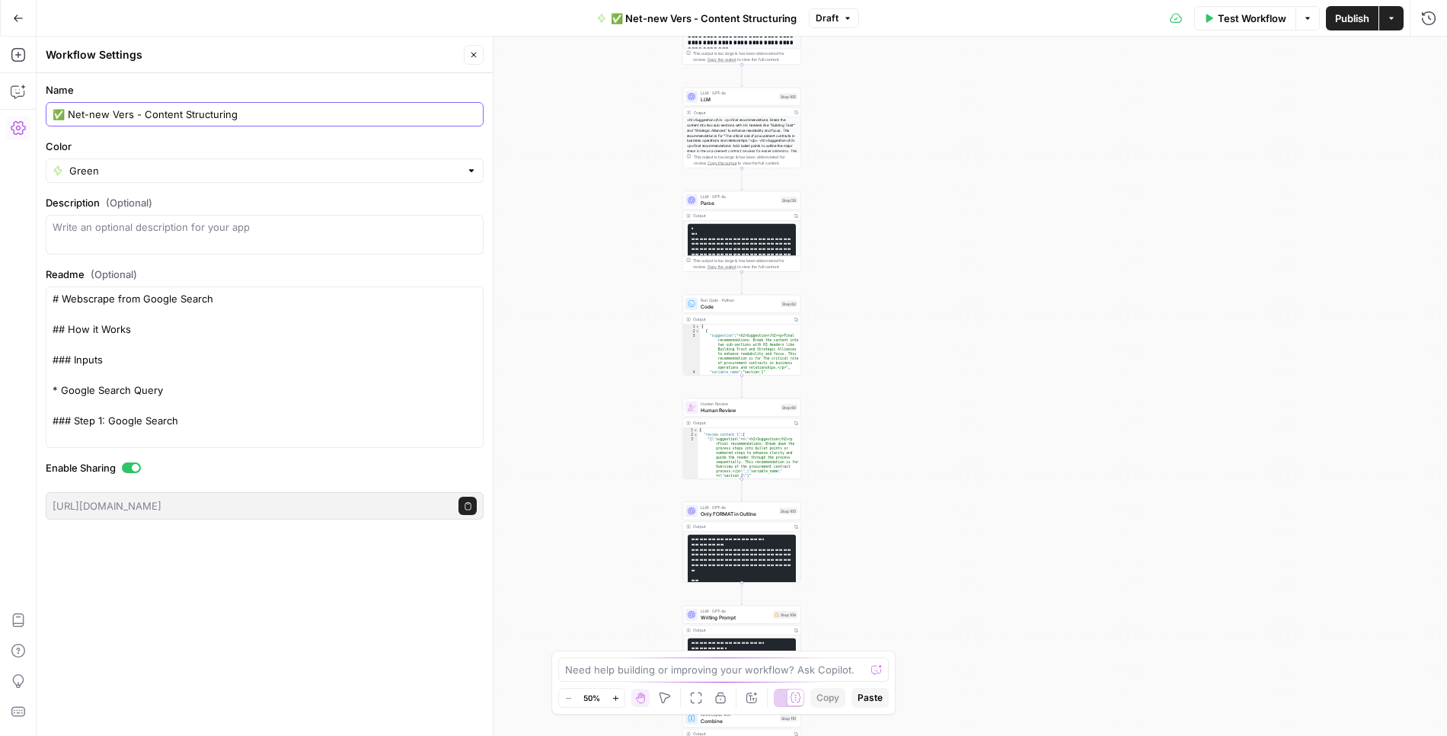
drag, startPoint x: 139, startPoint y: 114, endPoint x: 68, endPoint y: 114, distance: 71.6
click at [68, 114] on input "✅ Net-new Vers - Content Structuring" at bounding box center [265, 114] width 424 height 15
type input "[Old] Net-new Vers - Content Structuring"
click at [148, 175] on input "Color" at bounding box center [264, 170] width 391 height 15
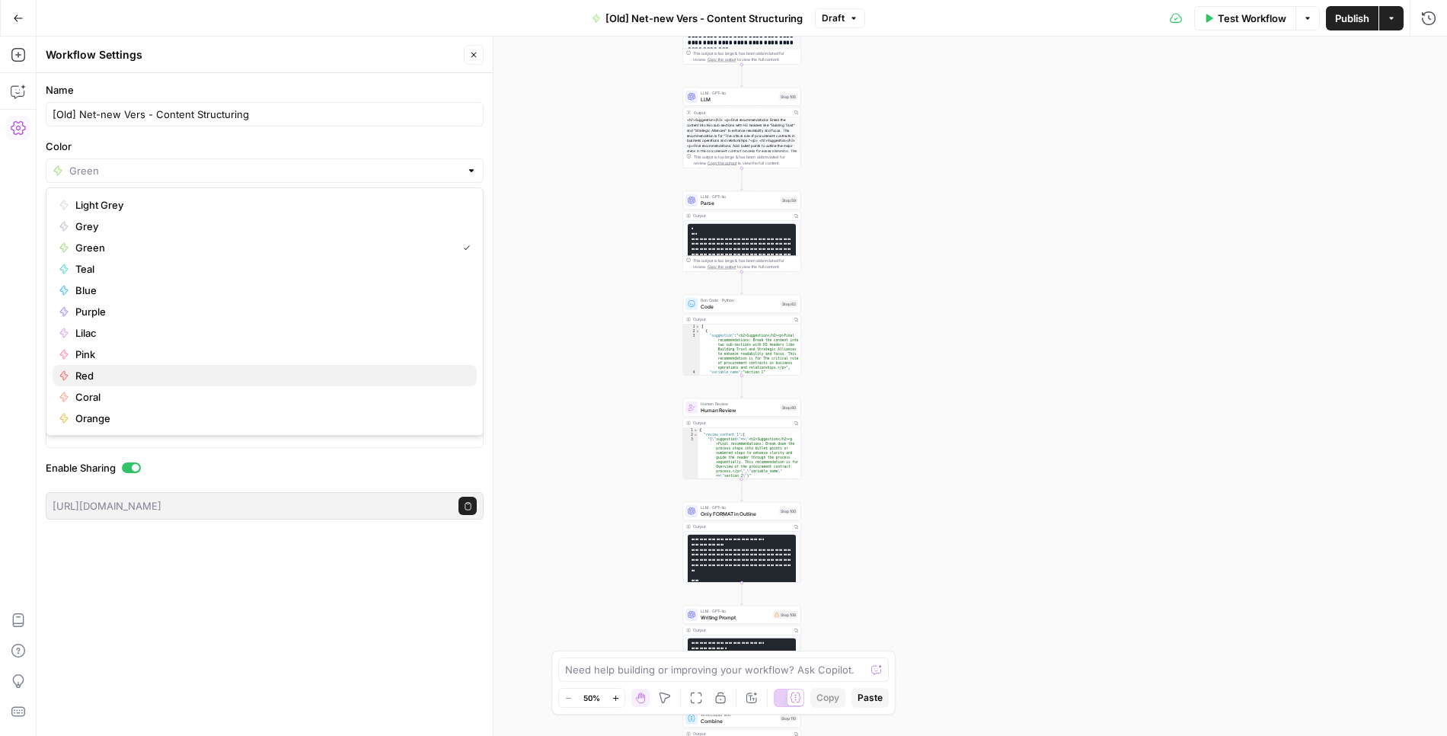
click at [94, 375] on span "Red" at bounding box center [269, 375] width 389 height 15
type input "Red"
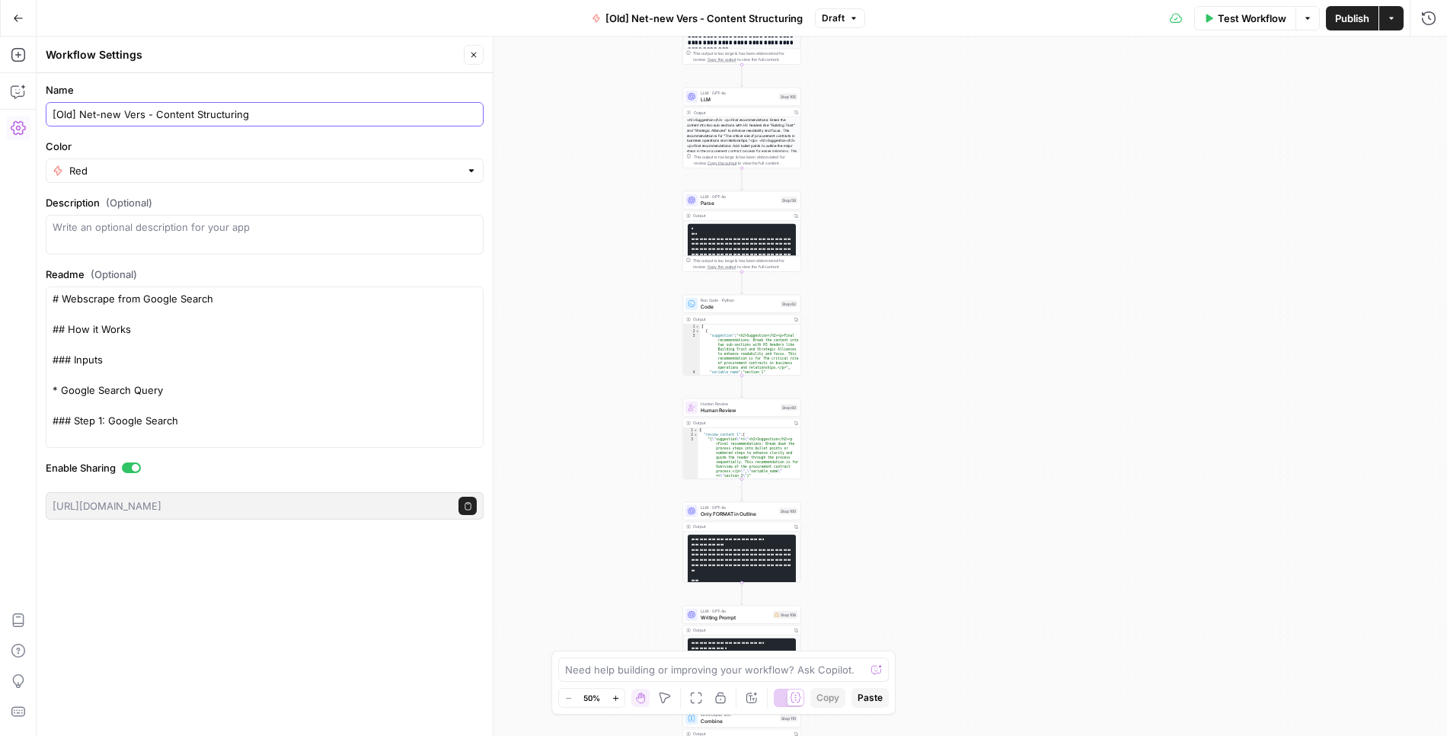
click at [295, 110] on input "[Old] Net-new Vers - Content Structuring" at bounding box center [265, 114] width 424 height 15
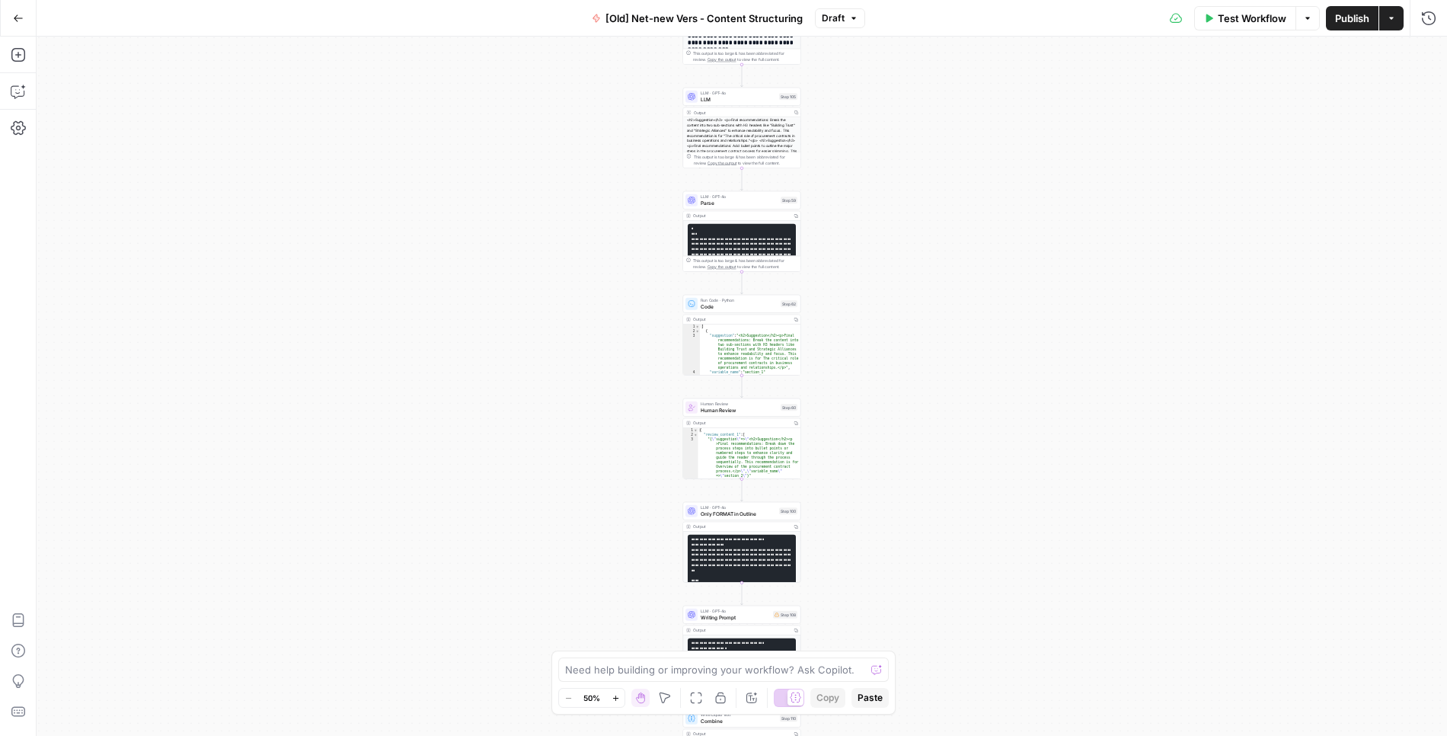
click at [842, 17] on span "Draft" at bounding box center [833, 18] width 23 height 14
click at [927, 10] on div "Test Workflow Options Publish Actions Run History" at bounding box center [1156, 18] width 583 height 36
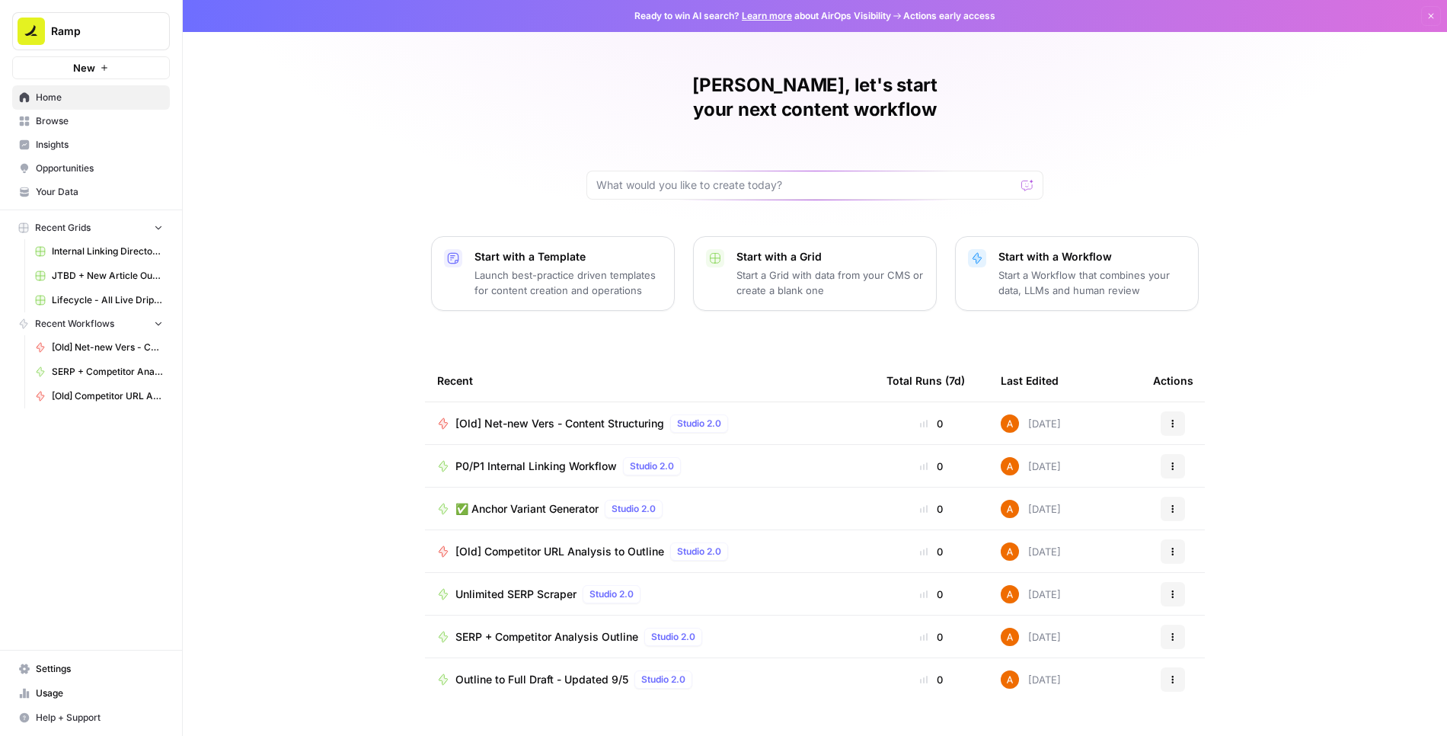
click at [120, 125] on span "Browse" at bounding box center [99, 121] width 127 height 14
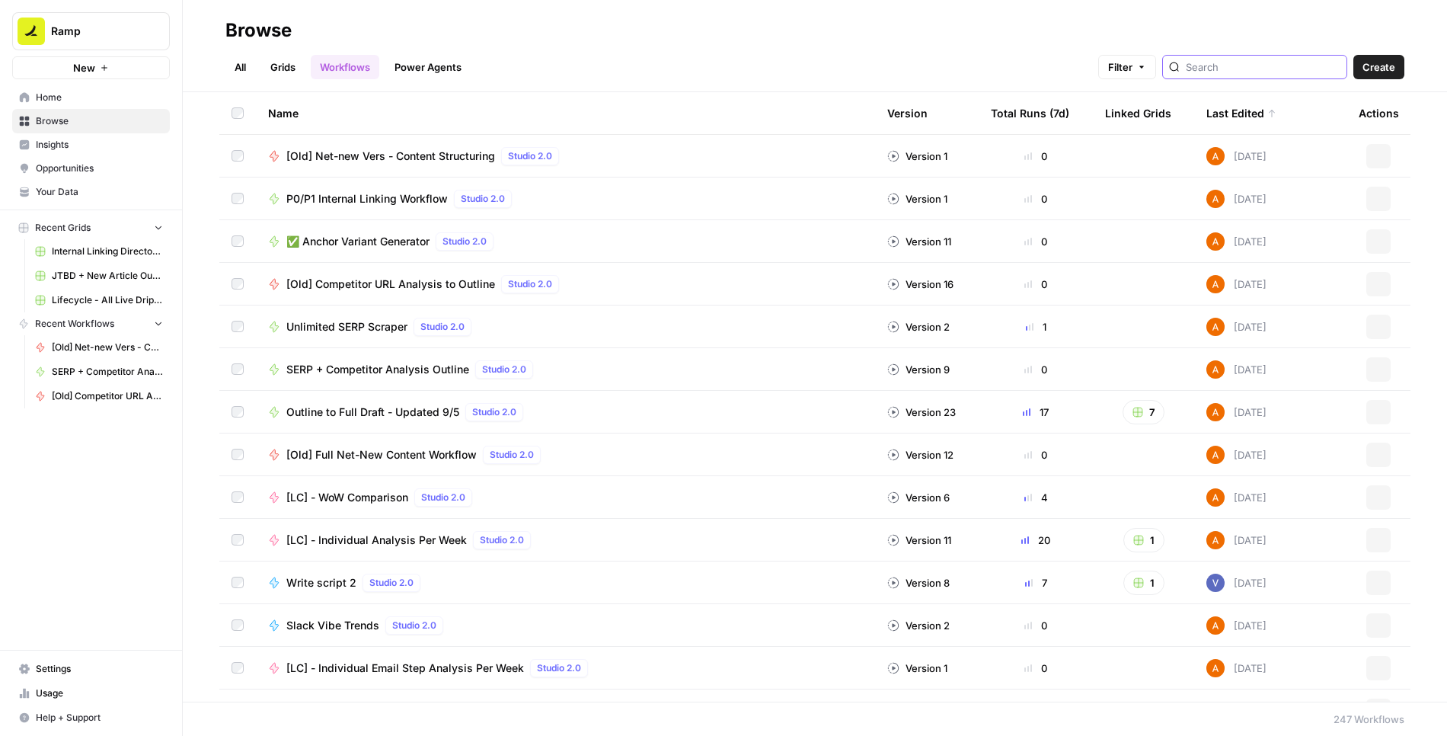
click at [1250, 69] on input "search" at bounding box center [1263, 66] width 155 height 15
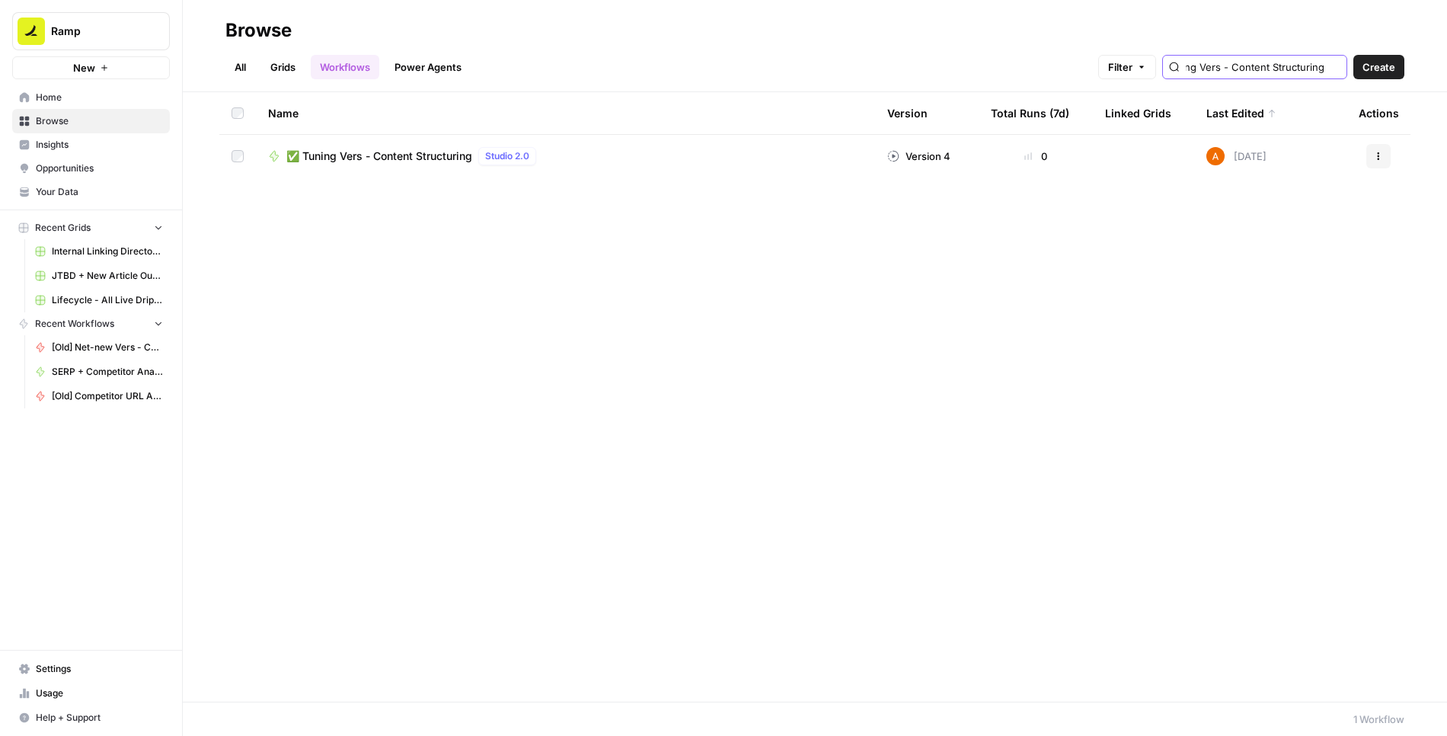
type input "Tuning Vers - Content Structuring"
click at [430, 156] on span "✅ Tuning Vers - Content Structuring" at bounding box center [379, 155] width 186 height 15
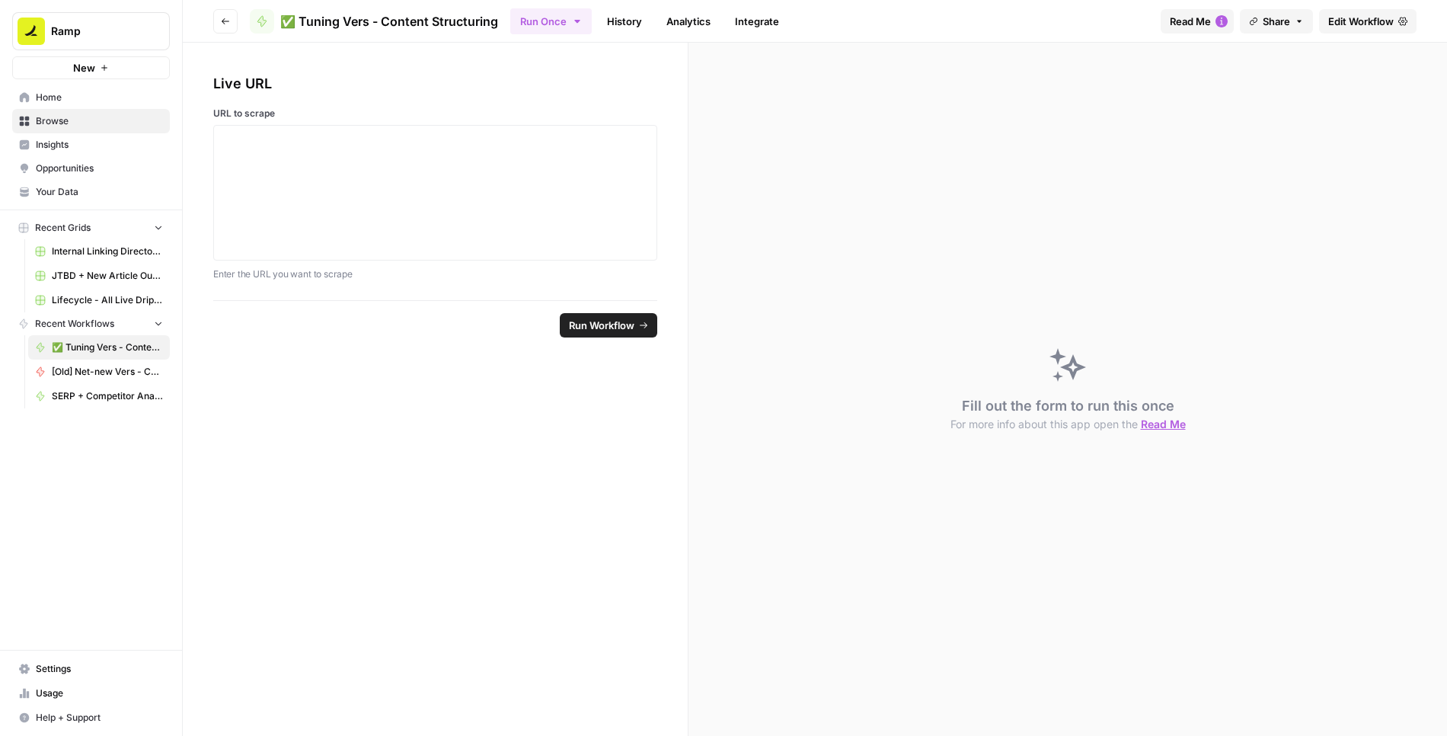
click at [1331, 28] on span "Edit Workflow" at bounding box center [1360, 21] width 65 height 15
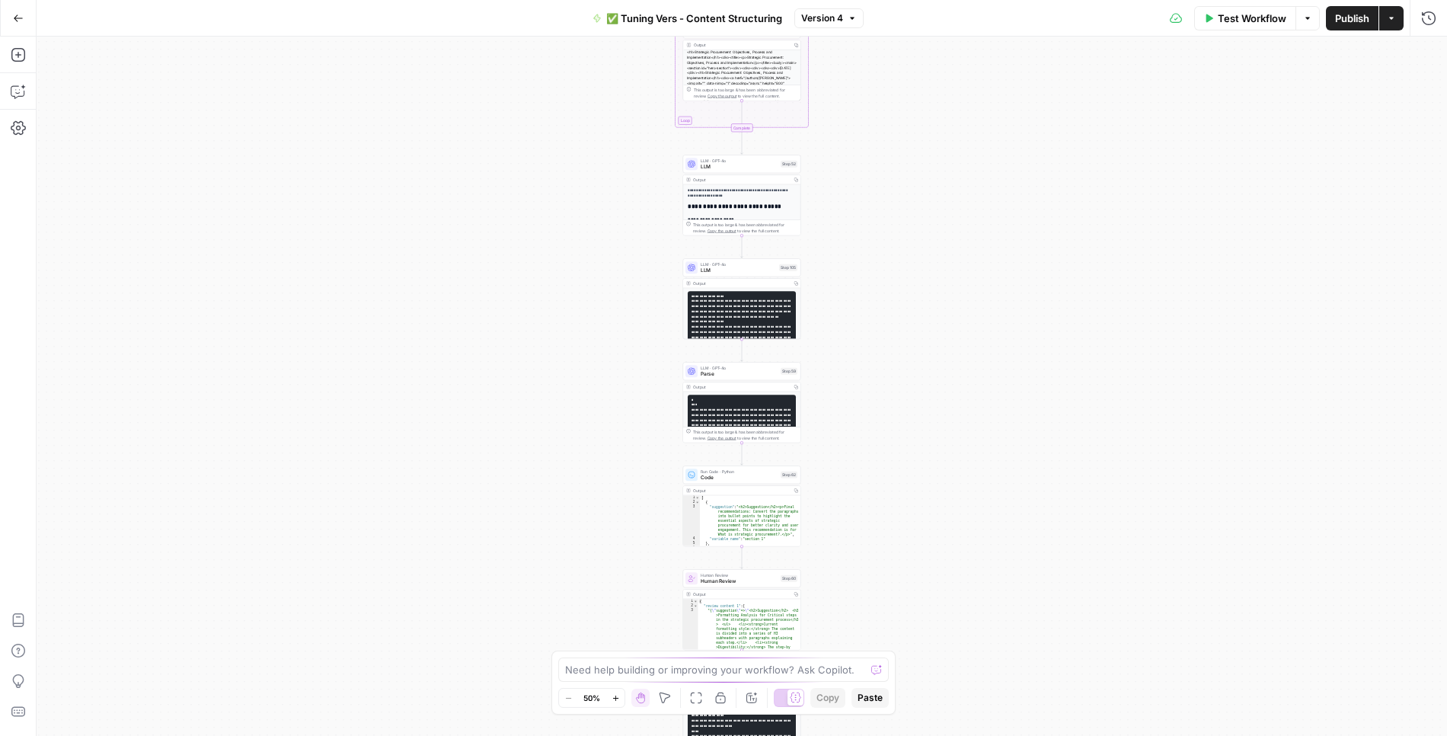
click at [650, 20] on span "✅ Tuning Vers - Content Structuring" at bounding box center [694, 18] width 176 height 15
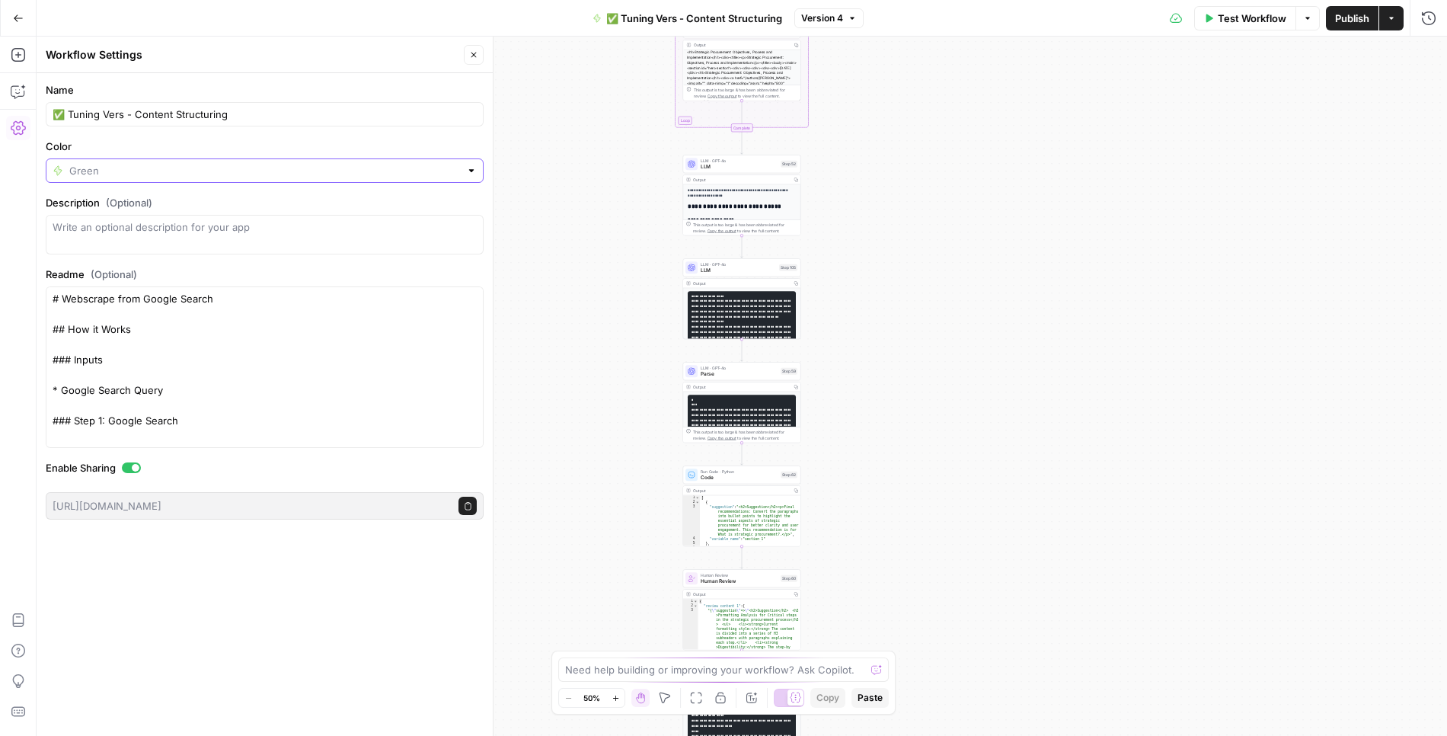
click at [95, 168] on input "Color" at bounding box center [264, 170] width 391 height 15
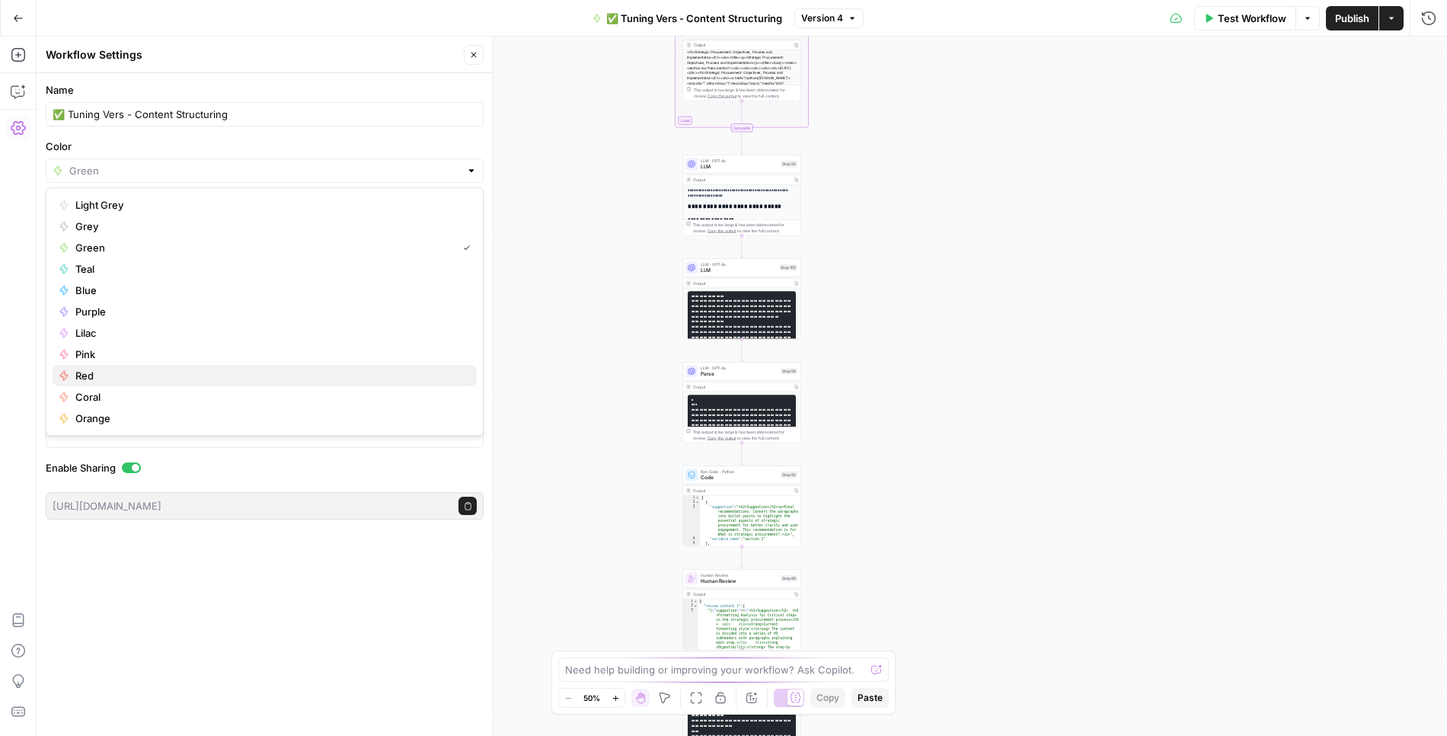
click at [77, 375] on span "Red" at bounding box center [269, 375] width 389 height 15
type input "Red"
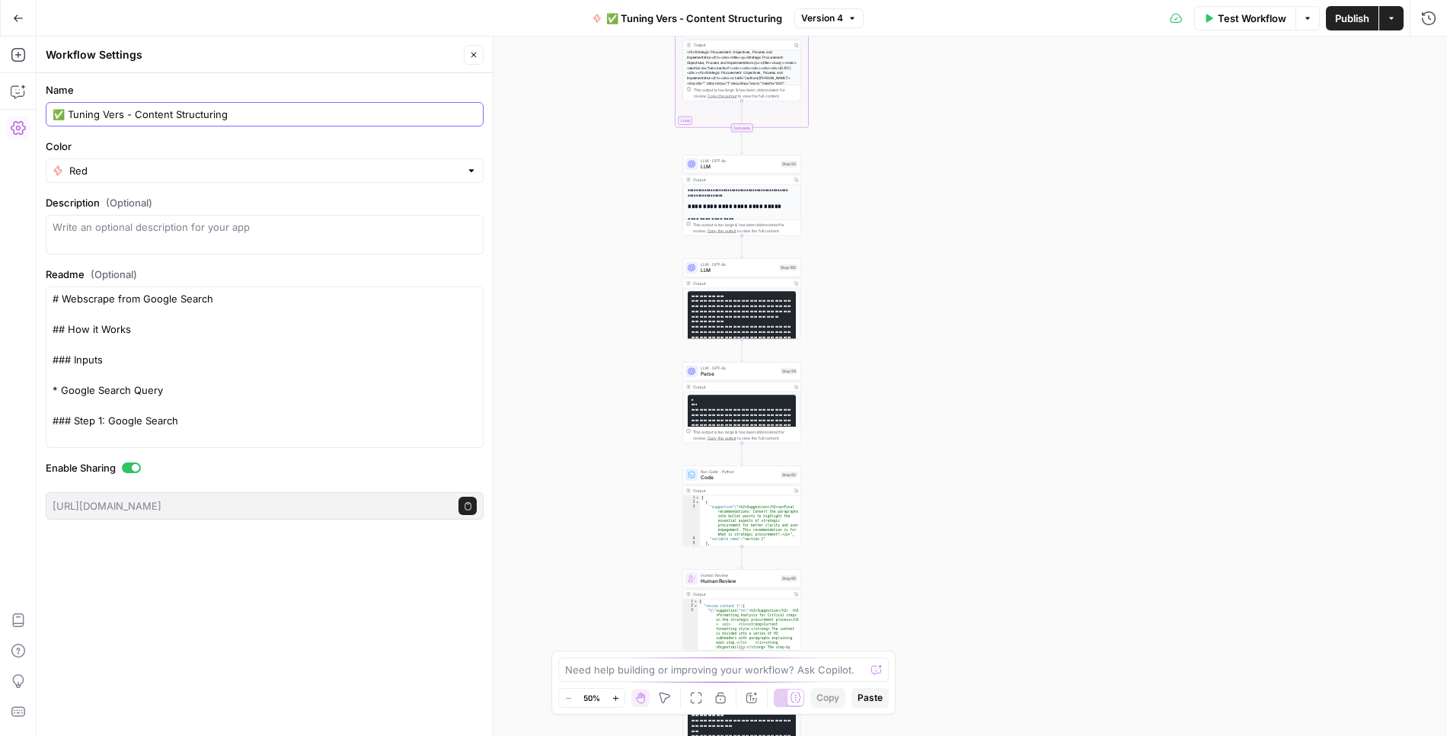
click at [66, 114] on input "✅ Tuning Vers - Content Structuring" at bounding box center [265, 114] width 424 height 15
type input "[Old] Tuning Vers - Content Structuring"
click at [15, 17] on icon "button" at bounding box center [18, 17] width 9 height 7
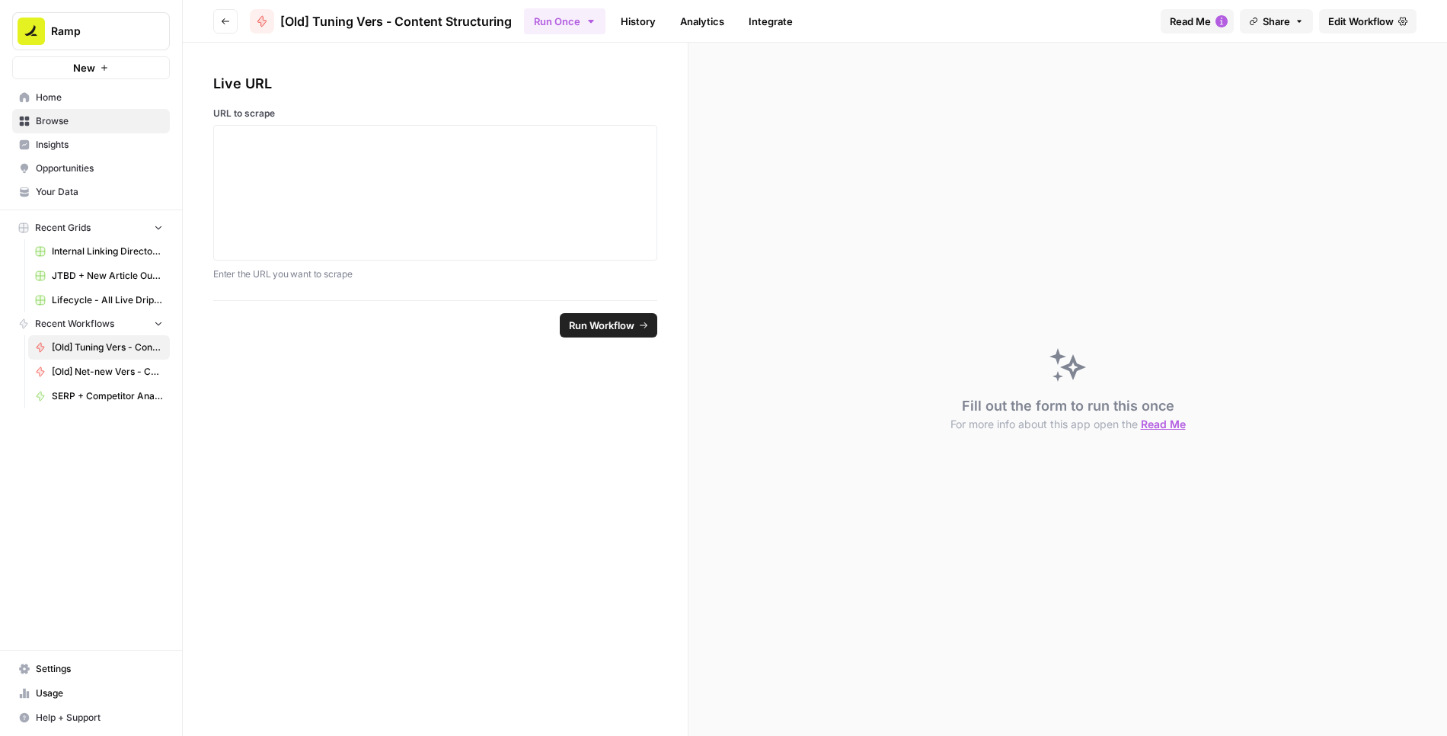
click at [227, 20] on icon "button" at bounding box center [225, 21] width 9 height 9
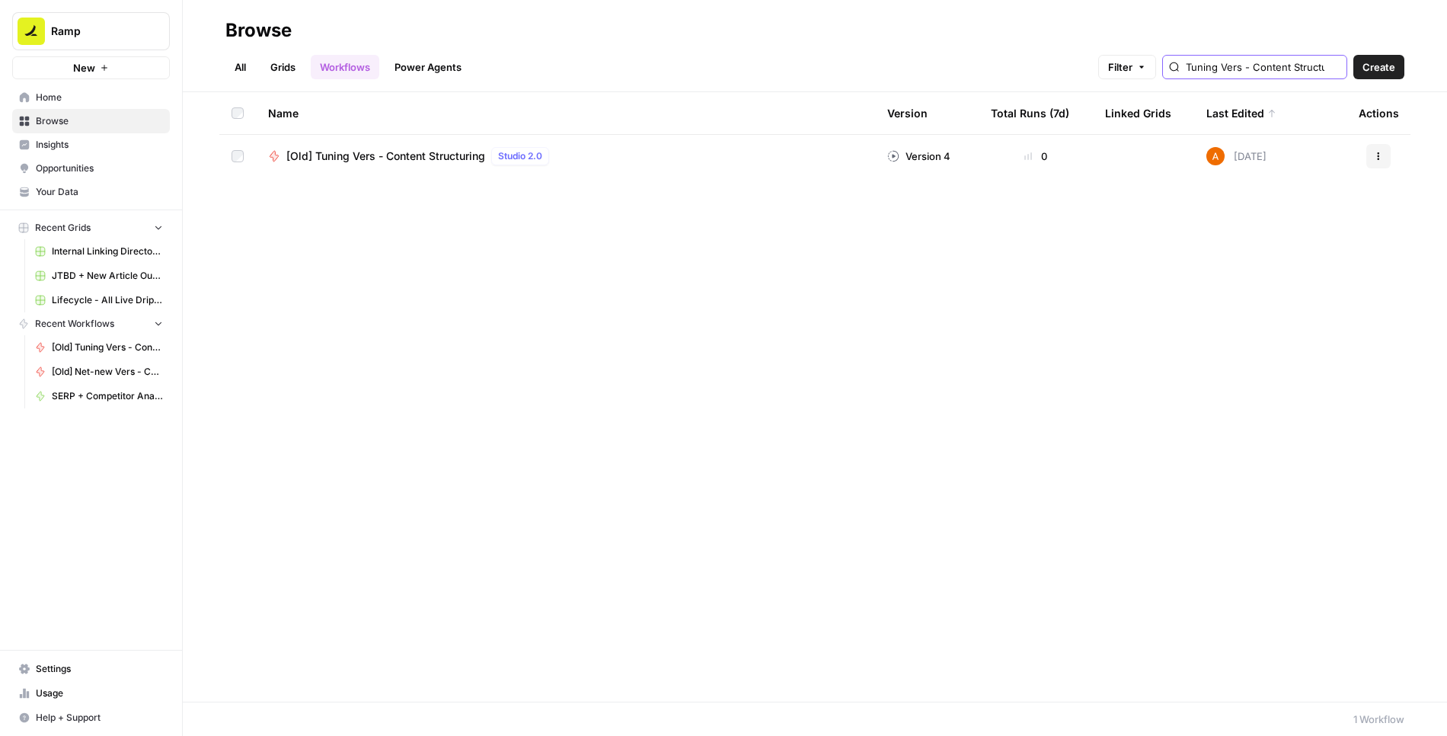
click at [1261, 69] on input "Tuning Vers - Content Structuring" at bounding box center [1263, 66] width 155 height 15
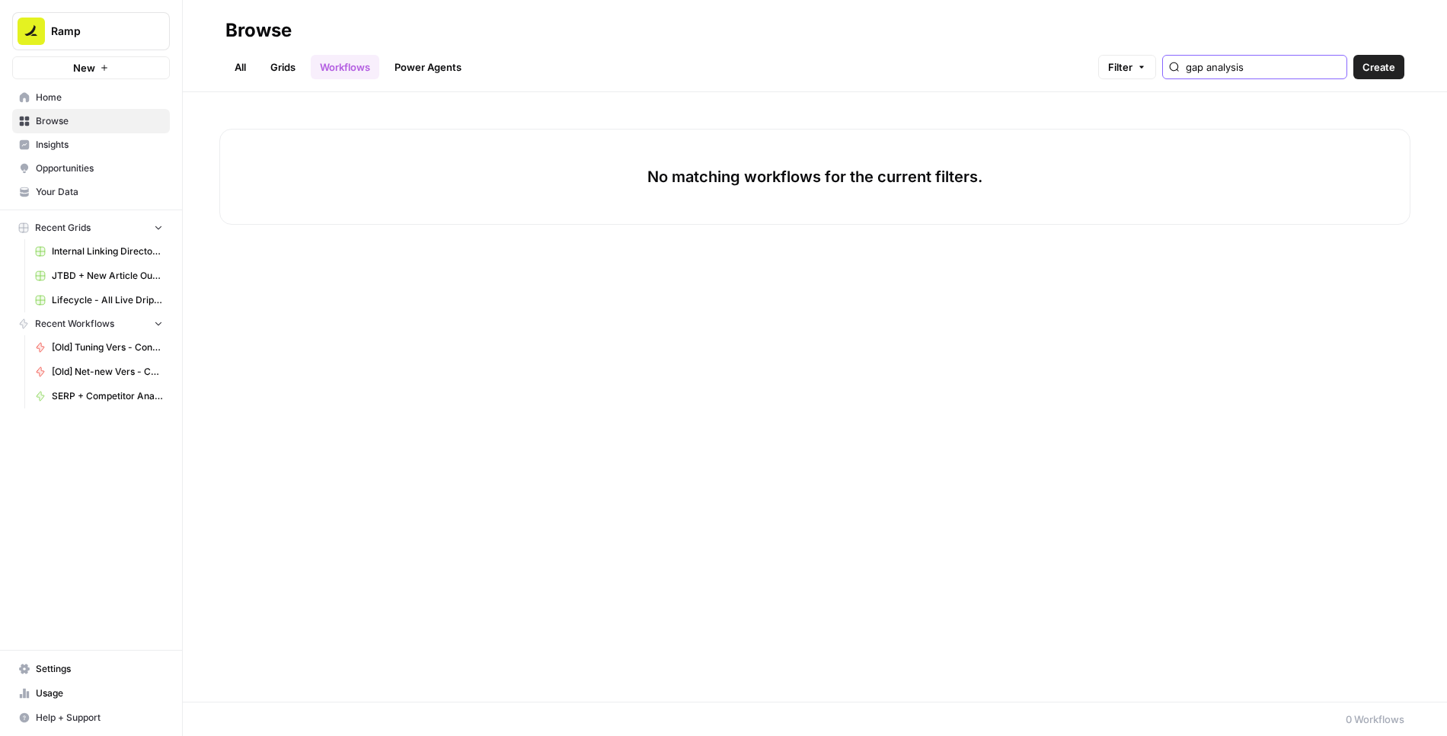
click at [1287, 59] on input "gap analysis" at bounding box center [1263, 66] width 155 height 15
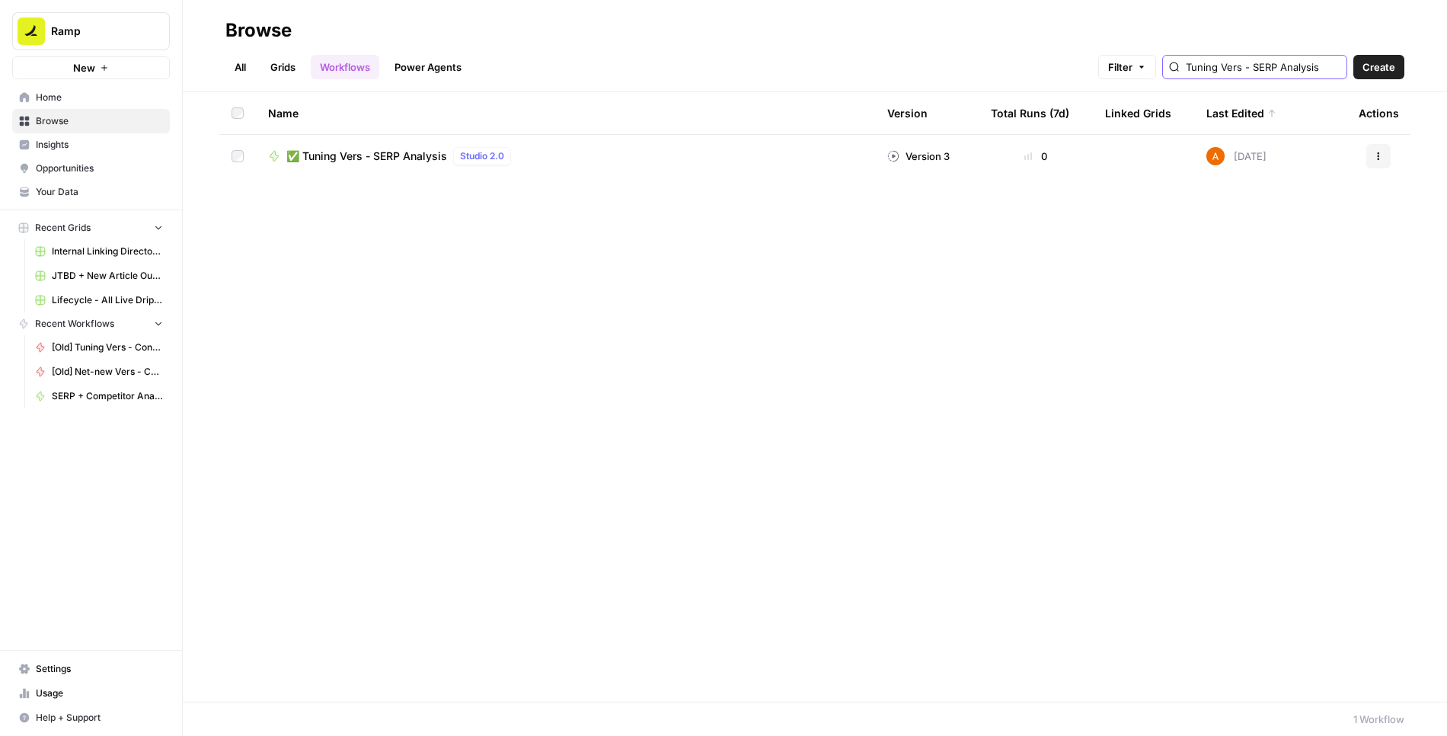
type input "Tuning Vers - SERP Analysis"
click at [407, 155] on span "✅ Tuning Vers - SERP Analysis" at bounding box center [366, 155] width 161 height 15
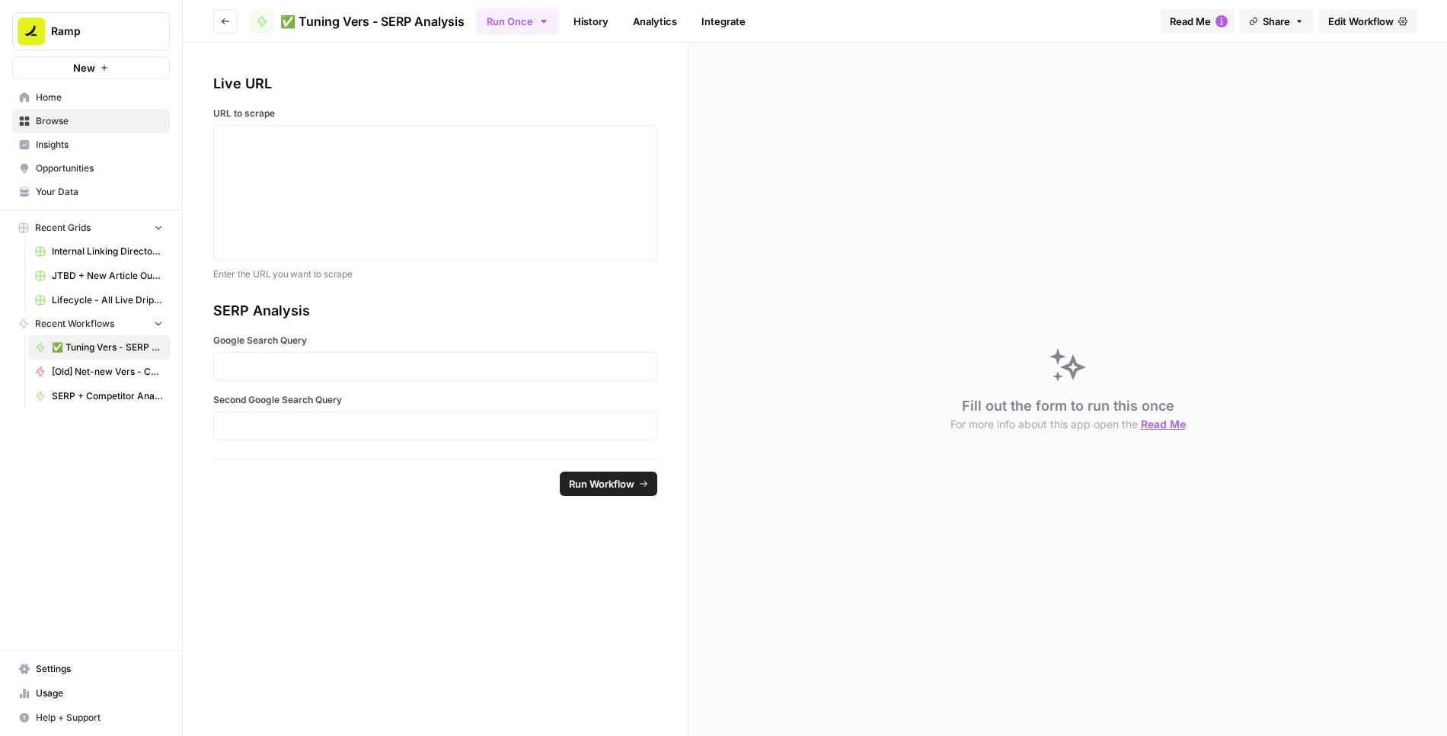
click at [378, 23] on span "✅ Tuning Vers - SERP Analysis" at bounding box center [372, 21] width 184 height 18
click at [1346, 15] on span "Edit Workflow" at bounding box center [1360, 21] width 65 height 15
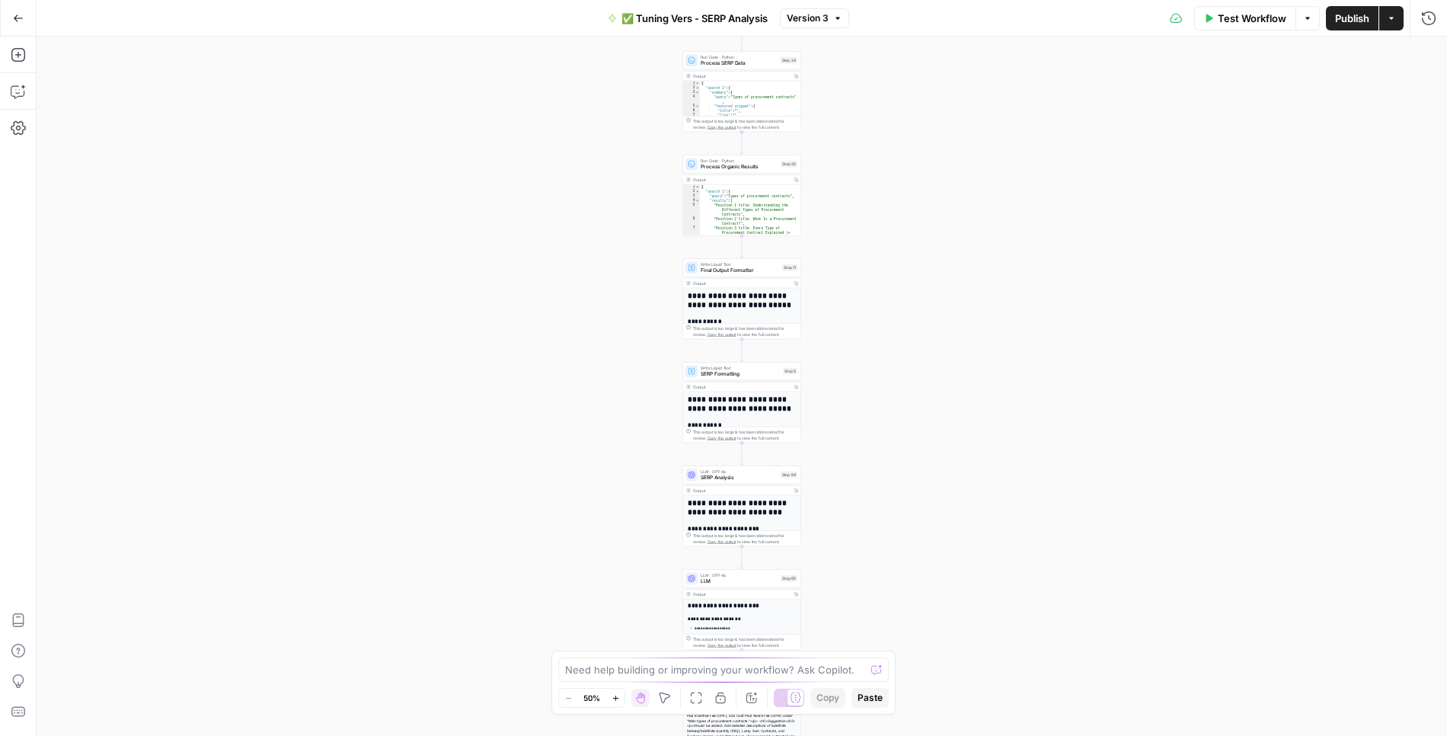
click at [710, 23] on span "✅ Tuning Vers - SERP Analysis" at bounding box center [694, 18] width 146 height 15
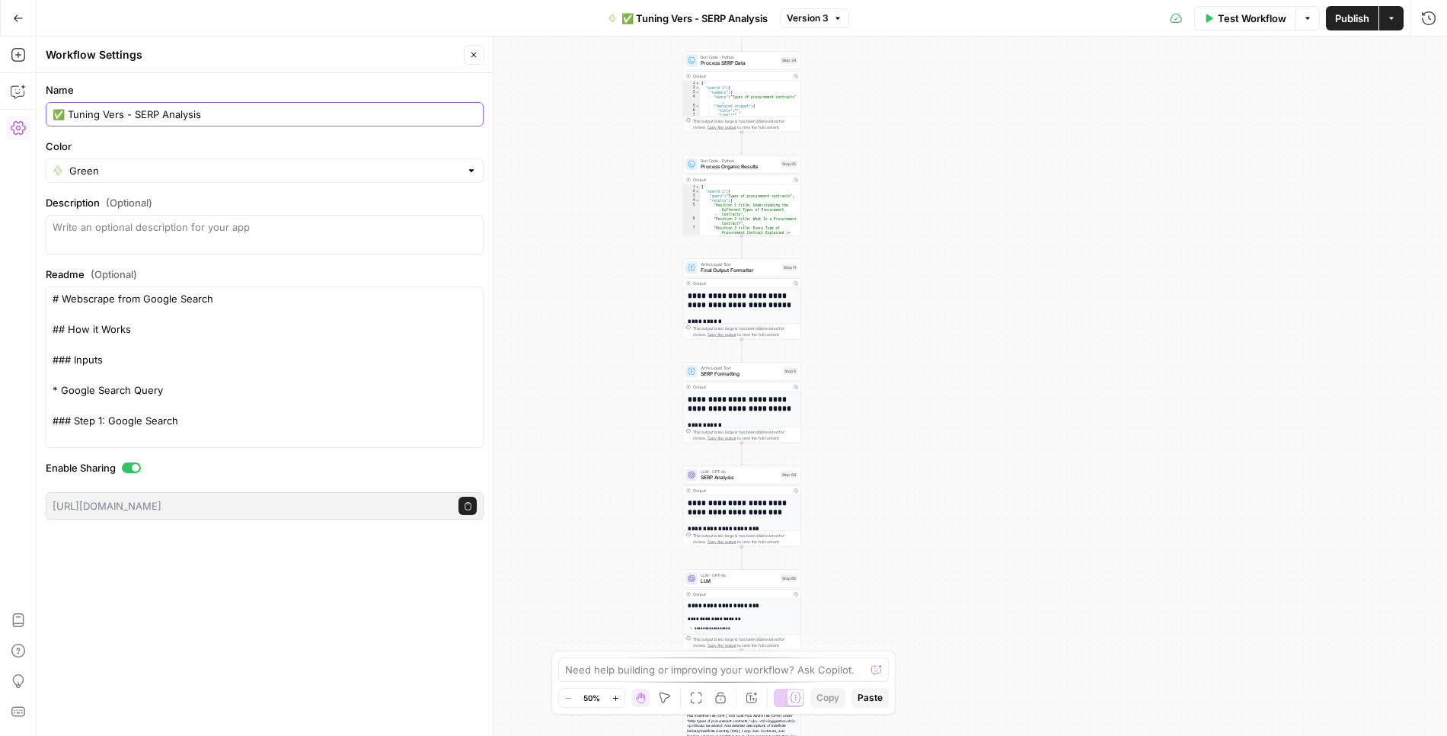
click at [83, 114] on input "✅ Tuning Vers - SERP Analysis" at bounding box center [265, 114] width 424 height 15
click at [68, 113] on input "✅ Tuning Vers - SERP Analysis" at bounding box center [265, 114] width 424 height 15
type input "[Old] Tuning Vers - SERP Analysis"
click at [111, 168] on input "Color" at bounding box center [264, 170] width 391 height 15
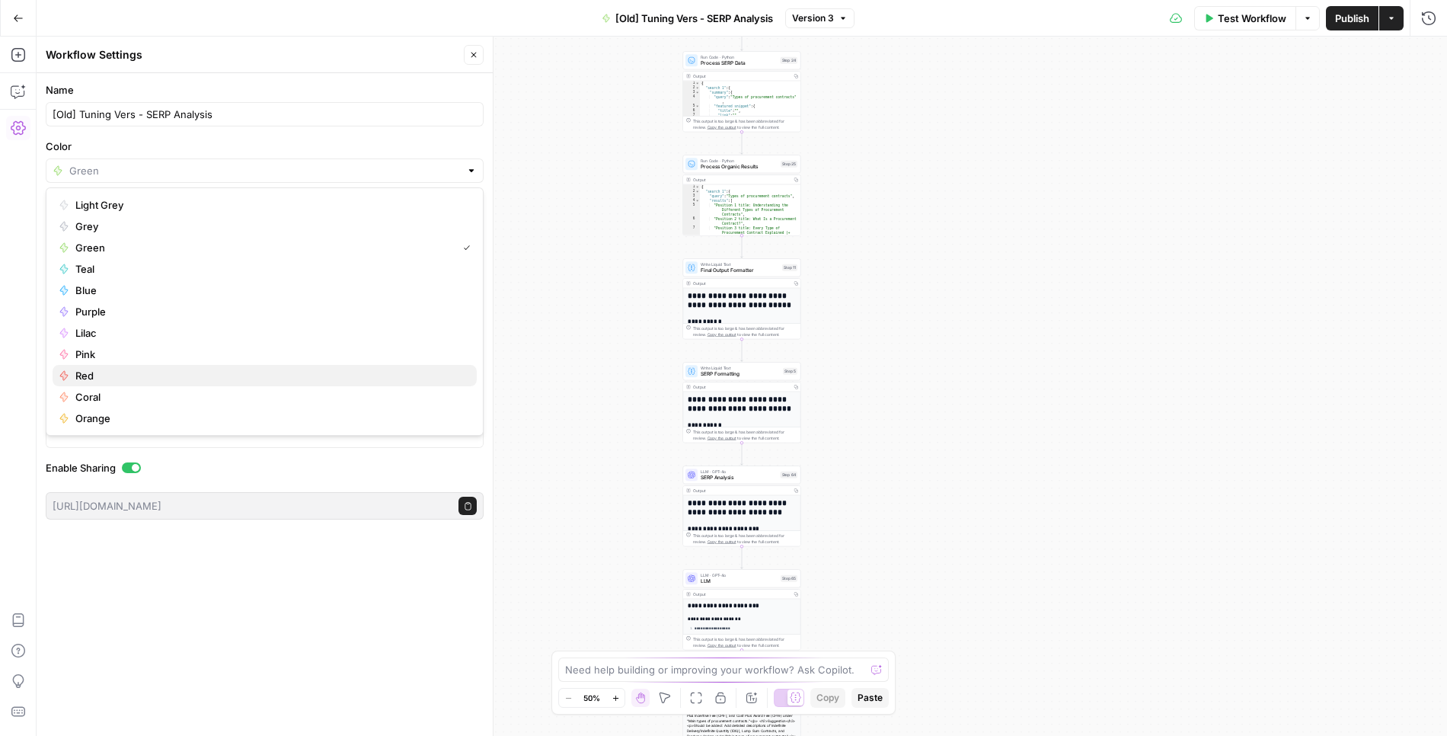
click at [83, 378] on span "Red" at bounding box center [269, 375] width 389 height 15
type input "Red"
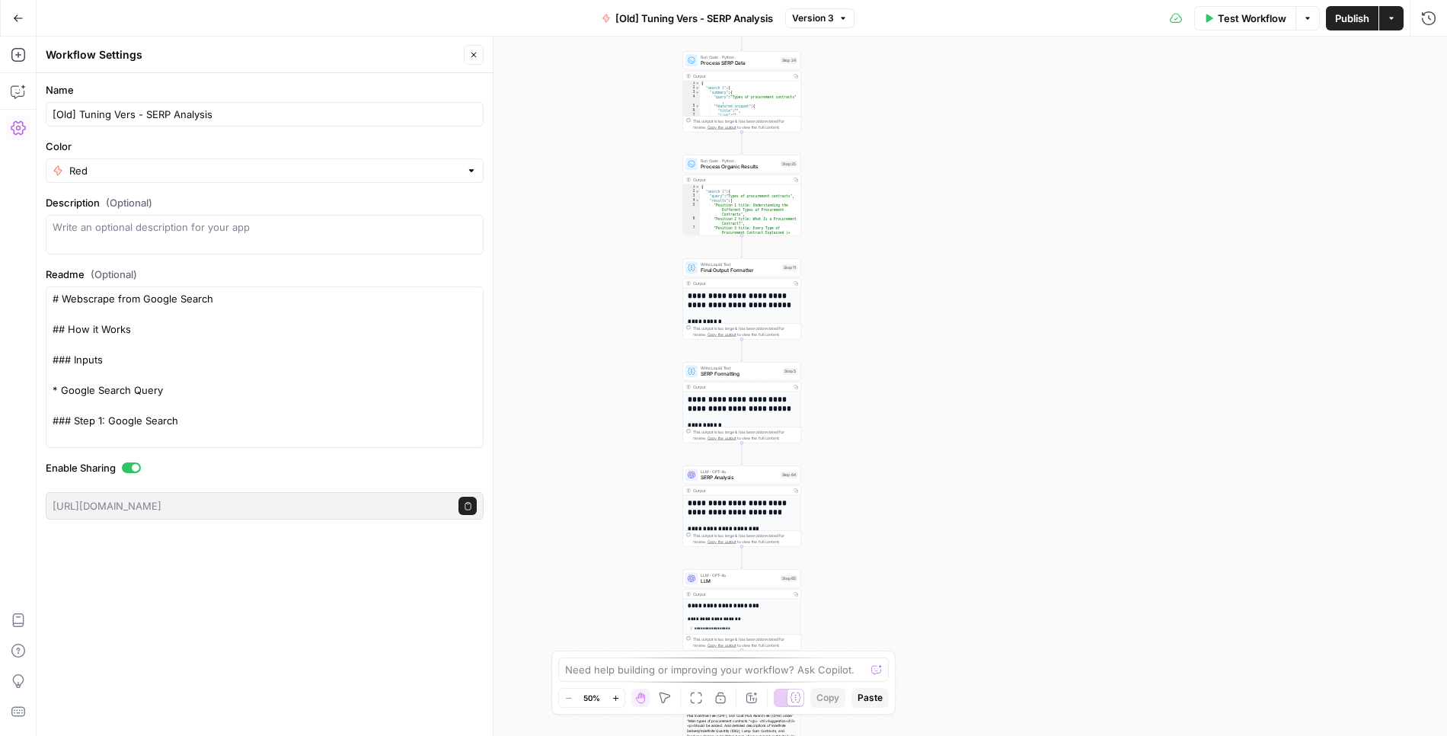
click at [277, 122] on div "[Old] Tuning Vers - SERP Analysis" at bounding box center [265, 114] width 438 height 24
click at [13, 19] on icon "button" at bounding box center [18, 18] width 11 height 11
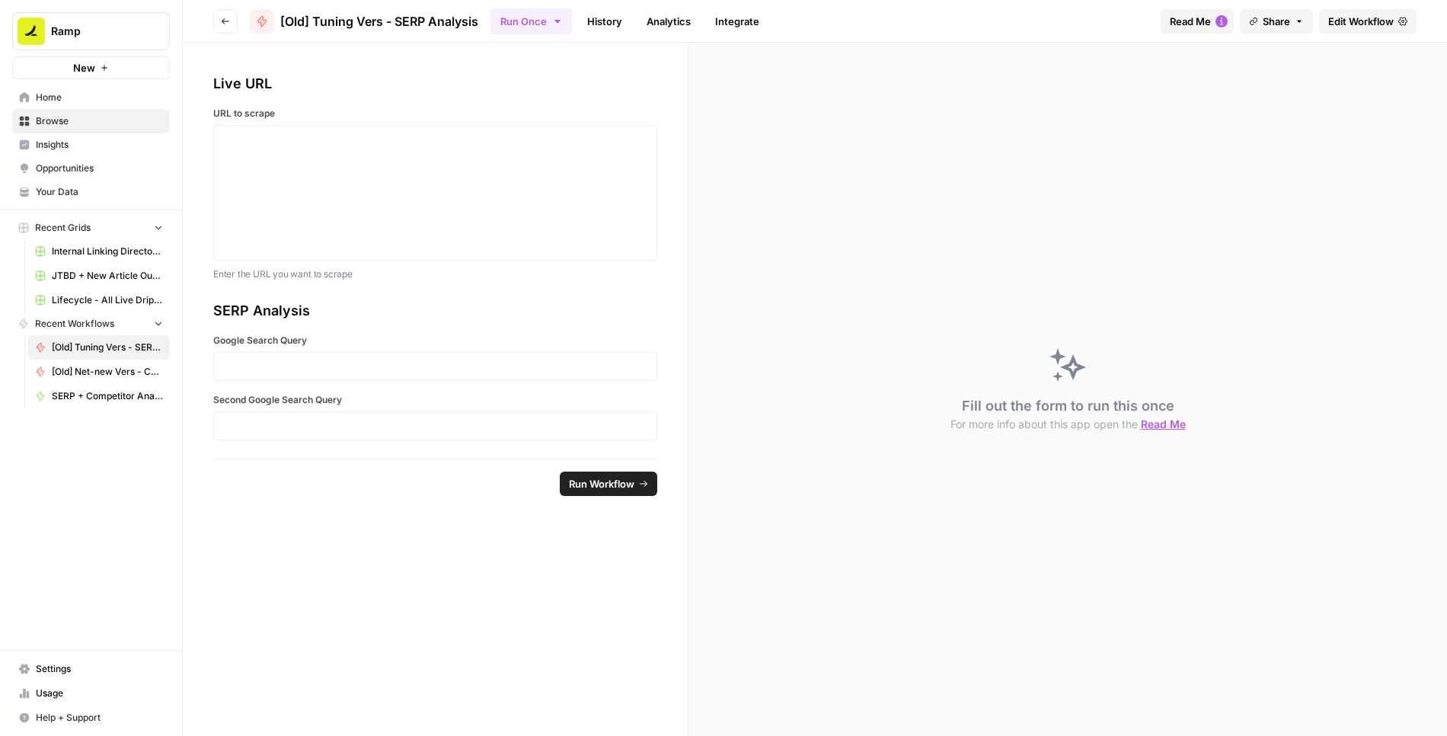
click at [221, 20] on icon "button" at bounding box center [225, 21] width 9 height 9
click at [229, 24] on icon "button" at bounding box center [225, 21] width 9 height 9
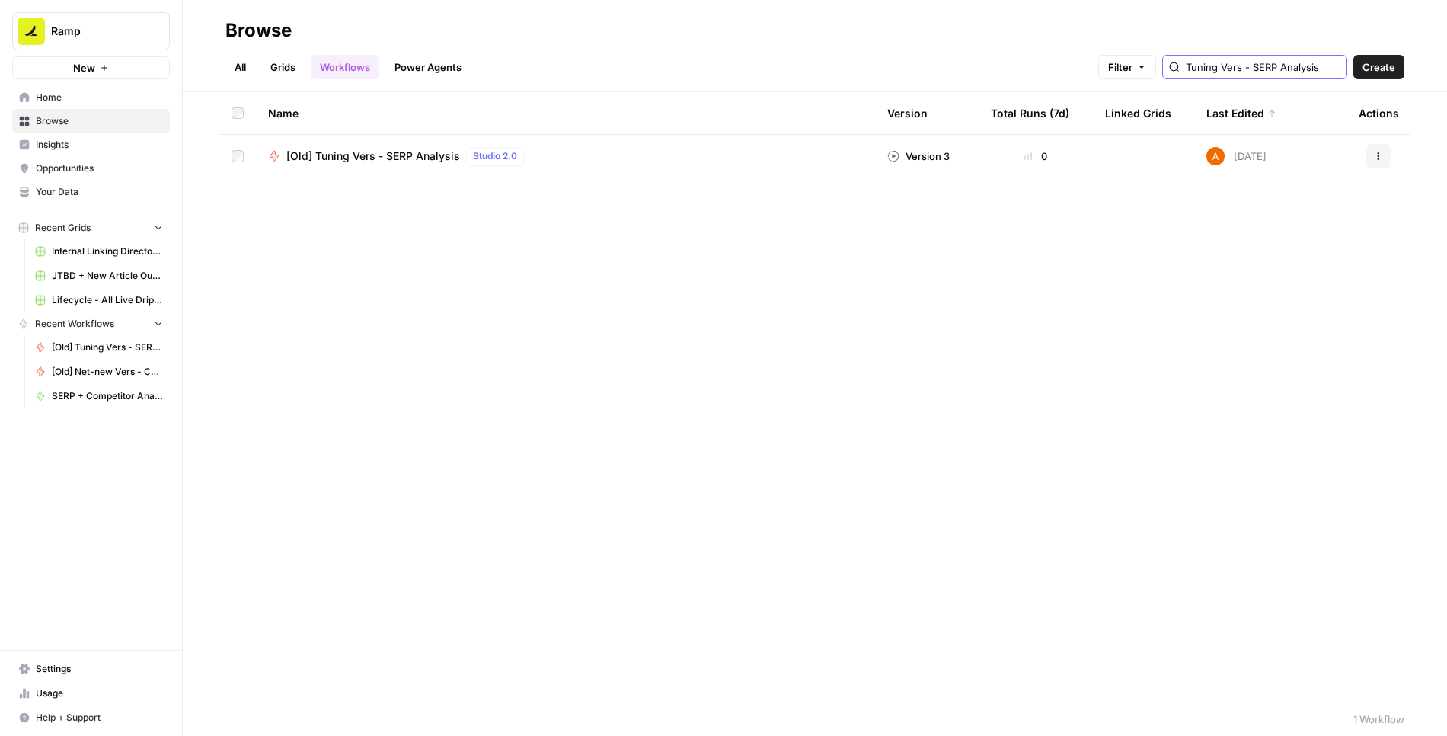
click at [1259, 63] on input "Tuning Vers - SERP Analysis" at bounding box center [1263, 66] width 155 height 15
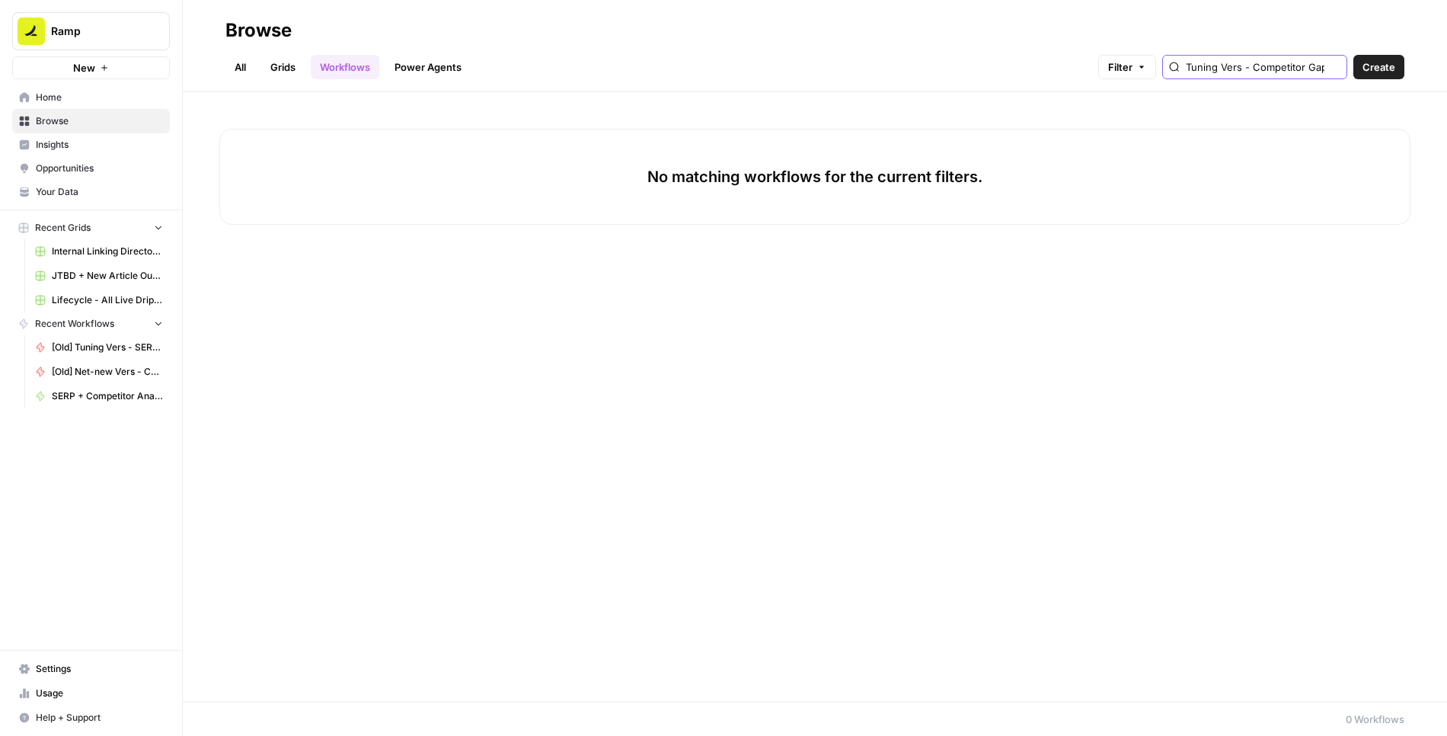
click at [1253, 71] on input "Tuning Vers - Competitor Gap Analysis" at bounding box center [1263, 66] width 155 height 15
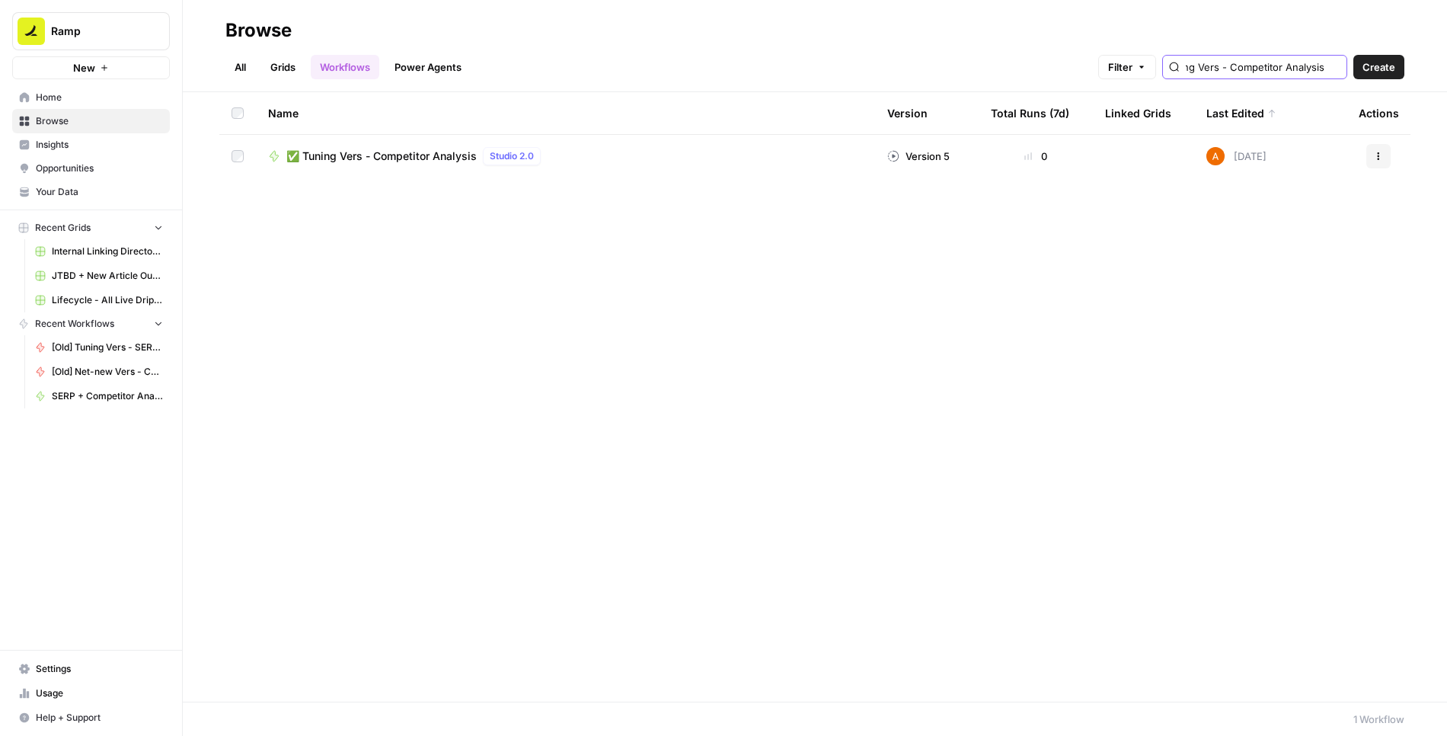
type input "Tuning Vers - Competitor Analysis"
click at [417, 154] on span "✅ Tuning Vers - Competitor Analysis" at bounding box center [381, 155] width 190 height 15
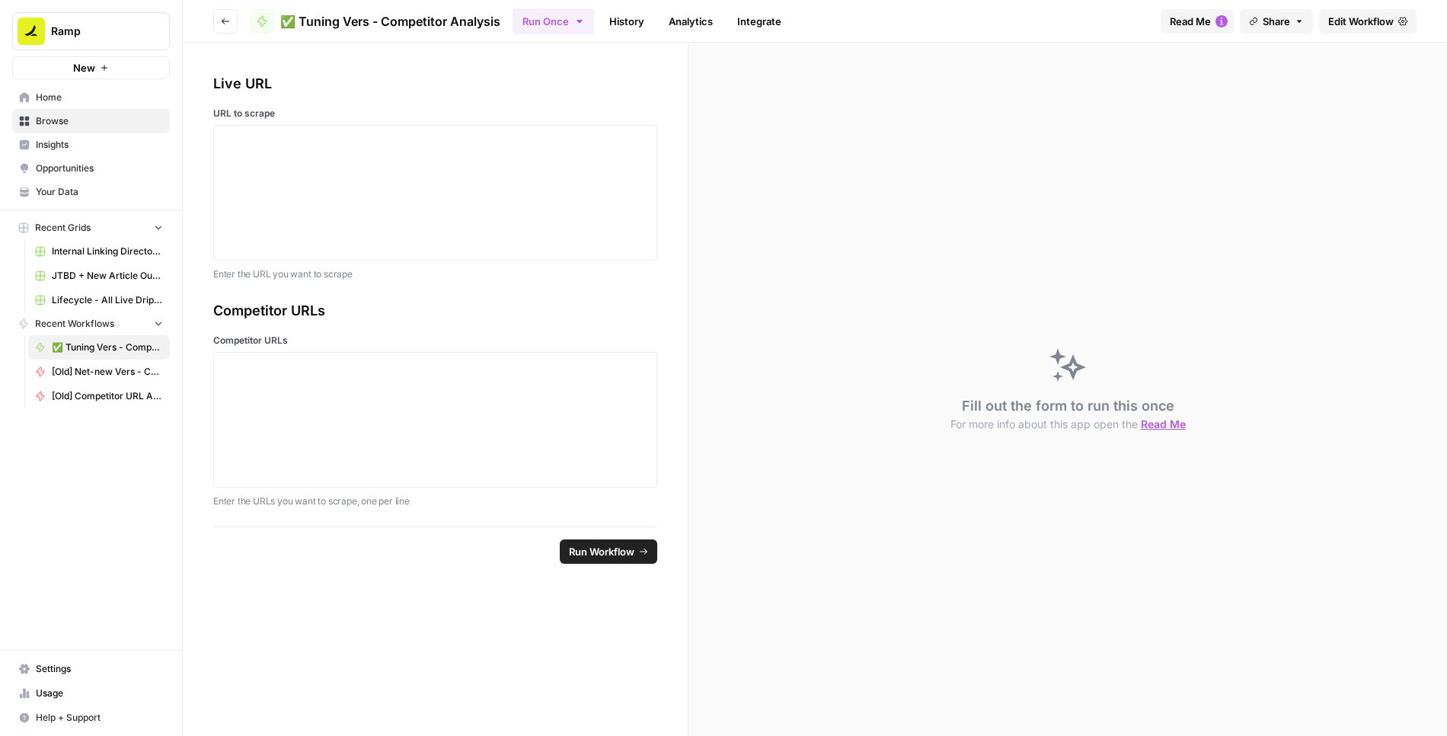
click at [1357, 23] on span "Edit Workflow" at bounding box center [1360, 21] width 65 height 15
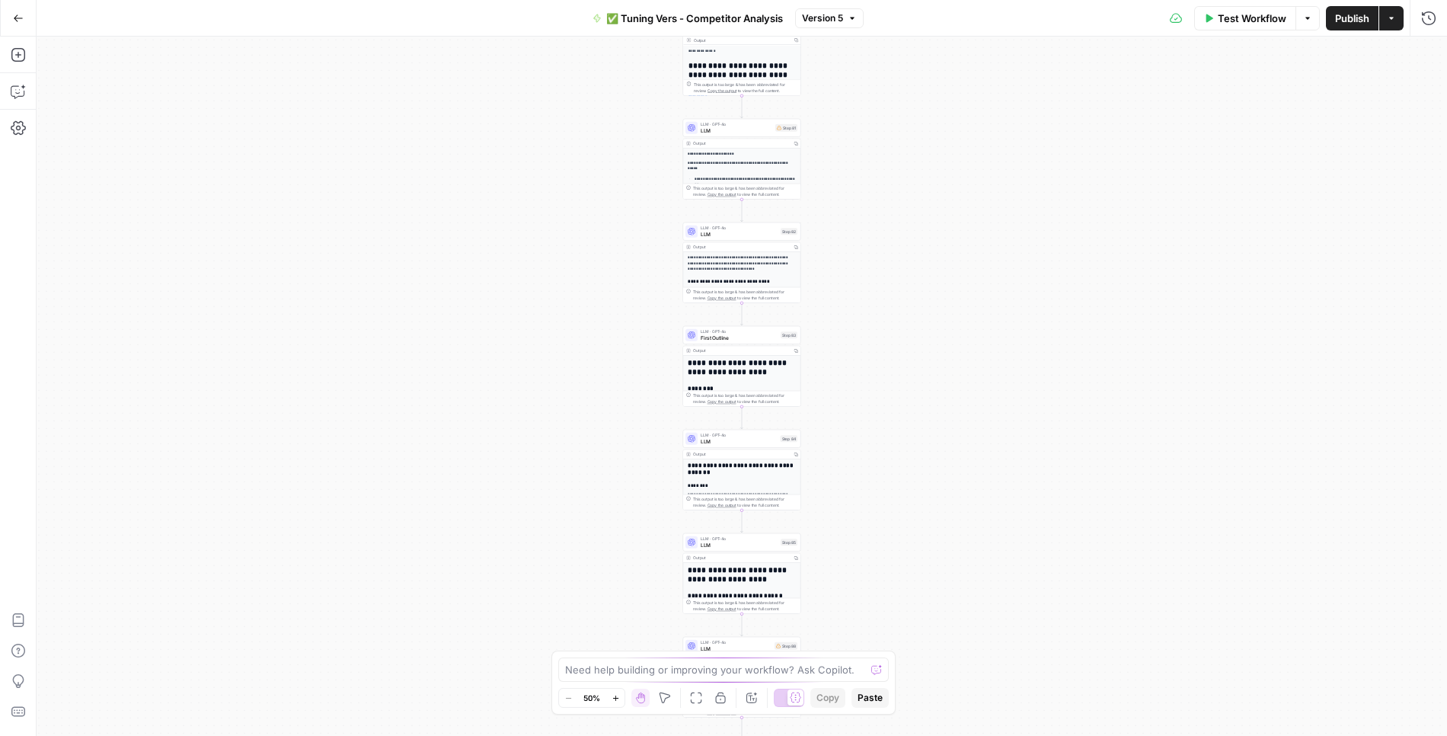
click at [640, 16] on span "✅ Tuning Vers - Competitor Analysis" at bounding box center [694, 18] width 177 height 15
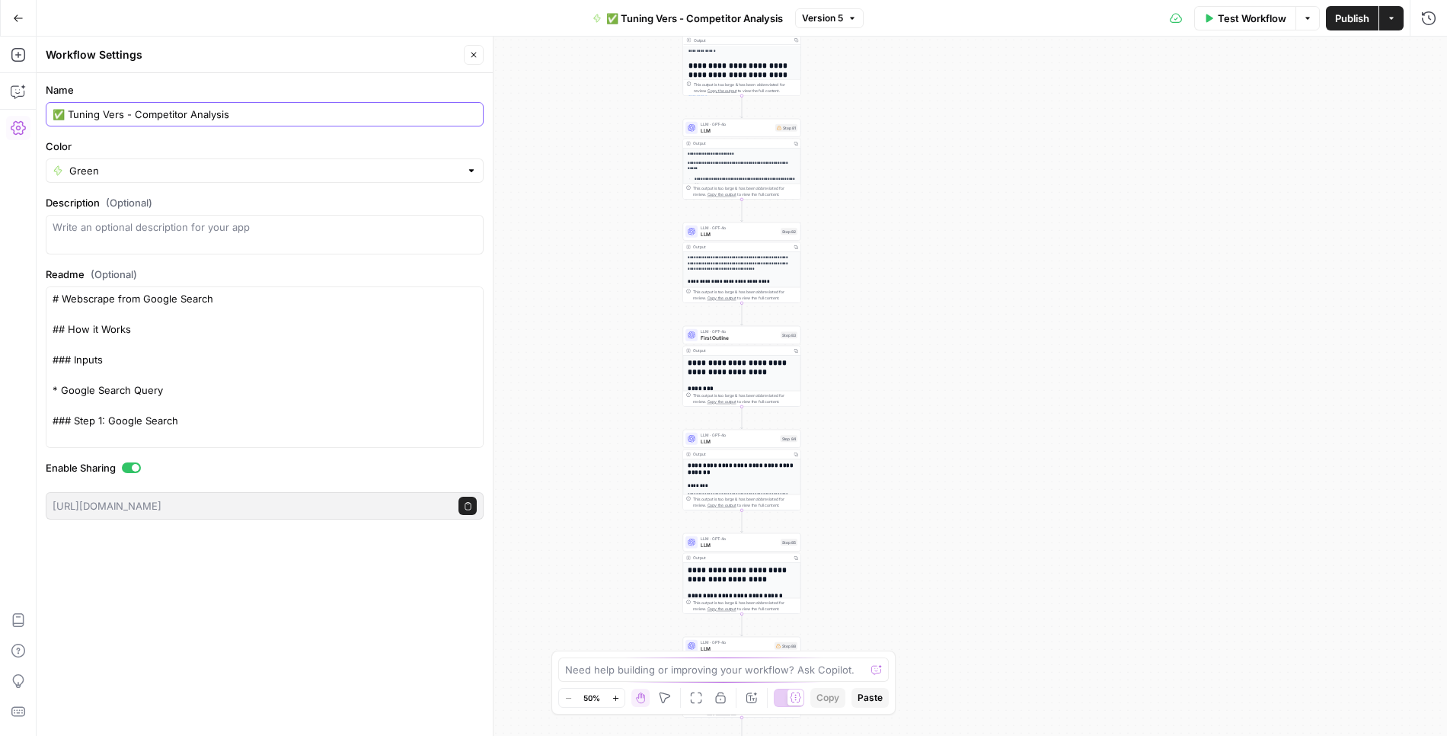
click at [66, 107] on input "✅ Tuning Vers - Competitor Analysis" at bounding box center [265, 114] width 424 height 15
type input "[Old] Tuning Vers - Competitor Analysis"
click at [169, 165] on input "Color" at bounding box center [264, 170] width 391 height 15
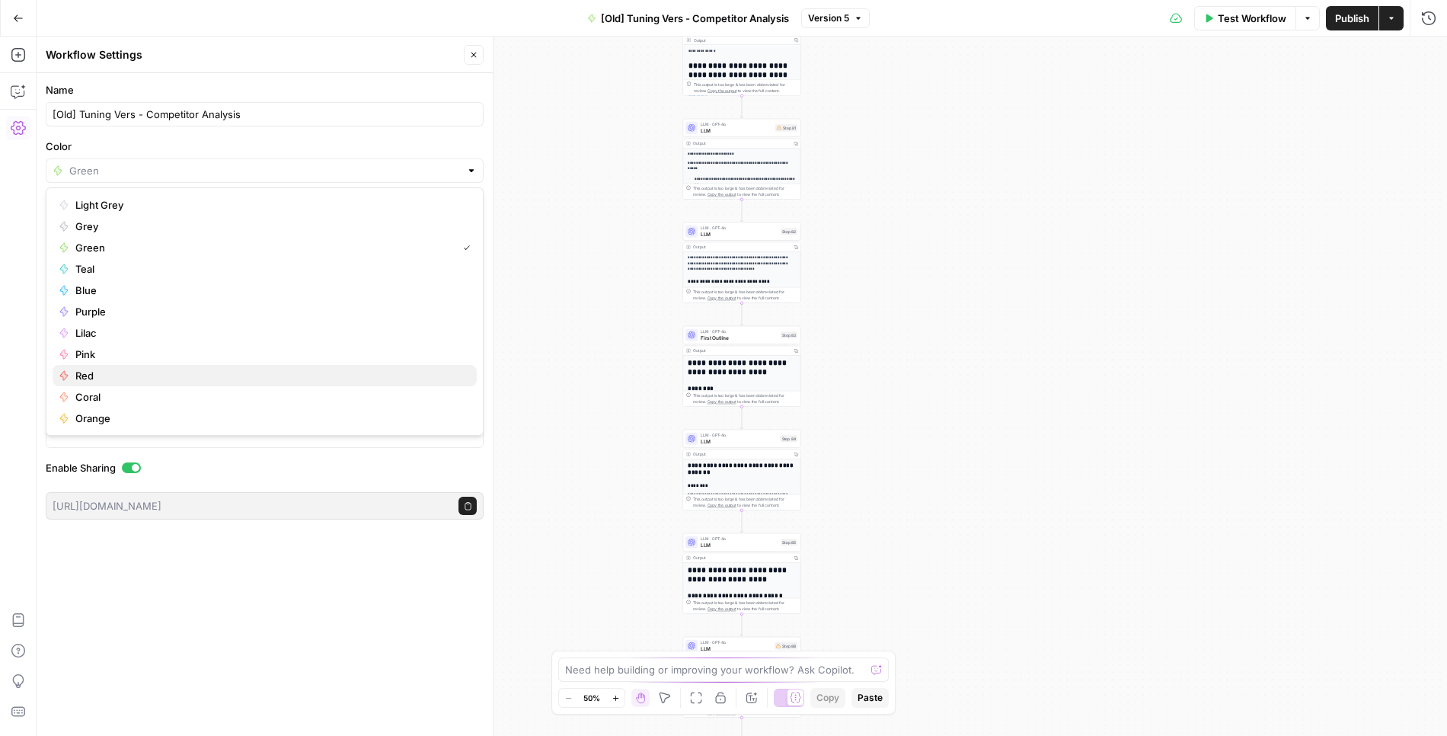
click at [93, 373] on span "Red" at bounding box center [269, 375] width 389 height 15
type input "Red"
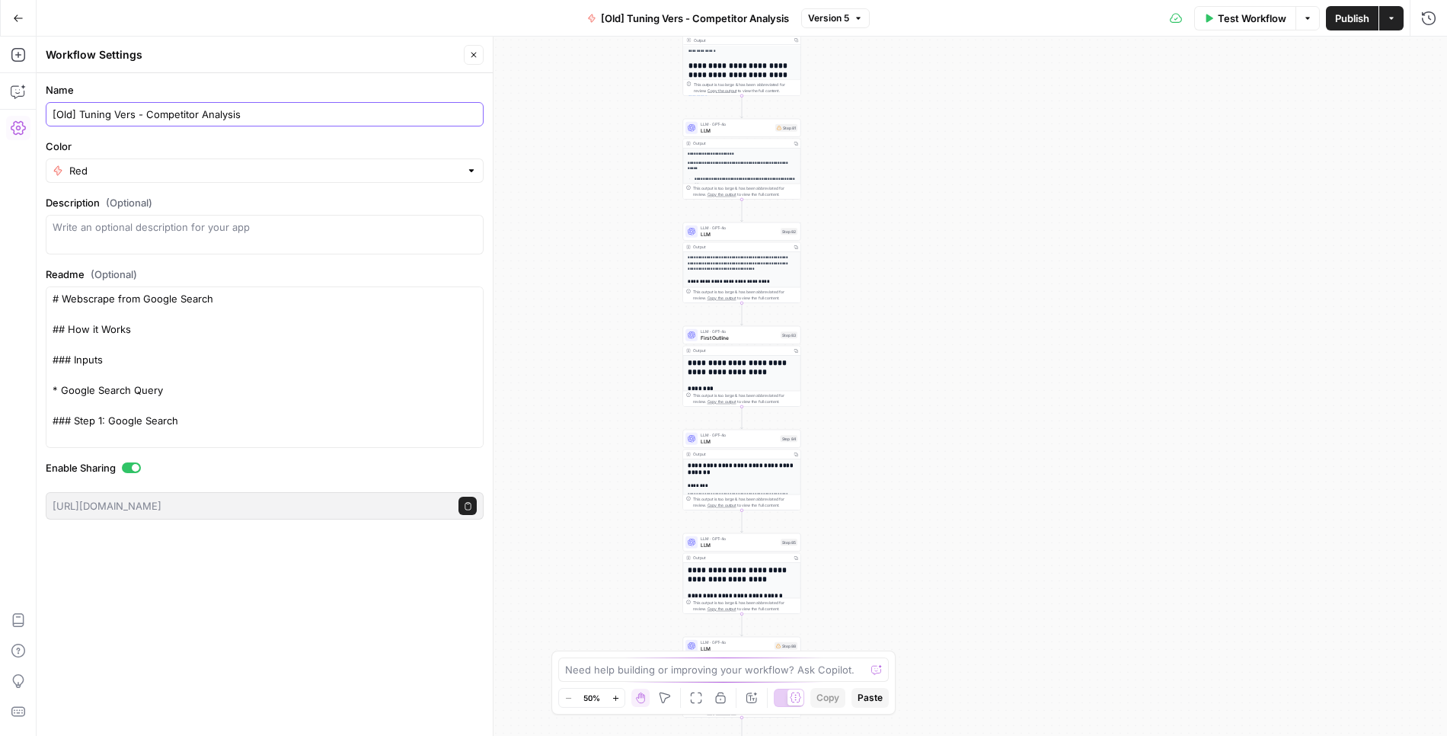
click at [271, 118] on input "[Old] Tuning Vers - Competitor Analysis" at bounding box center [265, 114] width 424 height 15
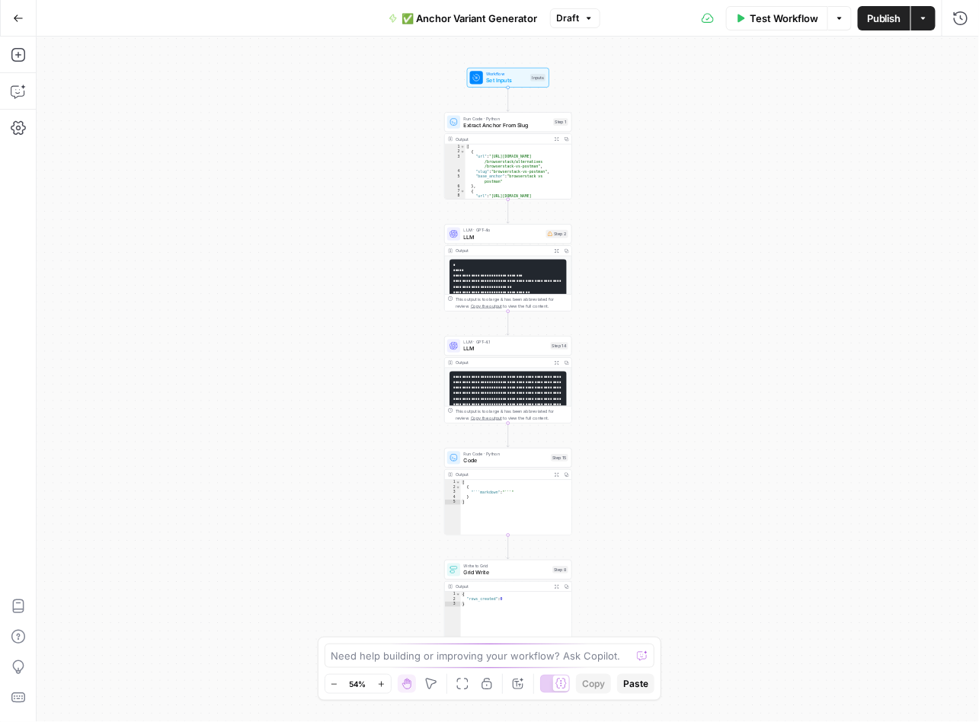
click at [782, 11] on span "Test Workflow" at bounding box center [783, 18] width 69 height 15
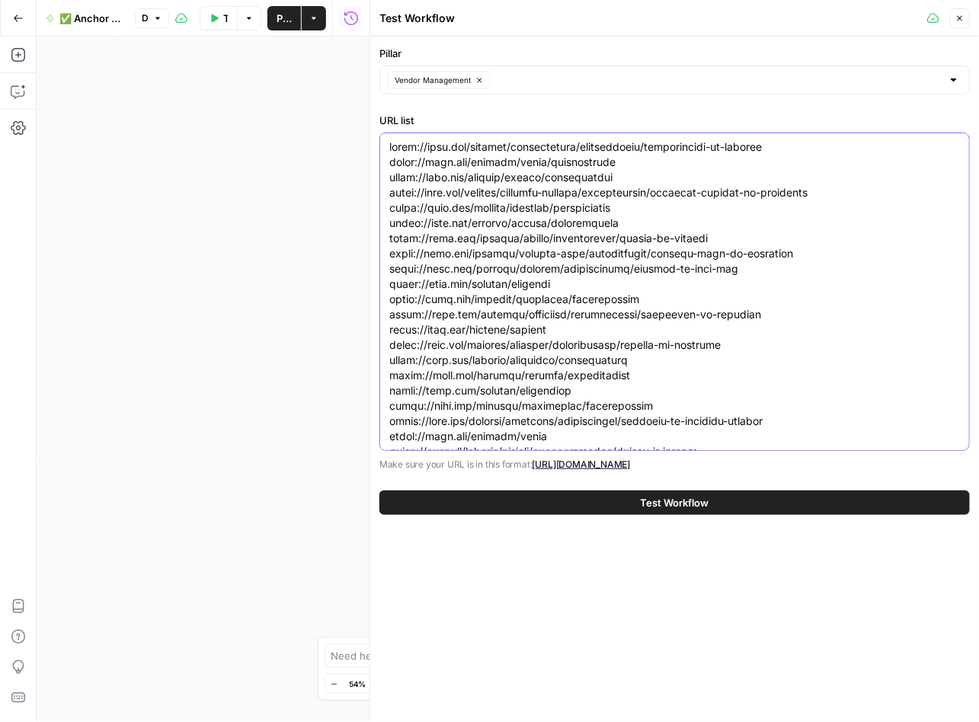
paste textarea "blog/top-restaurants-[US_STATE] [URL][DOMAIN_NAME] [URL][DOMAIN_NAME] [URL][DOM…"
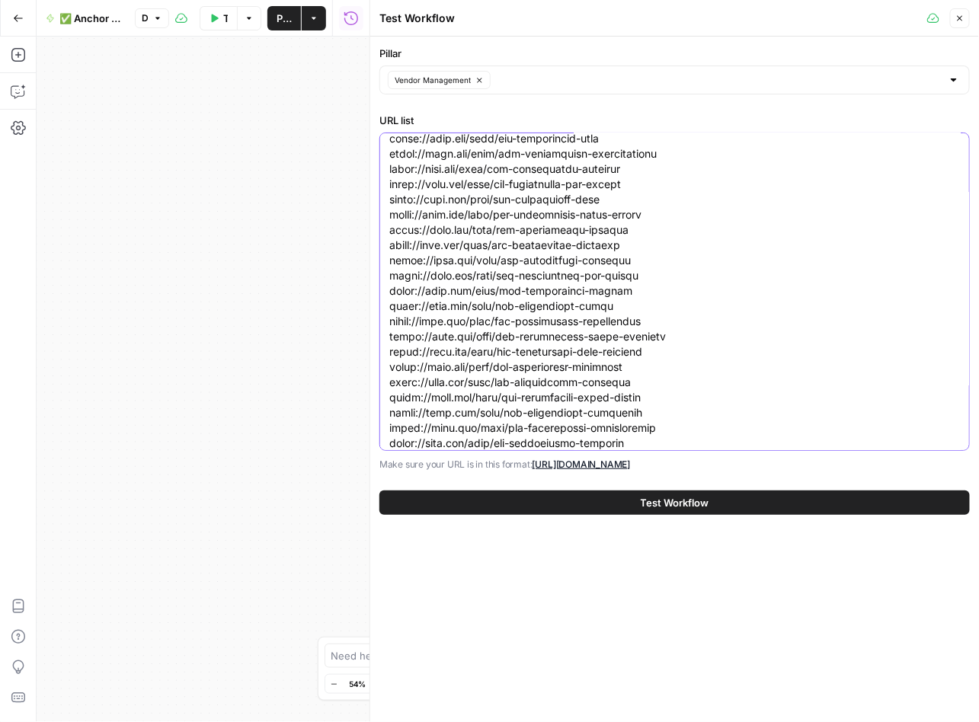
scroll to position [335, 0]
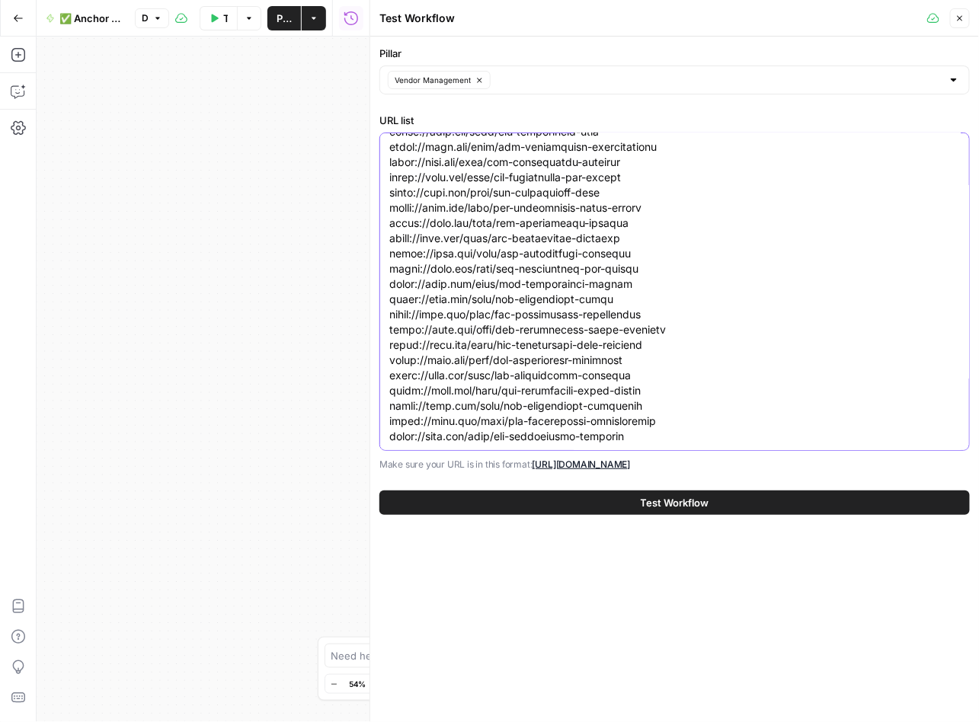
type textarea "[URL][DOMAIN_NAME][US_STATE] [URL][DOMAIN_NAME] [URL][DOMAIN_NAME] [URL][DOMAIN…"
click at [507, 509] on button "Test Workflow" at bounding box center [674, 502] width 590 height 24
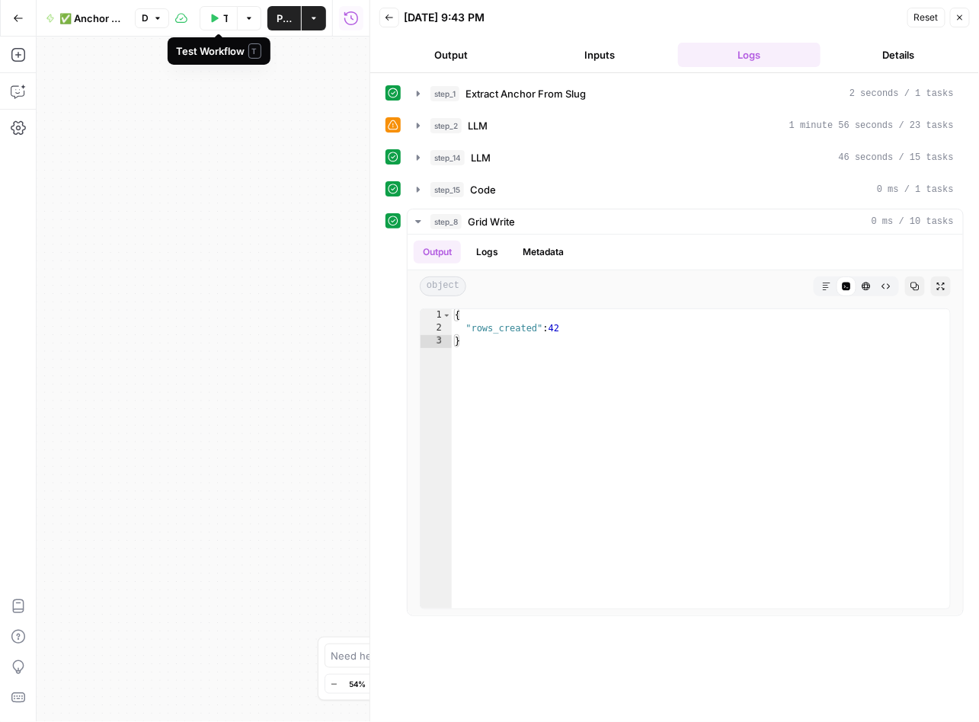
click at [222, 23] on button "Test Workflow" at bounding box center [219, 18] width 38 height 24
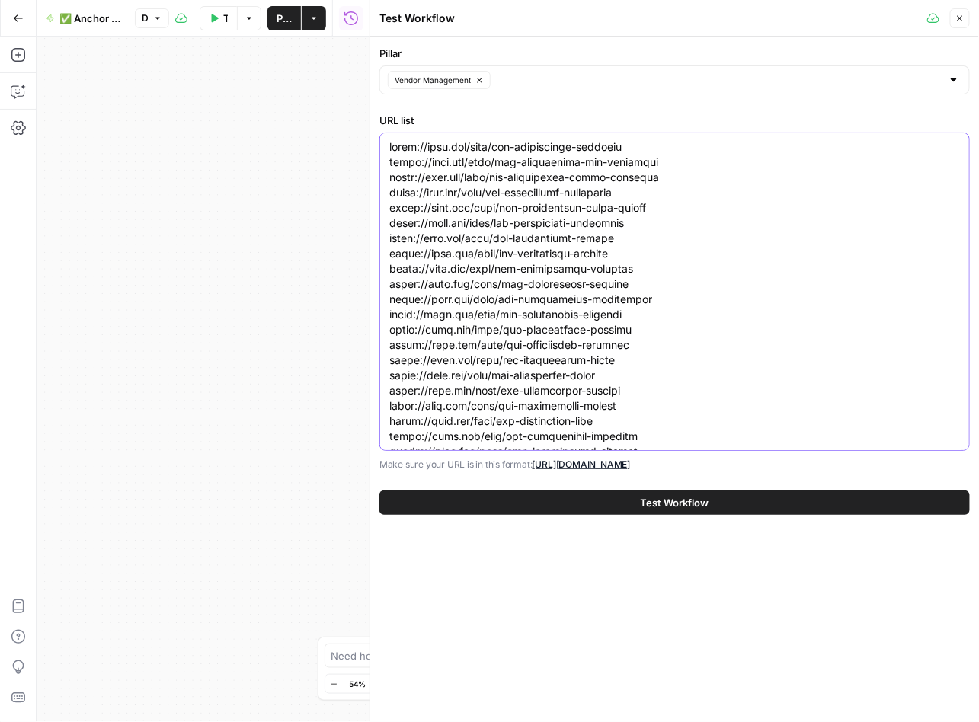
click at [630, 321] on textarea "URL list" at bounding box center [674, 459] width 570 height 640
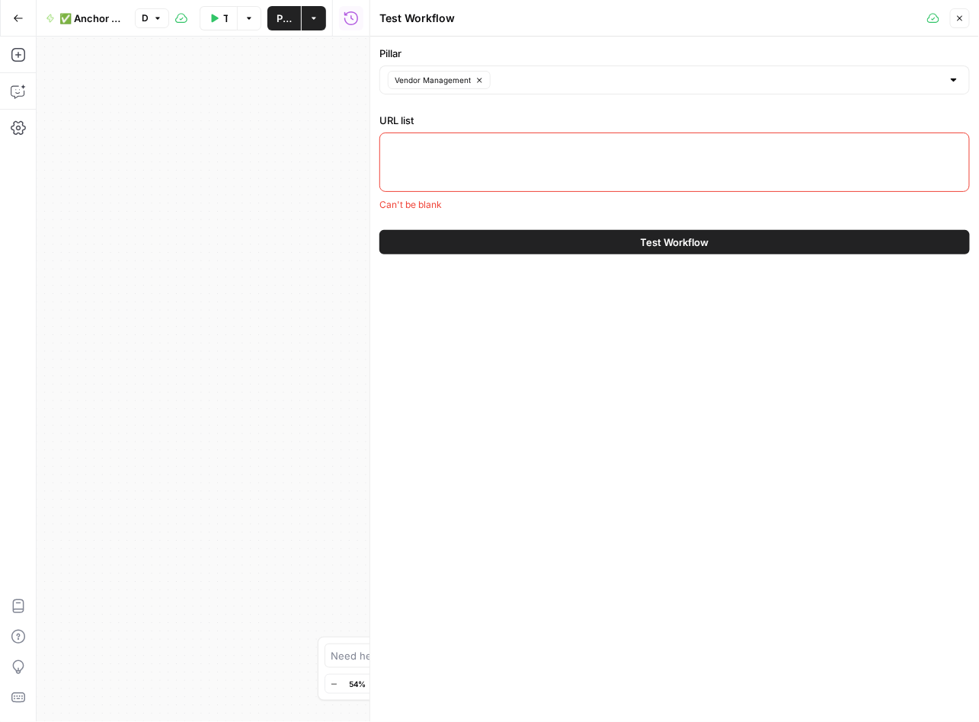
click at [521, 145] on textarea "URL list" at bounding box center [674, 146] width 570 height 15
paste textarea "[URL][DOMAIN_NAME][US_STATE] [URL][DOMAIN_NAME][US_STATE] [URL][DOMAIN_NAME][US…"
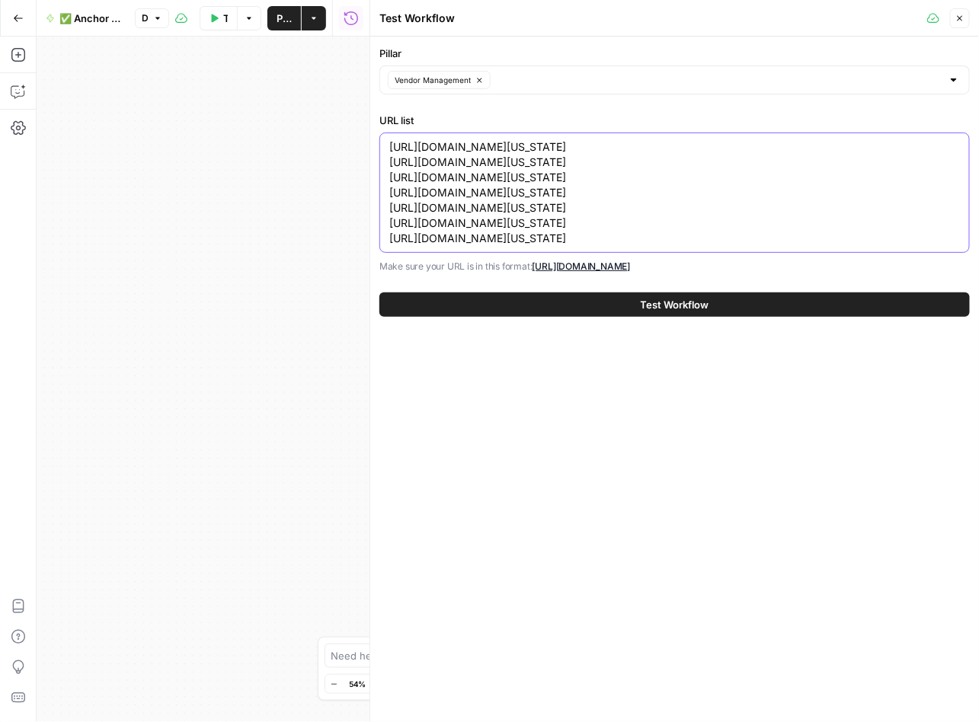
click at [666, 240] on textarea "[URL][DOMAIN_NAME][US_STATE] [URL][DOMAIN_NAME][US_STATE] [URL][DOMAIN_NAME][US…" at bounding box center [674, 192] width 570 height 107
paste textarea "[URL][DOMAIN_NAME][US_STATE]"
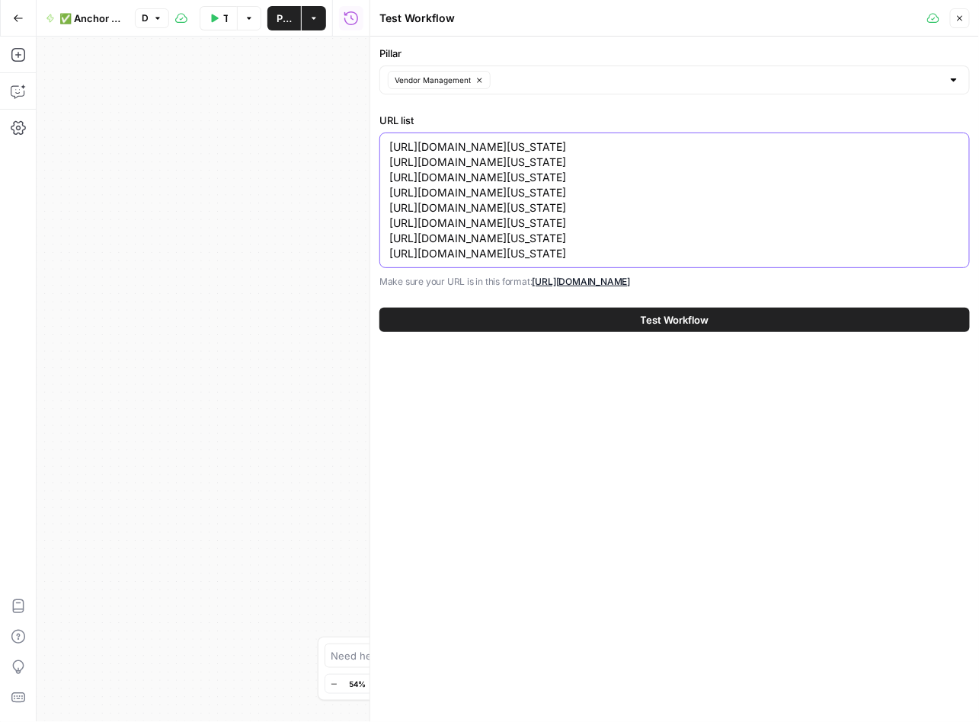
paste textarea "[URL][DOMAIN_NAME]"
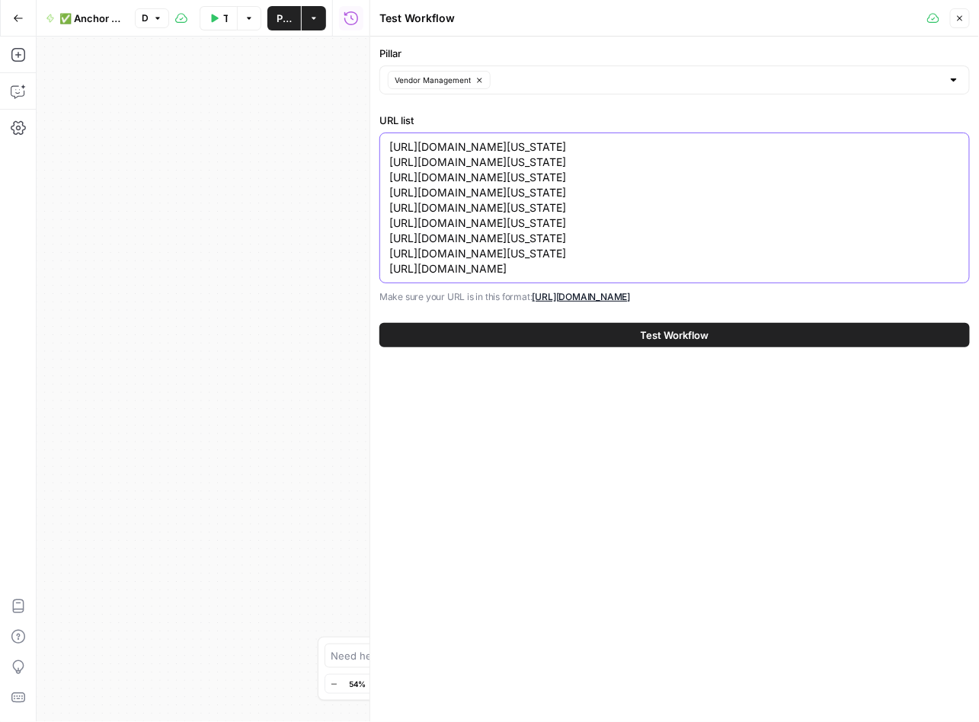
type textarea "[URL][DOMAIN_NAME][US_STATE] [URL][DOMAIN_NAME][US_STATE] [URL][DOMAIN_NAME][US…"
click at [667, 343] on span "Test Workflow" at bounding box center [674, 334] width 69 height 15
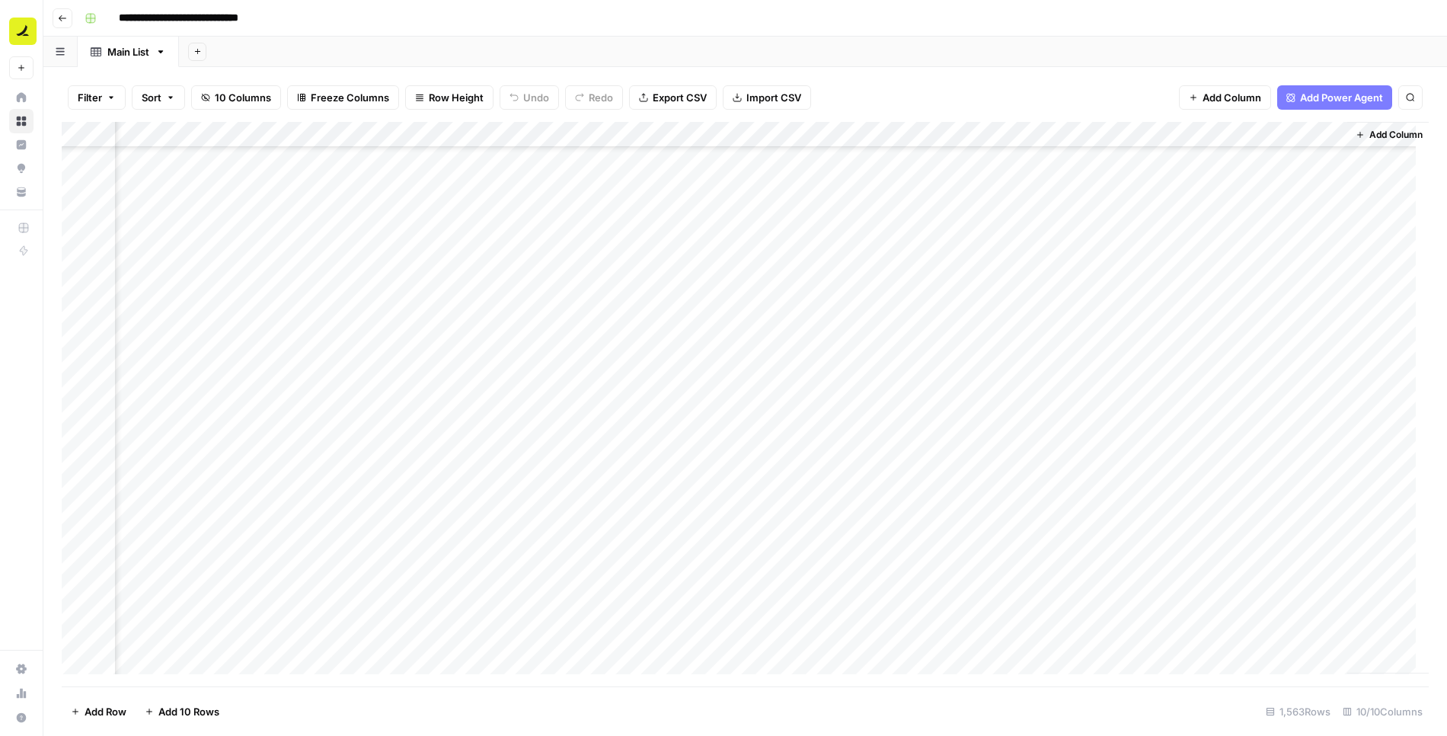
scroll to position [39964, 609]
click at [219, 55] on div "From URL" at bounding box center [235, 51] width 46 height 15
click at [120, 55] on div "Main Grid" at bounding box center [129, 51] width 45 height 15
click at [230, 53] on div "From URL" at bounding box center [235, 51] width 46 height 15
click at [131, 56] on div "Main Grid" at bounding box center [129, 51] width 45 height 15
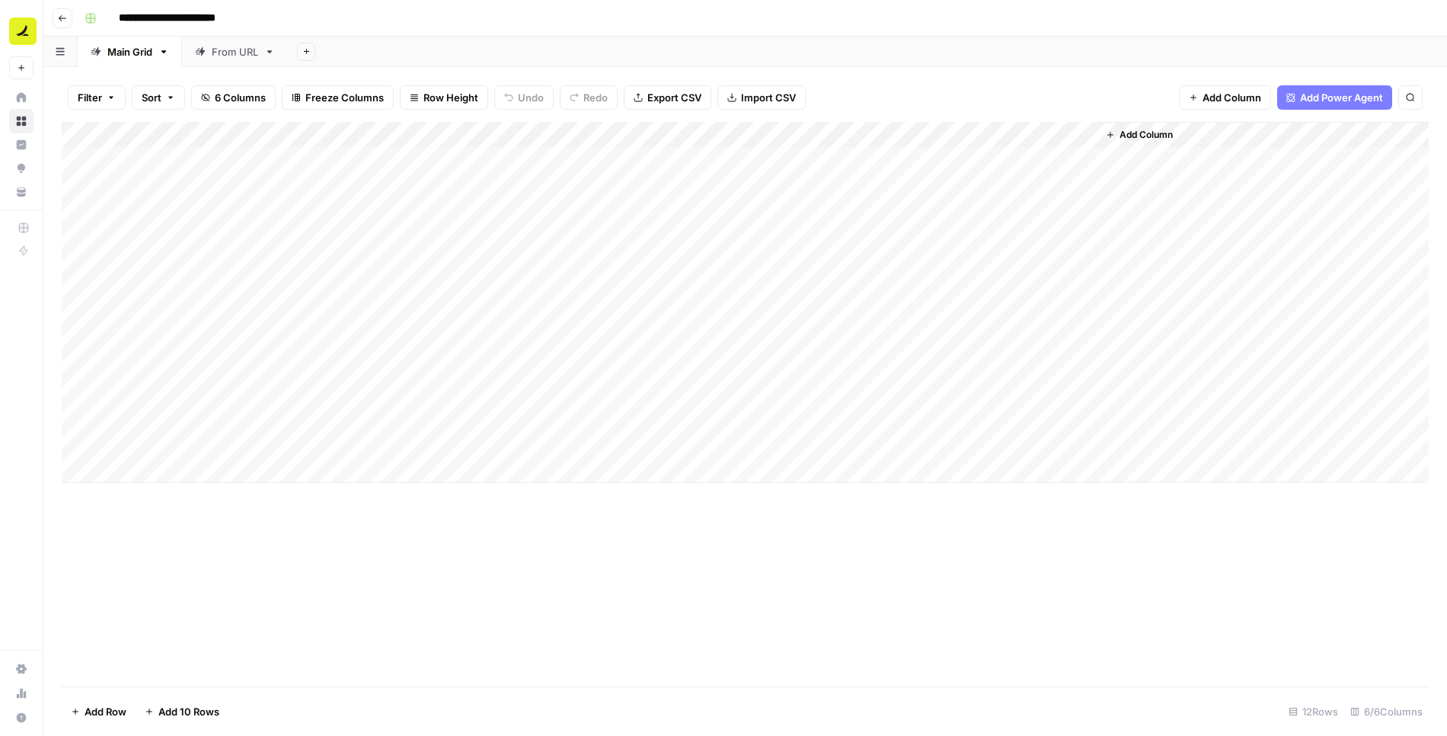
click at [220, 52] on div "From URL" at bounding box center [235, 51] width 46 height 15
drag, startPoint x: 231, startPoint y: 52, endPoint x: 106, endPoint y: 53, distance: 125.6
click at [106, 53] on div "Main Grid From URL Add Sheet" at bounding box center [744, 52] width 1403 height 30
click at [62, 18] on icon "button" at bounding box center [63, 18] width 8 height 6
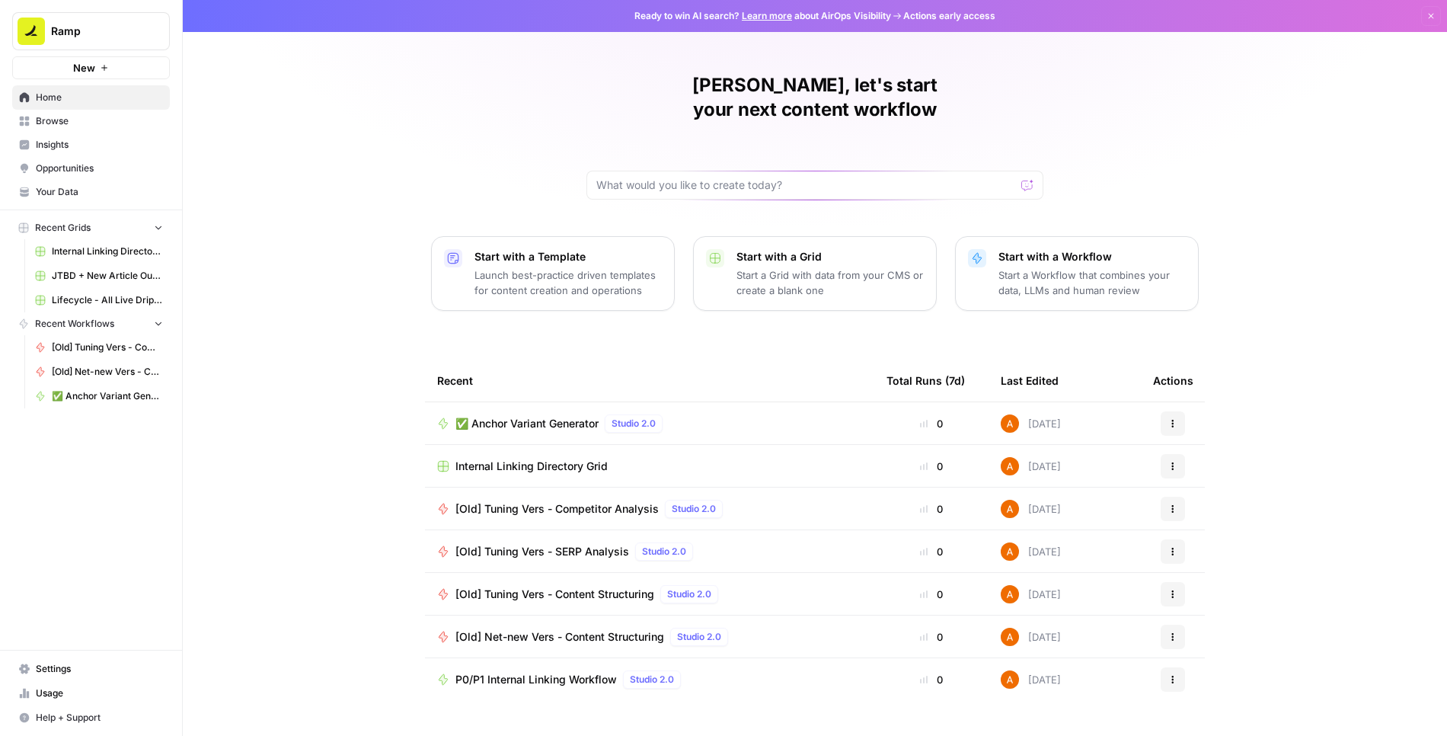
click at [85, 127] on span "Browse" at bounding box center [99, 121] width 127 height 14
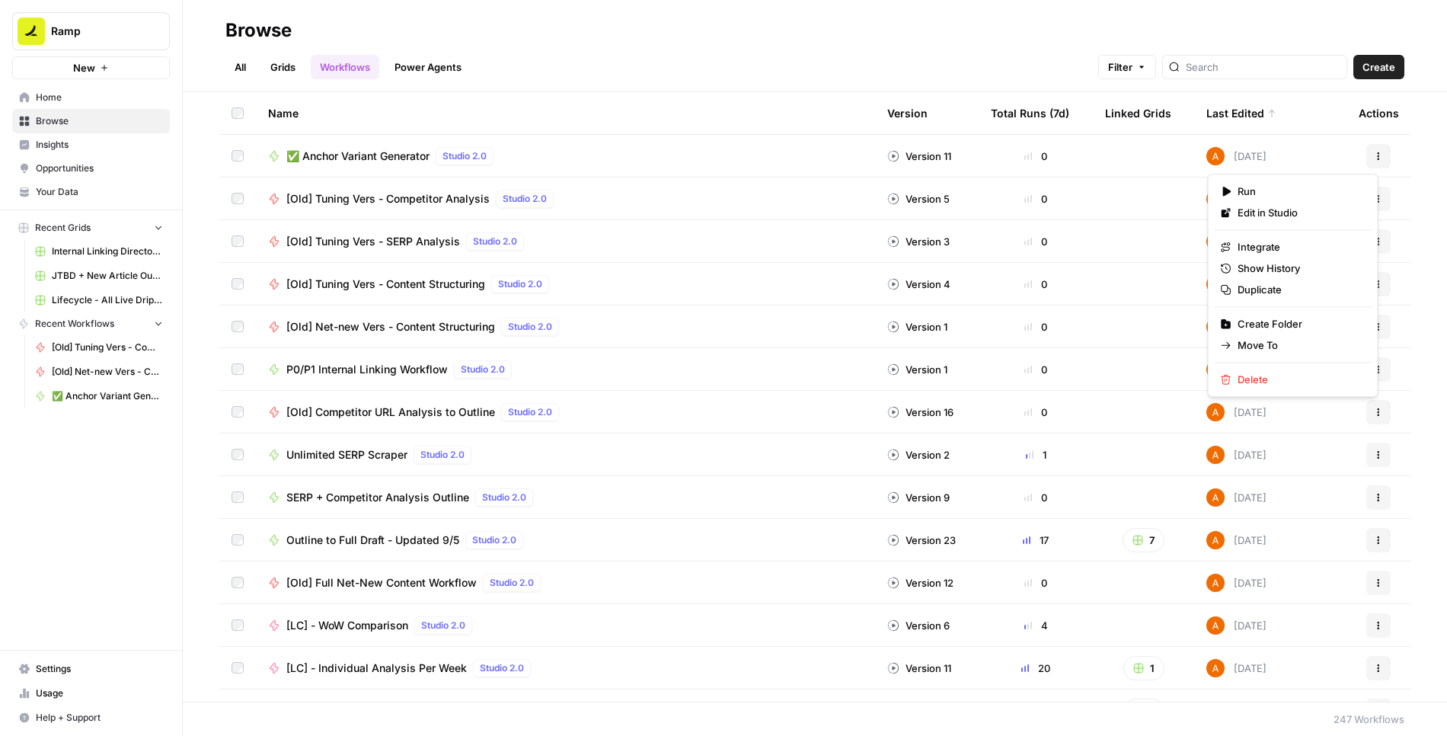
click at [1370, 156] on button "Actions" at bounding box center [1378, 156] width 24 height 24
click at [1268, 211] on span "Edit in Studio" at bounding box center [1298, 212] width 122 height 15
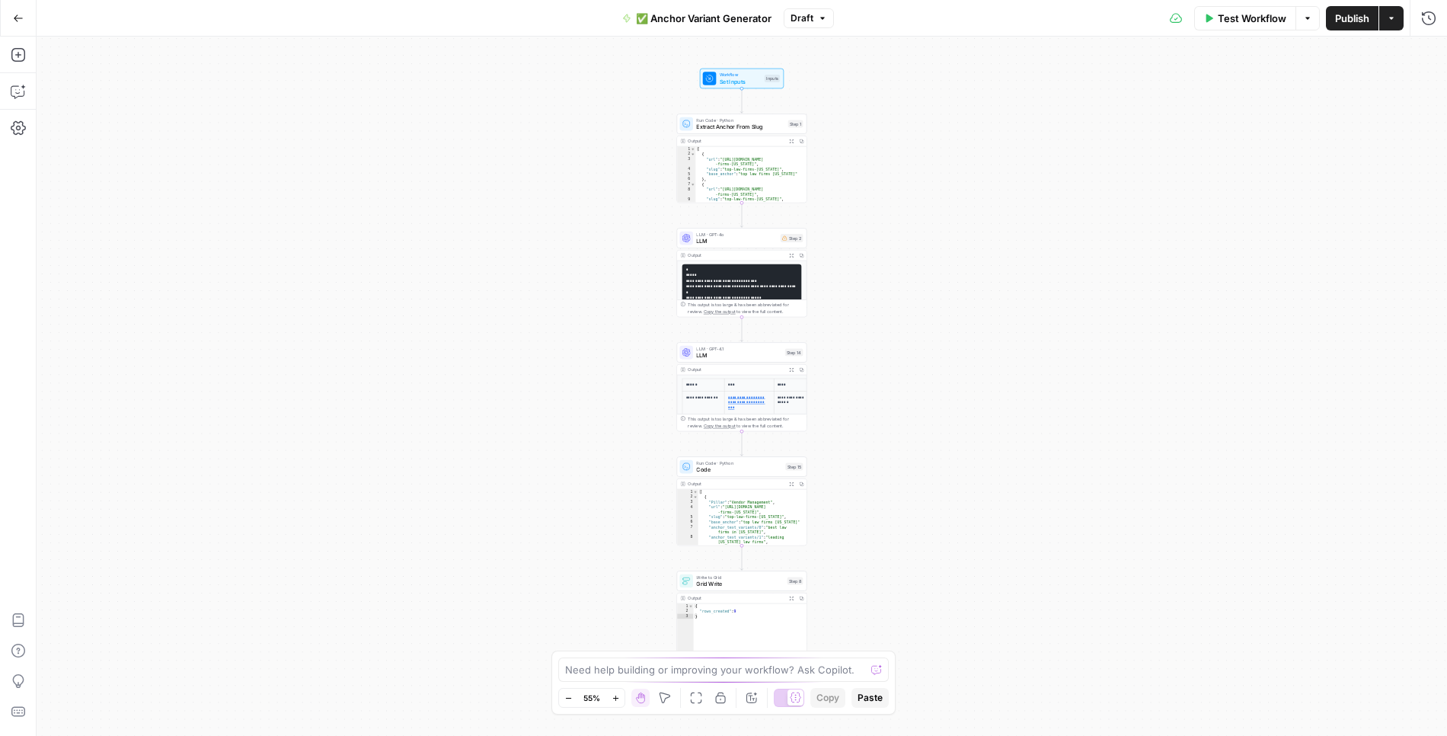
click at [701, 15] on span "✅ Anchor Variant Generator" at bounding box center [704, 18] width 136 height 15
click at [69, 116] on input "✅ Anchor Variant Generator" at bounding box center [265, 114] width 424 height 15
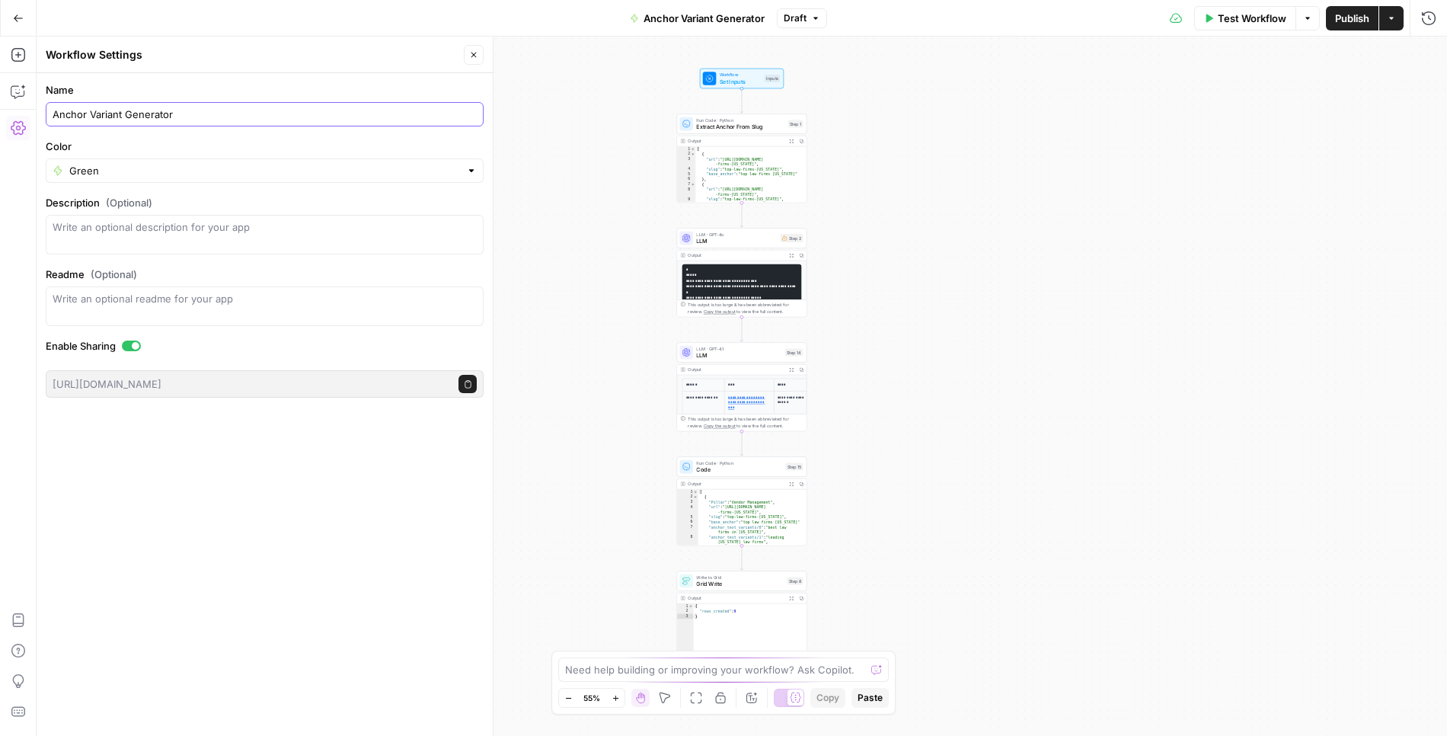
type input "Anchor Variant Generator"
click at [21, 18] on icon "button" at bounding box center [18, 17] width 9 height 7
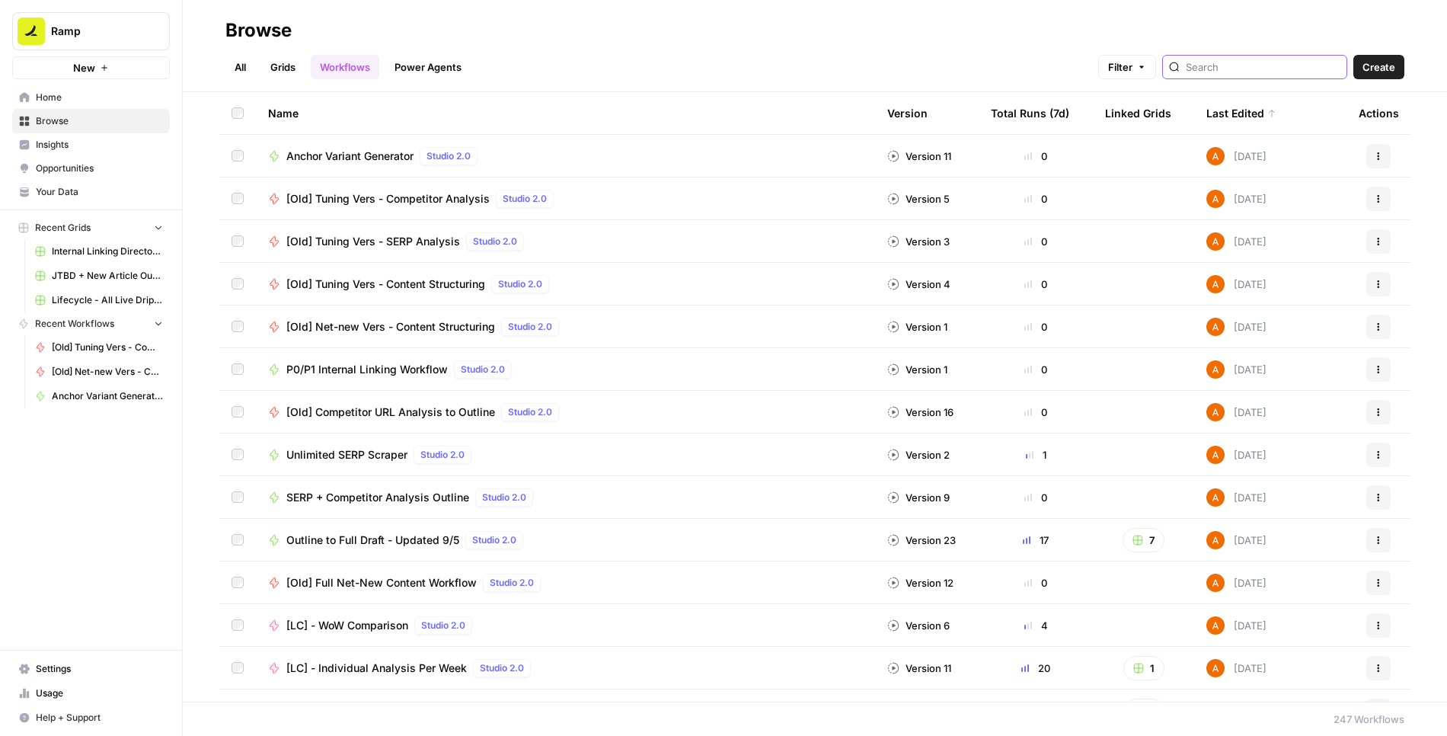
click at [1241, 71] on input "search" at bounding box center [1263, 66] width 155 height 15
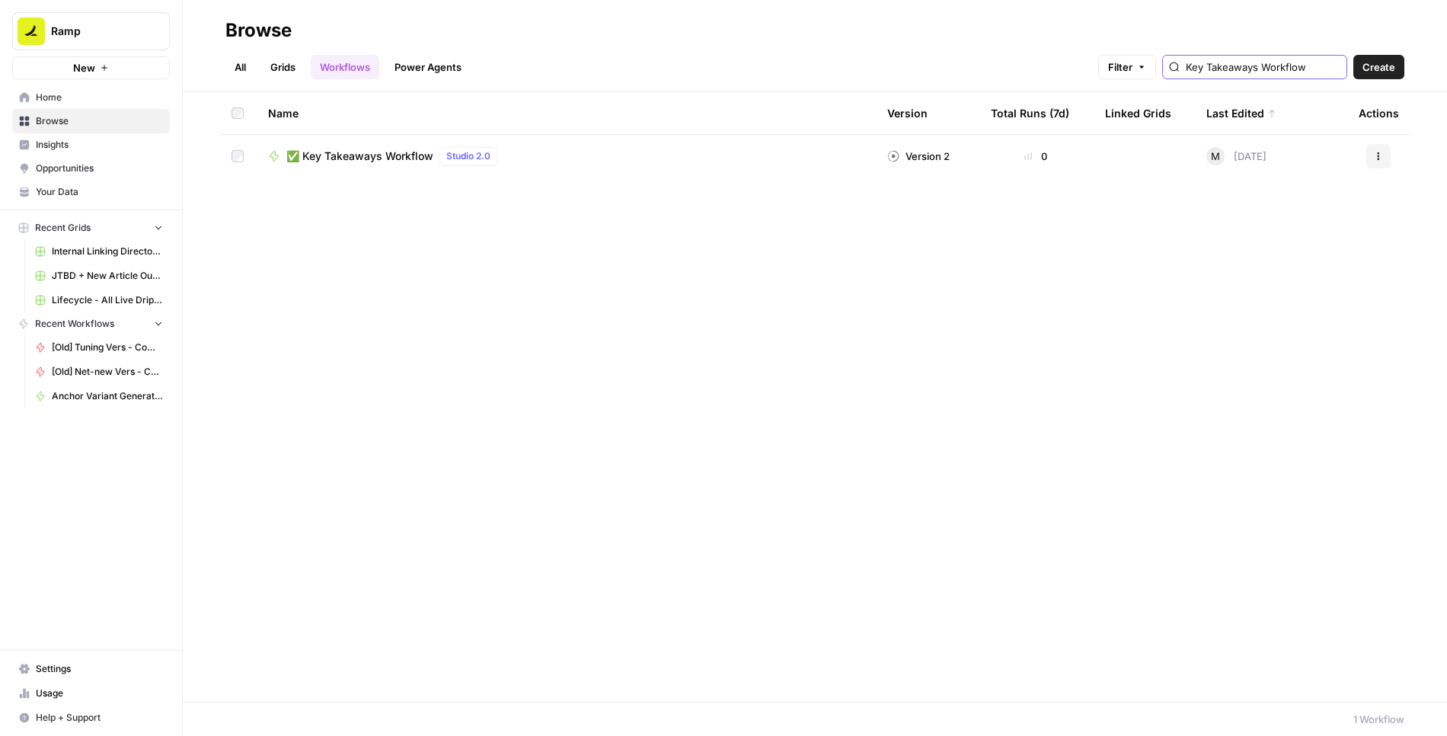
type input "Key Takeaways Workflow"
click at [386, 154] on span "✅ Key Takeaways Workflow" at bounding box center [359, 155] width 147 height 15
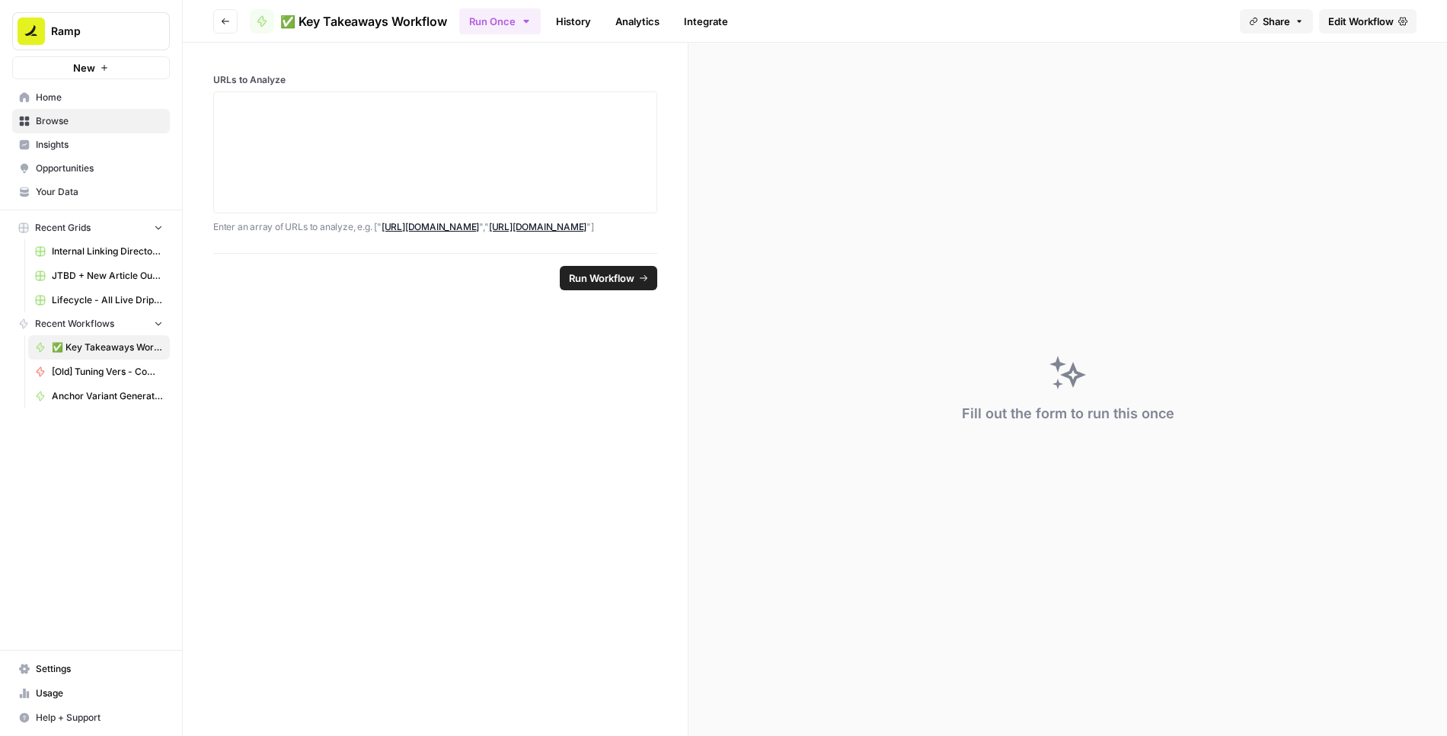
click at [1356, 25] on span "Edit Workflow" at bounding box center [1360, 21] width 65 height 15
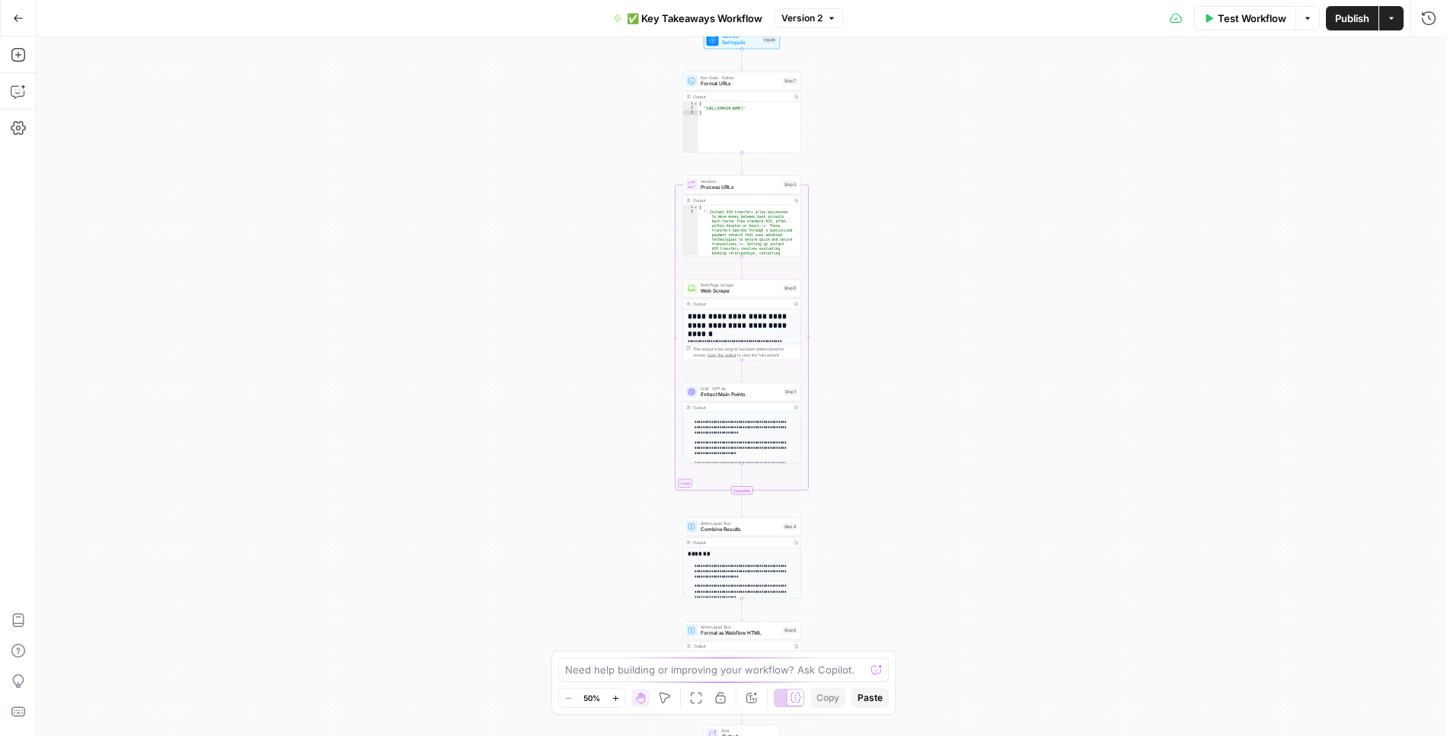
click at [695, 21] on span "✅ Key Takeaways Workflow" at bounding box center [695, 18] width 136 height 15
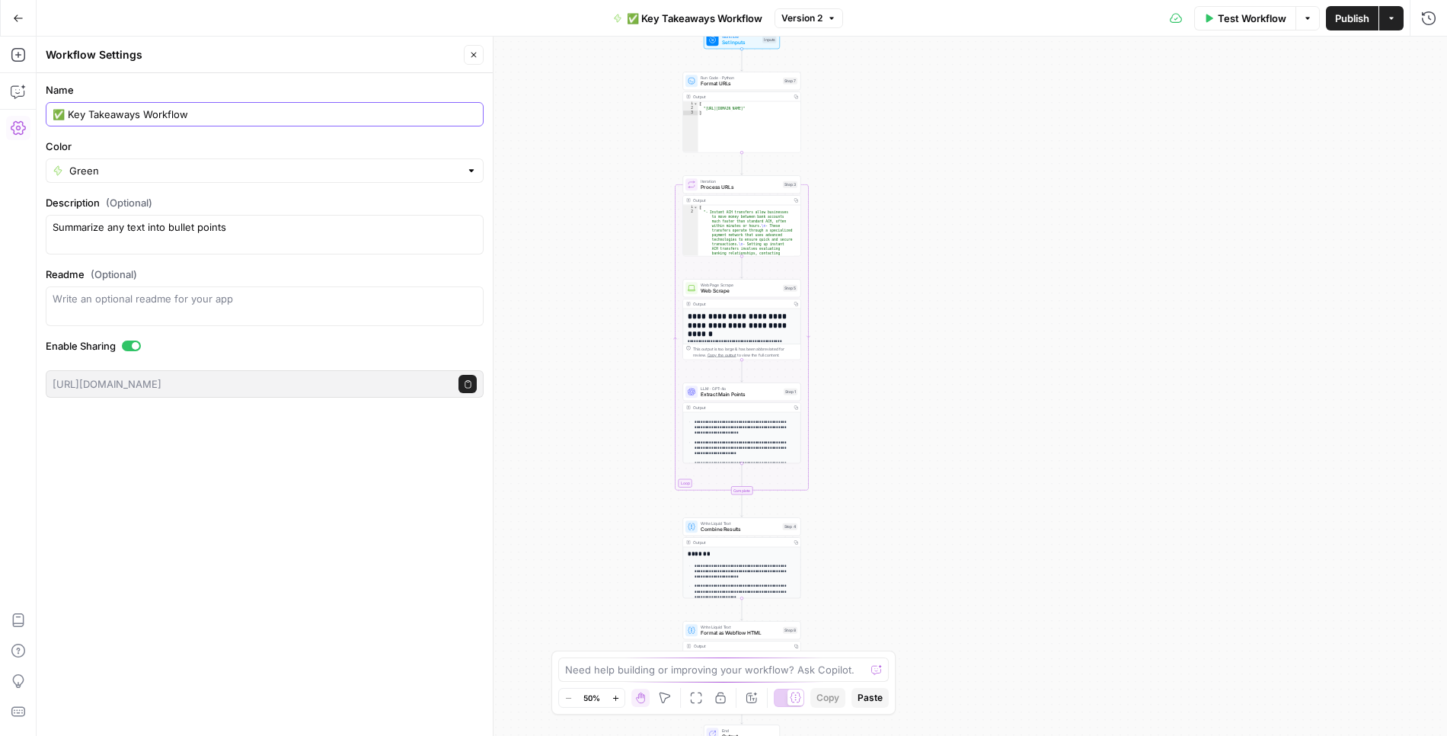
click at [66, 114] on input "✅ Key Takeaways Workflow" at bounding box center [265, 114] width 424 height 15
type input "Key Takeaways Workflow"
click at [366, 13] on div "Go Back Key Takeaways Workflow Version 2 Test Workflow Options Publish Actions …" at bounding box center [723, 18] width 1447 height 36
click at [18, 18] on icon "button" at bounding box center [18, 18] width 11 height 11
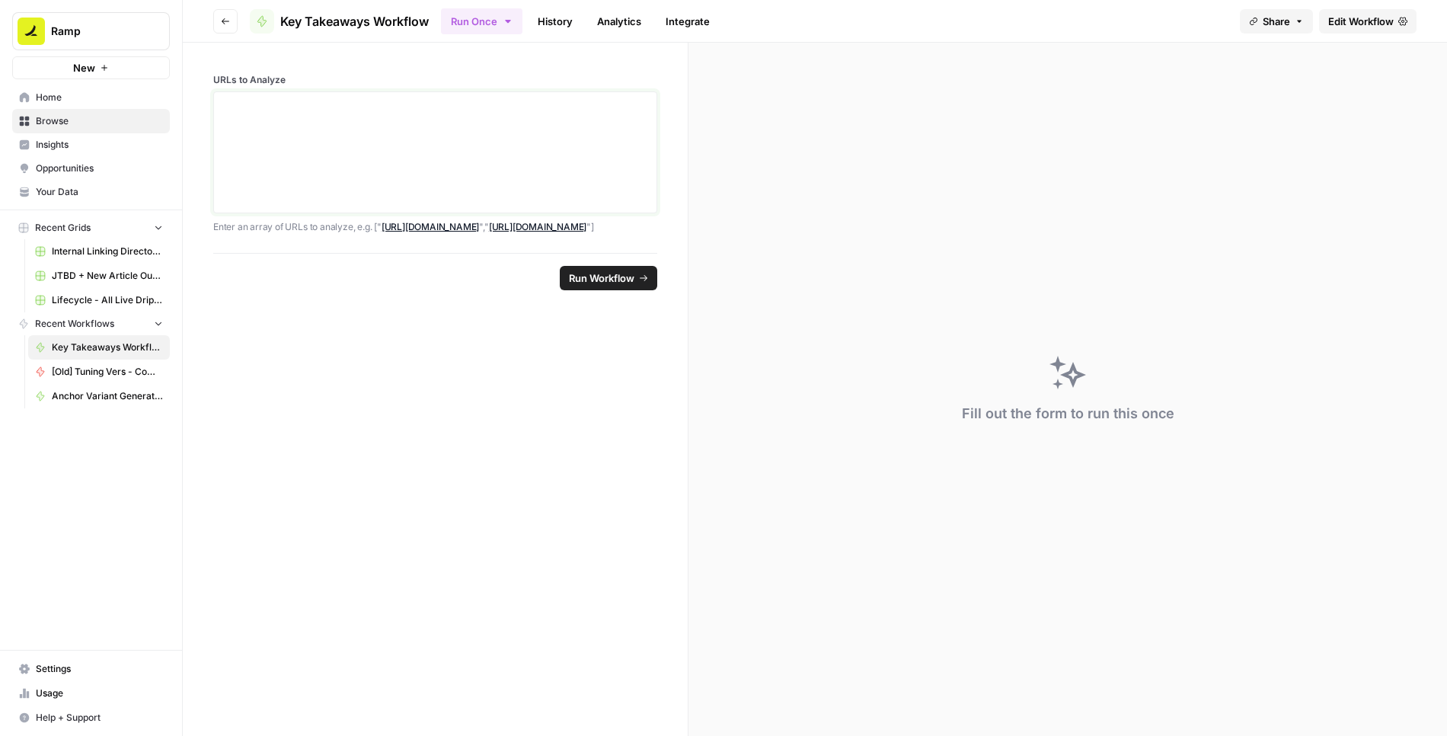
click at [386, 136] on textarea "URLs to Analyze" at bounding box center [435, 152] width 424 height 108
paste textarea "https://ramp.com/blog/top-bill-alternatives"
type textarea "https://ramp.com/blog/top-bill-alternatives"
click at [595, 273] on span "Run Workflow" at bounding box center [601, 277] width 65 height 15
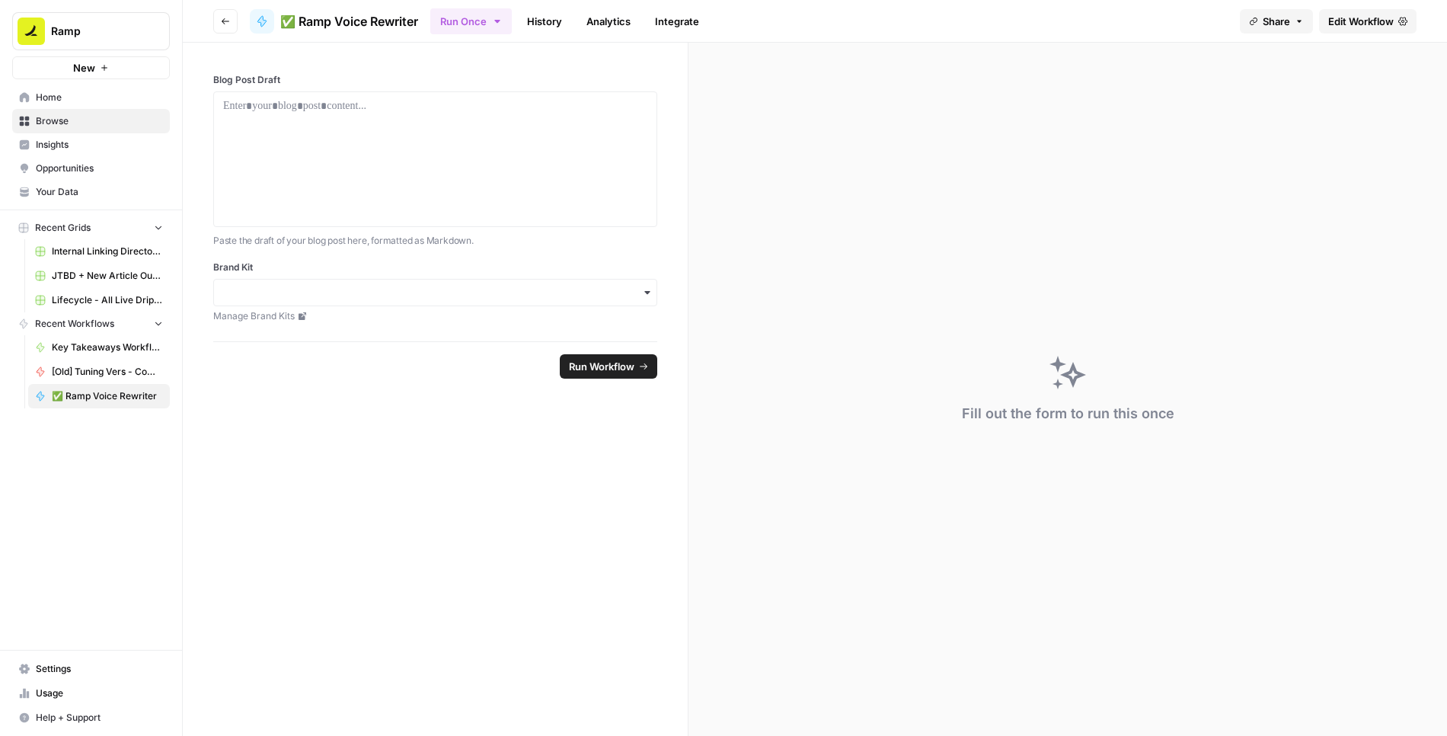
click at [1362, 24] on span "Edit Workflow" at bounding box center [1360, 21] width 65 height 15
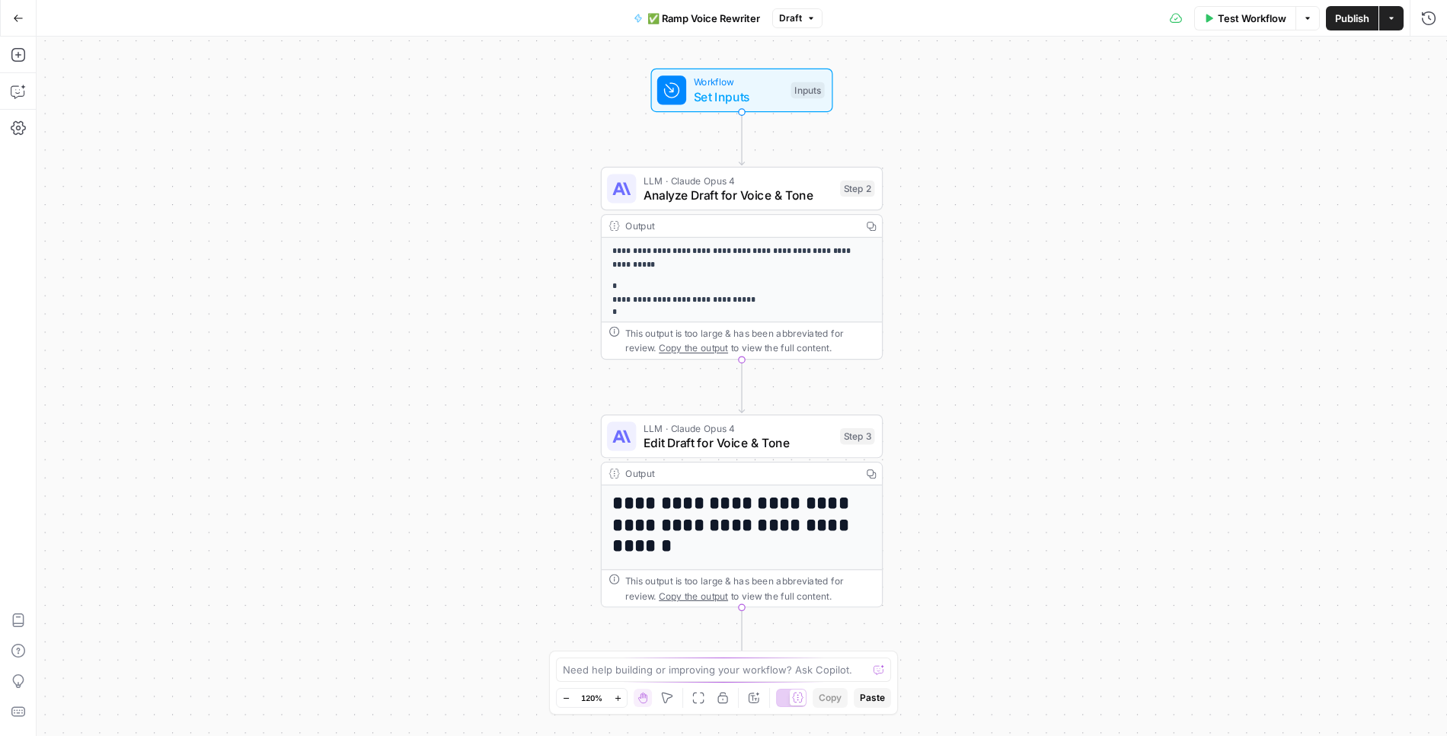
click at [678, 18] on span "✅ Ramp Voice Rewriter" at bounding box center [703, 18] width 113 height 15
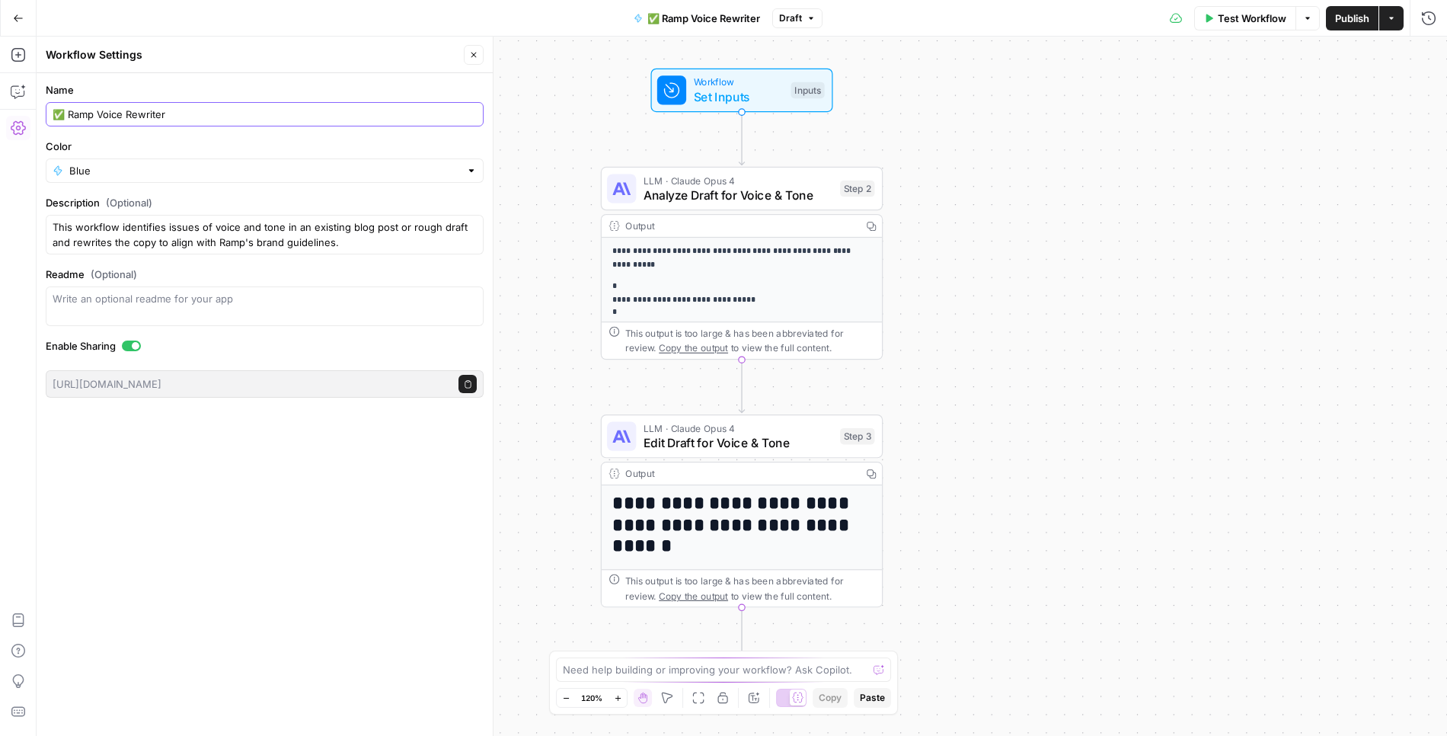
click at [66, 113] on input "✅ Ramp Voice Rewriter" at bounding box center [265, 114] width 424 height 15
type input "Ramp Voice Rewriter"
click at [126, 167] on input "Color" at bounding box center [264, 170] width 391 height 15
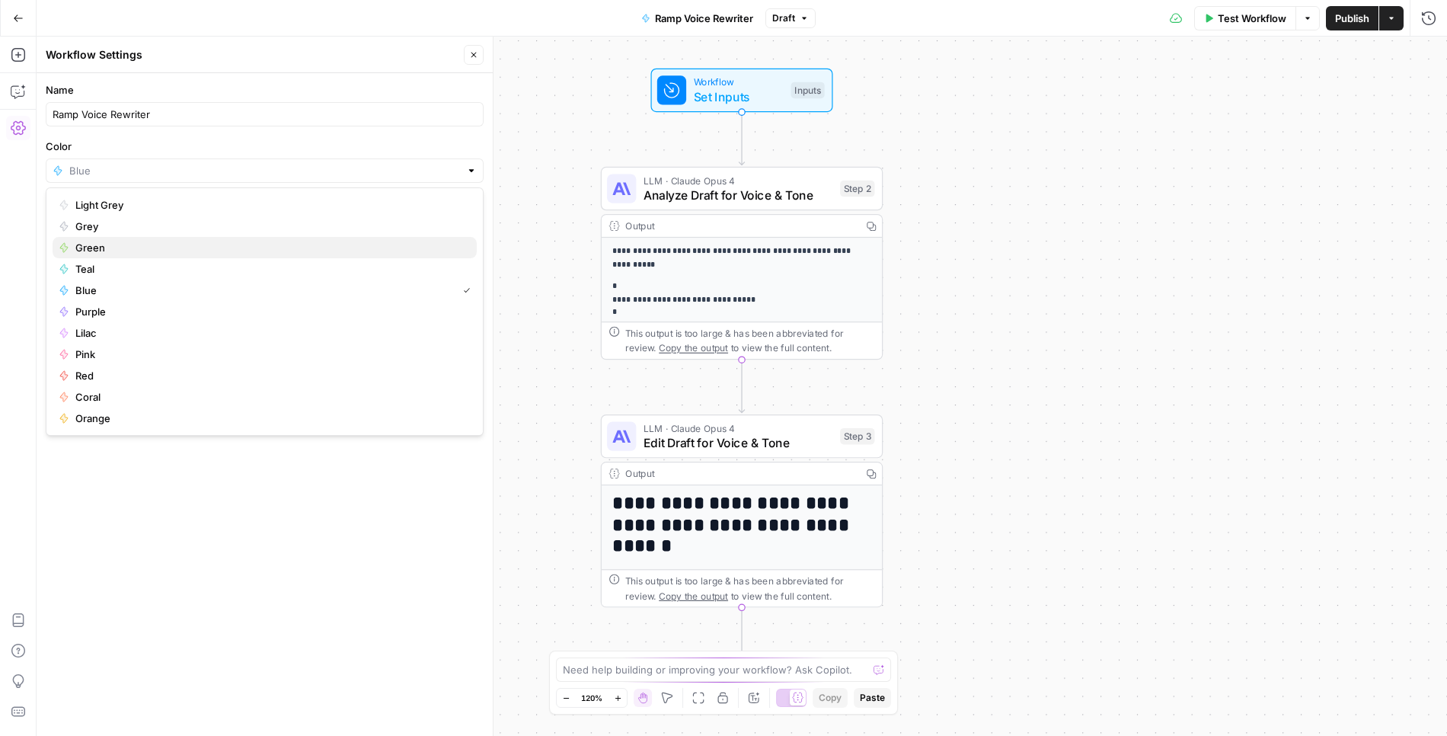
click at [102, 246] on span "Green" at bounding box center [269, 247] width 389 height 15
type input "Green"
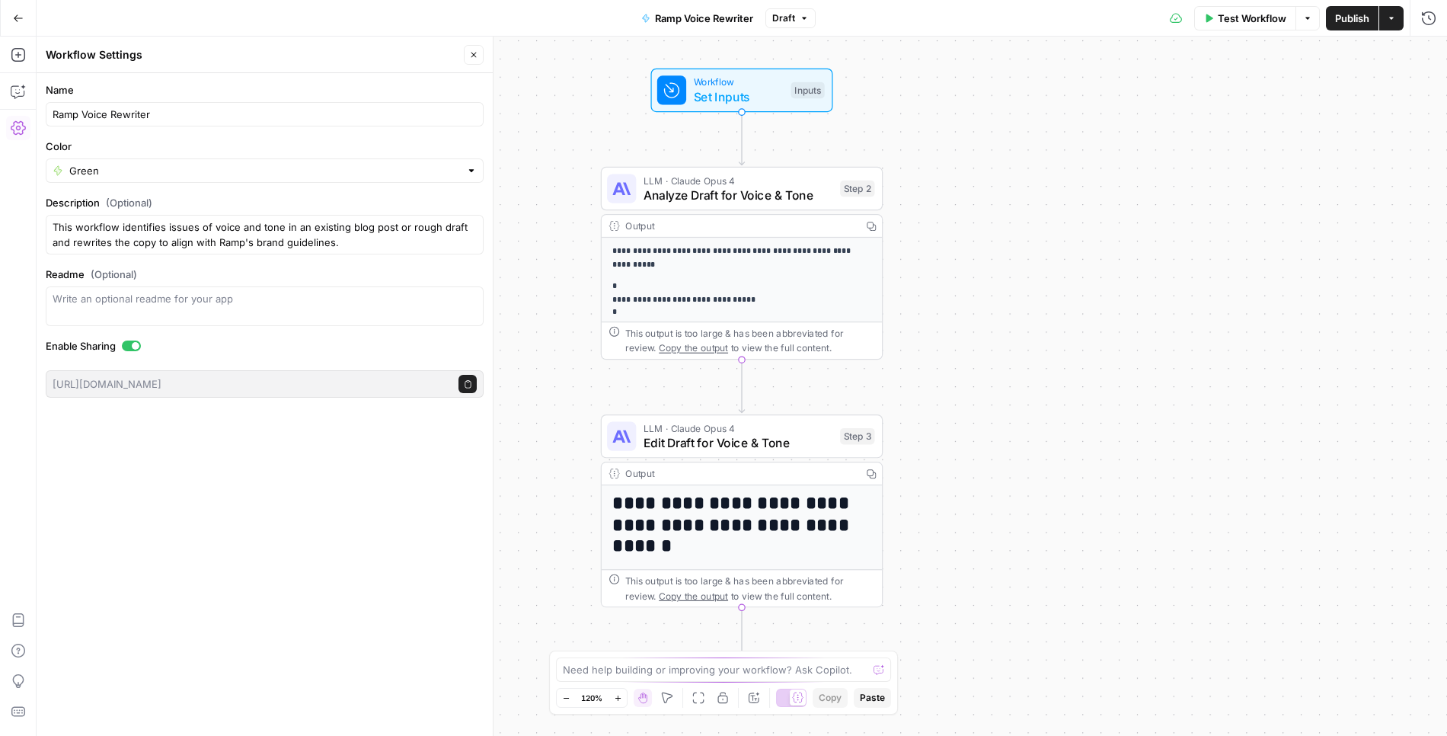
click at [185, 136] on form "Name Ramp Voice Rewriter Color Green Description (Optional) This workflow ident…" at bounding box center [265, 240] width 456 height 334
click at [16, 17] on icon "button" at bounding box center [18, 18] width 11 height 11
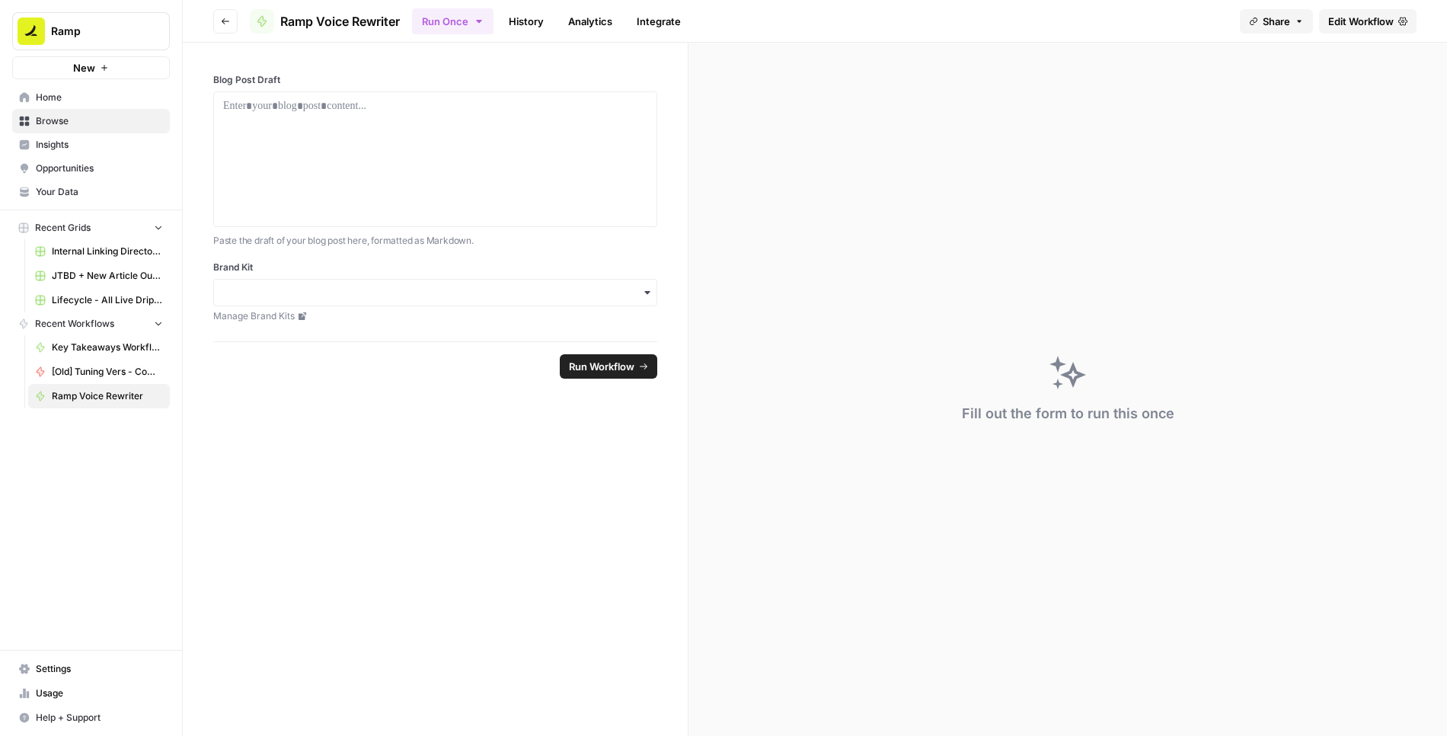
click at [1365, 18] on span "Edit Workflow" at bounding box center [1360, 21] width 65 height 15
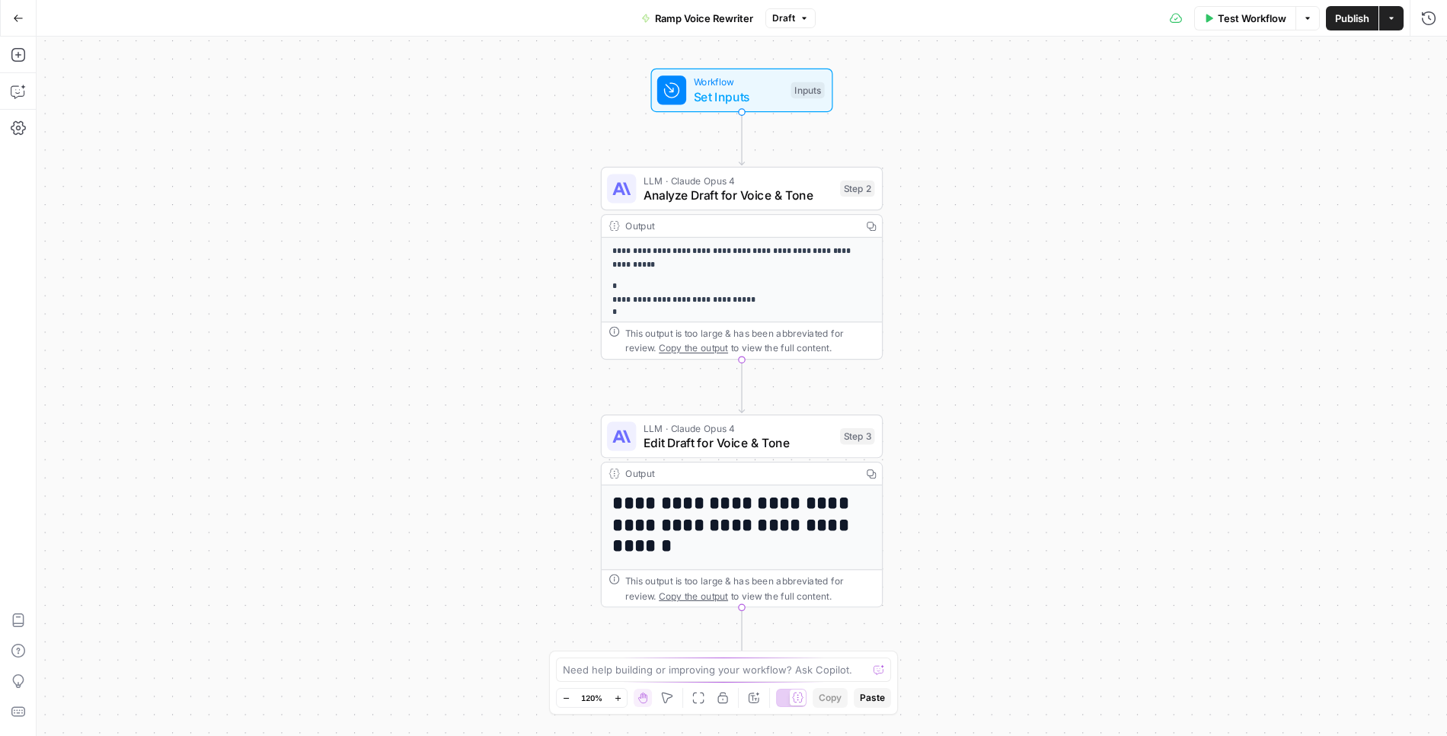
click at [795, 14] on button "Draft" at bounding box center [790, 18] width 50 height 20
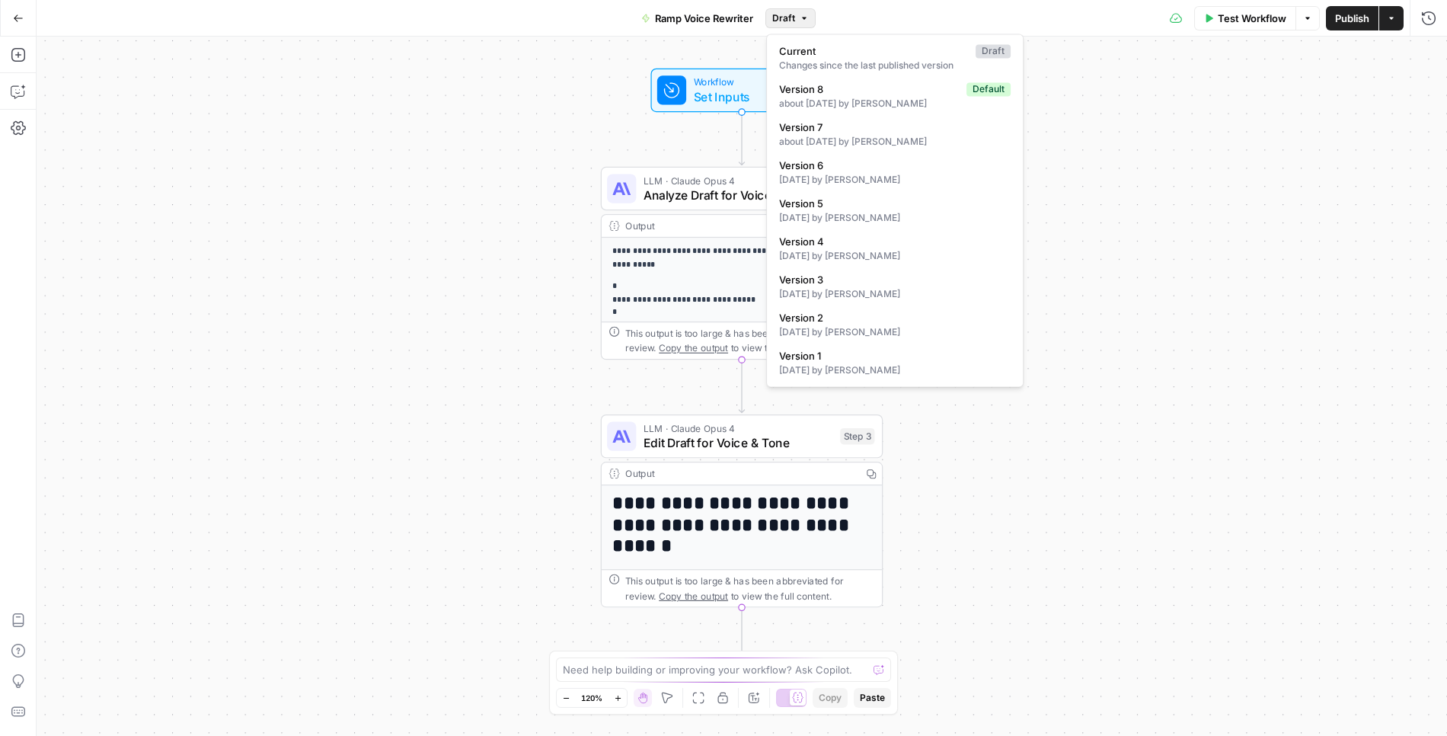
click at [474, 10] on div "Go Back Ramp Voice Rewriter Draft Test Workflow Options Publish Actions Run His…" at bounding box center [723, 18] width 1447 height 36
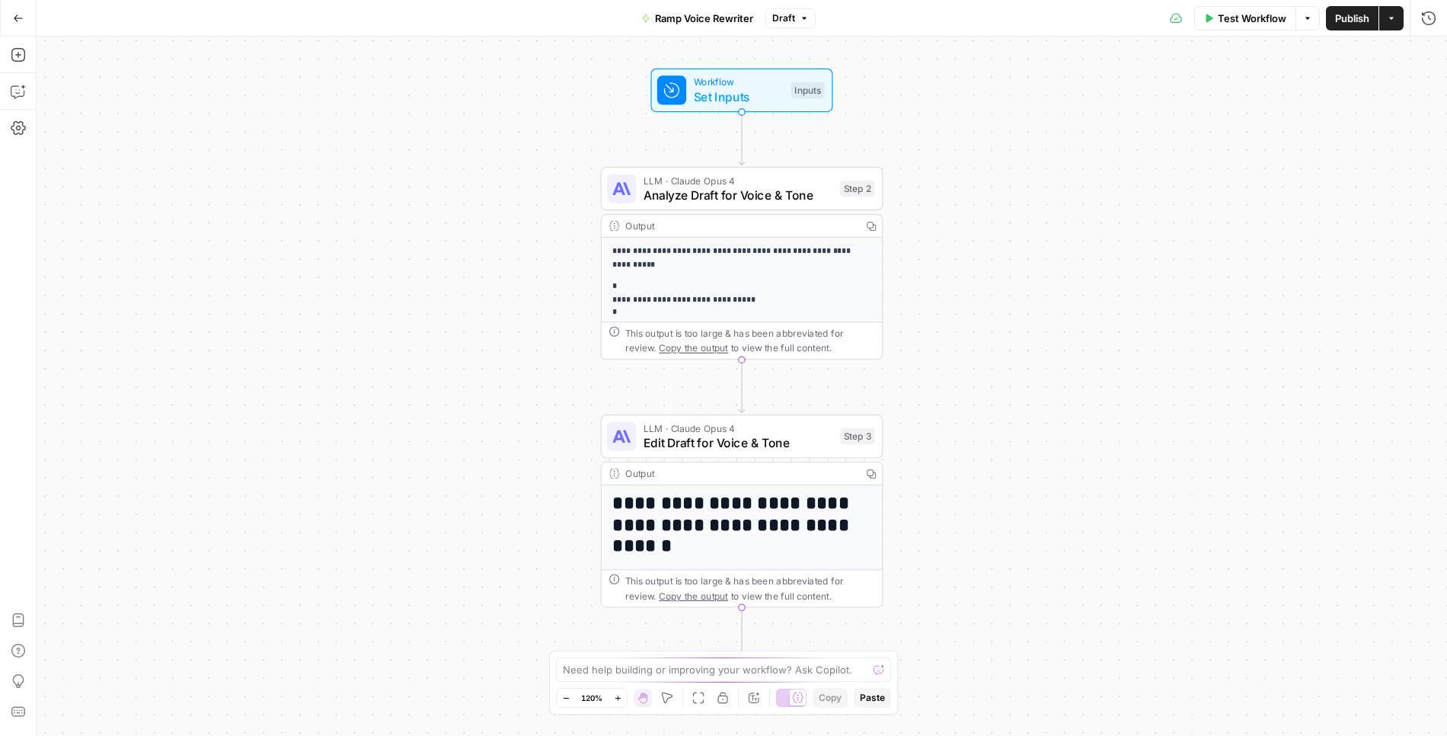
click at [23, 12] on button "Go Back" at bounding box center [18, 18] width 27 height 27
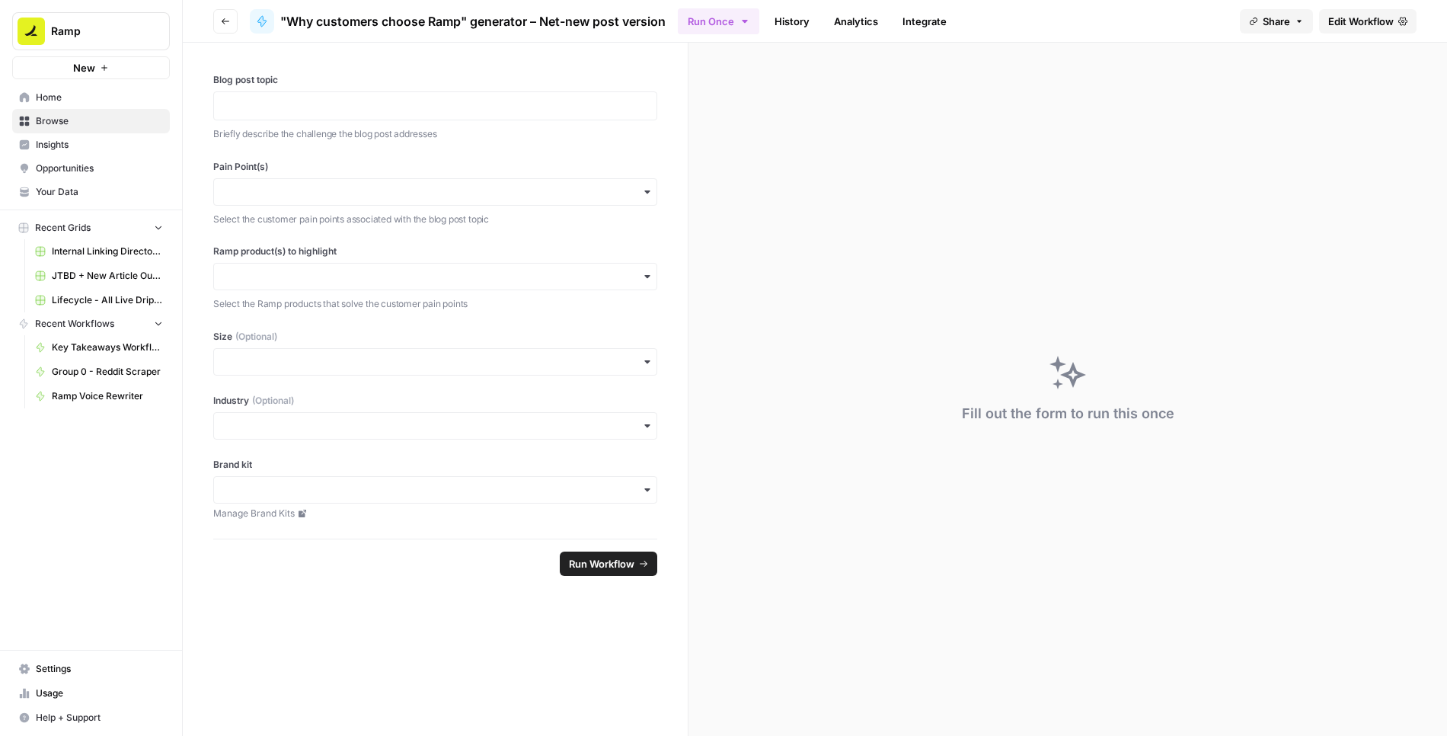
click at [1333, 22] on span "Edit Workflow" at bounding box center [1360, 21] width 65 height 15
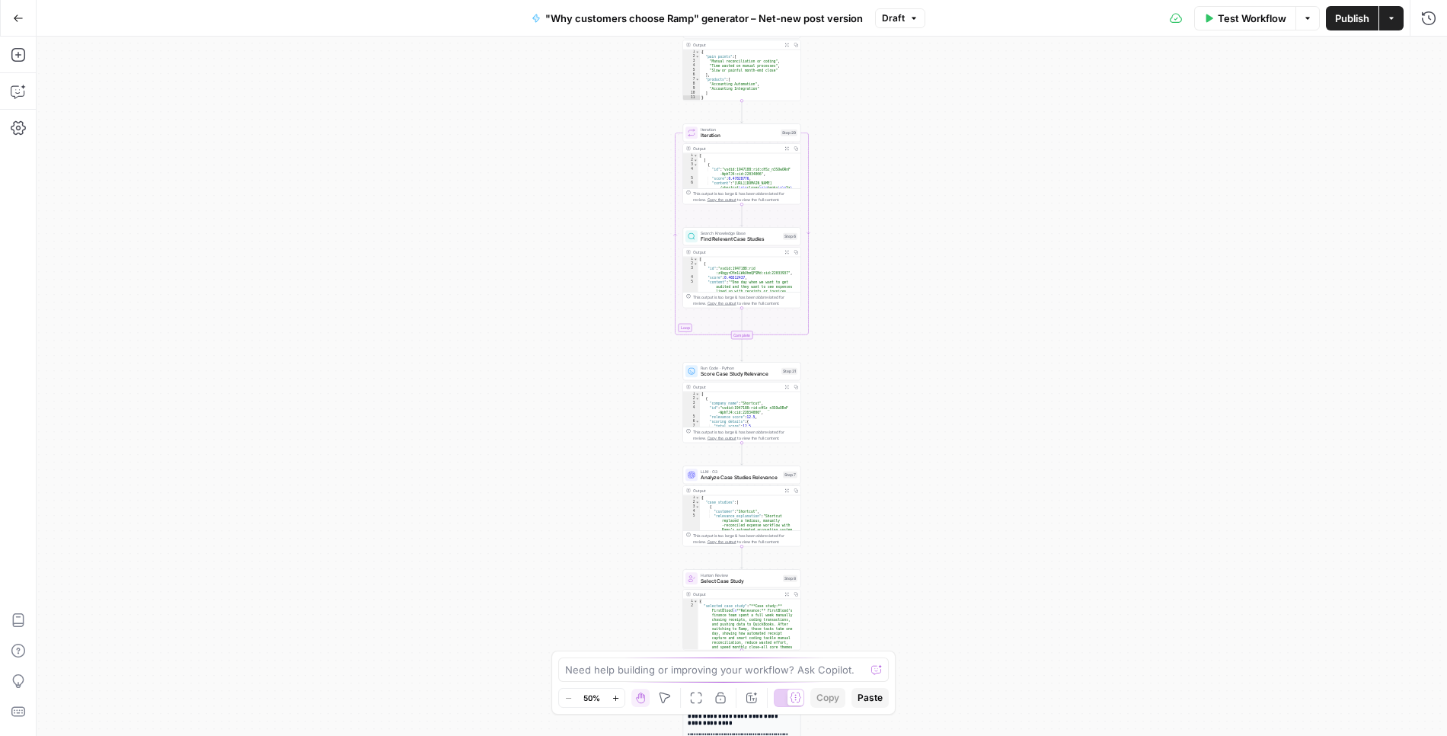
click at [887, 21] on span "Draft" at bounding box center [893, 18] width 23 height 14
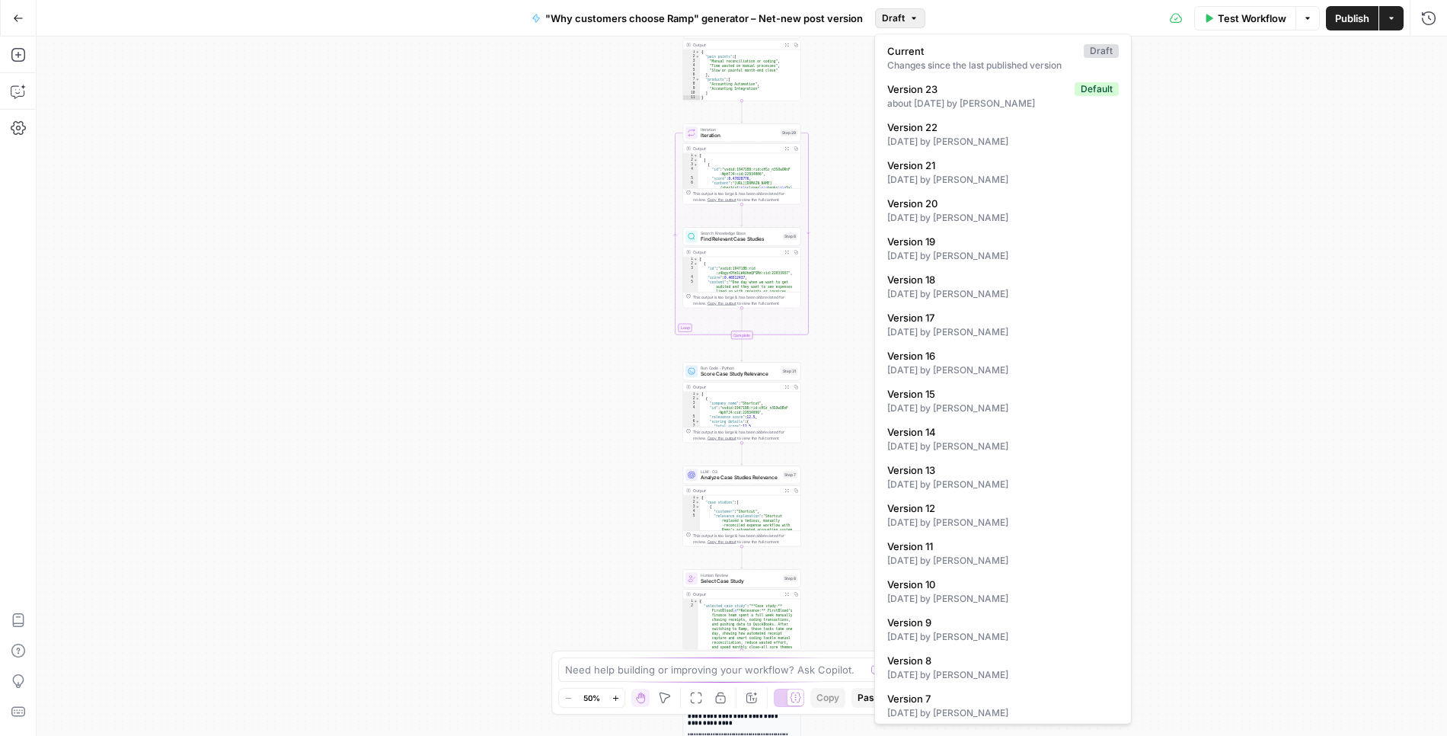
click at [14, 18] on icon "button" at bounding box center [18, 18] width 11 height 11
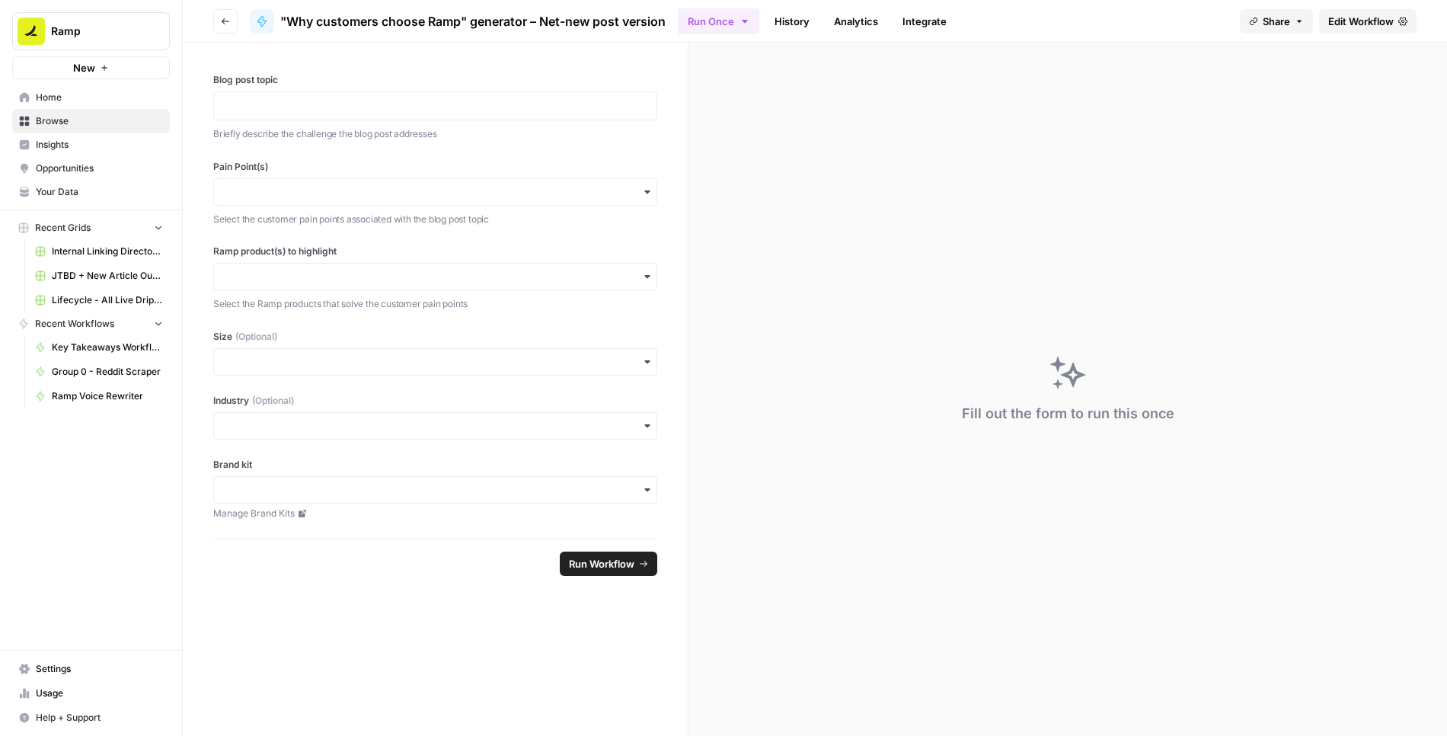
drag, startPoint x: 673, startPoint y: 16, endPoint x: 278, endPoint y: 19, distance: 395.2
click at [278, 19] on header "Go back "Why customers choose Ramp" generator – Net-new post version Run Once H…" at bounding box center [815, 21] width 1264 height 43
copy header ""Why customers choose Ramp" generator – Net-new post version"
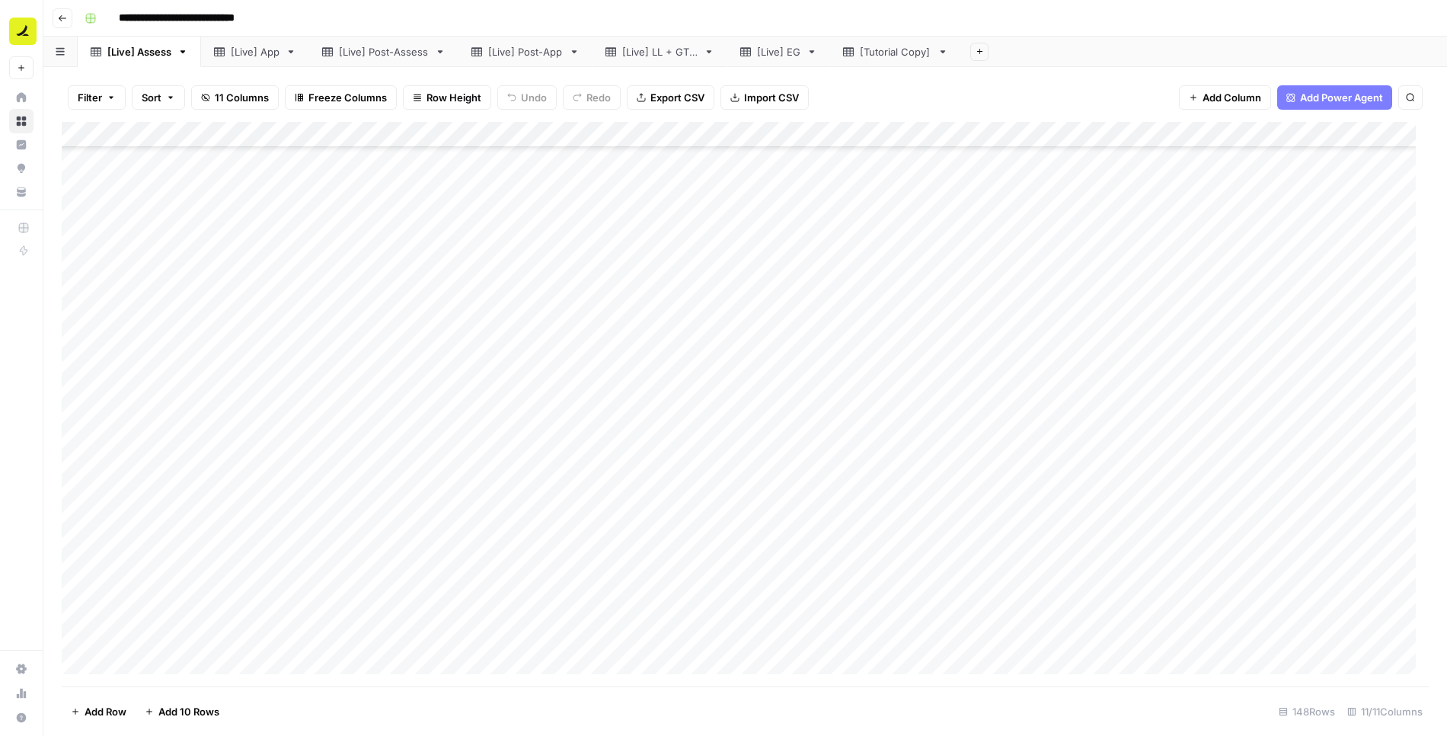
scroll to position [3329, 0]
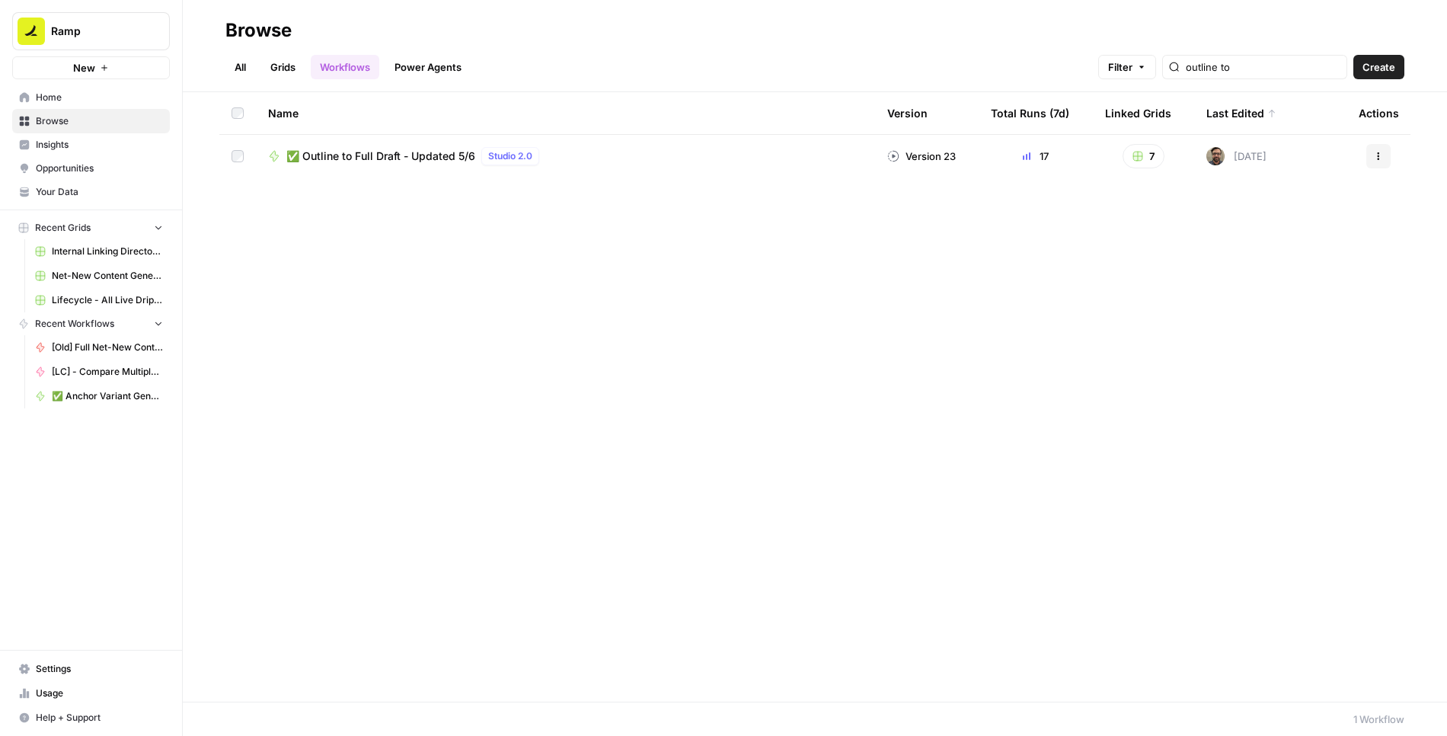
click at [1337, 69] on input "outline to" at bounding box center [1263, 66] width 155 height 15
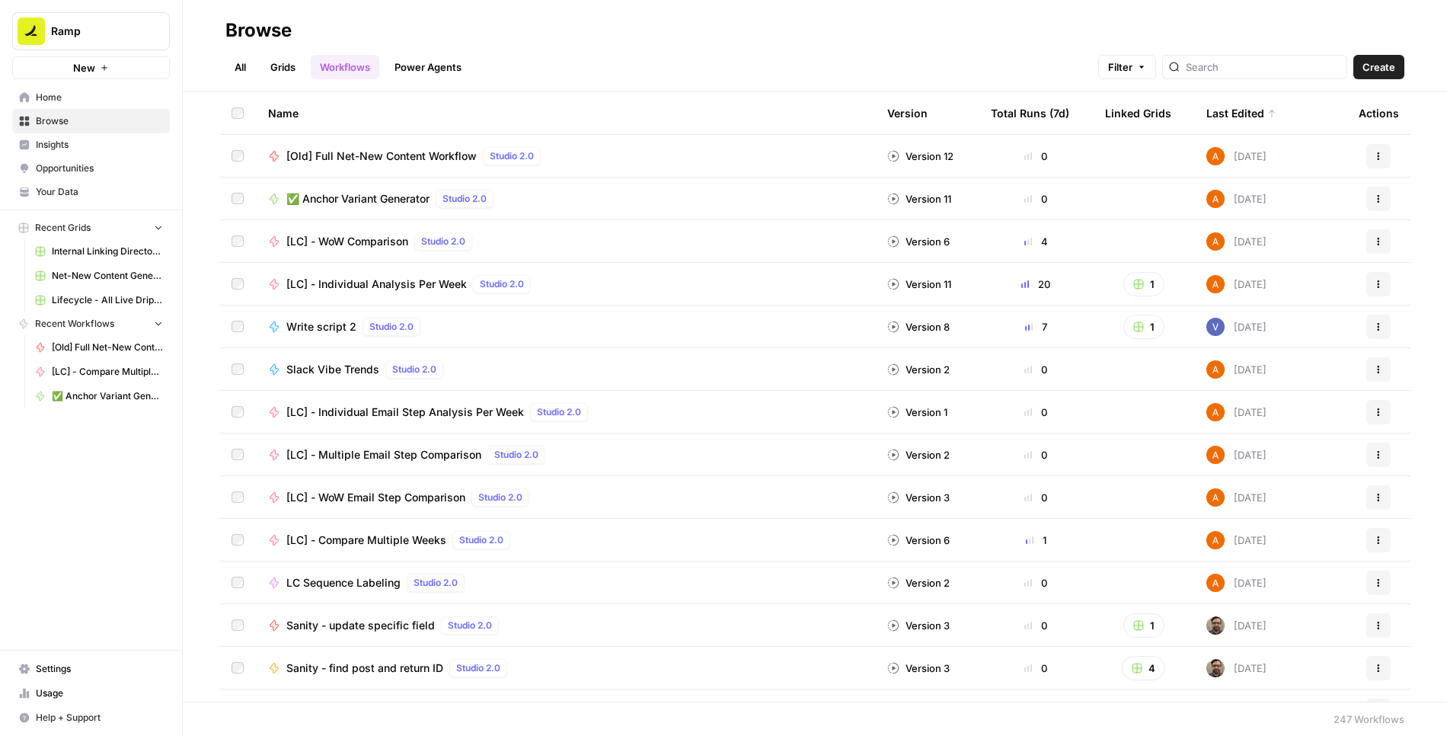
click at [802, 69] on div "All Grids Workflows Power Agents Filter Create" at bounding box center [814, 61] width 1179 height 37
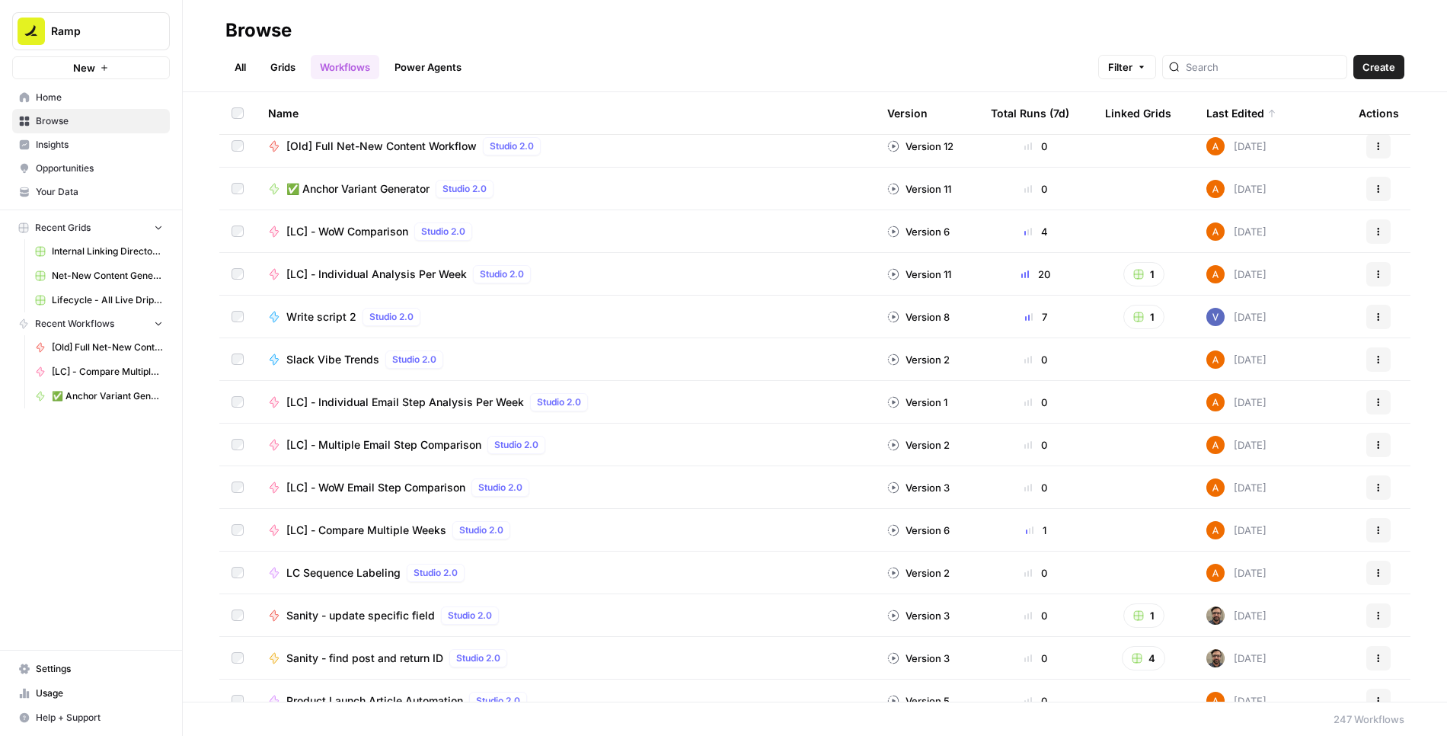
click at [346, 188] on span "✅ Anchor Variant Generator" at bounding box center [357, 188] width 143 height 15
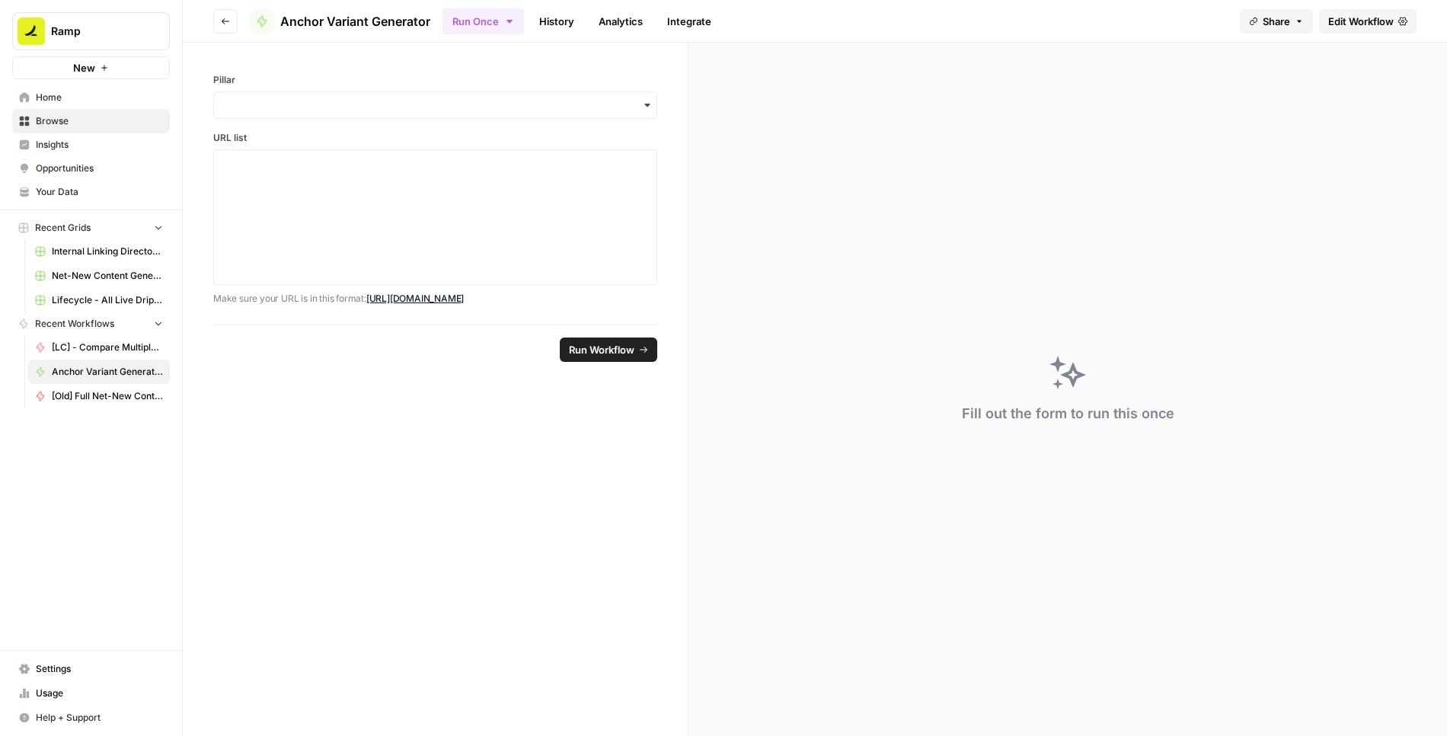
click at [226, 18] on icon "button" at bounding box center [225, 21] width 9 height 9
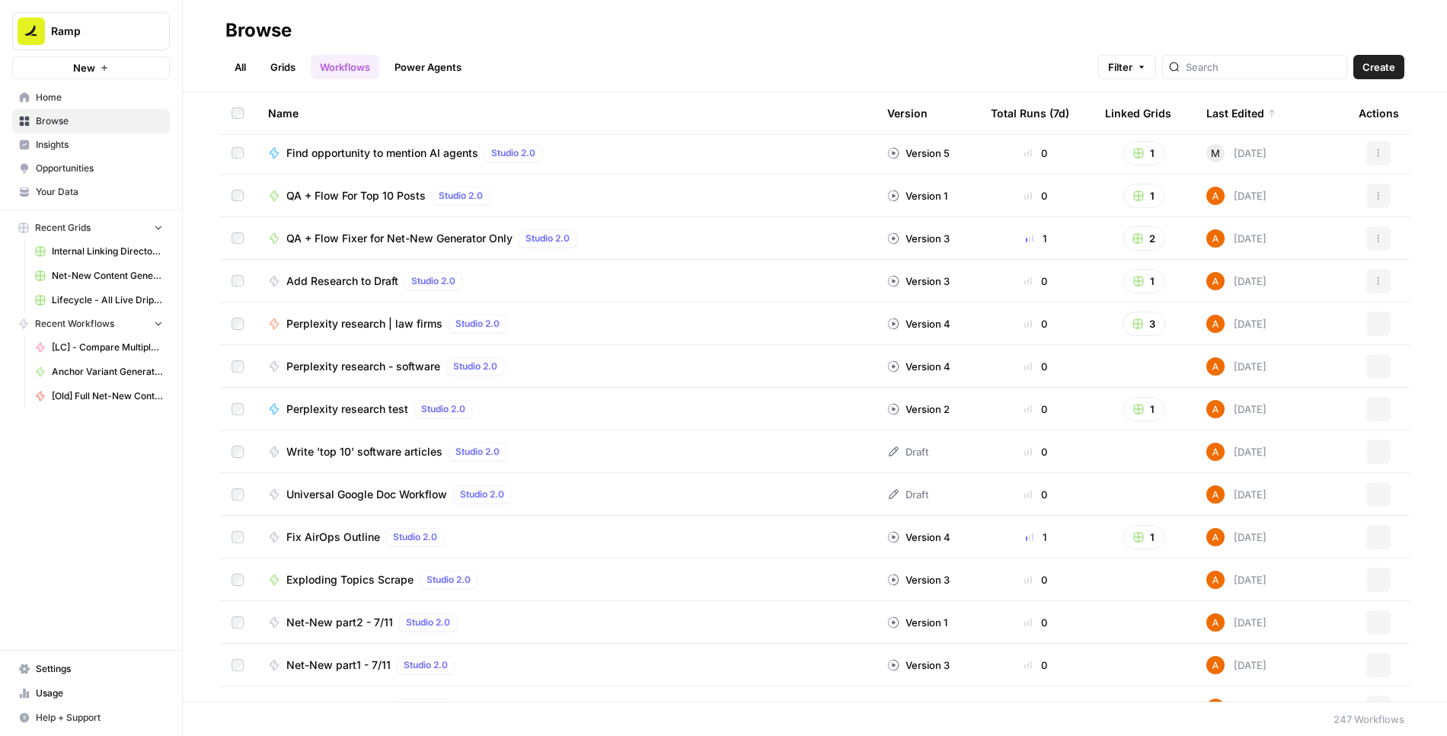
scroll to position [3290, 0]
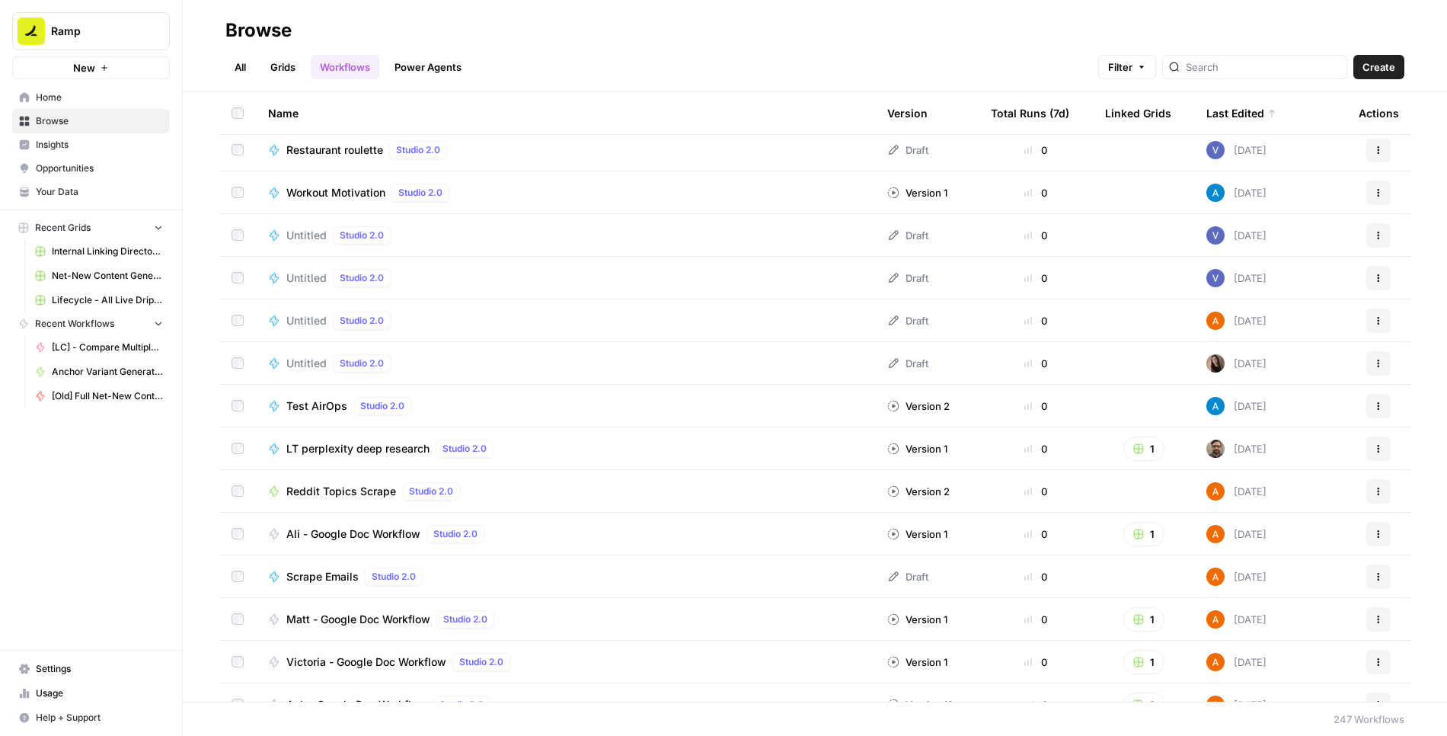
click at [1280, 58] on div at bounding box center [1254, 67] width 185 height 24
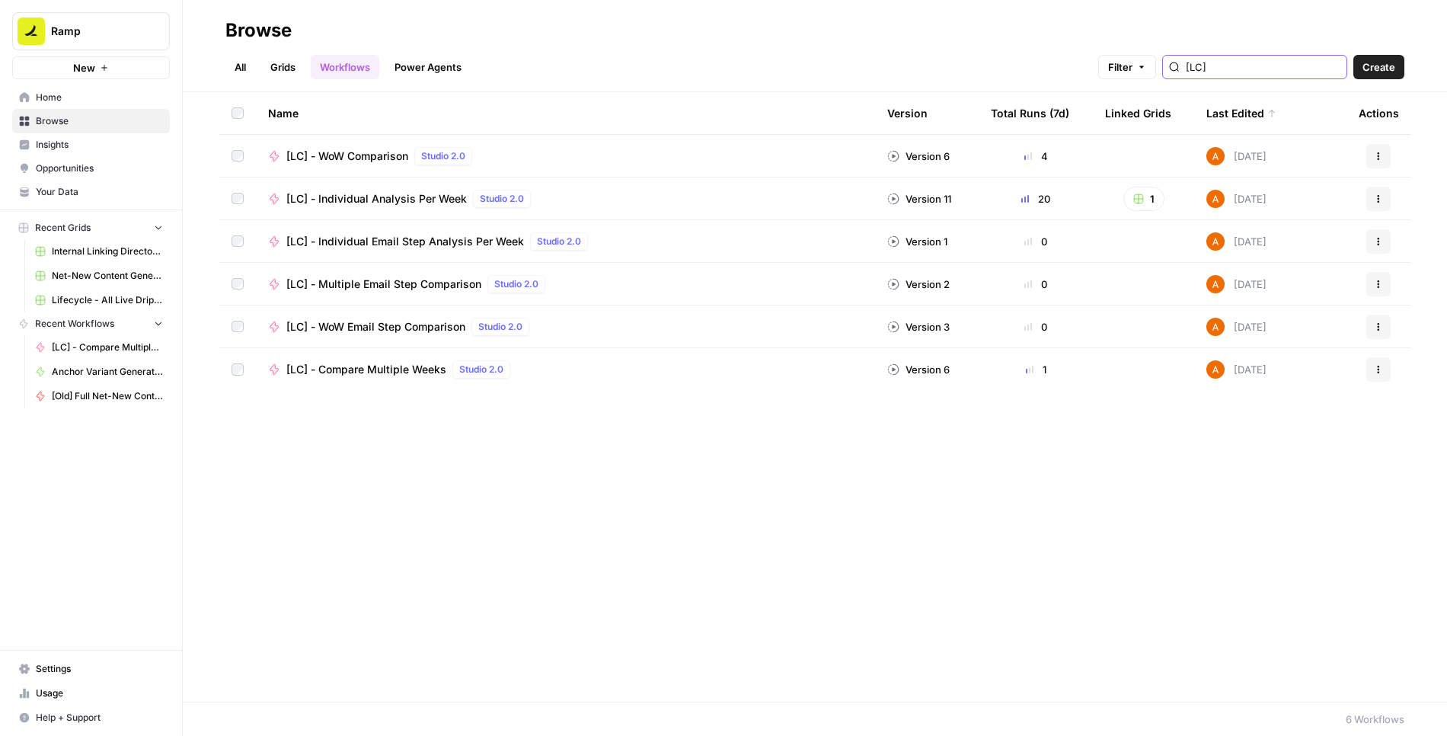
type input "[LC]"
click at [1336, 68] on input "[LC]" at bounding box center [1263, 66] width 155 height 15
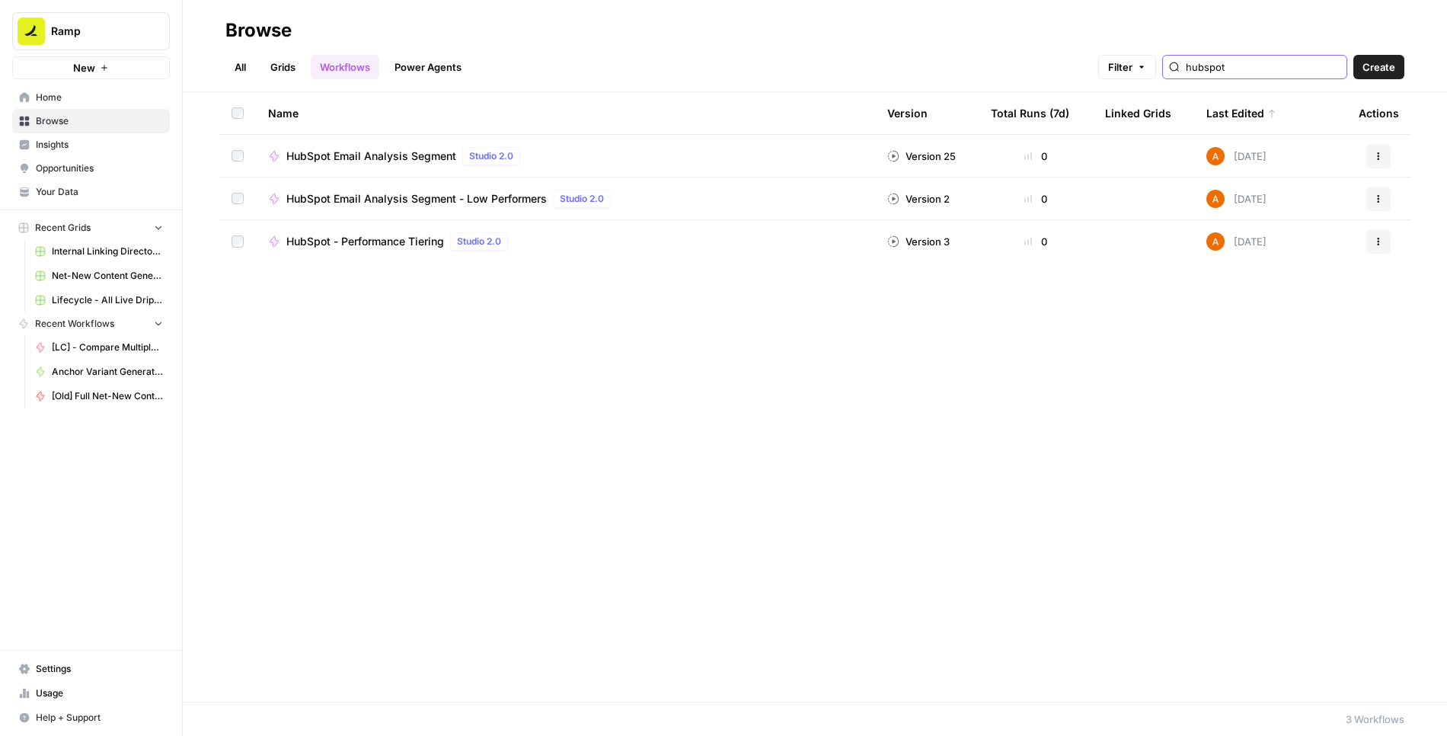
type input "hubspot"
click at [416, 150] on span "HubSpot Email Analysis Segment" at bounding box center [371, 155] width 170 height 15
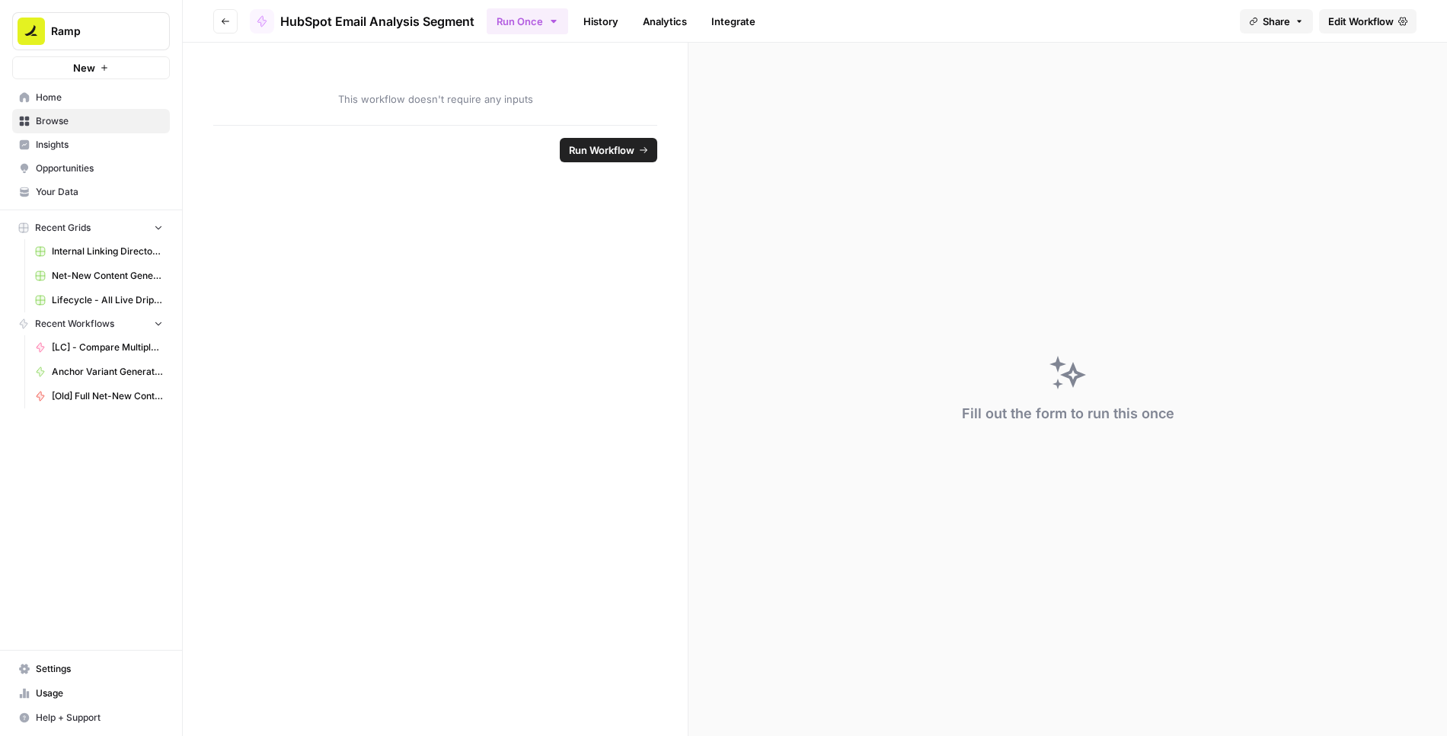
click at [218, 20] on button "Go back" at bounding box center [225, 21] width 24 height 24
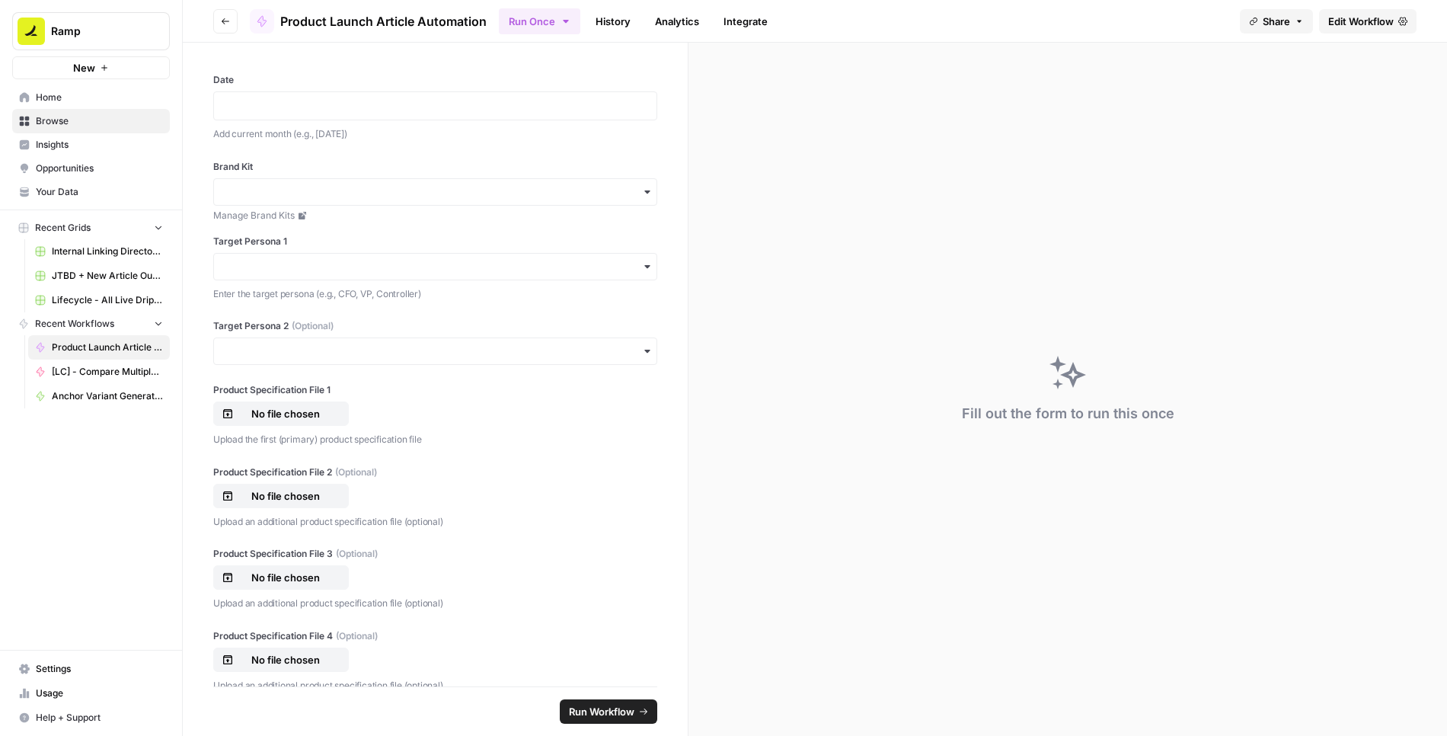
click at [1358, 20] on span "Edit Workflow" at bounding box center [1360, 21] width 65 height 15
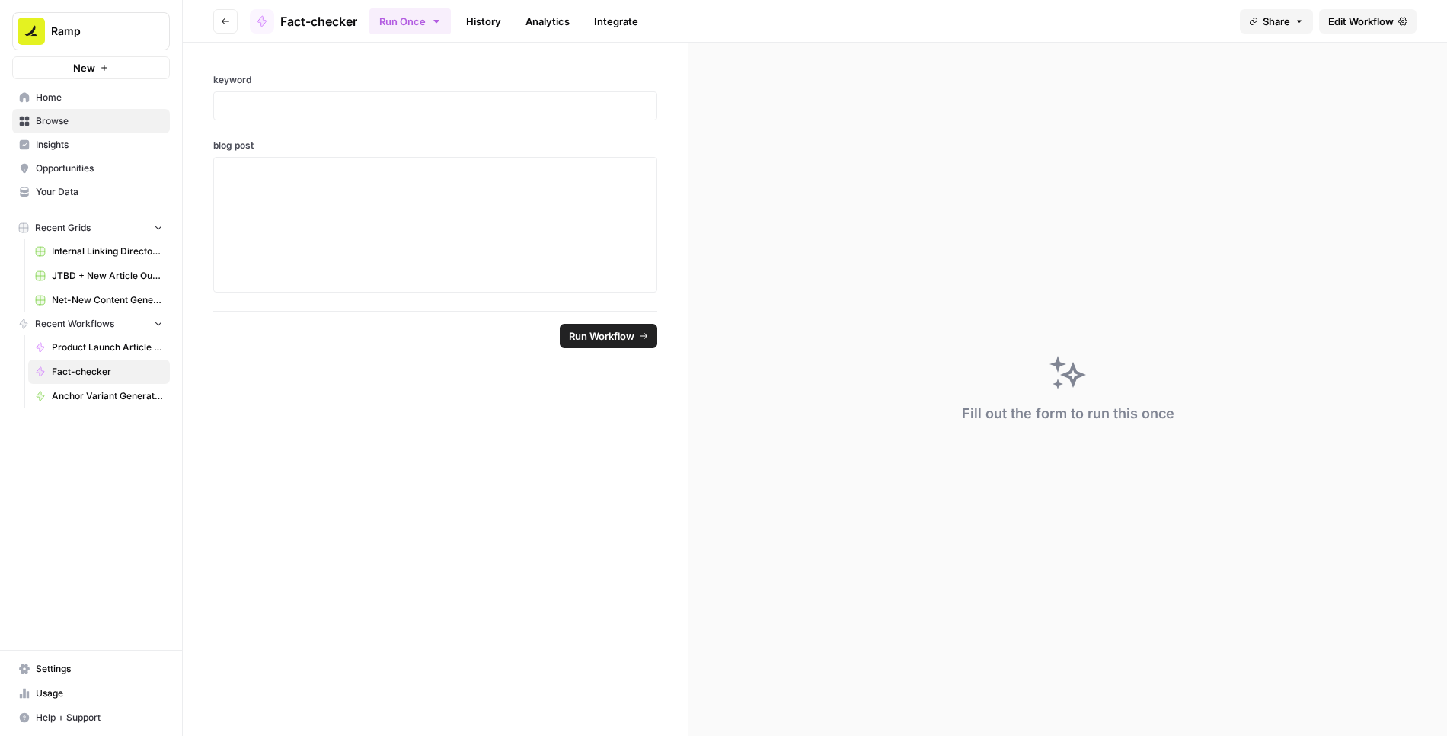
click at [1357, 18] on span "Edit Workflow" at bounding box center [1360, 21] width 65 height 15
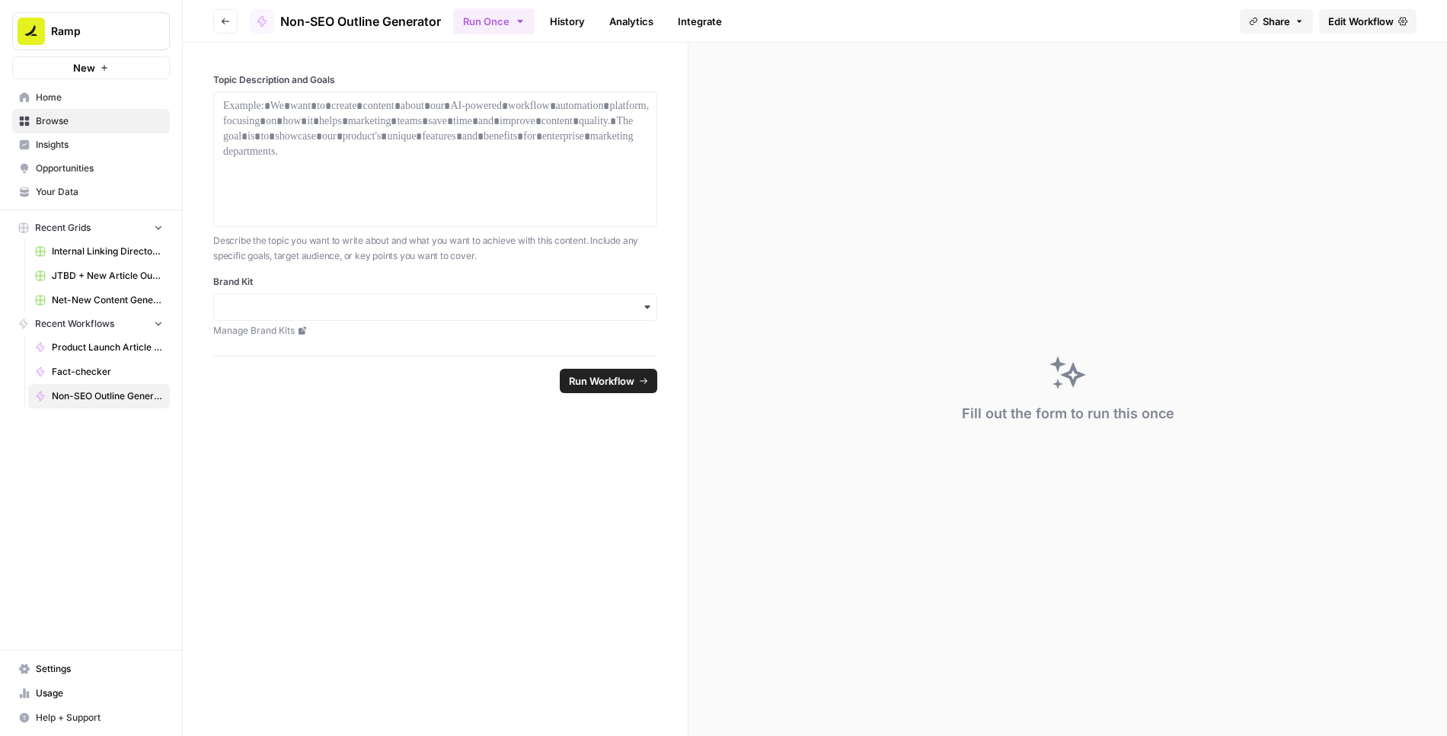
click at [429, 14] on span "Non-SEO Outline Generator" at bounding box center [360, 21] width 161 height 18
drag, startPoint x: 442, startPoint y: 20, endPoint x: 372, endPoint y: 137, distance: 137.0
click at [281, 21] on header "Go back Non-SEO Outline Generator Run Once History Analytics Integrate Share Ed…" at bounding box center [815, 21] width 1264 height 43
copy span "Non-SEO Outline Generator"
click at [1380, 14] on span "Edit Workflow" at bounding box center [1360, 21] width 65 height 15
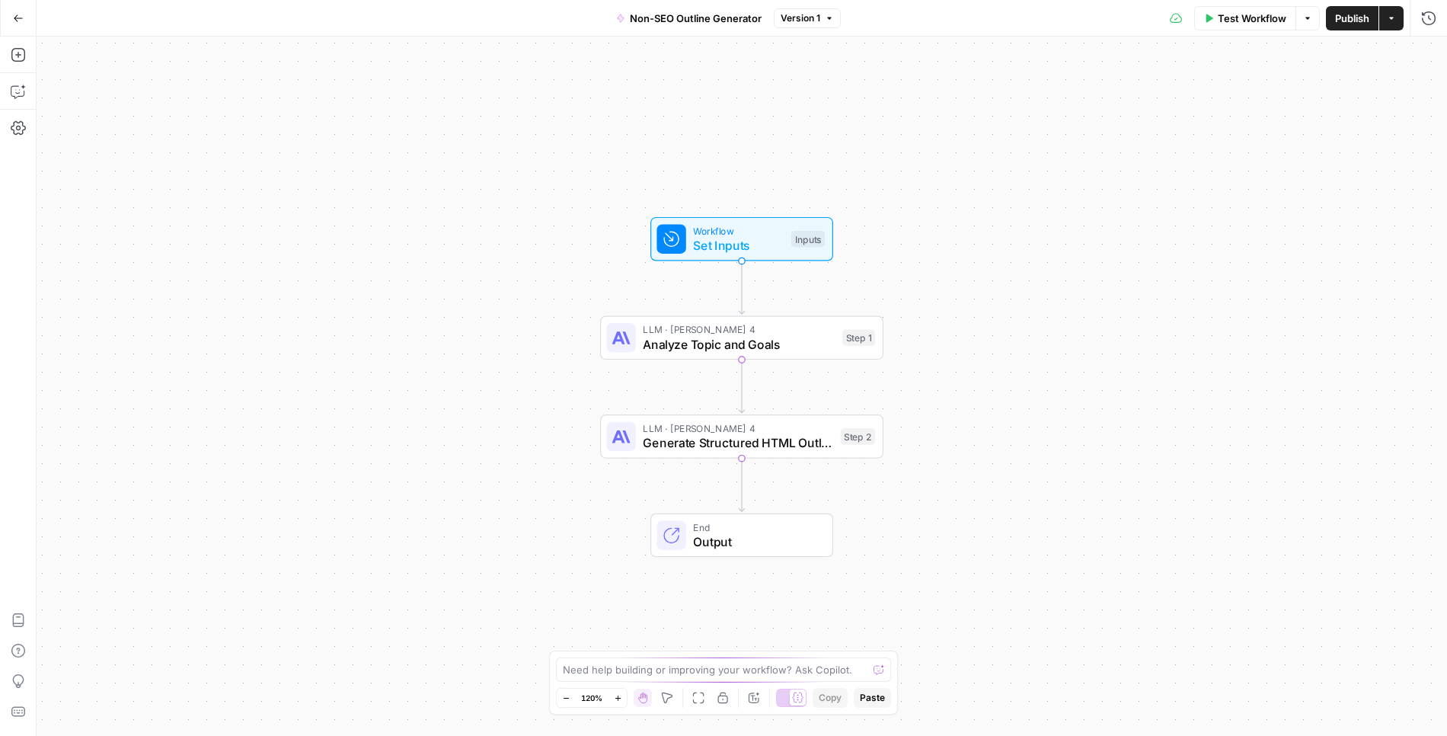
click at [15, 20] on icon "button" at bounding box center [18, 18] width 11 height 11
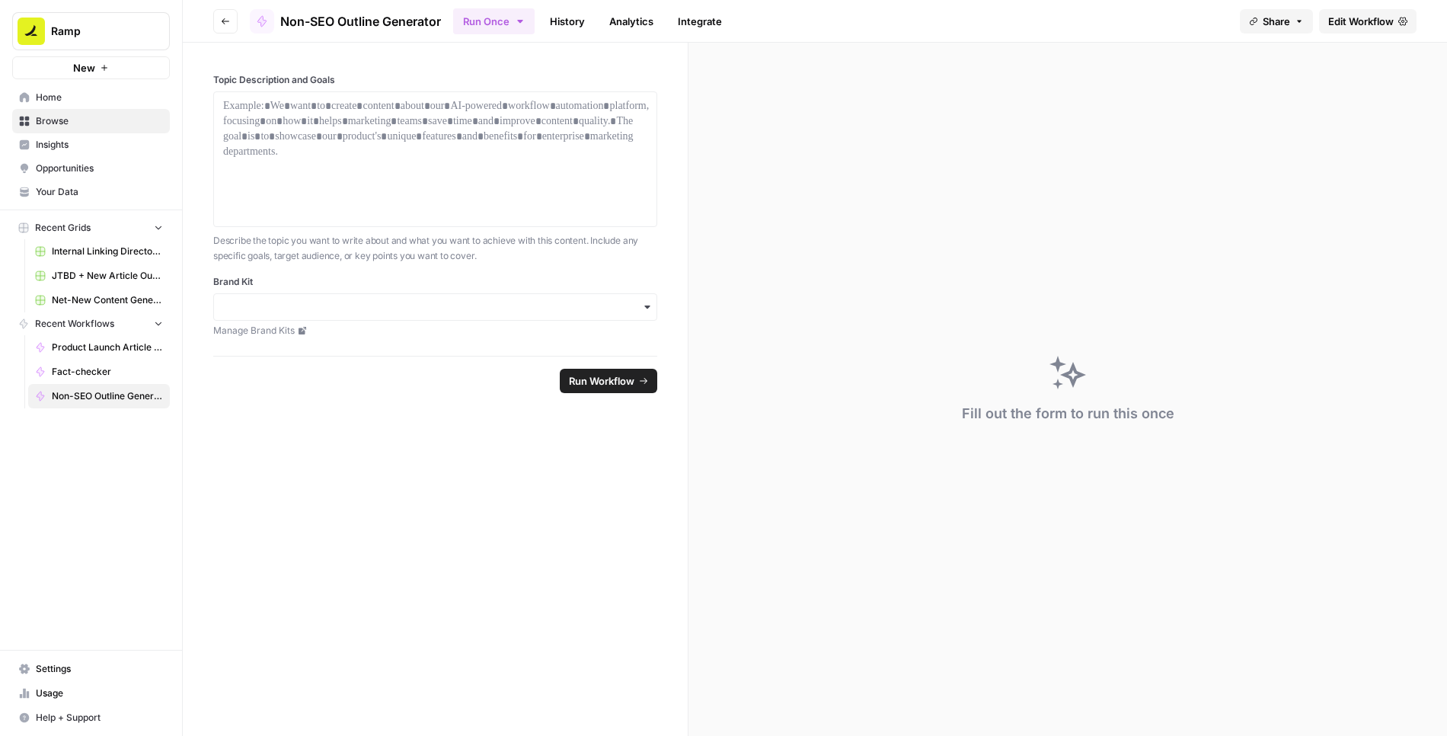
click at [438, 247] on p "Describe the topic you want to write about and what you want to achieve with th…" at bounding box center [435, 248] width 444 height 30
drag, startPoint x: 496, startPoint y: 254, endPoint x: 219, endPoint y: 239, distance: 276.8
click at [219, 239] on p "Describe the topic you want to write about and what you want to achieve with th…" at bounding box center [435, 248] width 444 height 30
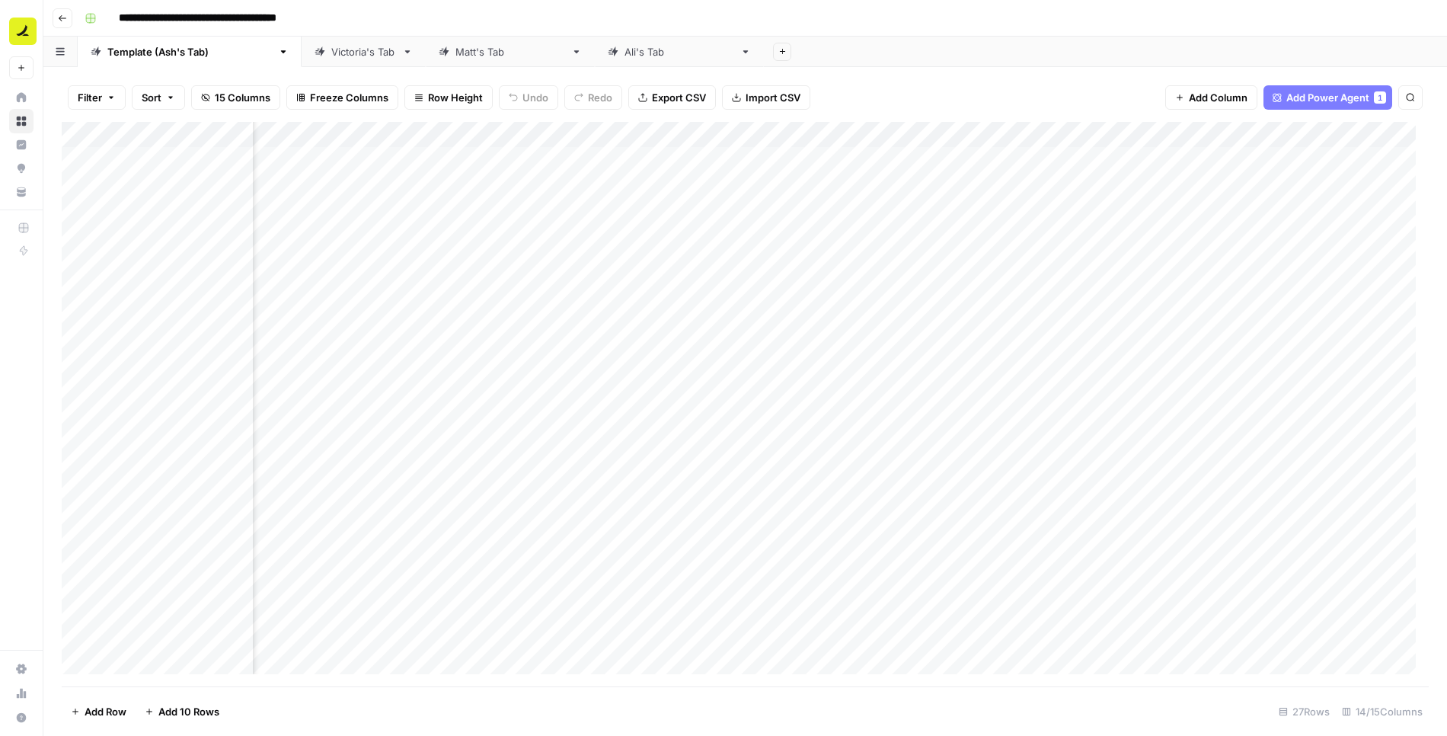
scroll to position [0, 632]
click at [588, 134] on div "Add Column" at bounding box center [745, 404] width 1367 height 565
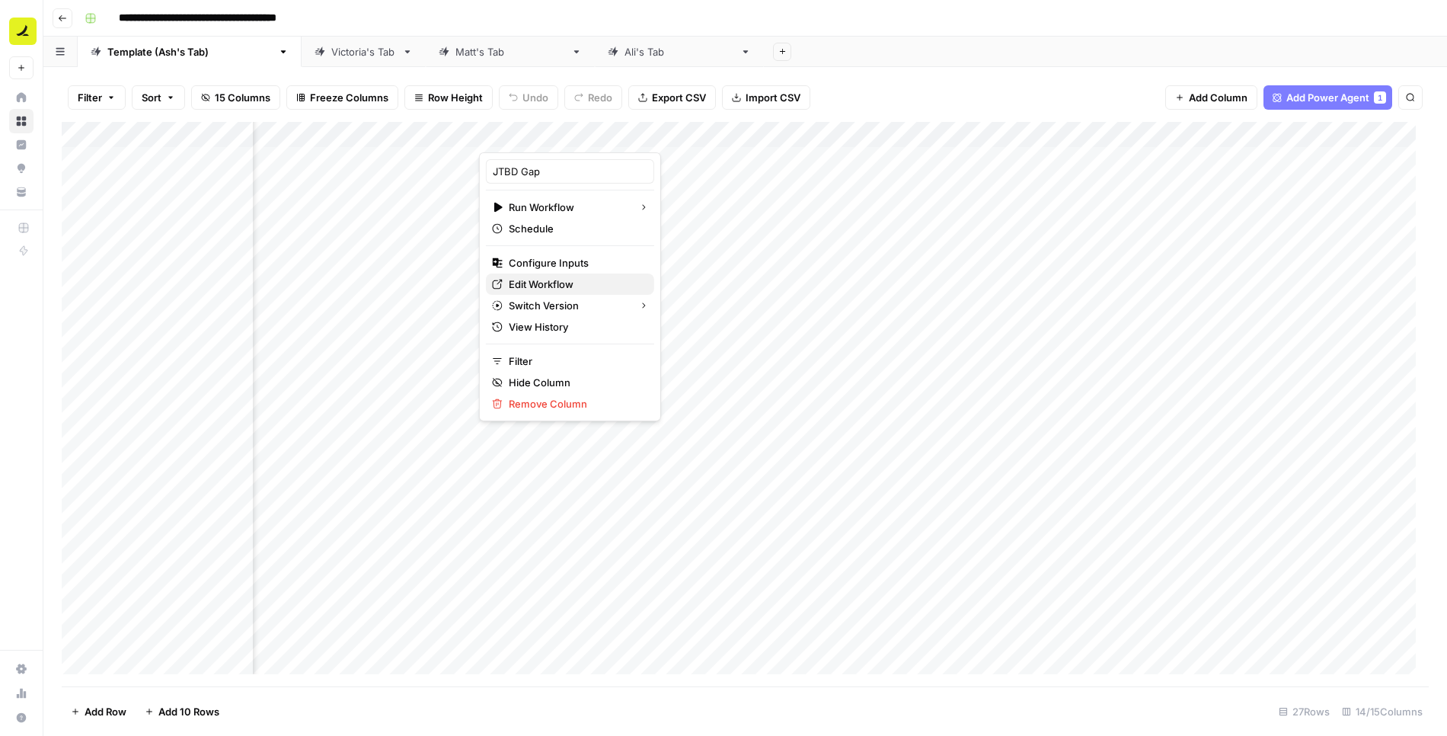
click at [557, 279] on span "Edit Workflow" at bounding box center [575, 283] width 133 height 15
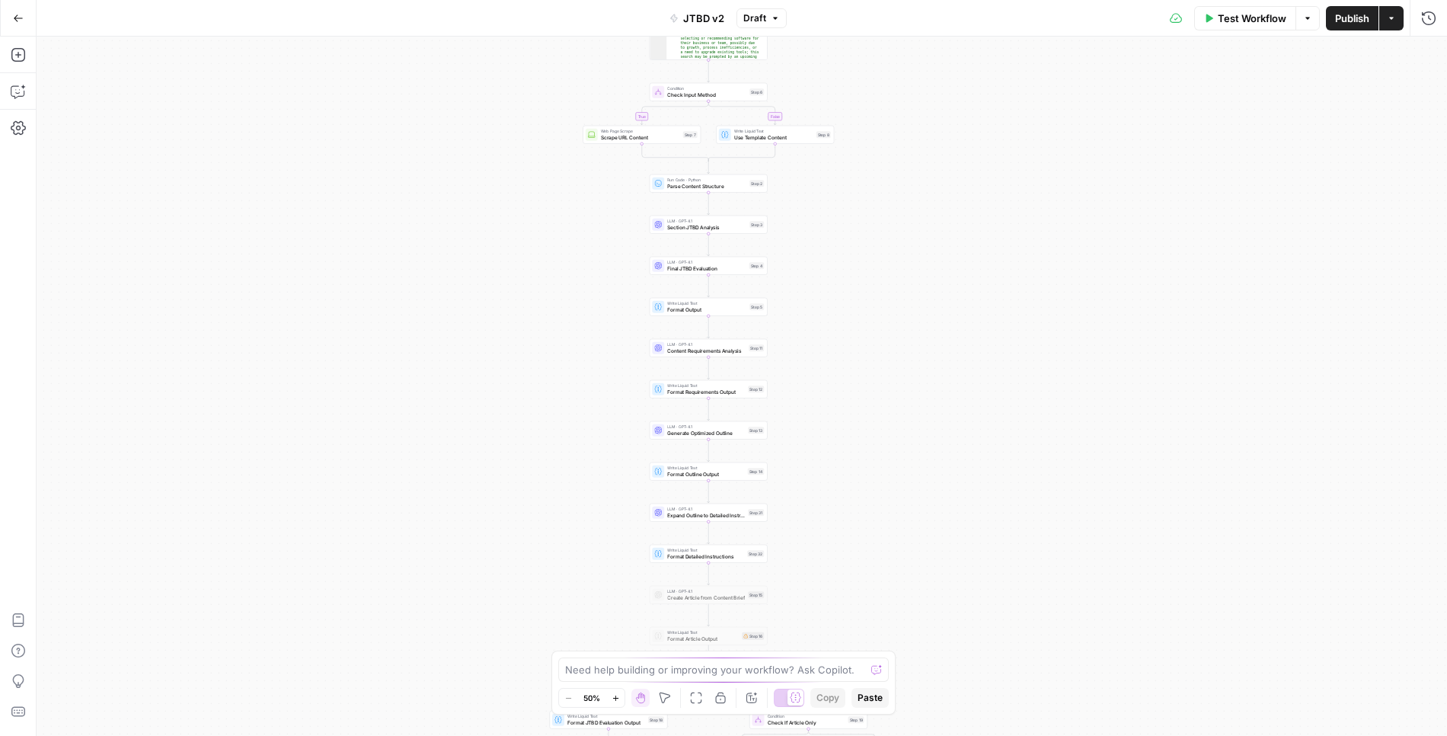
click at [763, 18] on span "Draft" at bounding box center [754, 18] width 23 height 14
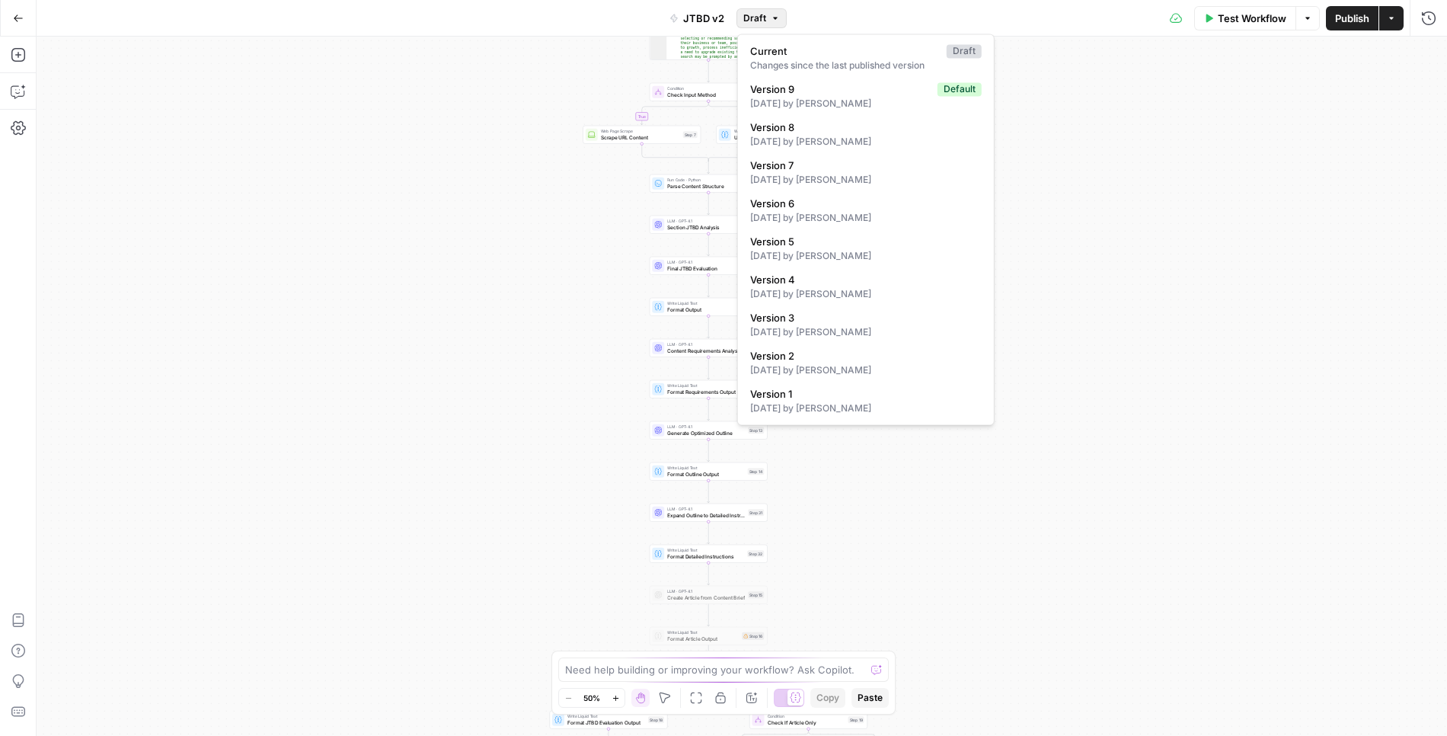
click at [855, 11] on div "Test Workflow Options Publish Actions Run History" at bounding box center [1117, 18] width 660 height 36
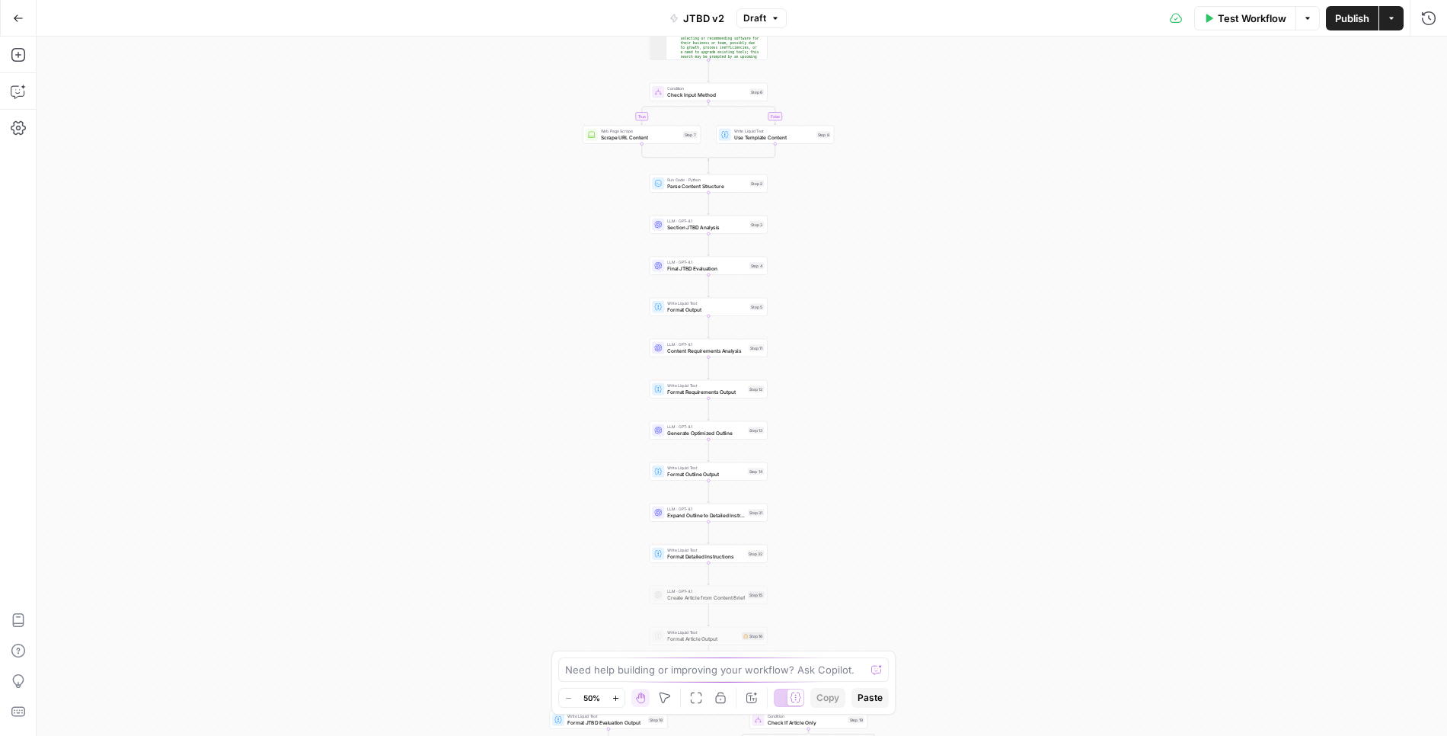
click at [12, 18] on button "Go Back" at bounding box center [18, 18] width 27 height 27
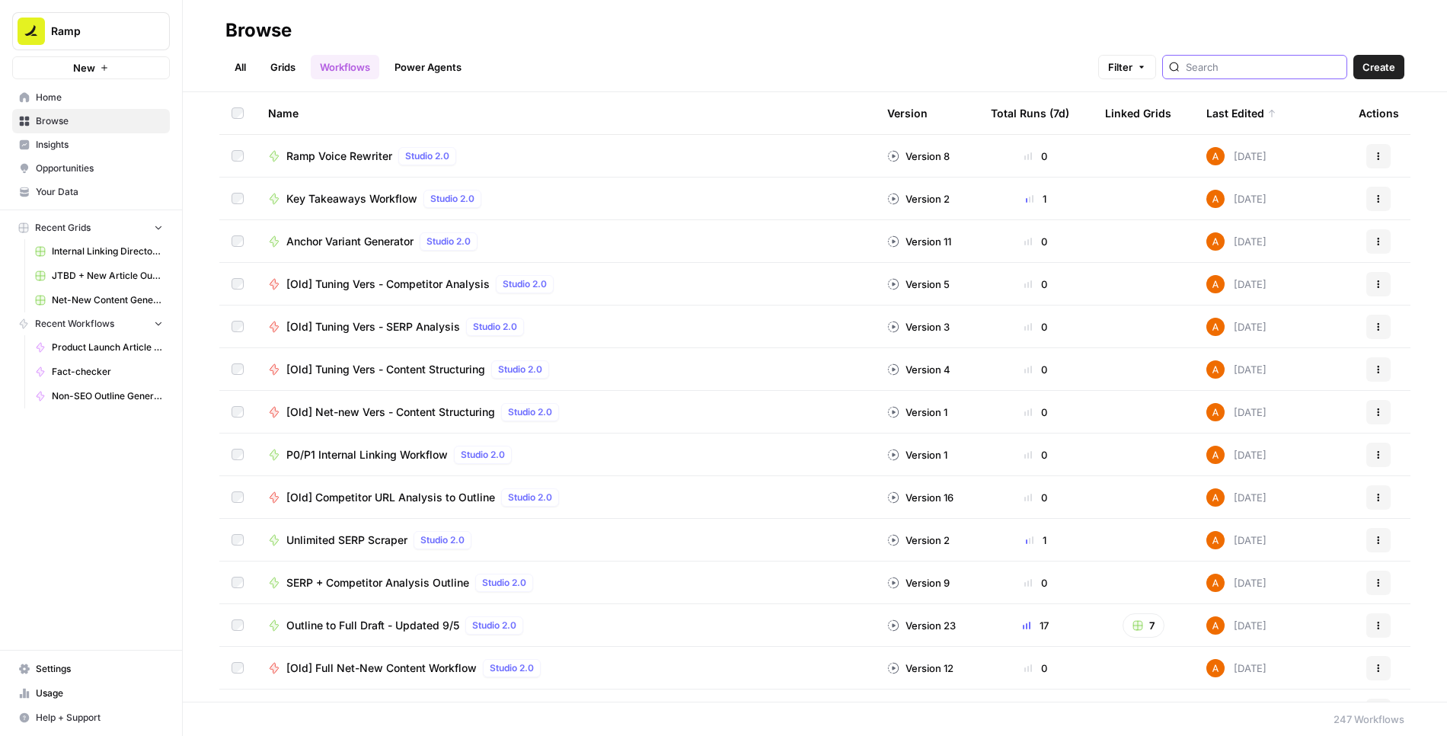
click at [1306, 70] on input "search" at bounding box center [1263, 66] width 155 height 15
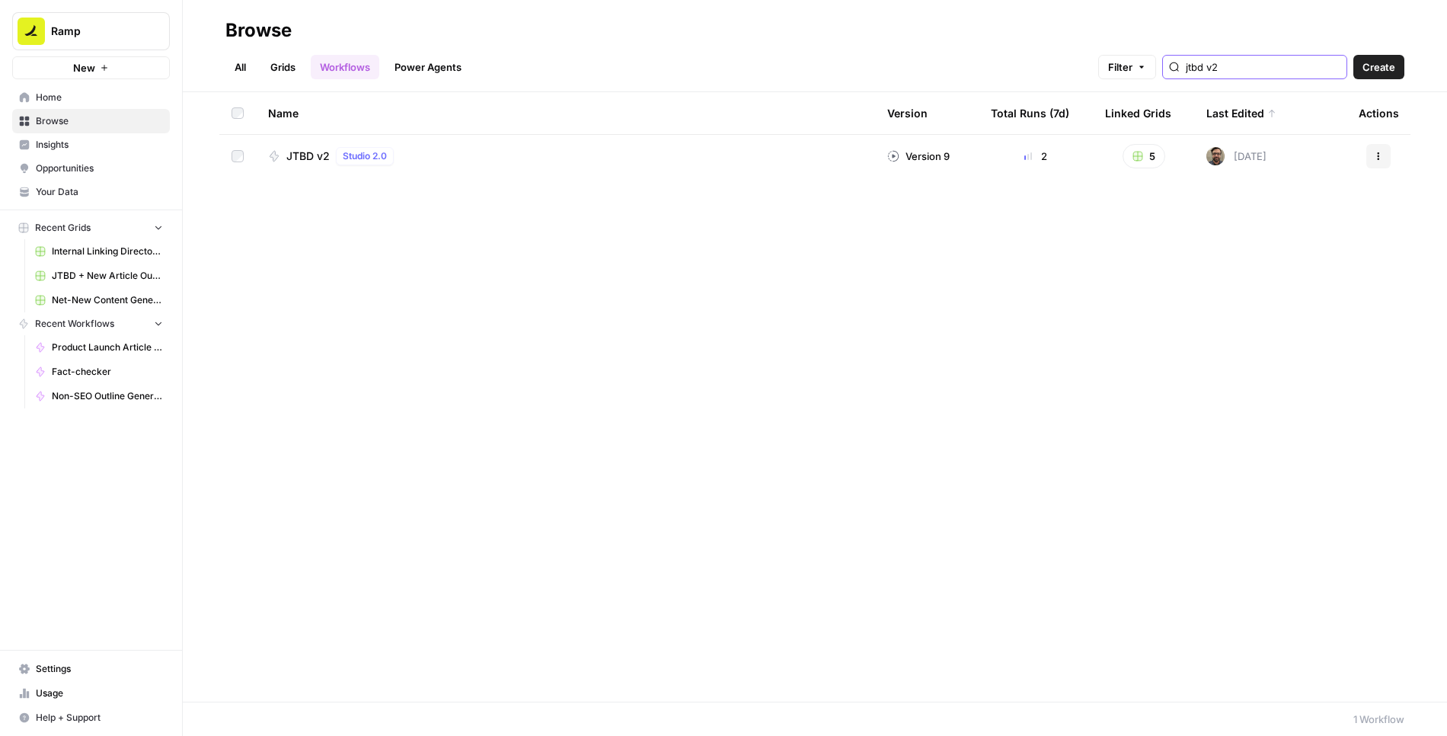
type input "jtbd v2"
click at [315, 155] on span "JTBD v2" at bounding box center [307, 155] width 43 height 15
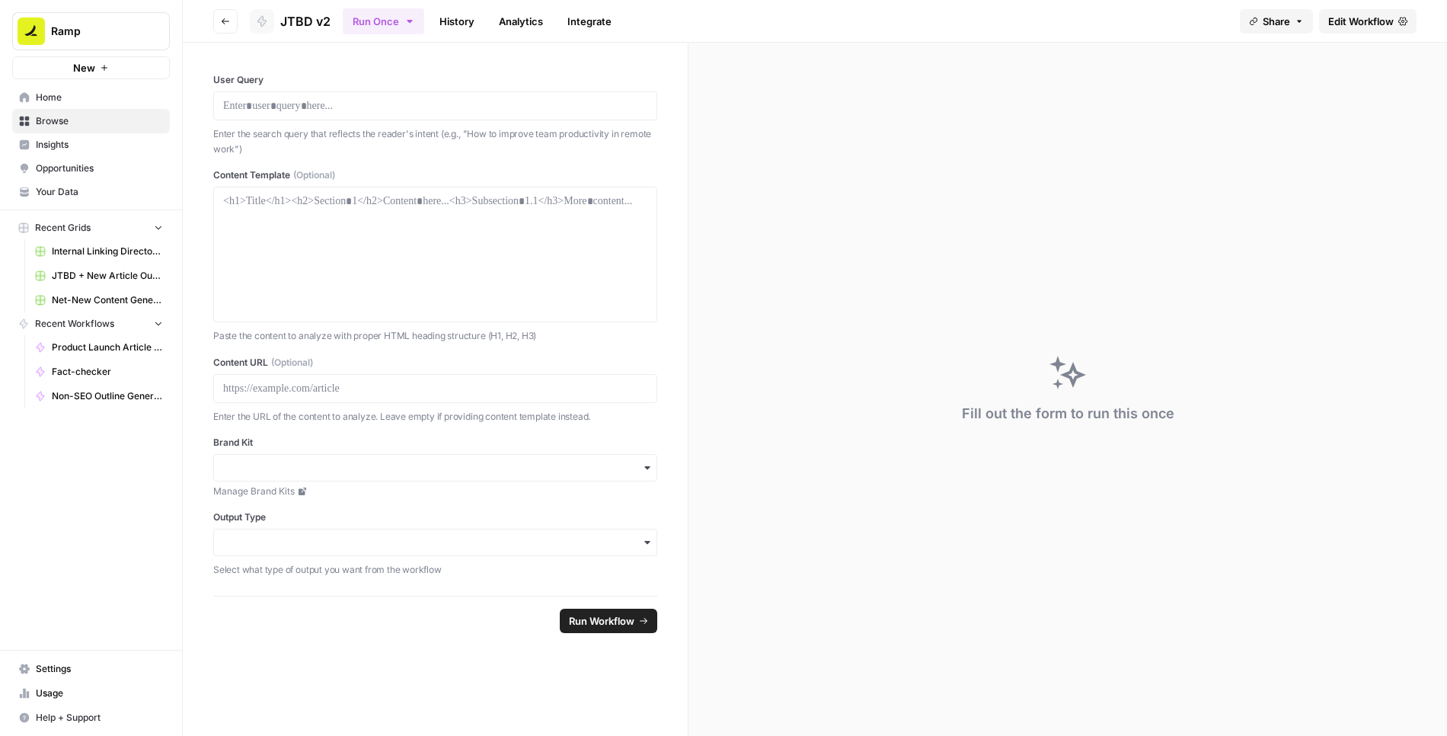
click at [1343, 21] on span "Edit Workflow" at bounding box center [1360, 21] width 65 height 15
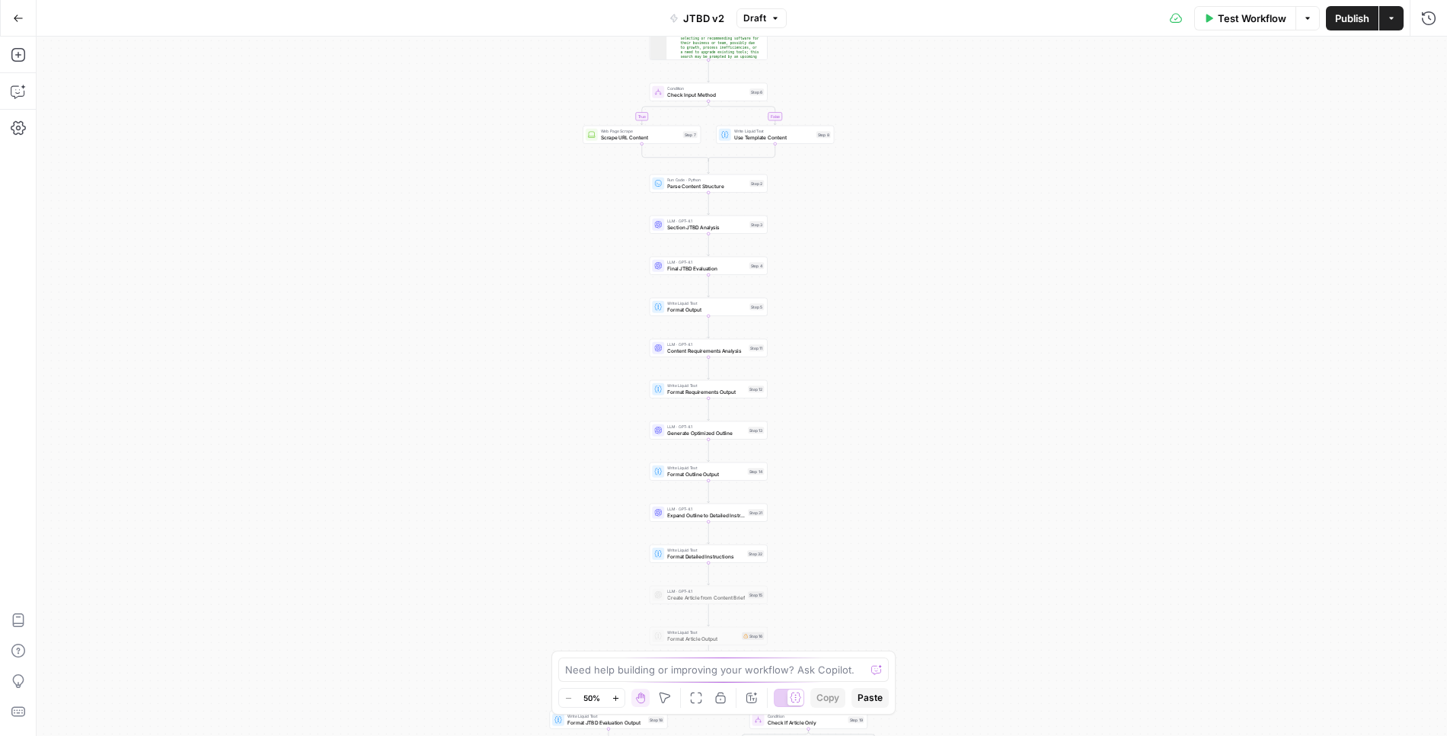
click at [701, 11] on span "JTBD v2" at bounding box center [703, 18] width 41 height 15
click at [135, 108] on input "JTBD v2" at bounding box center [265, 114] width 424 height 15
click at [105, 164] on input "Color" at bounding box center [264, 170] width 391 height 15
click at [78, 335] on span "Lilac" at bounding box center [269, 332] width 389 height 15
type input "Lilac"
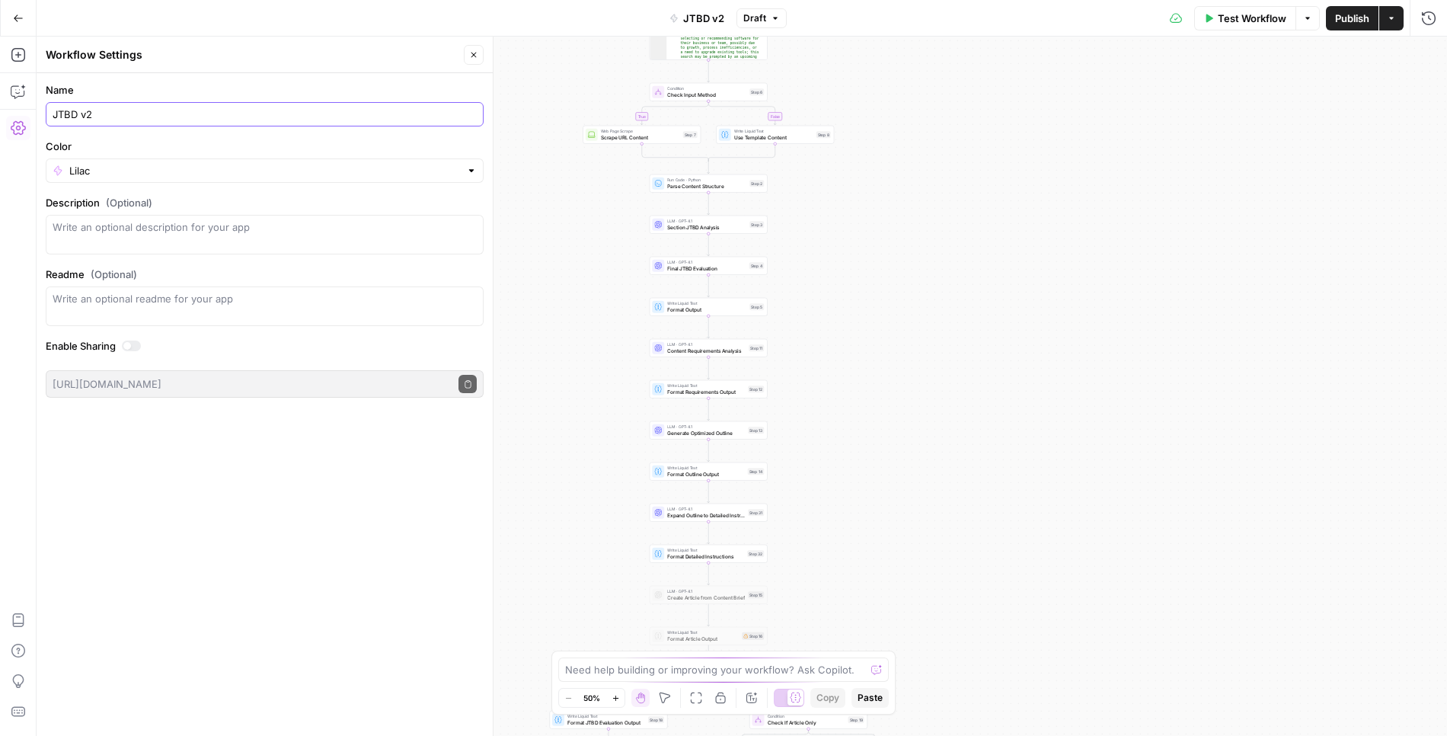
click at [97, 117] on input "JTBD v2" at bounding box center [265, 114] width 424 height 15
type input "JTBD Analysis - [DATE]"
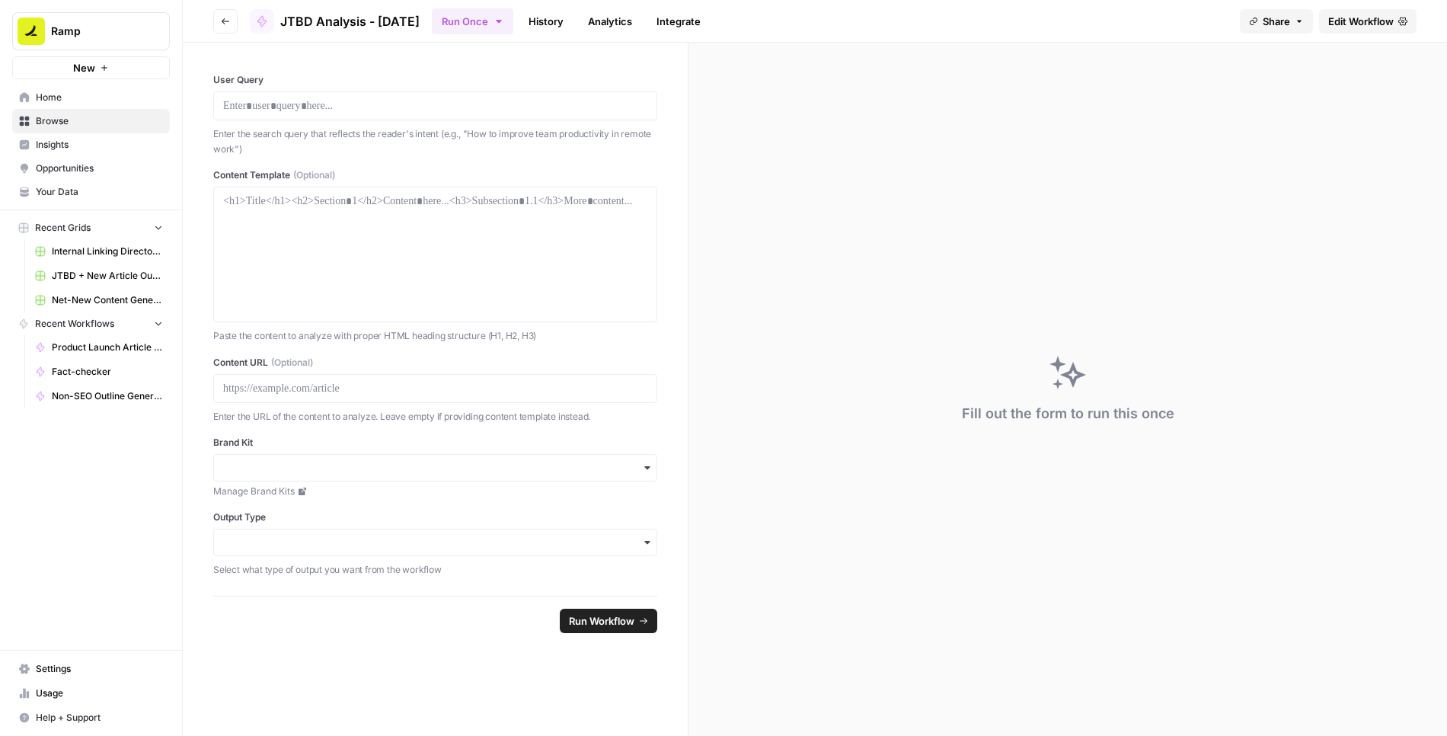
click at [1388, 21] on span "Edit Workflow" at bounding box center [1360, 21] width 65 height 15
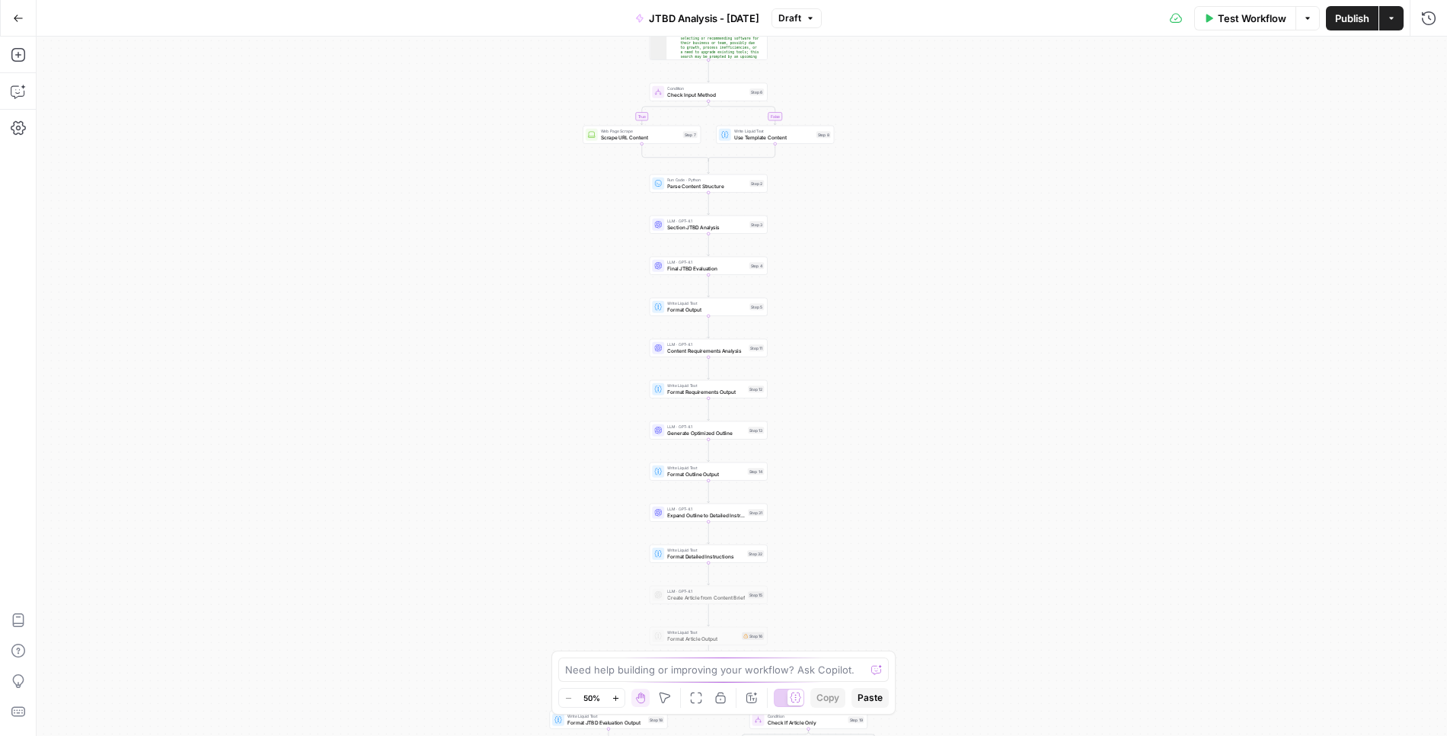
click at [805, 23] on button "Draft" at bounding box center [796, 18] width 50 height 20
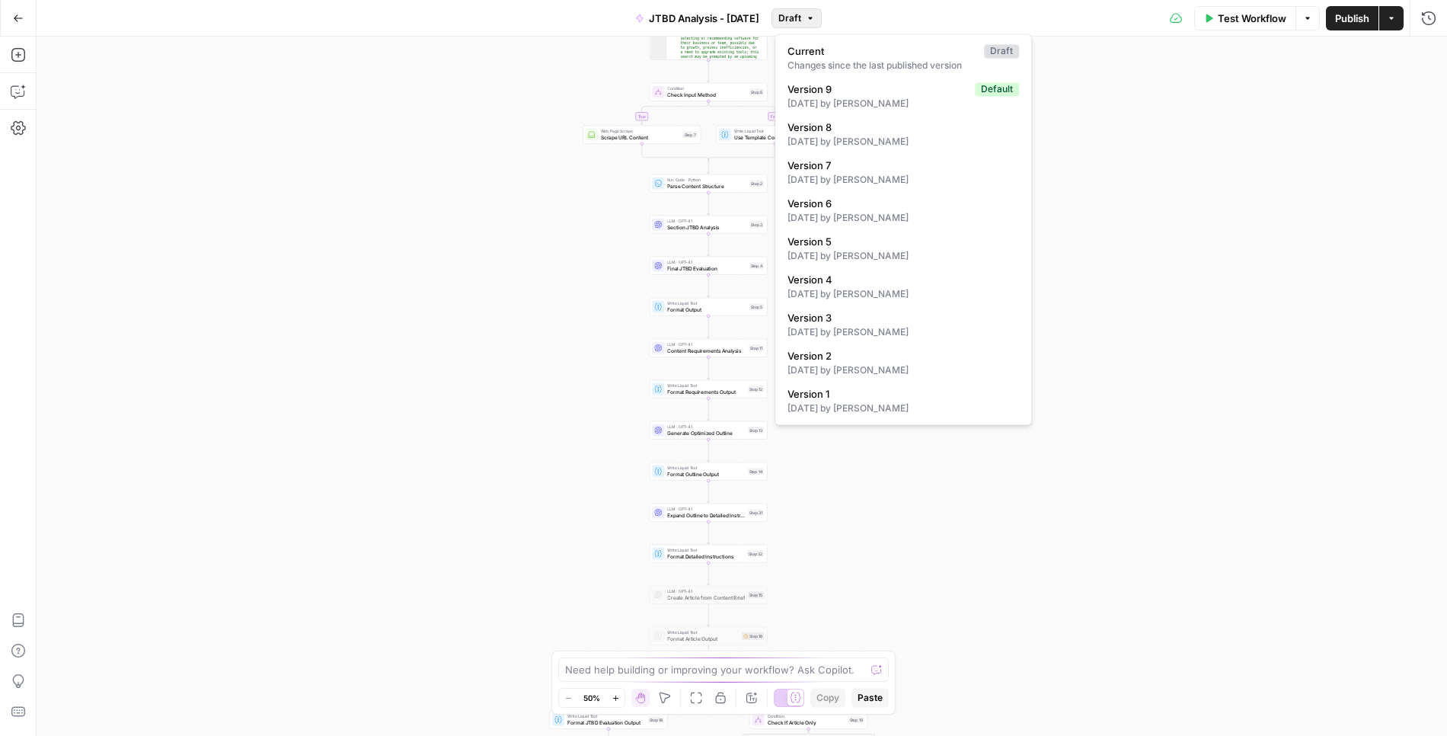
click at [897, 14] on div "Test Workflow Options Publish Actions Run History" at bounding box center [1135, 18] width 626 height 36
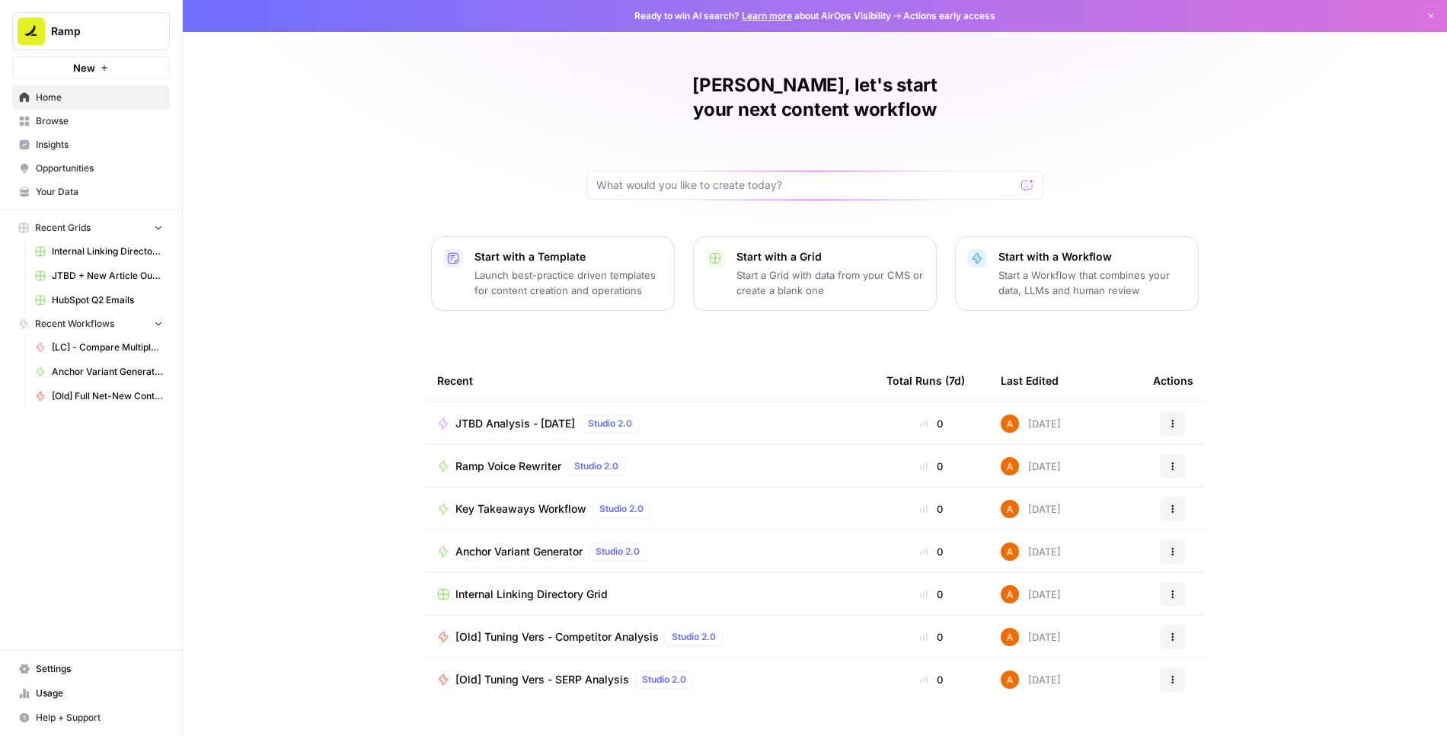
click at [57, 115] on span "Browse" at bounding box center [99, 121] width 127 height 14
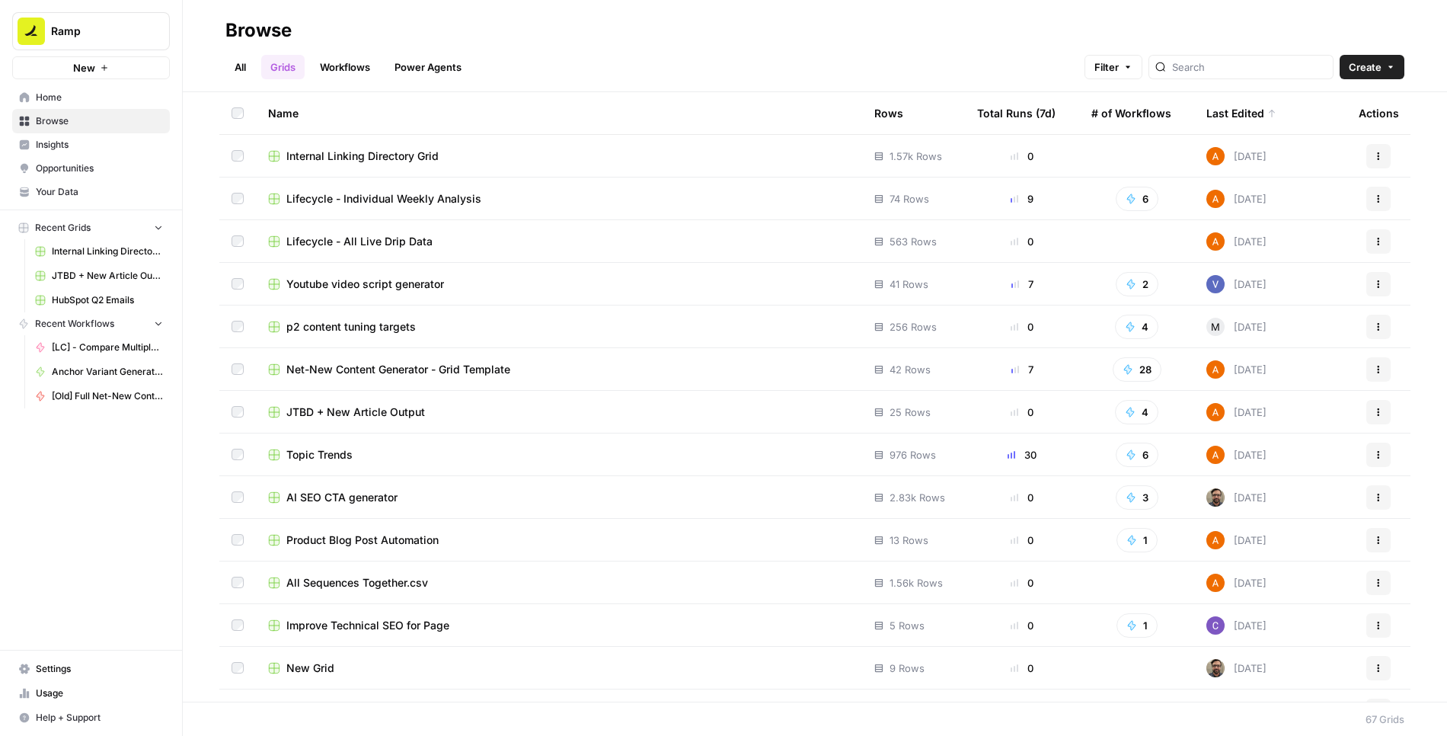
click at [352, 62] on link "Workflows" at bounding box center [345, 67] width 69 height 24
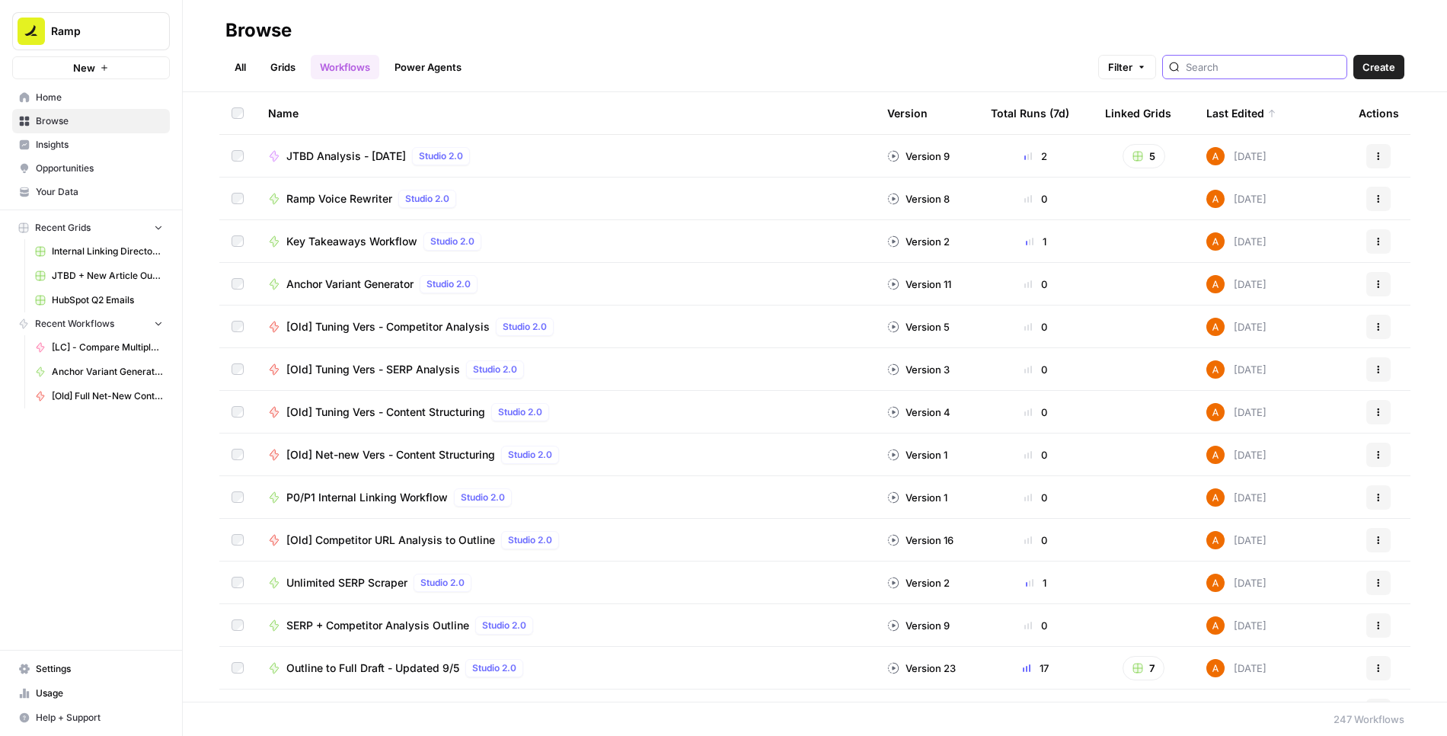
click at [1240, 72] on input "search" at bounding box center [1263, 66] width 155 height 15
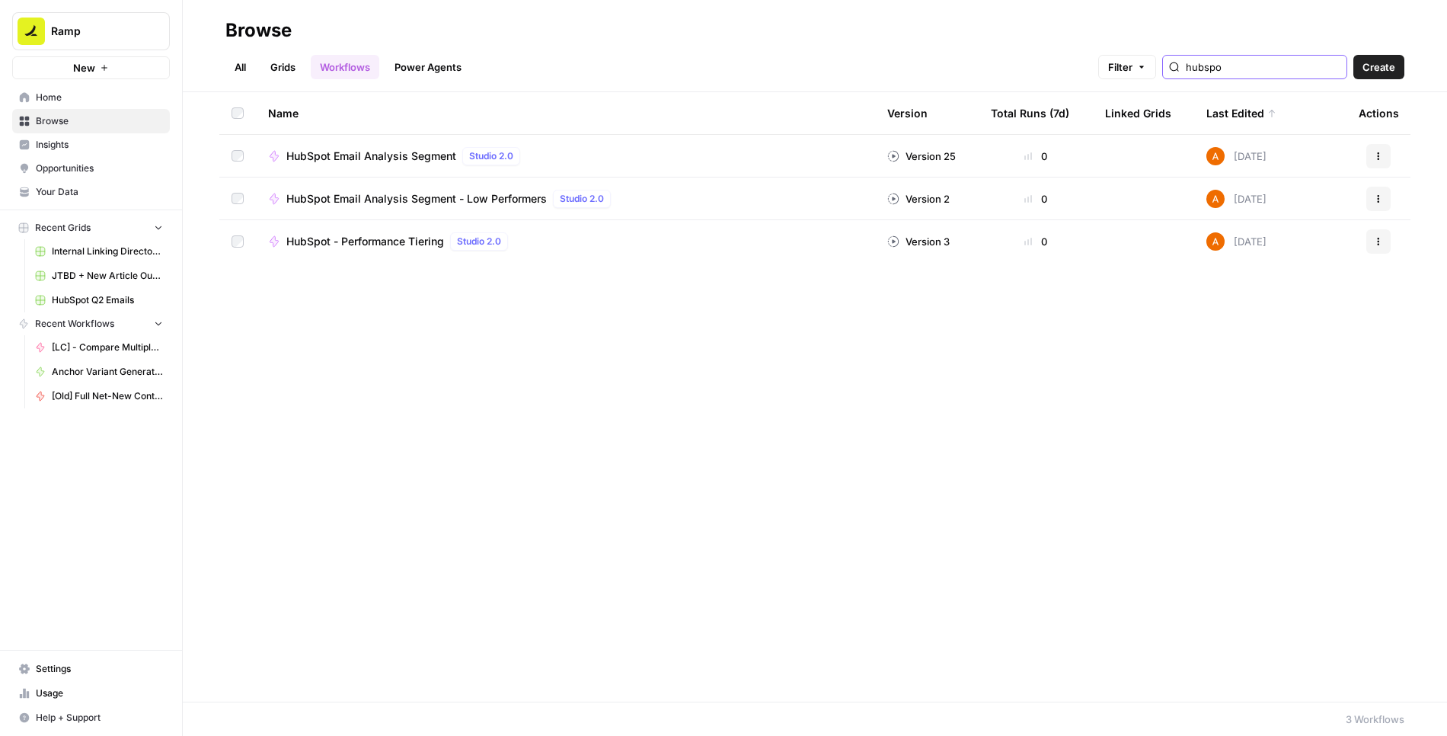
type input "hubspo"
click at [289, 73] on link "Grids" at bounding box center [282, 67] width 43 height 24
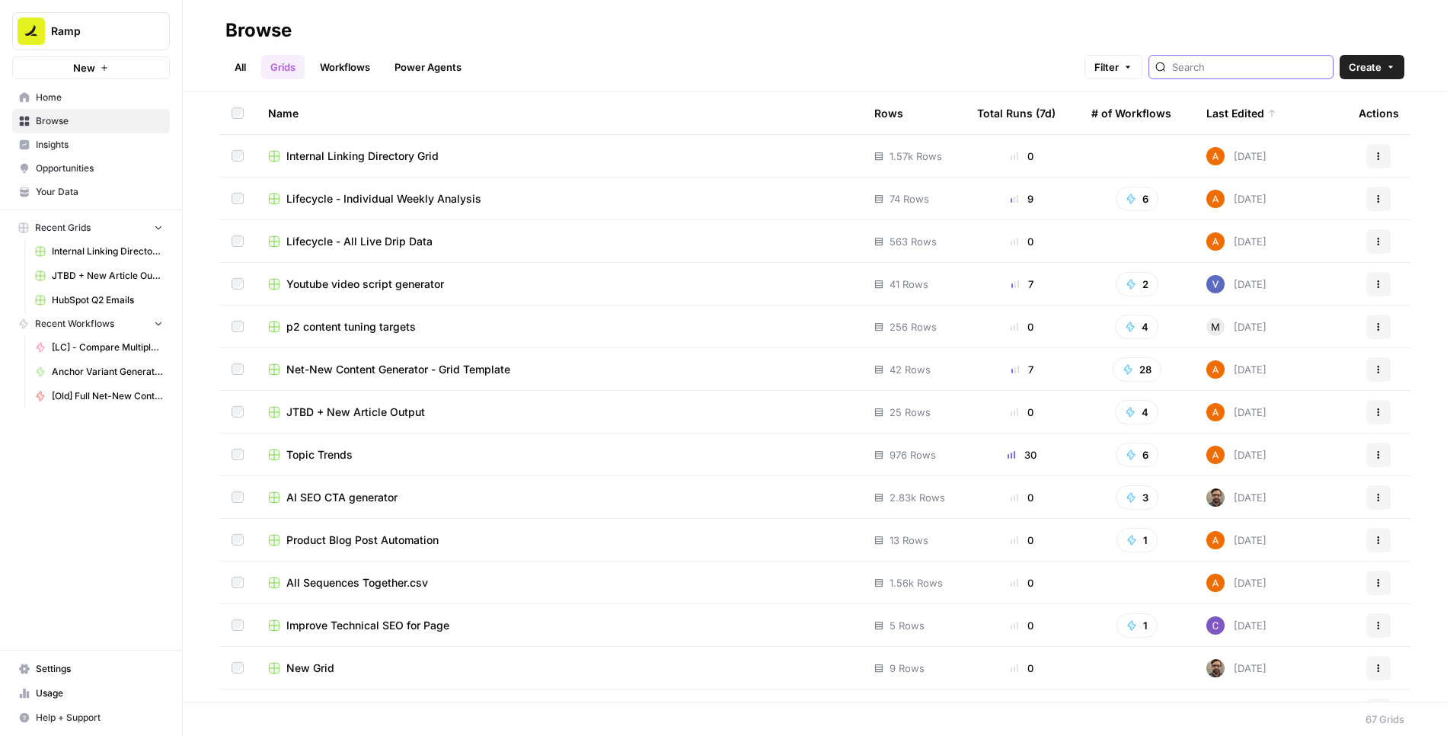
click at [1250, 65] on input "search" at bounding box center [1249, 66] width 155 height 15
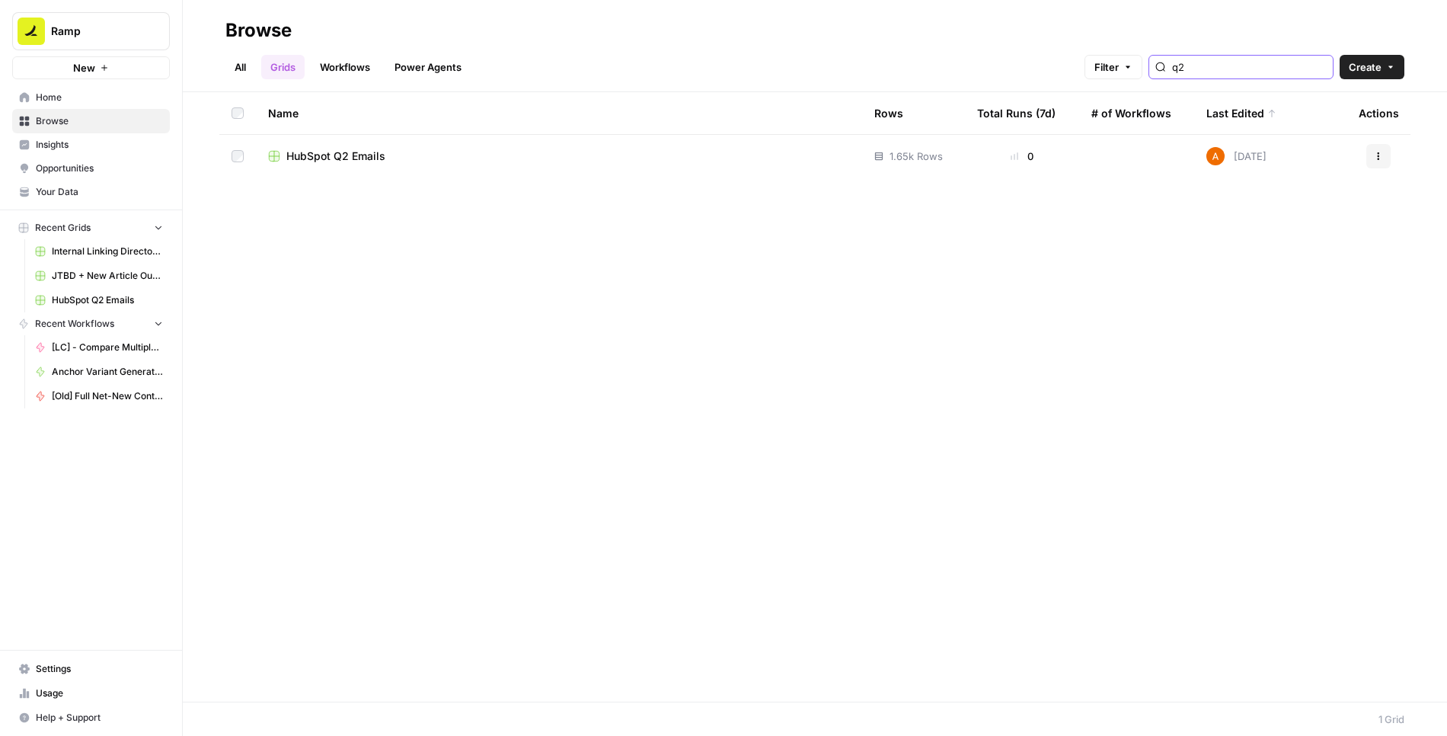
type input "q2"
click at [357, 68] on link "Workflows" at bounding box center [345, 67] width 69 height 24
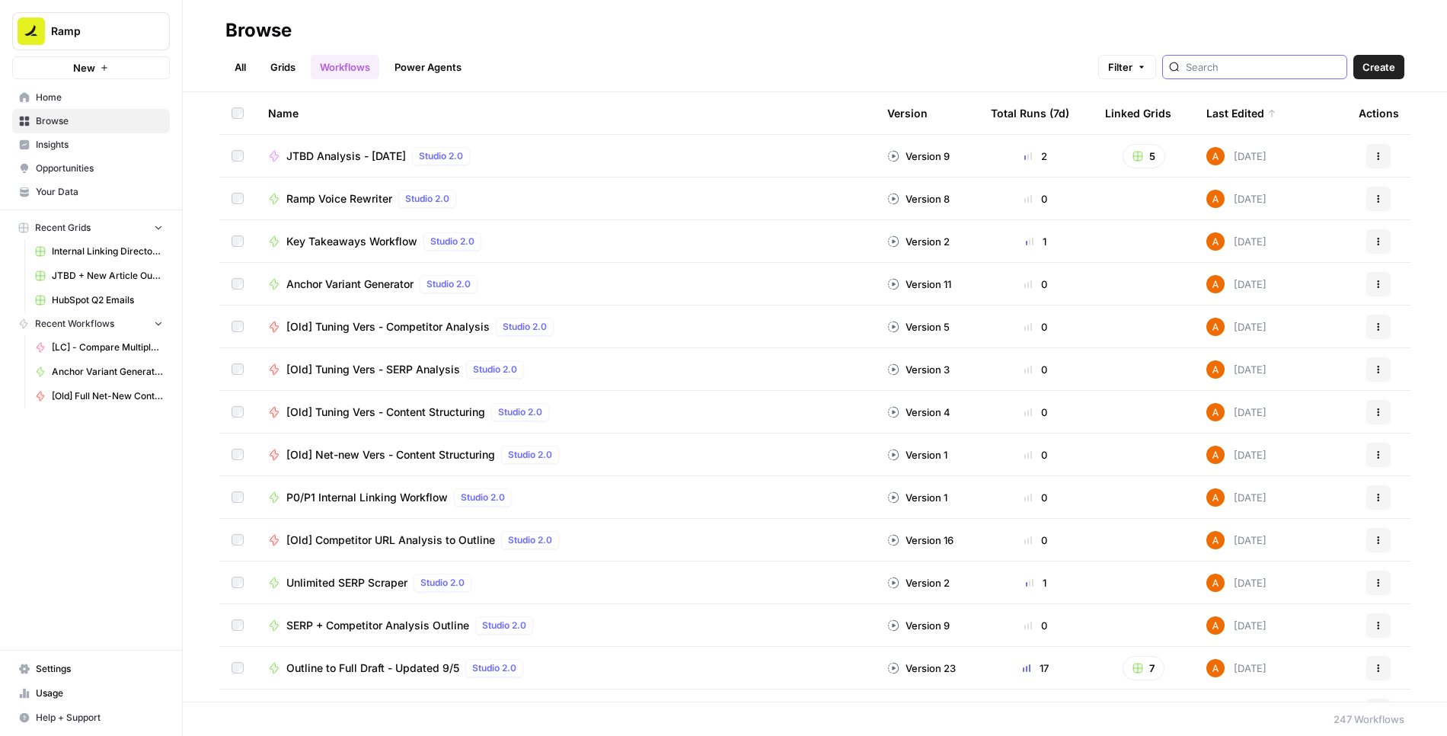
click at [1261, 72] on input "search" at bounding box center [1263, 66] width 155 height 15
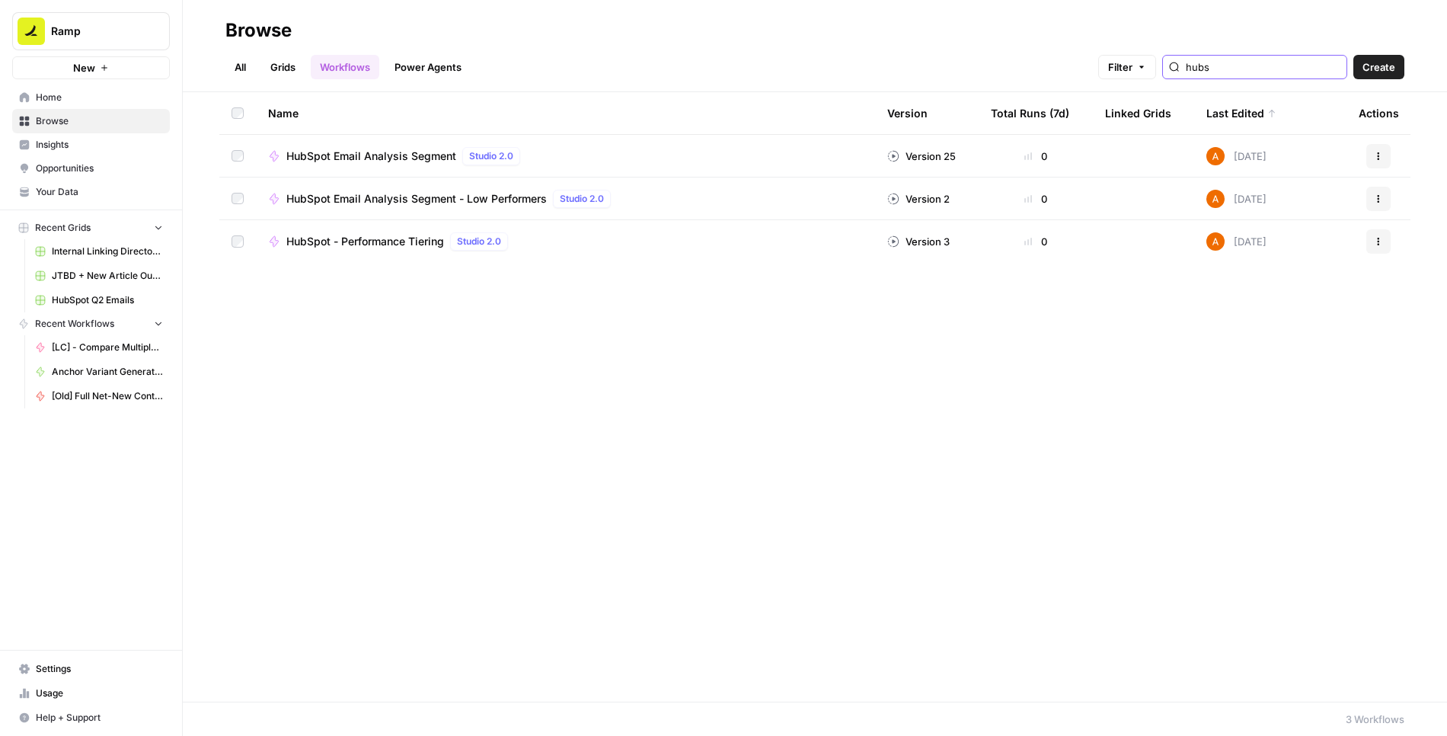
type input "hubs"
click at [428, 155] on span "HubSpot Email Analysis Segment" at bounding box center [371, 155] width 170 height 15
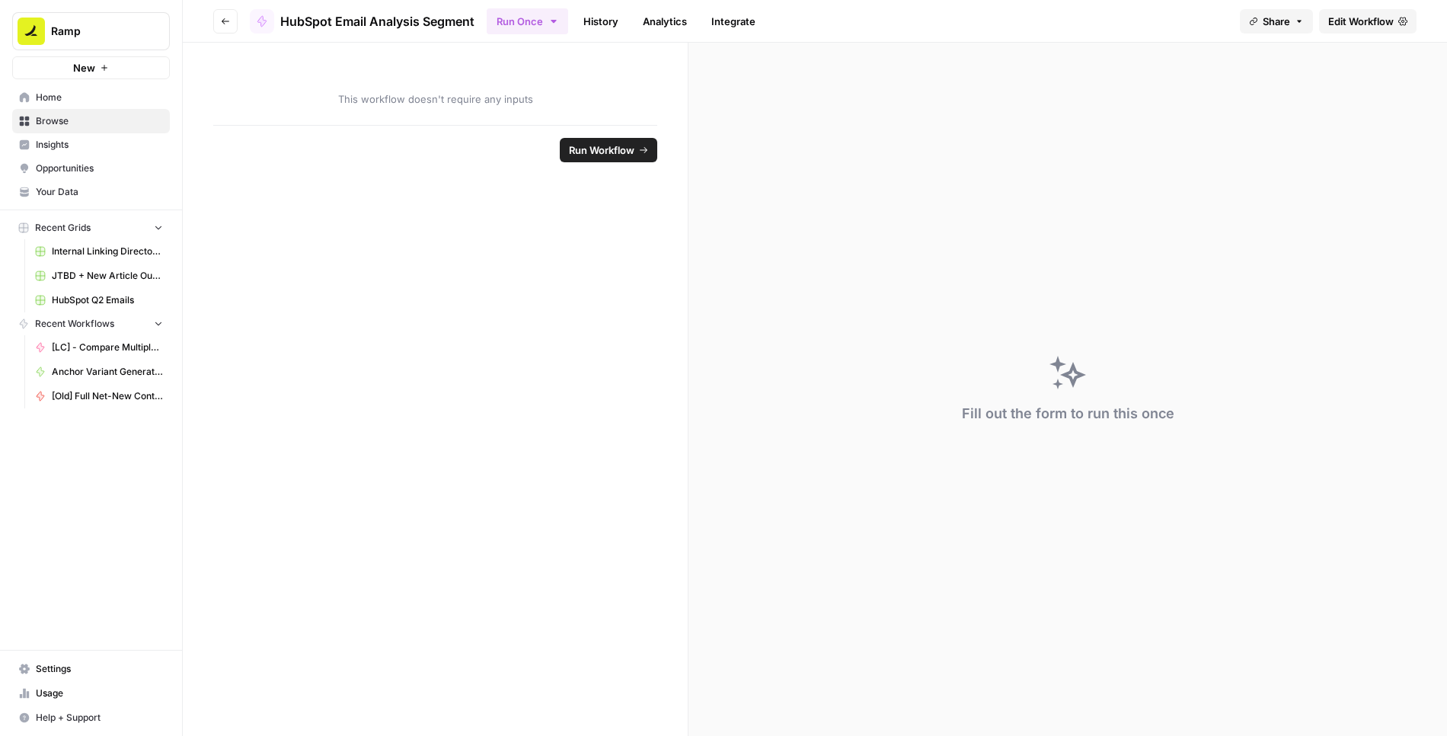
click at [1368, 18] on span "Edit Workflow" at bounding box center [1360, 21] width 65 height 15
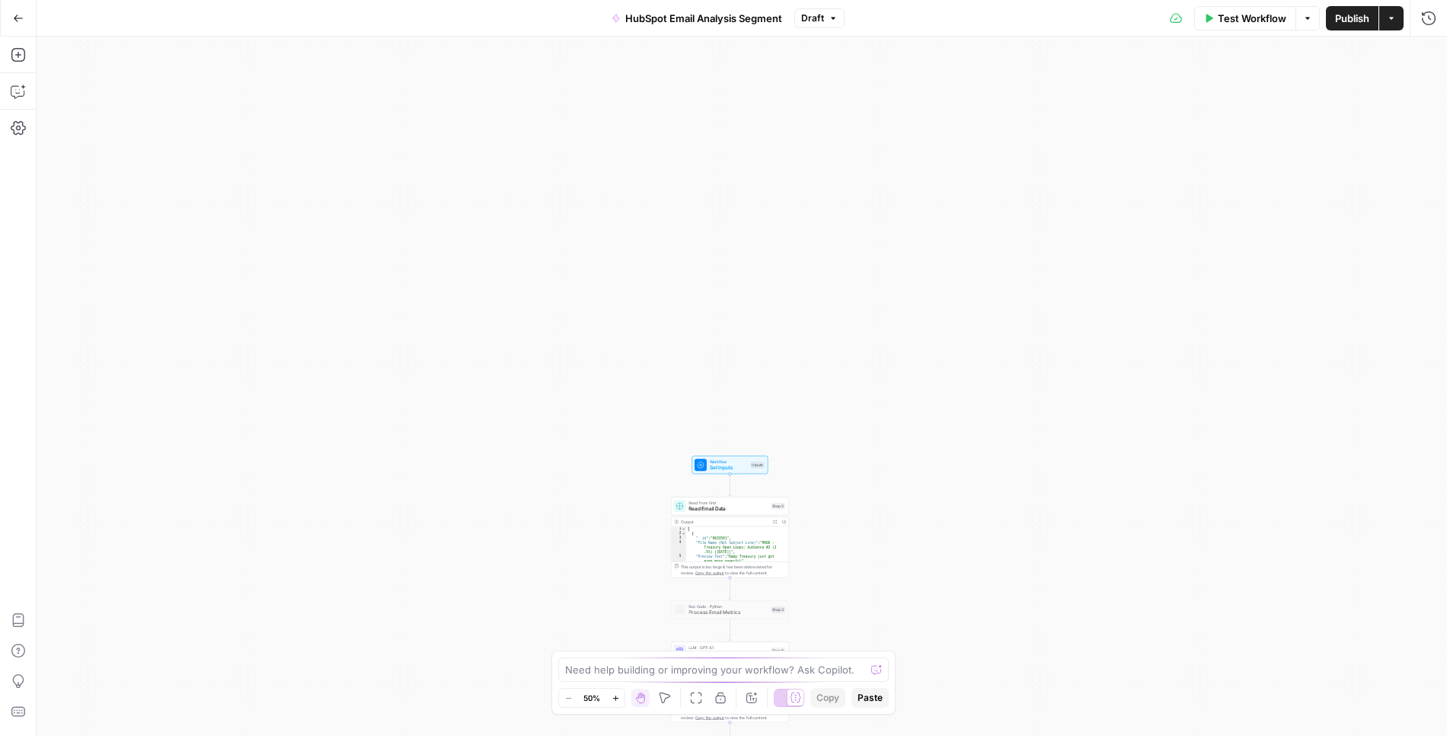
click at [819, 24] on span "Draft" at bounding box center [812, 18] width 23 height 14
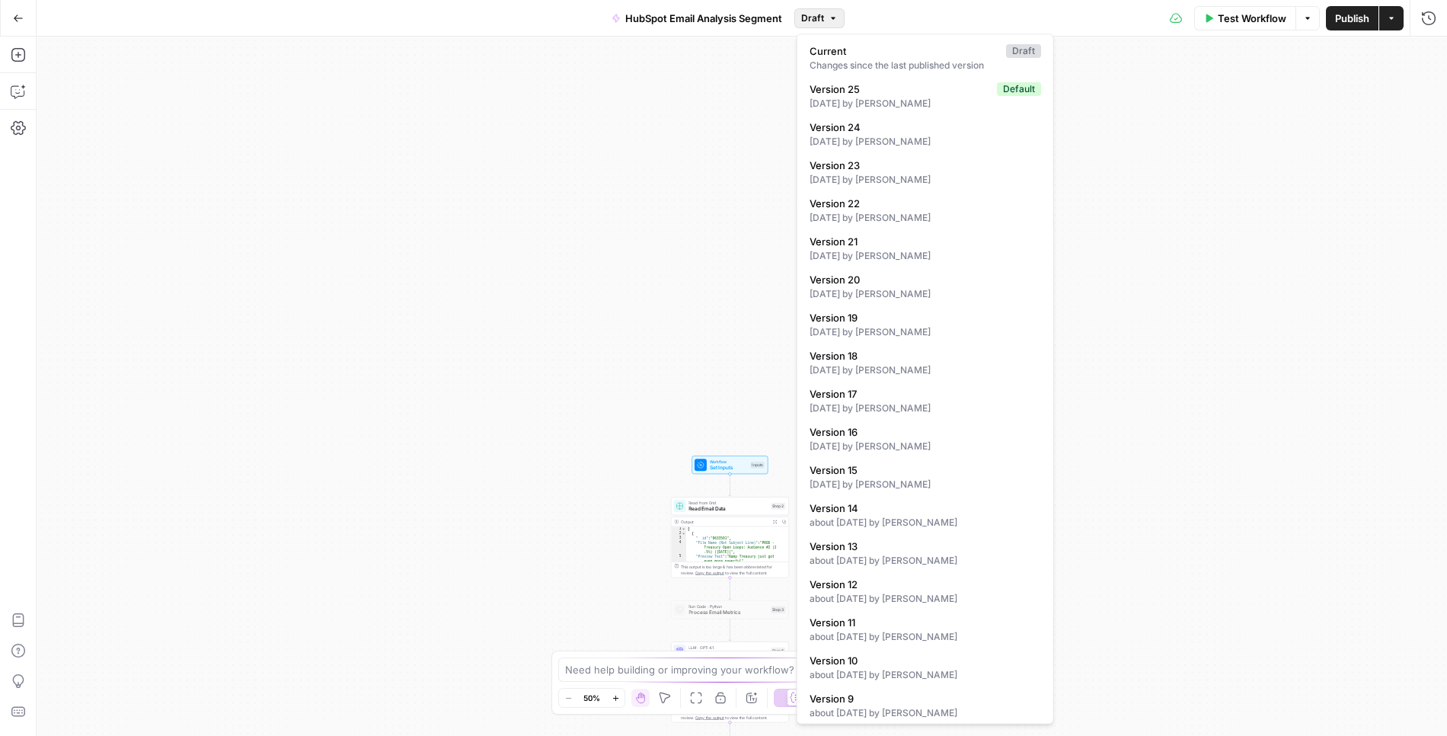
click at [889, 14] on div "Test Workflow Options Publish Actions Run History" at bounding box center [1145, 18] width 602 height 36
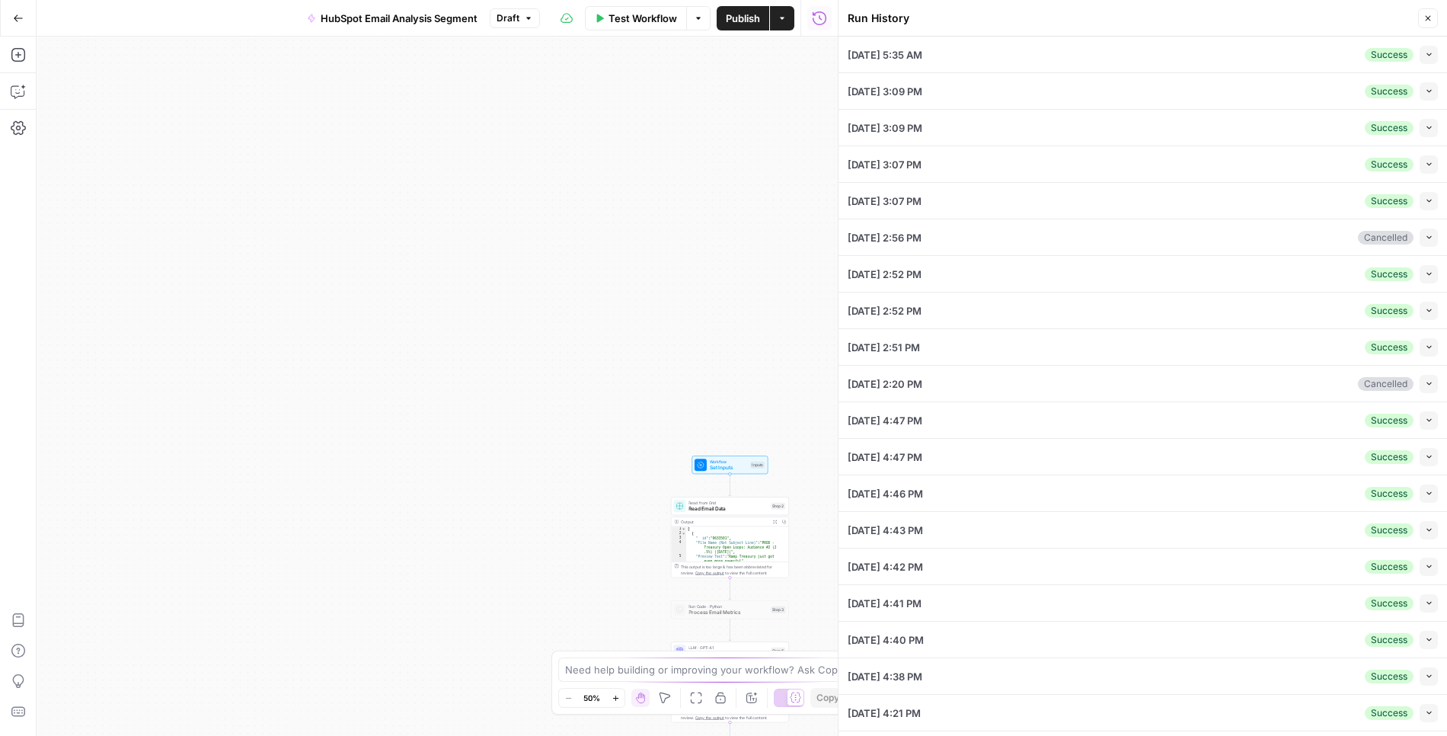
click at [1425, 58] on span "button" at bounding box center [1429, 54] width 8 height 8
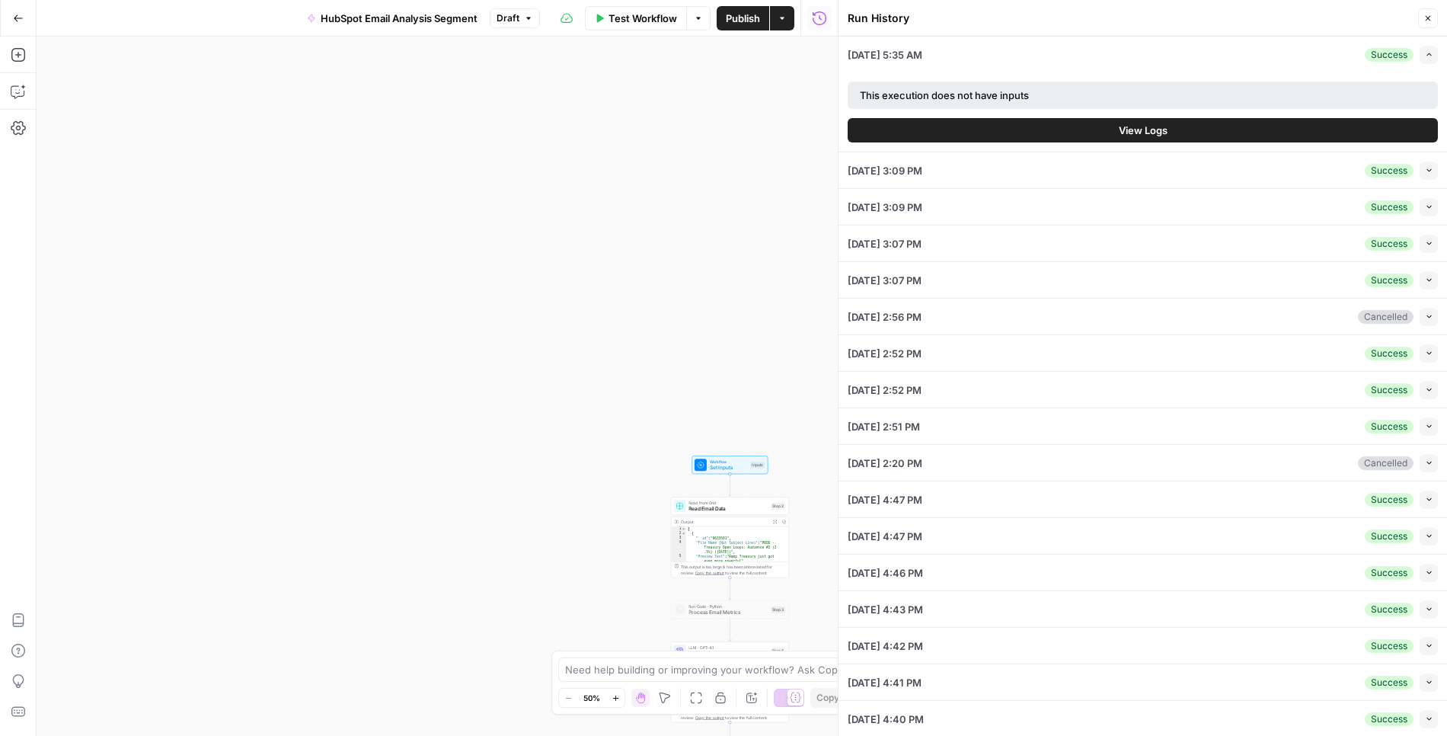
click at [1275, 130] on button "View Logs" at bounding box center [1143, 130] width 590 height 24
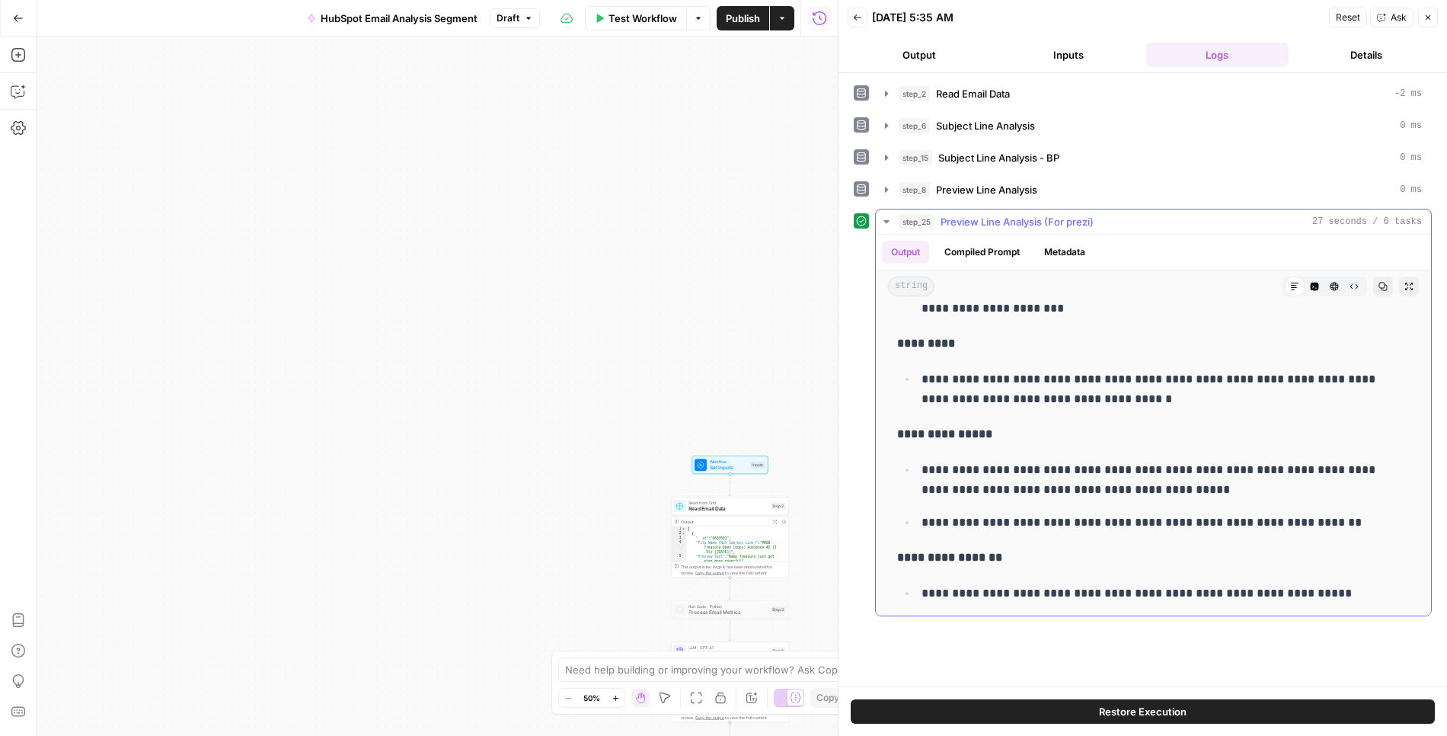
scroll to position [3789, 0]
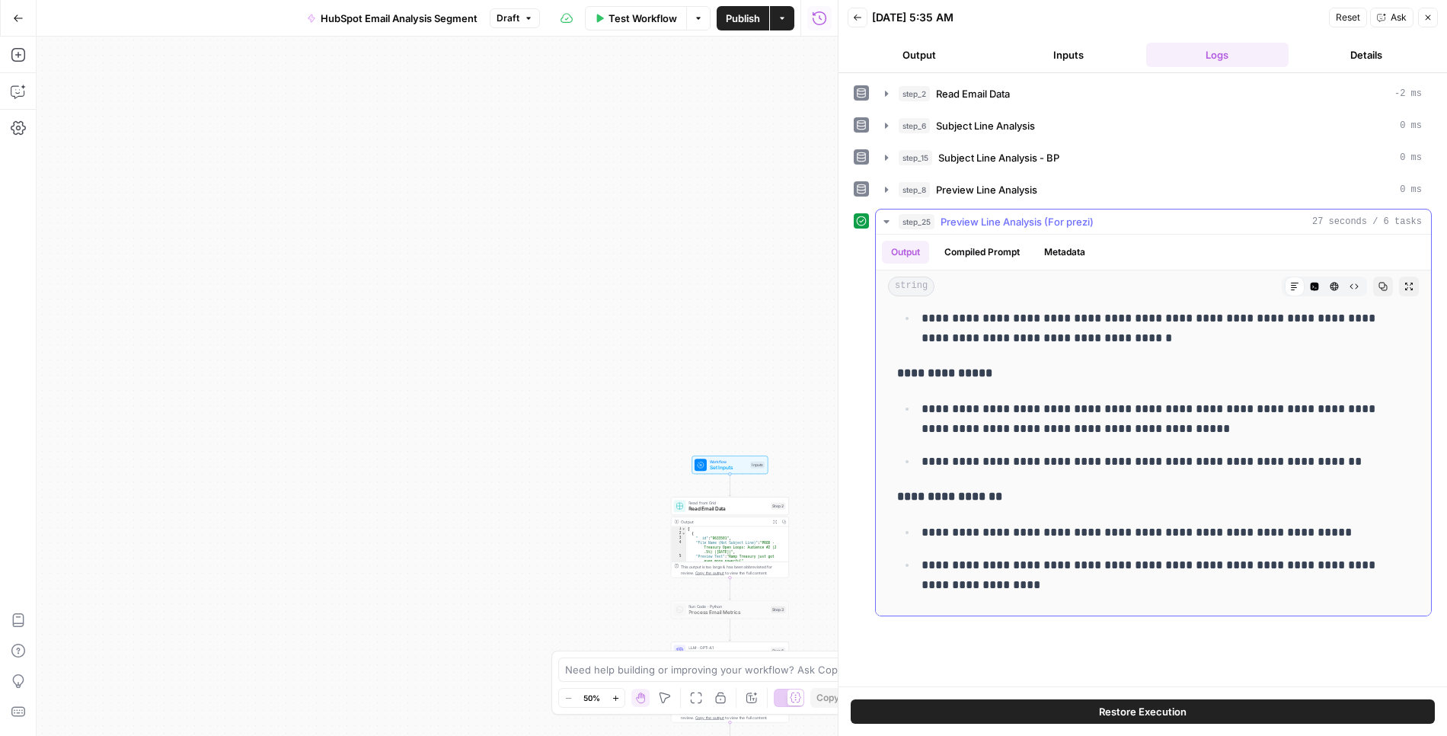
click at [883, 215] on icon "button" at bounding box center [886, 221] width 12 height 12
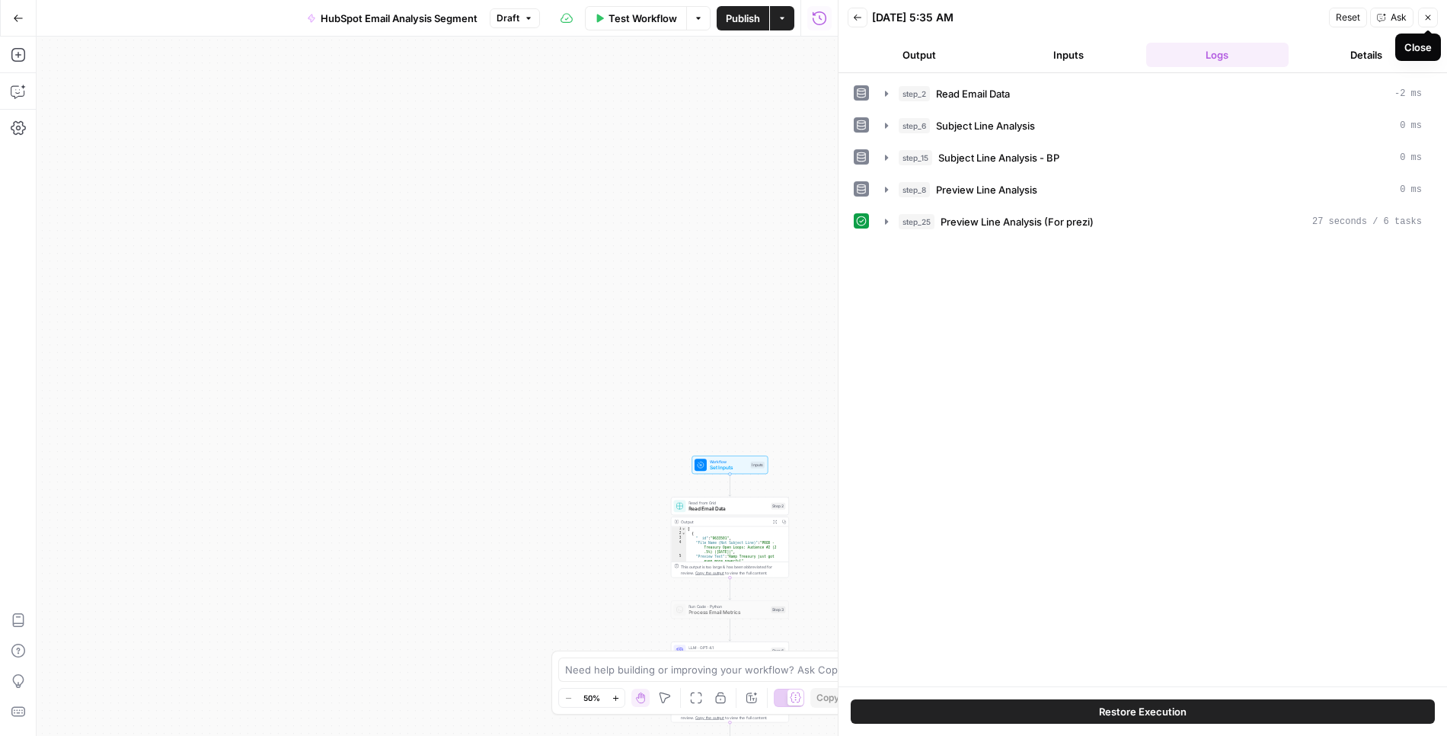
click at [1430, 20] on icon "button" at bounding box center [1427, 17] width 9 height 9
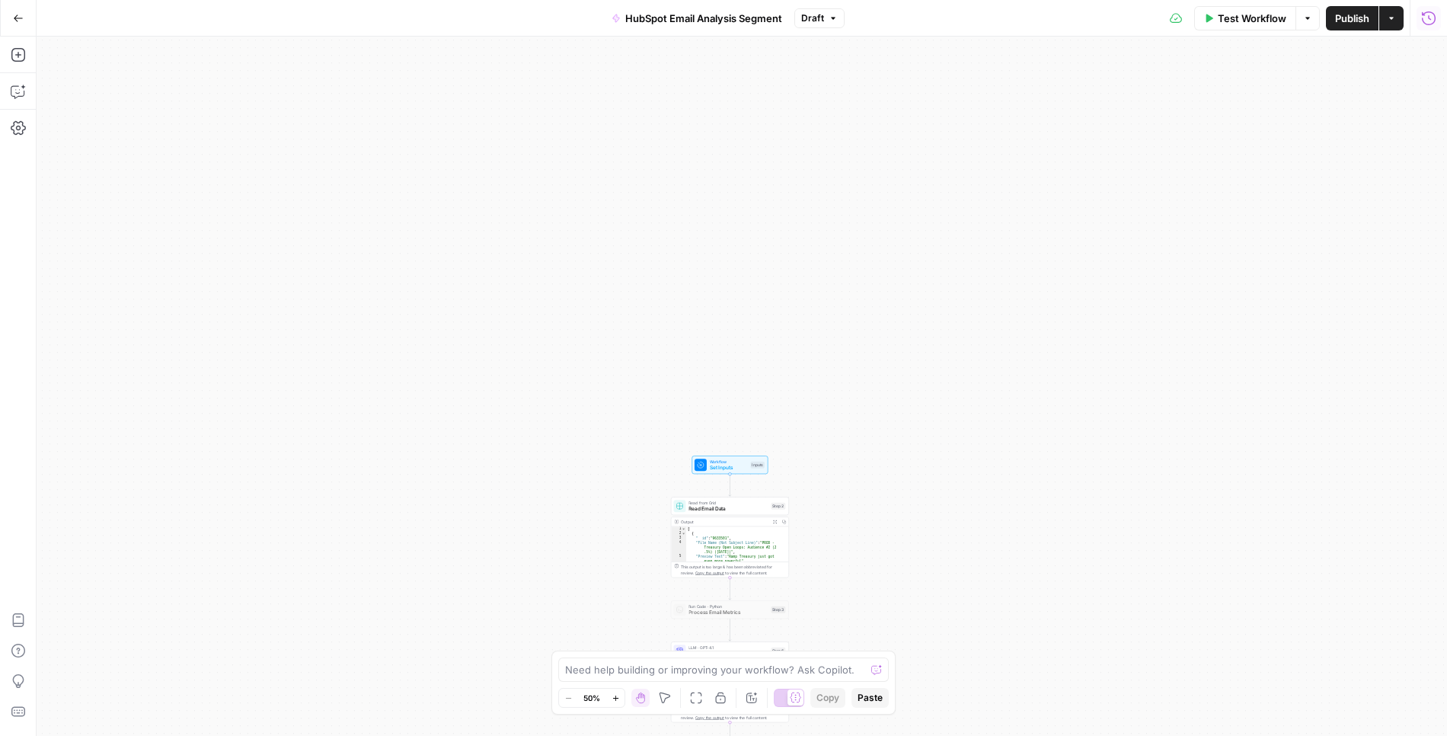
click at [1428, 18] on icon "button" at bounding box center [1428, 18] width 15 height 15
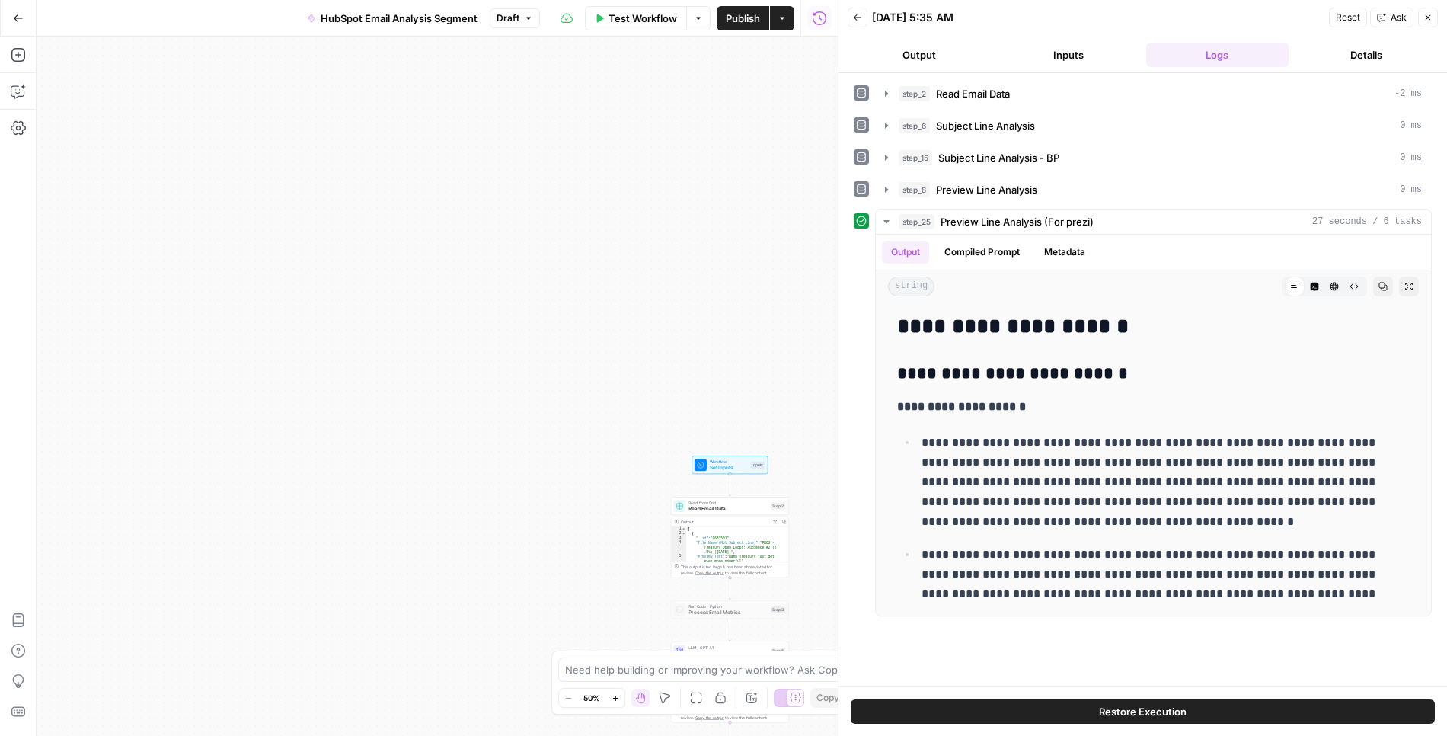
click at [864, 16] on button "Back" at bounding box center [858, 18] width 20 height 20
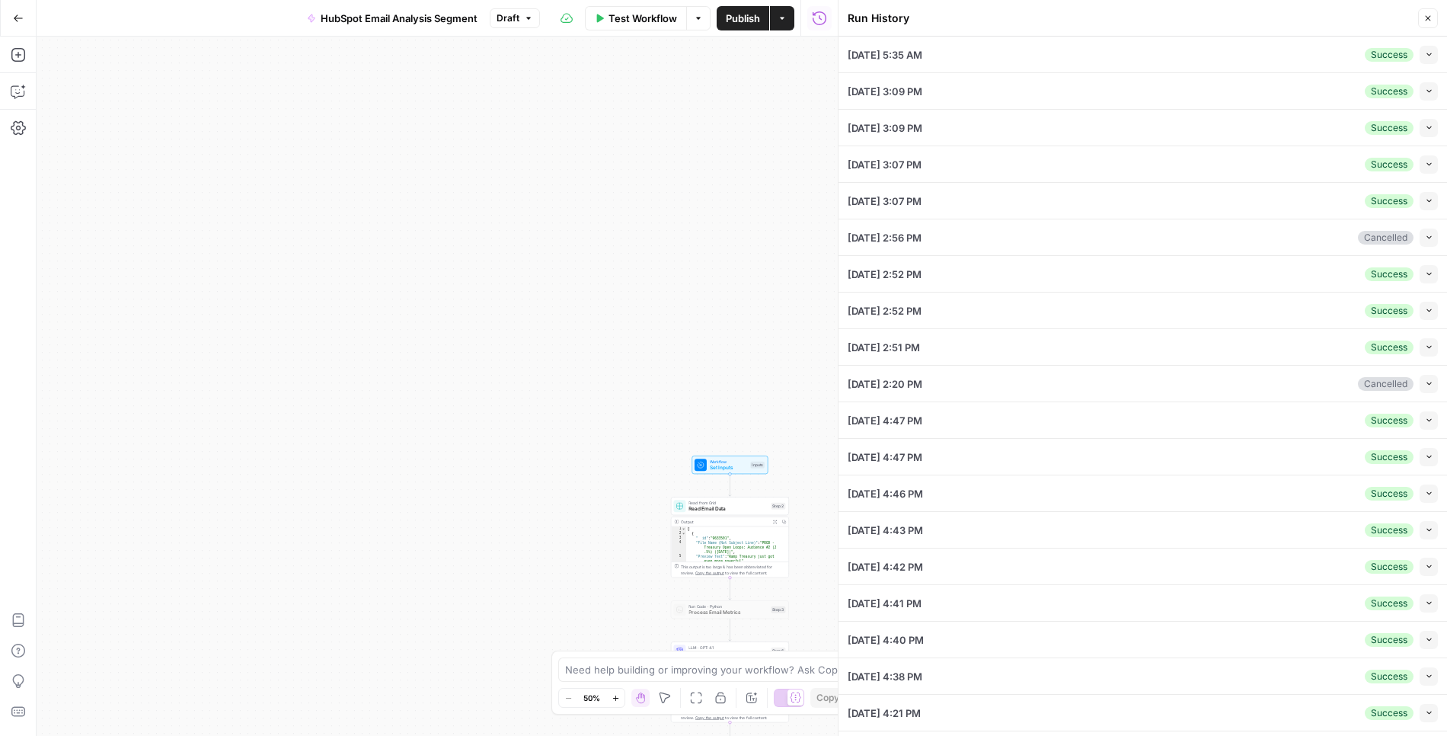
click at [1425, 94] on icon "button" at bounding box center [1429, 91] width 8 height 8
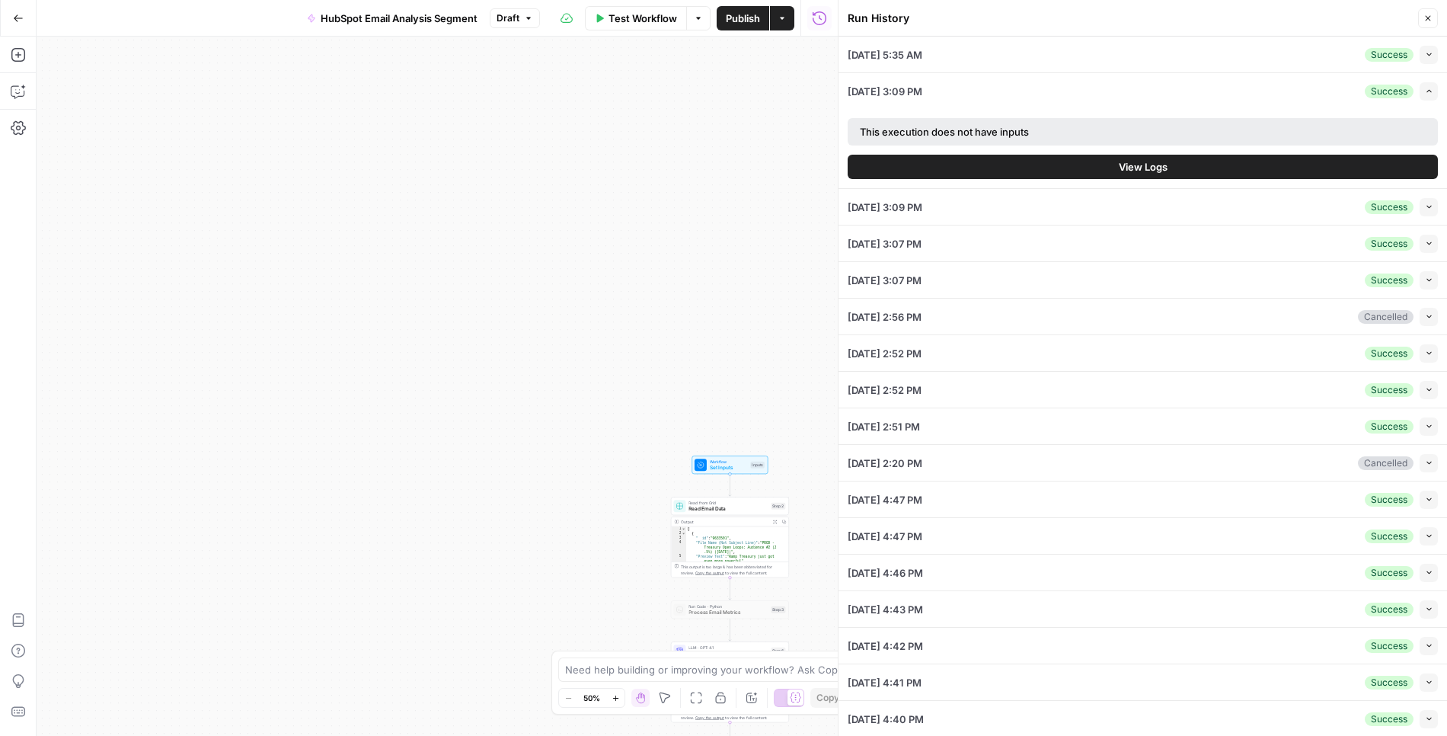
click at [1187, 162] on button "View Logs" at bounding box center [1143, 167] width 590 height 24
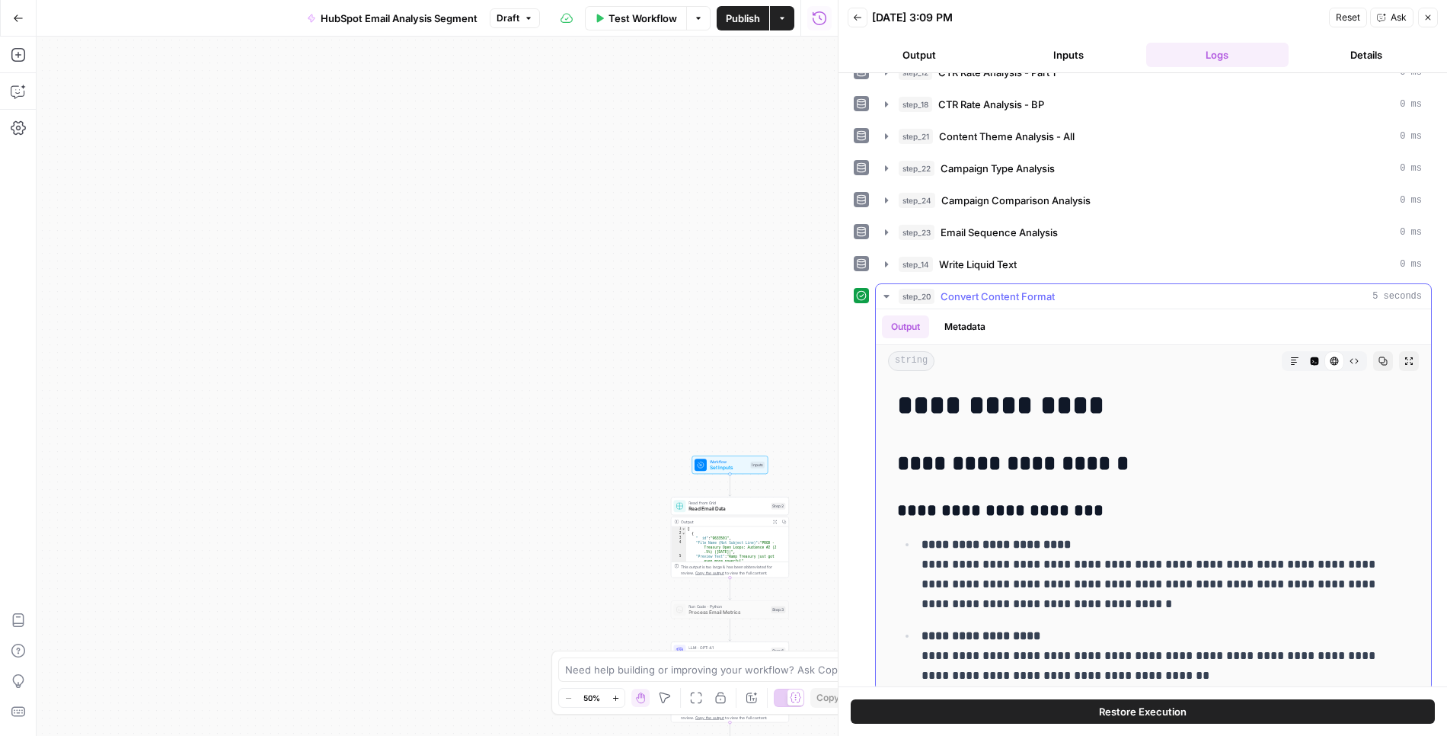
scroll to position [4, 0]
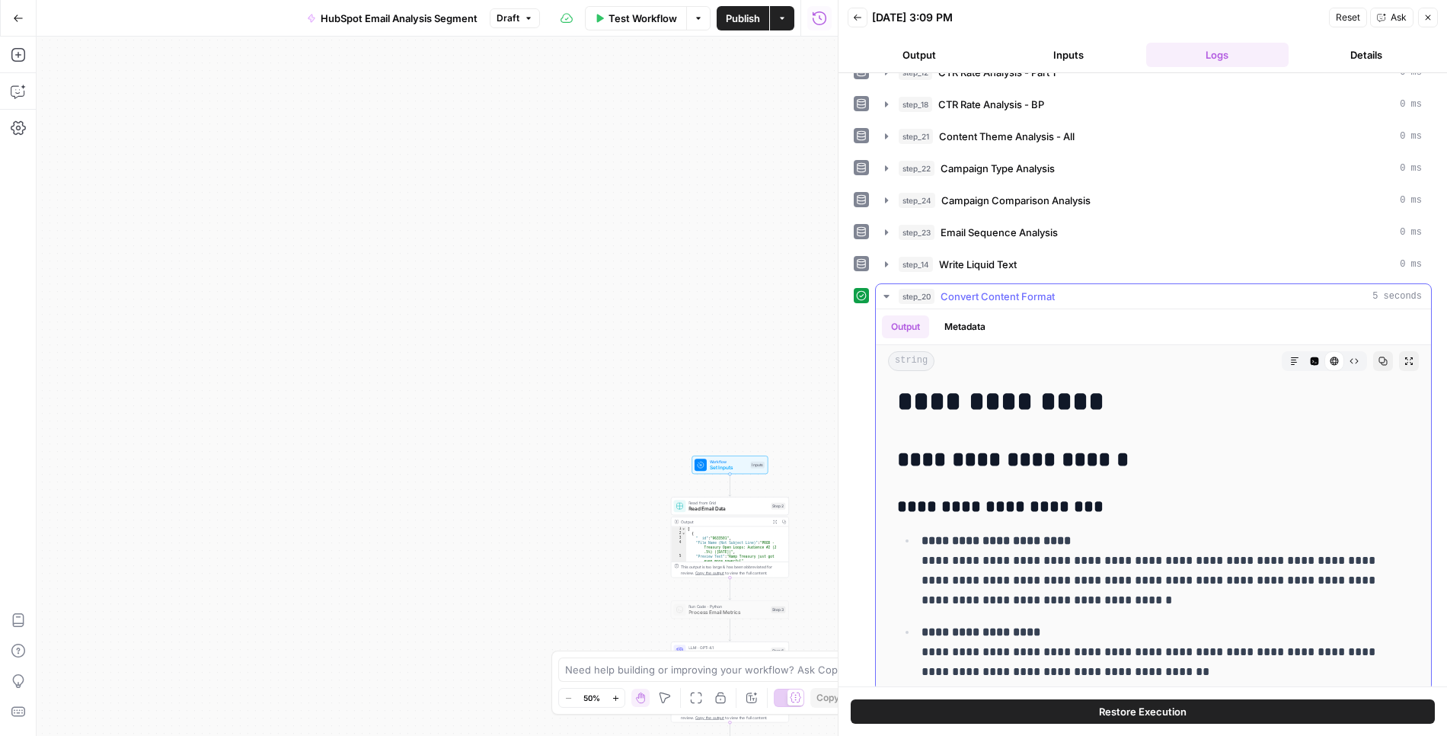
click at [886, 293] on button "step_20 Convert Content Format 5 seconds" at bounding box center [1153, 296] width 555 height 24
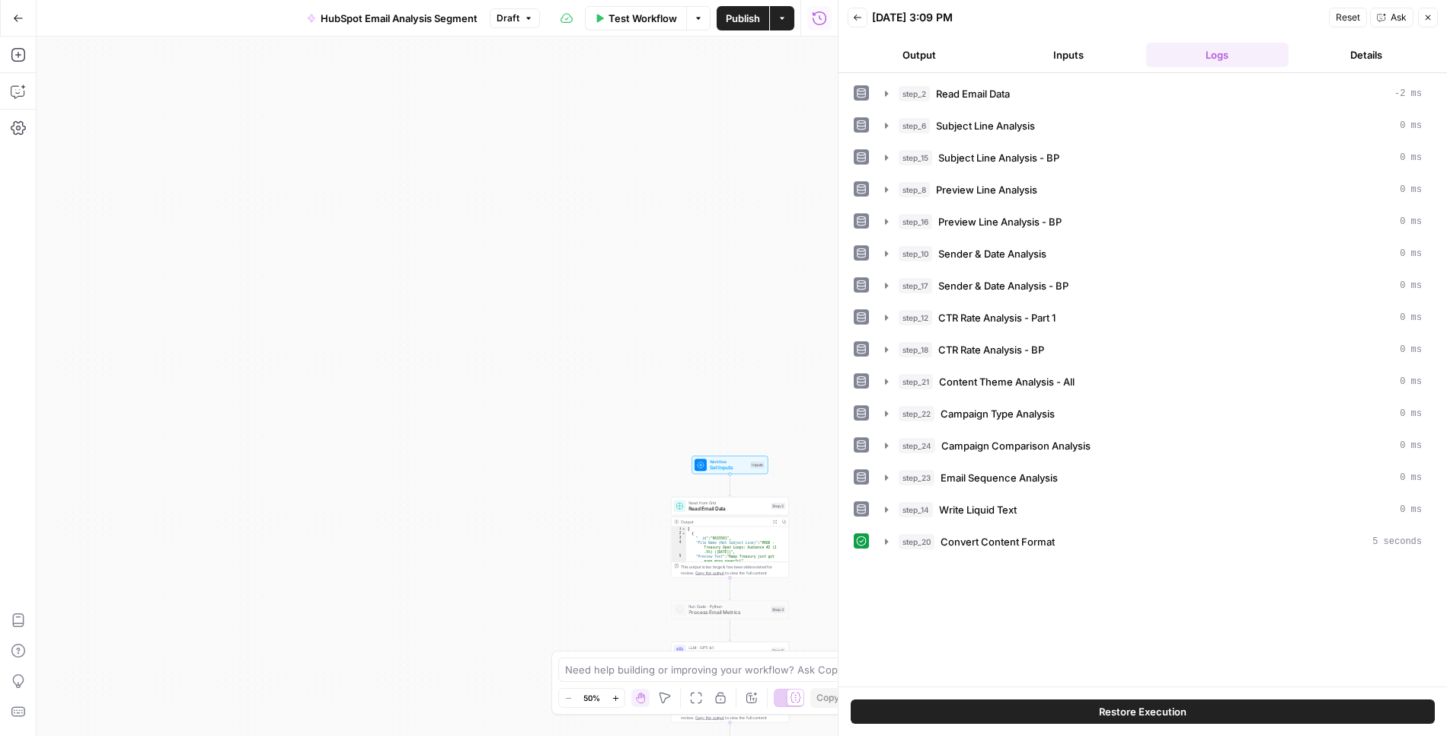
click at [1436, 14] on button "Close" at bounding box center [1428, 18] width 20 height 20
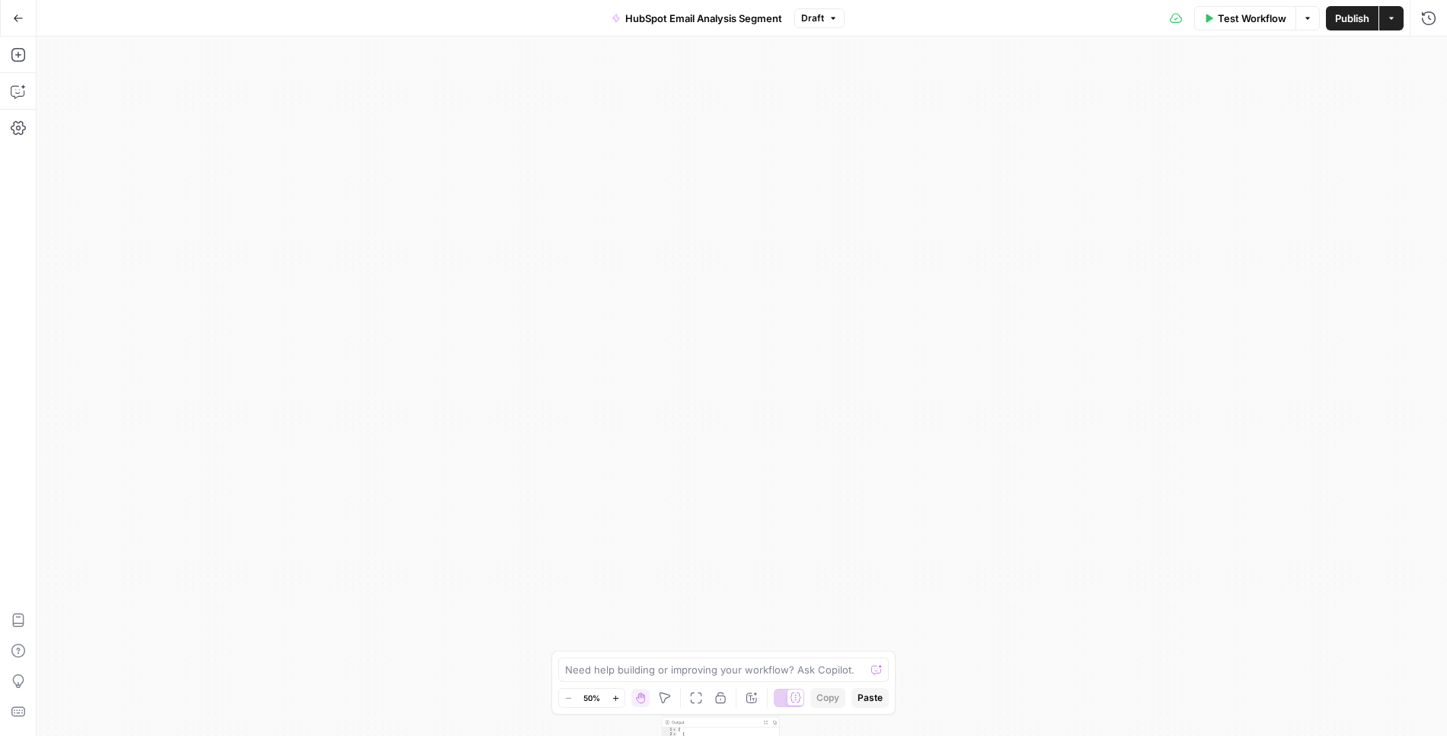
click at [822, 10] on button "Draft" at bounding box center [819, 18] width 50 height 20
click at [88, 3] on div "Go Back HubSpot Email Analysis Segment Draft Test Workflow Options Publish Acti…" at bounding box center [723, 18] width 1447 height 36
click at [19, 19] on icon "button" at bounding box center [18, 18] width 11 height 11
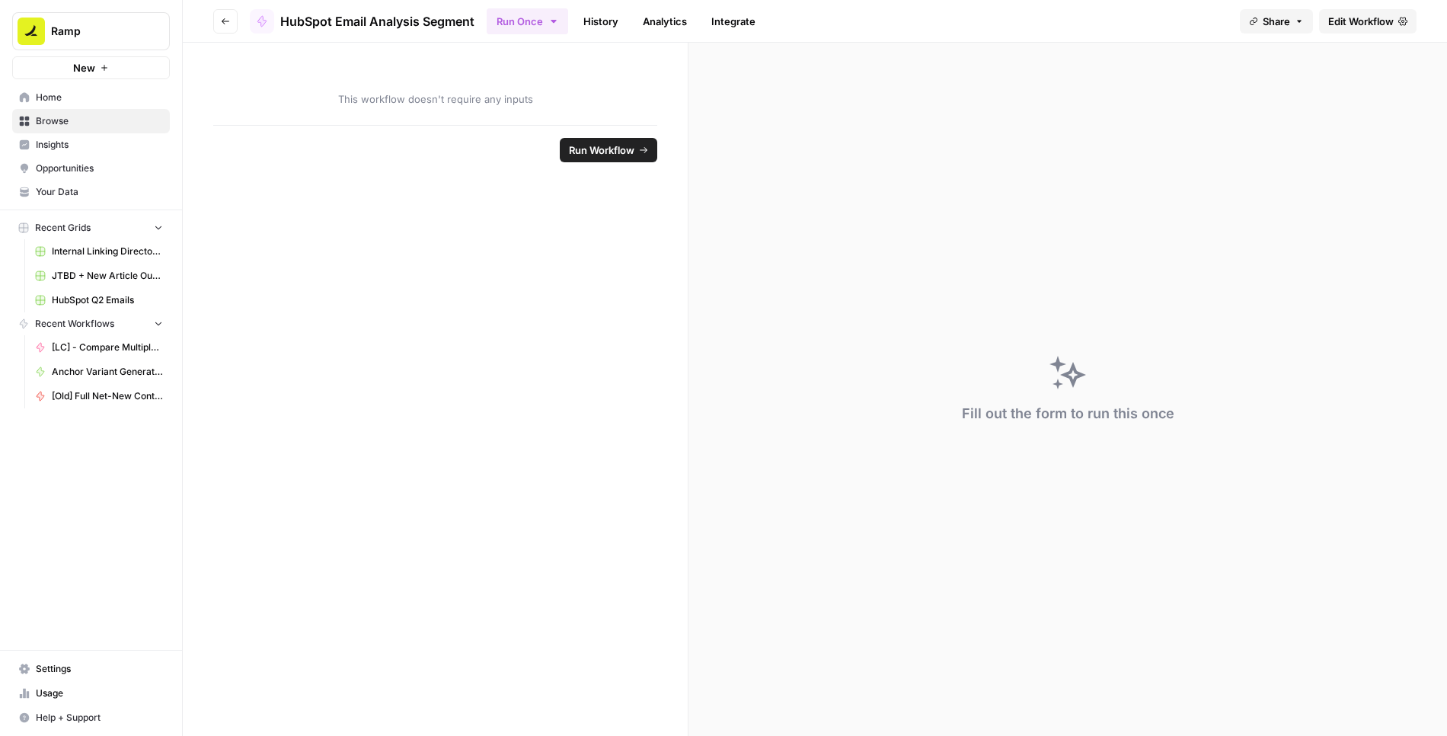
drag, startPoint x: 478, startPoint y: 17, endPoint x: 270, endPoint y: 20, distance: 207.9
click at [270, 20] on header "Go back HubSpot Email Analysis Segment Run Once History Analytics Integrate Sha…" at bounding box center [815, 21] width 1264 height 43
copy span "HubSpot Email Analysis Segment"
